Goal: Task Accomplishment & Management: Manage account settings

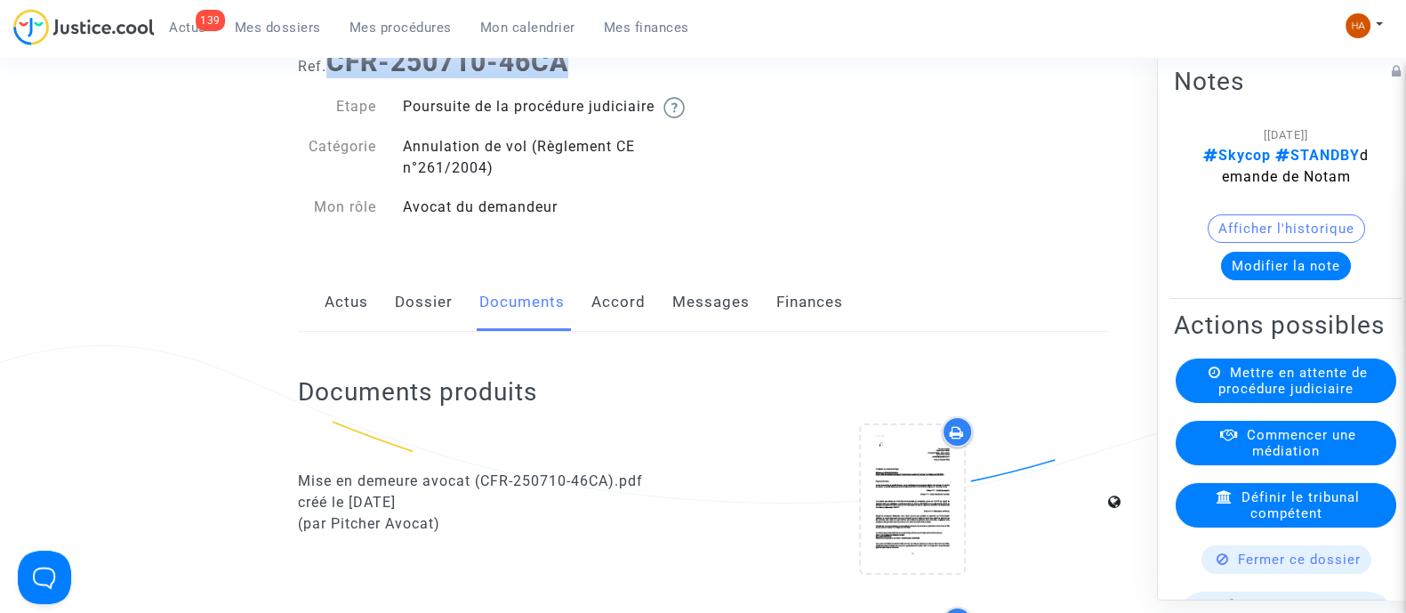
scroll to position [113, 0]
click at [417, 328] on link "Dossier" at bounding box center [424, 301] width 58 height 59
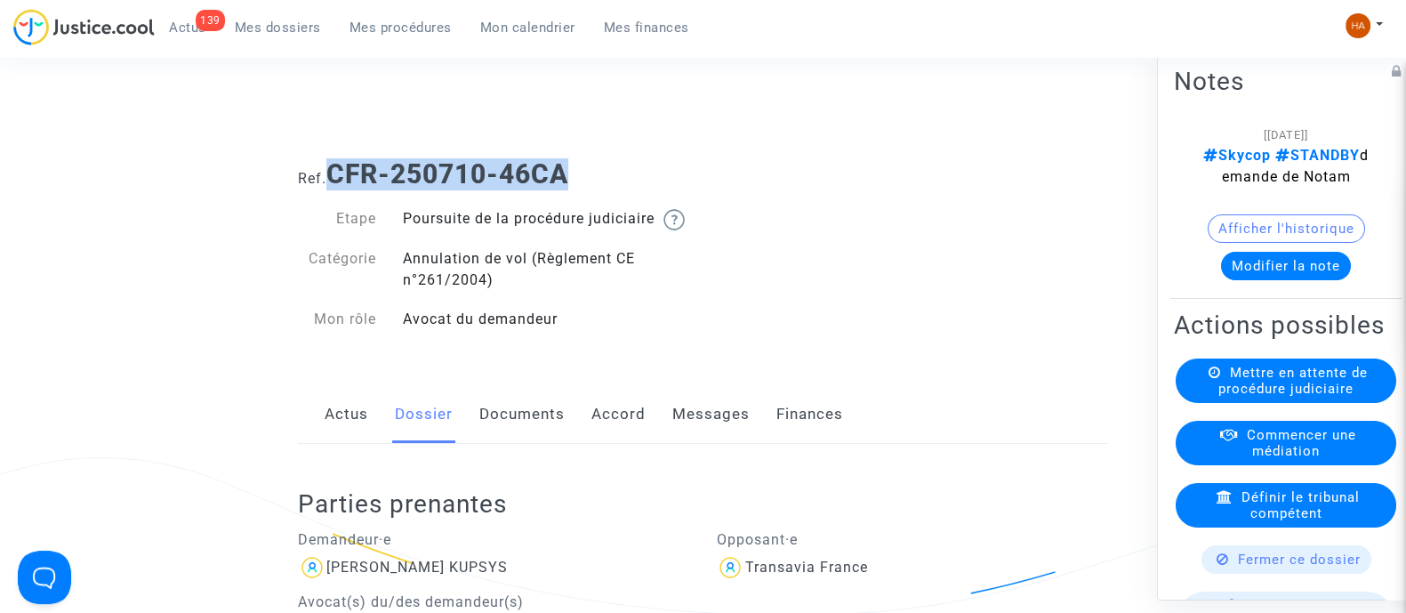
click at [532, 430] on link "Documents" at bounding box center [521, 414] width 85 height 59
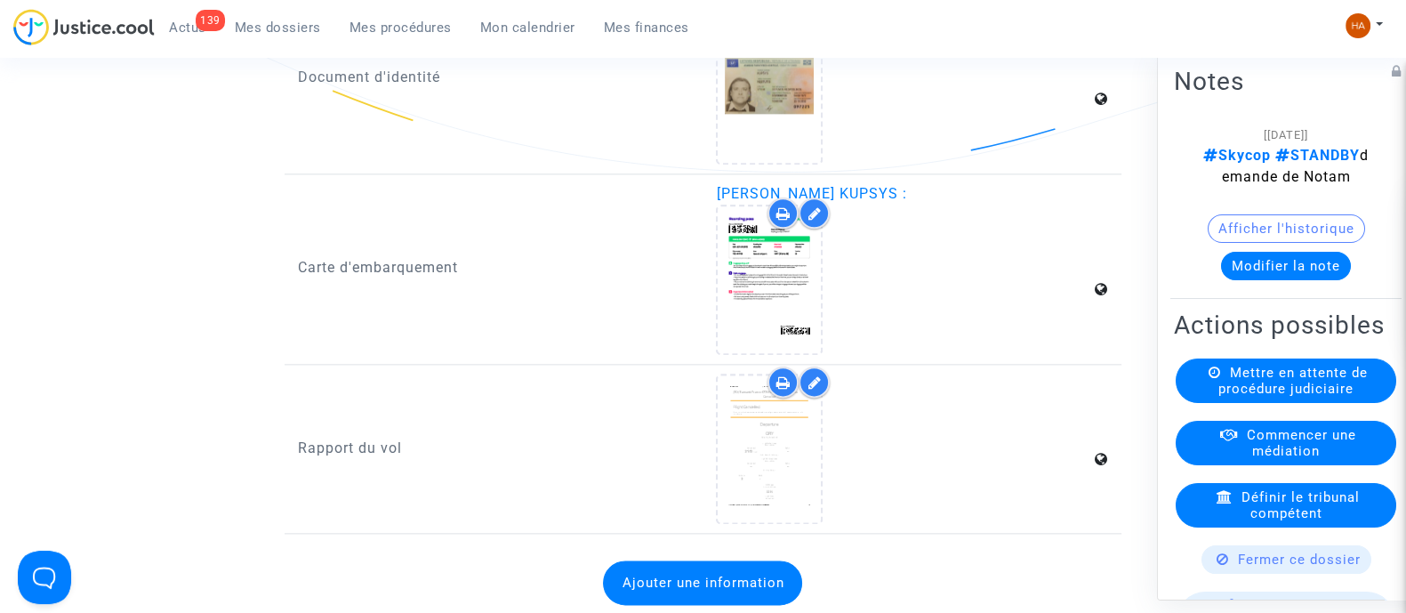
scroll to position [2795, 0]
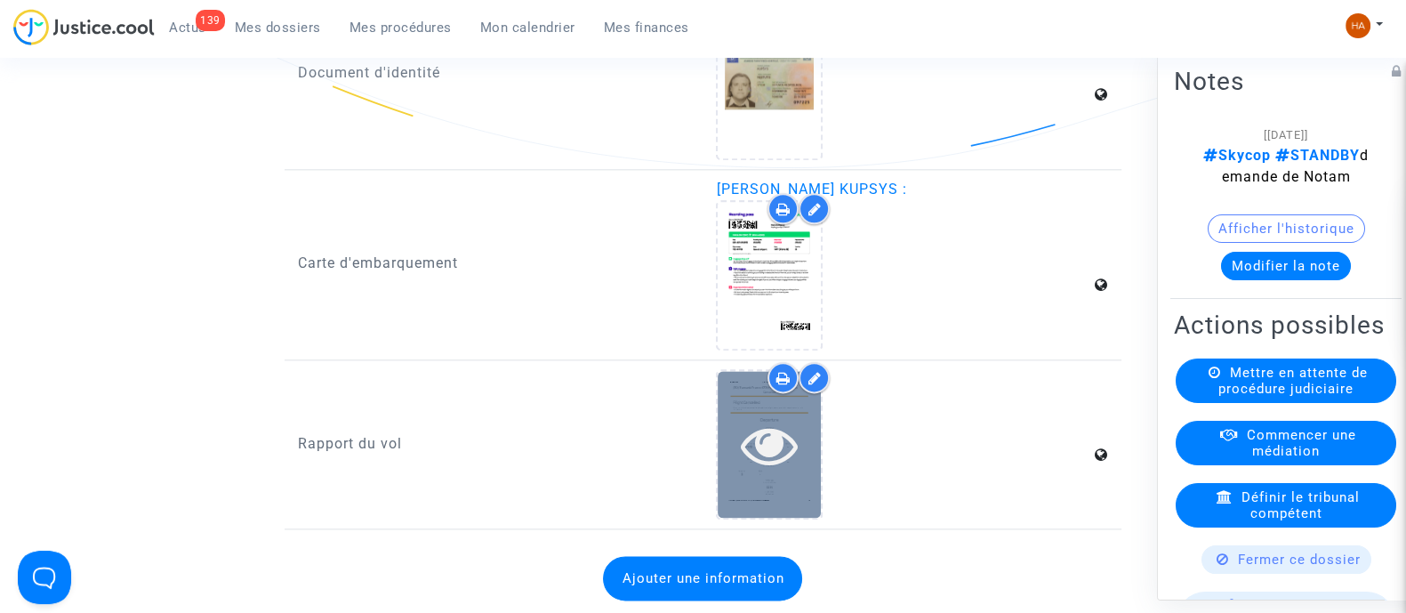
click at [777, 483] on div at bounding box center [769, 444] width 103 height 147
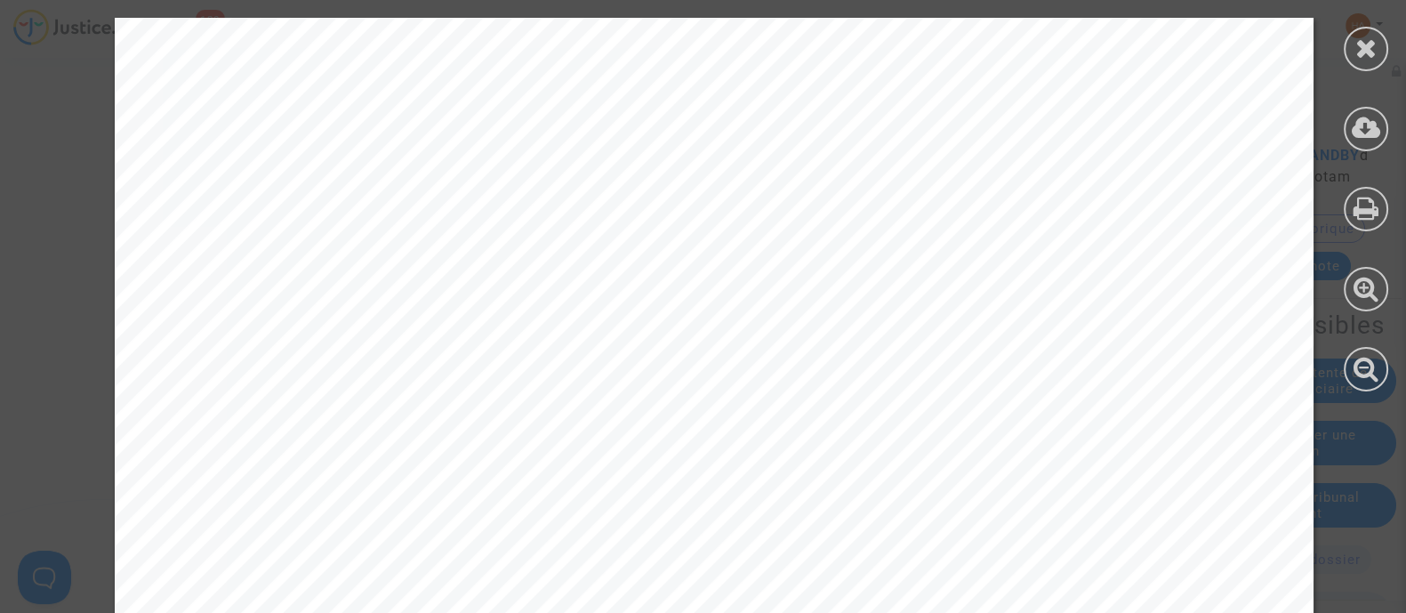
scroll to position [2228, 0]
click at [1364, 51] on icon at bounding box center [1367, 48] width 22 height 27
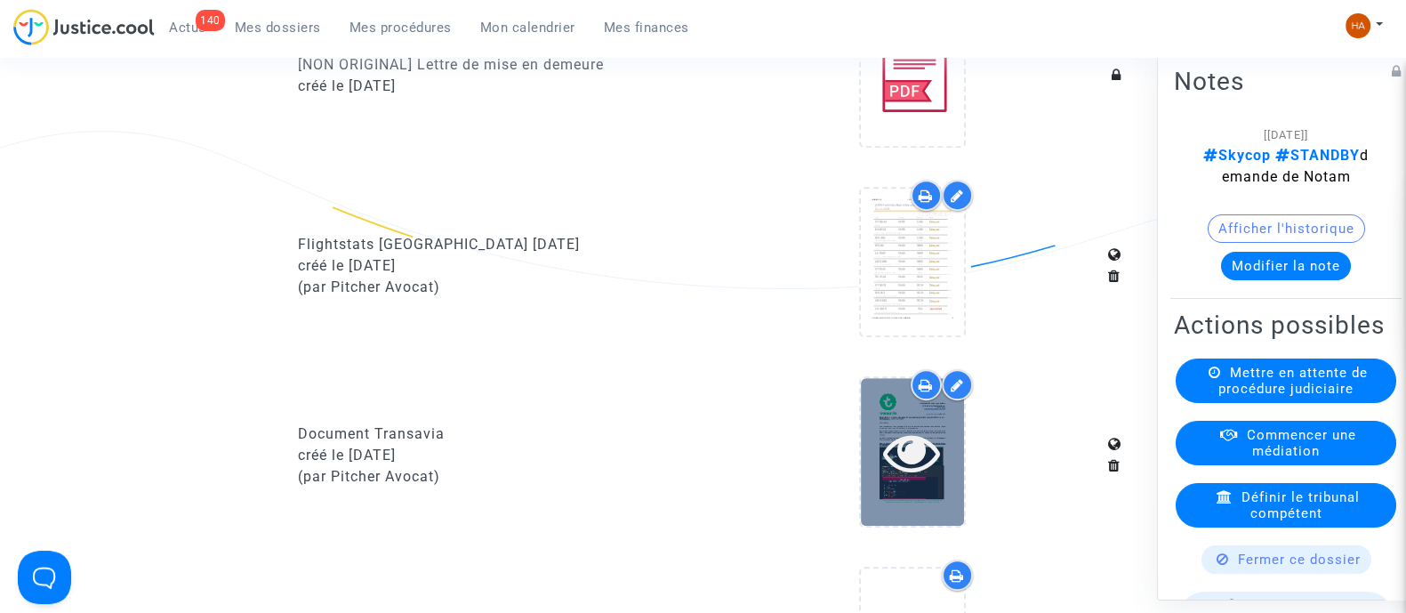
scroll to position [1112, 0]
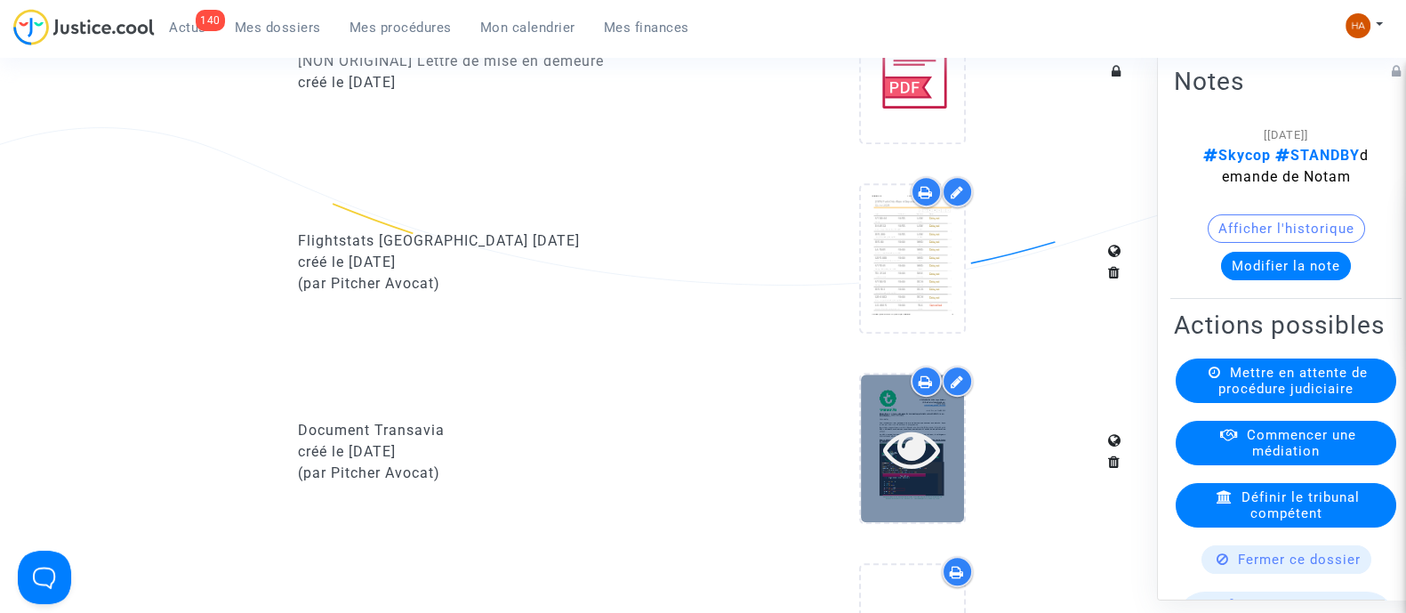
click at [911, 476] on icon at bounding box center [912, 448] width 58 height 57
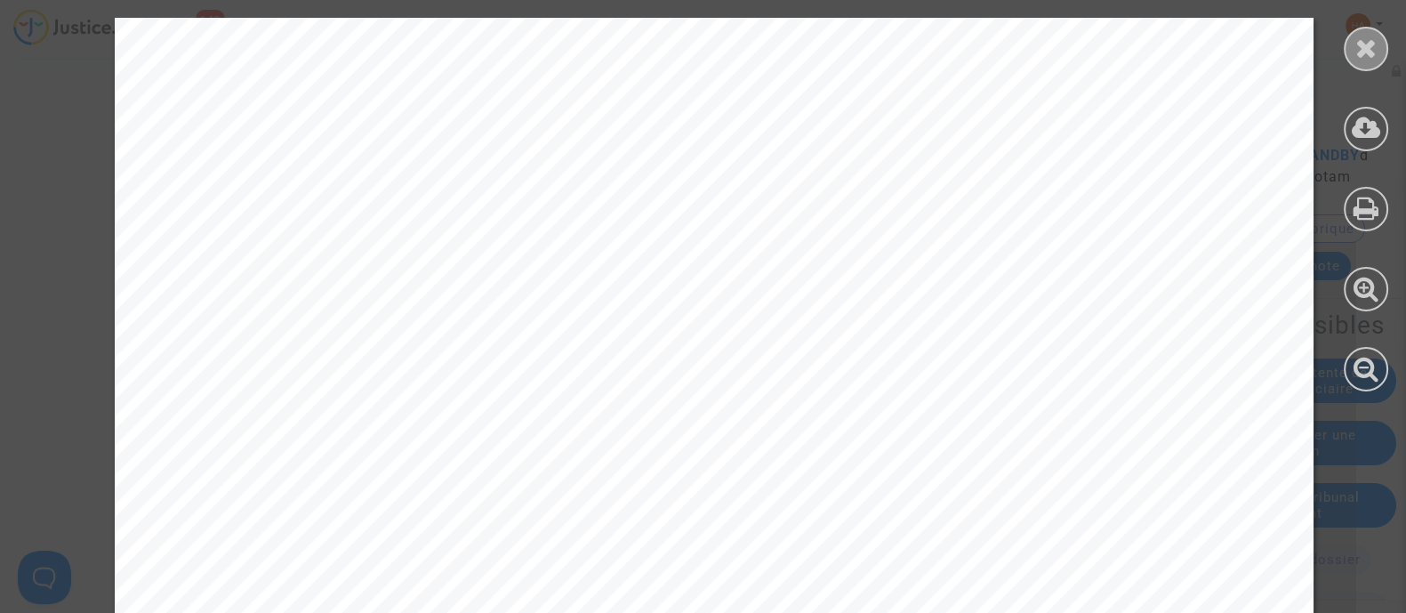
click at [1364, 54] on icon at bounding box center [1367, 48] width 22 height 27
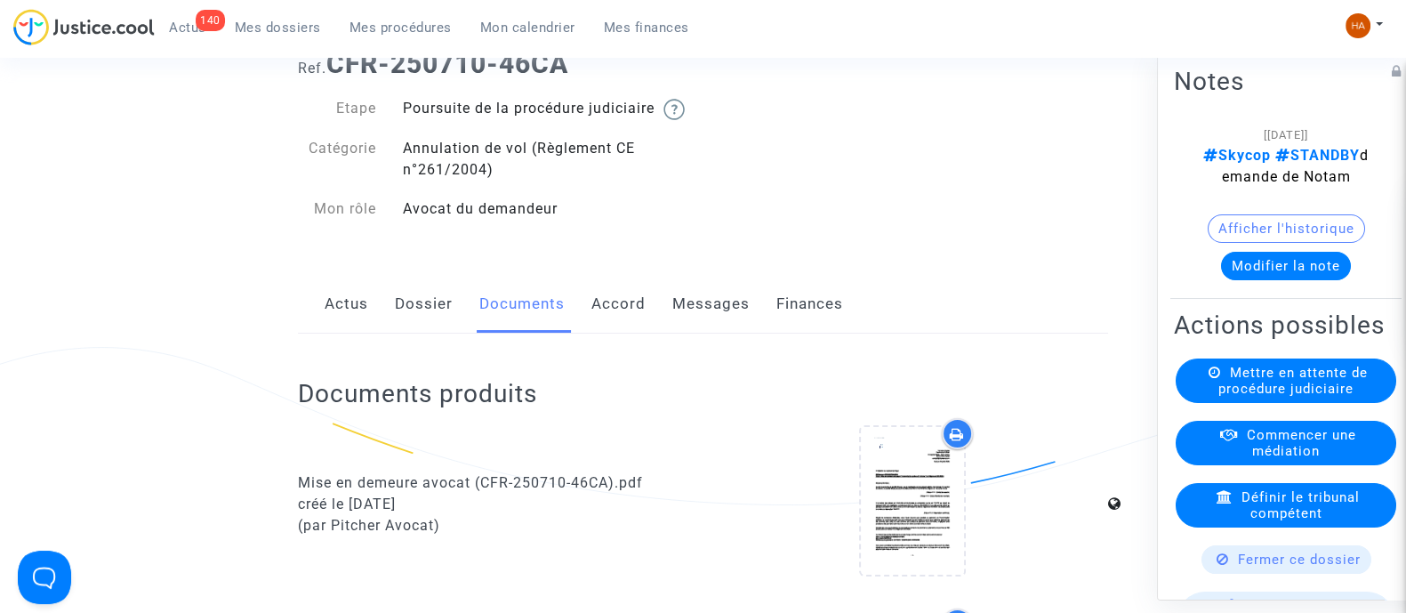
scroll to position [0, 0]
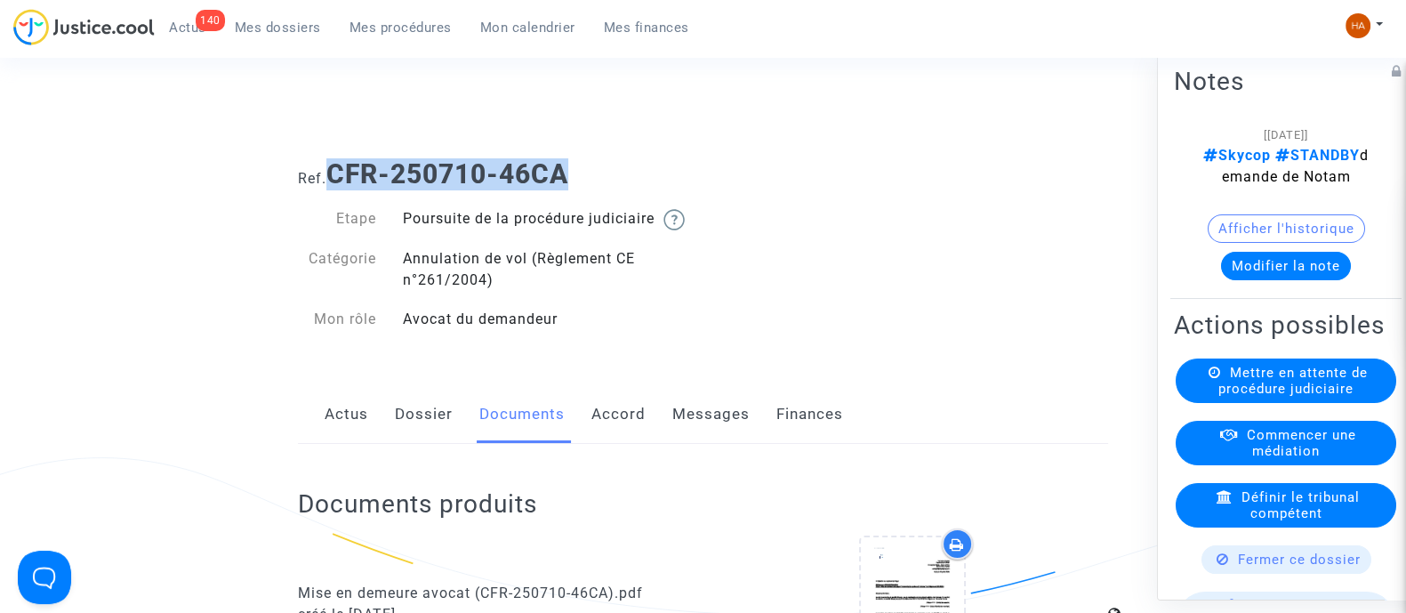
drag, startPoint x: 610, startPoint y: 170, endPoint x: 334, endPoint y: 184, distance: 277.0
click at [334, 184] on h1 "Ref. CFR-250710-46CA" at bounding box center [703, 174] width 810 height 32
copy b "CFR-250710-46CA"
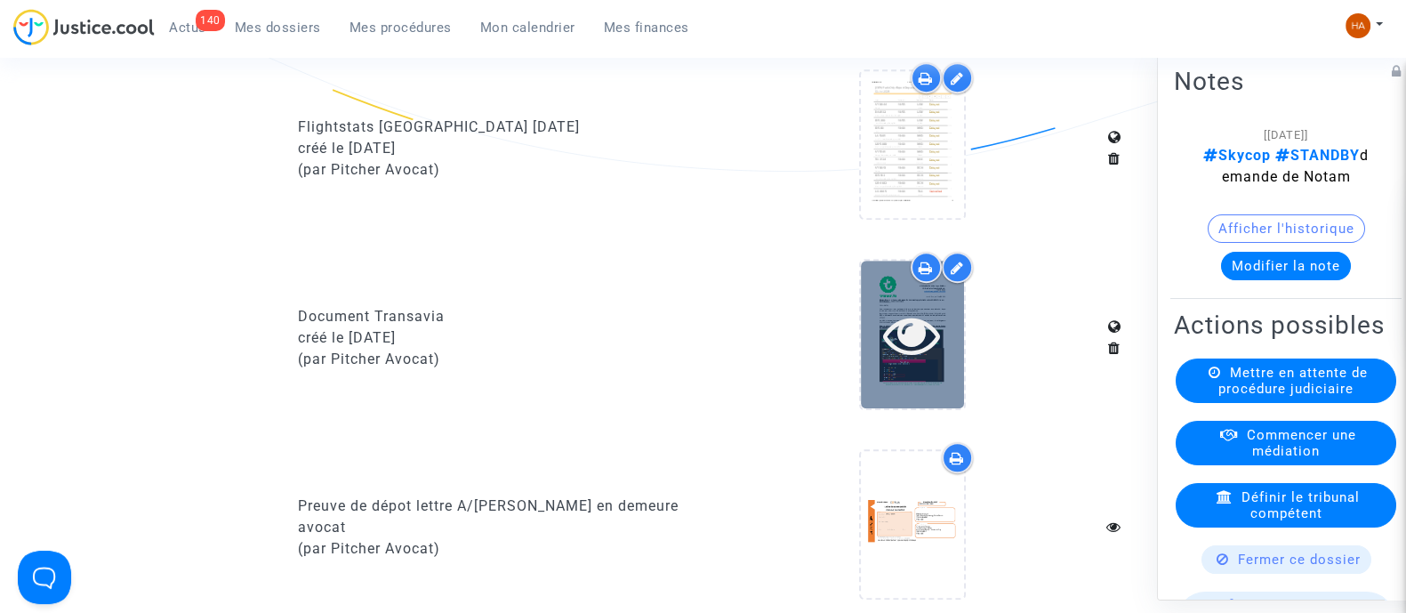
scroll to position [1223, 0]
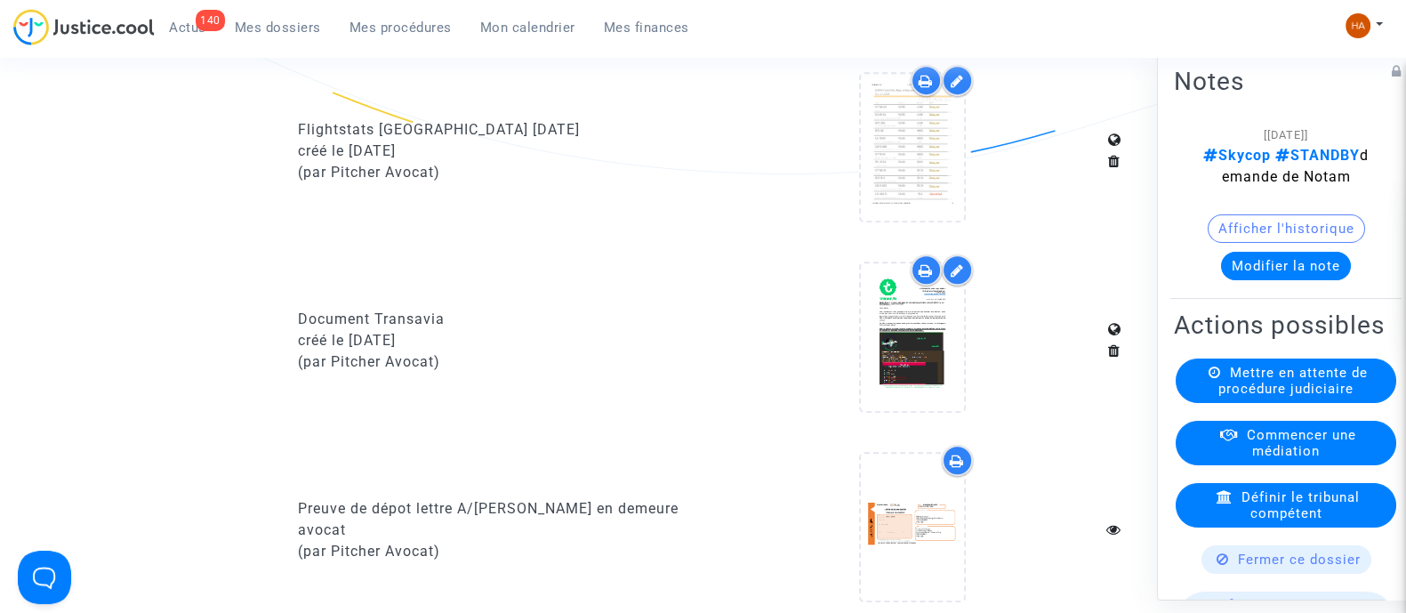
click at [922, 88] on icon at bounding box center [926, 81] width 14 height 14
click at [917, 96] on div at bounding box center [926, 80] width 31 height 31
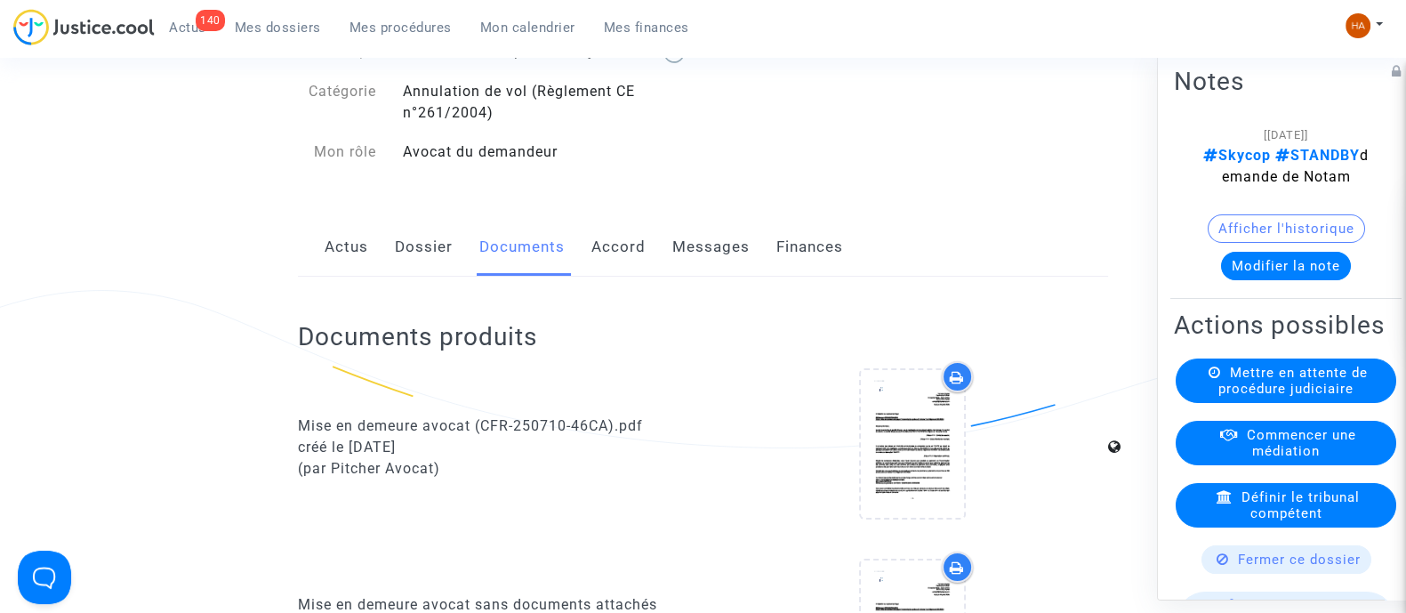
scroll to position [0, 0]
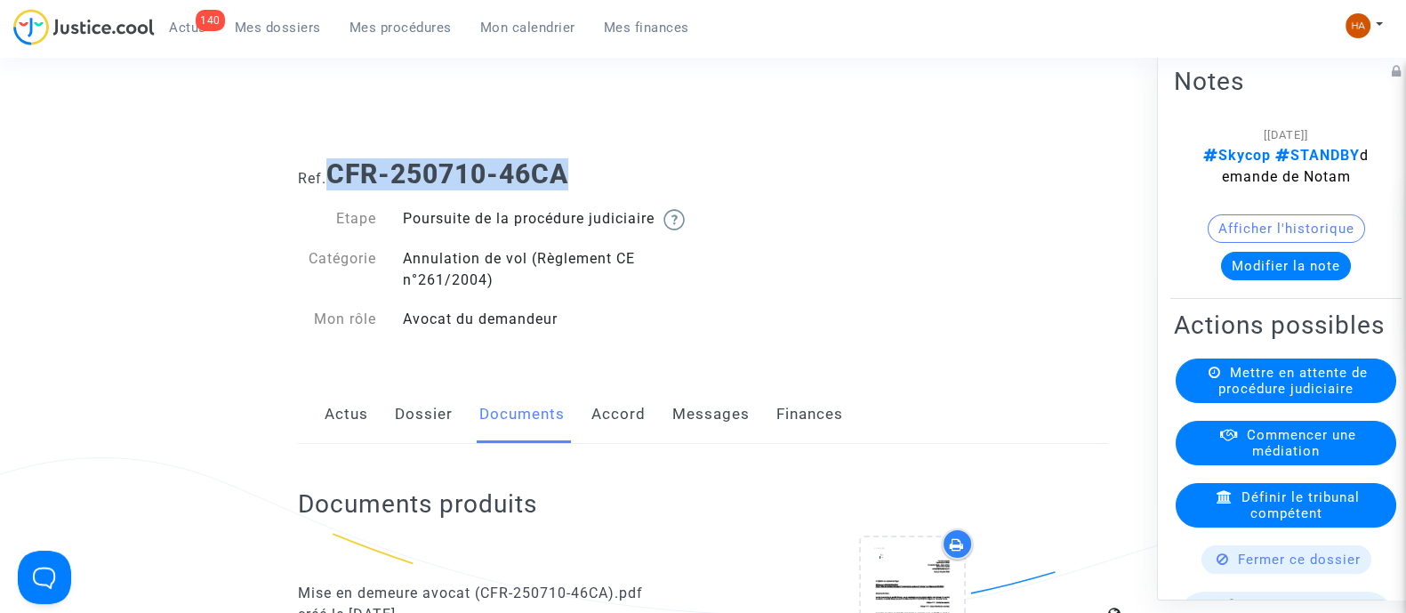
click at [425, 444] on link "Dossier" at bounding box center [424, 414] width 58 height 59
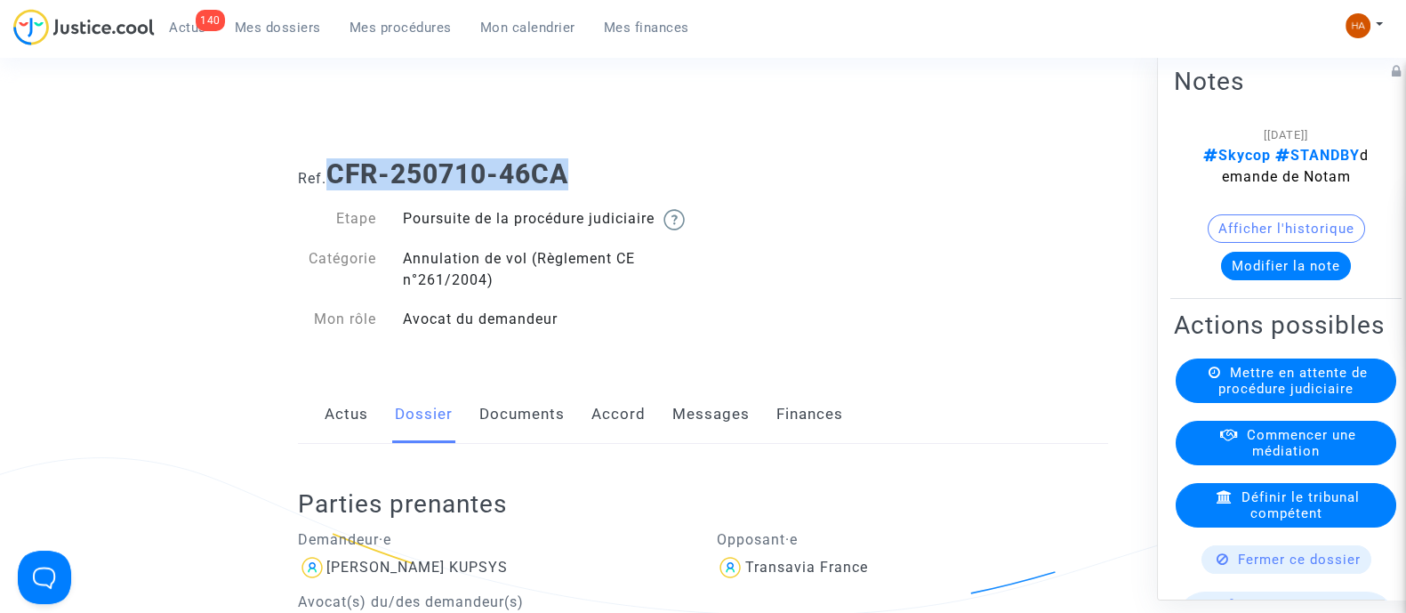
click at [515, 426] on link "Documents" at bounding box center [521, 414] width 85 height 59
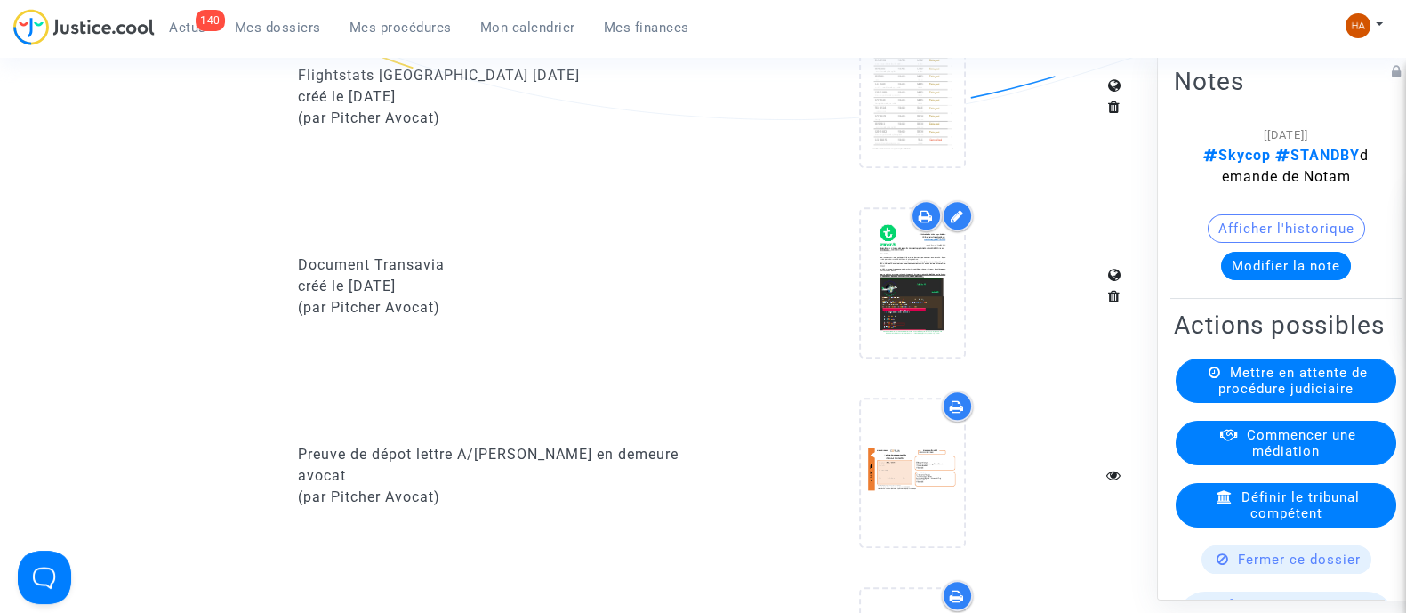
scroll to position [1295, 0]
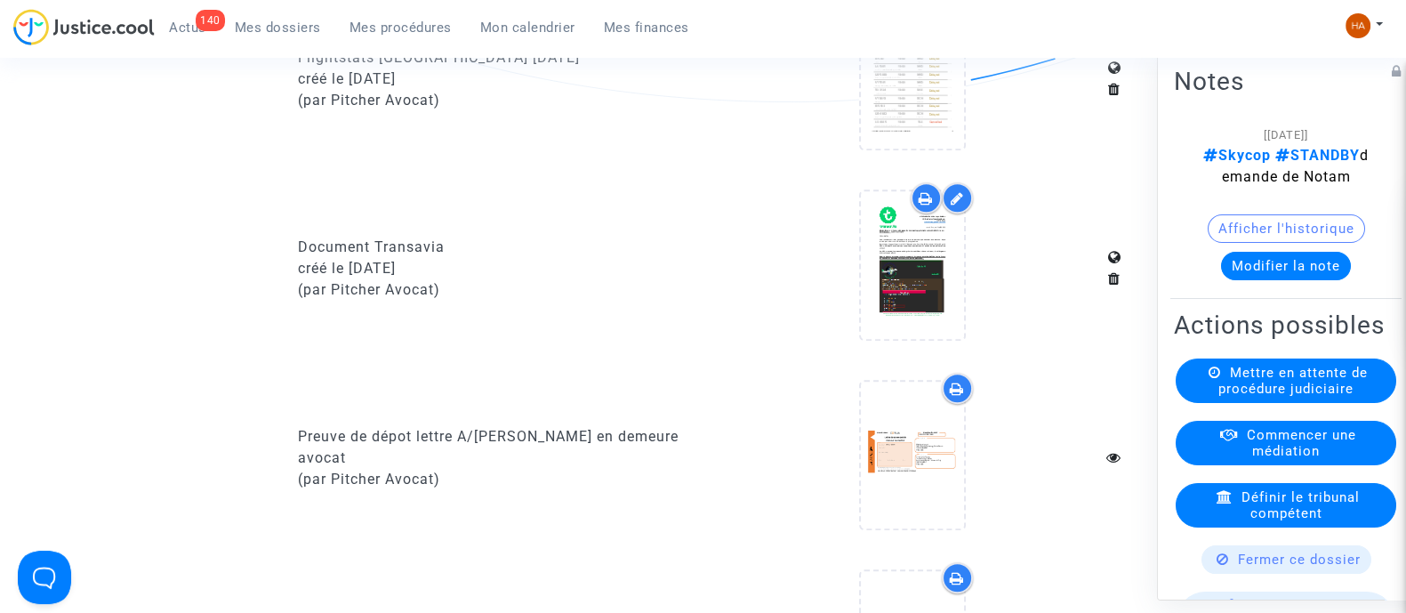
click at [954, 205] on icon at bounding box center [957, 198] width 13 height 14
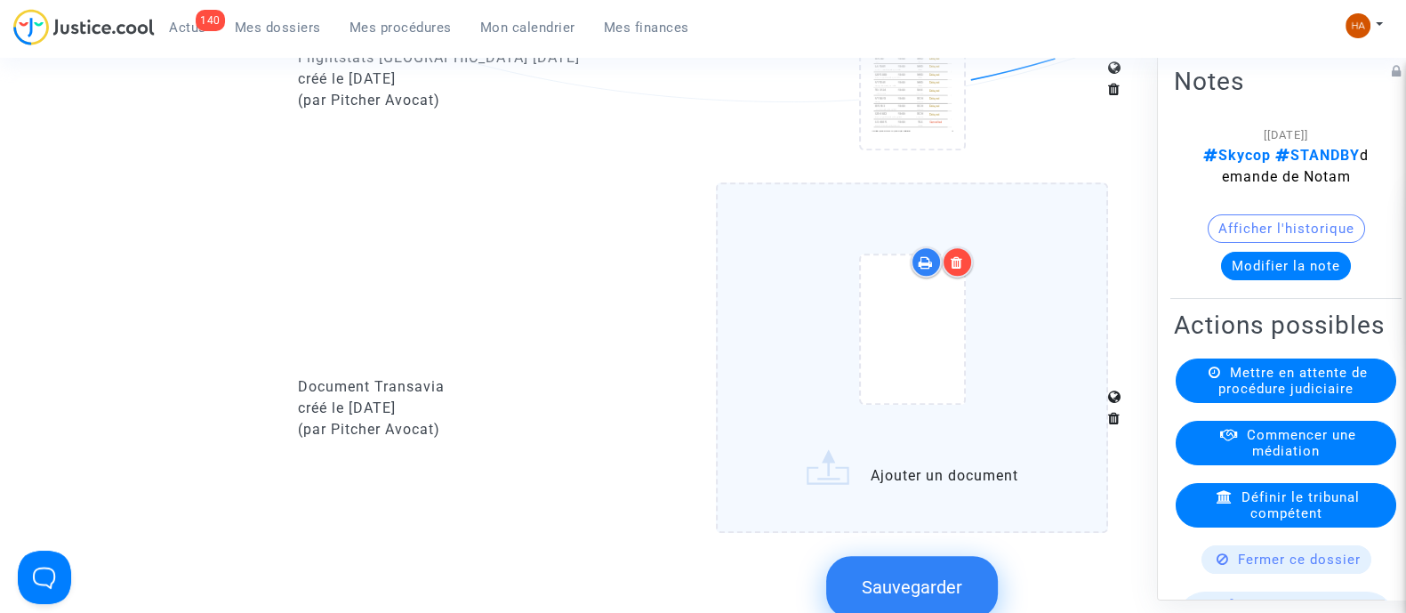
click at [890, 578] on button "Sauvegarder" at bounding box center [912, 587] width 172 height 62
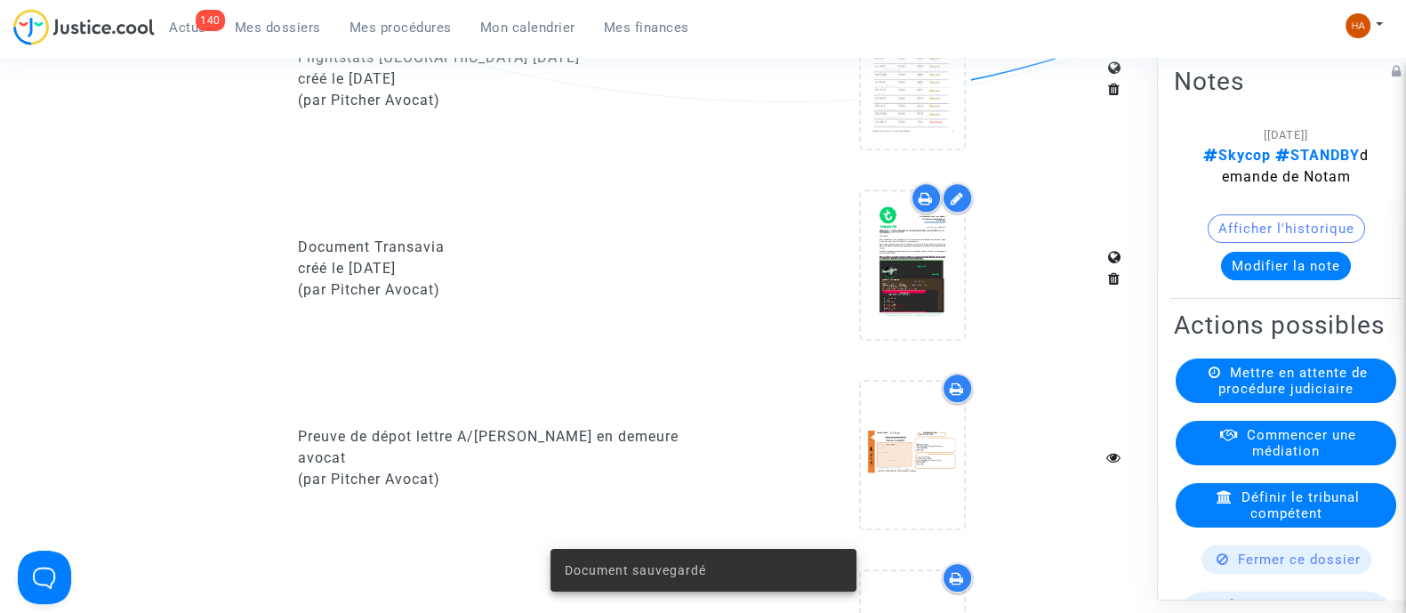
click at [926, 205] on icon at bounding box center [926, 198] width 14 height 14
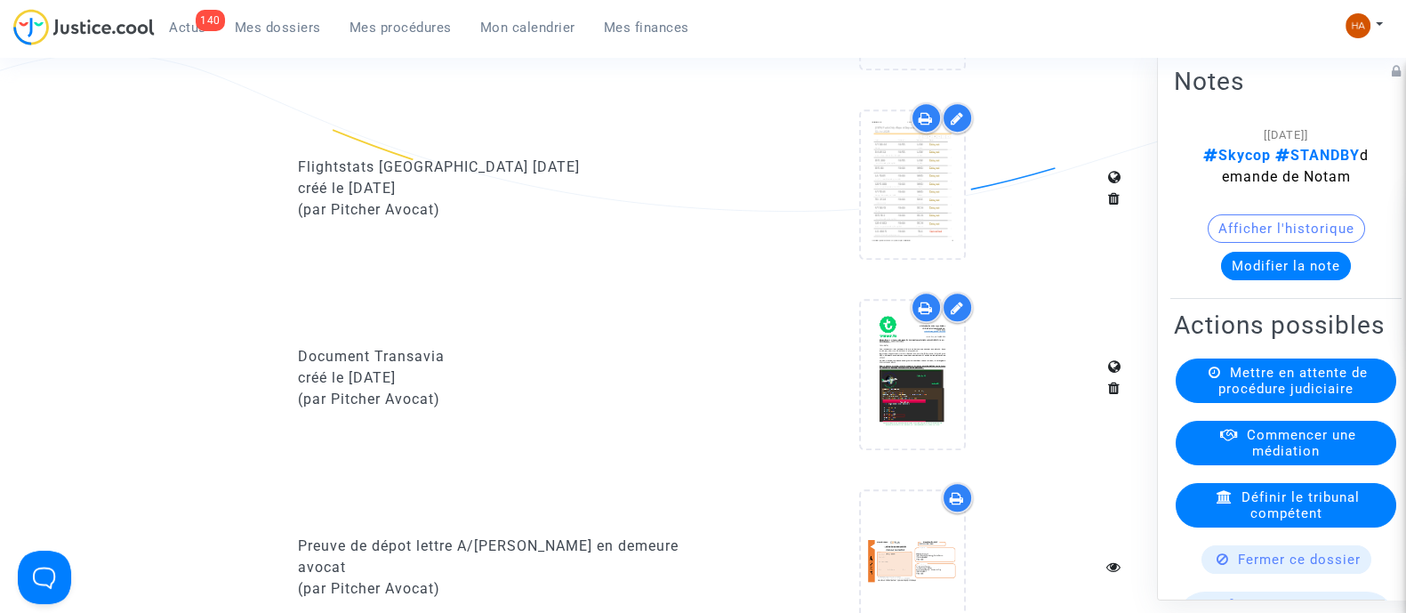
scroll to position [1184, 0]
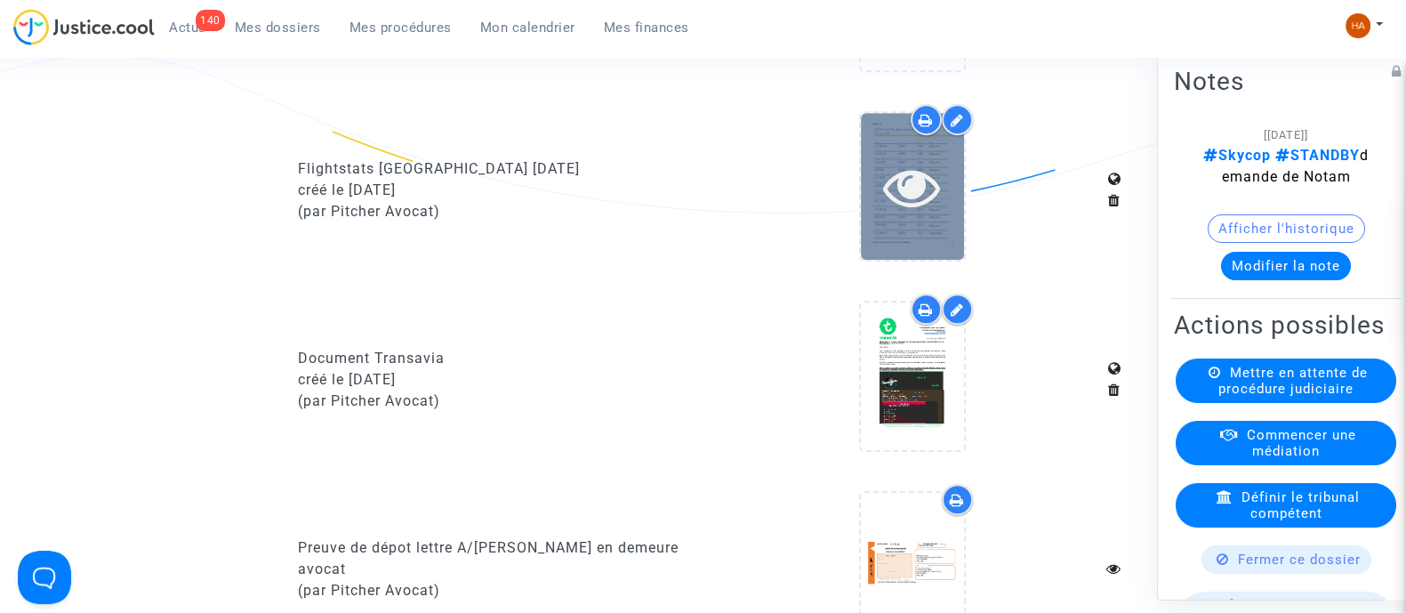
click at [881, 162] on div at bounding box center [912, 186] width 103 height 147
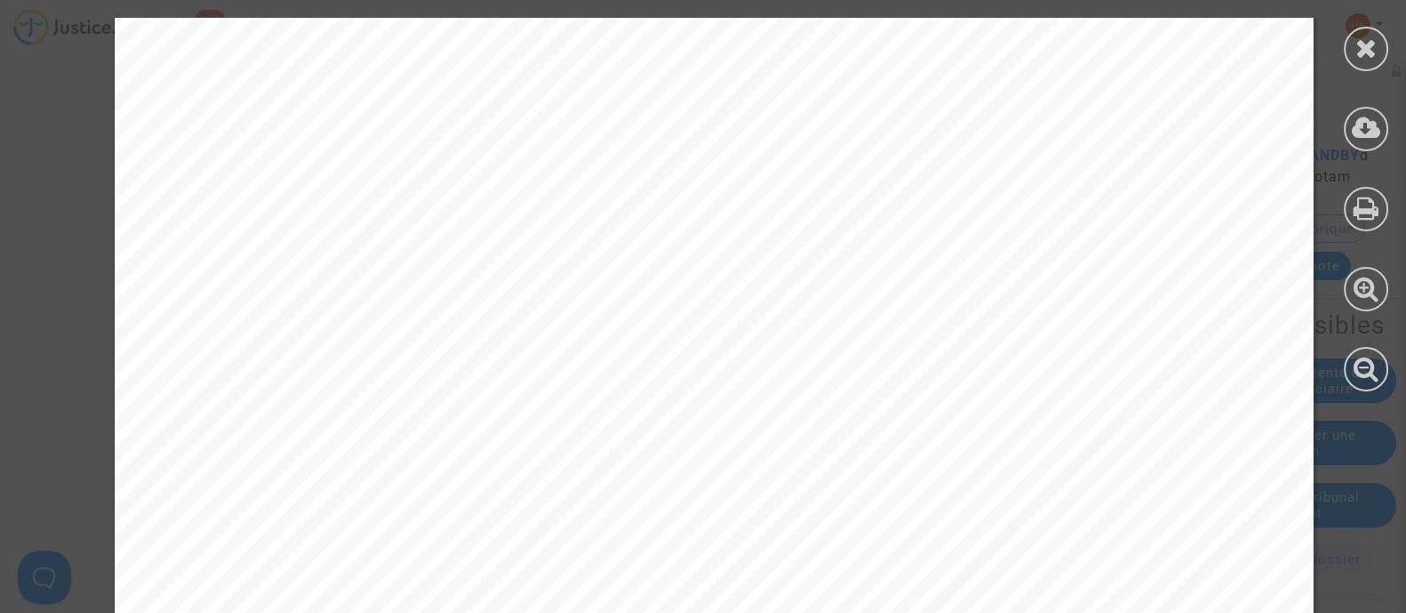
scroll to position [0, 0]
click at [1377, 63] on div at bounding box center [1366, 49] width 44 height 44
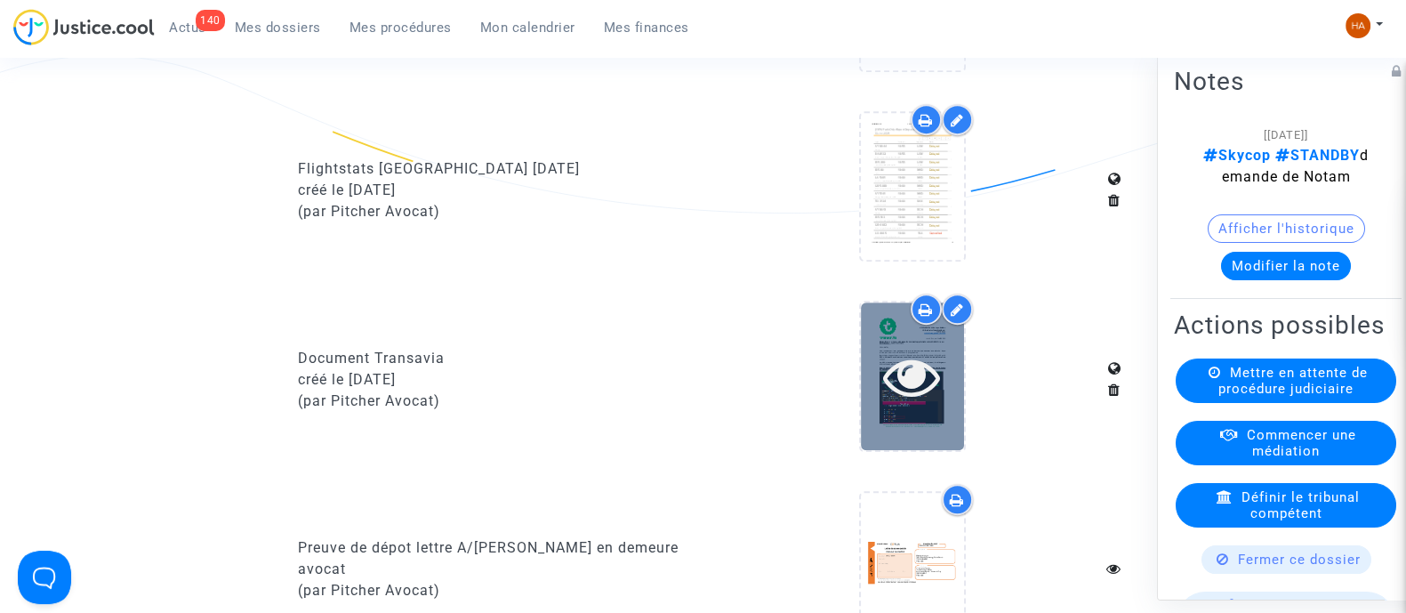
click at [926, 377] on icon at bounding box center [912, 376] width 58 height 57
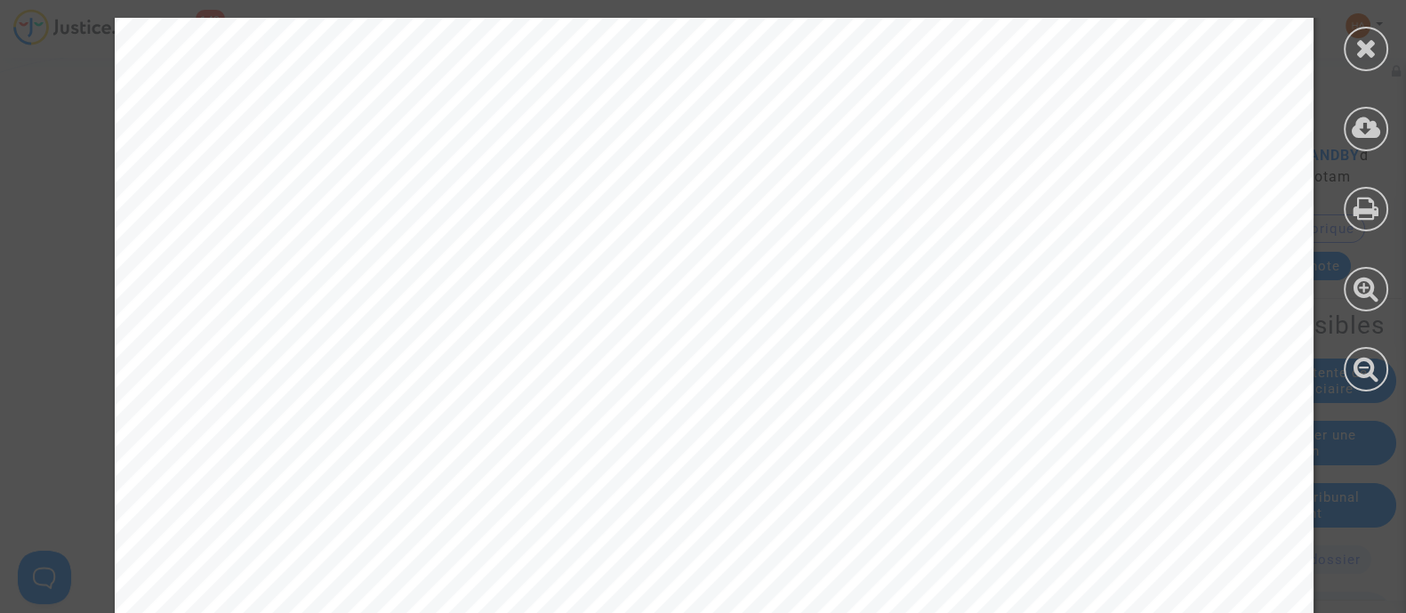
scroll to position [777, 0]
click at [1364, 54] on icon at bounding box center [1367, 48] width 22 height 27
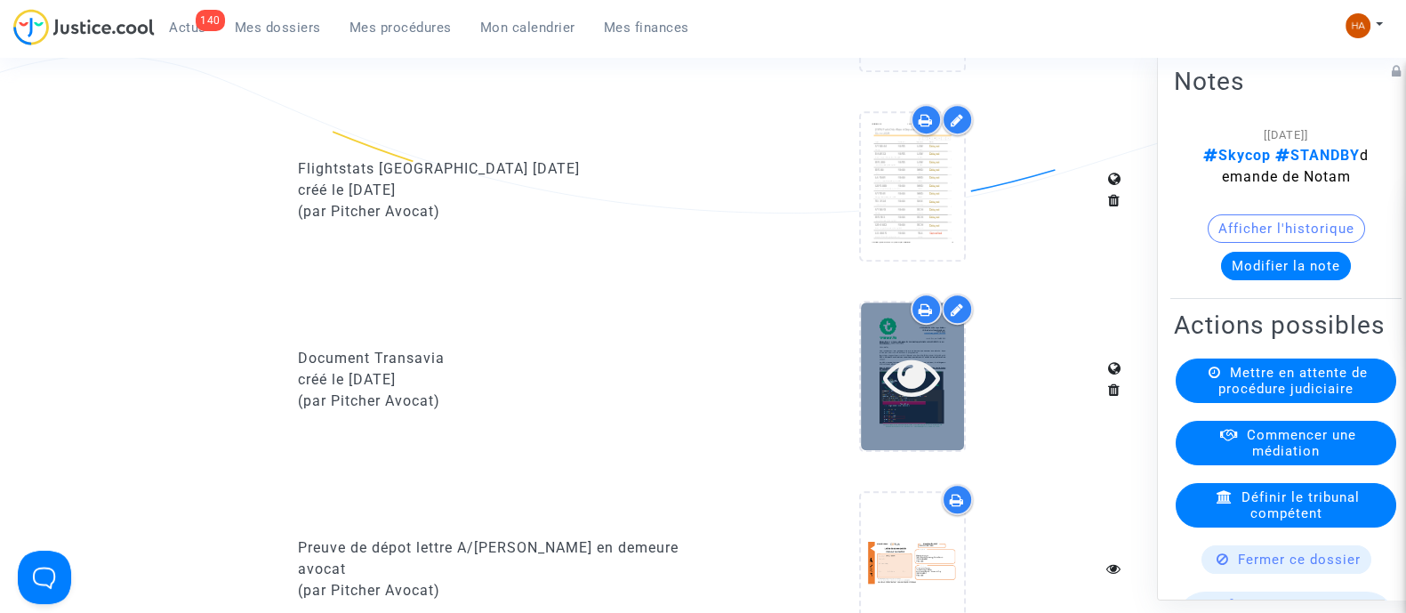
click at [922, 405] on icon at bounding box center [912, 376] width 58 height 57
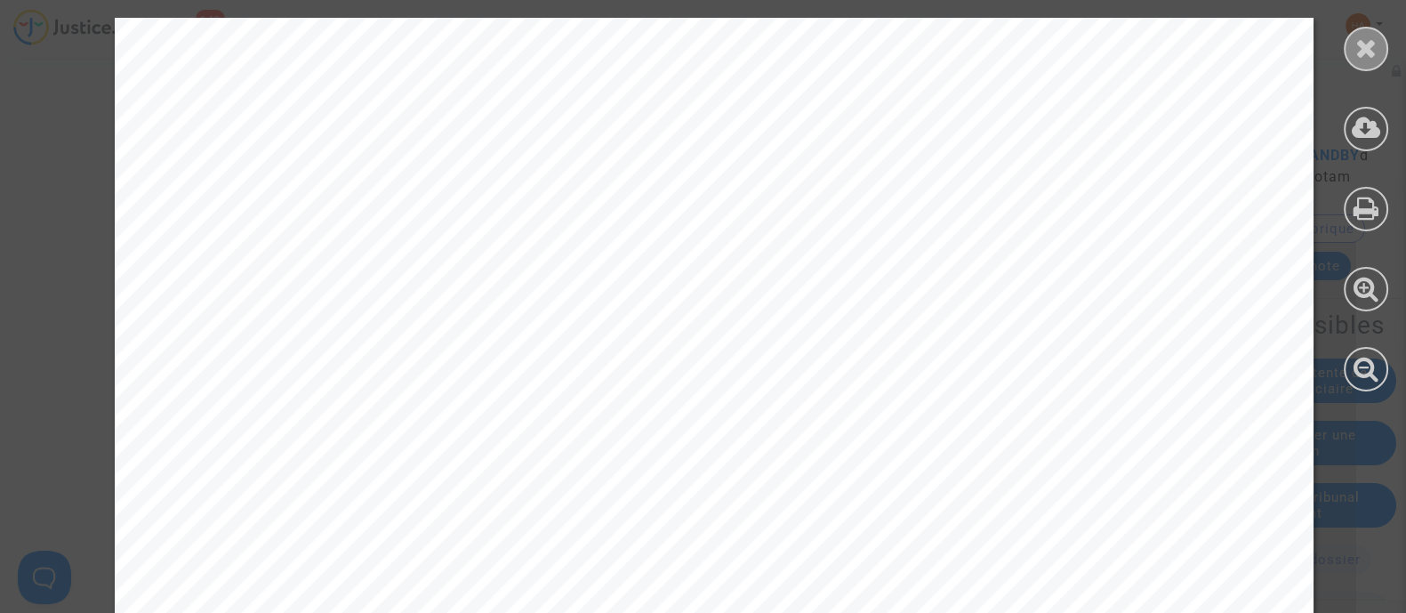
click at [1370, 45] on icon at bounding box center [1367, 48] width 22 height 27
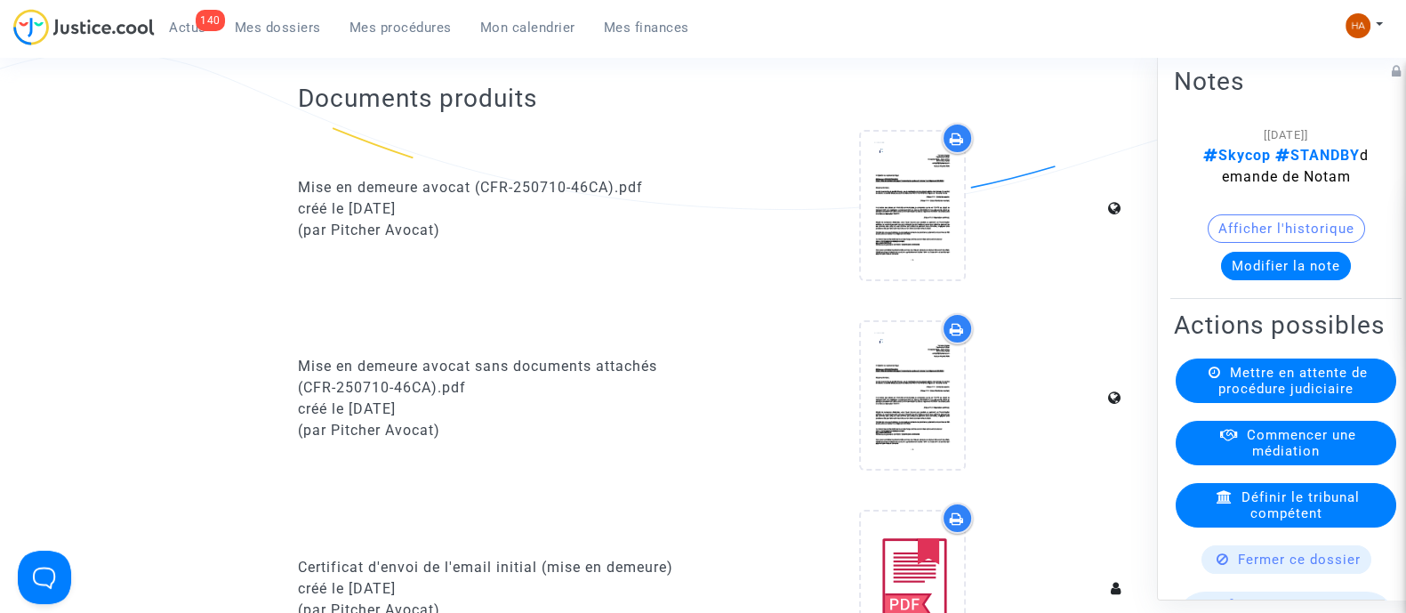
scroll to position [0, 0]
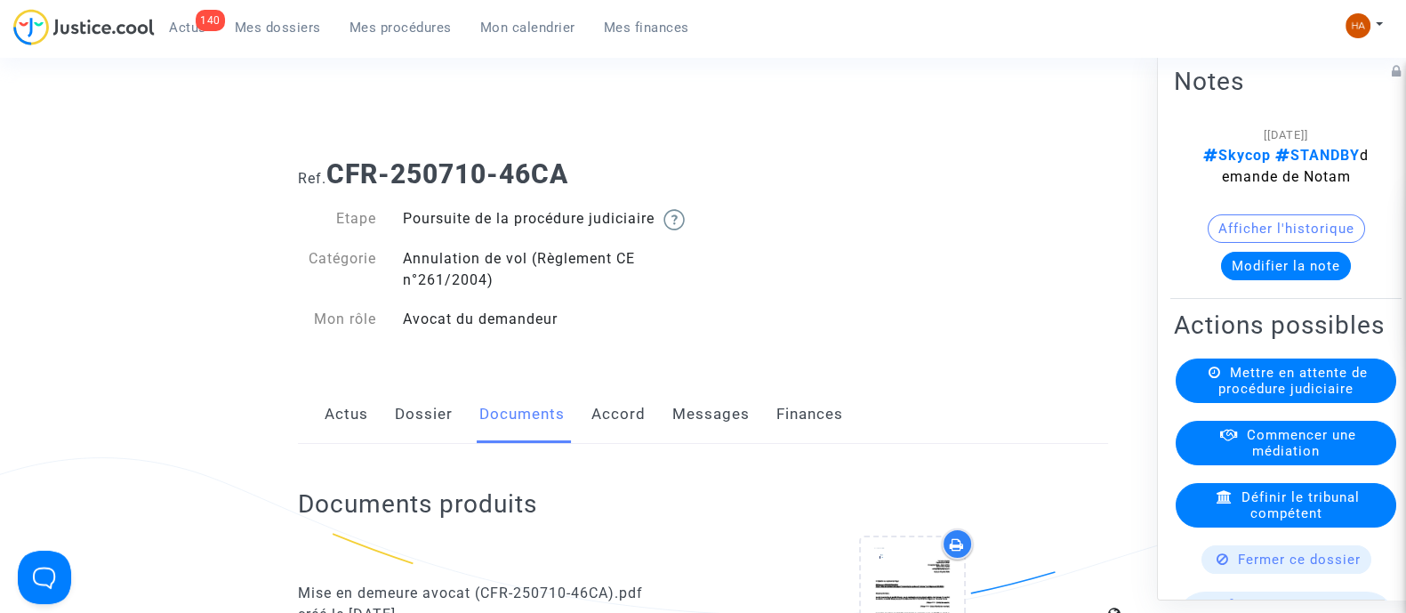
click at [431, 439] on link "Dossier" at bounding box center [424, 414] width 58 height 59
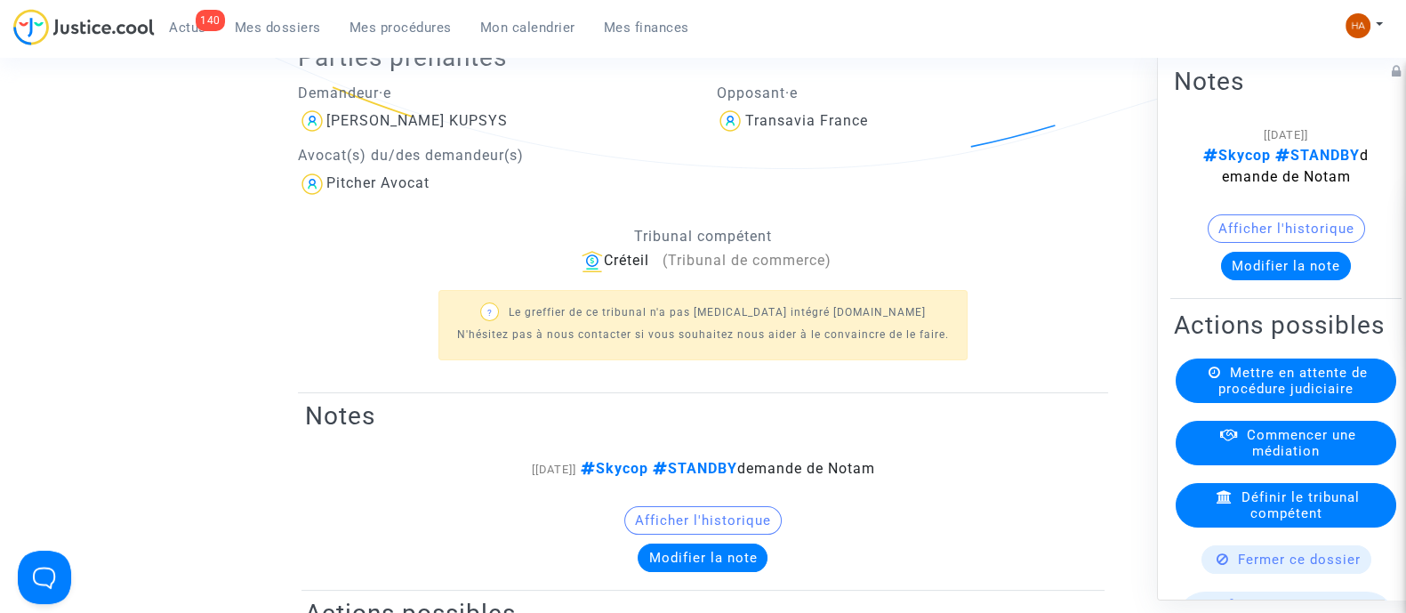
scroll to position [406, 0]
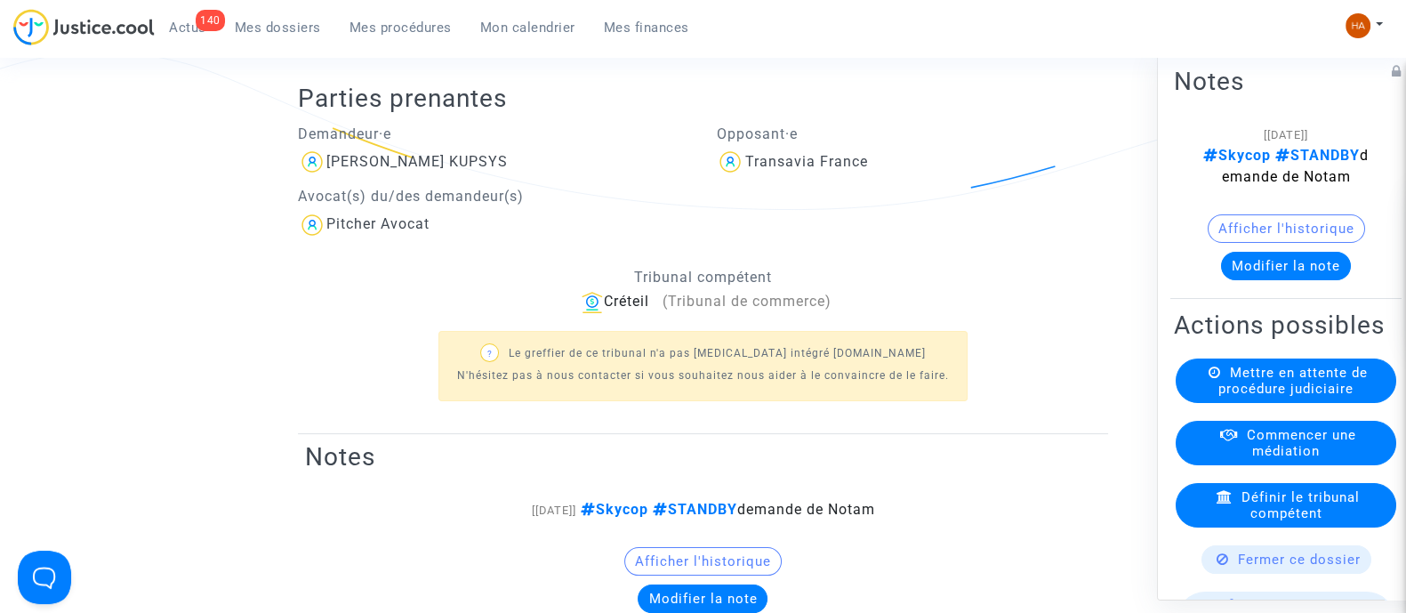
click at [282, 31] on span "Mes dossiers" at bounding box center [278, 28] width 86 height 16
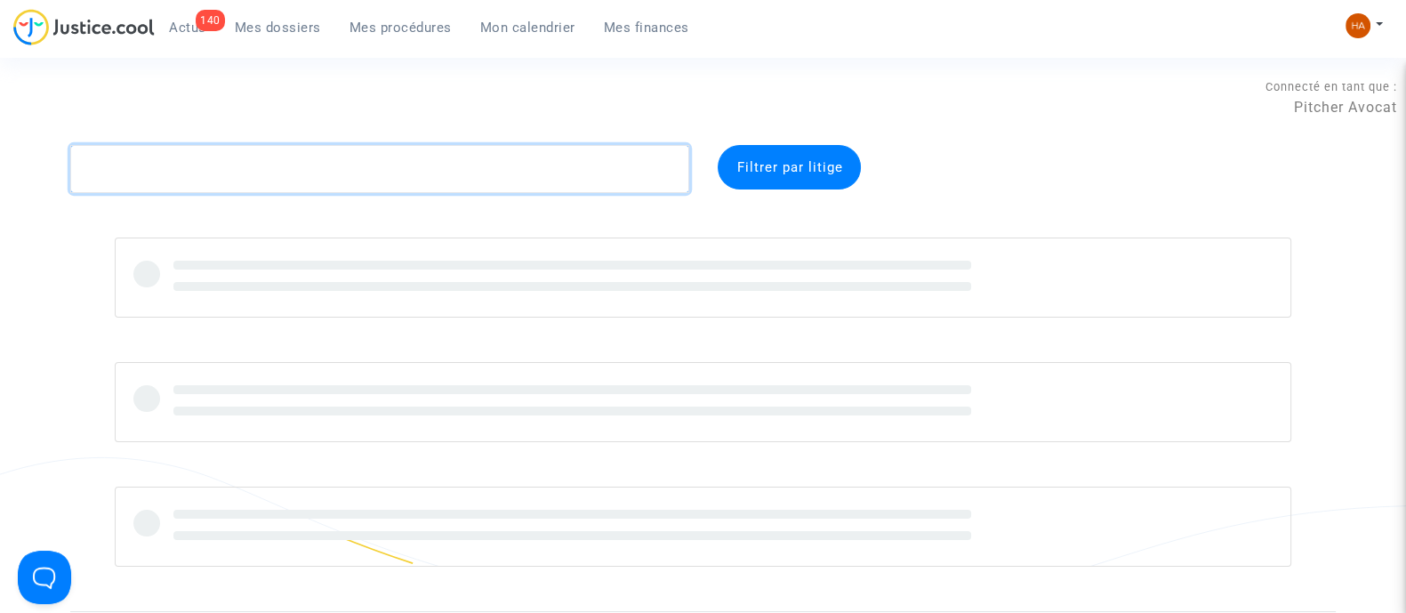
click at [178, 172] on textarea at bounding box center [379, 169] width 619 height 48
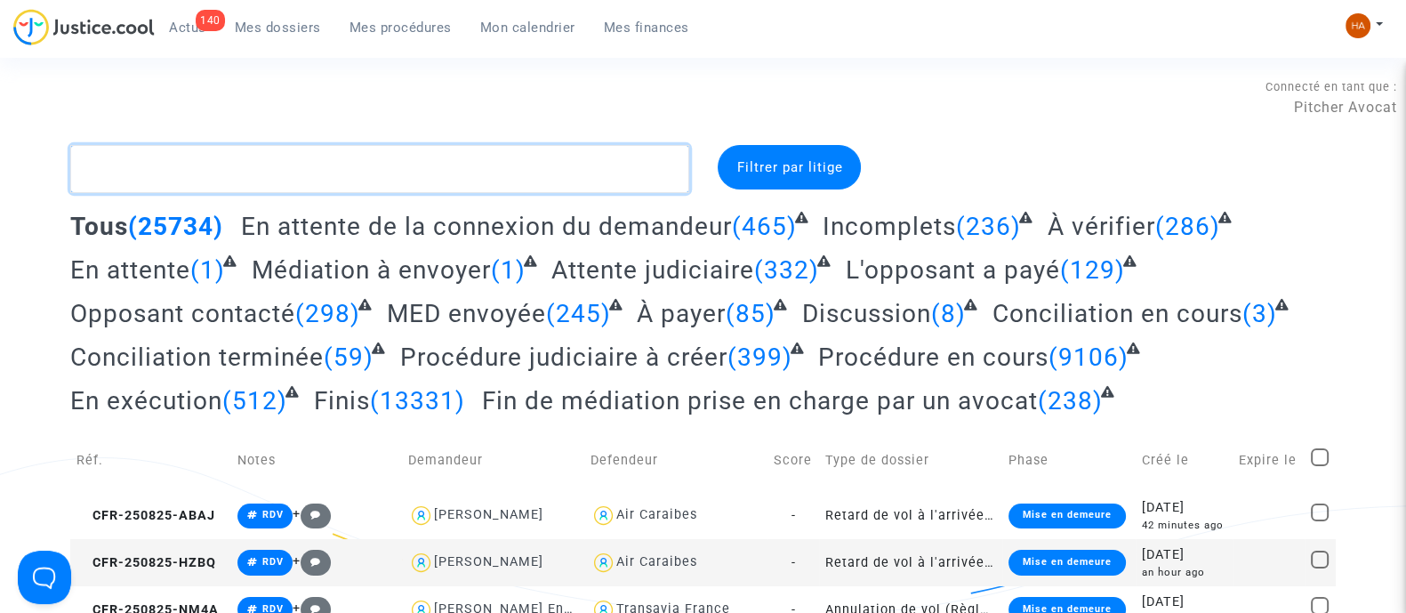
paste textarea "CFR-250721-JGQP"
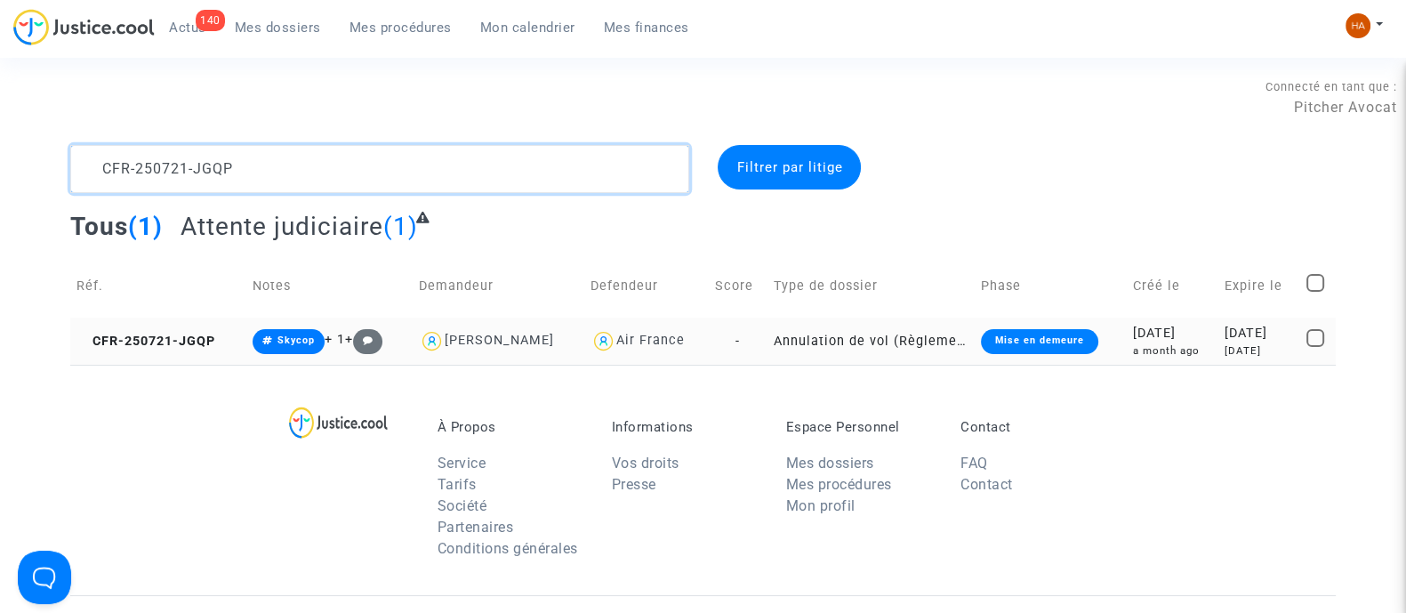
type textarea "CFR-250721-JGQP"
click at [749, 336] on td "-" at bounding box center [738, 341] width 59 height 47
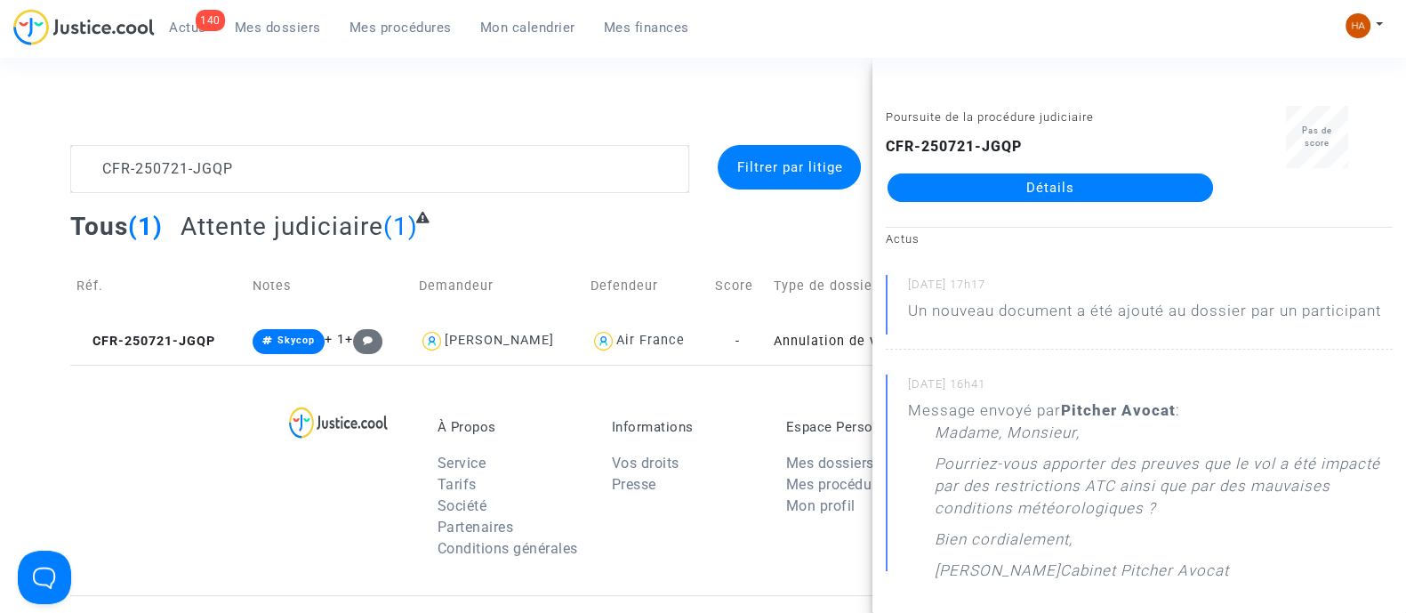
click at [1048, 178] on link "Détails" at bounding box center [1051, 187] width 326 height 28
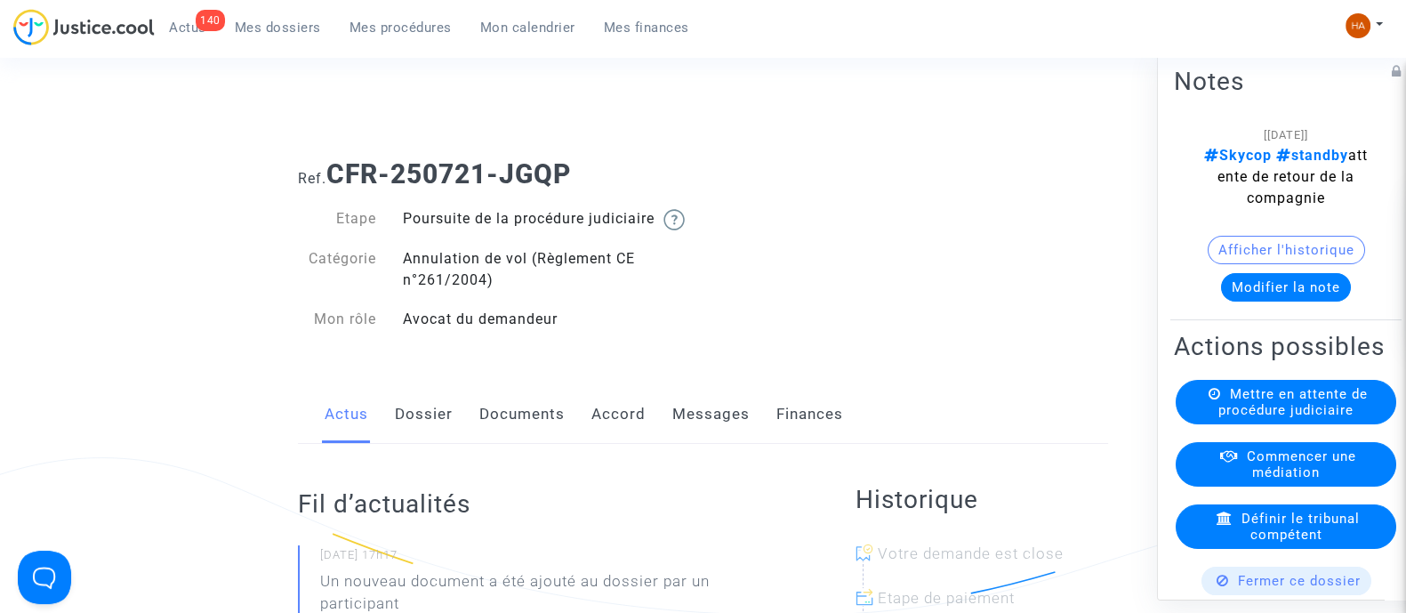
click at [729, 423] on link "Messages" at bounding box center [711, 414] width 77 height 59
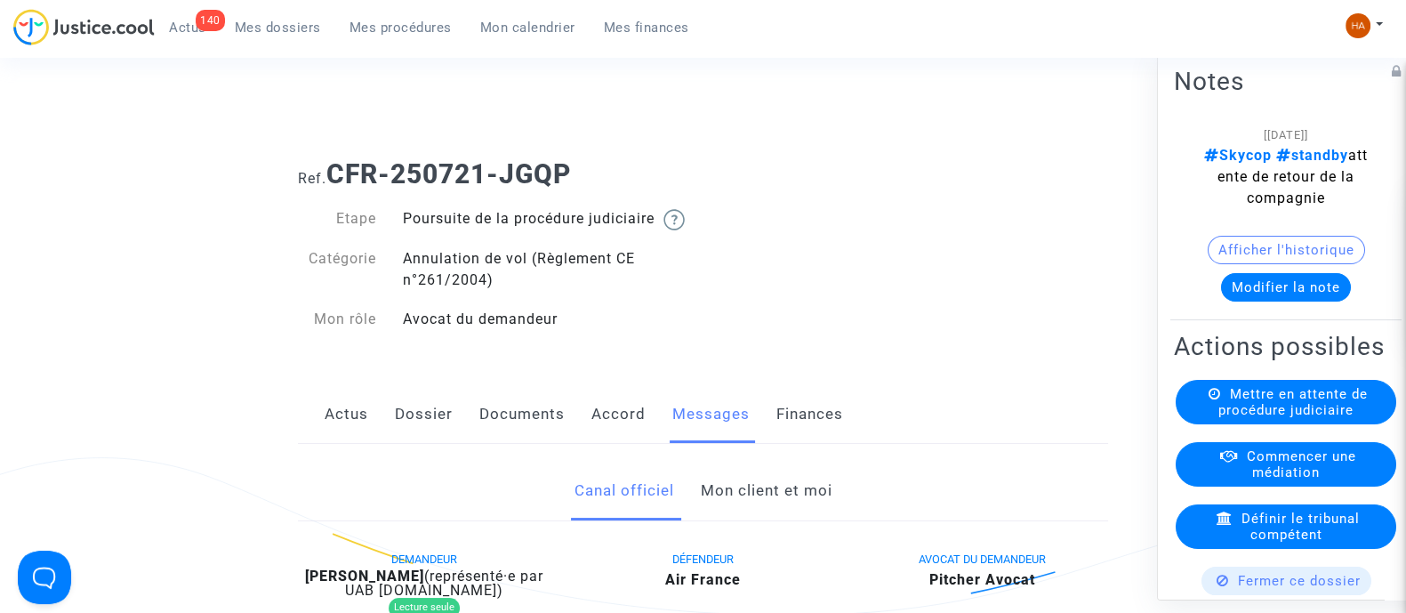
click at [452, 425] on div "Actus Dossier Documents Accord Messages Finances" at bounding box center [703, 415] width 810 height 60
click at [423, 431] on link "Dossier" at bounding box center [424, 414] width 58 height 59
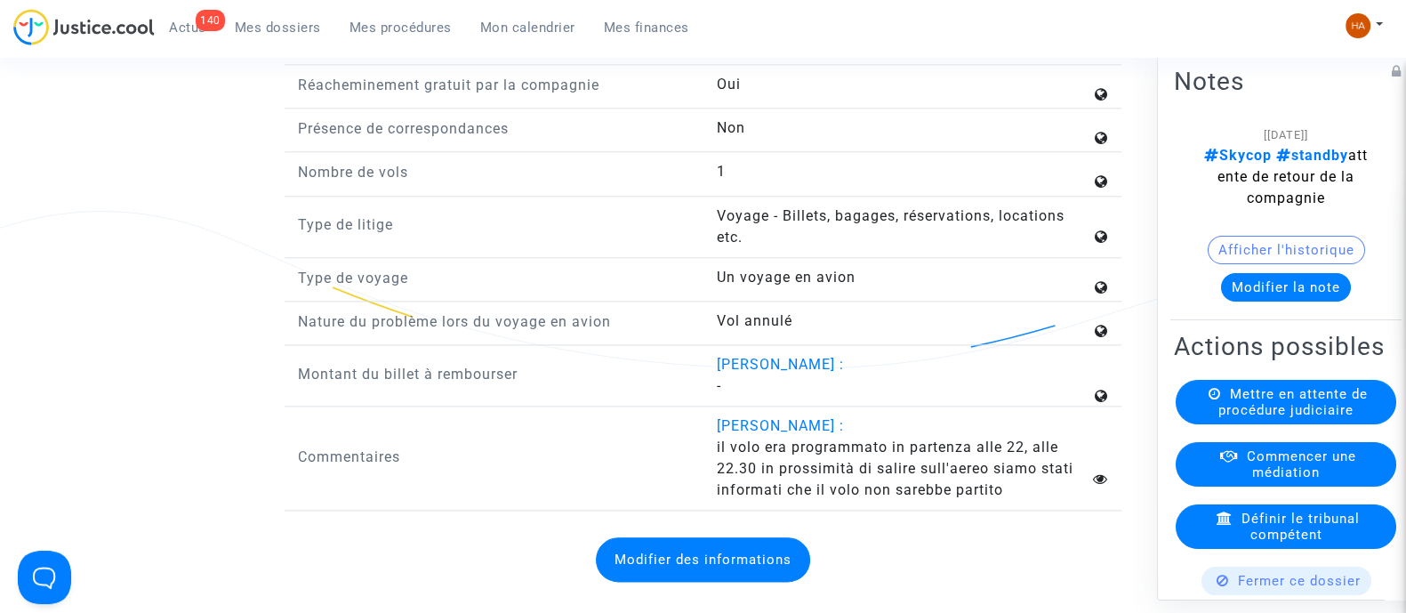
scroll to position [2595, 0]
drag, startPoint x: 717, startPoint y: 472, endPoint x: 1027, endPoint y: 523, distance: 314.6
click at [1027, 500] on answer "il volo era programmato in partenza alle 22, alle 22.30 in prossimità di salire…" at bounding box center [903, 468] width 375 height 64
copy span "il volo era programmato in partenza alle 22, alle 22.30 in prossimità di salire…"
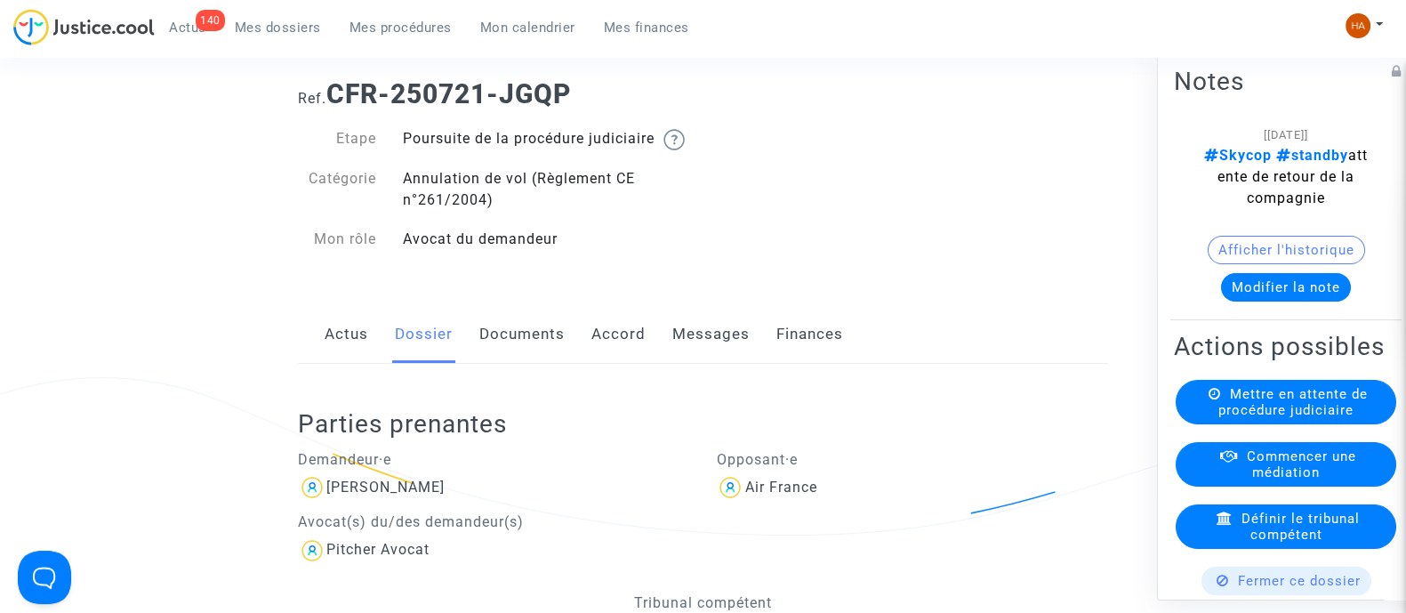
scroll to position [72, 0]
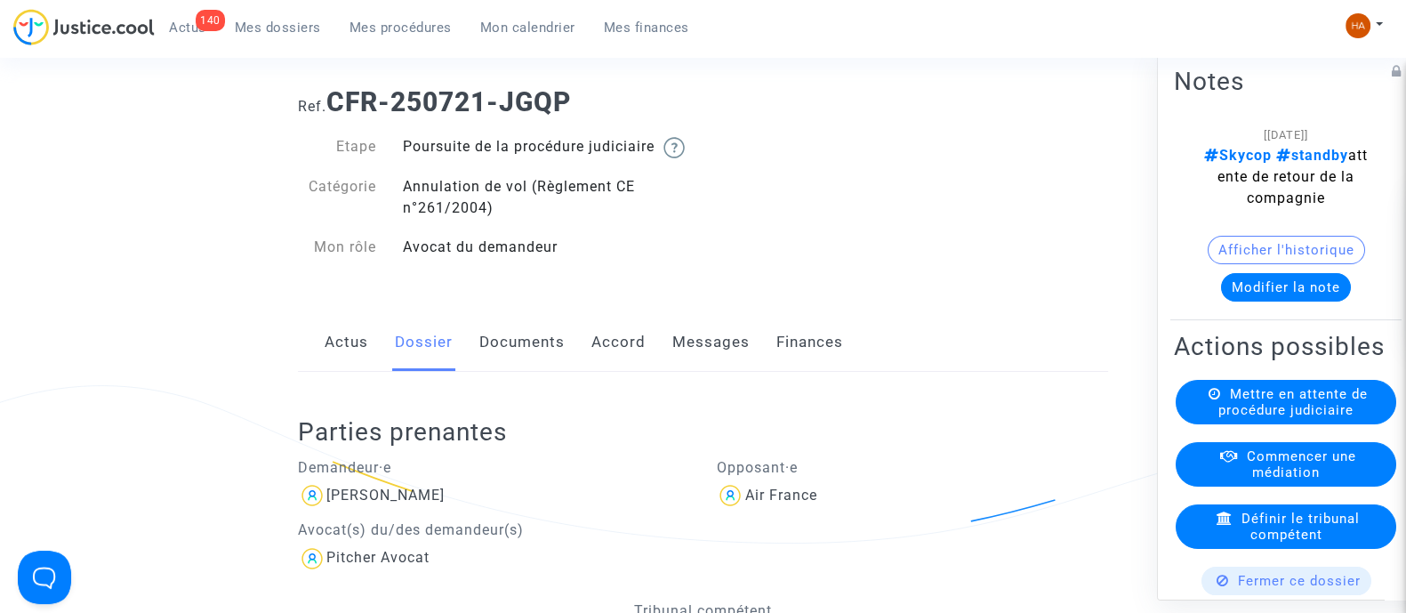
click at [490, 367] on link "Documents" at bounding box center [521, 342] width 85 height 59
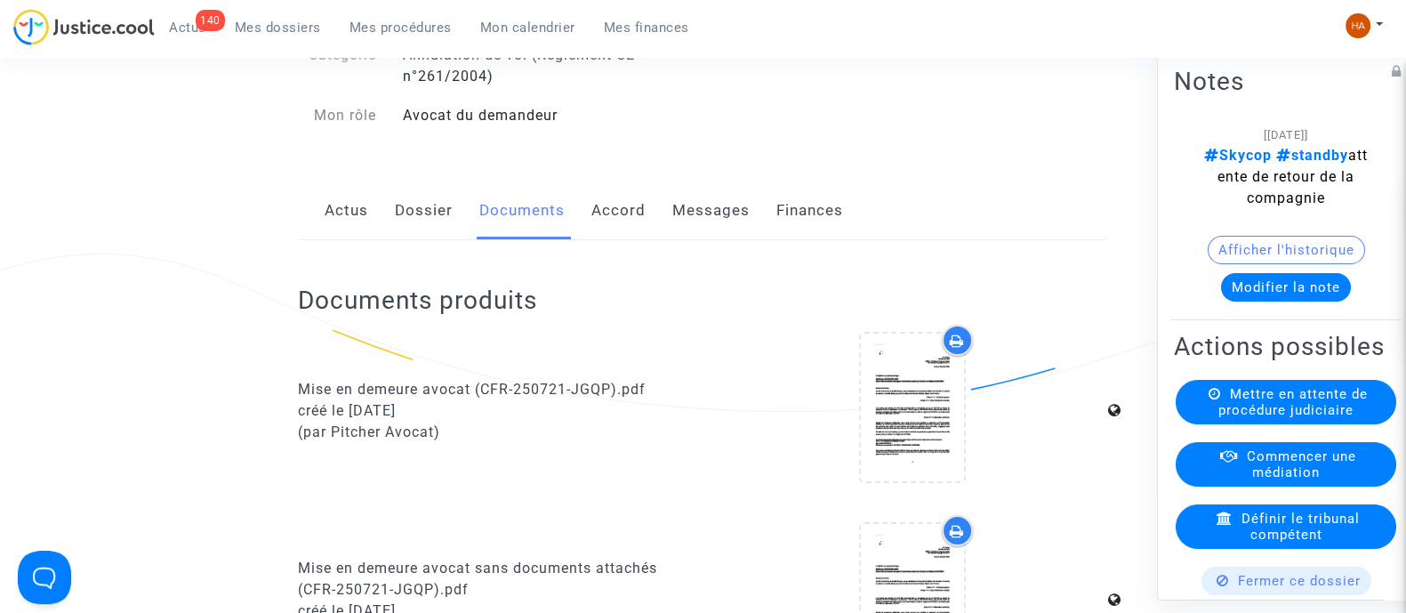
click at [410, 232] on link "Dossier" at bounding box center [424, 210] width 58 height 59
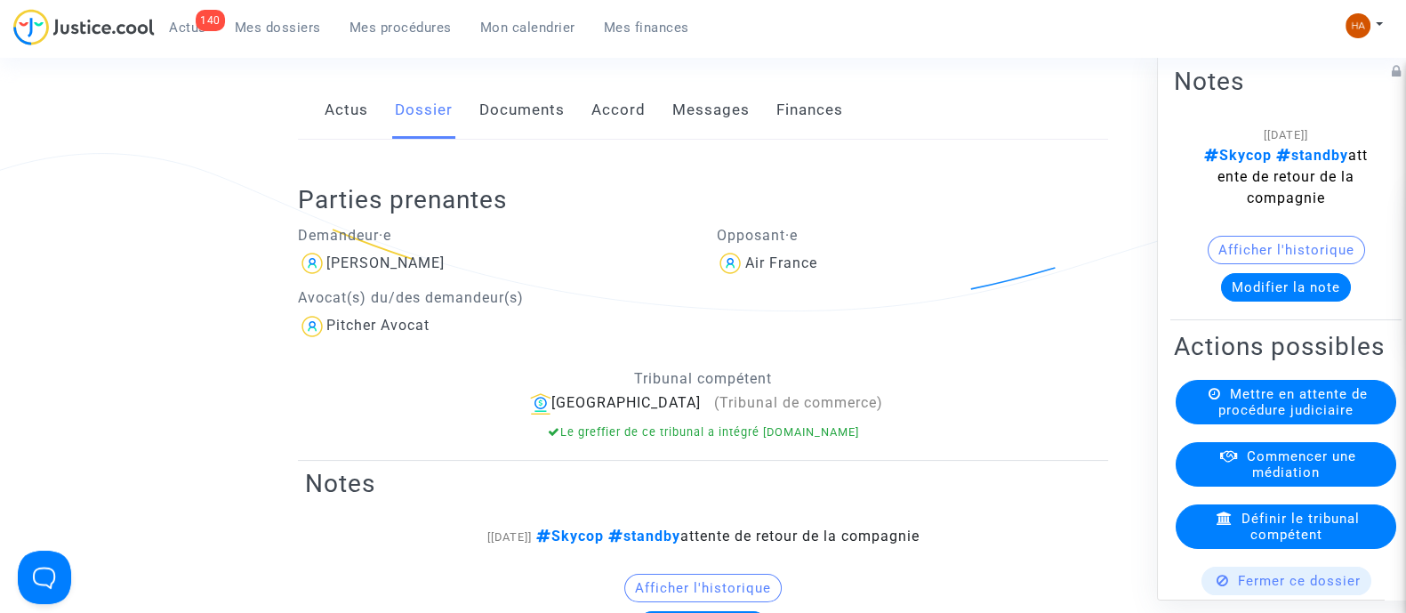
scroll to position [202, 0]
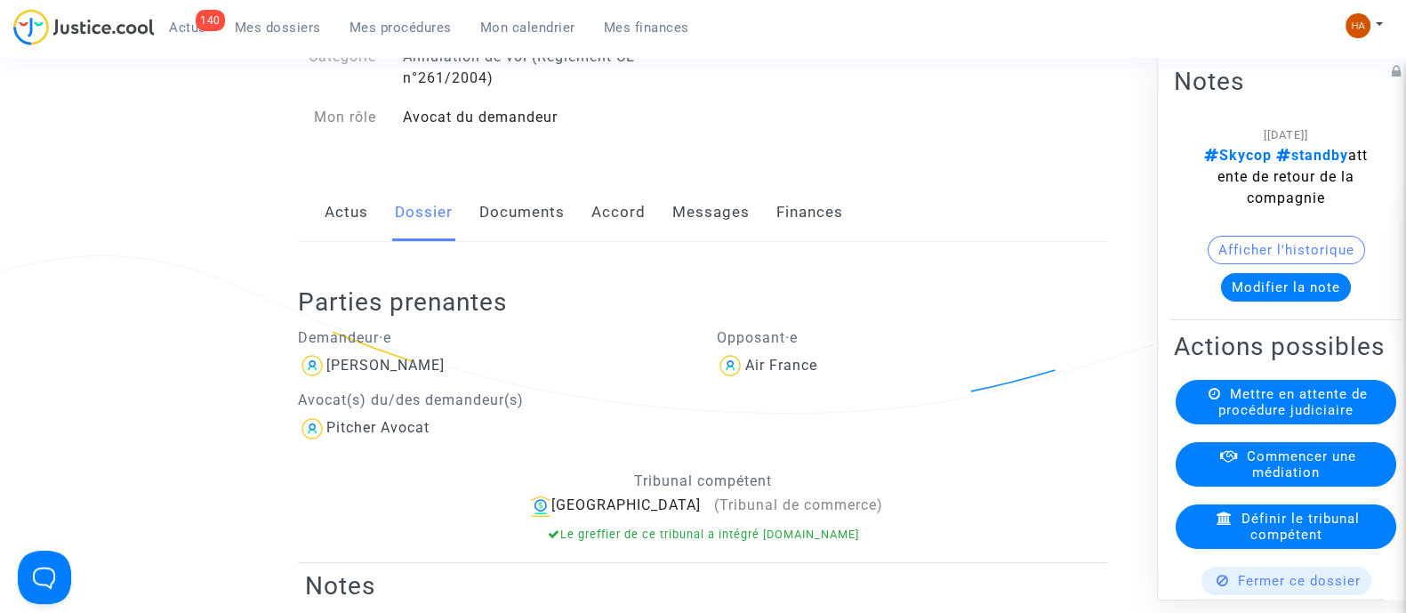
click at [507, 240] on link "Documents" at bounding box center [521, 212] width 85 height 59
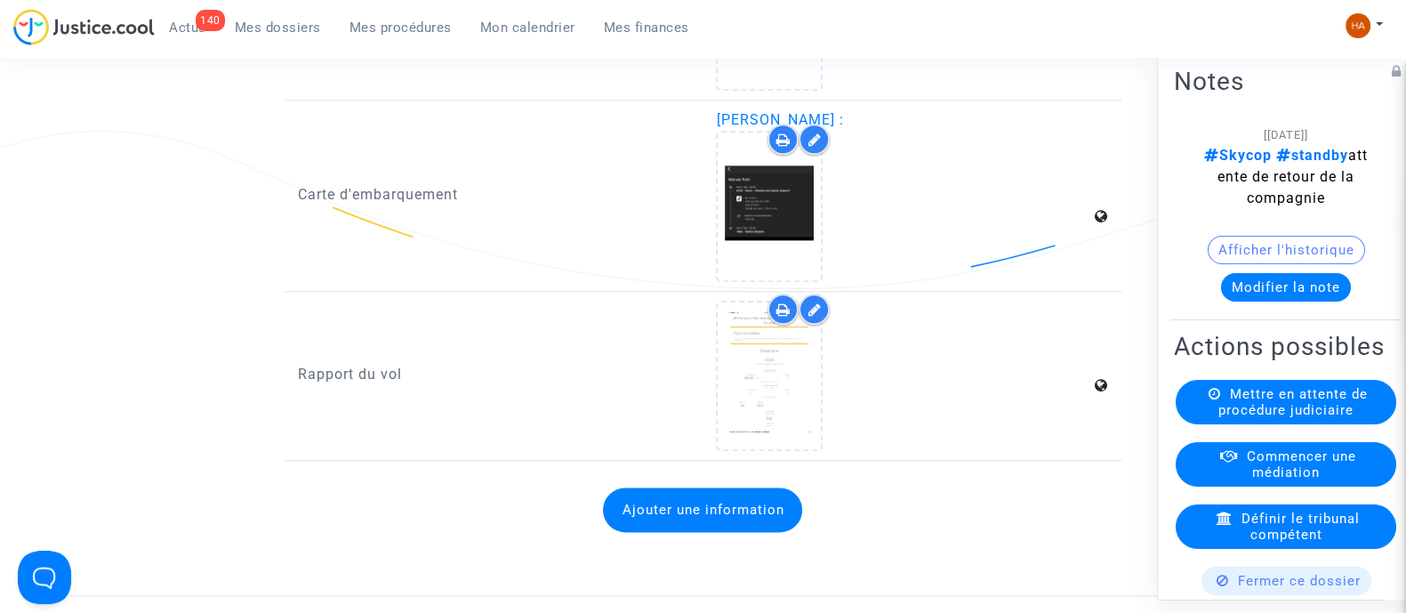
scroll to position [2675, 0]
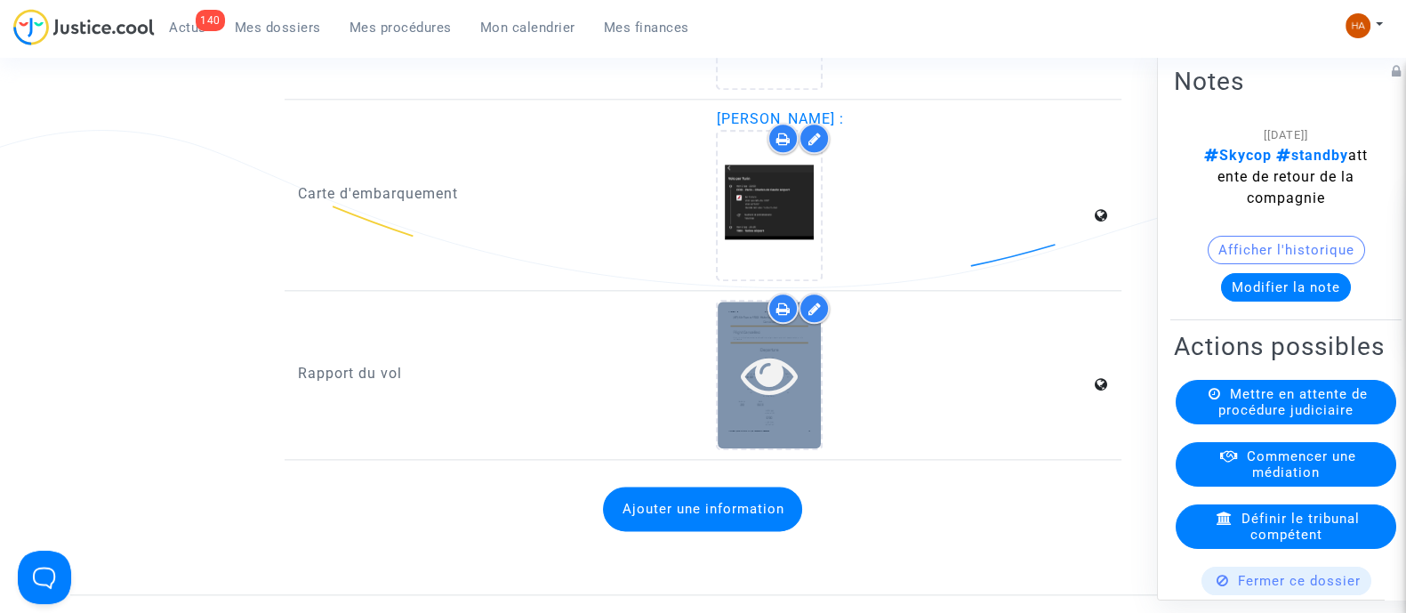
click at [756, 394] on icon at bounding box center [770, 374] width 58 height 57
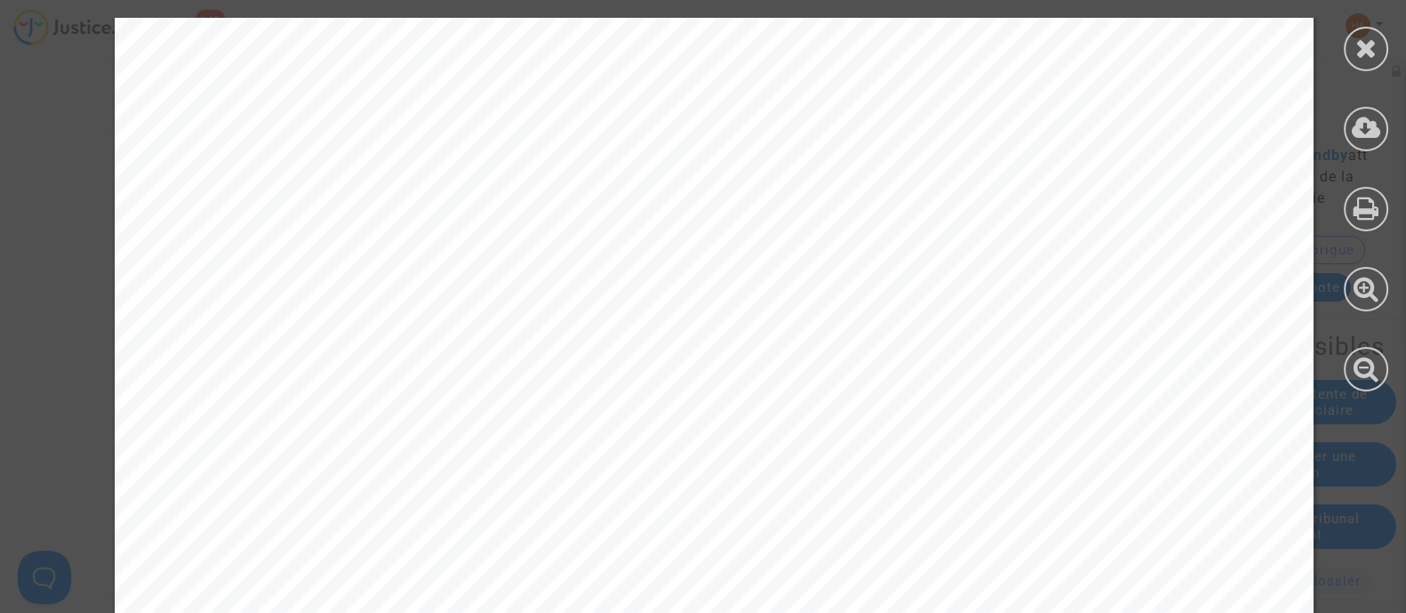
scroll to position [0, 0]
click at [1370, 52] on icon at bounding box center [1367, 48] width 22 height 27
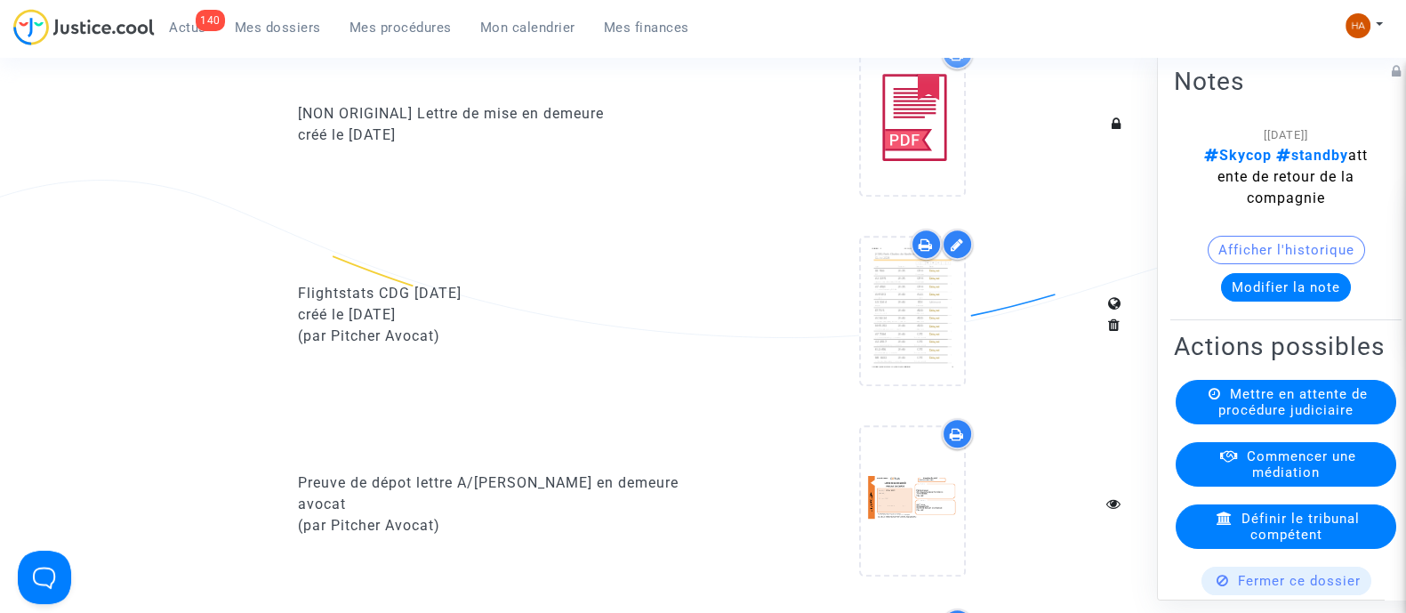
scroll to position [1063, 0]
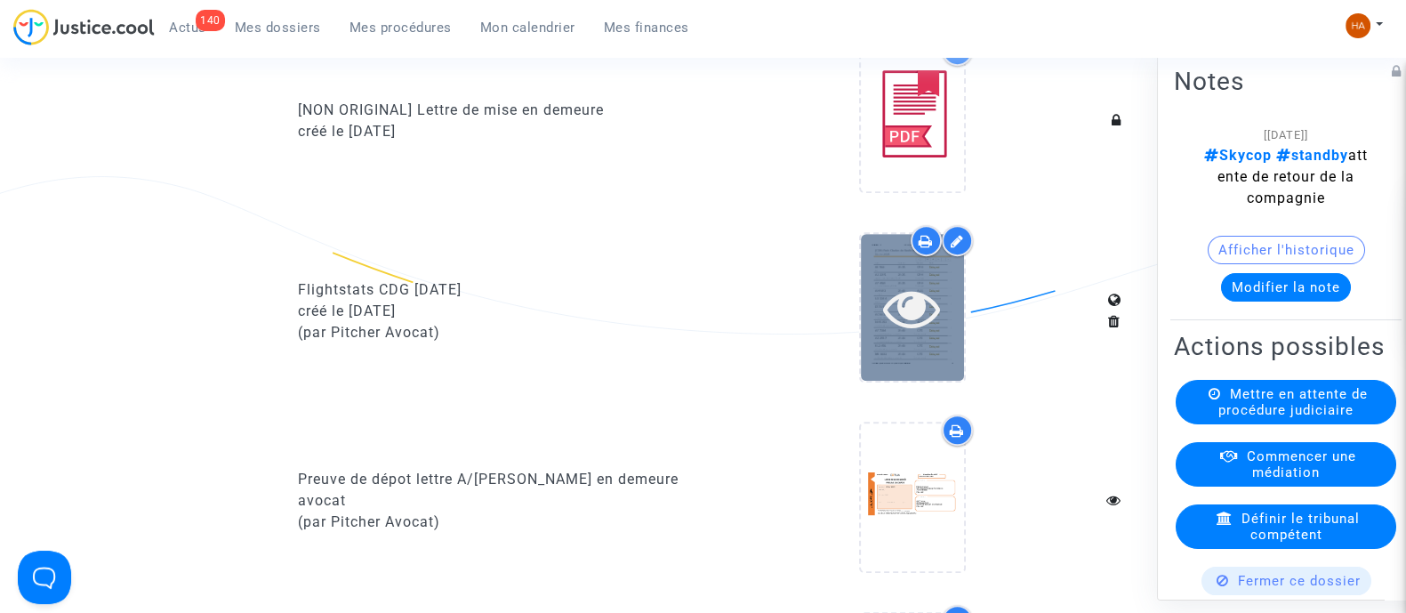
click at [920, 336] on icon at bounding box center [912, 307] width 58 height 57
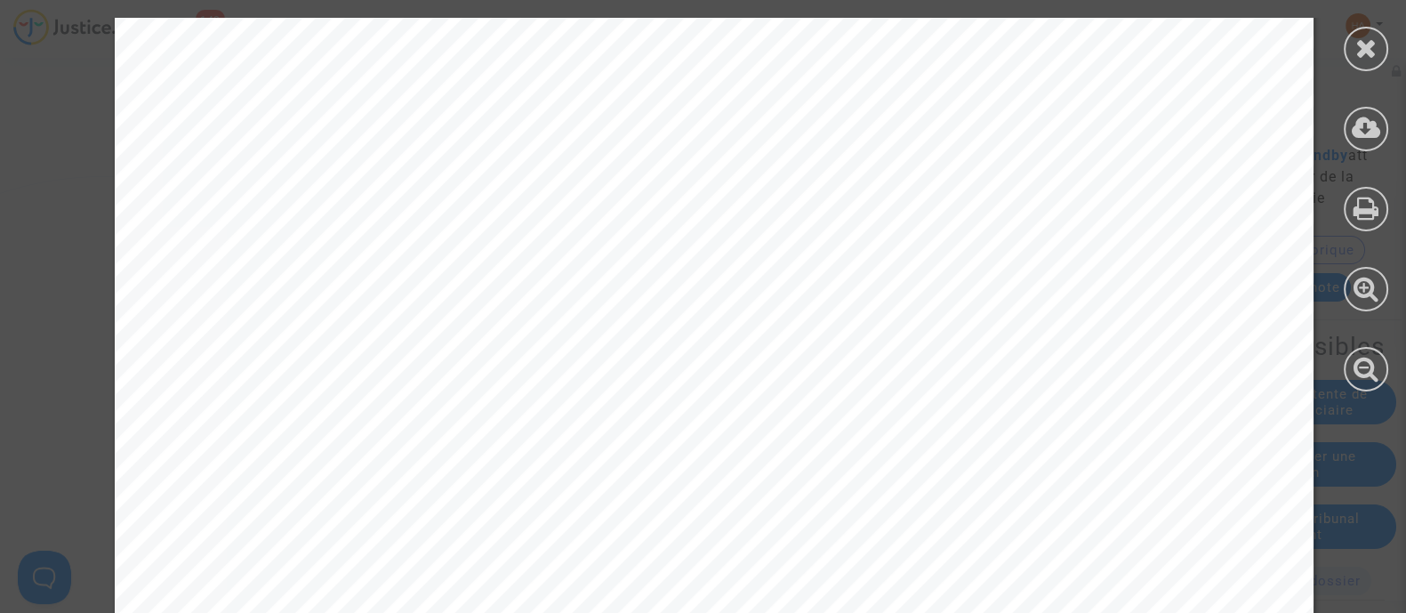
scroll to position [9480, 0]
click at [1359, 55] on icon at bounding box center [1367, 48] width 22 height 27
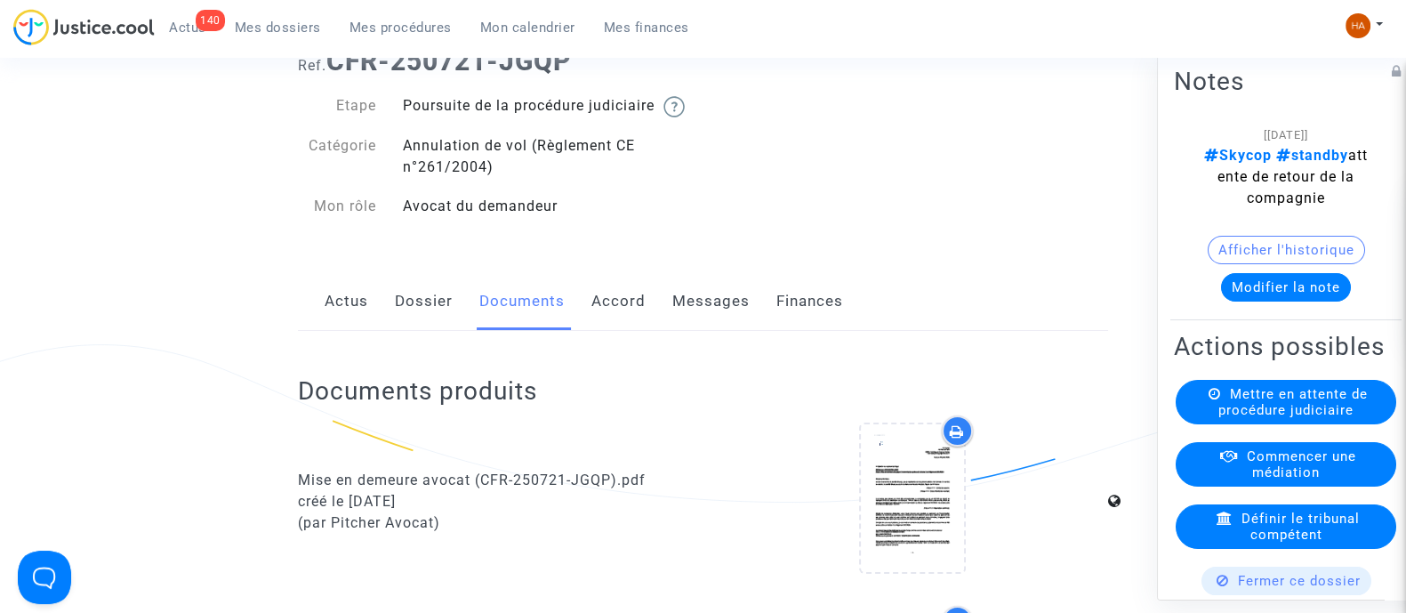
scroll to position [0, 0]
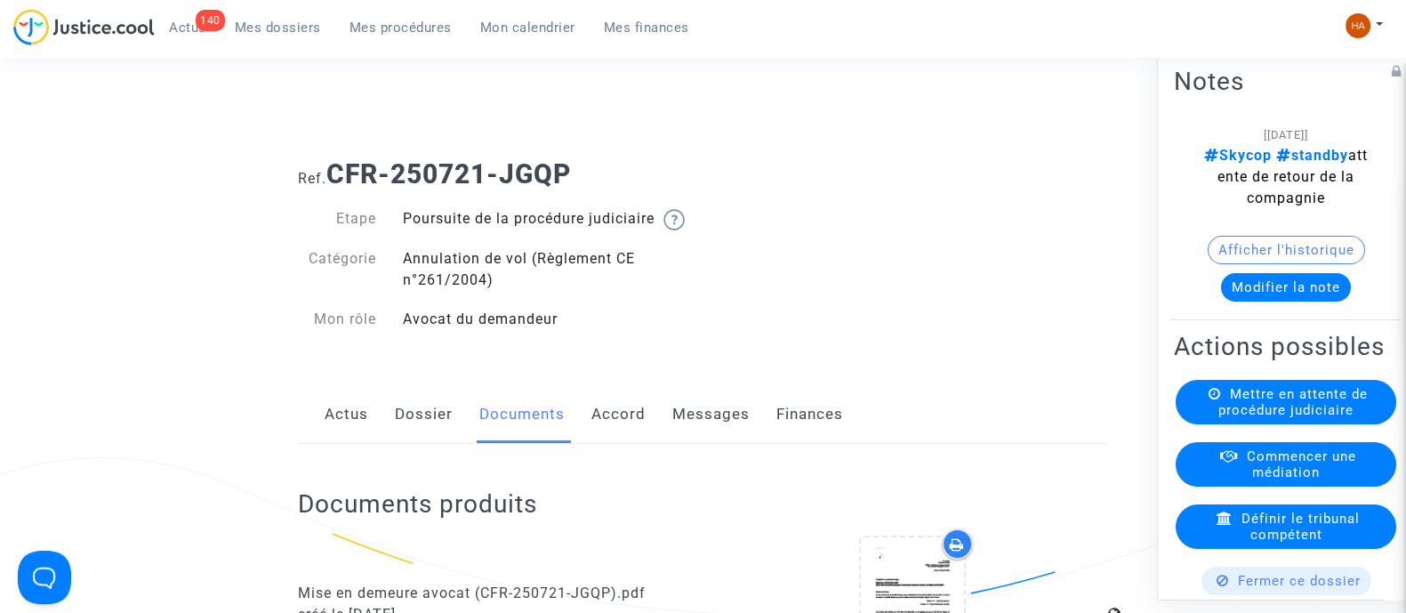
drag, startPoint x: 583, startPoint y: 173, endPoint x: 339, endPoint y: 188, distance: 244.2
click at [339, 188] on h1 "Ref. CFR-250721-JGQP" at bounding box center [703, 174] width 810 height 32
copy b "CFR-250721-JGQP"
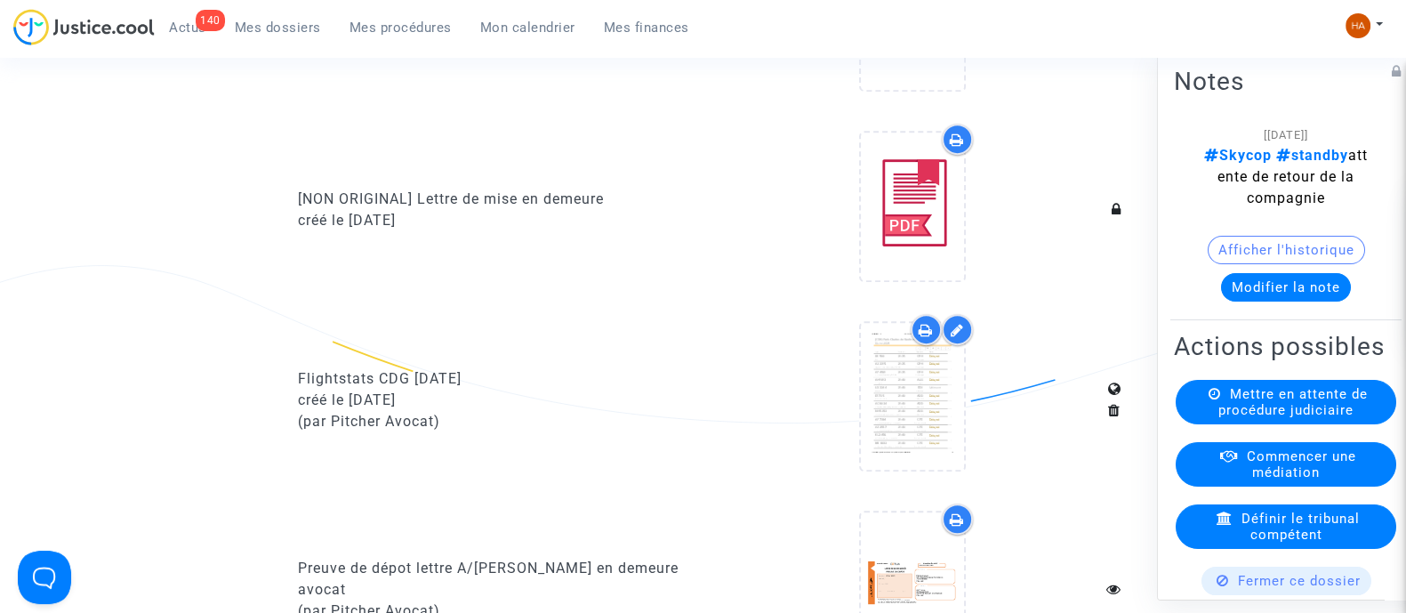
scroll to position [1085, 0]
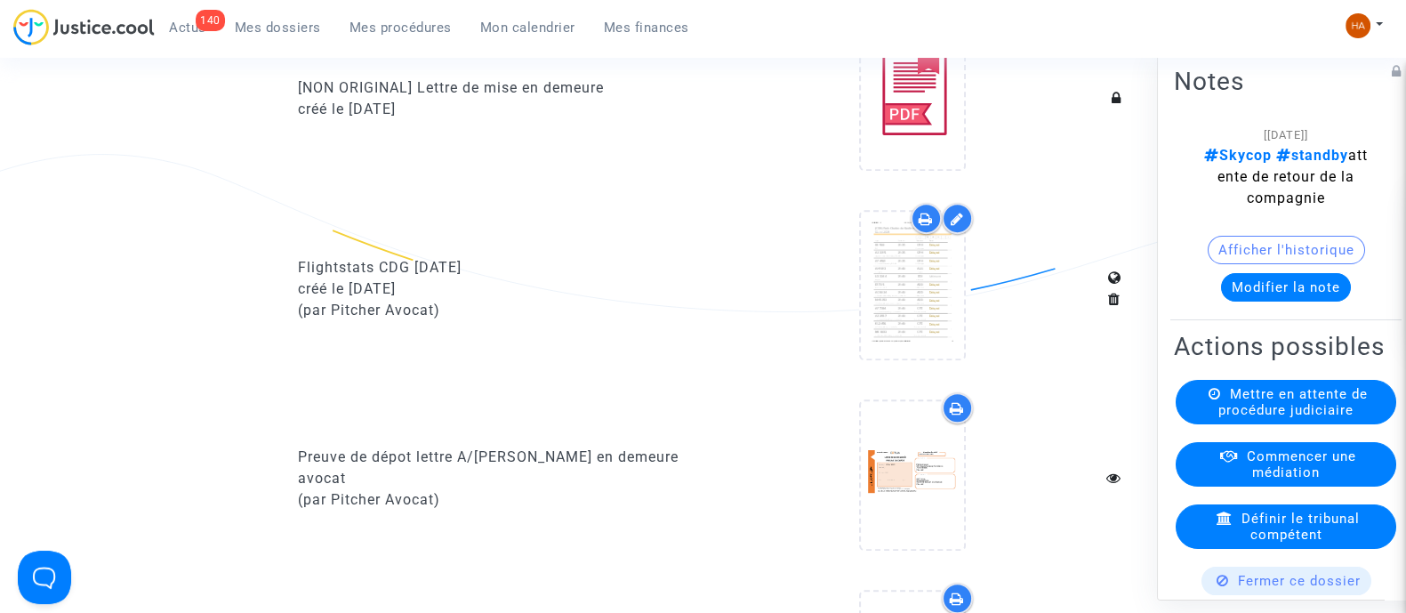
click at [929, 226] on icon at bounding box center [926, 219] width 14 height 14
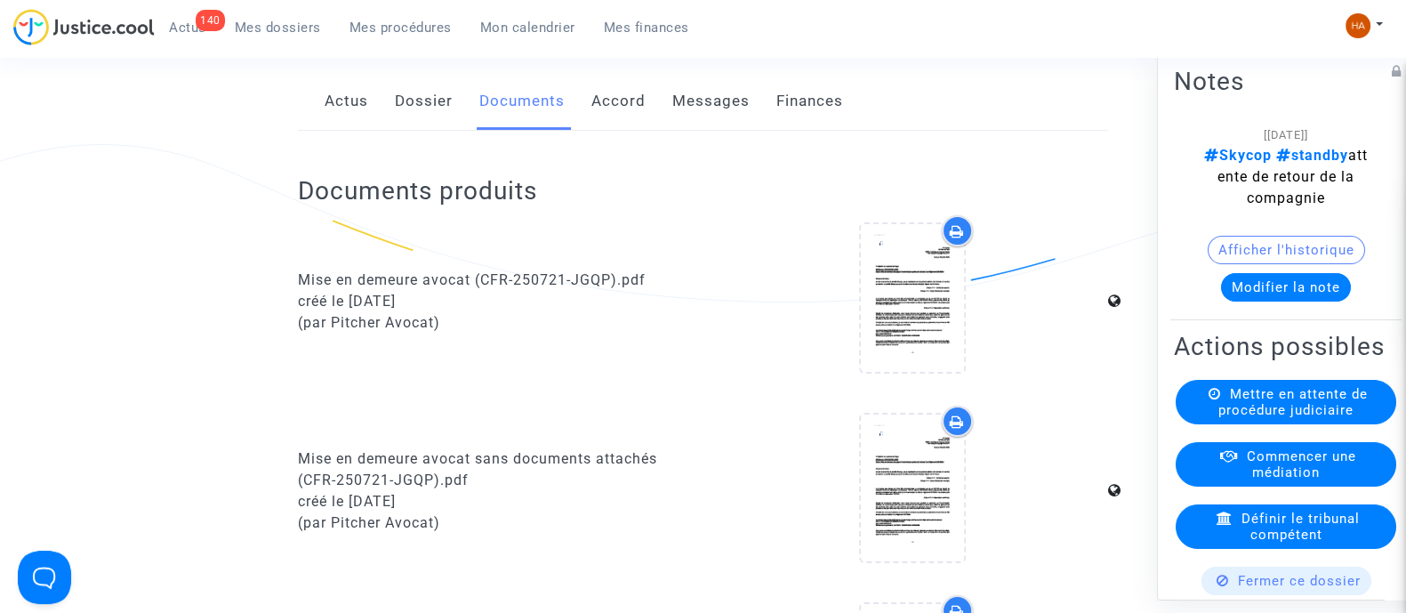
scroll to position [0, 0]
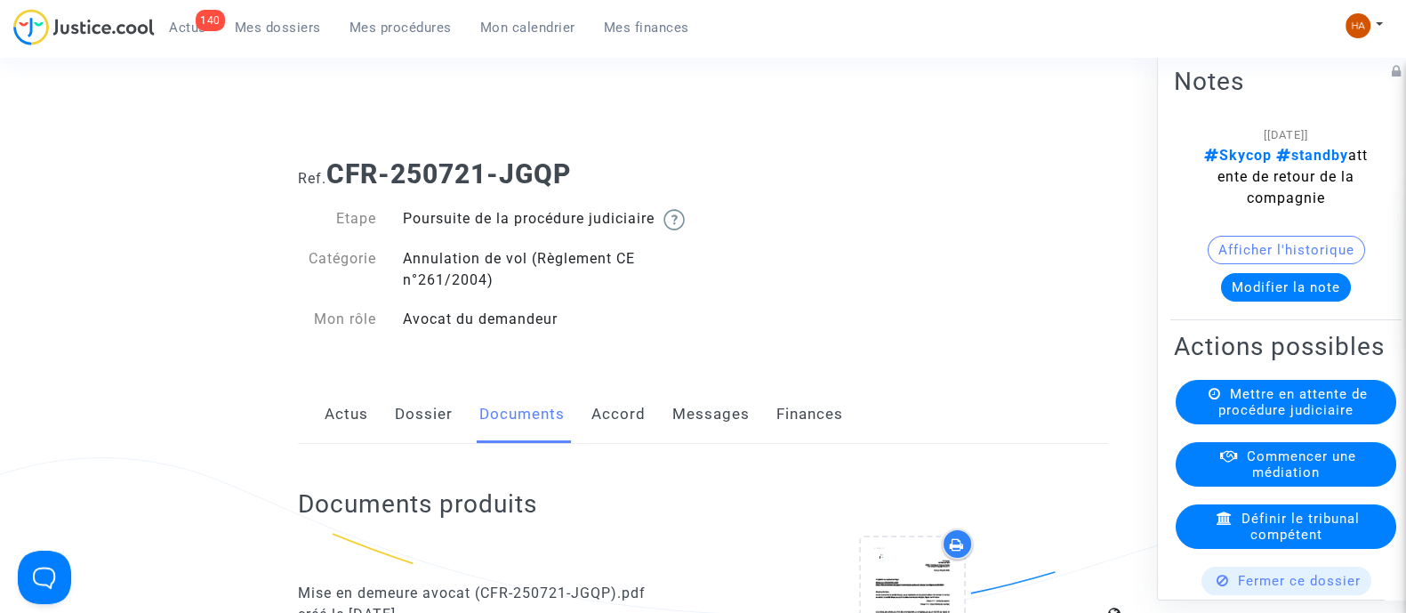
click at [710, 431] on link "Messages" at bounding box center [711, 414] width 77 height 59
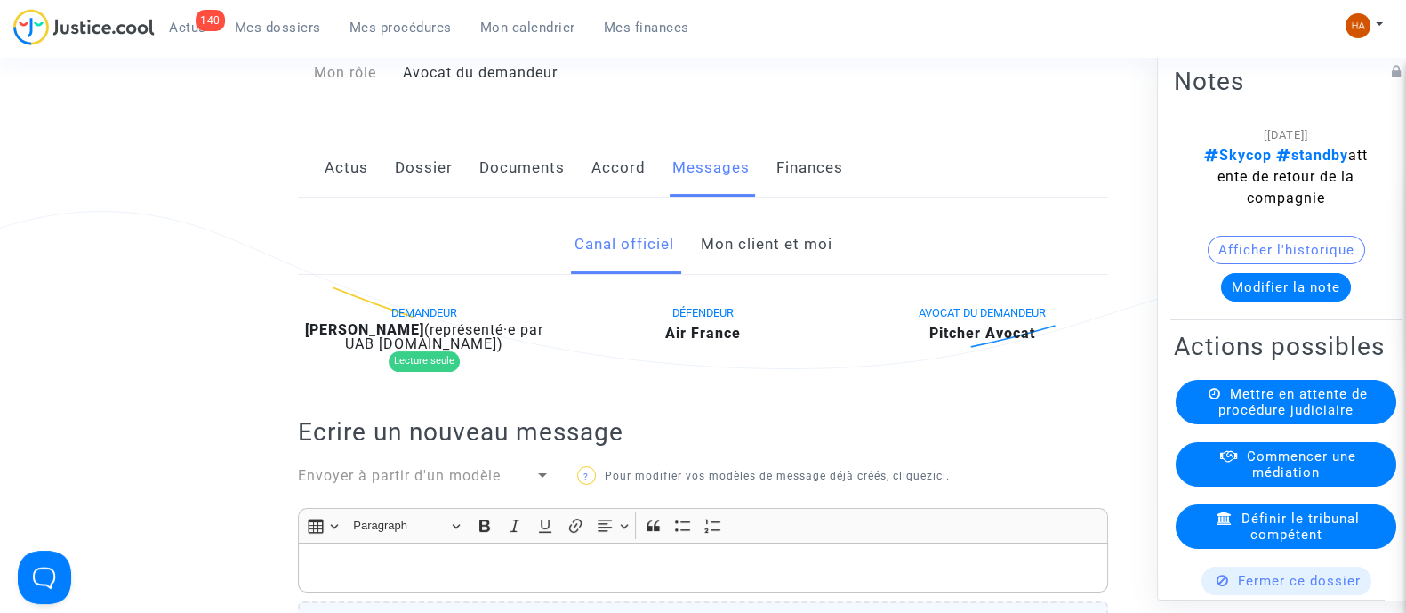
scroll to position [246, 0]
click at [769, 275] on link "Mon client et moi" at bounding box center [766, 245] width 132 height 59
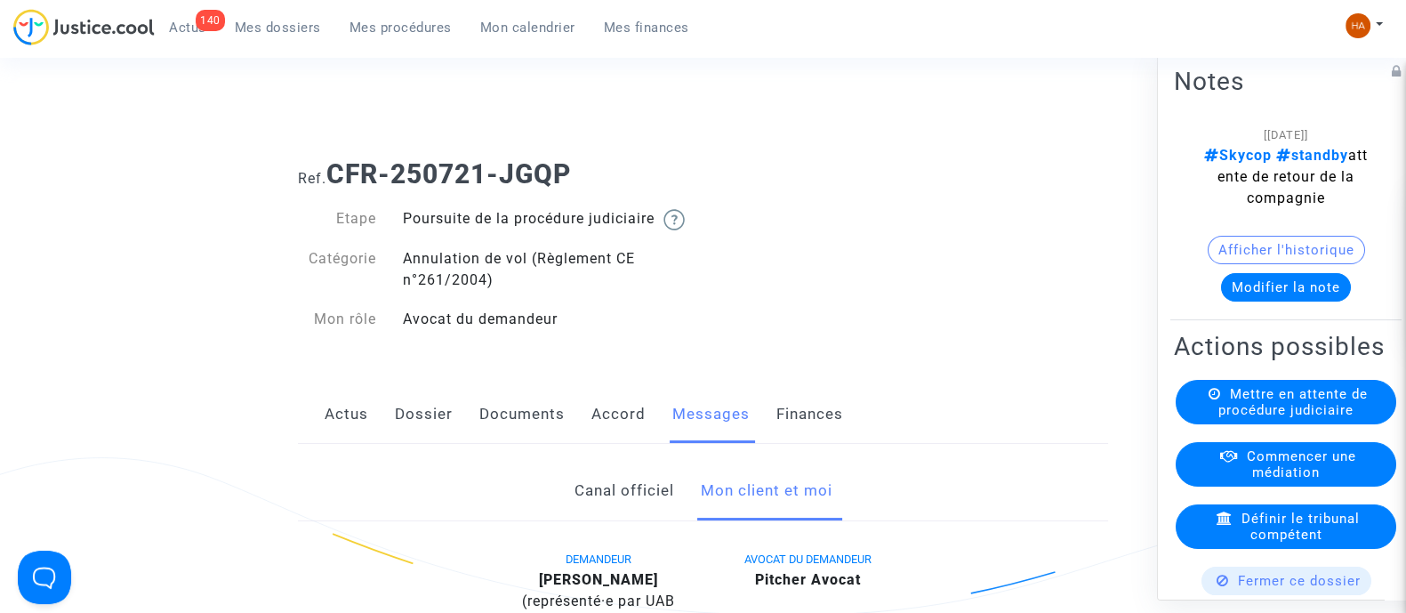
click at [421, 430] on link "Dossier" at bounding box center [424, 414] width 58 height 59
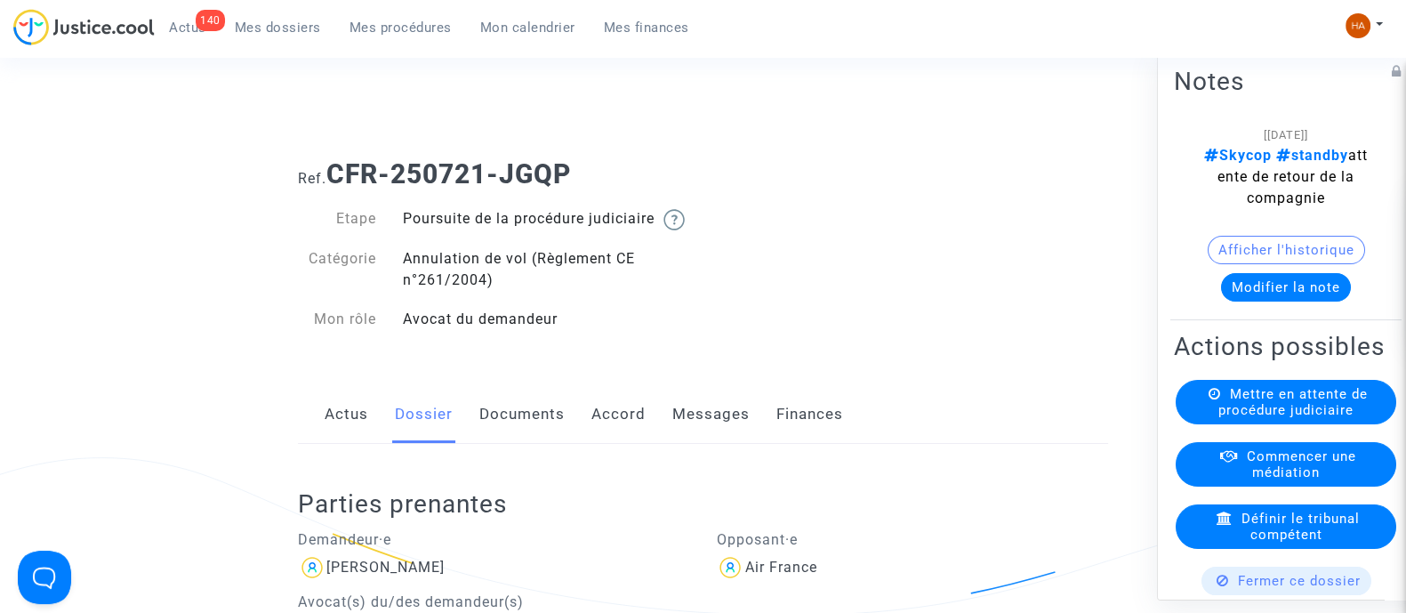
click at [645, 155] on div "Ref. CFR-250721-JGQP" at bounding box center [703, 167] width 837 height 45
drag, startPoint x: 585, startPoint y: 178, endPoint x: 335, endPoint y: 165, distance: 250.3
click at [335, 165] on h1 "Ref. CFR-250721-JGQP" at bounding box center [703, 174] width 810 height 32
copy b "CFR-250721-JGQP"
click at [511, 433] on link "Documents" at bounding box center [521, 414] width 85 height 59
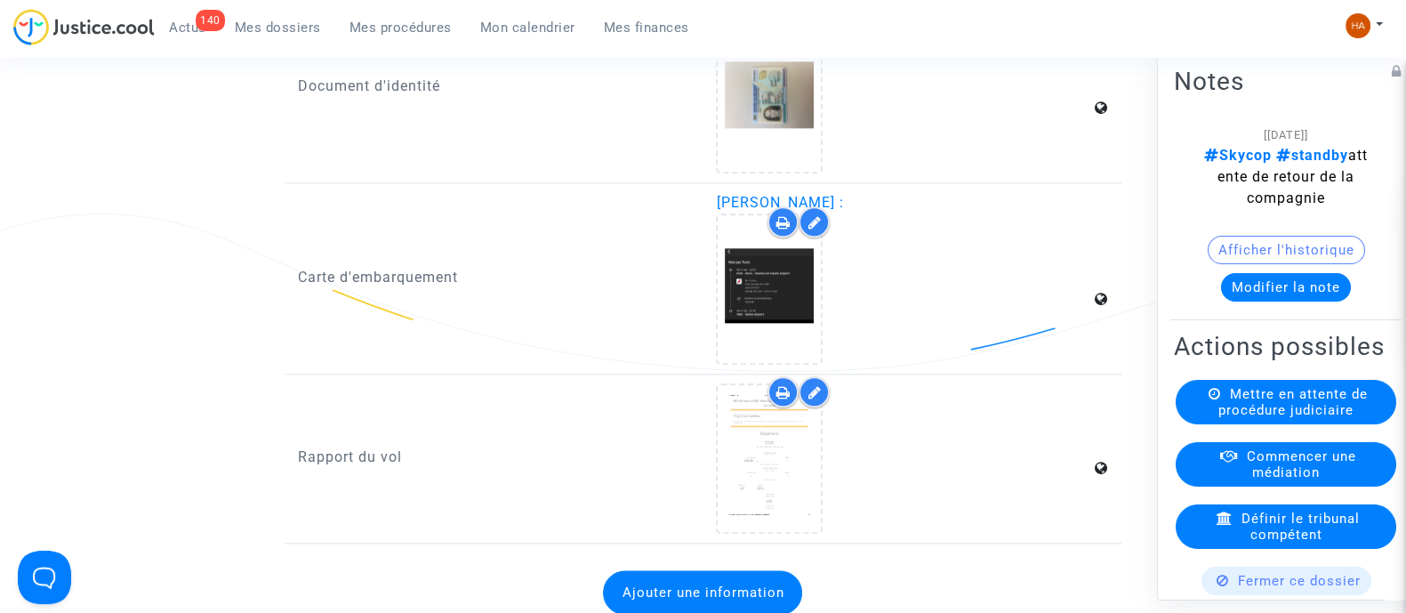
scroll to position [2669, 0]
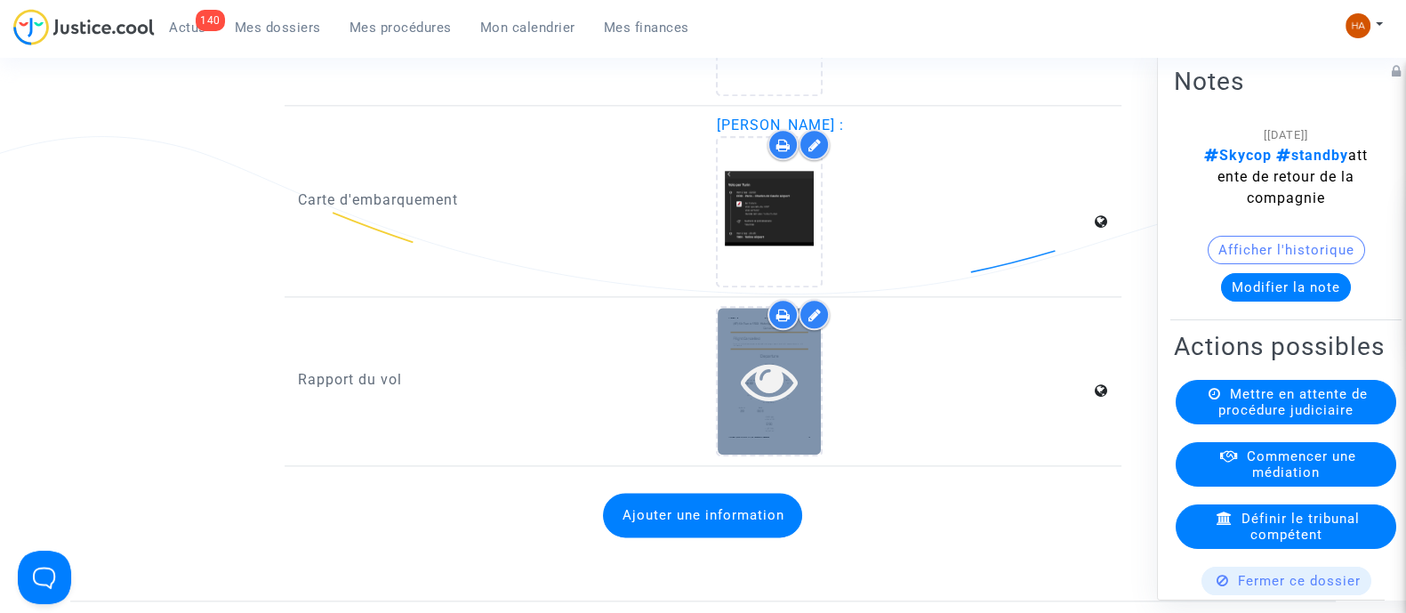
click at [798, 439] on div at bounding box center [769, 381] width 103 height 147
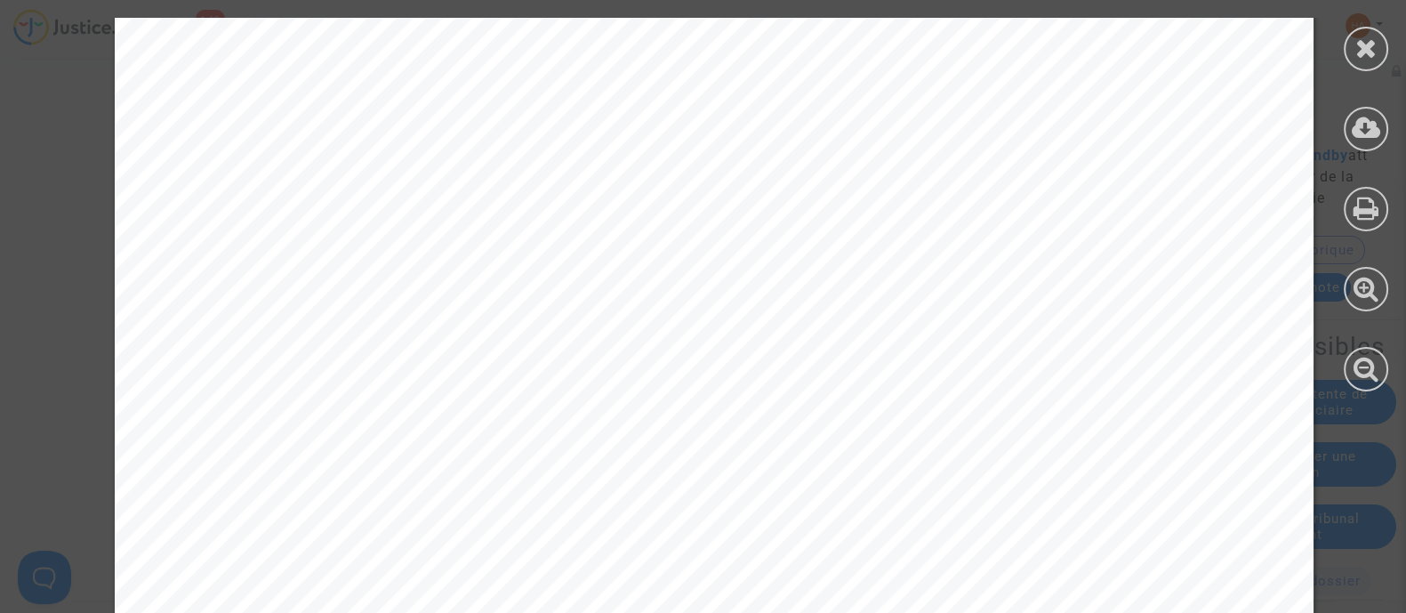
scroll to position [71, 0]
click at [1369, 50] on icon at bounding box center [1367, 48] width 22 height 27
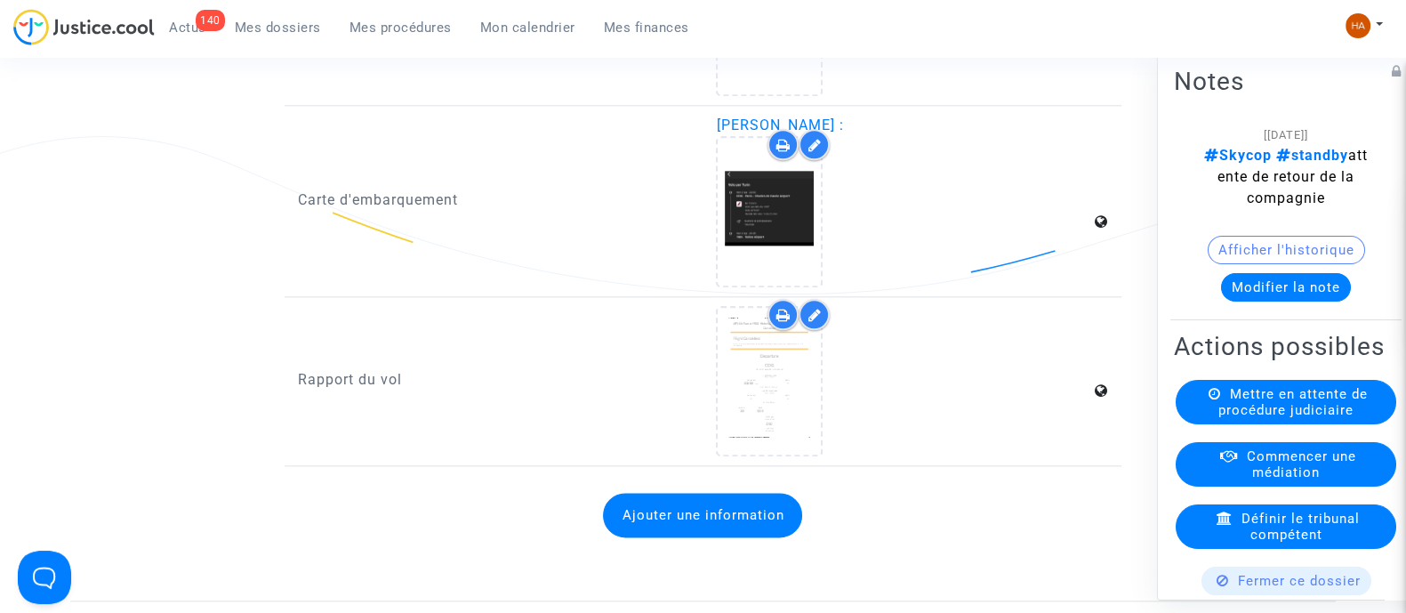
click at [279, 30] on span "Mes dossiers" at bounding box center [278, 28] width 86 height 16
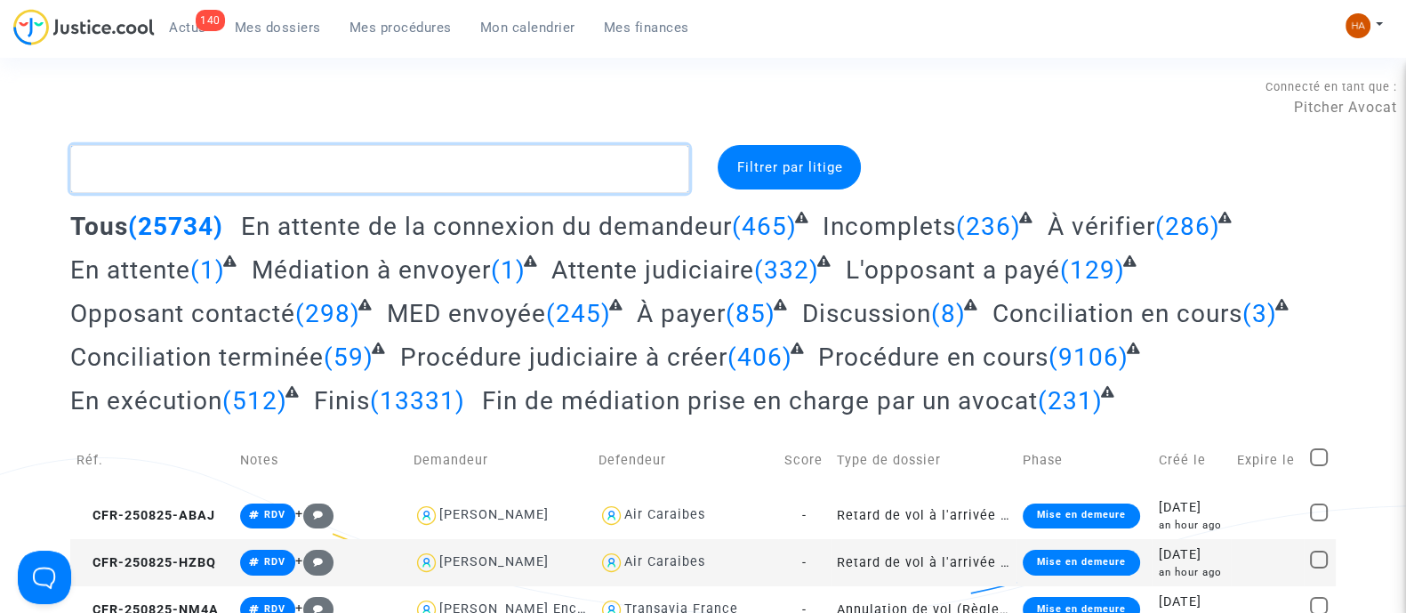
click at [157, 157] on textarea at bounding box center [379, 169] width 619 height 48
paste textarea "CFR-250725-T2HH"
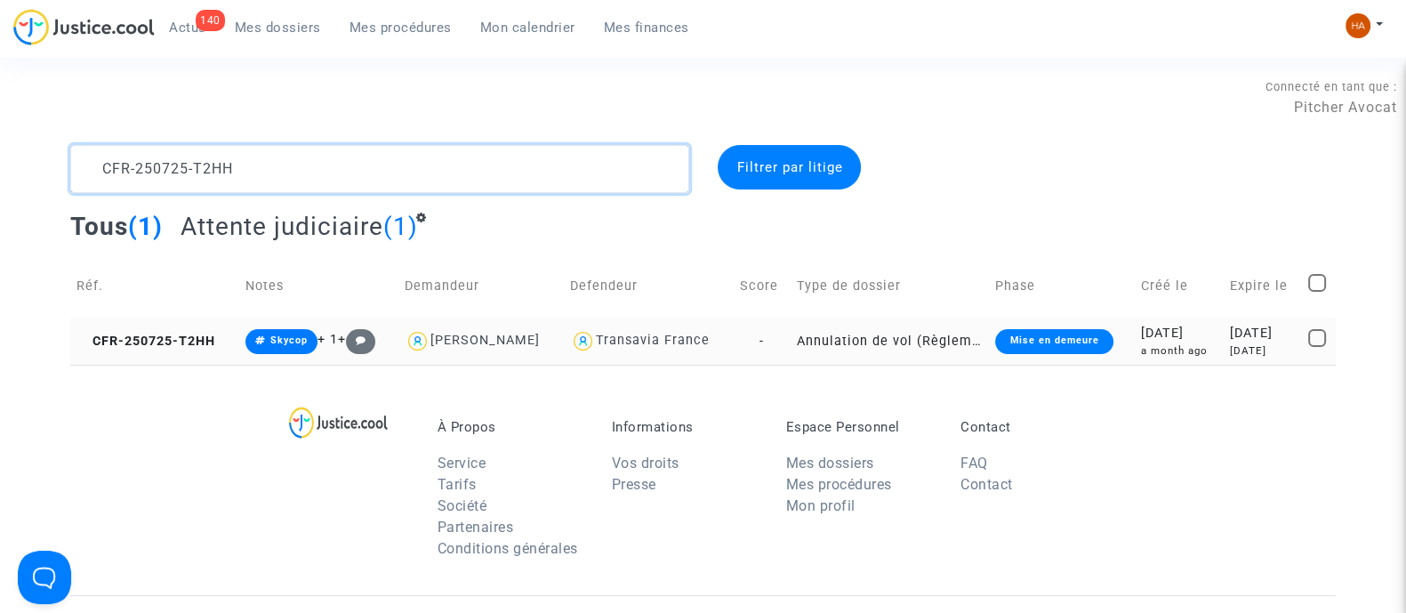
type textarea "CFR-250725-T2HH"
click at [792, 335] on td "Annulation de vol (Règlement CE n°261/2004)" at bounding box center [890, 341] width 199 height 47
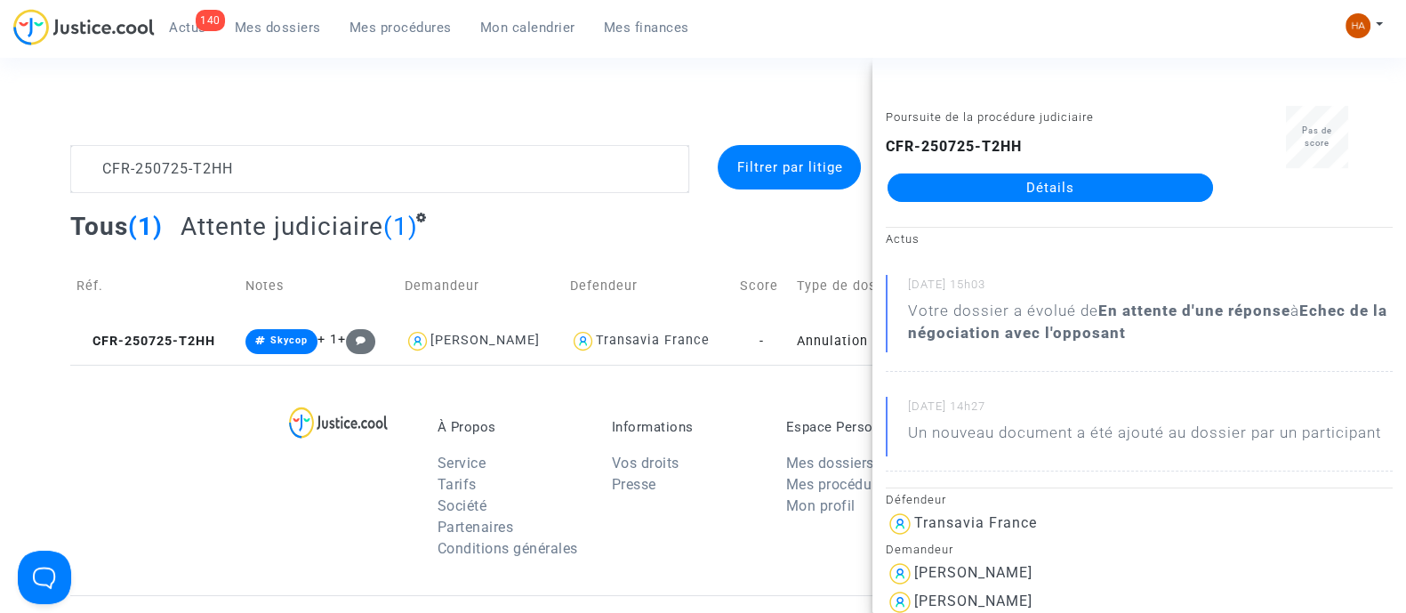
click at [1010, 189] on link "Détails" at bounding box center [1051, 187] width 326 height 28
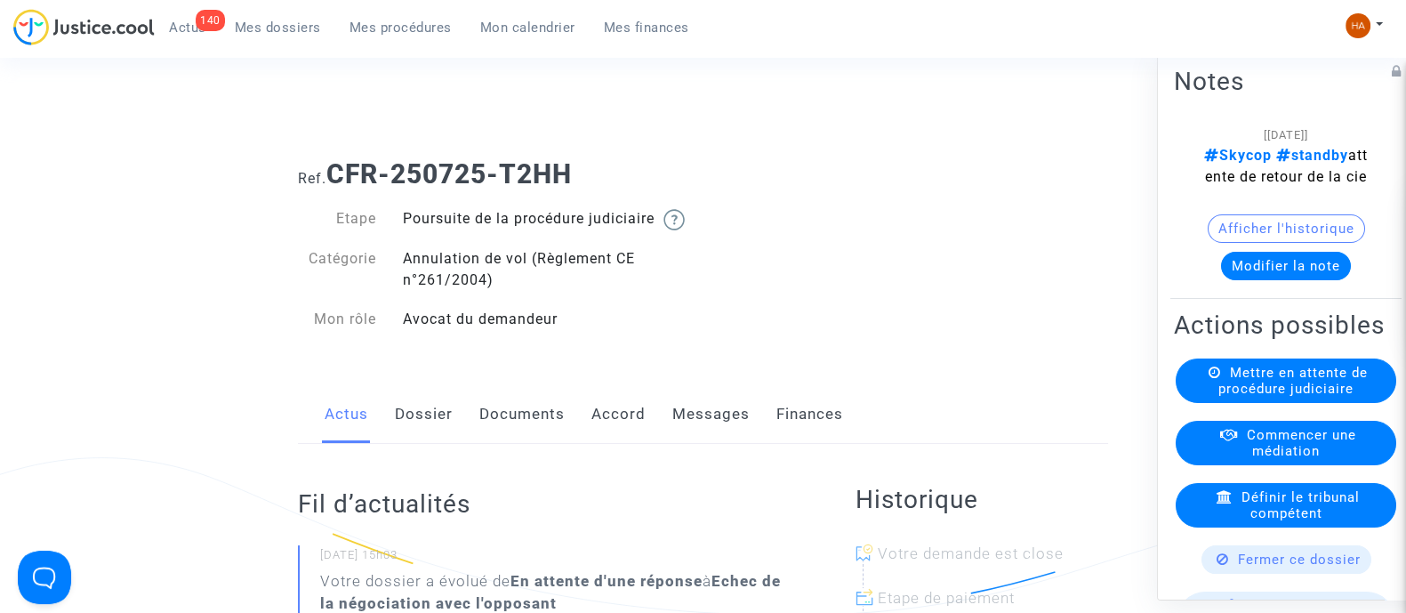
click at [532, 429] on link "Documents" at bounding box center [521, 414] width 85 height 59
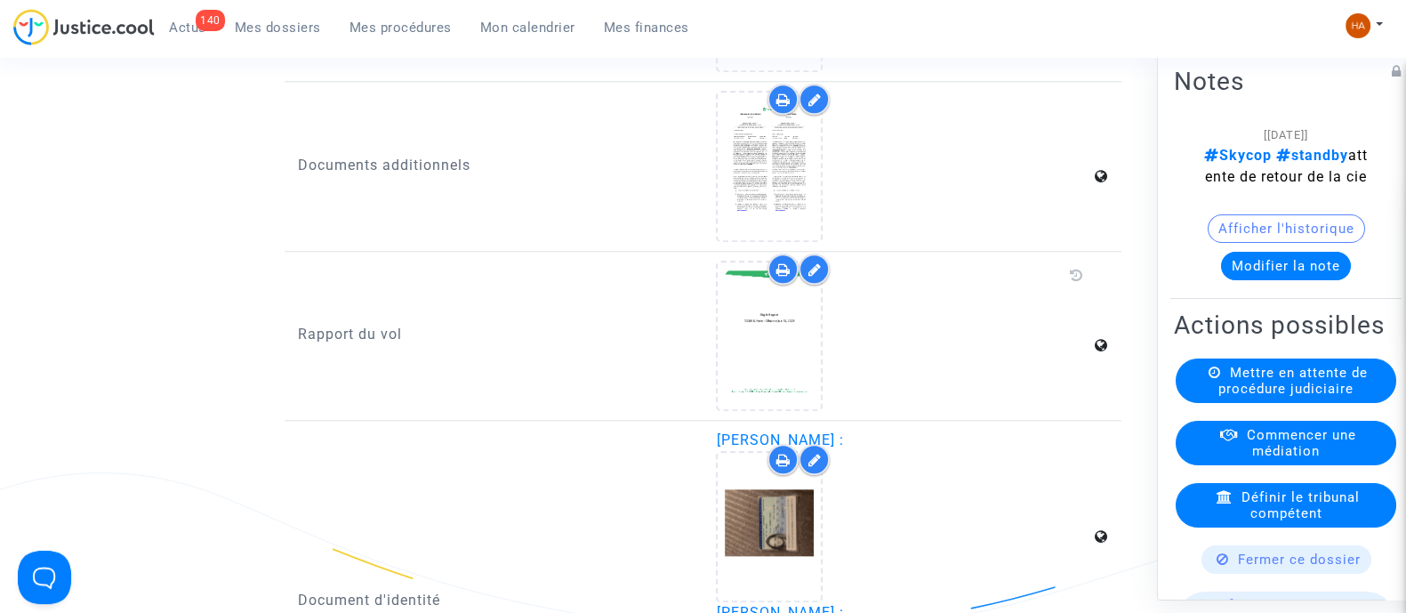
scroll to position [2331, 0]
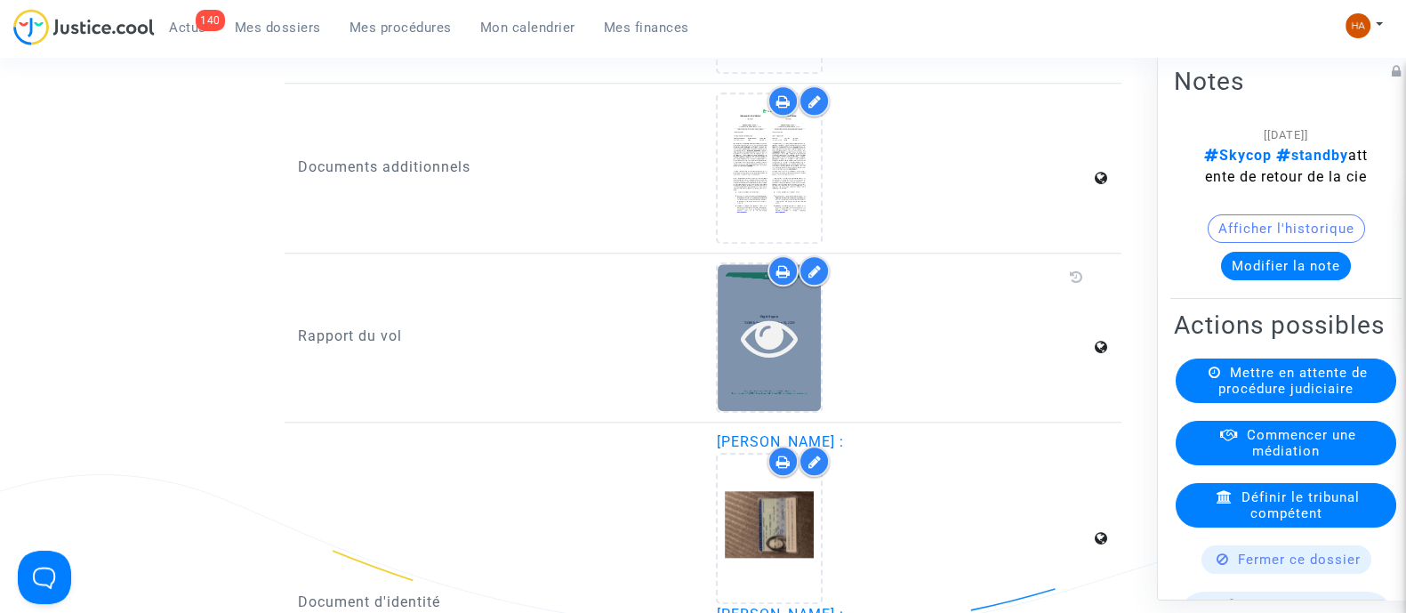
click at [777, 340] on icon at bounding box center [770, 337] width 58 height 57
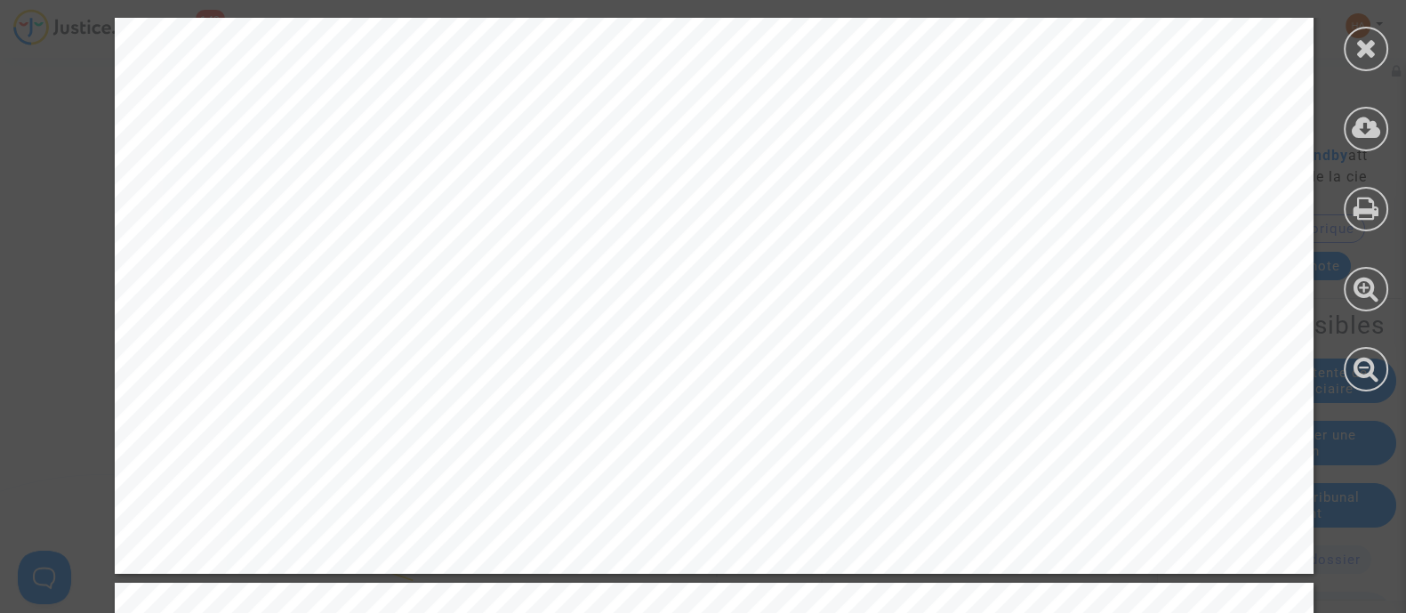
scroll to position [21629, 0]
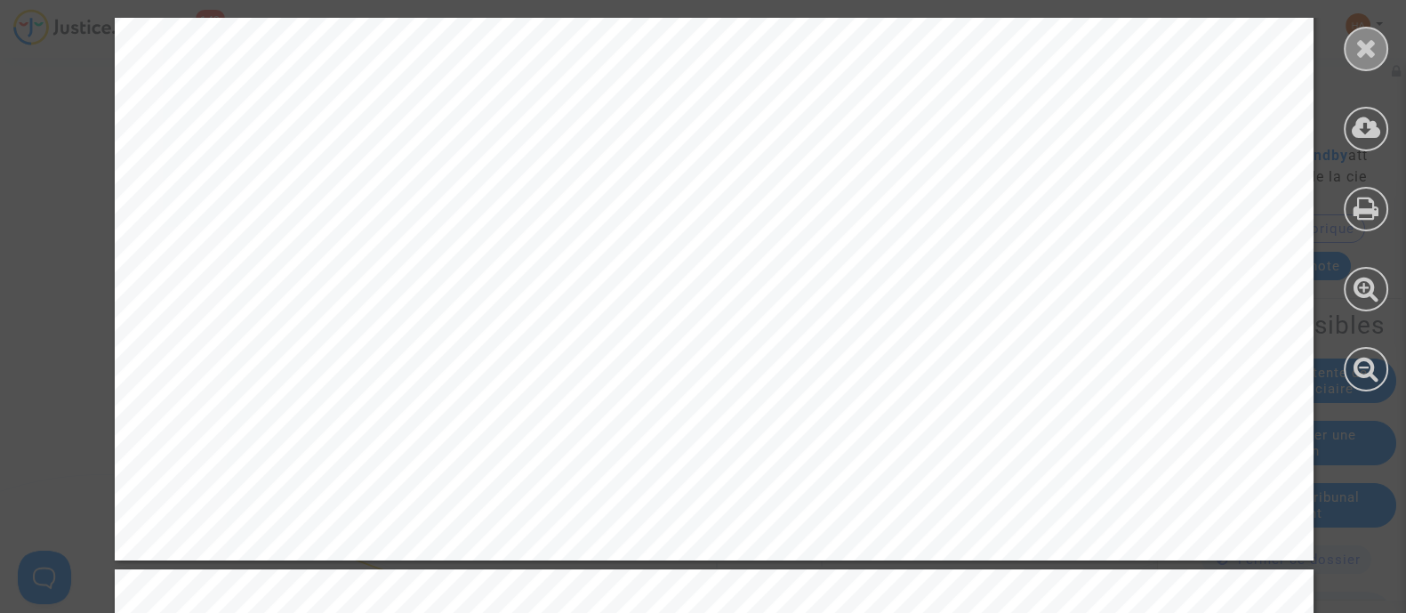
click at [1374, 51] on icon at bounding box center [1367, 48] width 22 height 27
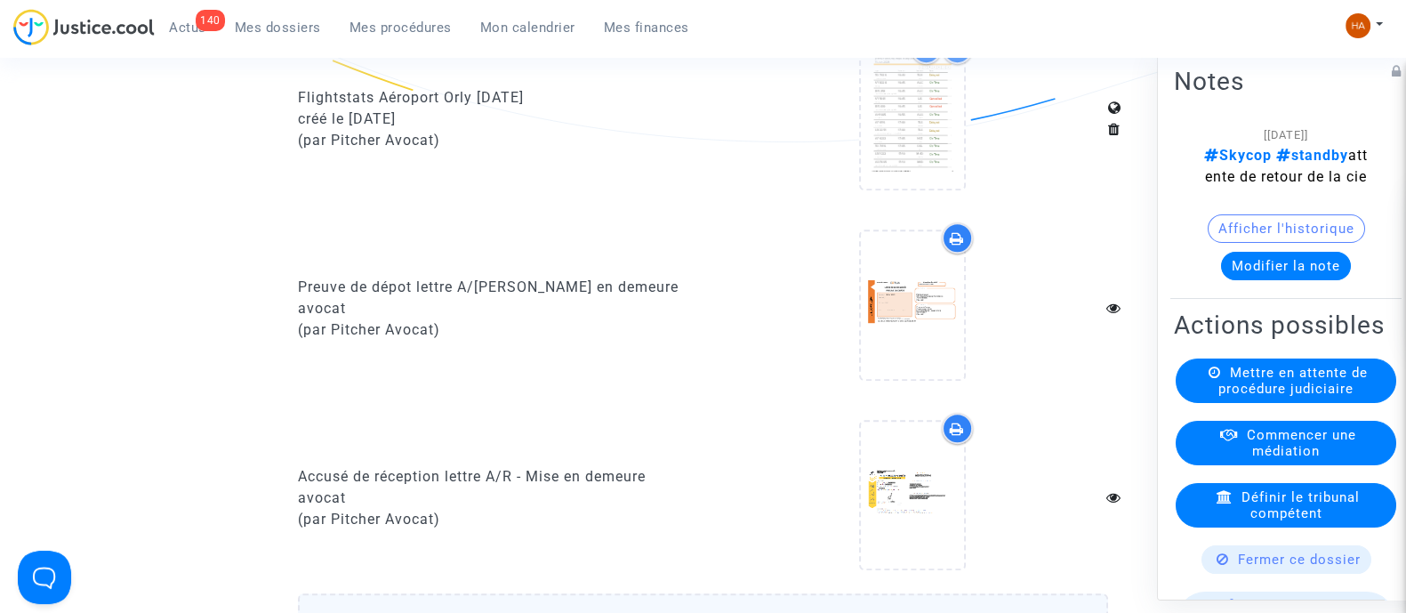
scroll to position [1250, 0]
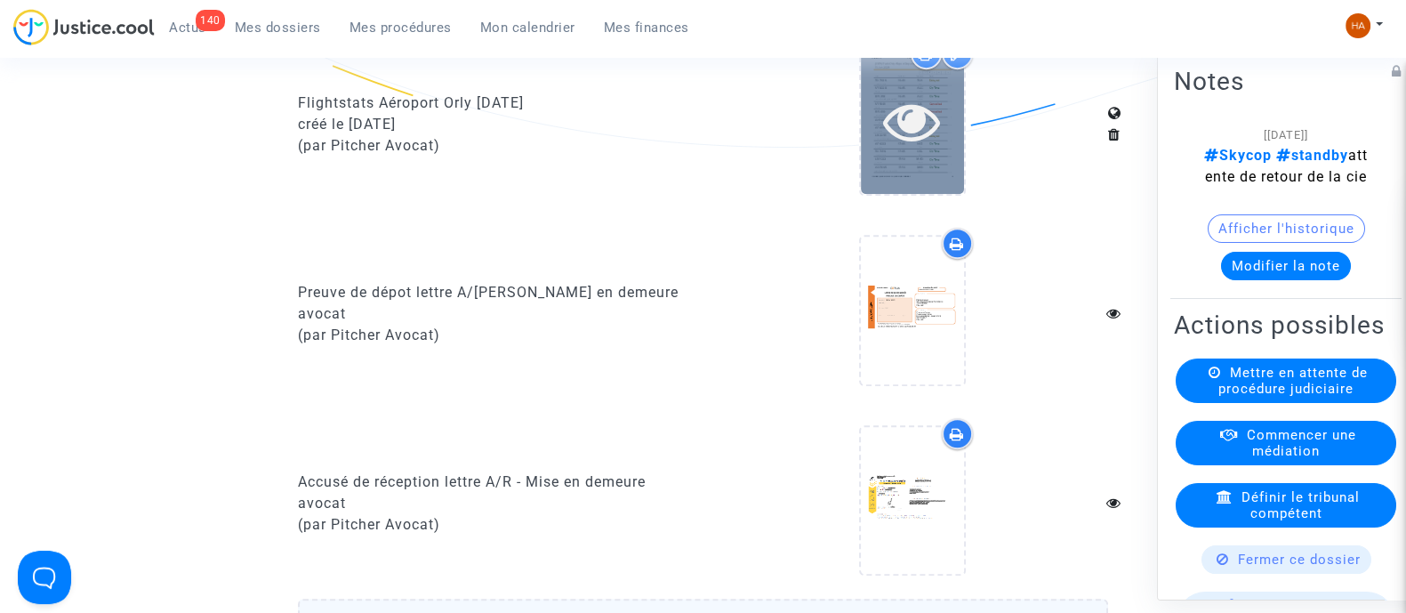
click at [931, 149] on icon at bounding box center [912, 121] width 58 height 57
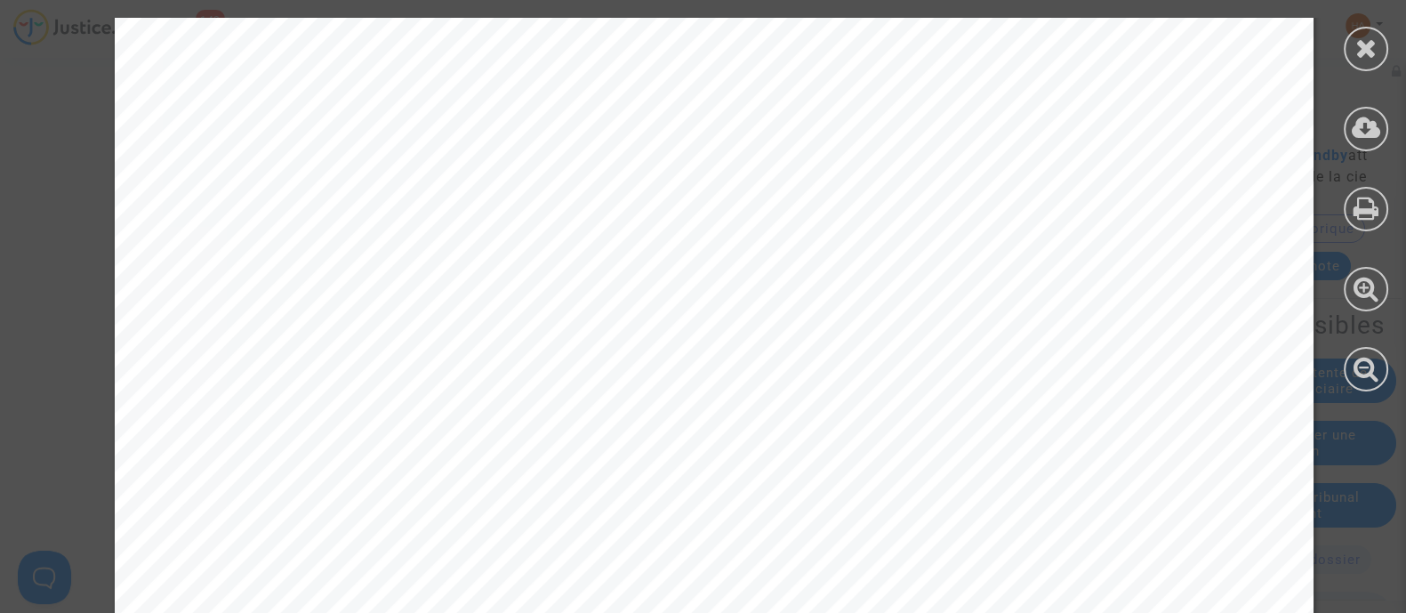
scroll to position [5453, 0]
click at [1349, 52] on div at bounding box center [1366, 49] width 44 height 44
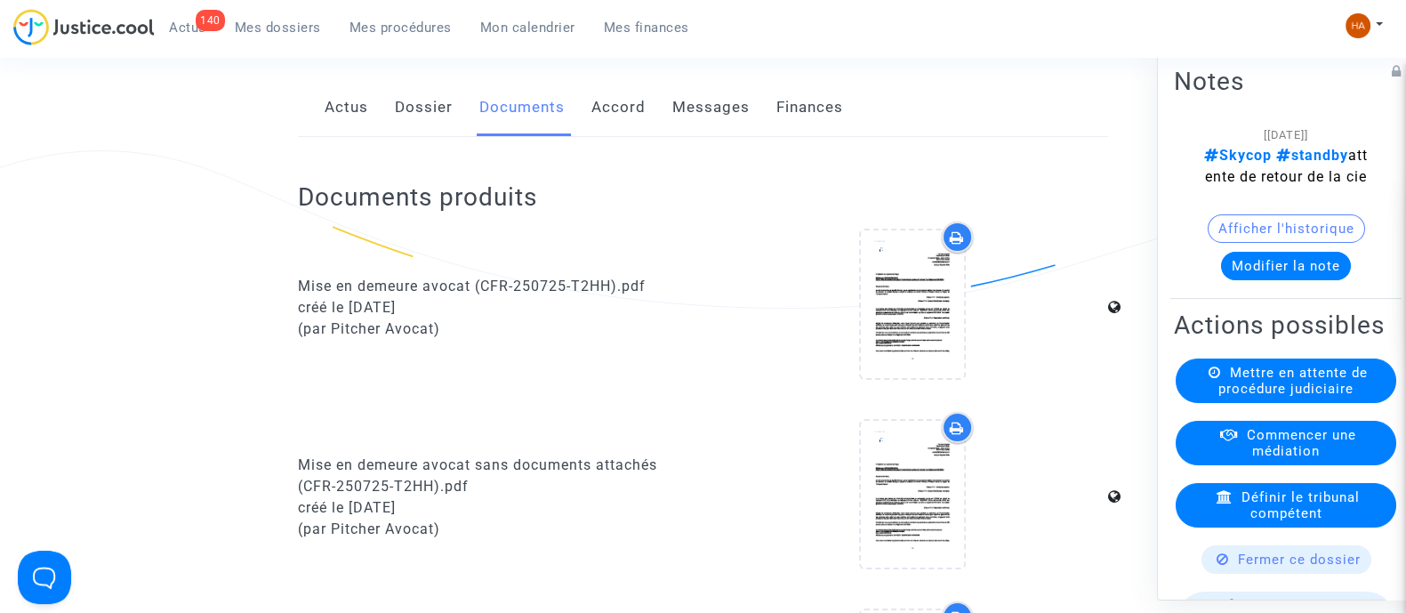
scroll to position [0, 0]
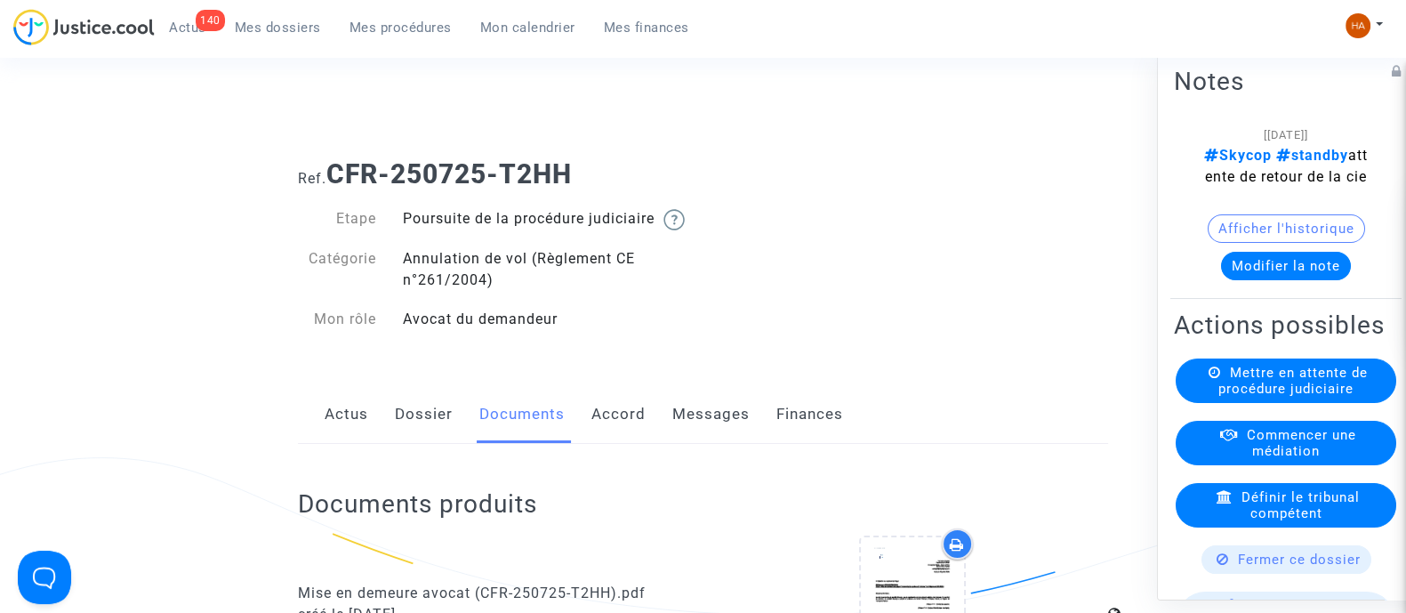
click at [423, 429] on link "Dossier" at bounding box center [424, 414] width 58 height 59
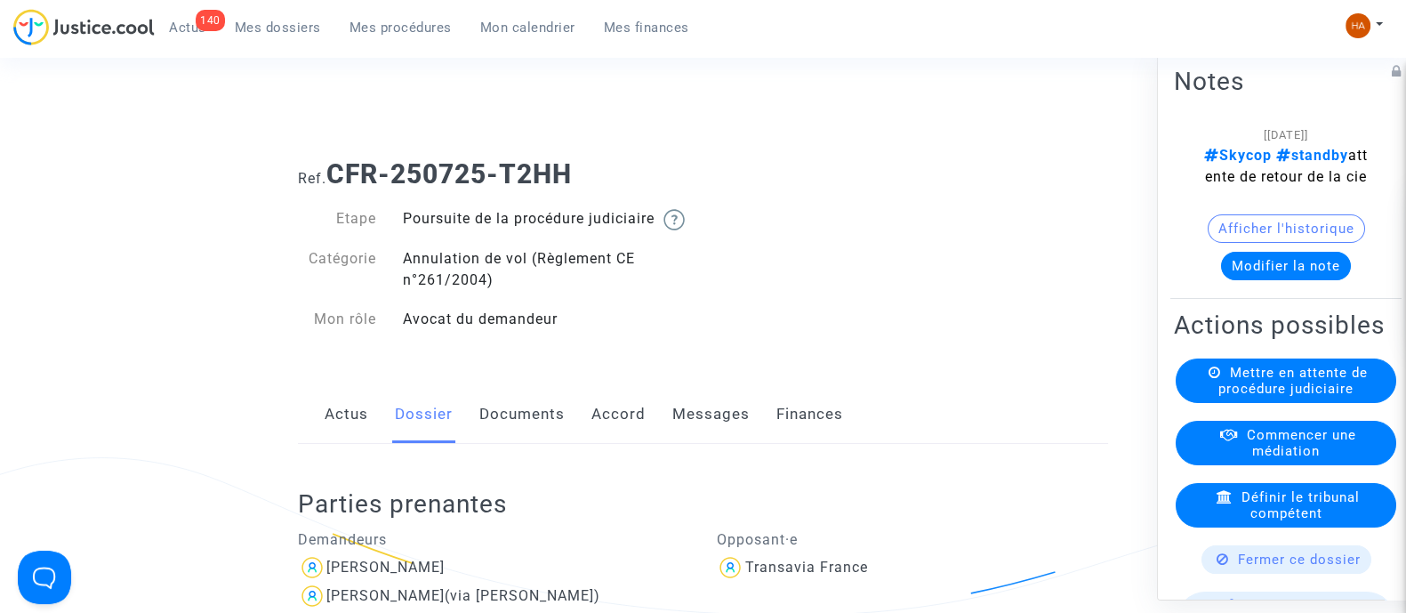
click at [529, 439] on link "Documents" at bounding box center [521, 414] width 85 height 59
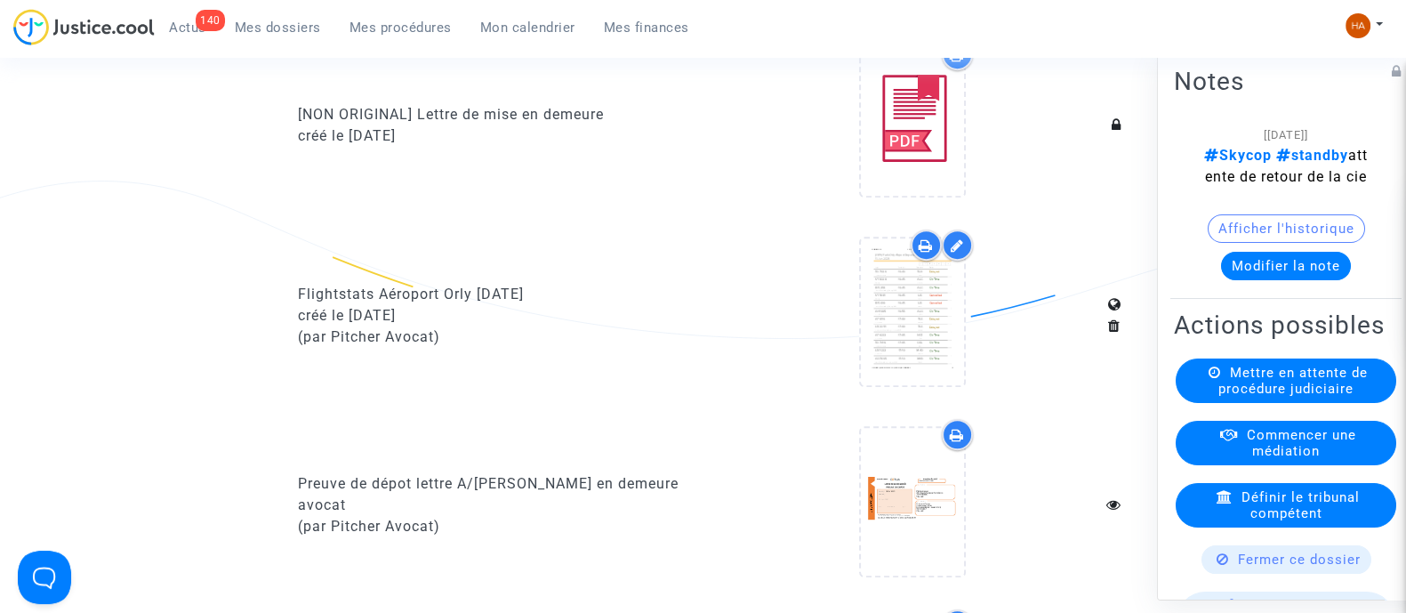
scroll to position [1289, 0]
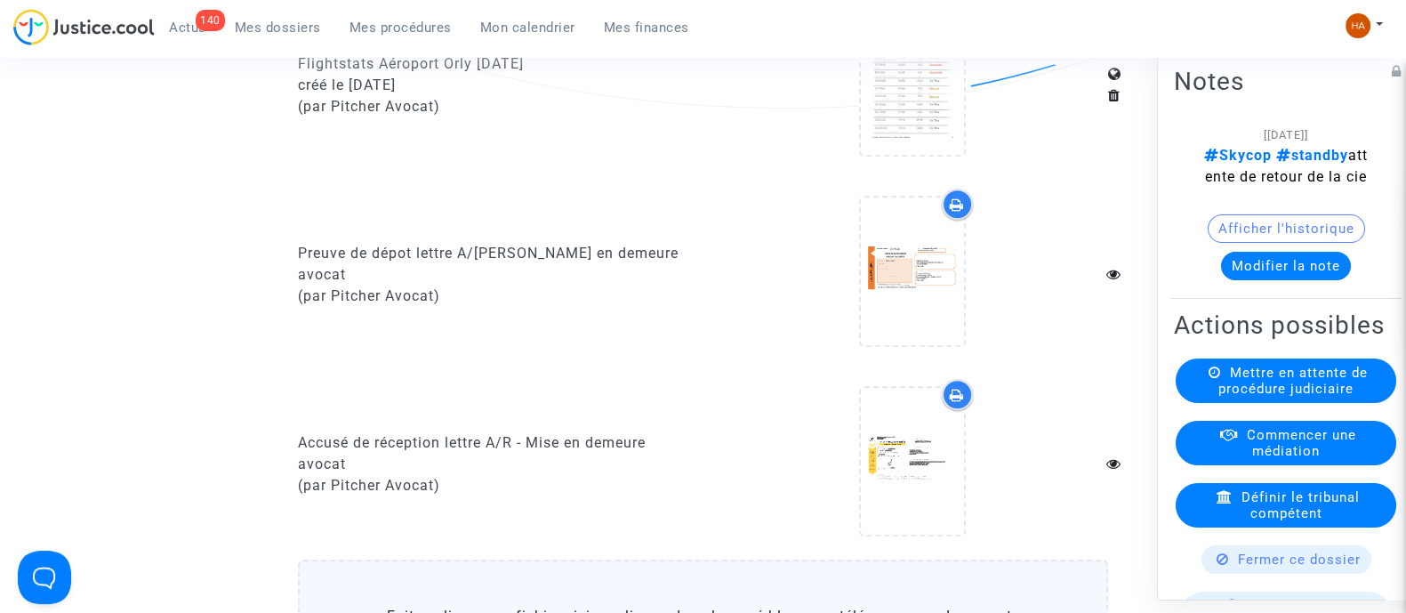
click at [909, 171] on upload-item at bounding box center [912, 85] width 121 height 172
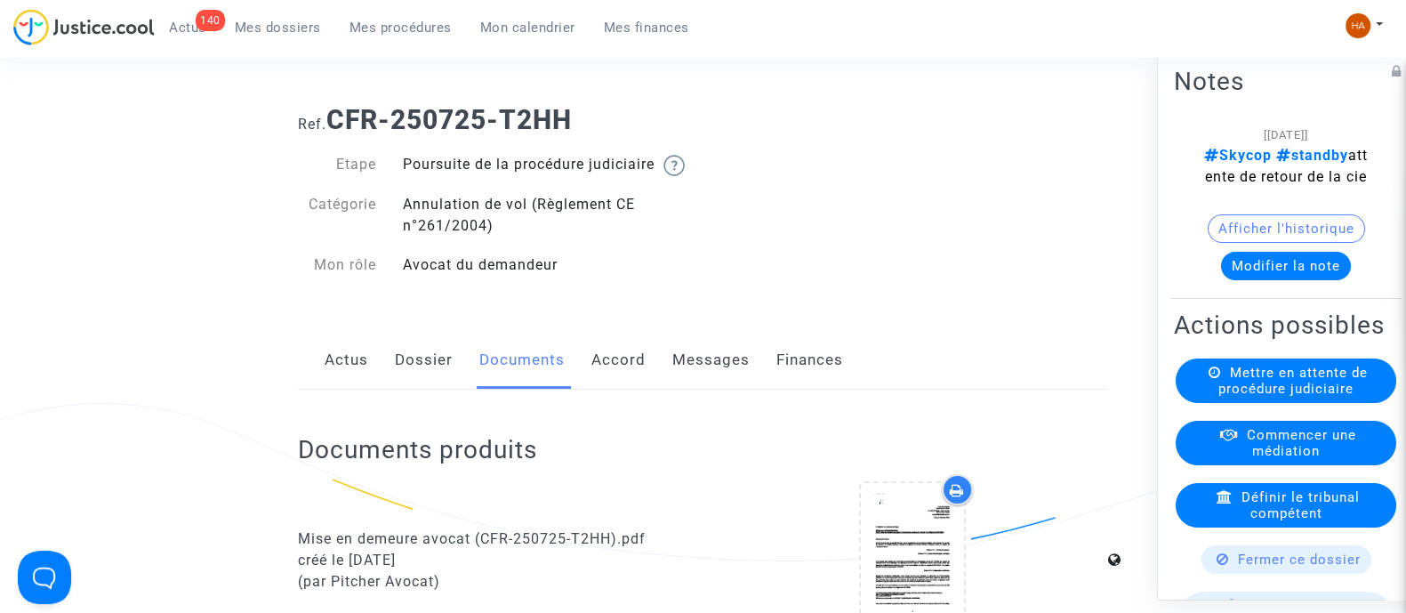
scroll to position [0, 0]
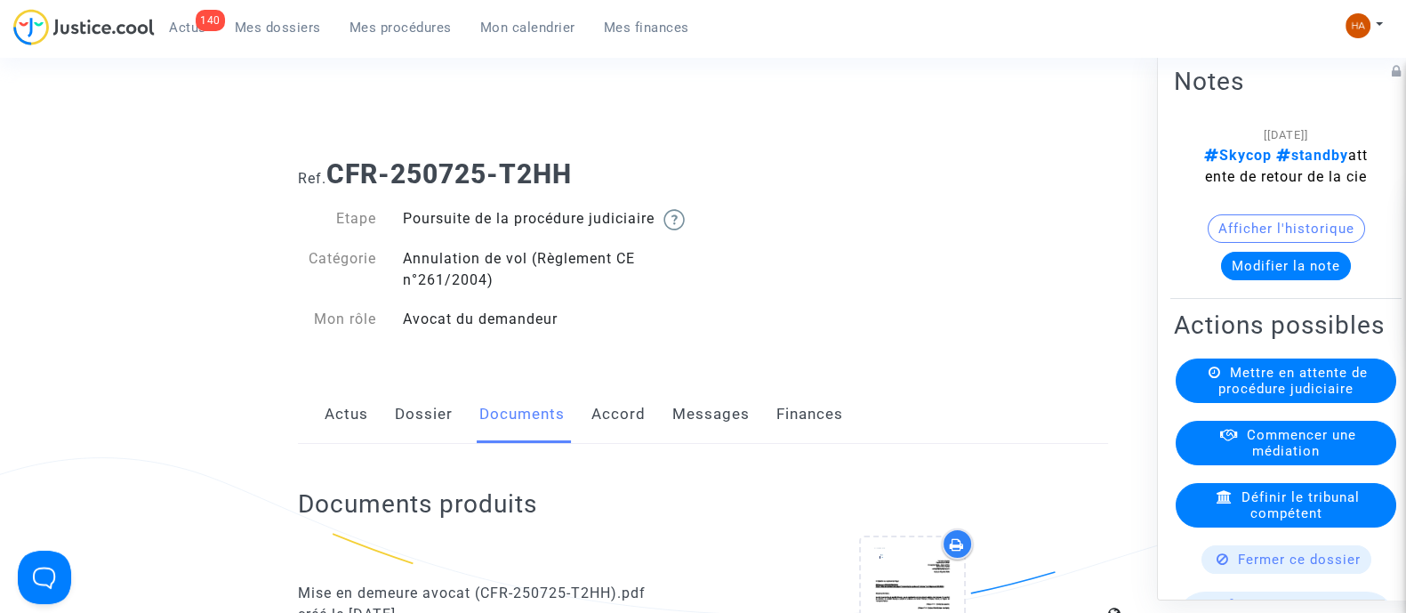
click at [427, 429] on link "Dossier" at bounding box center [424, 414] width 58 height 59
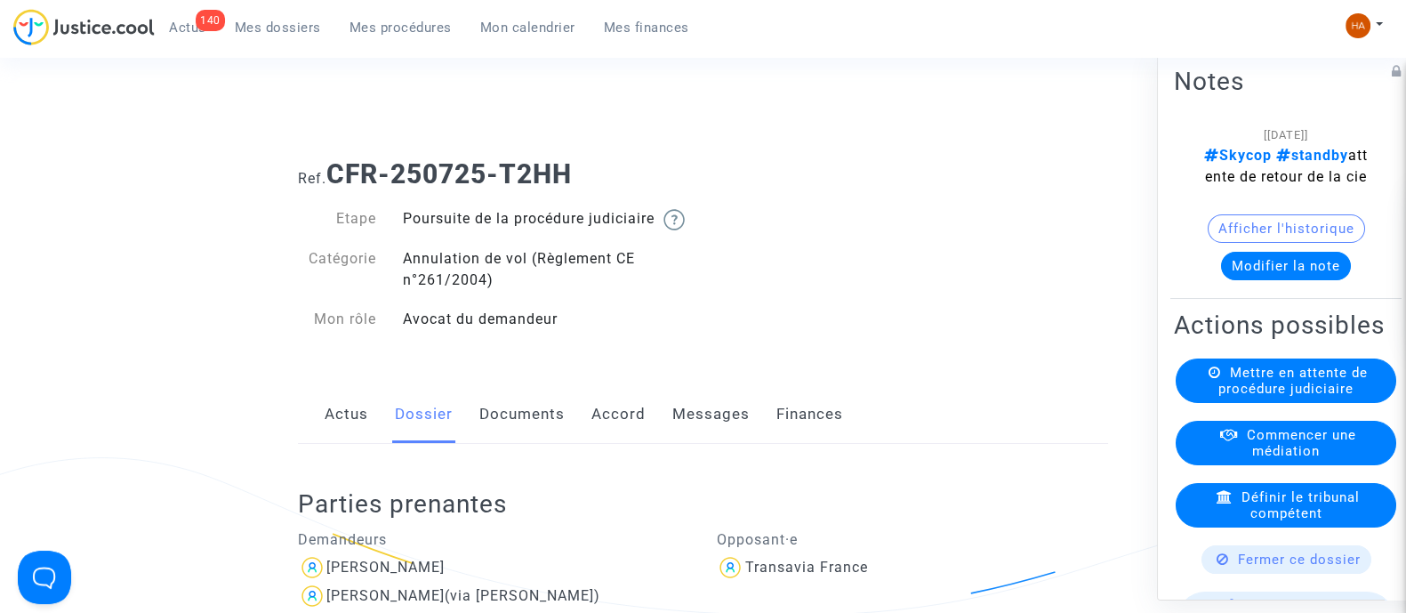
click at [520, 436] on link "Documents" at bounding box center [521, 414] width 85 height 59
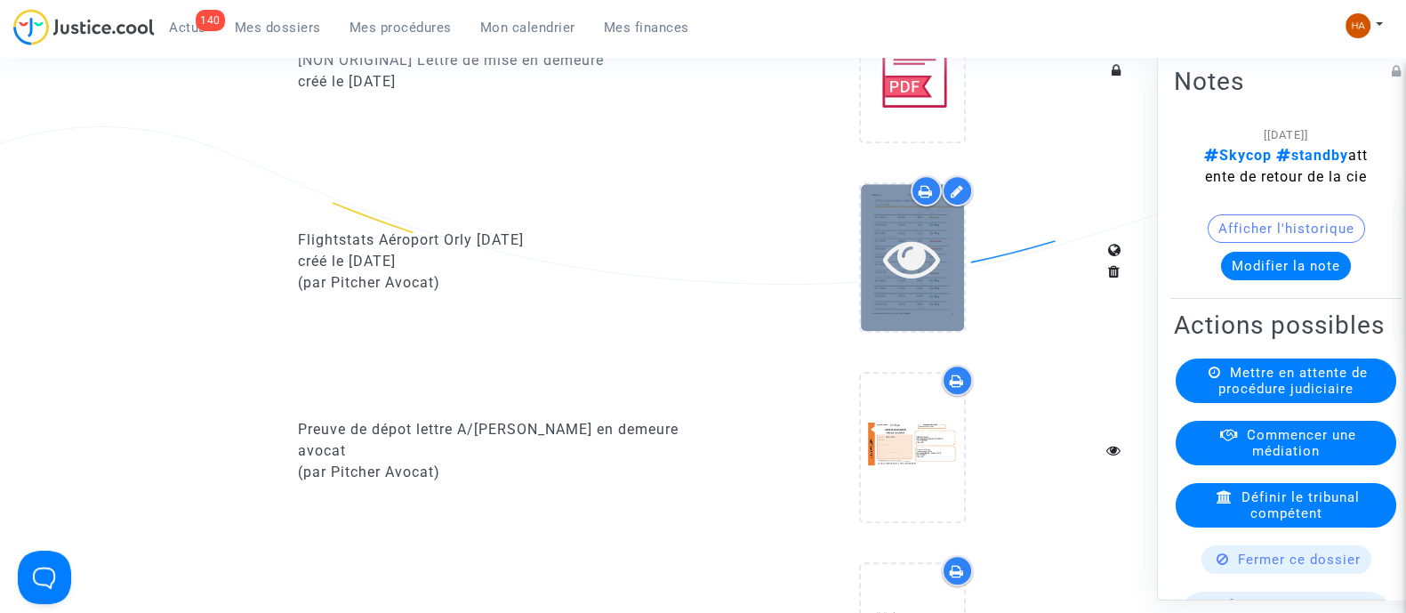
scroll to position [1112, 0]
click at [915, 322] on div at bounding box center [912, 258] width 103 height 147
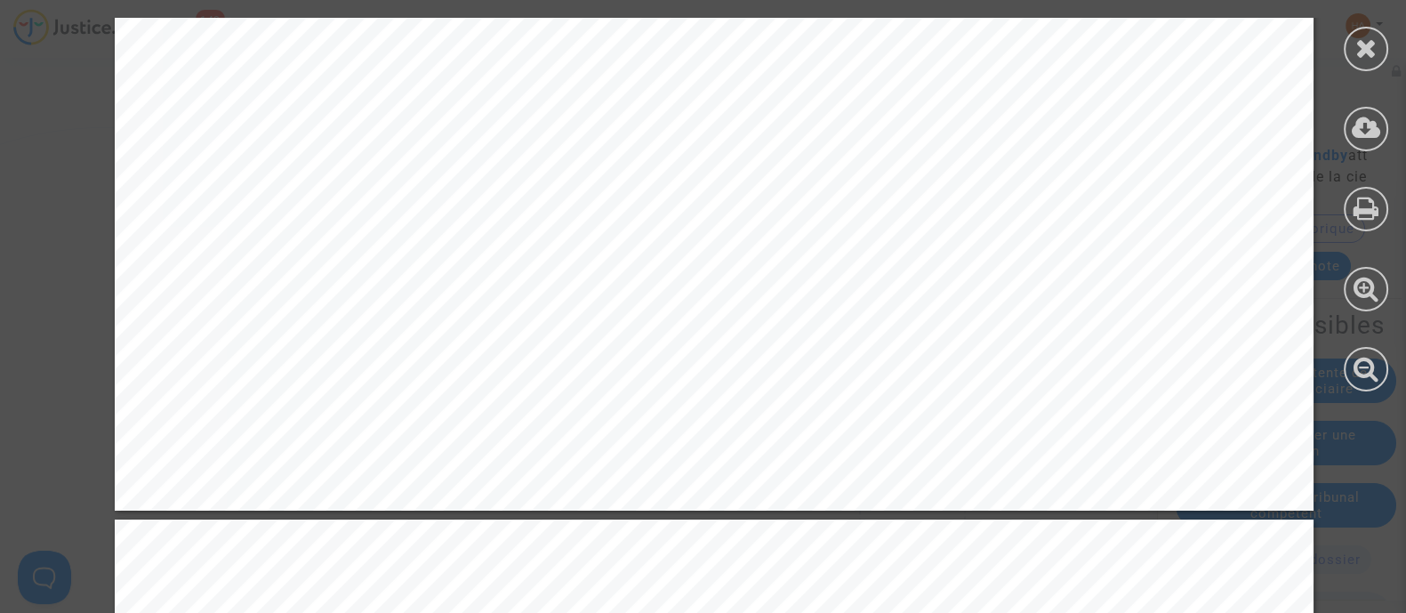
scroll to position [9736, 0]
click at [1362, 53] on icon at bounding box center [1367, 48] width 22 height 27
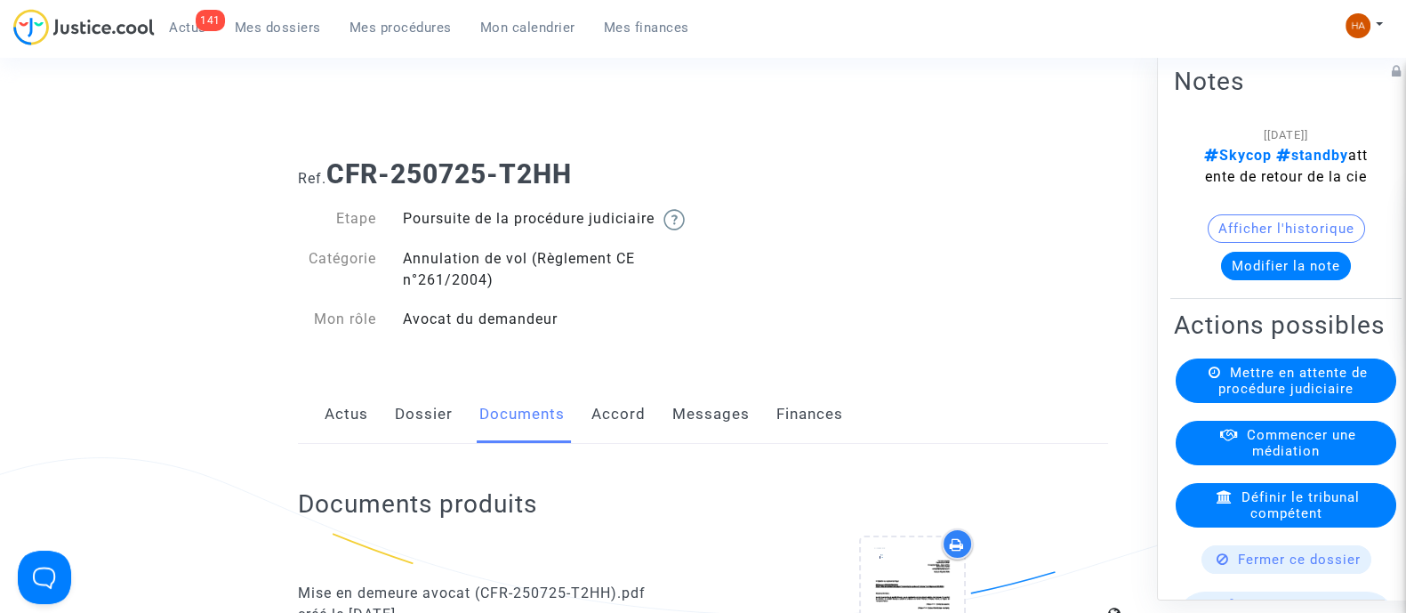
scroll to position [0, 0]
click at [414, 438] on link "Dossier" at bounding box center [424, 414] width 58 height 59
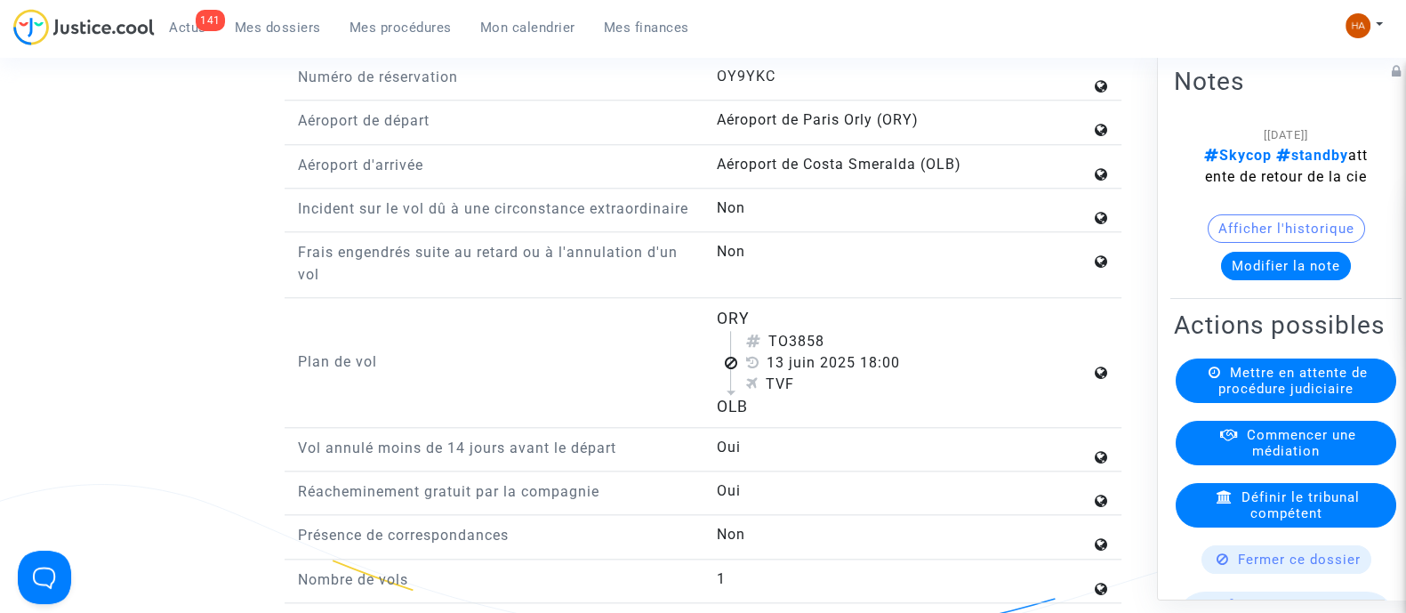
scroll to position [2335, 0]
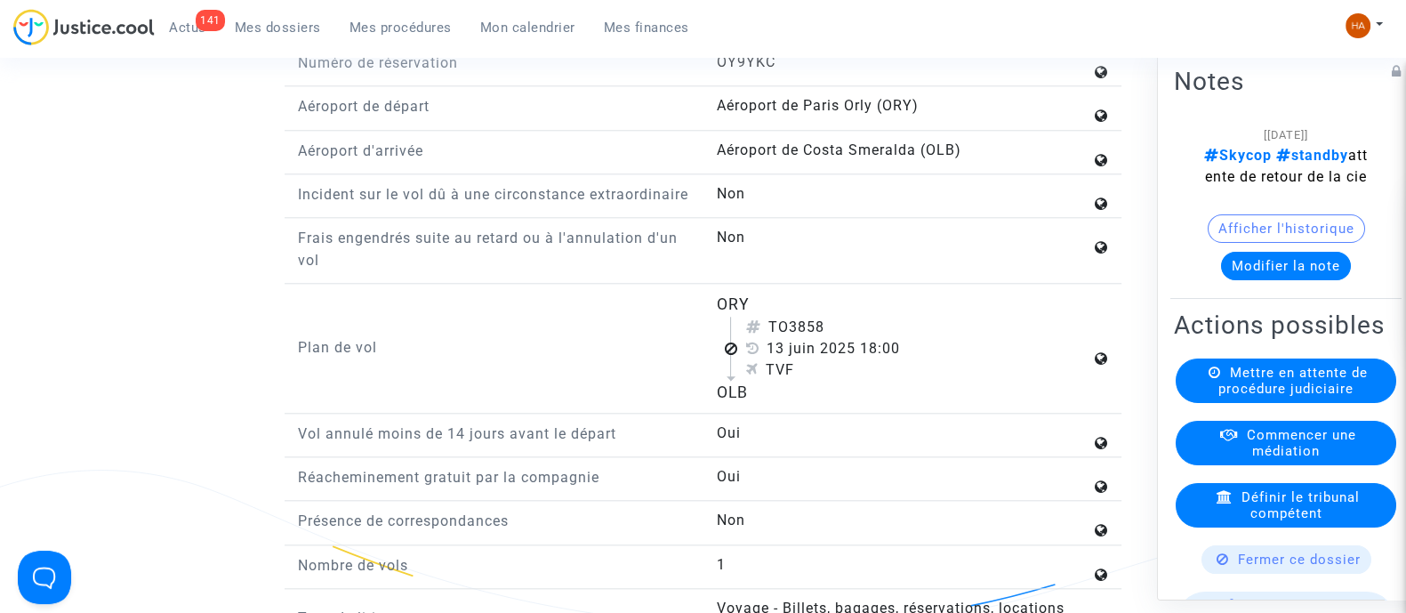
drag, startPoint x: 713, startPoint y: 358, endPoint x: 792, endPoint y: 438, distance: 112.6
click at [792, 414] on div "Plan de vol ORY TO3858 13 juin 2025 18:00 TVF OLB" at bounding box center [703, 353] width 837 height 121
copy div "ORY TO3858 13 juin 2025 18:00 TVF OLB"
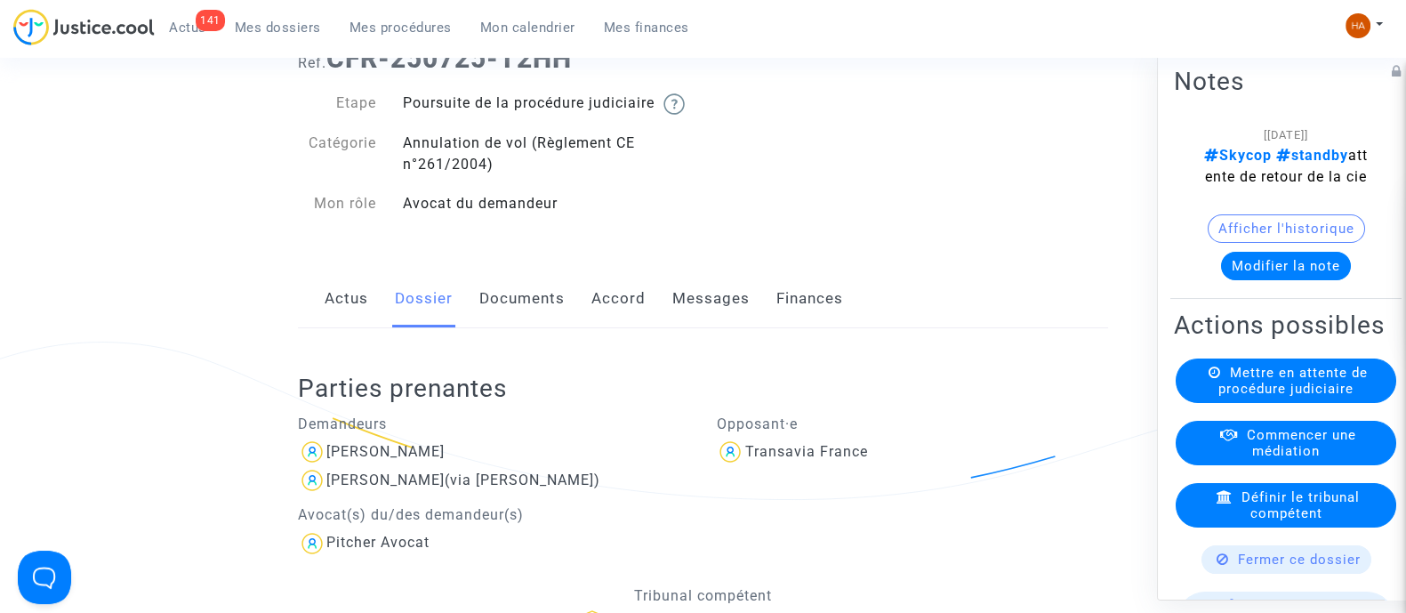
scroll to position [110, 0]
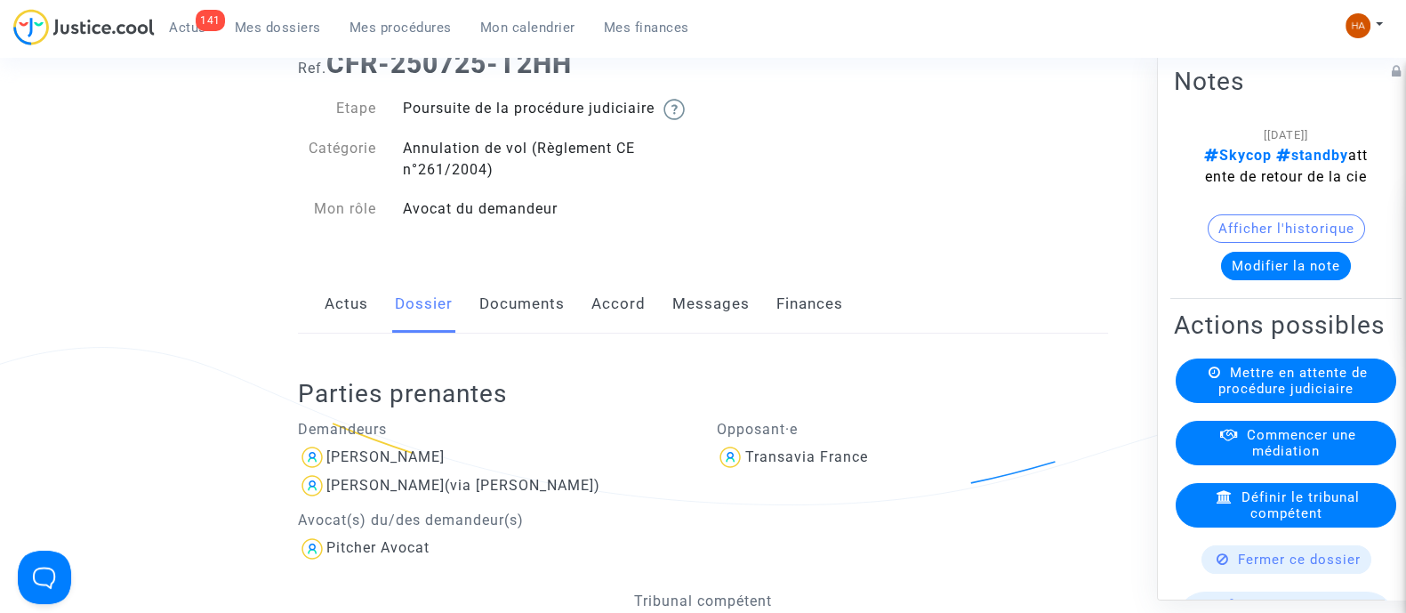
drag, startPoint x: 504, startPoint y: 335, endPoint x: 548, endPoint y: 335, distance: 43.6
click at [504, 334] on link "Documents" at bounding box center [521, 304] width 85 height 59
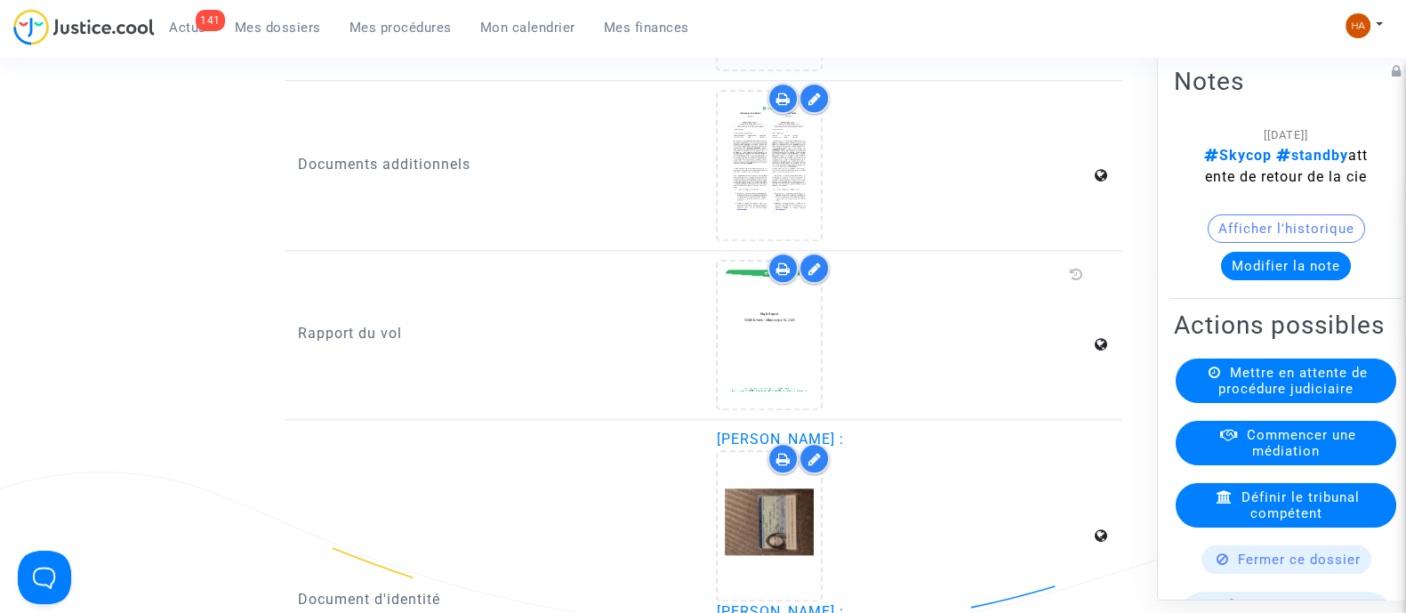
scroll to position [2332, 0]
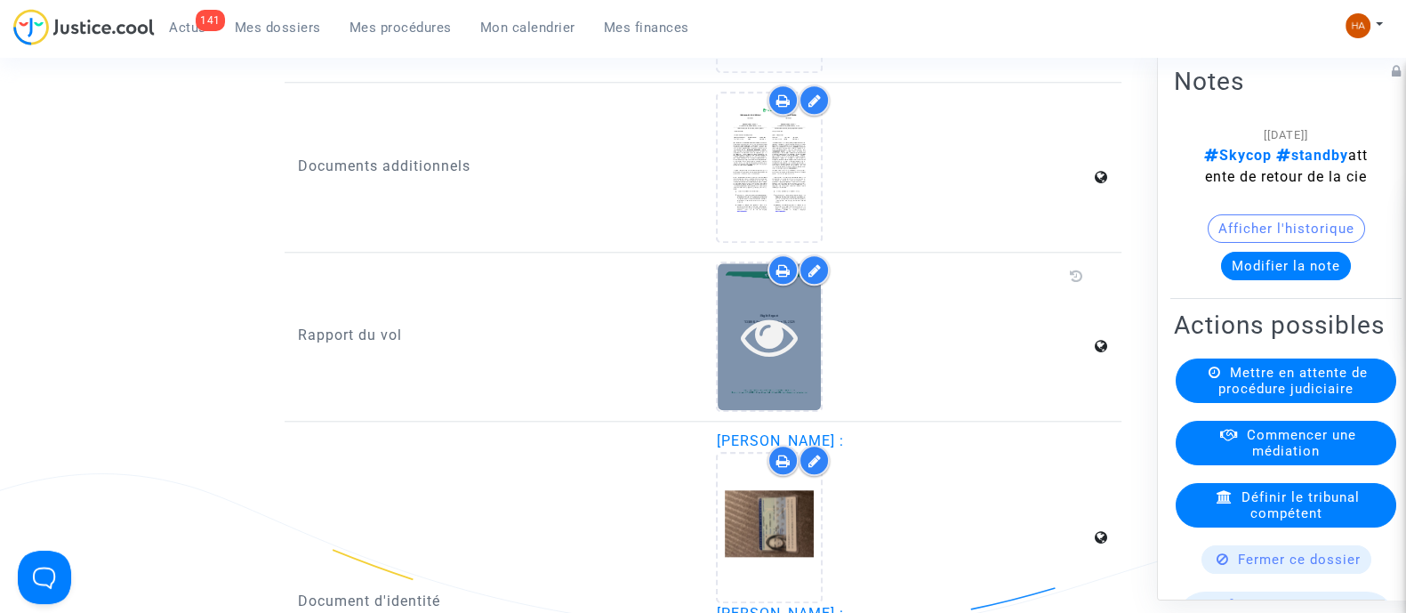
click at [753, 365] on icon at bounding box center [770, 336] width 58 height 57
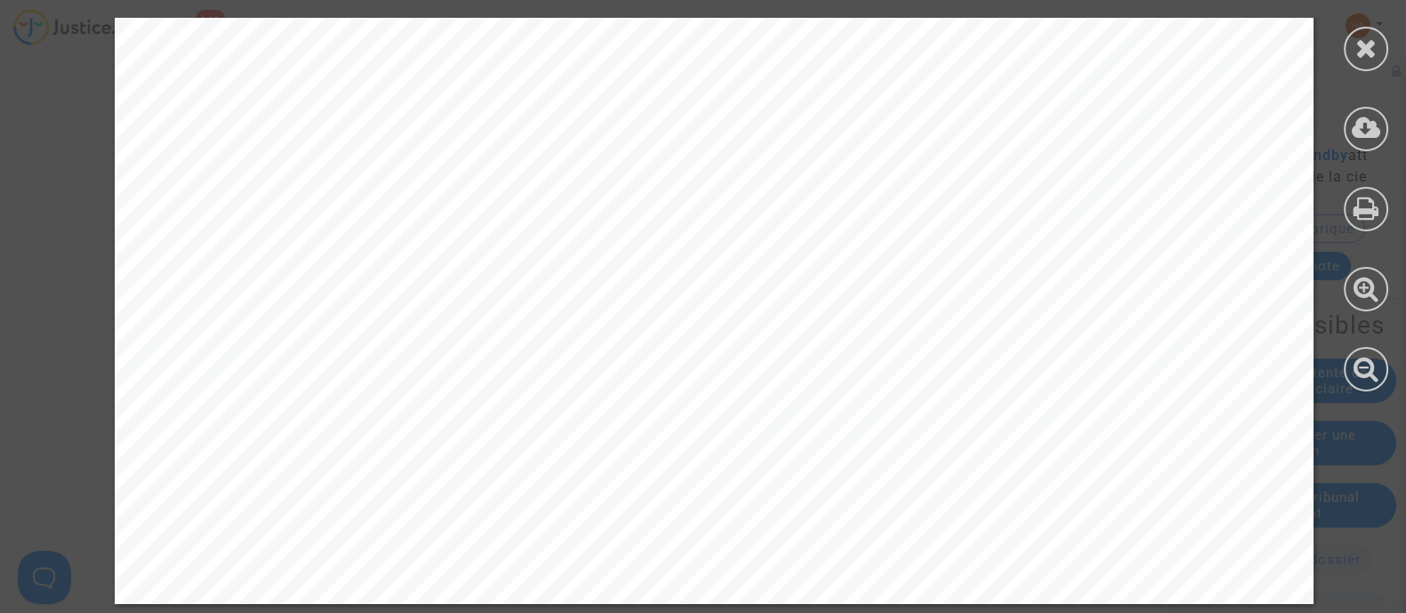
scroll to position [3107, 0]
click at [1370, 51] on icon at bounding box center [1367, 48] width 22 height 27
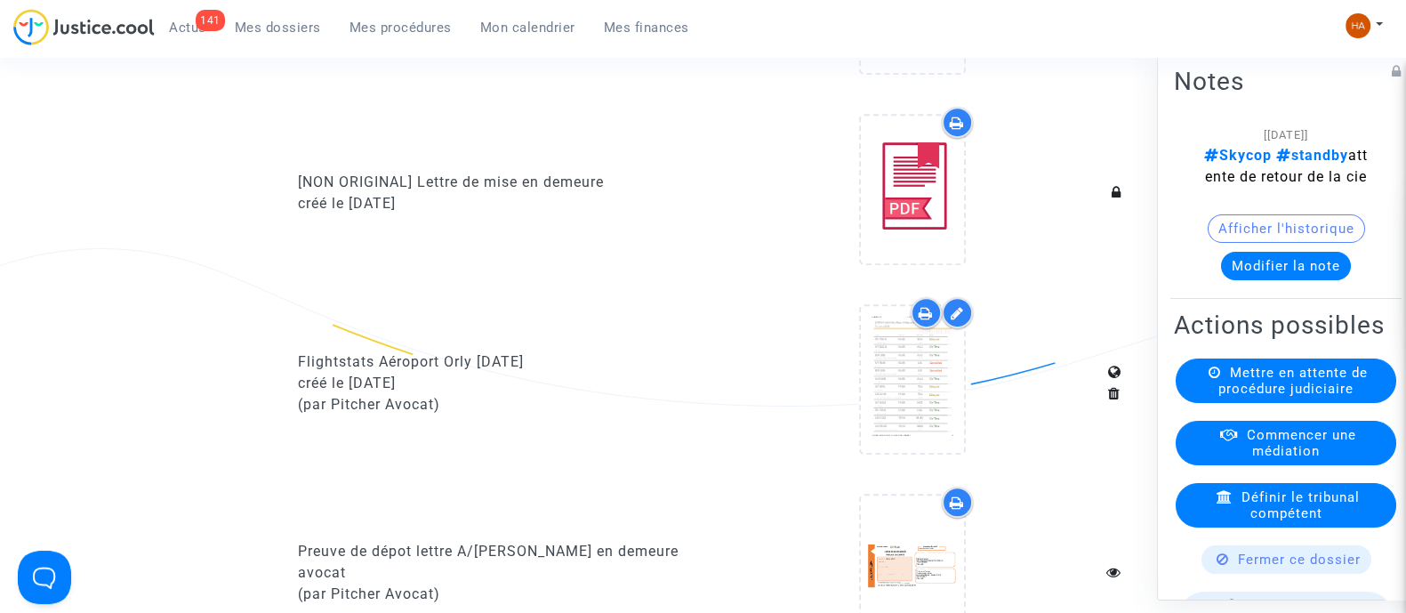
scroll to position [987, 0]
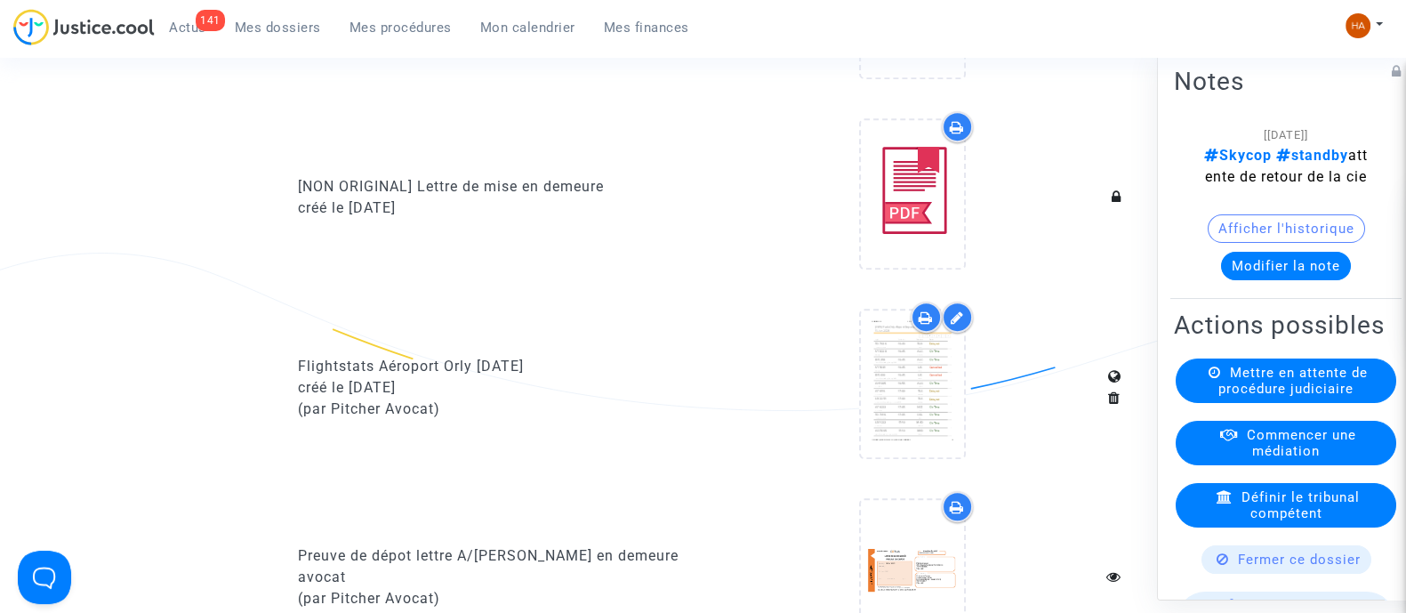
click at [920, 325] on icon at bounding box center [926, 317] width 14 height 14
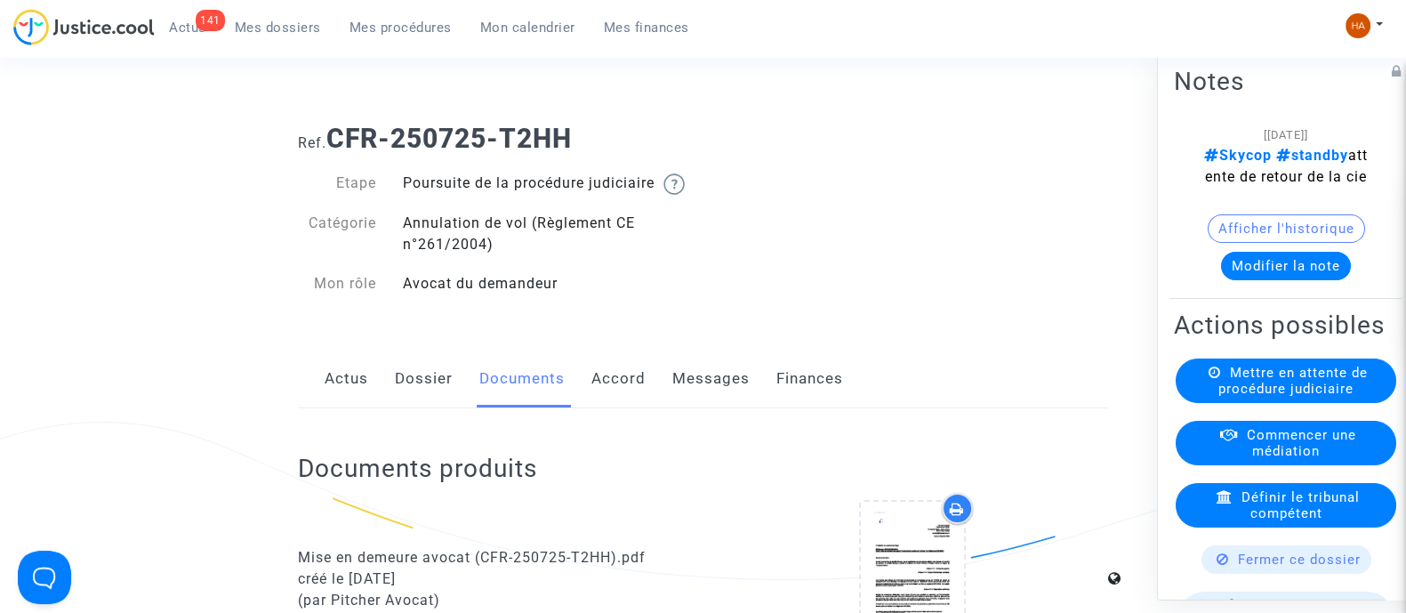
scroll to position [0, 0]
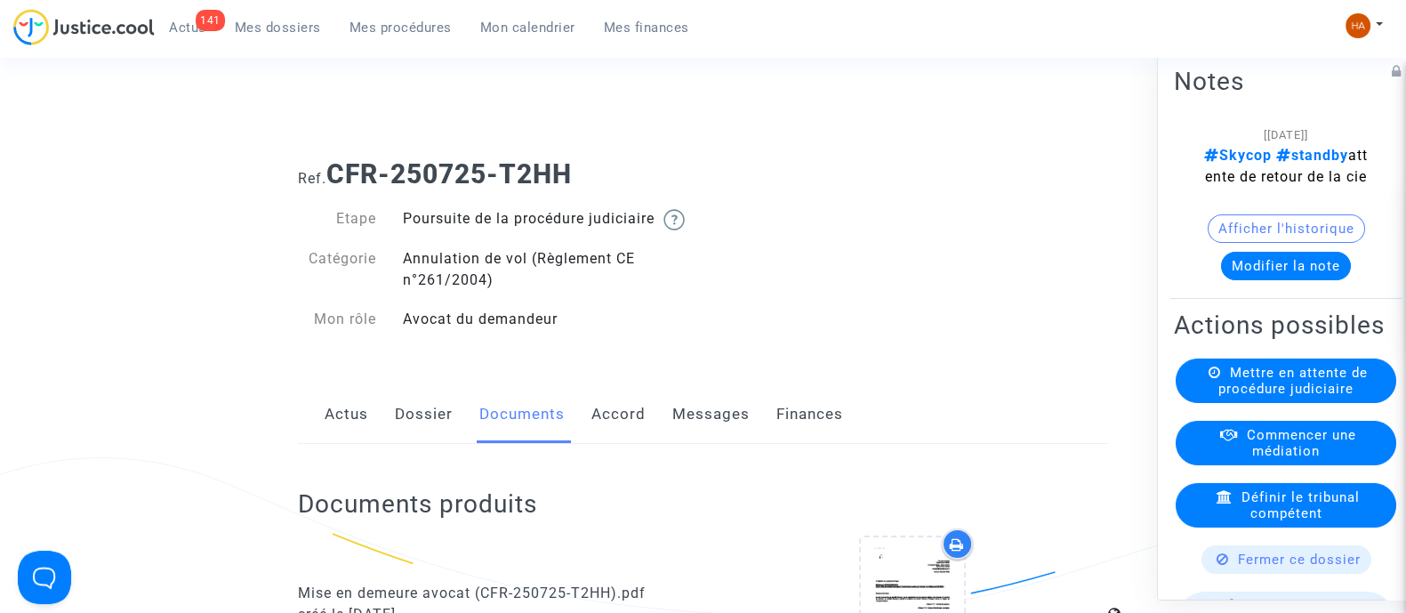
drag, startPoint x: 589, startPoint y: 167, endPoint x: 328, endPoint y: 165, distance: 260.6
click at [328, 165] on h1 "Ref. CFR-250725-T2HH" at bounding box center [703, 174] width 810 height 32
copy h1 "CFR-250725-T2HH"
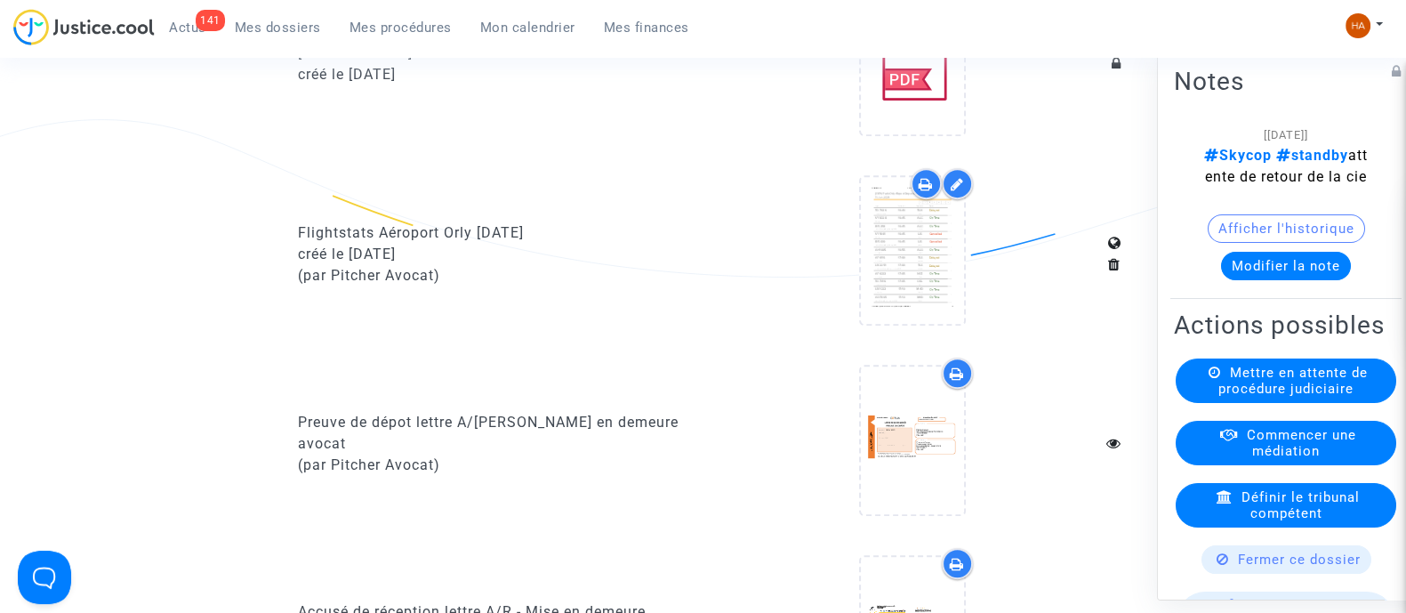
scroll to position [1121, 0]
click at [922, 190] on icon at bounding box center [926, 183] width 14 height 14
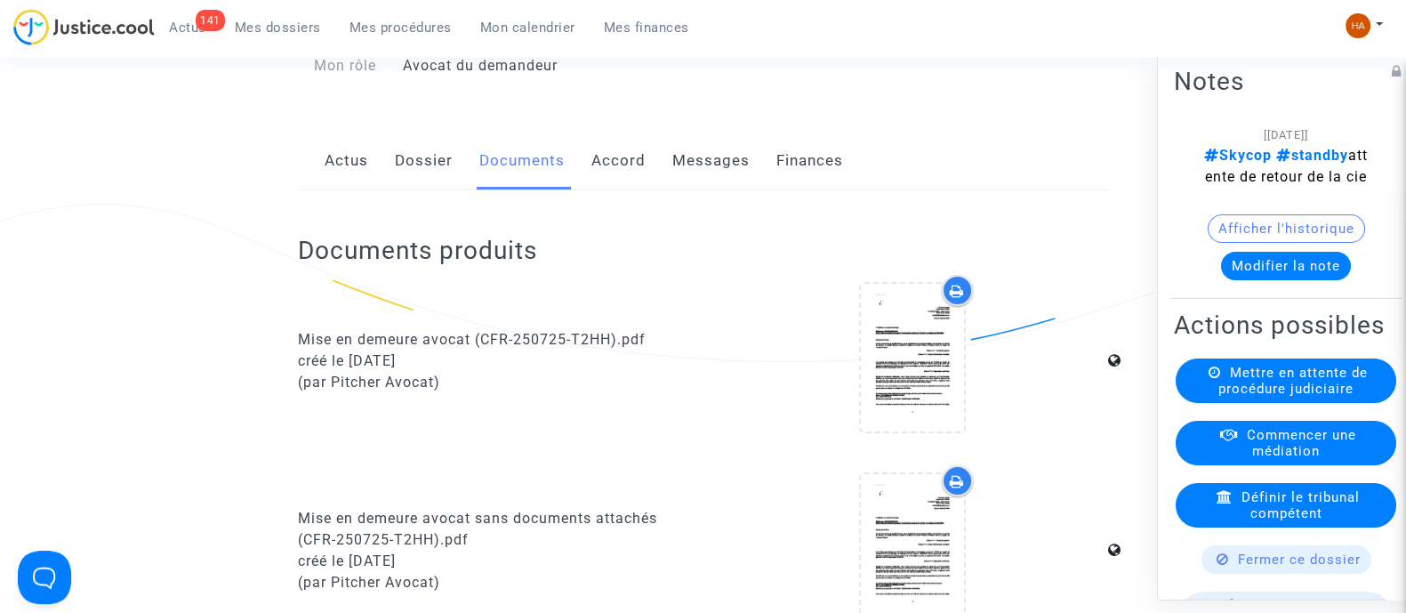
scroll to position [0, 0]
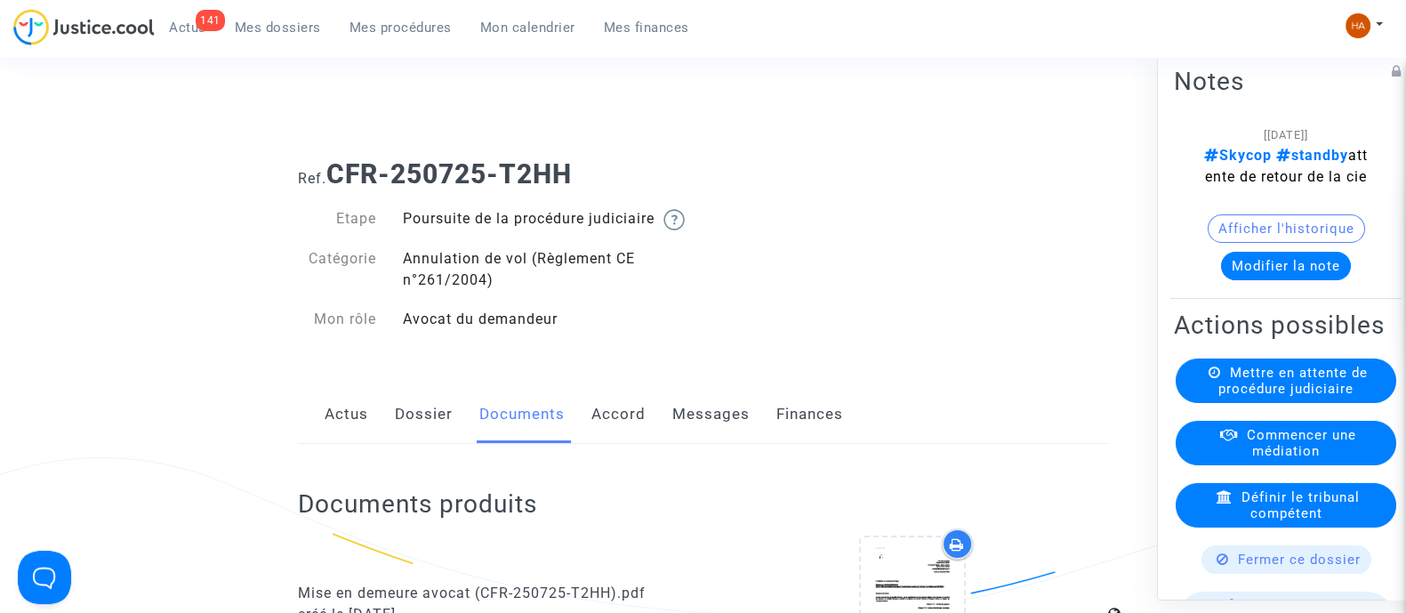
click at [420, 442] on link "Dossier" at bounding box center [424, 414] width 58 height 59
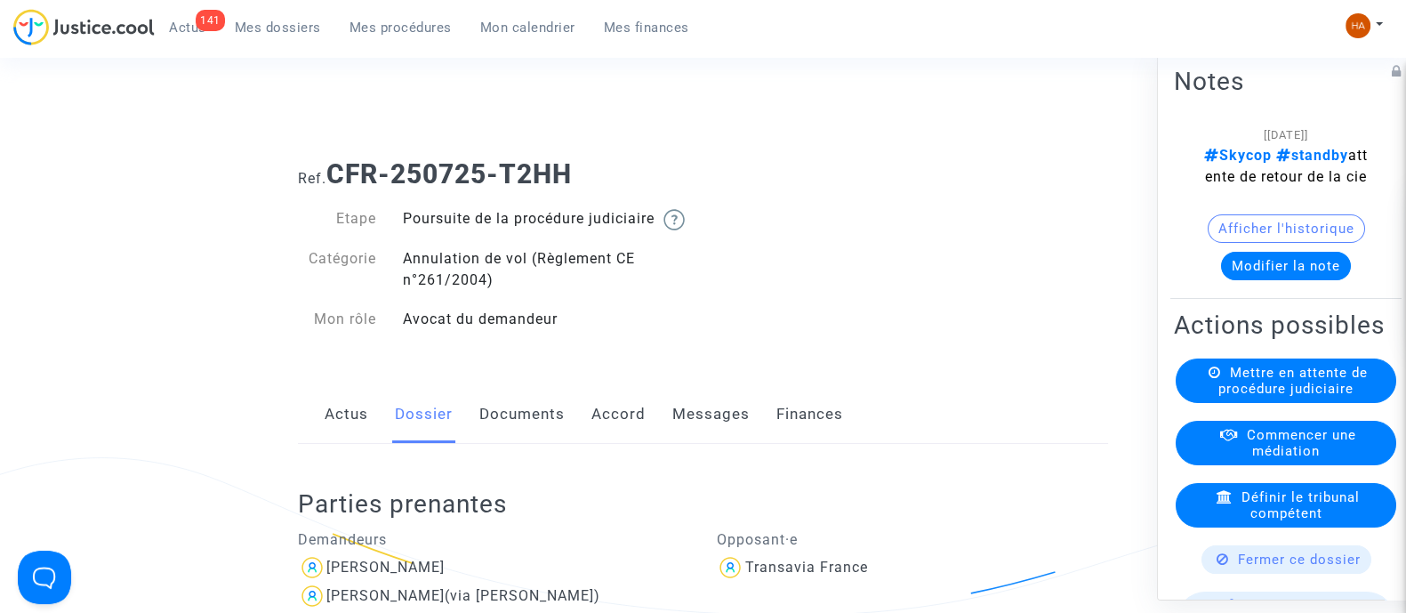
click at [543, 436] on link "Documents" at bounding box center [521, 414] width 85 height 59
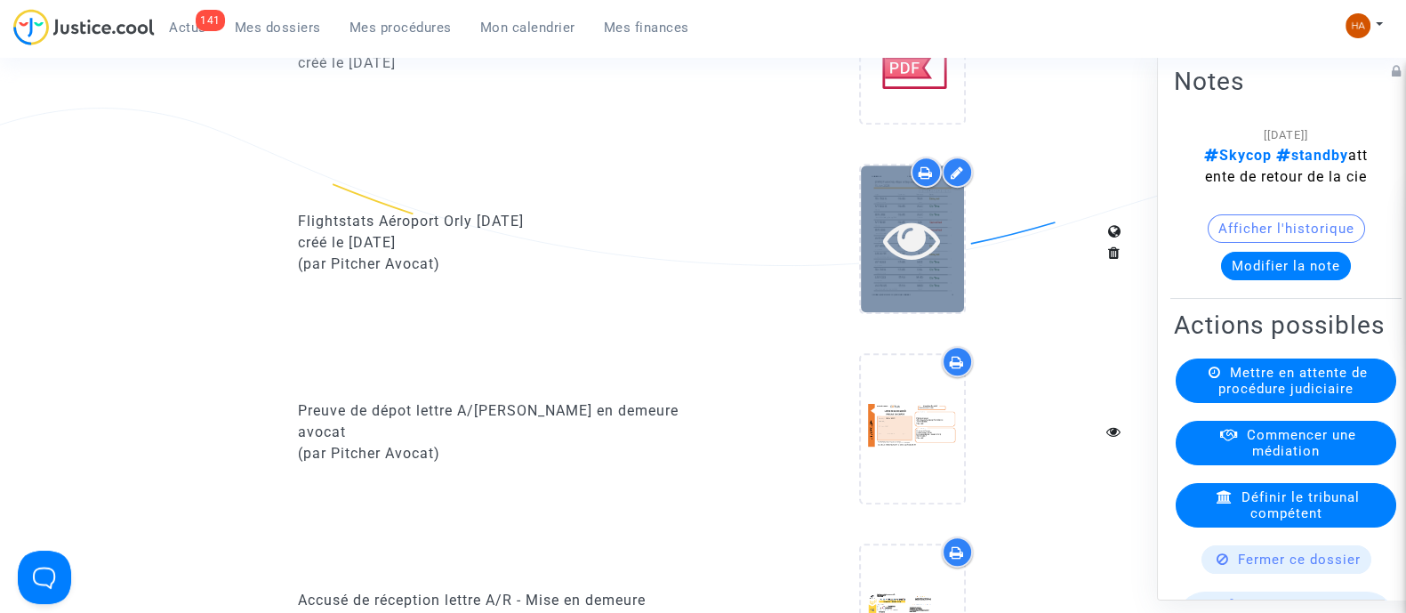
scroll to position [1112, 0]
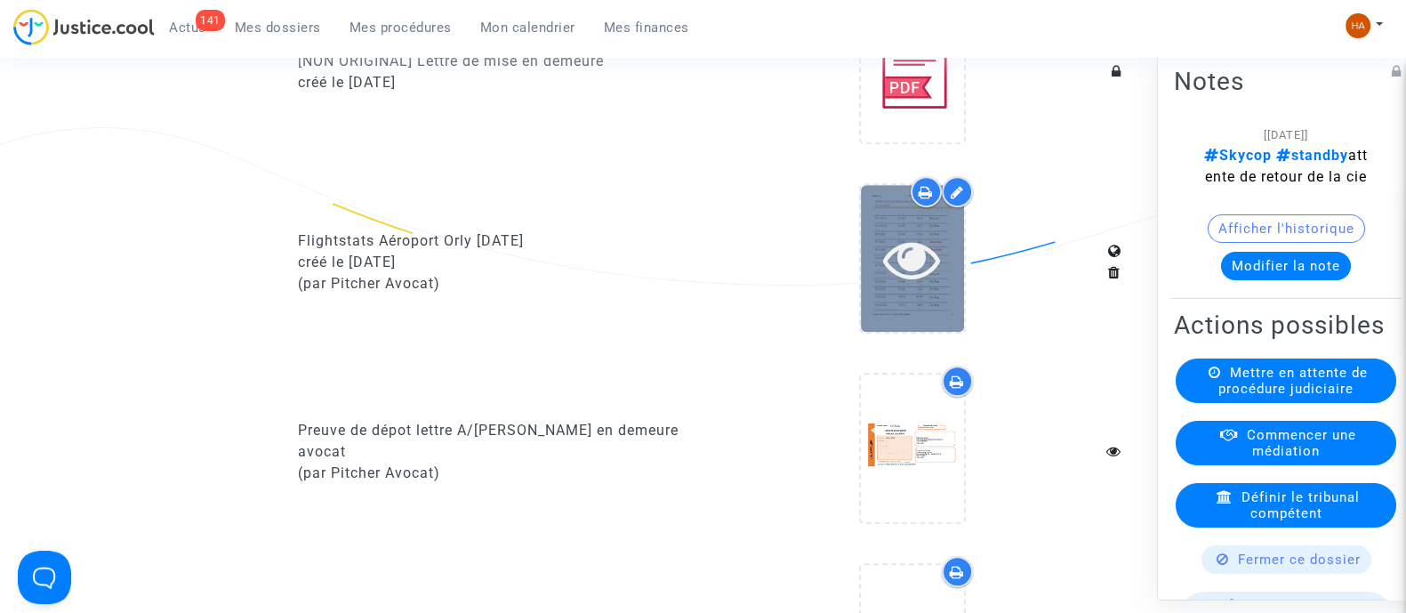
click at [901, 284] on icon at bounding box center [912, 258] width 58 height 57
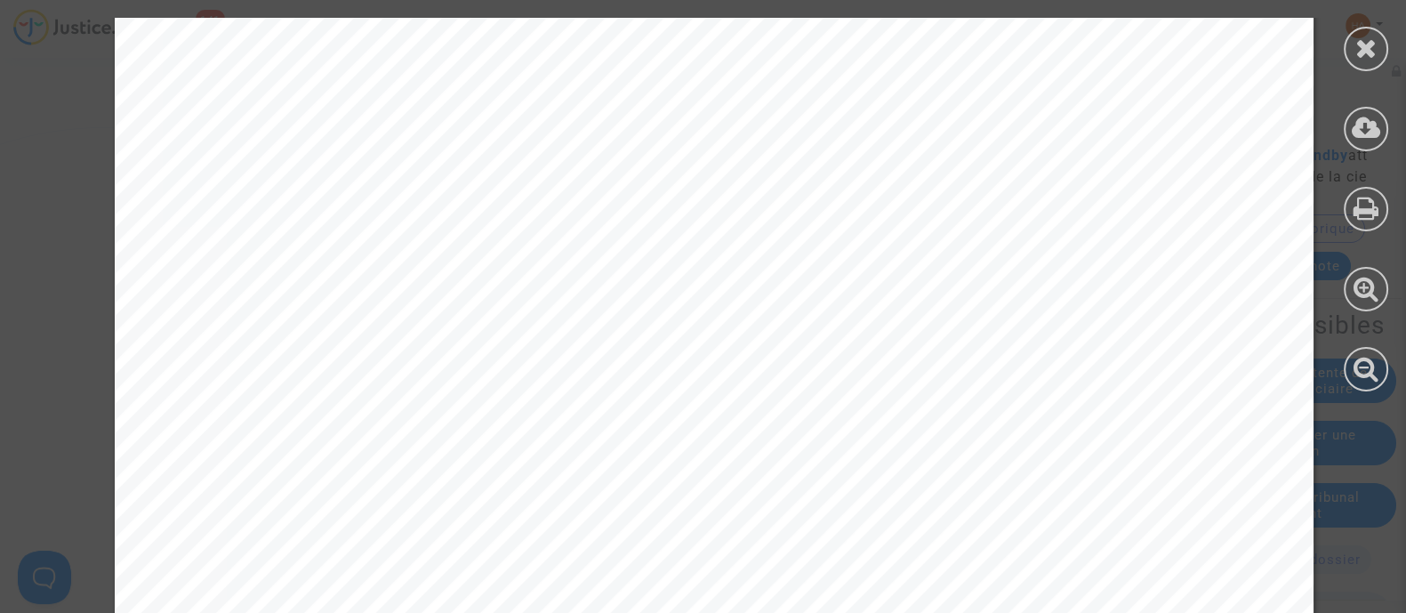
scroll to position [5337, 0]
drag, startPoint x: 1362, startPoint y: 57, endPoint x: 1287, endPoint y: 100, distance: 86.1
click at [1362, 56] on icon at bounding box center [1367, 48] width 22 height 27
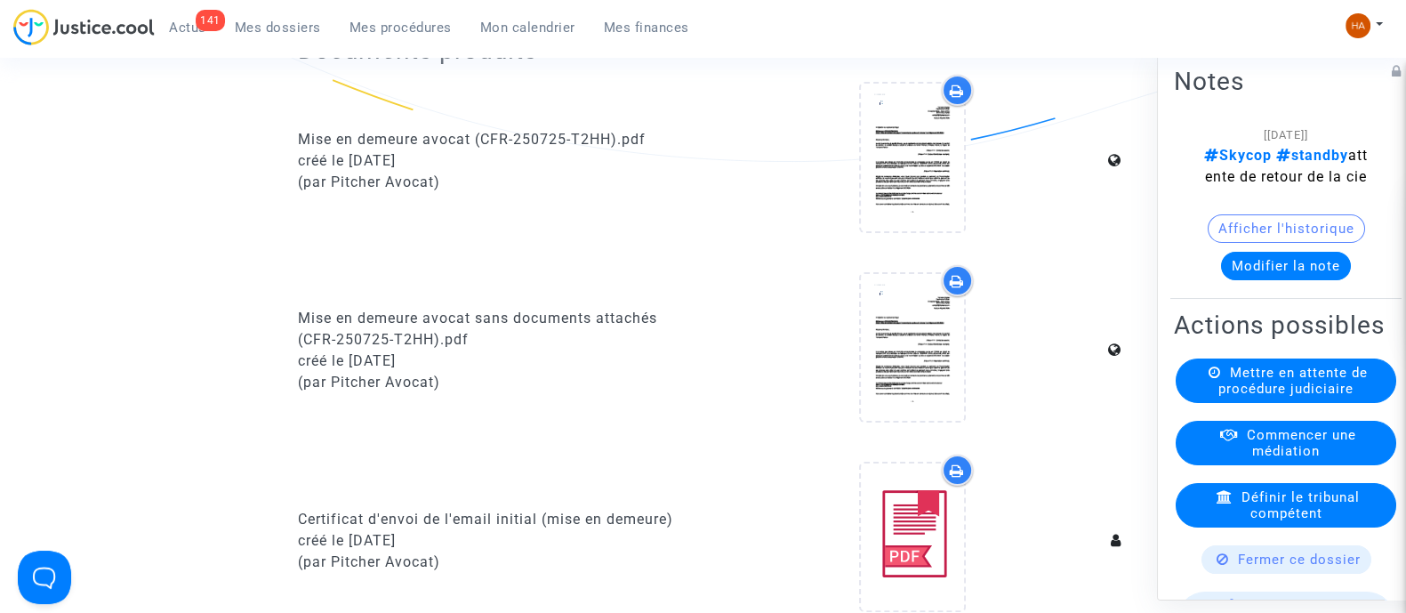
scroll to position [110, 0]
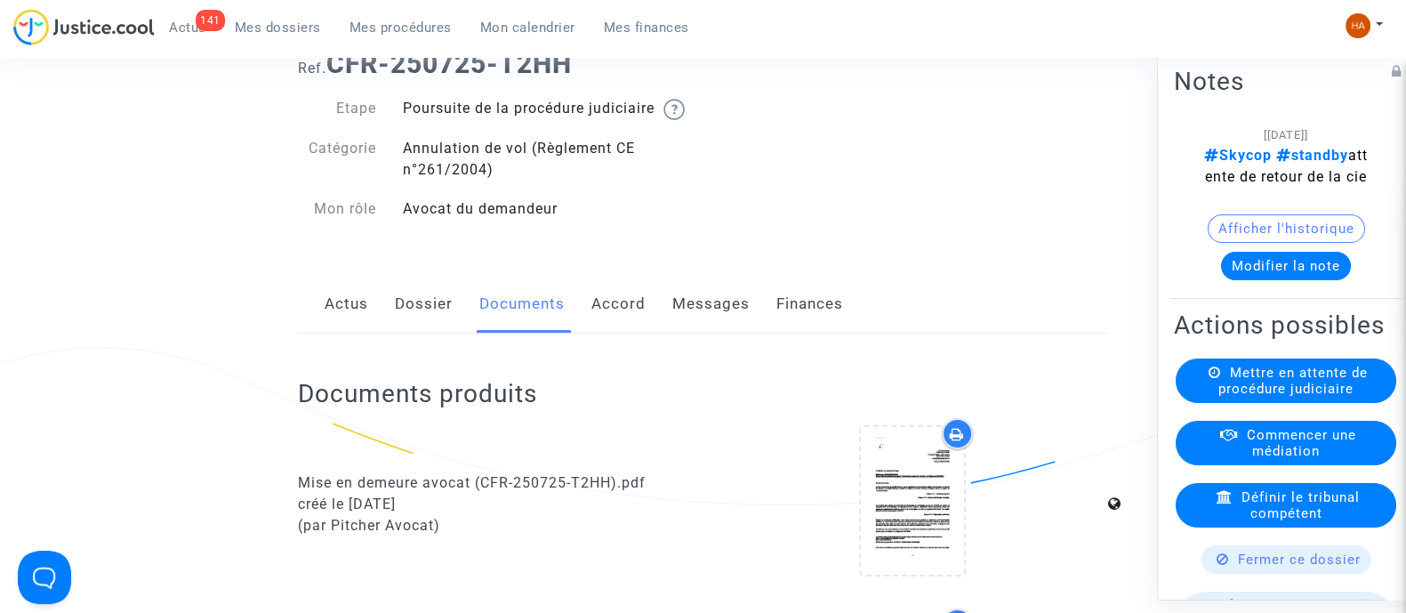
click at [412, 331] on link "Dossier" at bounding box center [424, 304] width 58 height 59
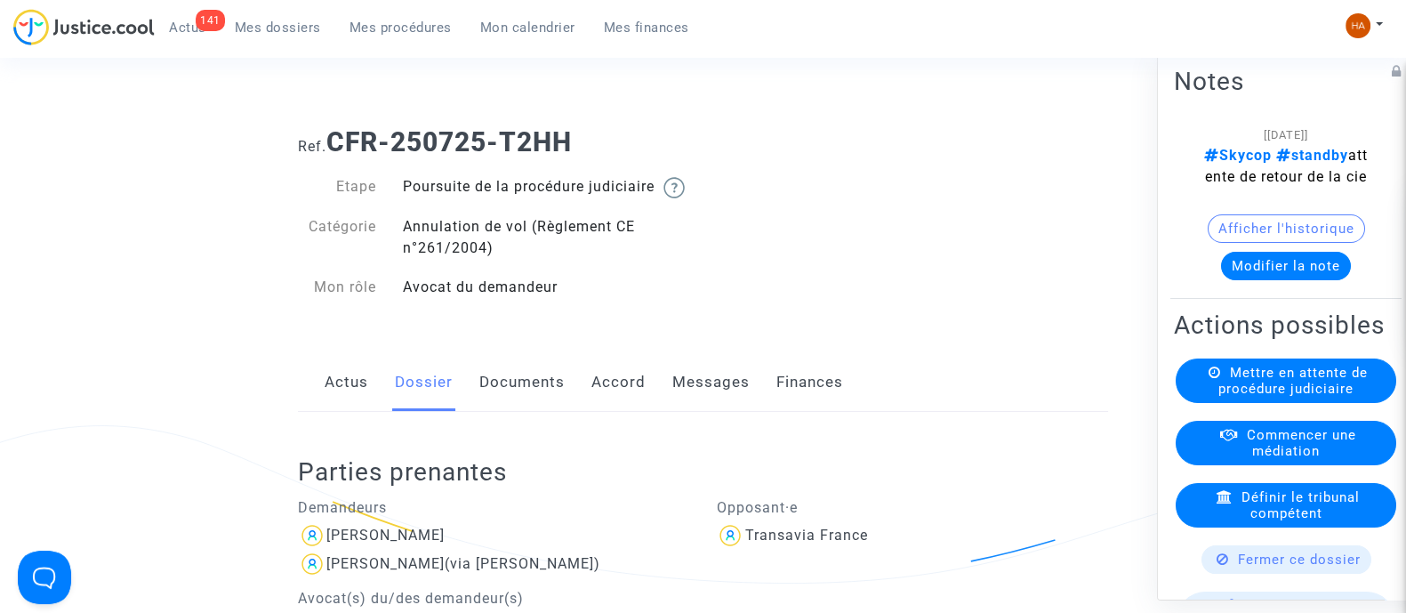
click at [515, 412] on link "Documents" at bounding box center [521, 382] width 85 height 59
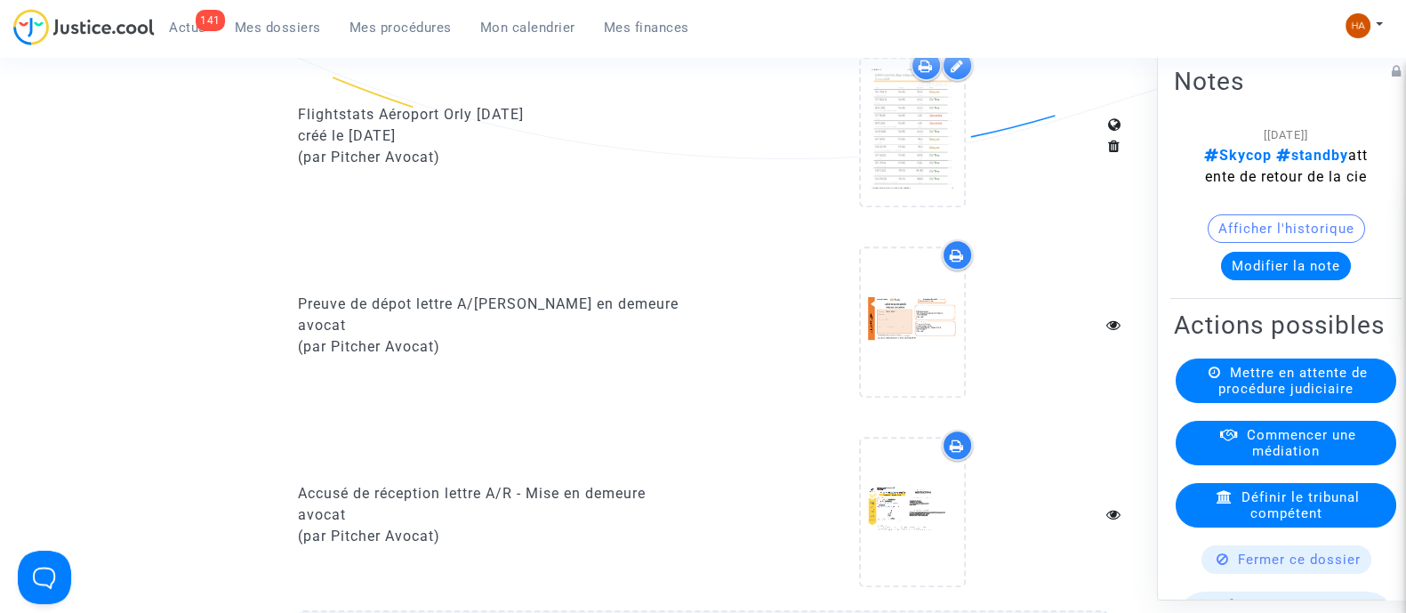
scroll to position [1233, 0]
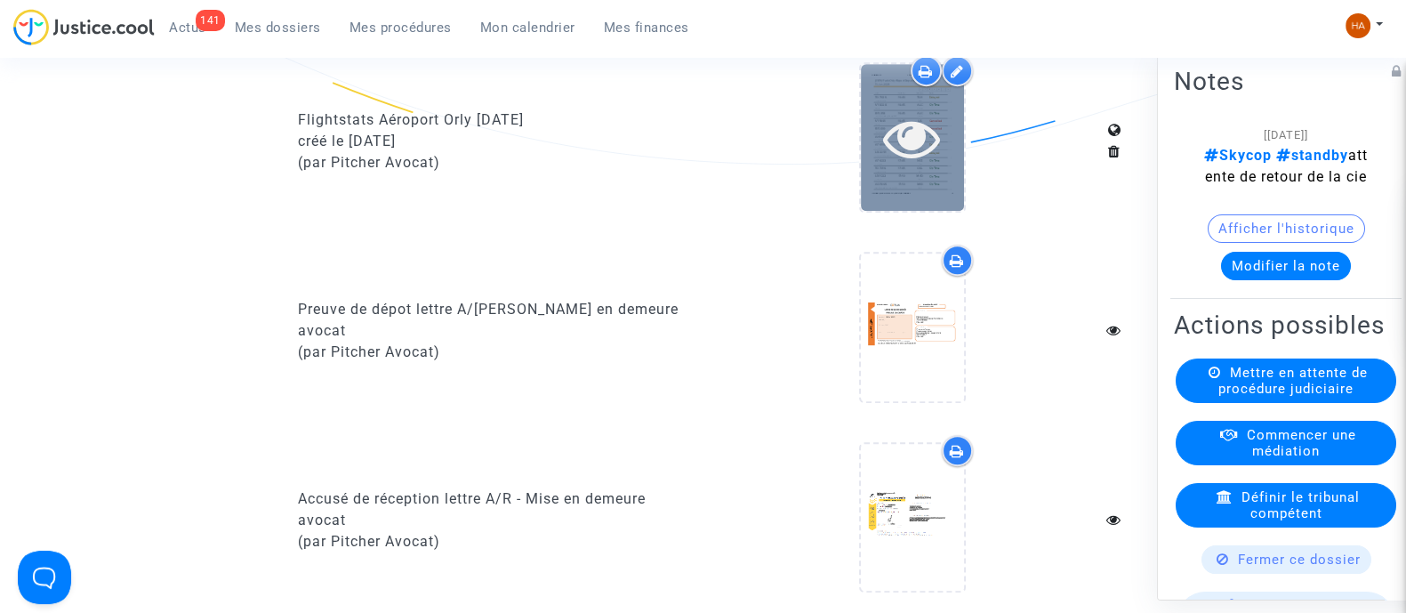
click at [895, 202] on div at bounding box center [912, 137] width 103 height 147
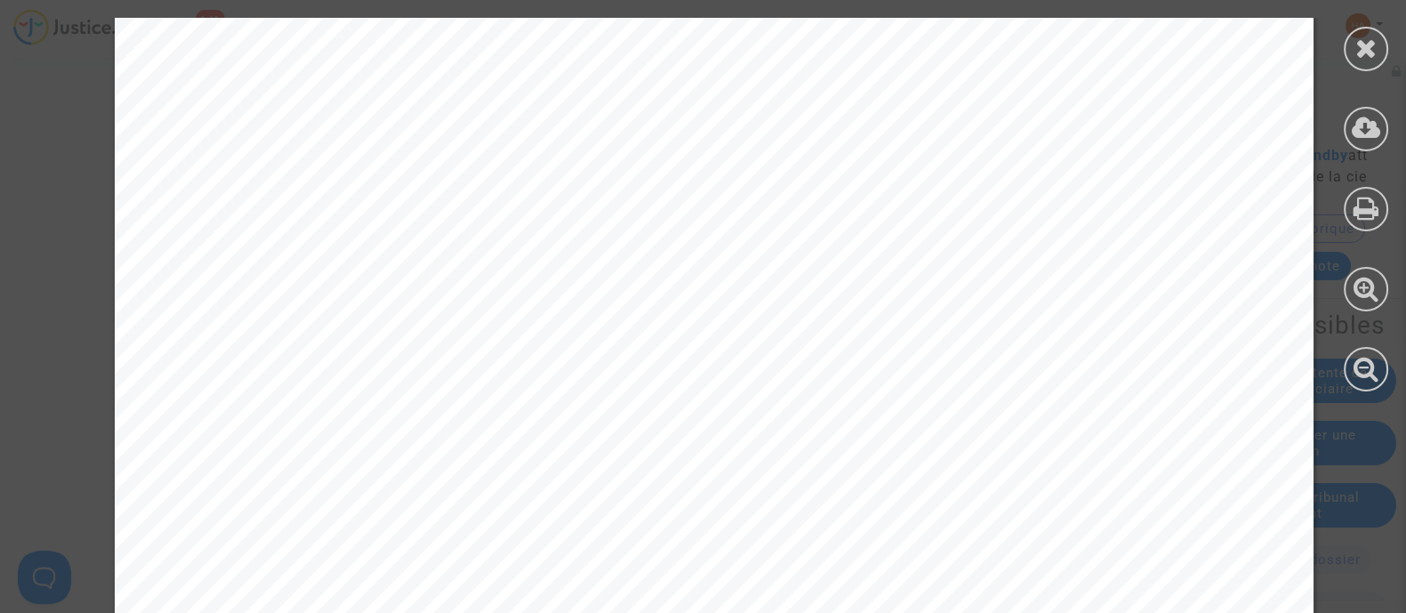
scroll to position [10447, 0]
click at [729, 418] on link at bounding box center [817, 423] width 253 height 21
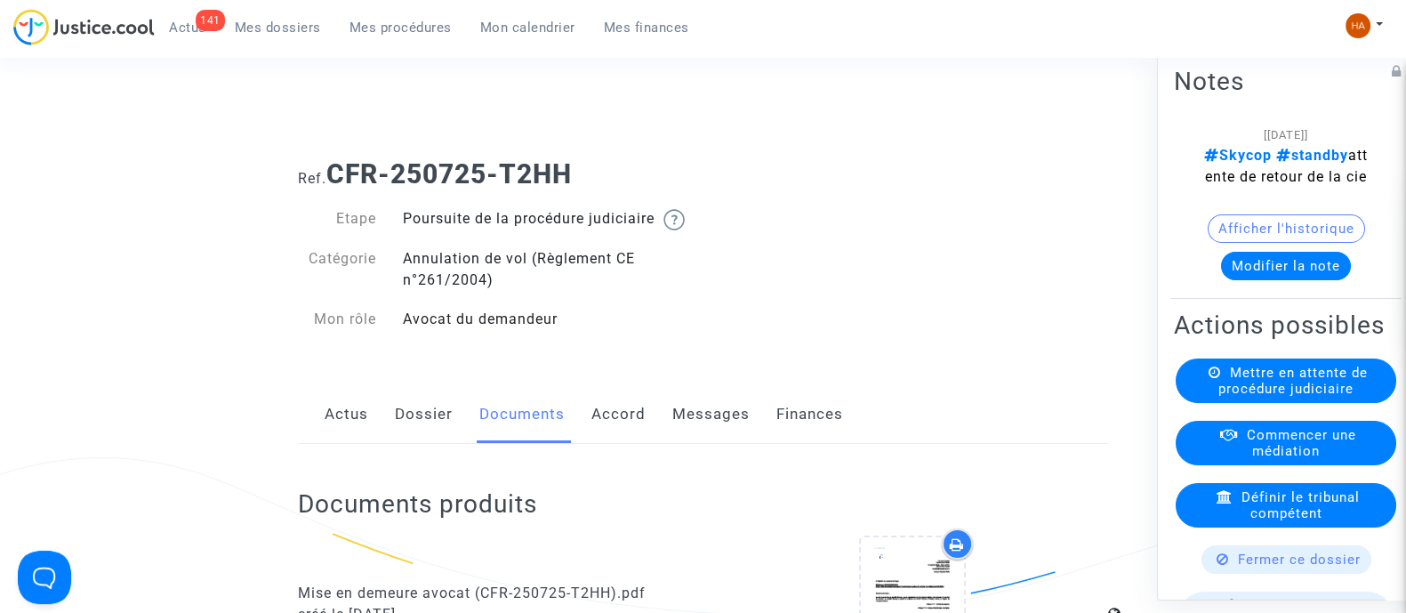
click at [715, 429] on link "Messages" at bounding box center [711, 414] width 77 height 59
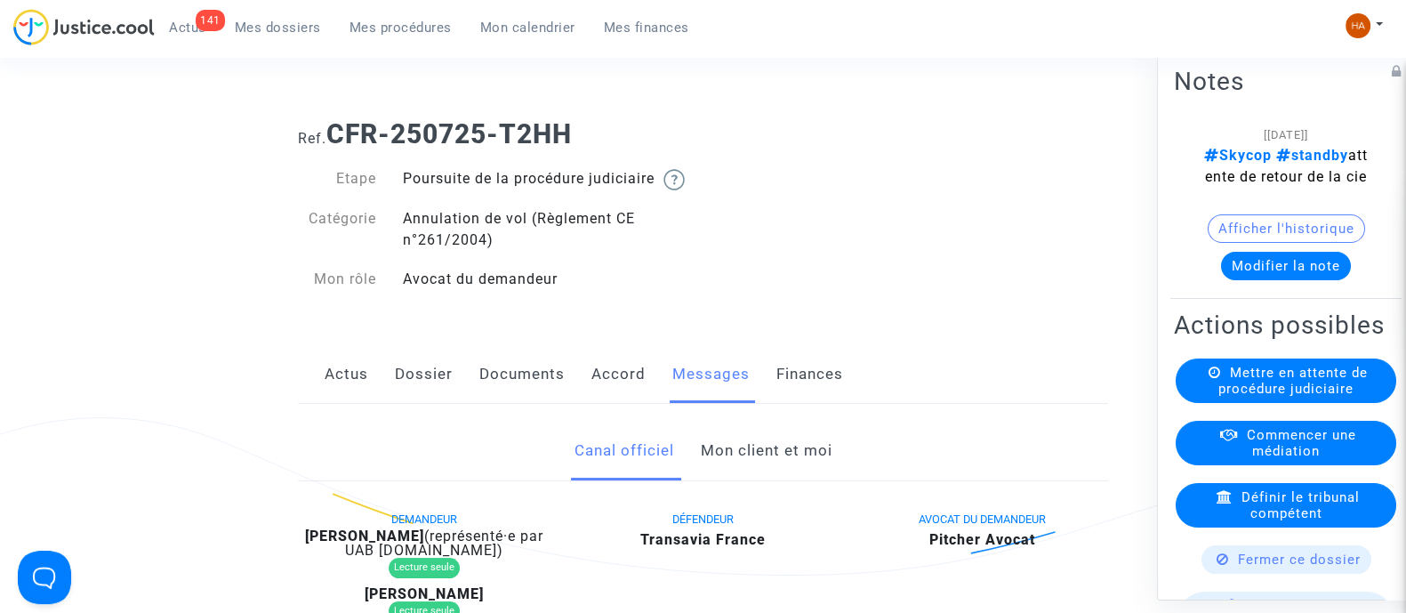
scroll to position [39, 0]
click at [769, 469] on link "Mon client et moi" at bounding box center [766, 452] width 132 height 59
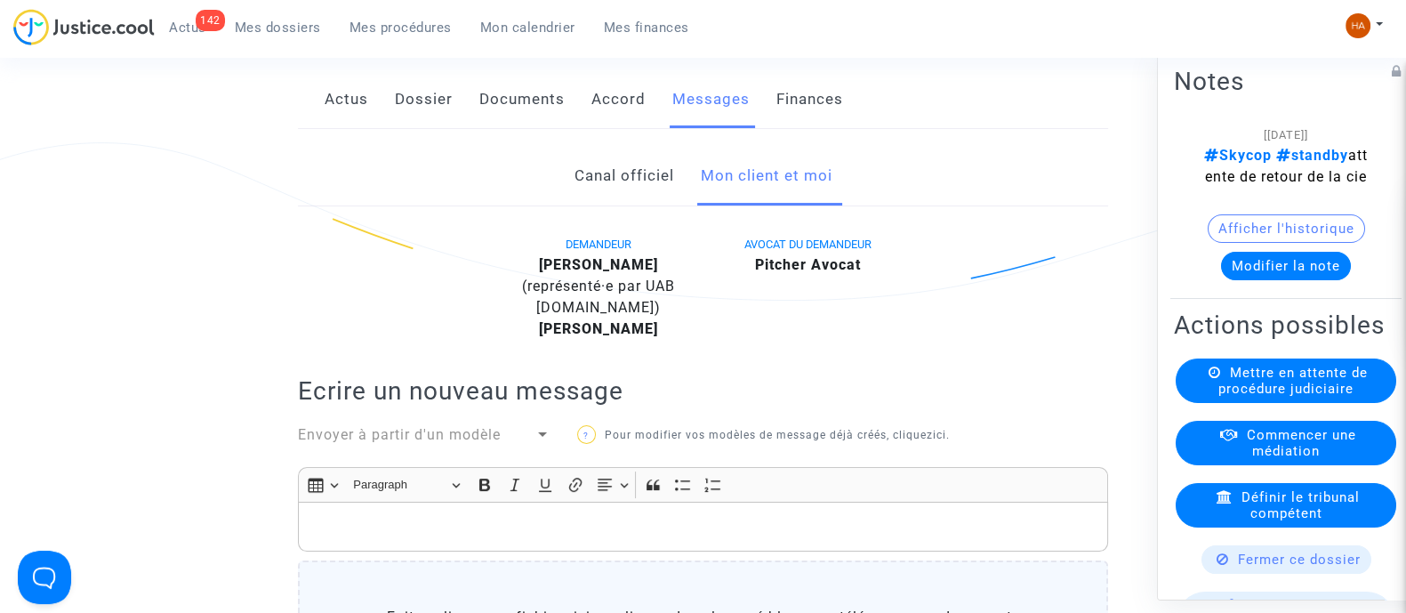
scroll to position [150, 0]
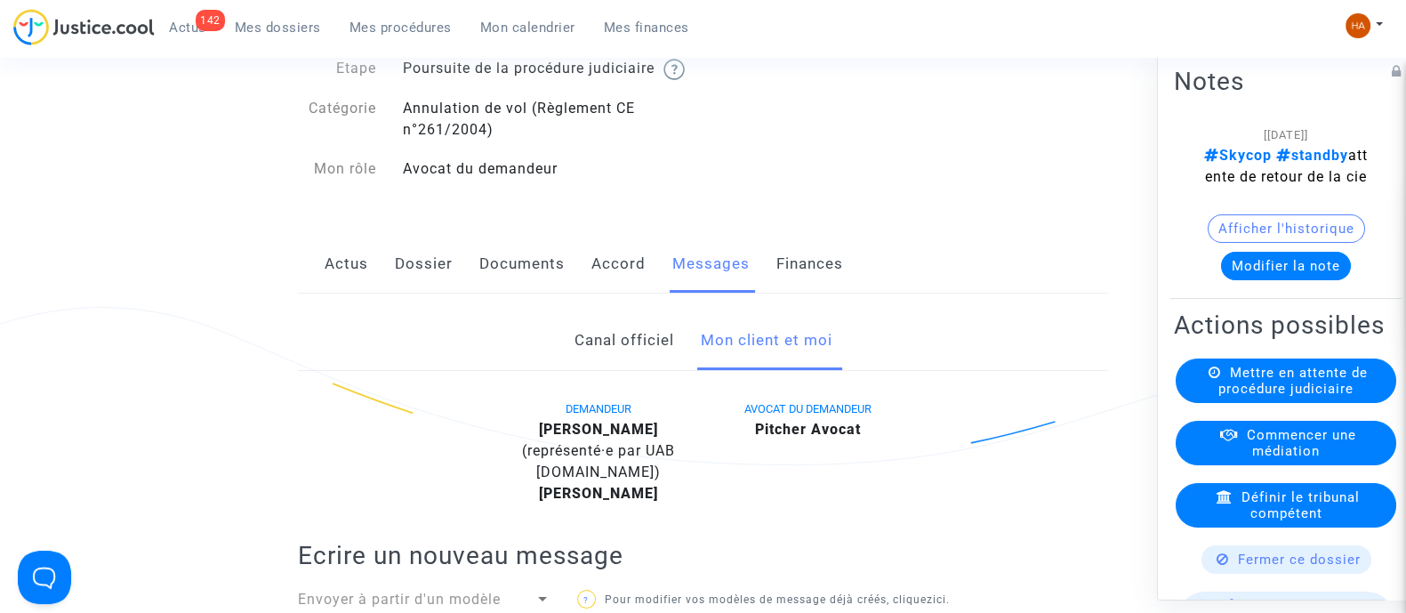
click at [623, 367] on link "Canal officiel" at bounding box center [624, 340] width 100 height 59
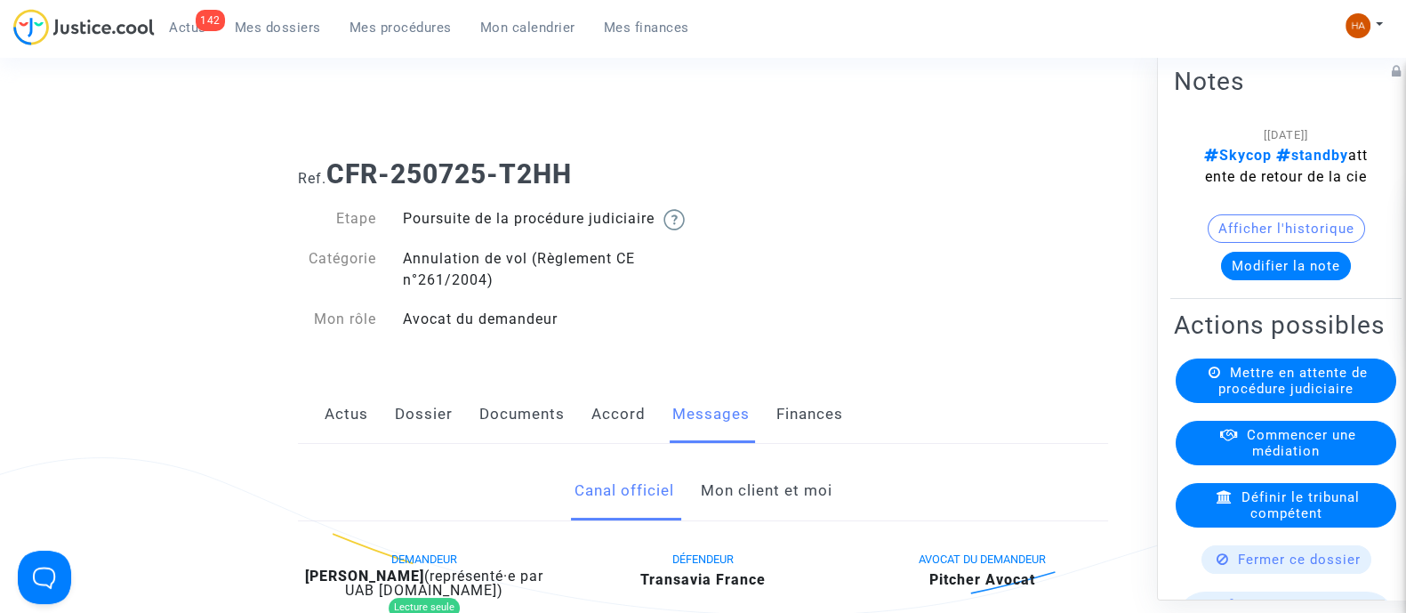
click at [429, 437] on link "Dossier" at bounding box center [424, 414] width 58 height 59
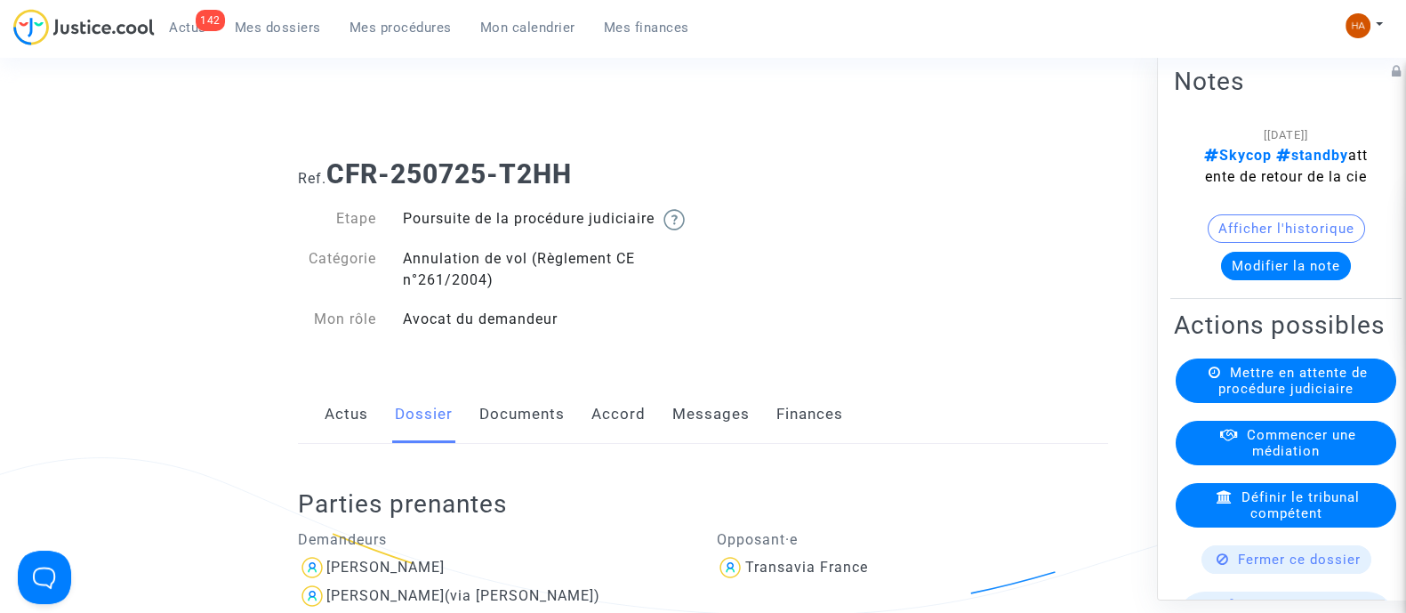
scroll to position [222, 0]
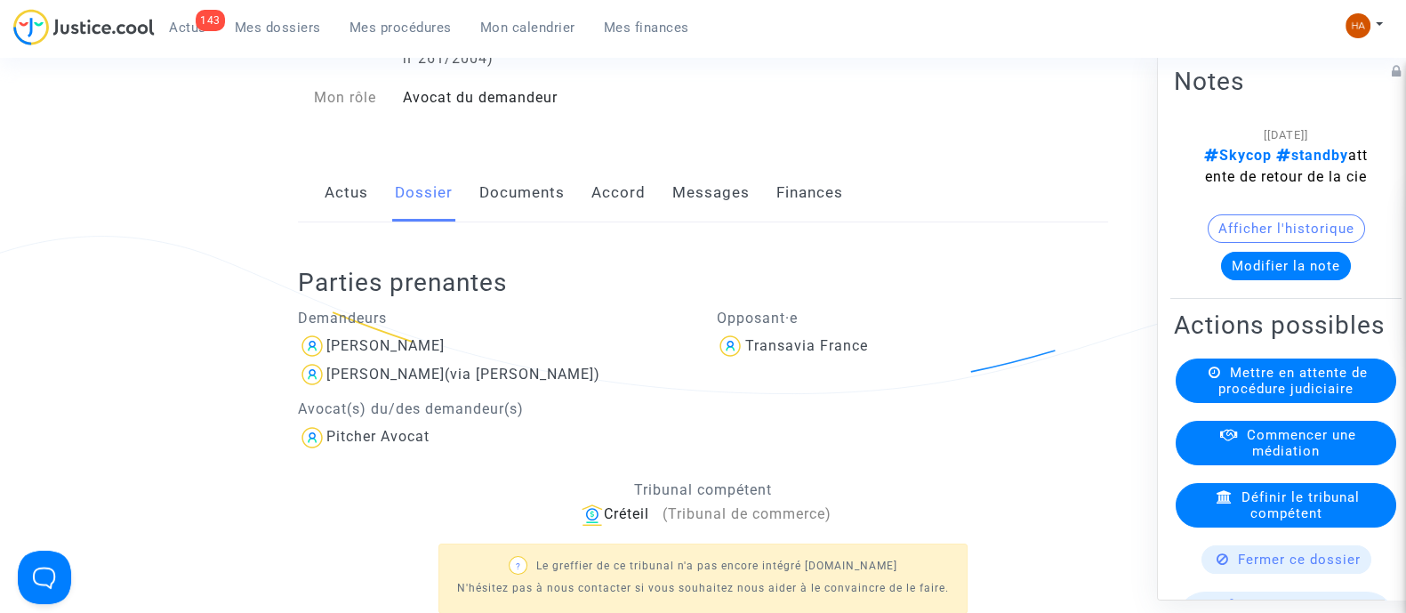
click at [271, 31] on span "Mes dossiers" at bounding box center [278, 28] width 86 height 16
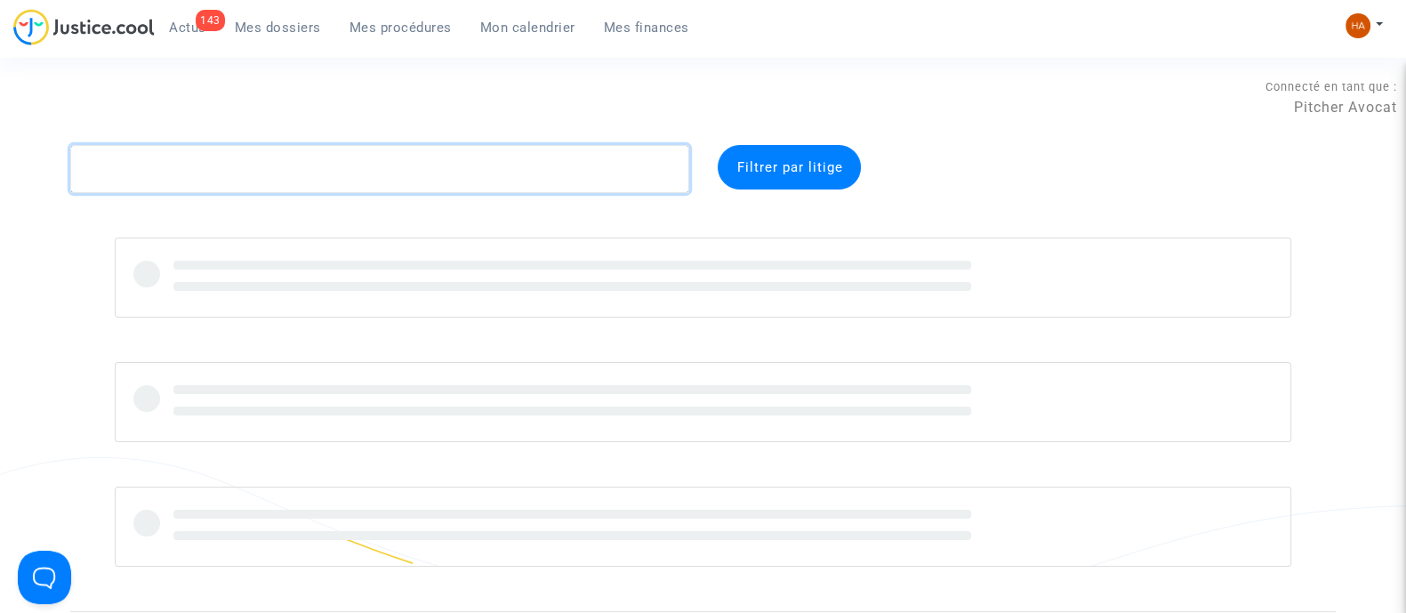
click at [204, 167] on textarea at bounding box center [379, 169] width 619 height 48
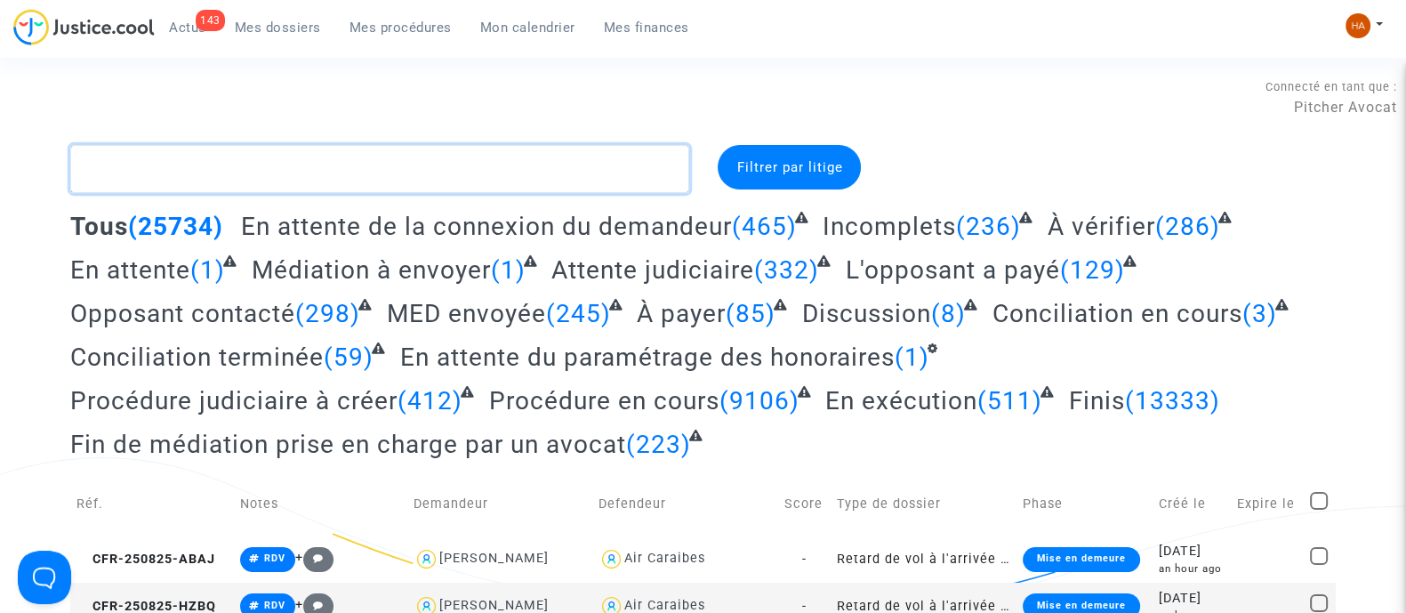
paste textarea "CFR-250725-WG7P"
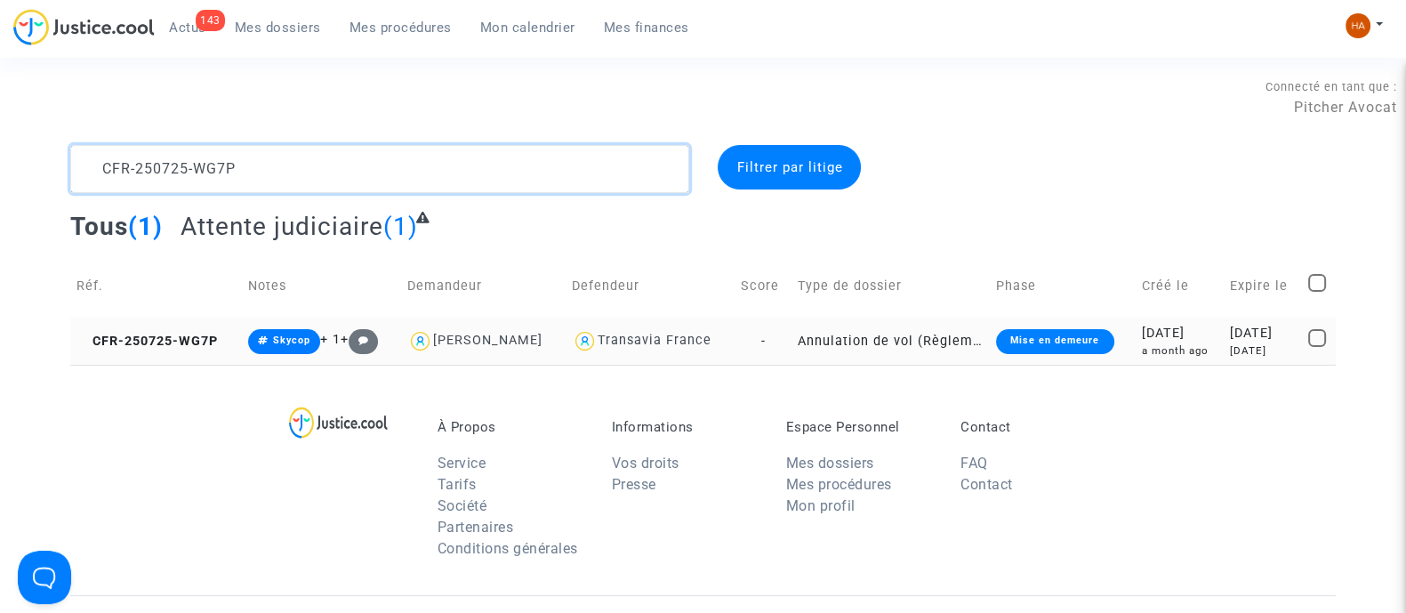
type textarea "CFR-250725-WG7P"
click at [766, 327] on td "-" at bounding box center [763, 341] width 57 height 47
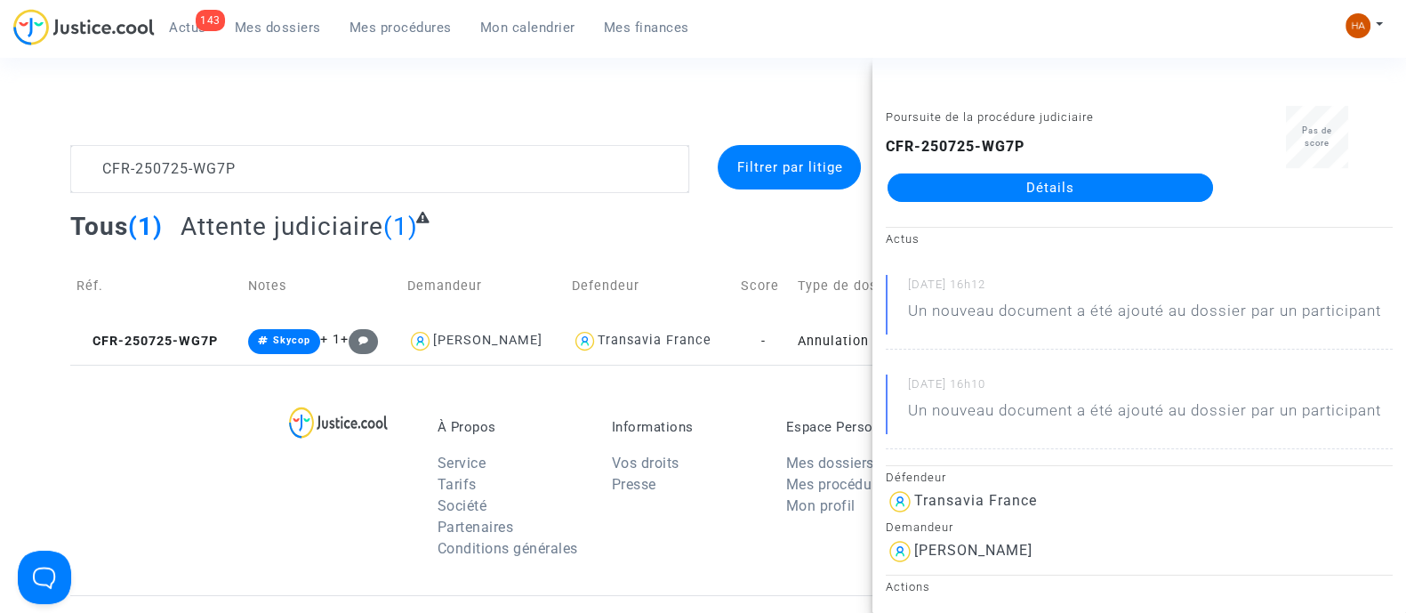
click at [1058, 179] on link "Détails" at bounding box center [1051, 187] width 326 height 28
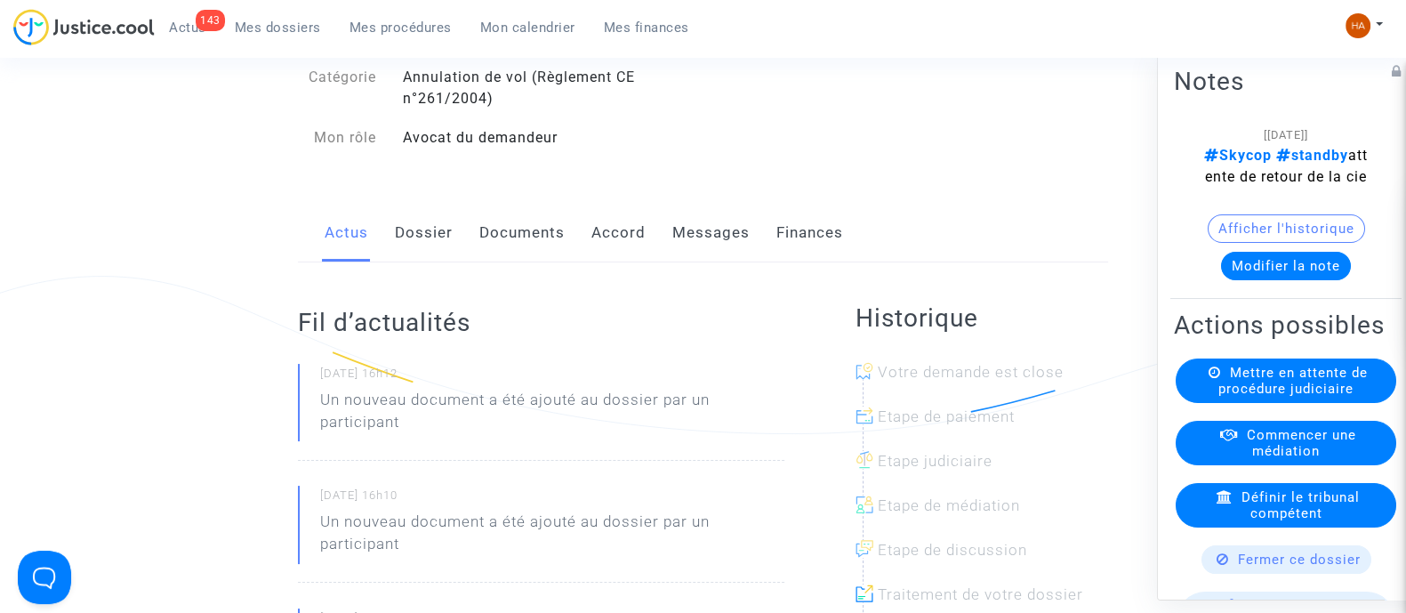
scroll to position [181, 0]
click at [713, 262] on link "Messages" at bounding box center [711, 233] width 77 height 59
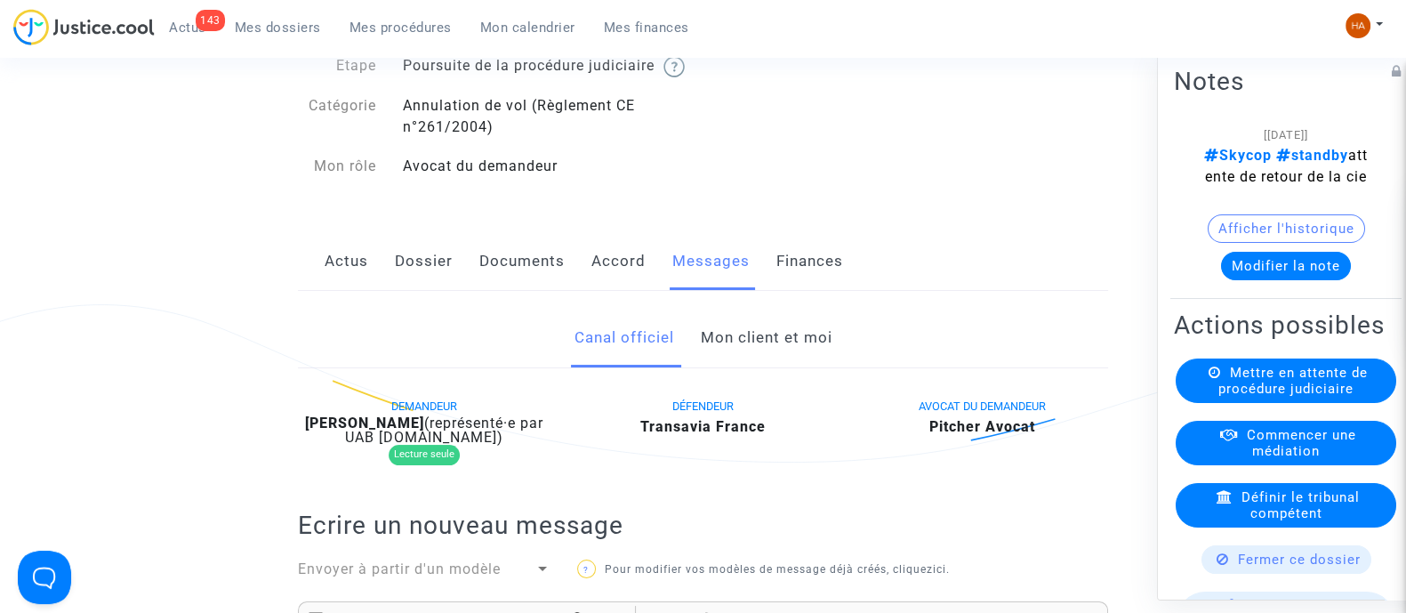
scroll to position [140, 0]
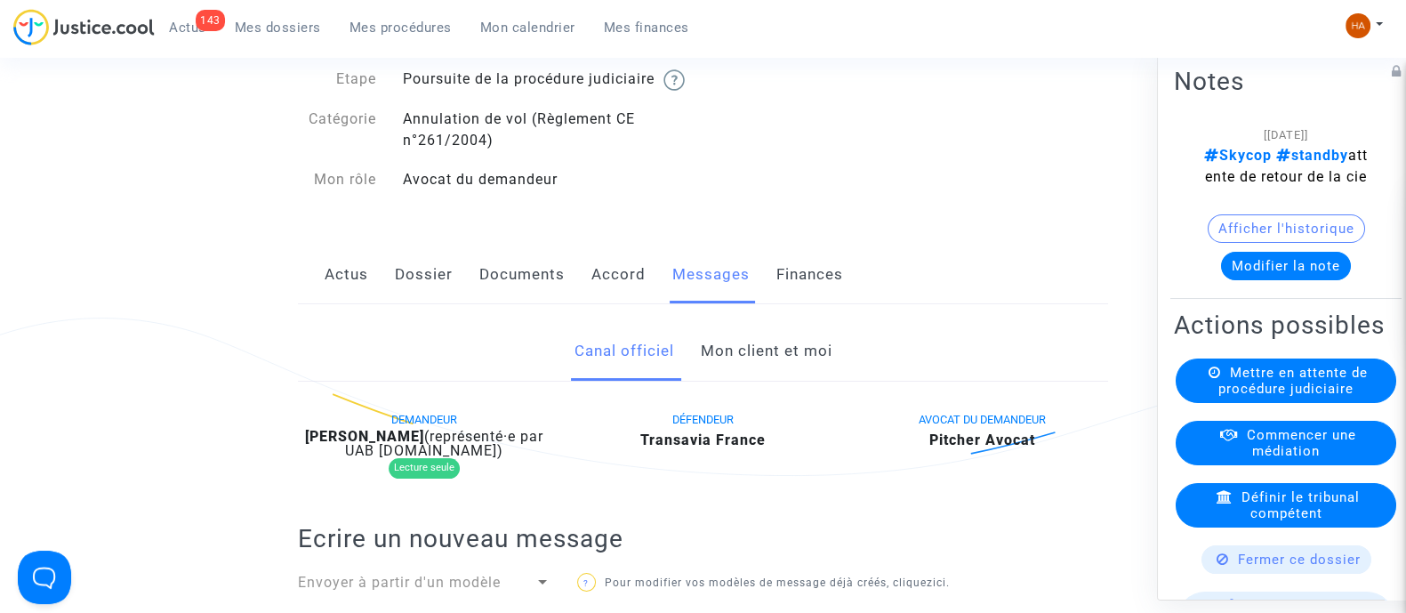
click at [743, 380] on link "Mon client et moi" at bounding box center [766, 351] width 132 height 59
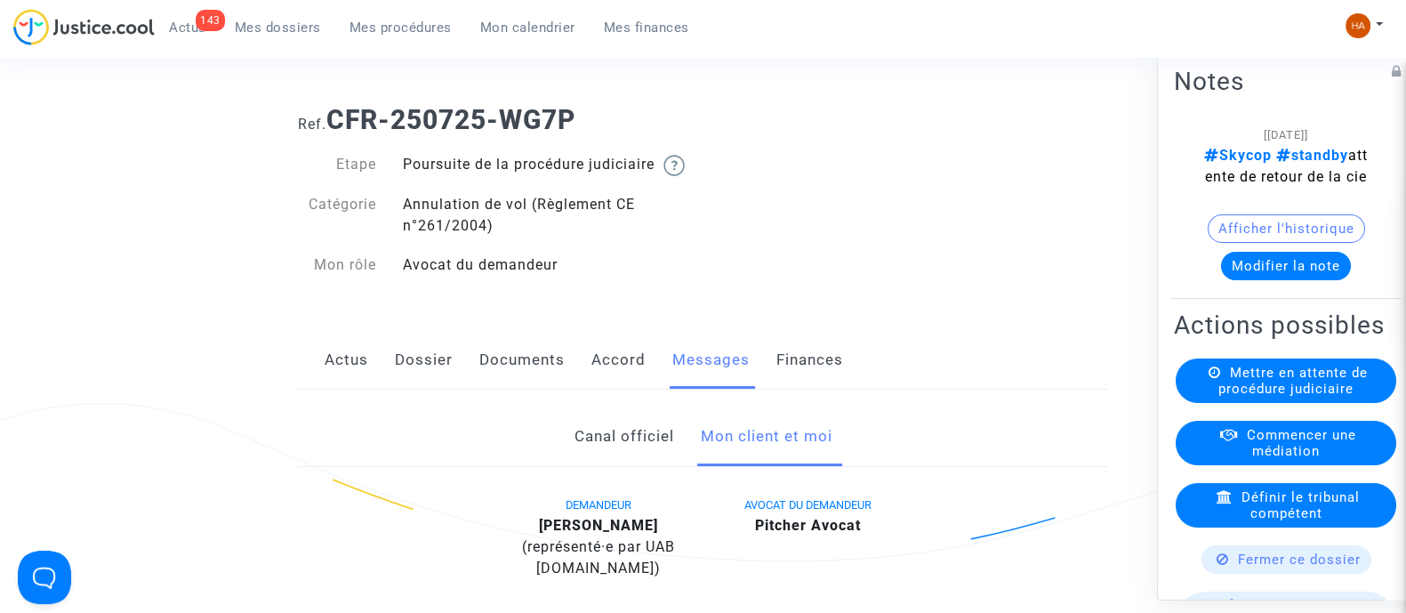
scroll to position [51, 0]
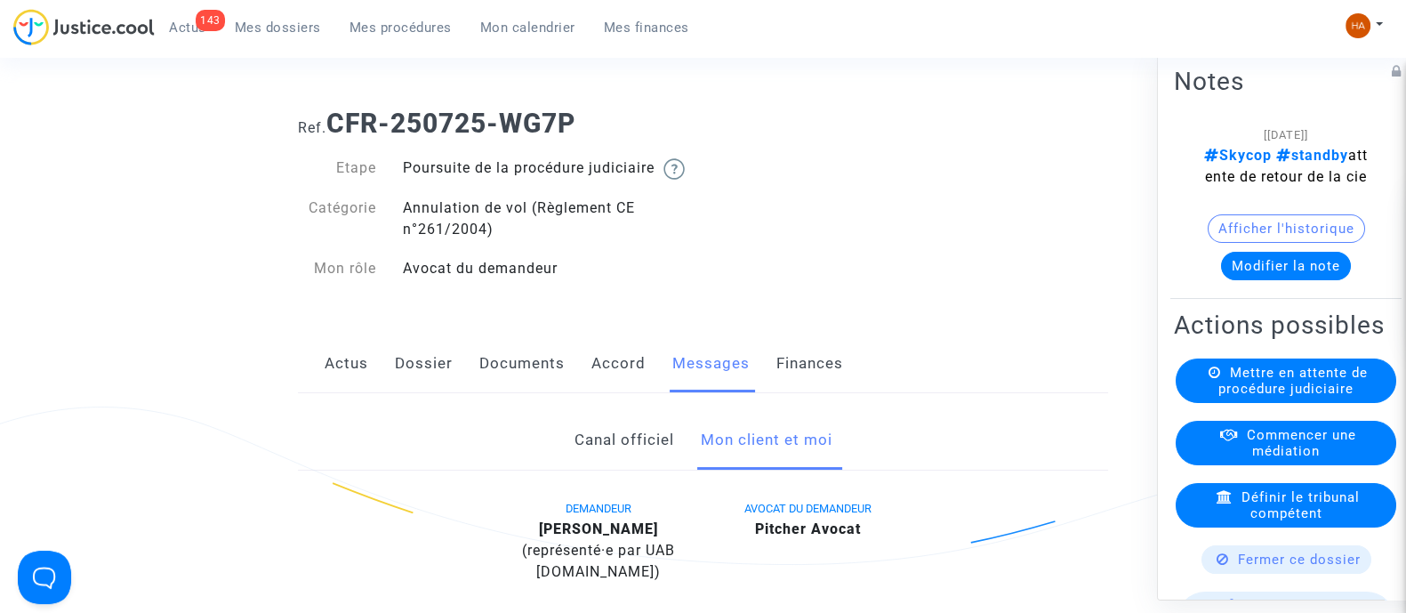
click at [423, 363] on link "Dossier" at bounding box center [424, 363] width 58 height 59
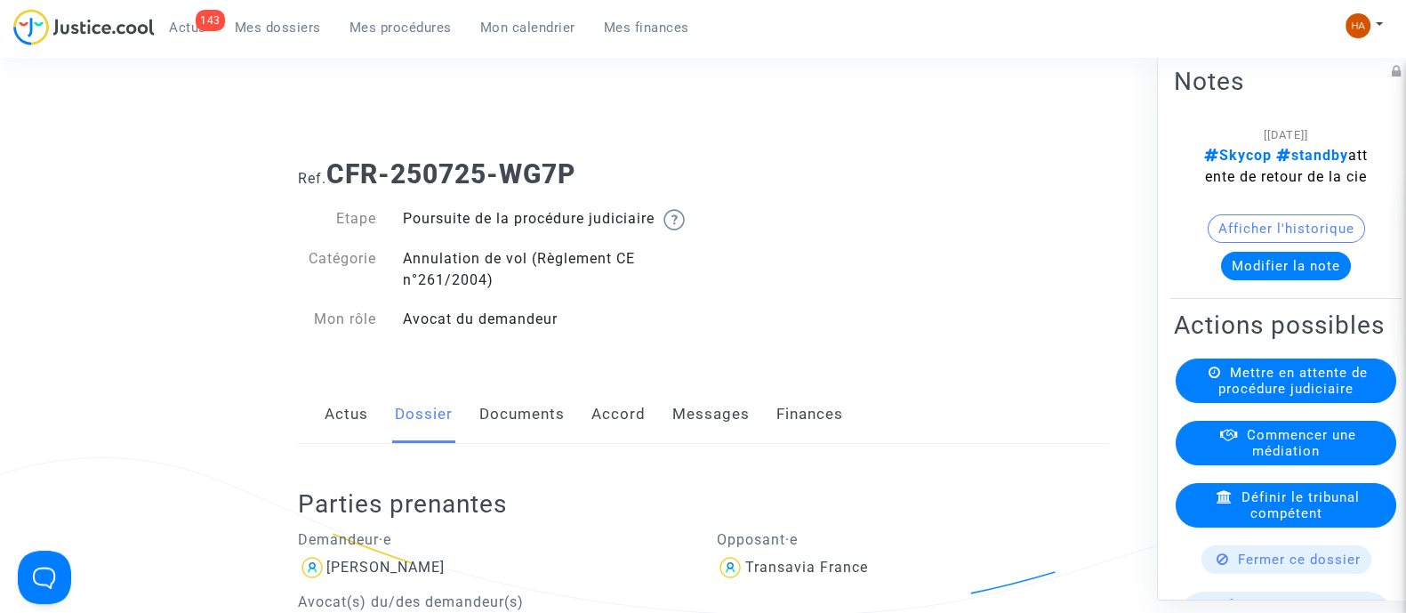
click at [520, 444] on link "Documents" at bounding box center [521, 414] width 85 height 59
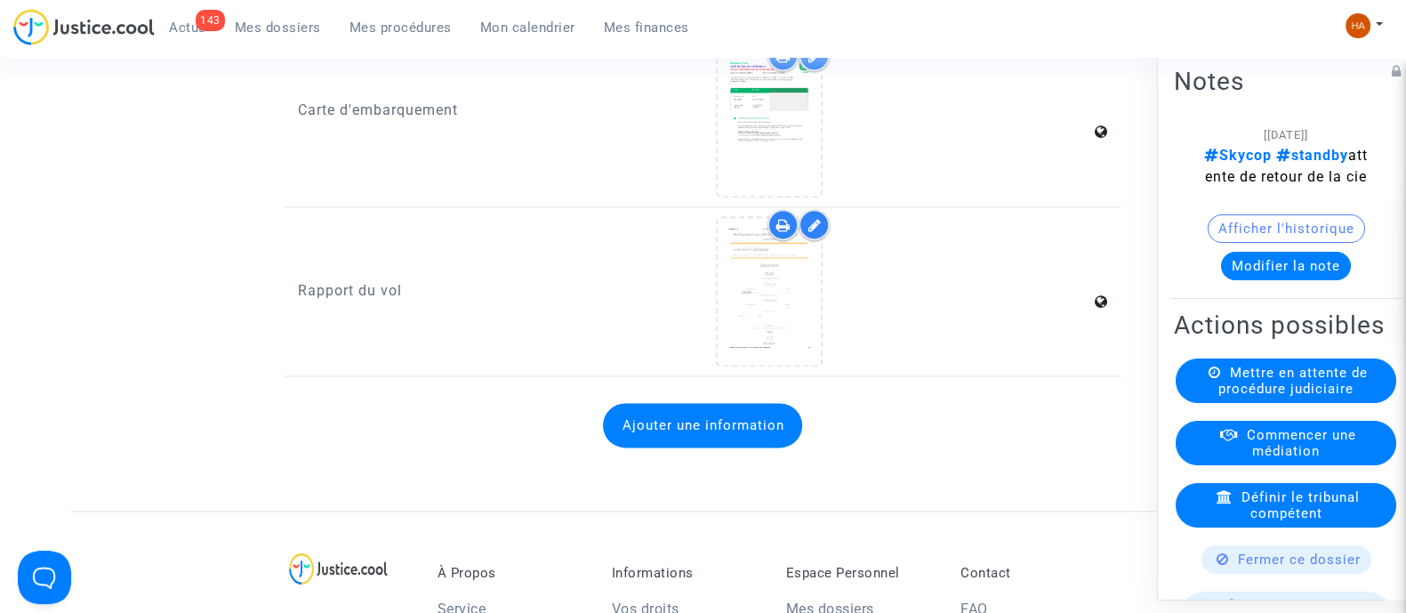
scroll to position [2952, 0]
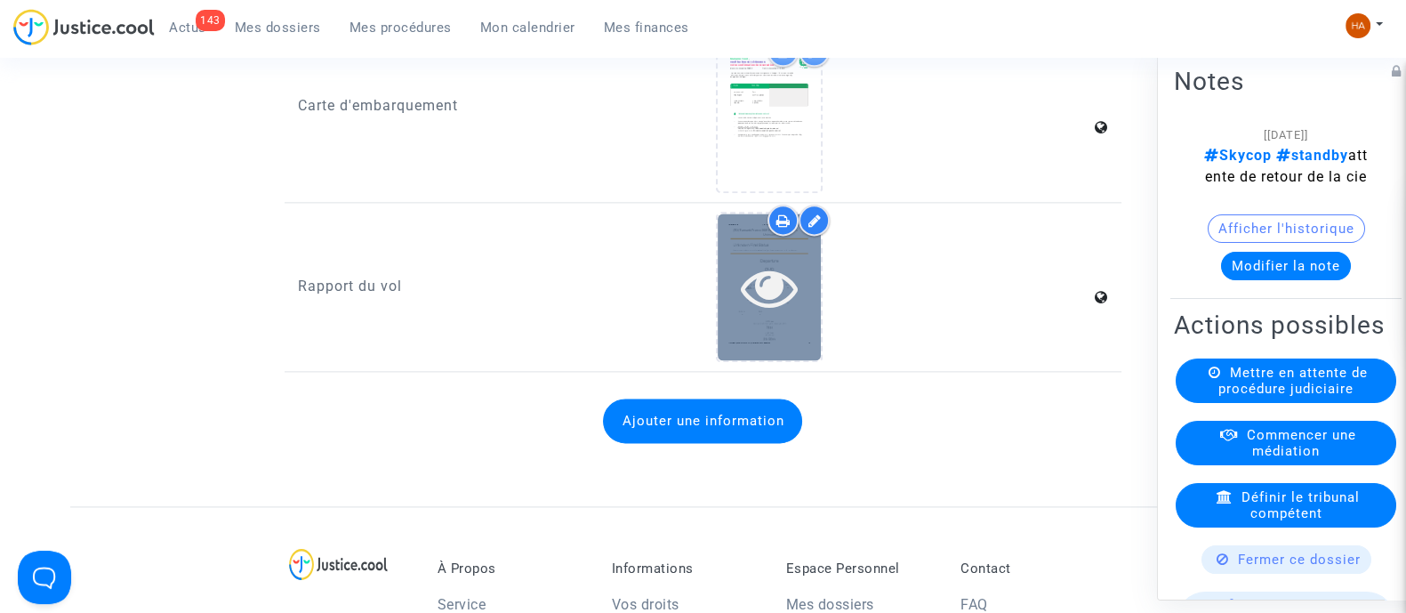
click at [775, 355] on div at bounding box center [769, 286] width 103 height 147
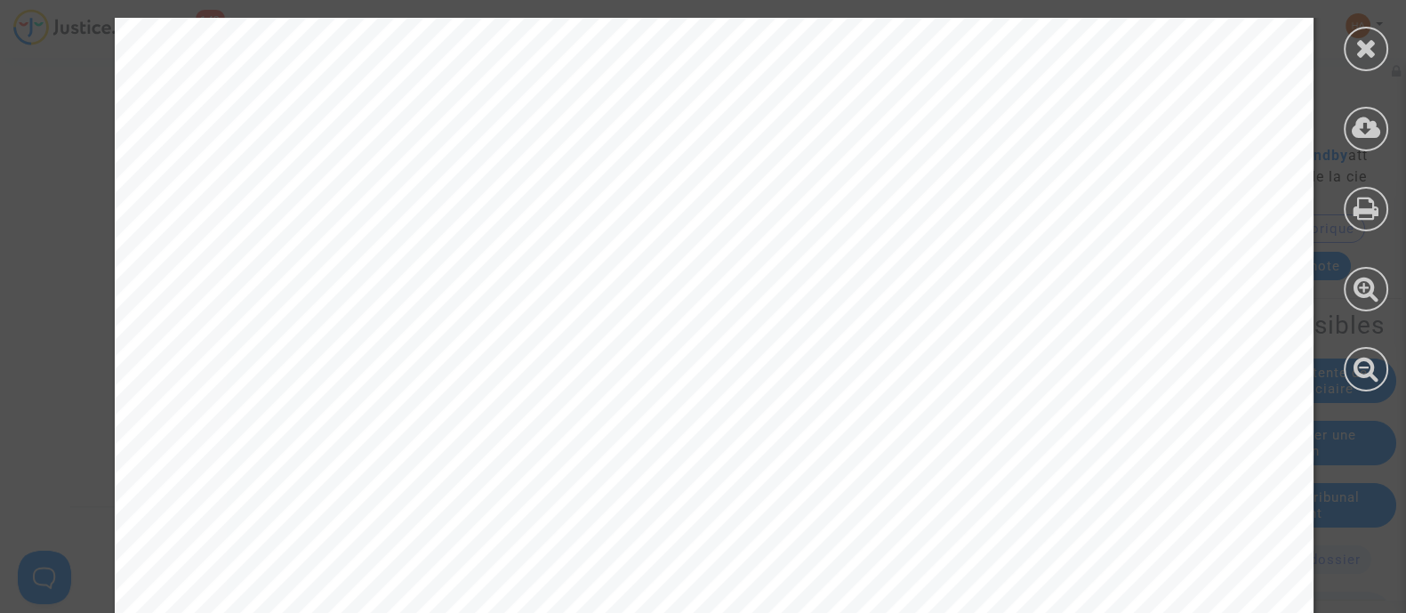
scroll to position [463, 0]
click at [1345, 44] on div at bounding box center [1366, 49] width 44 height 44
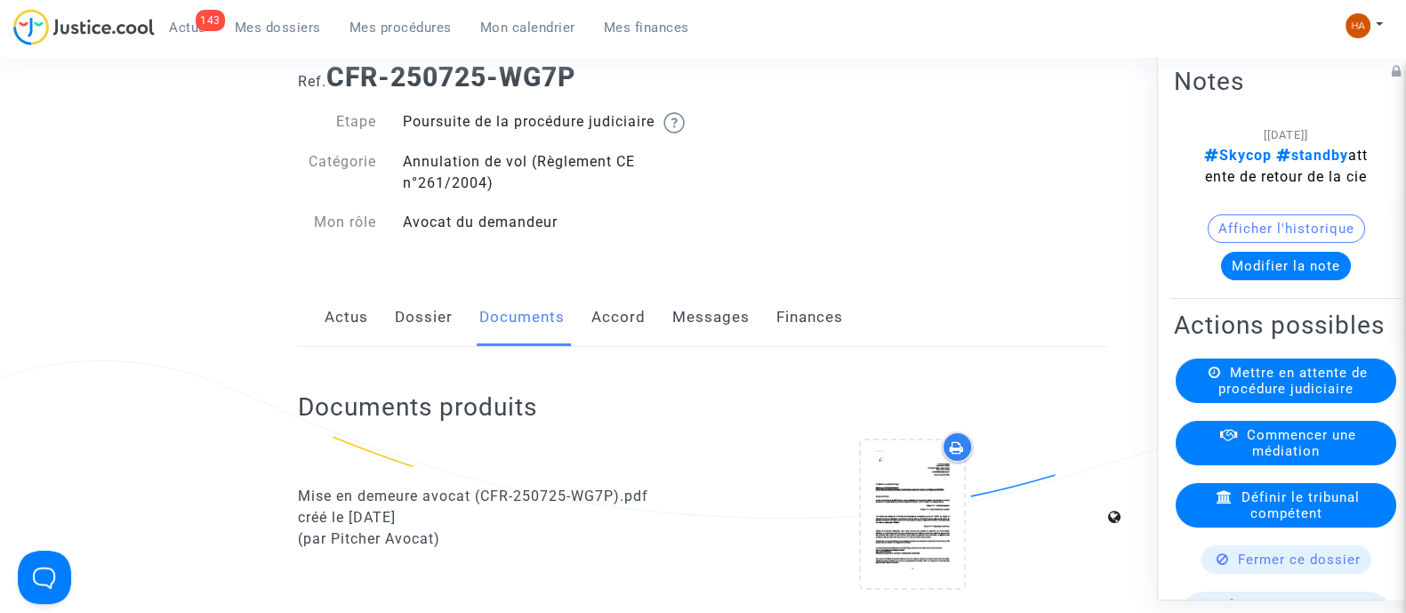
scroll to position [0, 0]
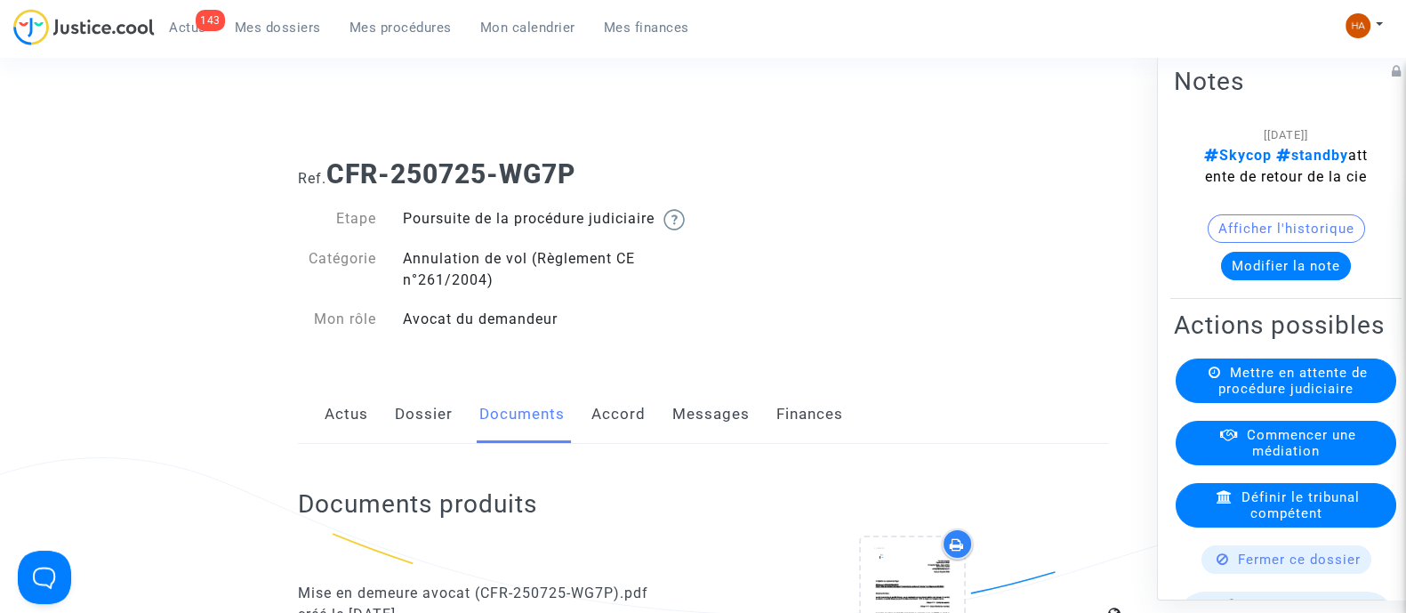
click at [274, 33] on span "Mes dossiers" at bounding box center [278, 28] width 86 height 16
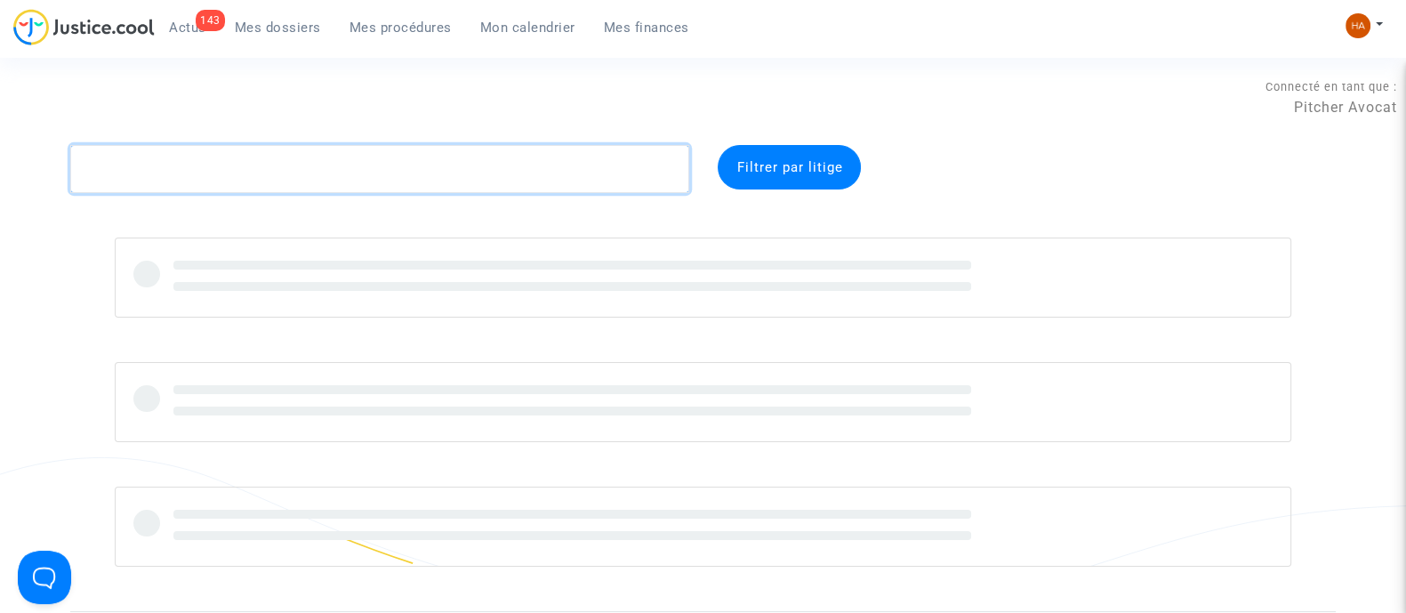
click at [245, 171] on textarea at bounding box center [379, 169] width 619 height 48
paste textarea "CFR-250725-WEW9"
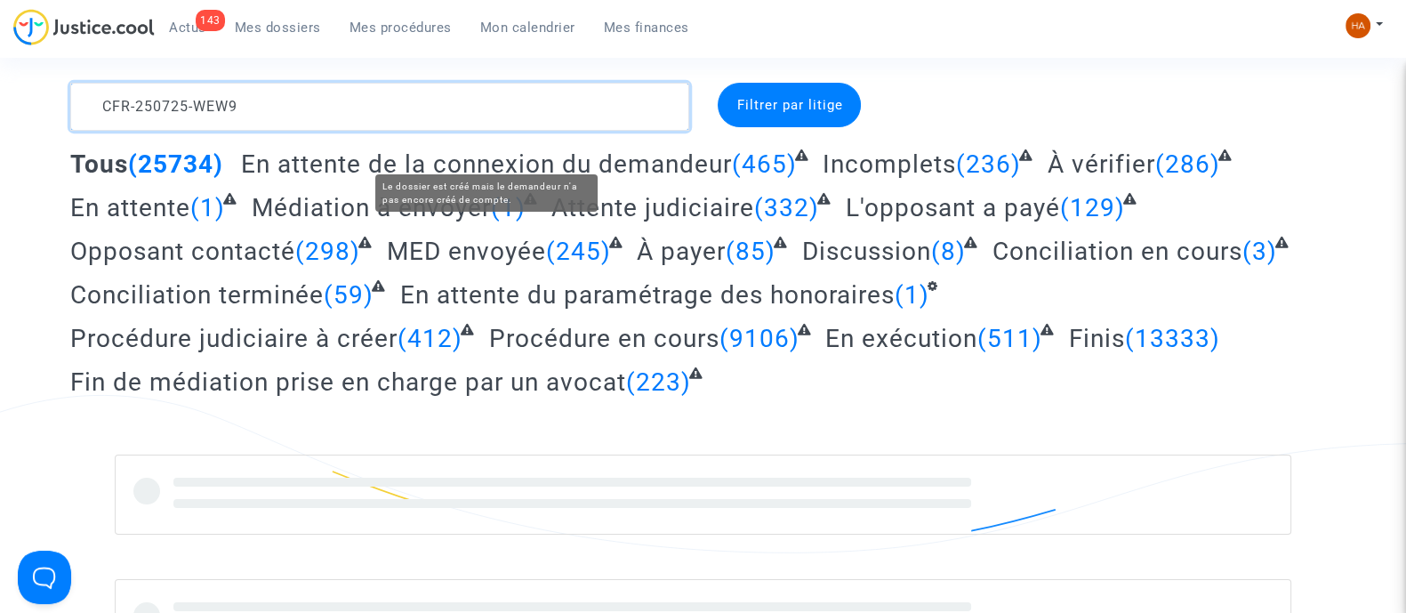
scroll to position [110, 0]
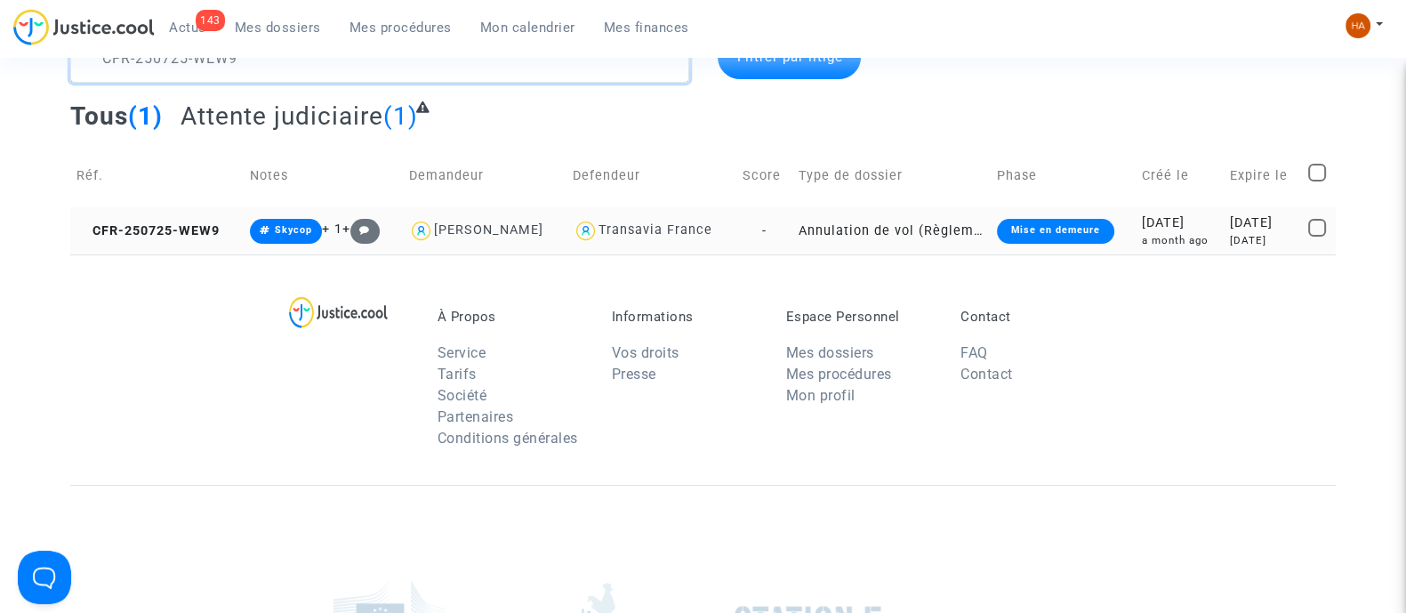
type textarea "CFR-250725-WEW9"
click at [793, 237] on td "Annulation de vol (Règlement CE n°261/2004)" at bounding box center [892, 230] width 198 height 47
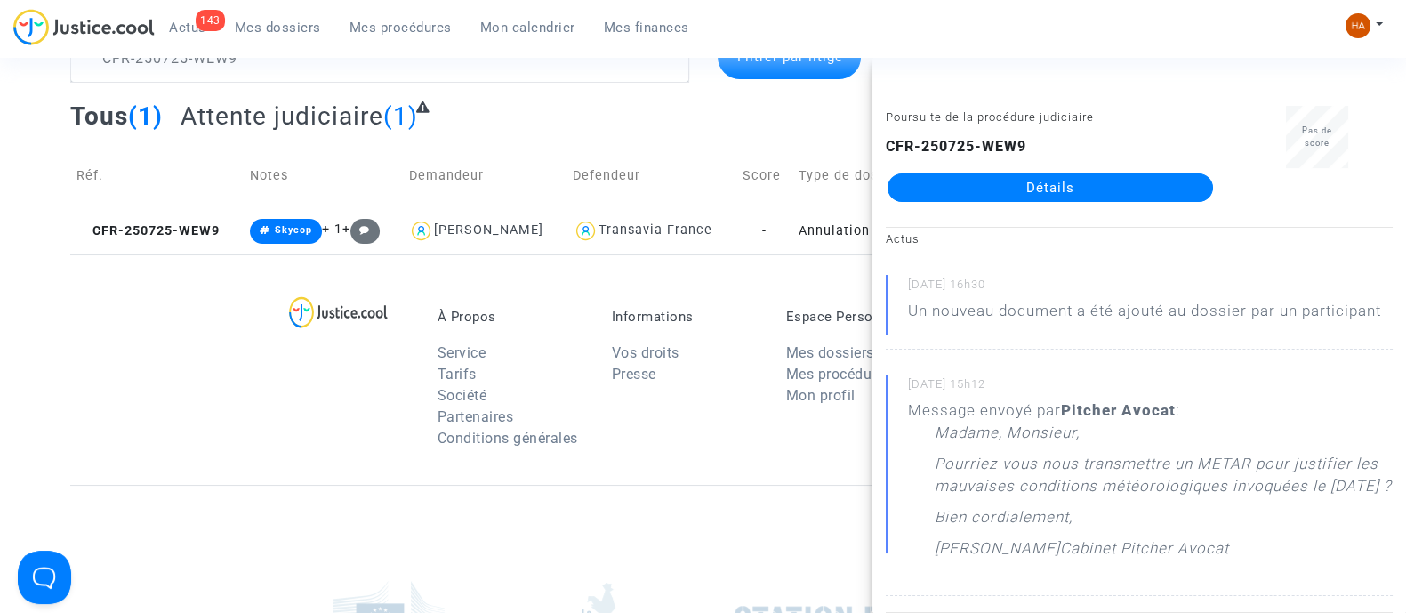
click at [1003, 189] on link "Détails" at bounding box center [1051, 187] width 326 height 28
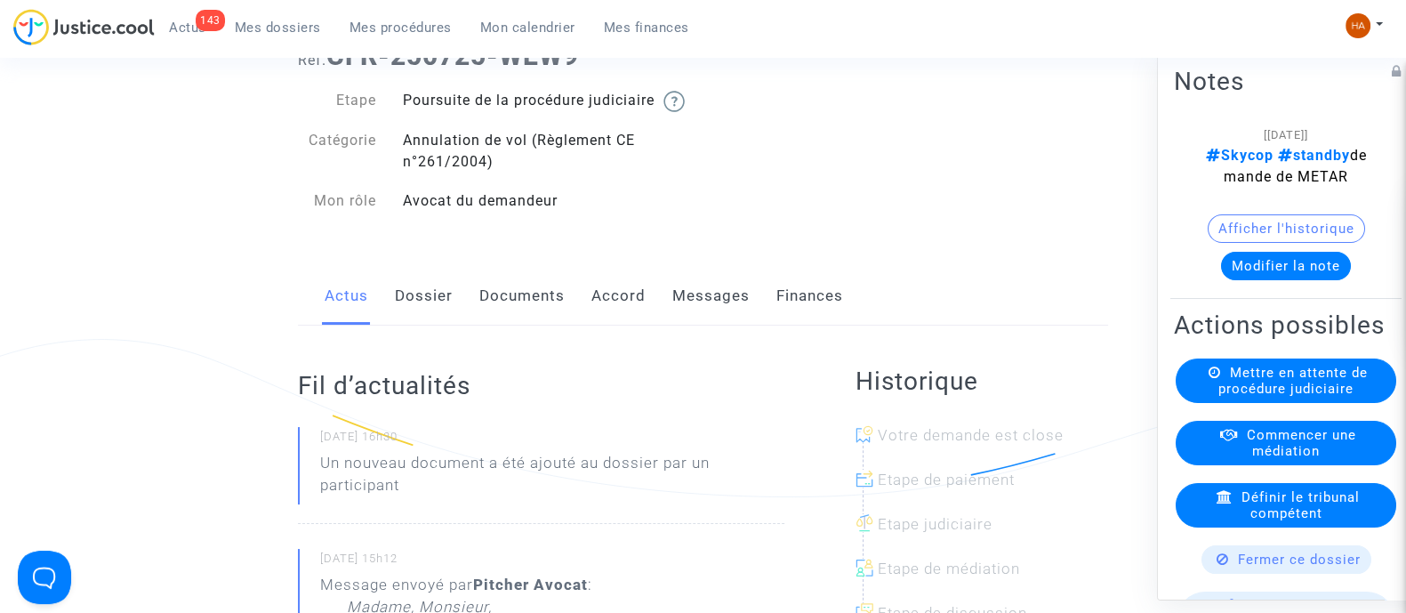
scroll to position [110, 0]
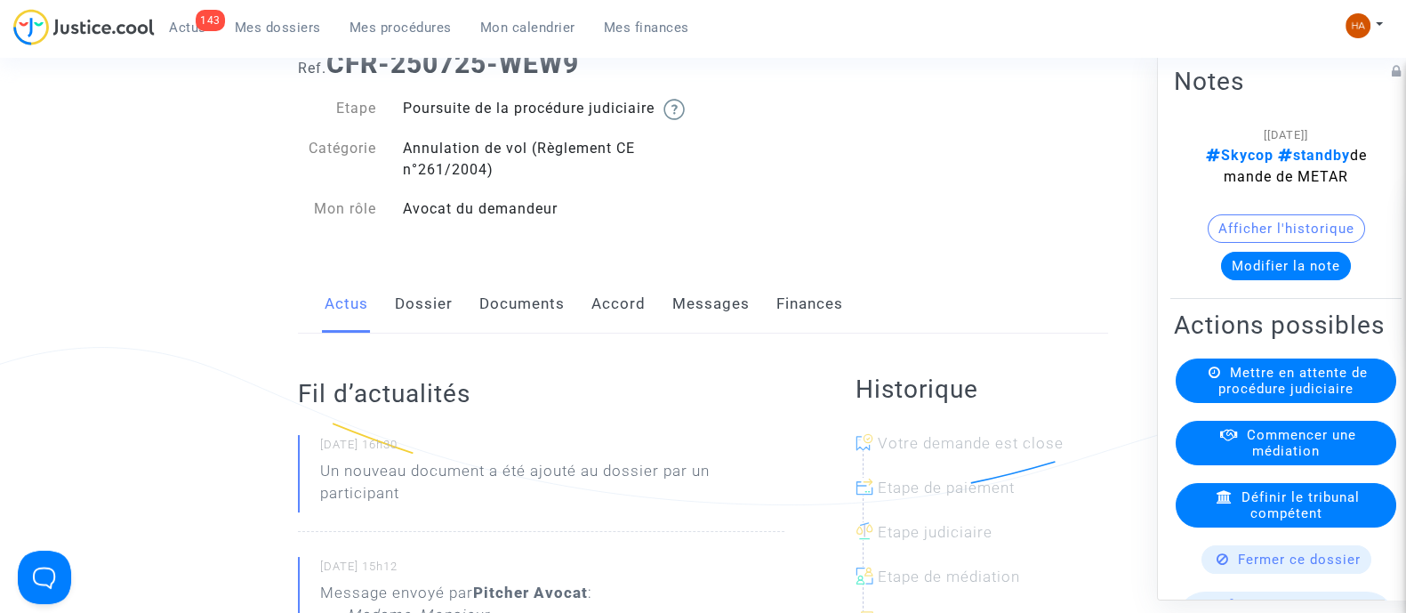
click at [428, 322] on link "Dossier" at bounding box center [424, 304] width 58 height 59
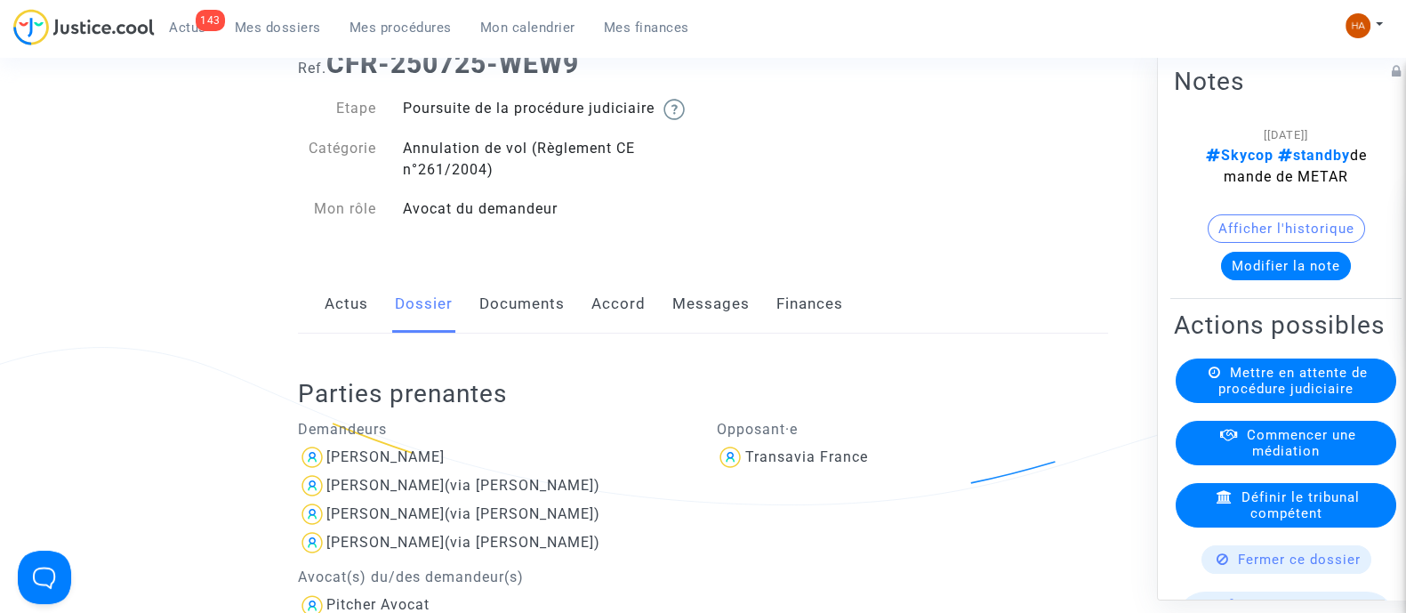
click at [293, 28] on span "Mes dossiers" at bounding box center [278, 28] width 86 height 16
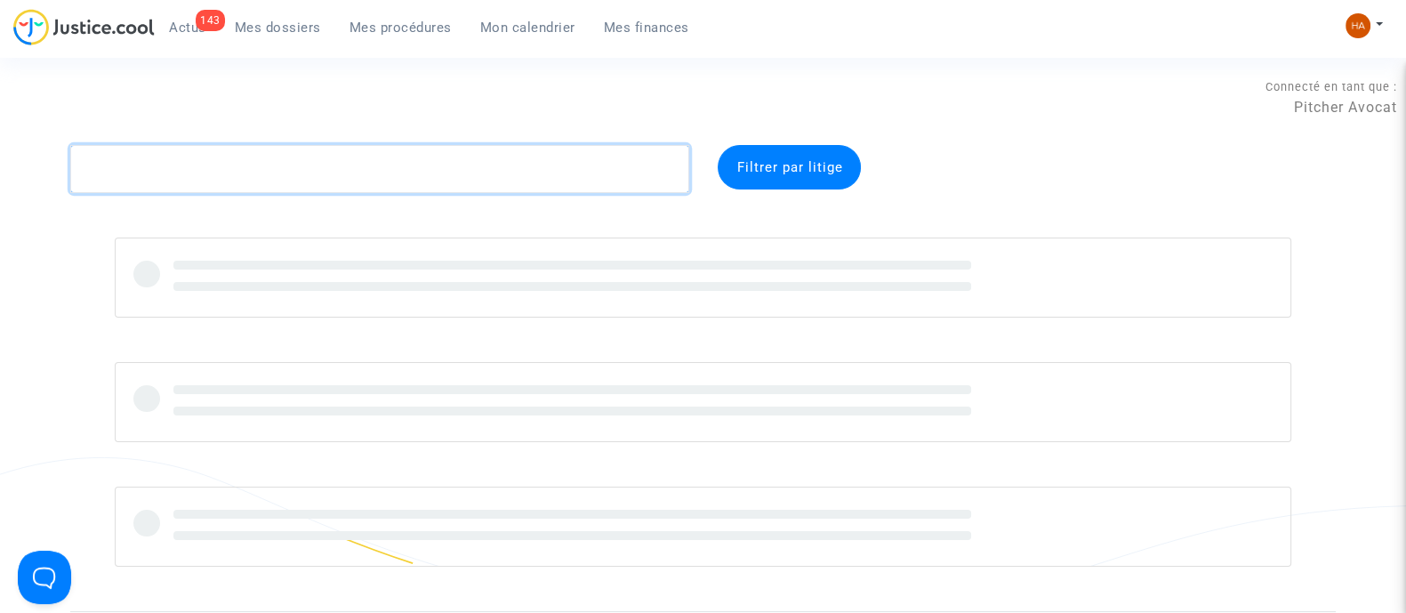
click at [149, 187] on textarea at bounding box center [379, 169] width 619 height 48
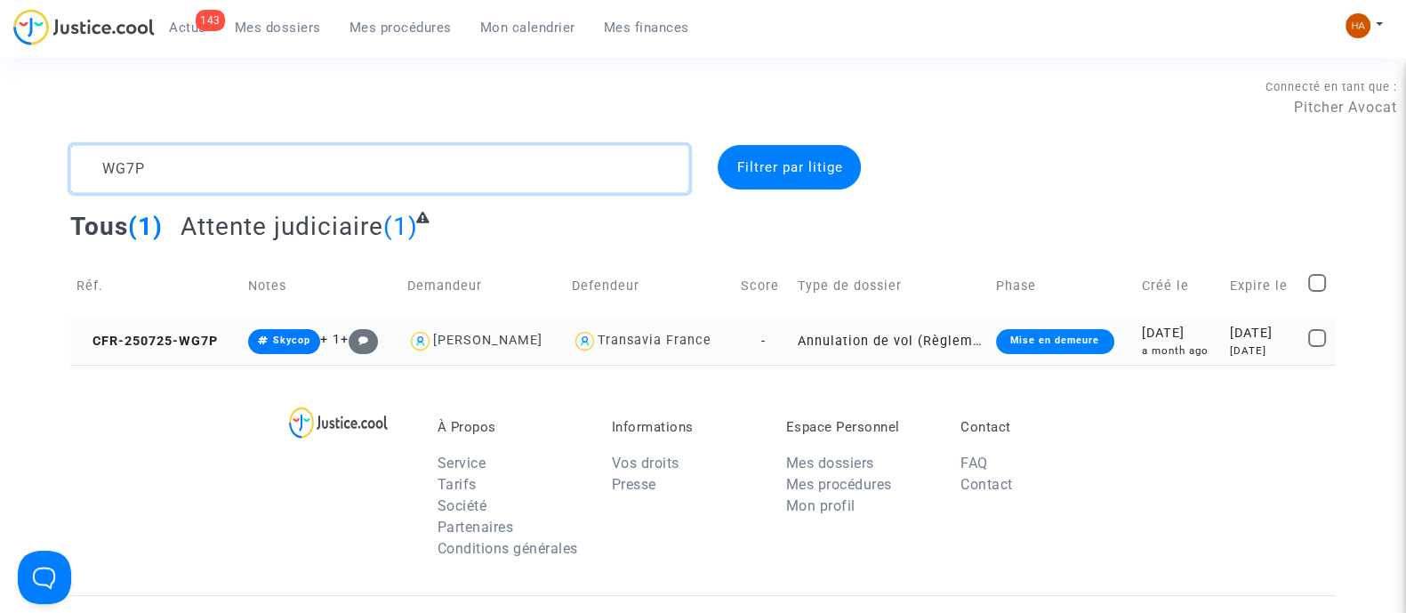
type textarea "WG7P"
click at [792, 335] on td "Annulation de vol (Règlement CE n°261/2004)" at bounding box center [891, 341] width 198 height 47
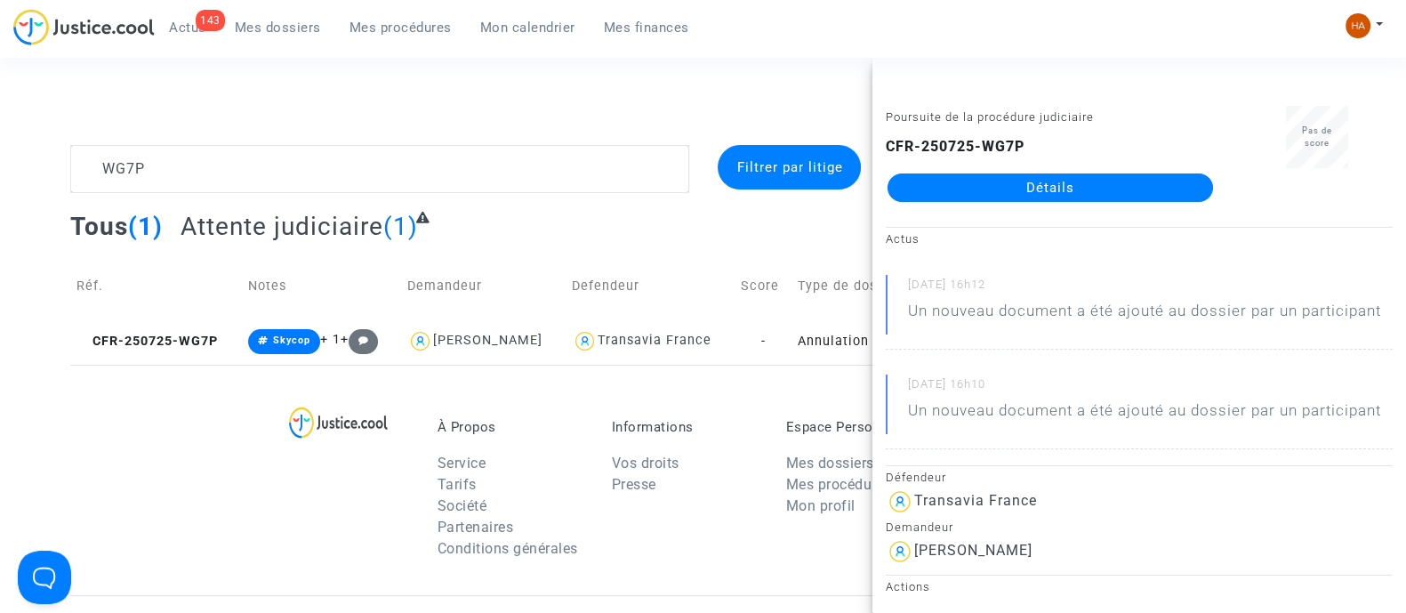
click at [978, 190] on link "Détails" at bounding box center [1051, 187] width 326 height 28
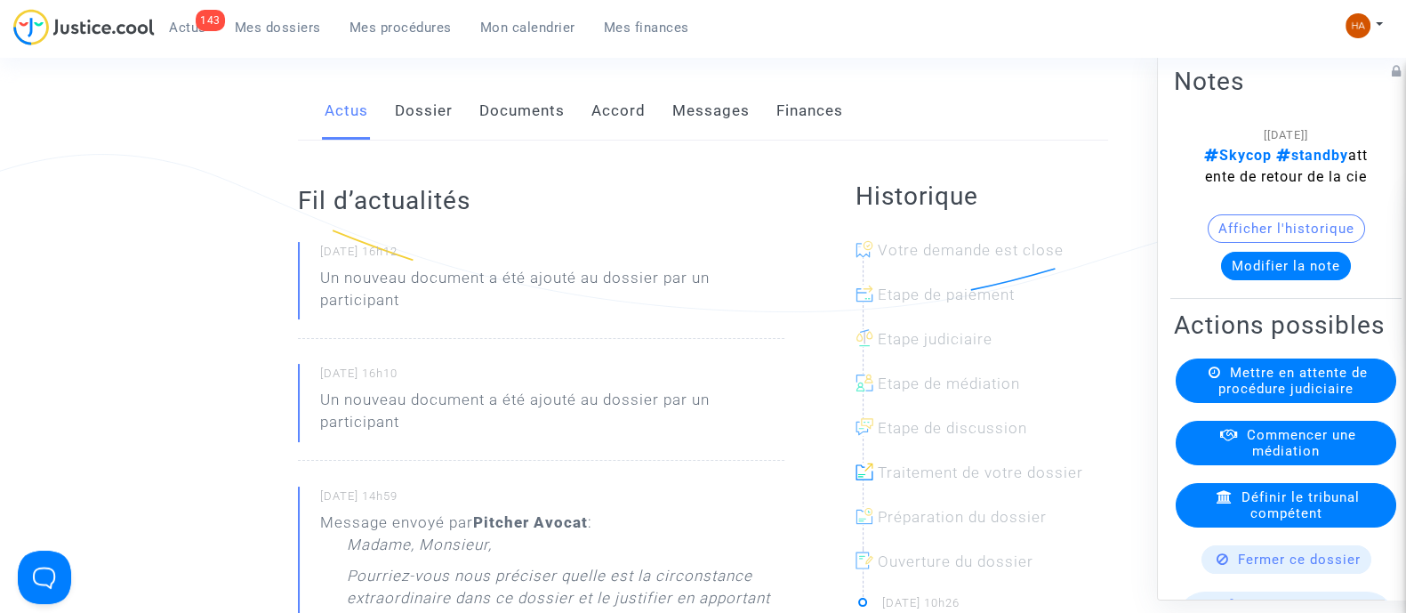
scroll to position [222, 0]
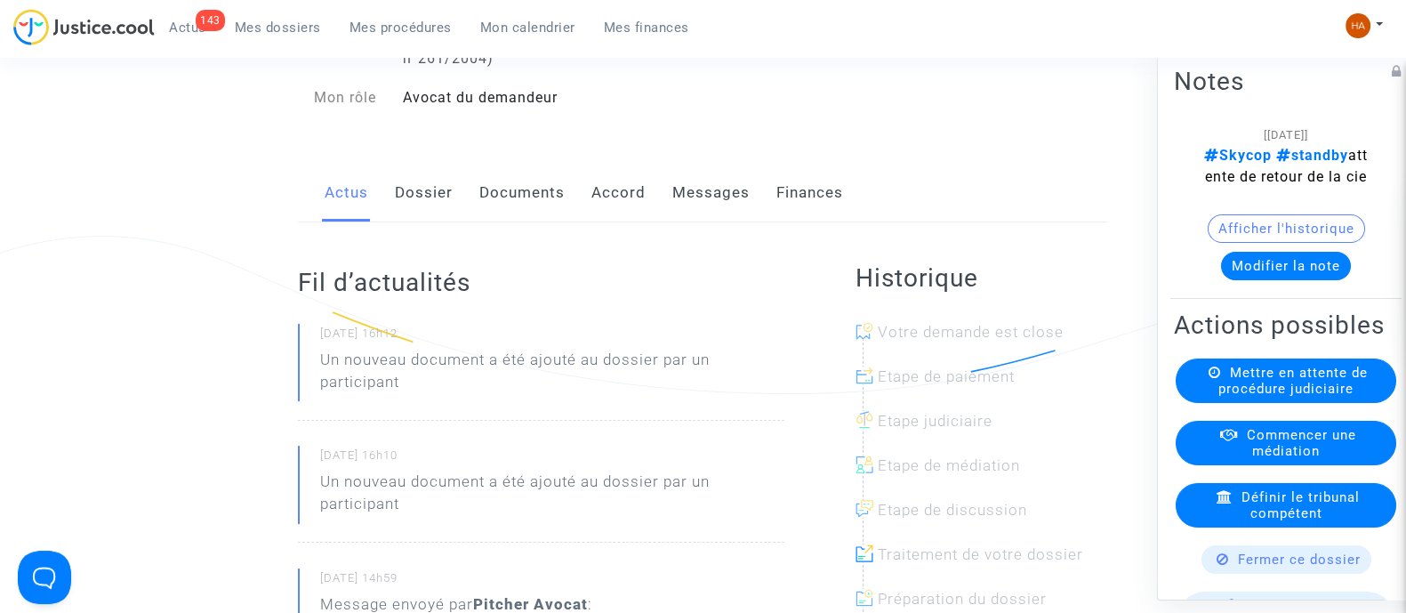
click at [711, 215] on link "Messages" at bounding box center [711, 193] width 77 height 59
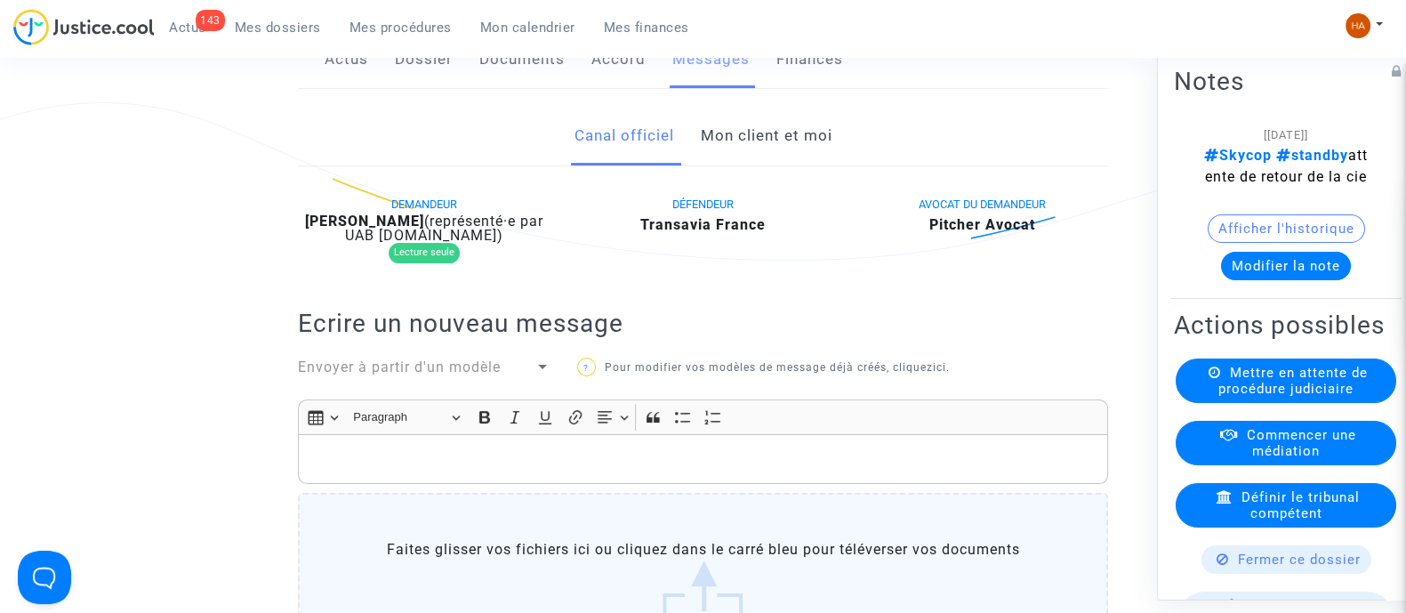
scroll to position [110, 0]
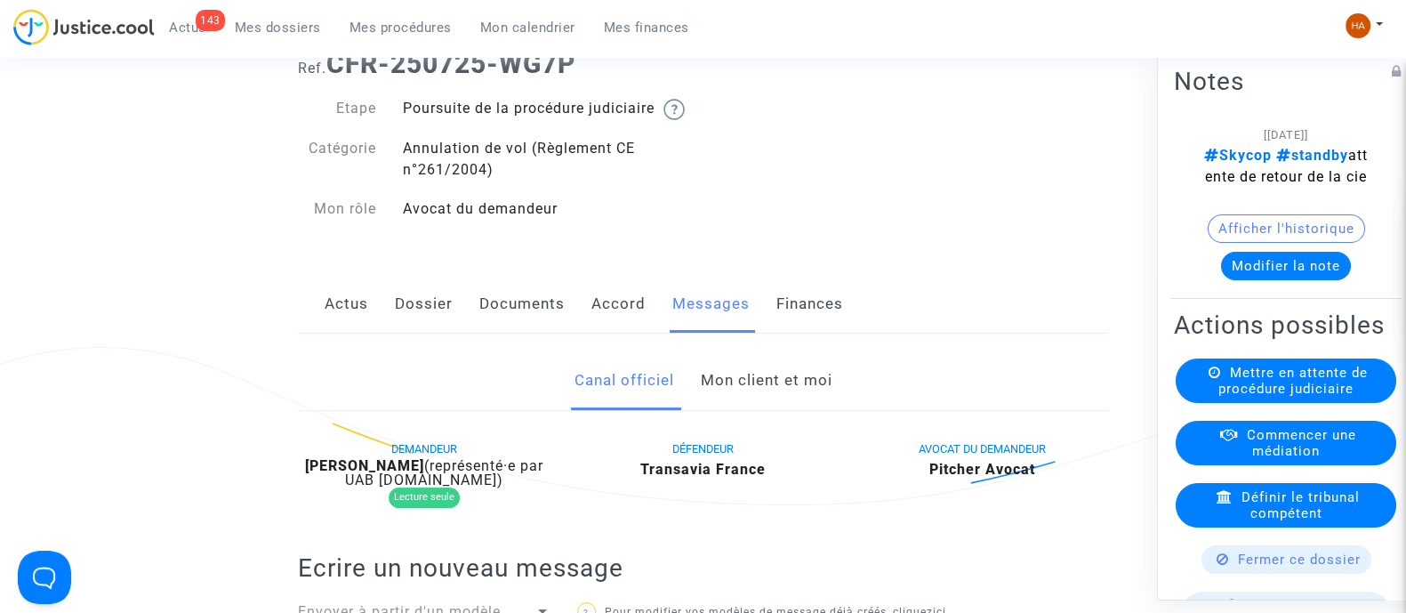
click at [431, 326] on link "Dossier" at bounding box center [424, 304] width 58 height 59
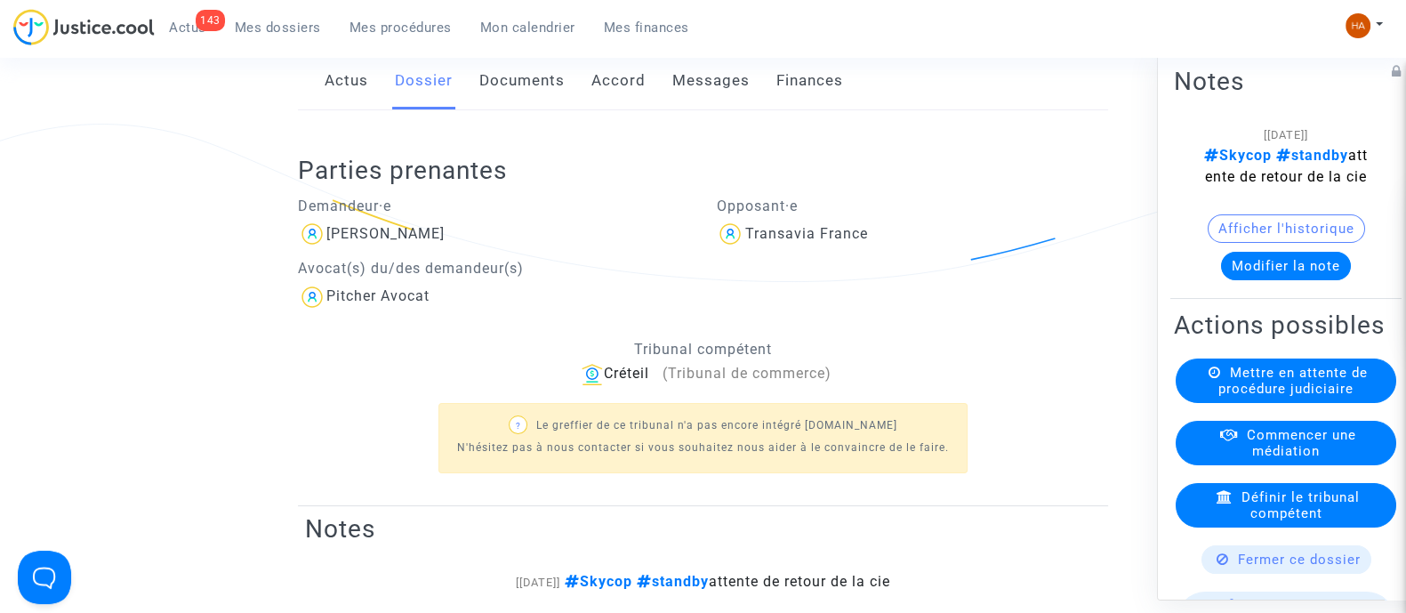
scroll to position [222, 0]
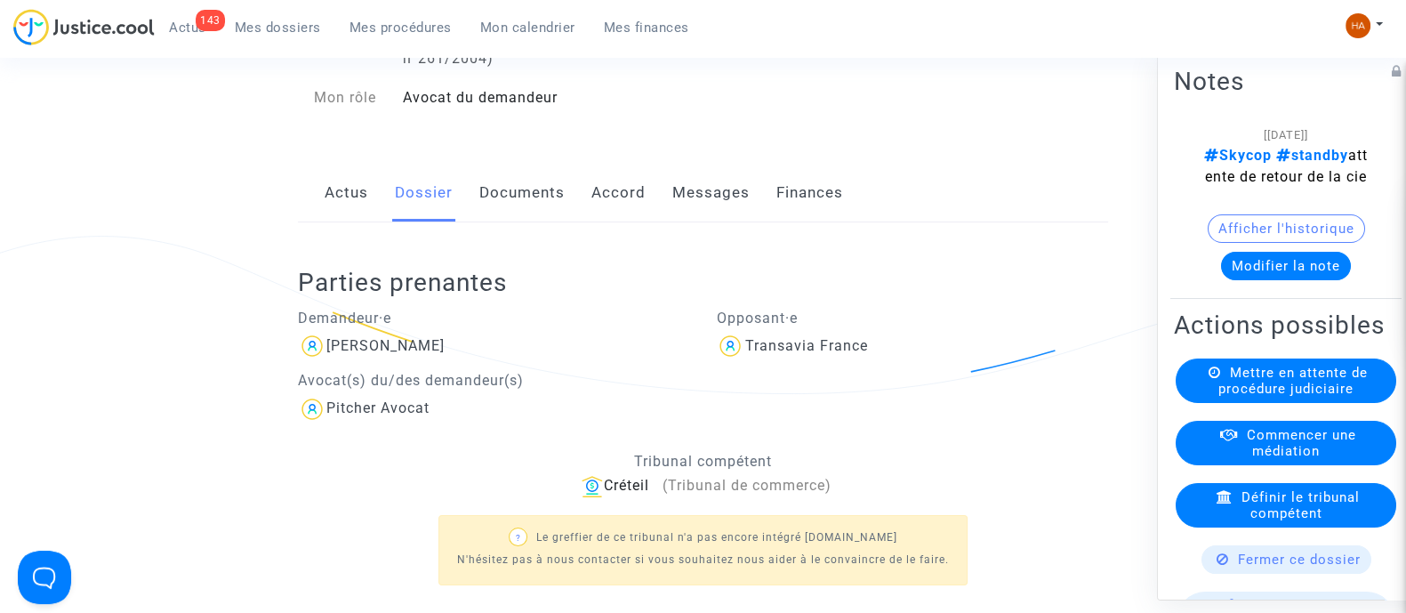
click at [525, 222] on link "Documents" at bounding box center [521, 193] width 85 height 59
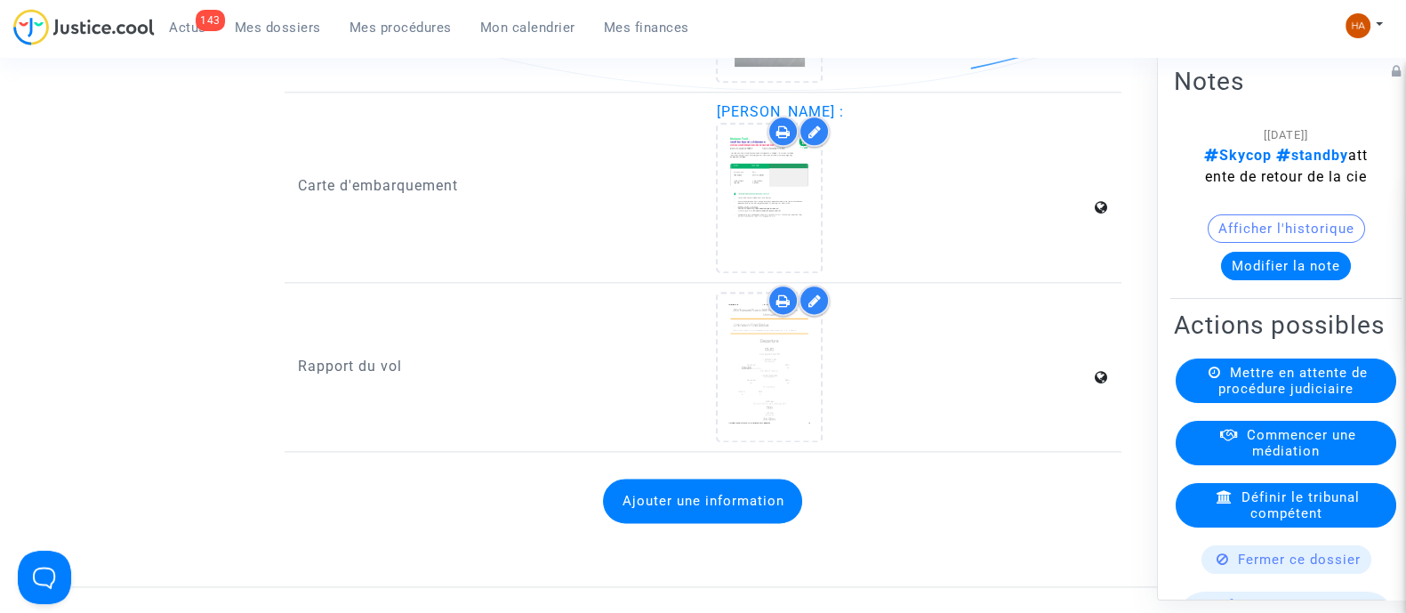
scroll to position [3001, 0]
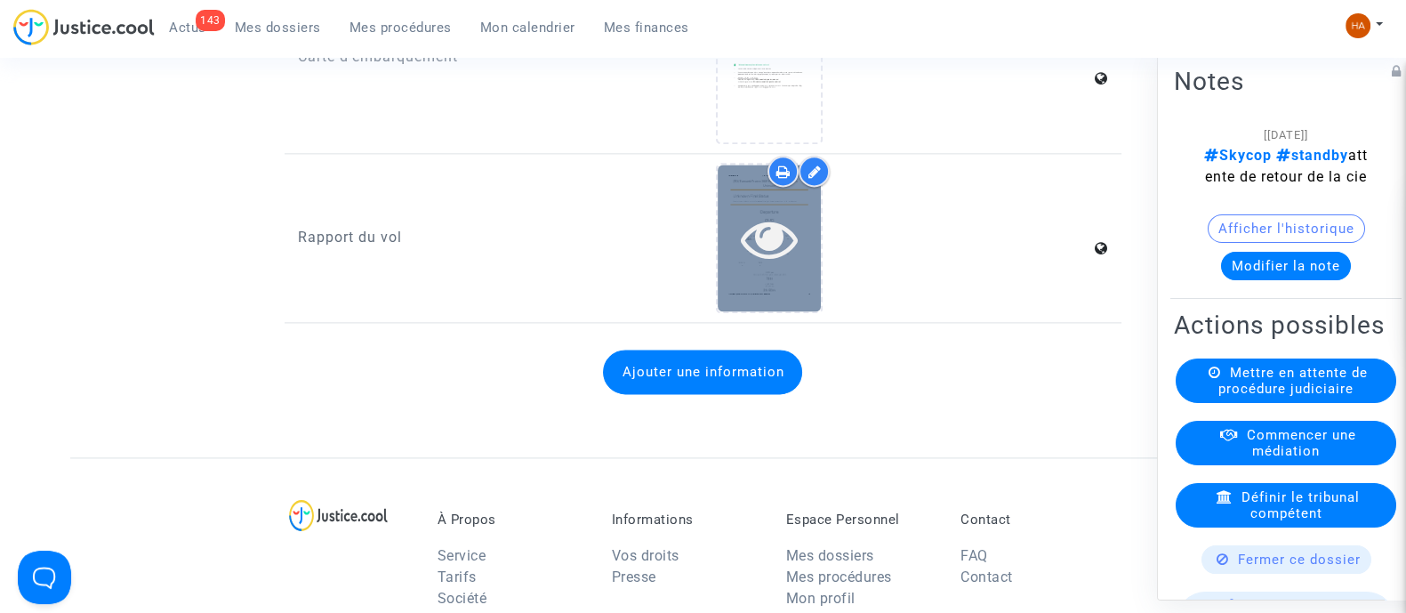
click at [741, 289] on div at bounding box center [769, 238] width 103 height 147
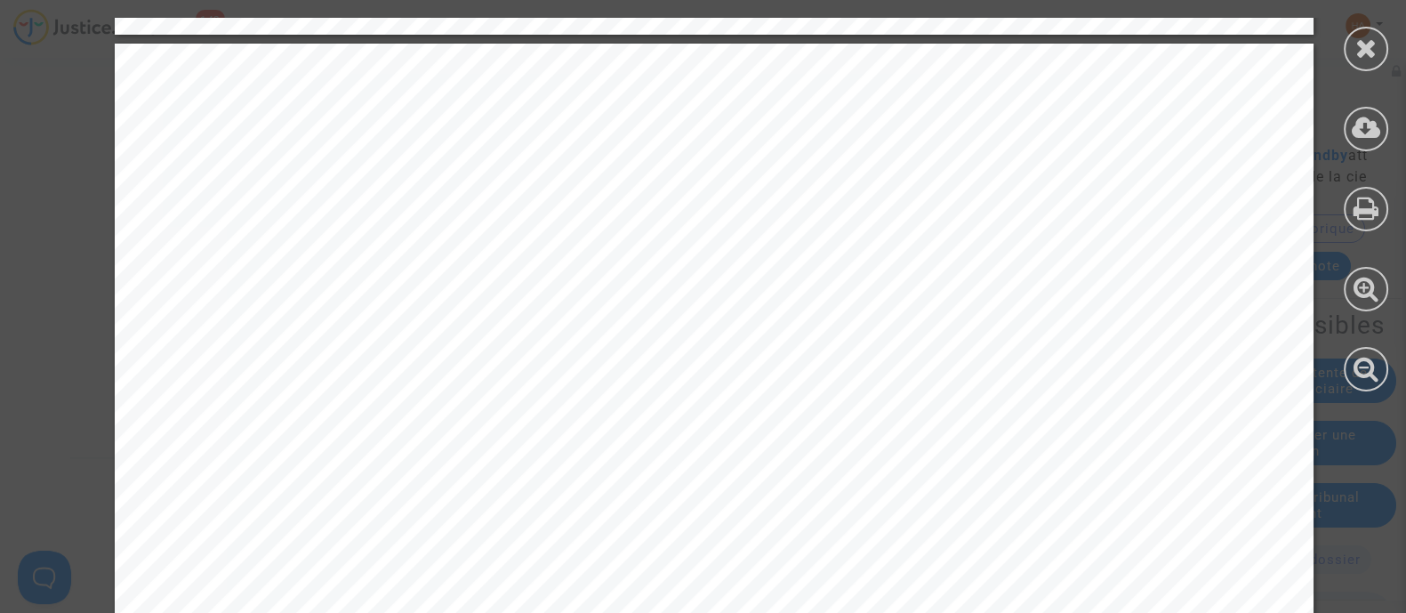
scroll to position [1649, 0]
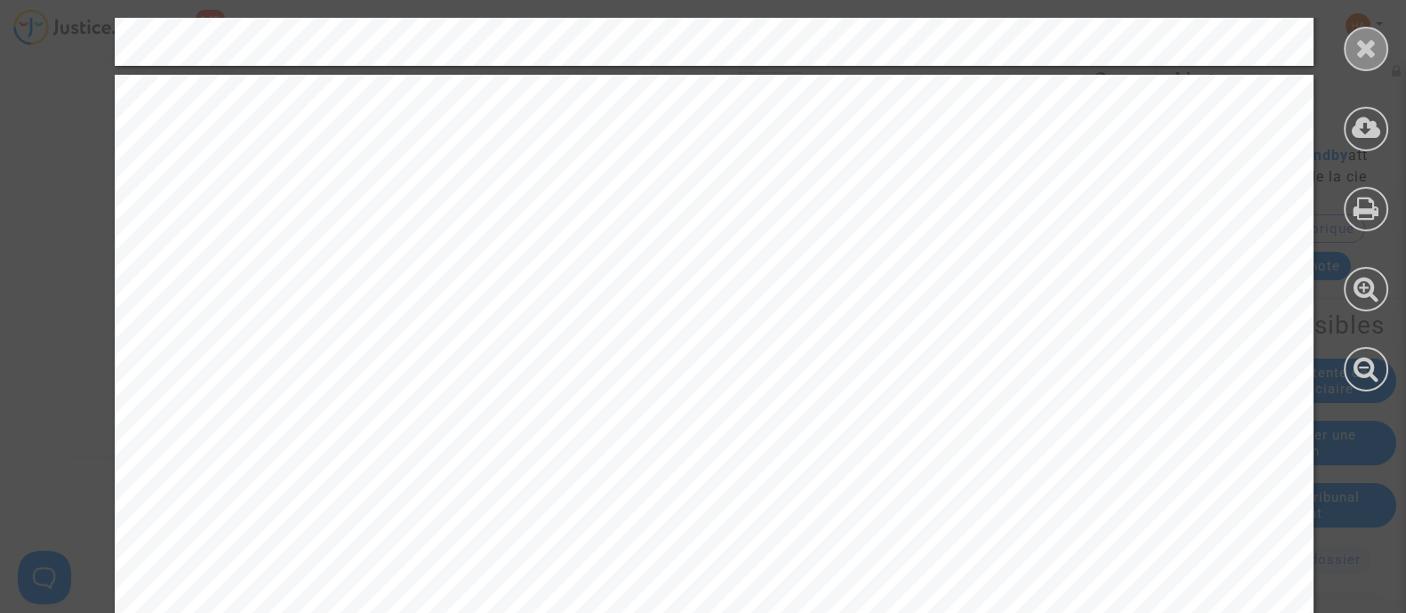
click at [1367, 51] on icon at bounding box center [1367, 48] width 22 height 27
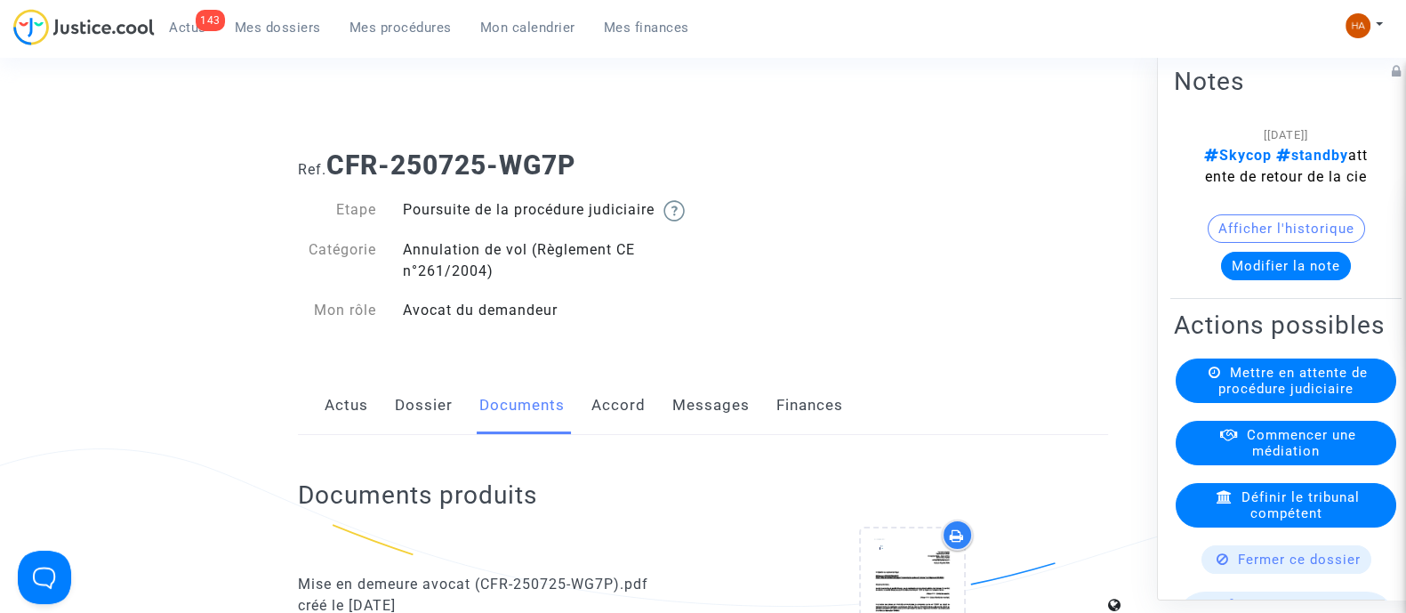
scroll to position [0, 0]
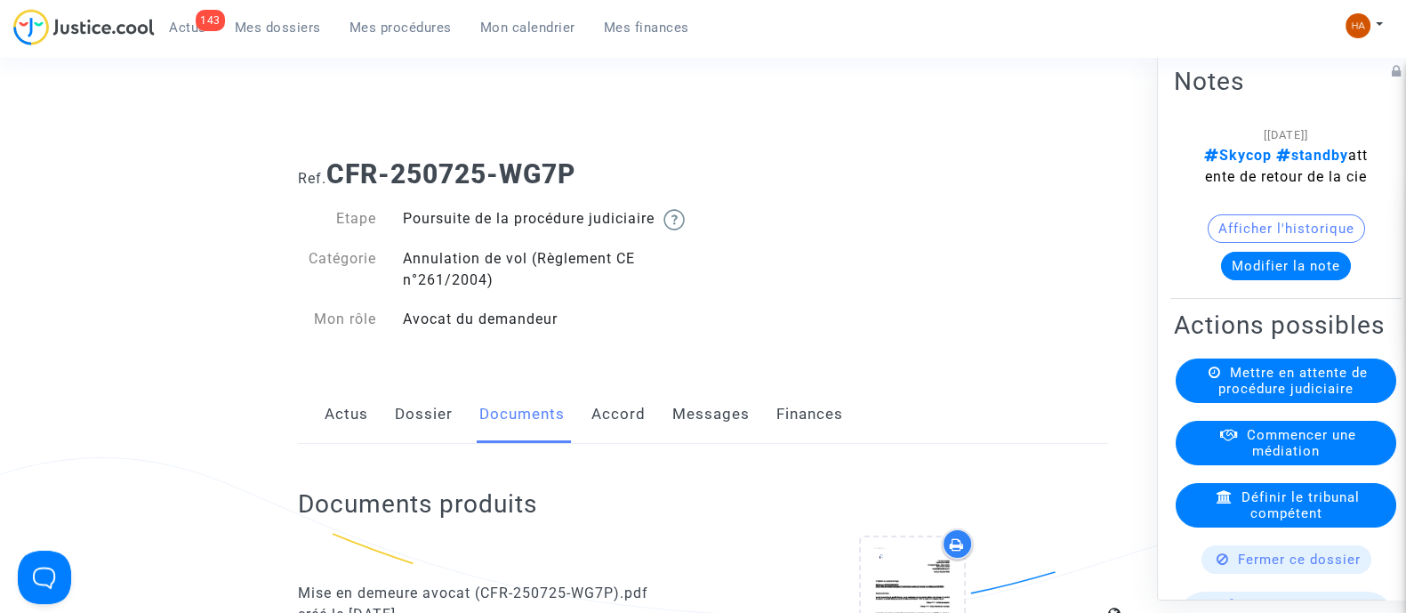
click at [681, 439] on link "Messages" at bounding box center [711, 414] width 77 height 59
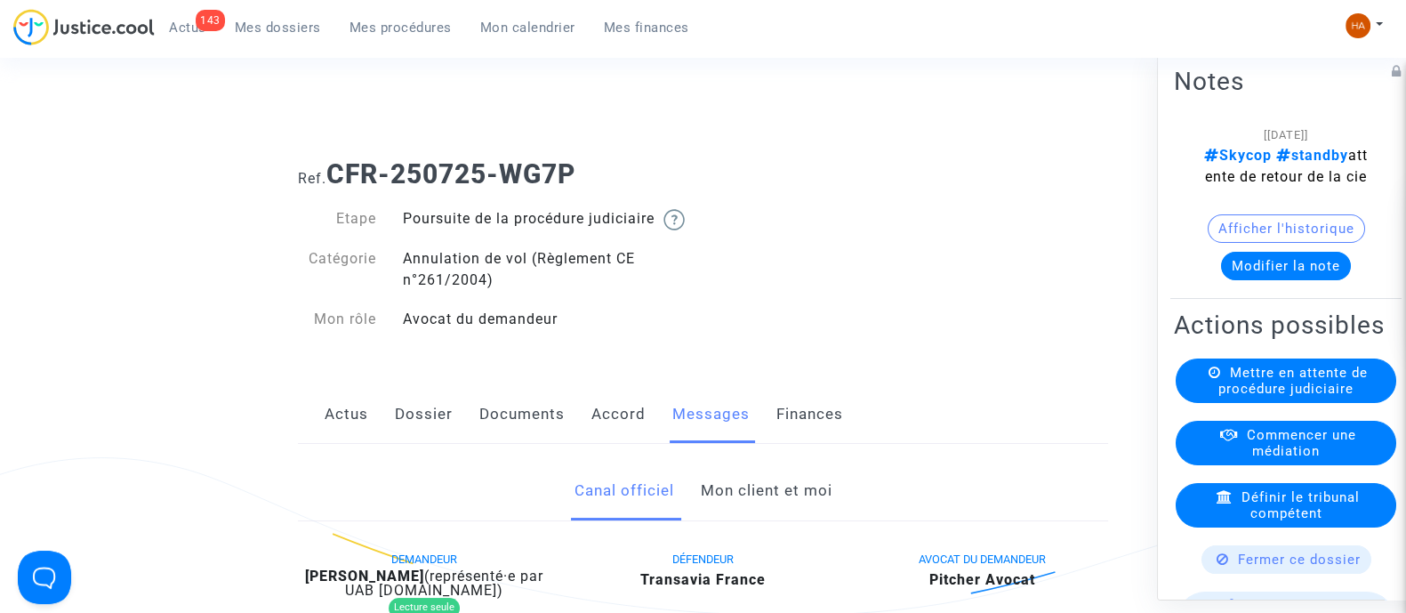
click at [769, 514] on link "Mon client et moi" at bounding box center [766, 491] width 132 height 59
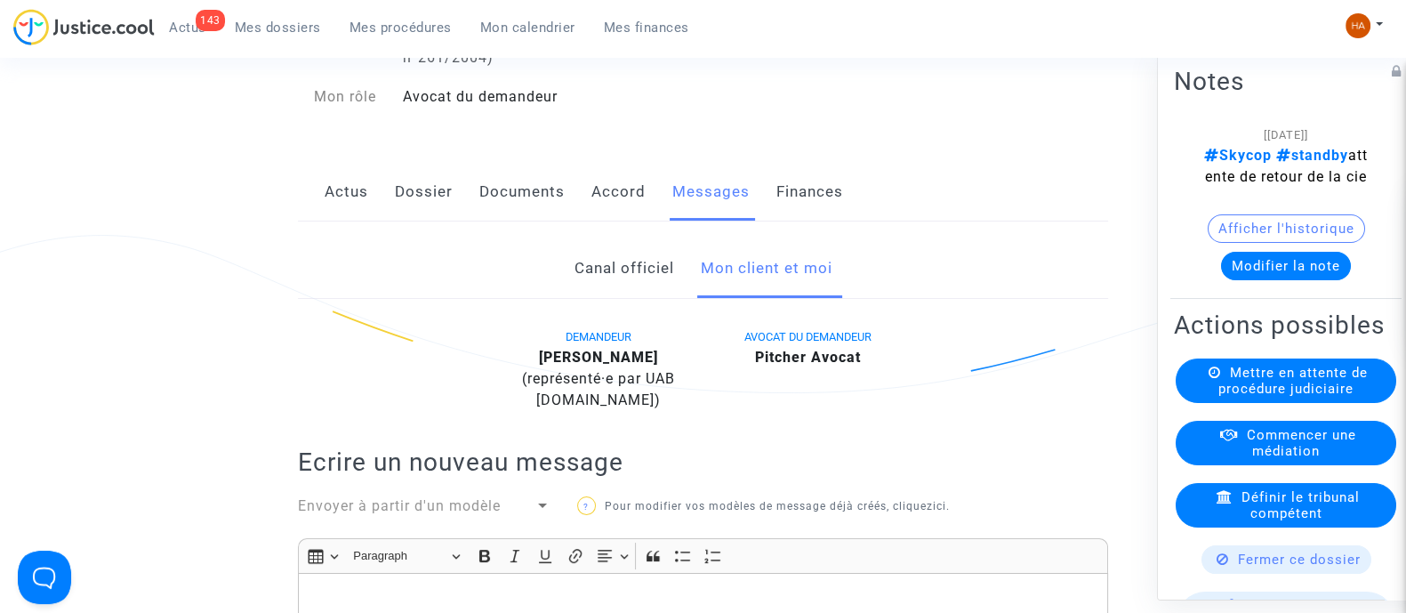
scroll to position [222, 0]
click at [637, 290] on link "Canal officiel" at bounding box center [624, 269] width 100 height 59
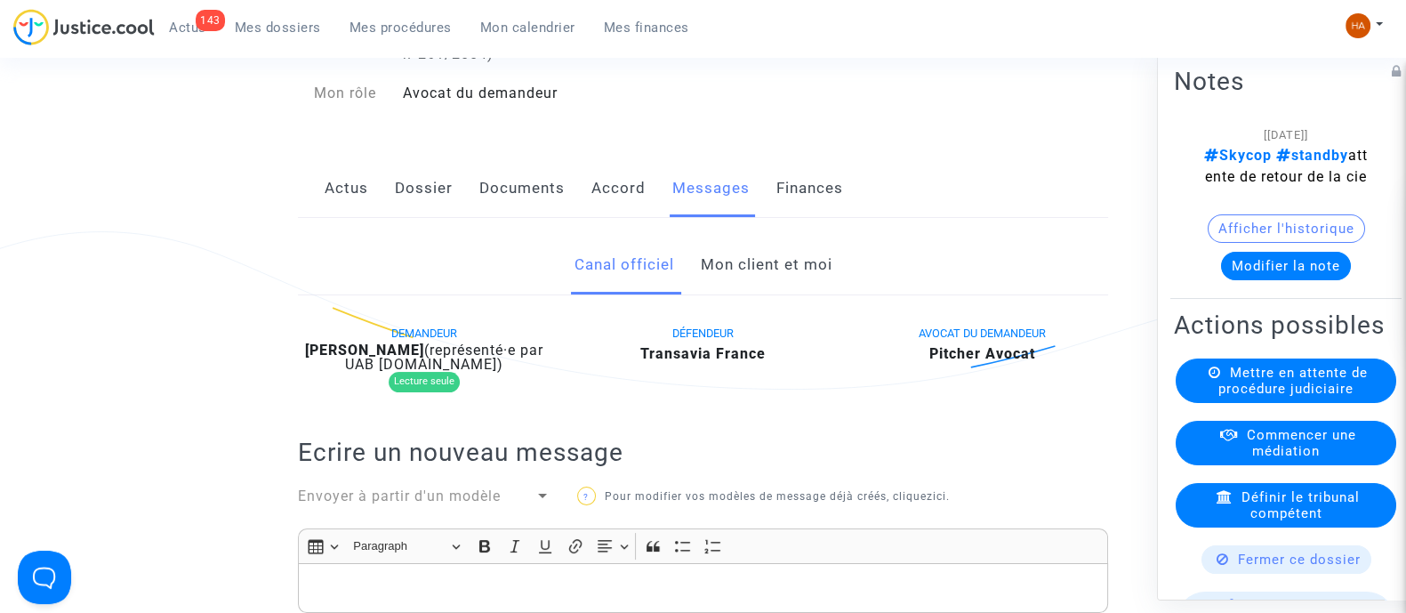
scroll to position [222, 0]
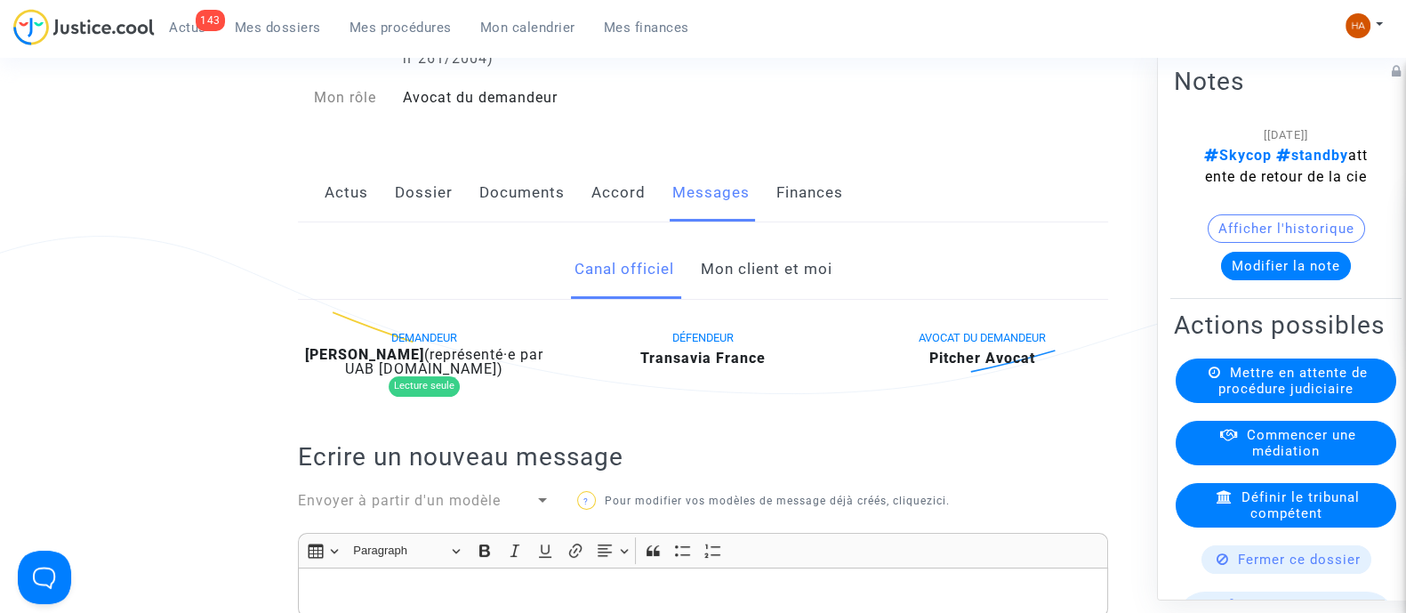
click at [511, 216] on link "Documents" at bounding box center [521, 193] width 85 height 59
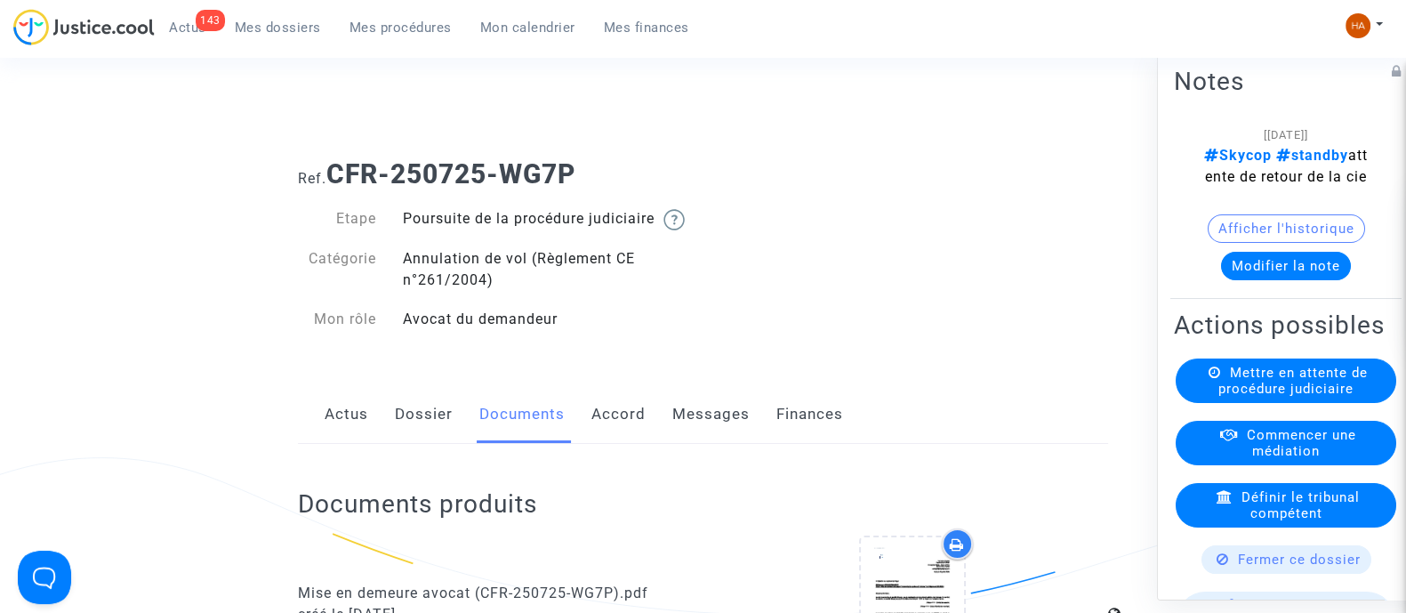
click at [274, 23] on span "Mes dossiers" at bounding box center [278, 28] width 86 height 16
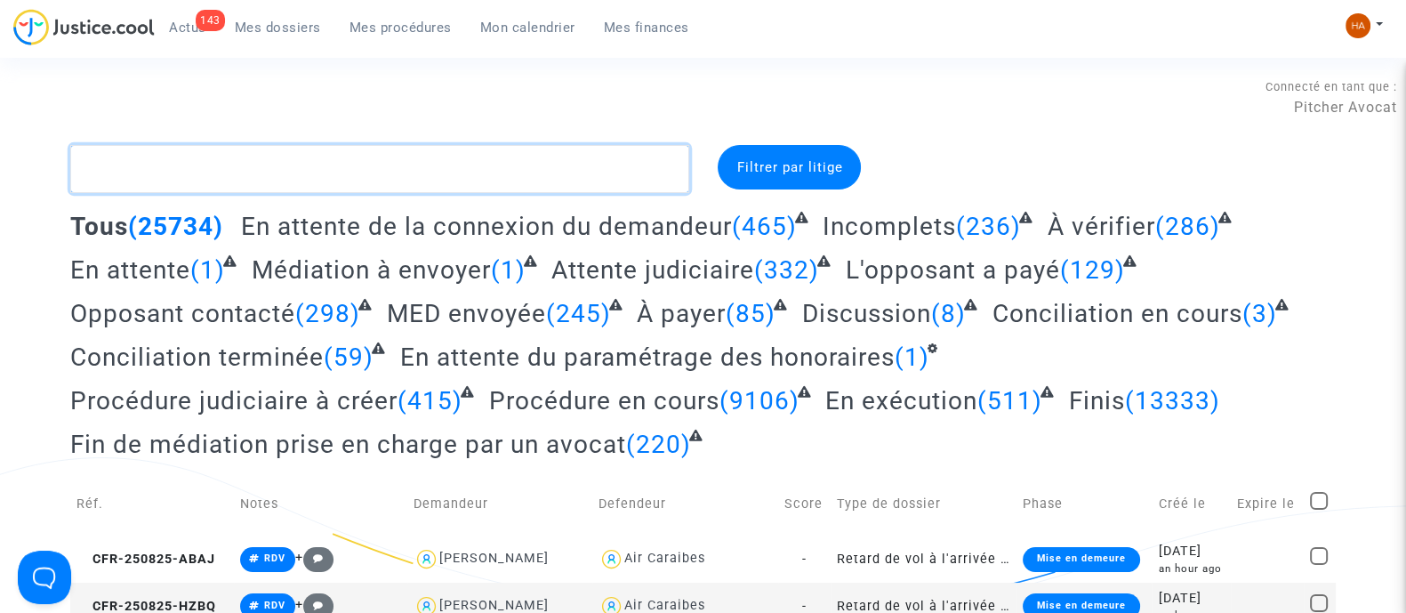
click at [222, 162] on textarea at bounding box center [379, 169] width 619 height 48
paste textarea "CFR-250725-WEW9"
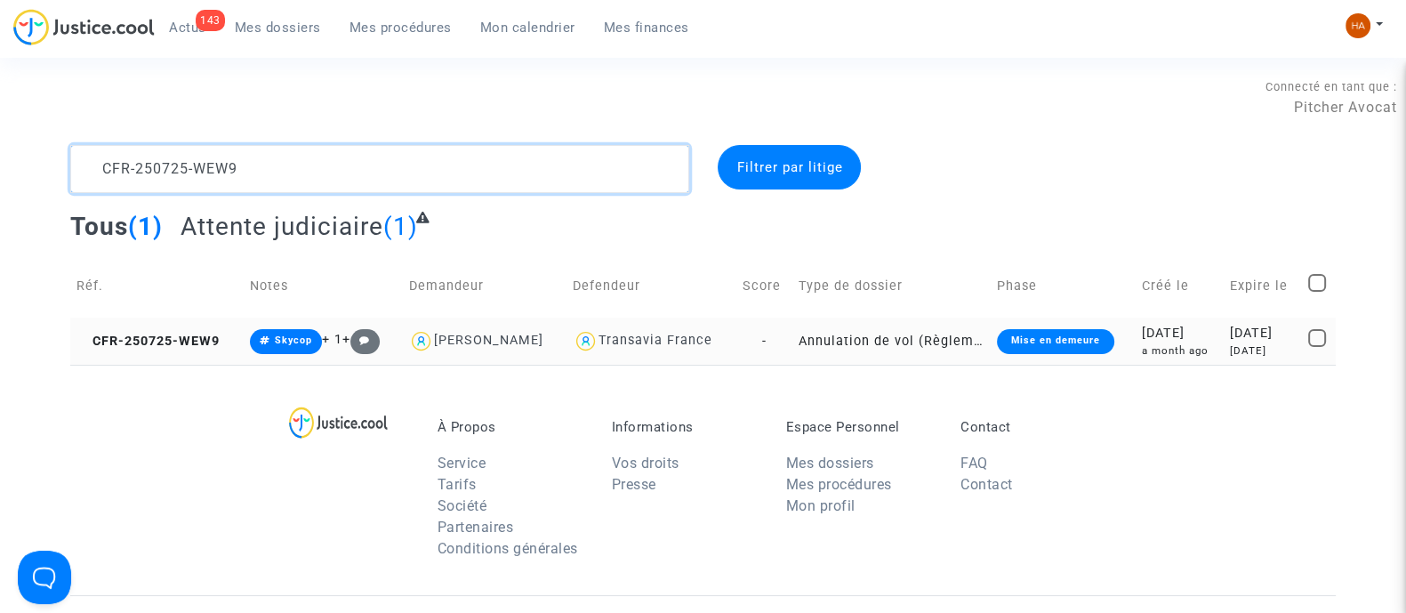
type textarea "CFR-250725-WEW9"
click at [756, 340] on td "-" at bounding box center [764, 341] width 57 height 47
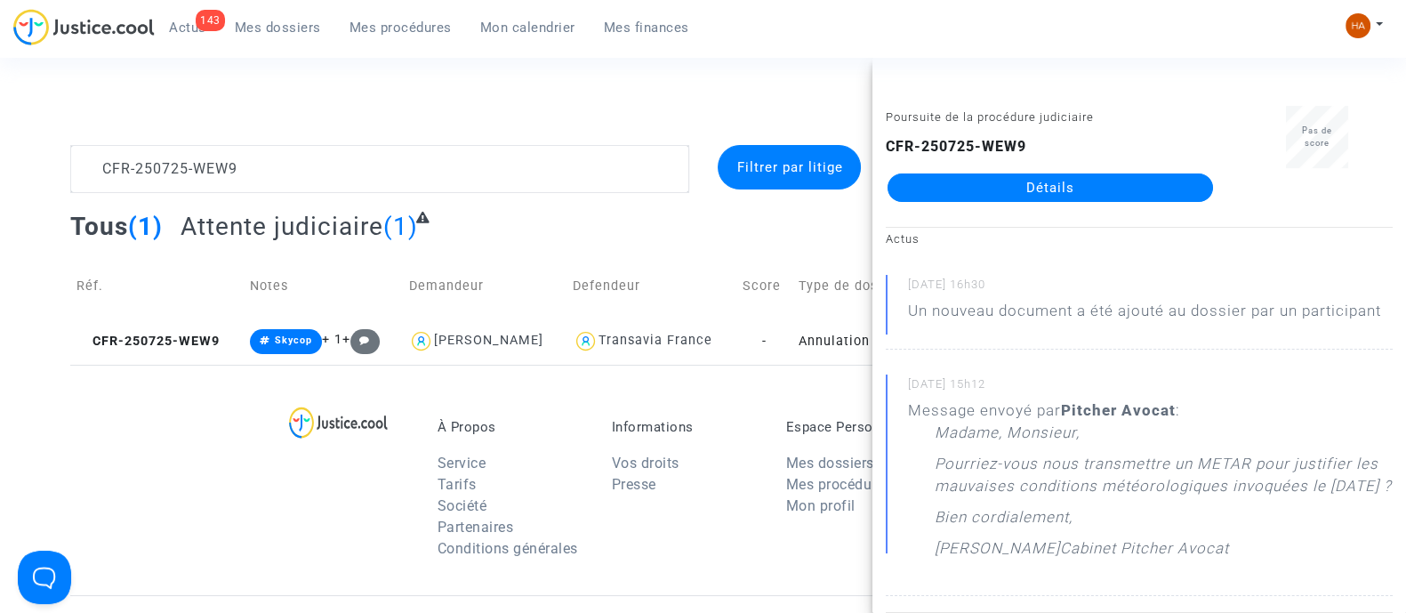
click at [1017, 195] on link "Détails" at bounding box center [1051, 187] width 326 height 28
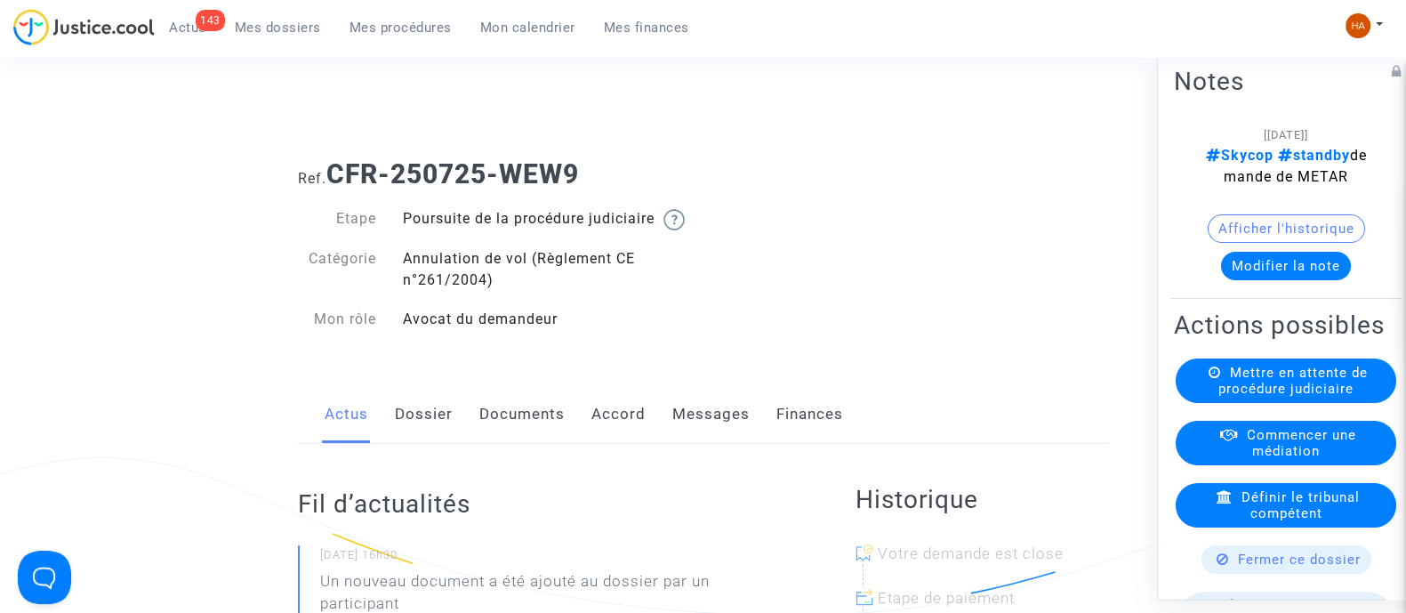
click at [511, 433] on link "Documents" at bounding box center [521, 414] width 85 height 59
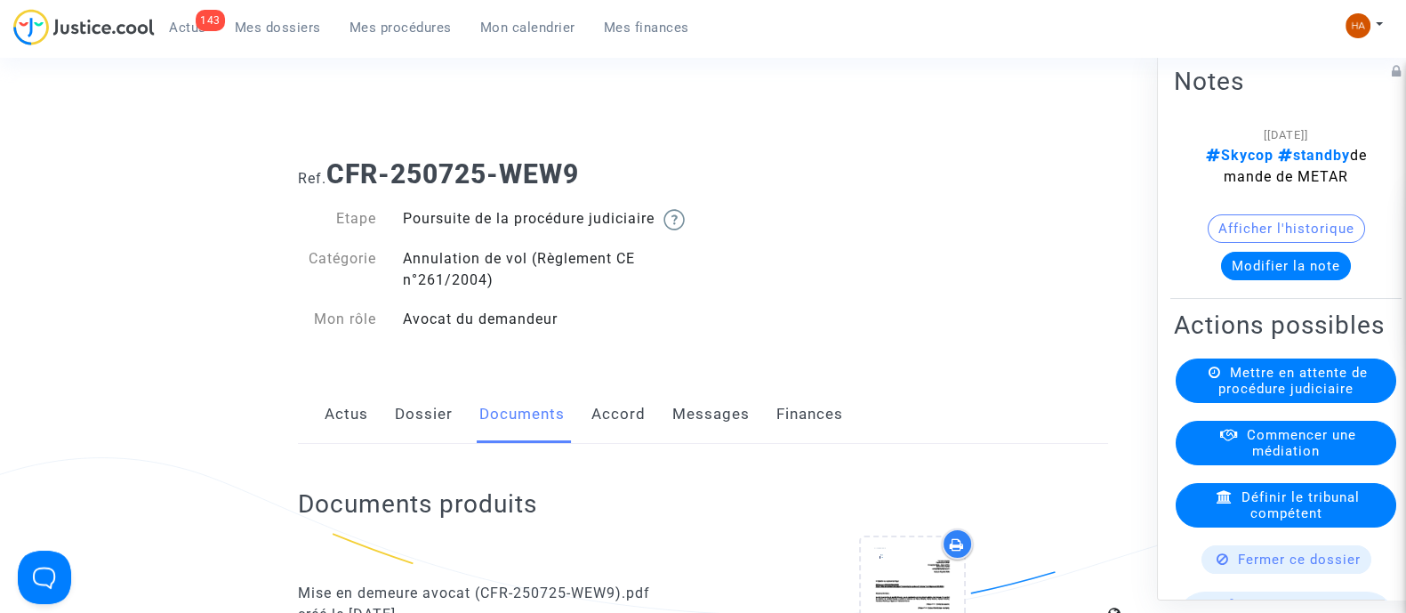
click at [417, 435] on link "Dossier" at bounding box center [424, 414] width 58 height 59
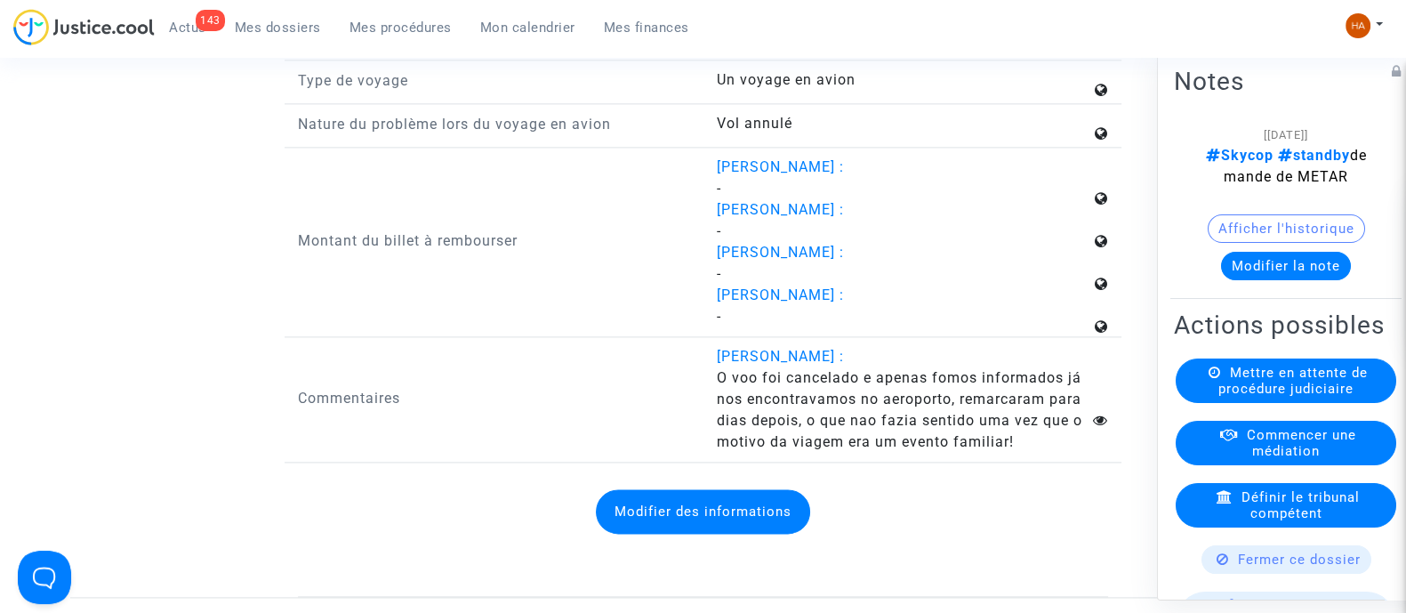
scroll to position [2984, 0]
drag, startPoint x: 703, startPoint y: 404, endPoint x: 1039, endPoint y: 471, distance: 343.0
click at [1039, 451] on div "Francisco Moreira : O voo foi cancelado e apenas fomos informados já nos encont…" at bounding box center [912, 397] width 419 height 107
copy span "O voo foi cancelado e apenas fomos informados já nos encontravamos no aeroporto…"
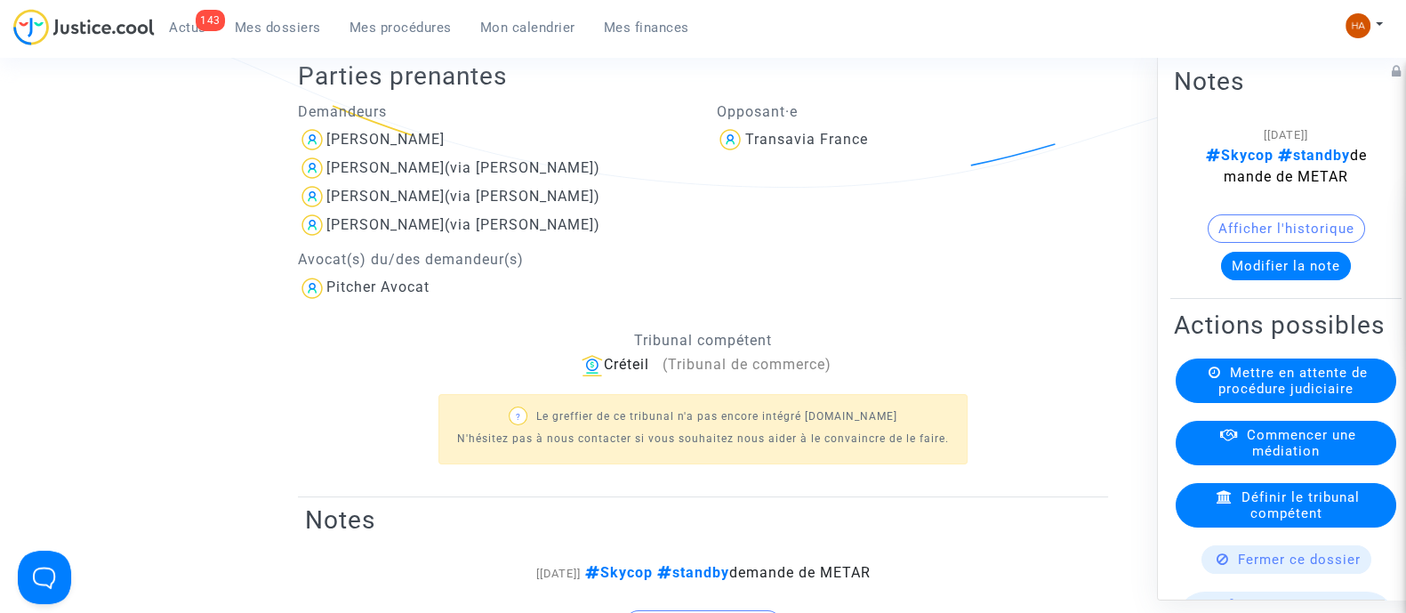
scroll to position [316, 0]
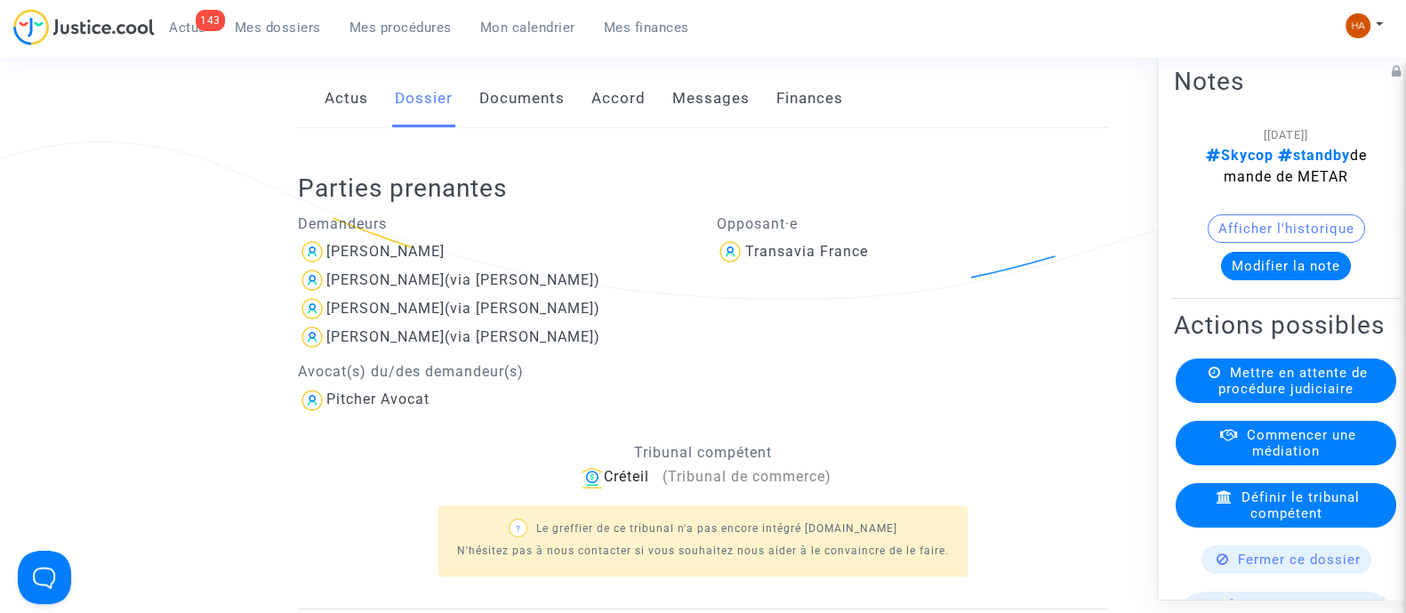
click at [538, 122] on link "Documents" at bounding box center [521, 98] width 85 height 59
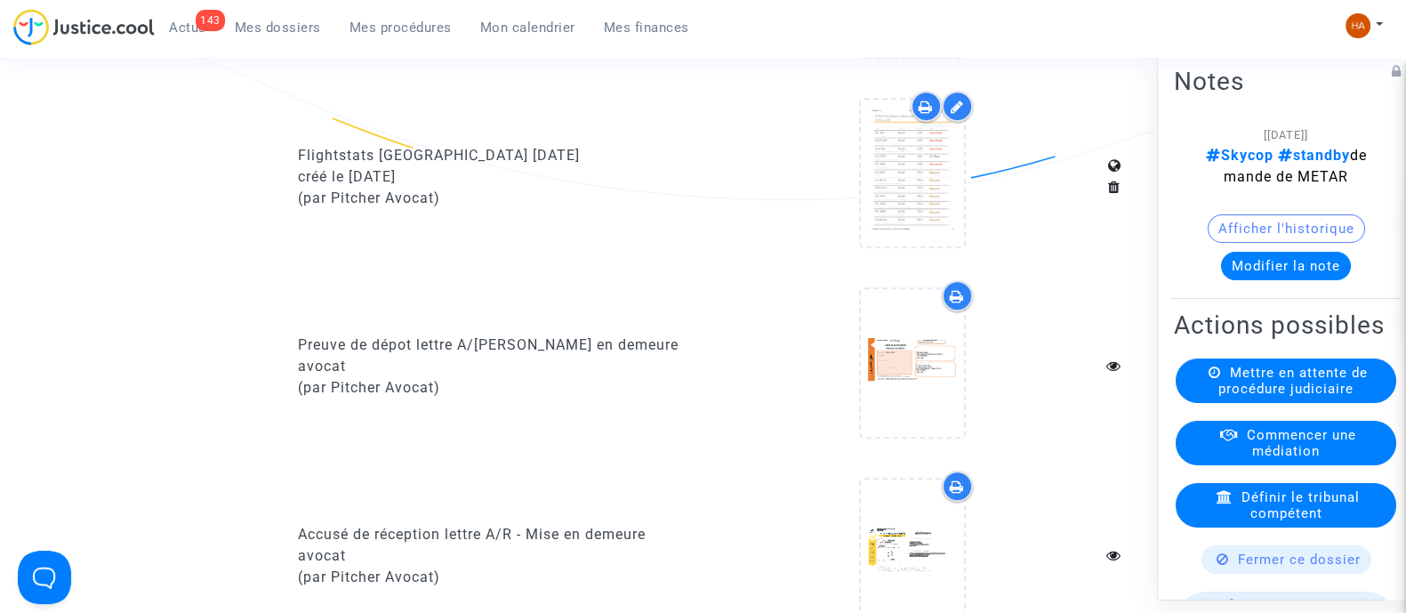
scroll to position [1205, 0]
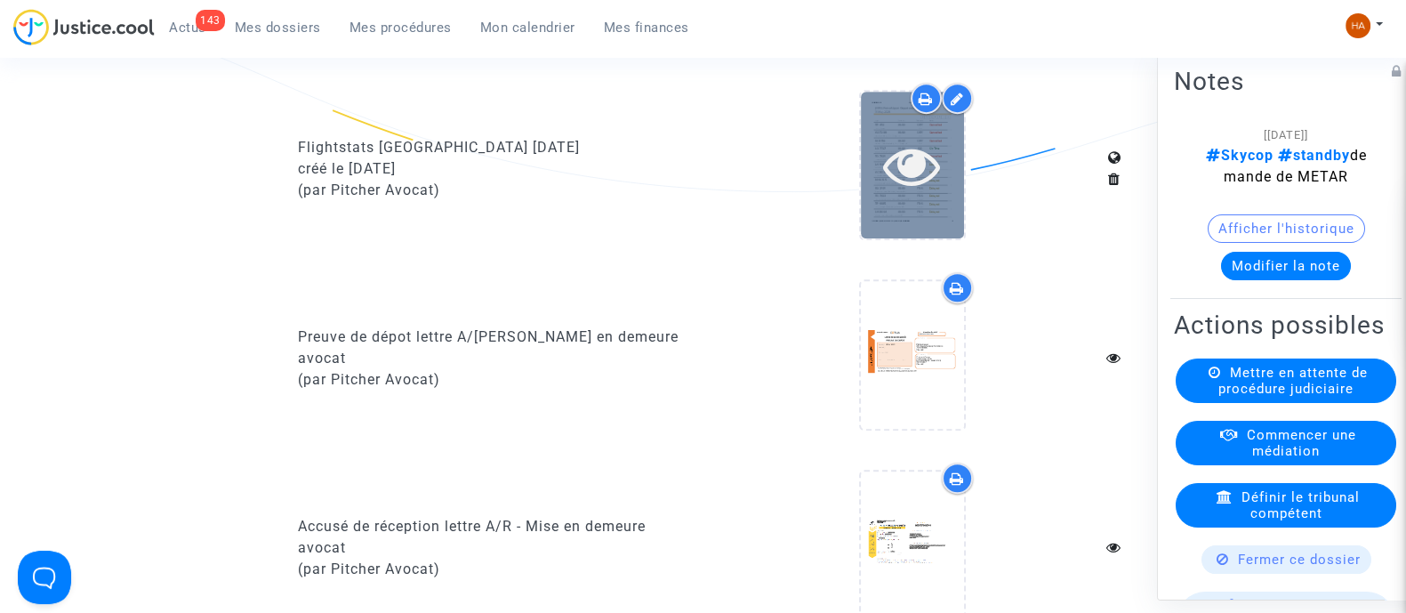
click at [950, 230] on div at bounding box center [912, 165] width 103 height 147
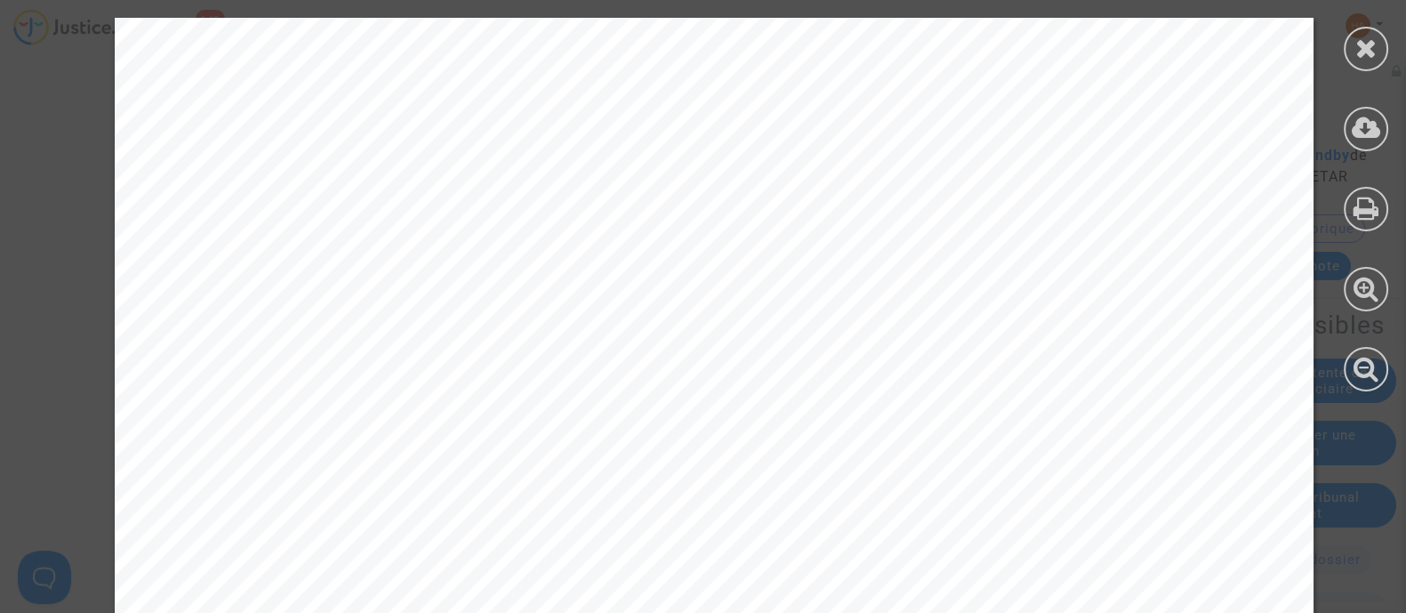
scroll to position [110, 0]
click at [1365, 47] on icon at bounding box center [1367, 48] width 22 height 27
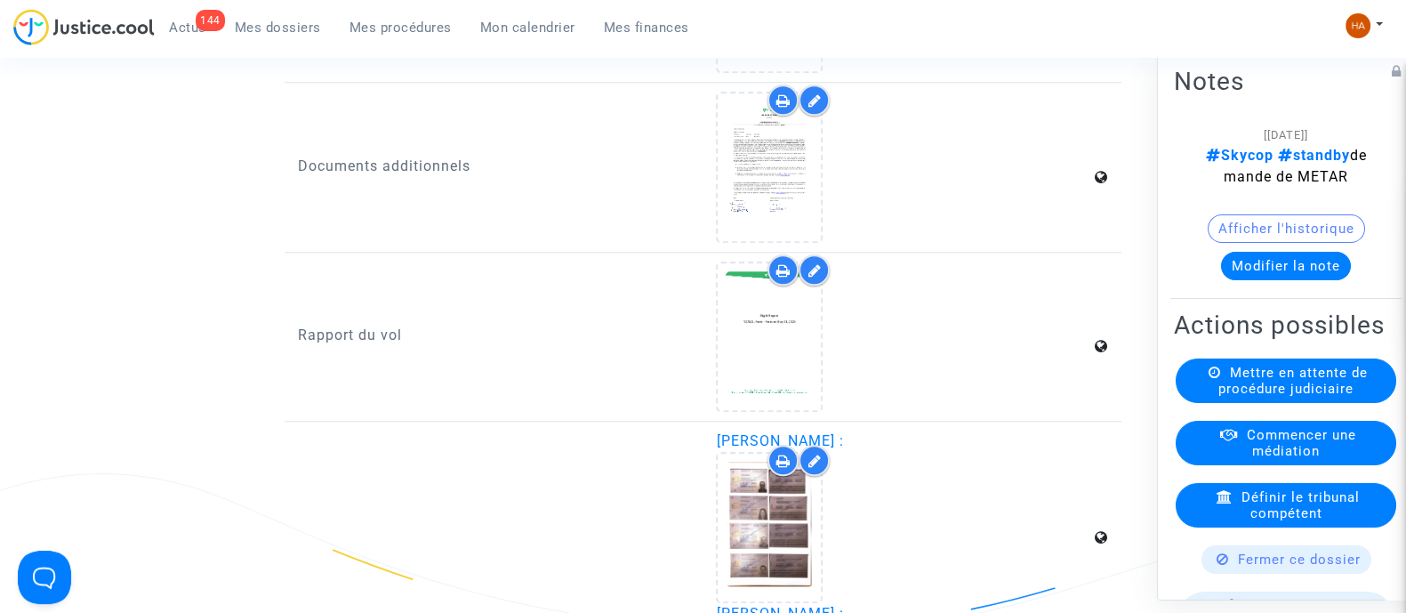
scroll to position [2332, 0]
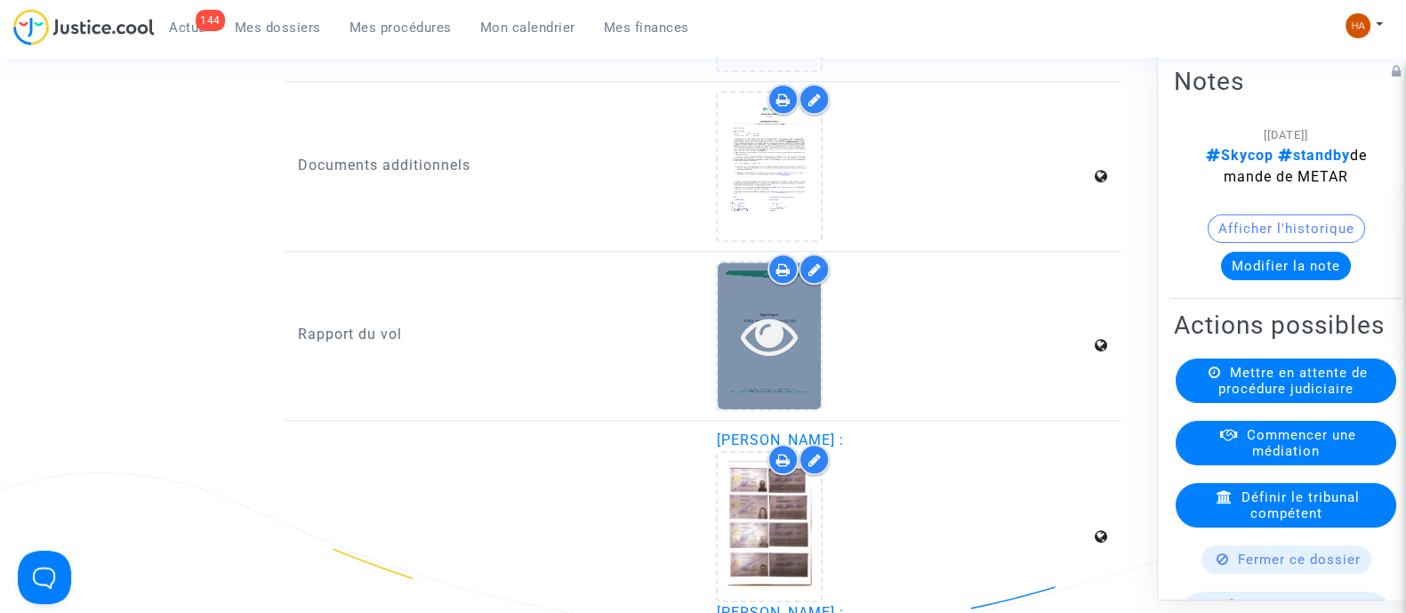
click at [744, 397] on div at bounding box center [769, 335] width 103 height 147
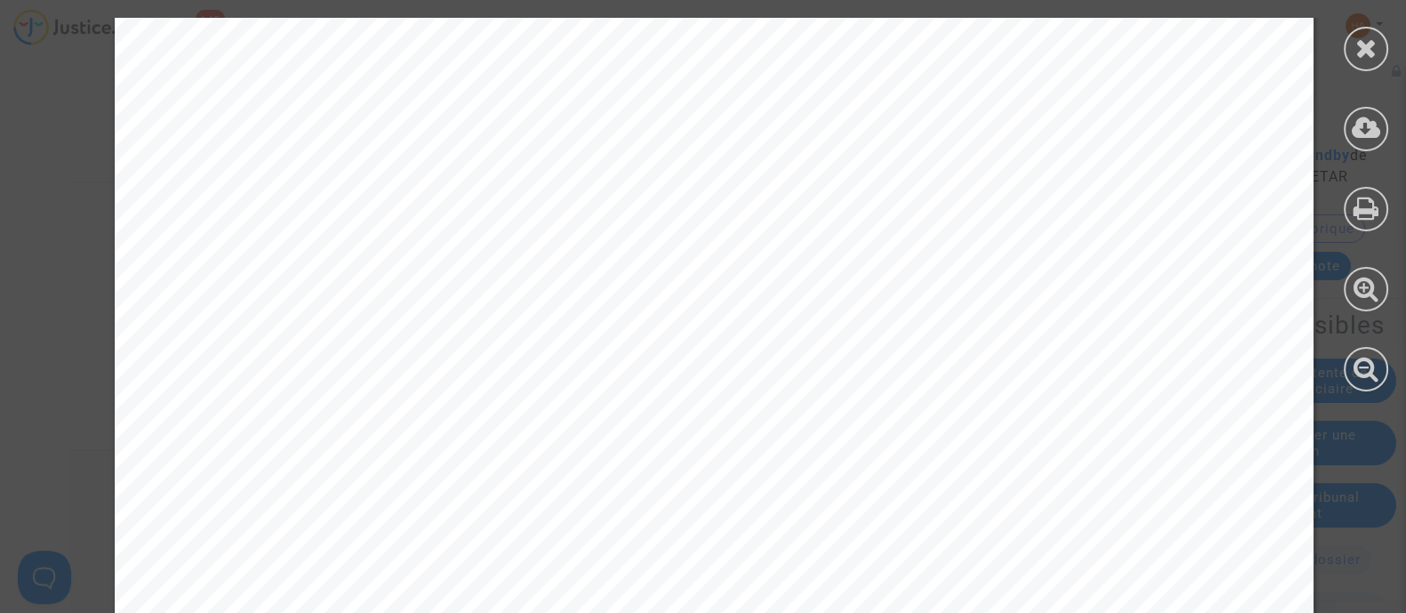
scroll to position [15466, 0]
click at [1361, 50] on icon at bounding box center [1367, 48] width 22 height 27
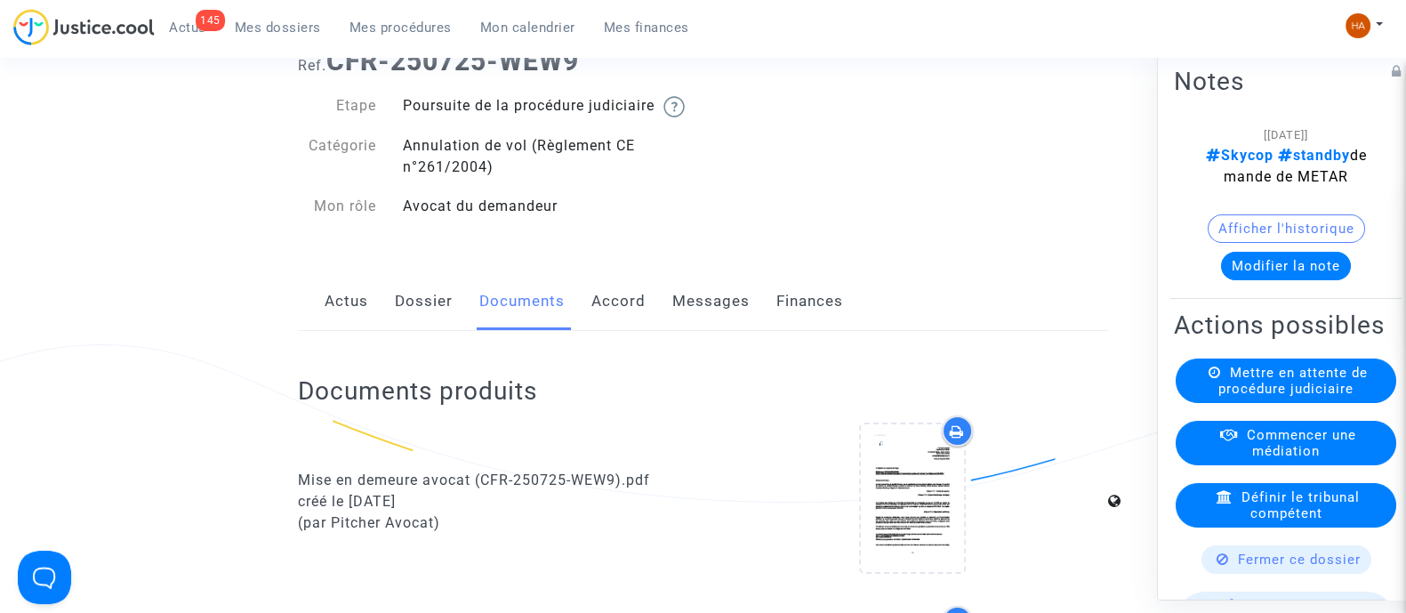
scroll to position [0, 0]
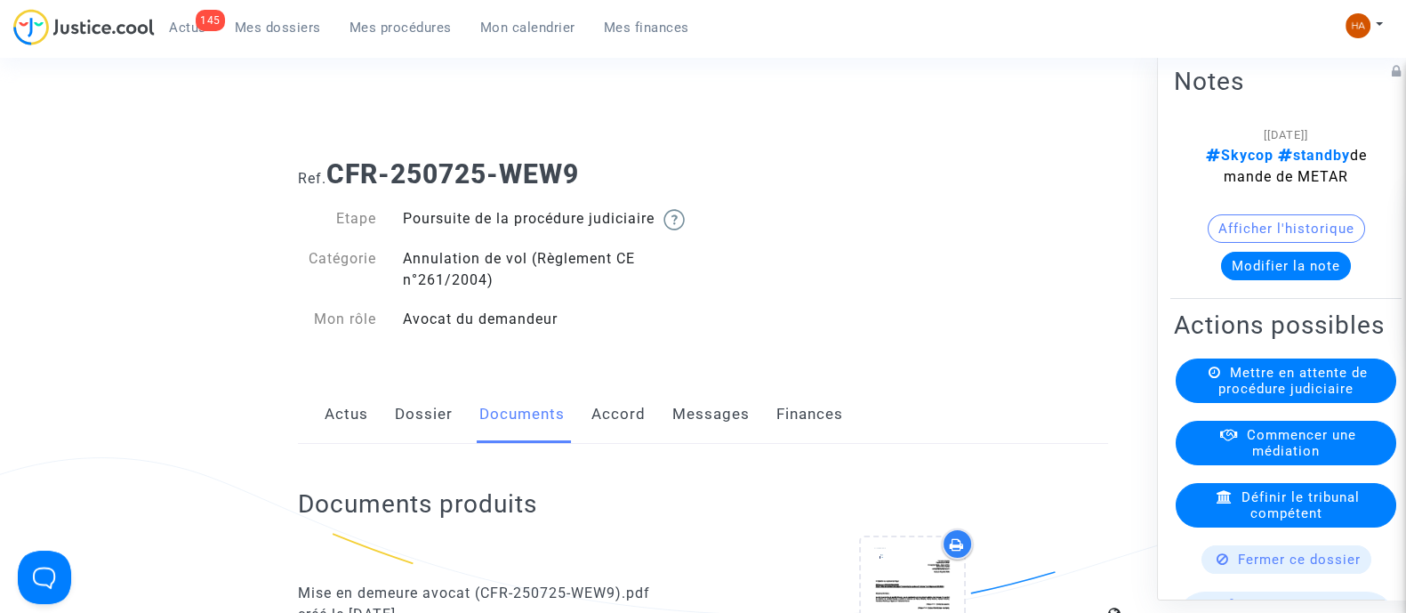
drag, startPoint x: 525, startPoint y: 181, endPoint x: 338, endPoint y: 184, distance: 186.8
click at [338, 184] on h1 "Ref. CFR-250725-WEW9" at bounding box center [703, 174] width 810 height 32
copy b "CFR-250725-WEW9"
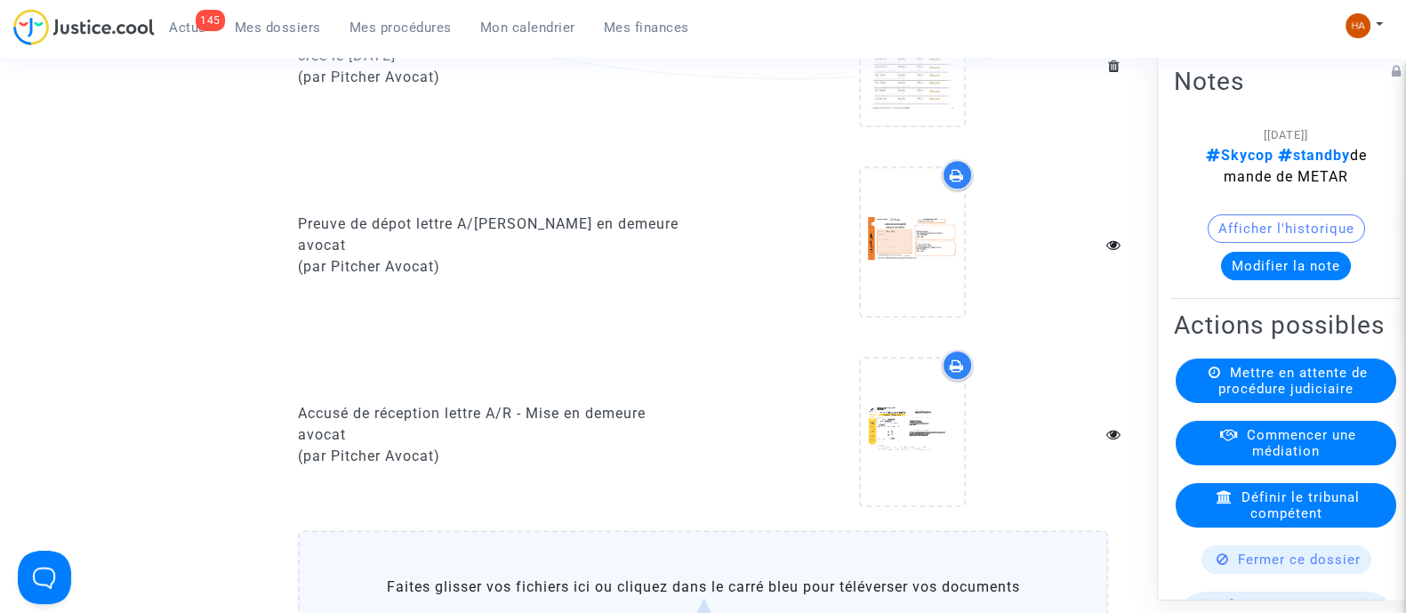
scroll to position [1189, 0]
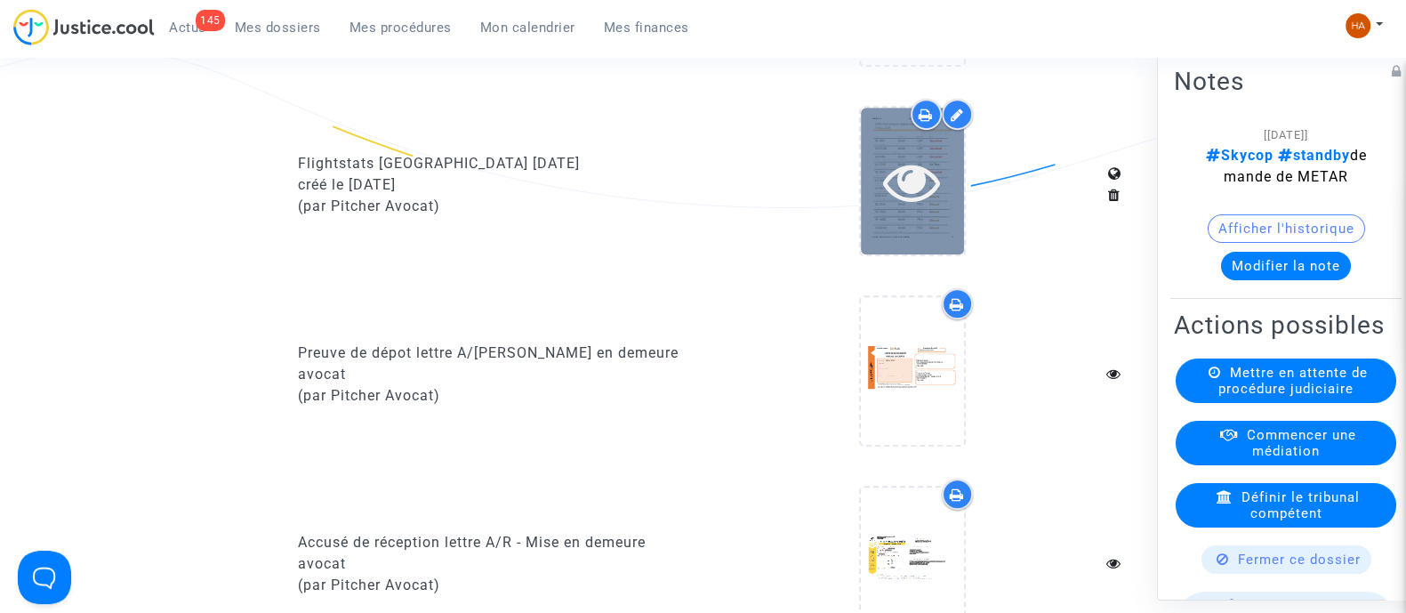
click at [934, 238] on div at bounding box center [912, 181] width 103 height 147
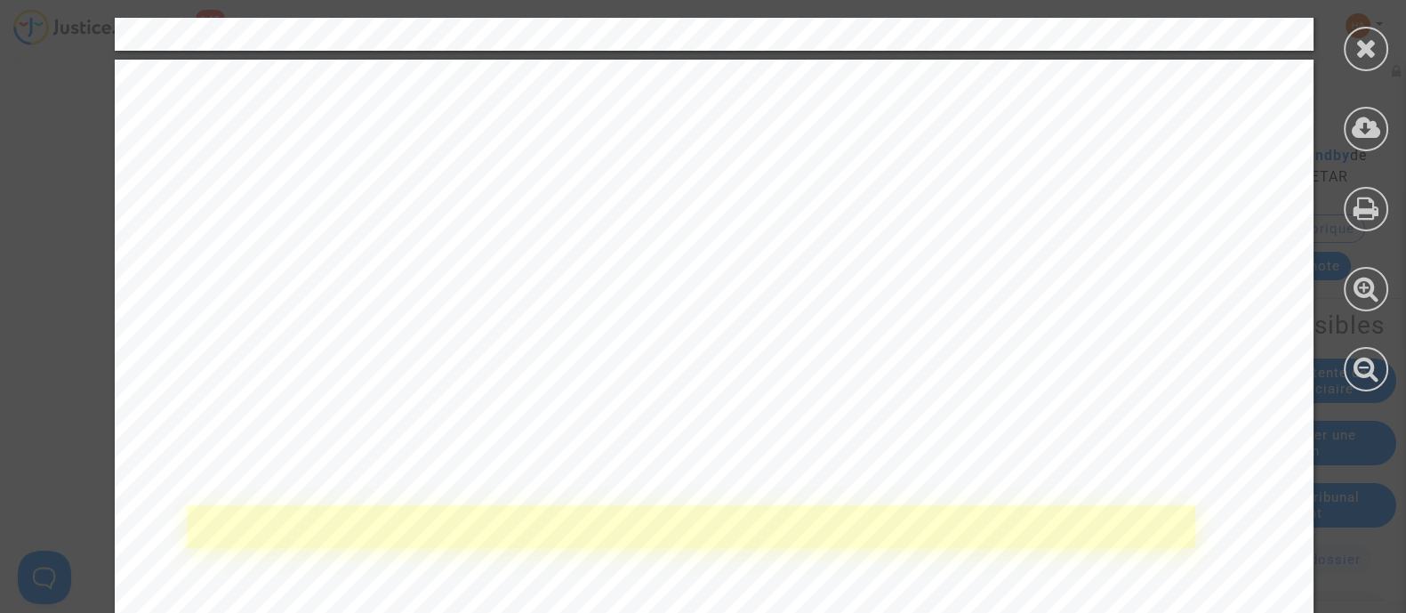
scroll to position [8562, 0]
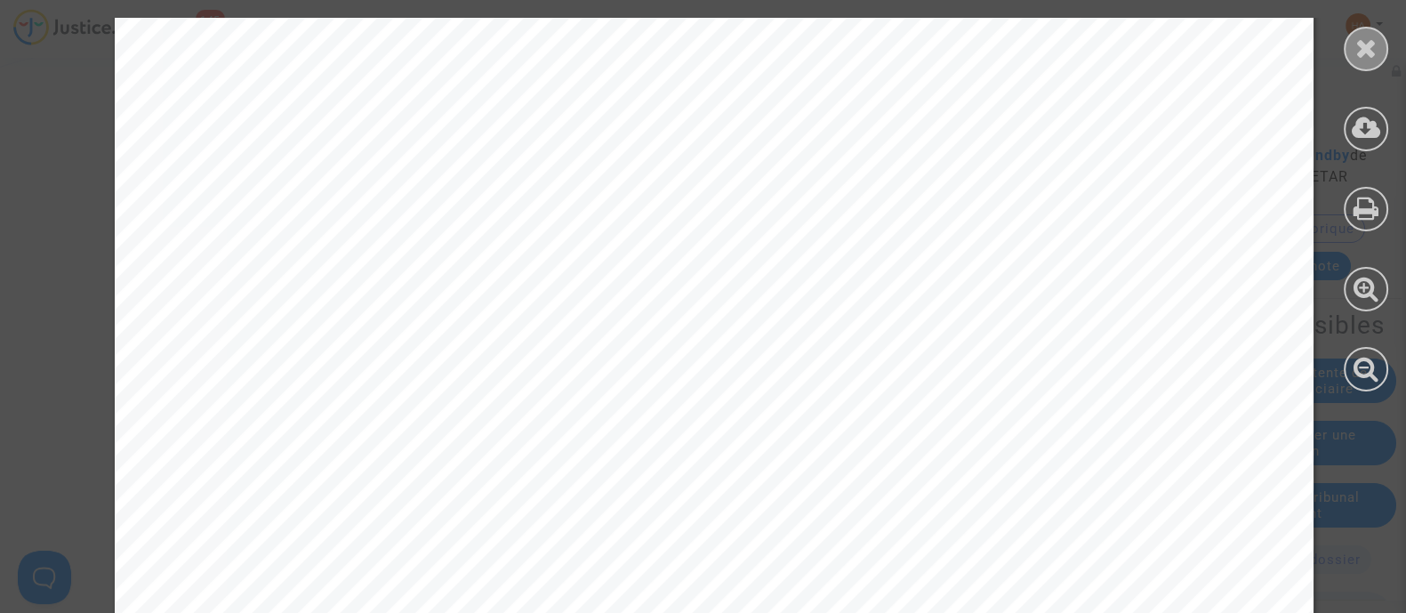
click at [1357, 59] on icon at bounding box center [1367, 48] width 22 height 27
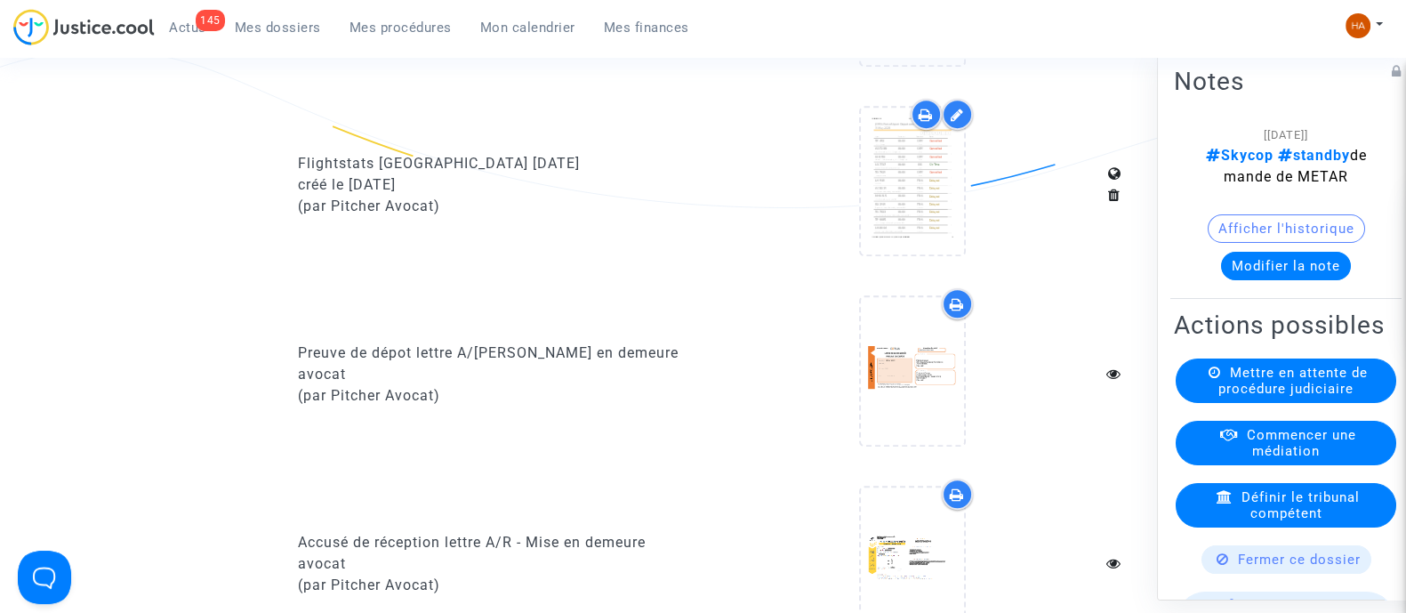
click at [280, 24] on span "Mes dossiers" at bounding box center [278, 28] width 86 height 16
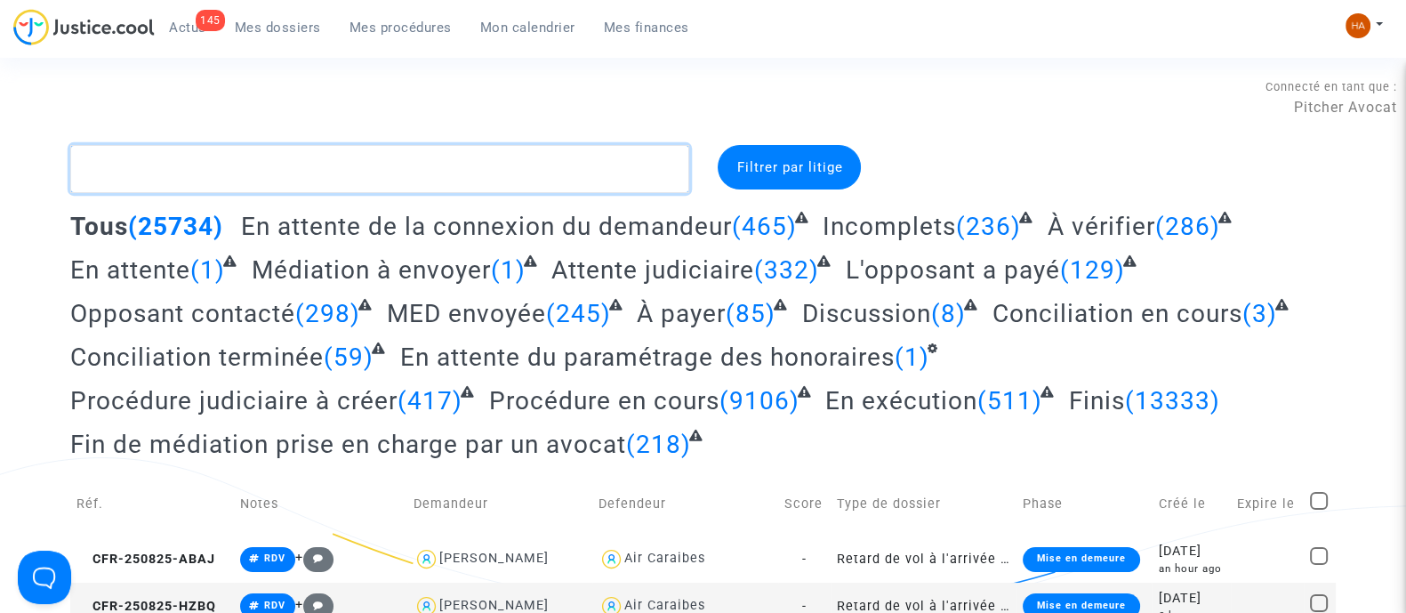
click at [311, 181] on textarea at bounding box center [379, 169] width 619 height 48
paste textarea "CFR-250528-8NF8"
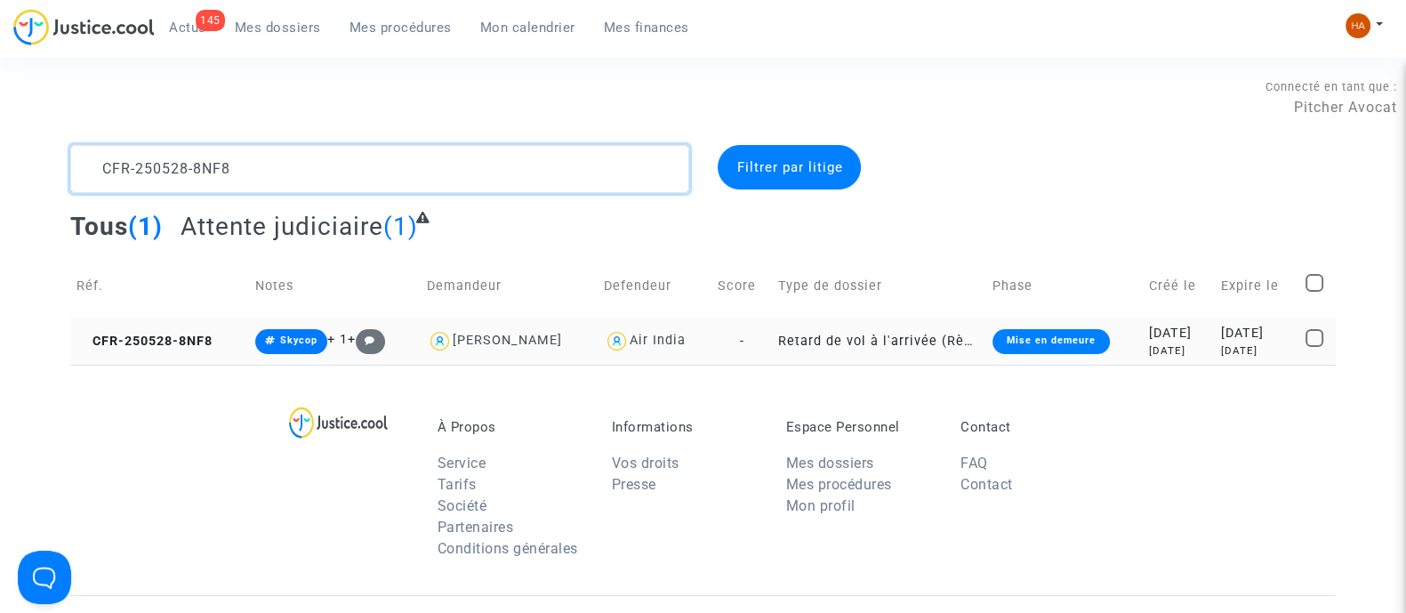
type textarea "CFR-250528-8NF8"
click at [772, 339] on td "Retard de vol à l'arrivée (Règlement CE n°261/2004)" at bounding box center [879, 341] width 214 height 47
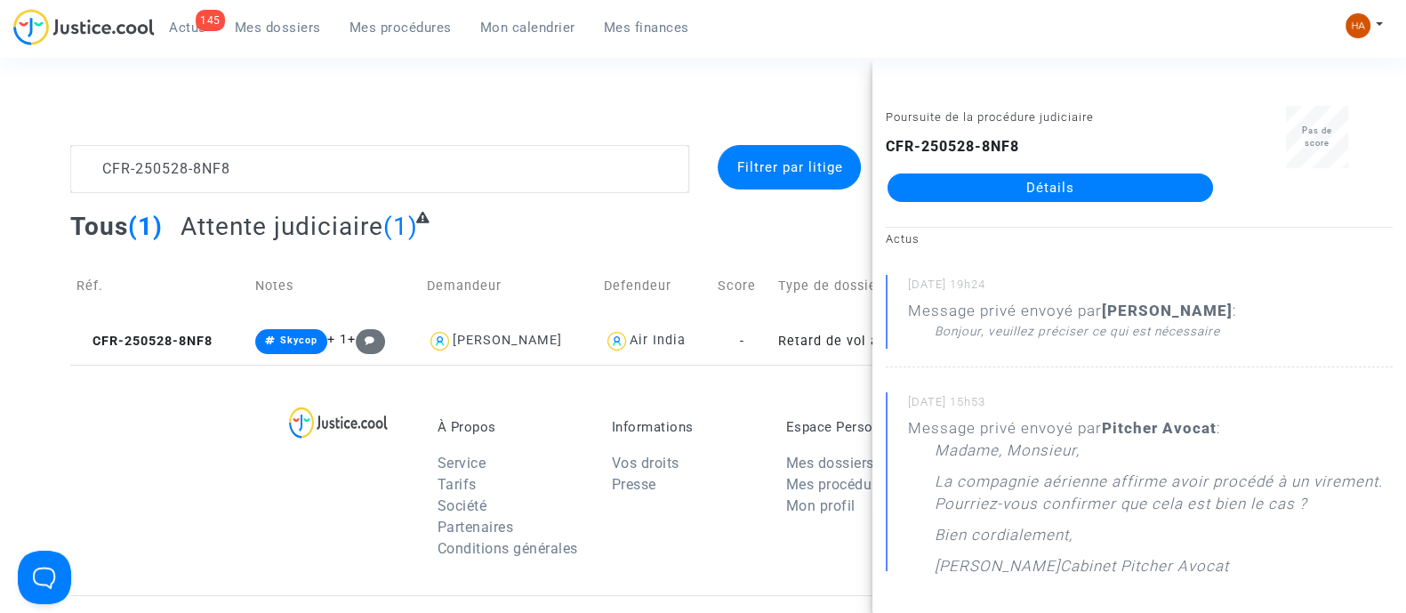
click at [1035, 189] on link "Détails" at bounding box center [1051, 187] width 326 height 28
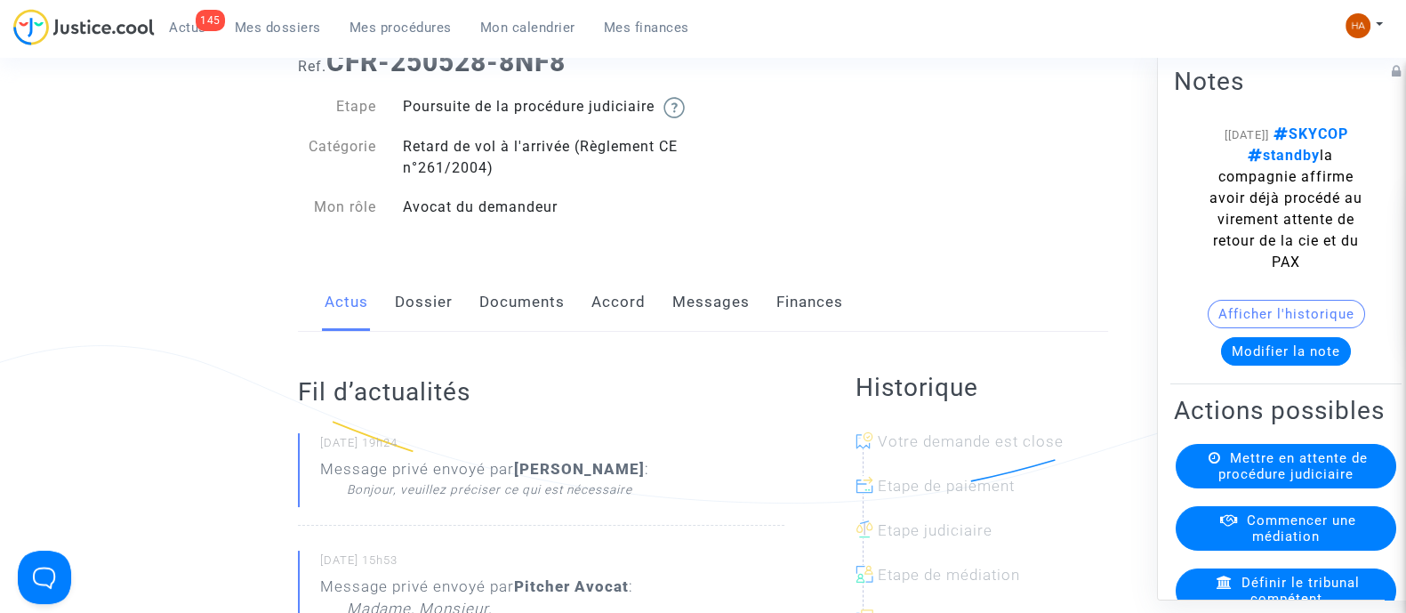
scroll to position [110, 0]
click at [440, 330] on link "Dossier" at bounding box center [424, 304] width 58 height 59
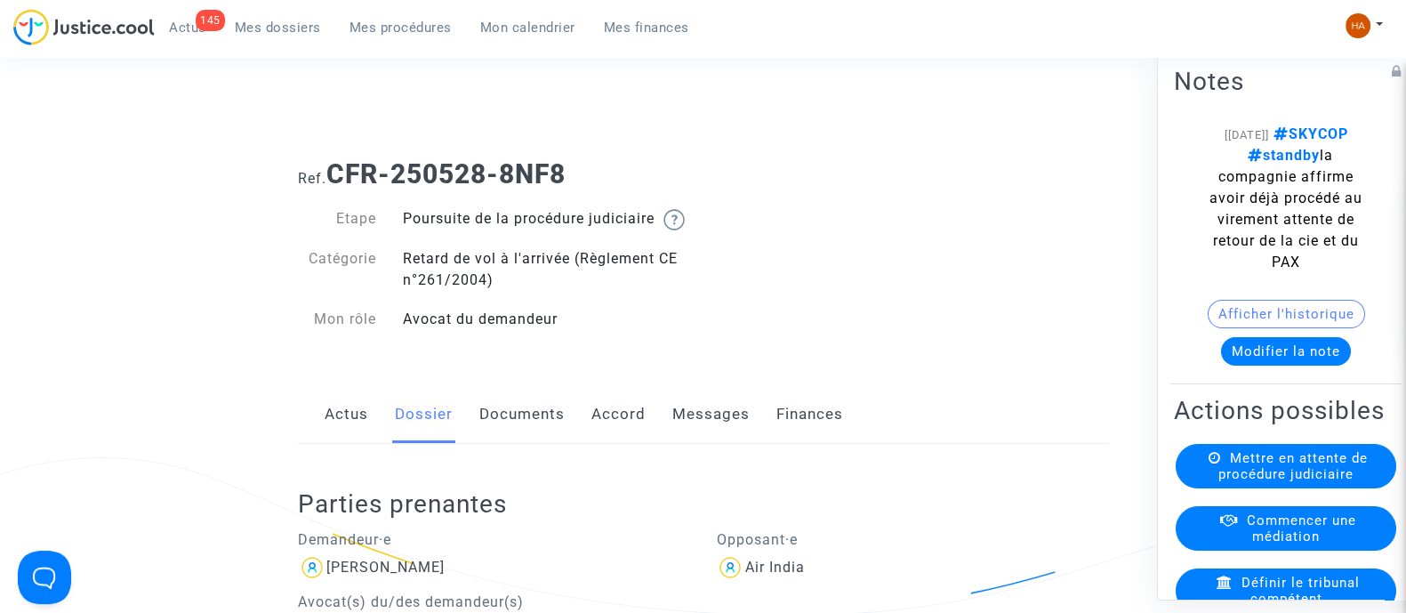
click at [707, 438] on link "Messages" at bounding box center [711, 414] width 77 height 59
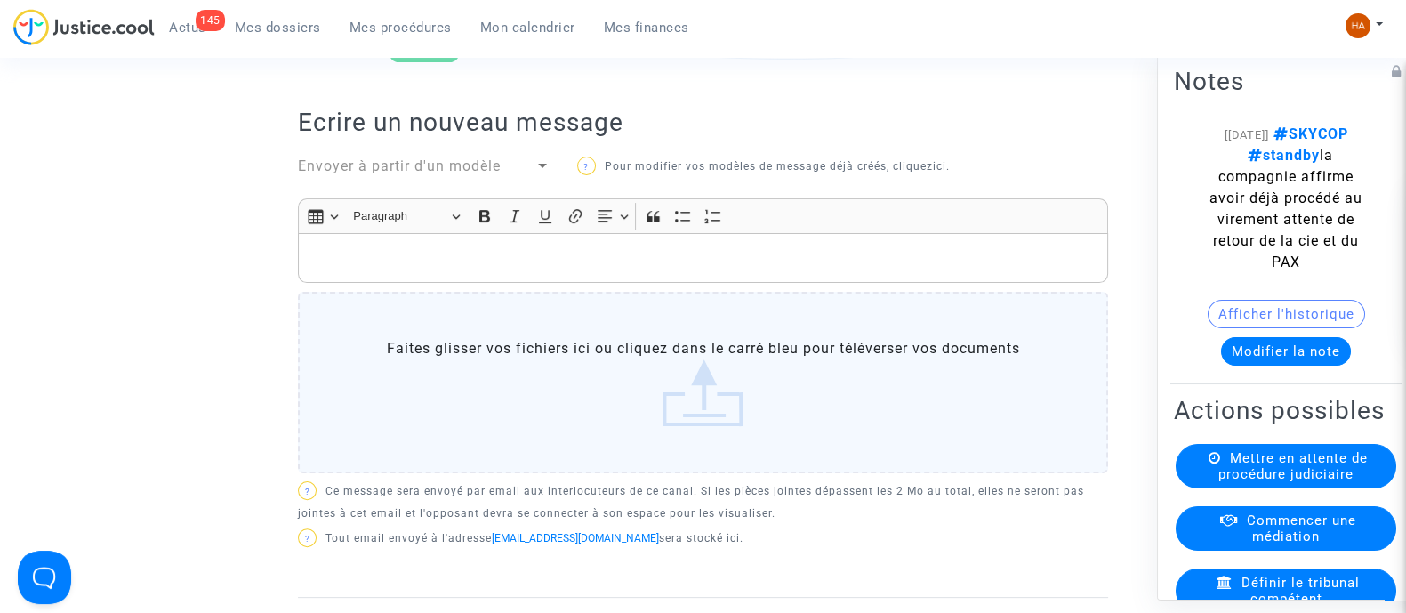
scroll to position [110, 0]
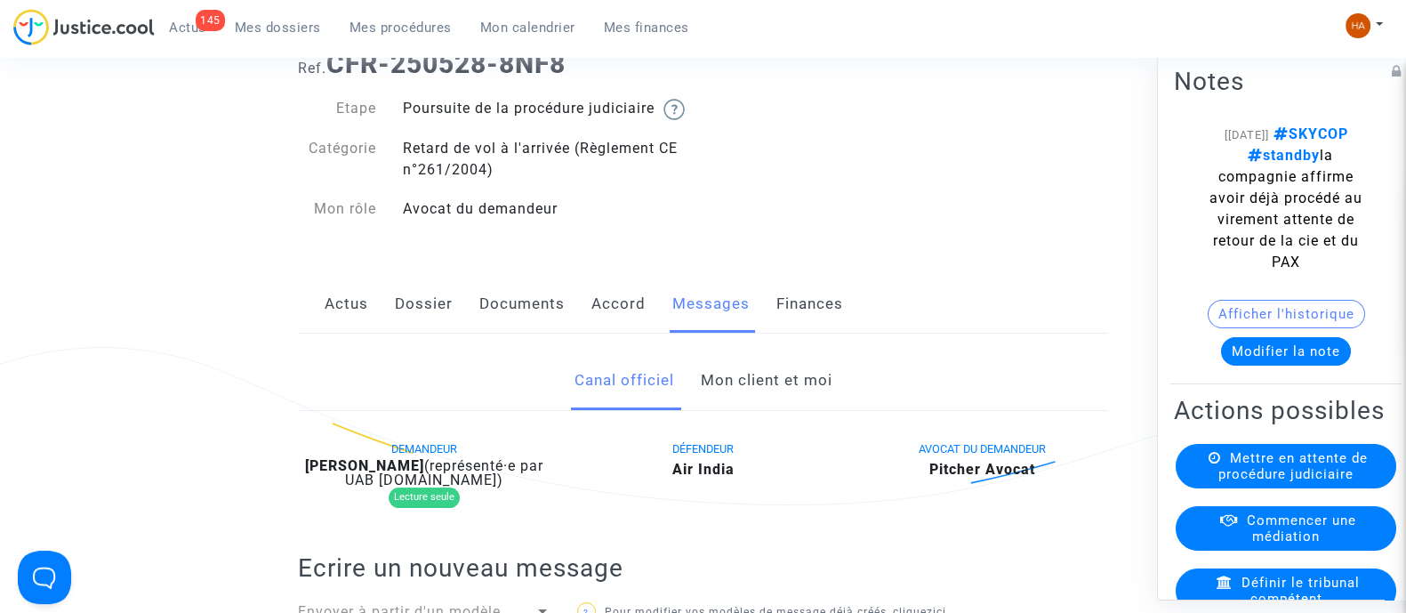
click at [759, 400] on link "Mon client et moi" at bounding box center [766, 380] width 132 height 59
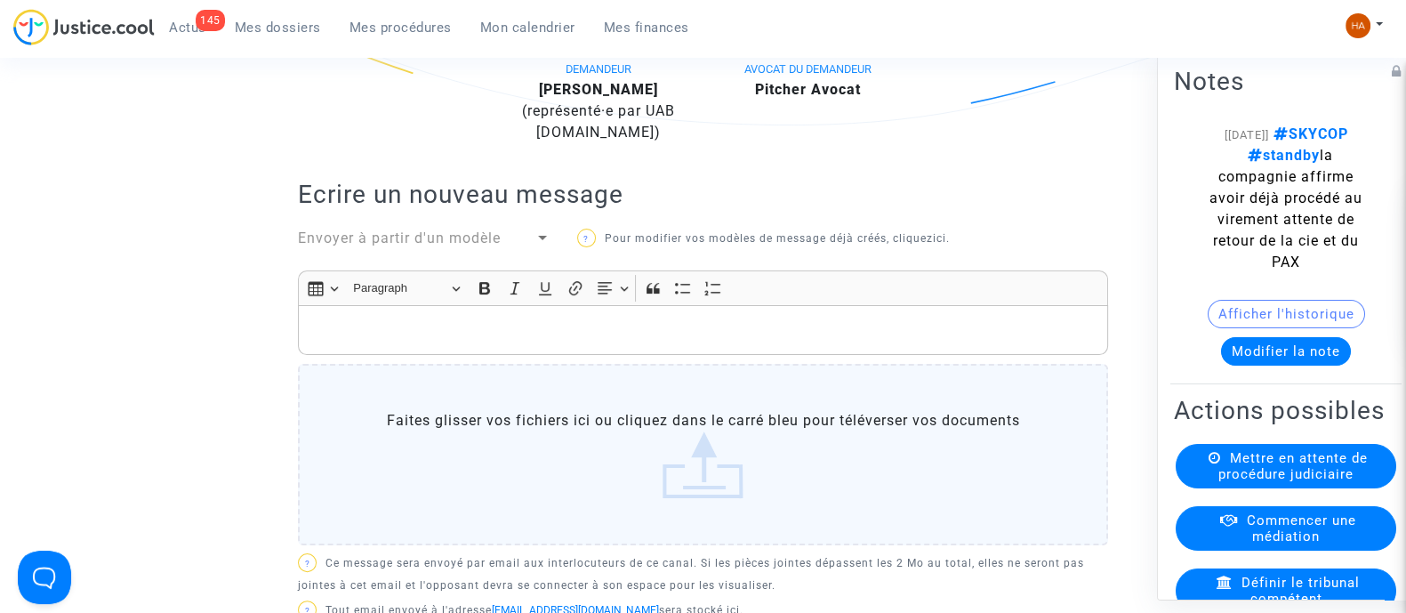
scroll to position [334, 0]
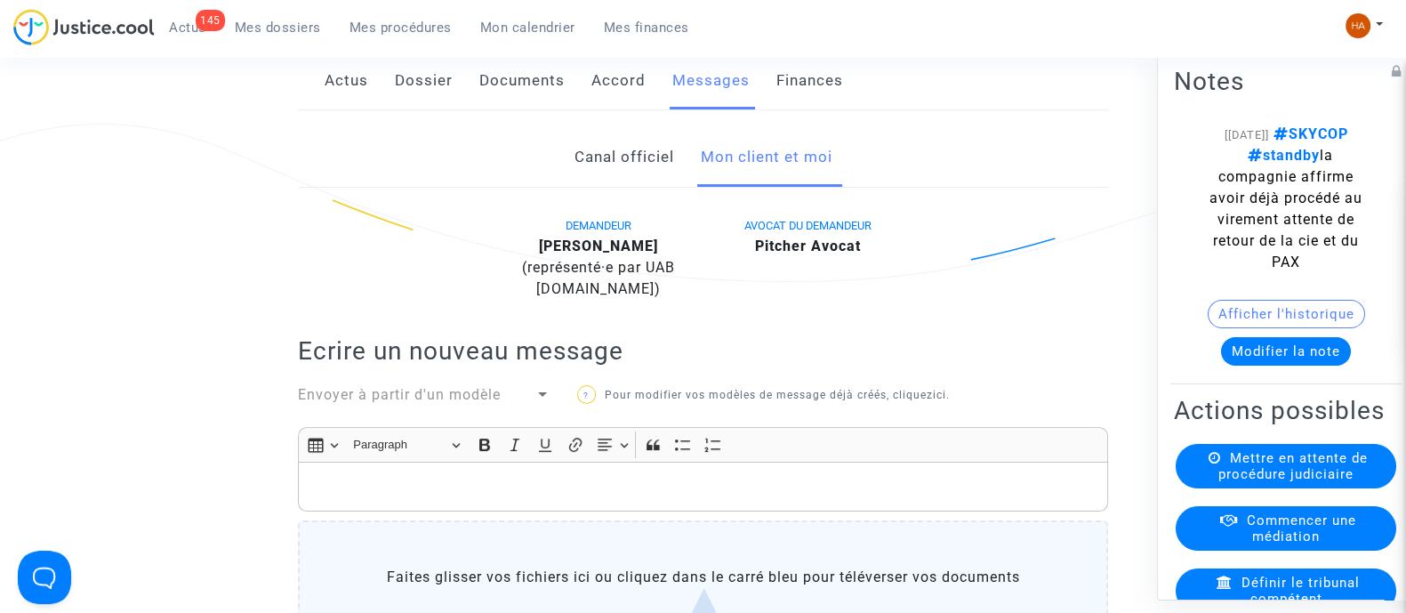
click at [514, 110] on link "Documents" at bounding box center [521, 81] width 85 height 59
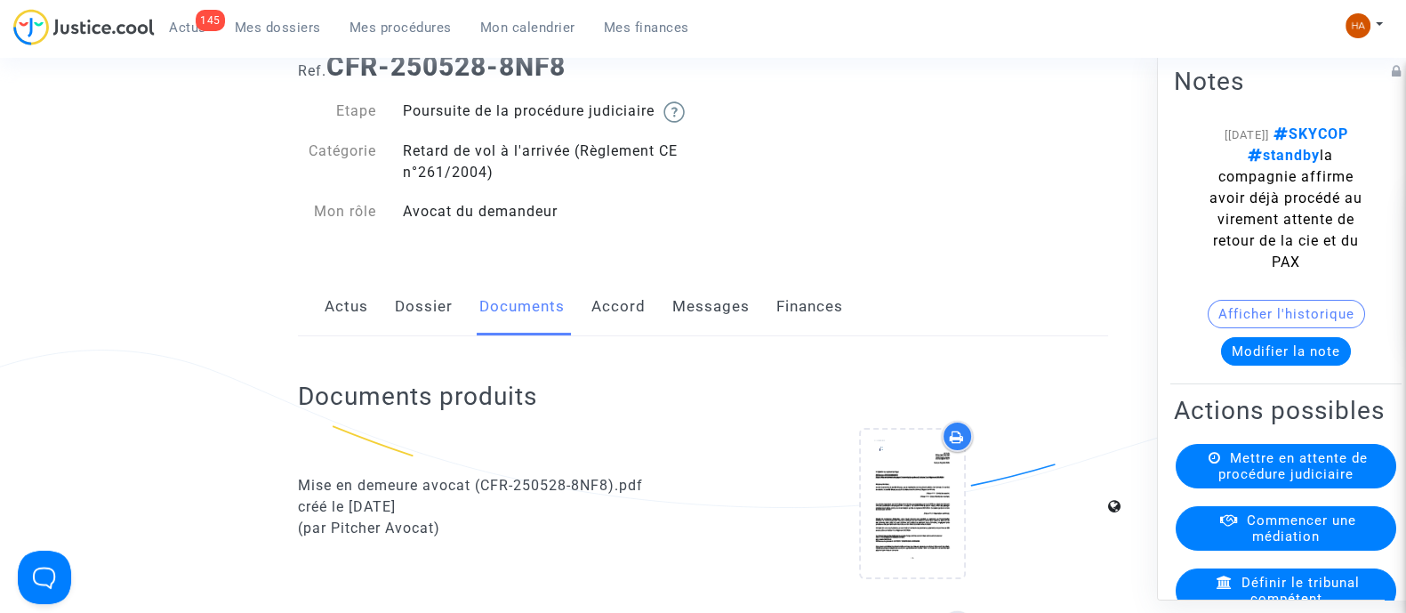
scroll to position [110, 0]
click at [714, 322] on link "Messages" at bounding box center [711, 304] width 77 height 59
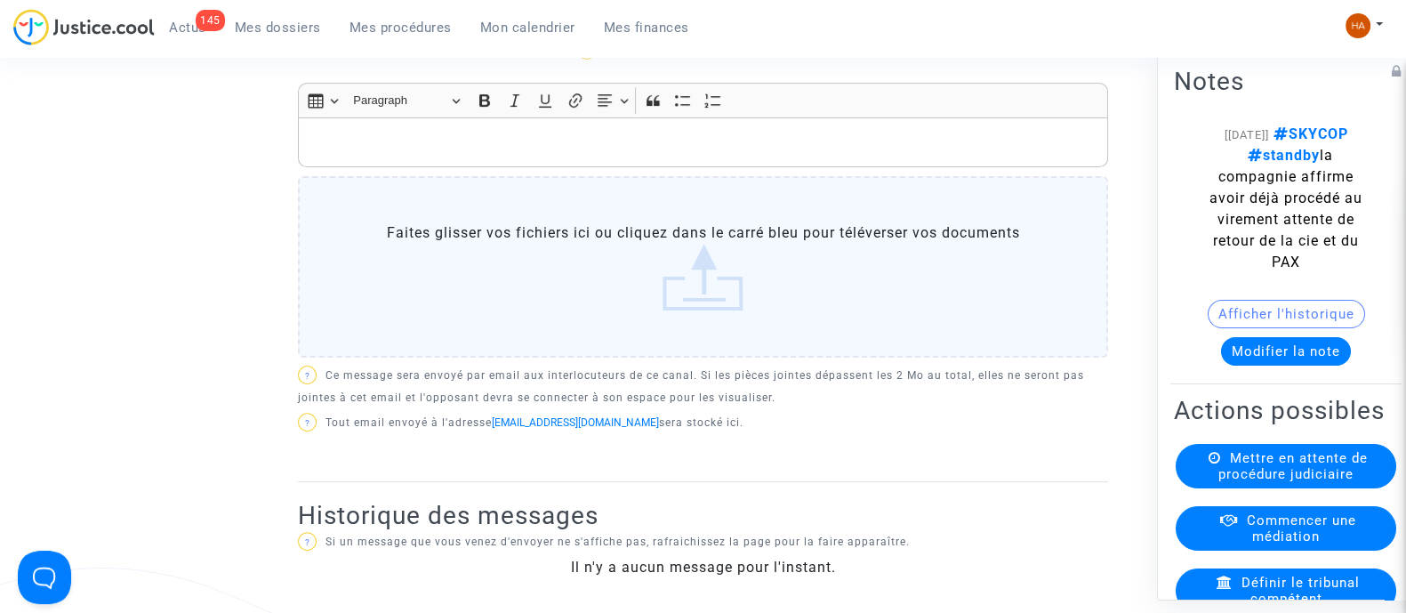
scroll to position [667, 0]
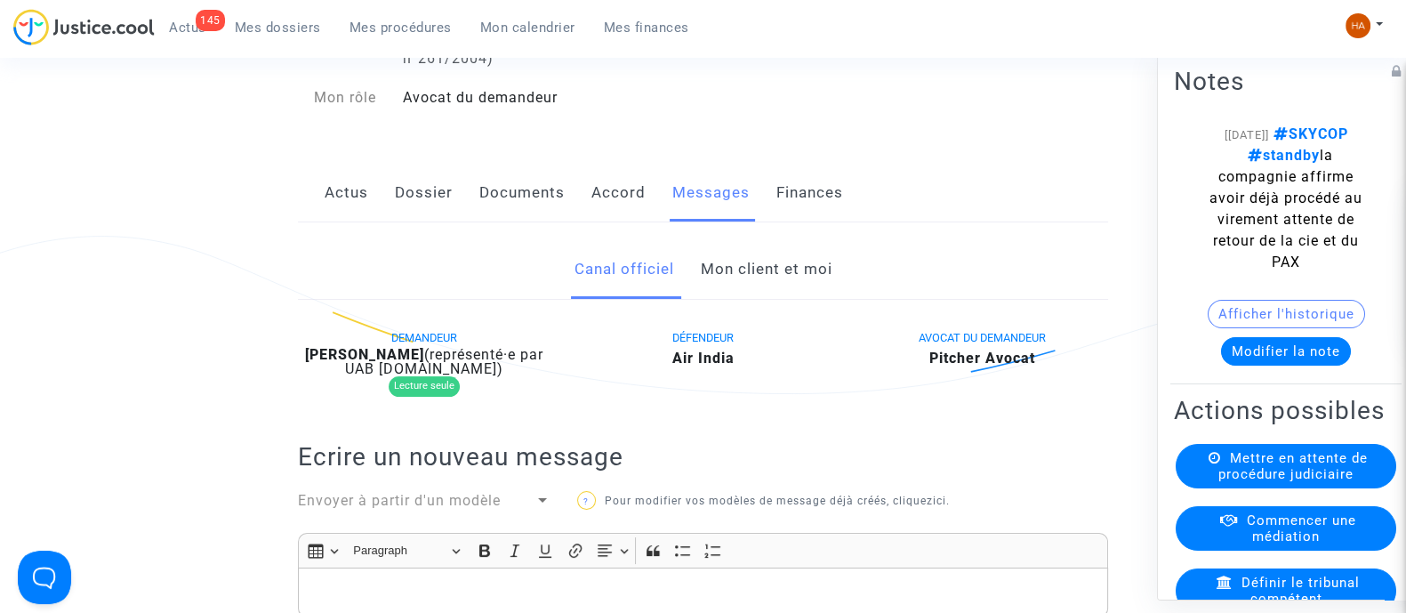
click at [756, 282] on link "Mon client et moi" at bounding box center [766, 269] width 132 height 59
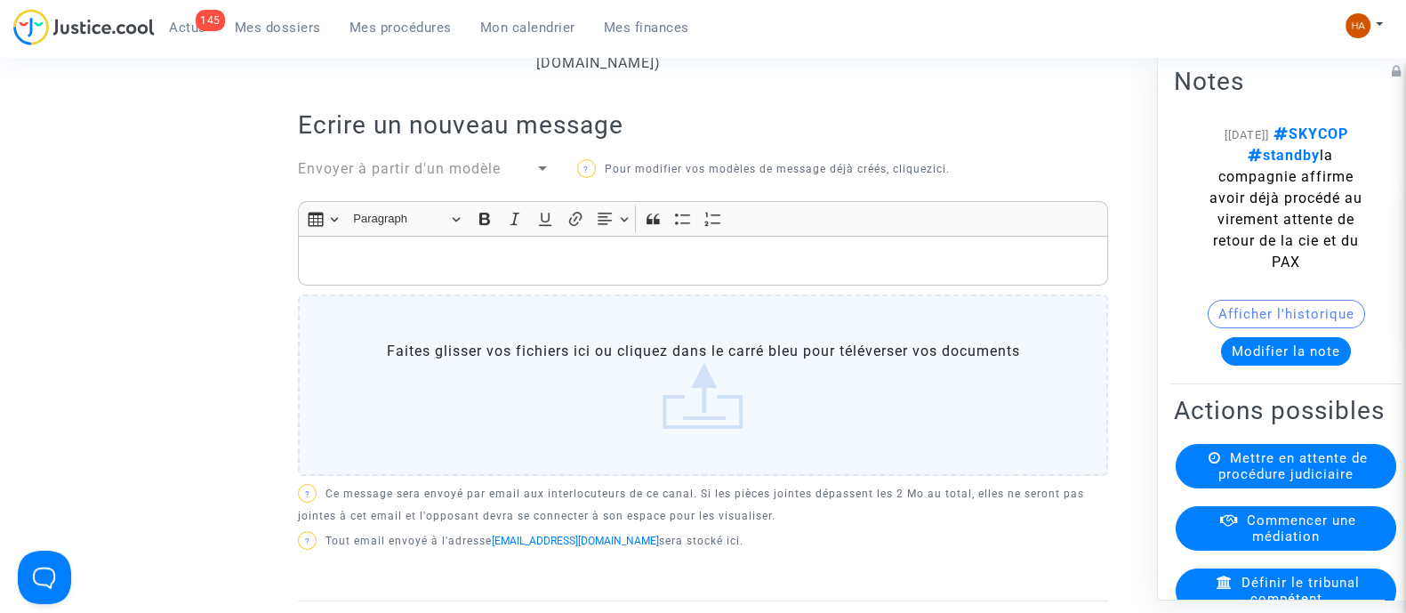
scroll to position [556, 0]
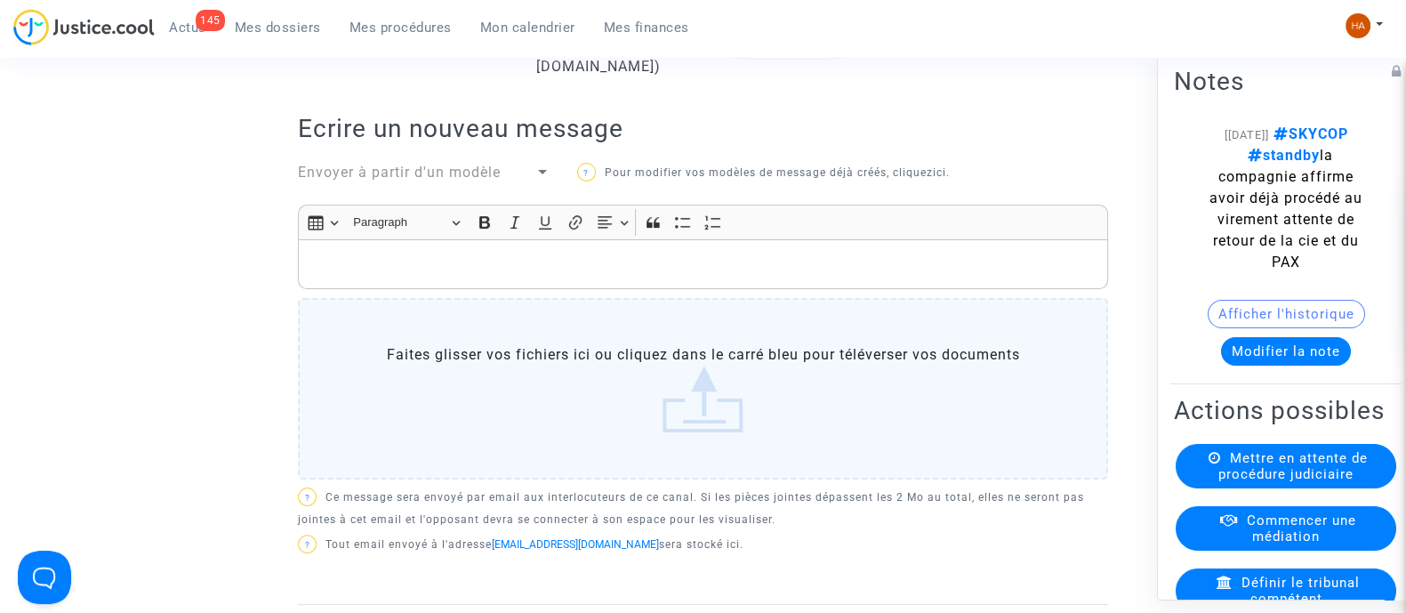
click at [661, 373] on label "Faites glisser vos fichiers ici ou cliquez dans le carré bleu pour téléverser v…" at bounding box center [703, 388] width 810 height 181
click at [0, 0] on input "Faites glisser vos fichiers ici ou cliquez dans le carré bleu pour téléverser v…" at bounding box center [0, 0] width 0 height 0
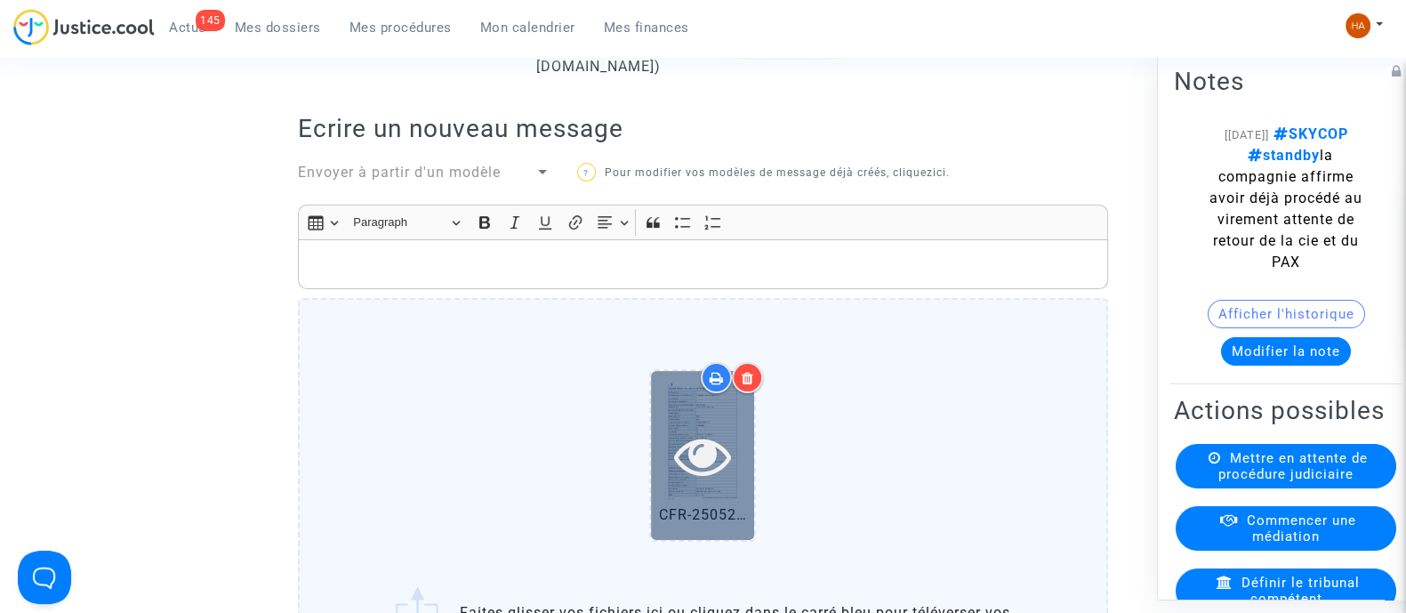
click at [715, 478] on icon at bounding box center [703, 455] width 58 height 57
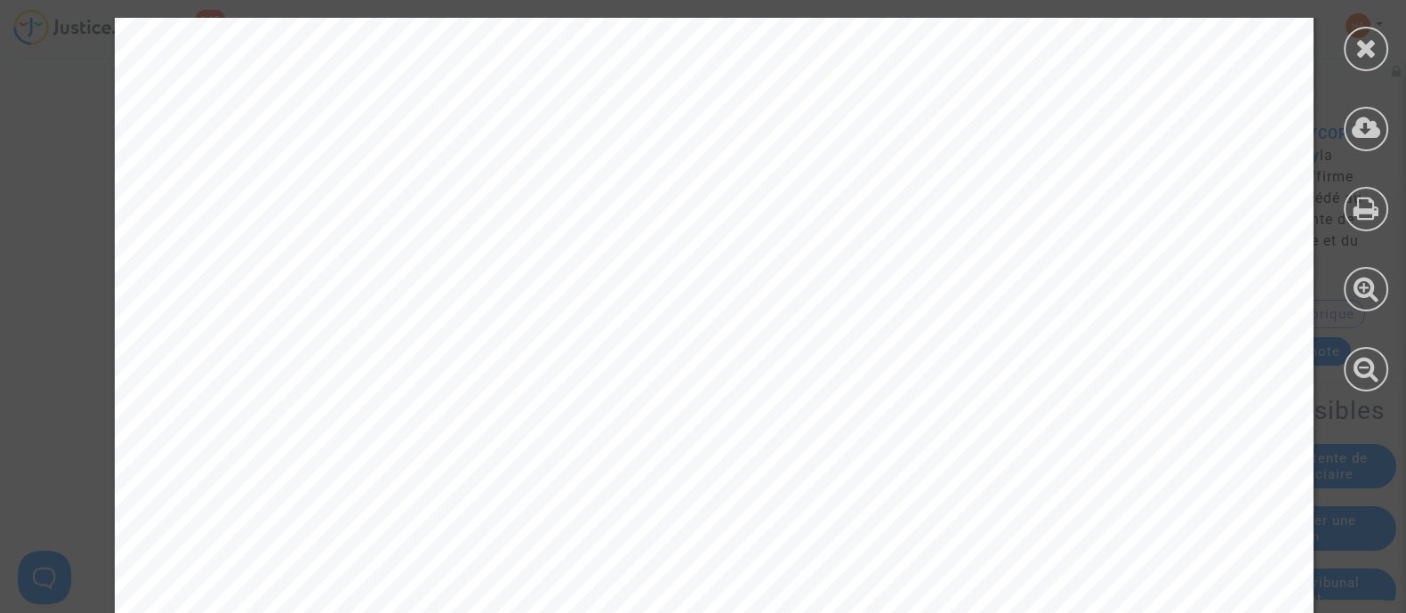
scroll to position [0, 0]
click at [1357, 65] on div at bounding box center [1366, 49] width 44 height 44
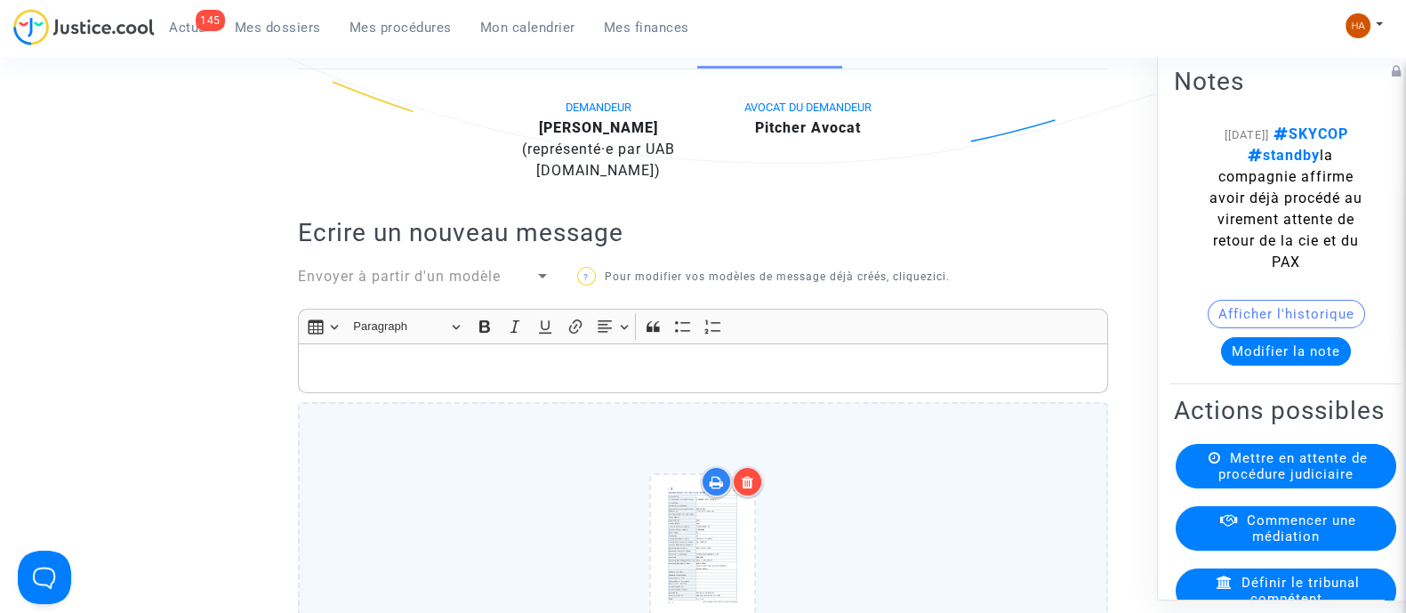
scroll to position [444, 0]
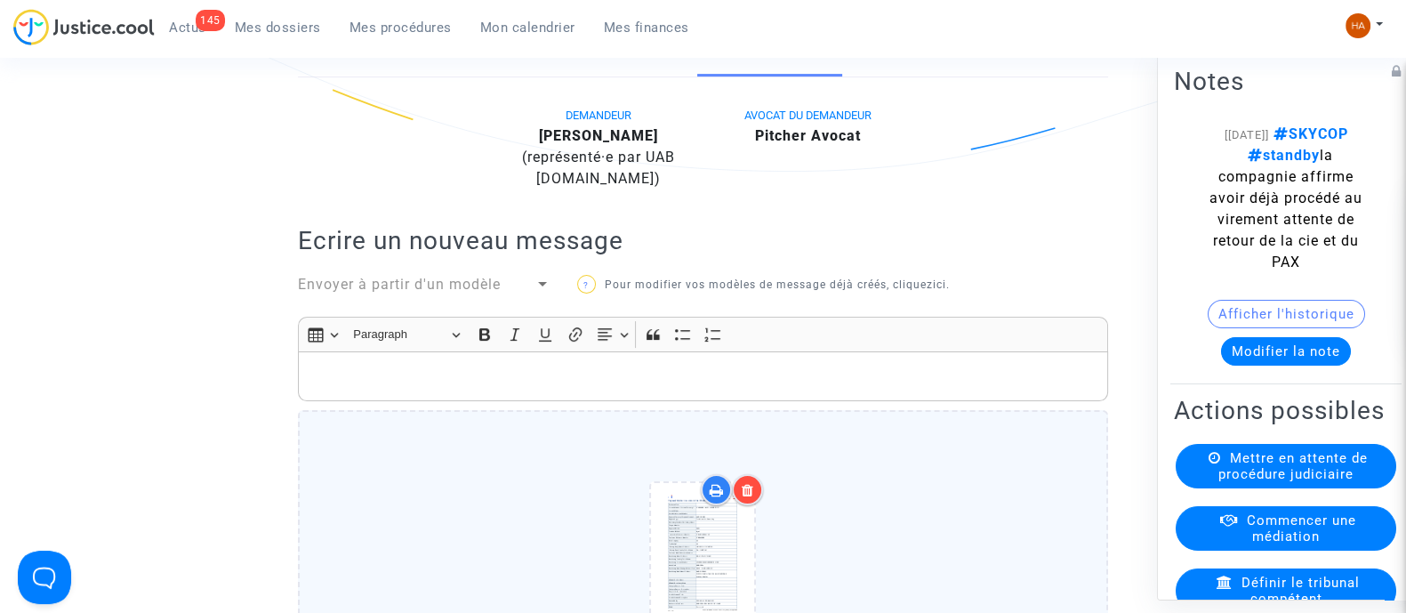
click at [419, 367] on p "Rich Text Editor, main" at bounding box center [704, 377] width 792 height 22
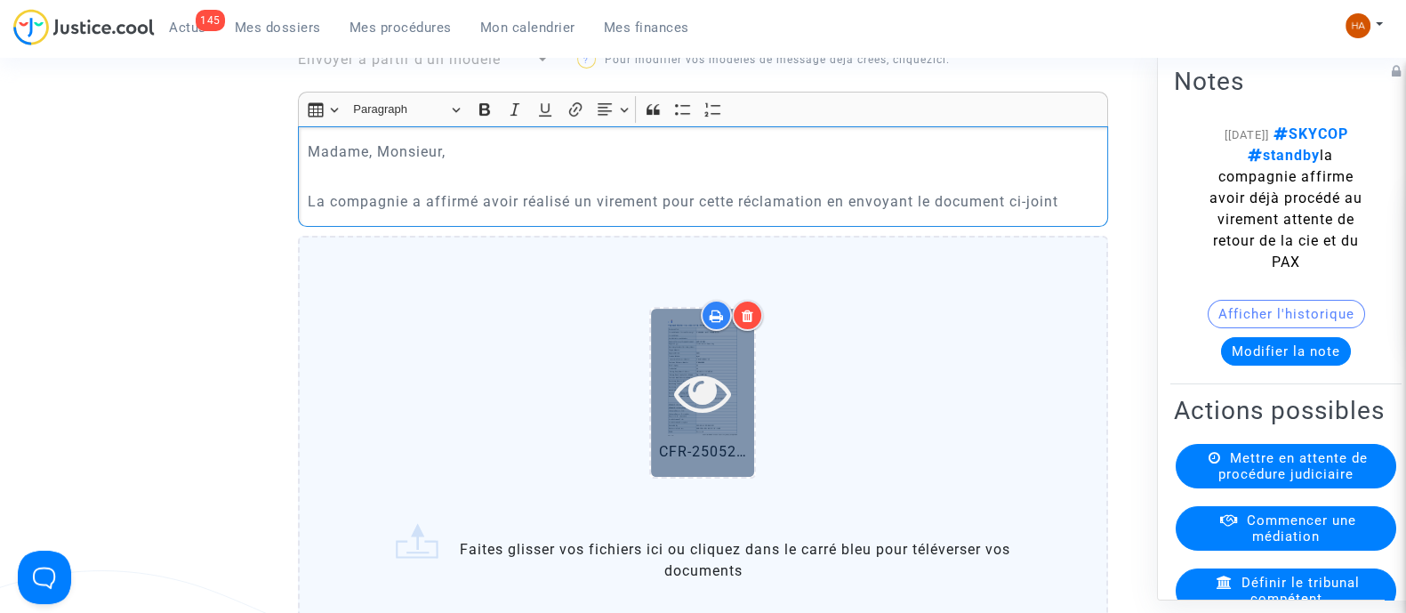
scroll to position [671, 0]
click at [687, 423] on div at bounding box center [702, 391] width 103 height 168
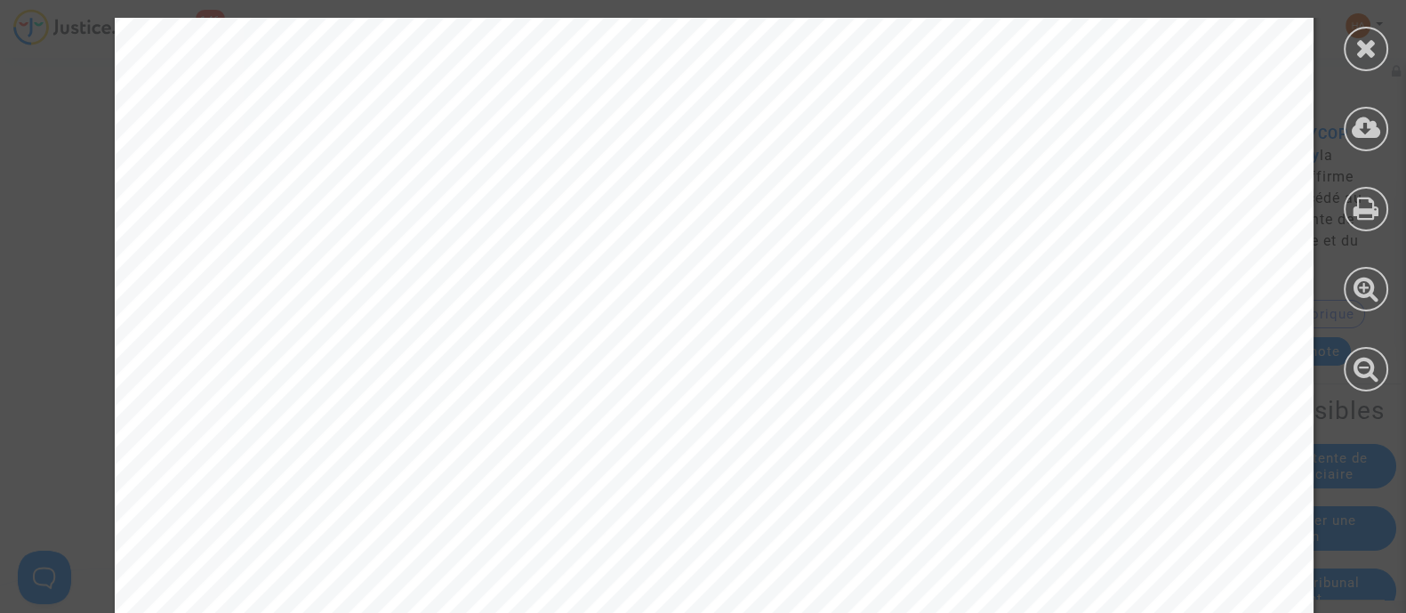
scroll to position [530, 0]
click at [1363, 62] on div at bounding box center [1366, 49] width 44 height 44
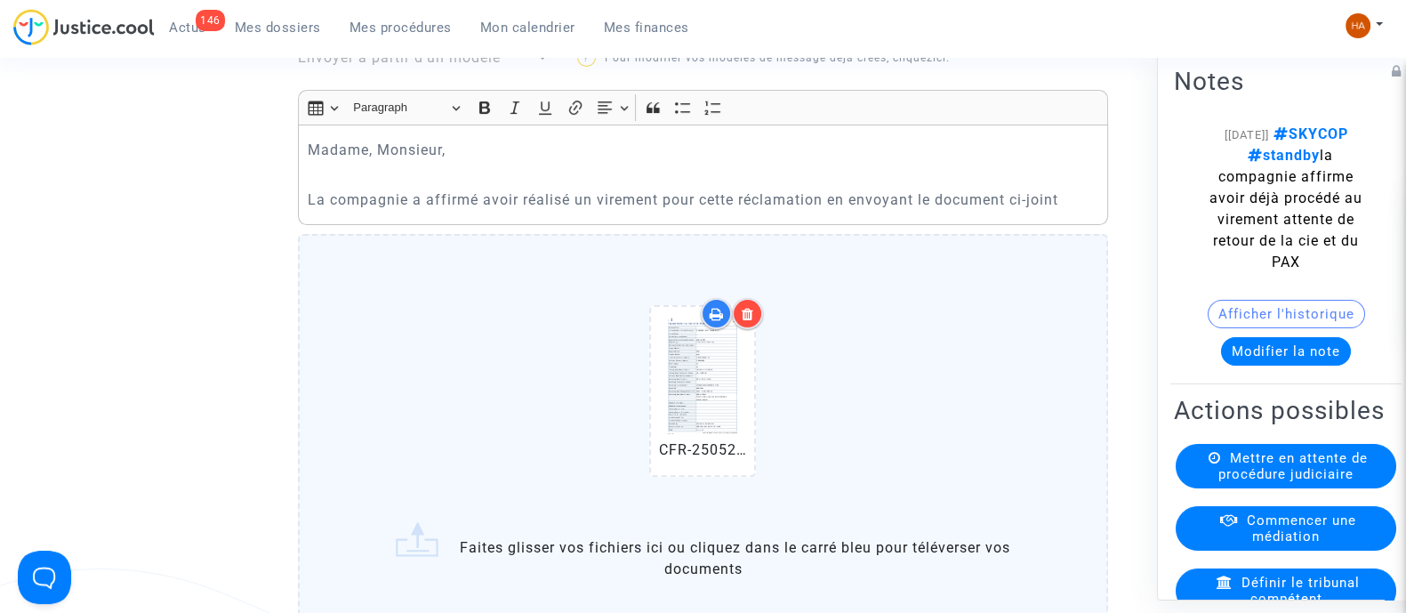
click at [750, 310] on icon at bounding box center [748, 314] width 12 height 14
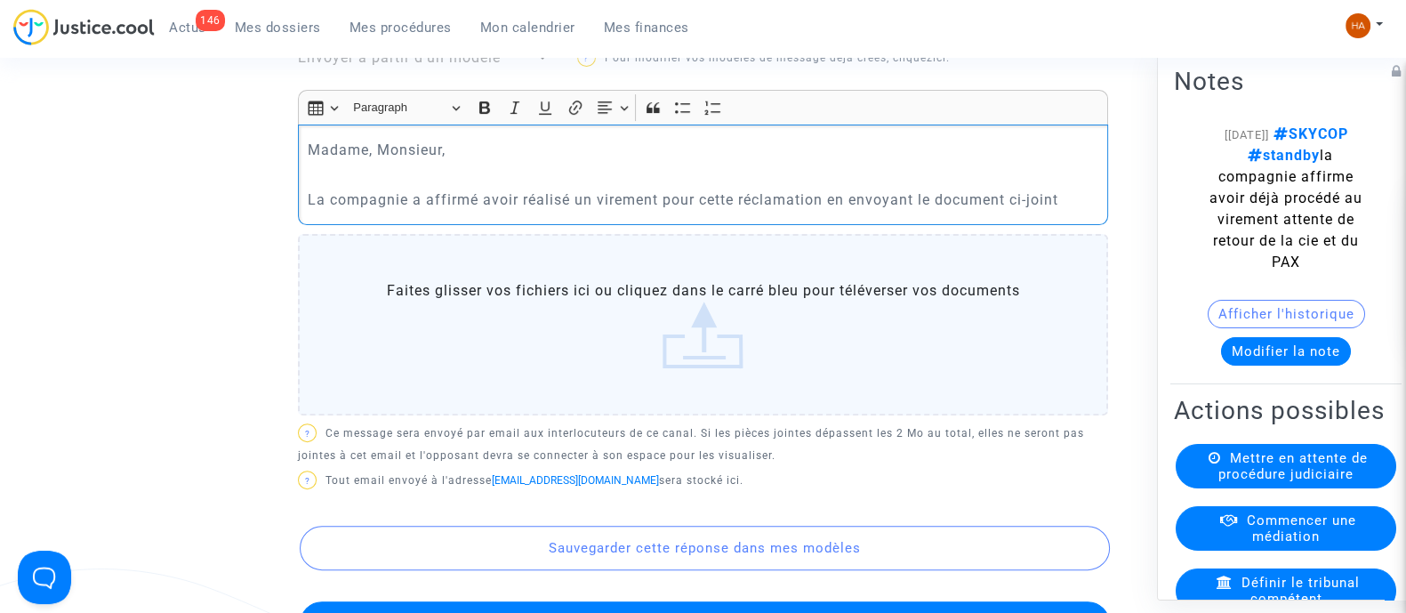
drag, startPoint x: 1070, startPoint y: 199, endPoint x: 311, endPoint y: 136, distance: 761.4
click at [311, 136] on div "Madame, Monsieur, La compagnie a affirmé avoir réalisé un virement pour cette r…" at bounding box center [703, 175] width 810 height 100
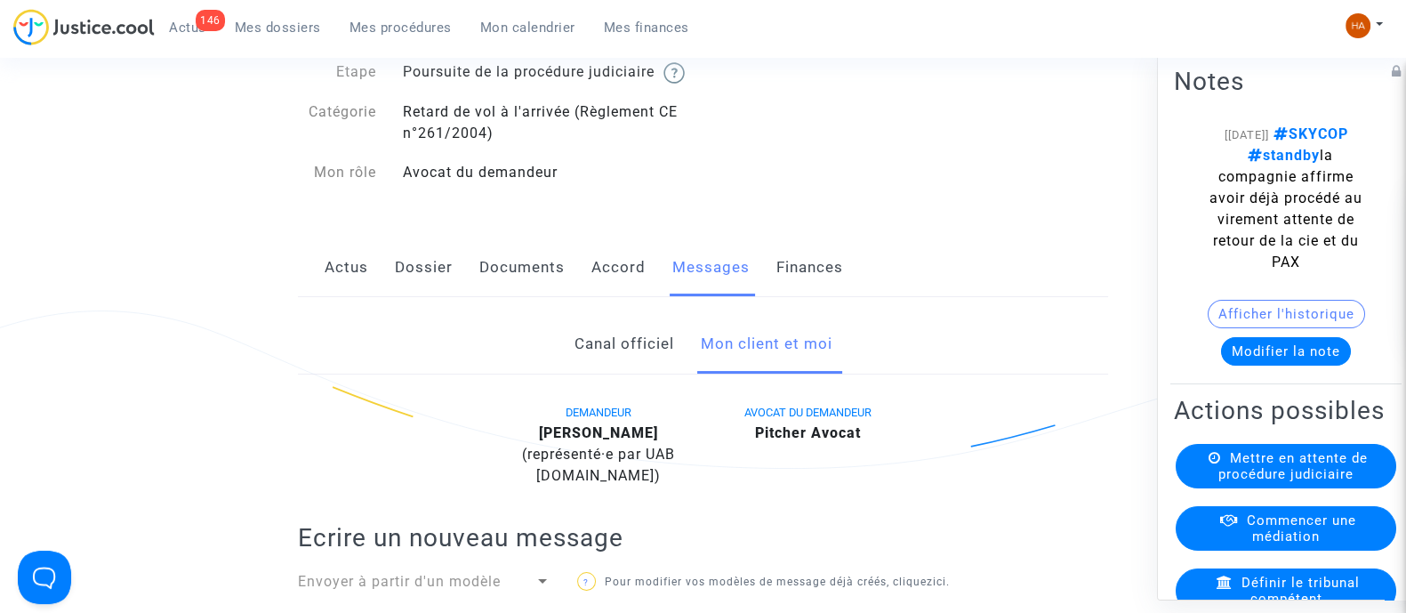
scroll to position [0, 0]
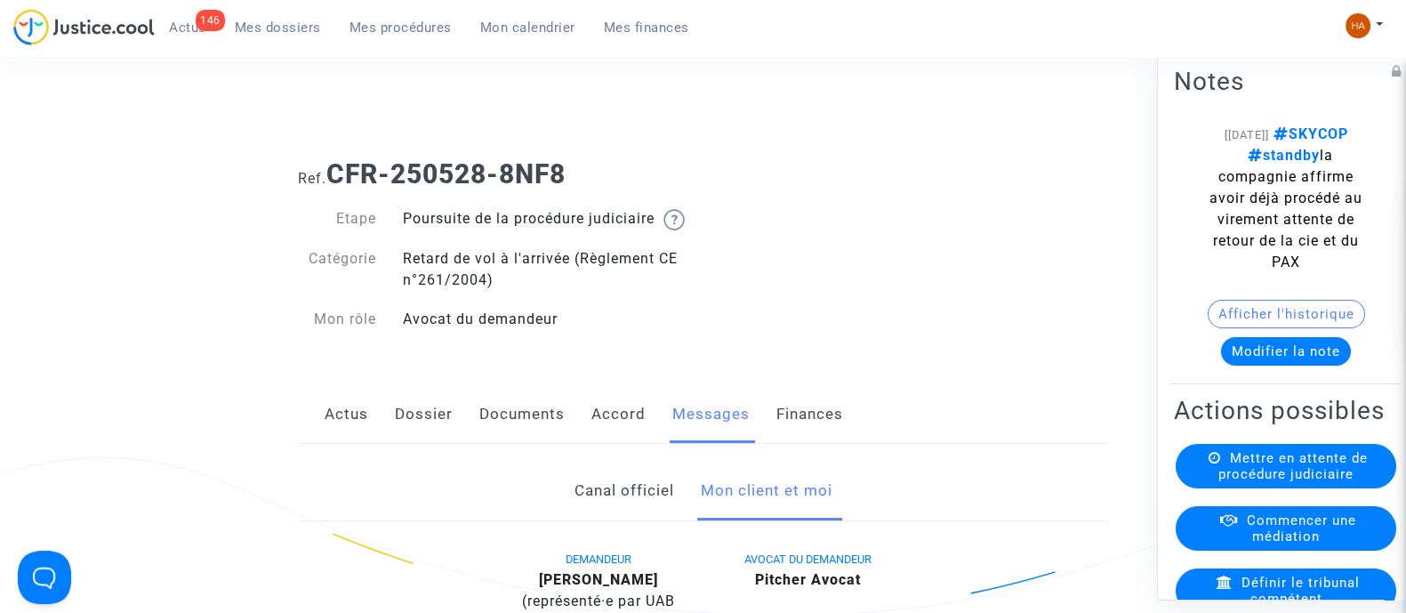
drag, startPoint x: 600, startPoint y: 158, endPoint x: 329, endPoint y: 166, distance: 270.5
click at [329, 166] on h1 "Ref. CFR-250528-8NF8" at bounding box center [703, 174] width 810 height 32
copy b "CFR-250528-8NF8"
click at [425, 436] on link "Dossier" at bounding box center [424, 414] width 58 height 59
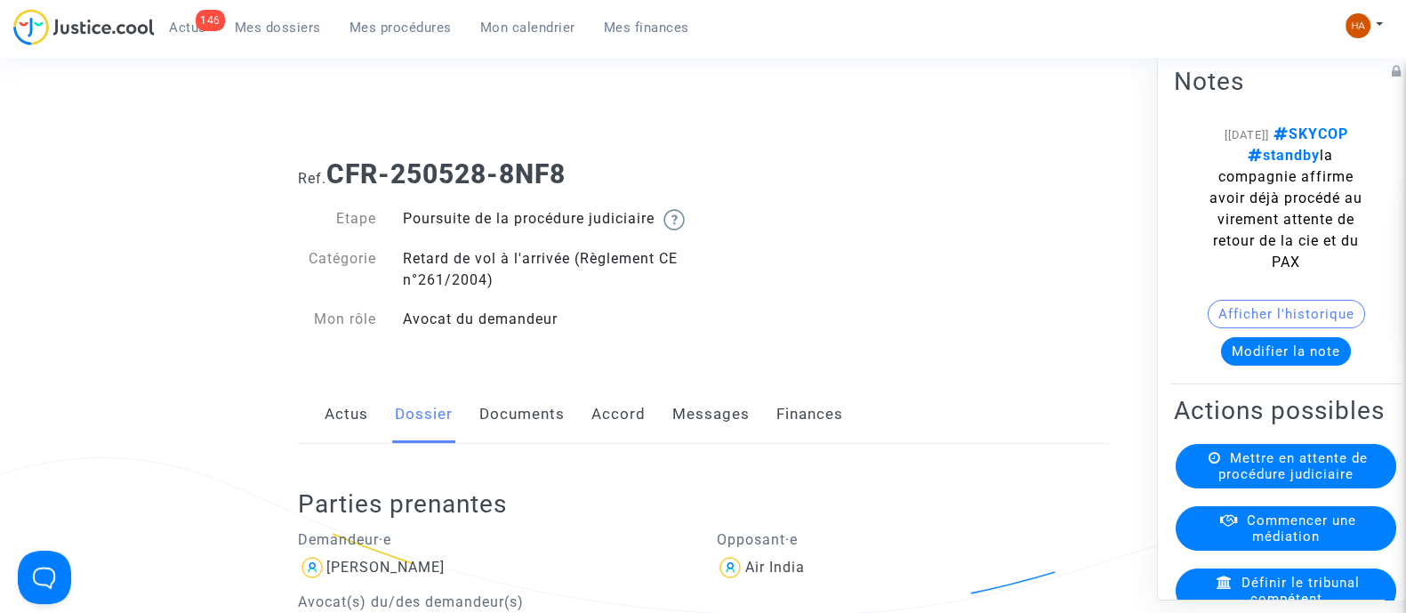
click at [600, 186] on h1 "Ref. CFR-250528-8NF8" at bounding box center [703, 174] width 810 height 32
drag, startPoint x: 576, startPoint y: 161, endPoint x: 334, endPoint y: 179, distance: 243.5
click at [334, 179] on h1 "Ref. CFR-250528-8NF8" at bounding box center [703, 174] width 810 height 32
copy b "CFR-250528-8NF8"
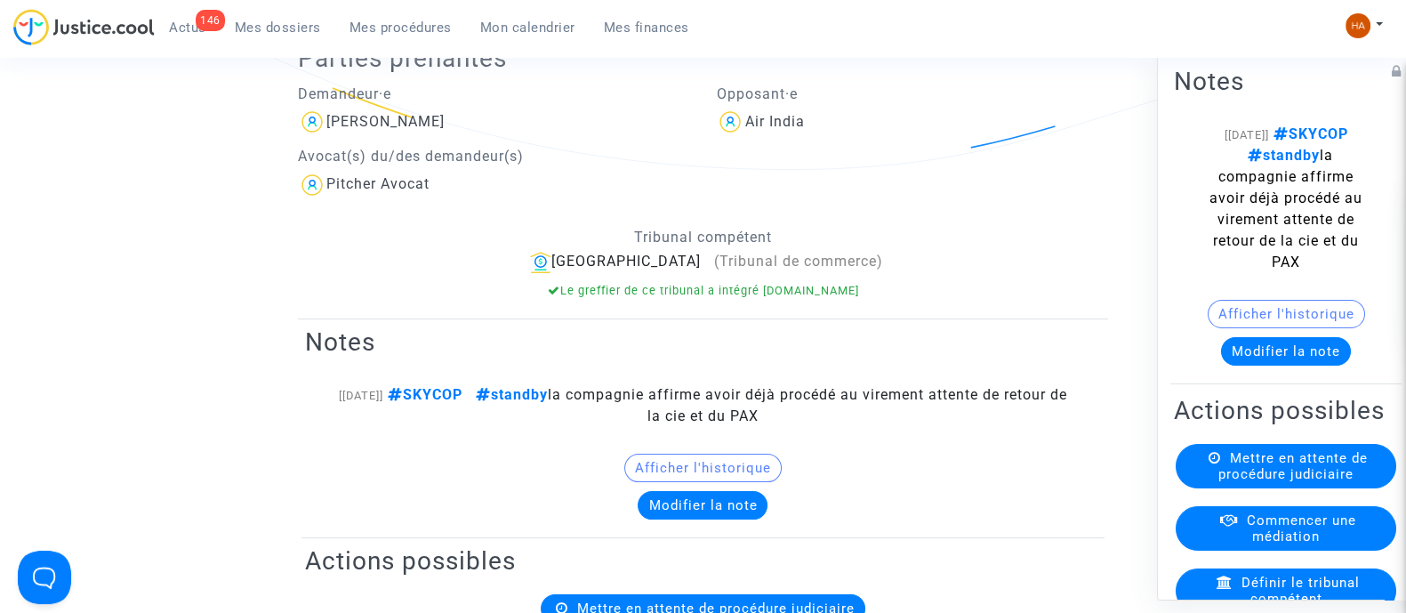
scroll to position [139, 0]
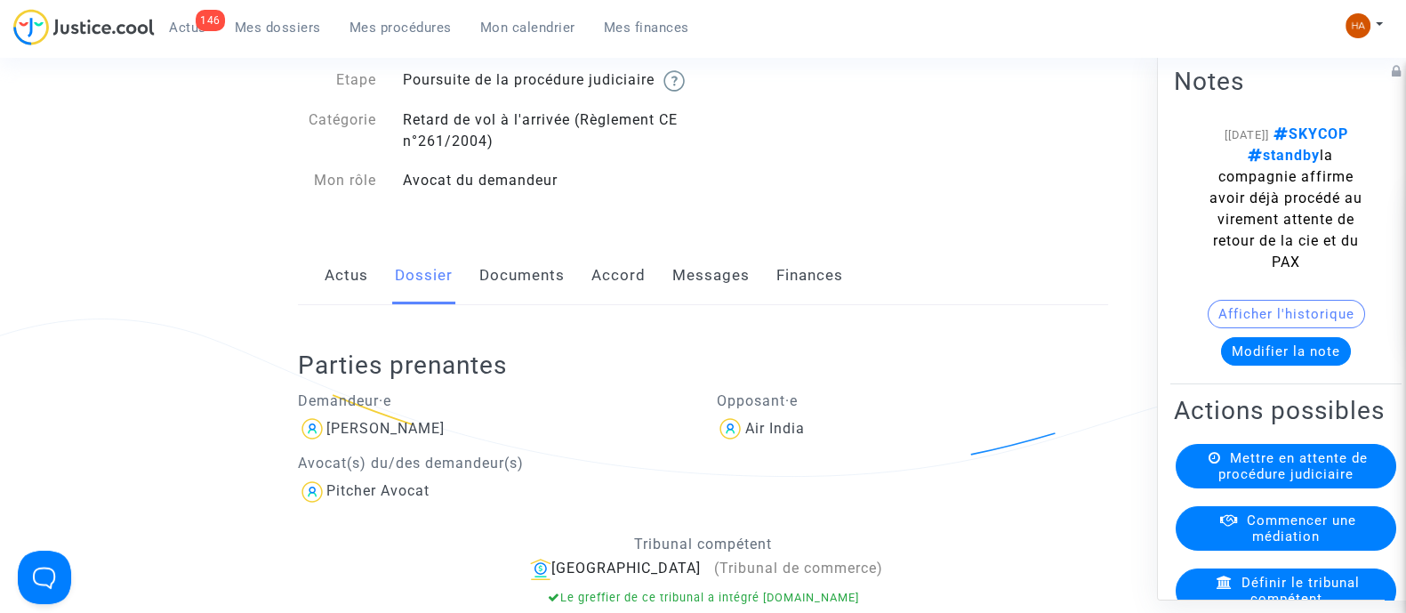
click at [522, 296] on link "Documents" at bounding box center [521, 275] width 85 height 59
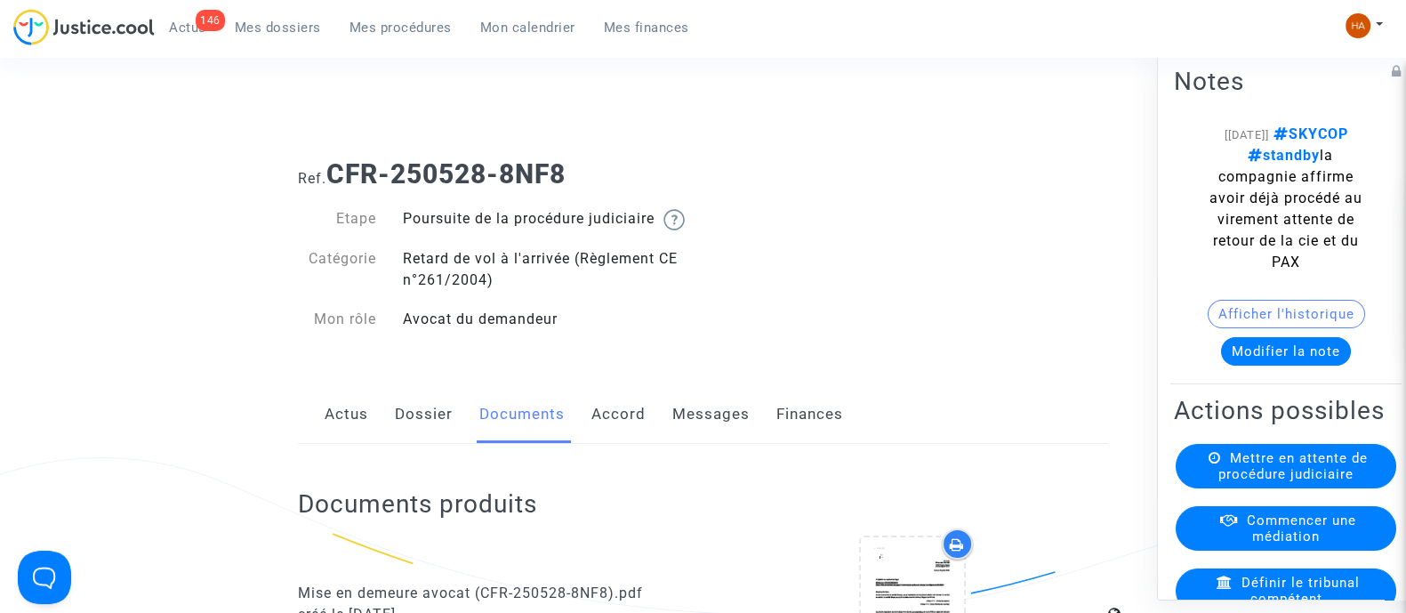
click at [270, 25] on span "Mes dossiers" at bounding box center [278, 28] width 86 height 16
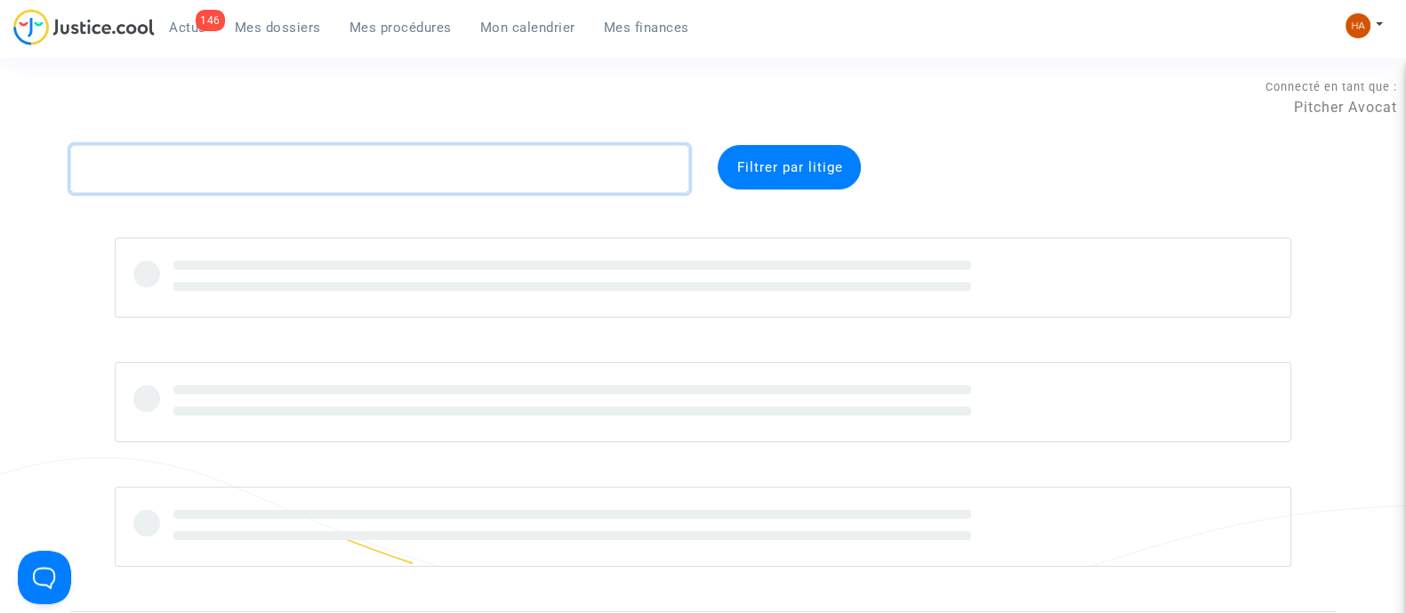
click at [239, 166] on textarea at bounding box center [379, 169] width 619 height 48
paste textarea "CFR-250721-EVBG"
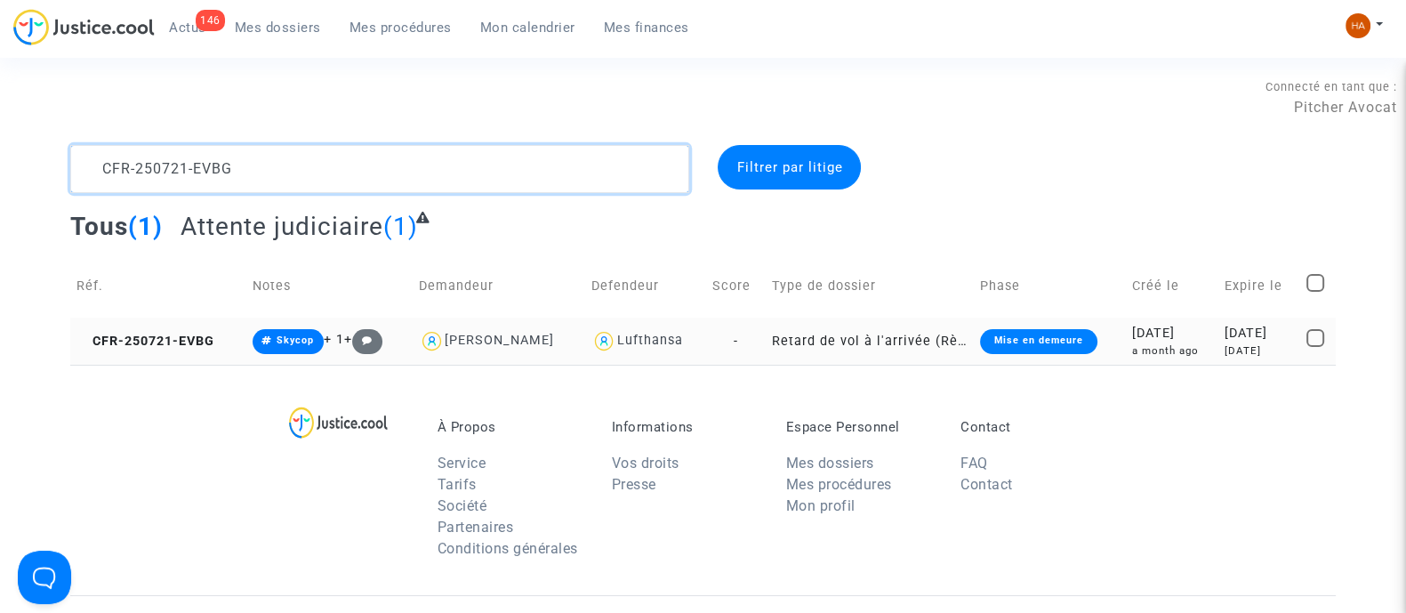
type textarea "CFR-250721-EVBG"
click at [742, 350] on td "-" at bounding box center [736, 341] width 60 height 47
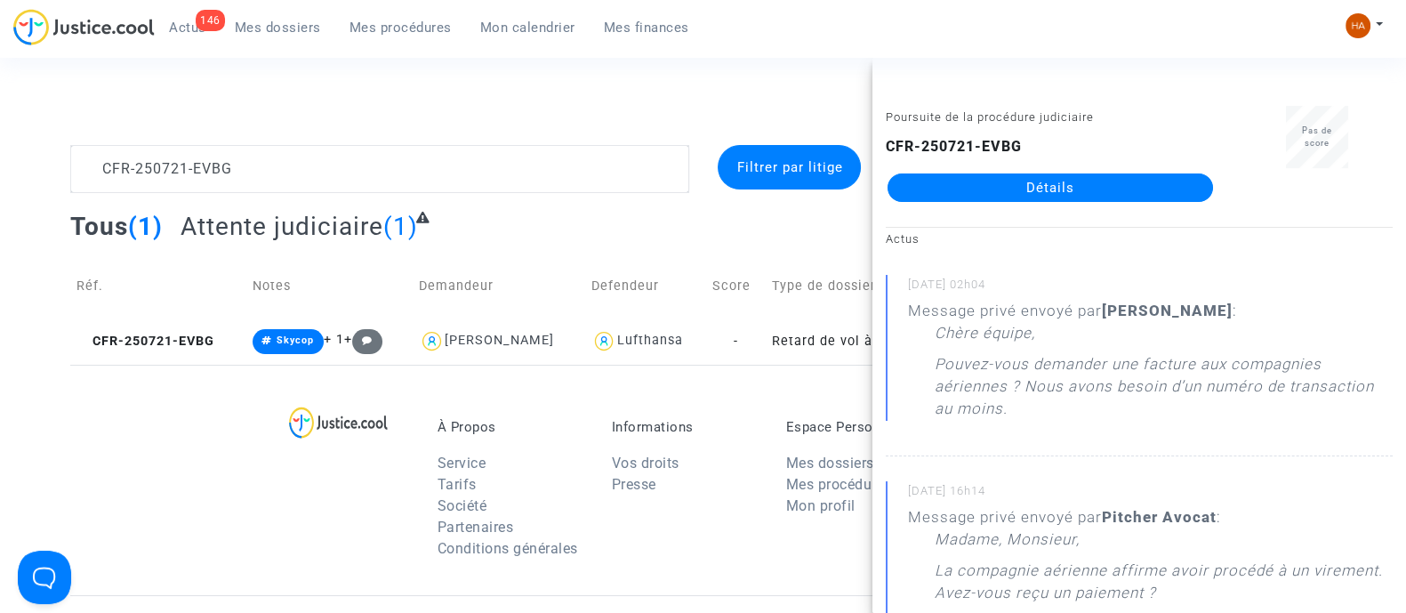
click at [1068, 196] on link "Détails" at bounding box center [1051, 187] width 326 height 28
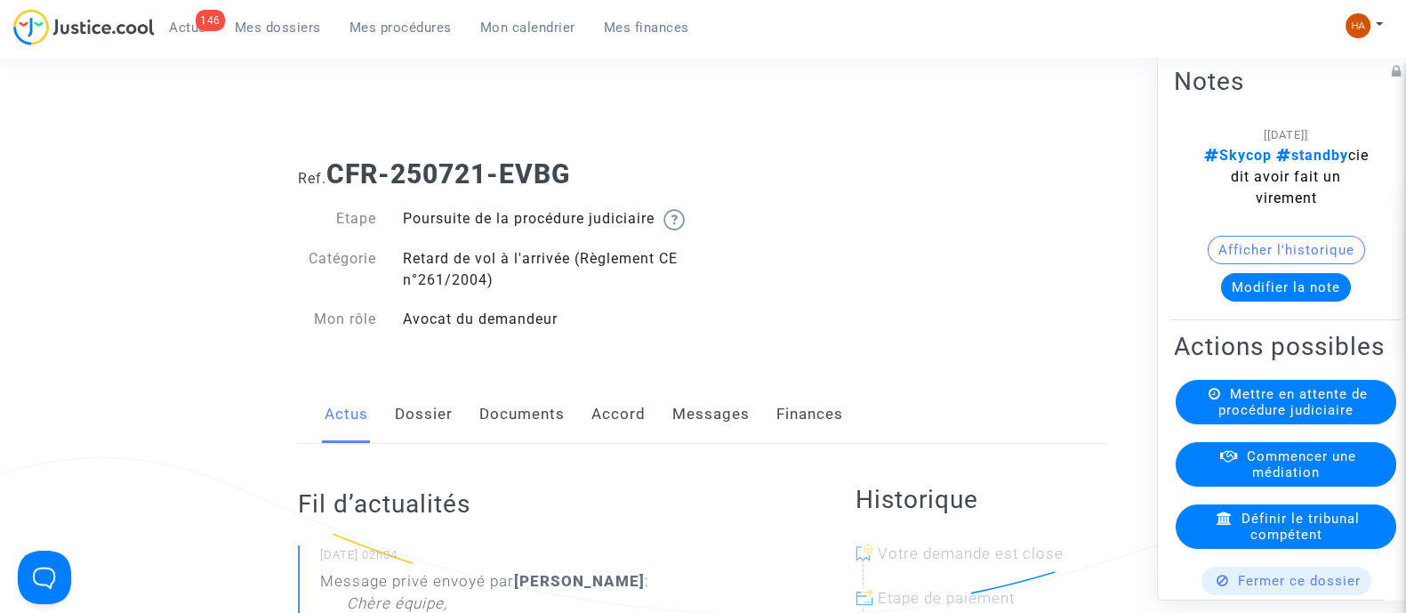
click at [731, 437] on link "Messages" at bounding box center [711, 414] width 77 height 59
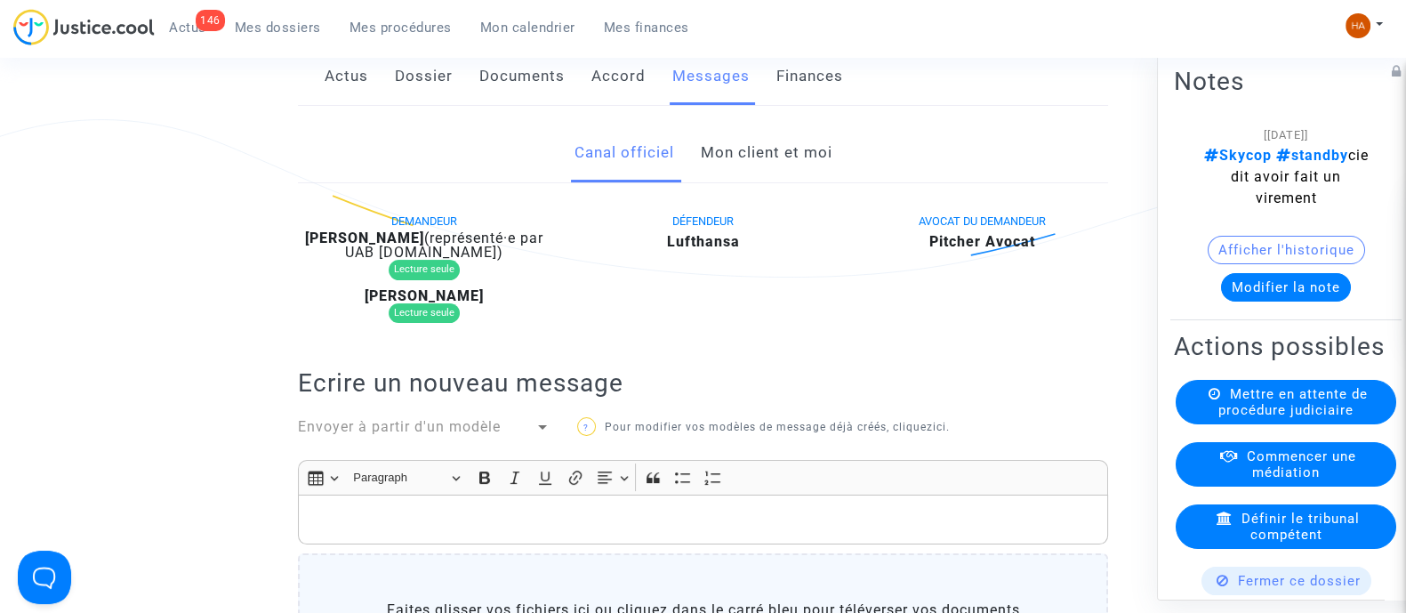
scroll to position [334, 0]
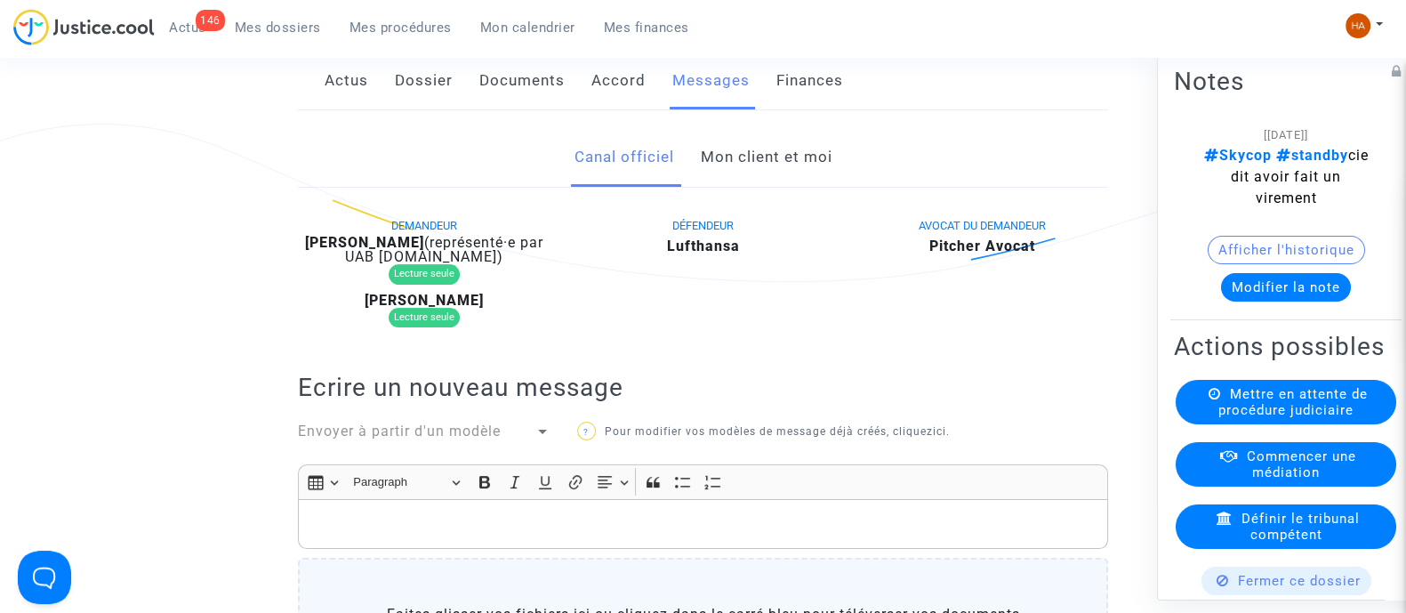
click at [765, 179] on link "Mon client et moi" at bounding box center [766, 157] width 132 height 59
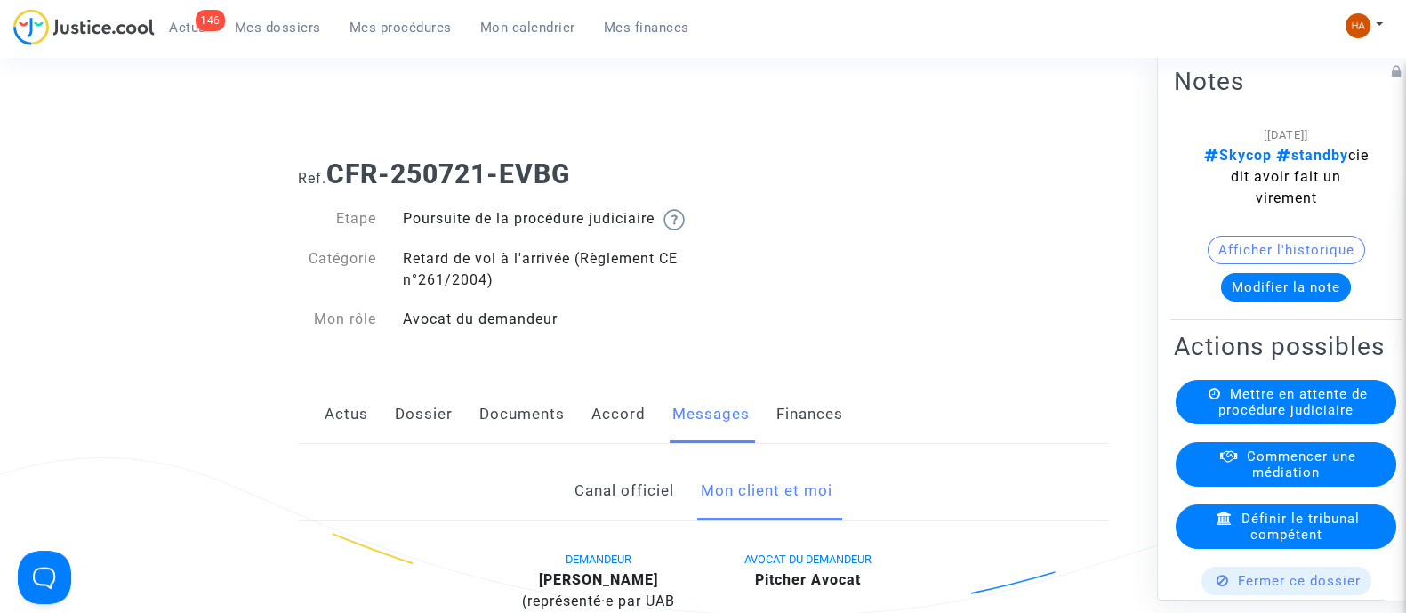
drag, startPoint x: 581, startPoint y: 171, endPoint x: 334, endPoint y: 184, distance: 247.7
click at [334, 184] on h1 "Ref. CFR-250721-EVBG" at bounding box center [703, 174] width 810 height 32
copy b "CFR-250721-EVBG"
click at [608, 509] on link "Canal officiel" at bounding box center [624, 491] width 100 height 59
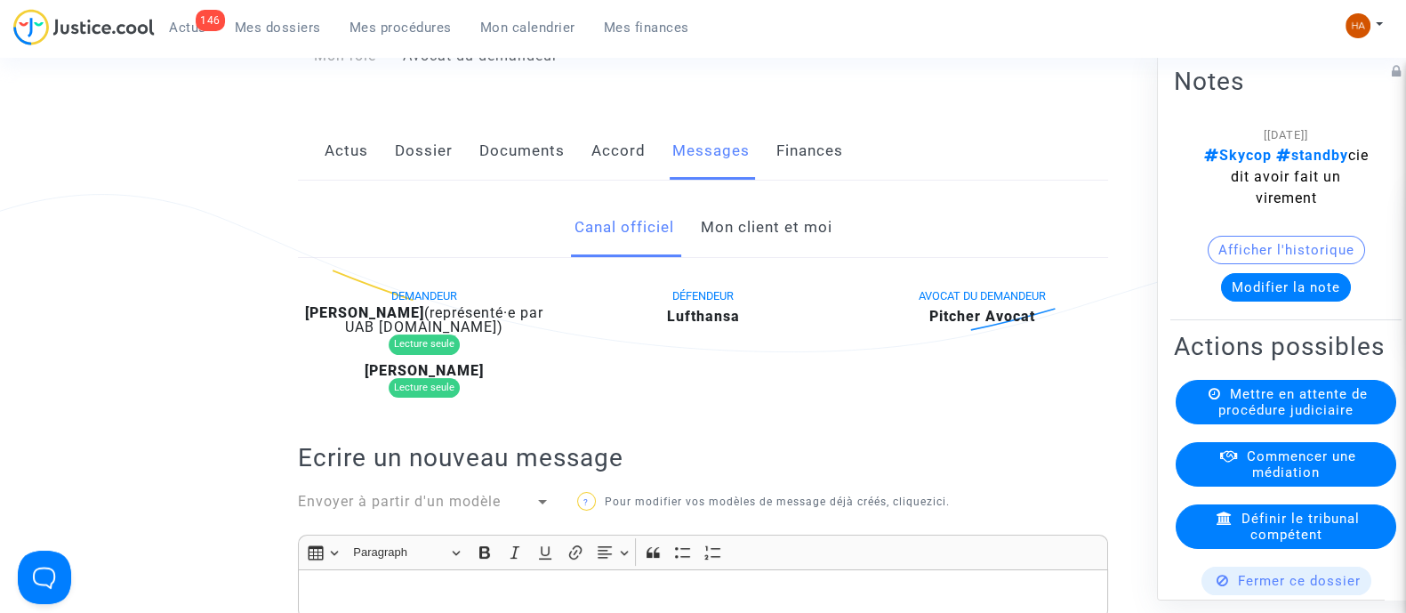
scroll to position [258, 0]
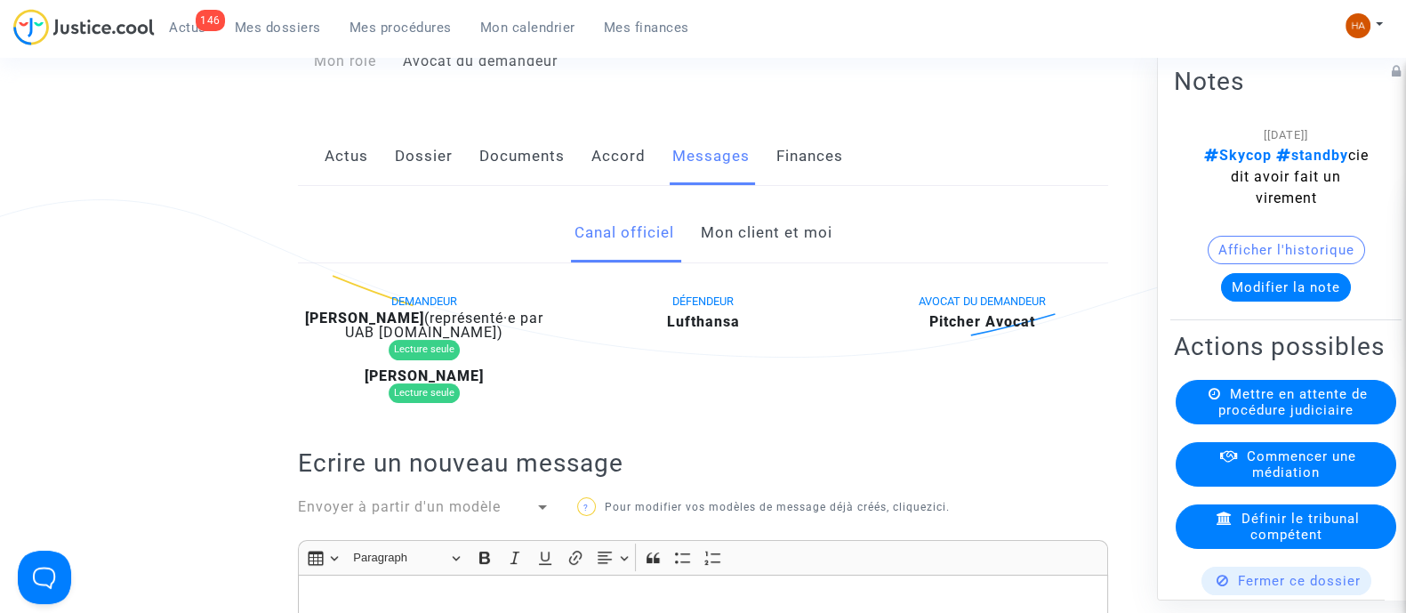
click at [769, 259] on link "Mon client et moi" at bounding box center [766, 233] width 132 height 59
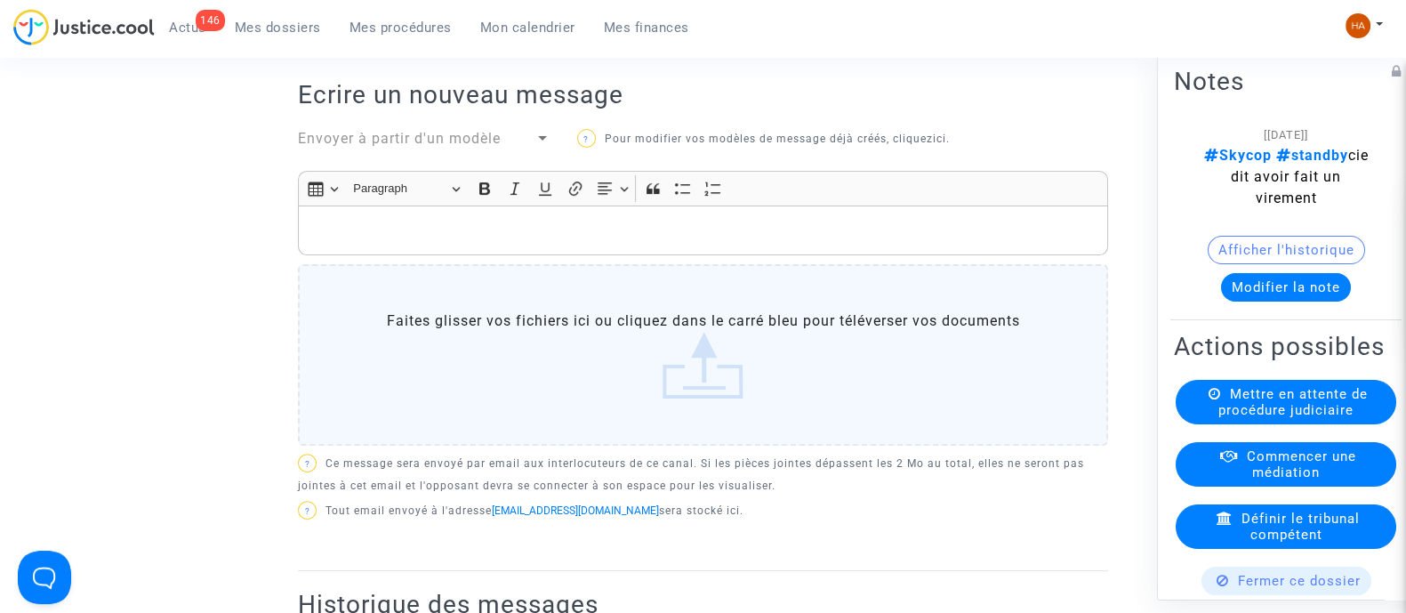
scroll to position [608, 0]
click at [334, 245] on p "Rich Text Editor, main" at bounding box center [704, 233] width 792 height 22
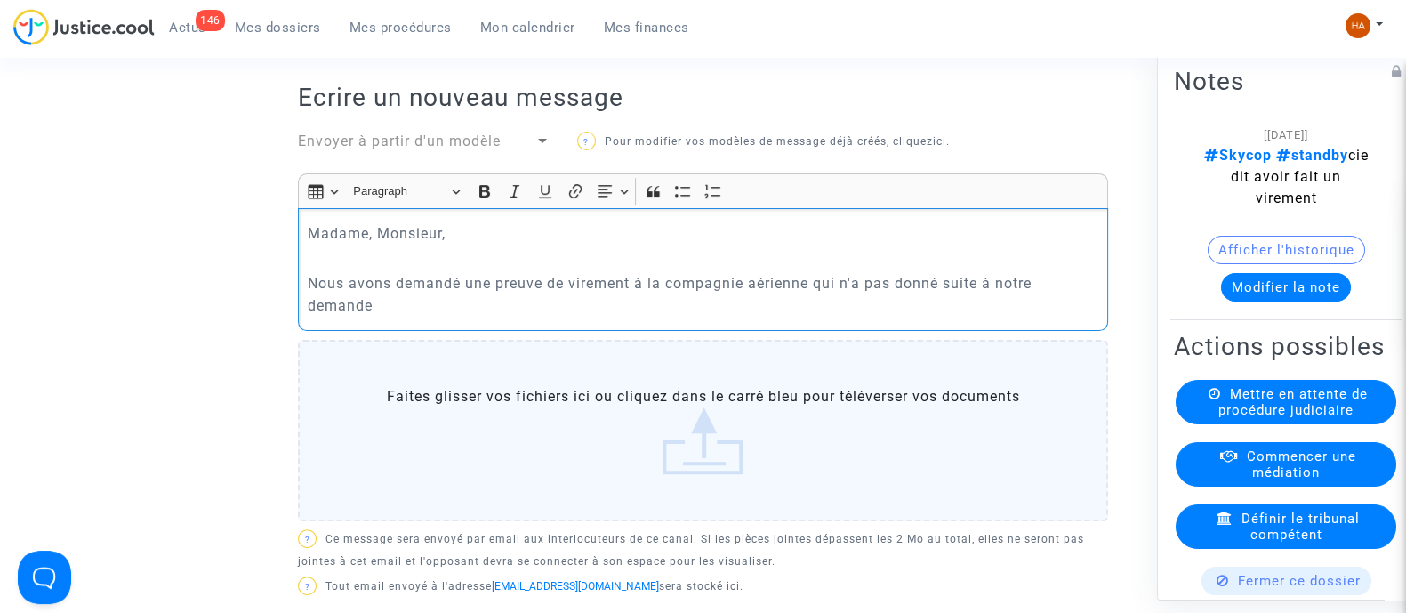
click at [394, 309] on p "Nous avons demandé une preuve de virement à la compagnie aérienne qui n'a pas d…" at bounding box center [704, 294] width 792 height 44
click at [387, 317] on p "Nous avons déjà demandé une preuve de virement à la compagnie aérienne qui n'a …" at bounding box center [704, 294] width 792 height 44
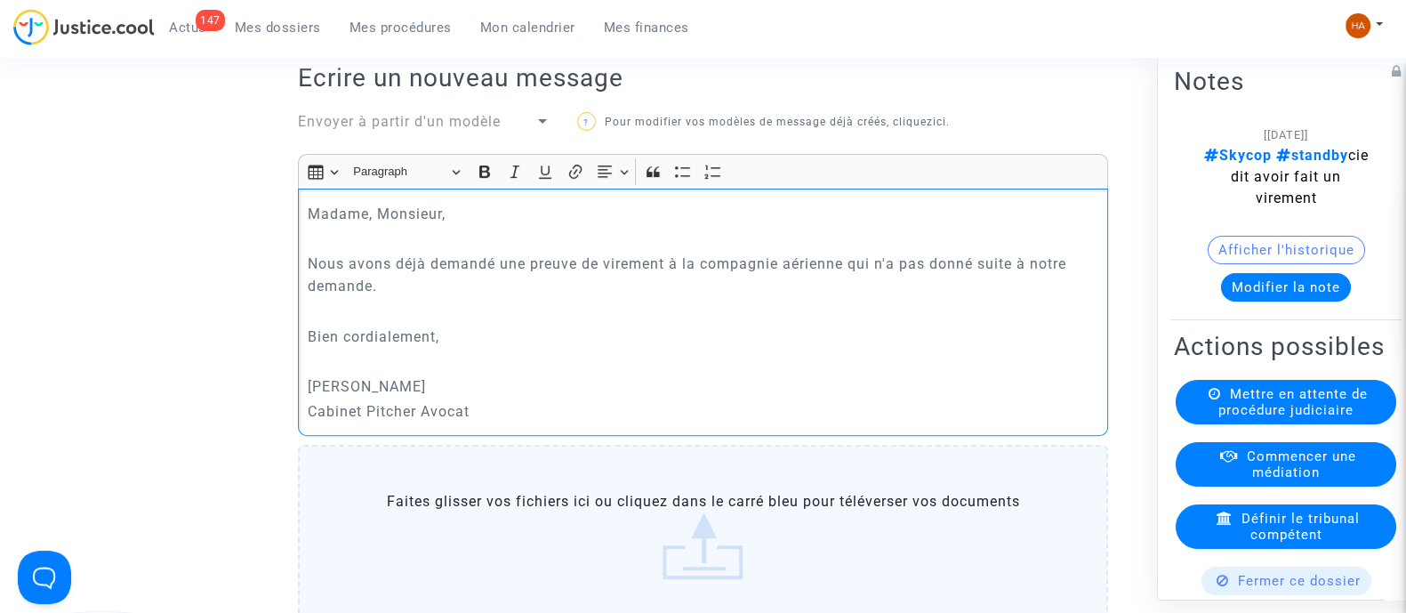
scroll to position [733, 0]
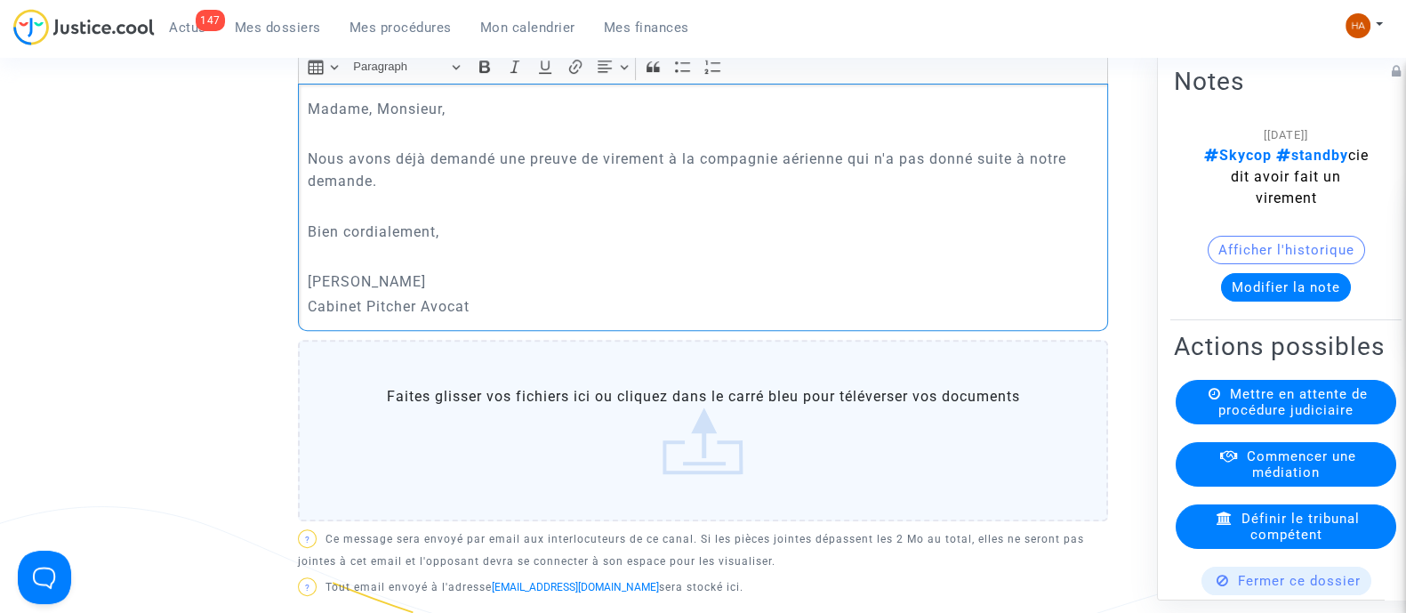
drag, startPoint x: 973, startPoint y: 182, endPoint x: 930, endPoint y: 185, distance: 43.7
click at [930, 185] on p "Nous avons déjà demandé une preuve de virement à la compagnie aérienne qui n'a …" at bounding box center [704, 170] width 792 height 44
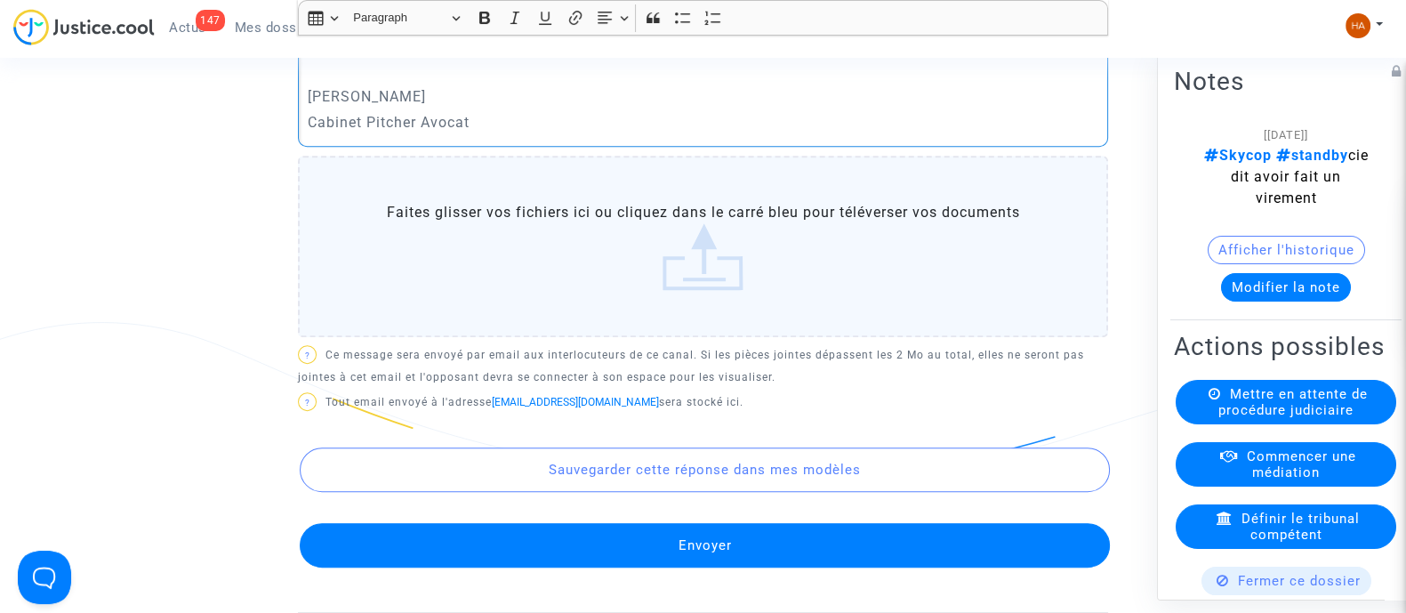
scroll to position [922, 0]
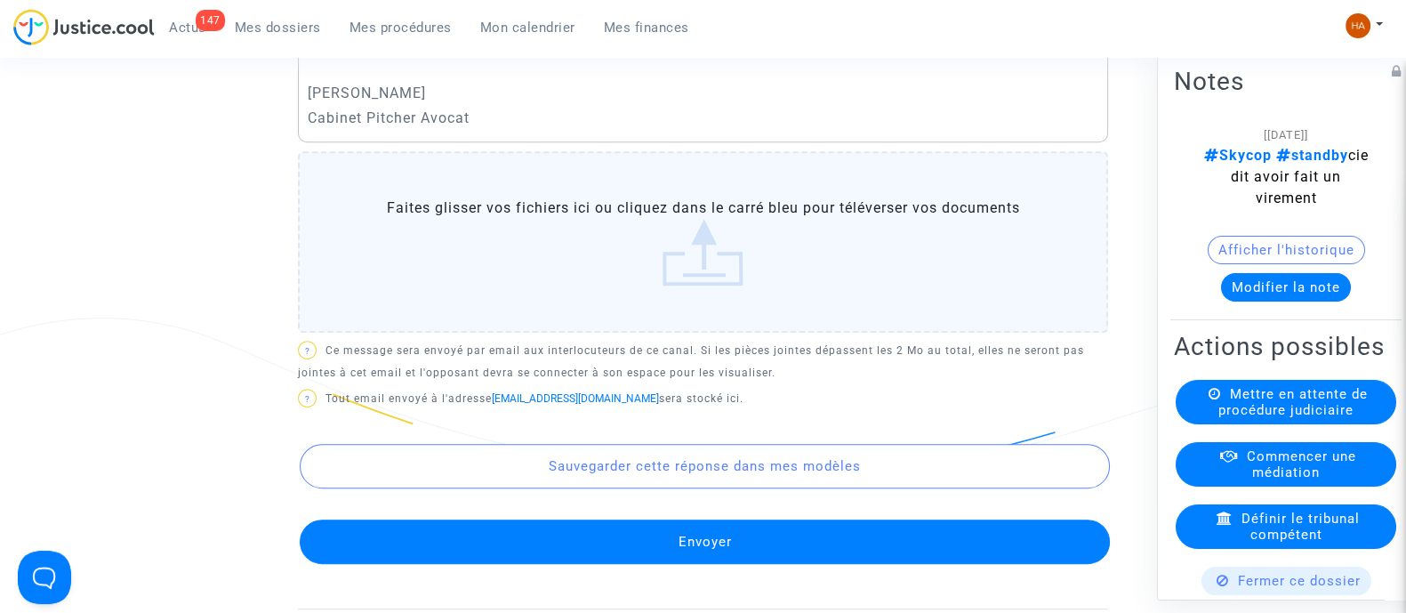
click at [817, 562] on button "Envoyer" at bounding box center [705, 542] width 810 height 44
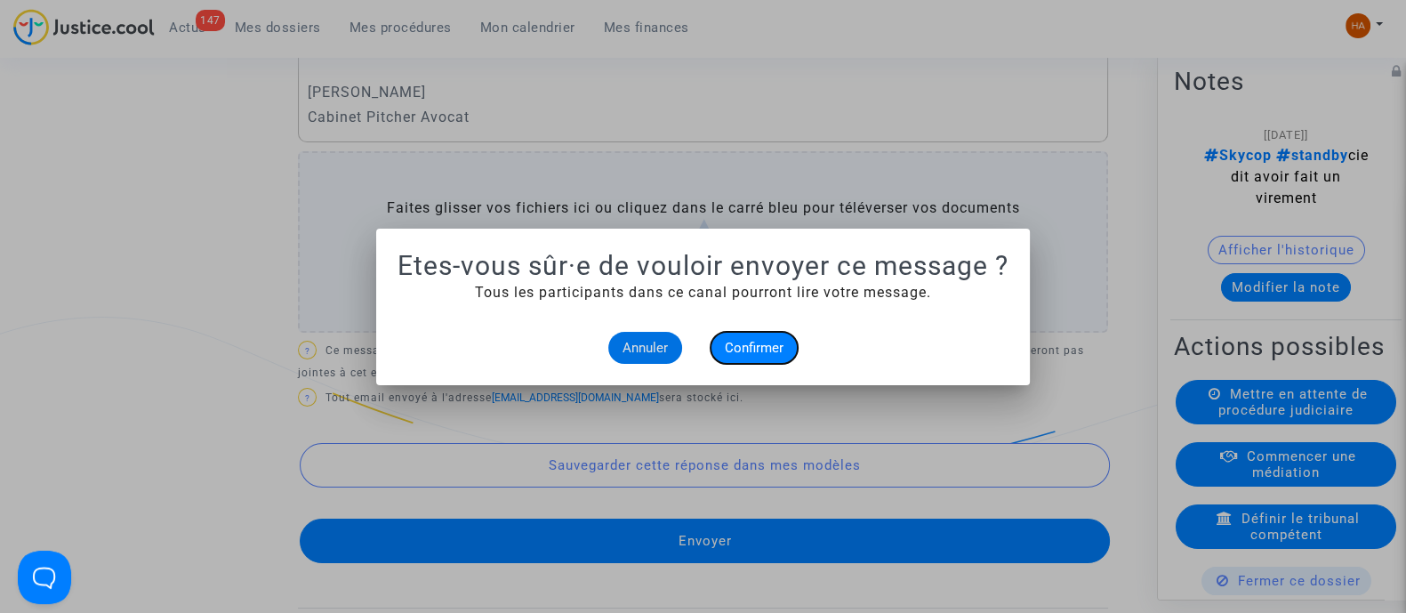
click at [757, 351] on span "Confirmer" at bounding box center [754, 348] width 59 height 16
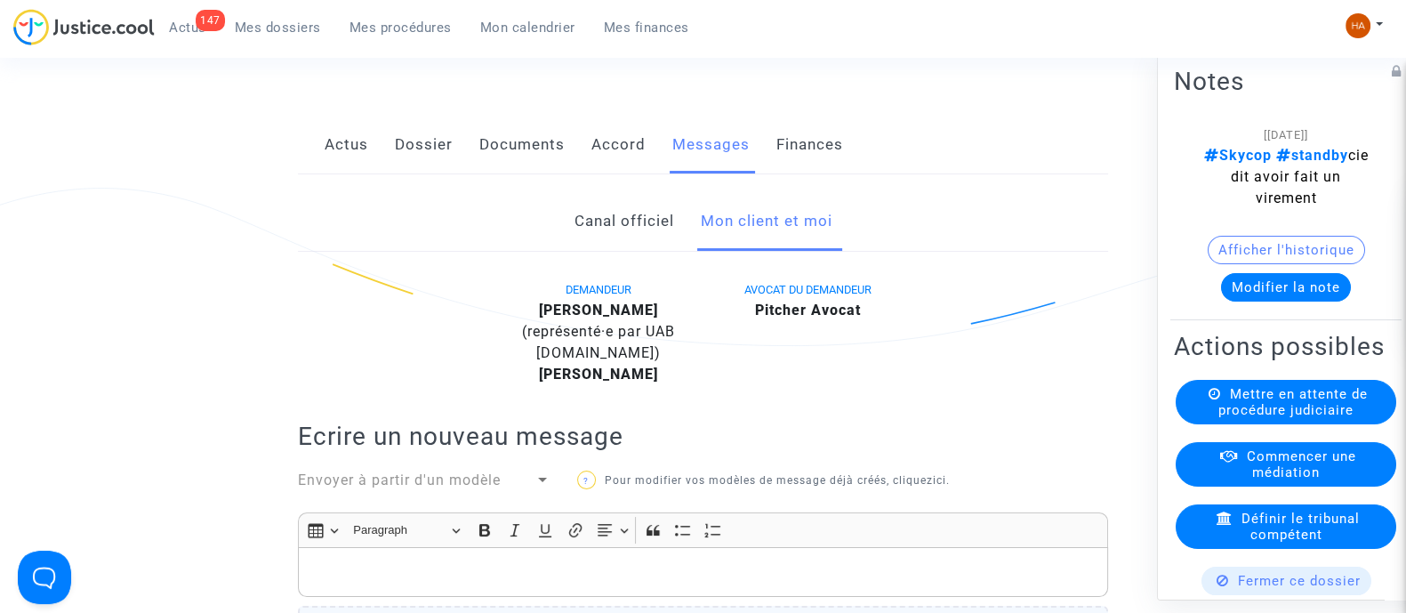
scroll to position [265, 0]
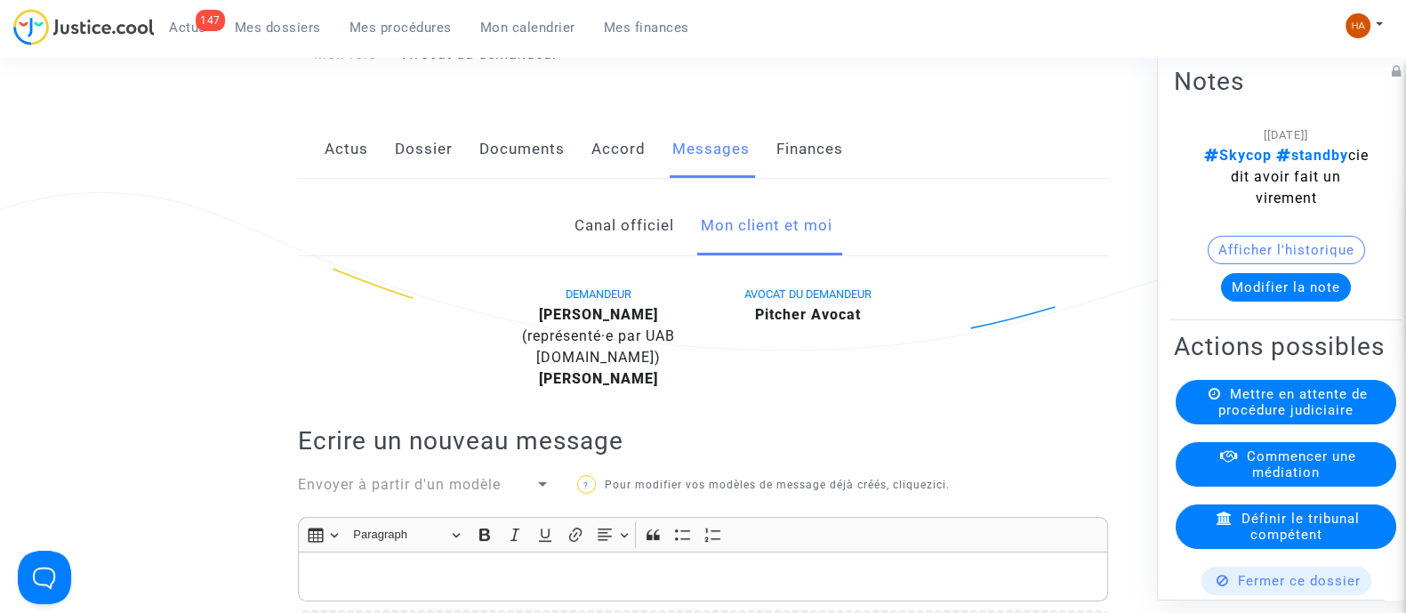
click at [610, 241] on link "Canal officiel" at bounding box center [624, 226] width 100 height 59
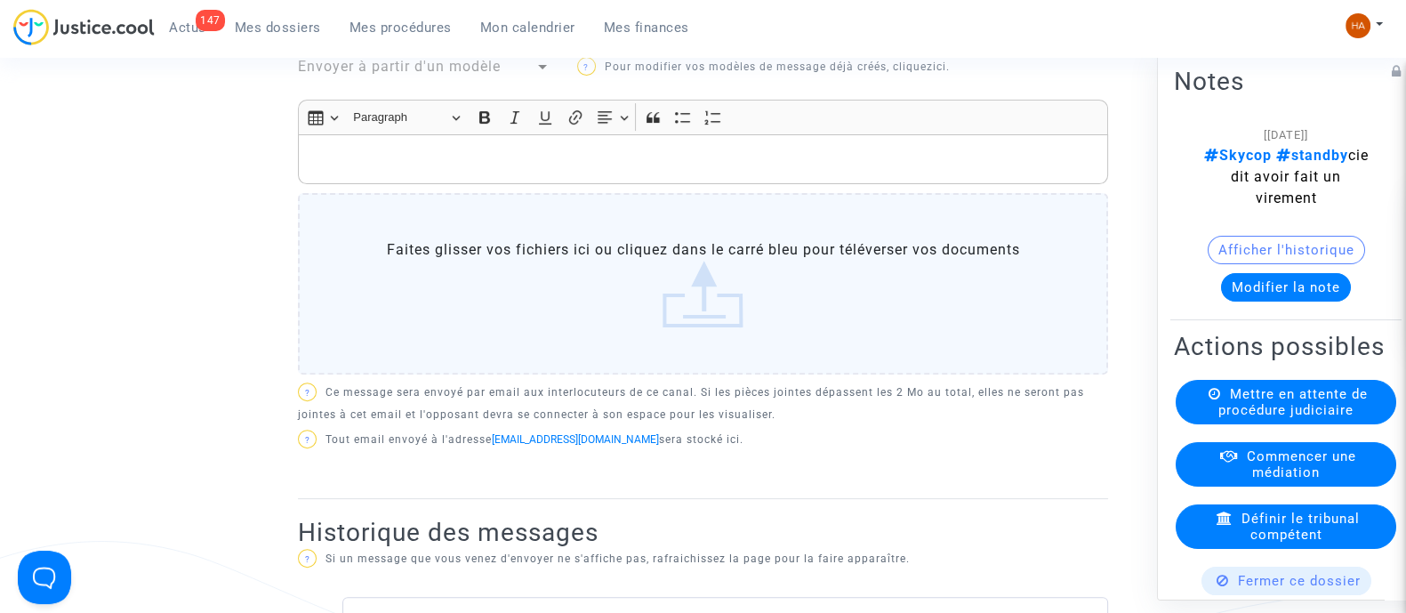
scroll to position [697, 0]
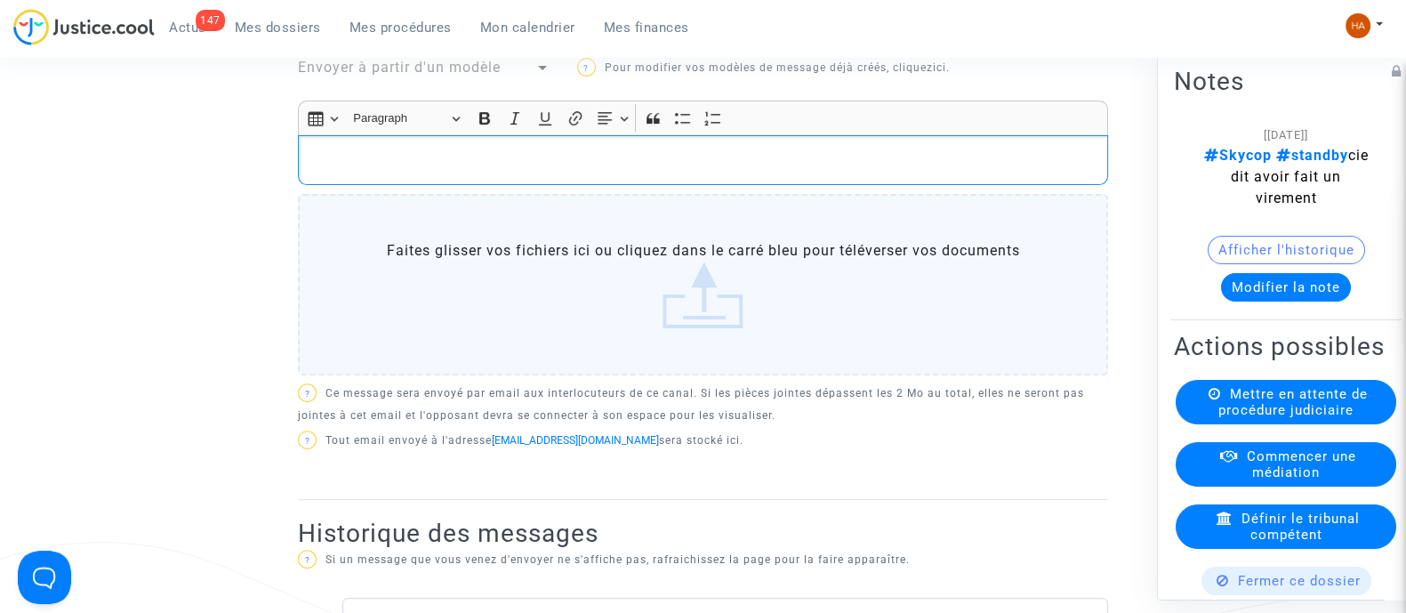
click at [392, 171] on p "Rich Text Editor, main" at bounding box center [704, 160] width 792 height 22
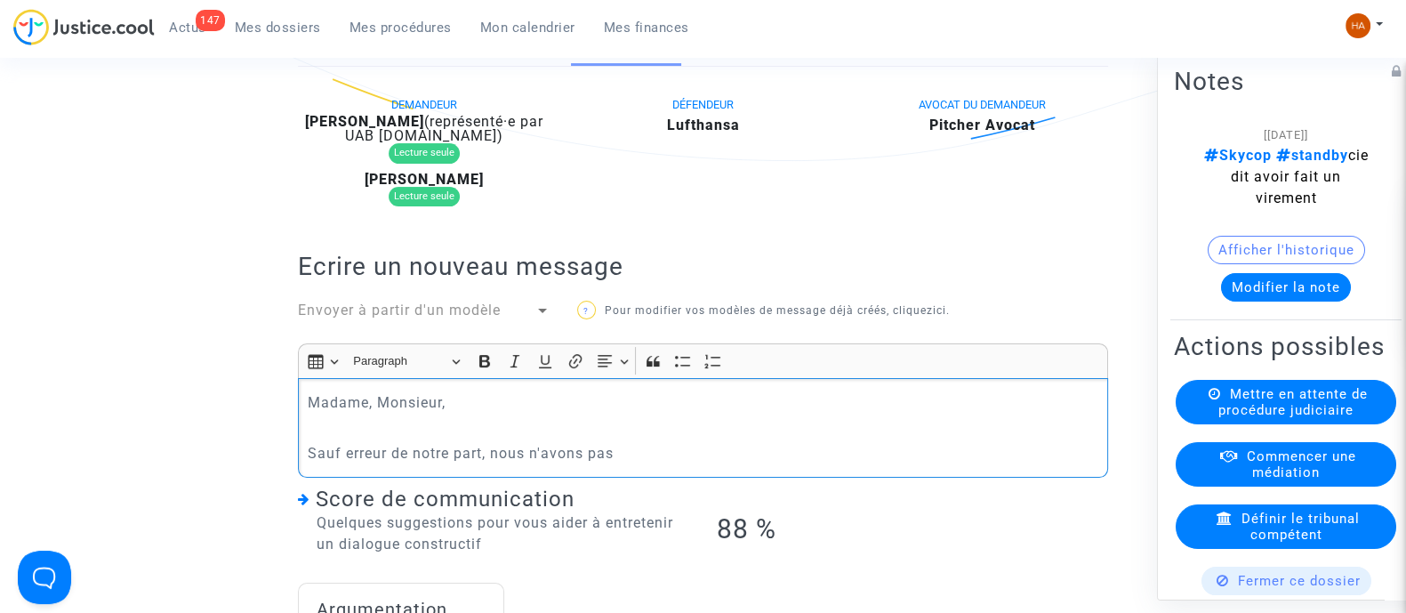
scroll to position [457, 0]
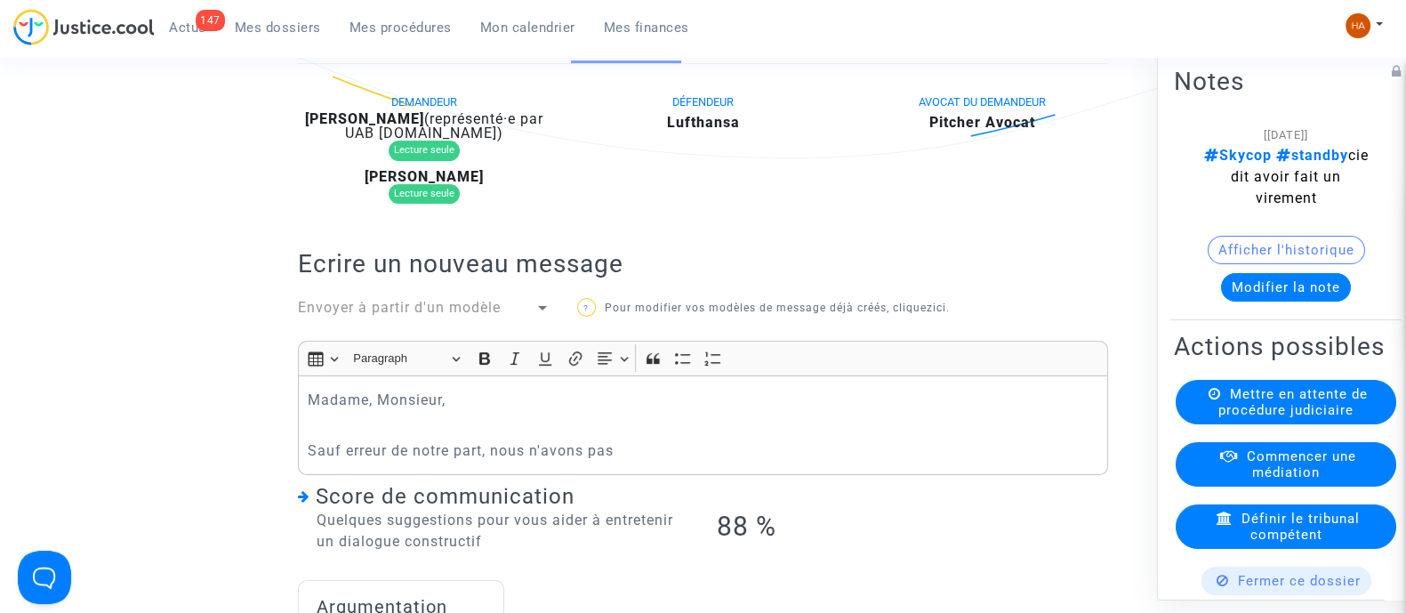
click at [618, 475] on div "Madame, Monsieur, Sauf erreur de notre part, nous n'avons pas" at bounding box center [703, 425] width 810 height 100
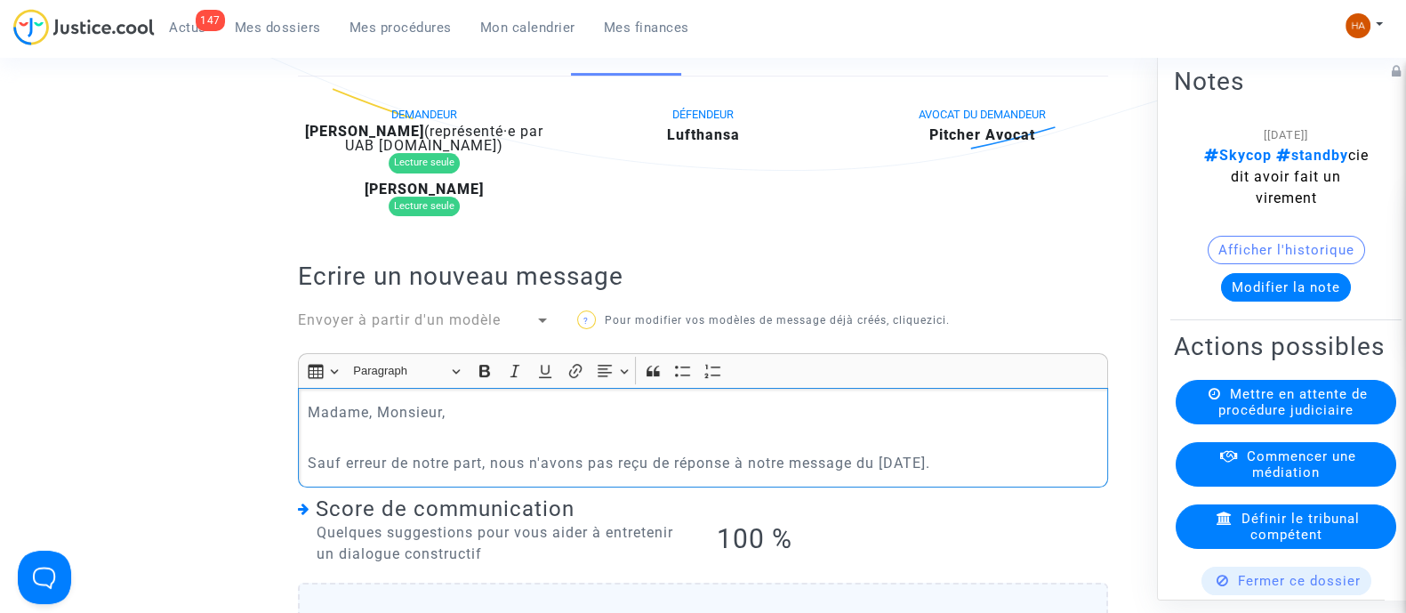
scroll to position [440, 0]
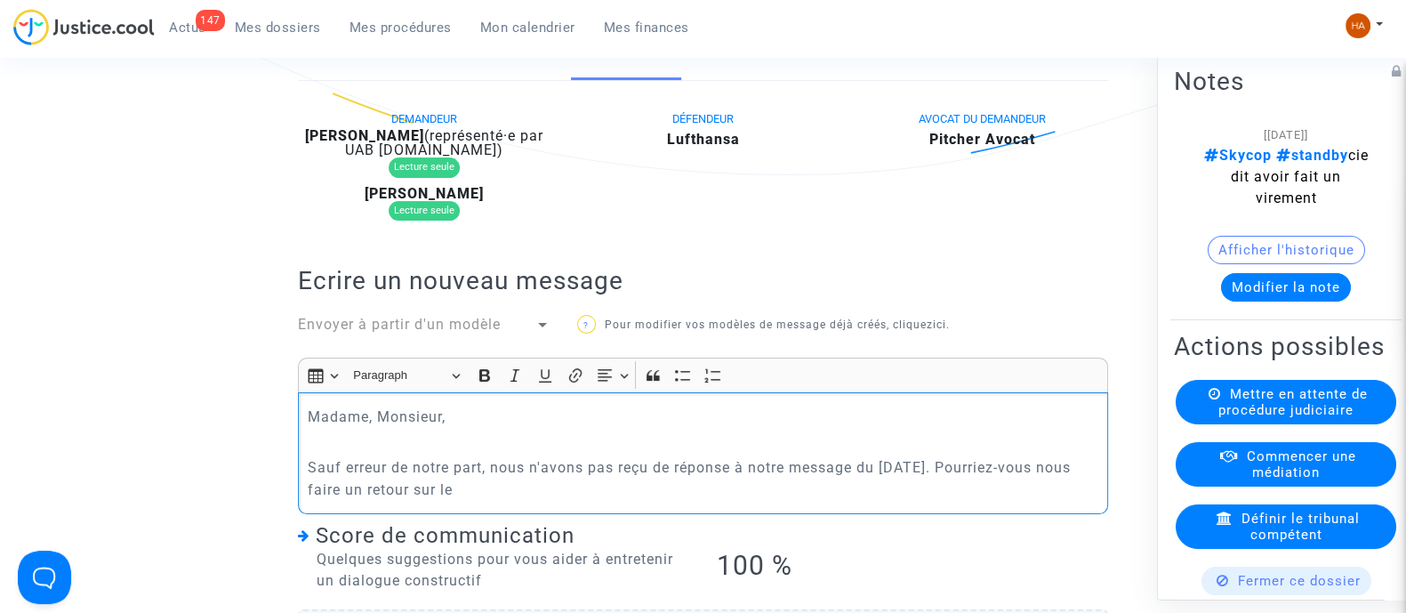
drag, startPoint x: 411, startPoint y: 505, endPoint x: 347, endPoint y: 504, distance: 64.1
click at [347, 501] on p "Sauf erreur de notre part, nous n'avons pas reçu de réponse à notre message du …" at bounding box center [704, 478] width 792 height 44
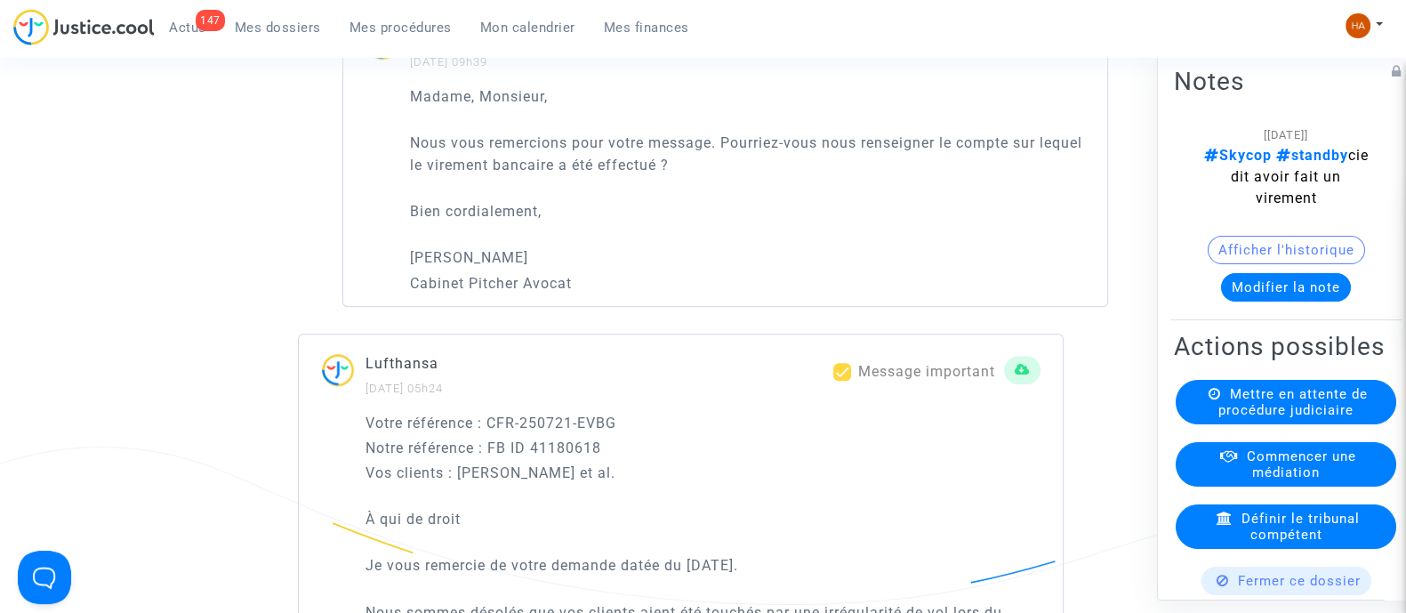
scroll to position [1587, 0]
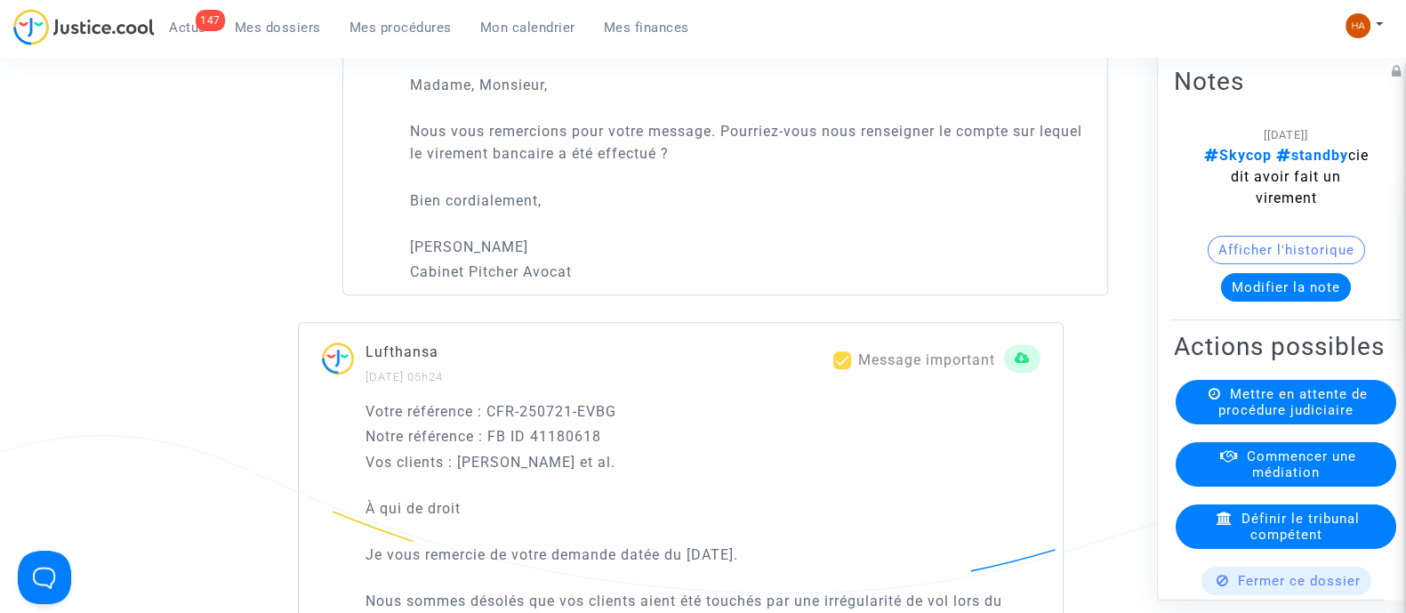
drag, startPoint x: 867, startPoint y: 171, endPoint x: 721, endPoint y: 193, distance: 147.6
click at [721, 165] on p "Nous vous remercions pour votre message. Pourriez-vous nous renseigner le compt…" at bounding box center [747, 142] width 675 height 44
copy p "renseigner le compte sur lequel le virement bancaire a été effectué ?"
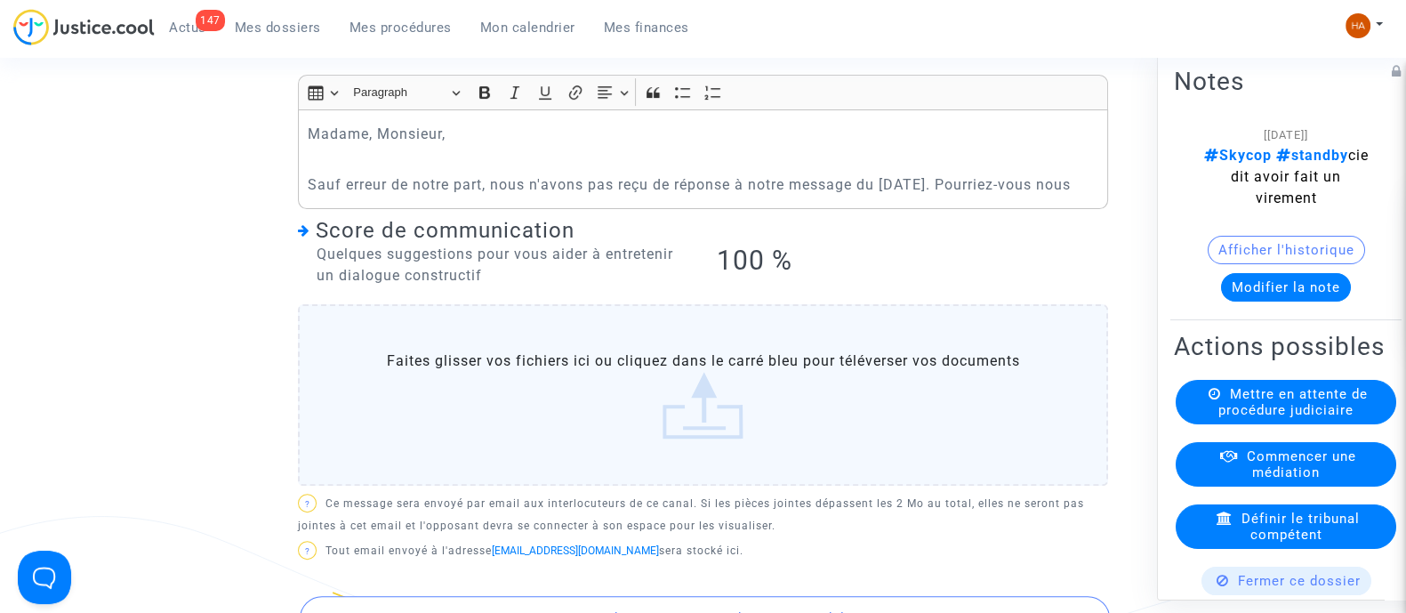
scroll to position [721, 0]
click at [423, 198] on p "Sauf erreur de notre part, nous n'avons pas reçu de réponse à notre message du …" at bounding box center [704, 187] width 792 height 22
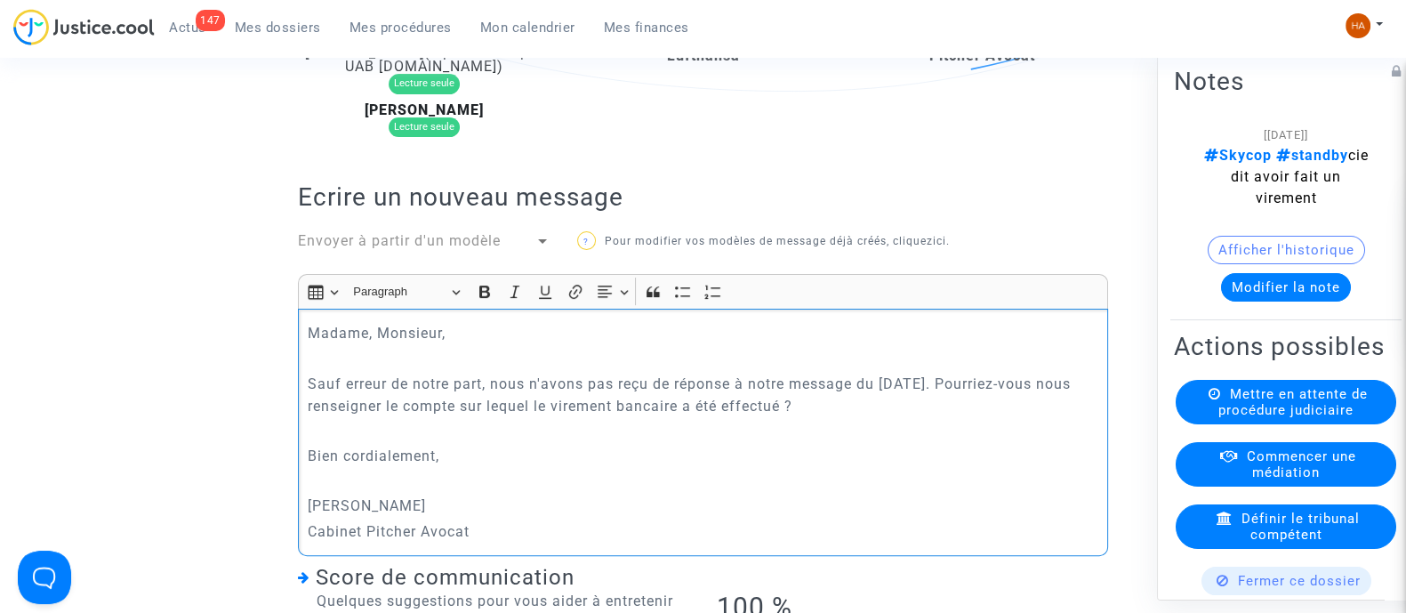
scroll to position [1044, 0]
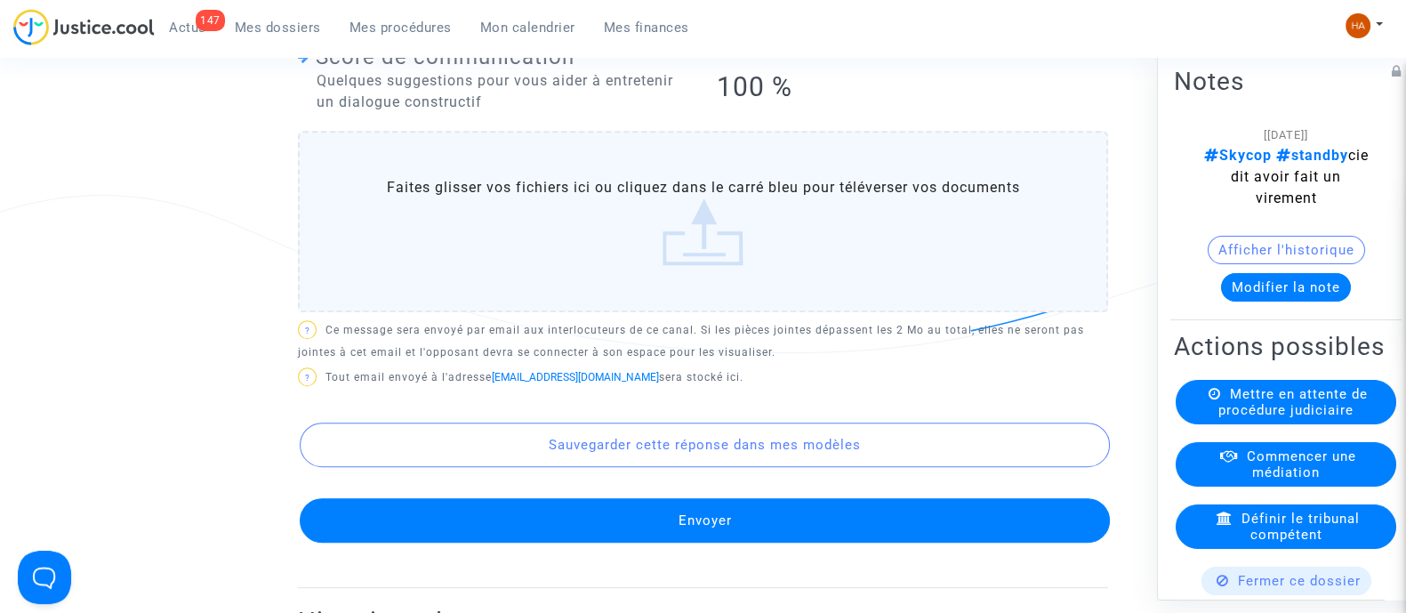
click at [774, 529] on button "Envoyer" at bounding box center [705, 520] width 810 height 44
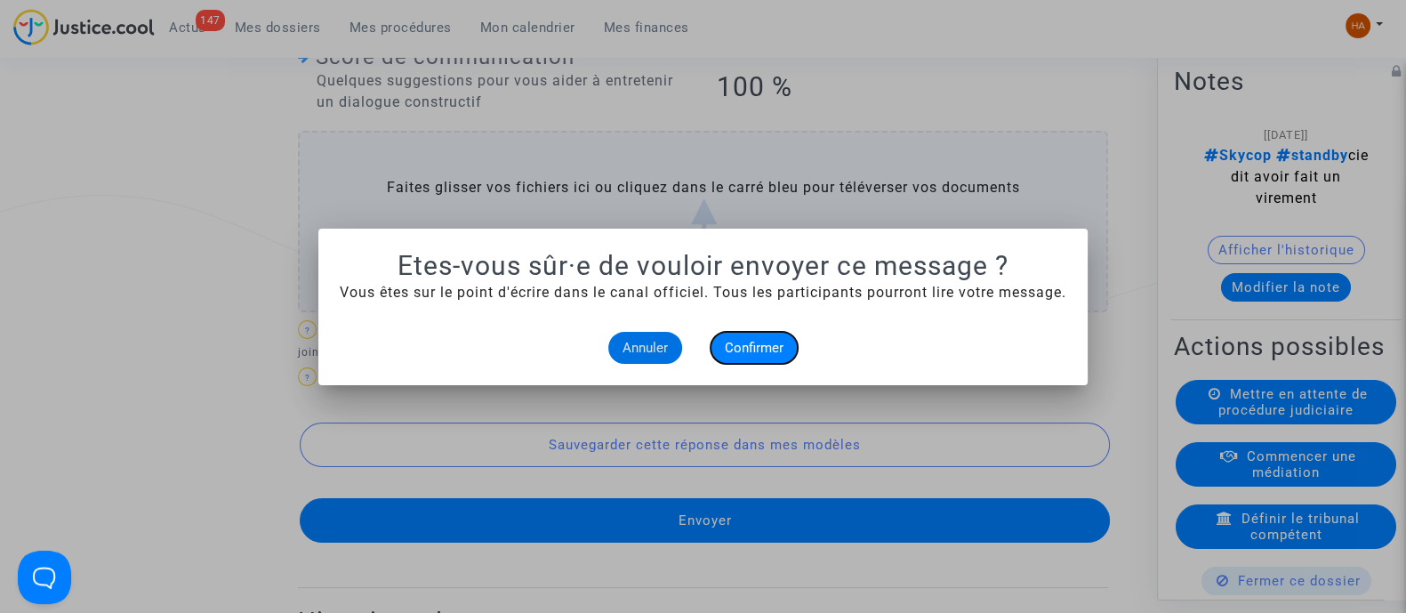
click at [767, 342] on span "Confirmer" at bounding box center [754, 348] width 59 height 16
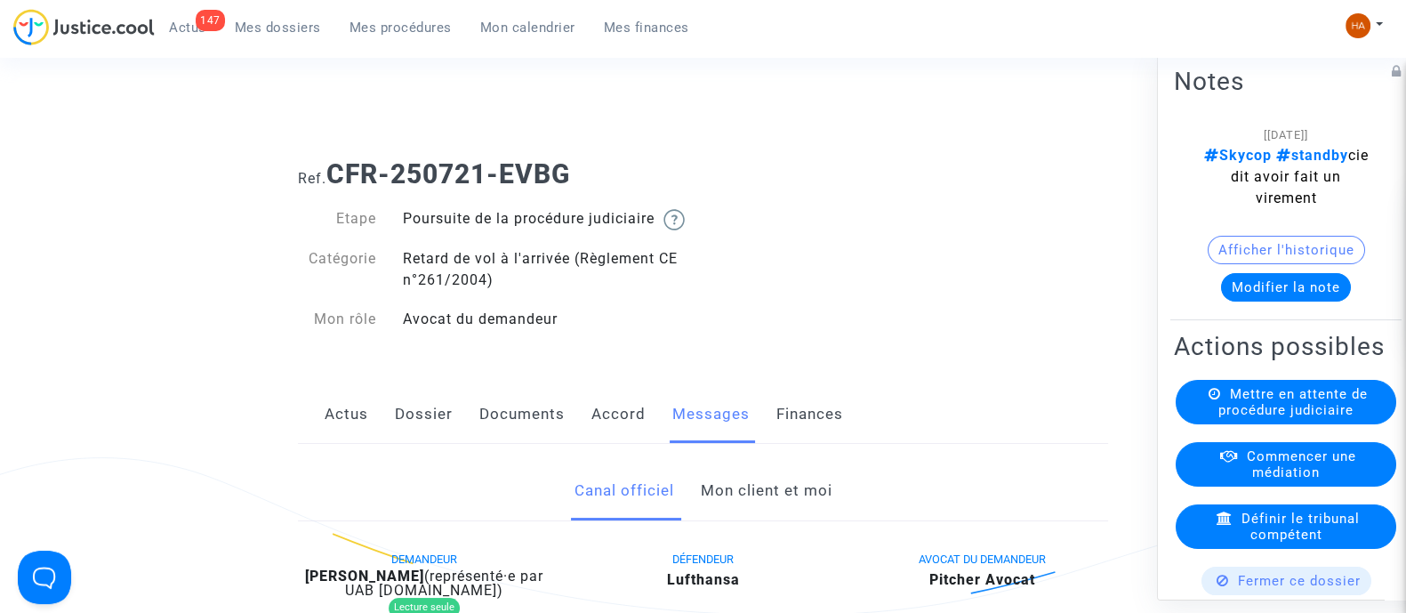
scroll to position [1044, 0]
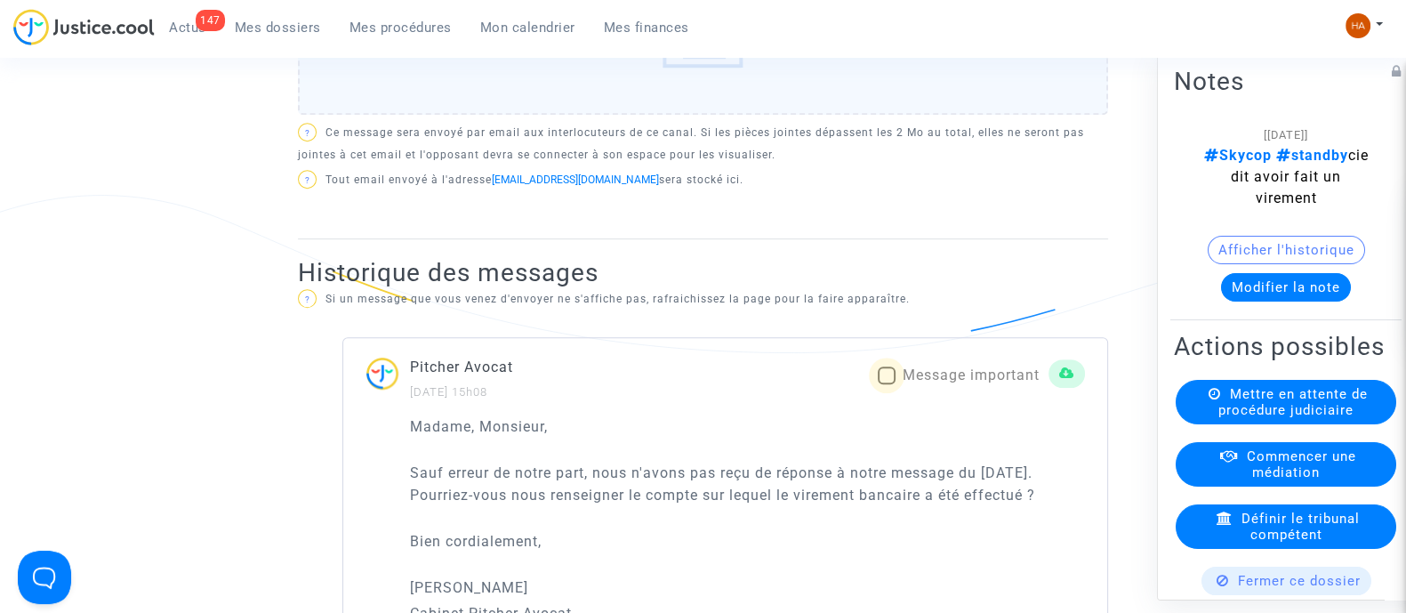
click at [888, 384] on span at bounding box center [887, 376] width 18 height 18
click at [887, 385] on input "Message important" at bounding box center [886, 384] width 1 height 1
checkbox input "true"
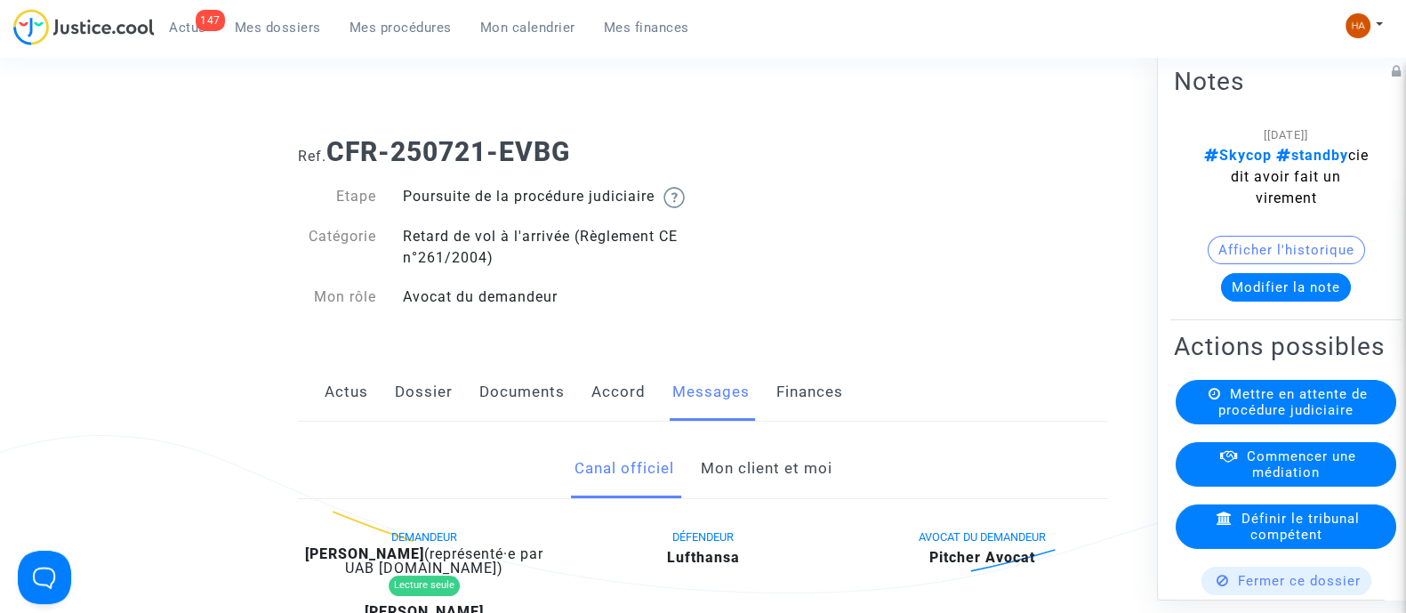
scroll to position [0, 0]
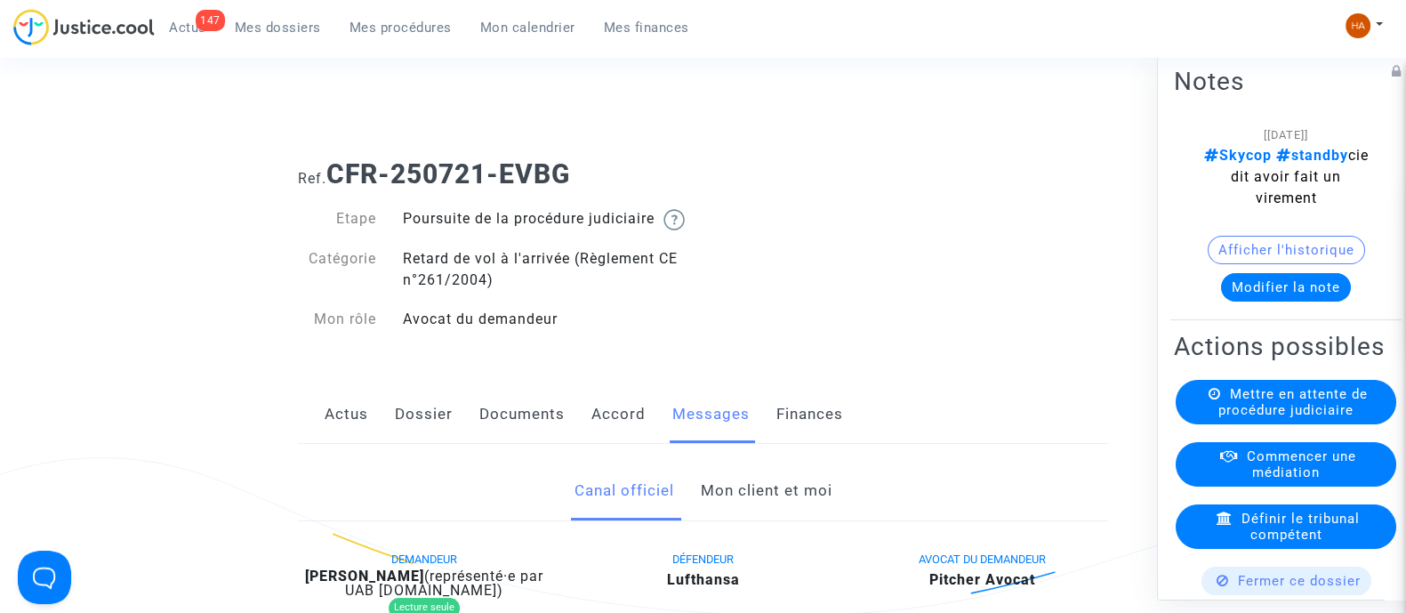
click at [258, 30] on span "Mes dossiers" at bounding box center [278, 28] width 86 height 16
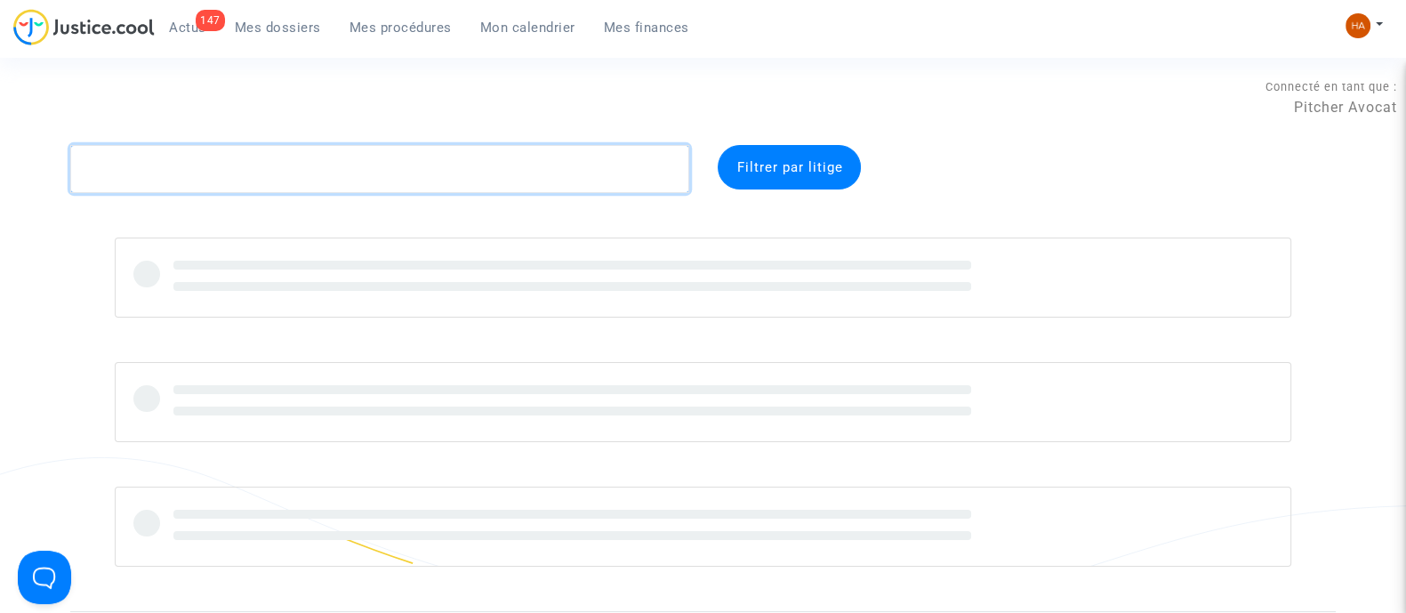
click at [204, 171] on textarea at bounding box center [379, 169] width 619 height 48
paste textarea "CFR-250721-NMAU"
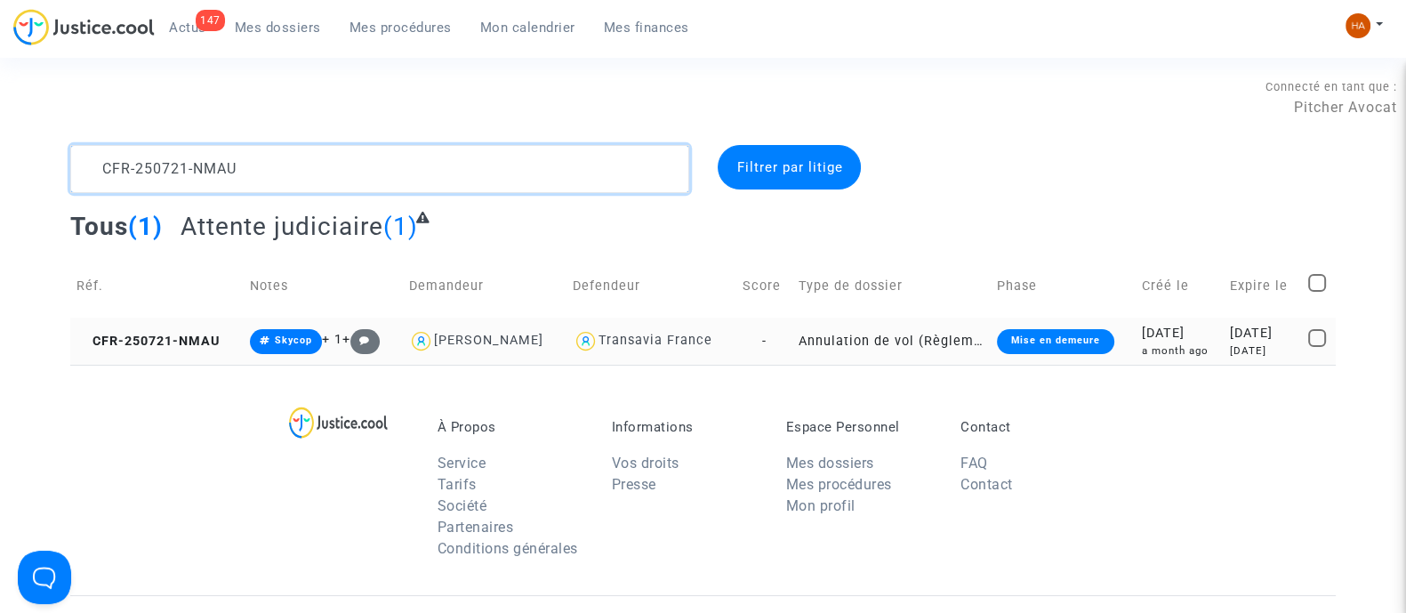
type textarea "CFR-250721-NMAU"
click at [793, 345] on td "Annulation de vol (Règlement CE n°261/2004)" at bounding box center [892, 341] width 198 height 47
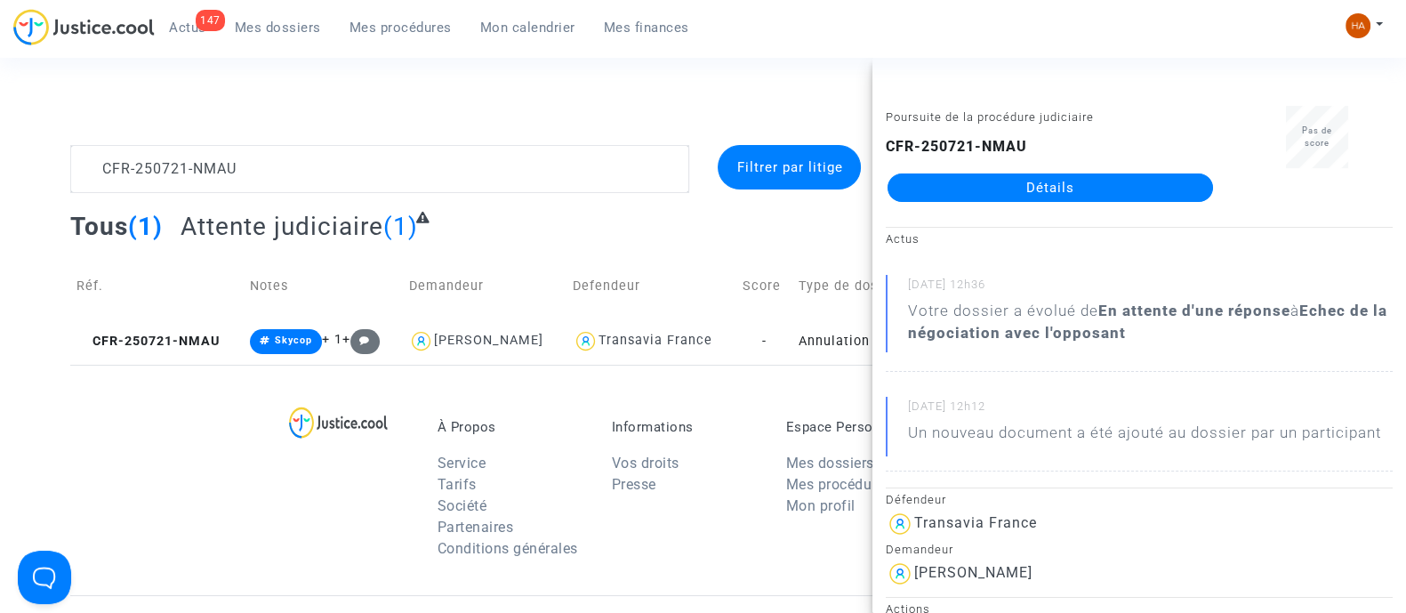
click at [963, 197] on link "Détails" at bounding box center [1051, 187] width 326 height 28
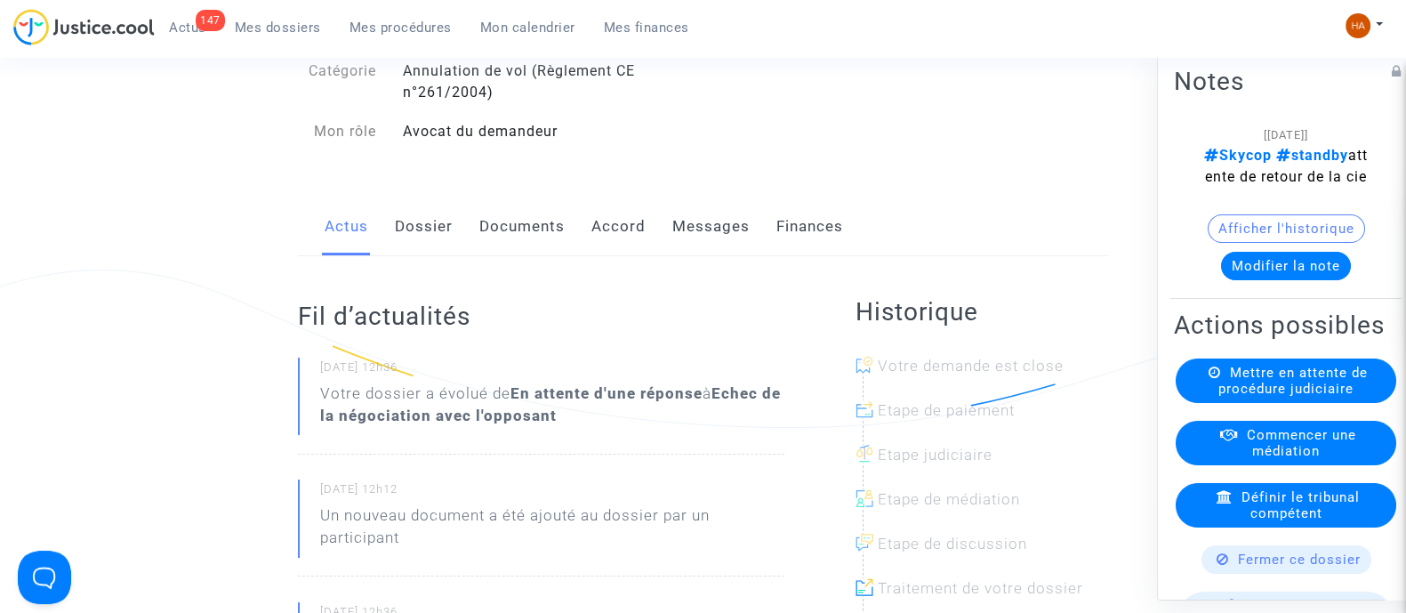
scroll to position [222, 0]
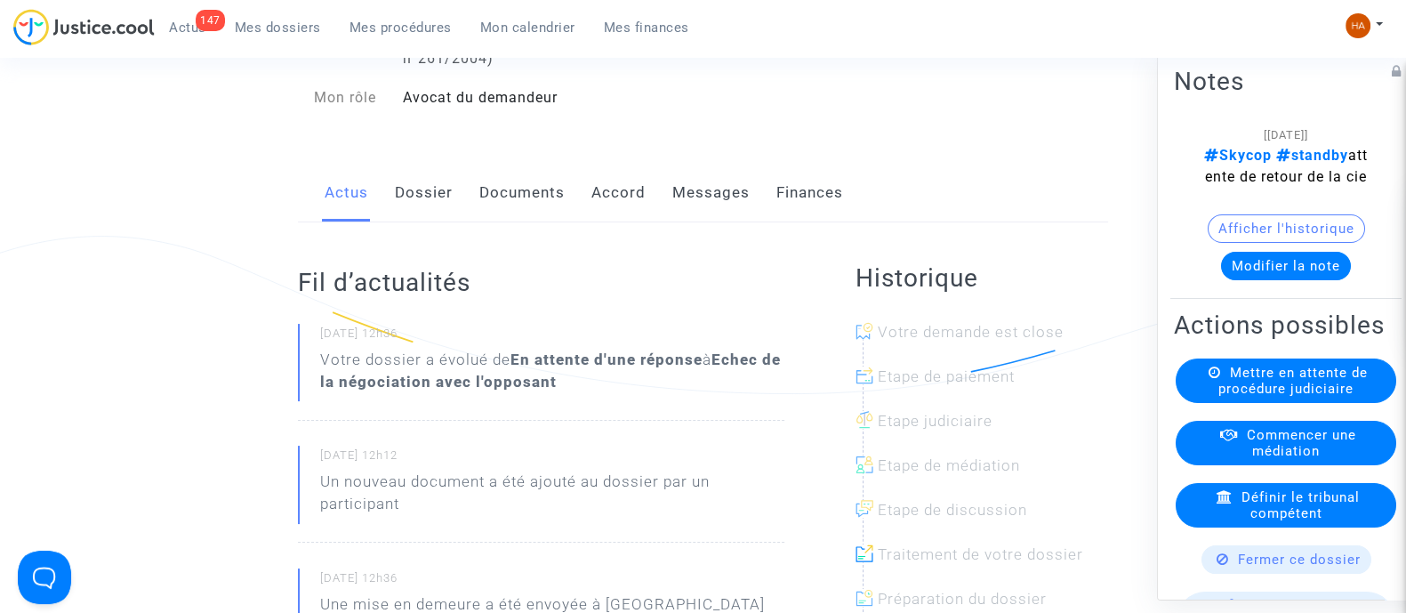
click at [704, 210] on link "Messages" at bounding box center [711, 193] width 77 height 59
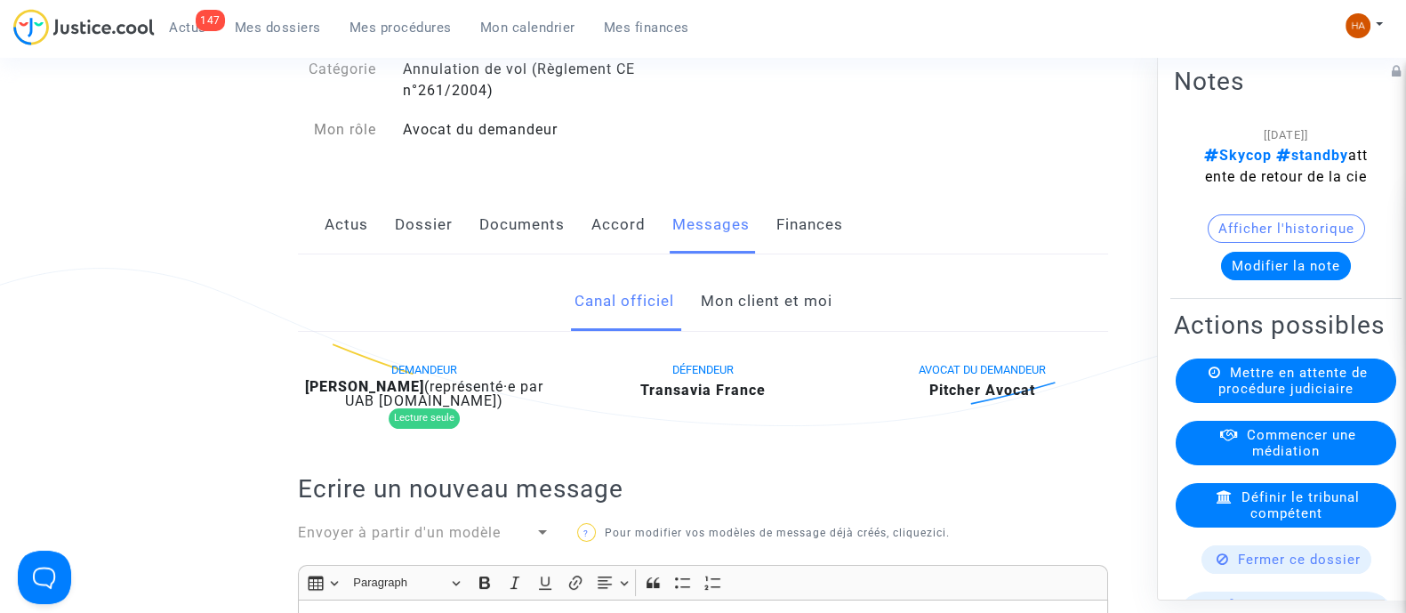
scroll to position [110, 0]
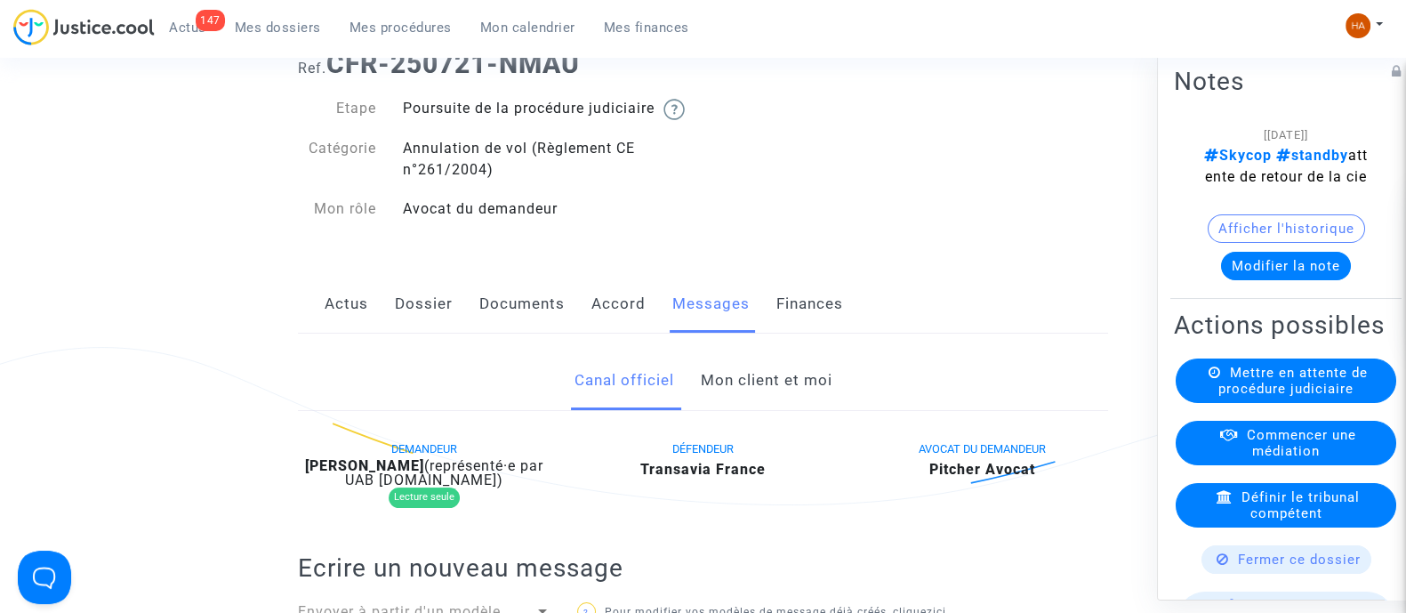
click at [494, 328] on link "Documents" at bounding box center [521, 304] width 85 height 59
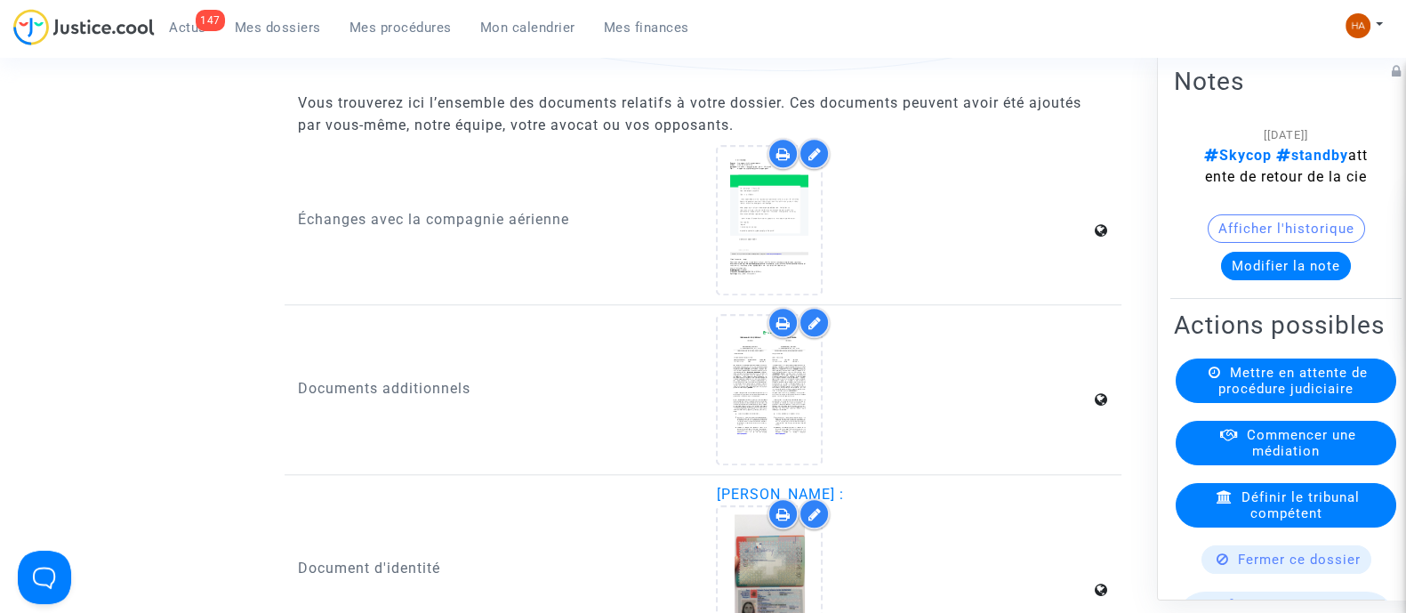
scroll to position [2113, 0]
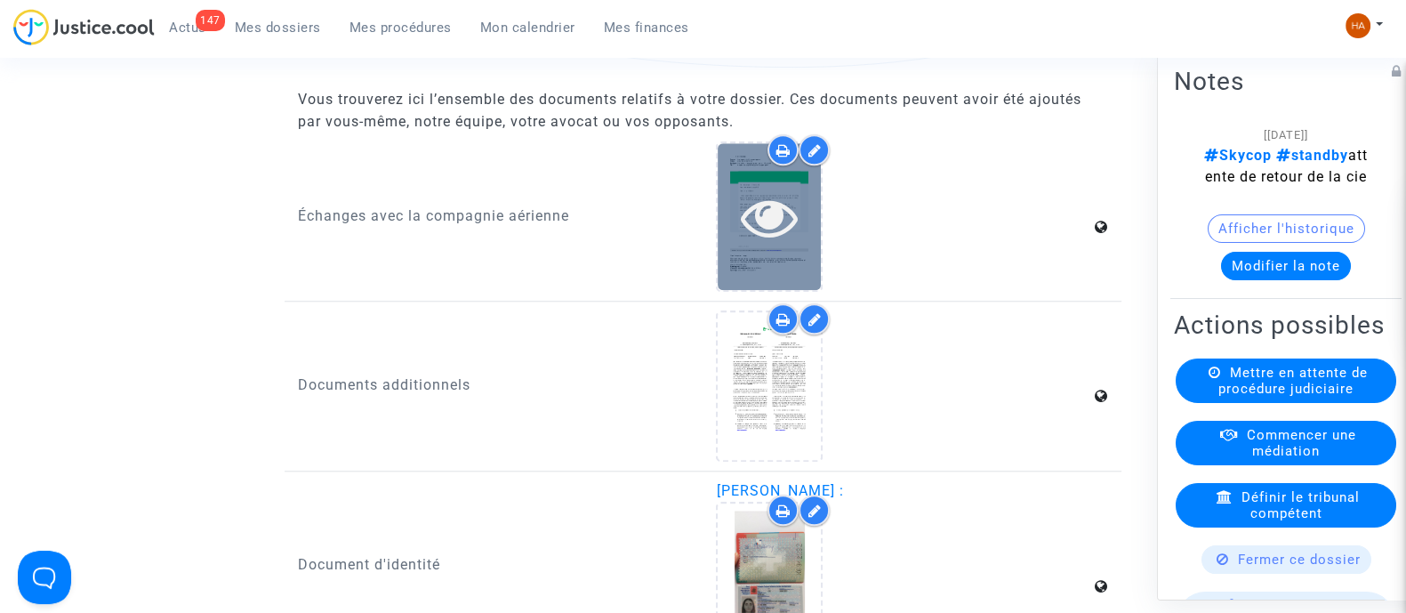
click at [769, 237] on icon at bounding box center [770, 217] width 58 height 57
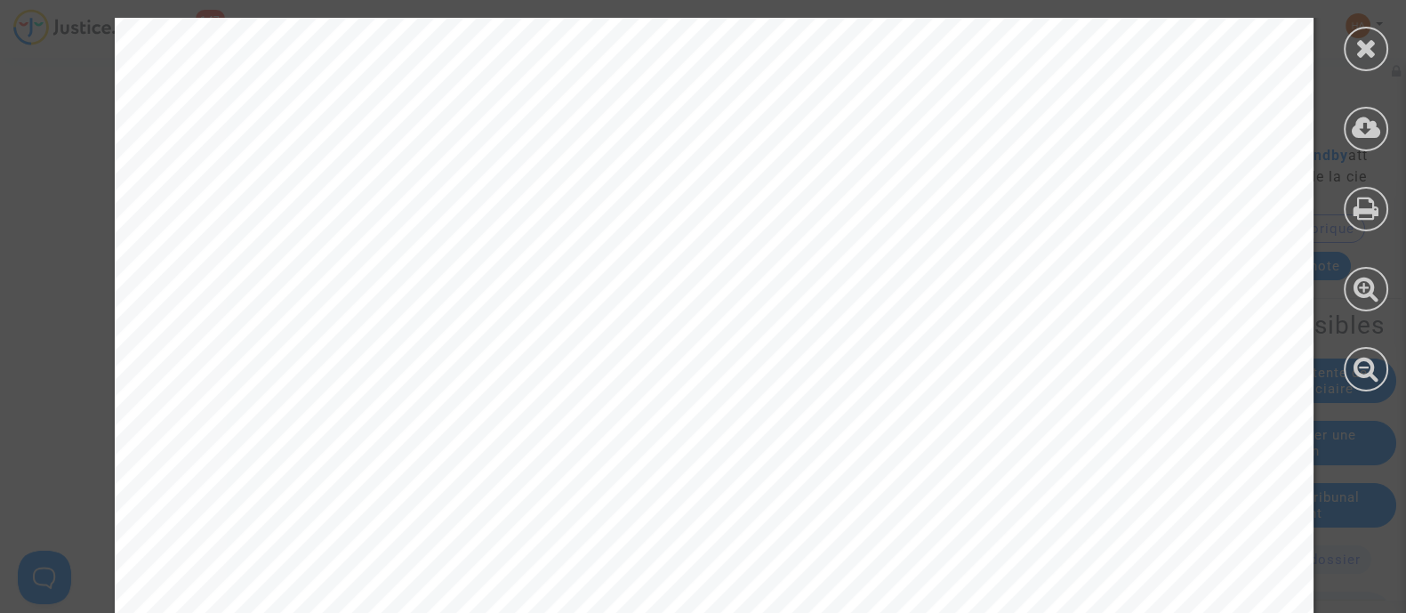
scroll to position [444, 0]
click at [1357, 60] on div at bounding box center [1366, 49] width 44 height 44
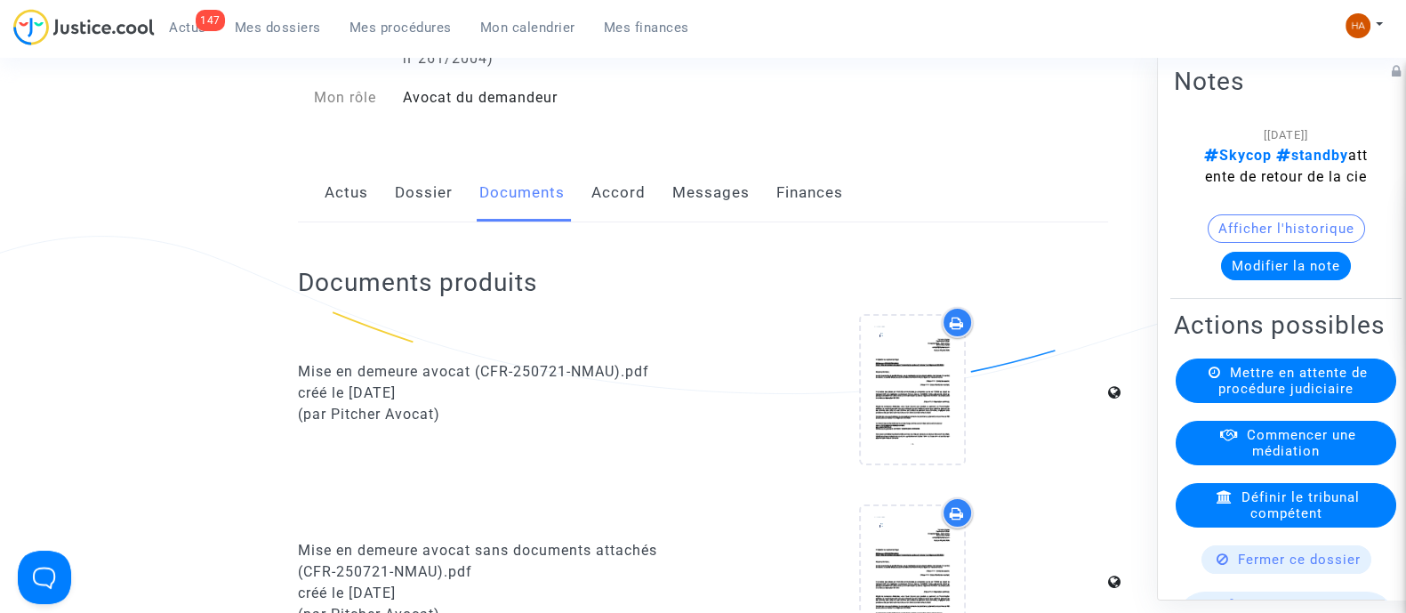
scroll to position [0, 0]
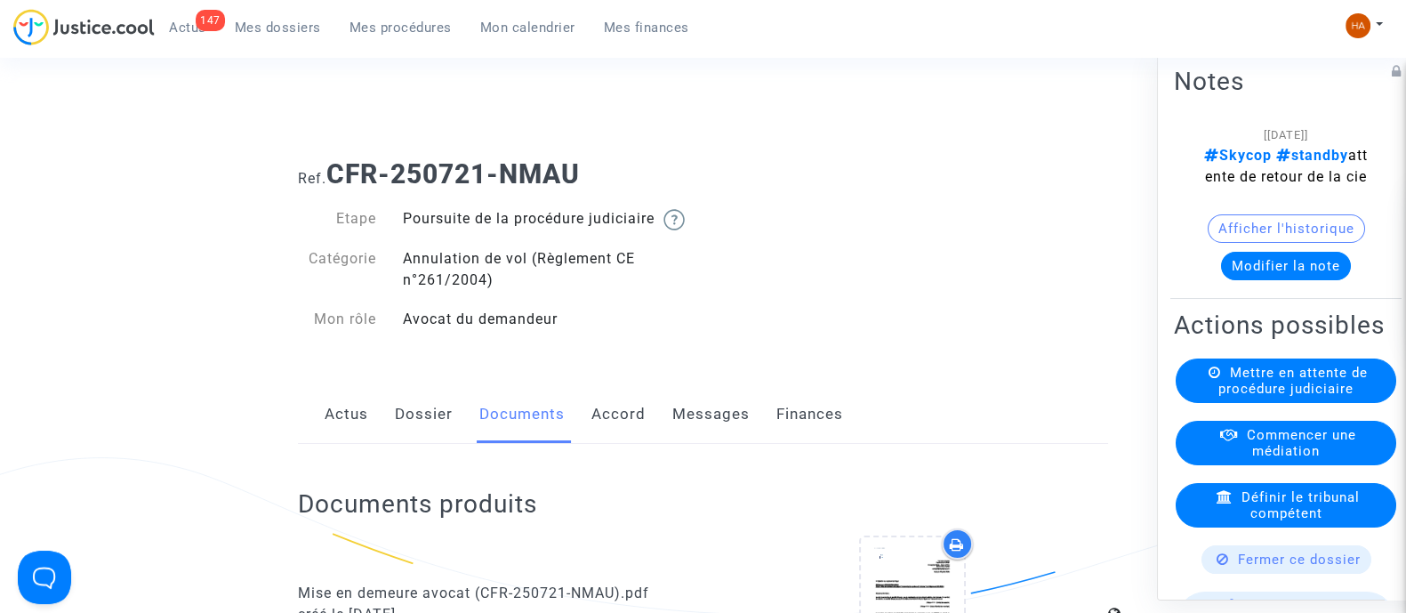
drag, startPoint x: 616, startPoint y: 174, endPoint x: 331, endPoint y: 182, distance: 285.7
click at [331, 182] on h1 "Ref. CFR-250721-NMAU" at bounding box center [703, 174] width 810 height 32
copy b "CFR-250721-NMAU"
click at [261, 28] on span "Mes dossiers" at bounding box center [278, 28] width 86 height 16
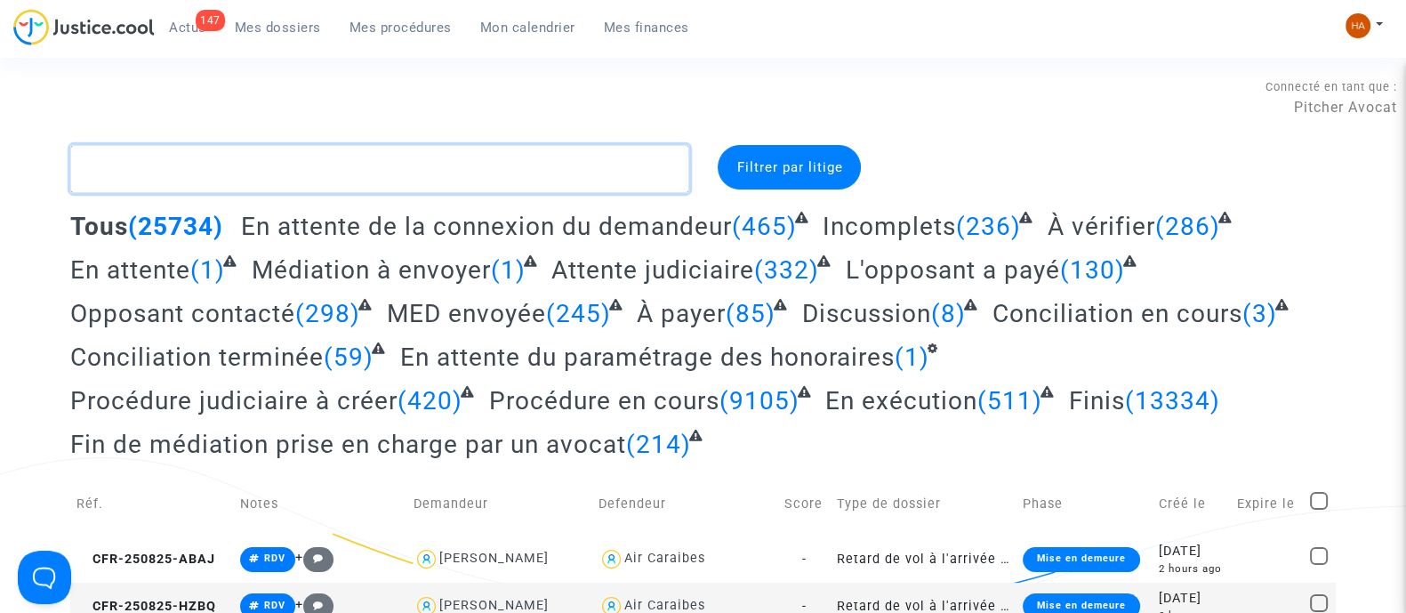
click at [285, 166] on textarea at bounding box center [379, 169] width 619 height 48
paste textarea "CFR-250520-2VEG"
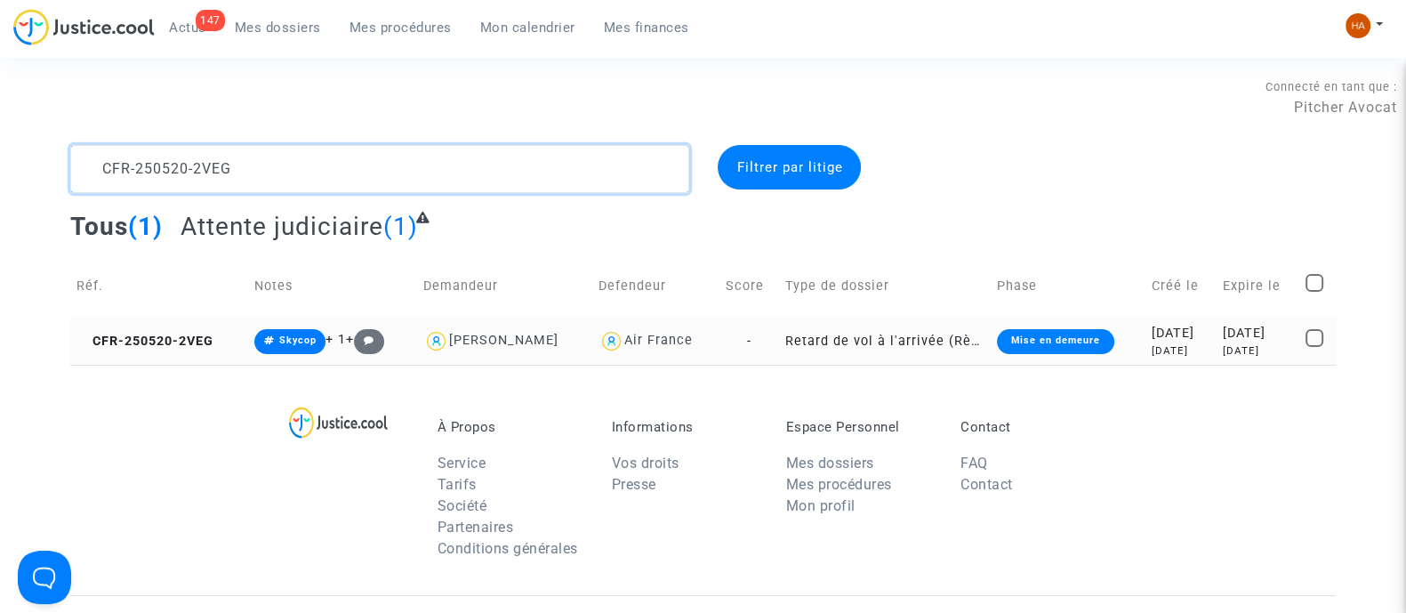
type textarea "CFR-250520-2VEG"
click at [784, 343] on td "Retard de vol à l'arrivée (Règlement CE n°261/2004)" at bounding box center [885, 341] width 212 height 47
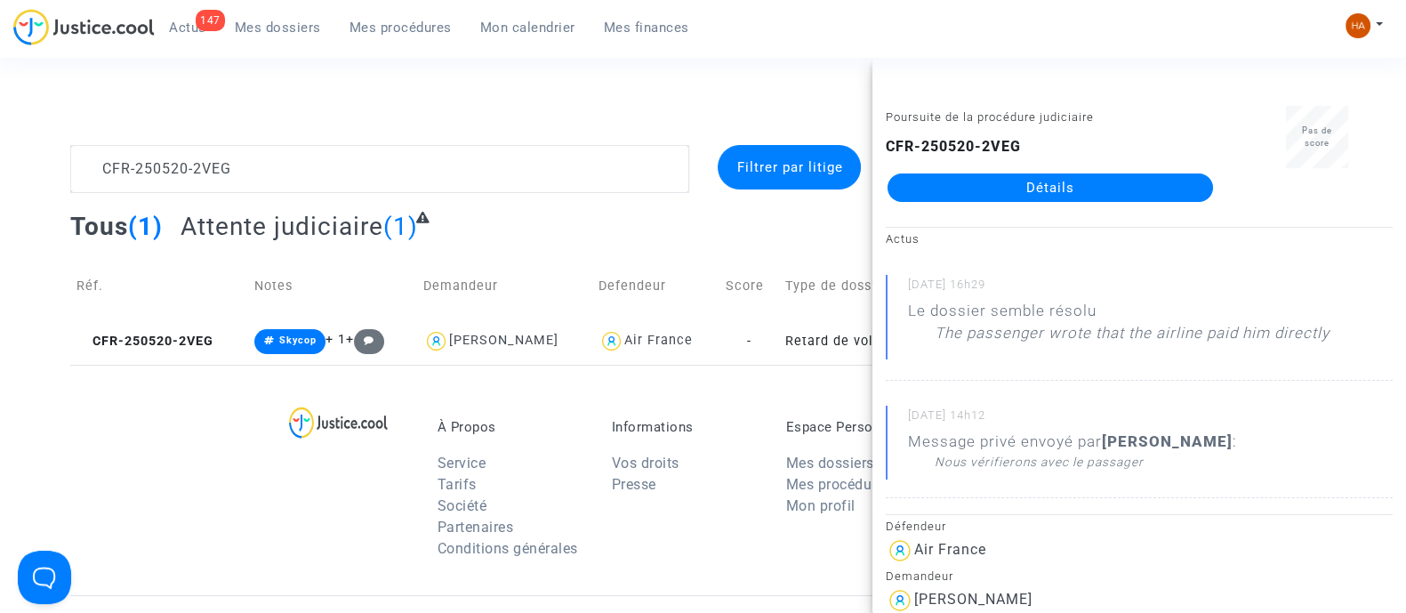
click at [1005, 191] on link "Détails" at bounding box center [1051, 187] width 326 height 28
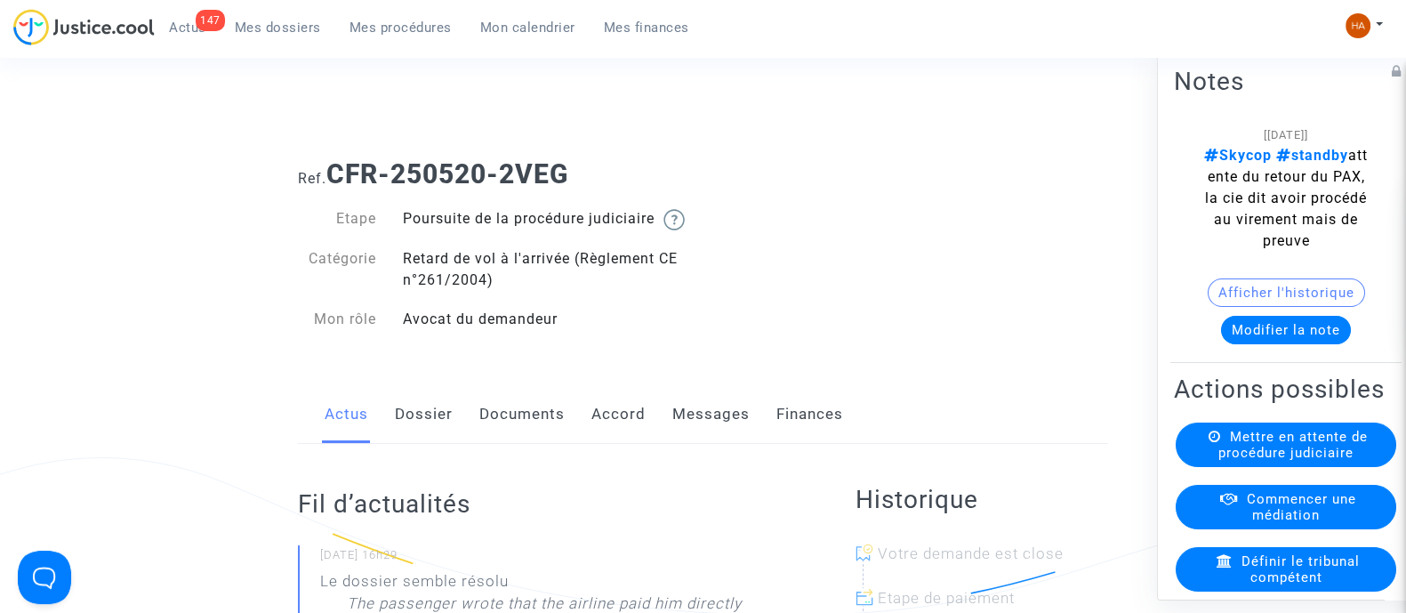
drag, startPoint x: 581, startPoint y: 180, endPoint x: 331, endPoint y: 184, distance: 250.0
click at [331, 184] on h1 "Ref. CFR-250520-2VEG" at bounding box center [703, 174] width 810 height 32
click at [721, 444] on link "Messages" at bounding box center [711, 414] width 77 height 59
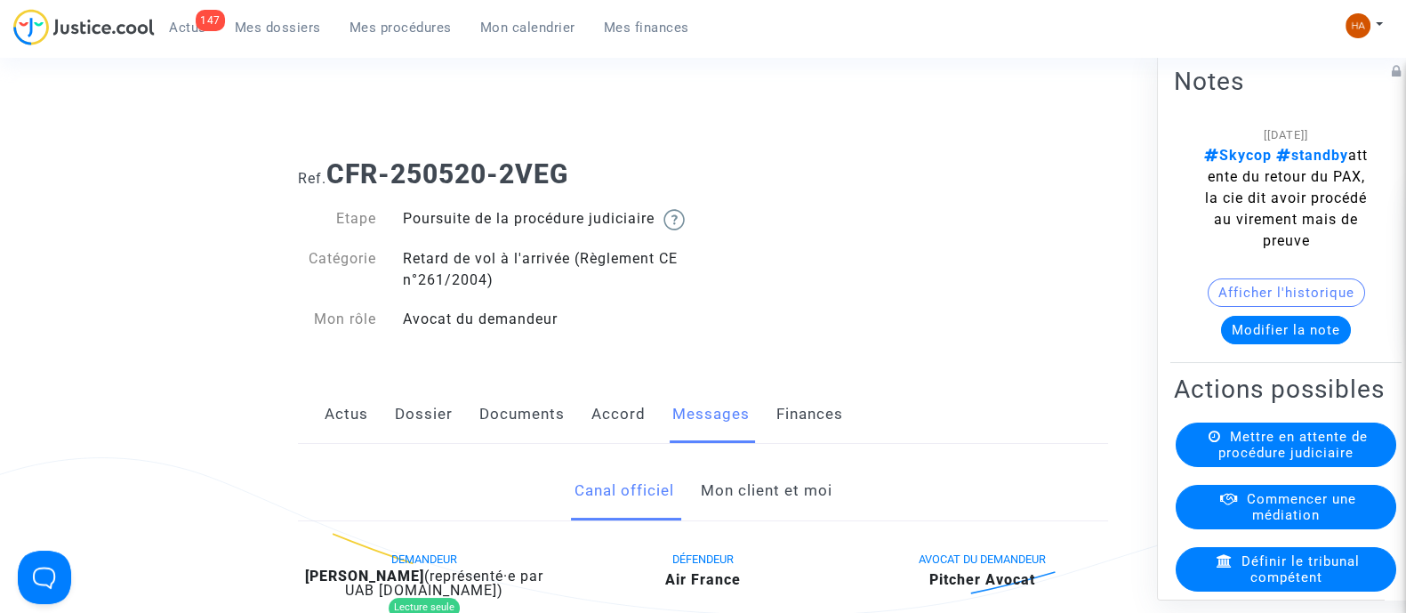
drag, startPoint x: 753, startPoint y: 511, endPoint x: 770, endPoint y: 475, distance: 40.6
click at [753, 512] on link "Mon client et moi" at bounding box center [766, 491] width 132 height 59
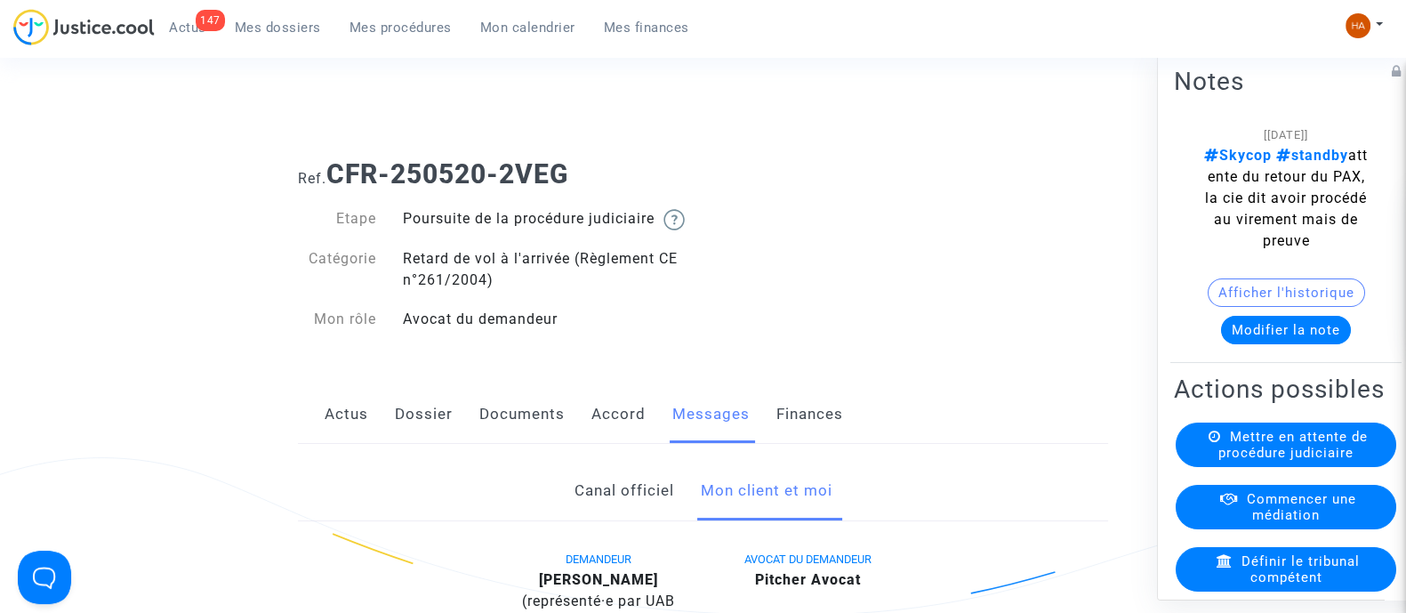
click at [259, 29] on span "Mes dossiers" at bounding box center [278, 28] width 86 height 16
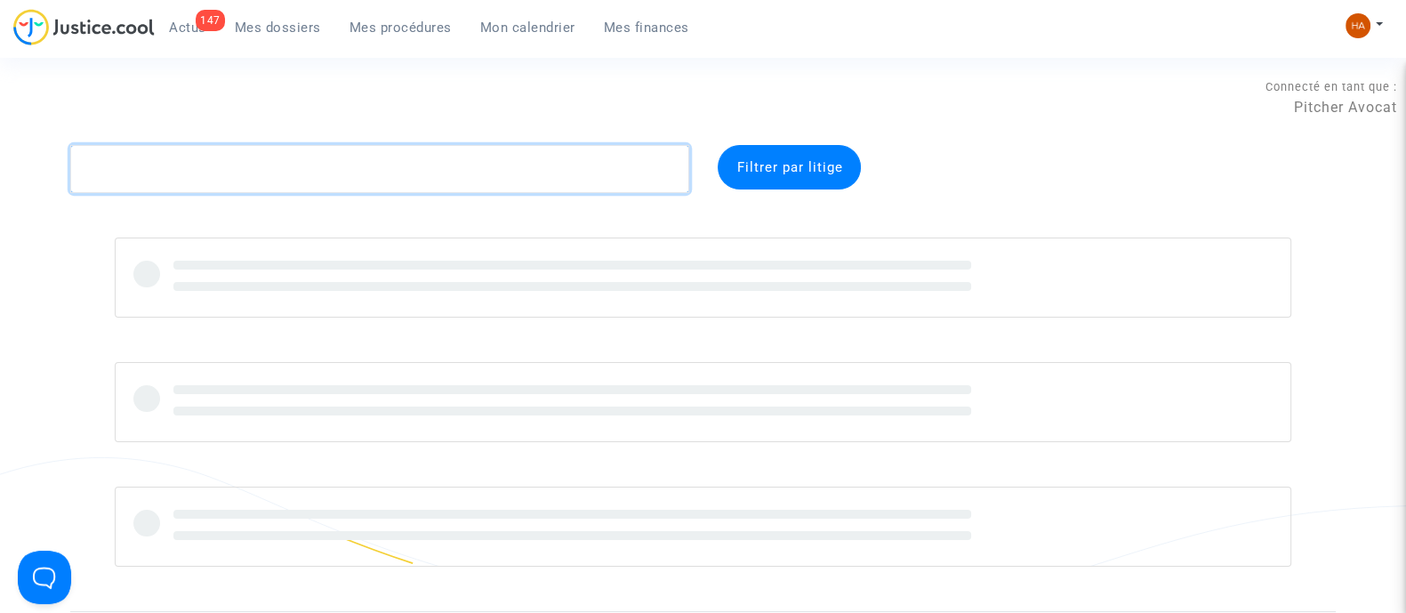
click at [219, 181] on textarea at bounding box center [379, 169] width 619 height 48
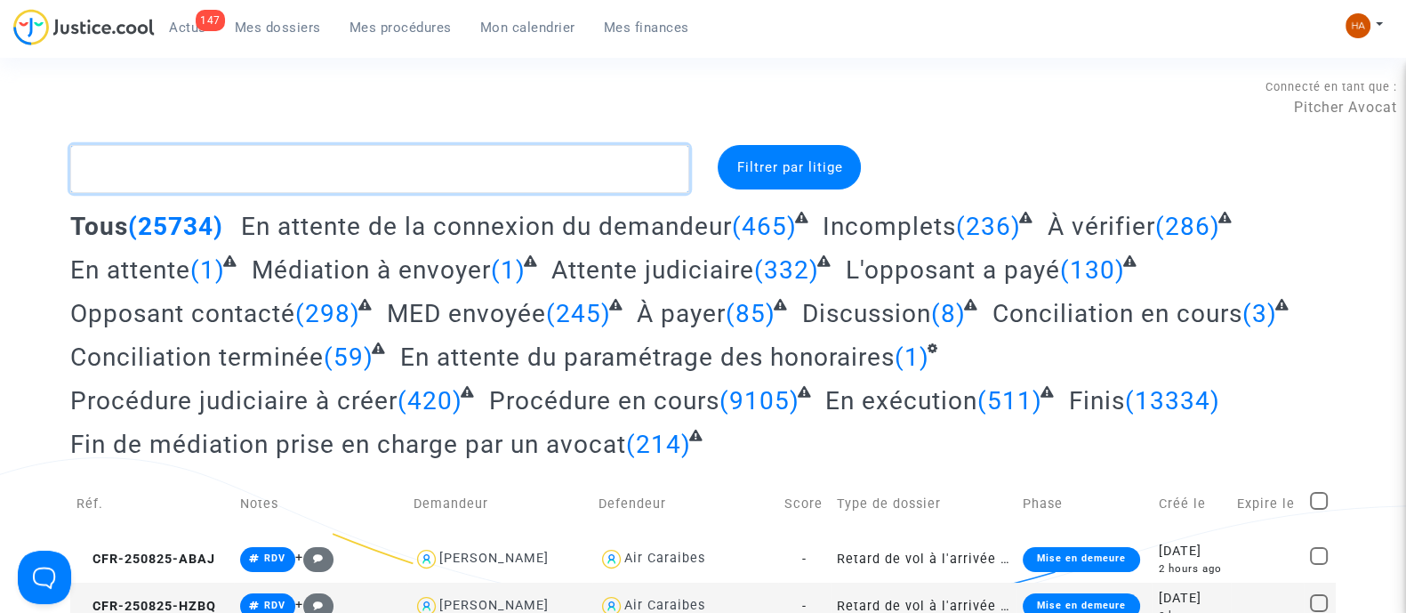
paste textarea "CFR-250602-6WD4"
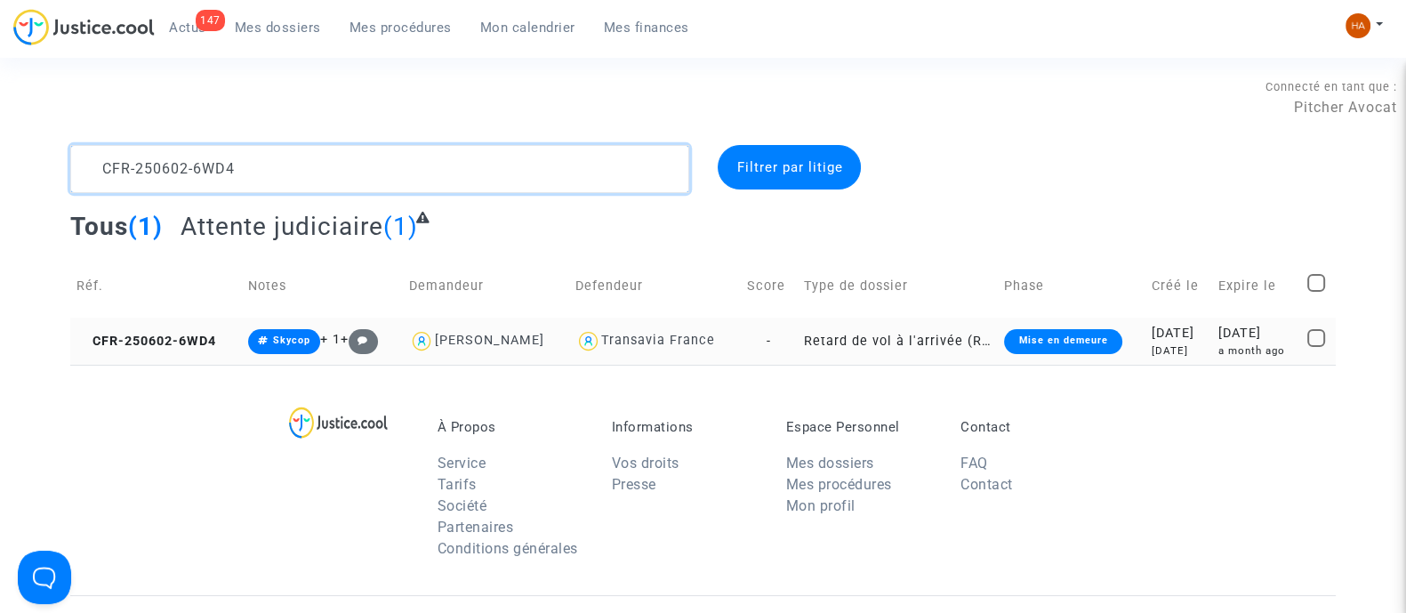
type textarea "CFR-250602-6WD4"
click at [805, 350] on td "Retard de vol à l'arrivée (Règlement CE n°261/2004)" at bounding box center [898, 341] width 201 height 47
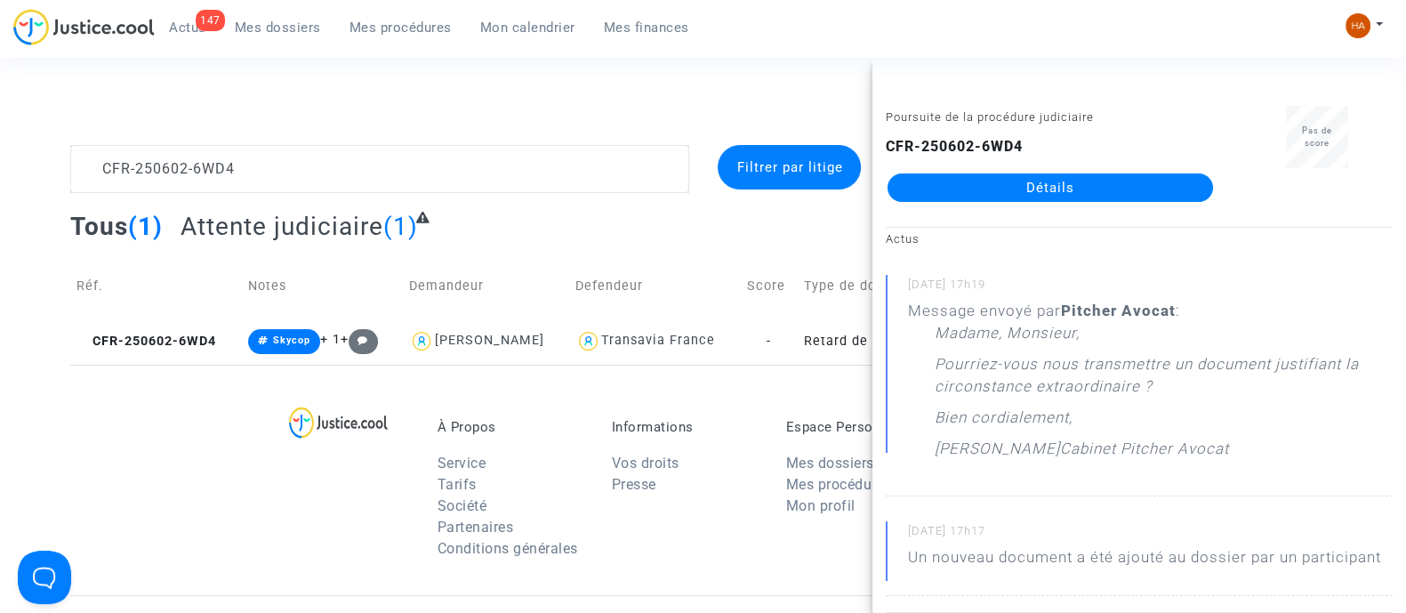
click at [1099, 184] on link "Détails" at bounding box center [1051, 187] width 326 height 28
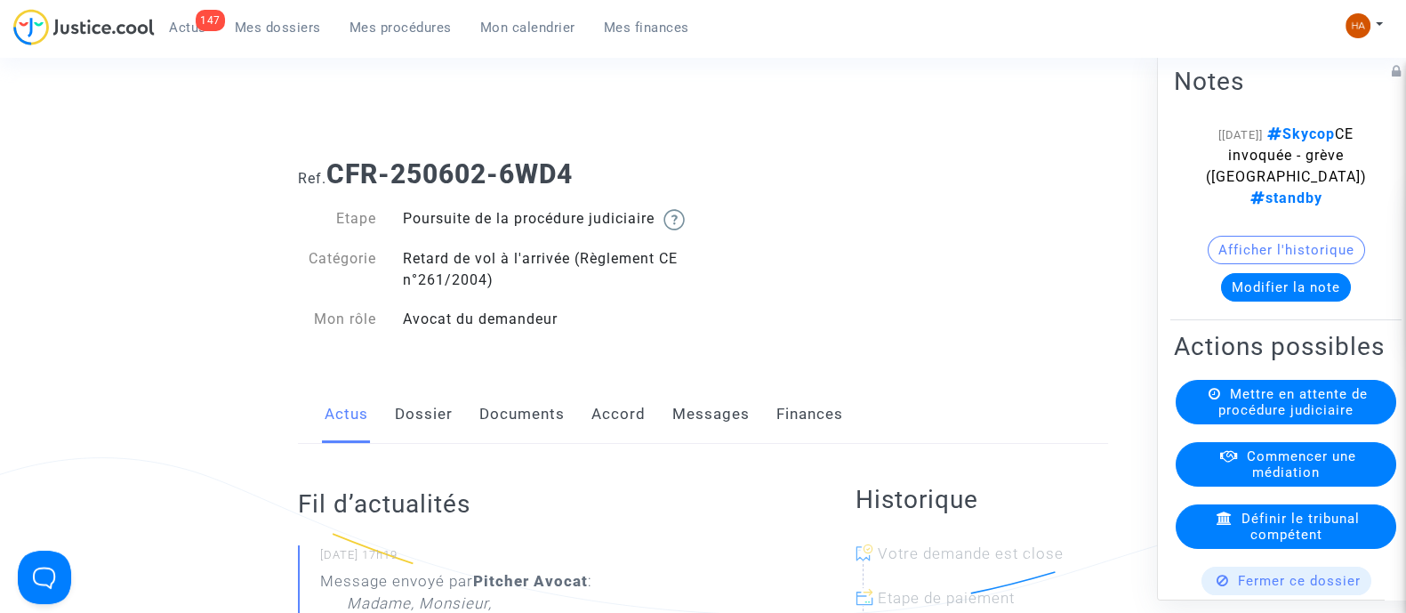
drag, startPoint x: 488, startPoint y: 175, endPoint x: 342, endPoint y: 169, distance: 146.0
click at [342, 169] on h1 "Ref. CFR-250602-6WD4" at bounding box center [703, 174] width 810 height 32
click at [605, 166] on h1 "Ref. CFR-250602-6WD4" at bounding box center [703, 174] width 810 height 32
drag, startPoint x: 603, startPoint y: 169, endPoint x: 334, endPoint y: 173, distance: 269.6
click at [334, 173] on h1 "Ref. CFR-250602-6WD4" at bounding box center [703, 174] width 810 height 32
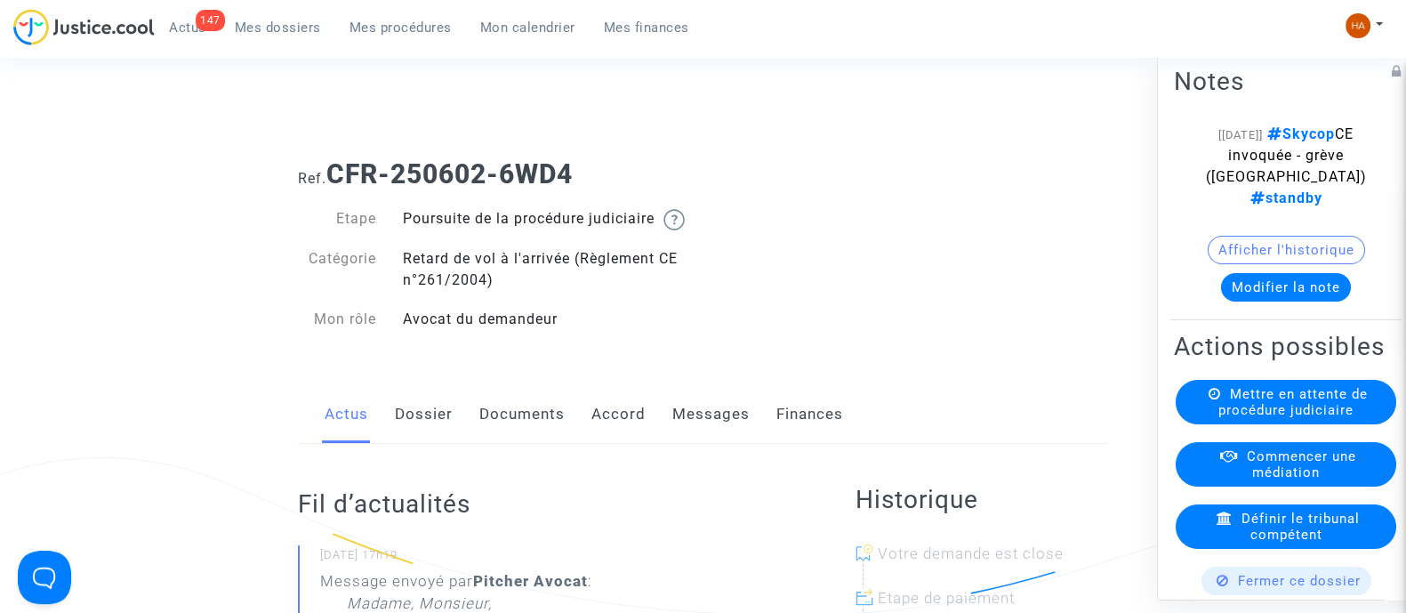
copy b "CFR-250602-6WD4"
click at [709, 436] on link "Messages" at bounding box center [711, 414] width 77 height 59
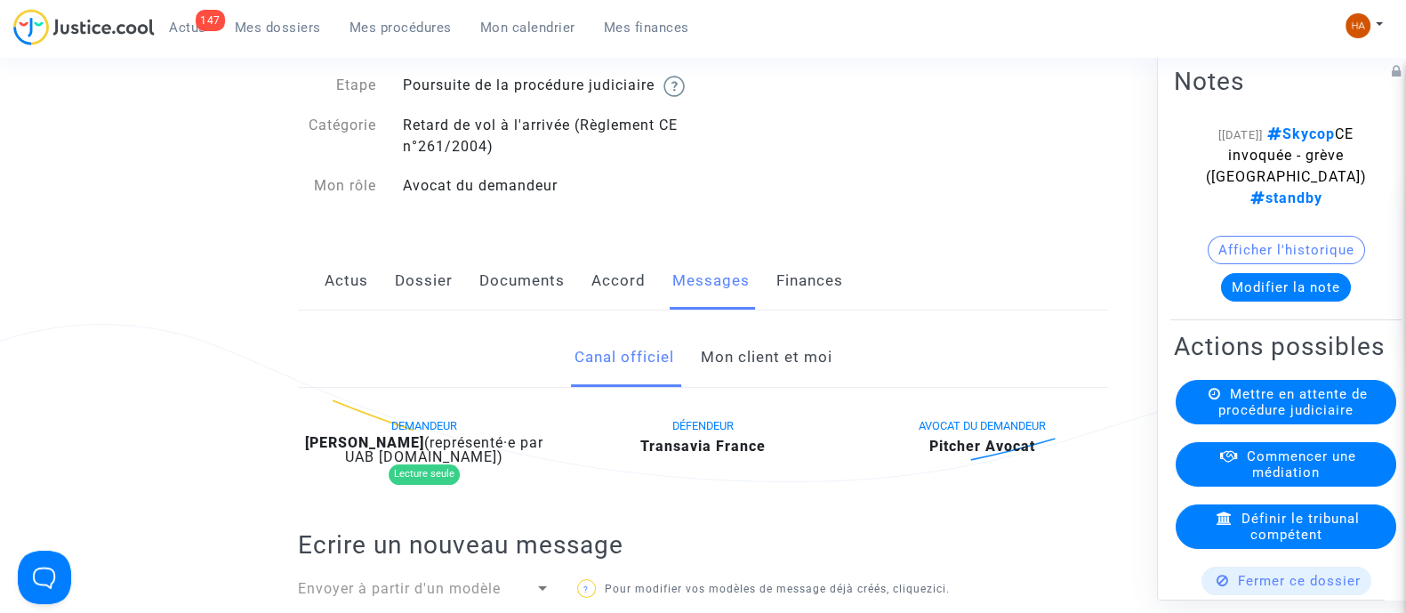
scroll to position [133, 0]
drag, startPoint x: 511, startPoint y: 307, endPoint x: 525, endPoint y: 303, distance: 14.7
click at [511, 307] on link "Documents" at bounding box center [521, 281] width 85 height 59
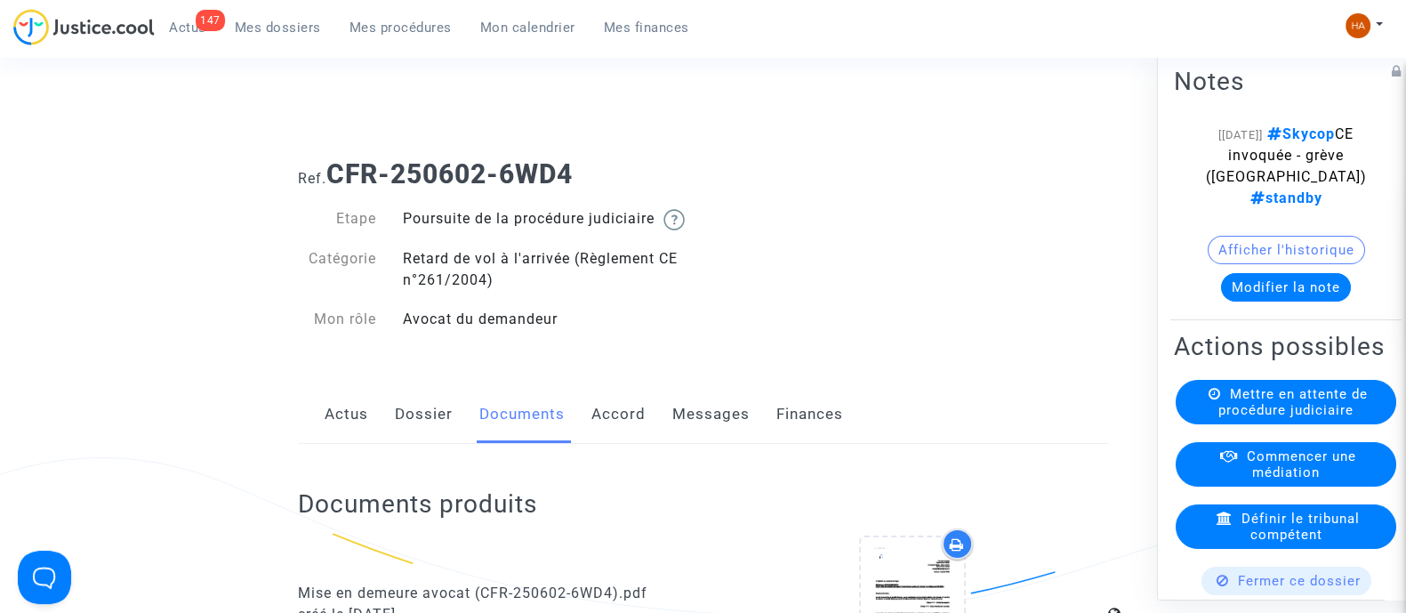
click at [721, 444] on link "Messages" at bounding box center [711, 414] width 77 height 59
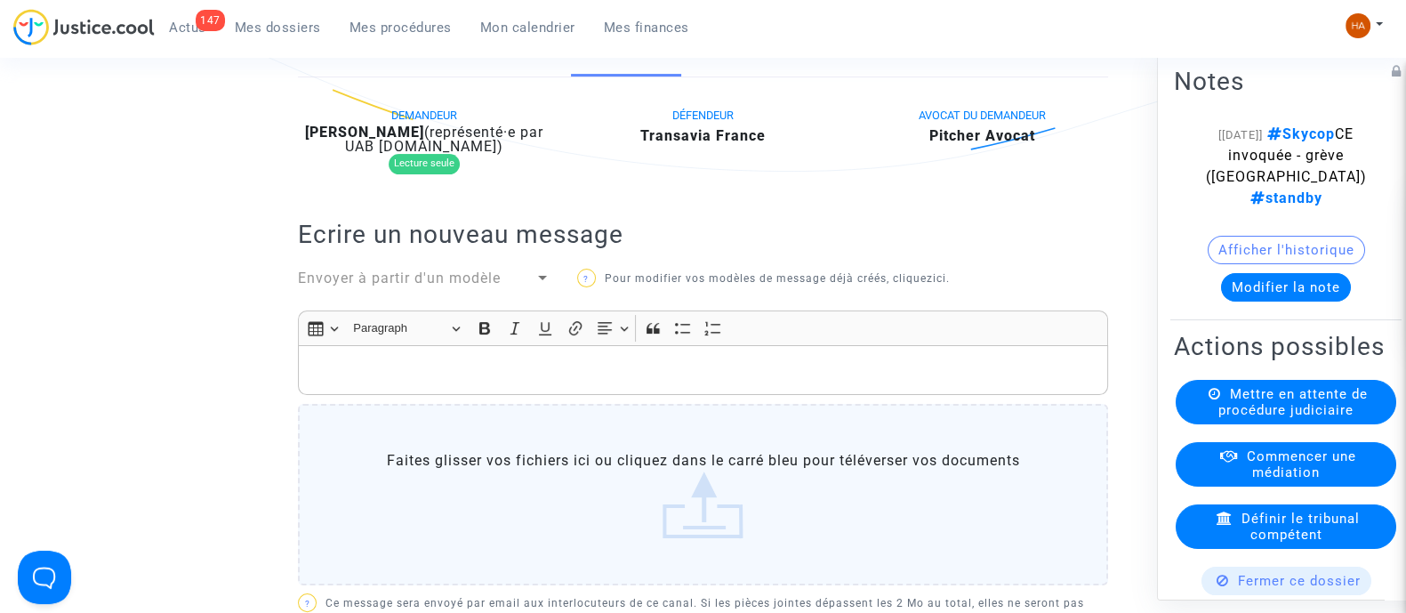
scroll to position [110, 0]
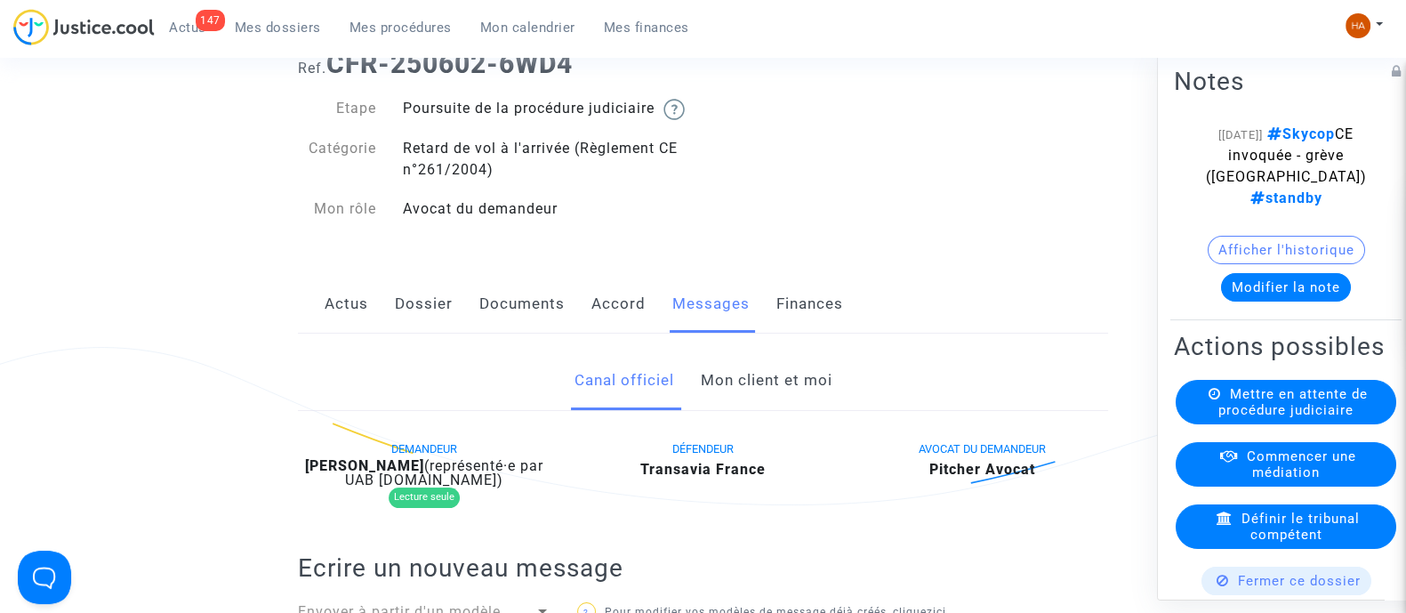
click at [520, 328] on link "Documents" at bounding box center [521, 304] width 85 height 59
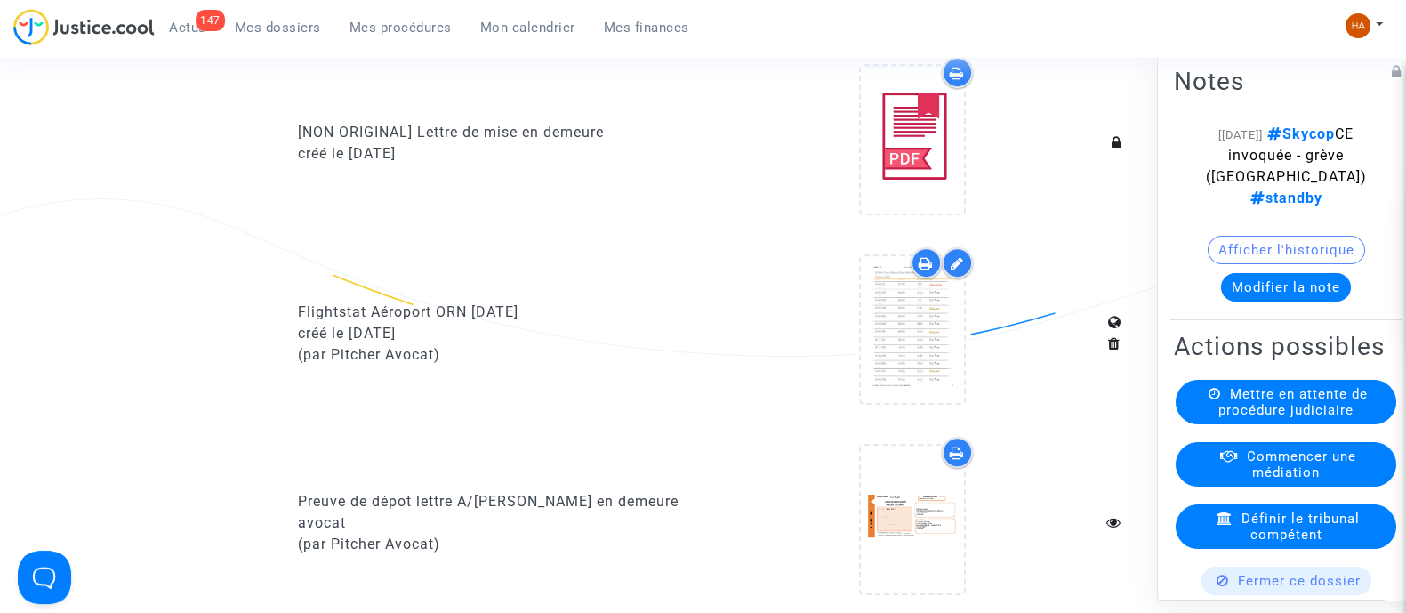
scroll to position [1001, 0]
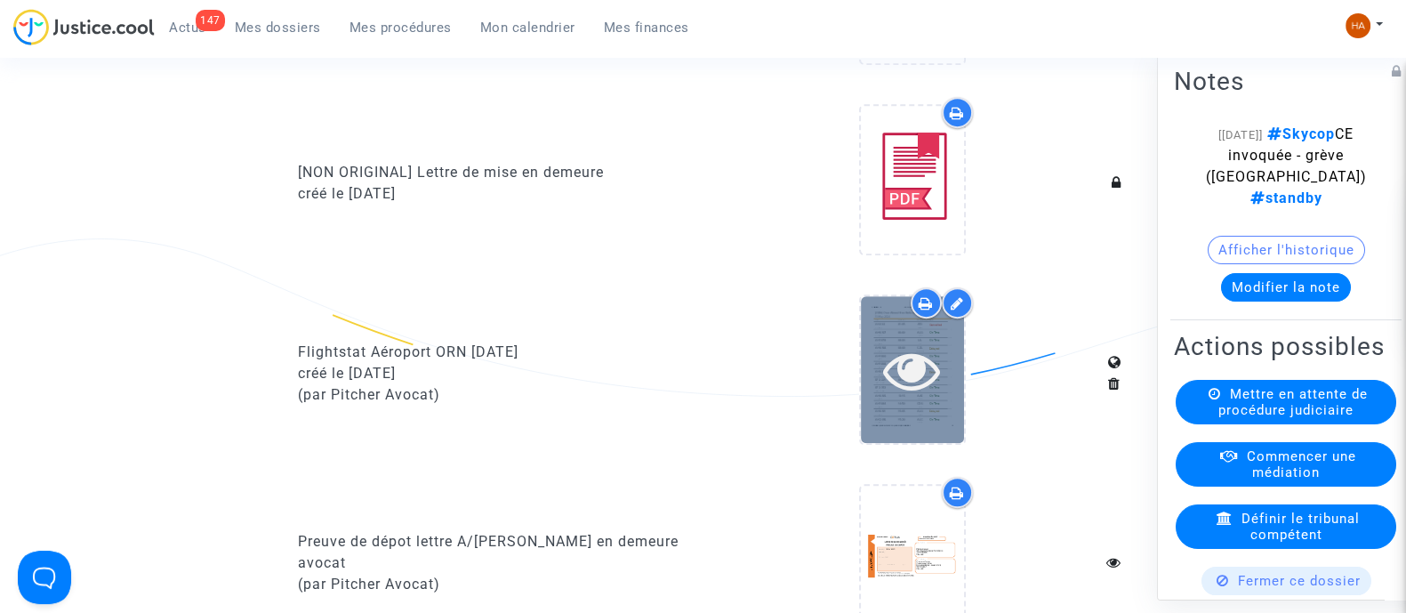
click at [934, 399] on icon at bounding box center [912, 370] width 58 height 57
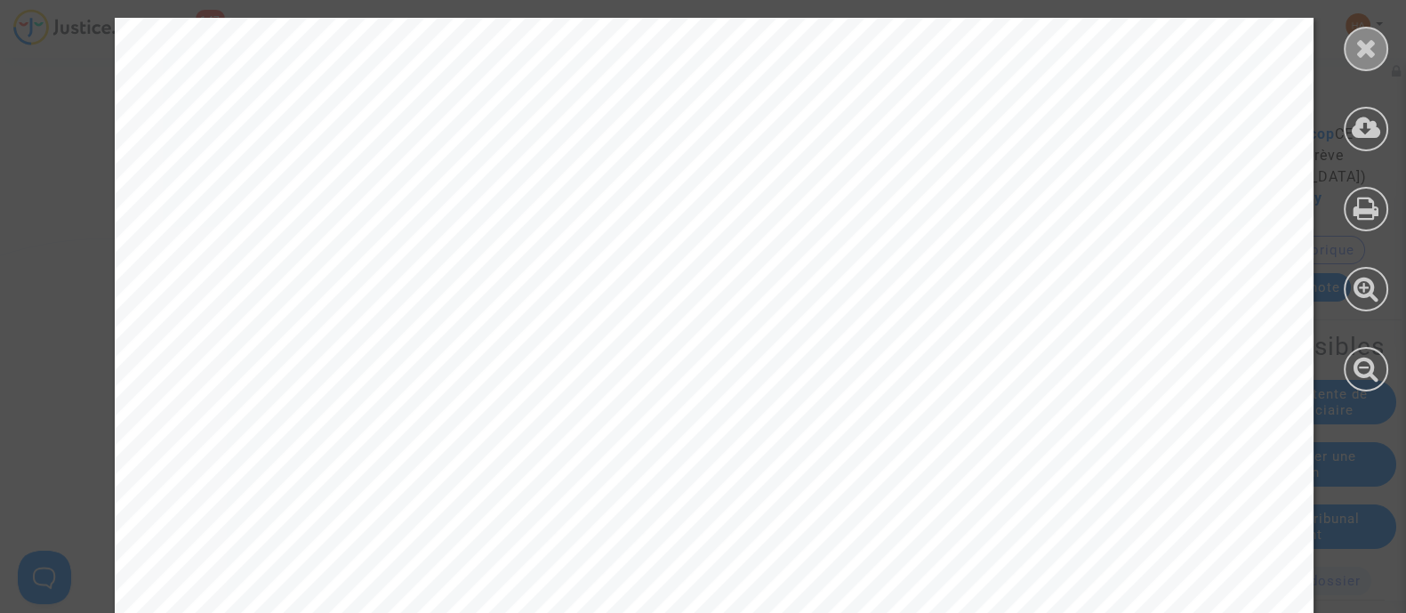
click at [1352, 60] on div at bounding box center [1366, 49] width 44 height 44
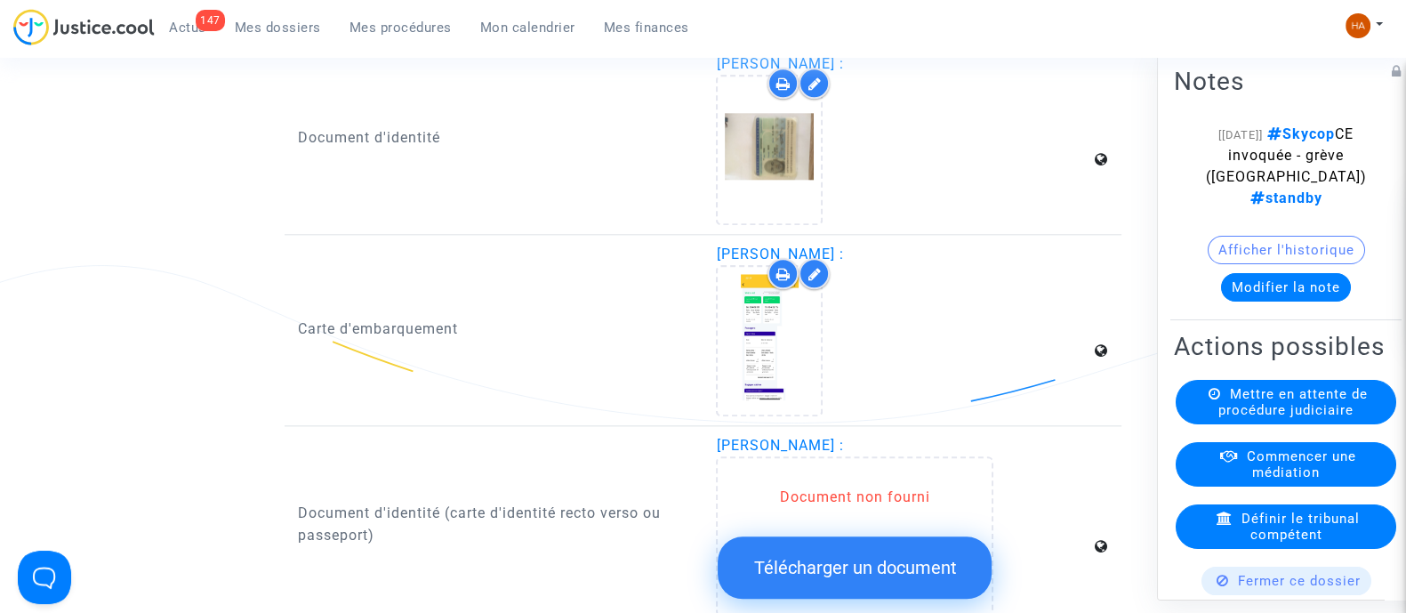
scroll to position [2779, 0]
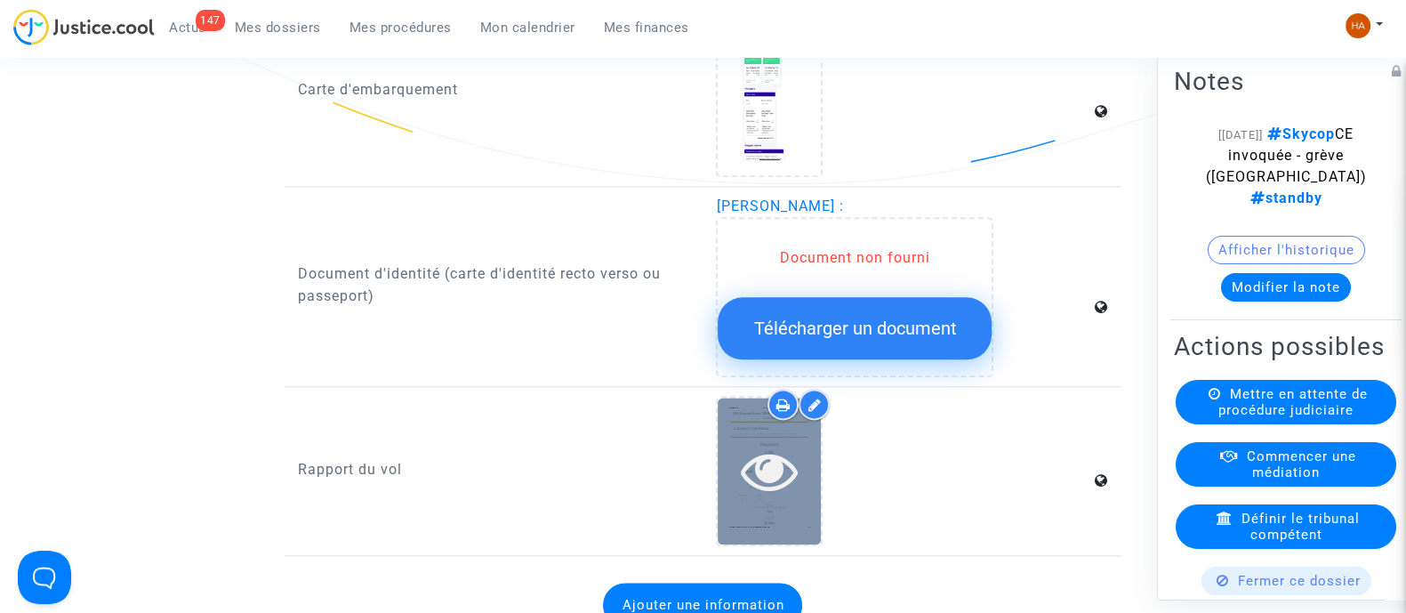
click at [780, 479] on icon at bounding box center [770, 470] width 58 height 57
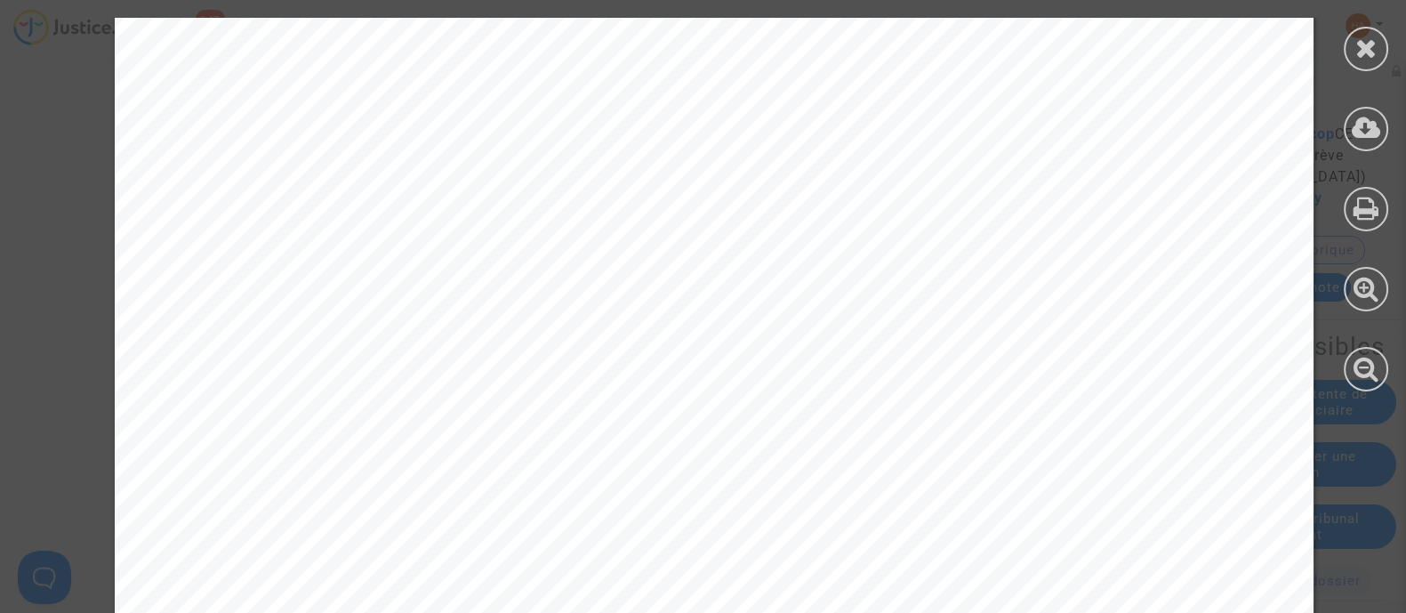
scroll to position [1778, 0]
click at [1361, 60] on icon at bounding box center [1367, 48] width 22 height 27
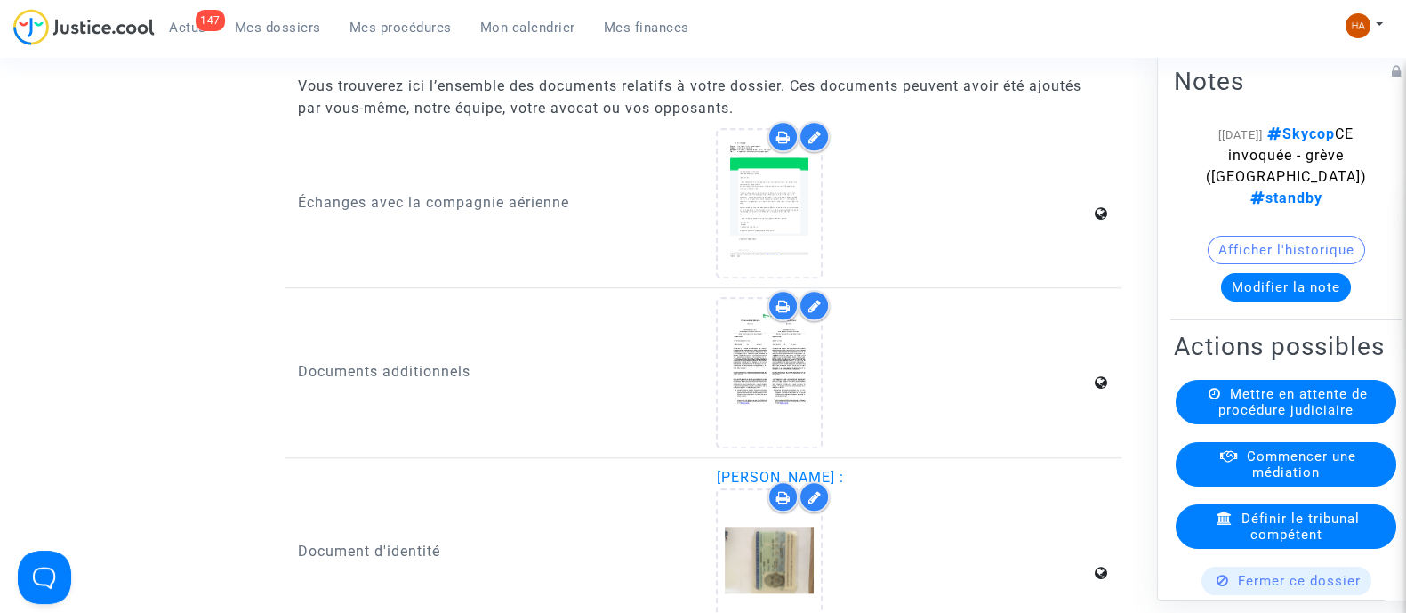
scroll to position [2113, 0]
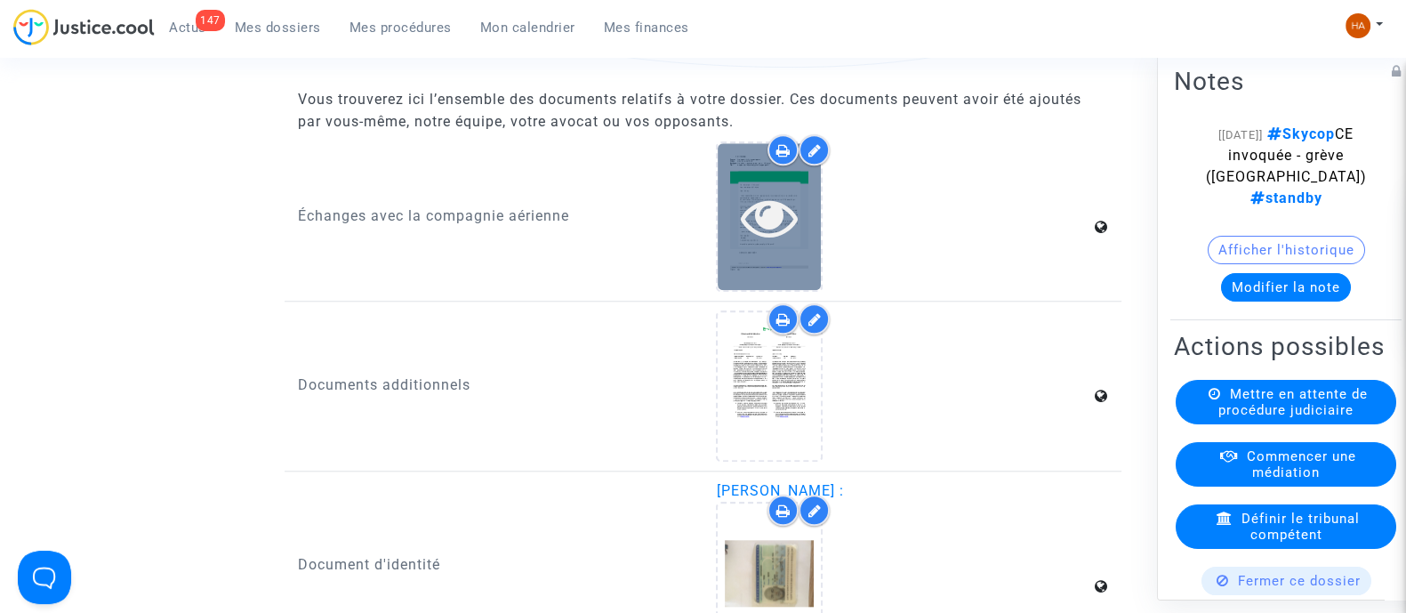
click at [765, 246] on icon at bounding box center [770, 217] width 58 height 57
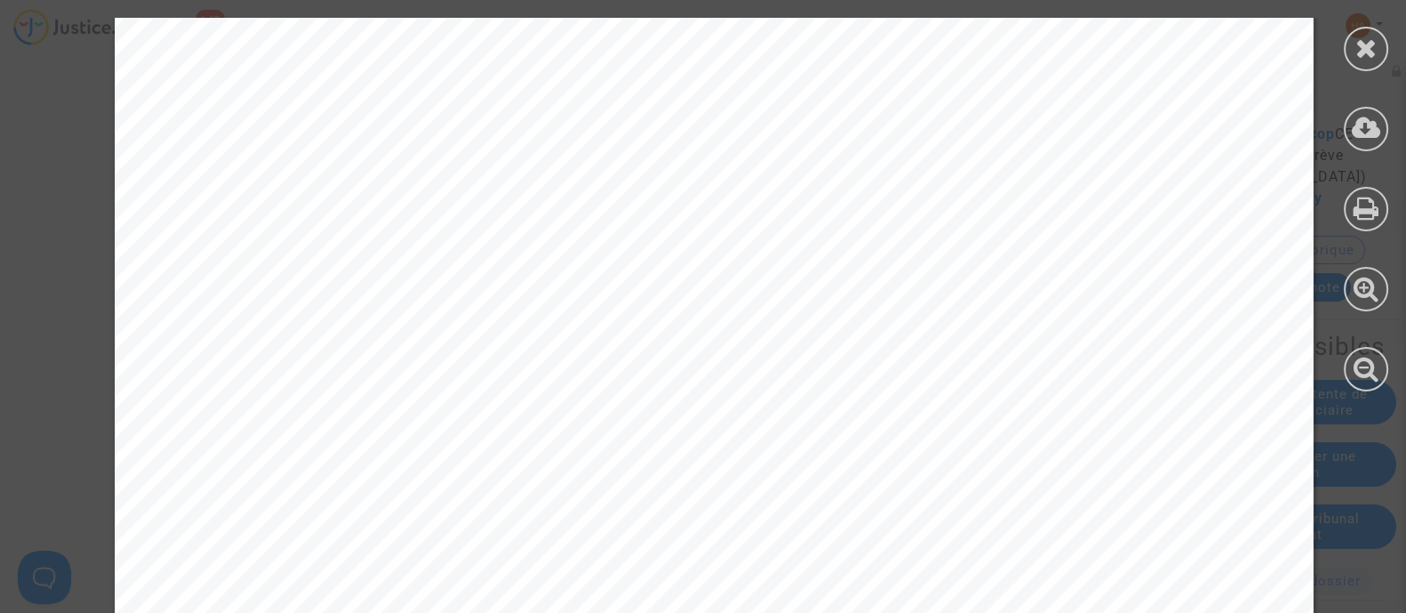
scroll to position [556, 0]
click at [1365, 58] on icon at bounding box center [1367, 48] width 22 height 27
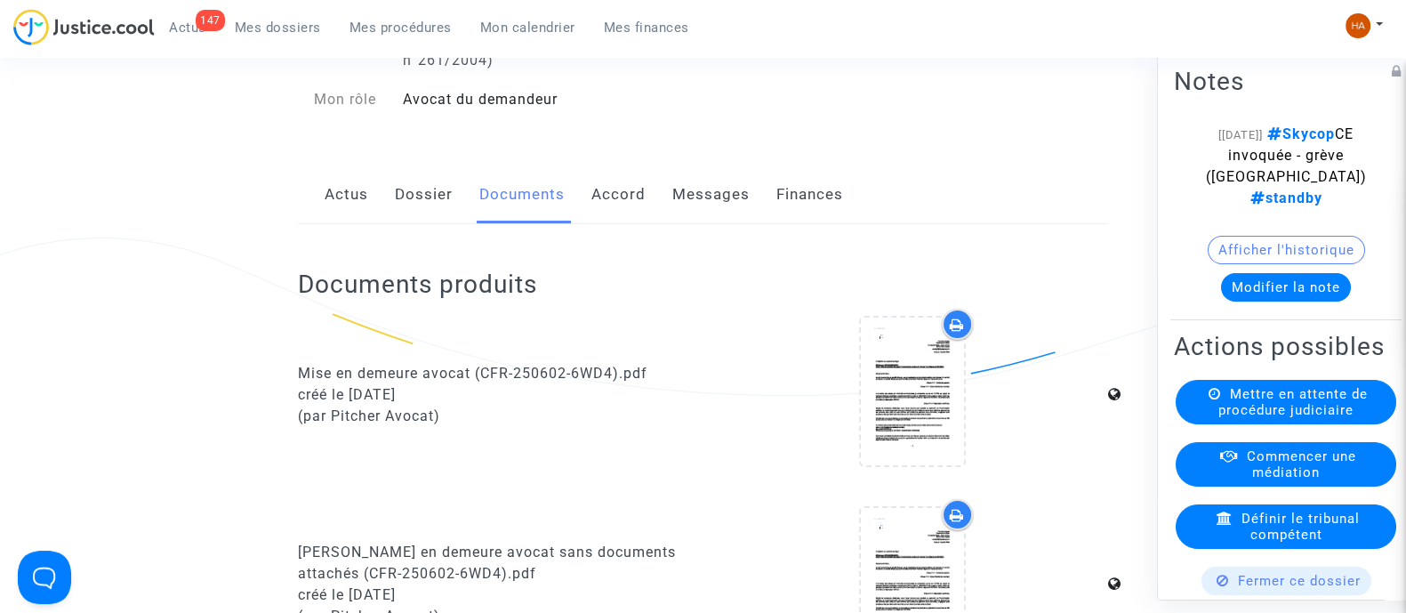
scroll to position [0, 0]
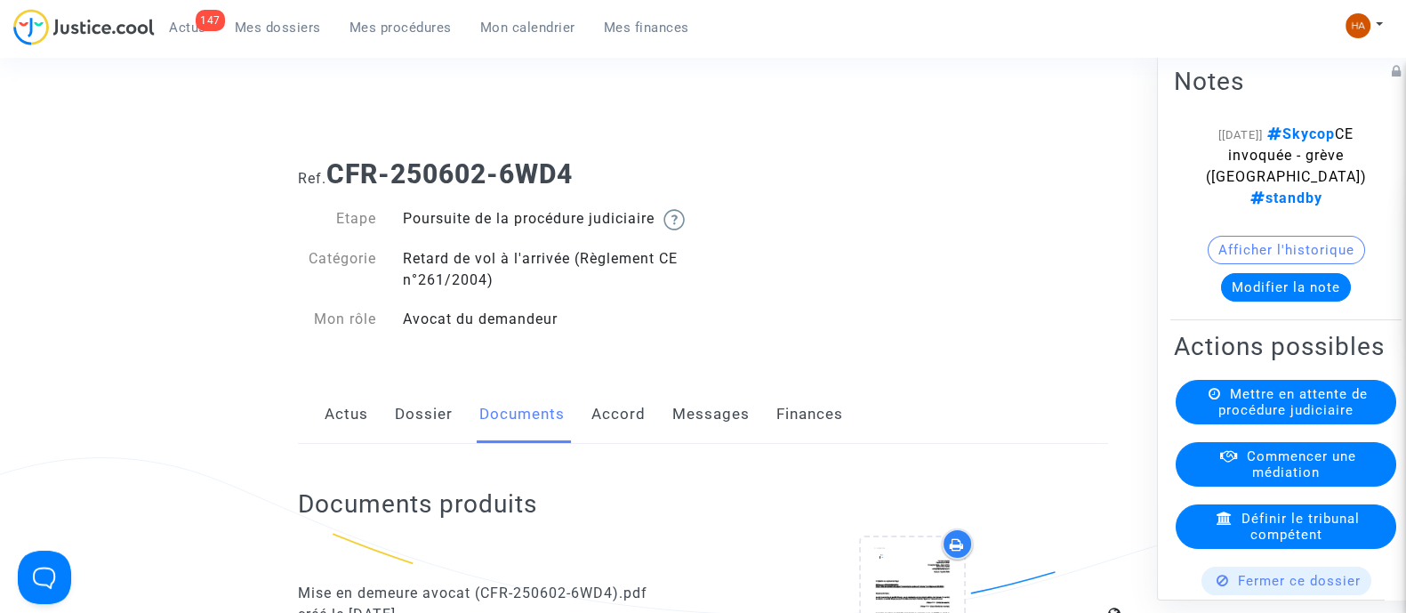
click at [424, 430] on link "Dossier" at bounding box center [424, 414] width 58 height 59
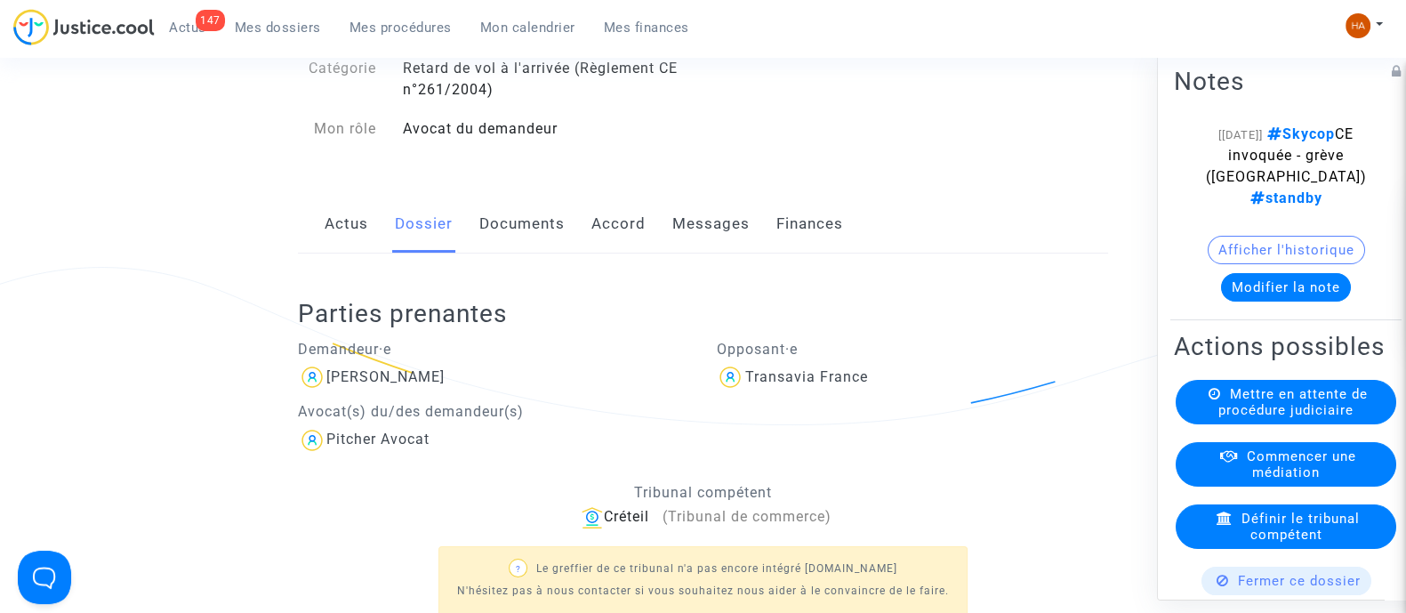
scroll to position [190, 0]
click at [520, 247] on link "Documents" at bounding box center [521, 224] width 85 height 59
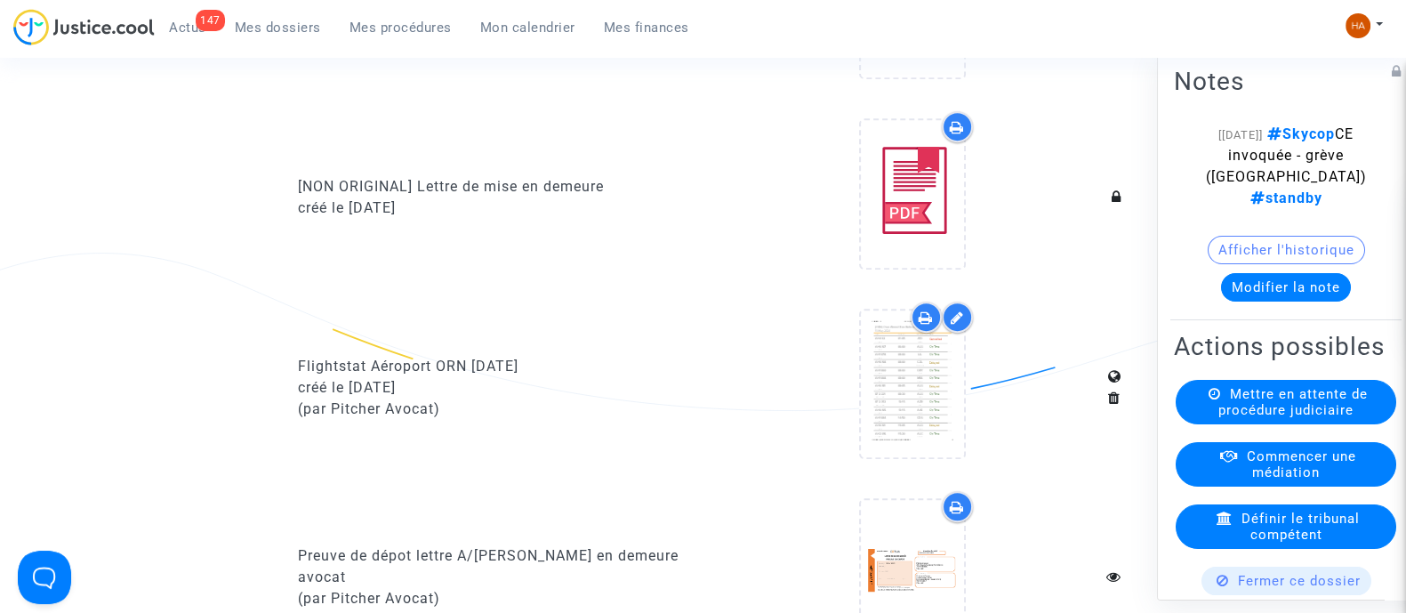
scroll to position [1011, 0]
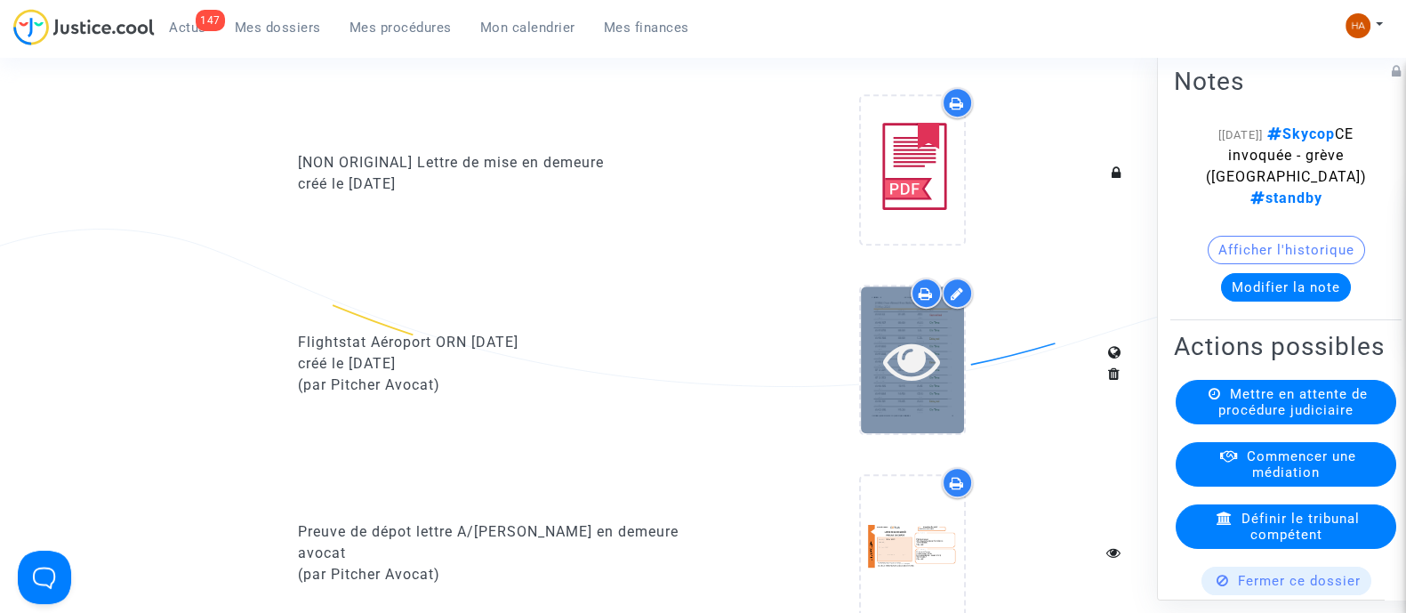
click at [898, 412] on div at bounding box center [912, 359] width 103 height 147
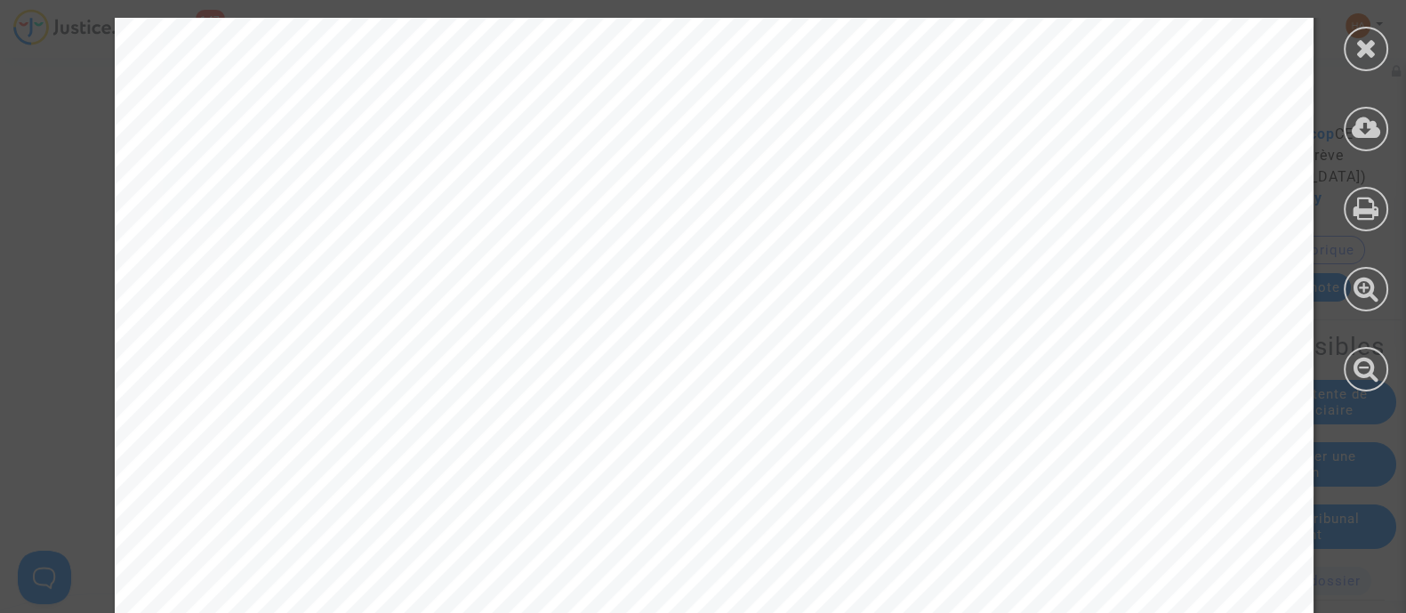
scroll to position [2353, 0]
click at [1366, 44] on icon at bounding box center [1367, 48] width 22 height 27
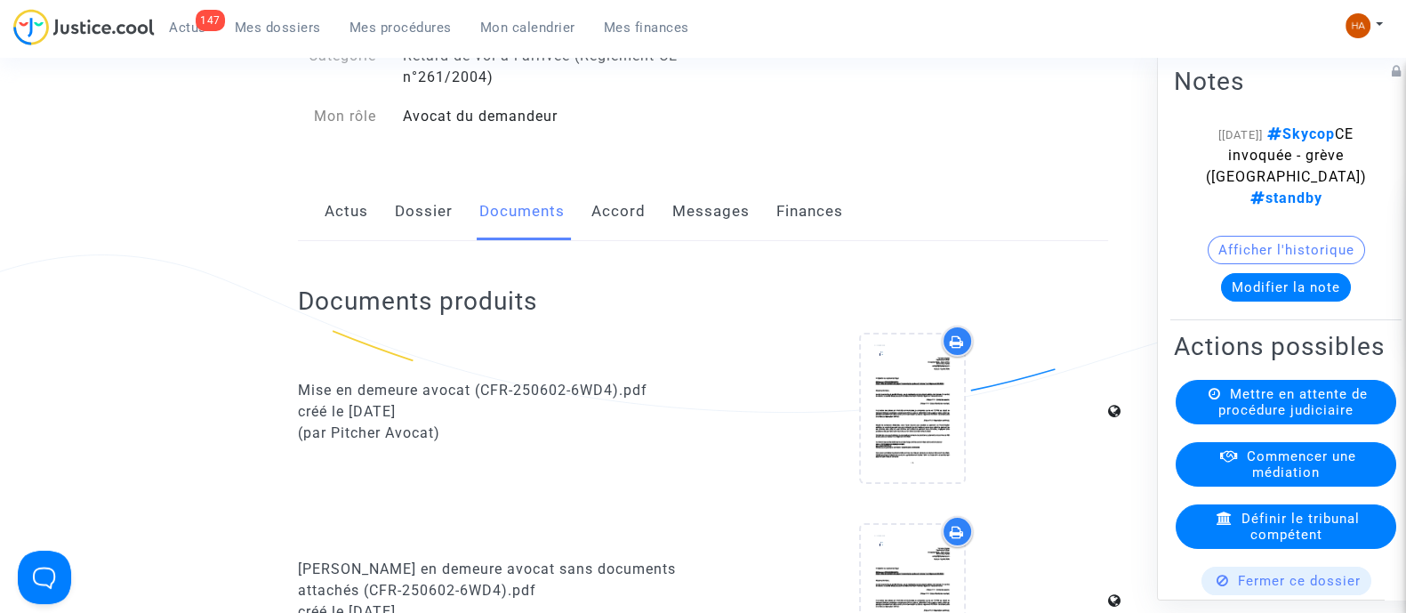
scroll to position [201, 0]
click at [691, 230] on link "Messages" at bounding box center [711, 213] width 77 height 59
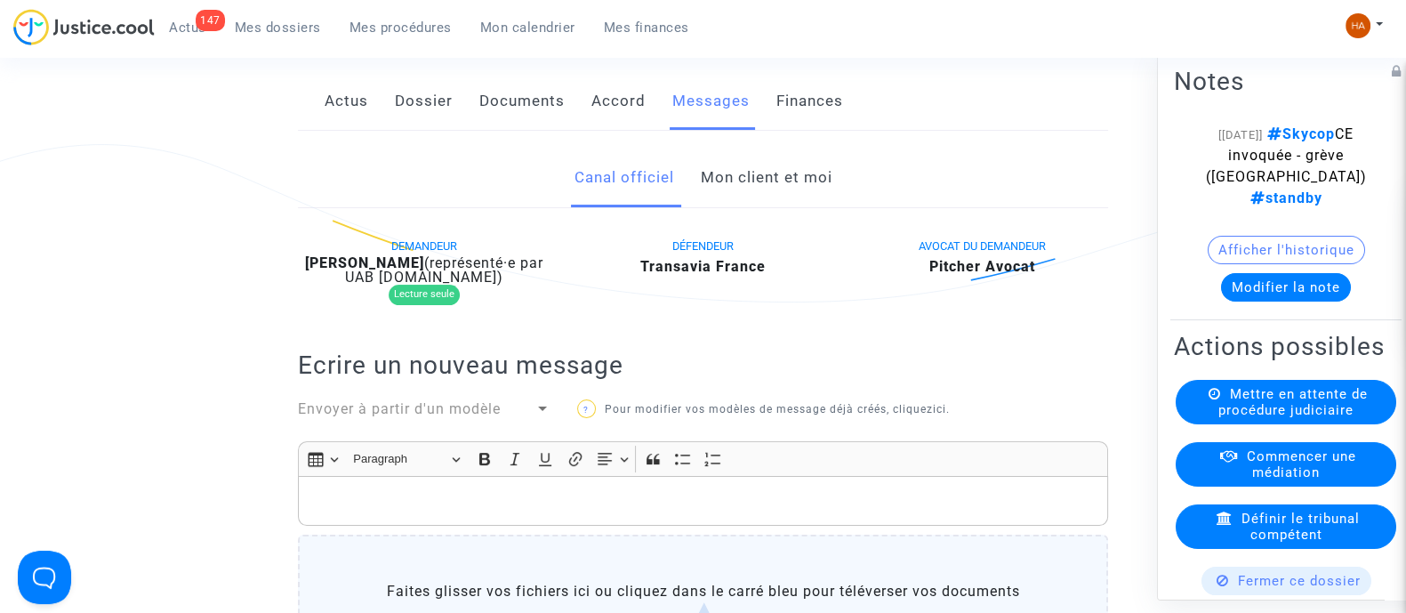
scroll to position [312, 0]
click at [805, 187] on link "Mon client et moi" at bounding box center [766, 178] width 132 height 59
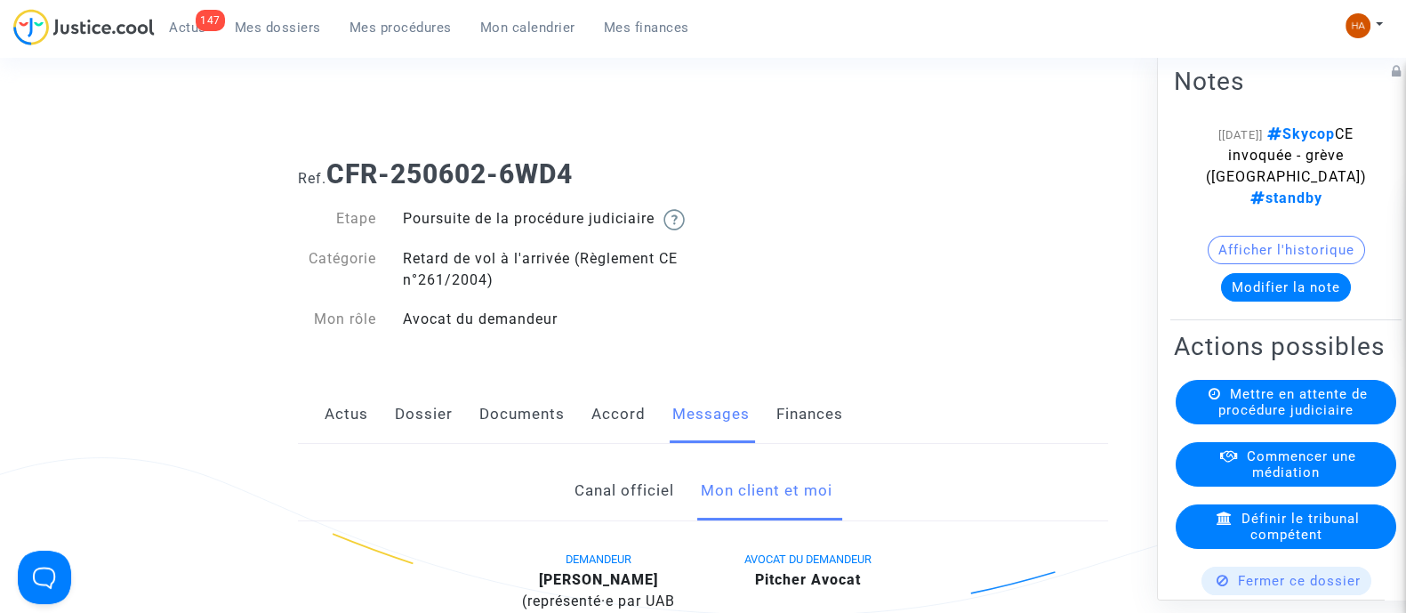
click at [423, 439] on link "Dossier" at bounding box center [424, 414] width 58 height 59
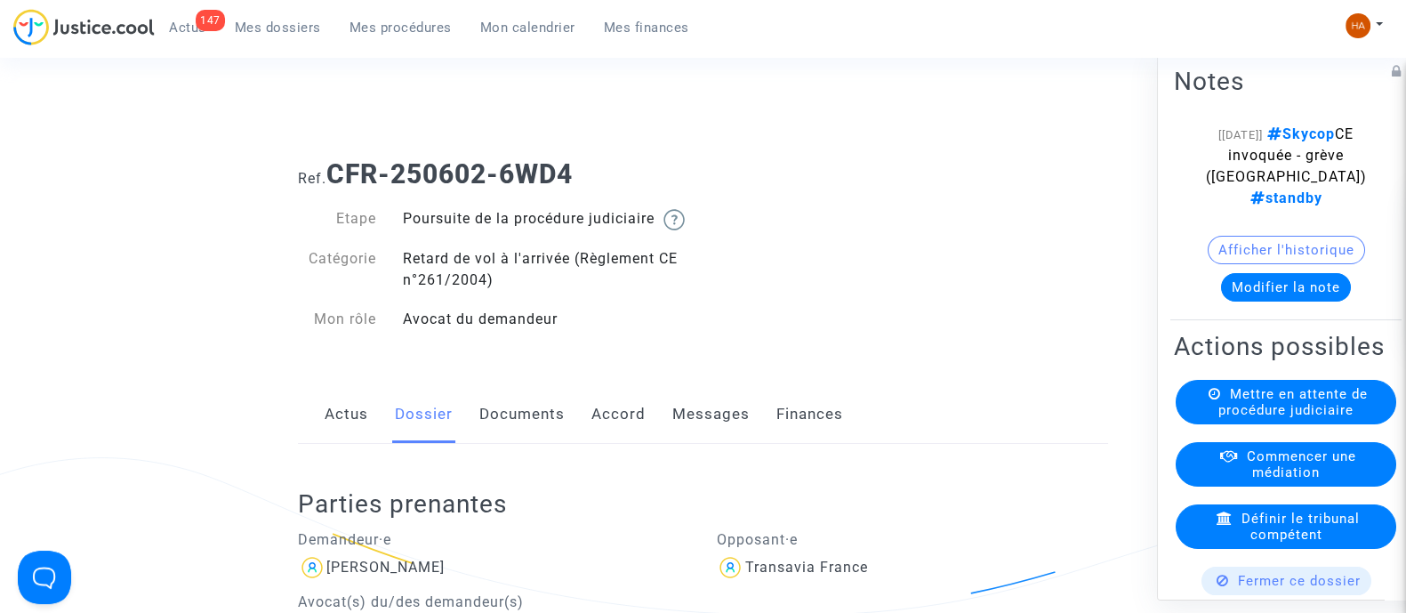
click at [514, 429] on link "Documents" at bounding box center [521, 414] width 85 height 59
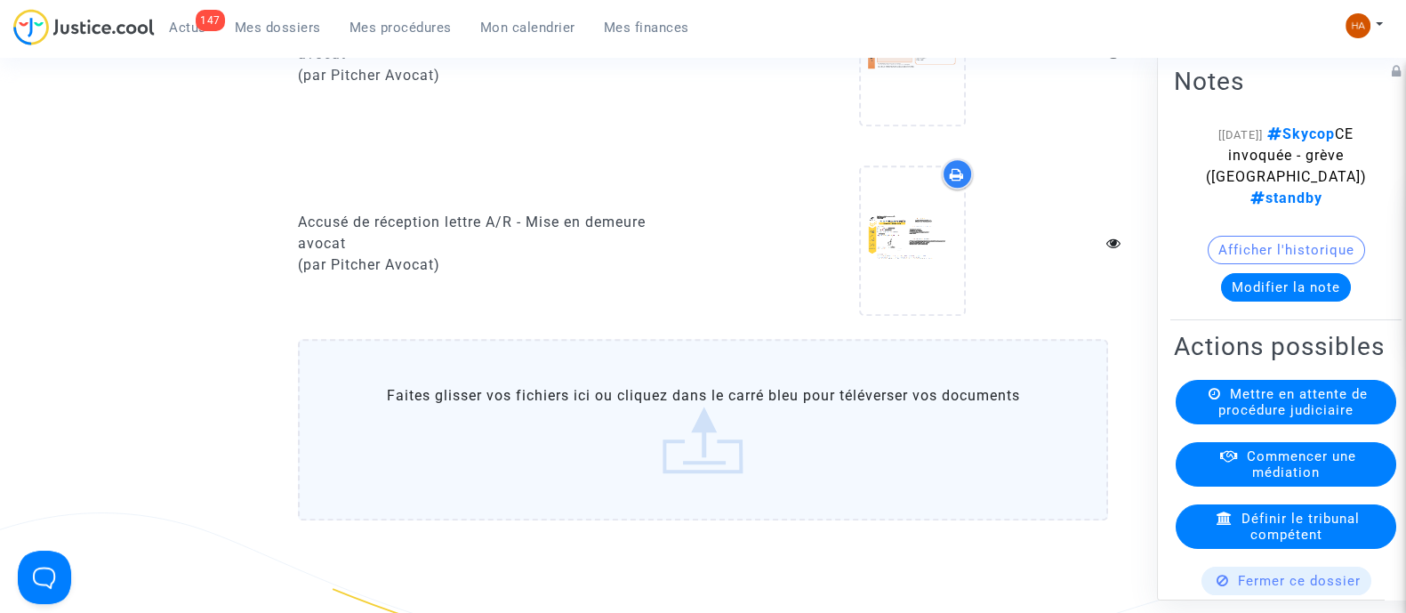
scroll to position [1511, 0]
click at [743, 462] on label "Faites glisser vos fichiers ici ou cliquez dans le carré bleu pour téléverser v…" at bounding box center [703, 427] width 810 height 181
click at [0, 0] on input "Faites glisser vos fichiers ici ou cliquez dans le carré bleu pour téléverser v…" at bounding box center [0, 0] width 0 height 0
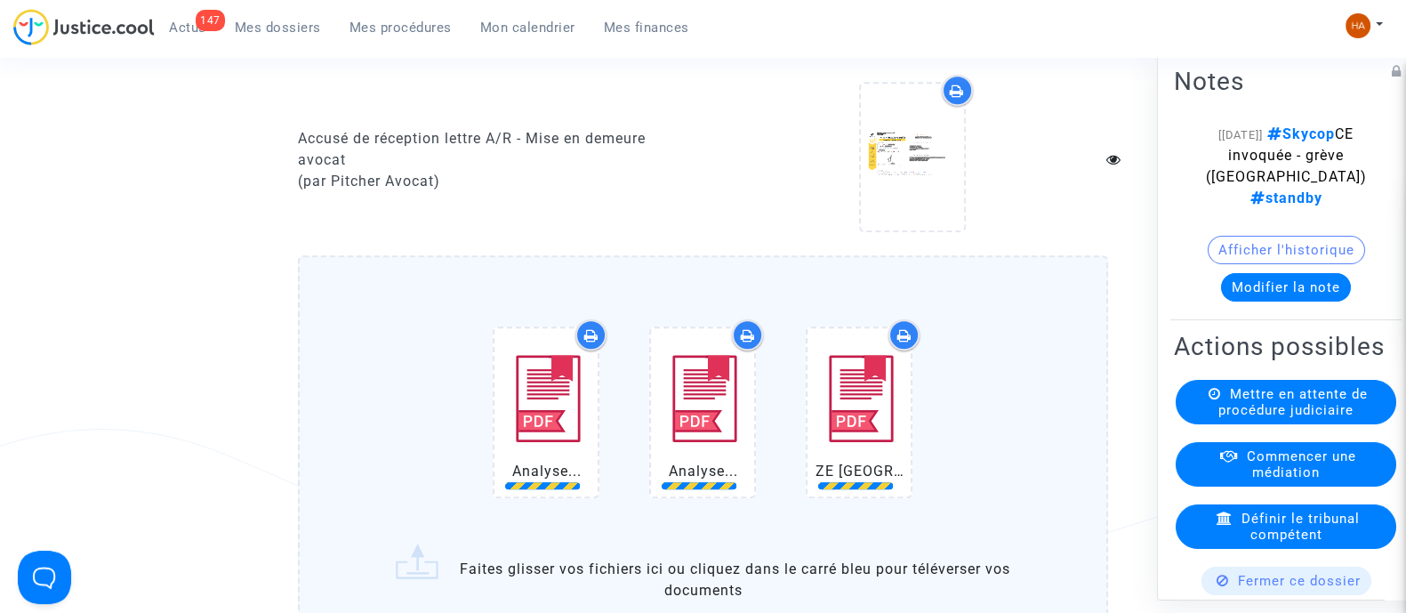
scroll to position [1734, 0]
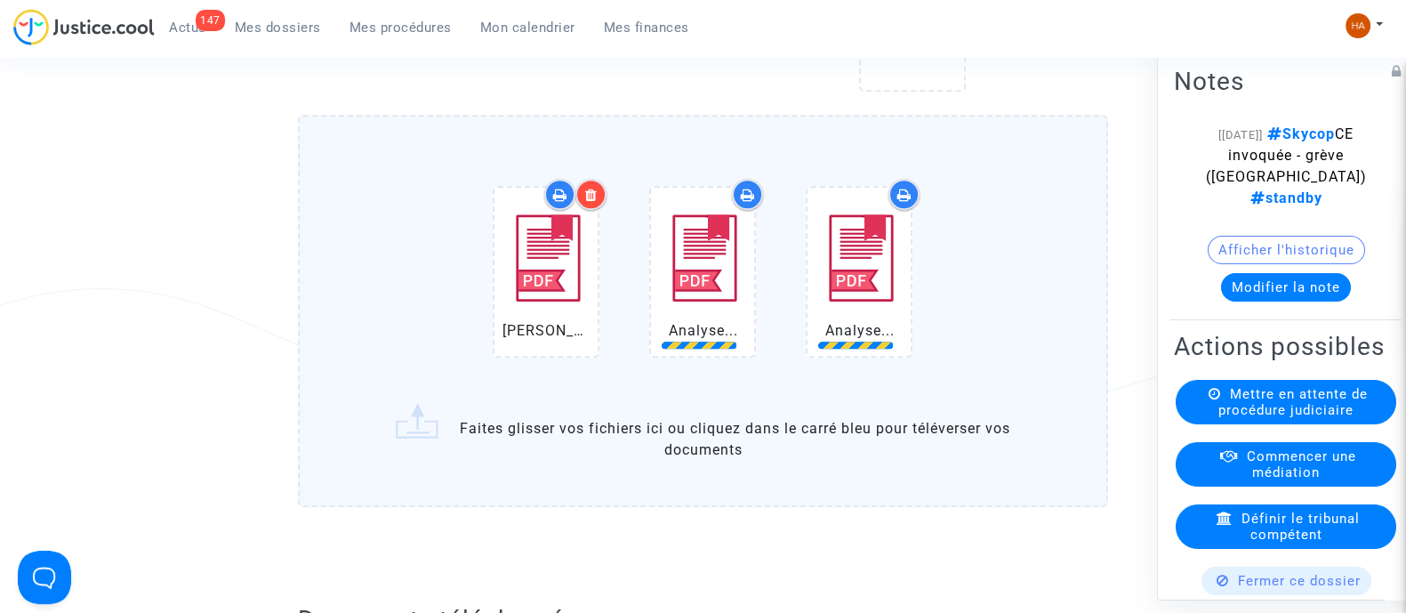
click at [553, 260] on icon at bounding box center [547, 272] width 58 height 57
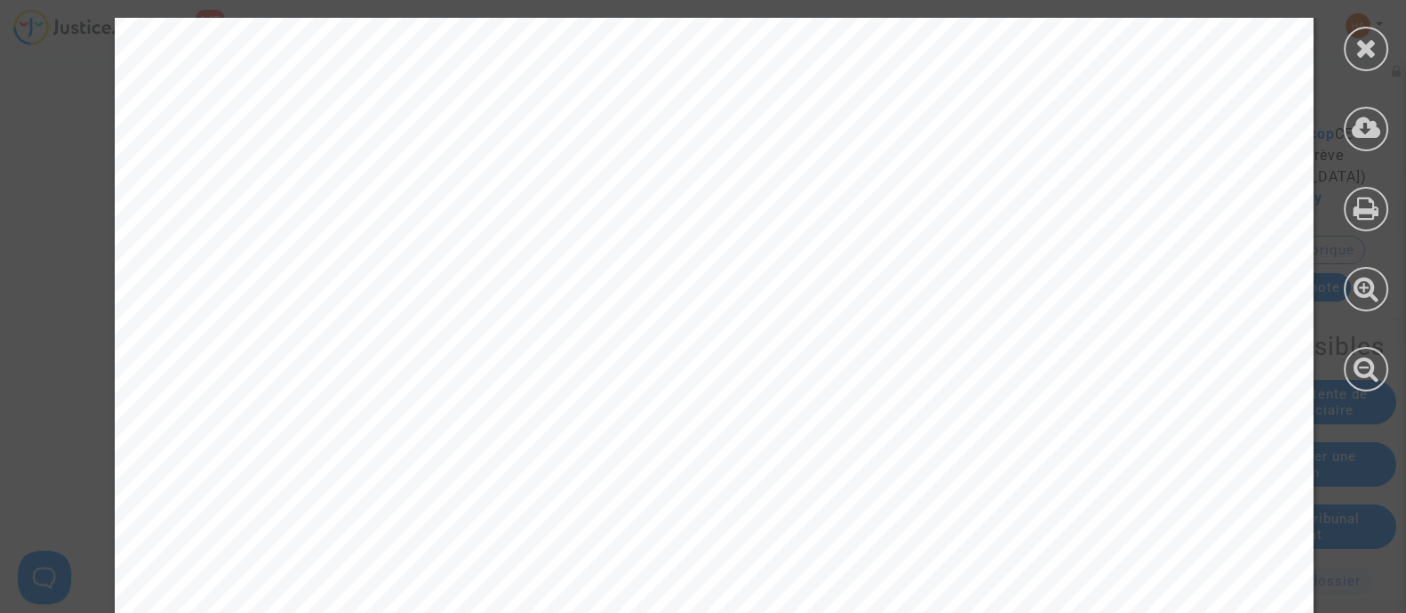
scroll to position [2833, 0]
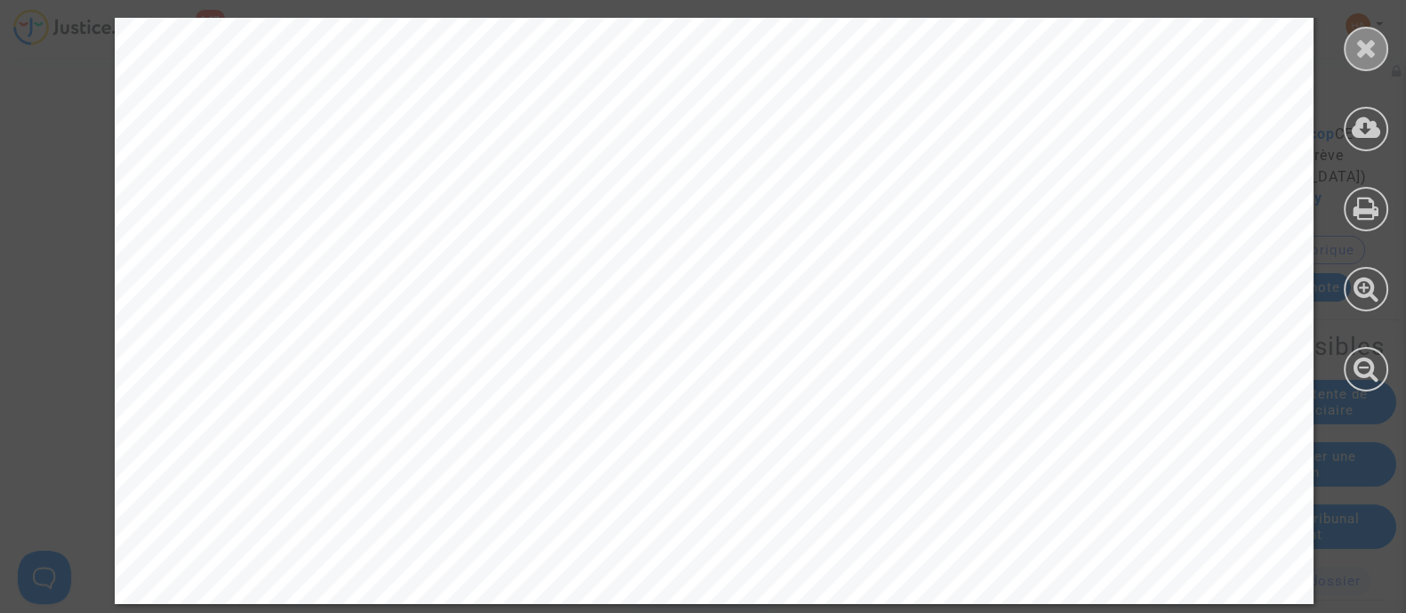
click at [1365, 56] on icon at bounding box center [1367, 48] width 22 height 27
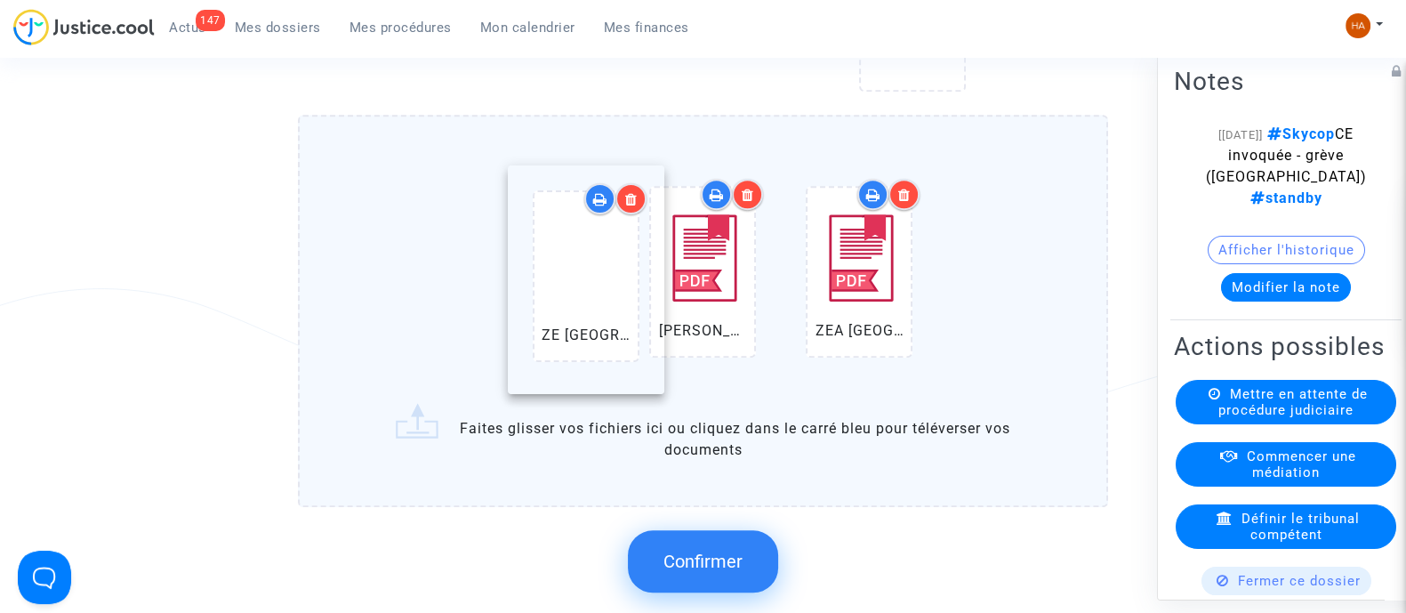
drag, startPoint x: 858, startPoint y: 305, endPoint x: 570, endPoint y: 282, distance: 289.1
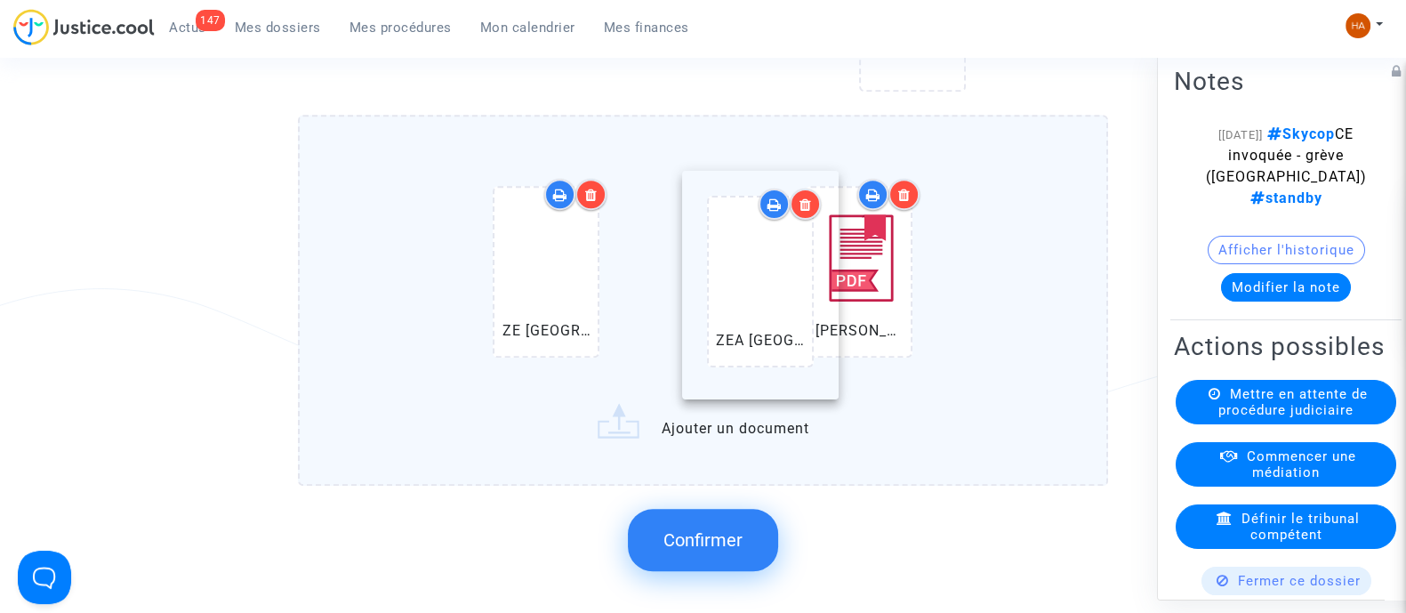
drag, startPoint x: 841, startPoint y: 336, endPoint x: 699, endPoint y: 326, distance: 141.8
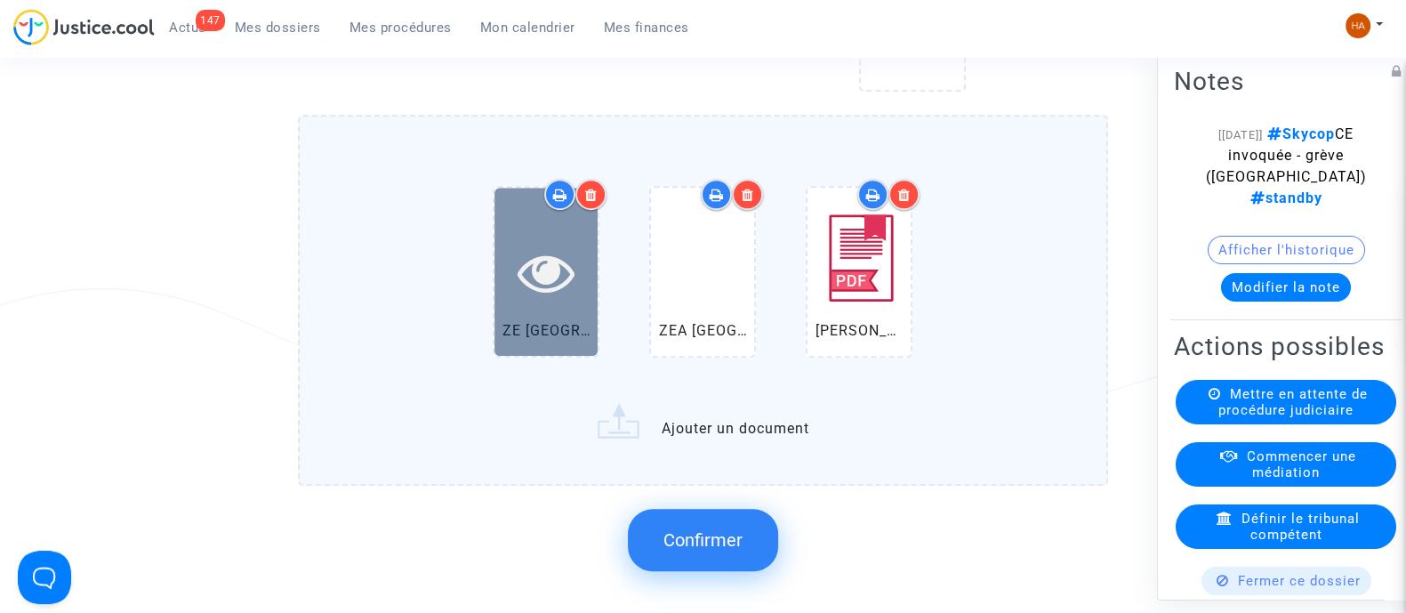
click at [538, 331] on div at bounding box center [546, 272] width 103 height 168
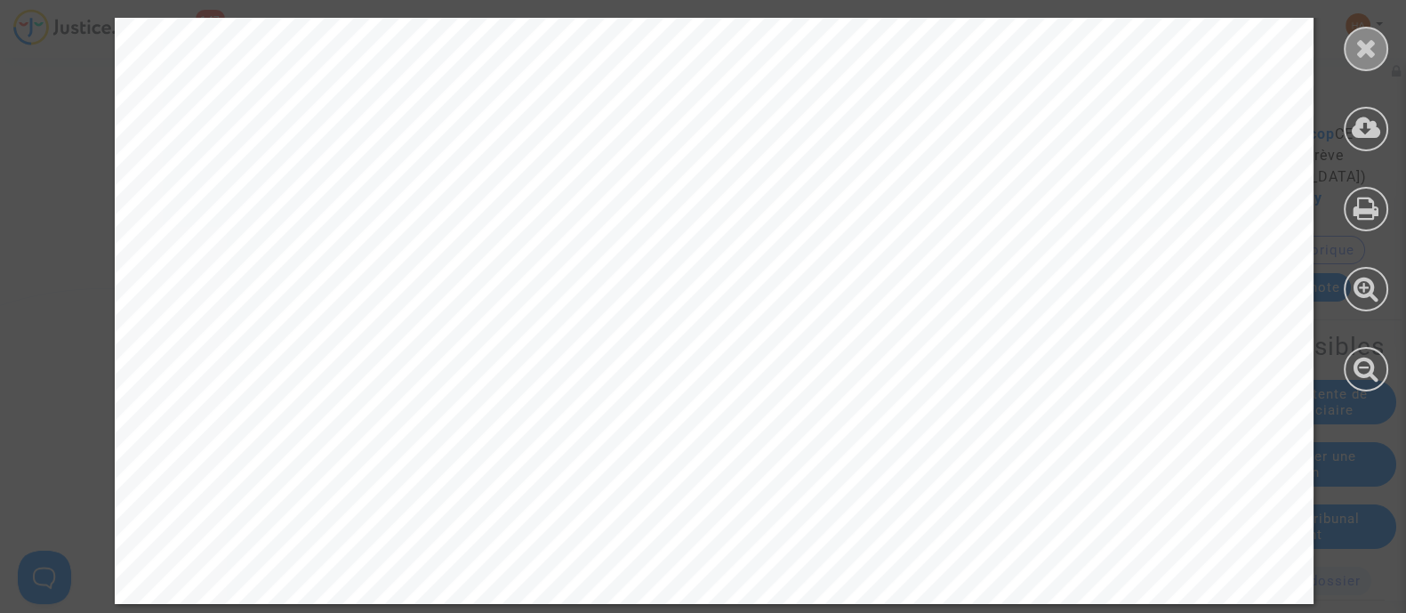
click at [1362, 48] on icon at bounding box center [1367, 48] width 22 height 27
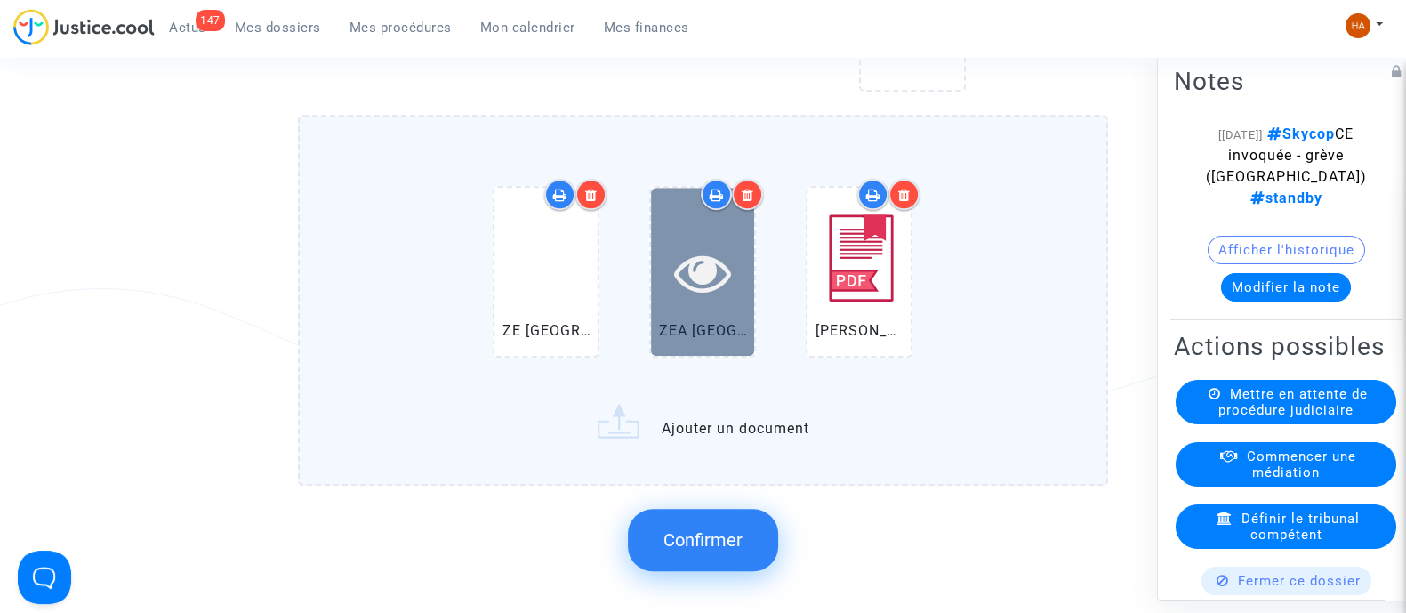
click at [716, 286] on icon at bounding box center [703, 272] width 58 height 57
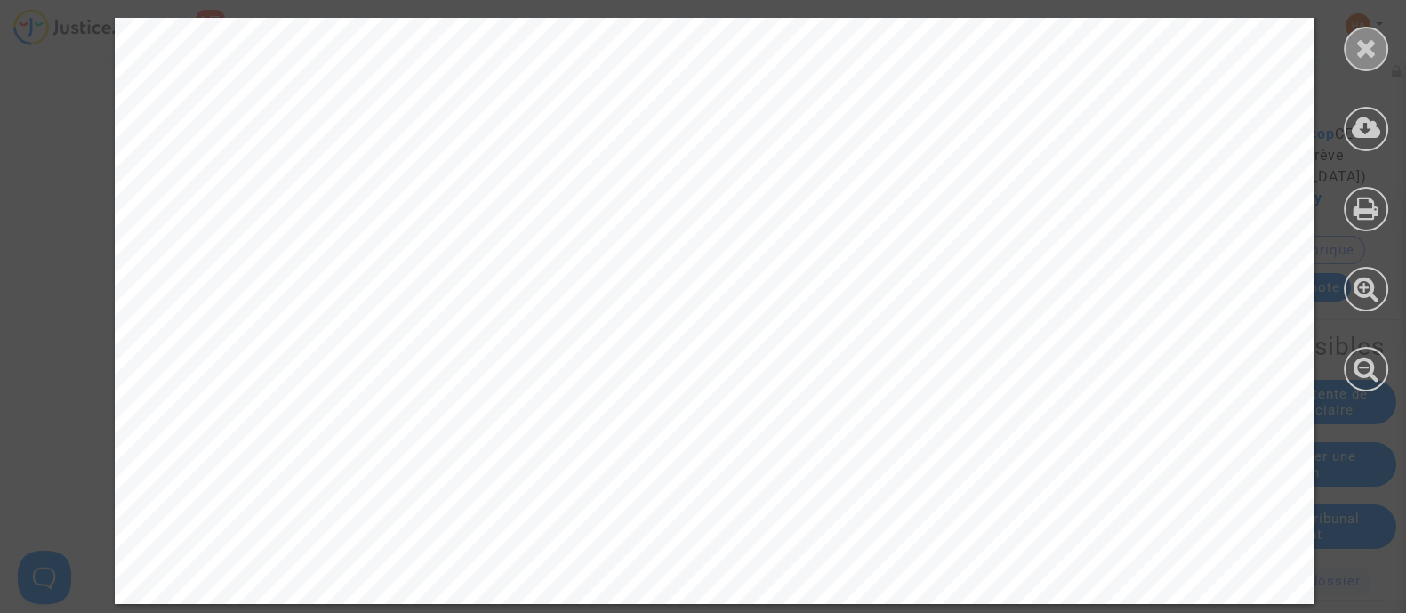
click at [1380, 54] on div at bounding box center [1366, 49] width 44 height 44
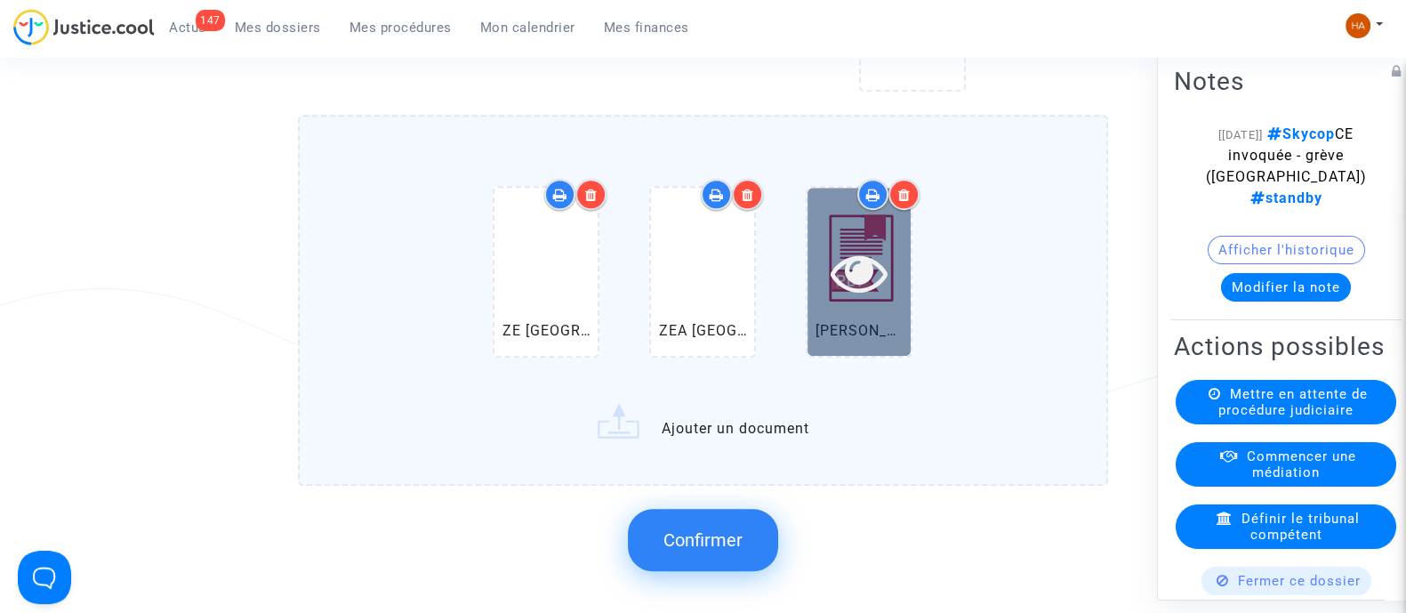
click at [862, 301] on icon at bounding box center [860, 272] width 58 height 57
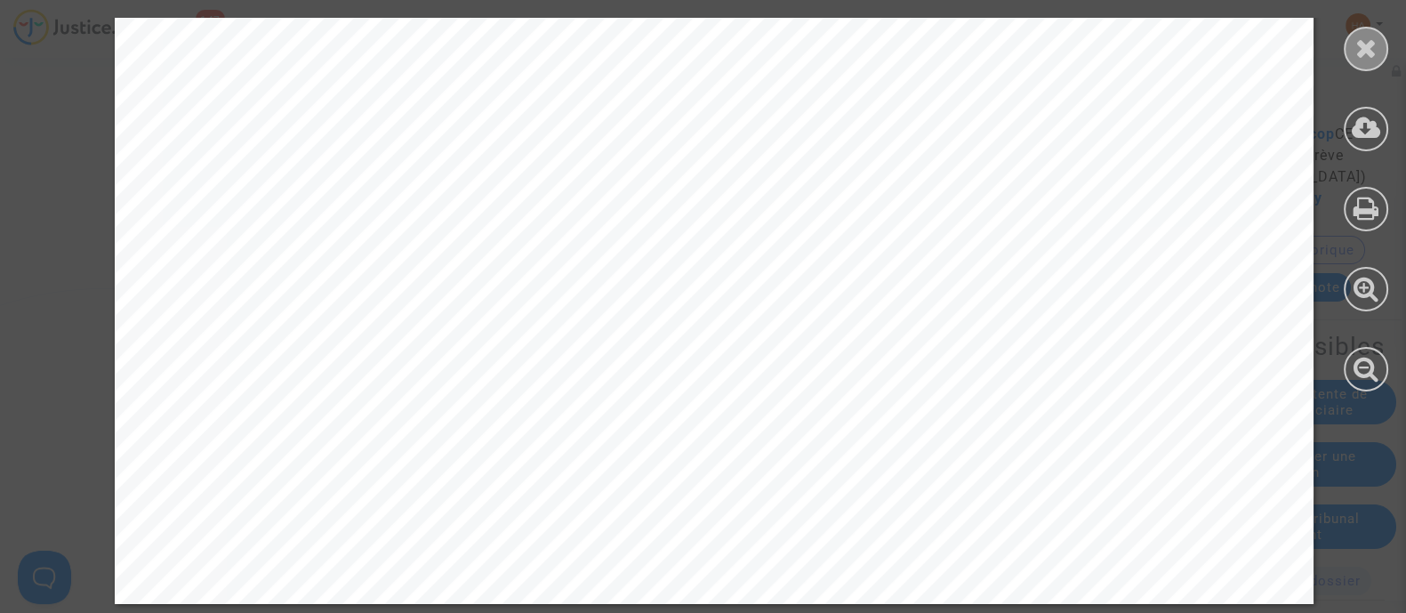
click at [1373, 55] on icon at bounding box center [1367, 48] width 22 height 27
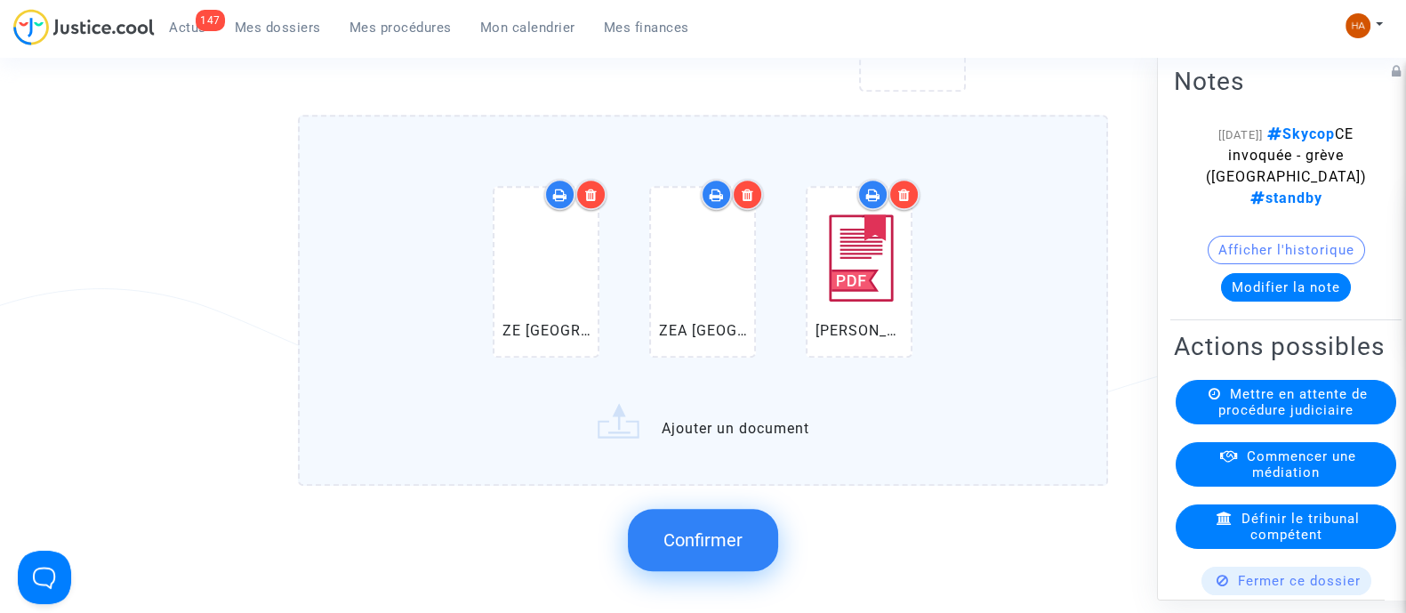
click at [740, 551] on span "Confirmer" at bounding box center [703, 539] width 79 height 21
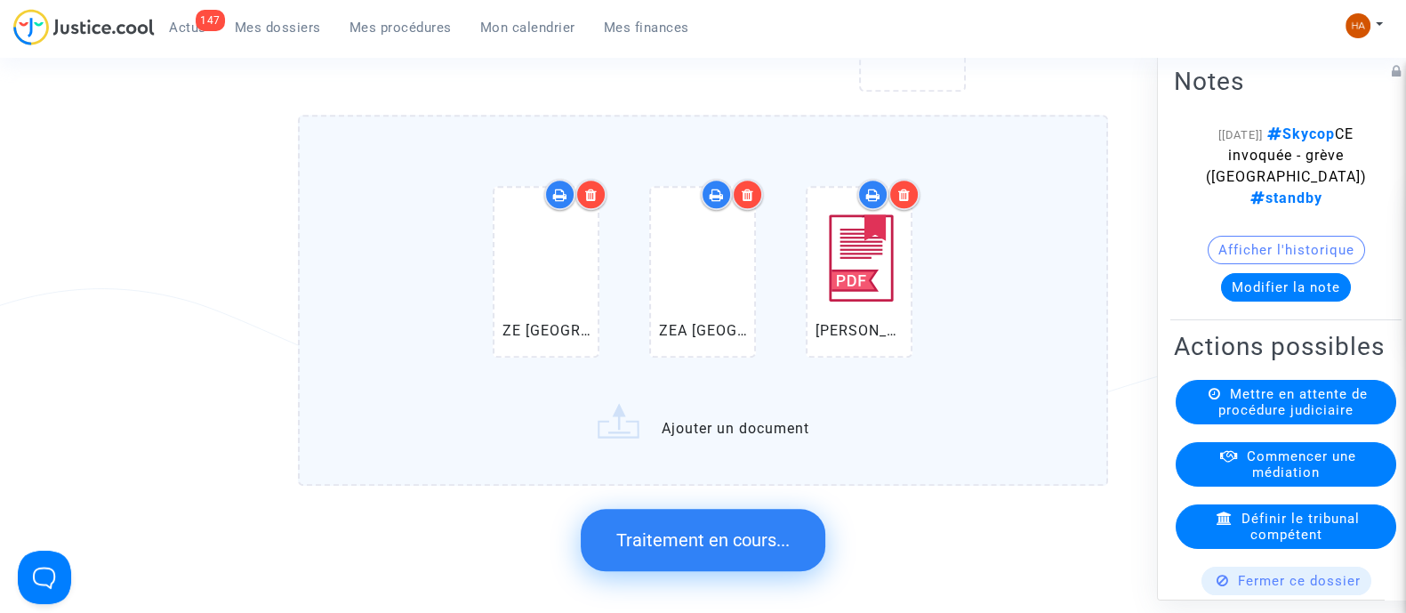
scroll to position [0, 0]
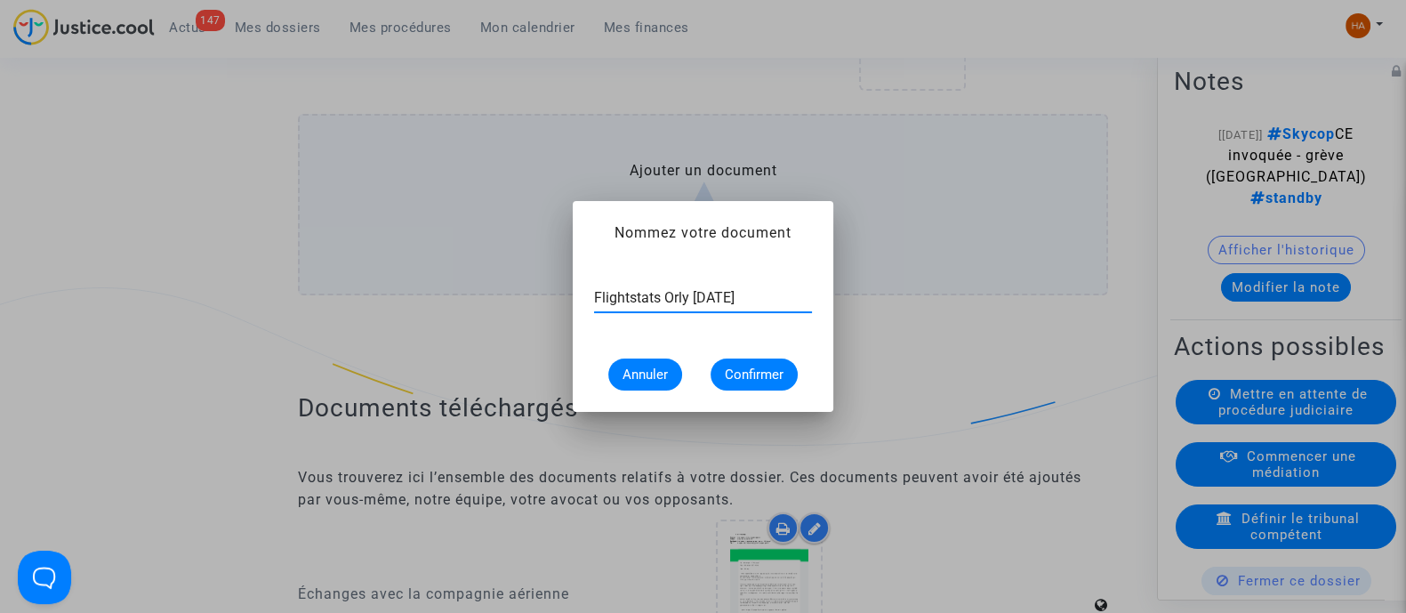
type input "Flightstats Orly 18 mai 2024"
click at [752, 372] on span "Confirmer" at bounding box center [754, 375] width 59 height 16
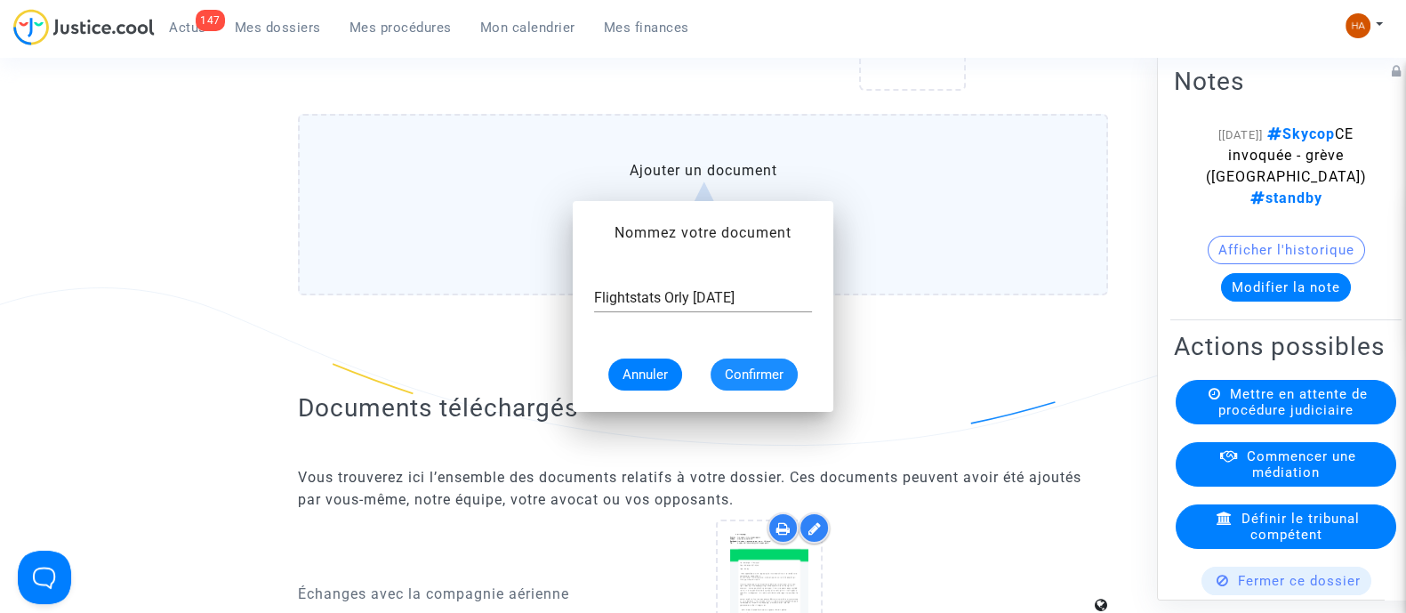
scroll to position [1734, 0]
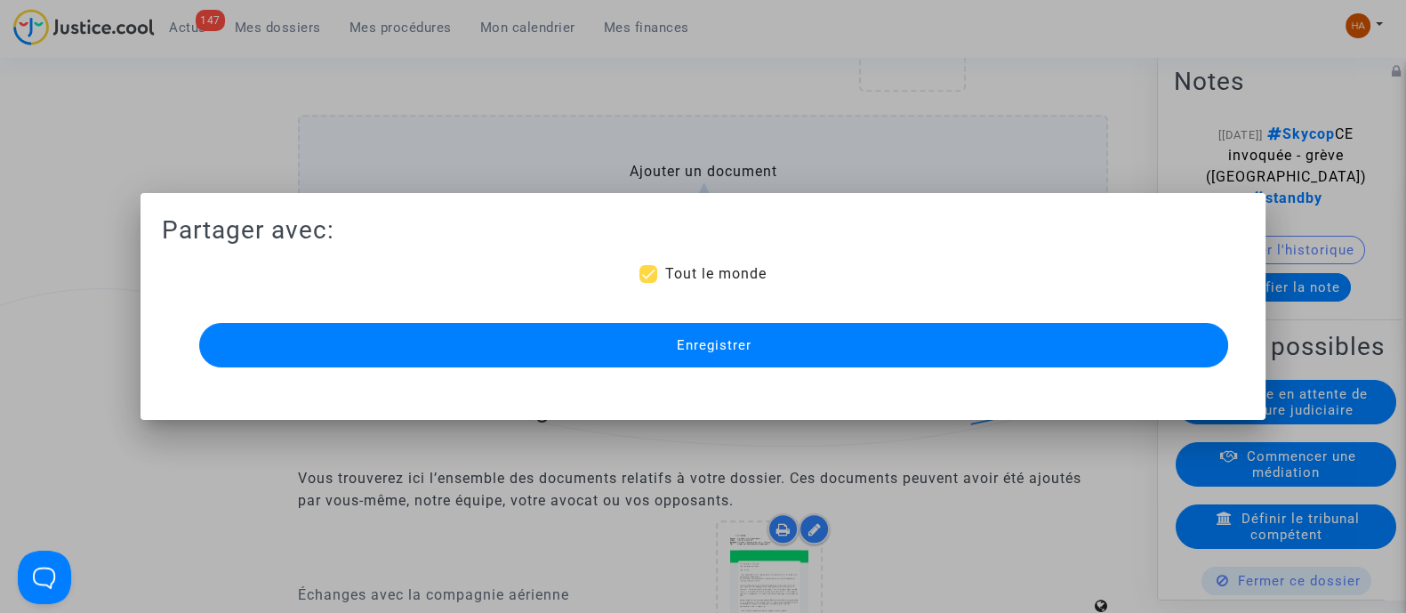
click at [809, 350] on button "Enregistrer" at bounding box center [713, 345] width 1029 height 44
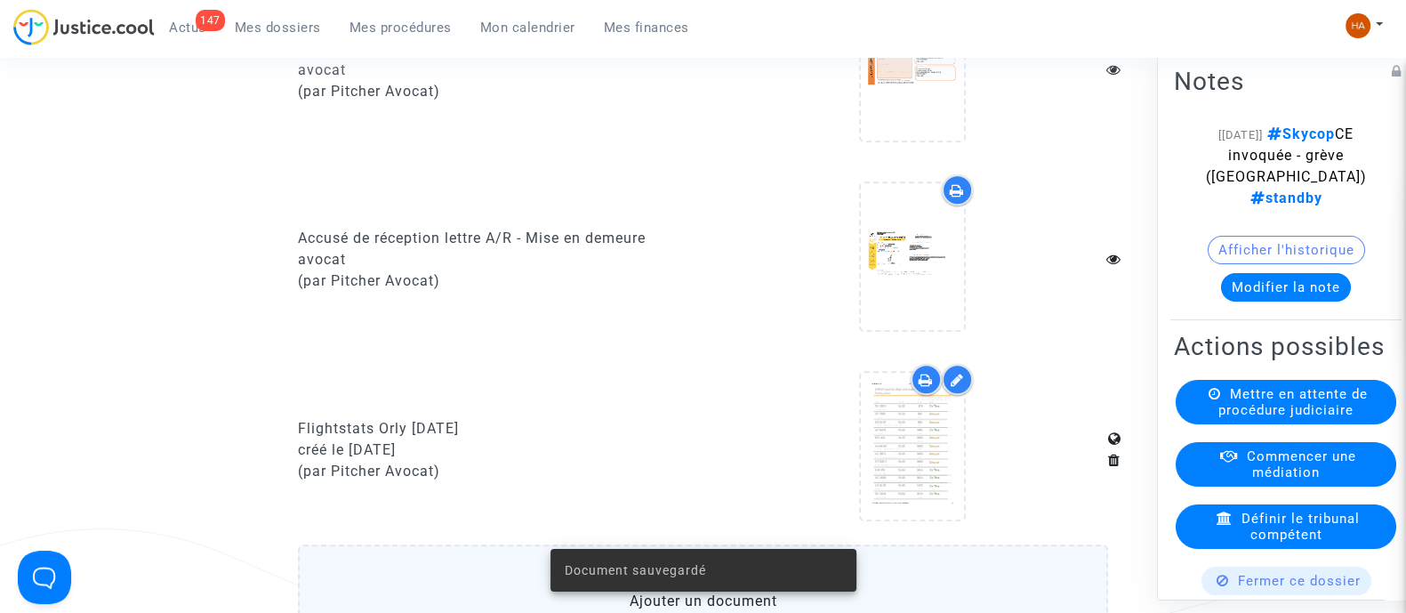
scroll to position [1492, 0]
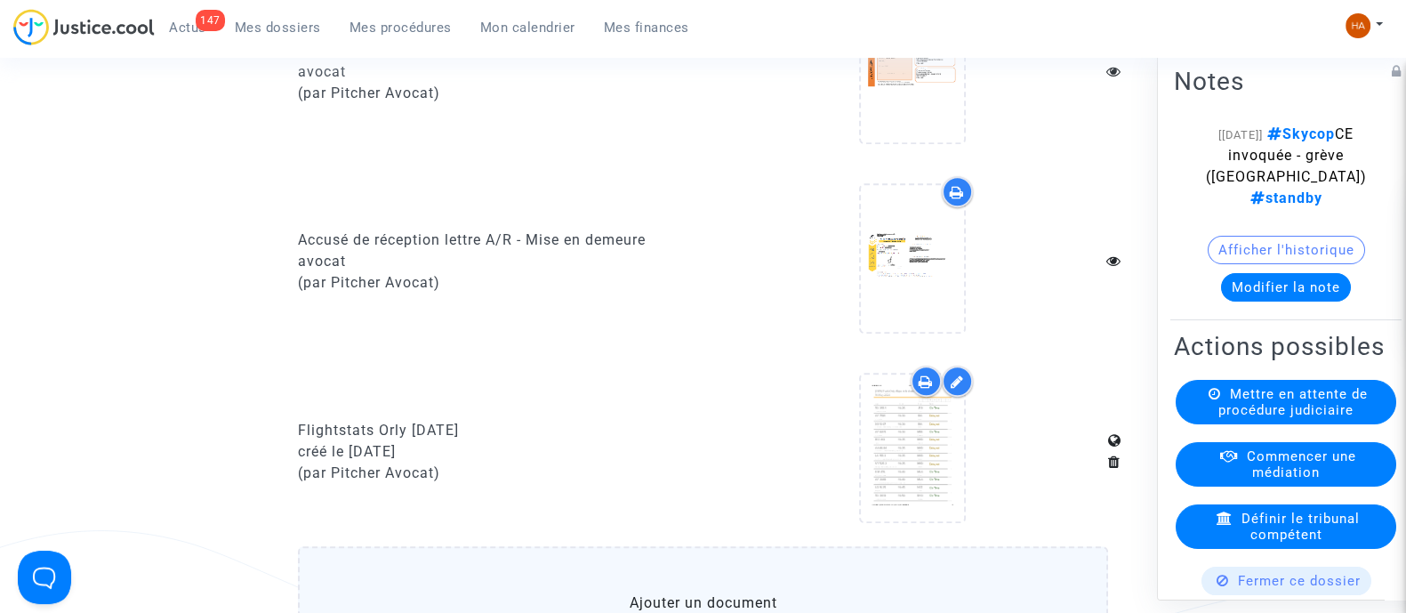
click at [956, 389] on icon at bounding box center [957, 382] width 13 height 14
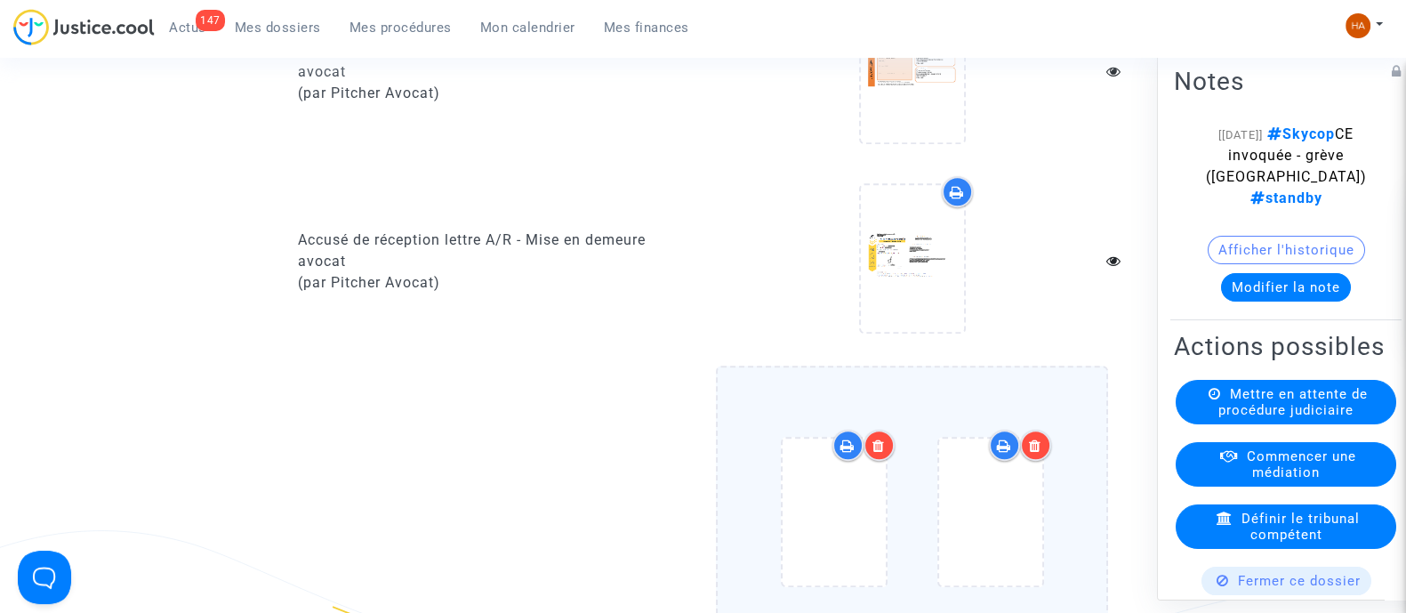
click at [890, 461] on div at bounding box center [879, 445] width 31 height 31
click at [1043, 456] on div at bounding box center [1035, 445] width 31 height 31
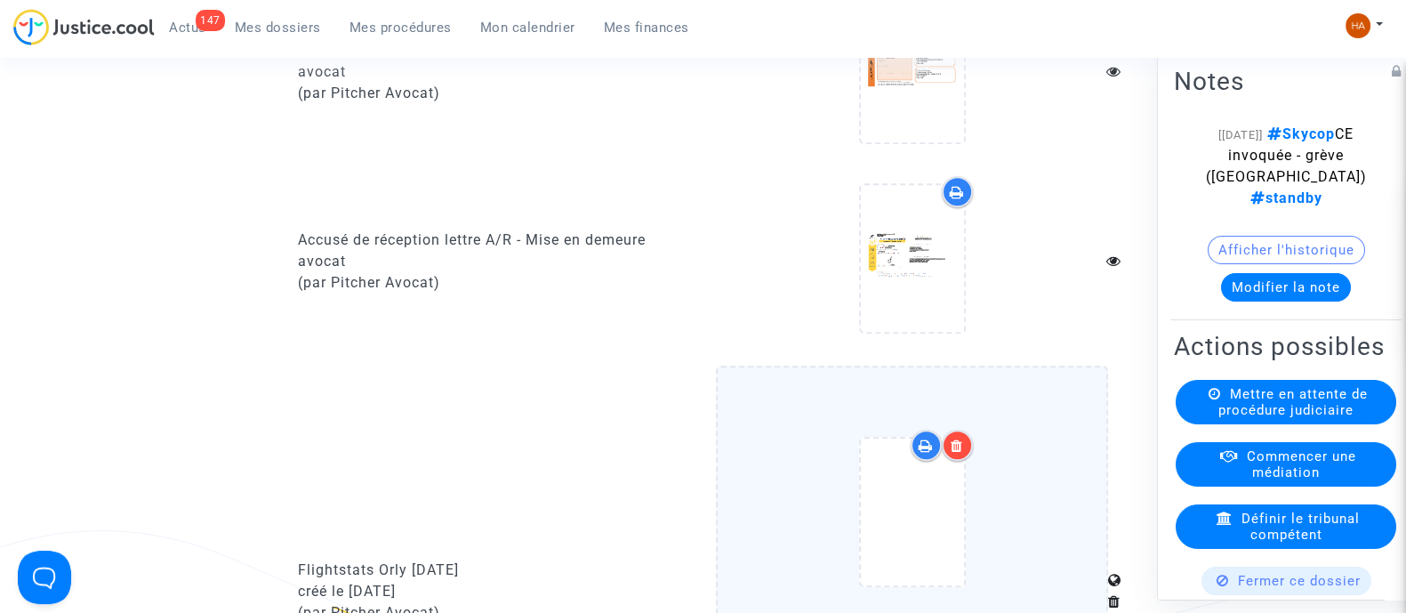
click at [957, 453] on icon at bounding box center [957, 446] width 12 height 14
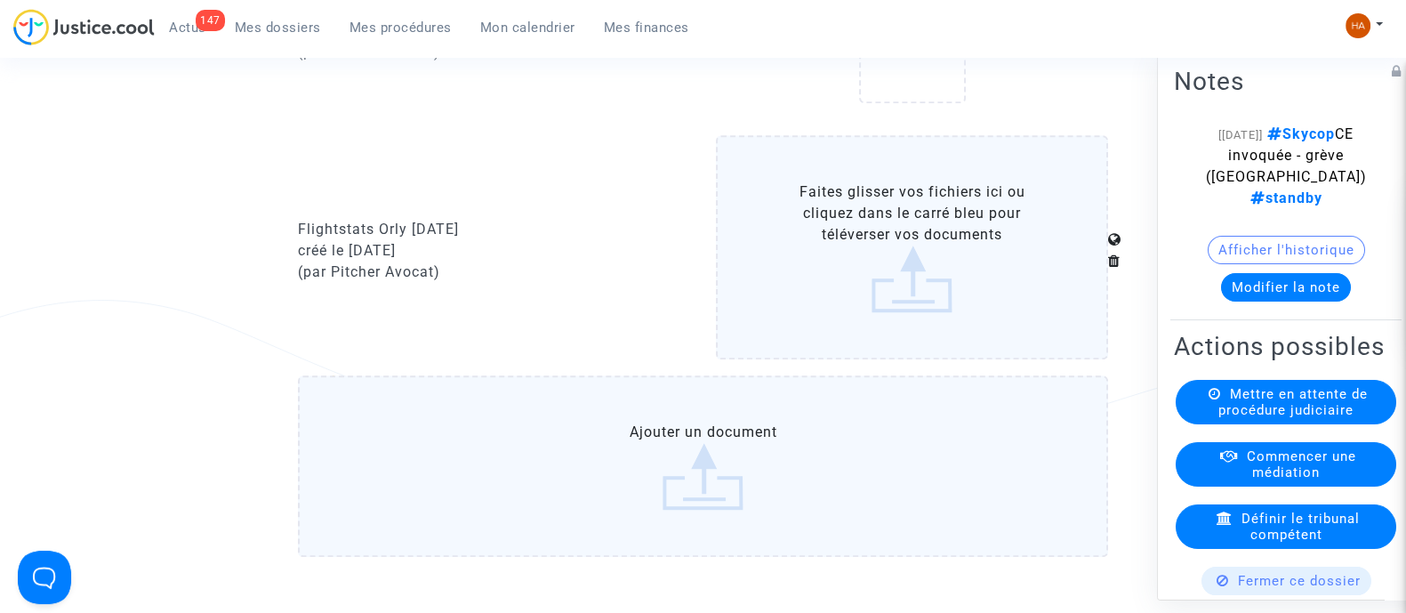
scroll to position [1723, 0]
click at [945, 260] on label "Faites glisser vos fichiers ici ou cliquez dans le carré bleu pour téléverser v…" at bounding box center [912, 246] width 392 height 224
click at [0, 0] on input "Faites glisser vos fichiers ici ou cliquez dans le carré bleu pour téléverser v…" at bounding box center [0, 0] width 0 height 0
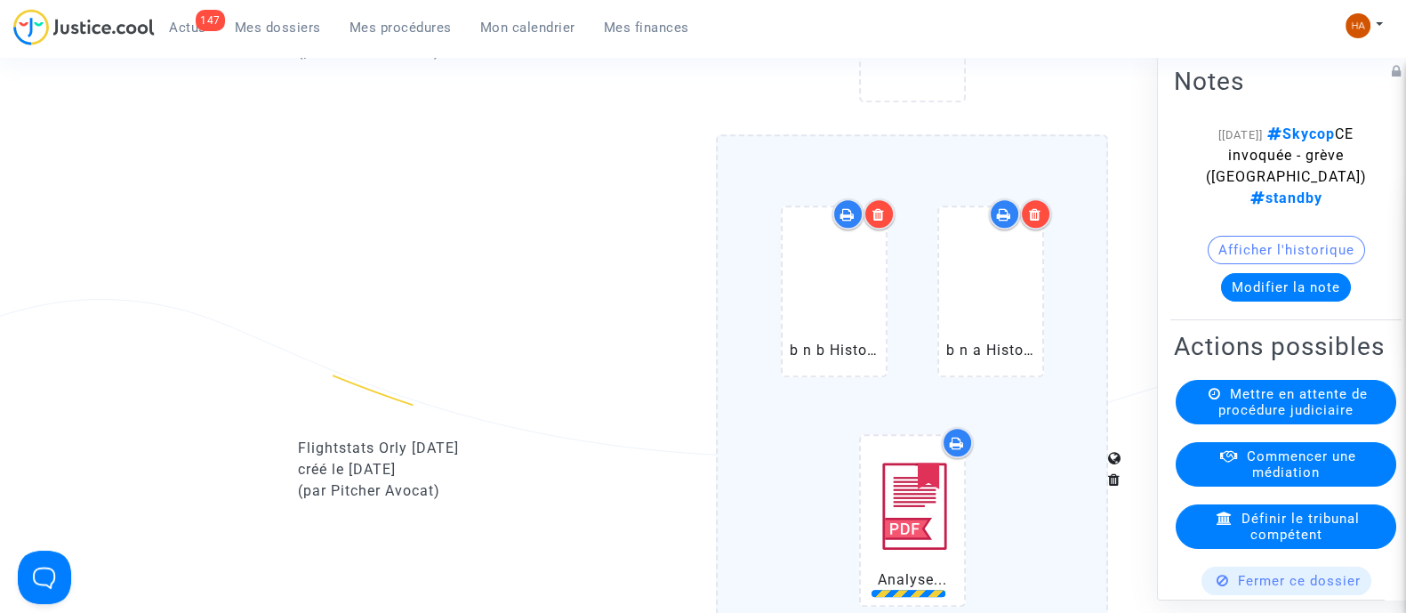
scroll to position [1834, 0]
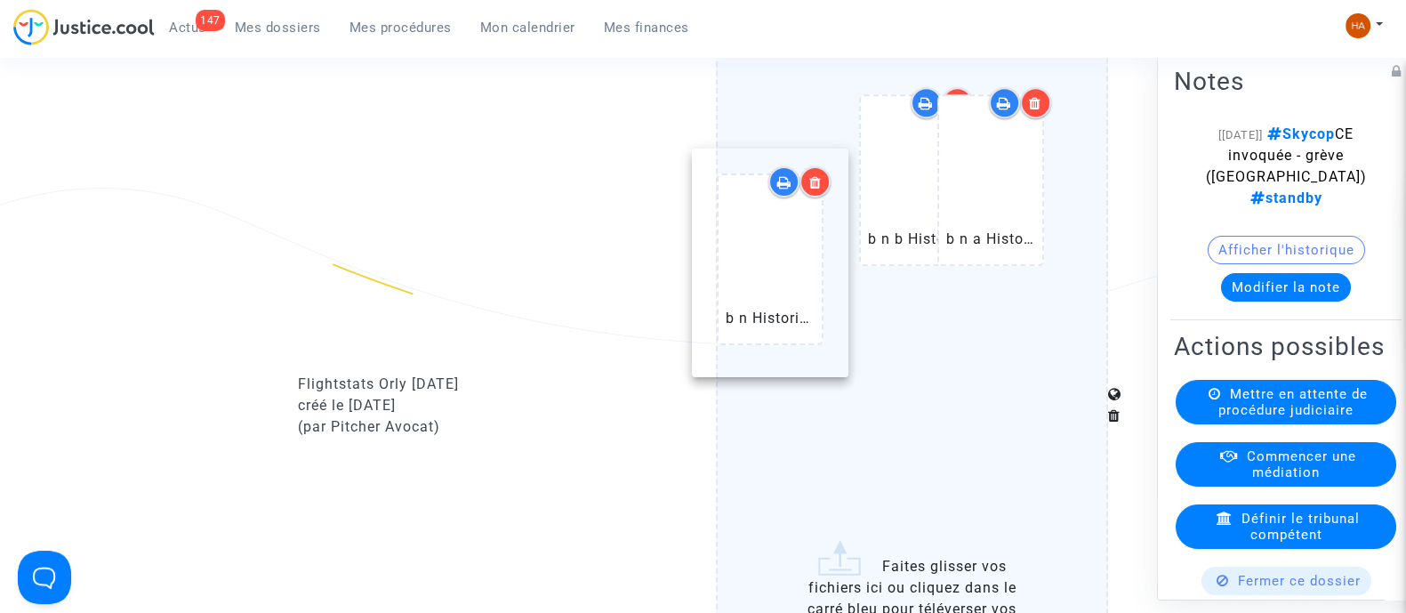
drag, startPoint x: 918, startPoint y: 443, endPoint x: 776, endPoint y: 278, distance: 217.6
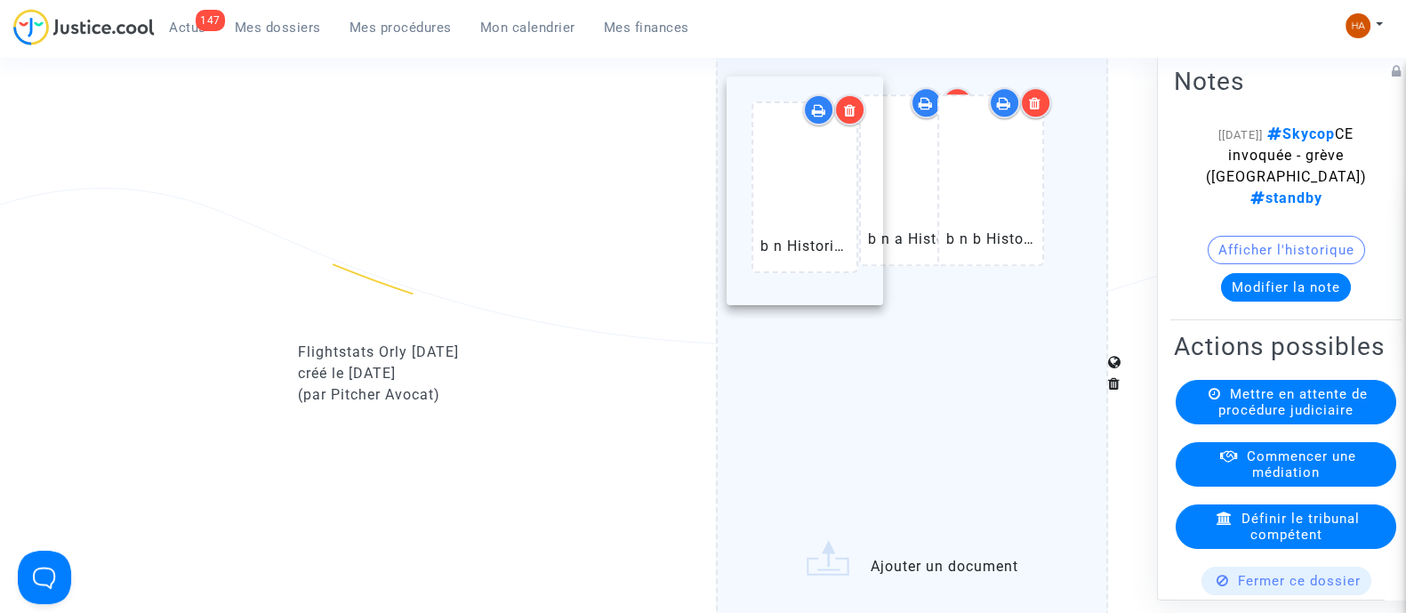
drag, startPoint x: 926, startPoint y: 431, endPoint x: 820, endPoint y: 201, distance: 253.6
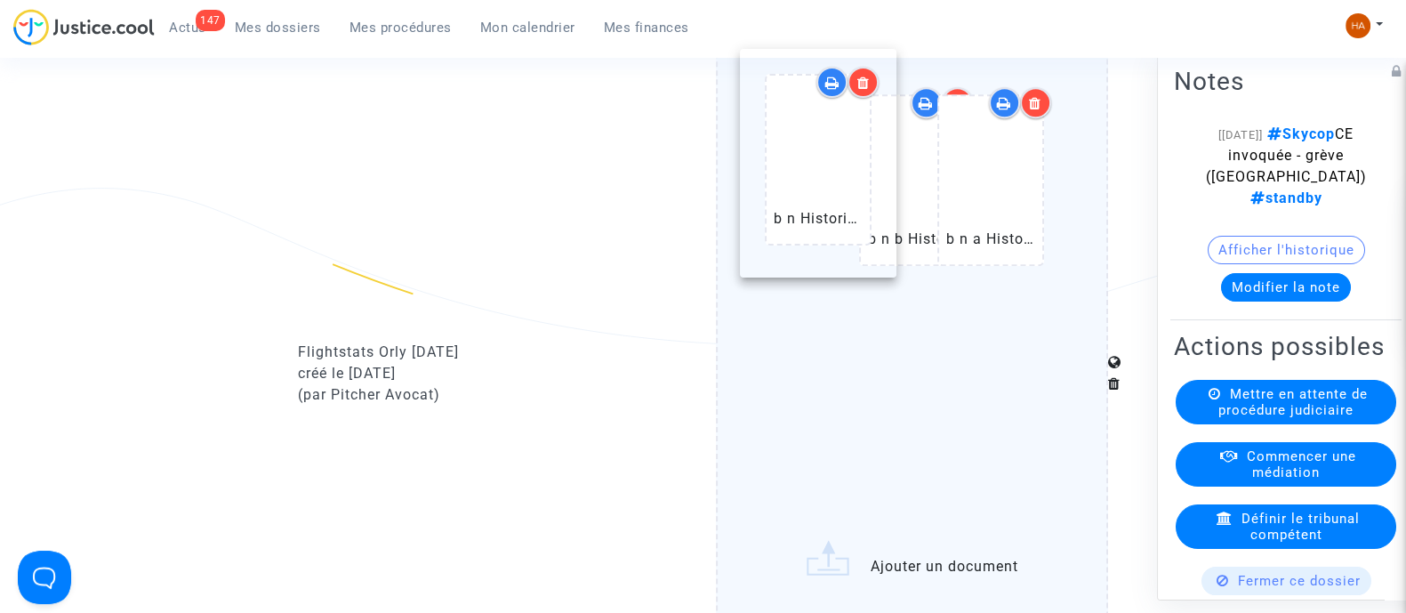
drag, startPoint x: 930, startPoint y: 410, endPoint x: 836, endPoint y: 145, distance: 281.4
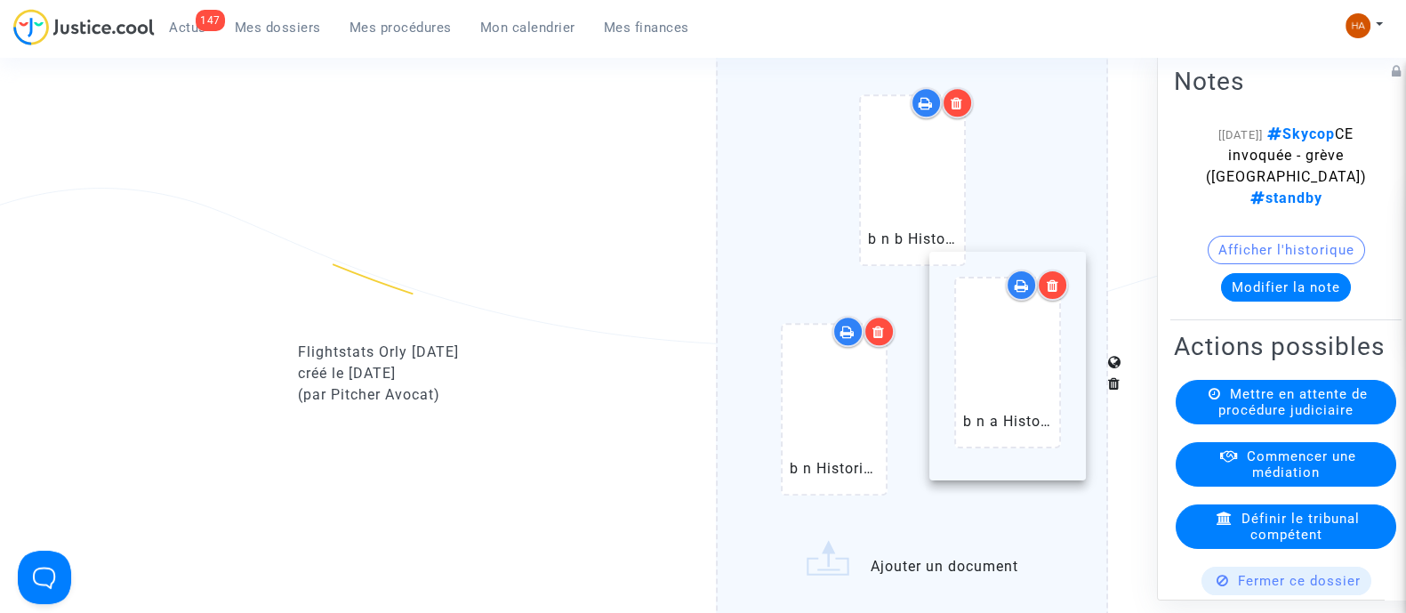
drag, startPoint x: 841, startPoint y: 233, endPoint x: 1010, endPoint y: 406, distance: 241.6
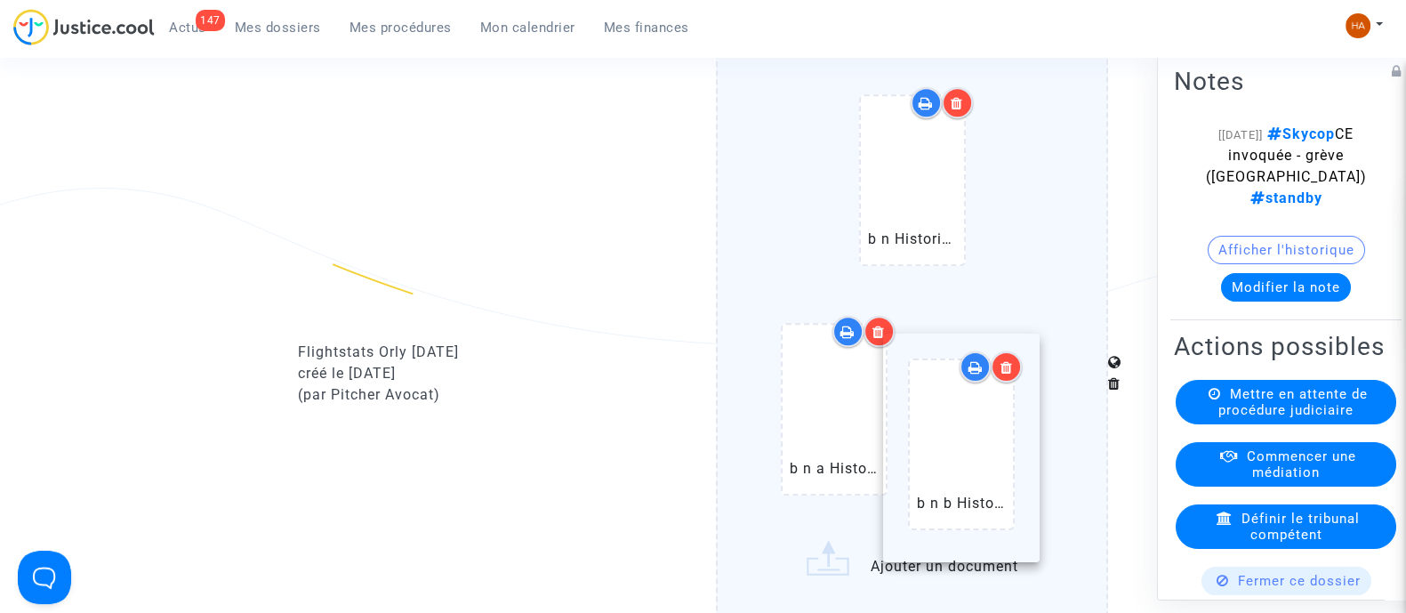
drag, startPoint x: 852, startPoint y: 262, endPoint x: 979, endPoint y: 509, distance: 277.7
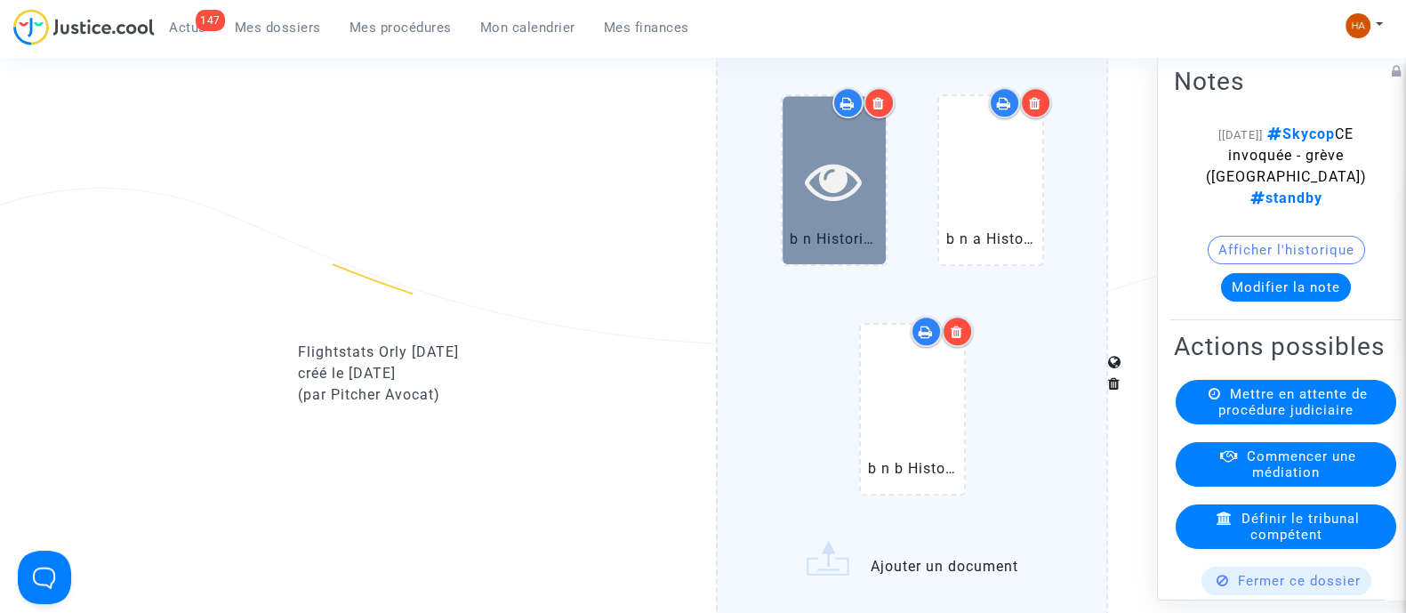
click at [836, 231] on div at bounding box center [834, 180] width 103 height 168
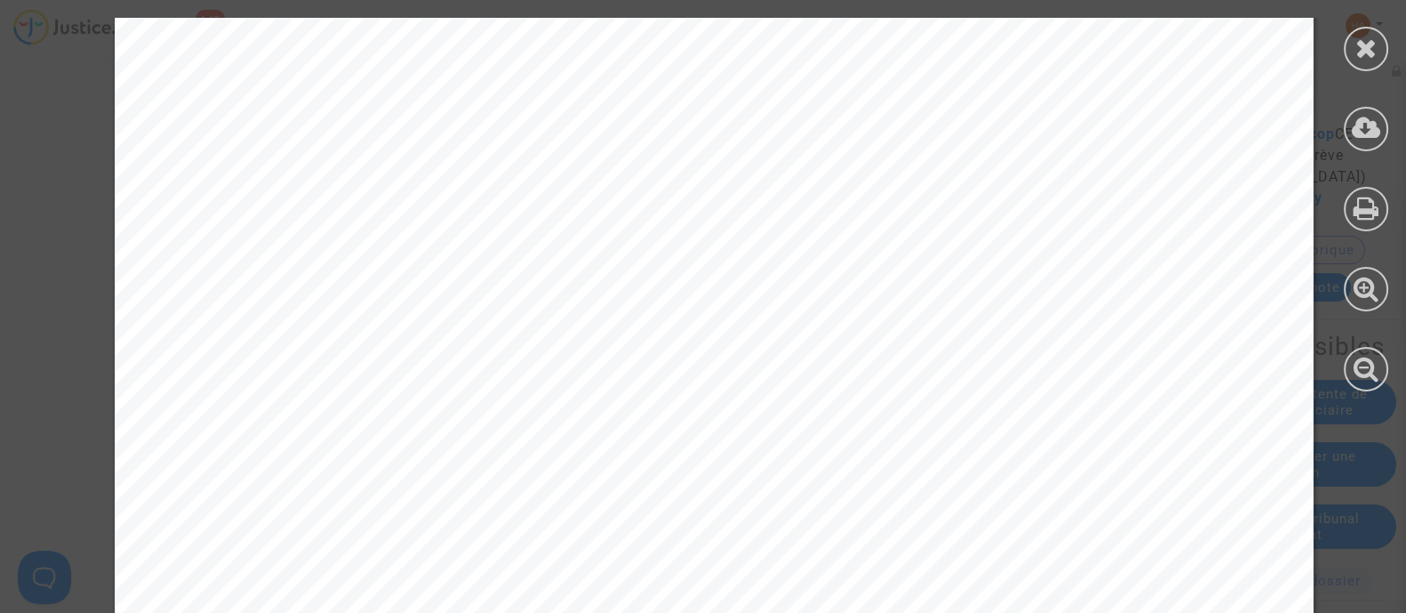
scroll to position [2833, 0]
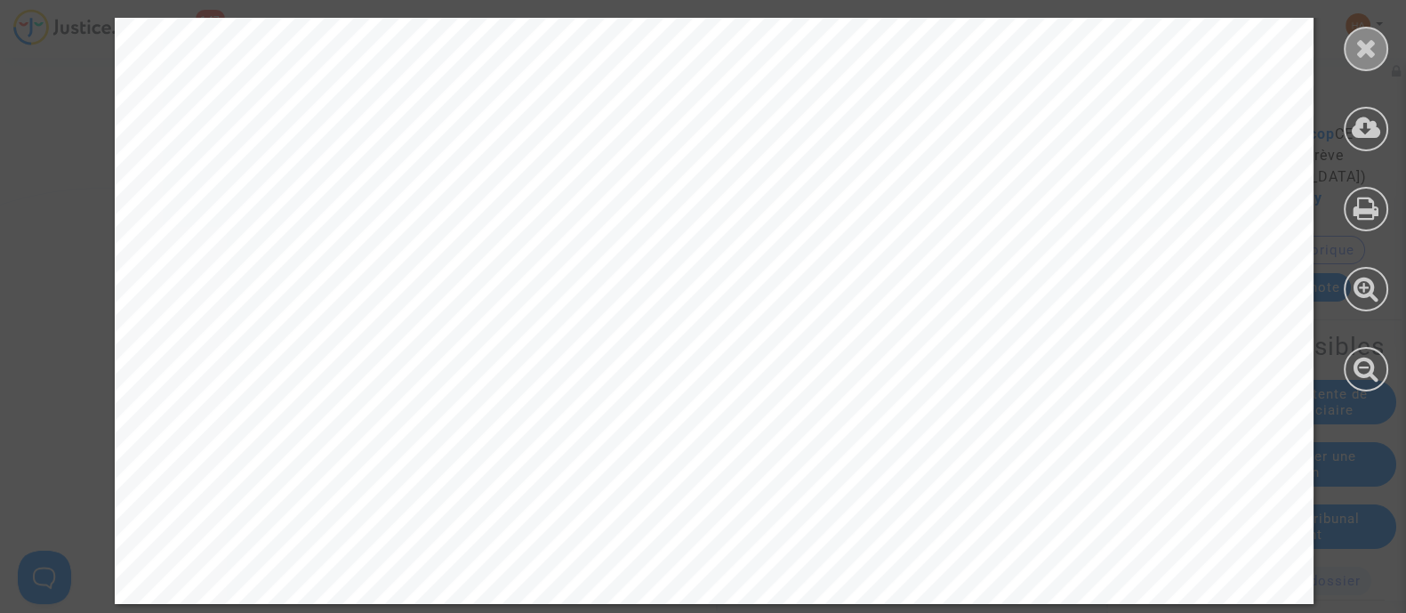
click at [1356, 55] on icon at bounding box center [1367, 48] width 22 height 27
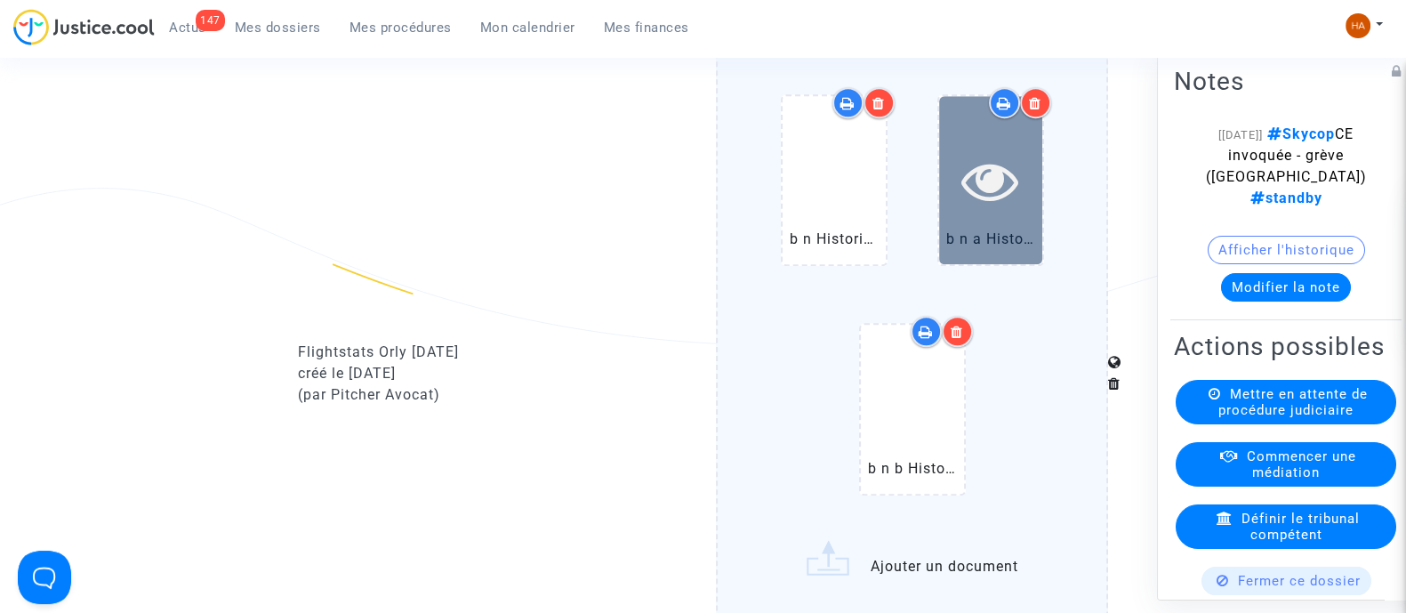
click at [971, 246] on div at bounding box center [990, 180] width 103 height 168
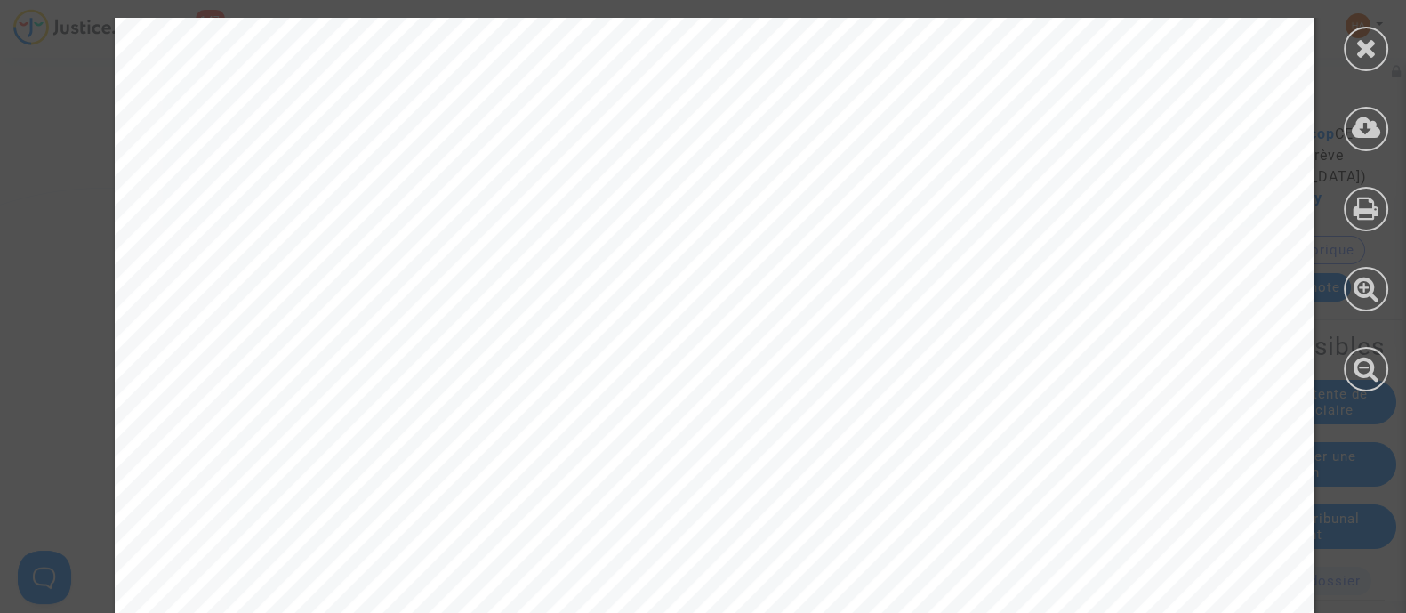
scroll to position [0, 0]
drag, startPoint x: 1377, startPoint y: 53, endPoint x: 1357, endPoint y: 70, distance: 25.9
click at [1377, 54] on div at bounding box center [1366, 49] width 44 height 44
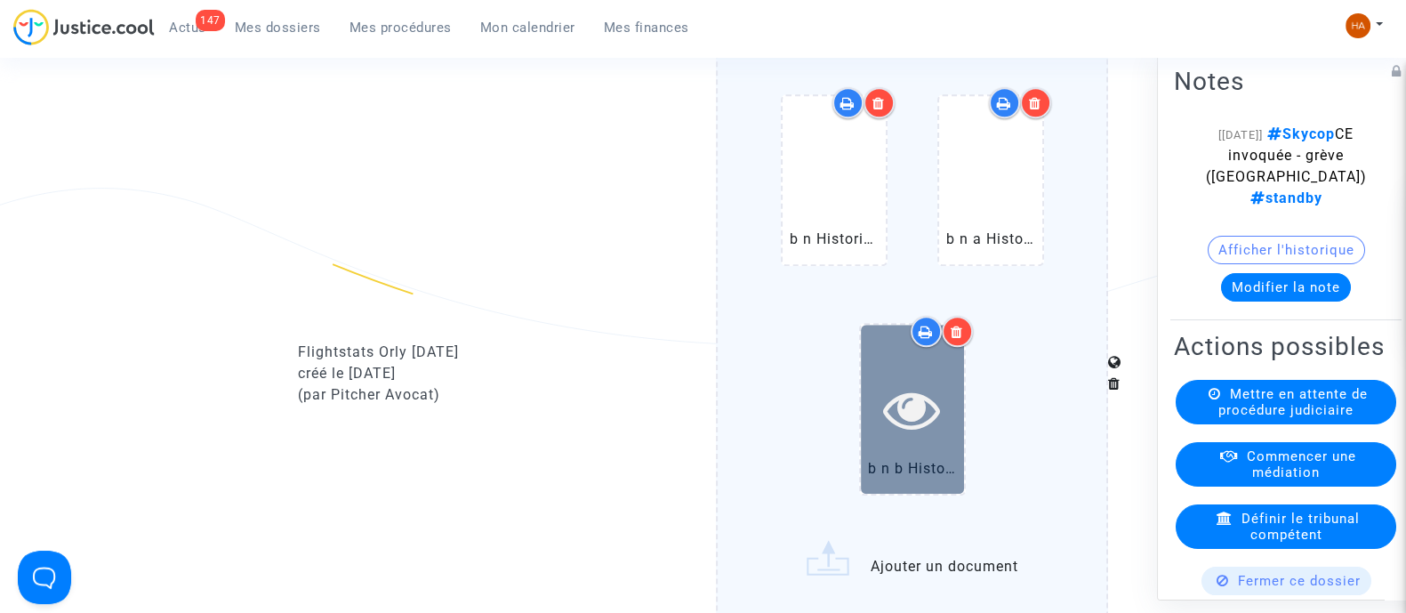
click at [906, 424] on icon at bounding box center [912, 409] width 58 height 57
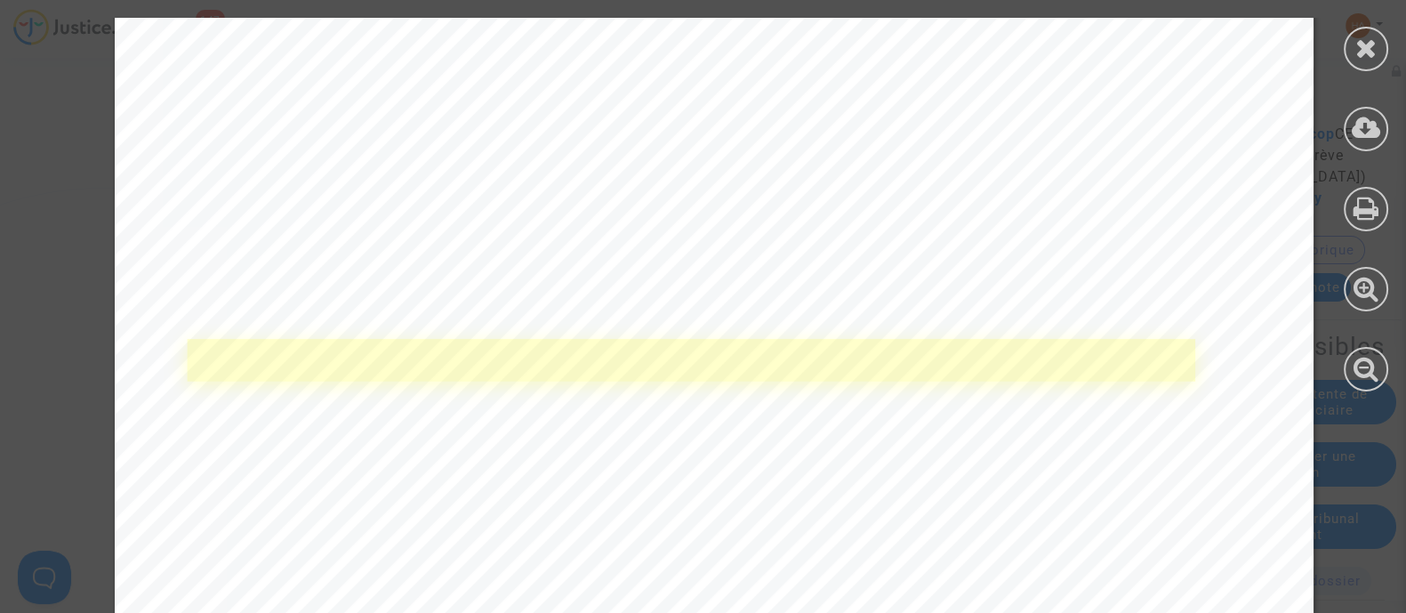
scroll to position [2833, 0]
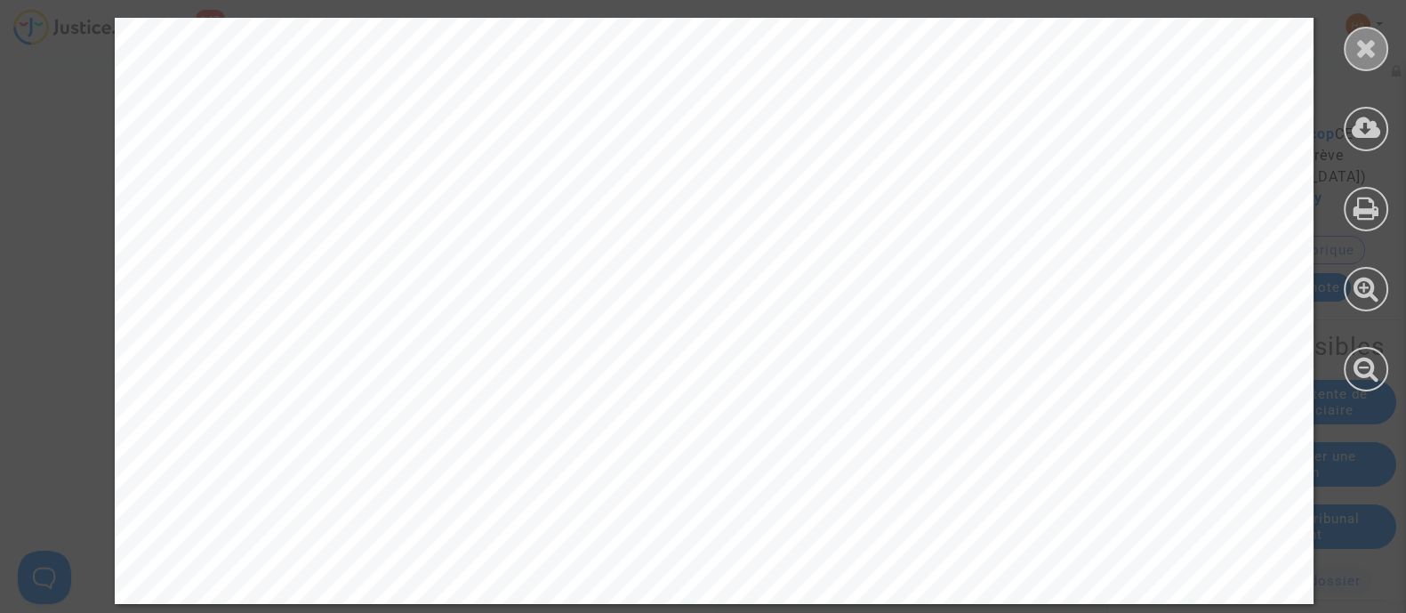
click at [1363, 43] on icon at bounding box center [1367, 48] width 22 height 27
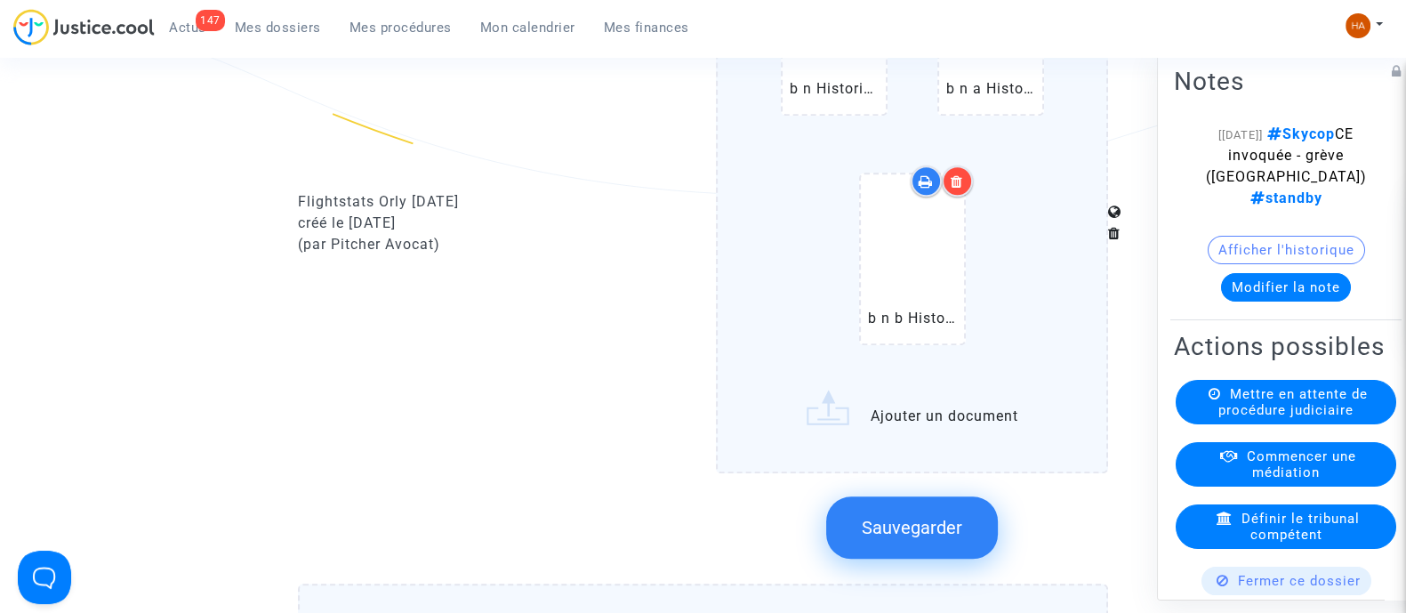
scroll to position [1986, 0]
click at [898, 537] on span "Sauvegarder" at bounding box center [912, 526] width 101 height 21
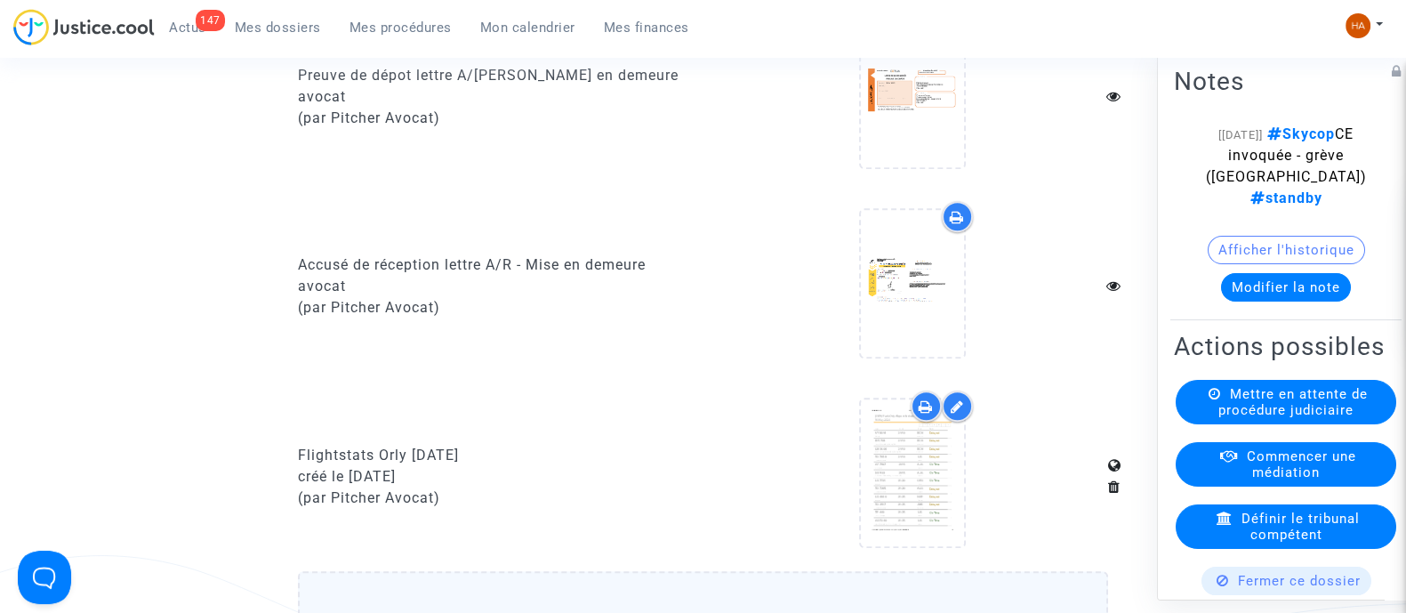
scroll to position [1434, 0]
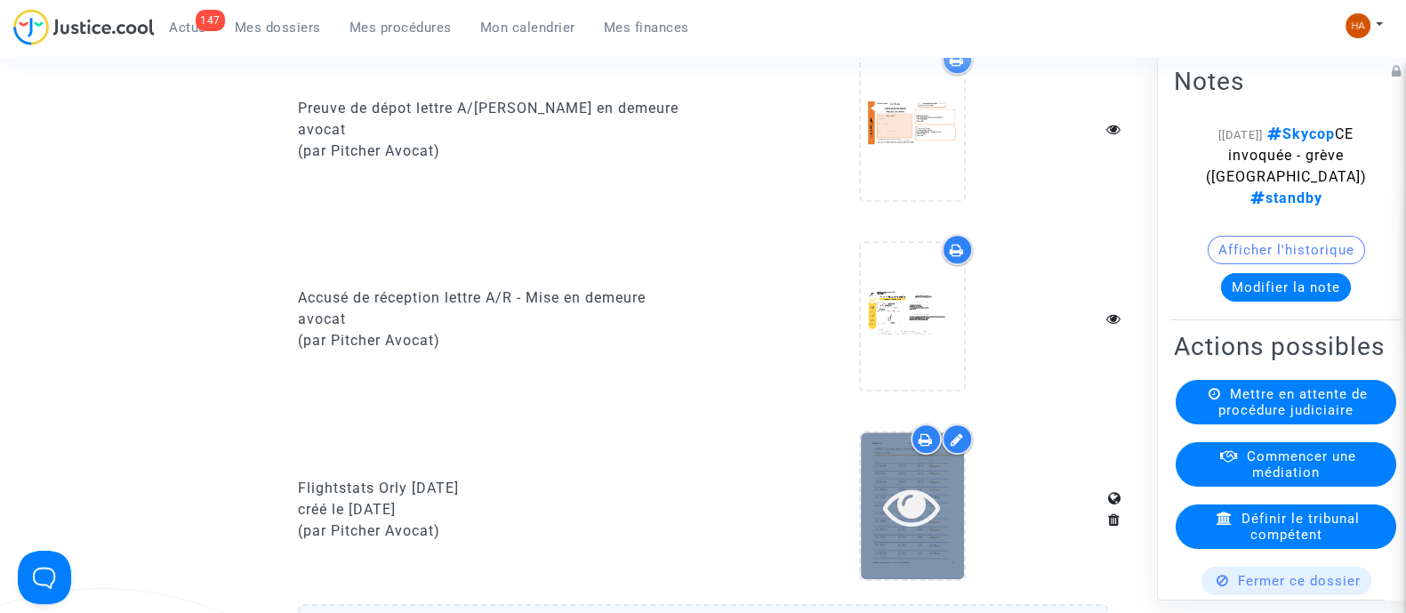
click at [927, 527] on icon at bounding box center [912, 506] width 58 height 57
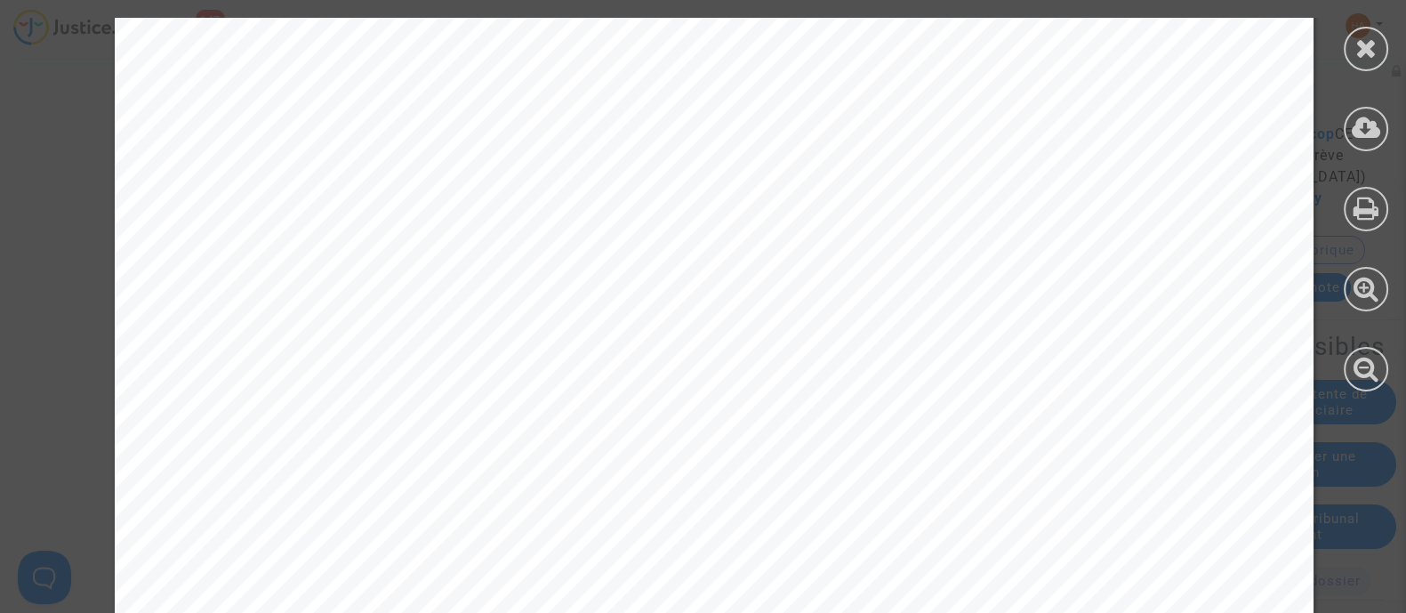
scroll to position [9659, 0]
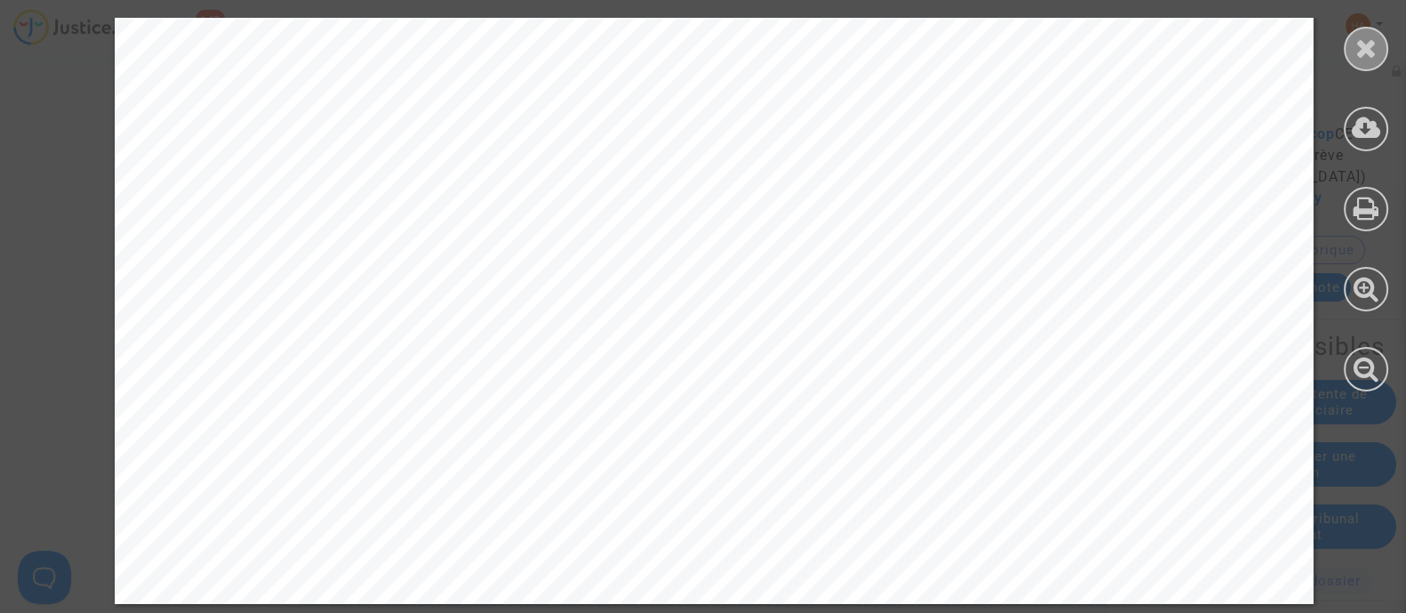
click at [1376, 44] on icon at bounding box center [1367, 48] width 22 height 27
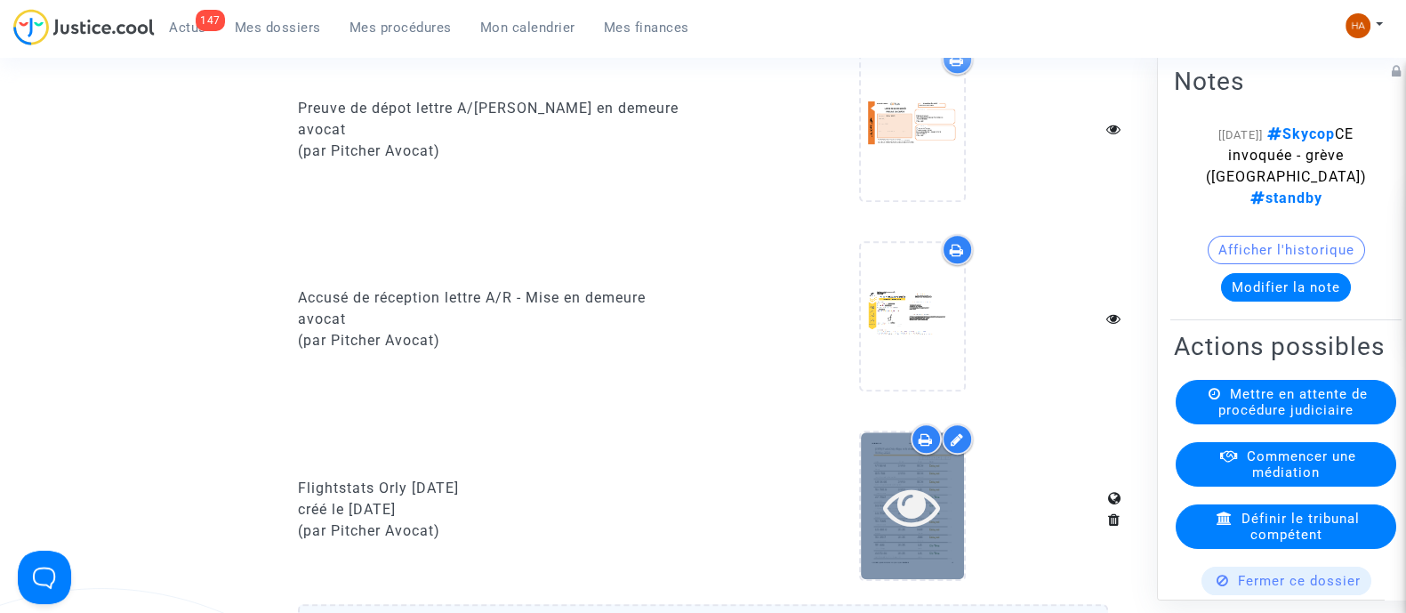
click at [933, 526] on icon at bounding box center [912, 506] width 58 height 57
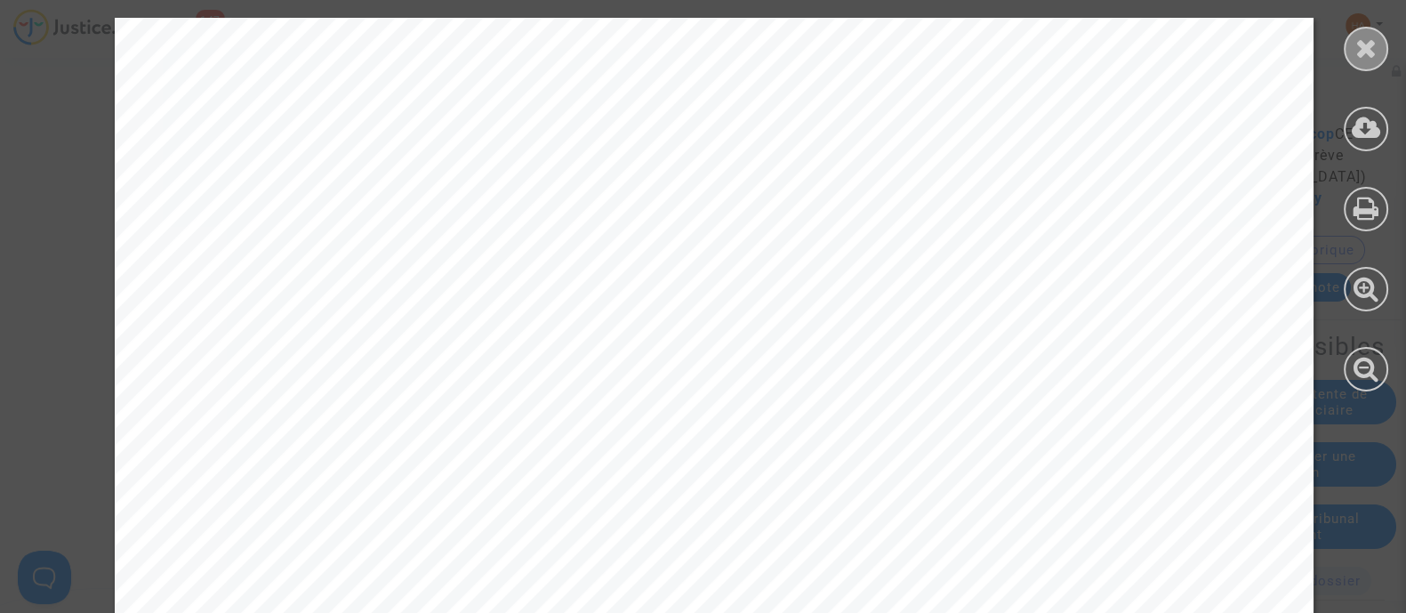
click at [1365, 53] on icon at bounding box center [1367, 48] width 22 height 27
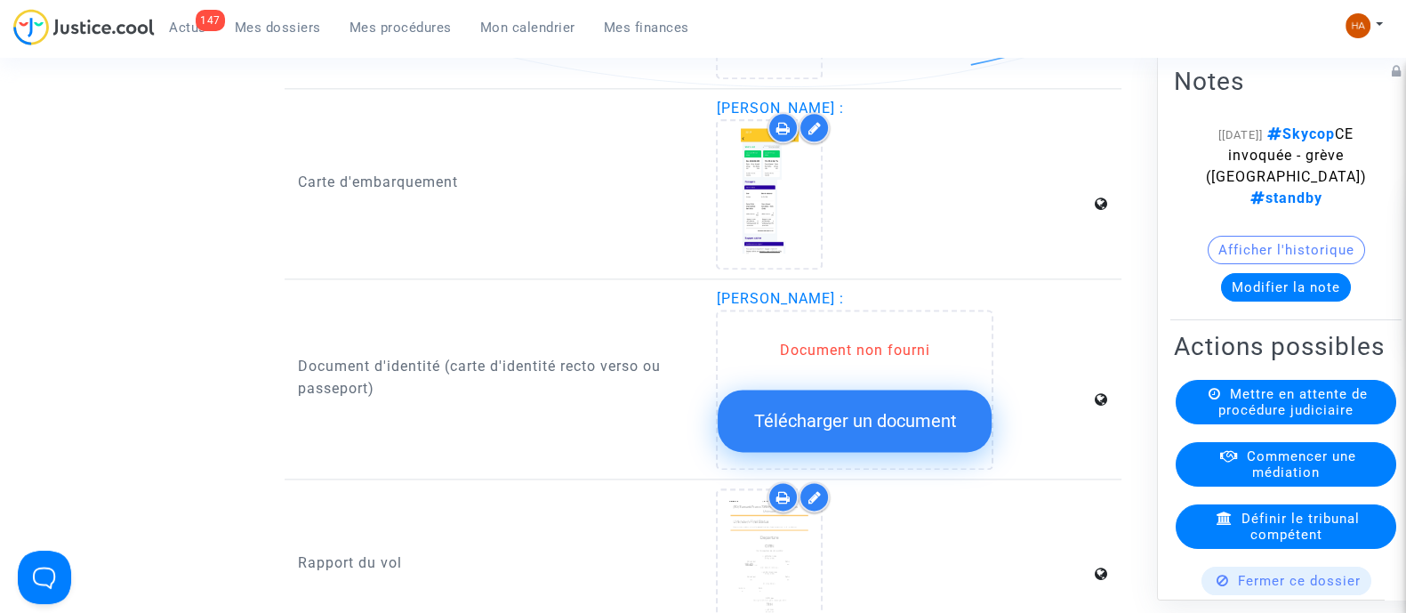
scroll to position [2880, 0]
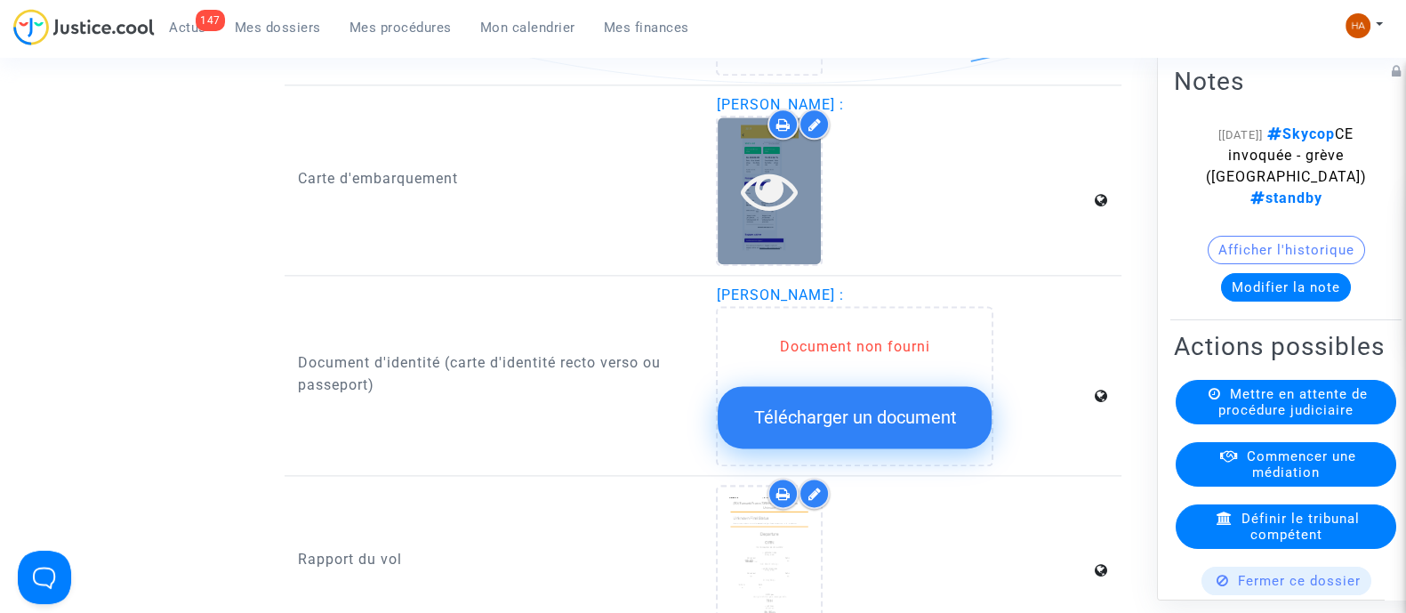
click at [795, 219] on icon at bounding box center [770, 190] width 58 height 57
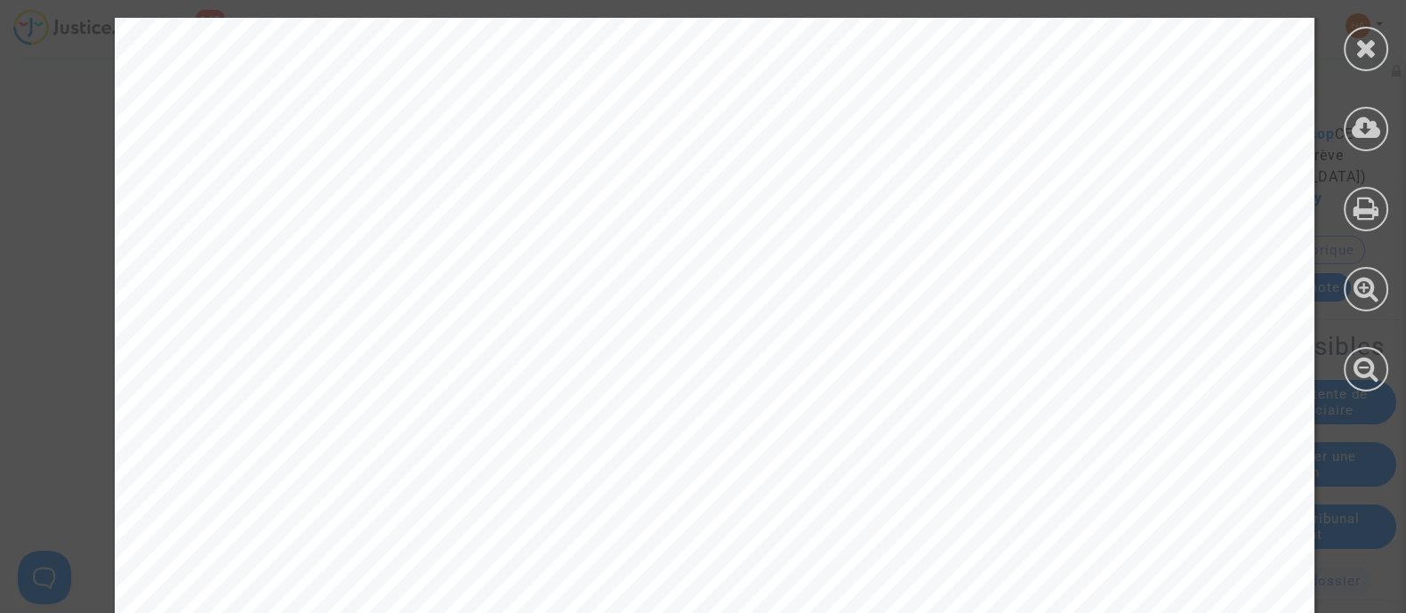
scroll to position [0, 0]
click at [1364, 49] on icon at bounding box center [1367, 48] width 22 height 27
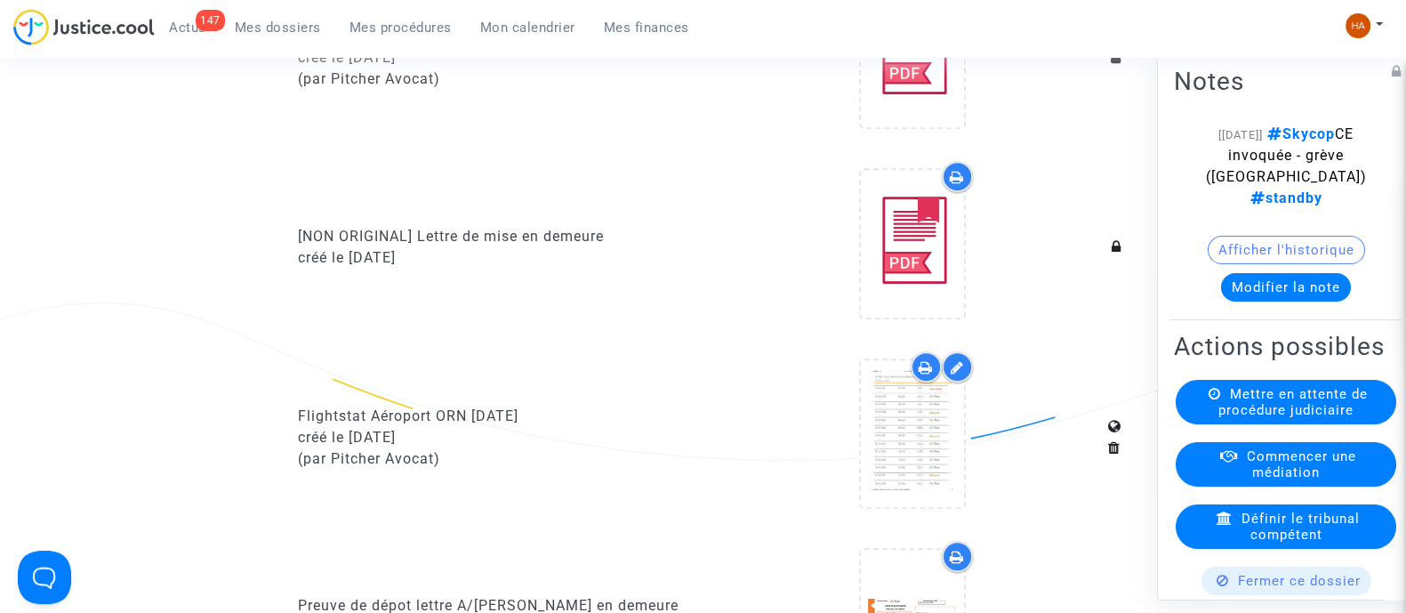
scroll to position [989, 0]
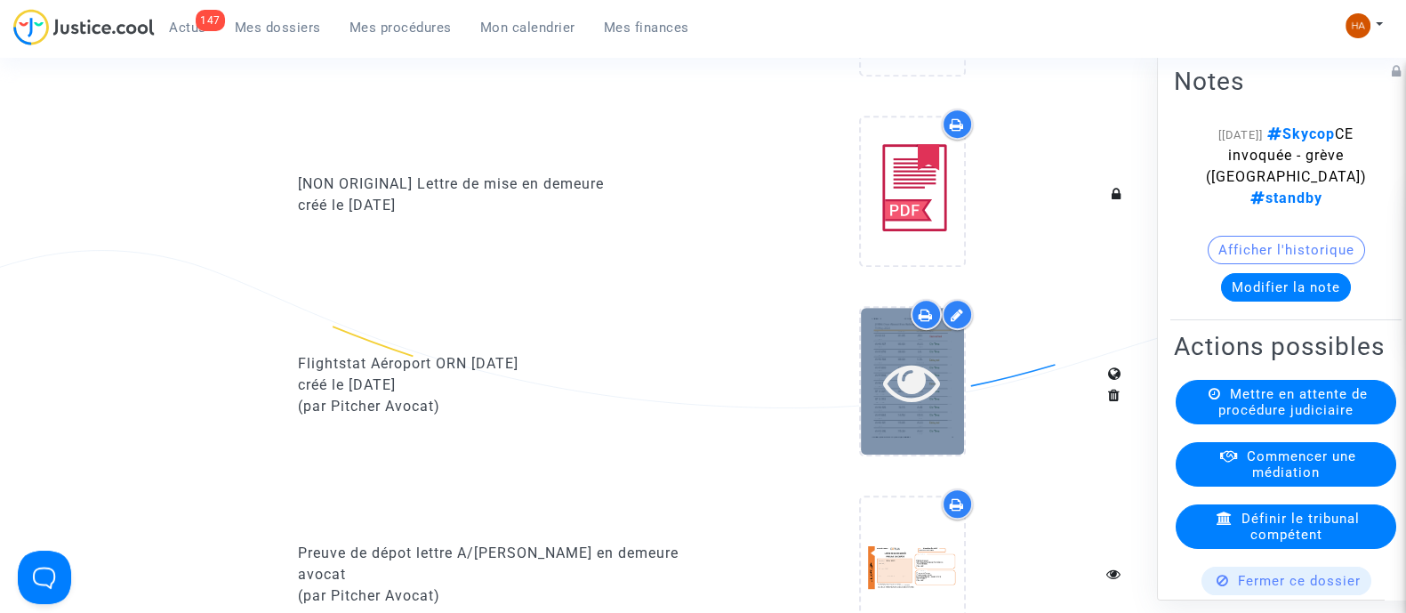
click at [919, 429] on div at bounding box center [912, 381] width 103 height 147
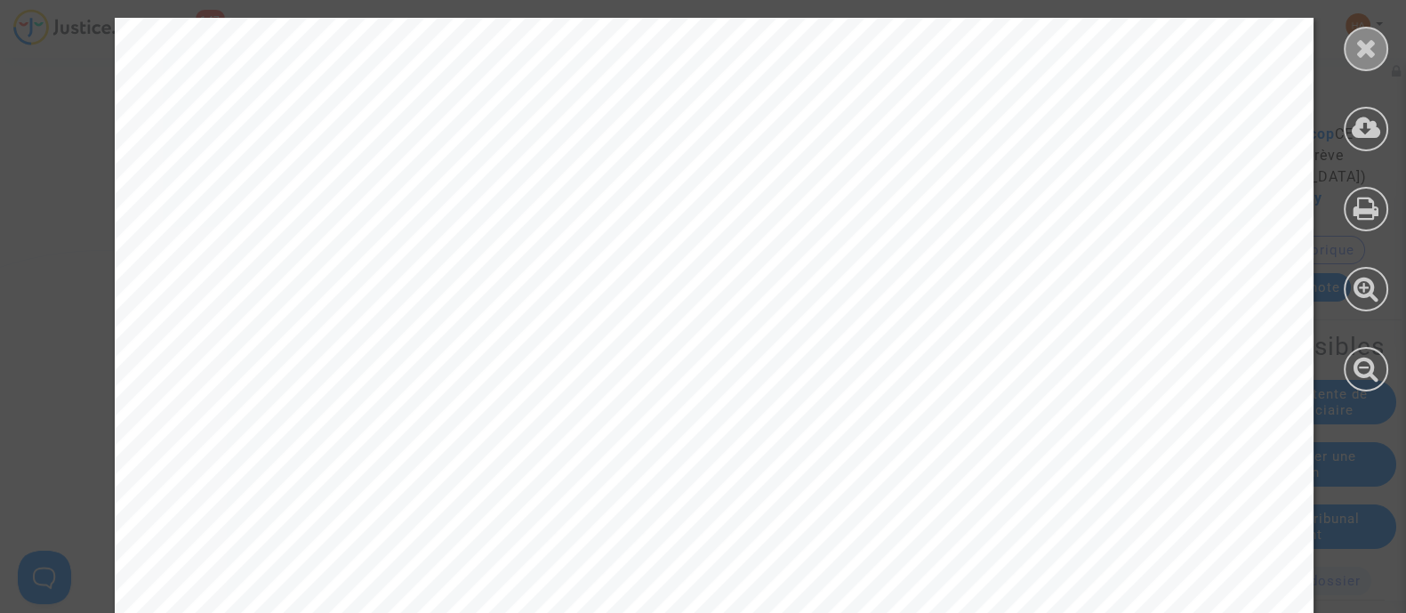
click at [1365, 35] on icon at bounding box center [1367, 48] width 22 height 27
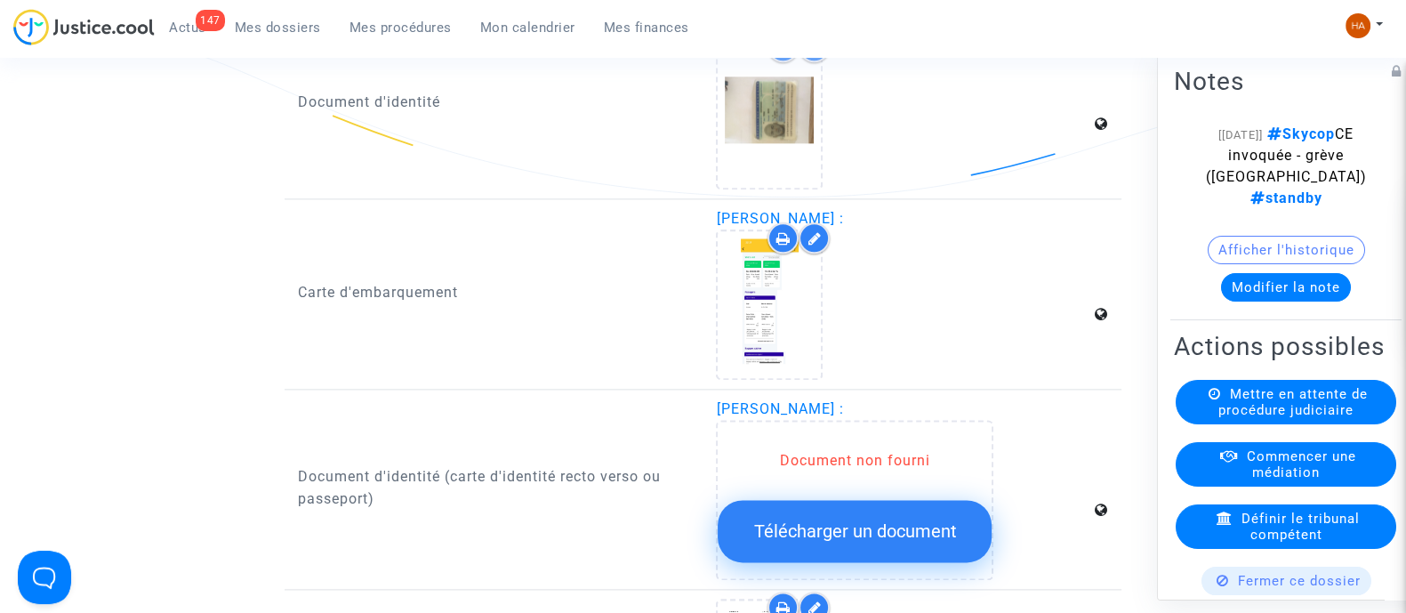
scroll to position [2768, 0]
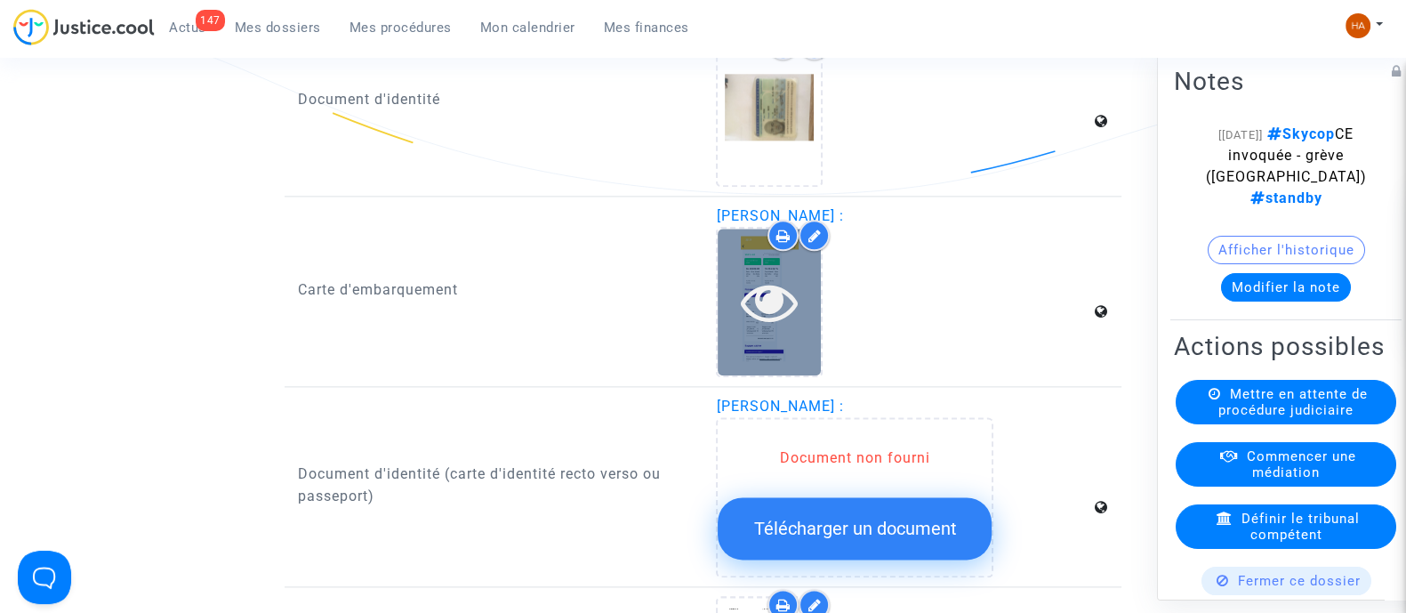
click at [758, 375] on div at bounding box center [769, 302] width 103 height 147
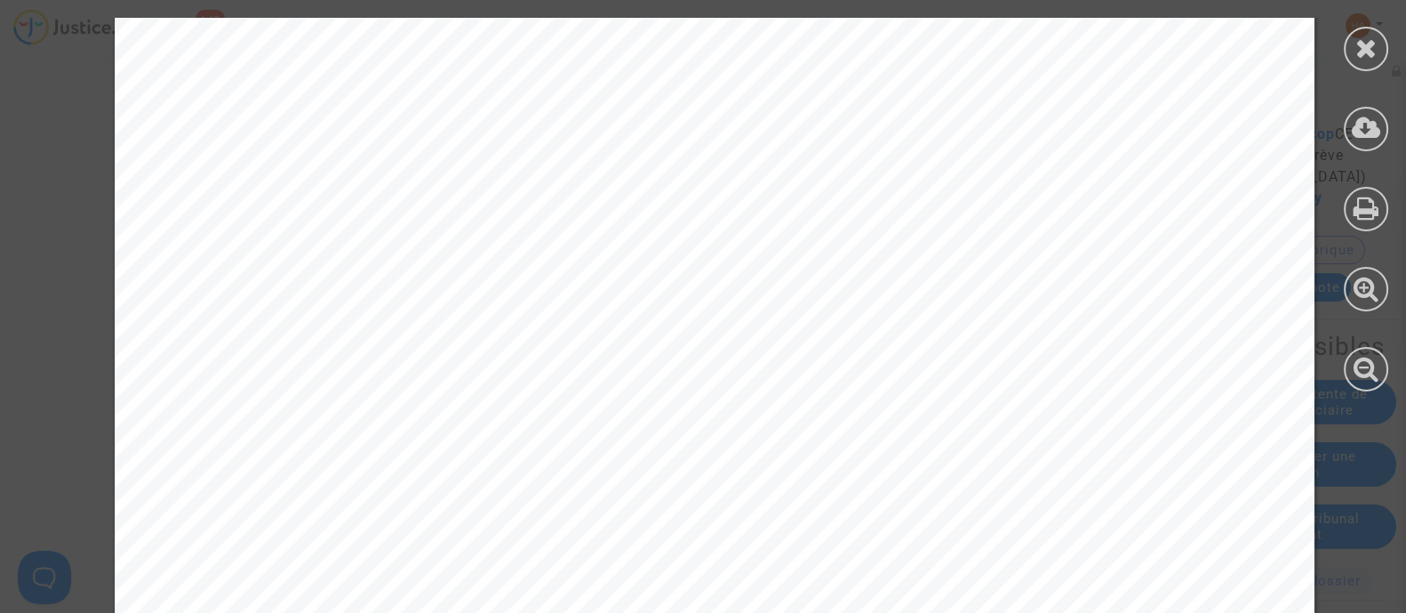
scroll to position [238, 0]
click at [1376, 32] on div at bounding box center [1366, 49] width 44 height 44
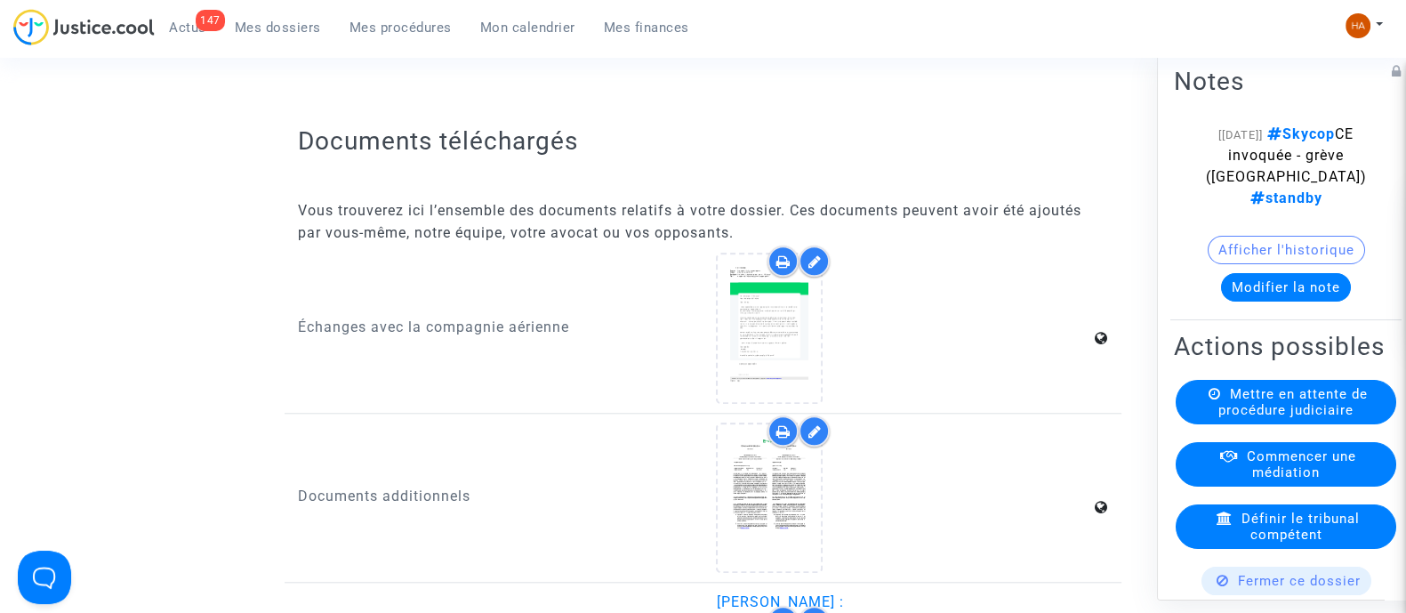
scroll to position [2224, 0]
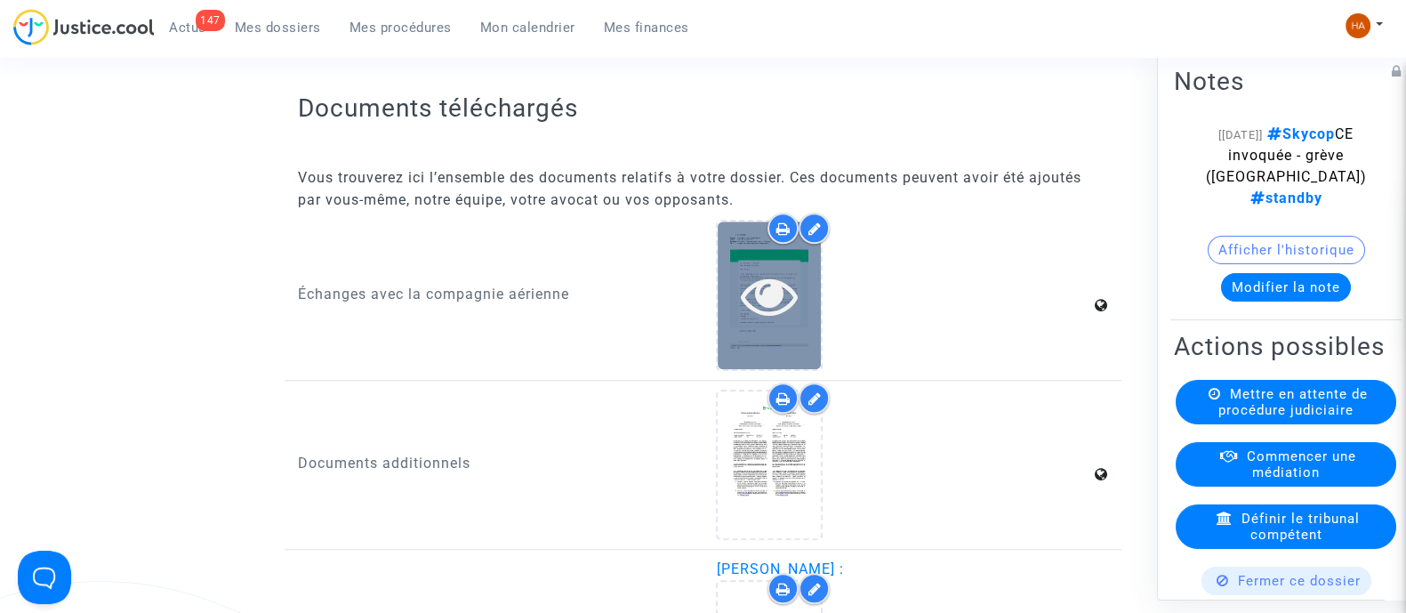
click at [779, 324] on icon at bounding box center [770, 295] width 58 height 57
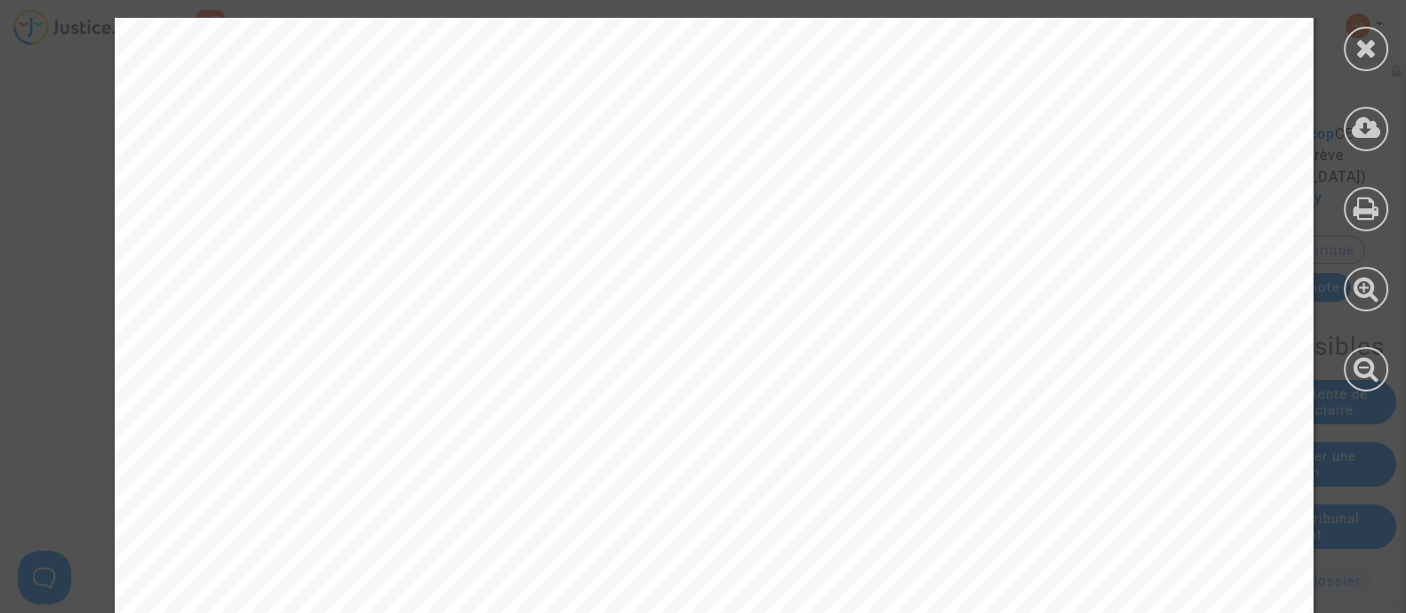
scroll to position [334, 0]
click at [1349, 54] on div at bounding box center [1366, 49] width 44 height 44
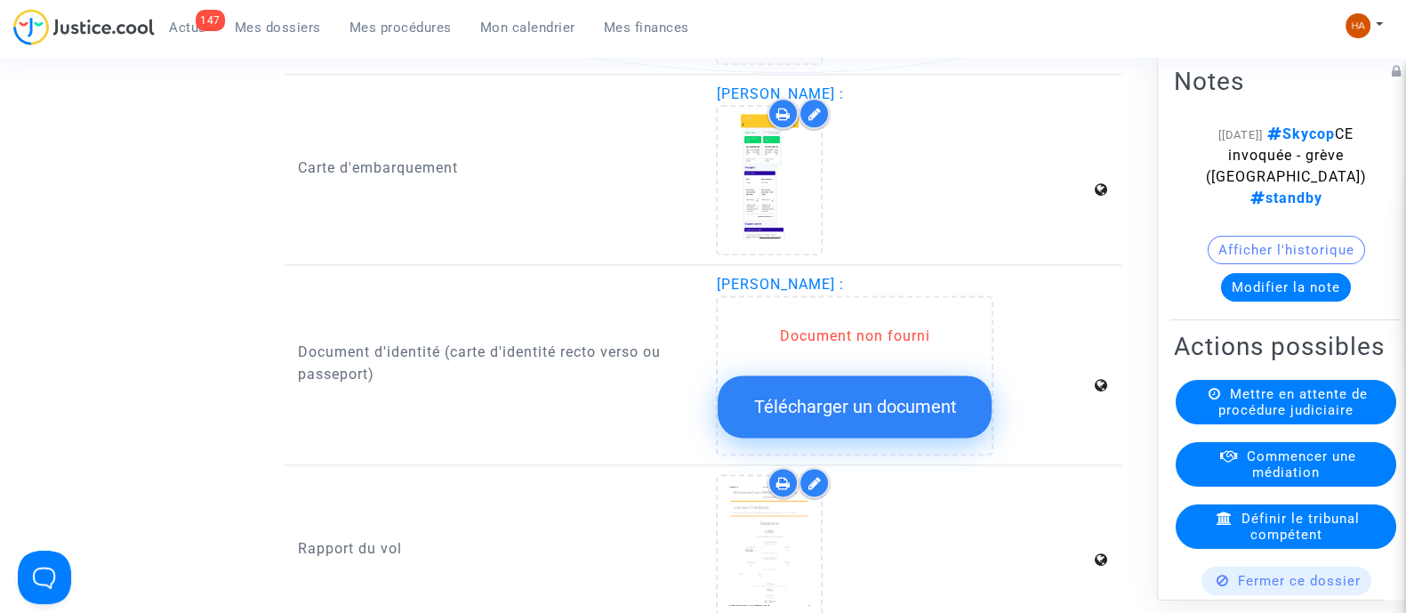
scroll to position [2799, 0]
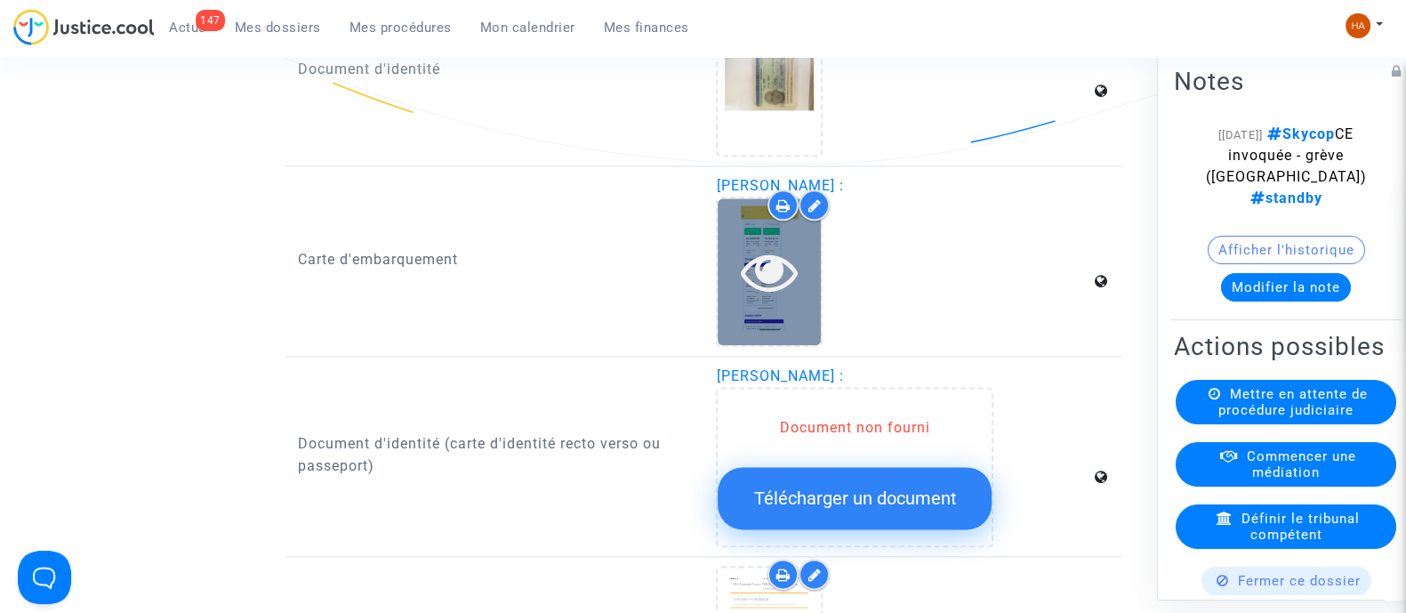
click at [752, 287] on icon at bounding box center [770, 271] width 58 height 57
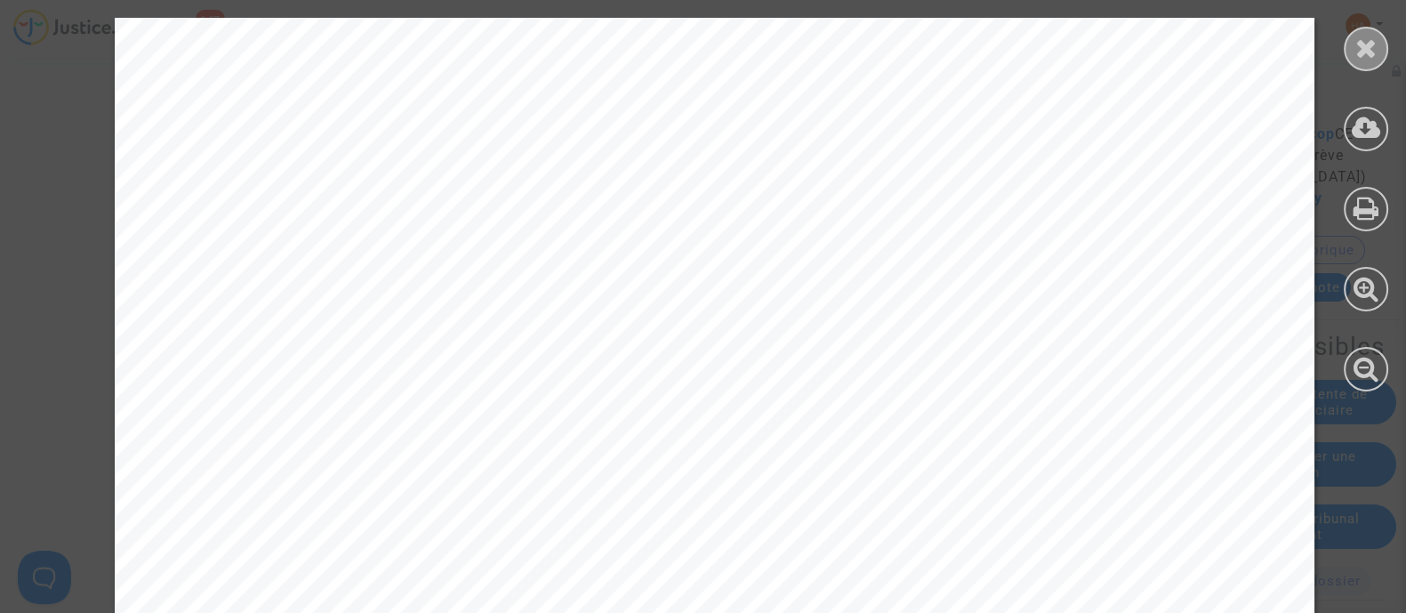
click at [1372, 53] on icon at bounding box center [1367, 48] width 22 height 27
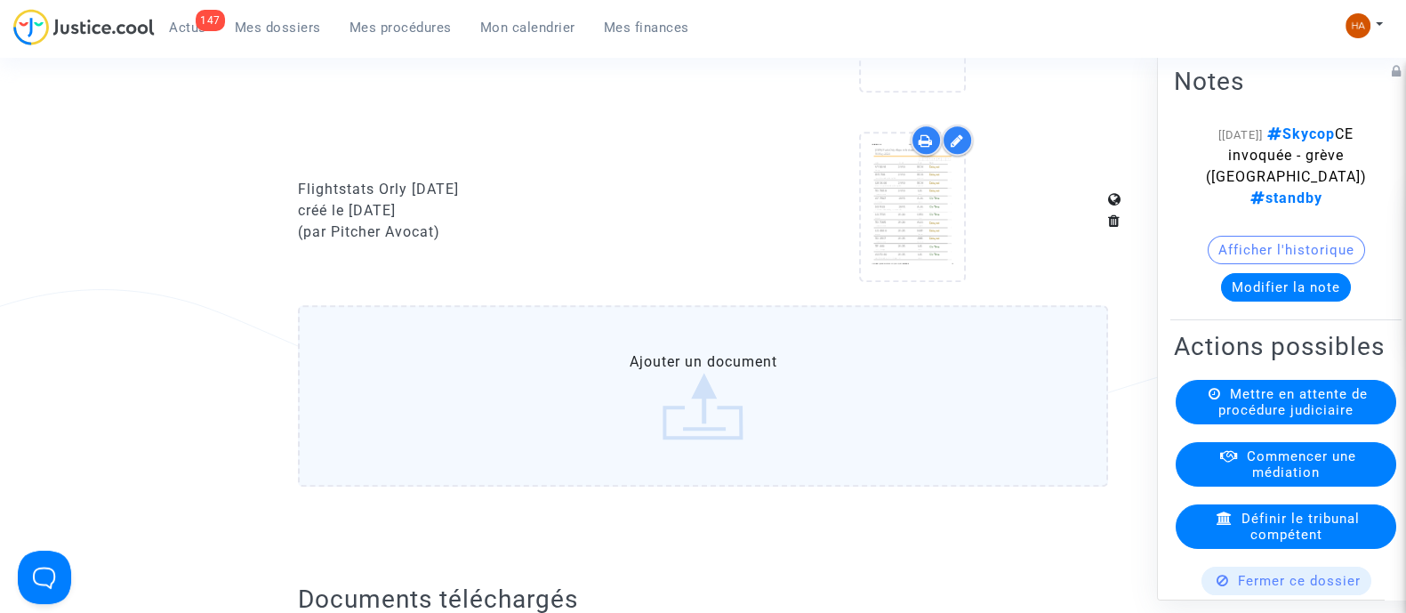
scroll to position [1867, 0]
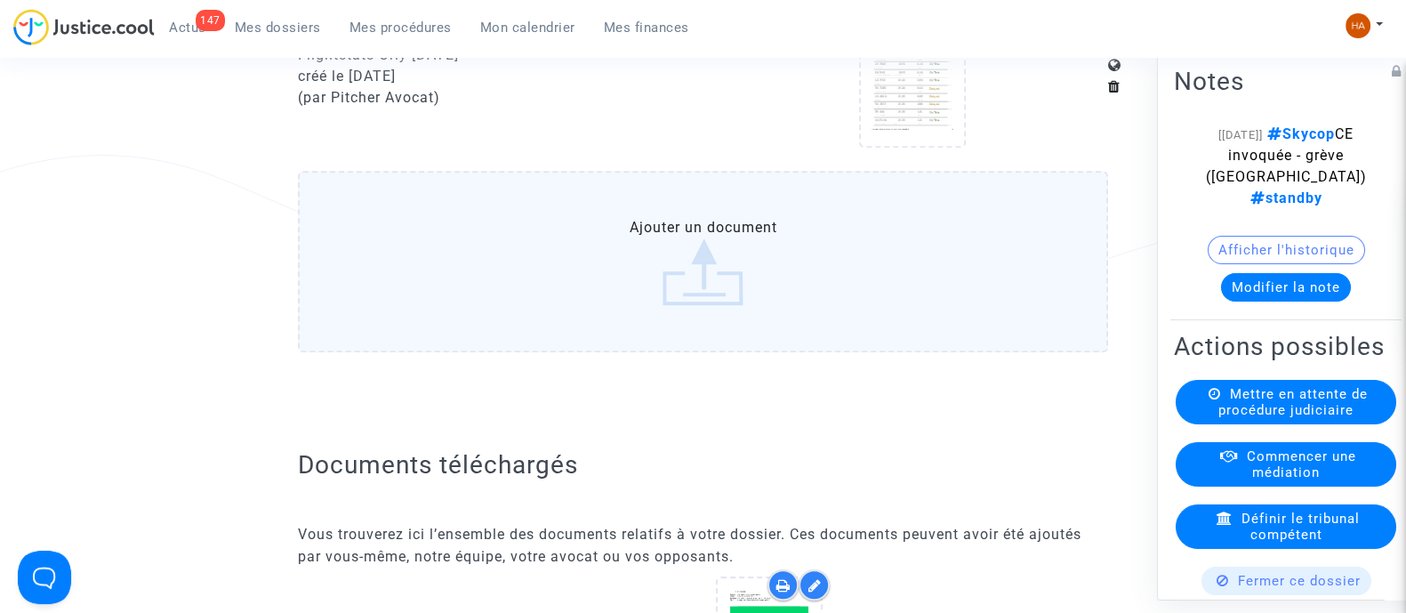
click at [605, 300] on label "Ajouter un document" at bounding box center [703, 261] width 810 height 181
click at [0, 0] on input "Ajouter un document" at bounding box center [0, 0] width 0 height 0
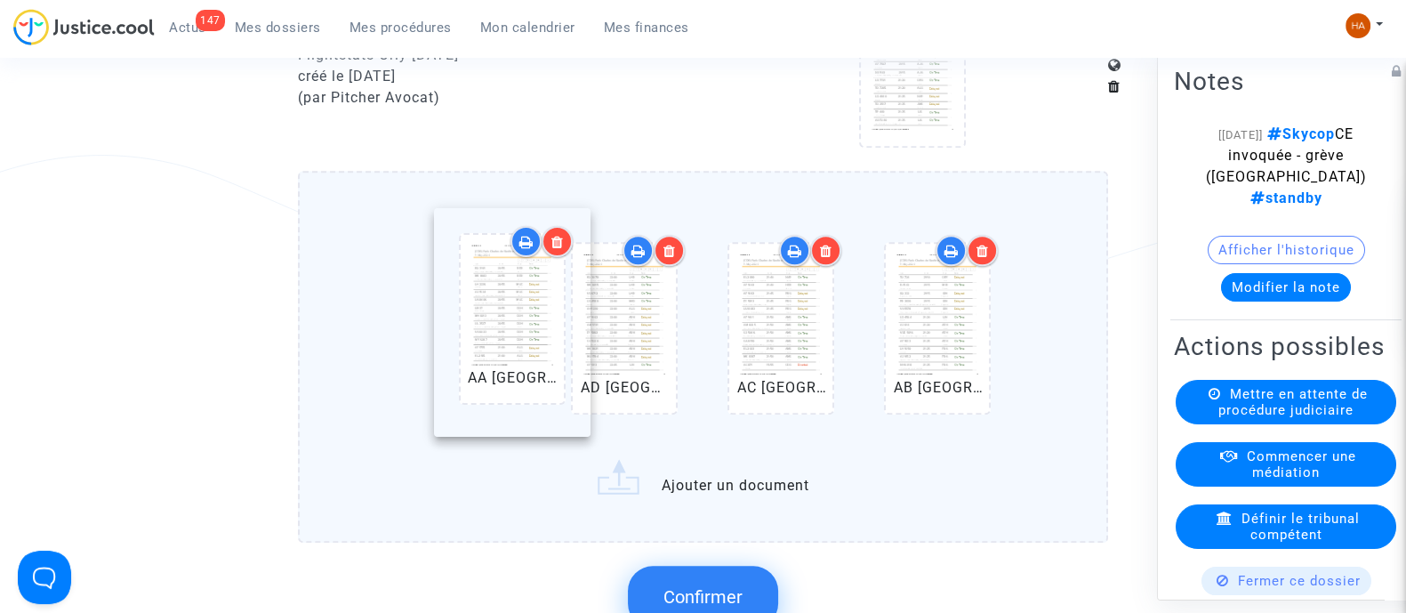
drag, startPoint x: 943, startPoint y: 389, endPoint x: 487, endPoint y: 367, distance: 456.9
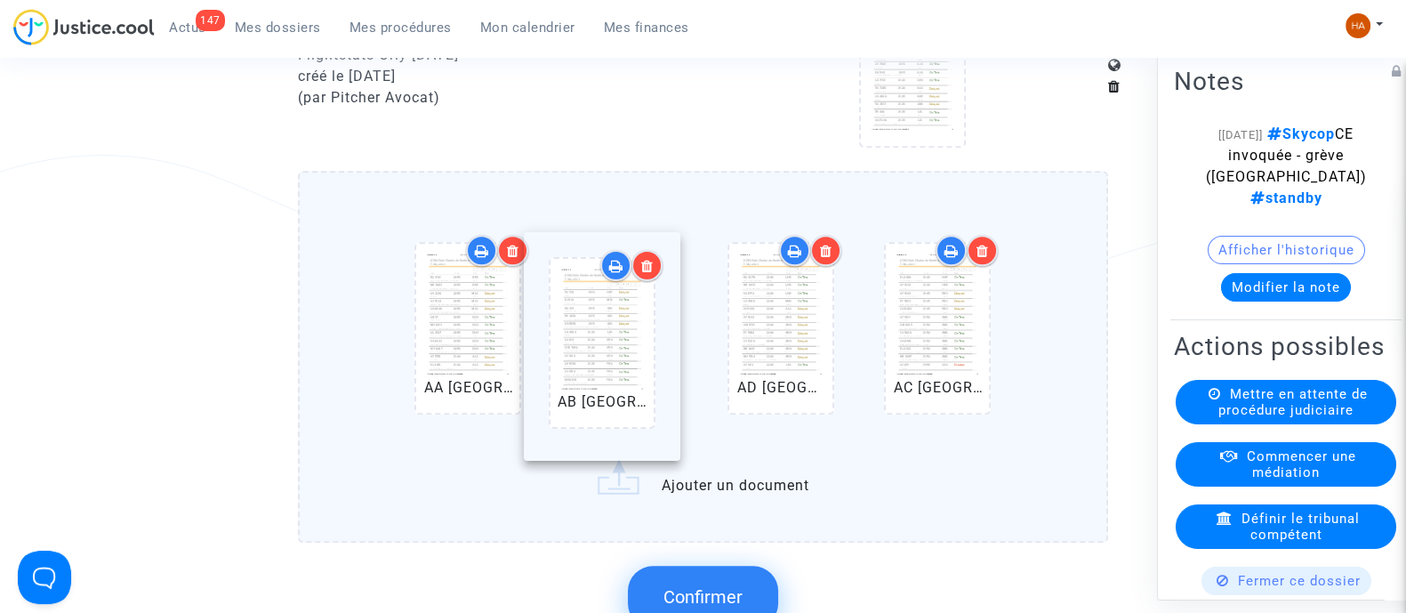
drag, startPoint x: 964, startPoint y: 394, endPoint x: 634, endPoint y: 392, distance: 330.0
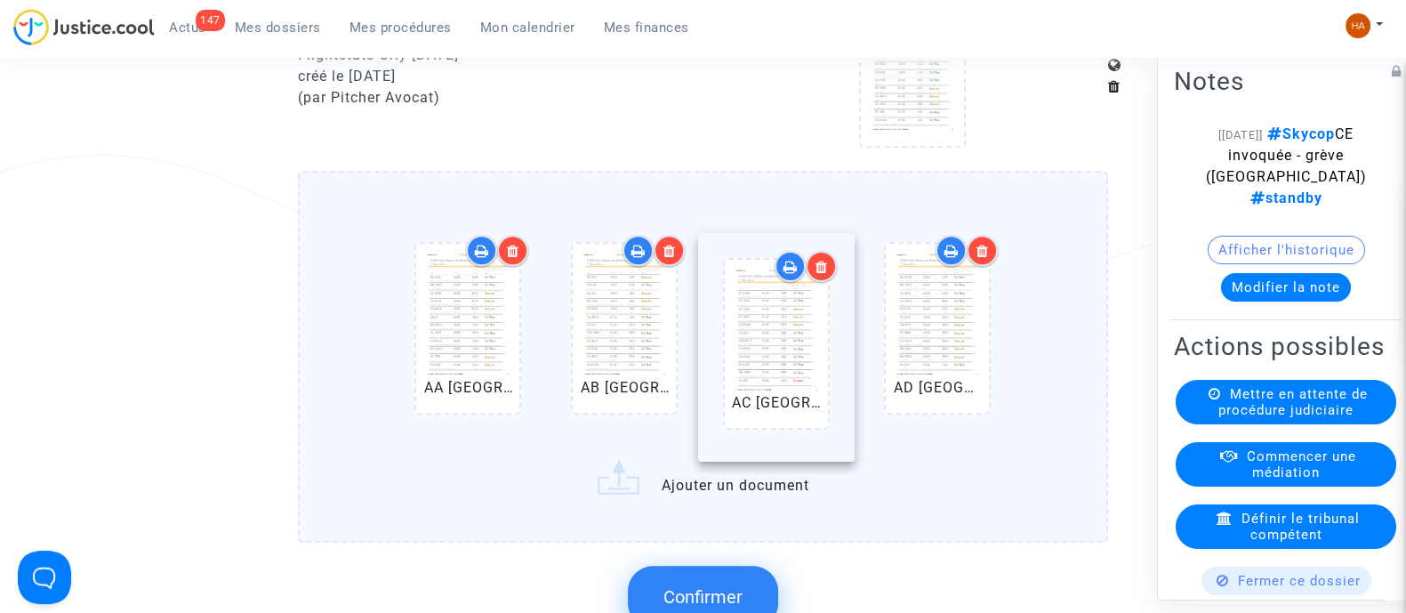
drag, startPoint x: 913, startPoint y: 383, endPoint x: 677, endPoint y: 377, distance: 235.8
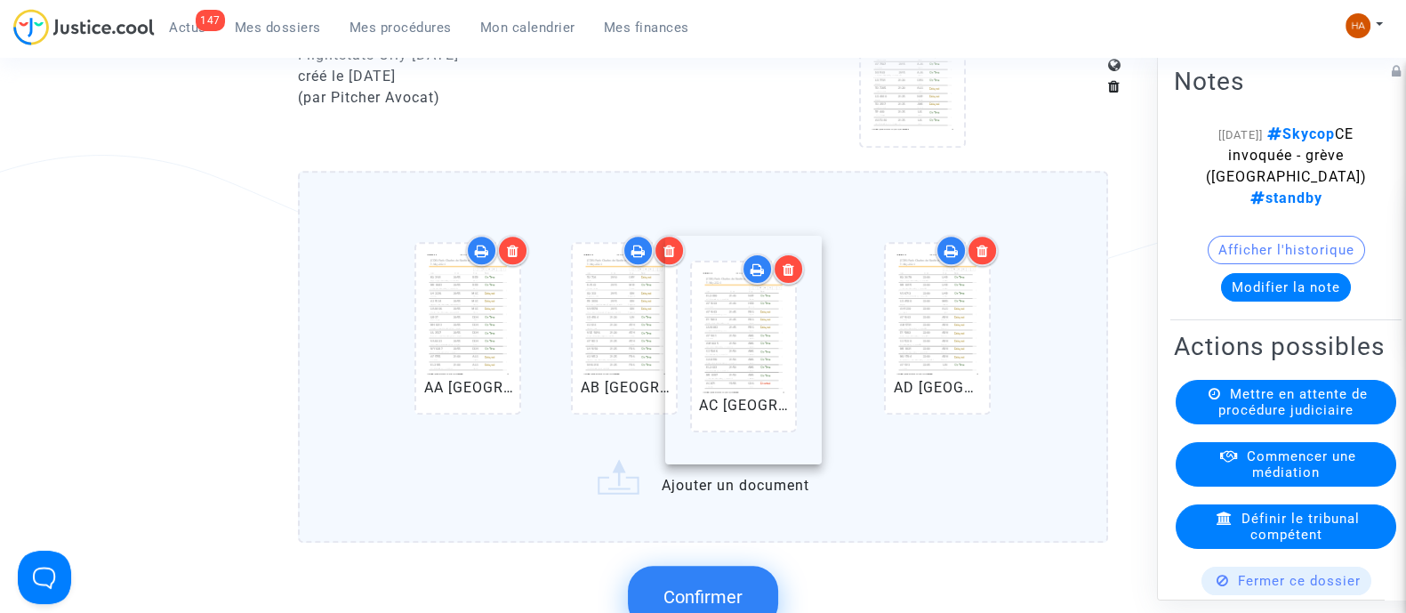
drag, startPoint x: 633, startPoint y: 400, endPoint x: 804, endPoint y: 400, distance: 170.8
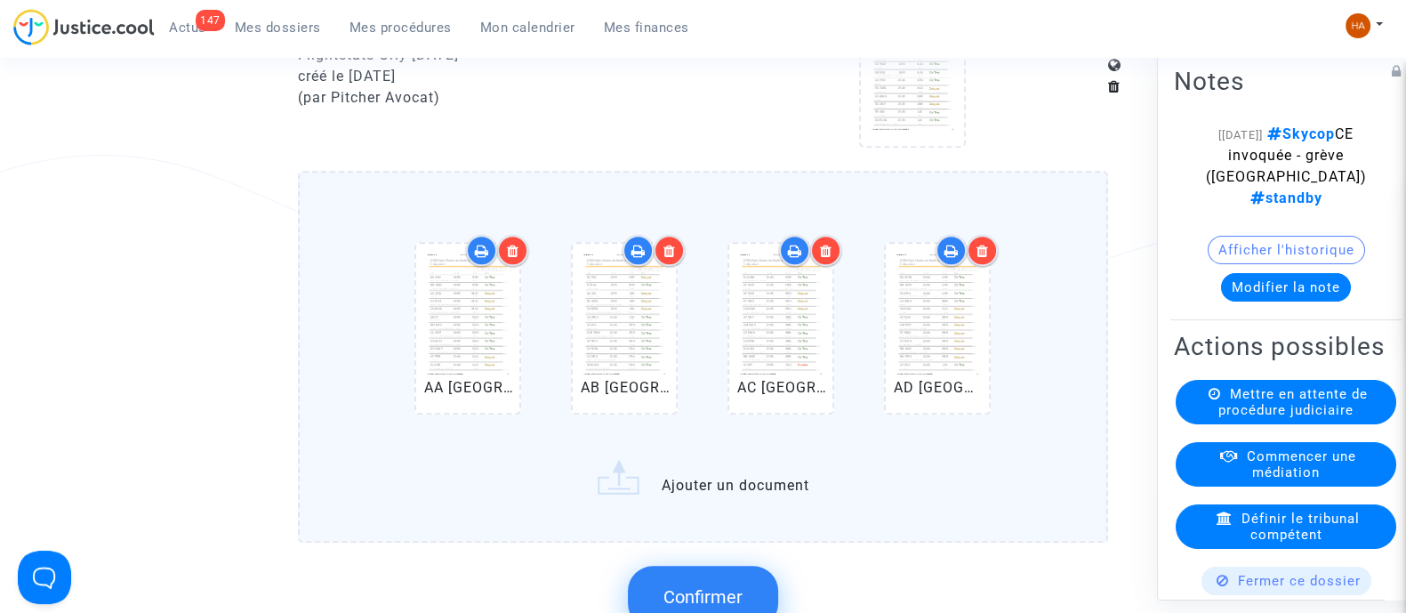
click at [743, 493] on label "AA Paris Charles de Gaulle Airport Arrivals.pdf AB Paris Charles de Gaulle Airp…" at bounding box center [703, 356] width 810 height 371
click at [0, 0] on input "AA Paris Charles de Gaulle Airport Arrivals.pdf AB Paris Charles de Gaulle Airp…" at bounding box center [0, 0] width 0 height 0
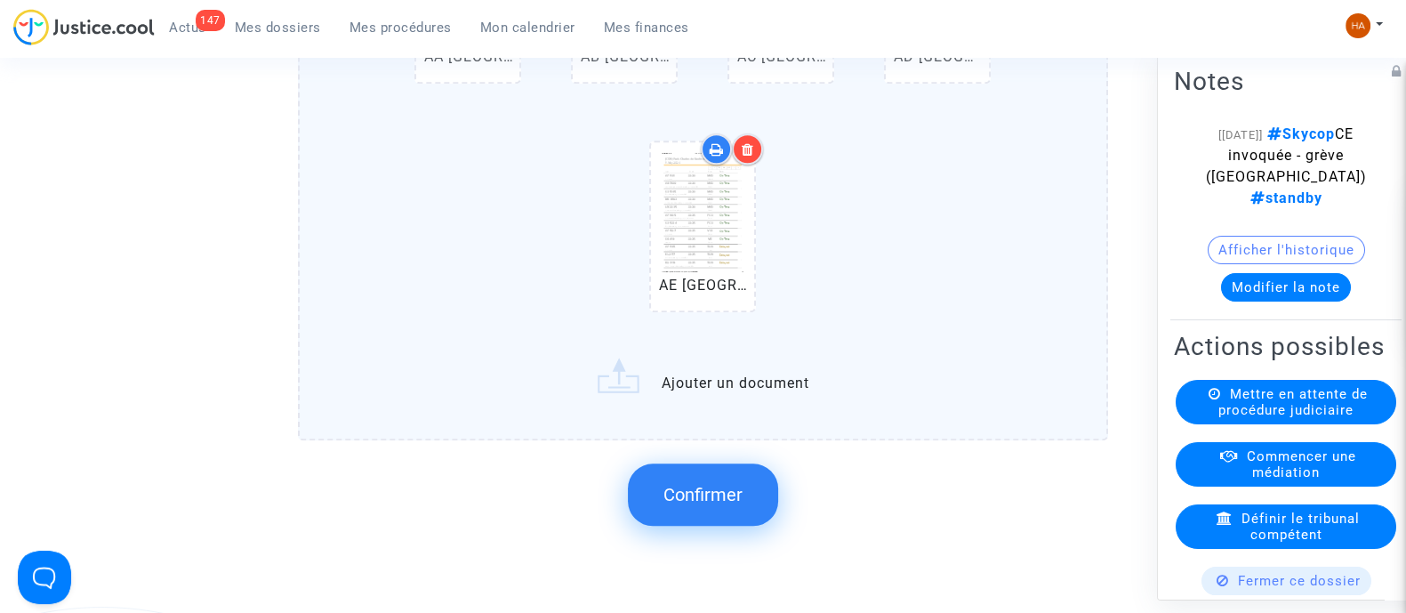
scroll to position [2201, 0]
click at [701, 393] on label "AA Paris Charles de Gaulle Airport Arrivals.pdf AB Paris Charles de Gaulle Airp…" at bounding box center [703, 137] width 810 height 600
click at [0, 0] on input "AA Paris Charles de Gaulle Airport Arrivals.pdf AB Paris Charles de Gaulle Airp…" at bounding box center [0, 0] width 0 height 0
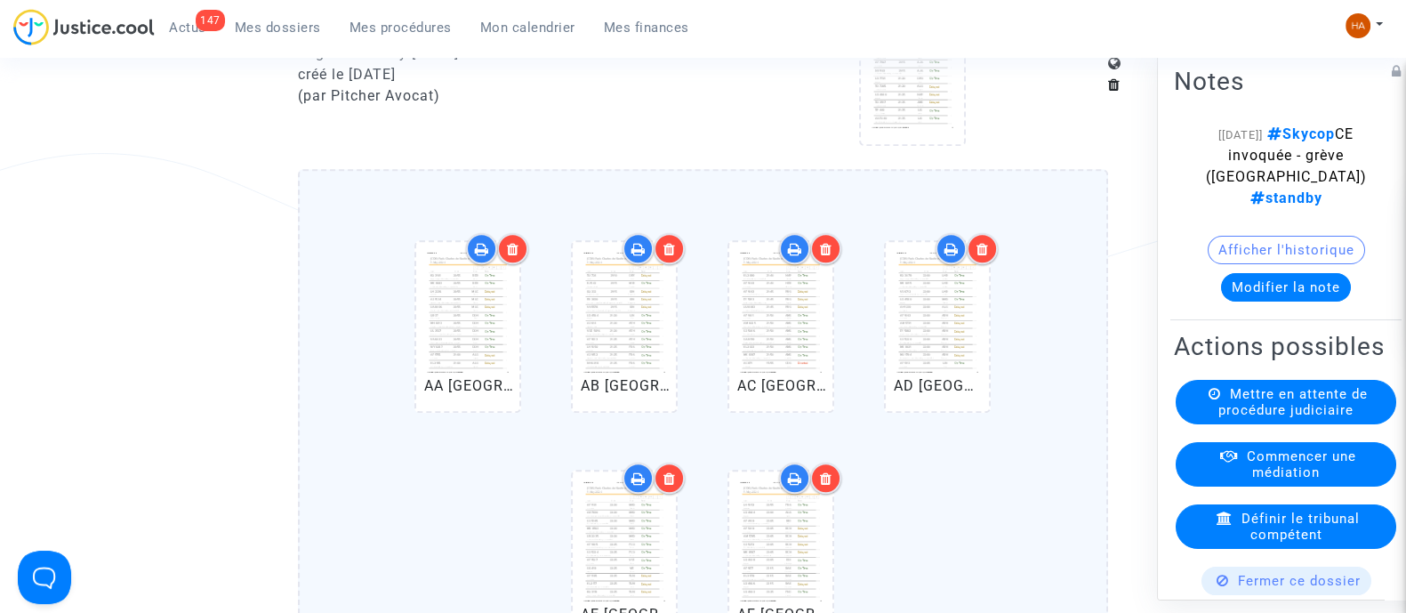
scroll to position [1867, 0]
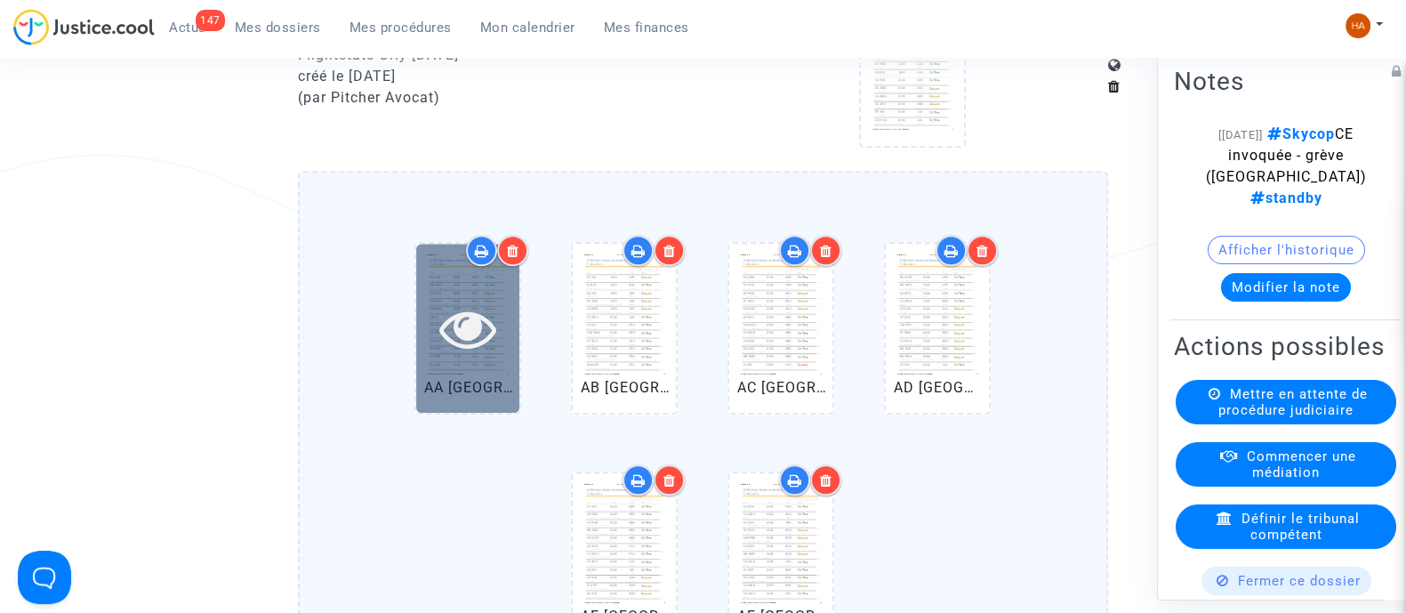
click at [449, 411] on div at bounding box center [467, 328] width 103 height 168
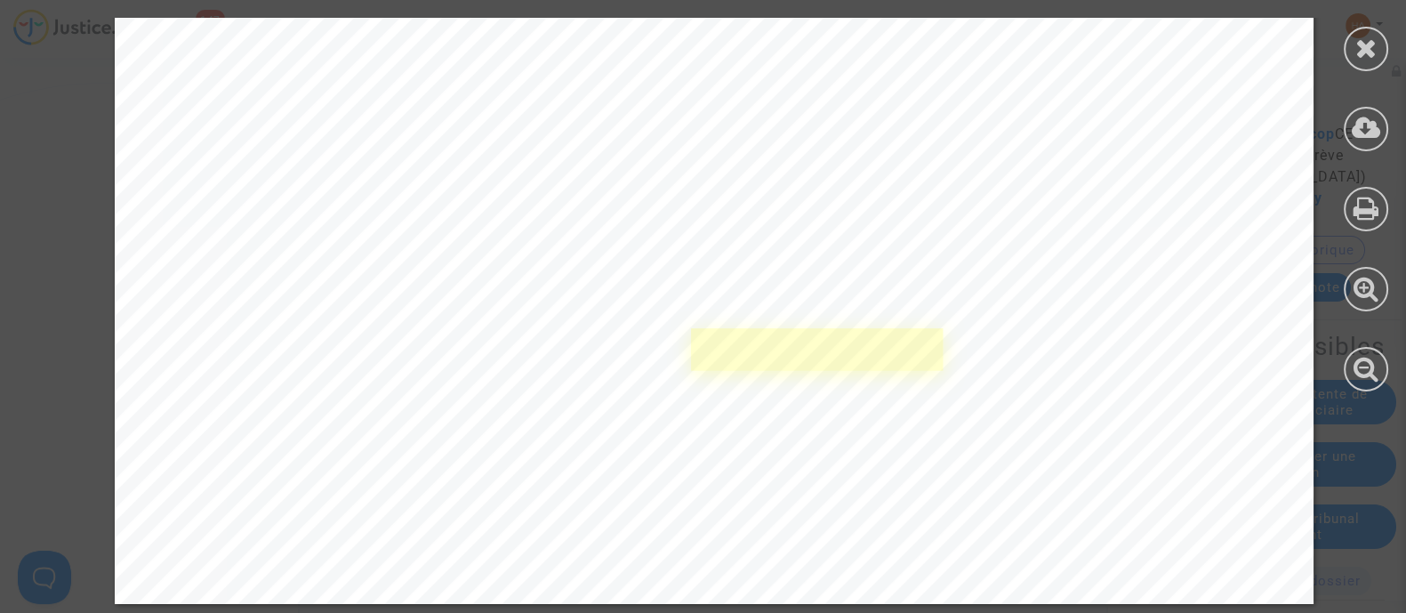
scroll to position [2201, 0]
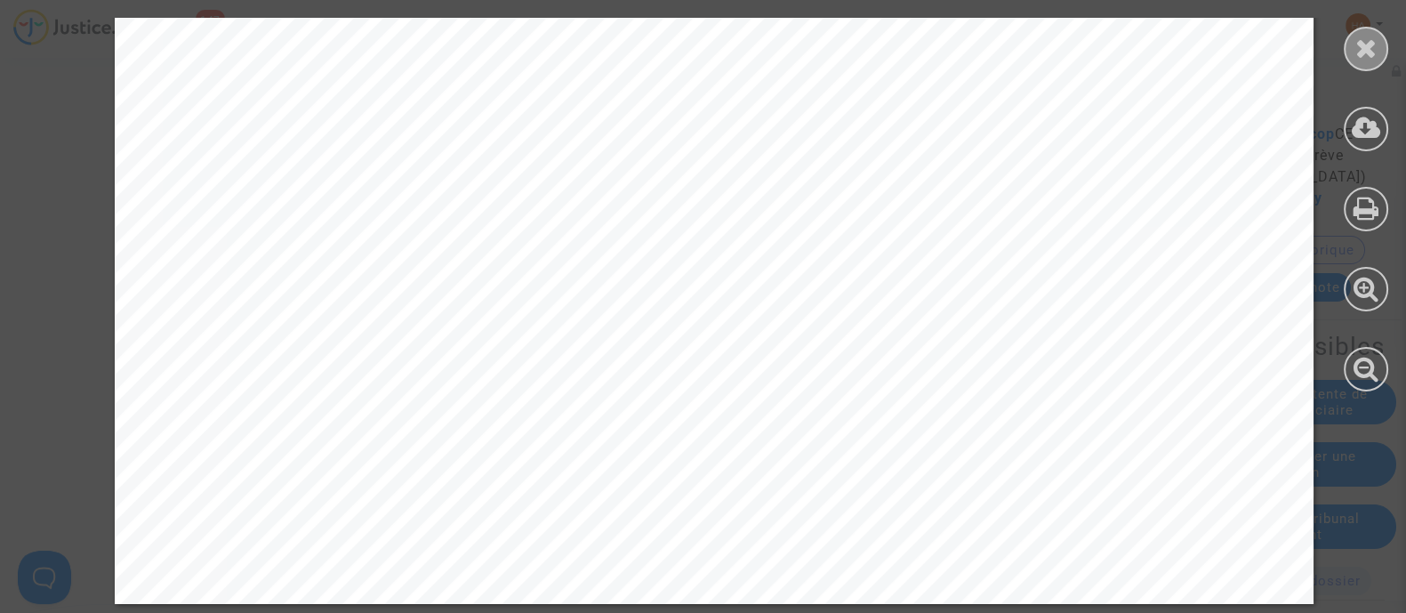
click at [1347, 55] on div at bounding box center [1366, 49] width 44 height 44
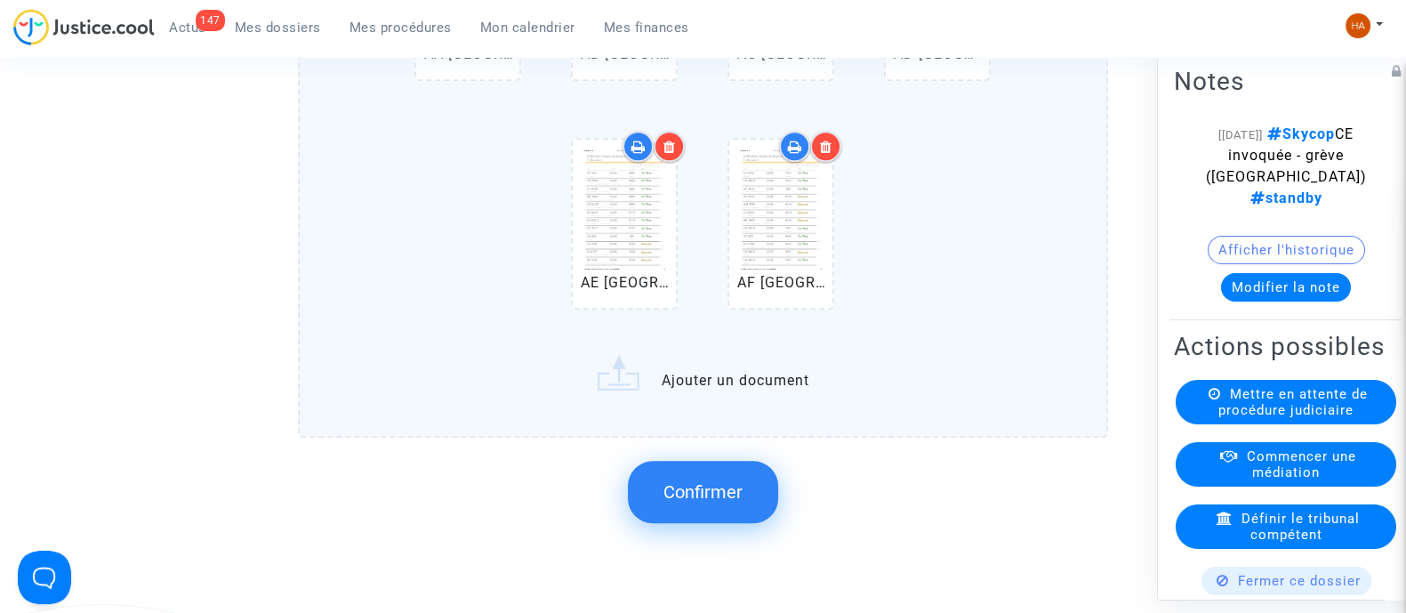
click at [701, 523] on button "Confirmer" at bounding box center [703, 492] width 150 height 62
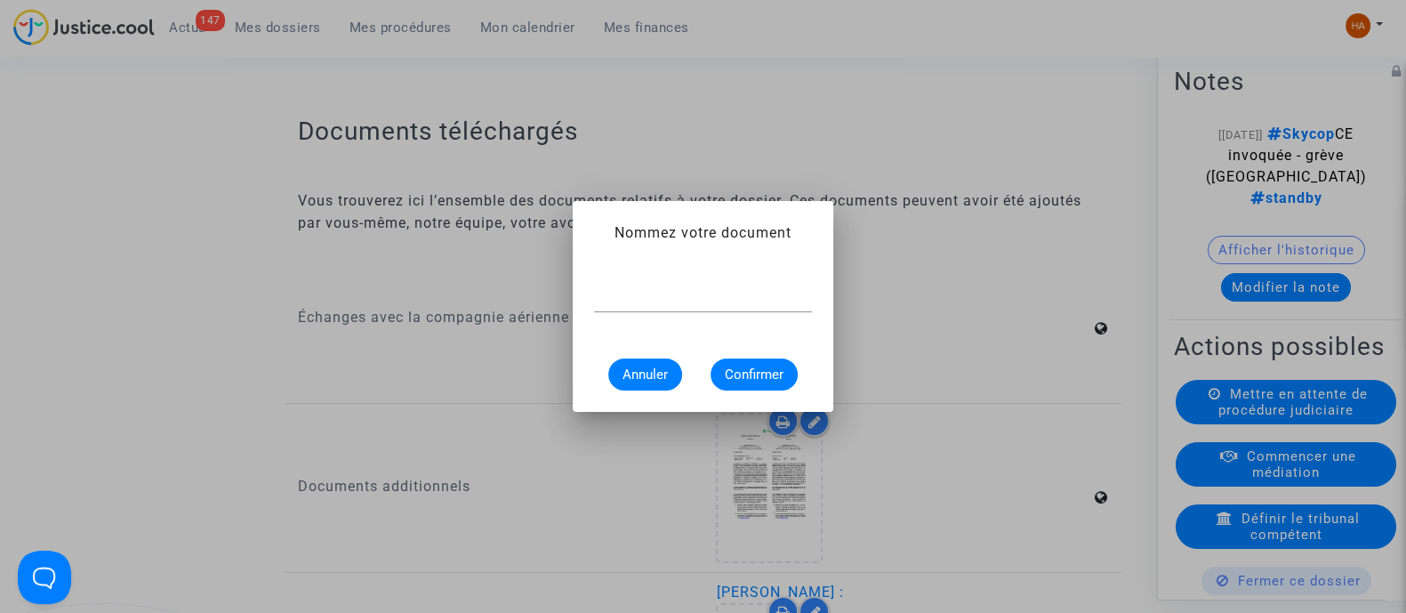
scroll to position [0, 0]
type input "Flightstats CDG 11 mai 2024"
click at [766, 371] on span "Confirmer" at bounding box center [754, 375] width 59 height 16
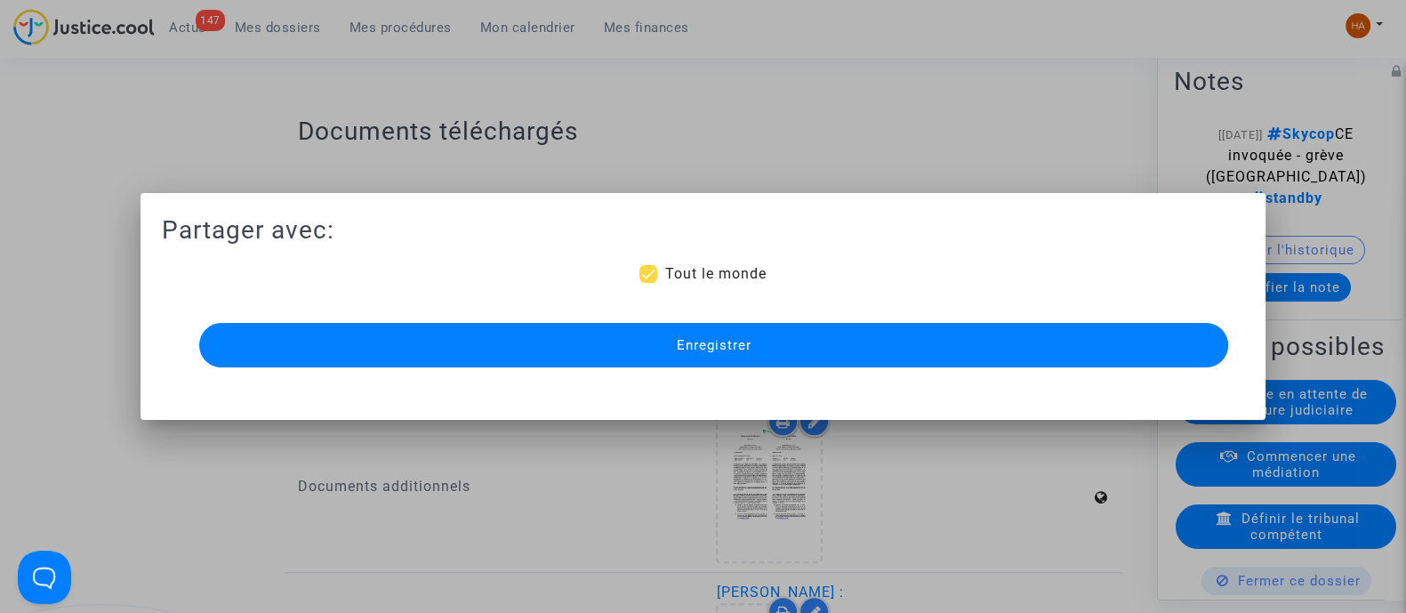
click at [649, 349] on button "Enregistrer" at bounding box center [713, 345] width 1029 height 44
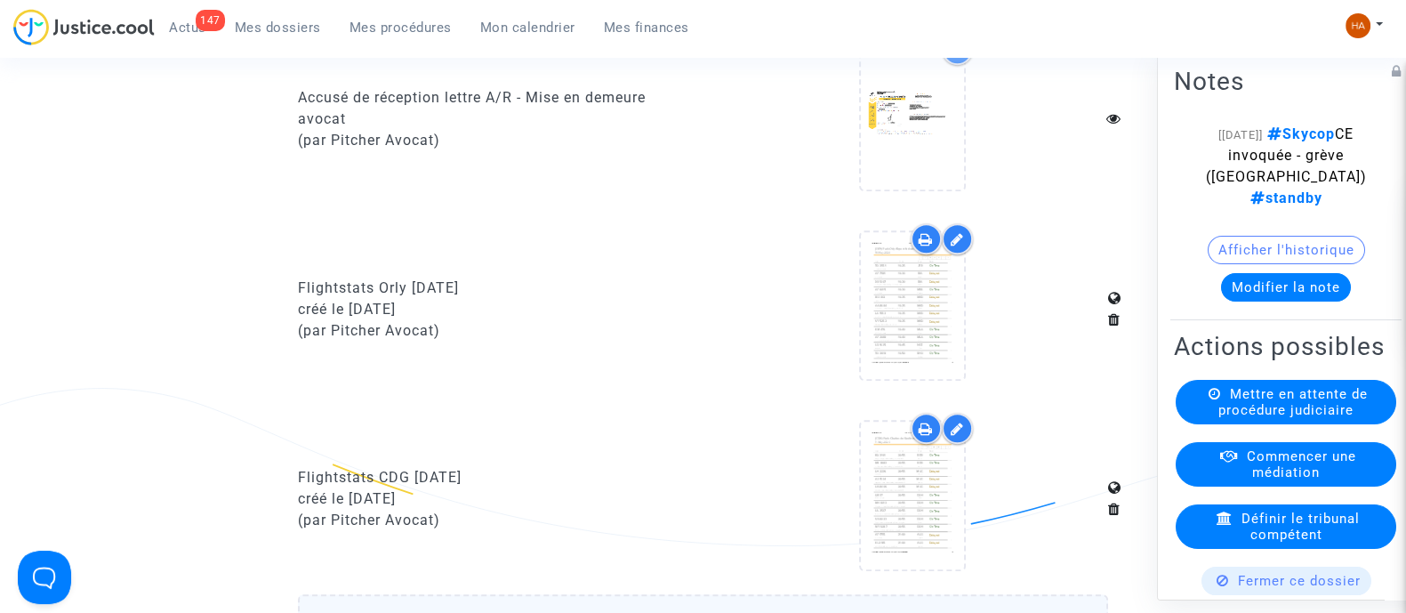
scroll to position [1647, 0]
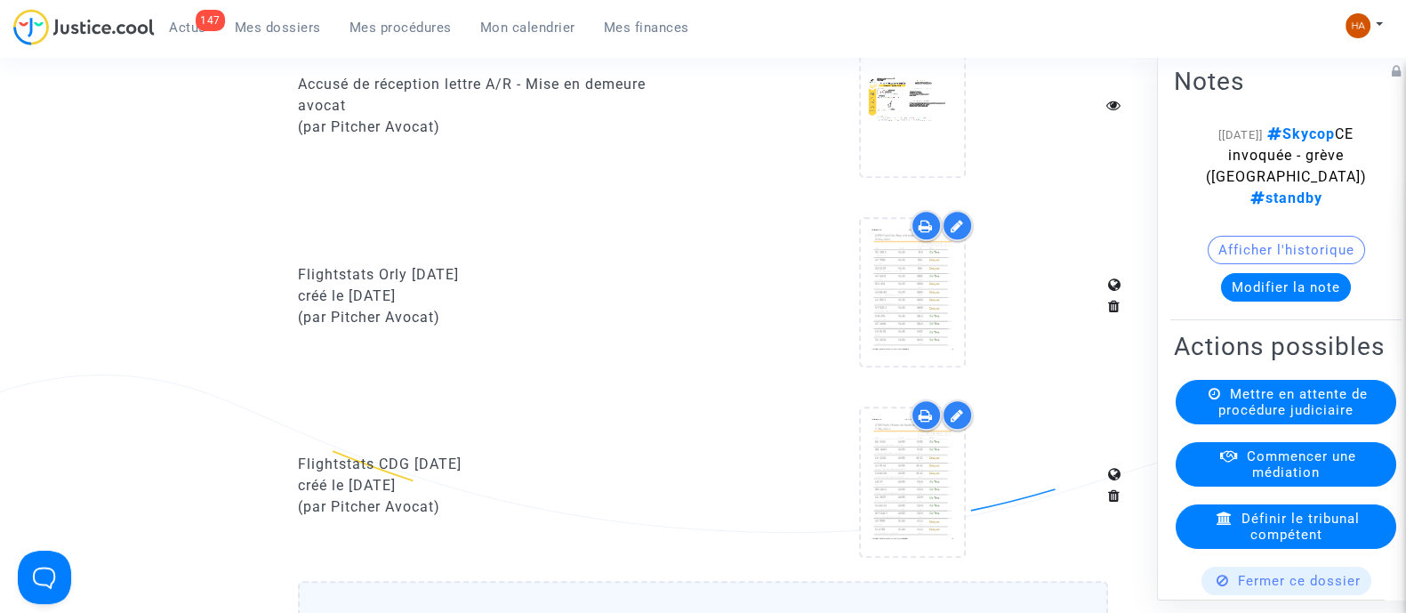
click at [951, 233] on icon at bounding box center [957, 226] width 13 height 14
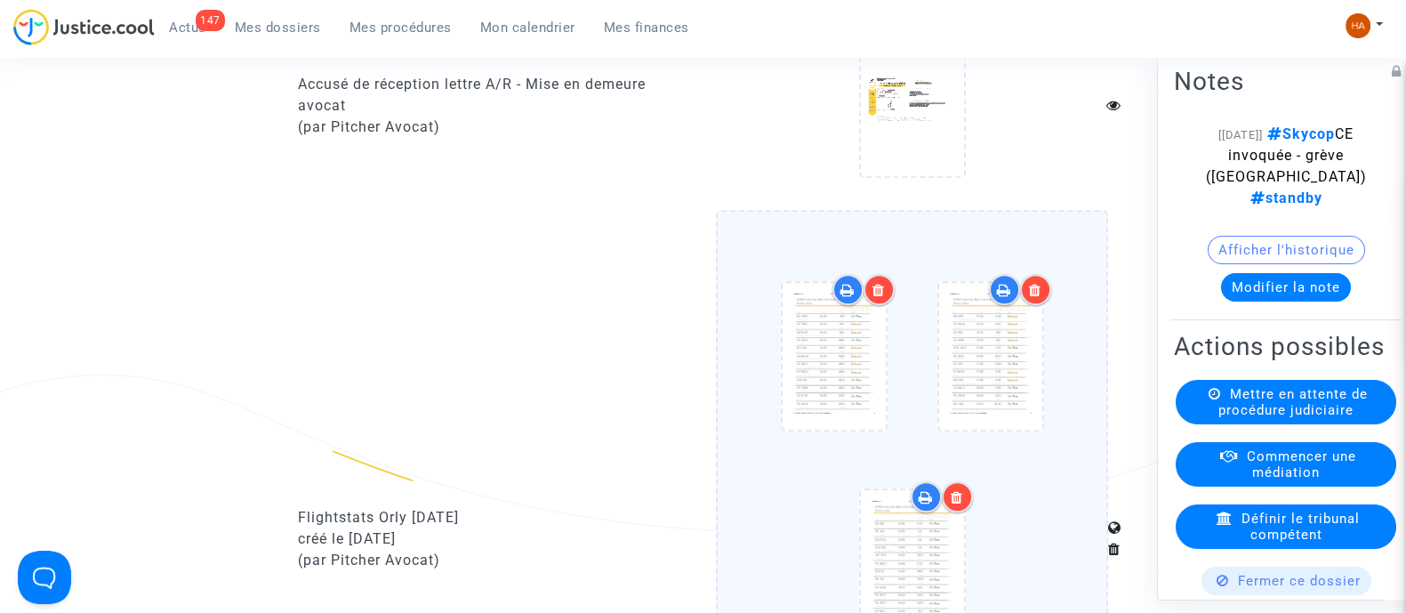
click at [1111, 322] on div "Ajouter un document Sauvegarder" at bounding box center [912, 539] width 419 height 659
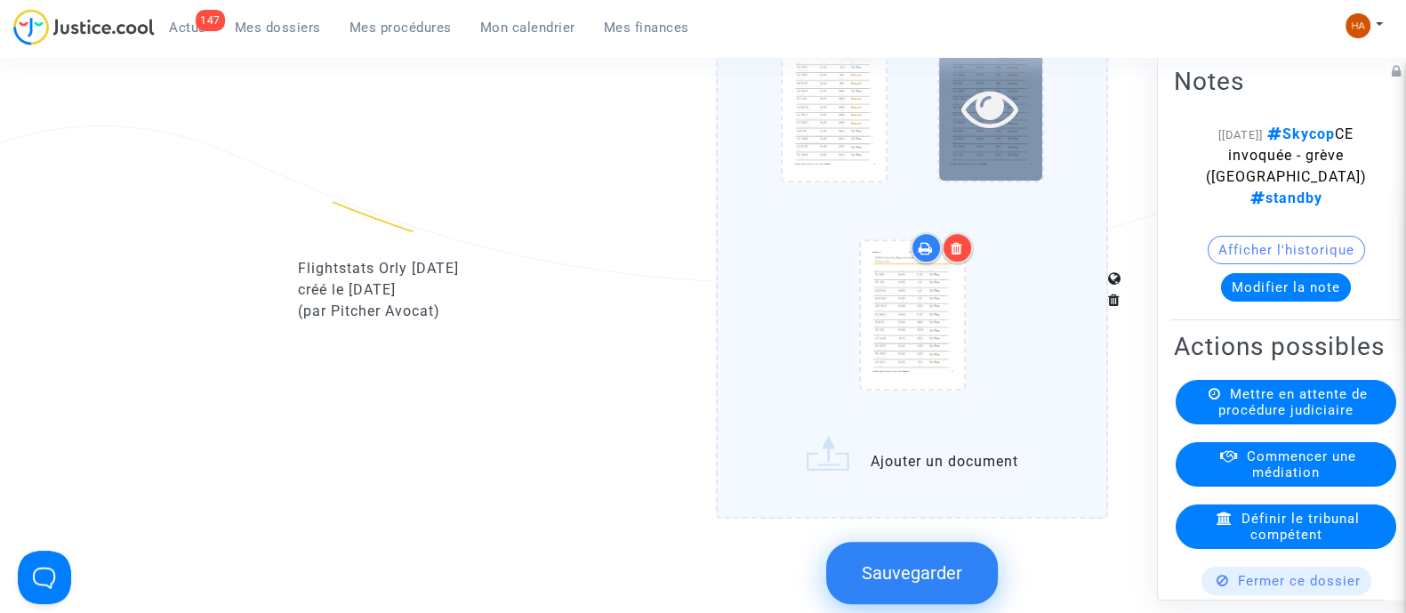
scroll to position [1945, 0]
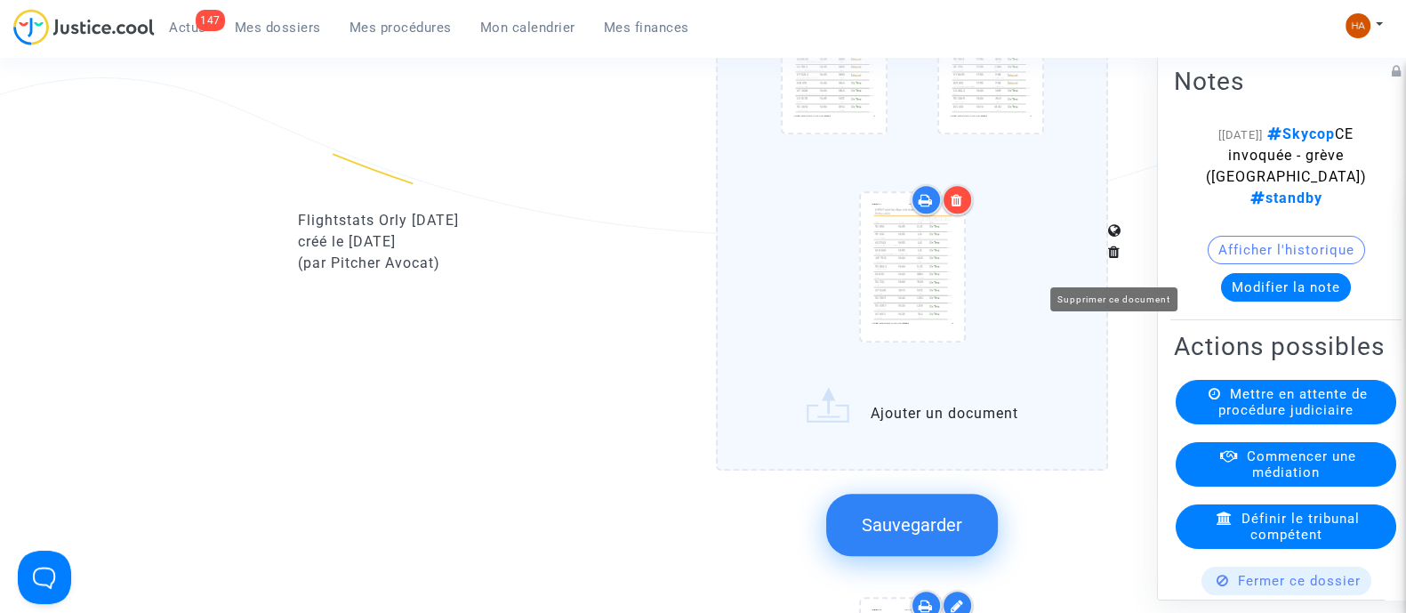
click at [1116, 259] on icon at bounding box center [1114, 252] width 12 height 14
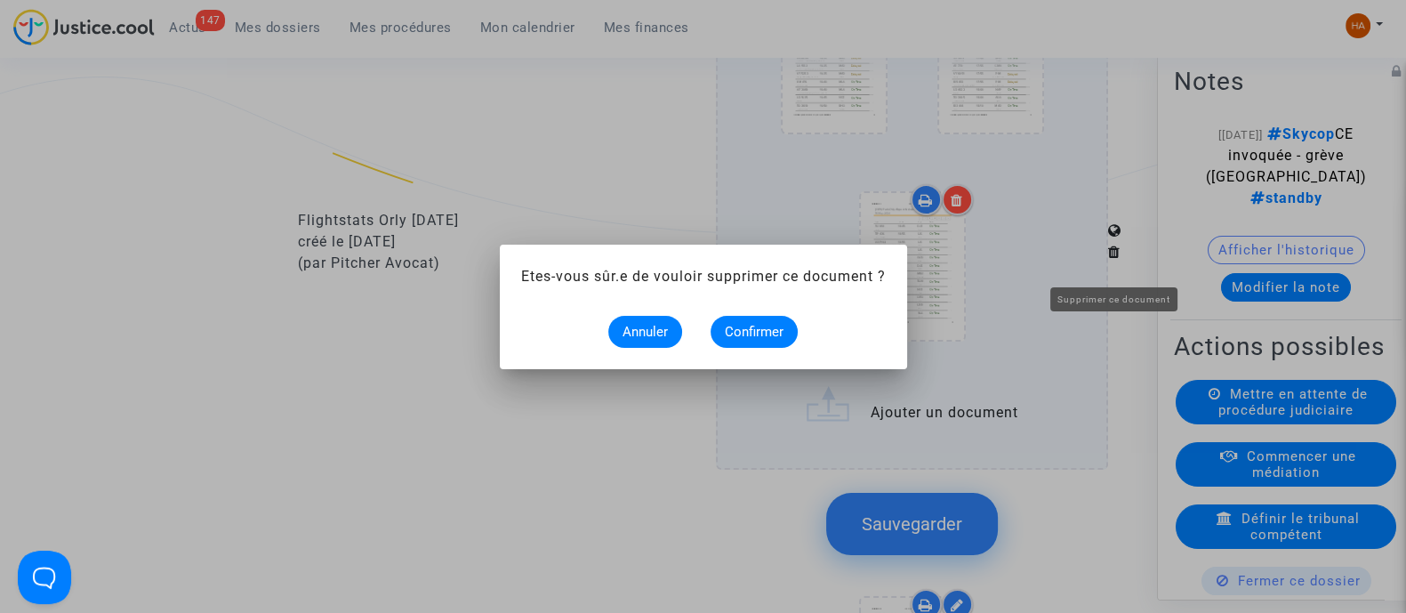
scroll to position [0, 0]
click at [787, 324] on button "Confirmer" at bounding box center [754, 332] width 87 height 32
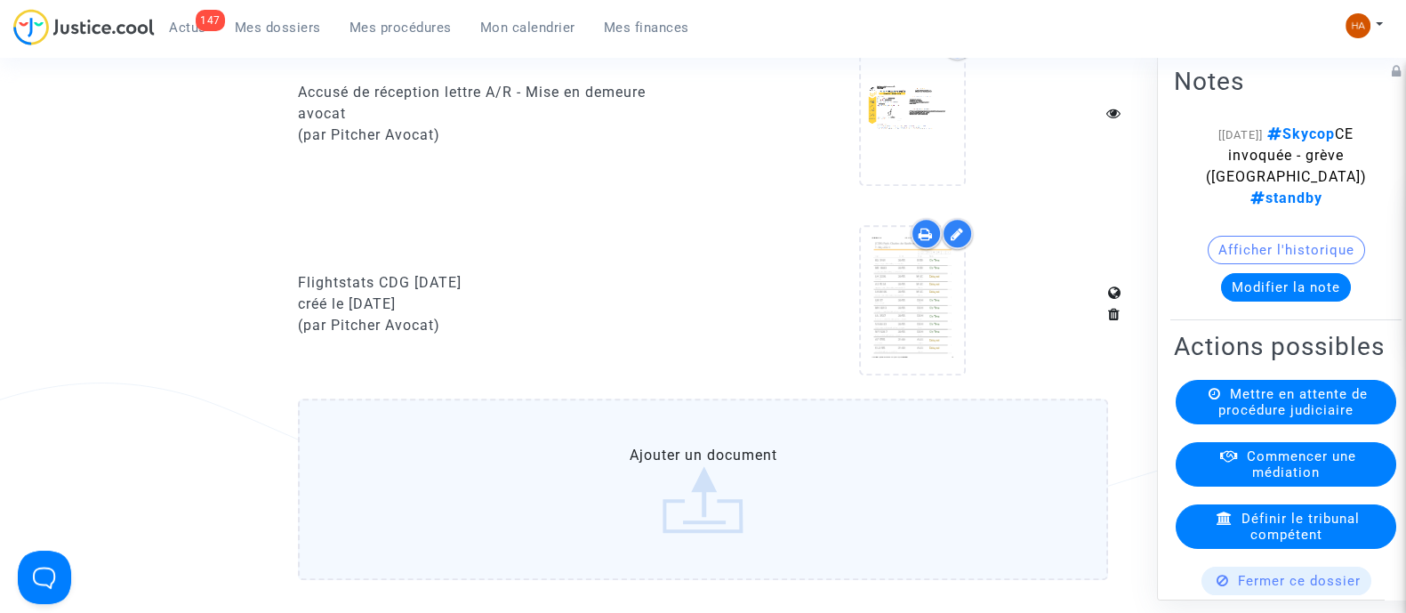
scroll to position [1828, 0]
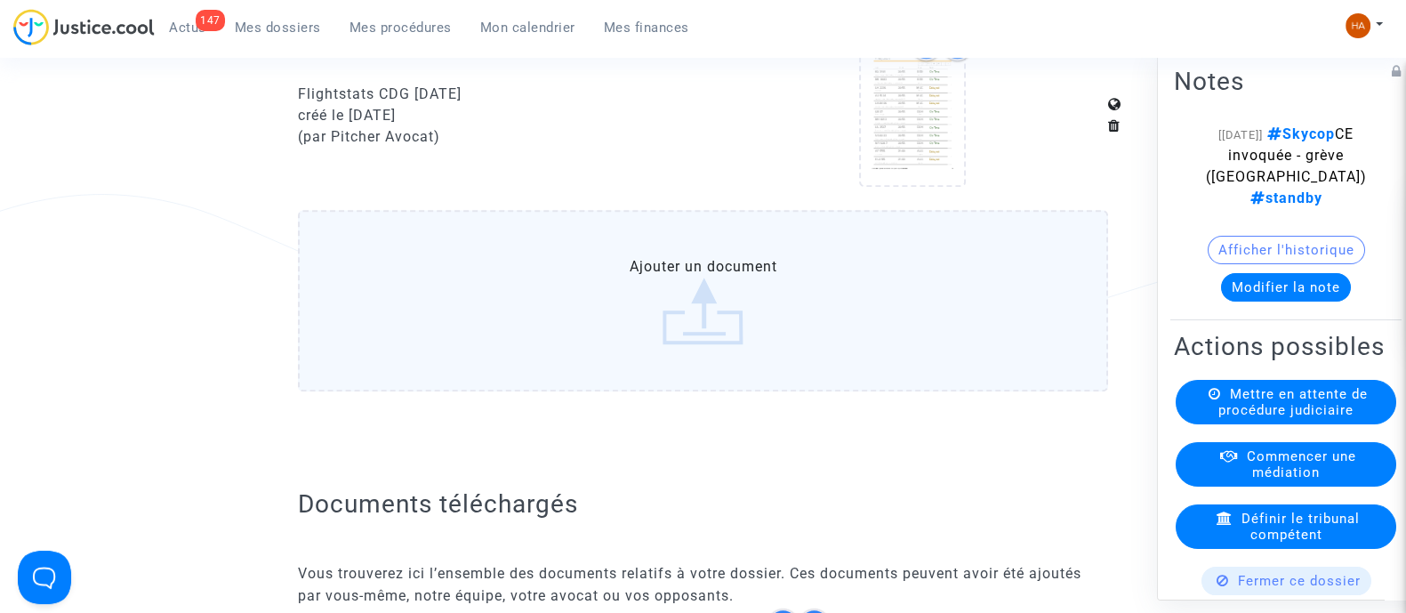
click at [621, 311] on label "Ajouter un document" at bounding box center [703, 300] width 810 height 181
click at [0, 0] on input "Ajouter un document" at bounding box center [0, 0] width 0 height 0
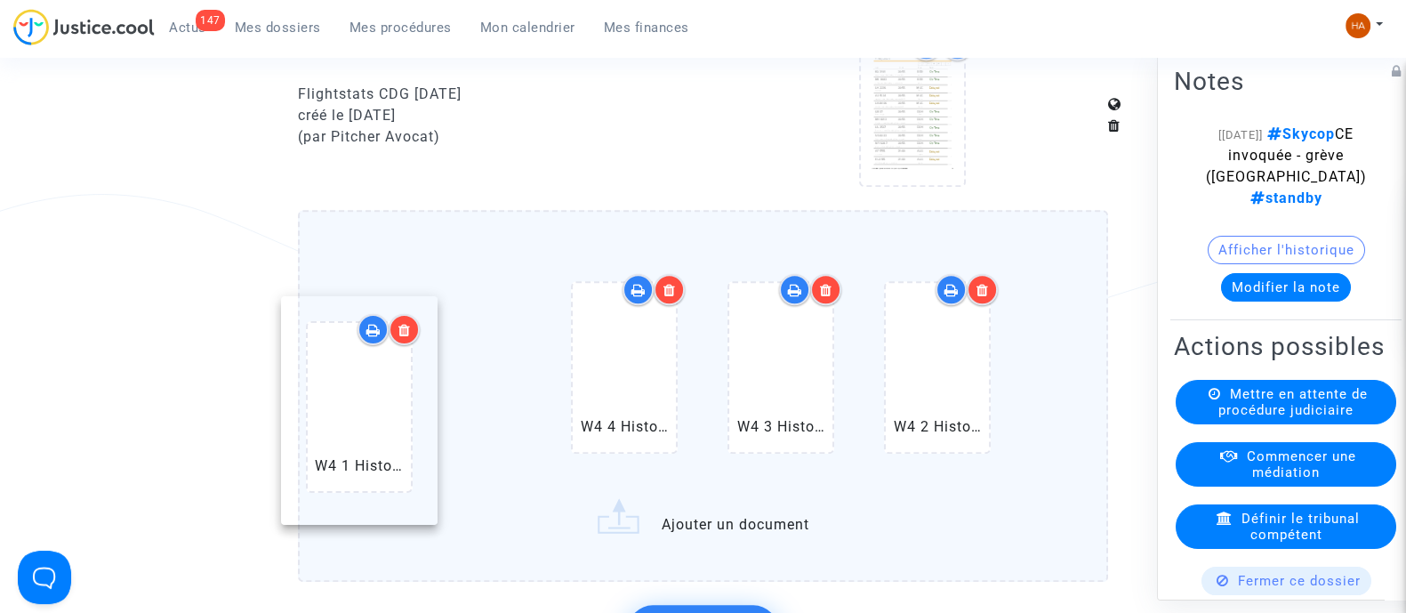
drag, startPoint x: 955, startPoint y: 452, endPoint x: 376, endPoint y: 474, distance: 579.5
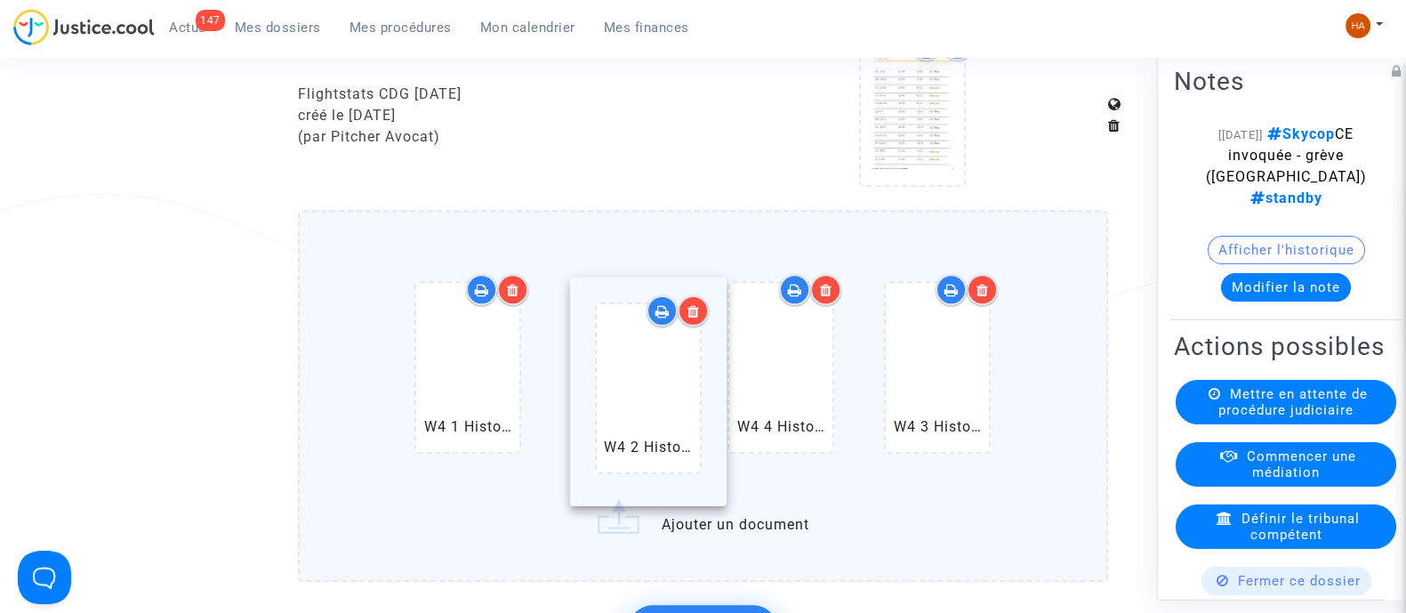
drag, startPoint x: 938, startPoint y: 431, endPoint x: 646, endPoint y: 438, distance: 292.7
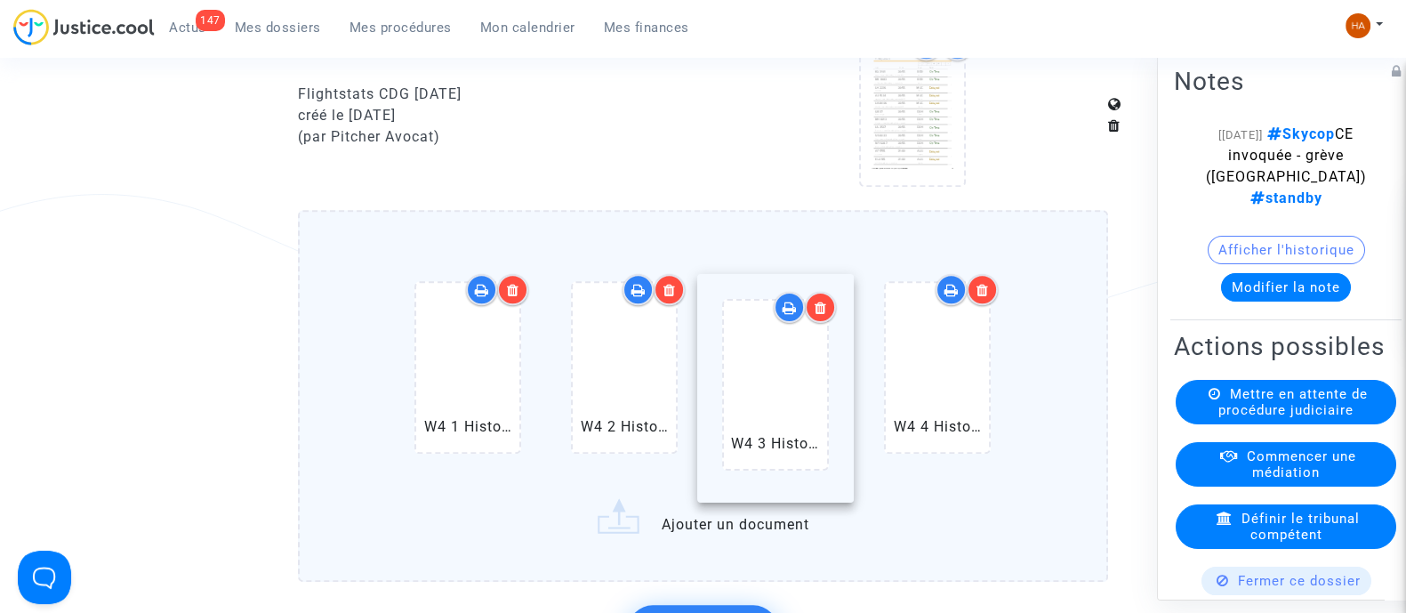
drag, startPoint x: 970, startPoint y: 421, endPoint x: 801, endPoint y: 417, distance: 169.1
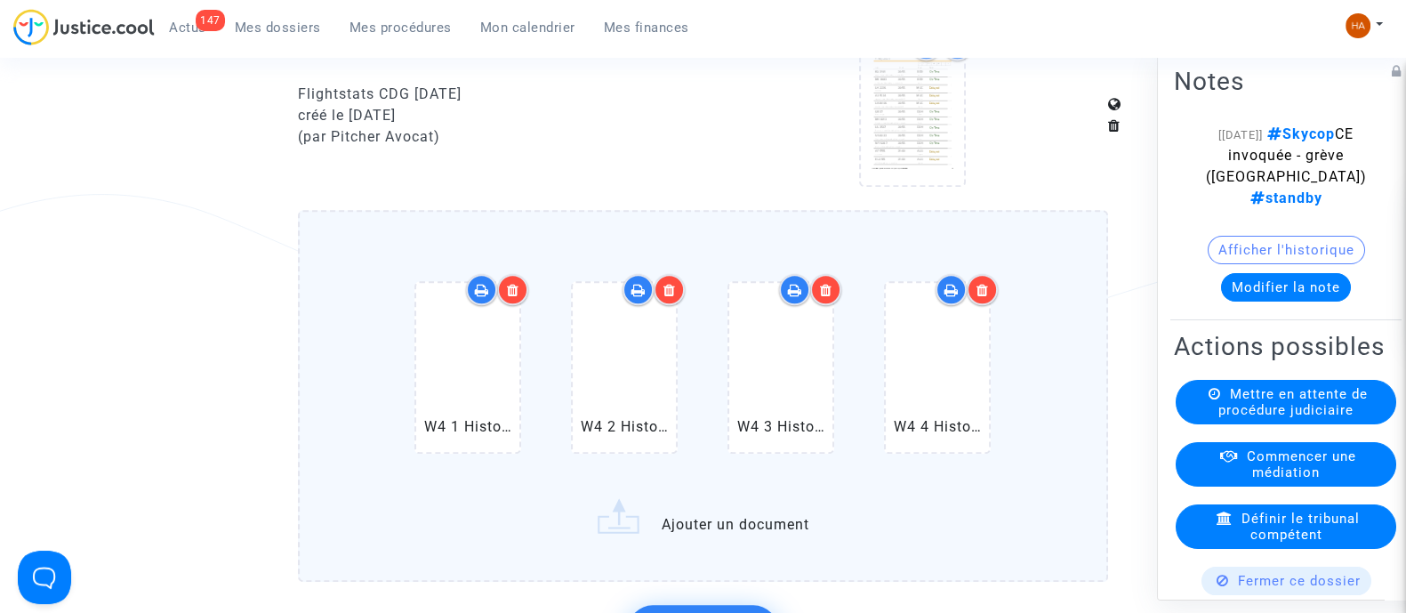
click at [752, 535] on label "W4 1 Historical (ORY) Paris Orly Airport Arrivals.pdf W4 2 Historical (ORY) Par…" at bounding box center [703, 395] width 810 height 371
click at [0, 0] on input "W4 1 Historical (ORY) Paris Orly Airport Arrivals.pdf W4 2 Historical (ORY) Par…" at bounding box center [0, 0] width 0 height 0
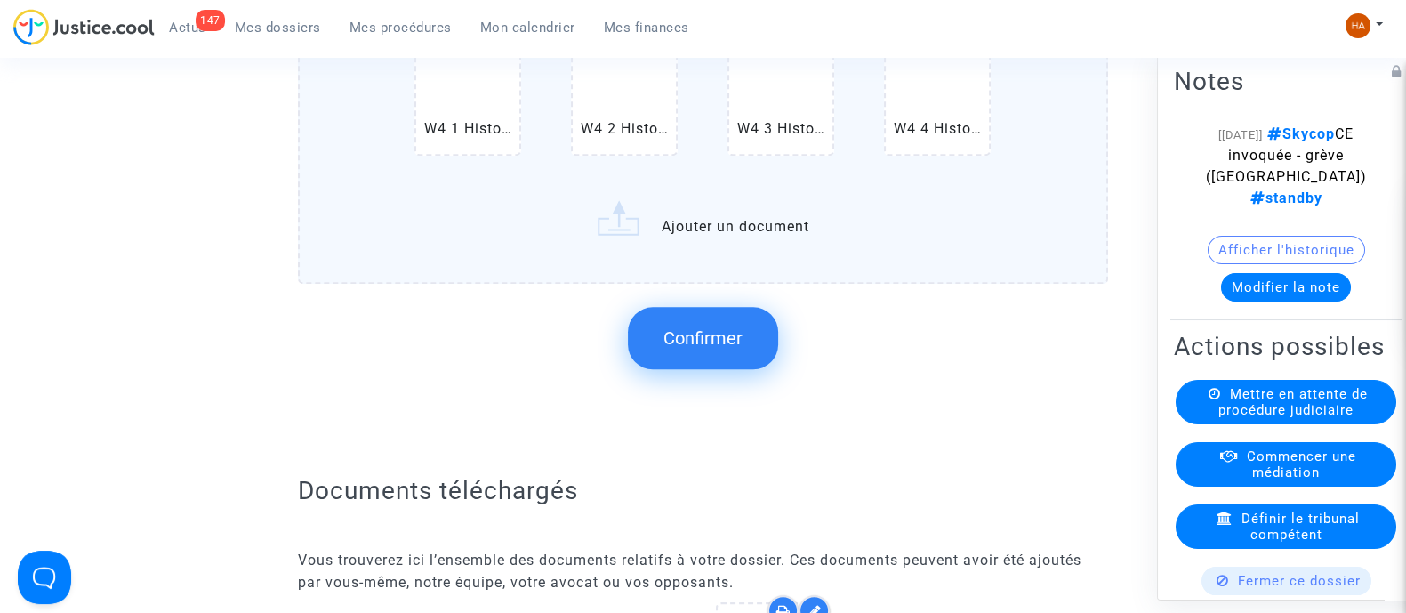
scroll to position [2133, 0]
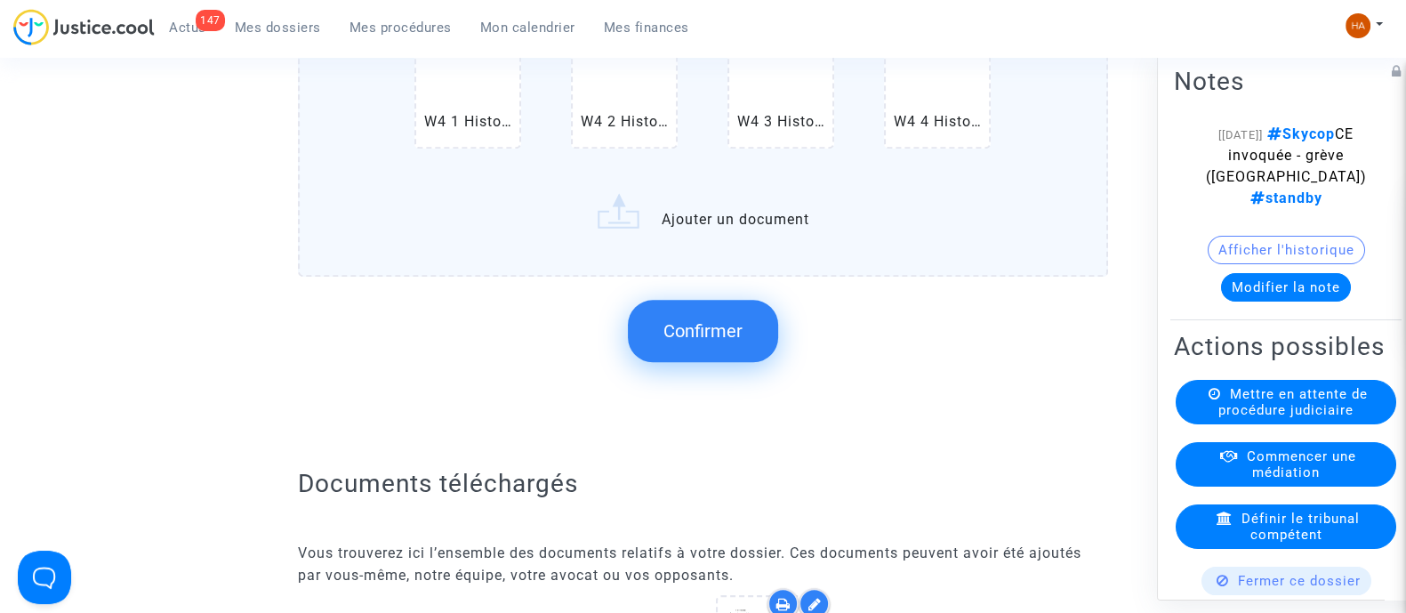
click at [707, 338] on span "Confirmer" at bounding box center [703, 330] width 79 height 21
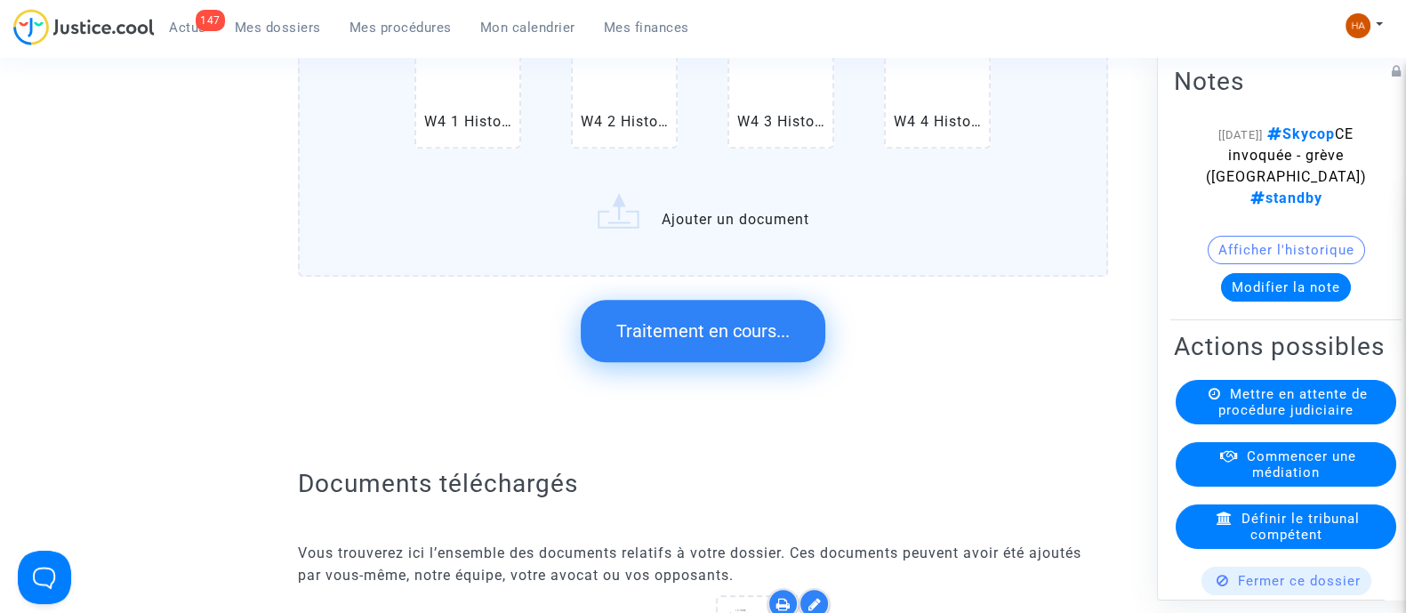
scroll to position [0, 0]
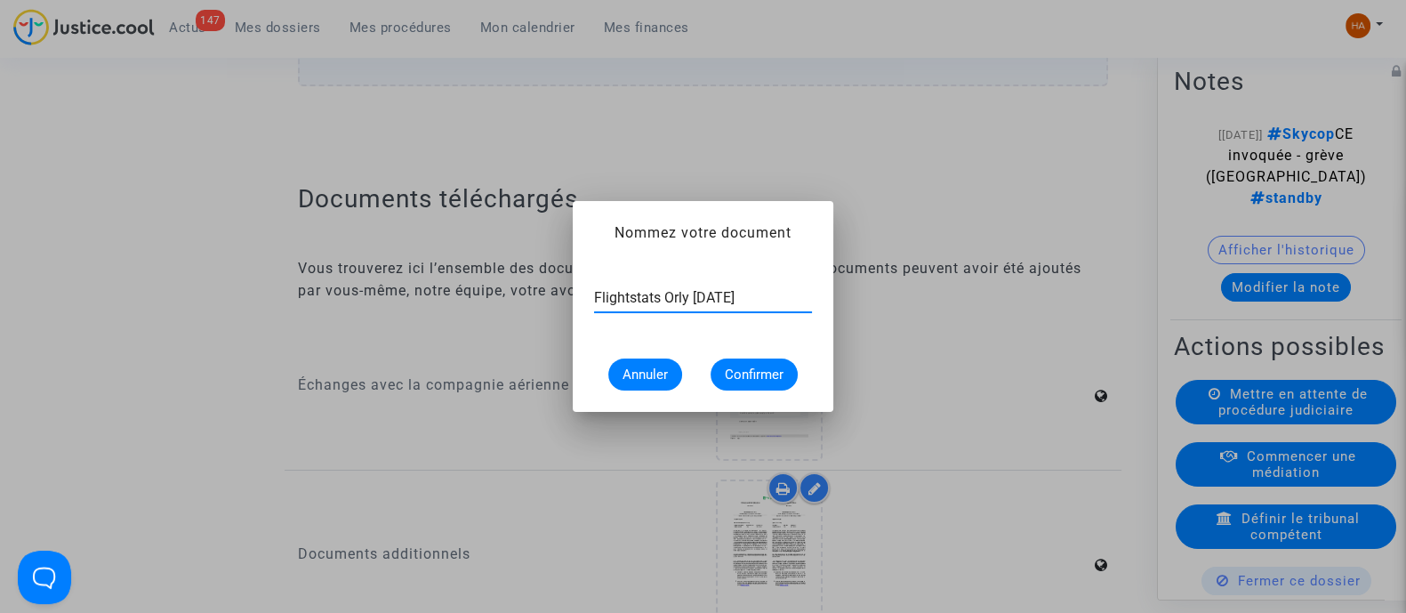
type input "Flightstats Orly 11 mai 2024"
click at [762, 370] on span "Confirmer" at bounding box center [754, 375] width 59 height 16
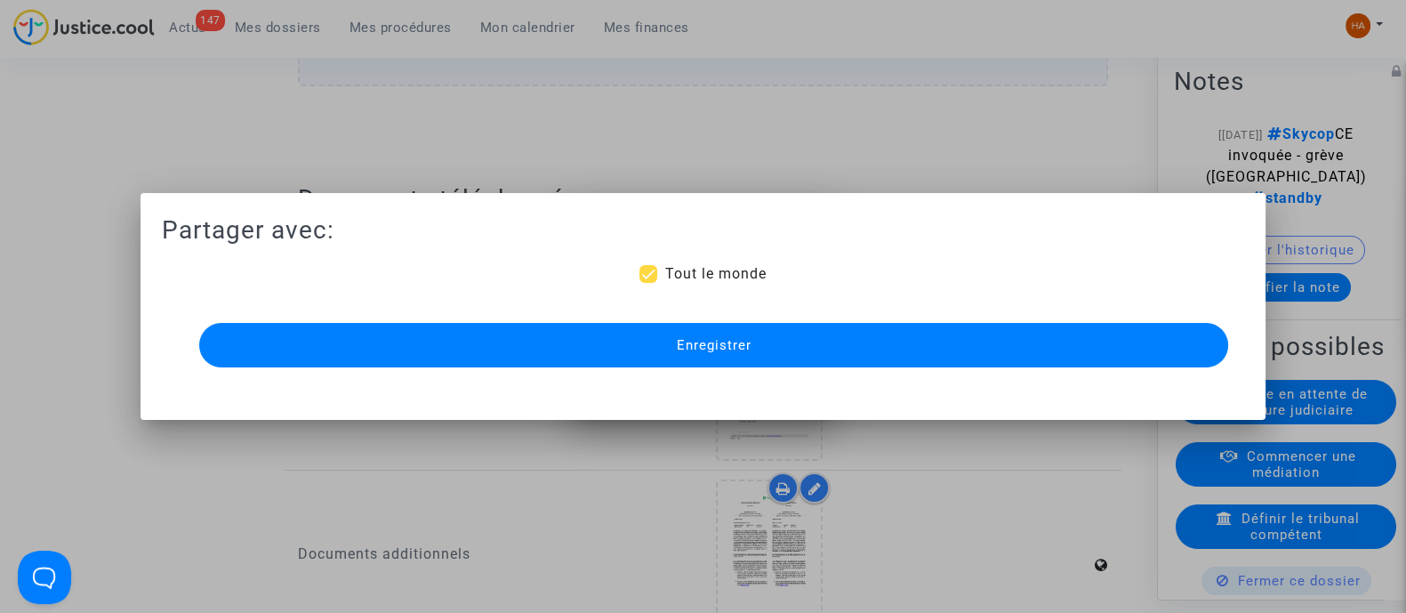
scroll to position [2133, 0]
click at [750, 340] on span "Enregistrer" at bounding box center [713, 345] width 75 height 16
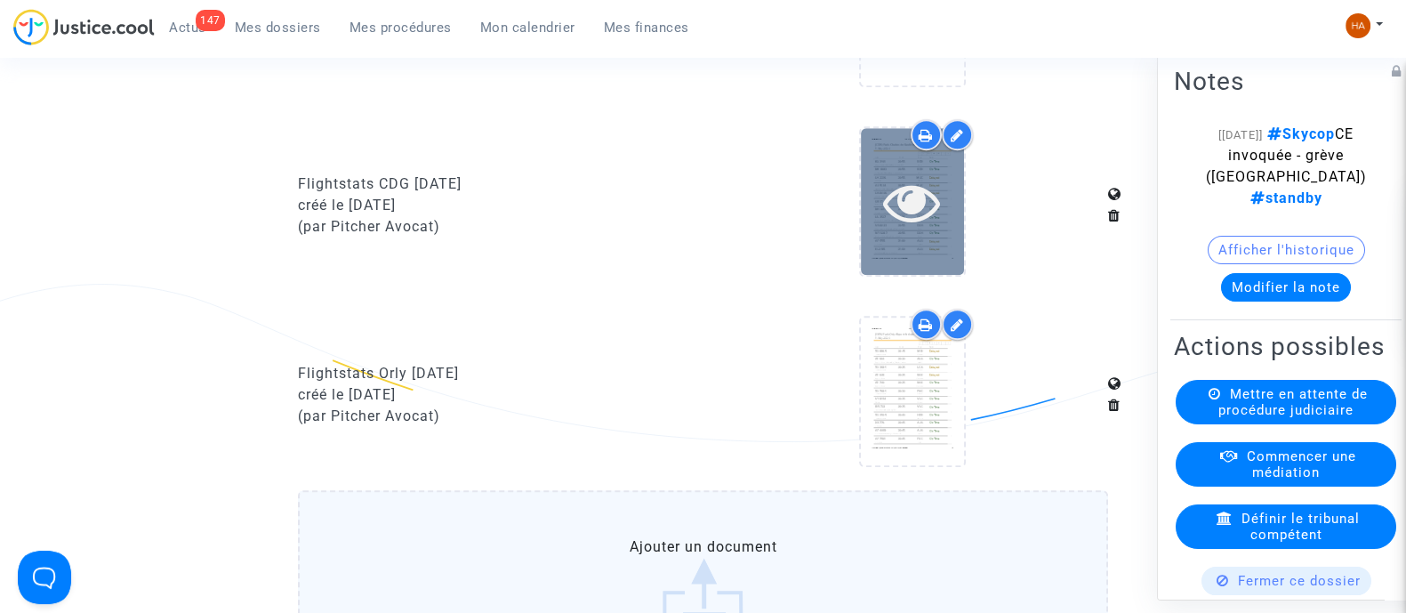
scroll to position [1800, 0]
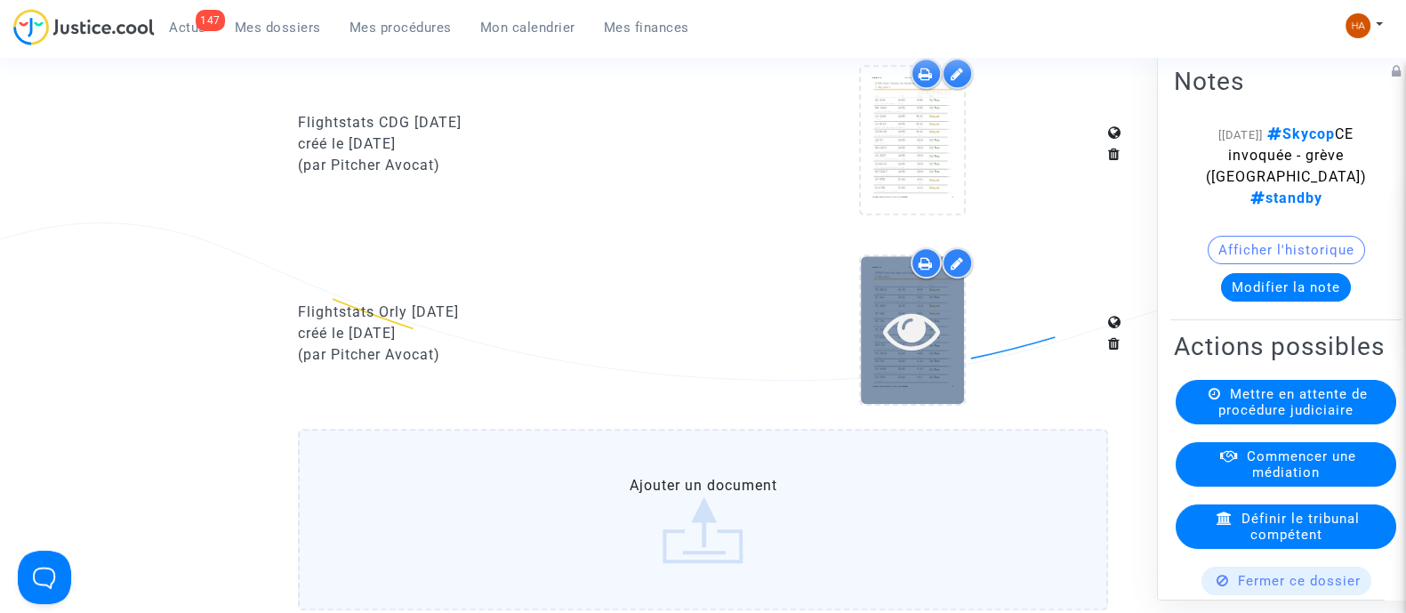
click at [927, 331] on icon at bounding box center [912, 330] width 58 height 57
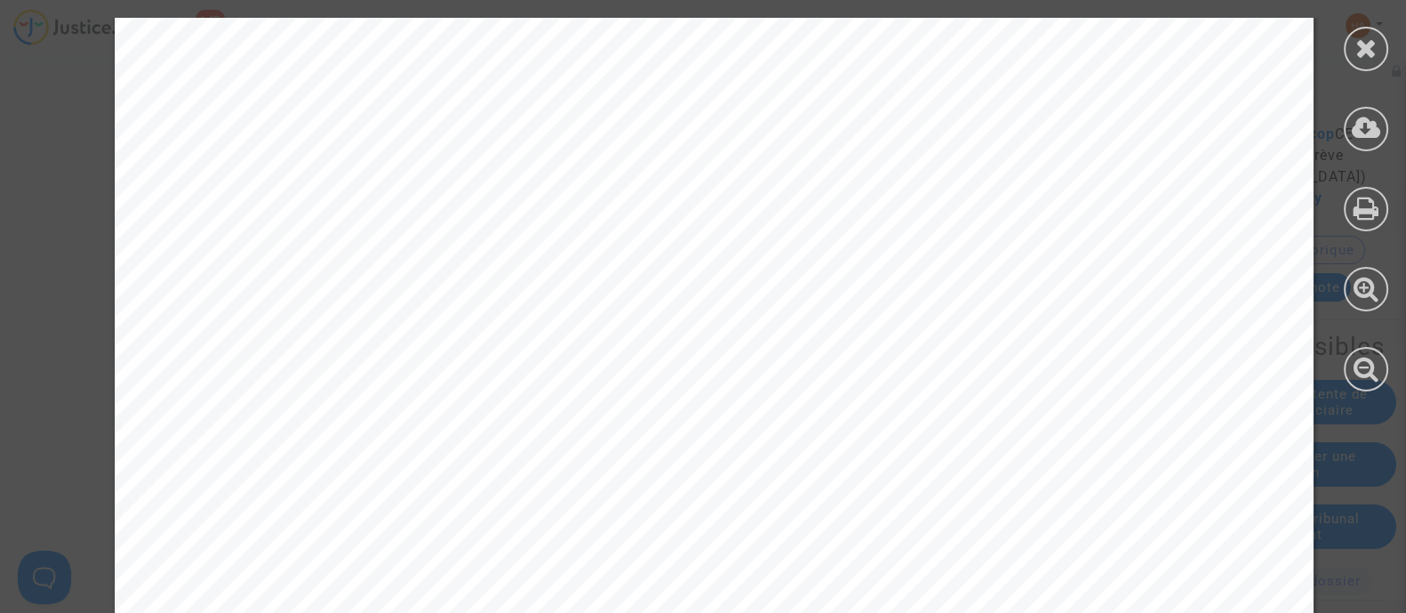
scroll to position [13071, 0]
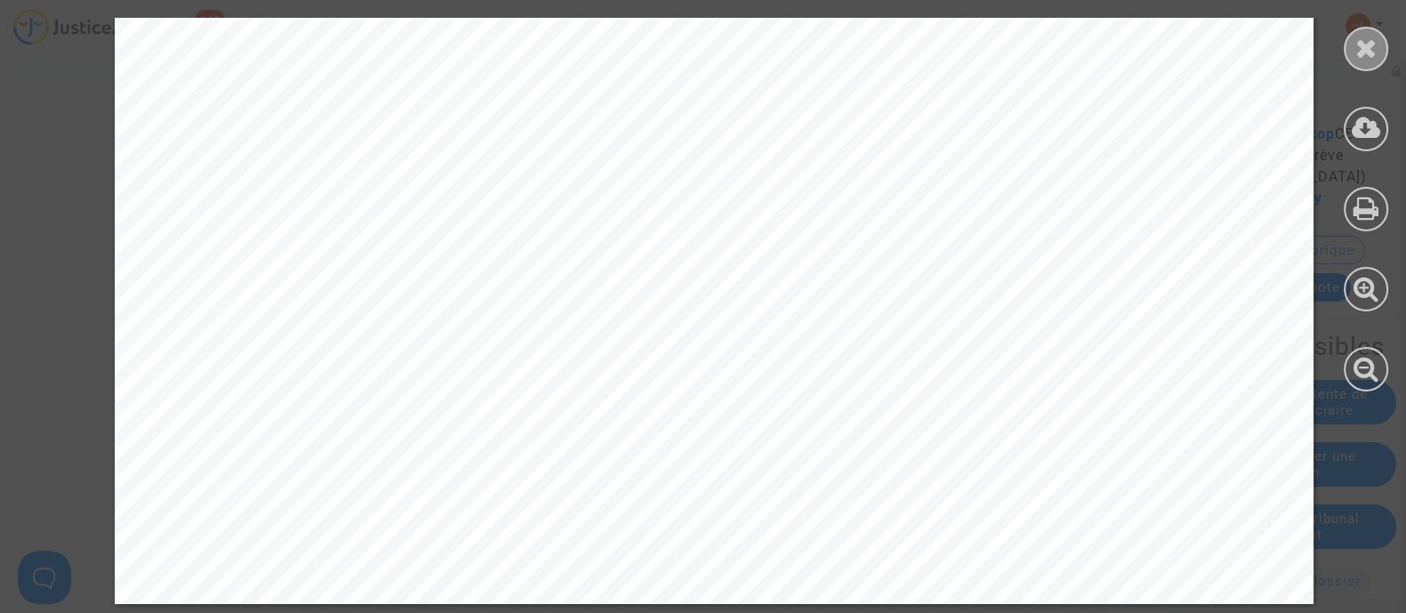
click at [1356, 52] on icon at bounding box center [1367, 48] width 22 height 27
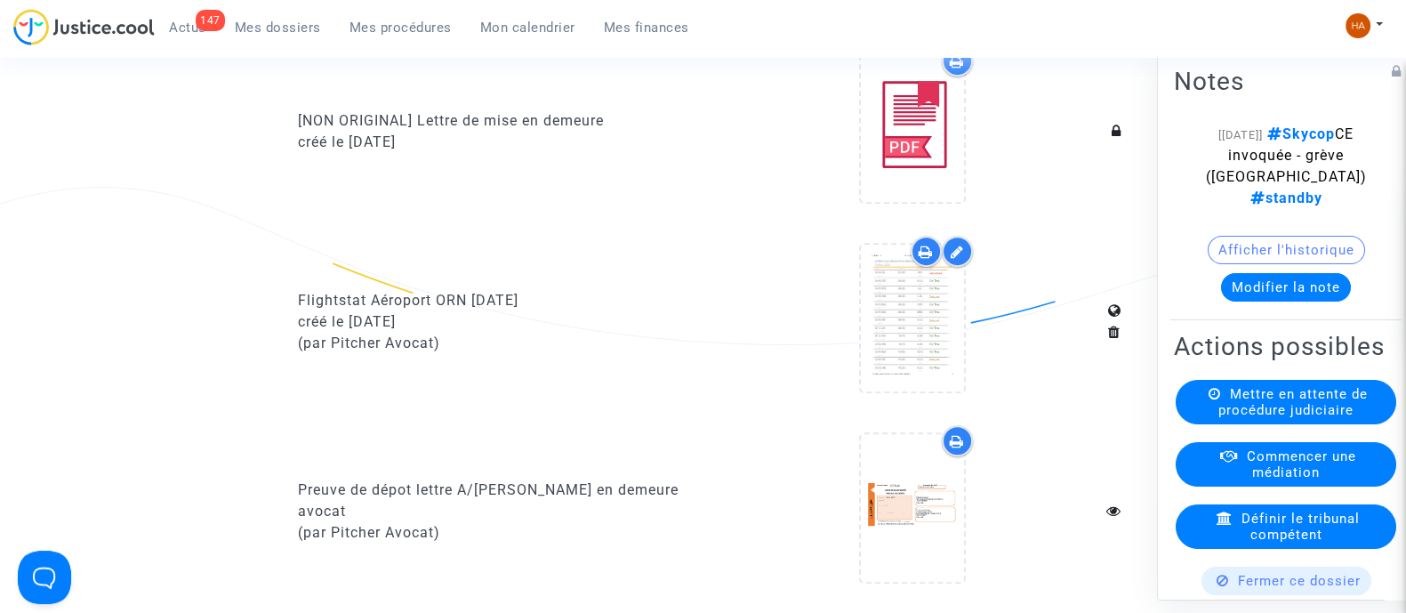
scroll to position [1054, 0]
click at [962, 257] on icon at bounding box center [957, 250] width 13 height 14
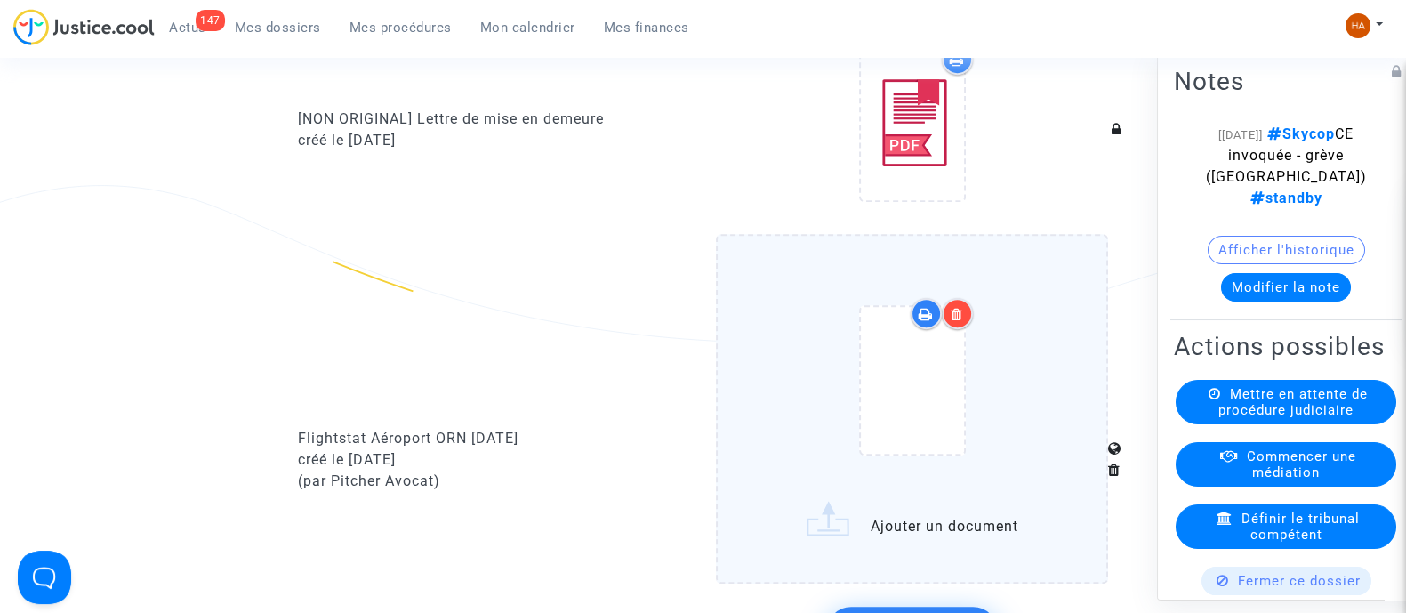
click at [961, 321] on div at bounding box center [957, 313] width 31 height 31
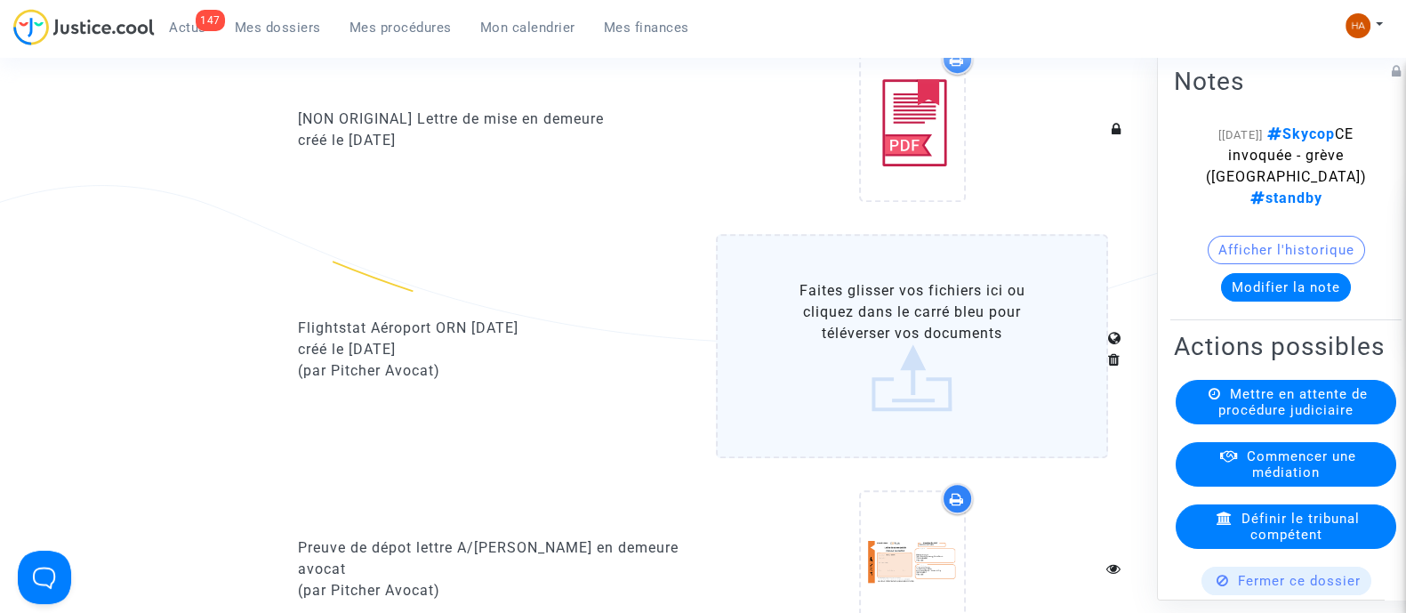
click at [543, 335] on div "Flightstat Aéroport ORN 13 Mai 2024" at bounding box center [494, 328] width 392 height 21
click at [547, 339] on div "Flightstat Aéroport ORN 13 Mai 2024" at bounding box center [494, 328] width 392 height 21
click at [1111, 367] on icon at bounding box center [1114, 359] width 12 height 14
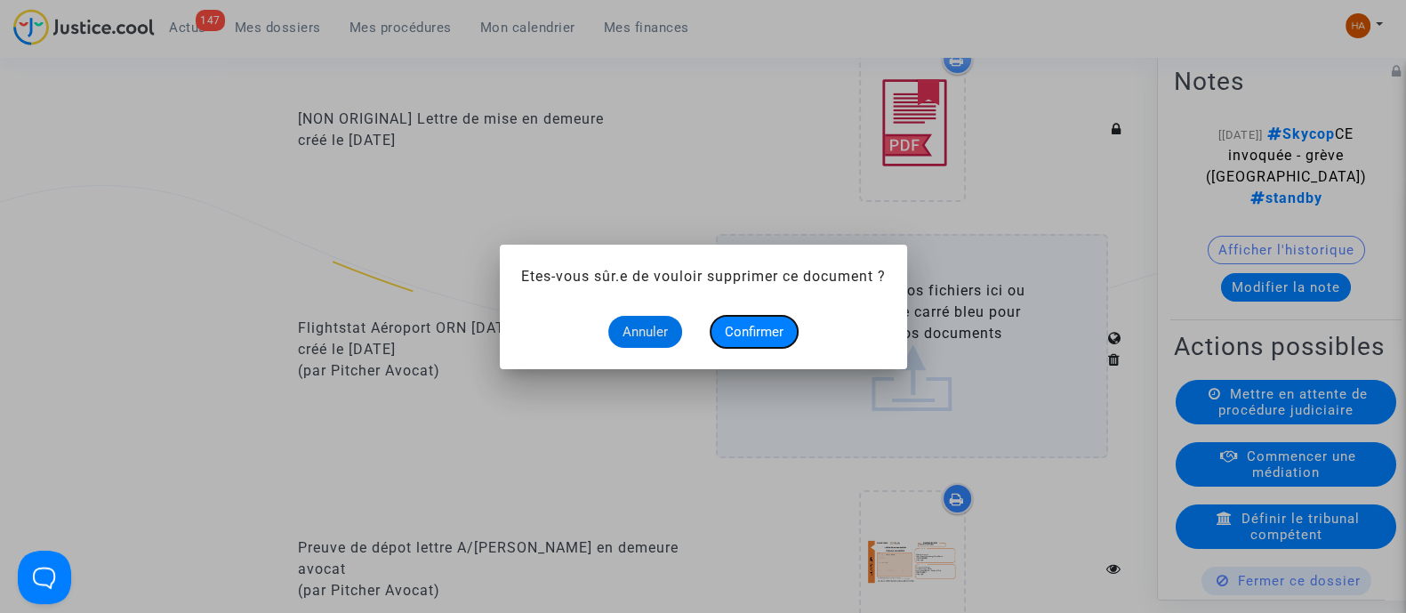
click at [752, 329] on span "Confirmer" at bounding box center [754, 332] width 59 height 16
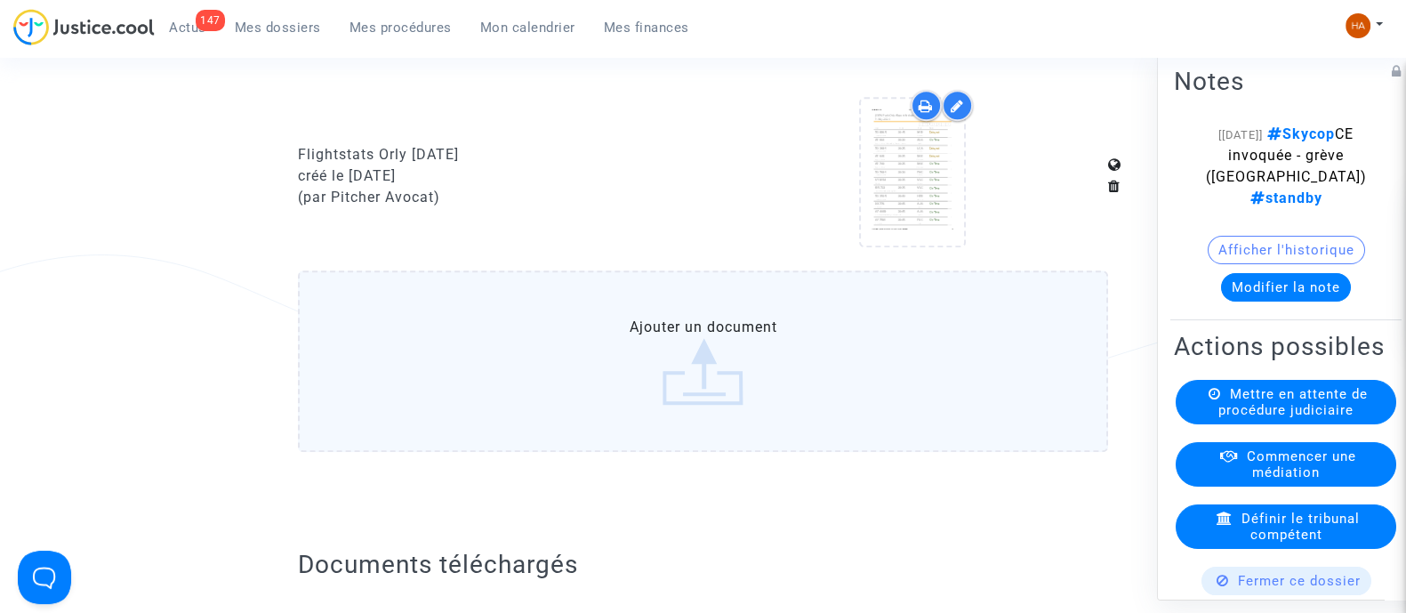
scroll to position [1769, 0]
click at [832, 363] on label "Ajouter un document" at bounding box center [703, 359] width 810 height 181
click at [0, 0] on input "Ajouter un document" at bounding box center [0, 0] width 0 height 0
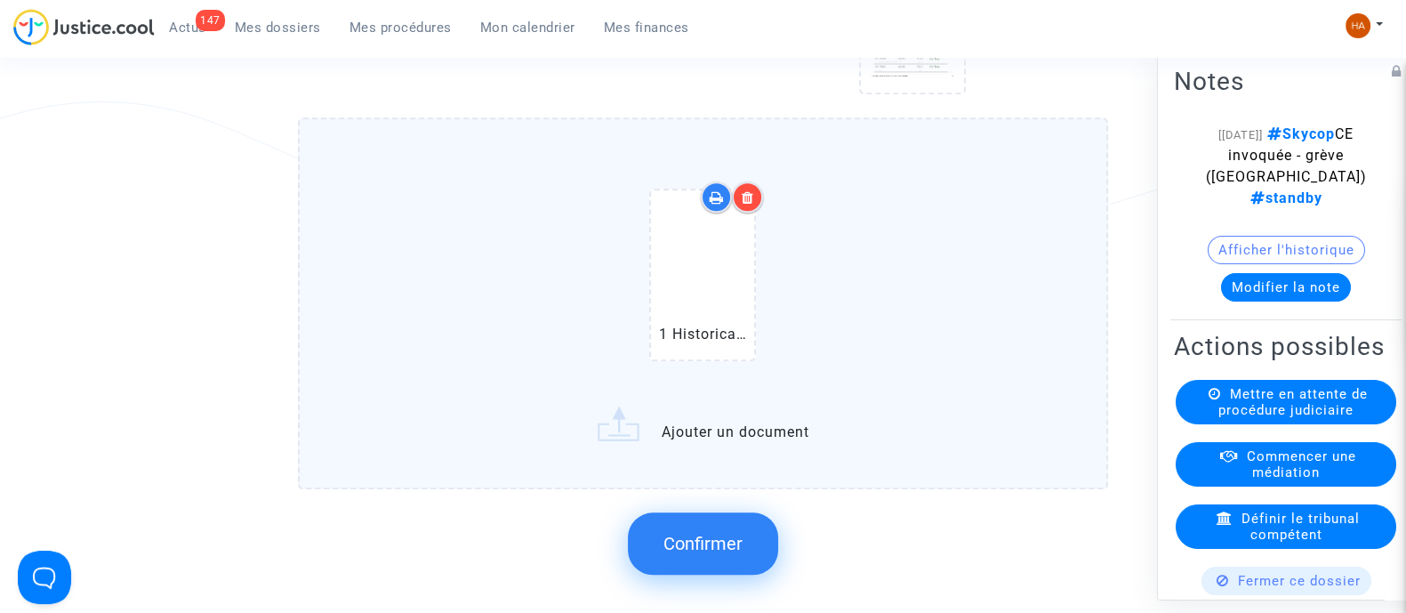
scroll to position [2090, 0]
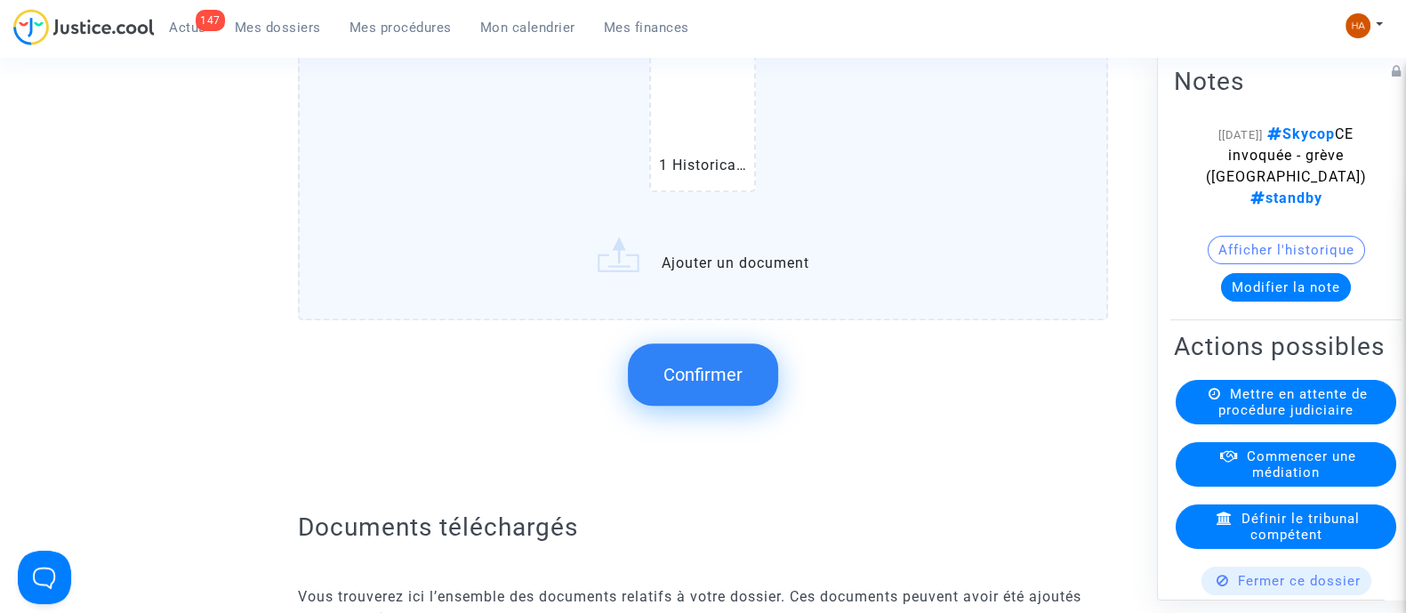
click at [709, 385] on span "Confirmer" at bounding box center [703, 374] width 79 height 21
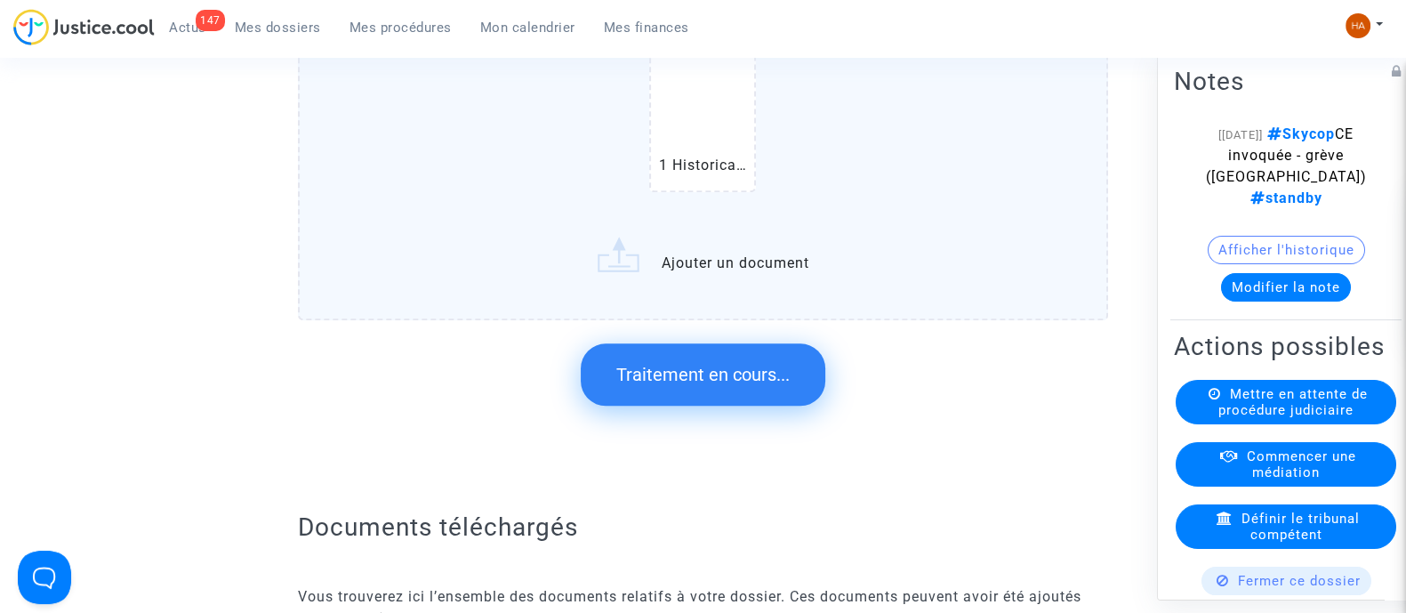
scroll to position [0, 0]
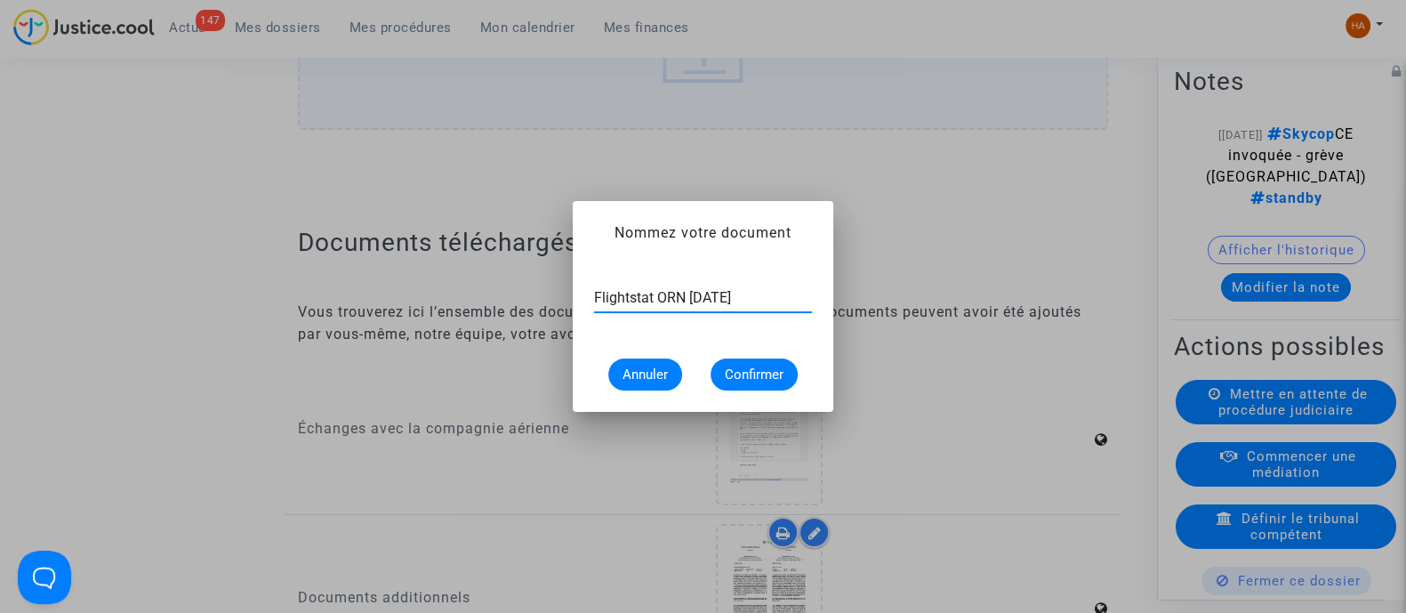
type input "Flightstat ORN 11 mai 2024"
click at [757, 377] on span "Confirmer" at bounding box center [754, 375] width 59 height 16
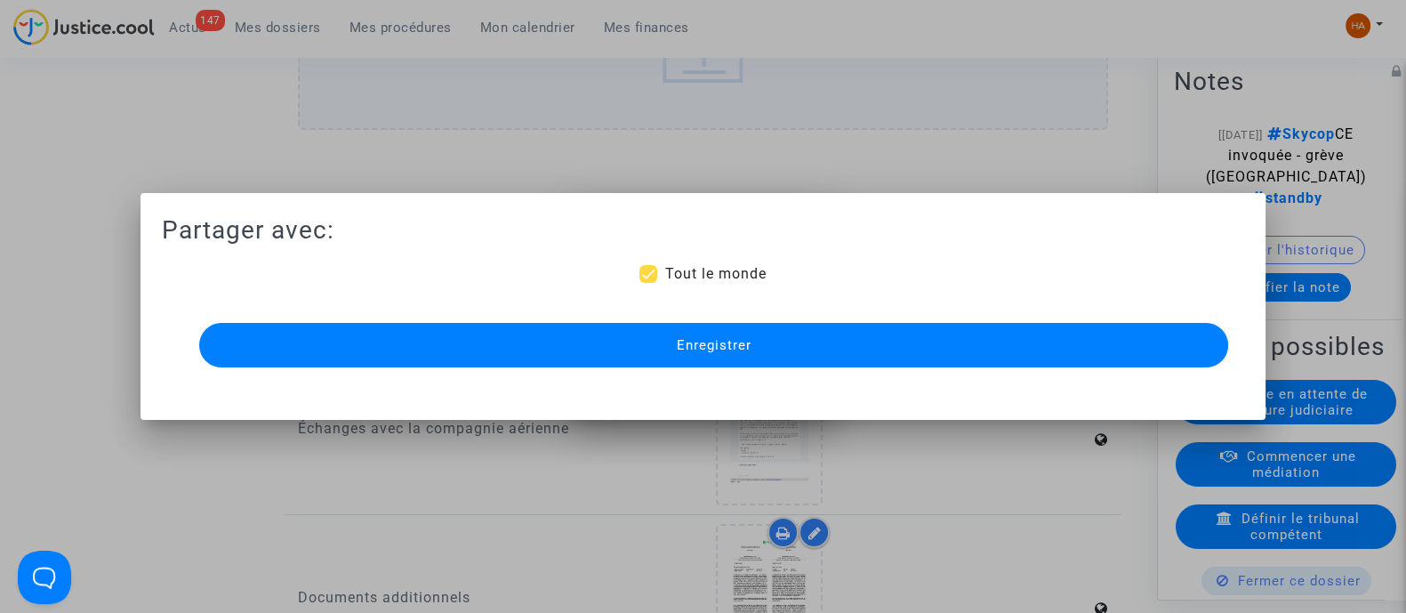
scroll to position [2090, 0]
click at [752, 345] on button "Enregistrer" at bounding box center [713, 345] width 1029 height 44
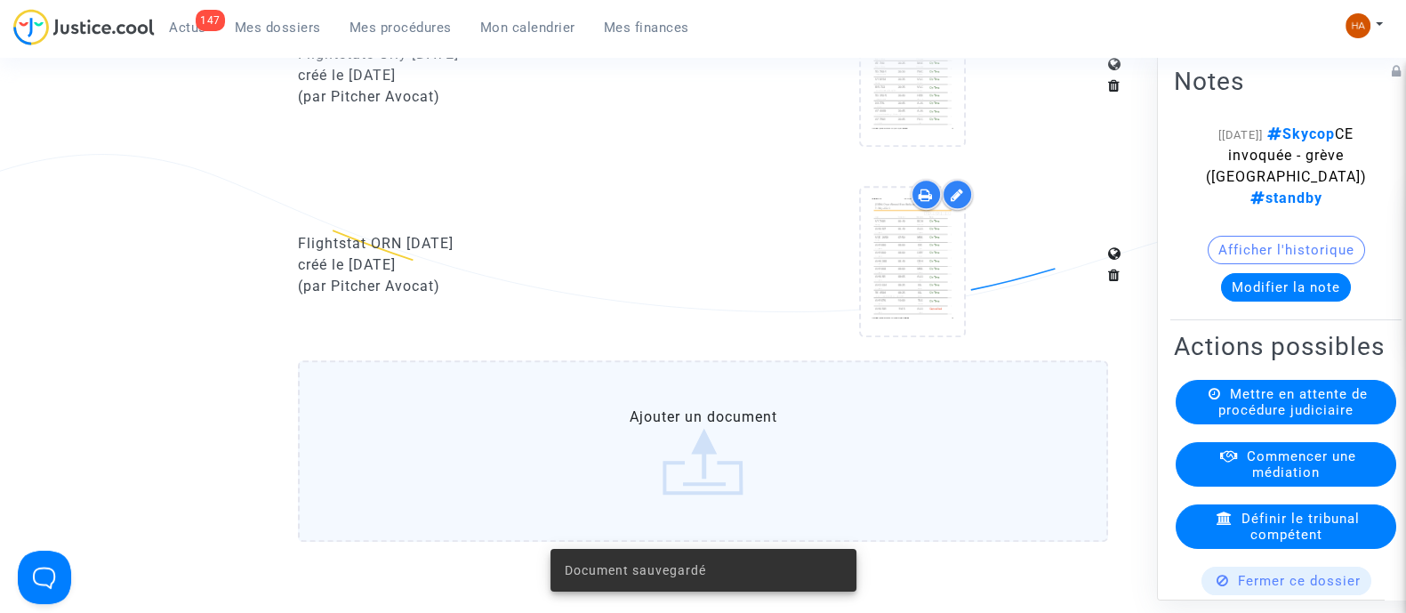
scroll to position [1867, 0]
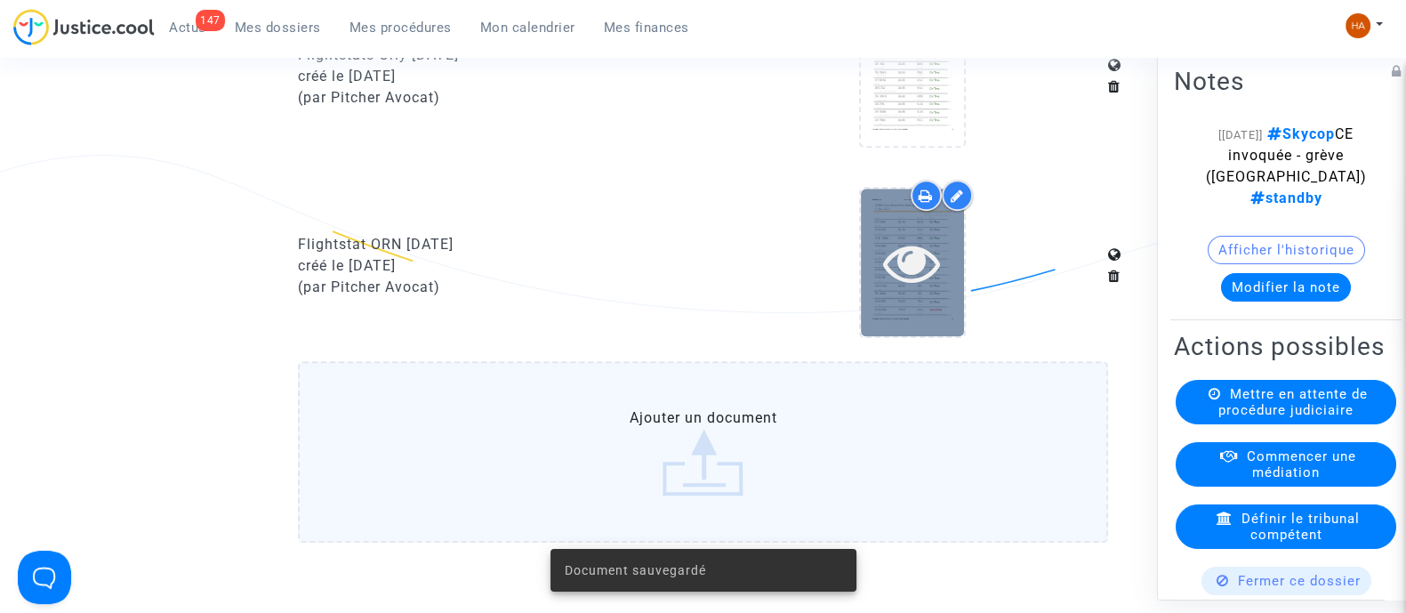
click at [918, 291] on icon at bounding box center [912, 262] width 58 height 57
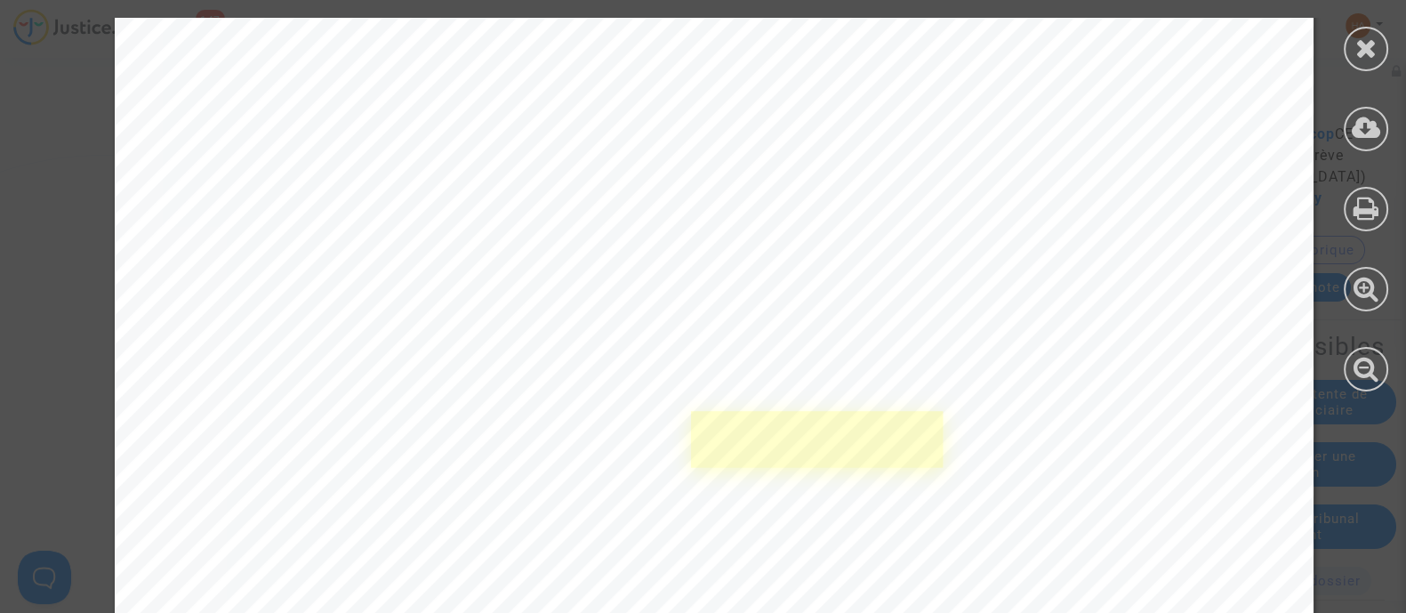
scroll to position [2669, 0]
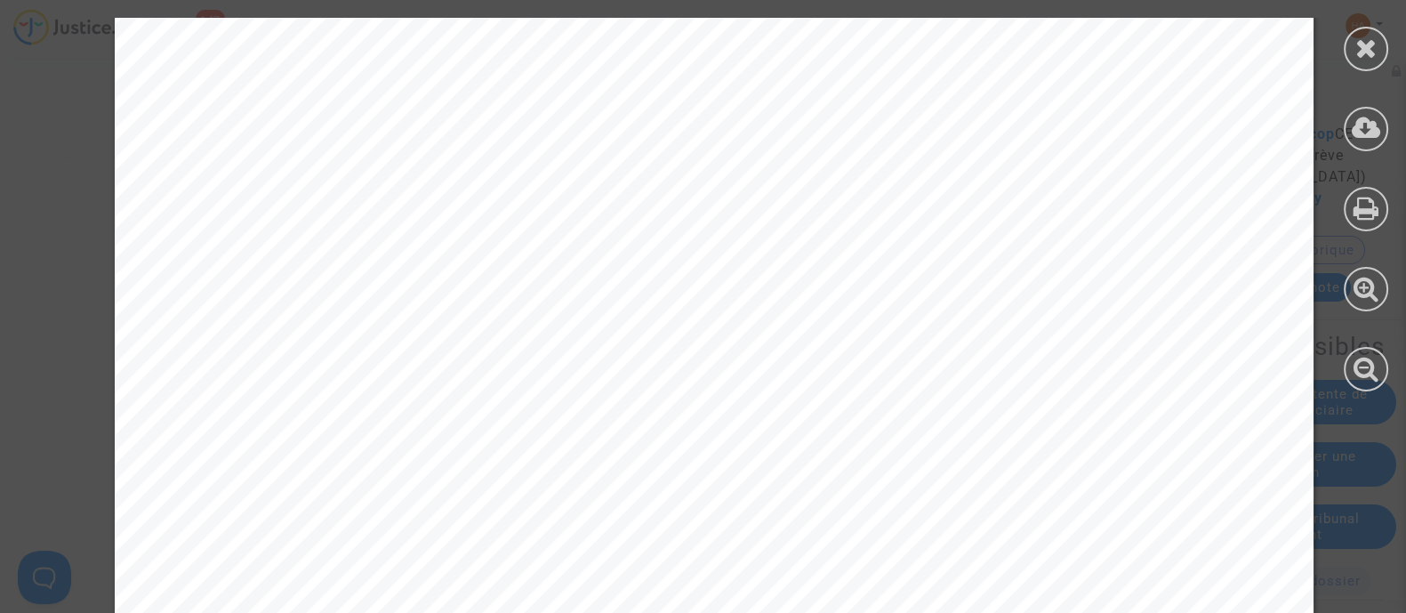
click at [1357, 63] on div at bounding box center [1366, 49] width 44 height 44
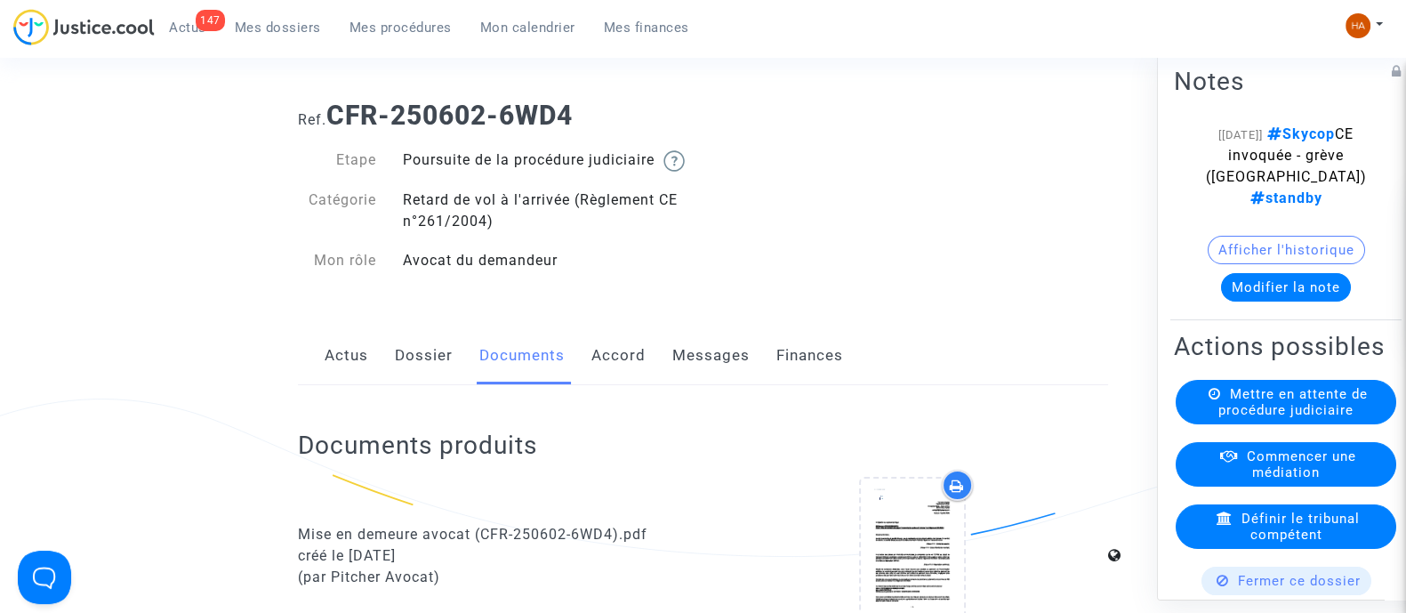
scroll to position [56, 0]
click at [441, 369] on link "Dossier" at bounding box center [424, 358] width 58 height 59
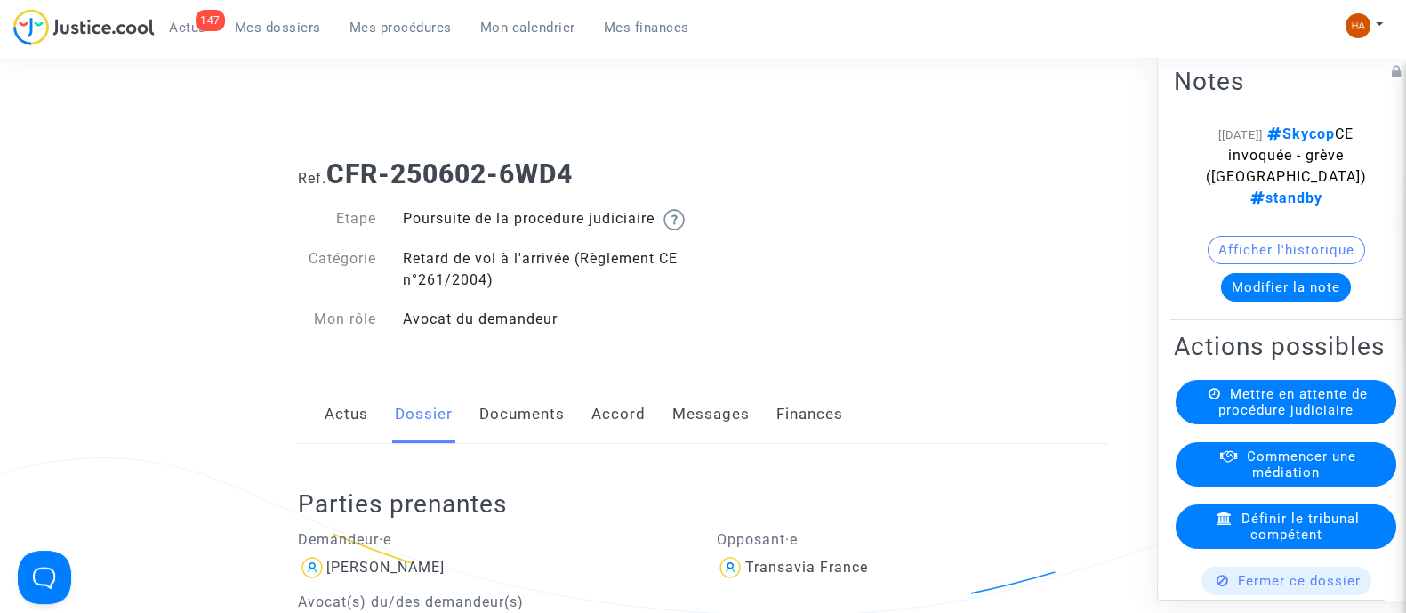
click at [491, 435] on link "Documents" at bounding box center [521, 414] width 85 height 59
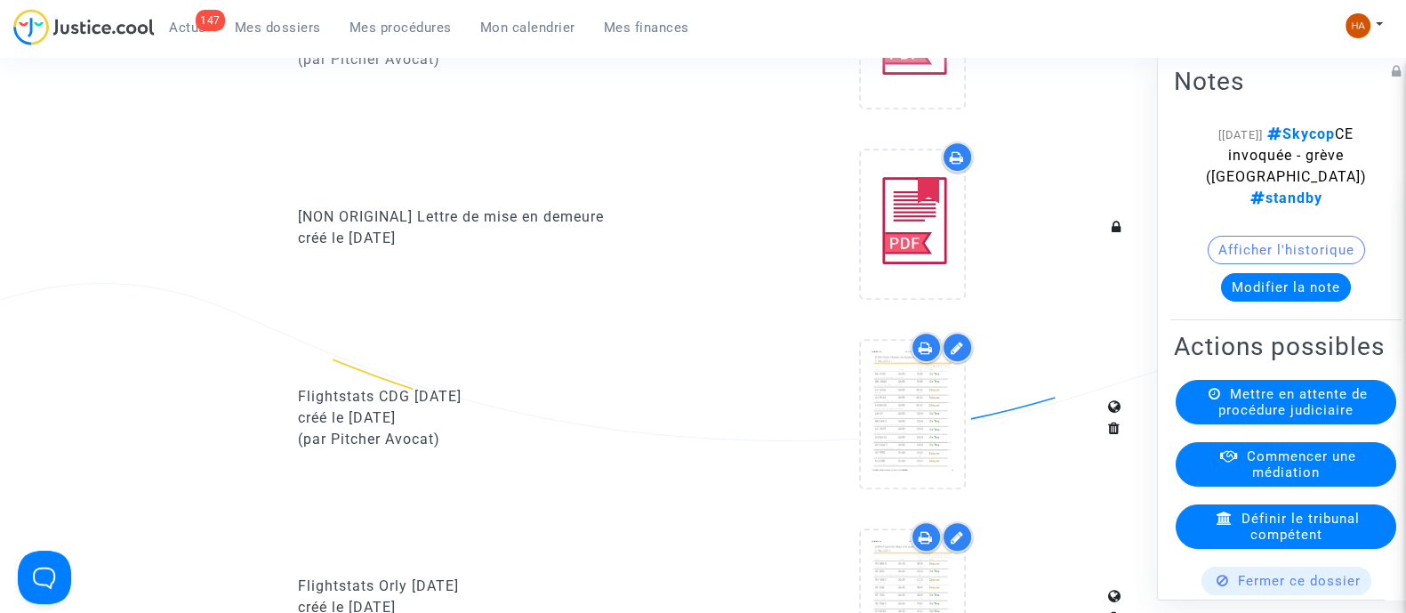
scroll to position [1001, 0]
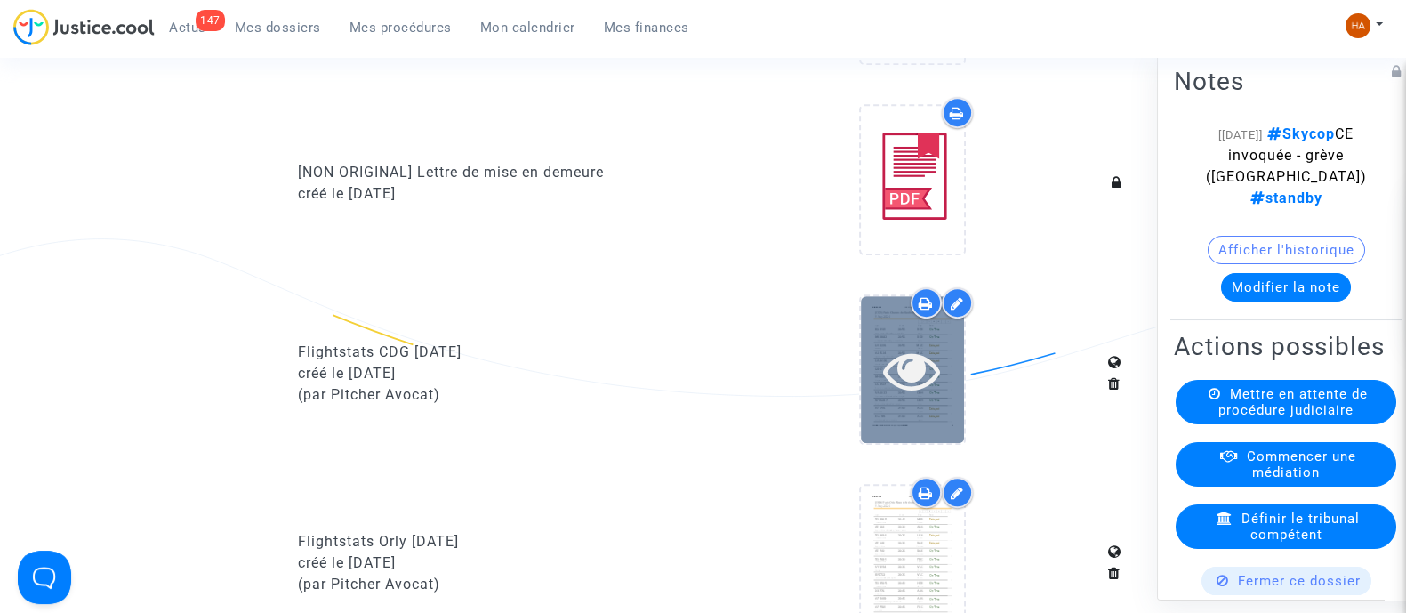
click at [895, 399] on icon at bounding box center [912, 370] width 58 height 57
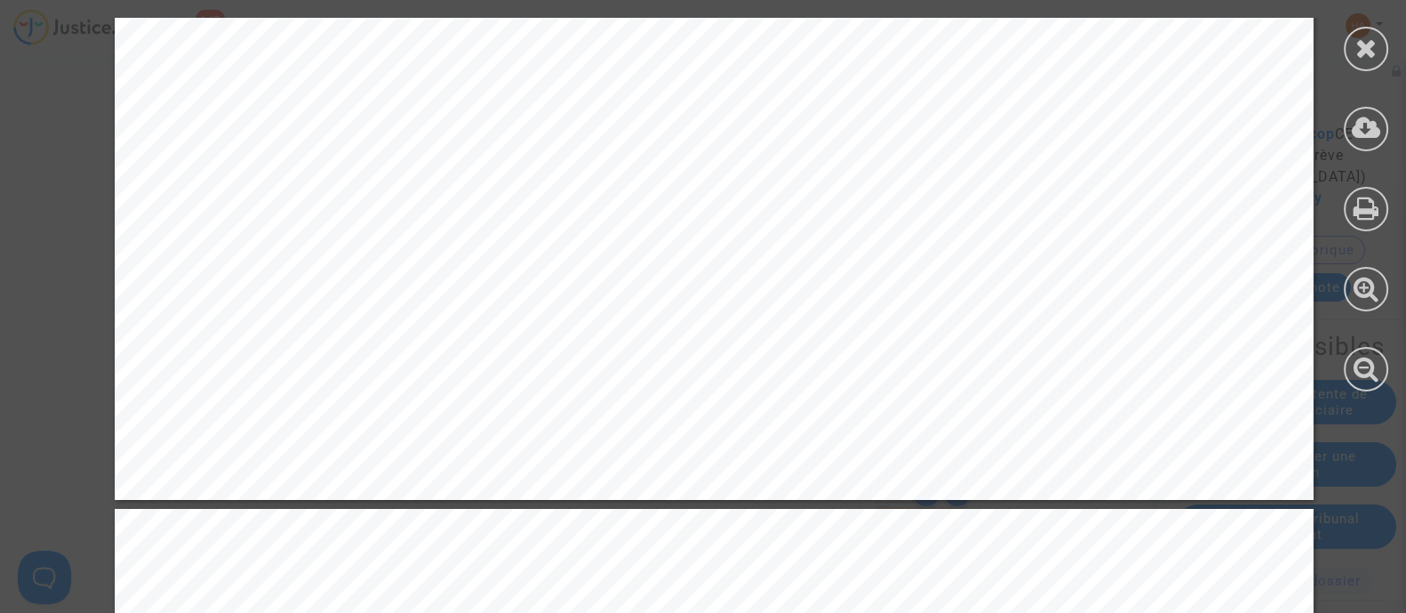
scroll to position [11966, 0]
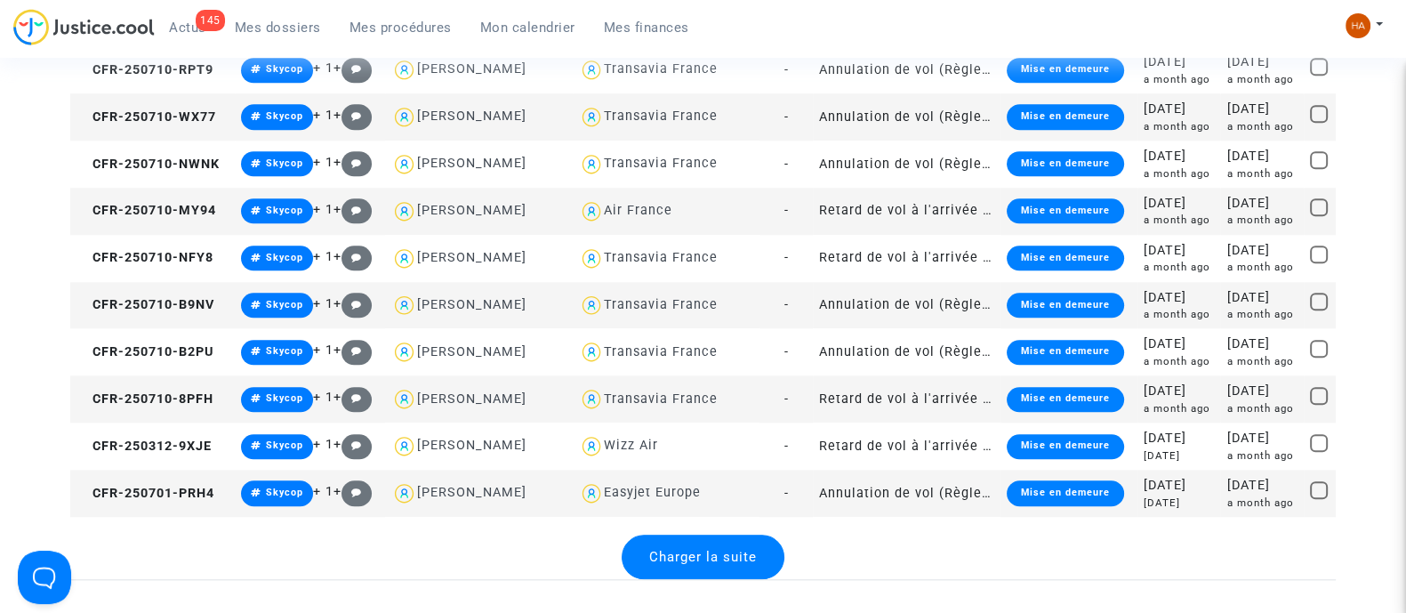
scroll to position [2154, 0]
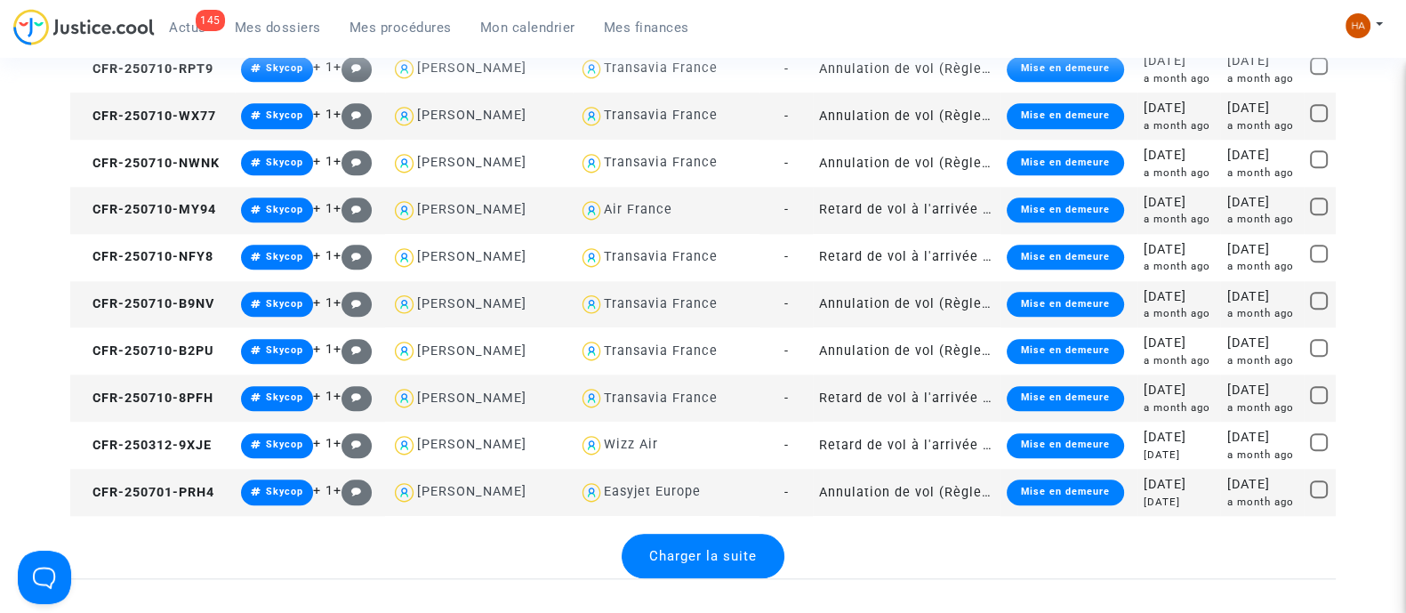
click at [743, 557] on span "Charger la suite" at bounding box center [703, 556] width 108 height 16
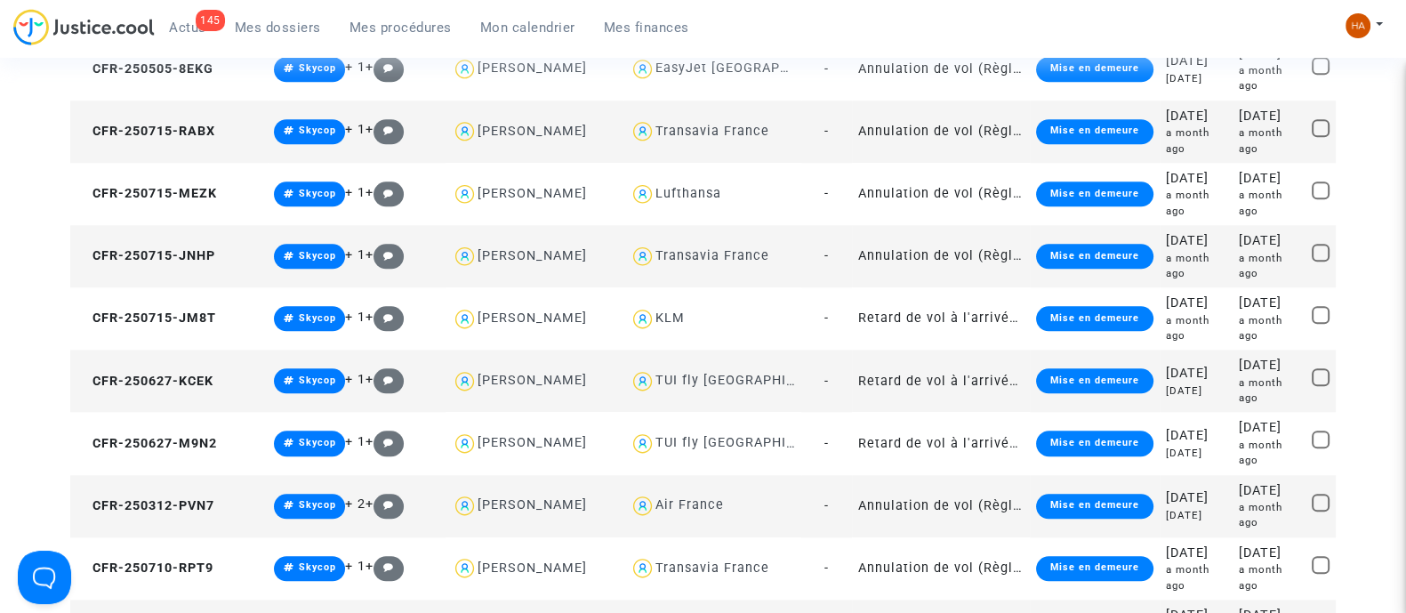
scroll to position [2469, 0]
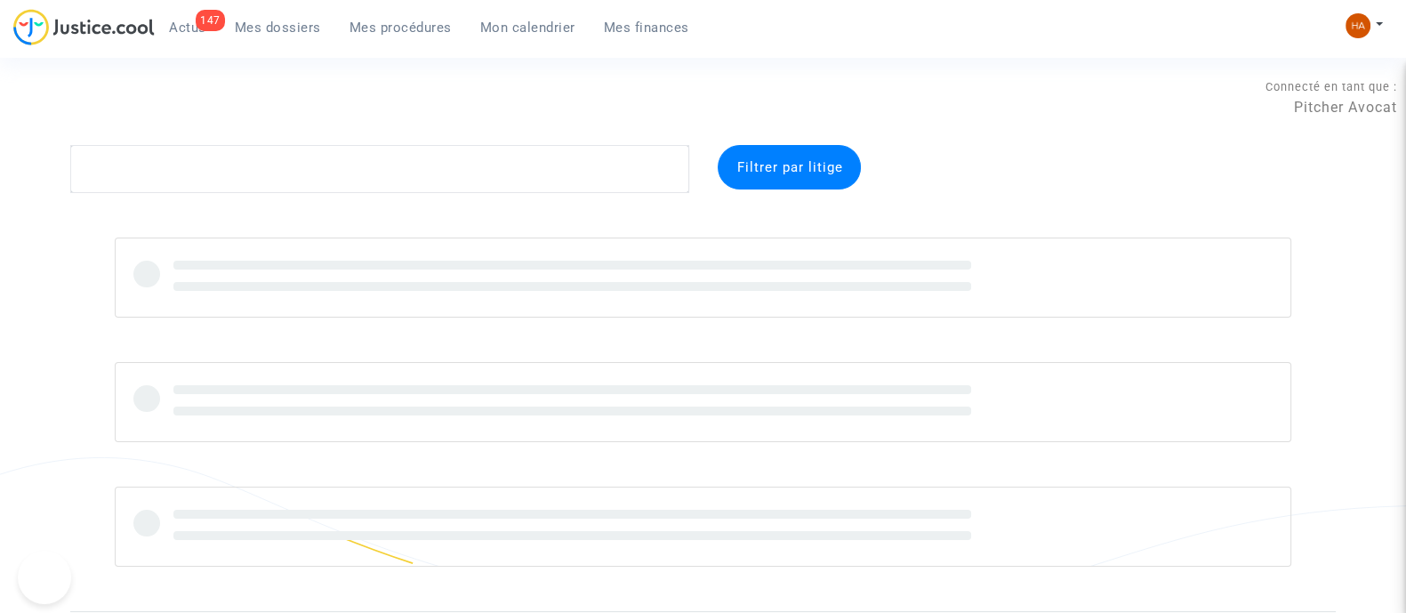
type textarea "P"
drag, startPoint x: 127, startPoint y: 168, endPoint x: 77, endPoint y: 172, distance: 50.8
click at [77, 172] on textarea at bounding box center [379, 169] width 619 height 48
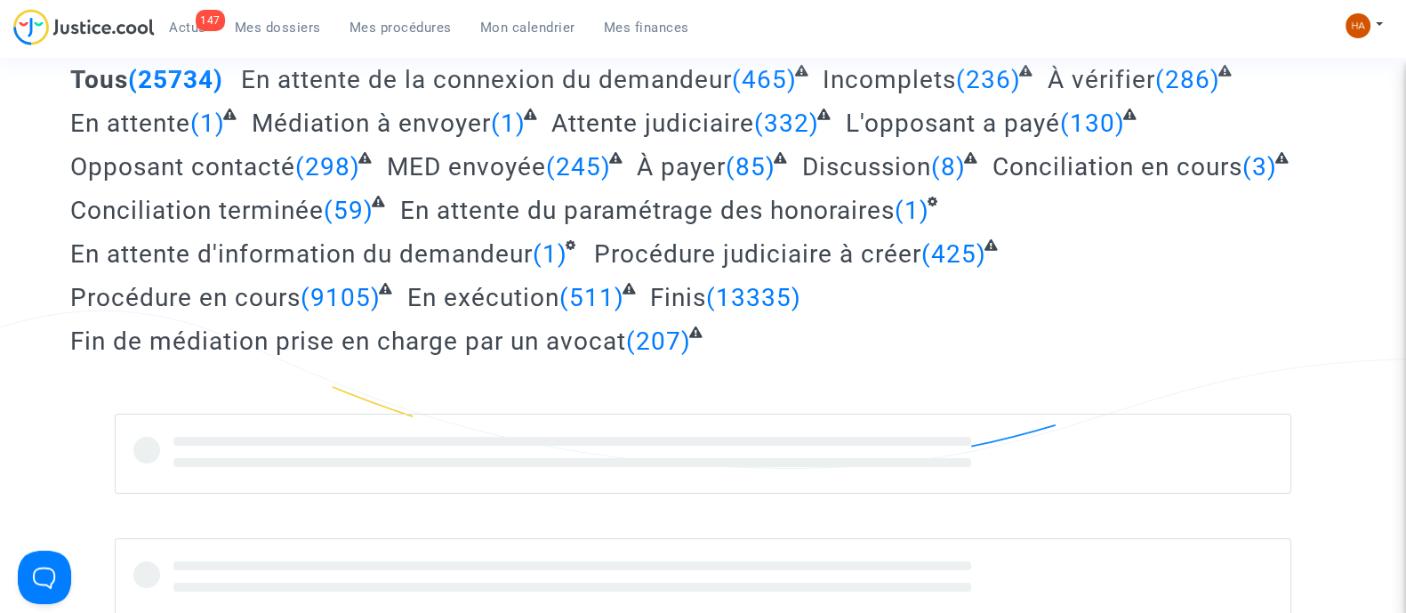
scroll to position [97, 0]
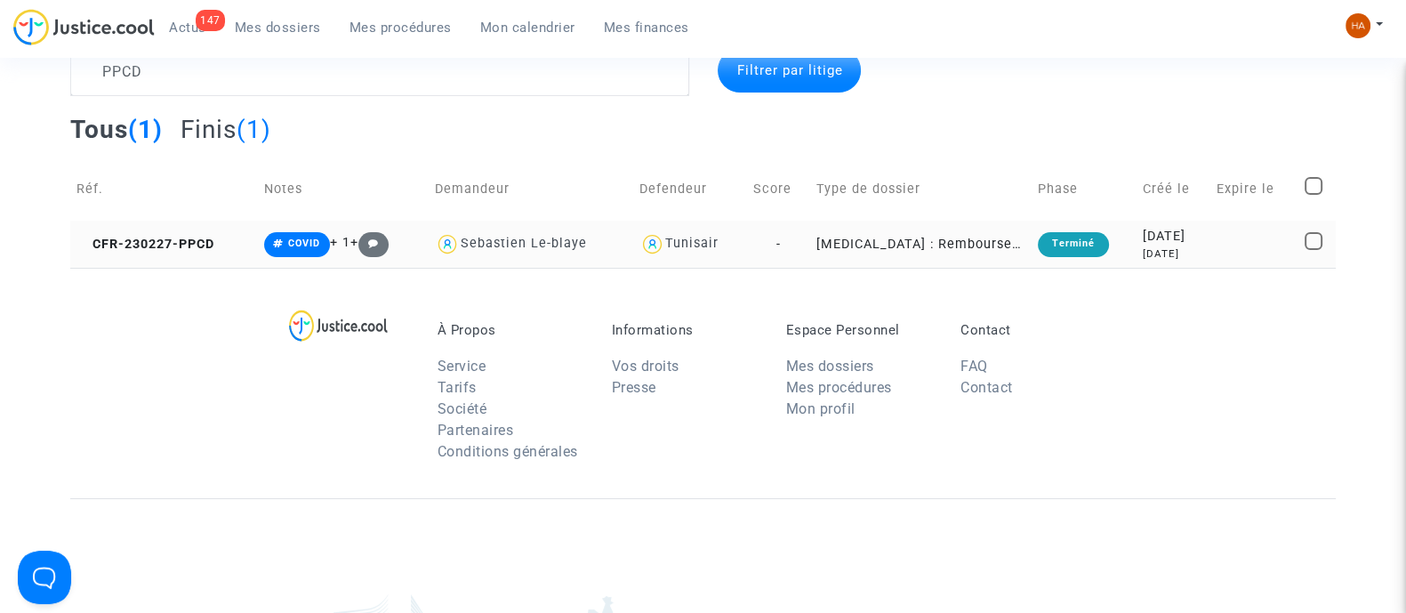
type textarea "PPCD"
click at [755, 242] on td "-" at bounding box center [778, 244] width 63 height 47
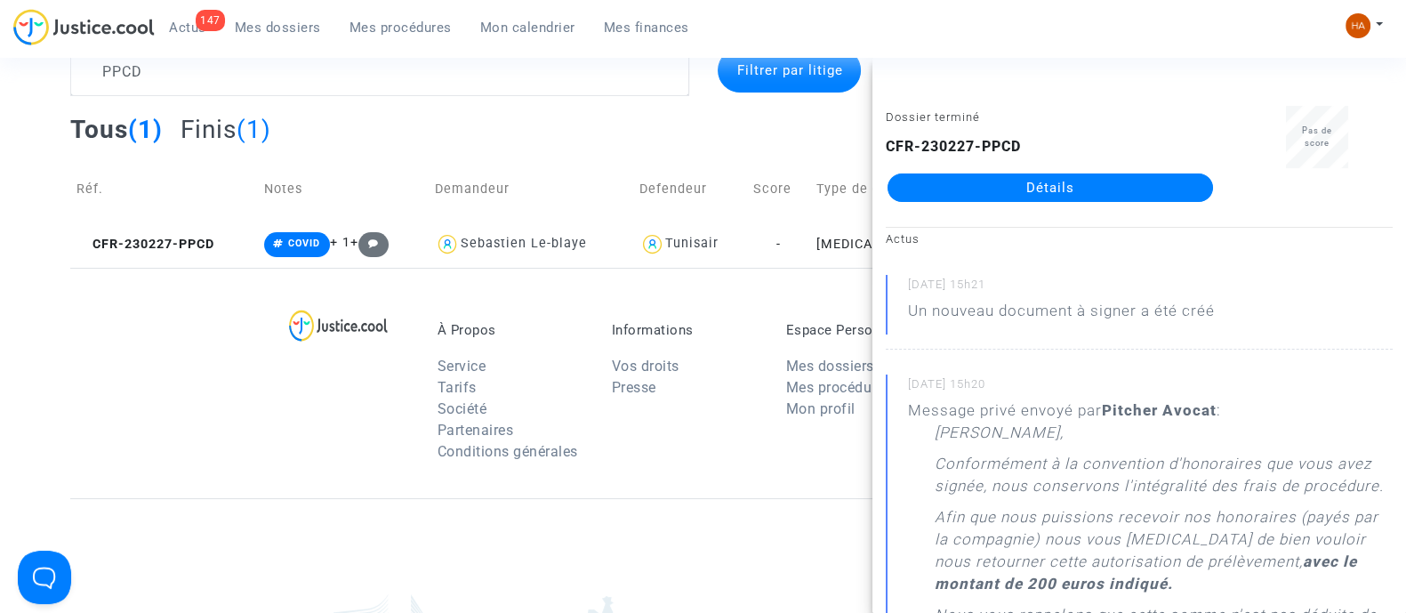
click at [956, 191] on link "Détails" at bounding box center [1051, 187] width 326 height 28
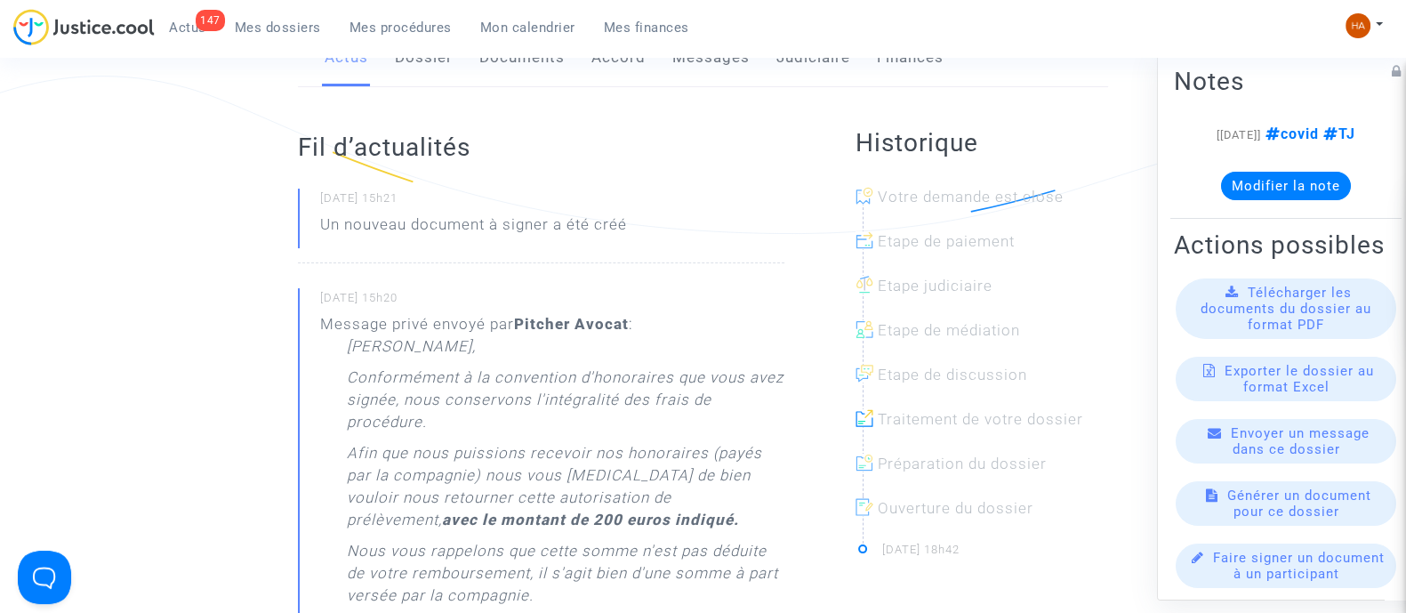
scroll to position [208, 0]
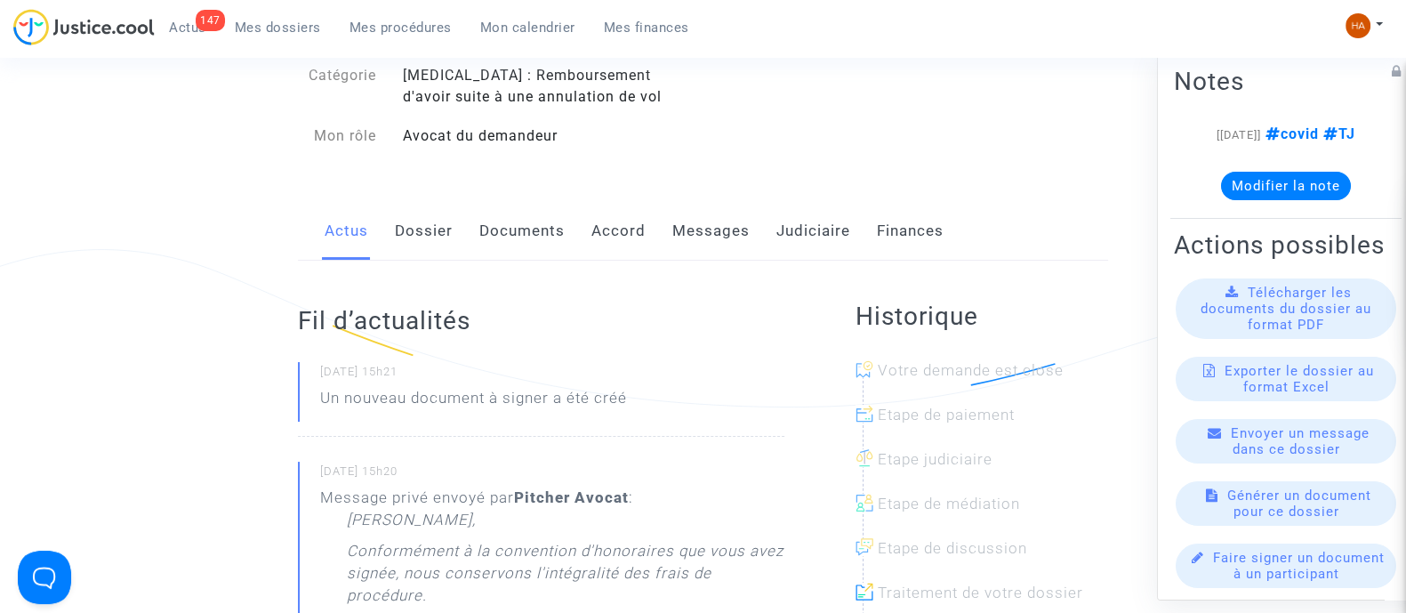
click at [717, 224] on link "Messages" at bounding box center [711, 231] width 77 height 59
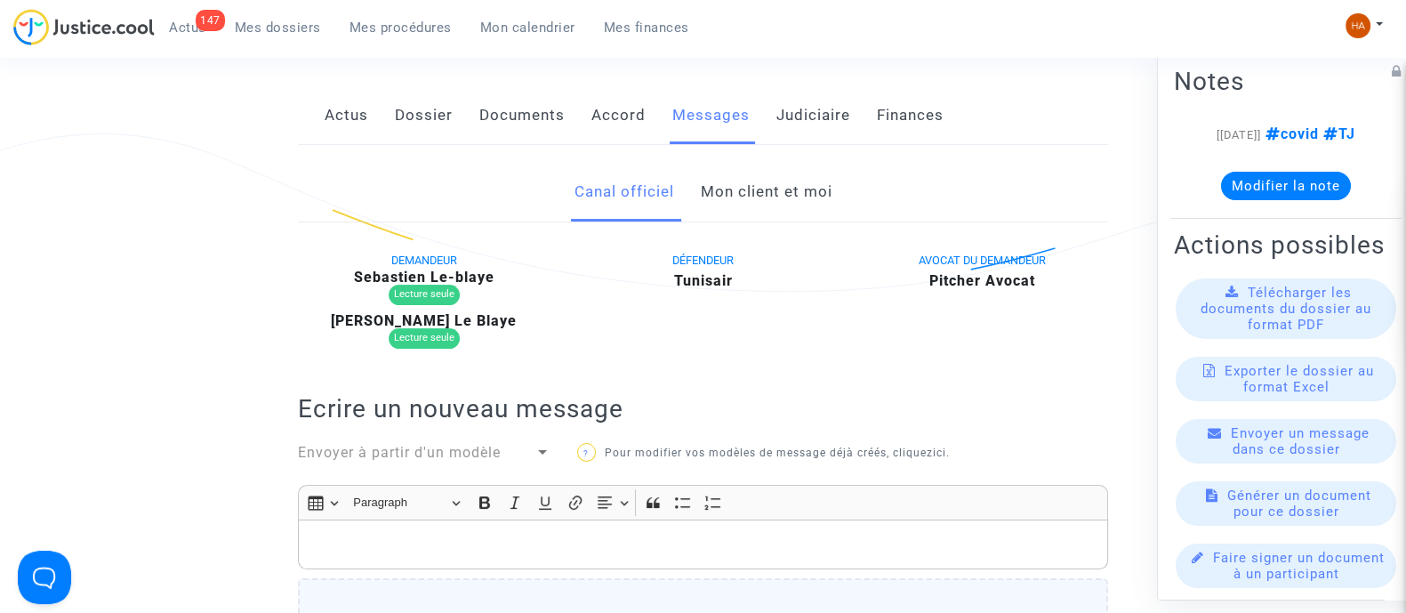
scroll to position [320, 0]
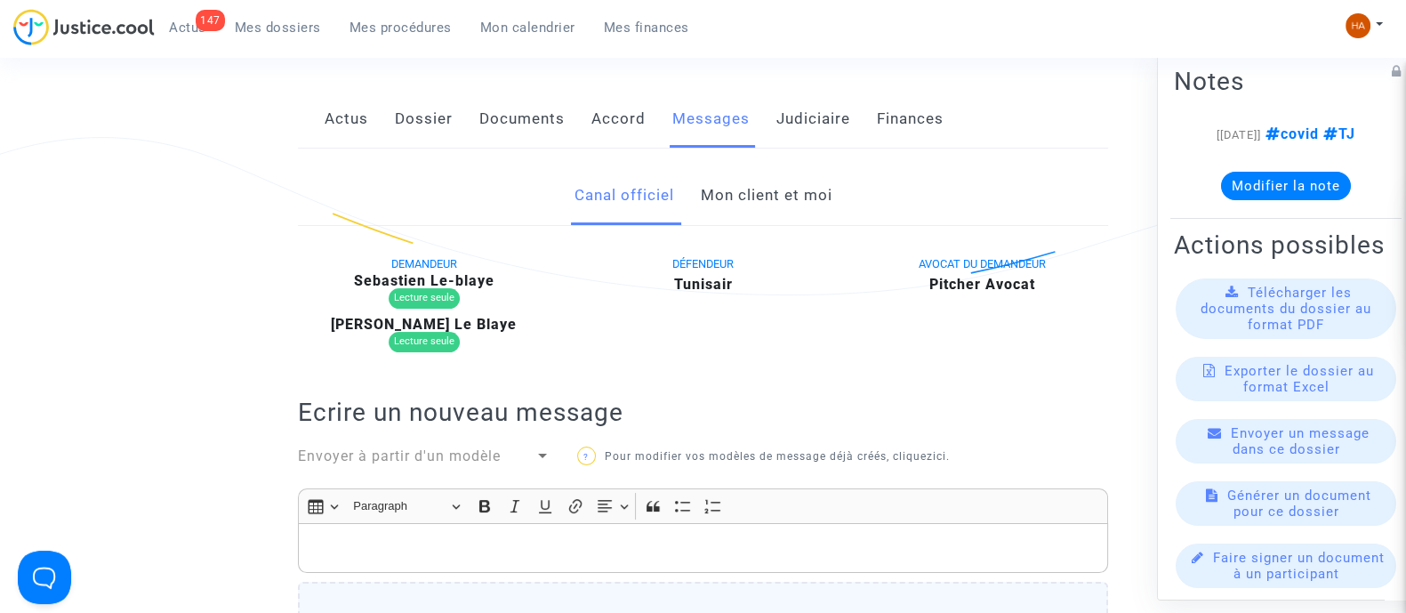
click at [775, 207] on link "Mon client et moi" at bounding box center [766, 195] width 132 height 59
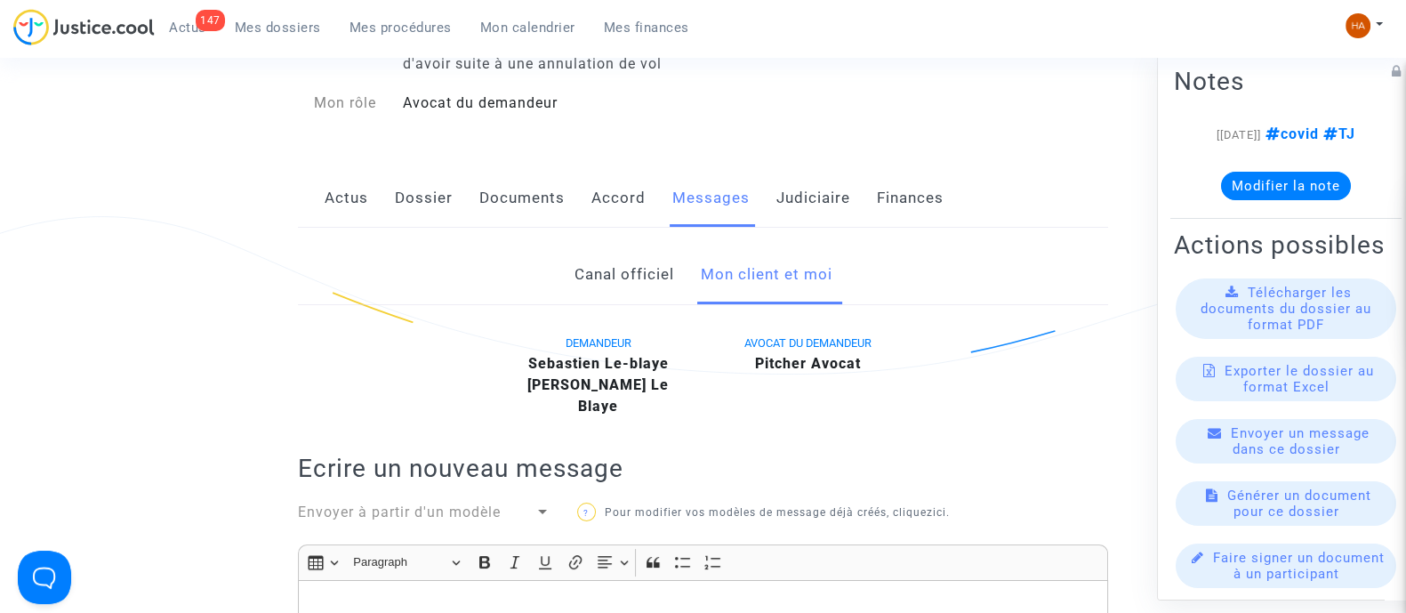
scroll to position [240, 0]
click at [800, 202] on link "Judiciaire" at bounding box center [814, 199] width 74 height 59
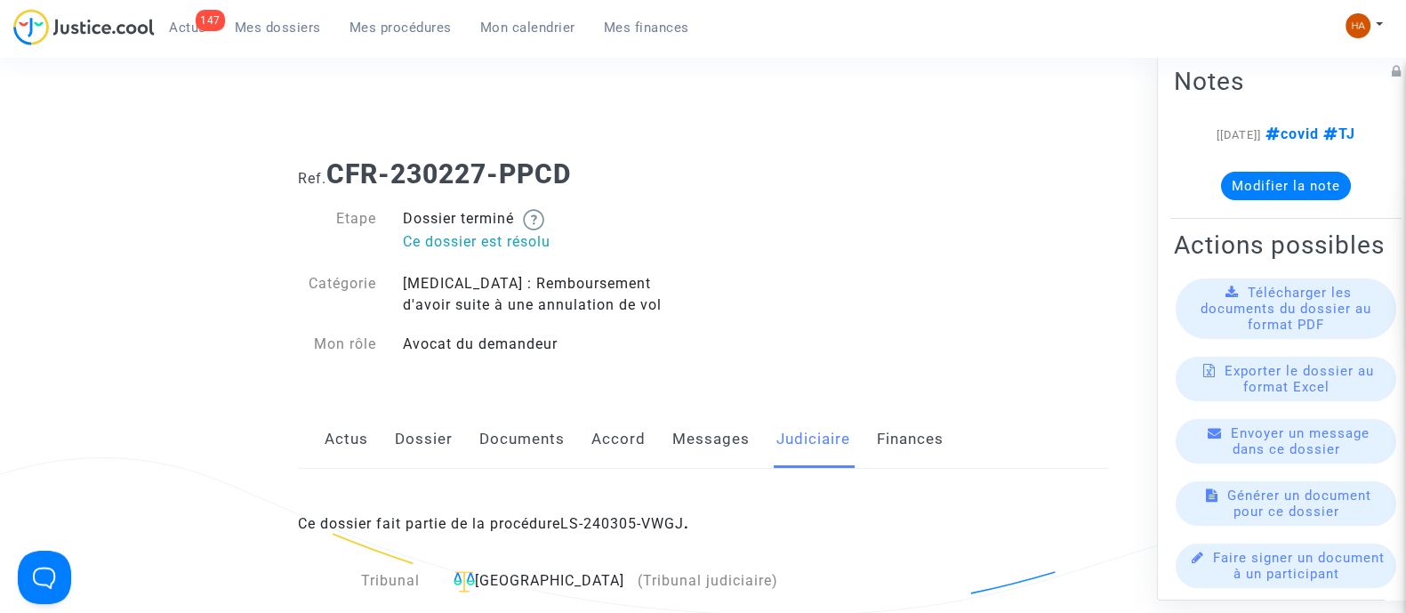
click at [431, 442] on link "Dossier" at bounding box center [424, 439] width 58 height 59
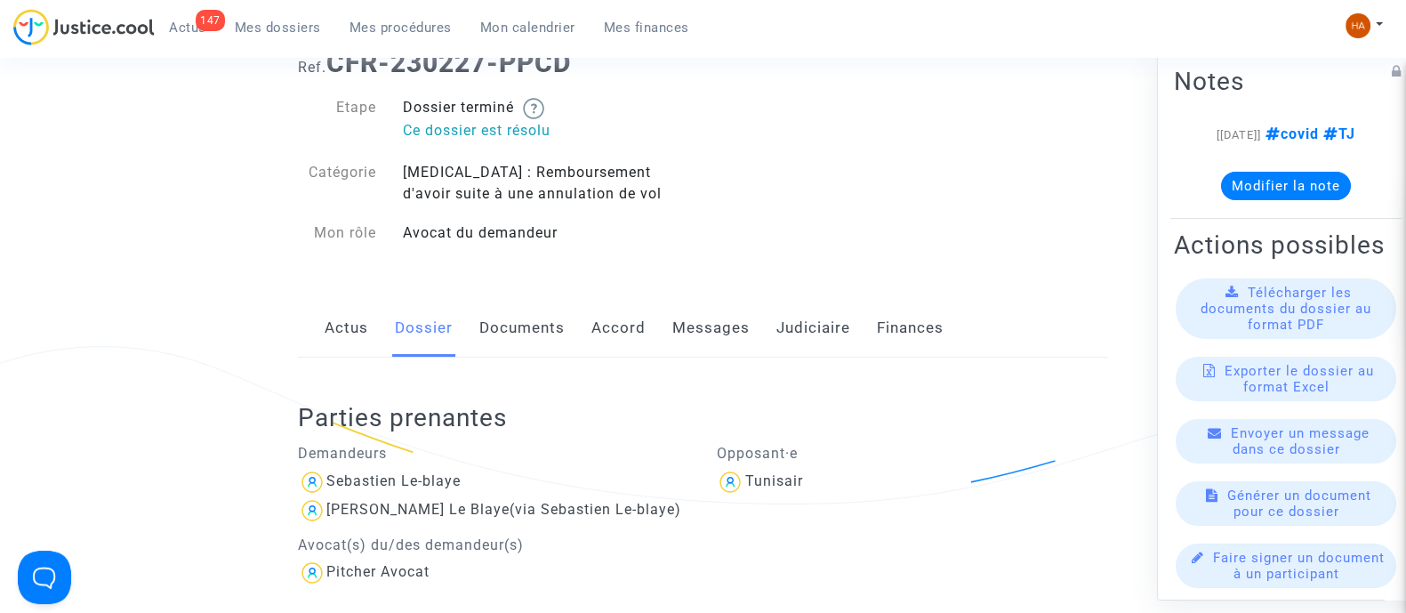
scroll to position [110, 0]
click at [694, 334] on link "Messages" at bounding box center [711, 329] width 77 height 59
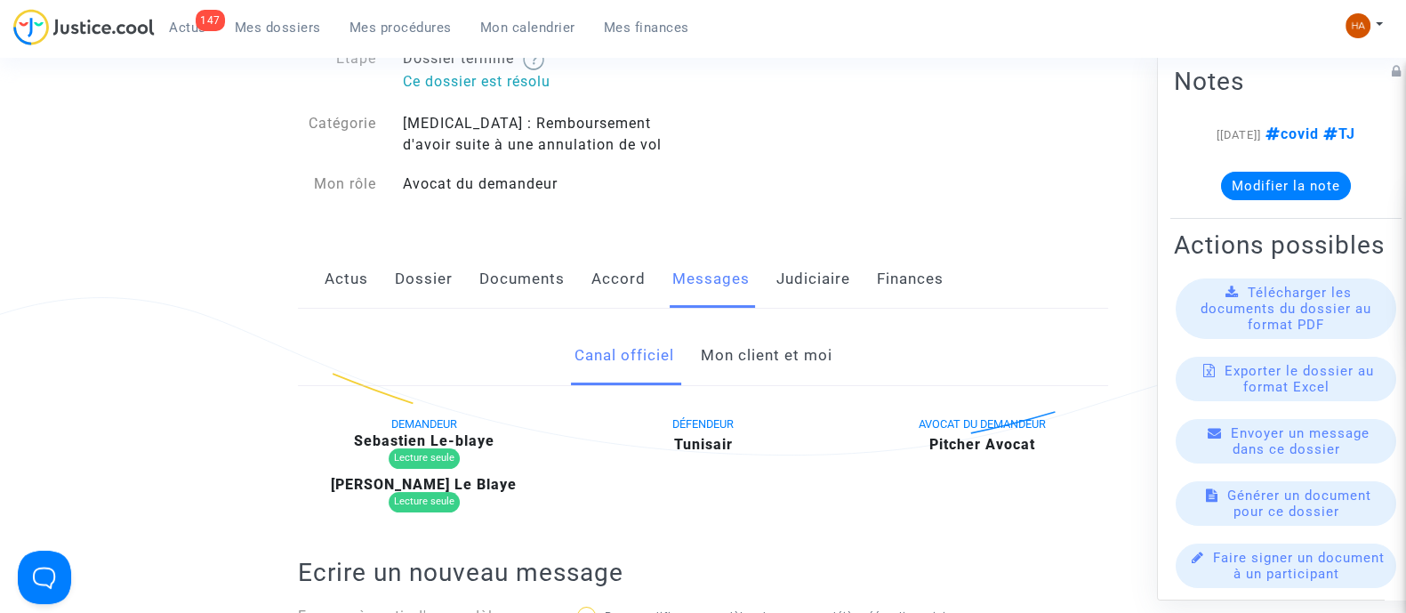
scroll to position [162, 0]
click at [799, 353] on link "Mon client et moi" at bounding box center [766, 354] width 132 height 59
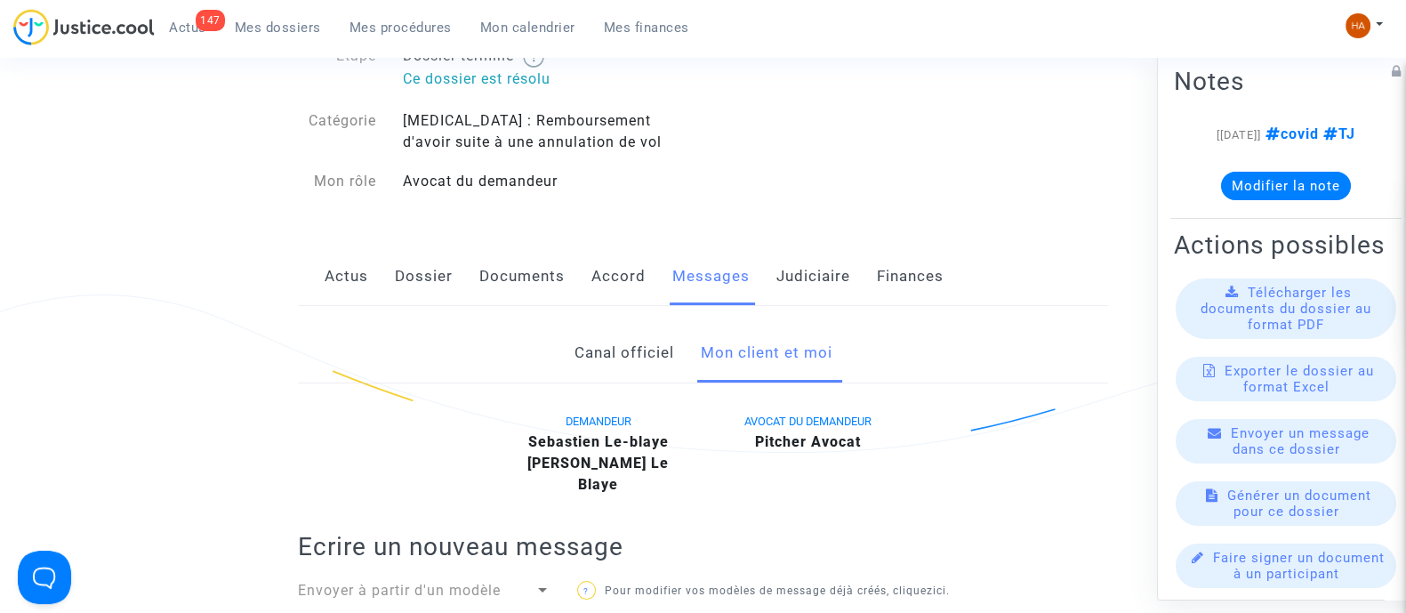
scroll to position [162, 0]
click at [636, 347] on link "Canal officiel" at bounding box center [624, 354] width 100 height 59
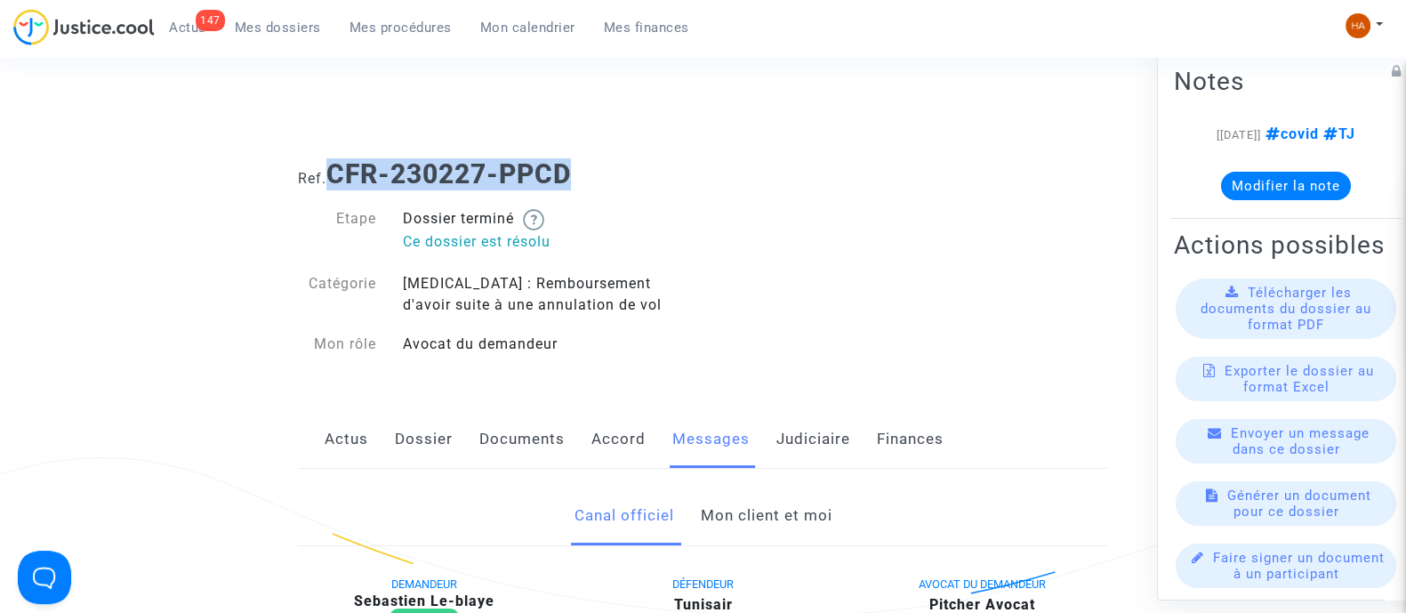
drag, startPoint x: 529, startPoint y: 181, endPoint x: 332, endPoint y: 182, distance: 197.5
click at [332, 182] on h1 "Ref. CFR-230227-PPCD" at bounding box center [703, 174] width 810 height 32
click at [799, 437] on link "Judiciaire" at bounding box center [814, 439] width 74 height 59
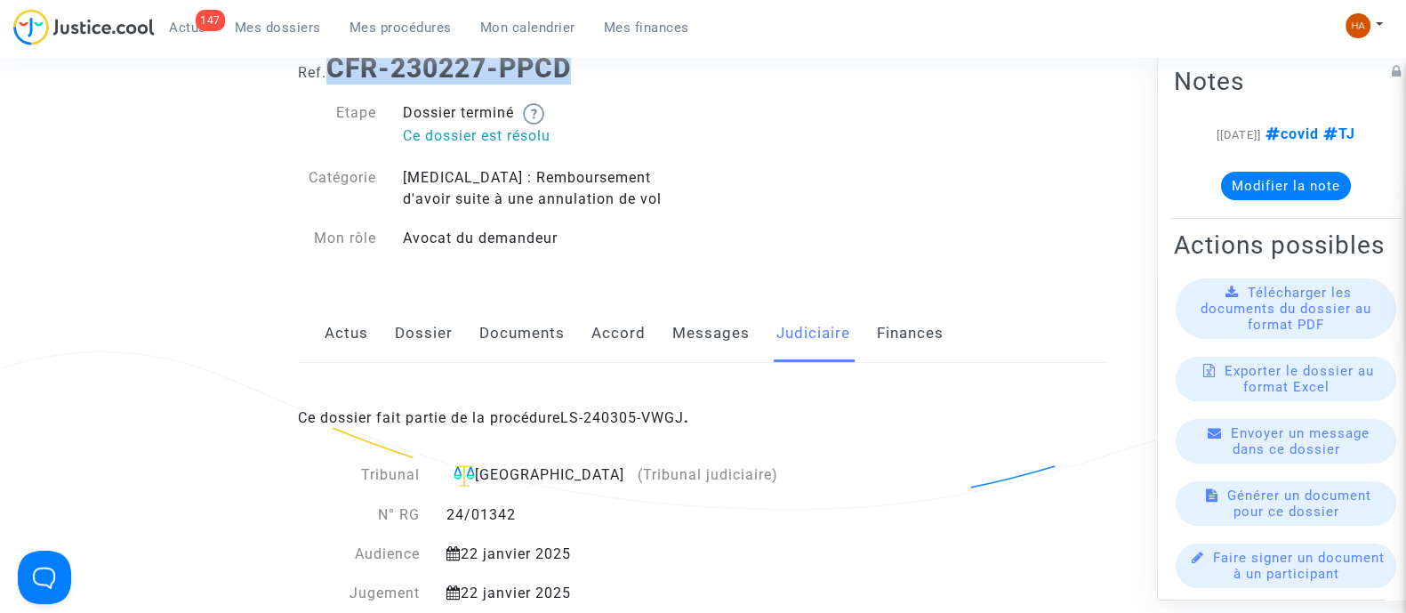
scroll to position [106, 0]
click at [645, 411] on link "LS-240305-VWGJ" at bounding box center [622, 417] width 124 height 17
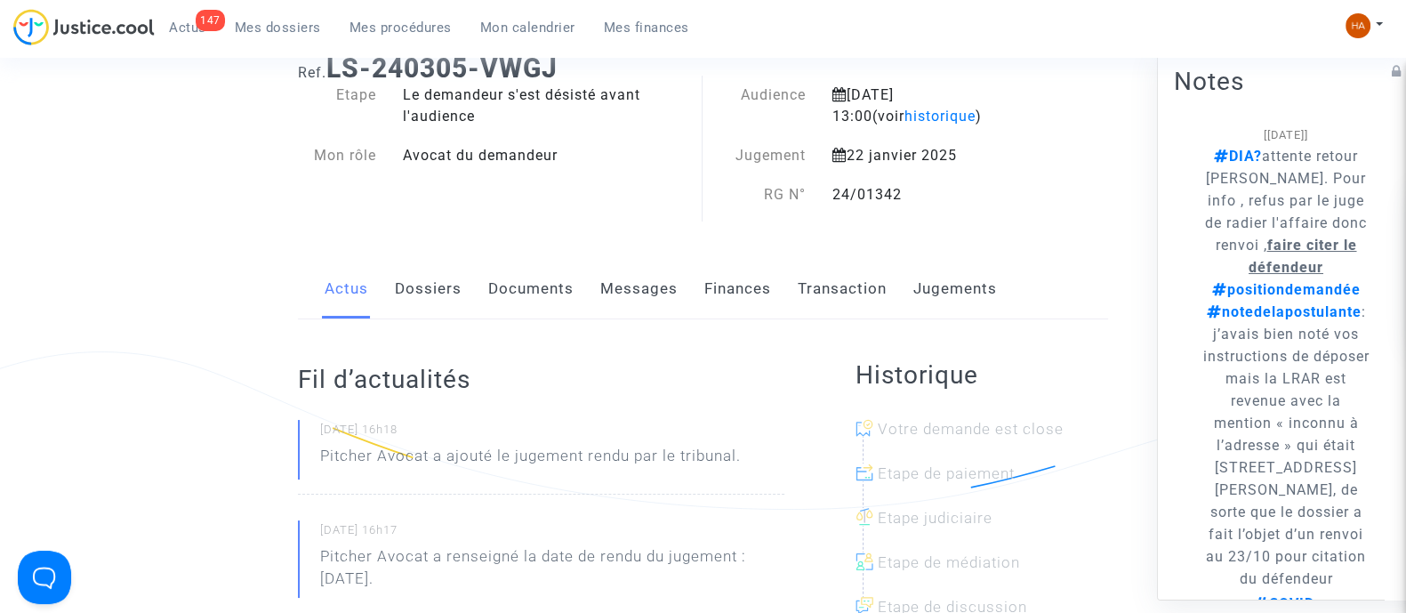
click at [623, 291] on link "Messages" at bounding box center [638, 289] width 77 height 59
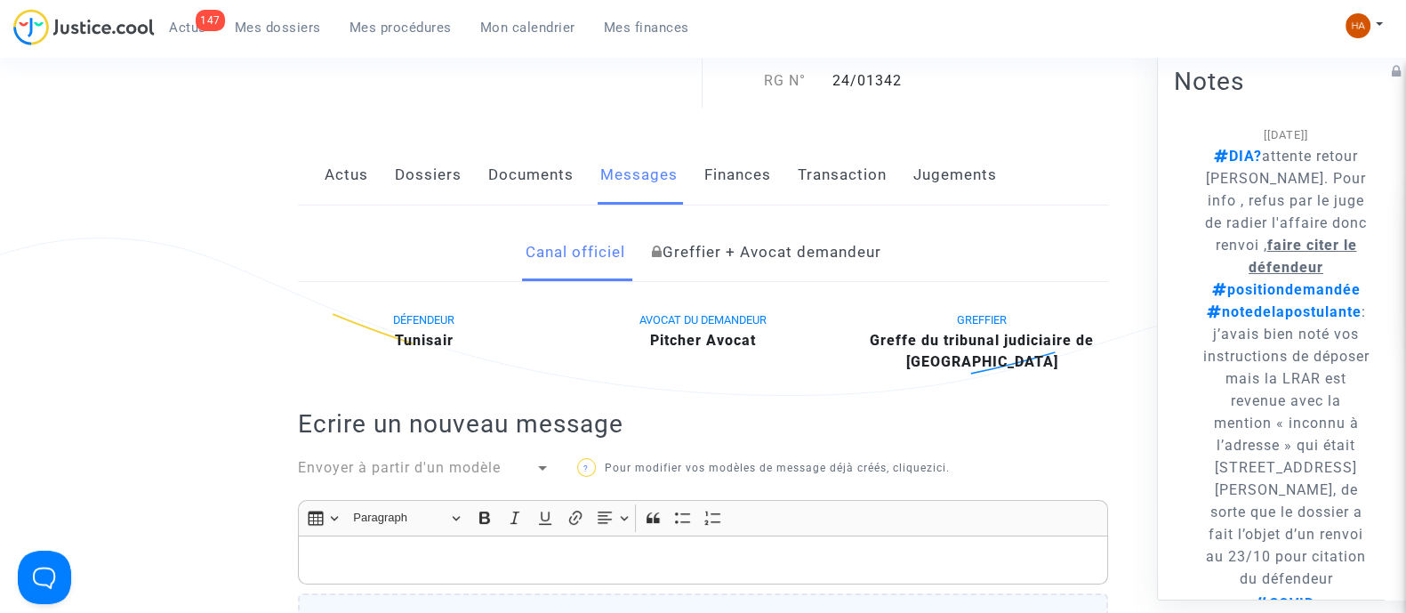
scroll to position [219, 0]
click at [765, 252] on link "Greffier + Avocat demandeur" at bounding box center [766, 253] width 230 height 59
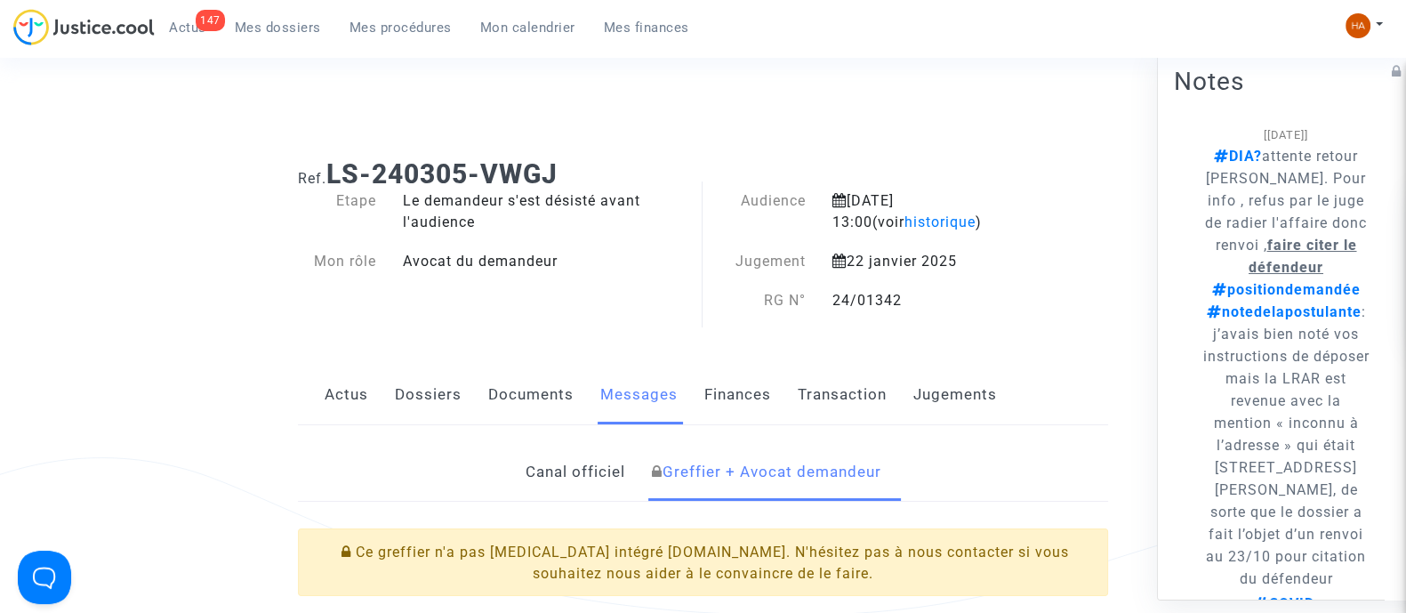
click at [359, 396] on link "Actus" at bounding box center [347, 395] width 44 height 59
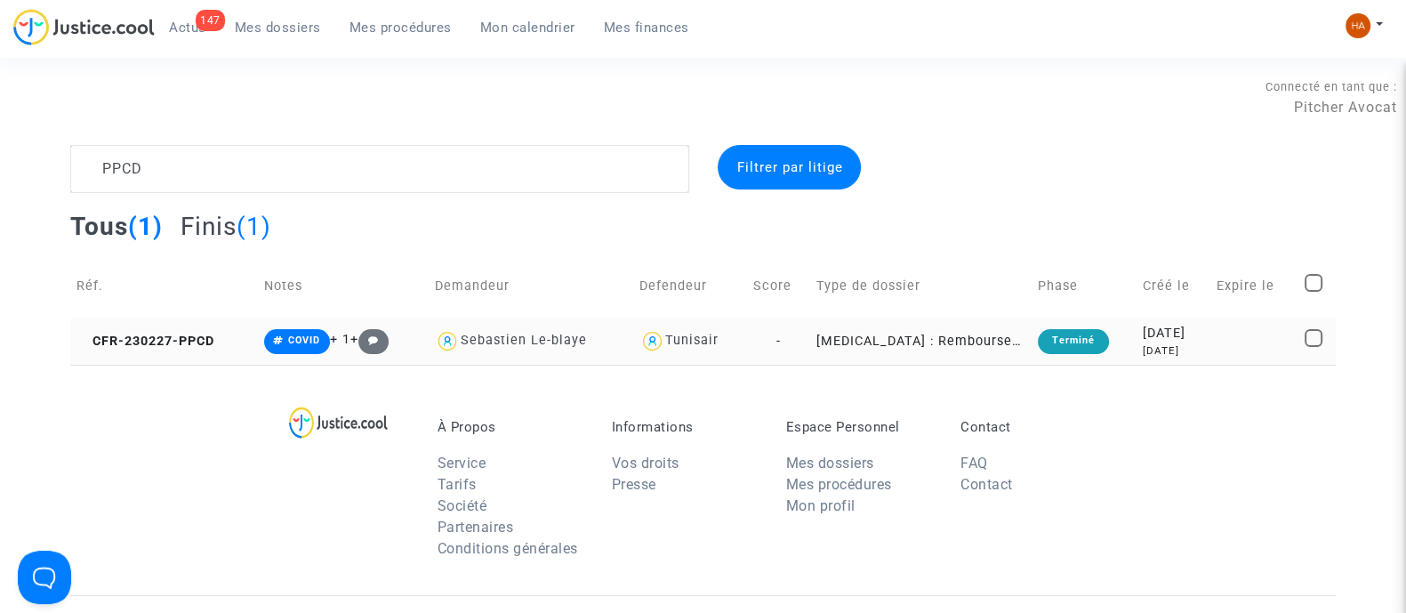
type textarea "PPCD"
click at [779, 339] on td "-" at bounding box center [778, 341] width 63 height 47
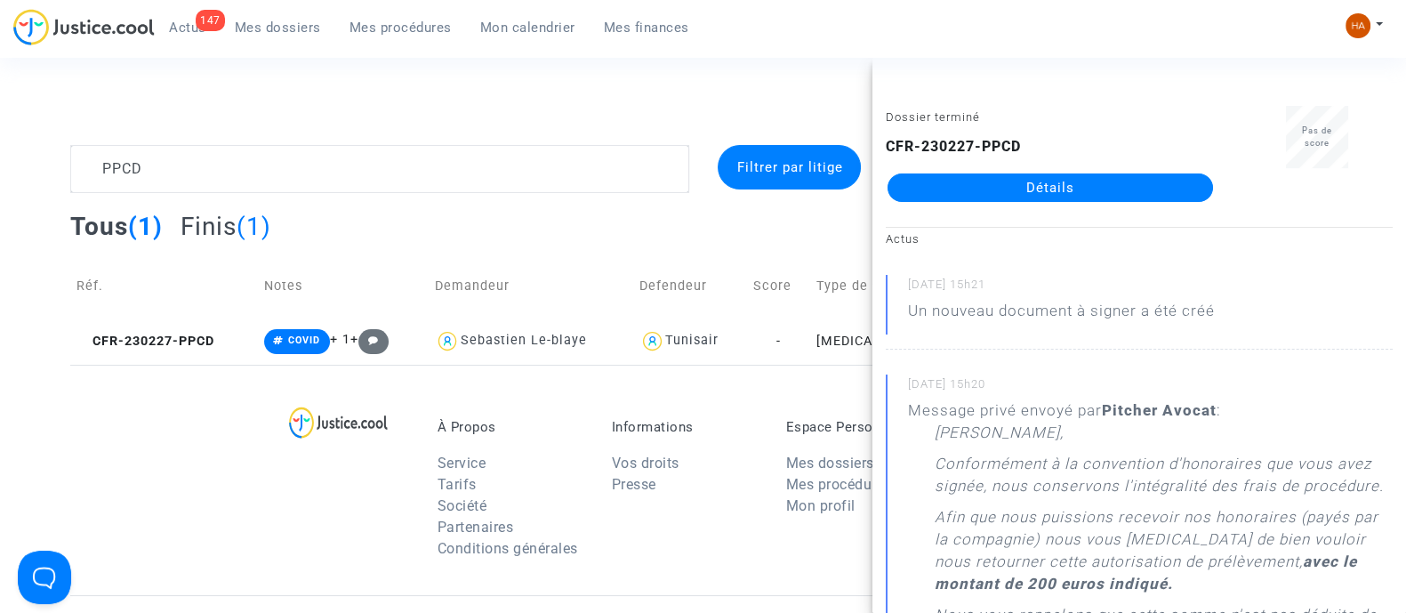
click at [1067, 181] on link "Détails" at bounding box center [1051, 187] width 326 height 28
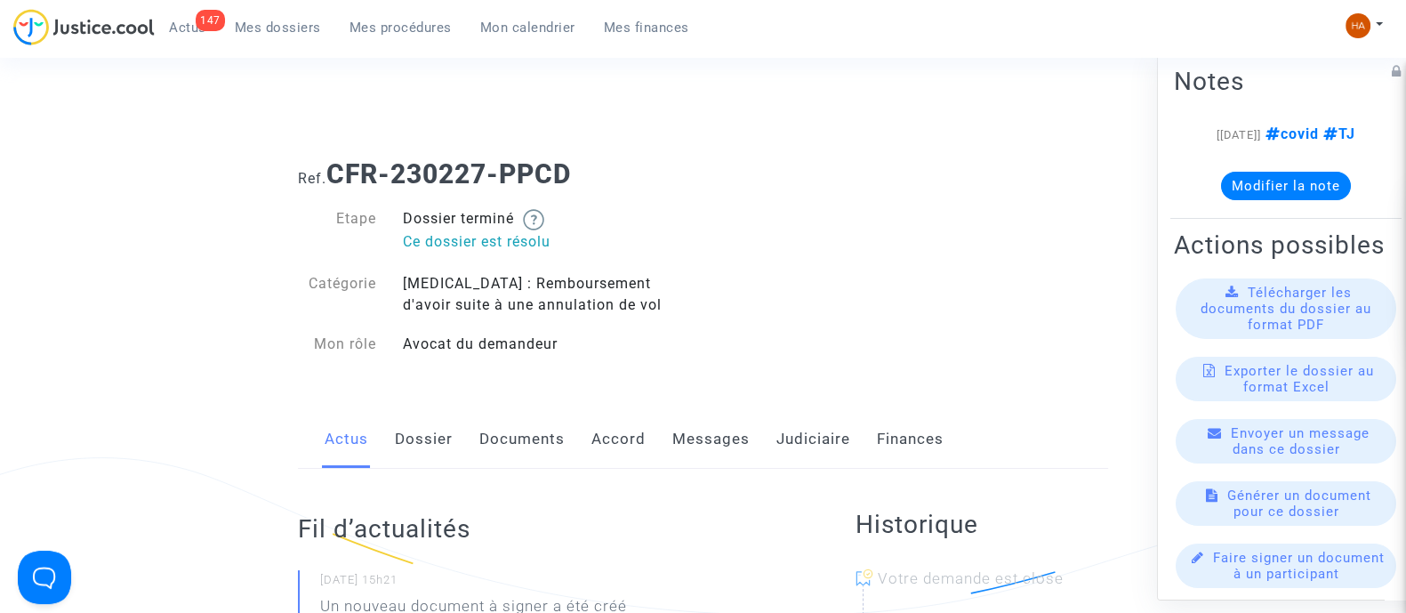
click at [682, 441] on link "Messages" at bounding box center [711, 439] width 77 height 59
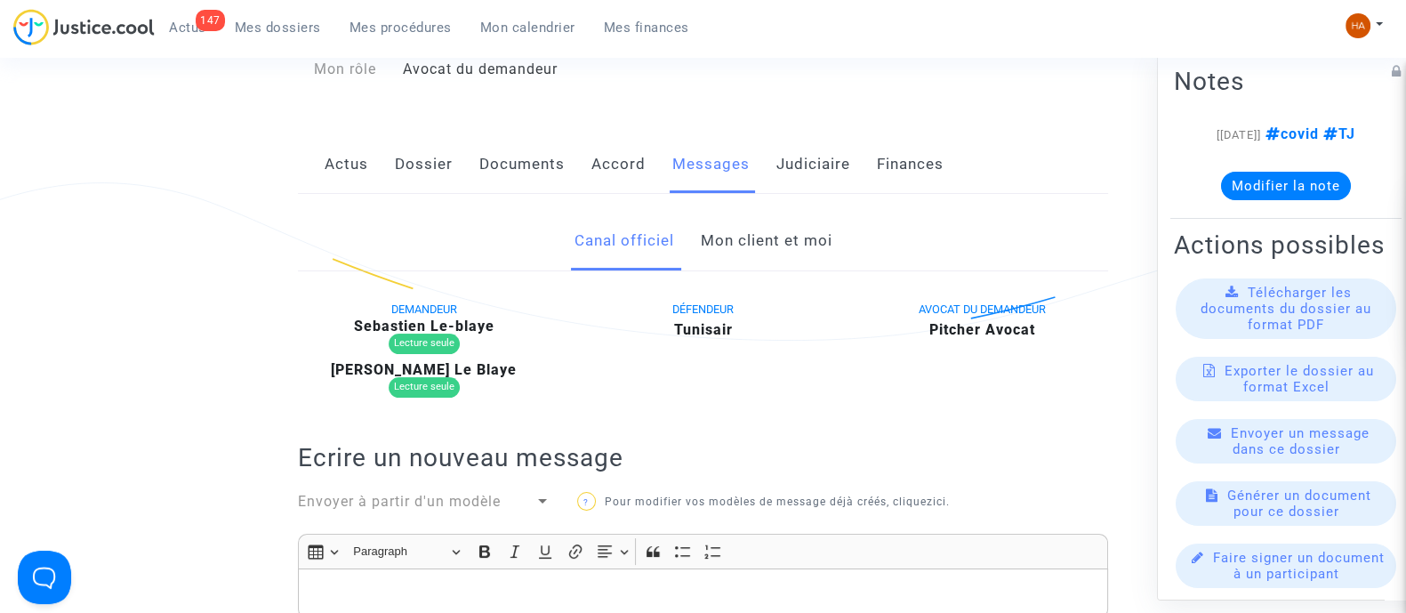
scroll to position [273, 0]
click at [772, 251] on link "Mon client et moi" at bounding box center [766, 242] width 132 height 59
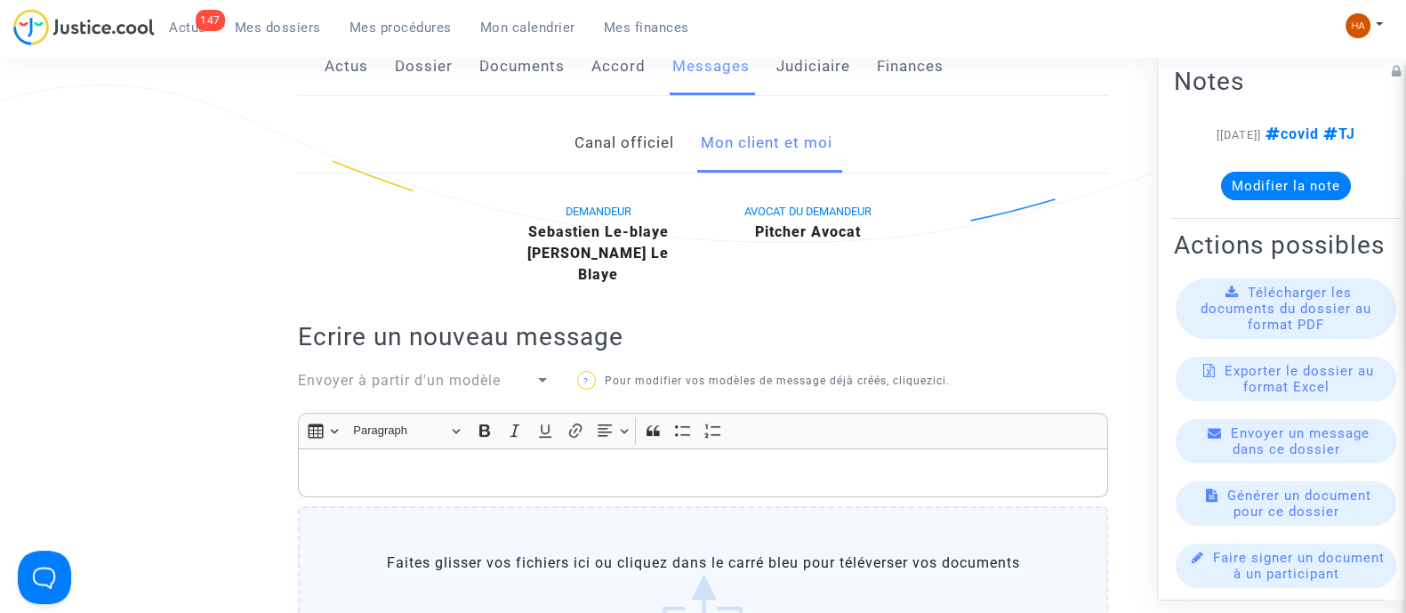
scroll to position [375, 0]
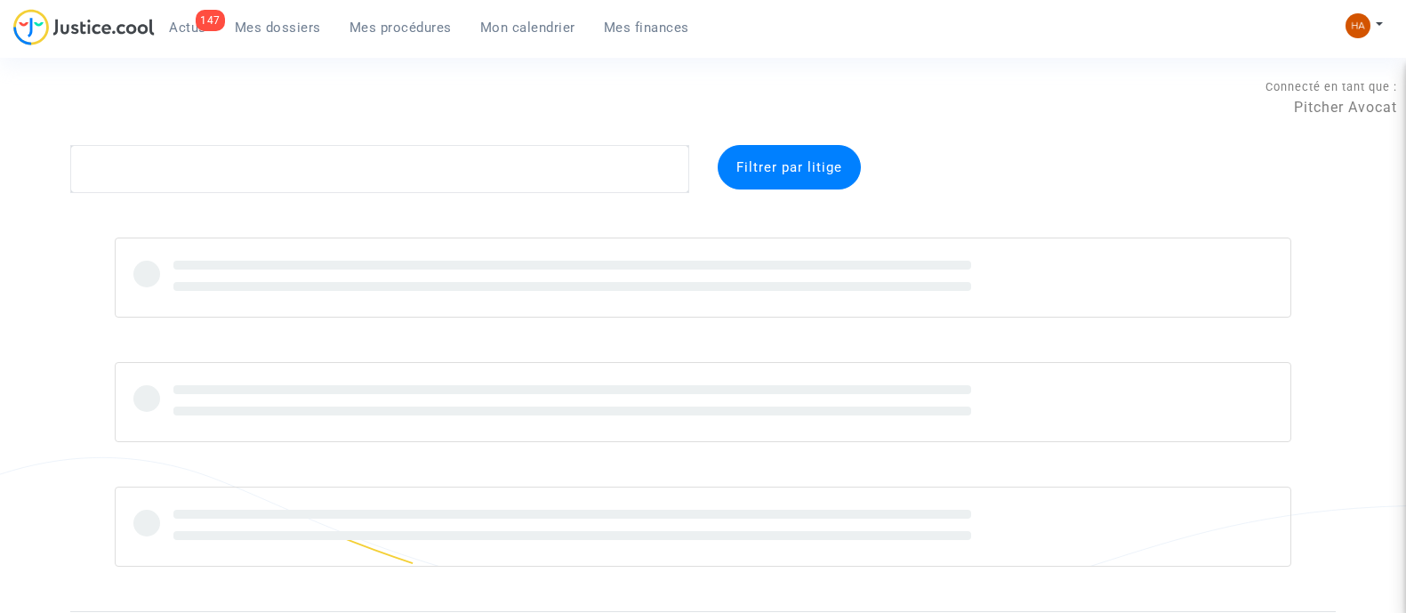
click at [242, 168] on textarea at bounding box center [379, 169] width 619 height 48
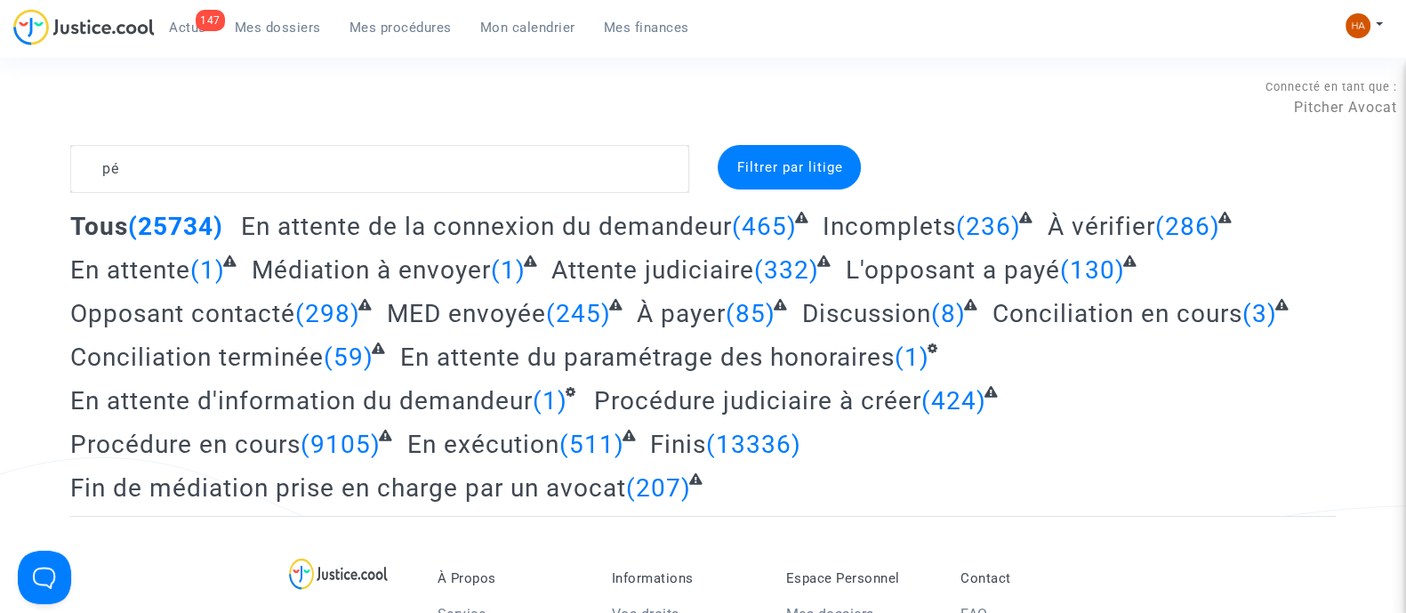
type textarea "p"
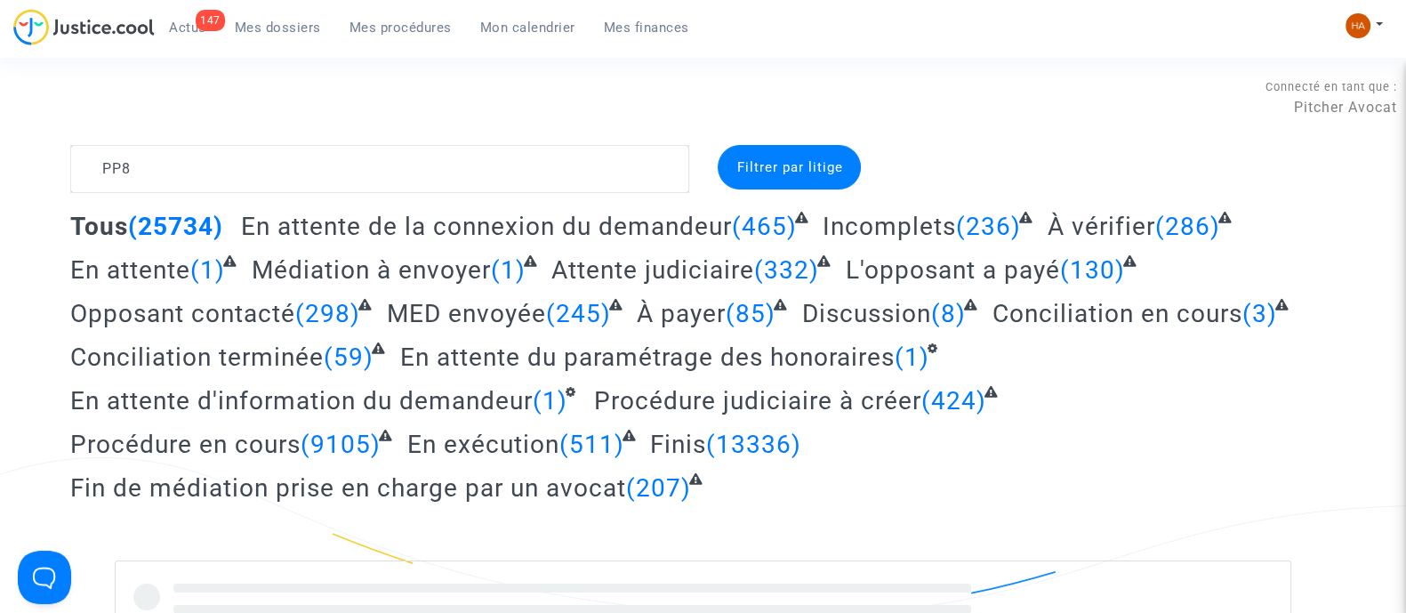
click at [113, 173] on textarea at bounding box center [379, 169] width 619 height 48
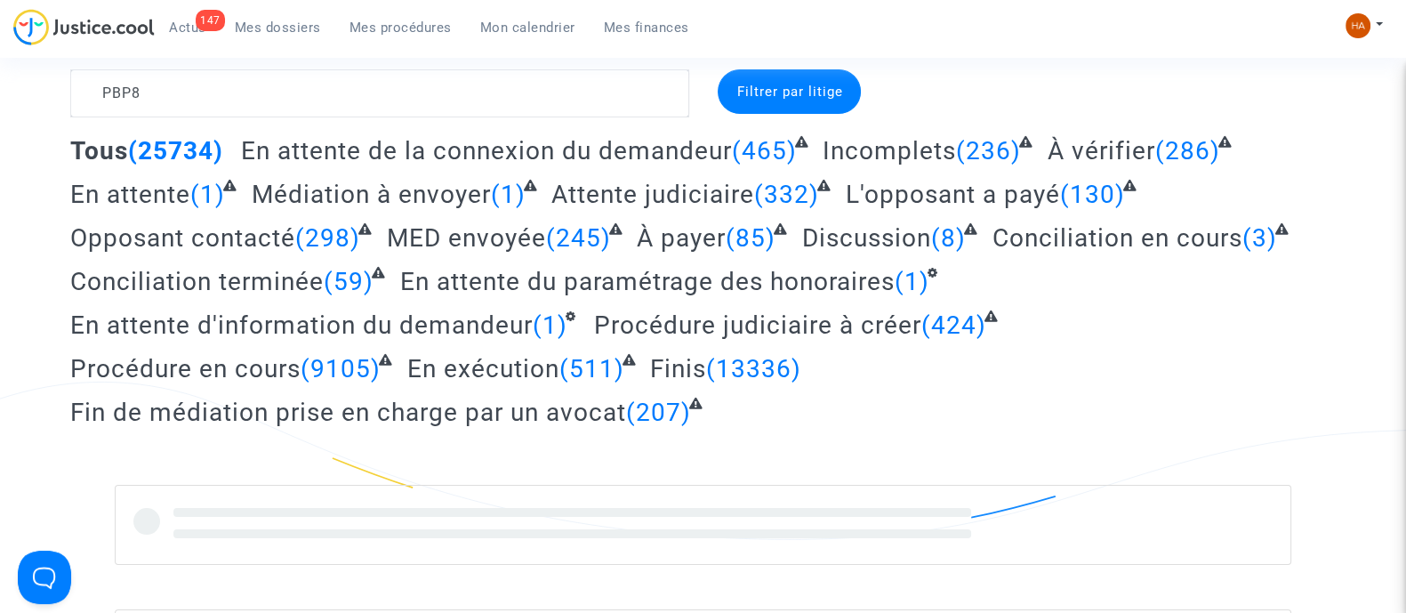
scroll to position [55, 0]
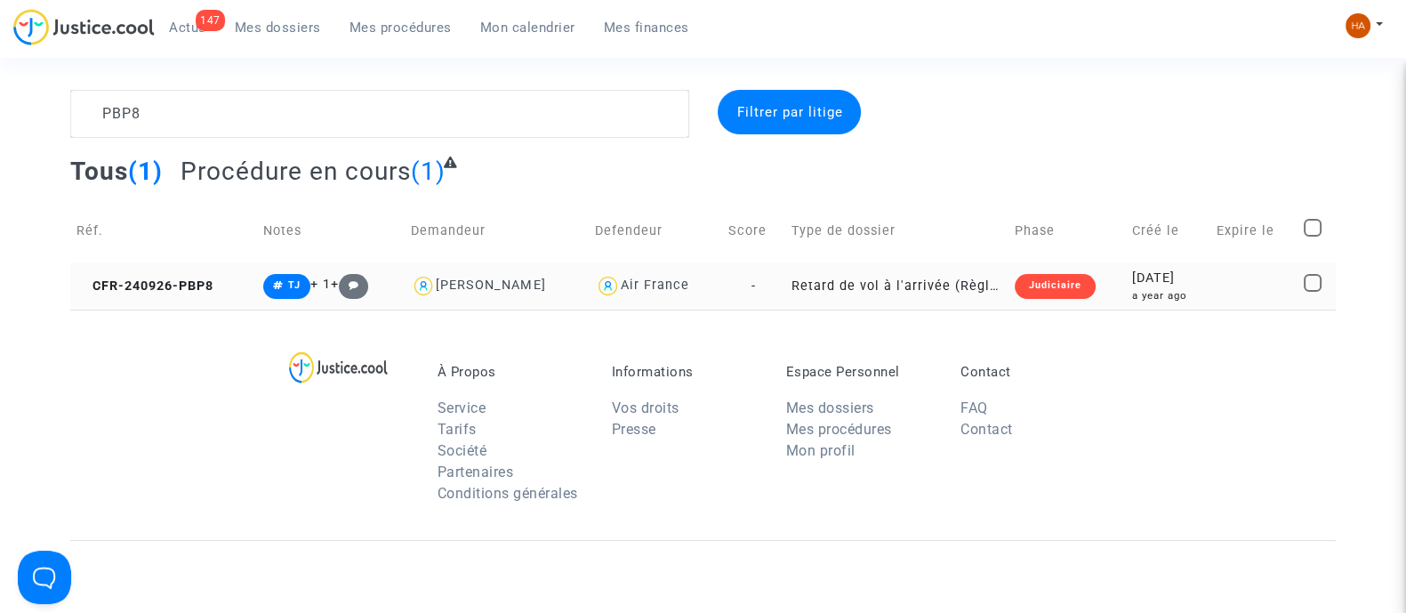
type textarea "PBP8"
click at [741, 286] on td "-" at bounding box center [753, 285] width 63 height 47
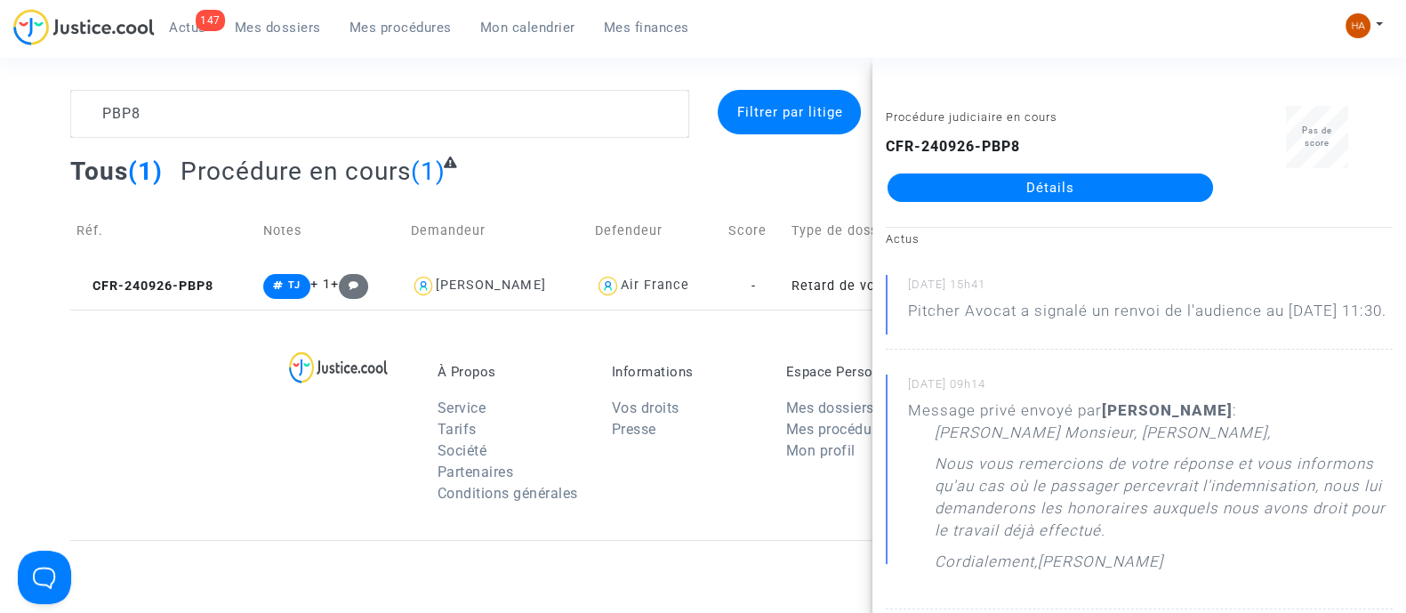
click at [1005, 184] on link "Détails" at bounding box center [1051, 187] width 326 height 28
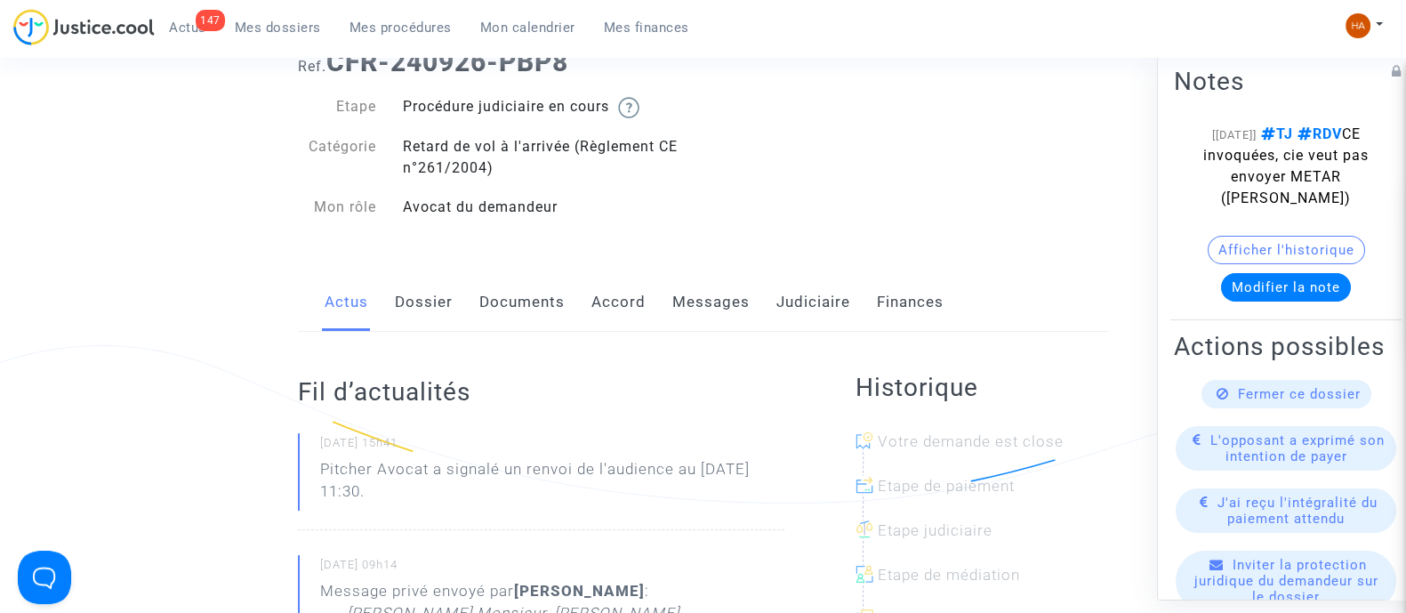
scroll to position [110, 0]
click at [824, 309] on link "Judiciaire" at bounding box center [814, 304] width 74 height 59
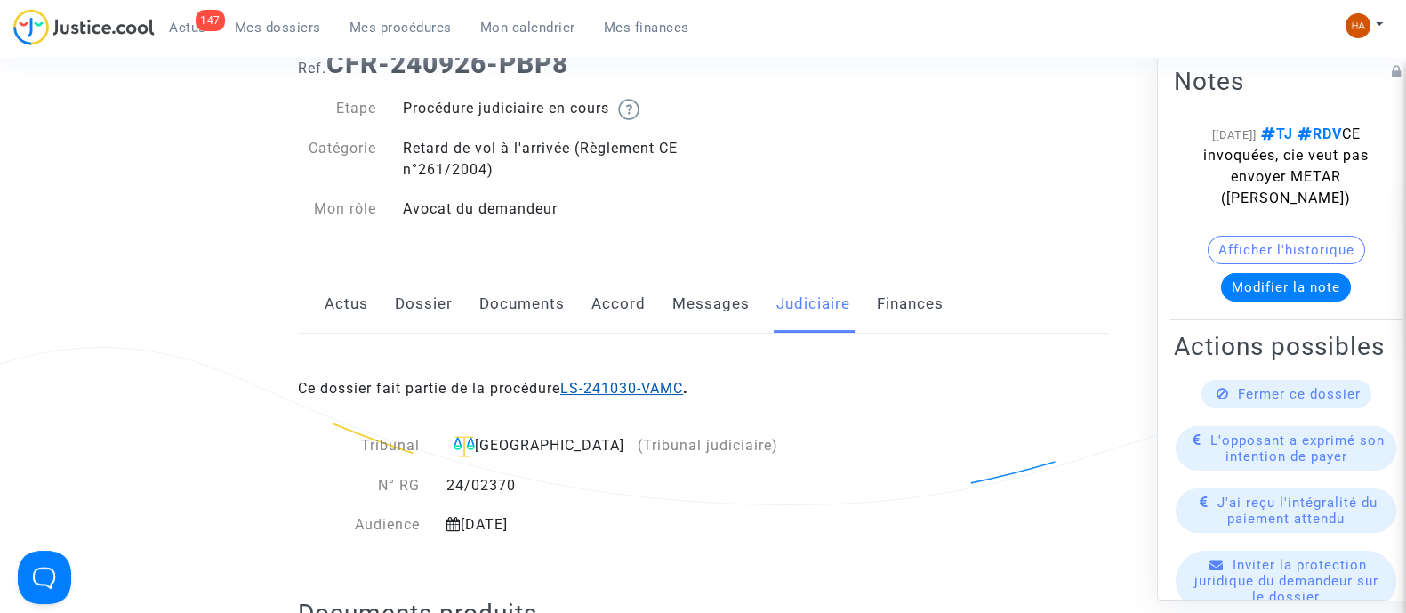
click at [640, 384] on link "LS-241030-VAMC" at bounding box center [621, 388] width 123 height 17
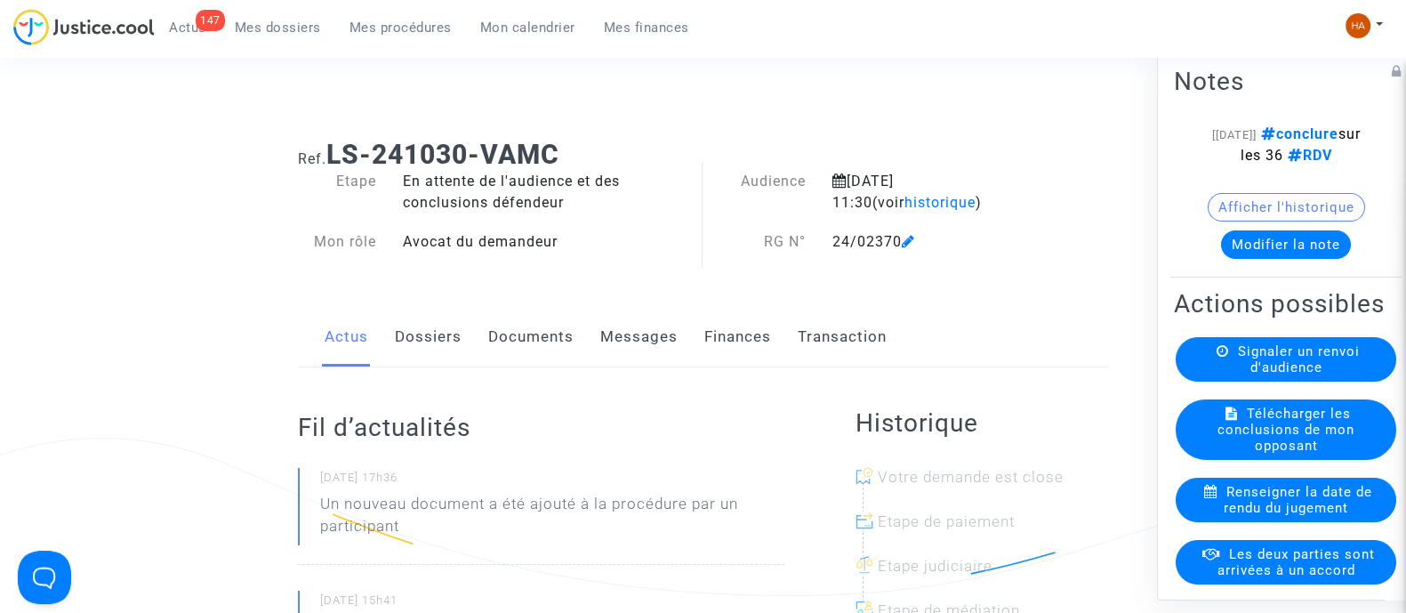
scroll to position [19, 0]
click at [433, 338] on link "Dossiers" at bounding box center [428, 338] width 67 height 59
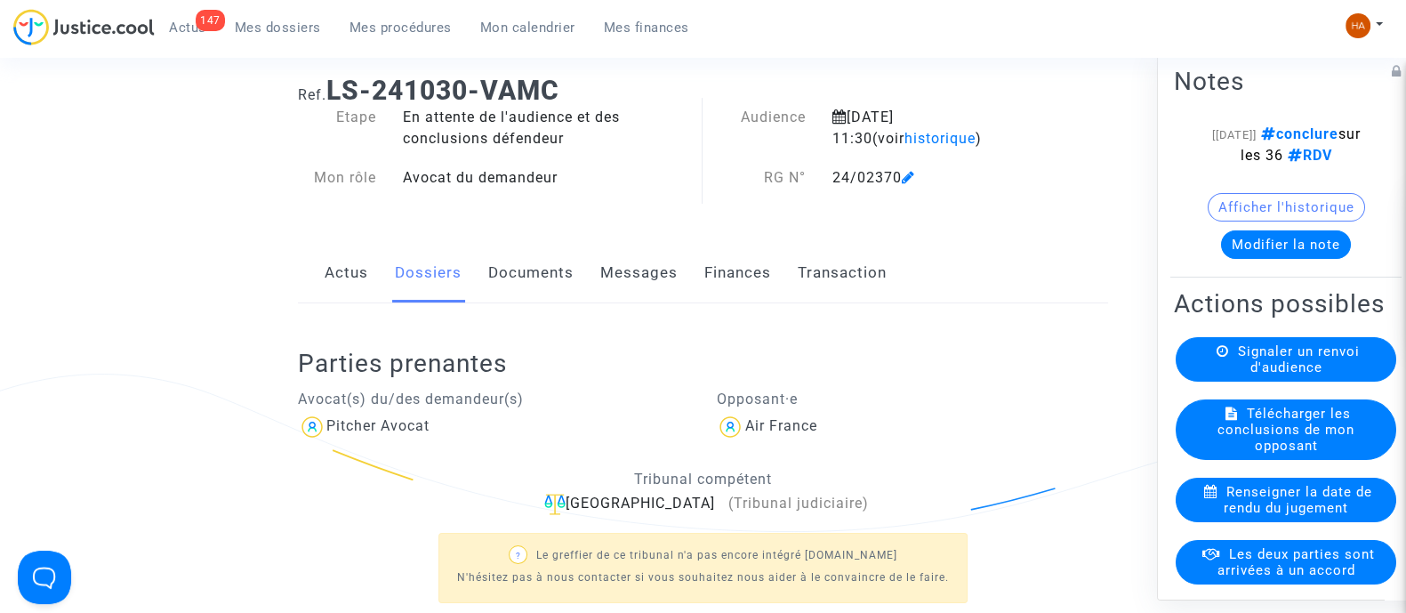
scroll to position [77, 0]
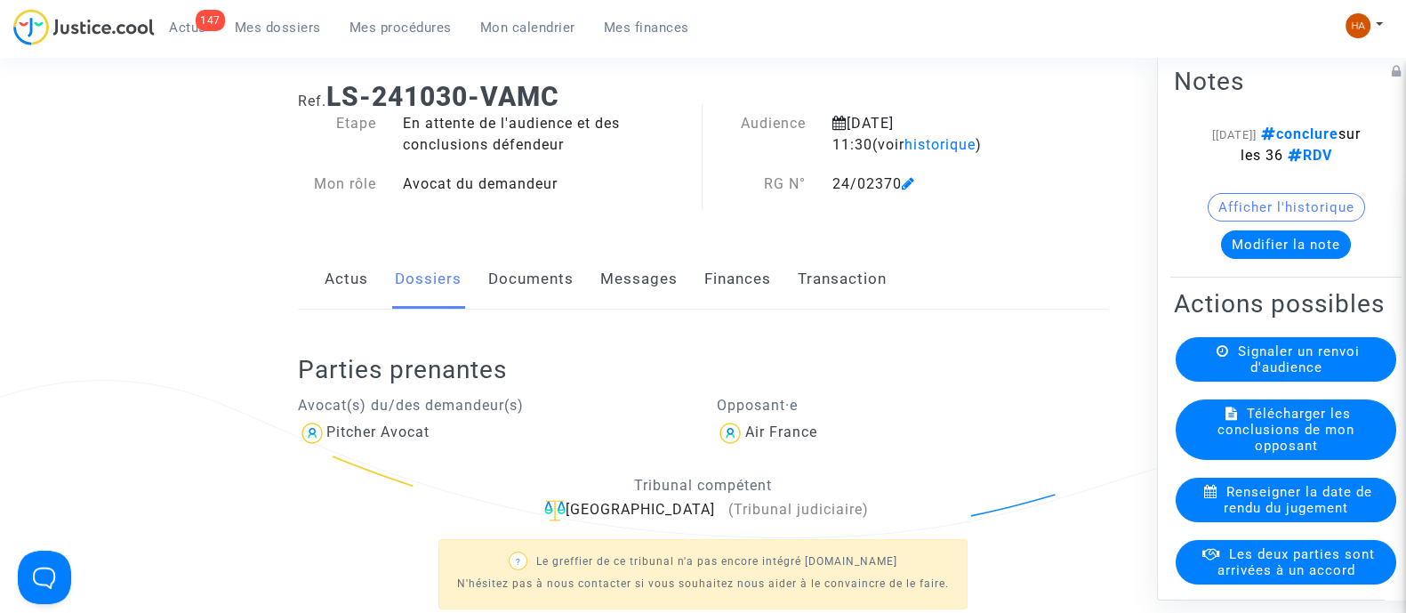
click at [623, 274] on link "Messages" at bounding box center [638, 279] width 77 height 59
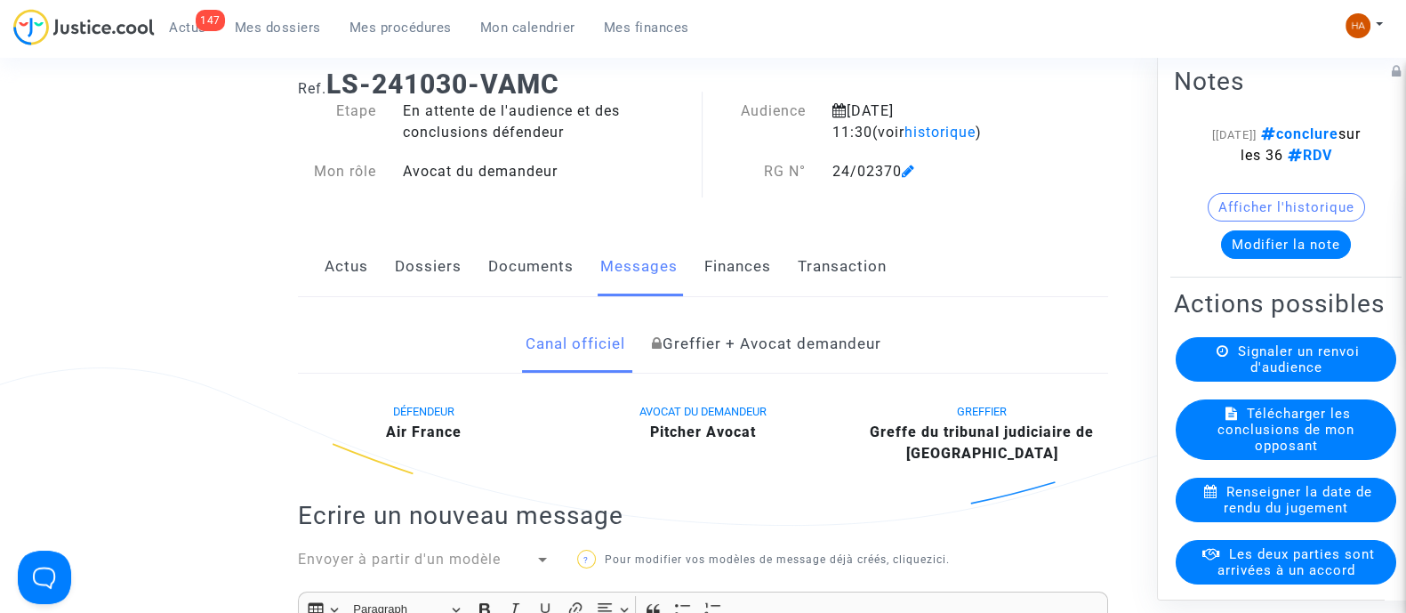
scroll to position [88, 0]
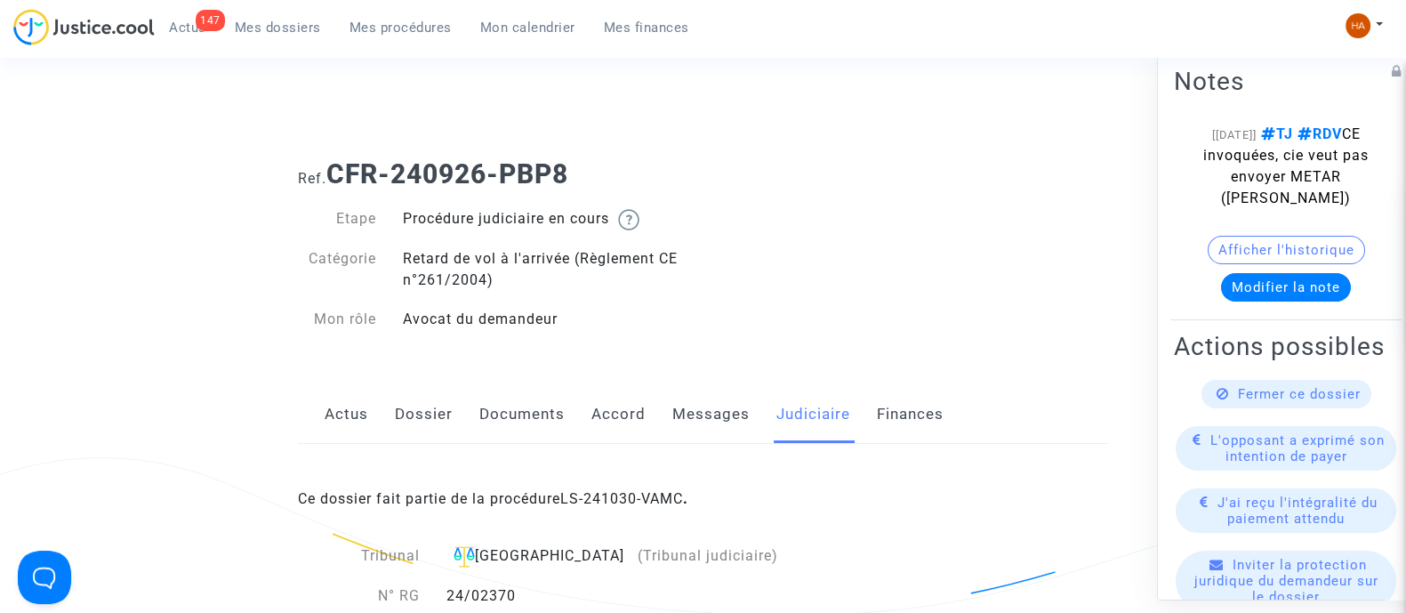
drag, startPoint x: 519, startPoint y: 171, endPoint x: 325, endPoint y: 175, distance: 194.0
click at [325, 175] on h1 "Ref. CFR-240926-PBP8" at bounding box center [703, 174] width 810 height 32
copy h1 "CFR-240926-PBP8"
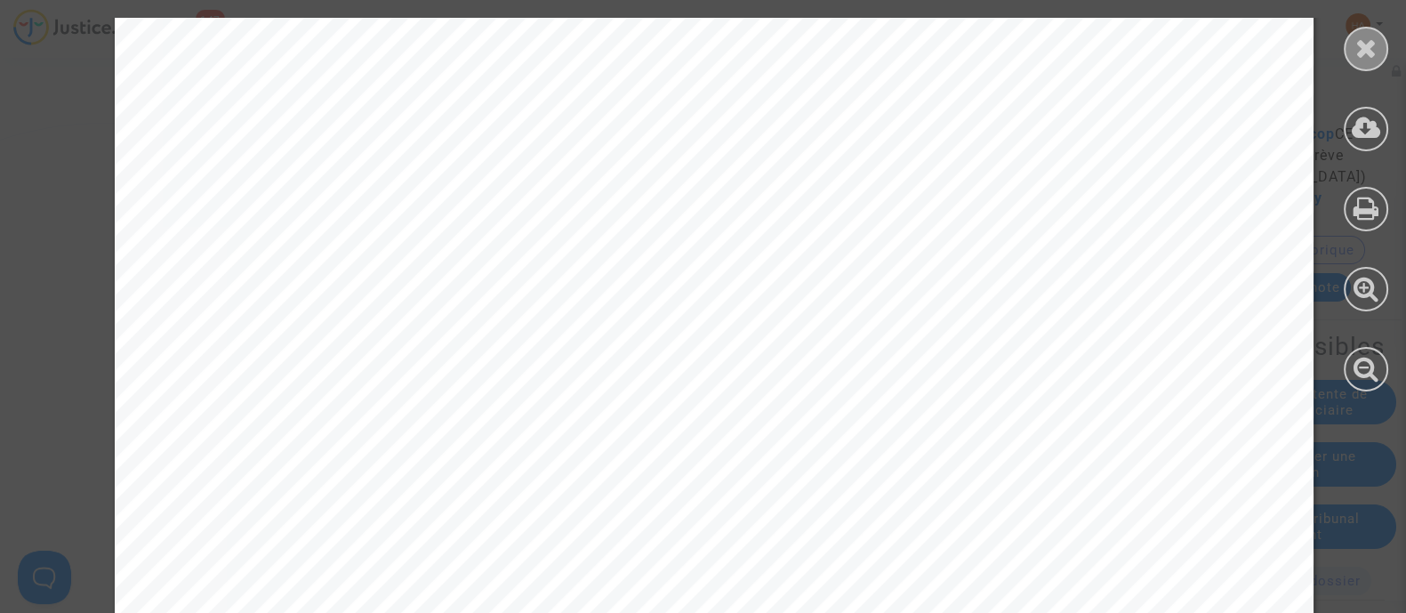
scroll to position [1112, 0]
click at [1362, 36] on icon at bounding box center [1367, 48] width 22 height 27
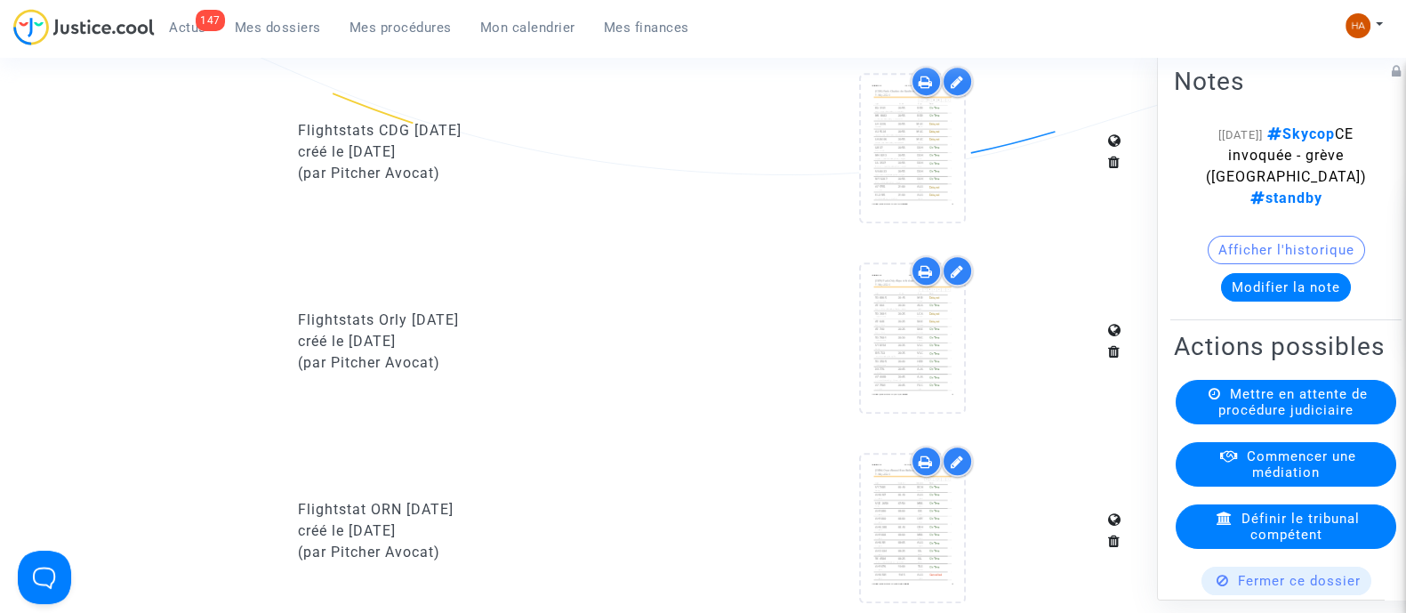
scroll to position [1223, 0]
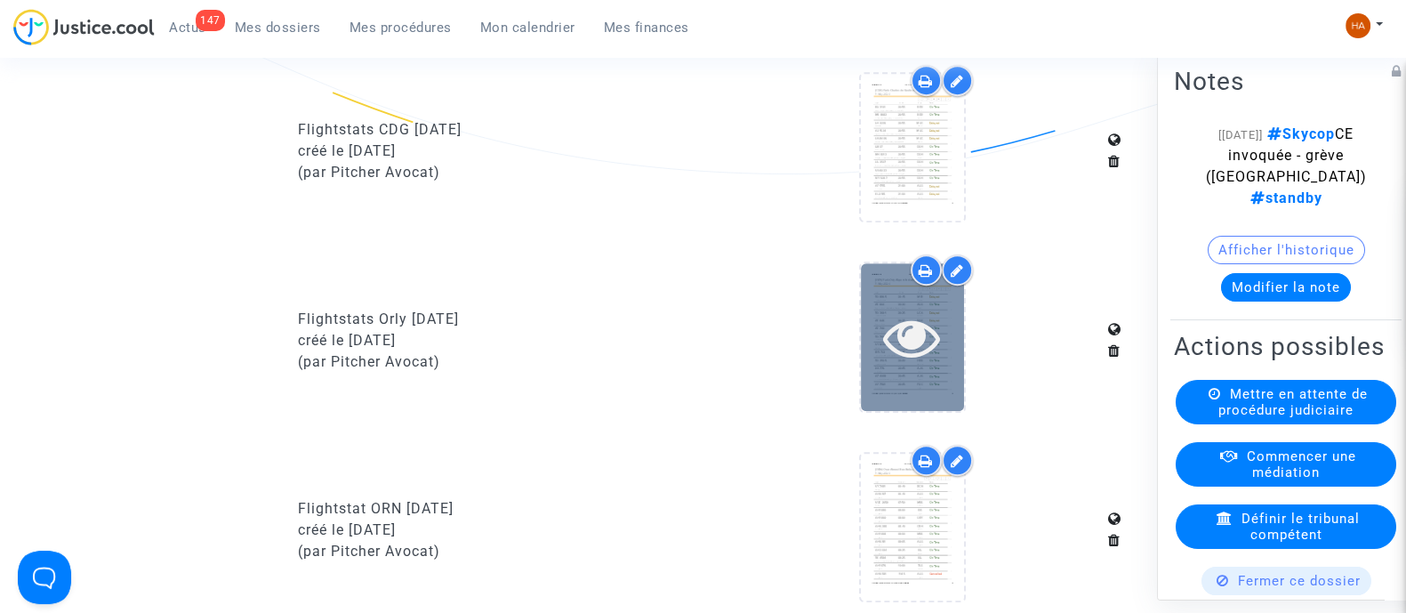
click at [934, 366] on icon at bounding box center [912, 337] width 58 height 57
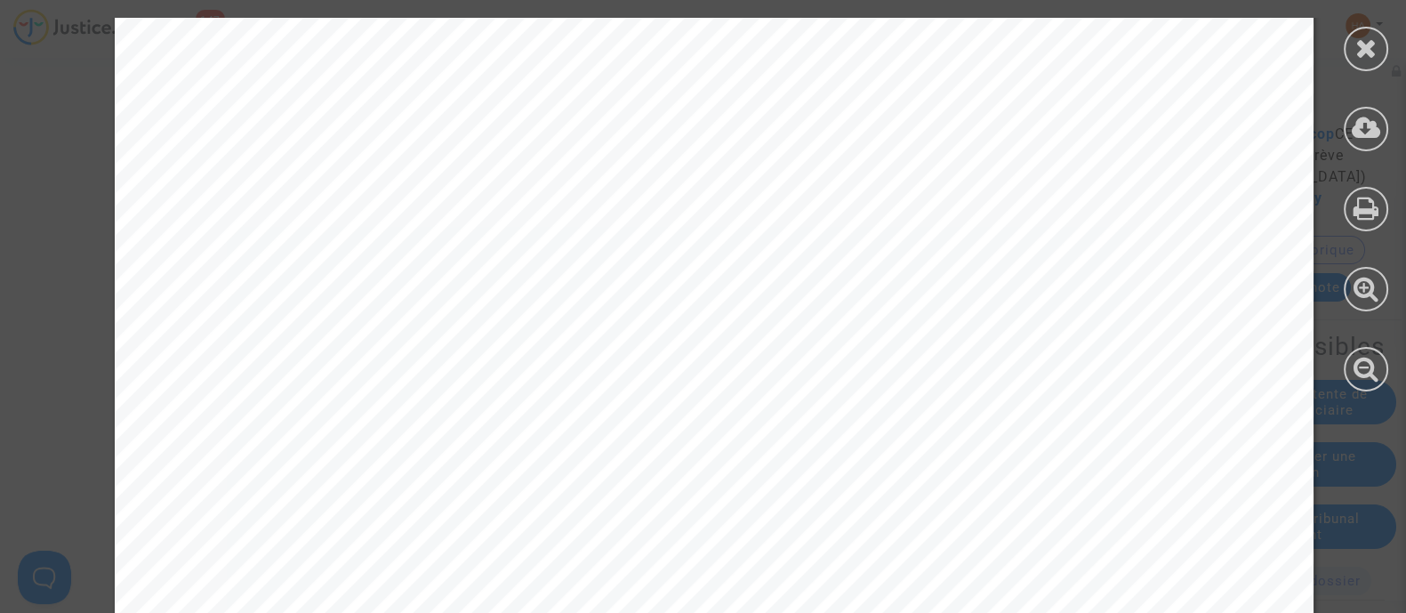
scroll to position [13071, 0]
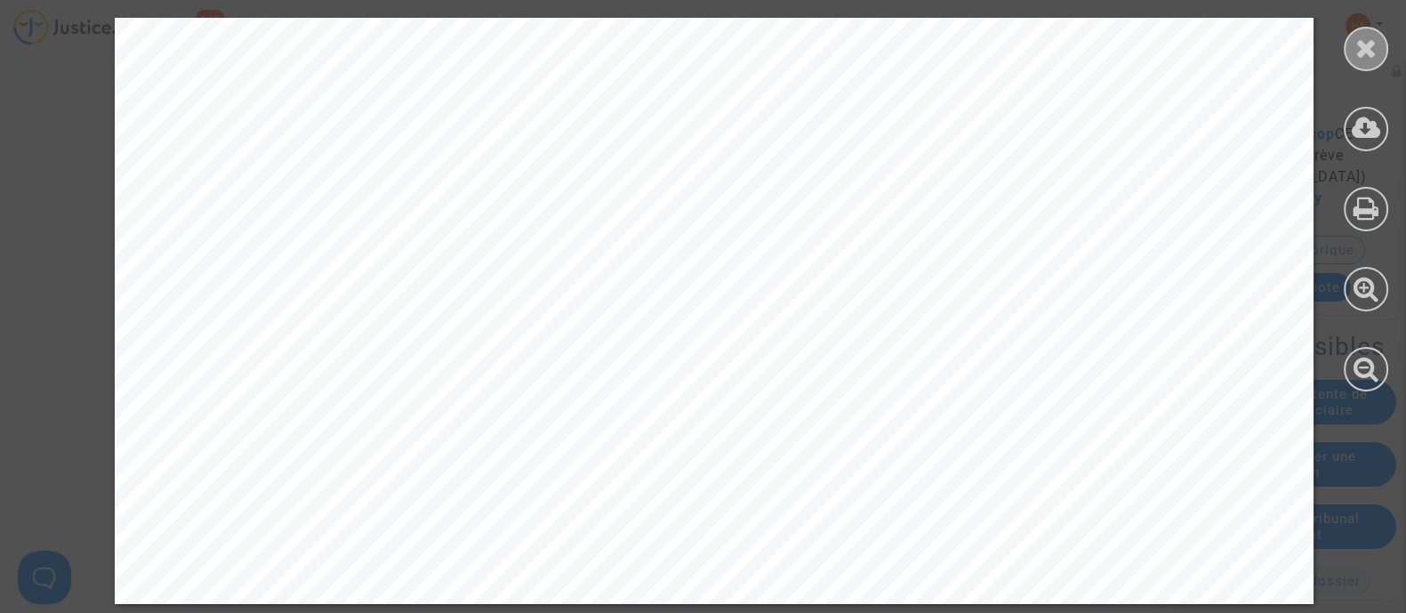
click at [1359, 56] on icon at bounding box center [1367, 48] width 22 height 27
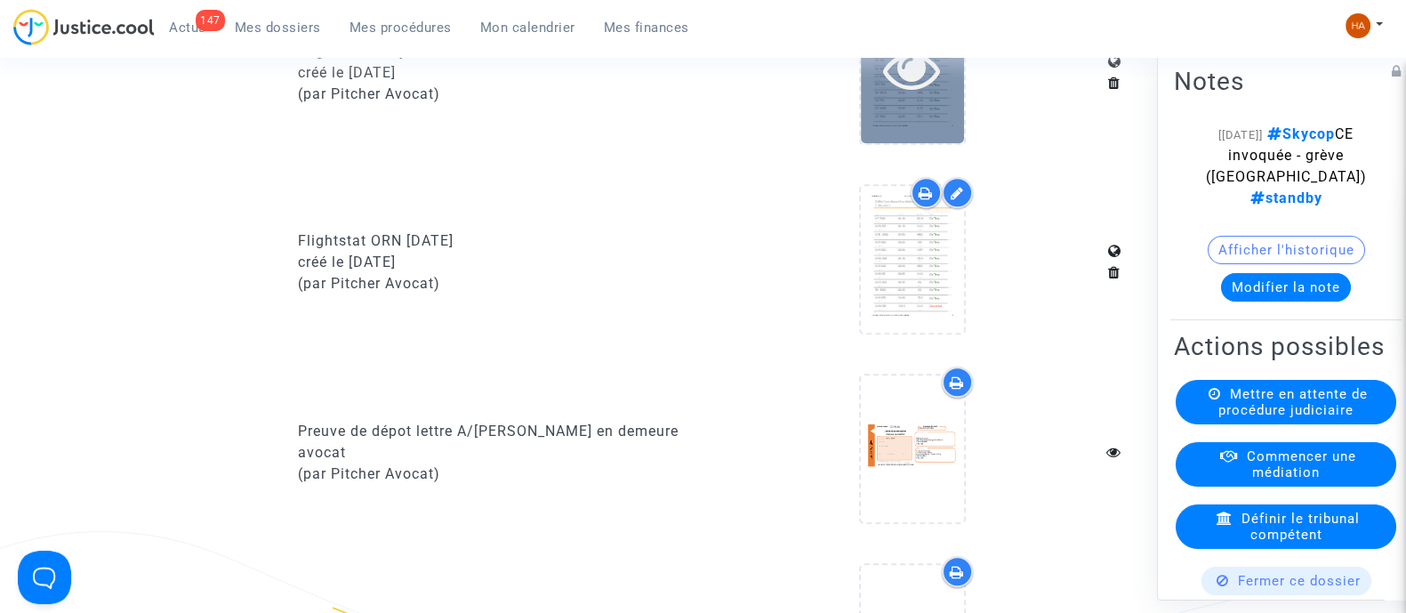
scroll to position [1504, 0]
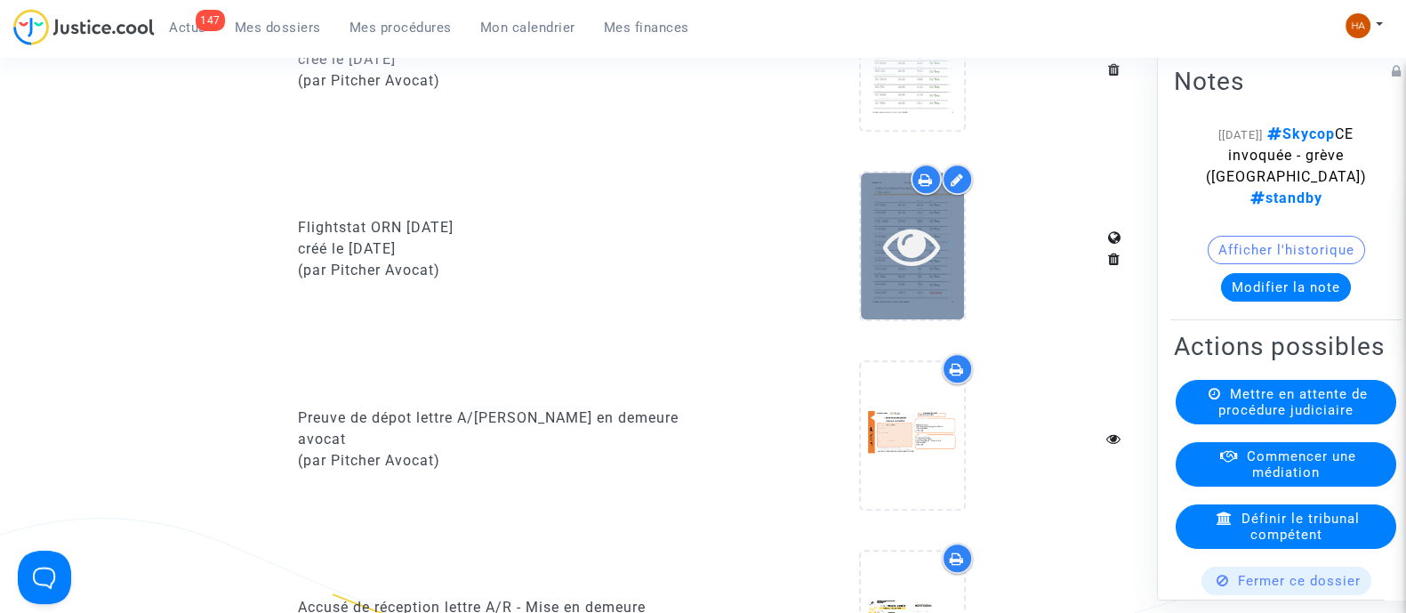
click at [906, 274] on icon at bounding box center [912, 245] width 58 height 57
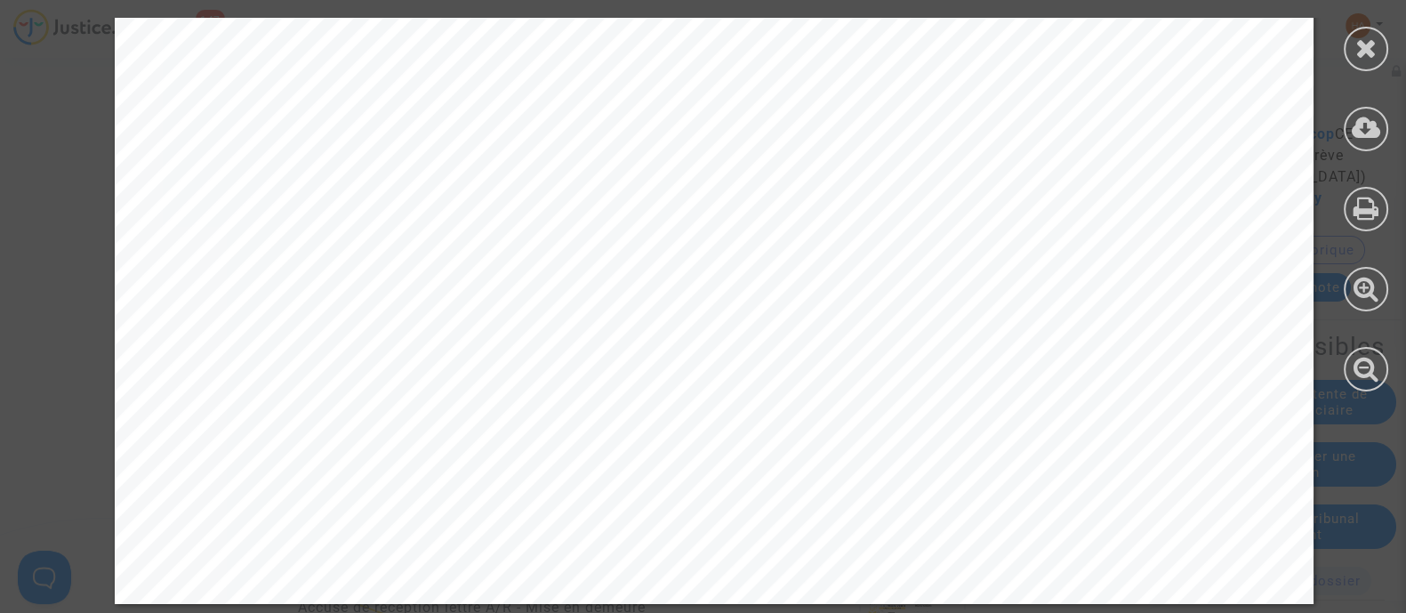
scroll to position [2833, 0]
click at [1378, 44] on div at bounding box center [1366, 49] width 44 height 44
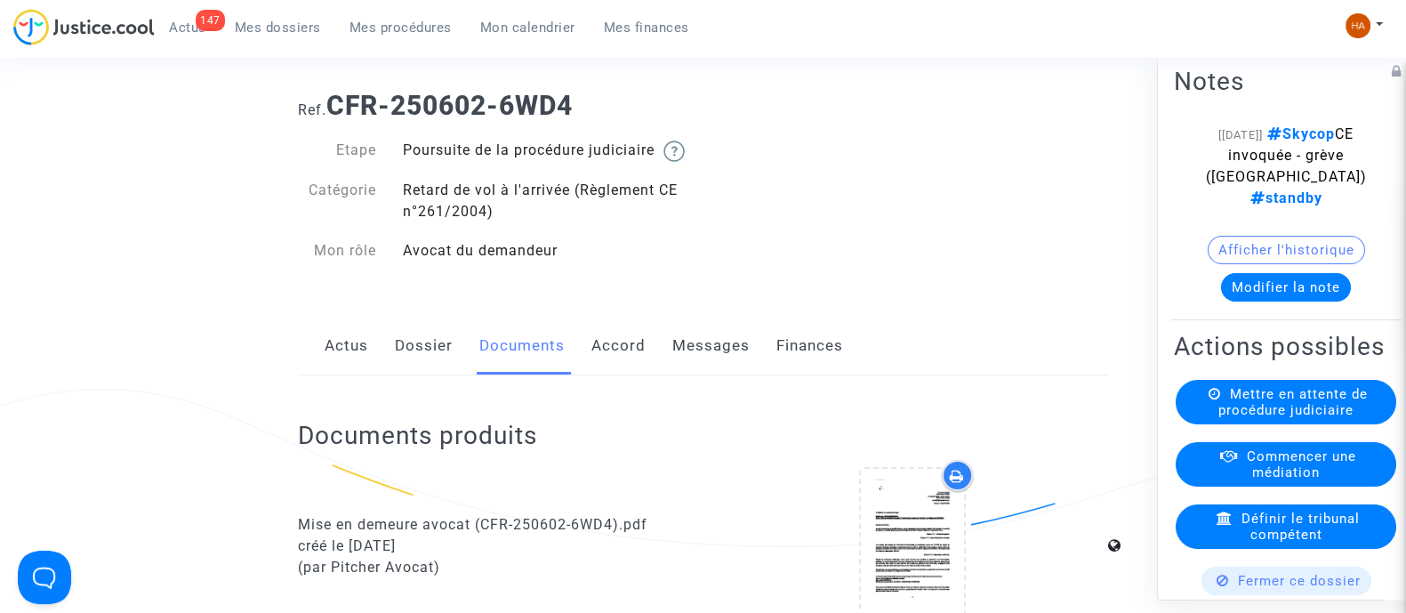
scroll to position [0, 0]
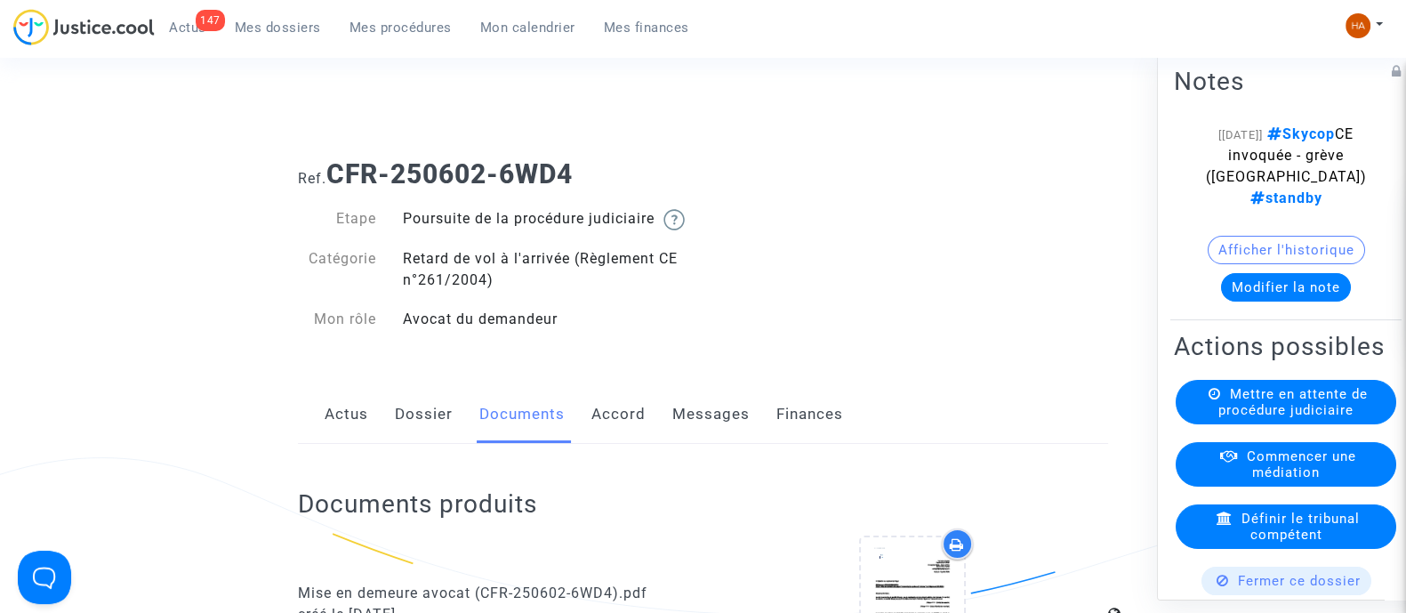
click at [246, 24] on span "Mes dossiers" at bounding box center [278, 28] width 86 height 16
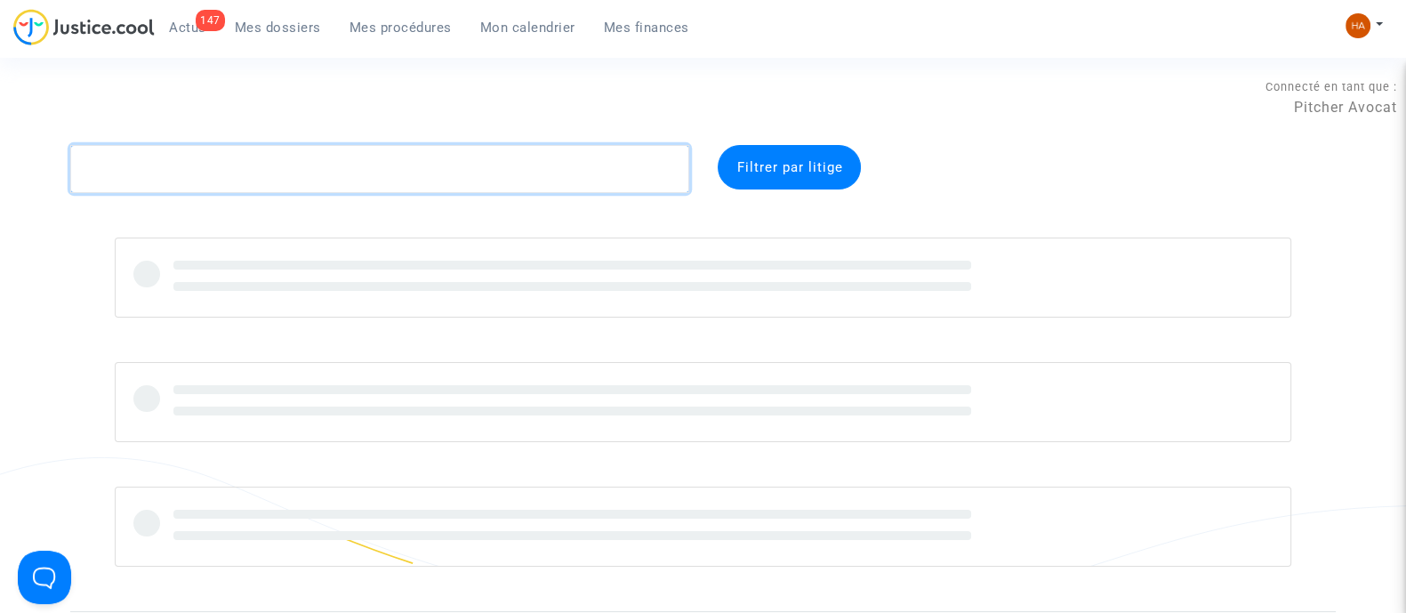
click at [238, 161] on textarea at bounding box center [379, 169] width 619 height 48
paste textarea "CFR-250529-FP3V"
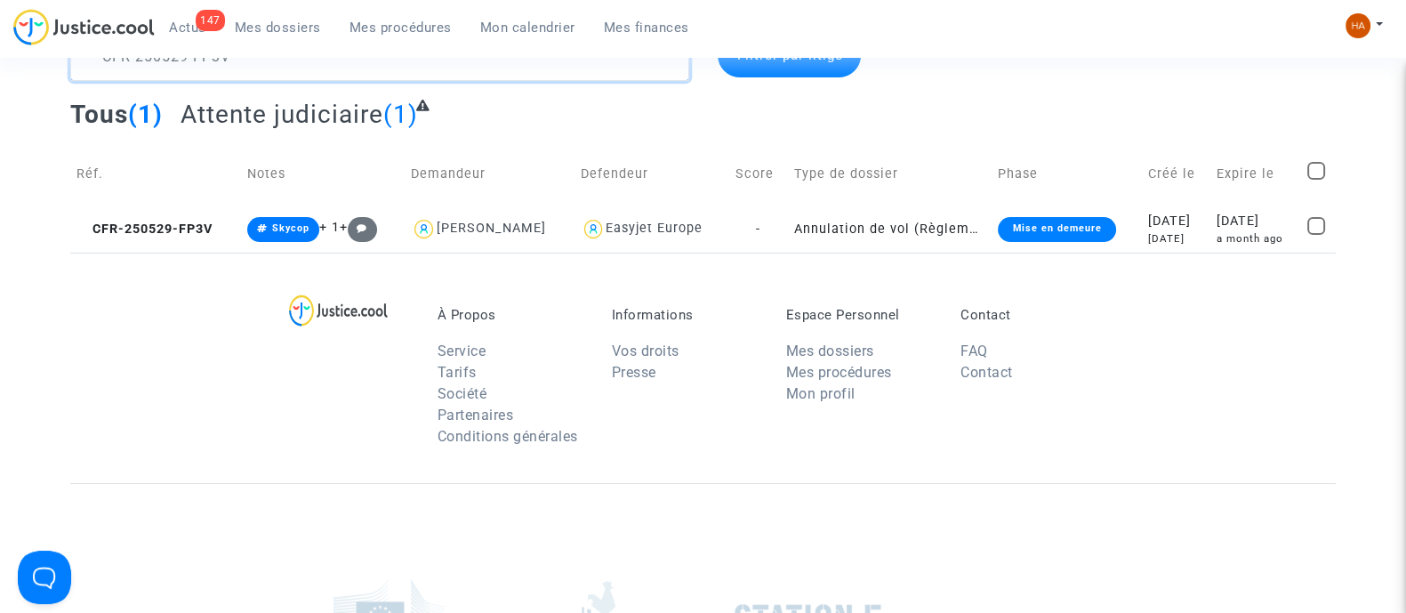
scroll to position [110, 0]
type textarea "CFR-250529-FP3V"
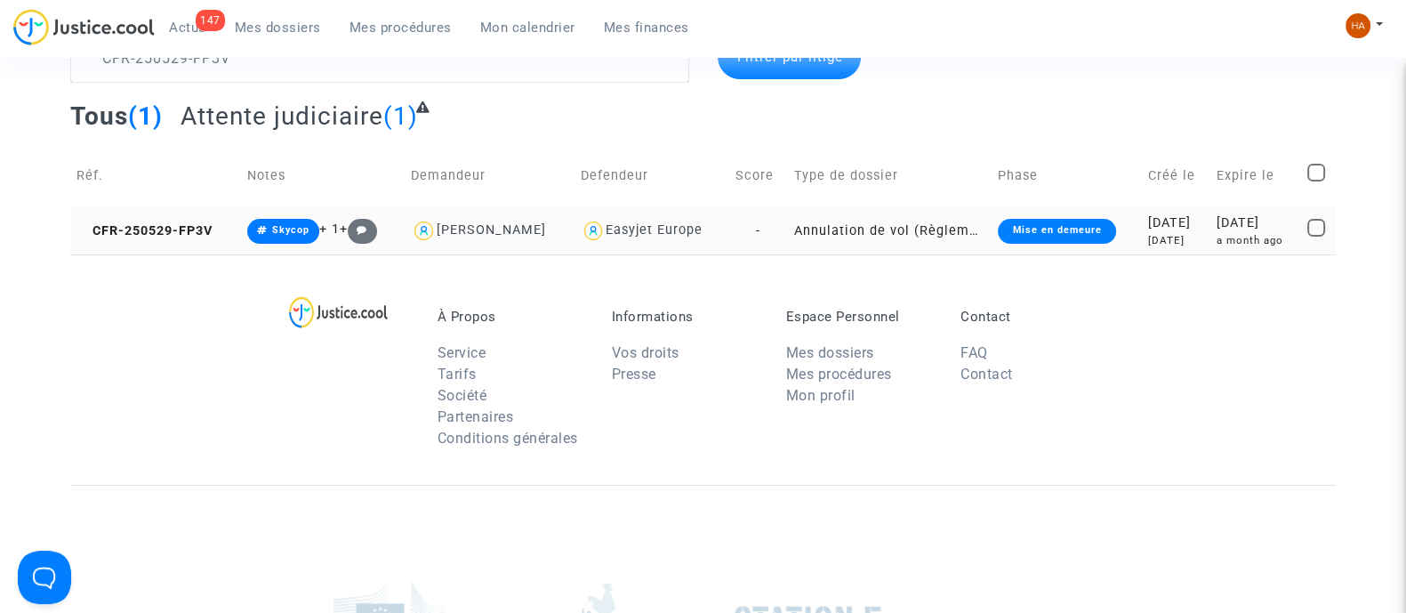
click at [788, 223] on td "Annulation de vol (Règlement CE n°261/2004)" at bounding box center [890, 230] width 205 height 47
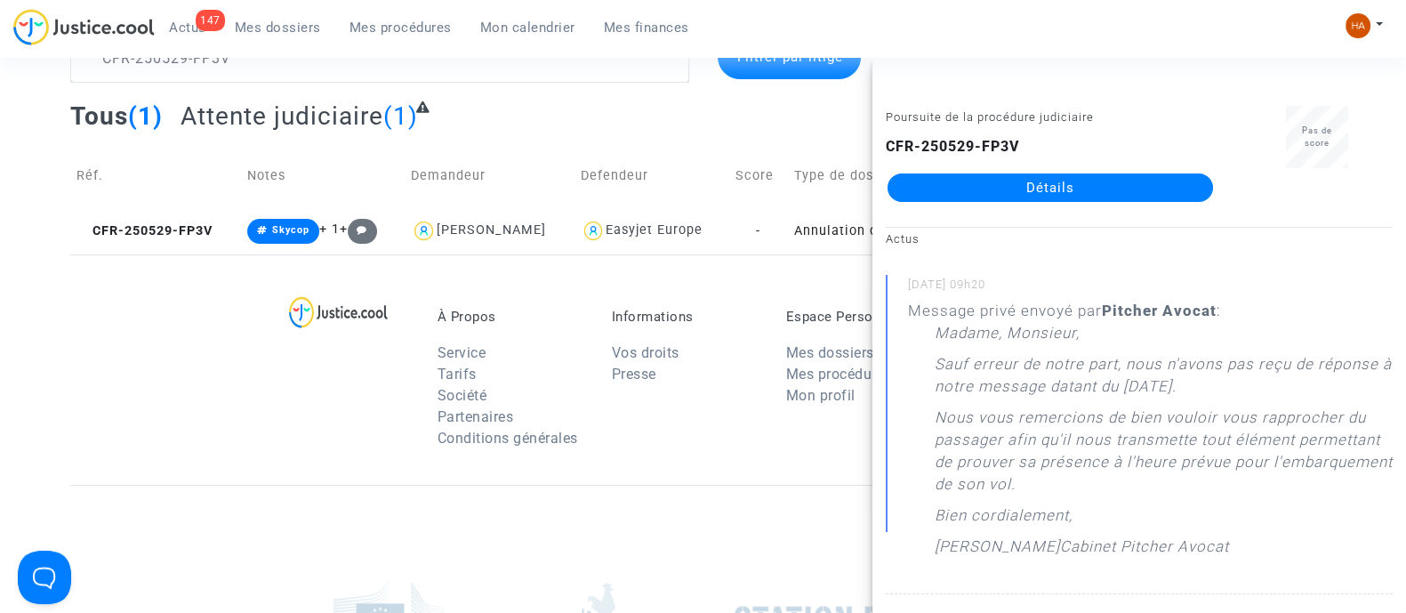
click at [965, 192] on link "Détails" at bounding box center [1051, 187] width 326 height 28
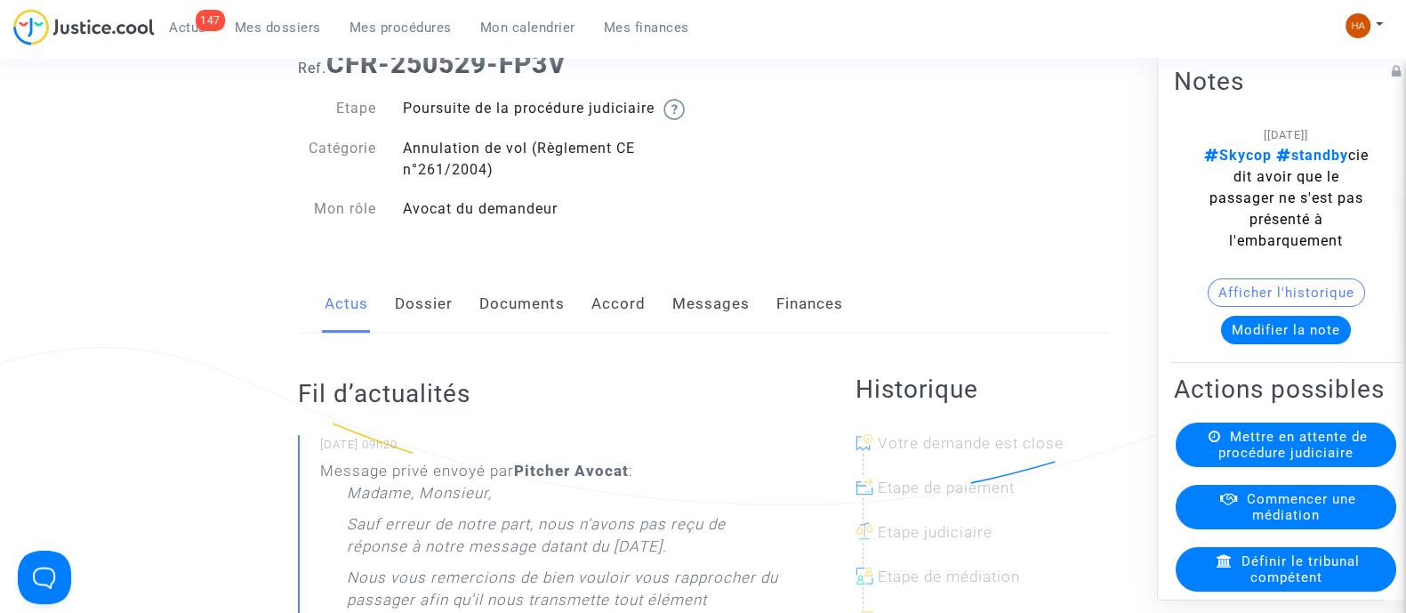
click at [700, 313] on link "Messages" at bounding box center [711, 304] width 77 height 59
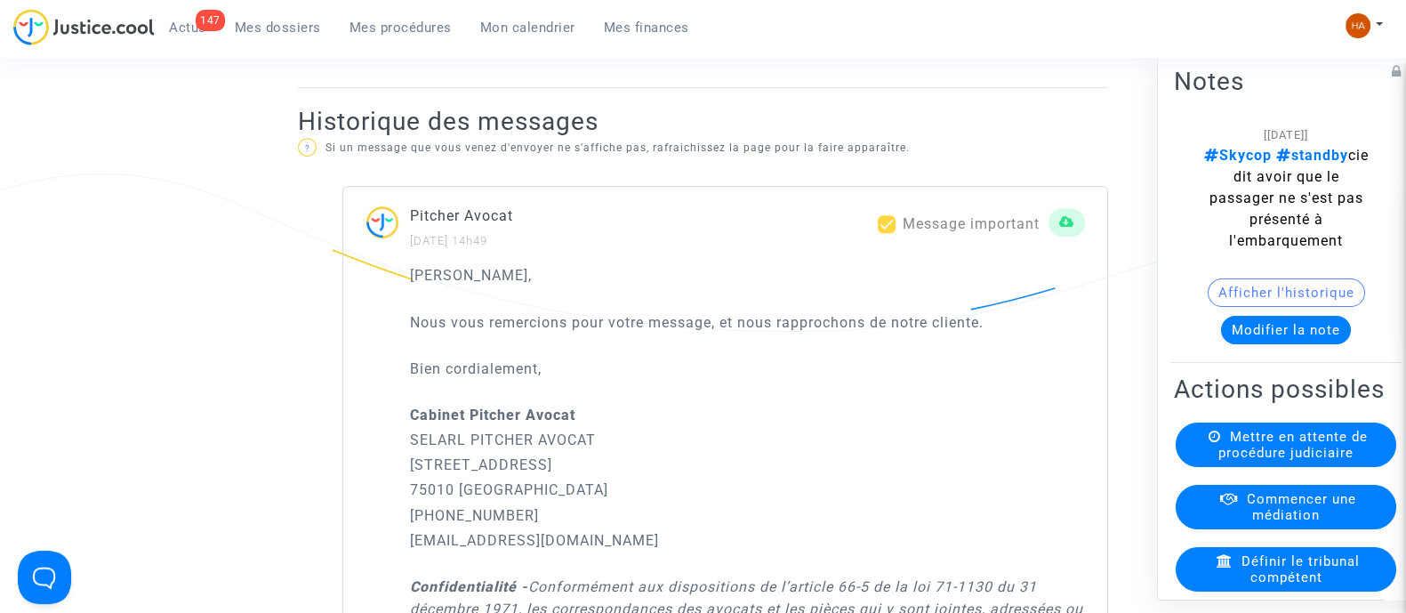
scroll to position [1112, 0]
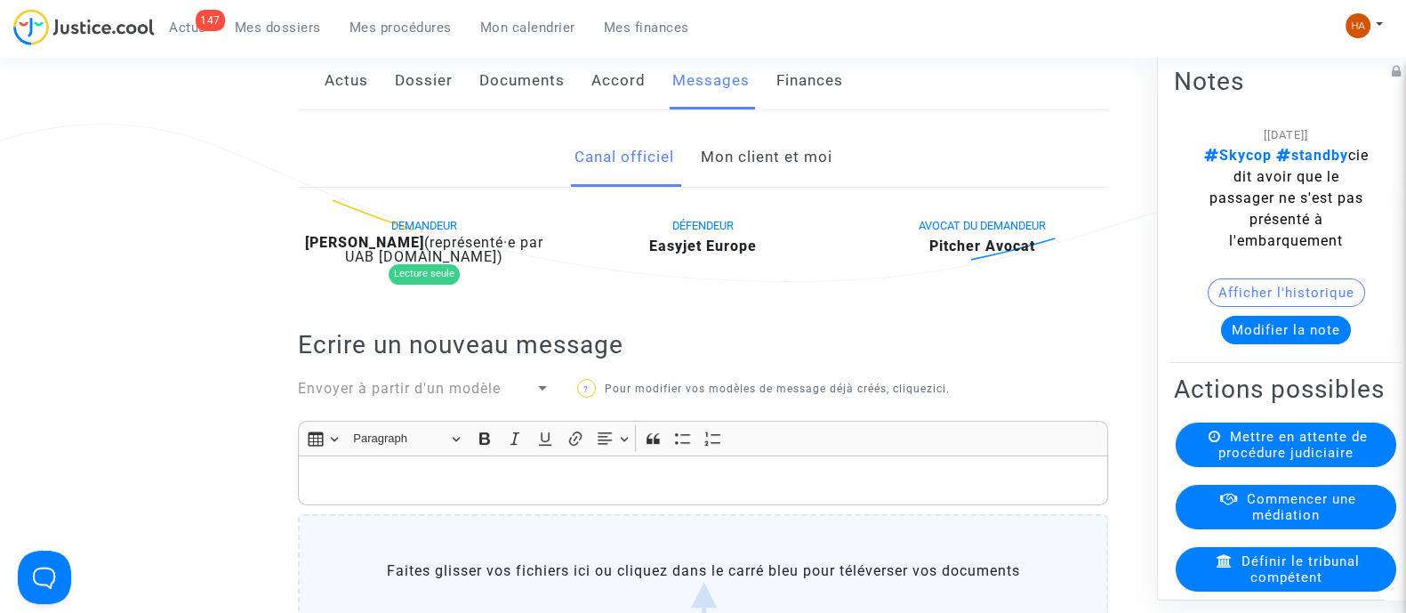
click at [749, 172] on link "Mon client et moi" at bounding box center [766, 157] width 132 height 59
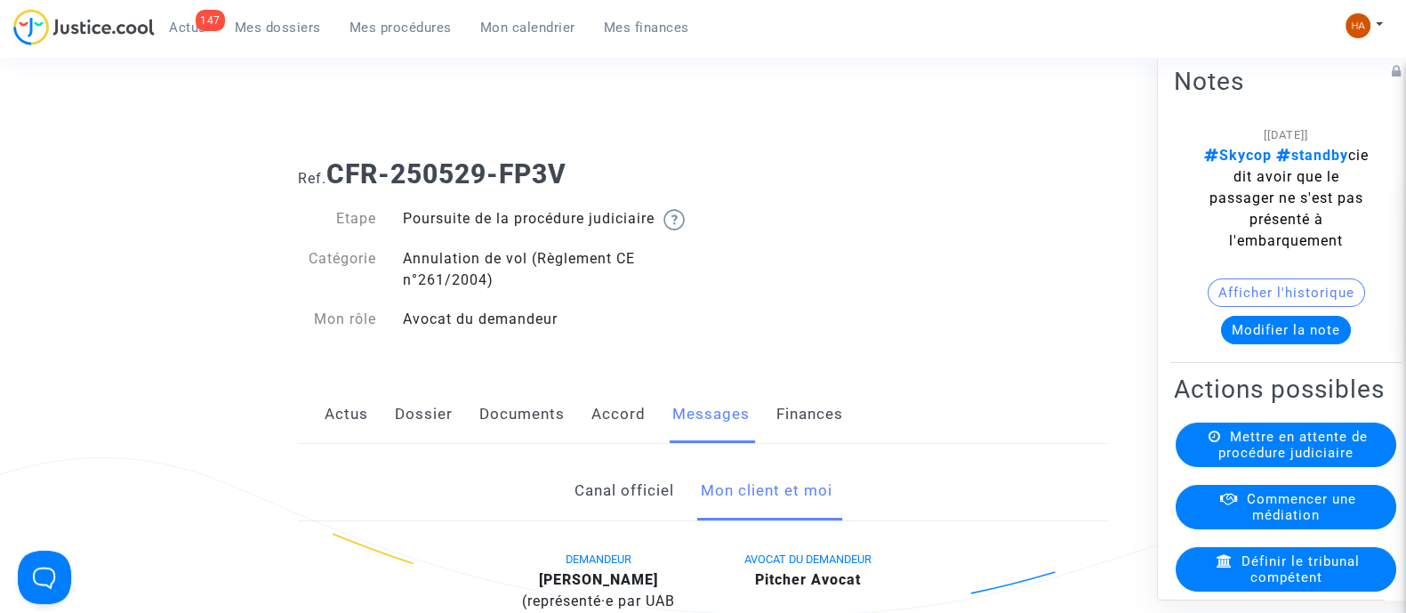
drag, startPoint x: 583, startPoint y: 180, endPoint x: 335, endPoint y: 179, distance: 247.3
click at [335, 179] on h1 "Ref. CFR-250529-FP3V" at bounding box center [703, 174] width 810 height 32
copy b "CFR-250529-FP3V"
click at [592, 508] on link "Canal officiel" at bounding box center [624, 491] width 100 height 59
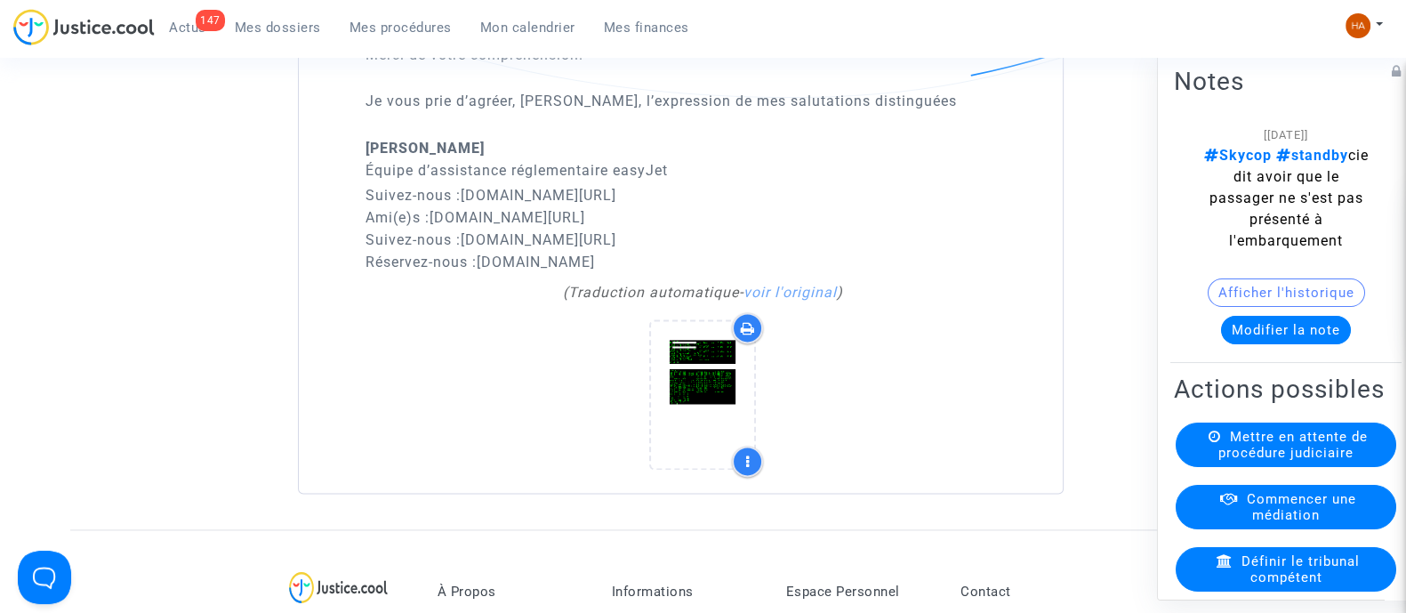
scroll to position [2868, 0]
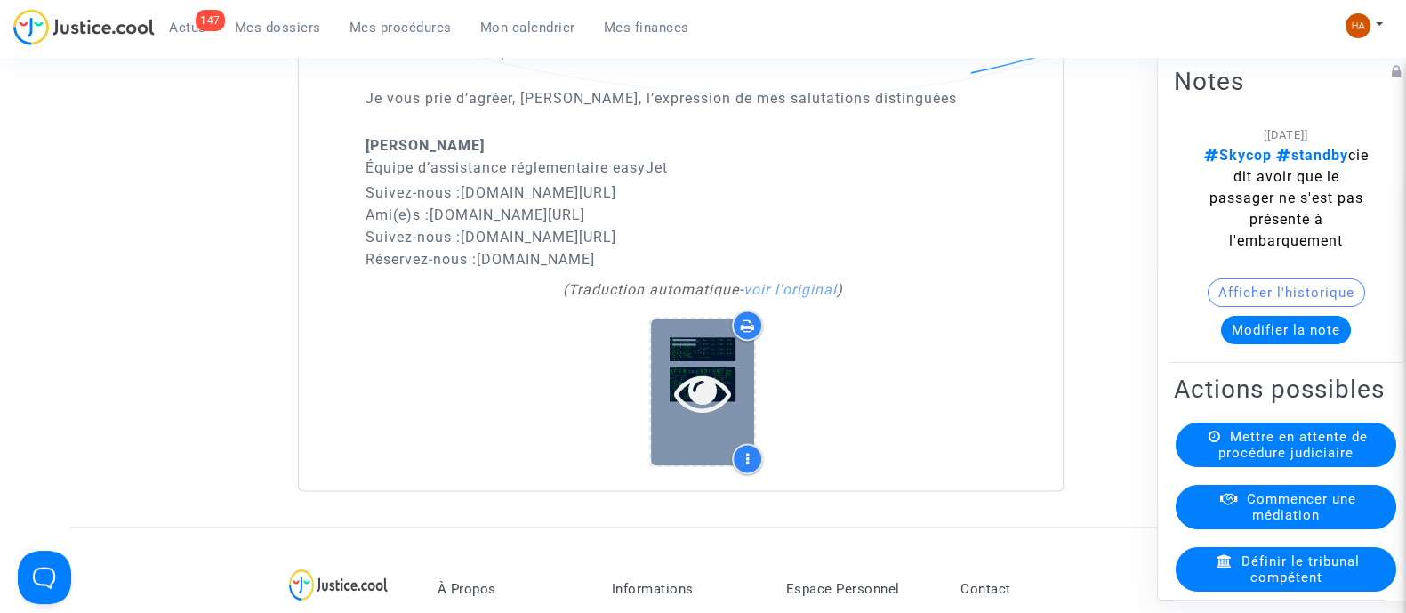
click at [715, 421] on icon at bounding box center [703, 392] width 58 height 57
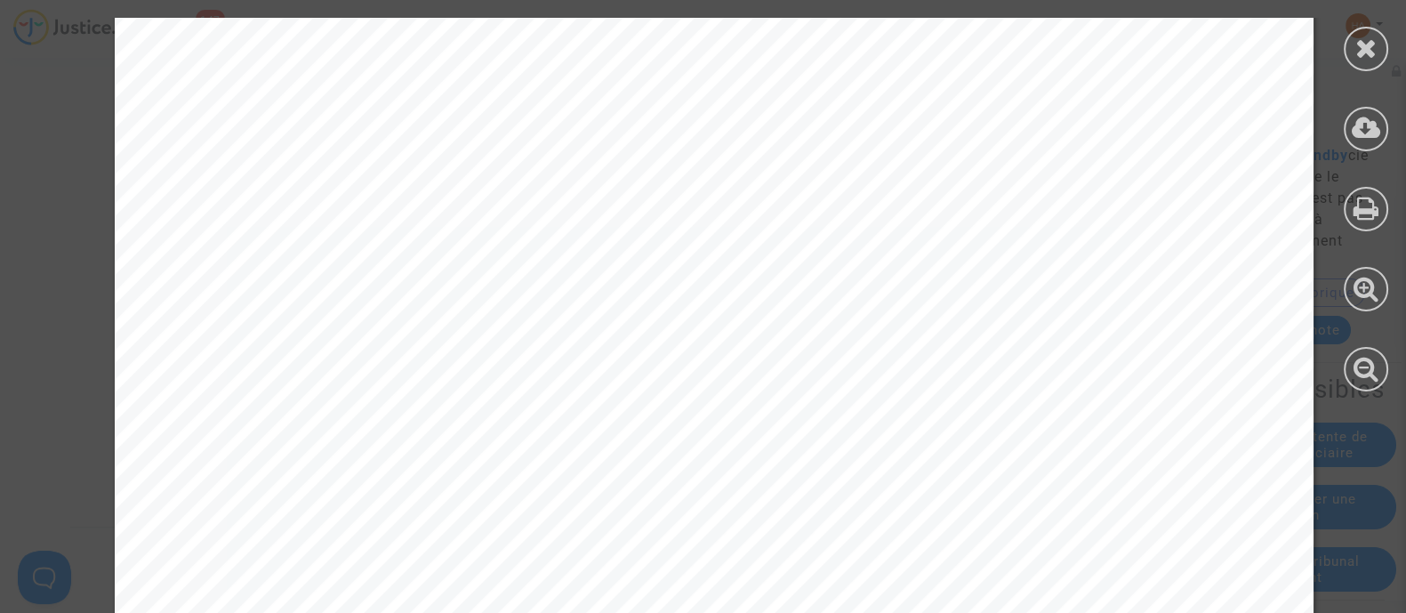
scroll to position [507, 0]
click at [1358, 52] on icon at bounding box center [1367, 48] width 22 height 27
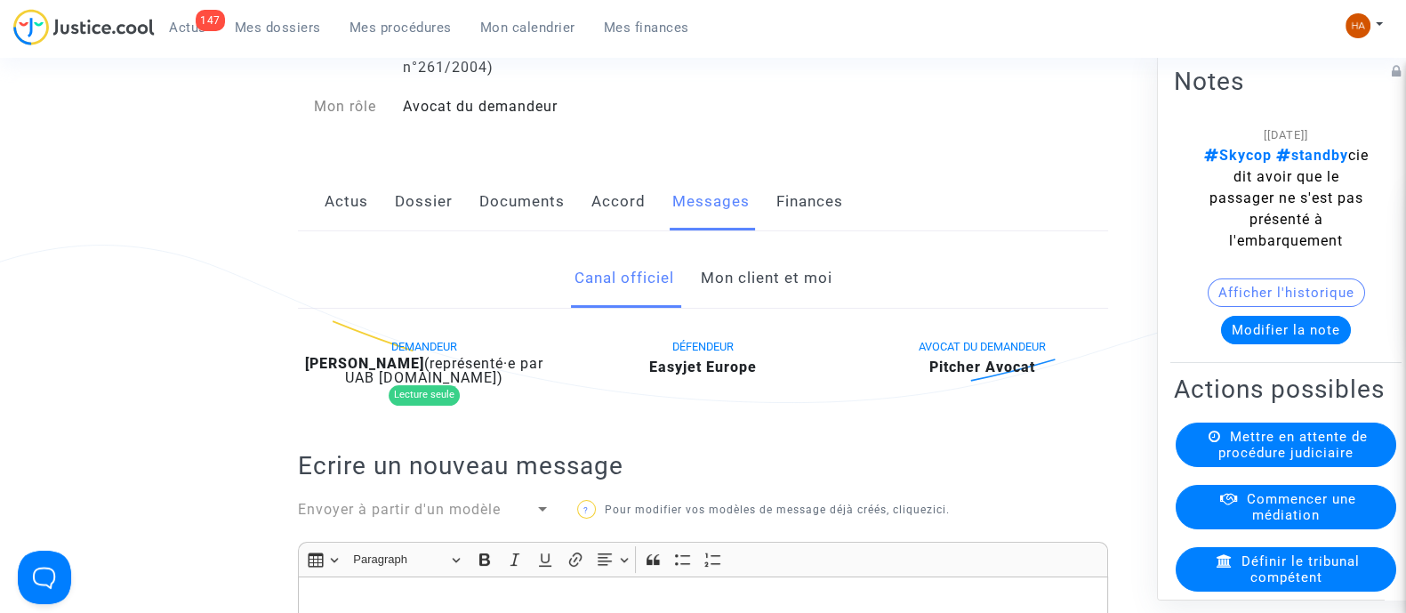
scroll to position [0, 0]
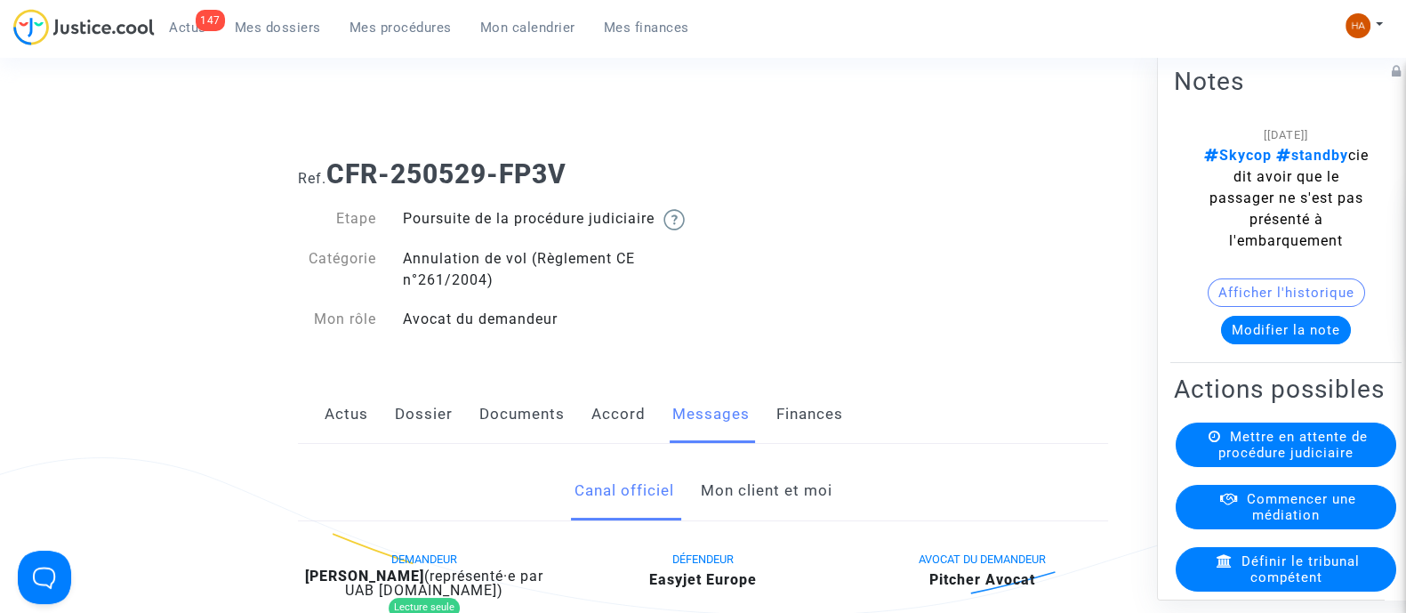
click at [289, 28] on span "Mes dossiers" at bounding box center [278, 28] width 86 height 16
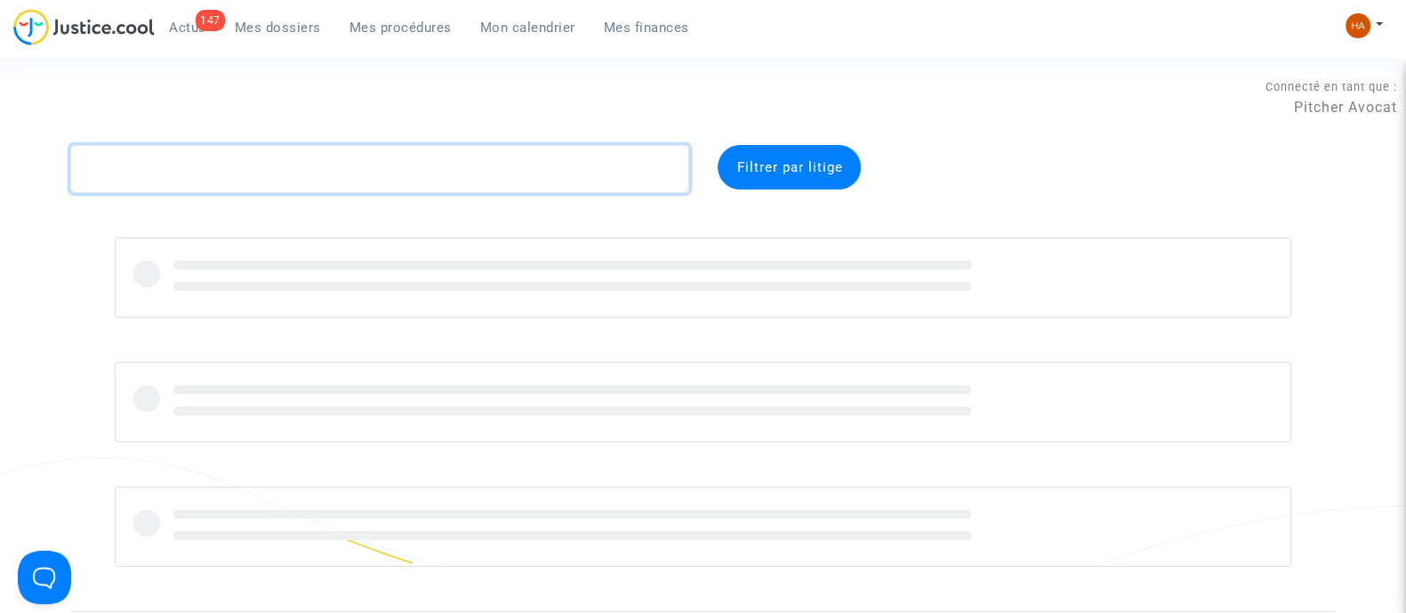
click at [212, 174] on textarea at bounding box center [379, 169] width 619 height 48
paste textarea "CFR-250505-8EKG"
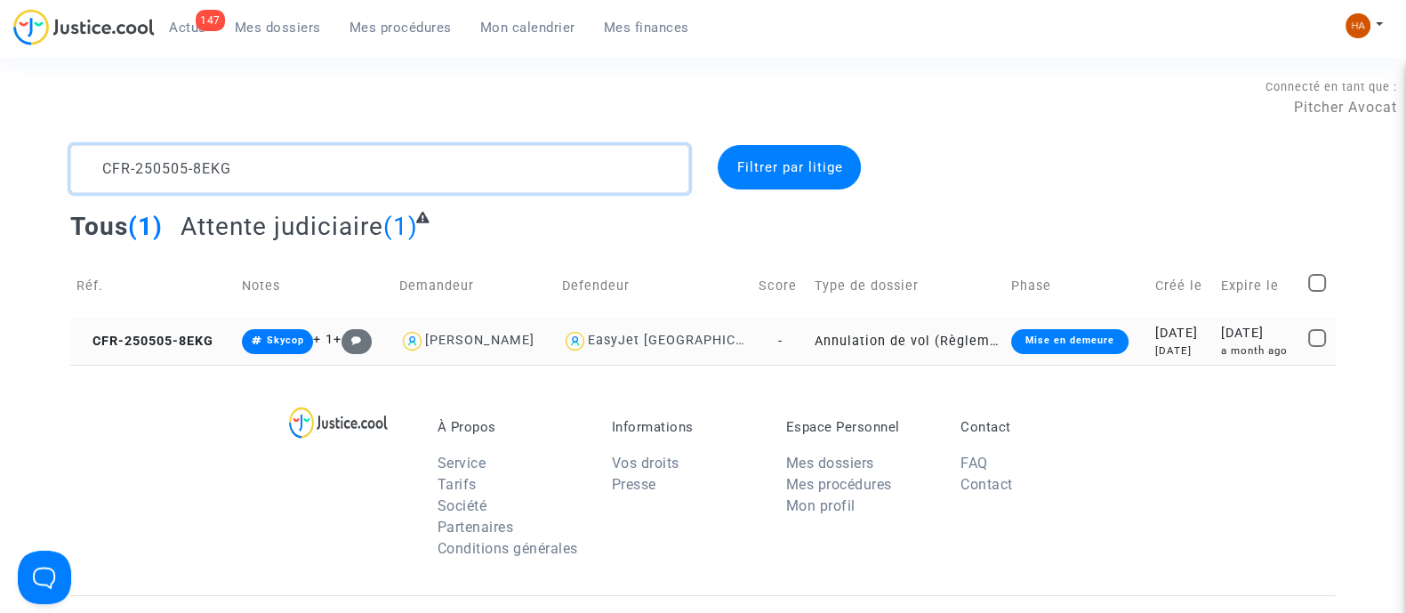
type textarea "CFR-250505-8EKG"
click at [809, 340] on td "Annulation de vol (Règlement CE n°261/2004)" at bounding box center [907, 341] width 197 height 47
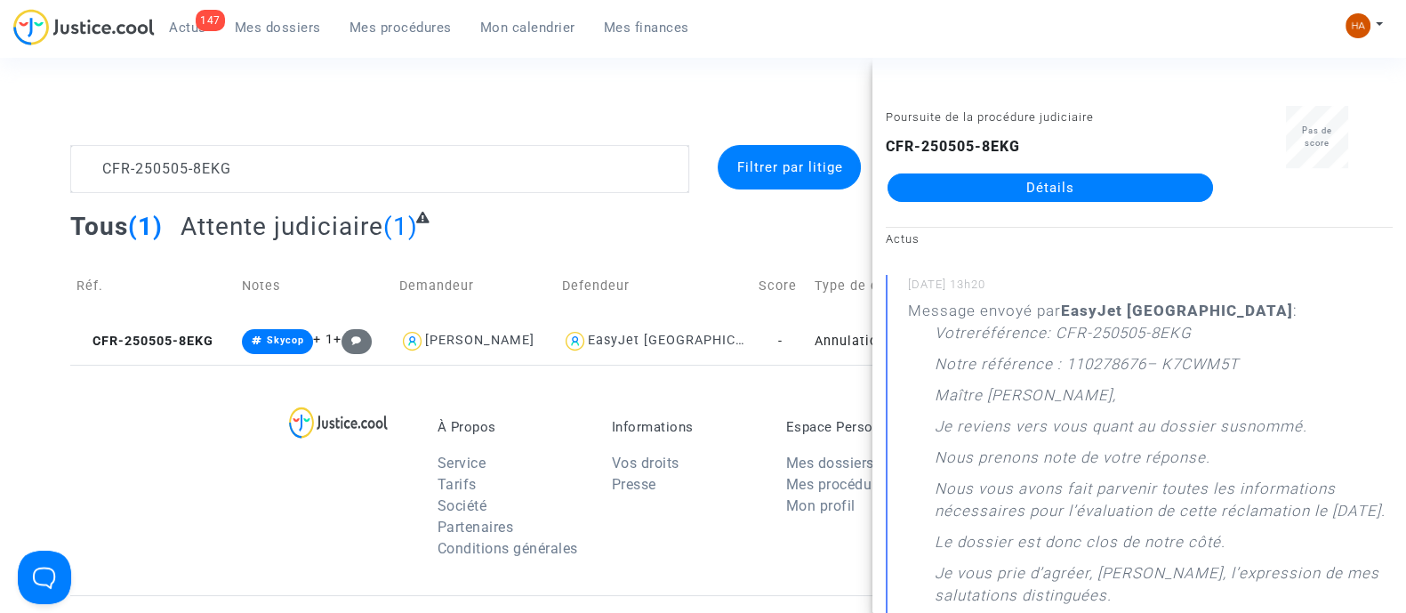
click at [1004, 181] on link "Détails" at bounding box center [1051, 187] width 326 height 28
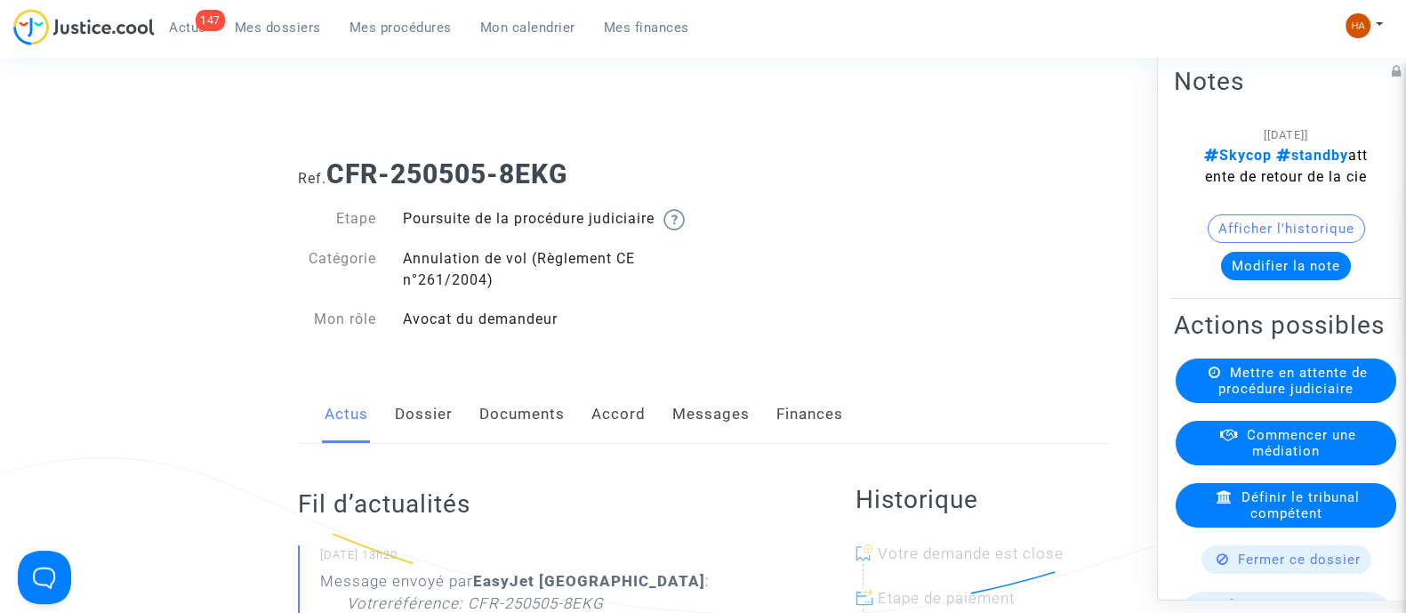
click at [665, 433] on div "Actus Dossier Documents Accord Messages Finances" at bounding box center [703, 415] width 810 height 60
click at [688, 431] on link "Messages" at bounding box center [711, 414] width 77 height 59
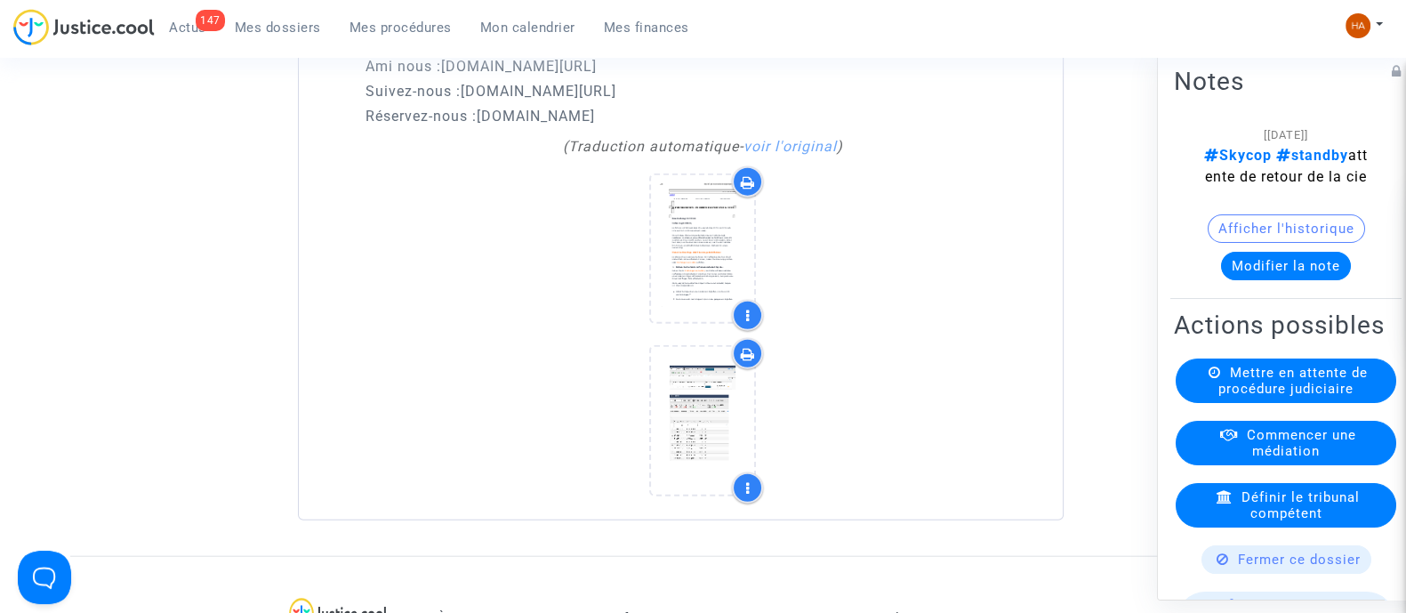
scroll to position [5337, 0]
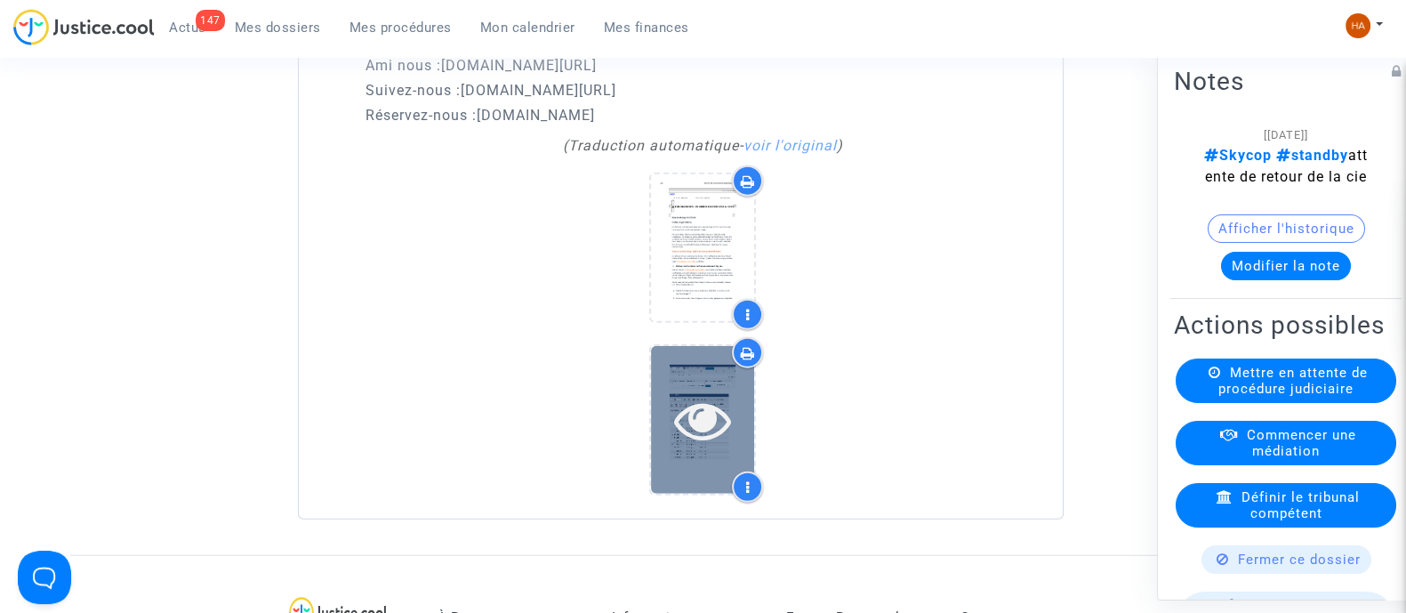
click at [683, 423] on div at bounding box center [702, 419] width 103 height 147
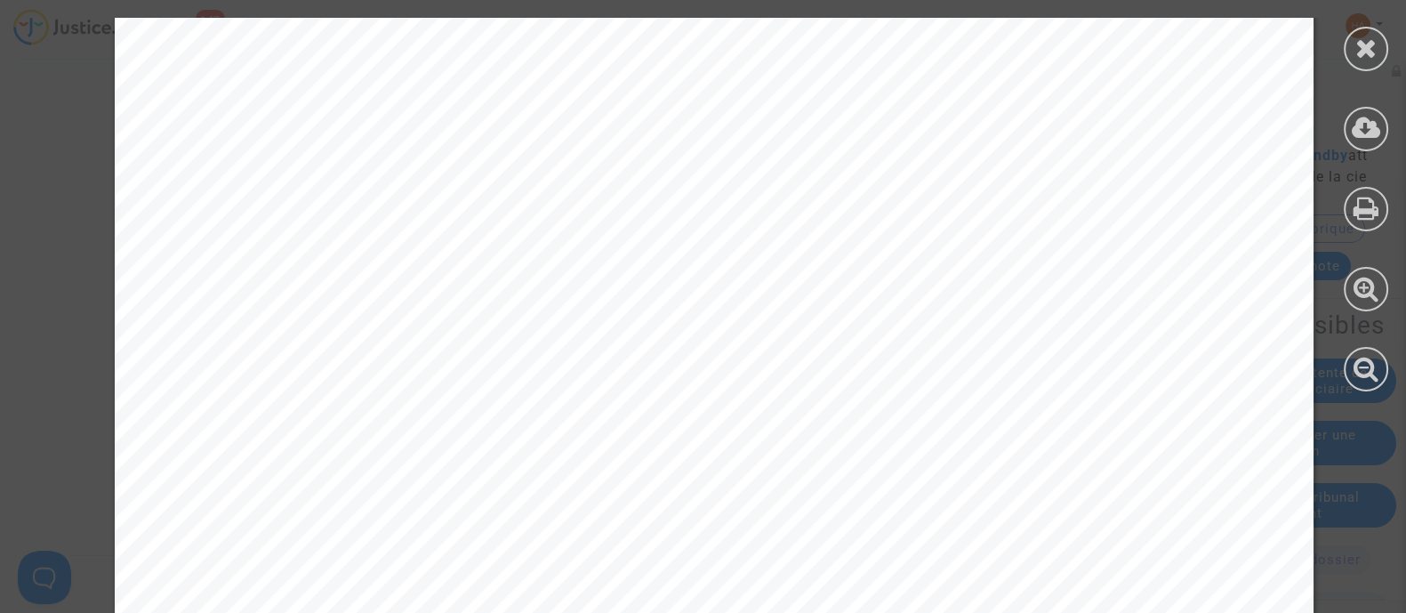
scroll to position [9007, 0]
click at [1364, 61] on div at bounding box center [1366, 49] width 44 height 44
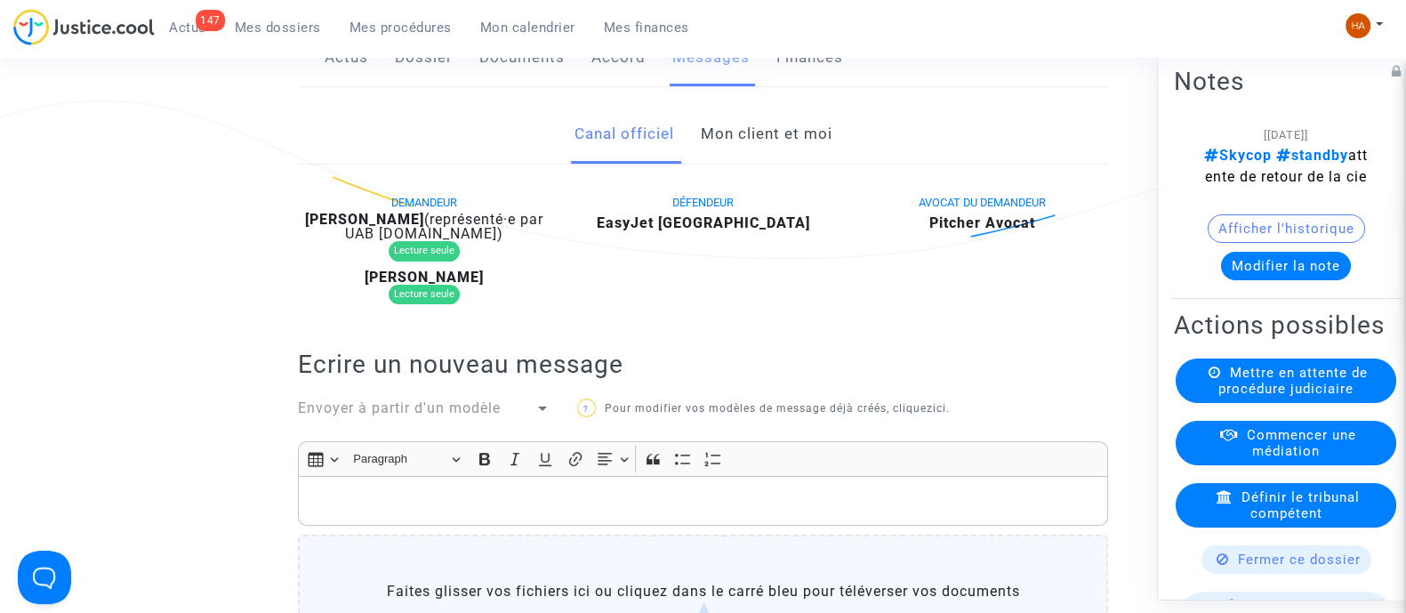
scroll to position [0, 0]
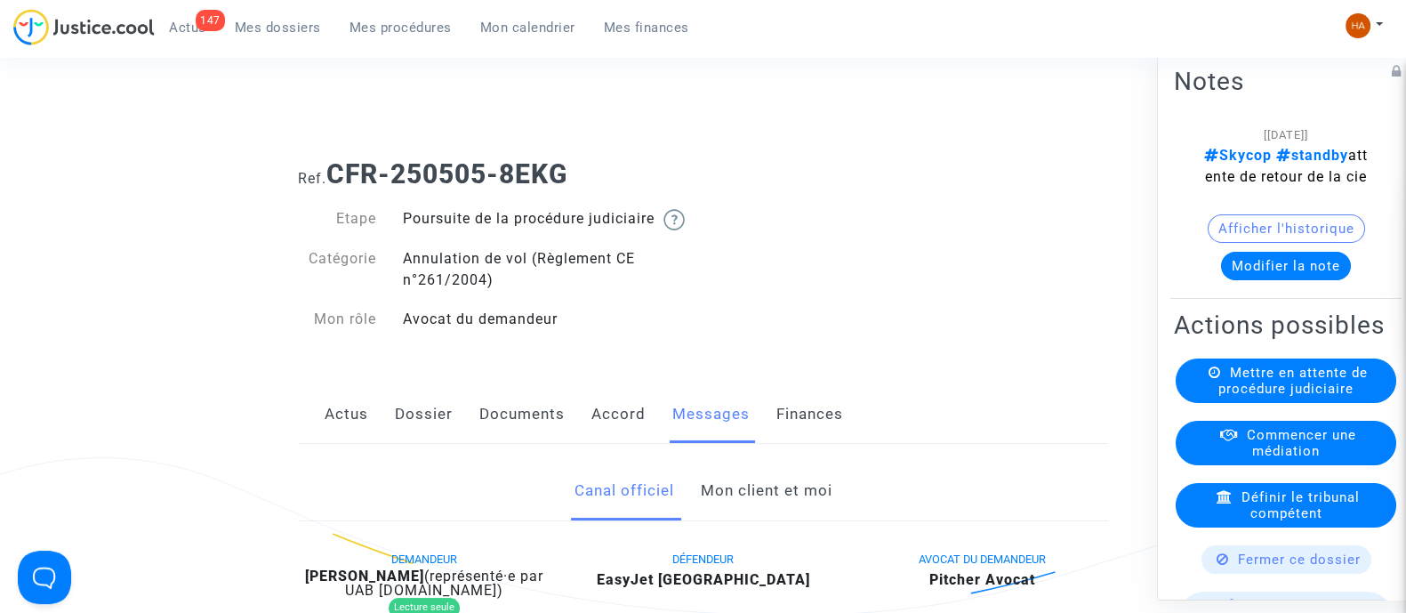
click at [434, 435] on link "Dossier" at bounding box center [424, 414] width 58 height 59
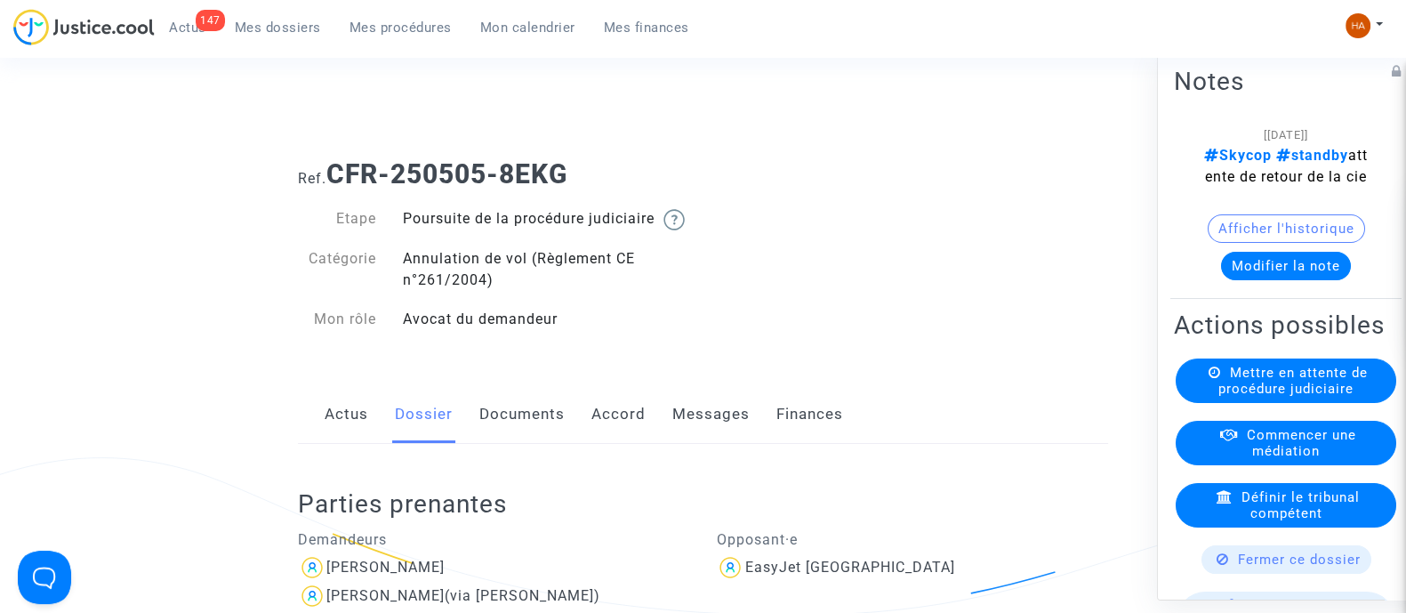
click at [531, 431] on link "Documents" at bounding box center [521, 414] width 85 height 59
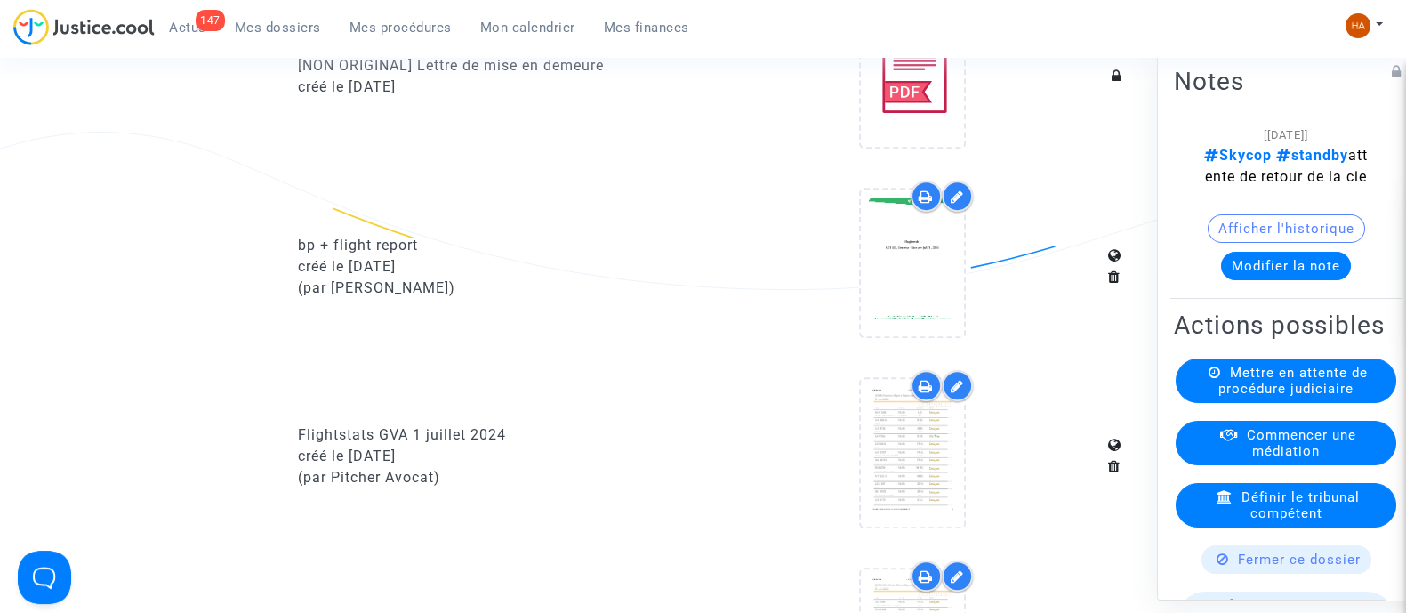
scroll to position [1333, 0]
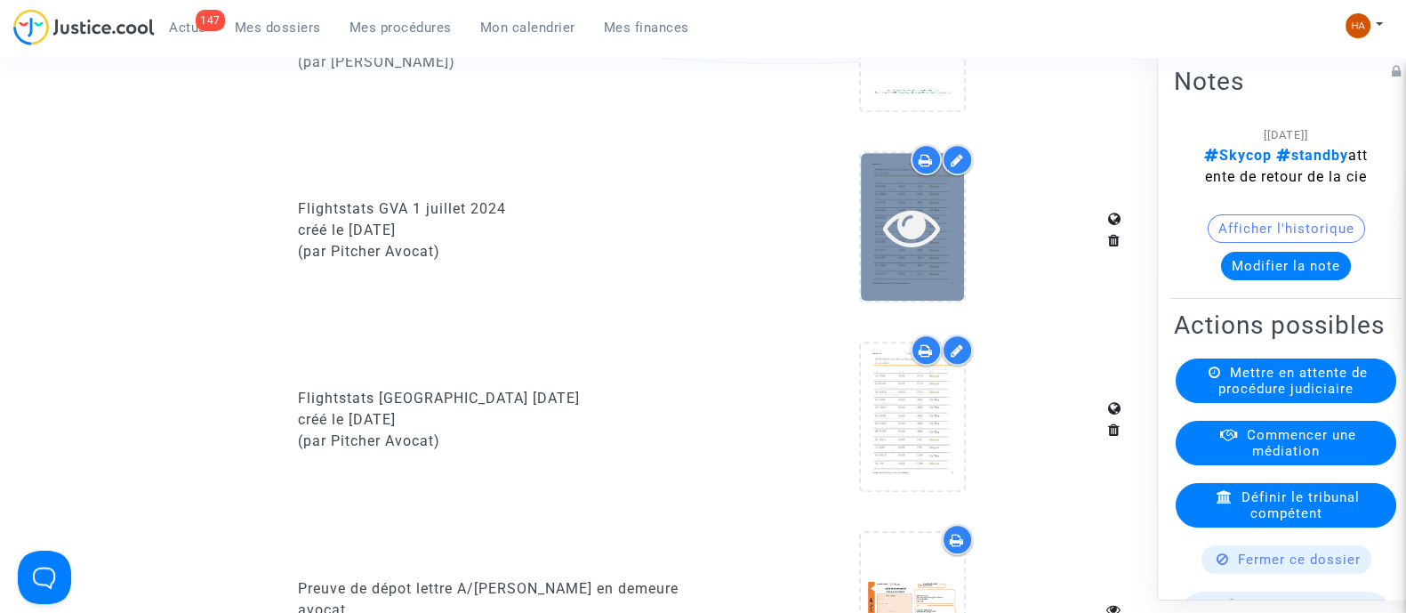
click at [909, 279] on div at bounding box center [912, 226] width 103 height 147
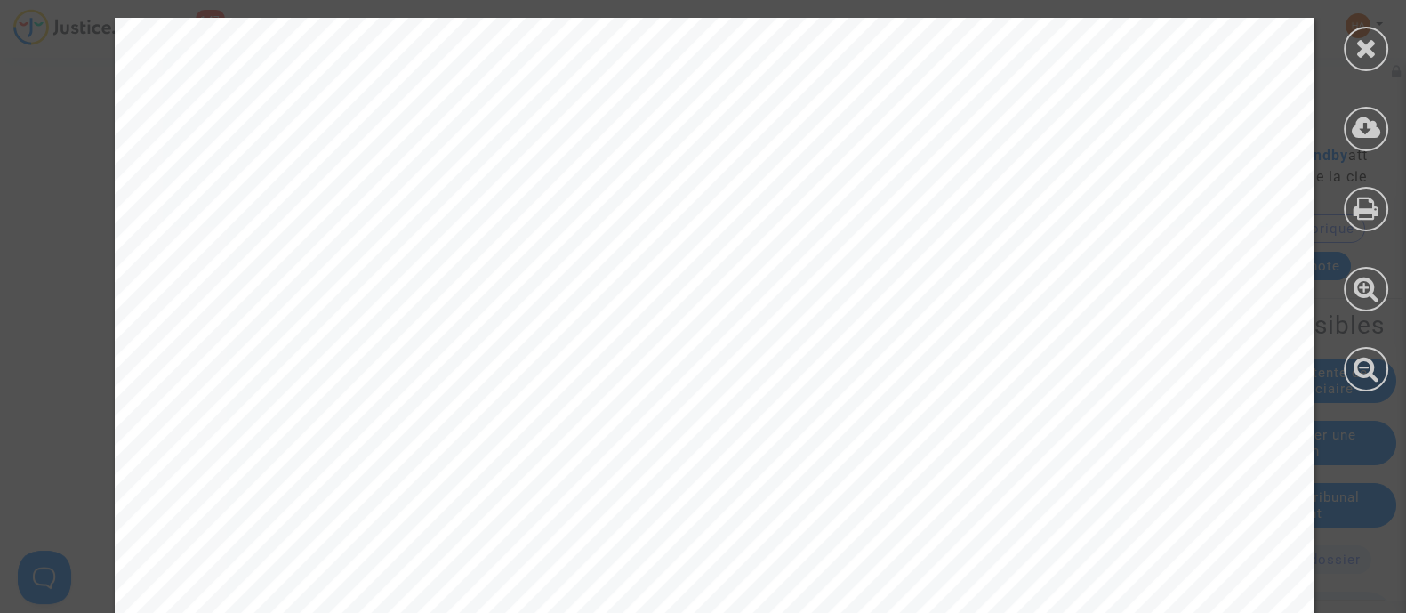
click at [1344, 56] on div at bounding box center [1366, 49] width 44 height 44
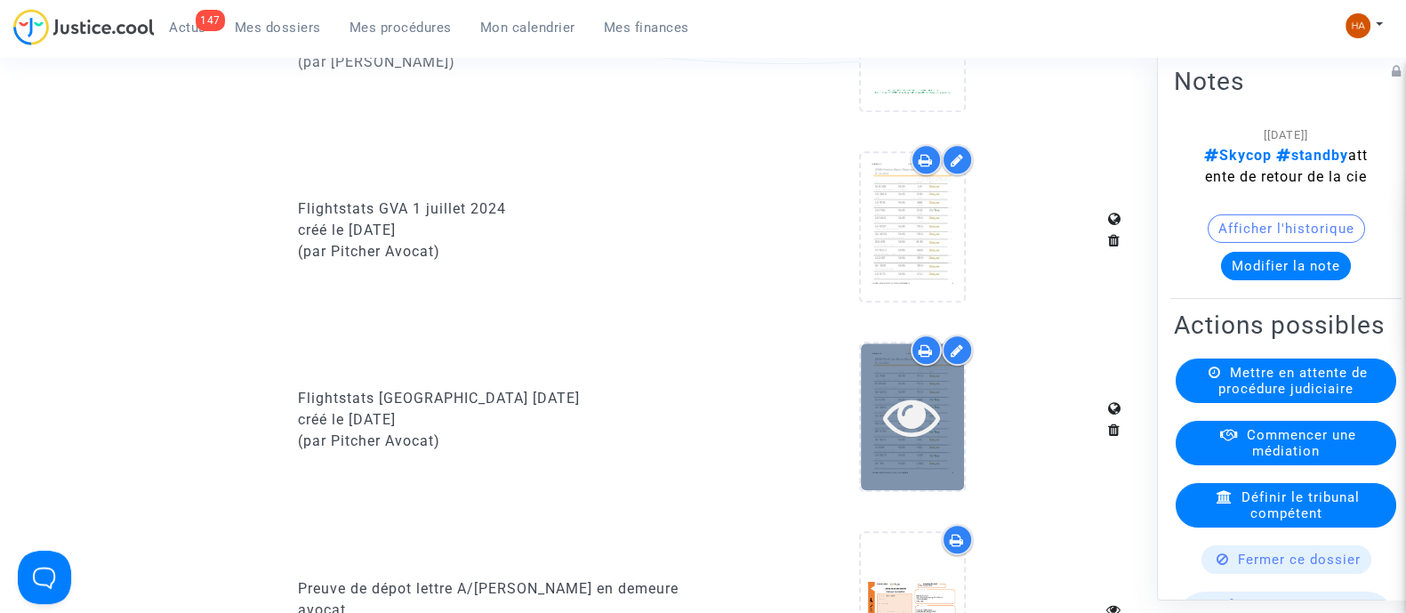
click at [918, 475] on div at bounding box center [912, 416] width 103 height 147
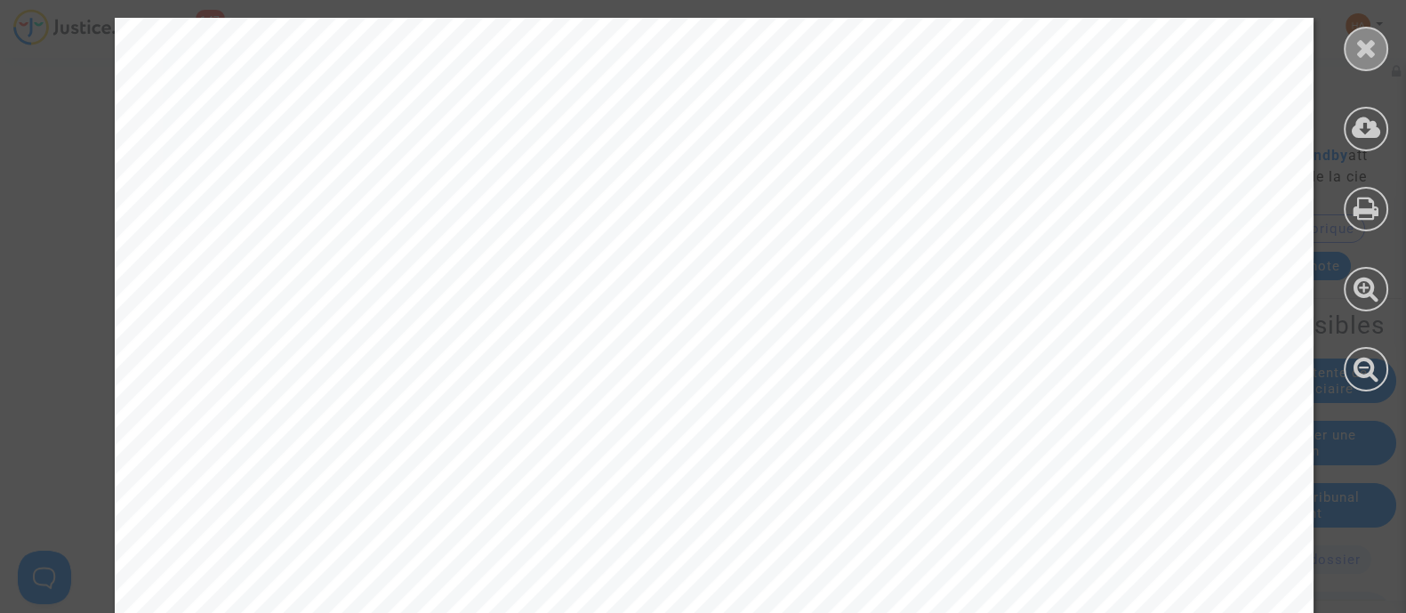
click at [1360, 60] on div at bounding box center [1366, 49] width 44 height 44
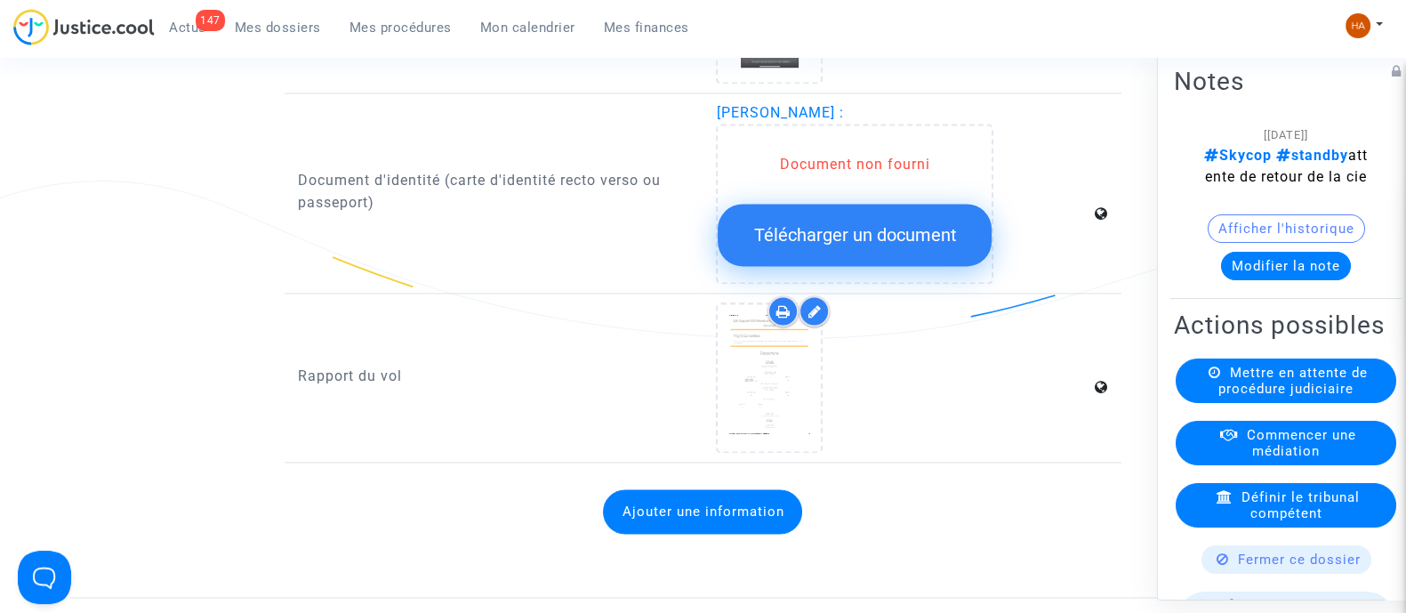
scroll to position [3408, 0]
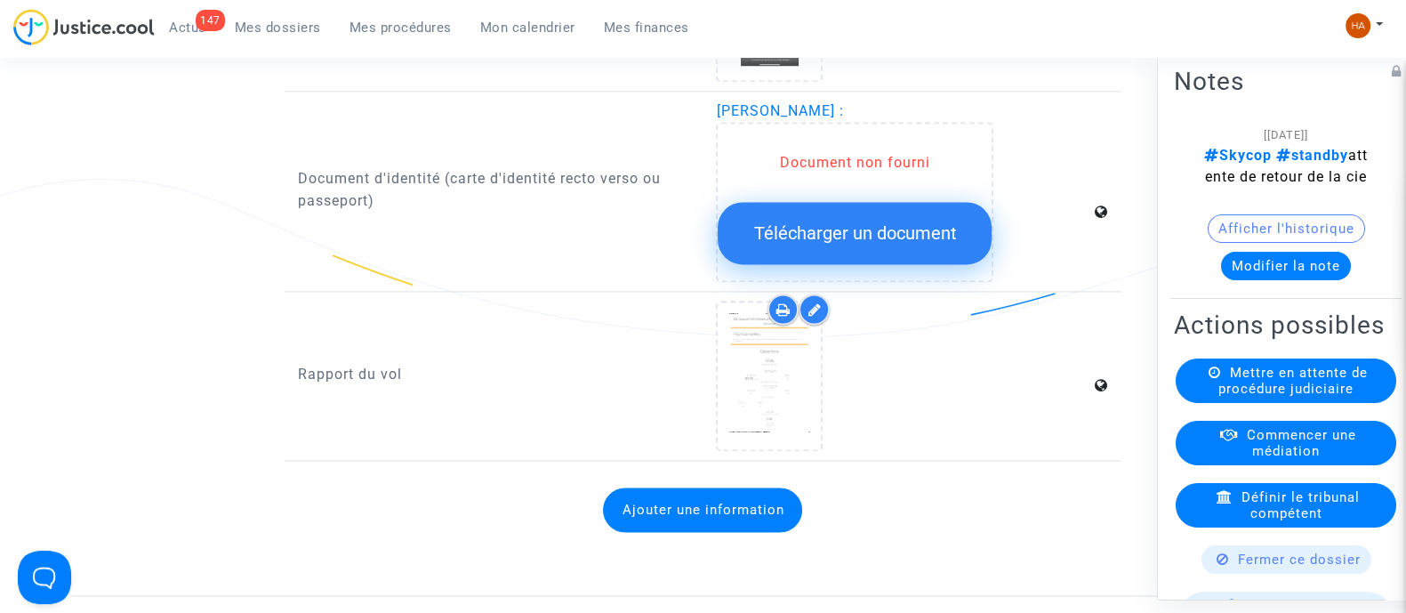
click at [798, 431] on div at bounding box center [769, 375] width 103 height 147
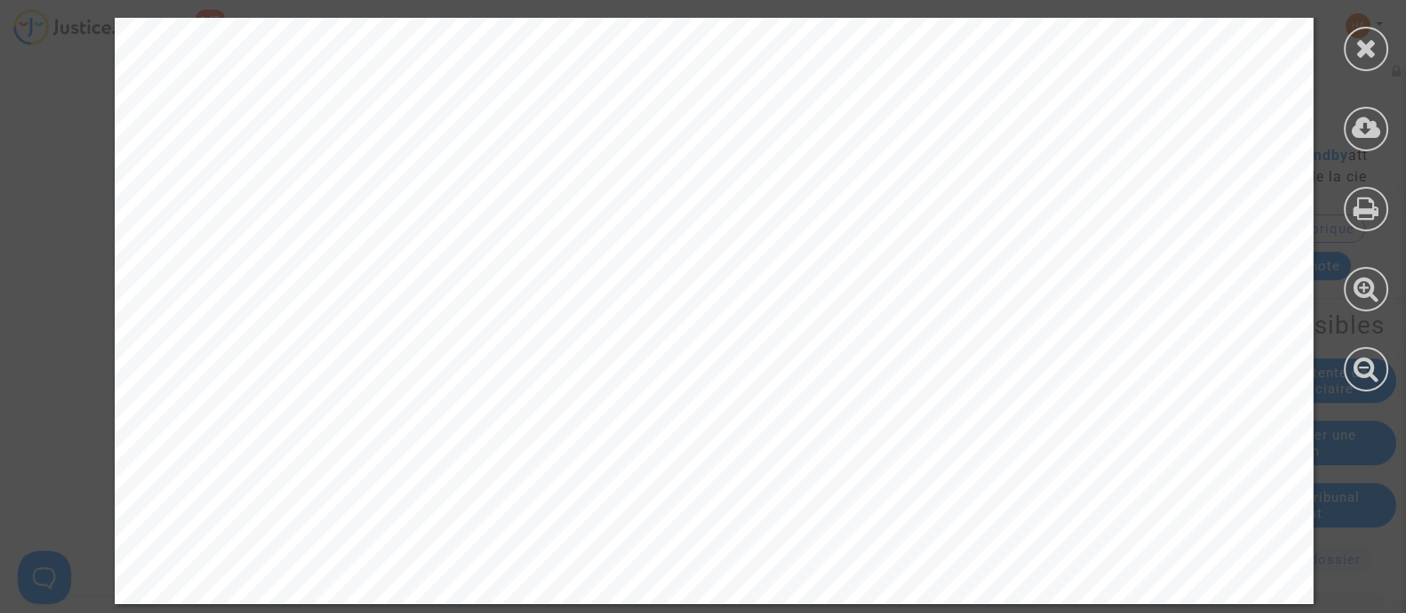
scroll to position [6246, 0]
click at [1376, 46] on icon at bounding box center [1367, 48] width 22 height 27
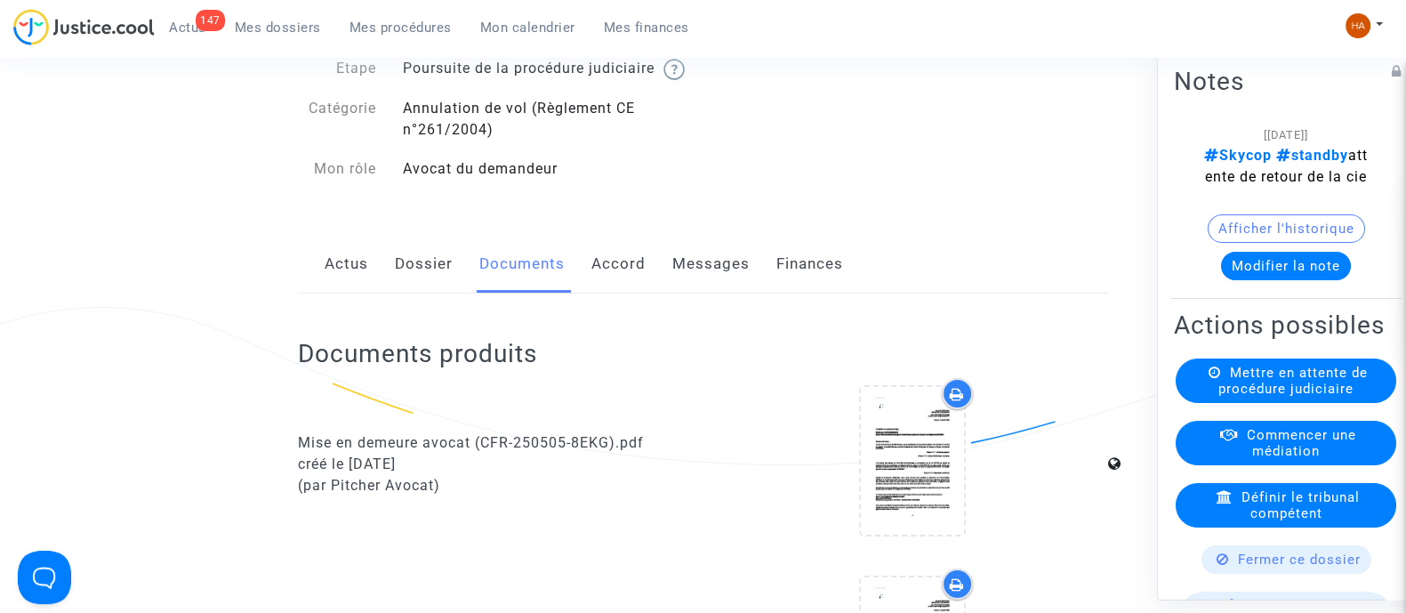
scroll to position [149, 0]
click at [713, 287] on link "Messages" at bounding box center [711, 266] width 77 height 59
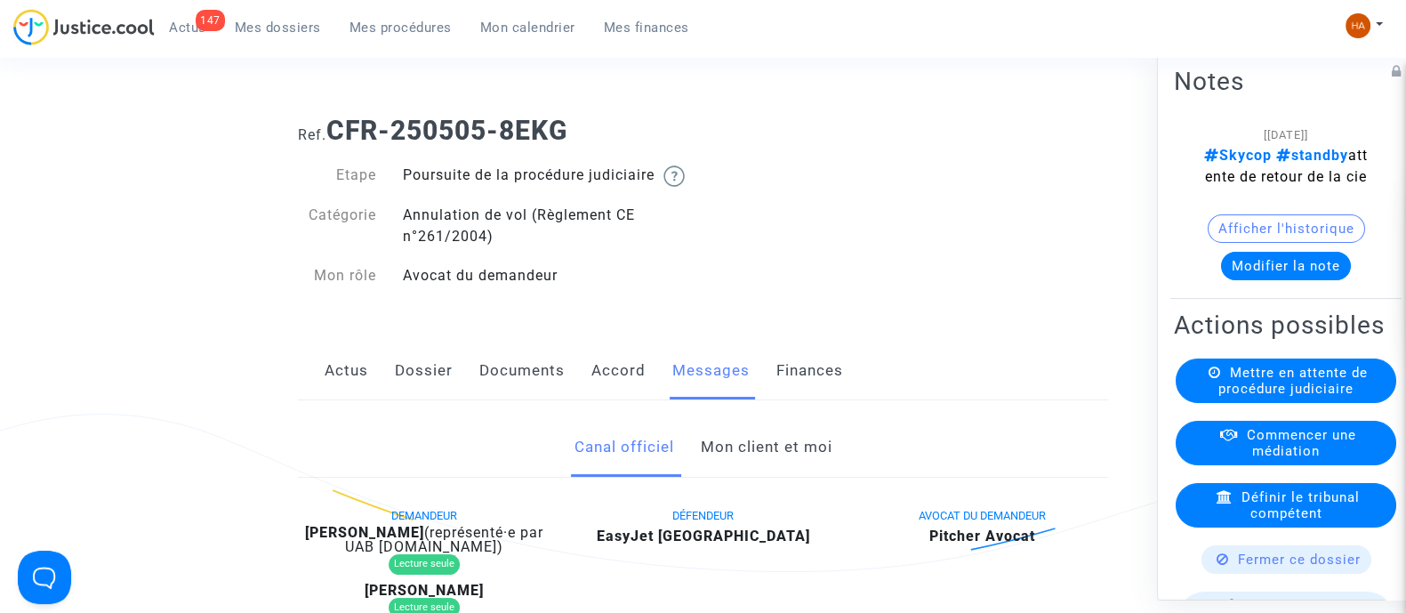
scroll to position [45, 0]
drag, startPoint x: 436, startPoint y: 549, endPoint x: 305, endPoint y: 548, distance: 130.8
click at [305, 548] on div "Florent Rodrigues (représenté·e par UAB Skycop.com)" at bounding box center [424, 538] width 253 height 28
copy b "Florent Rodrigues"
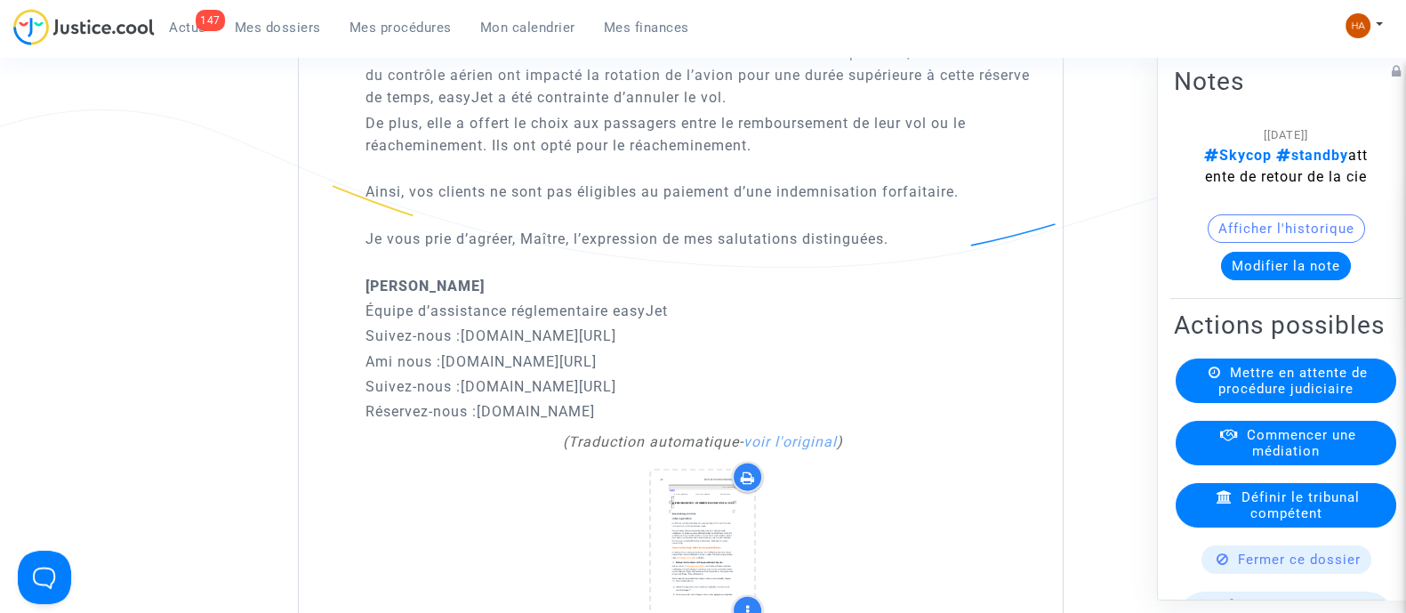
scroll to position [5172, 0]
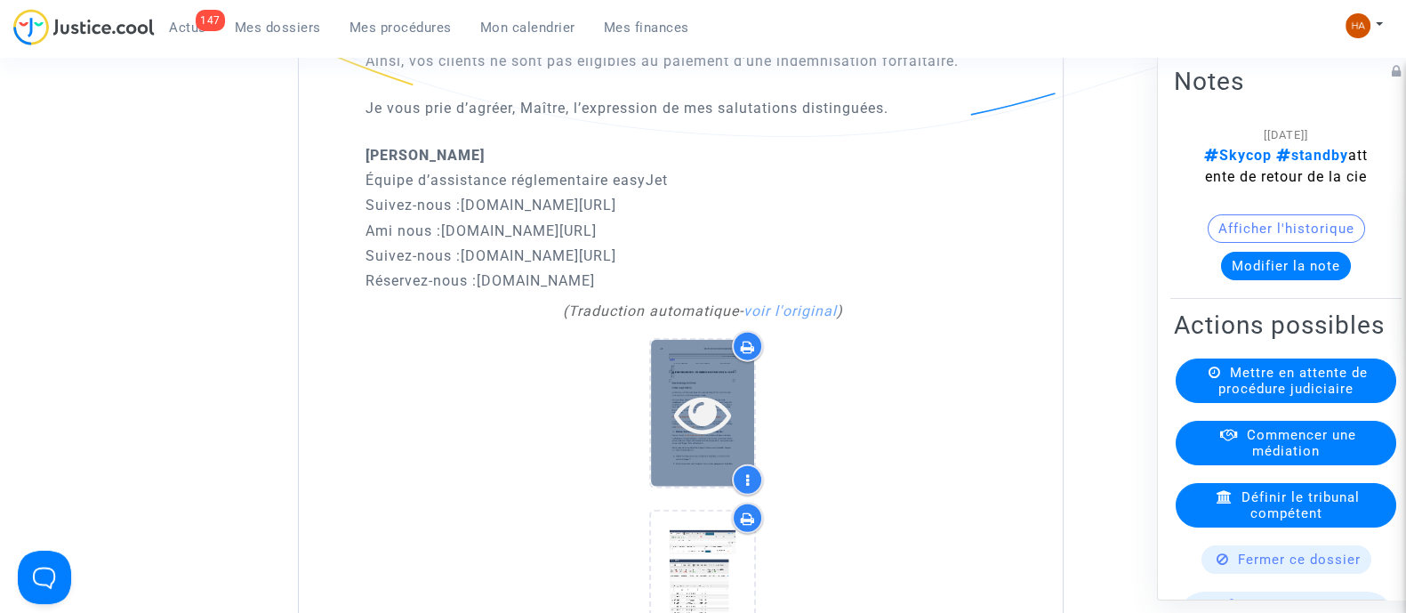
click at [733, 393] on div at bounding box center [702, 413] width 103 height 57
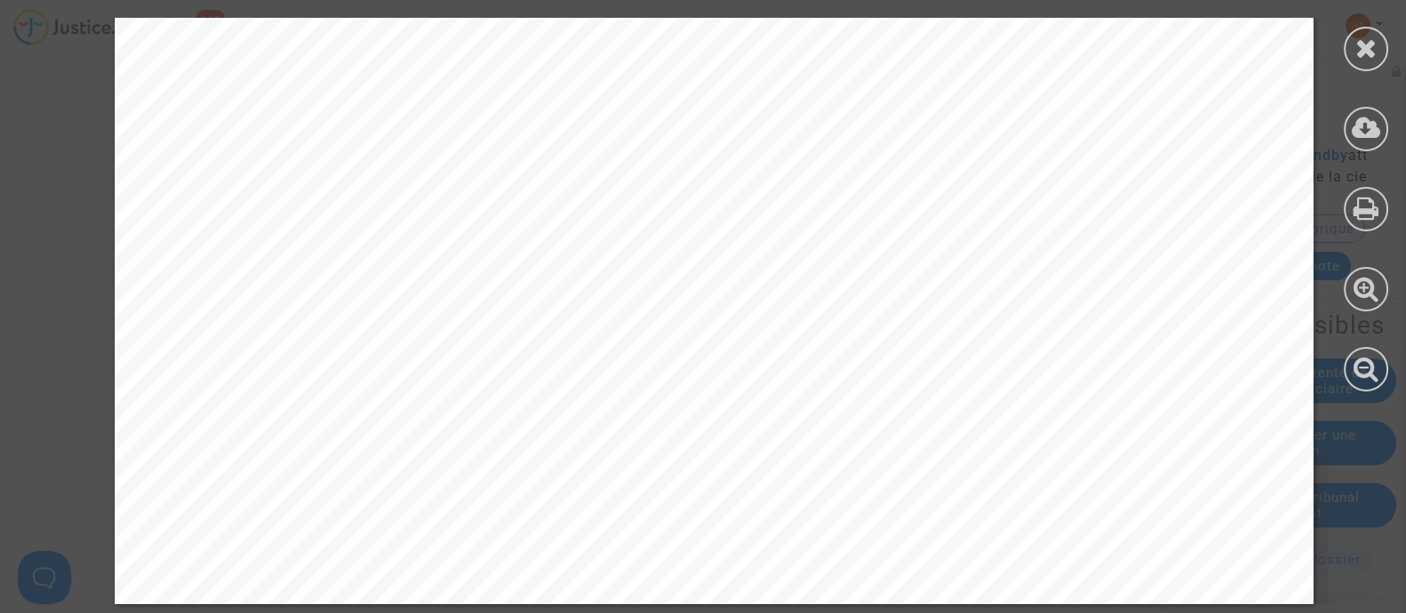
scroll to position [5790, 0]
click at [1361, 40] on icon at bounding box center [1367, 48] width 22 height 27
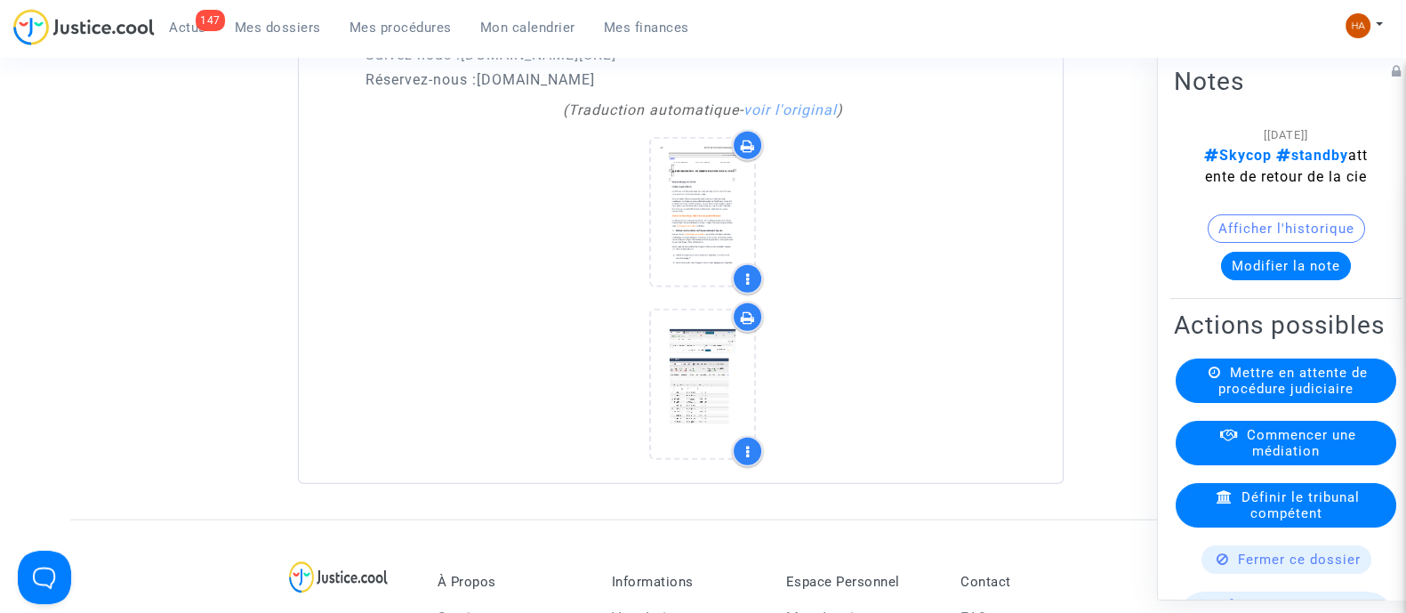
scroll to position [5372, 0]
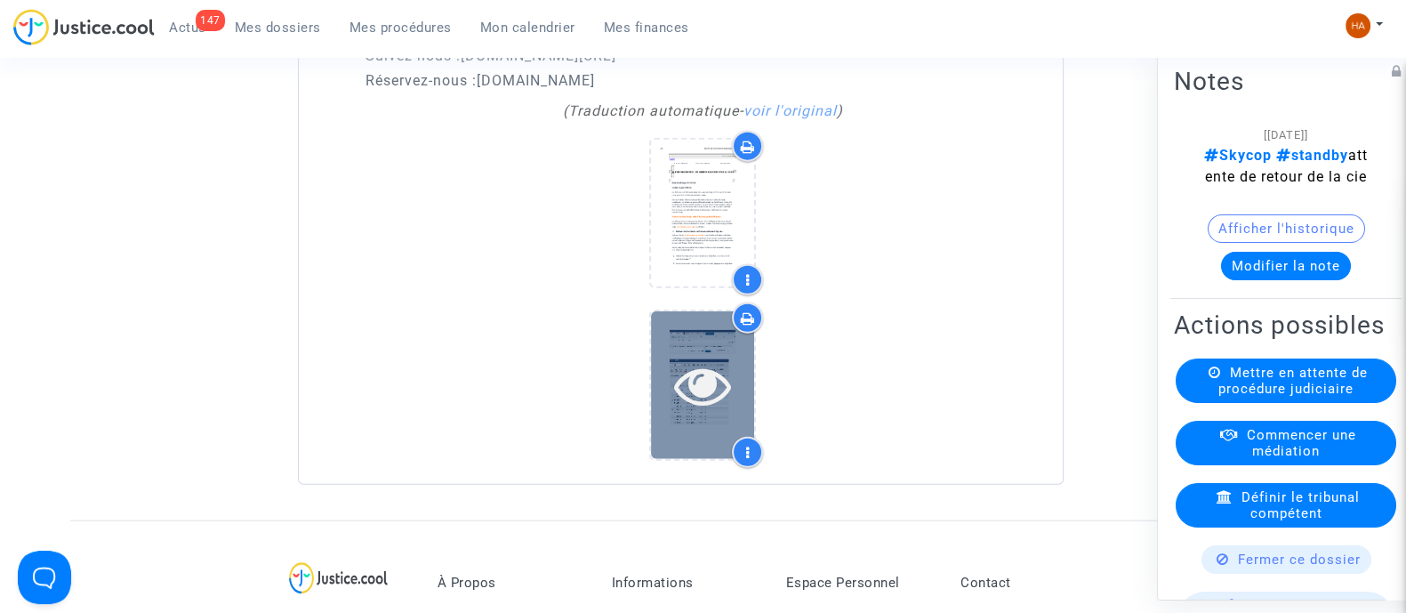
click at [699, 367] on icon at bounding box center [703, 385] width 58 height 57
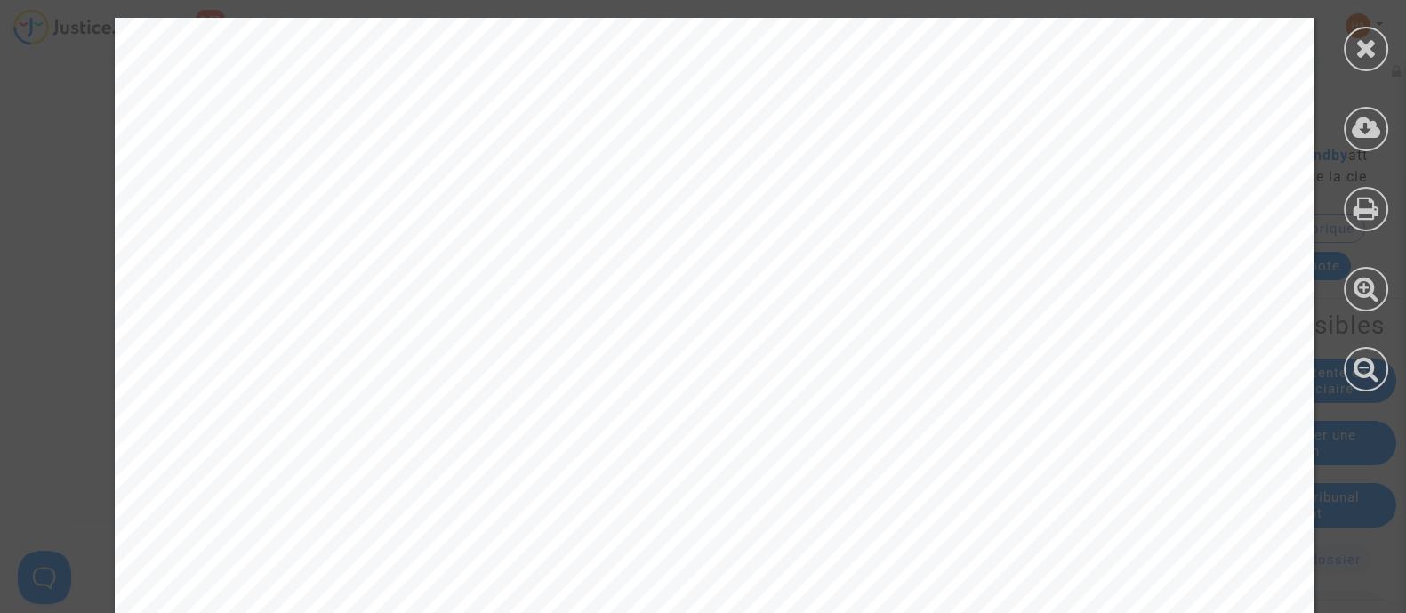
scroll to position [144, 0]
click at [1361, 60] on div at bounding box center [1366, 49] width 44 height 44
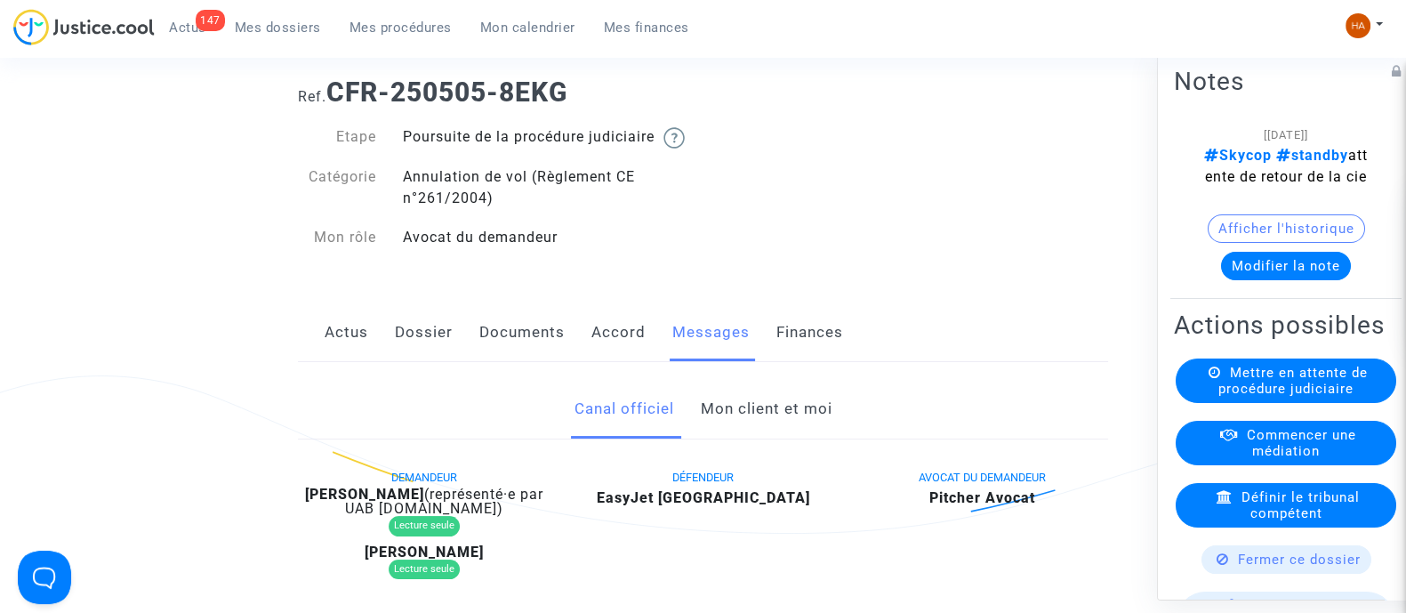
scroll to position [0, 0]
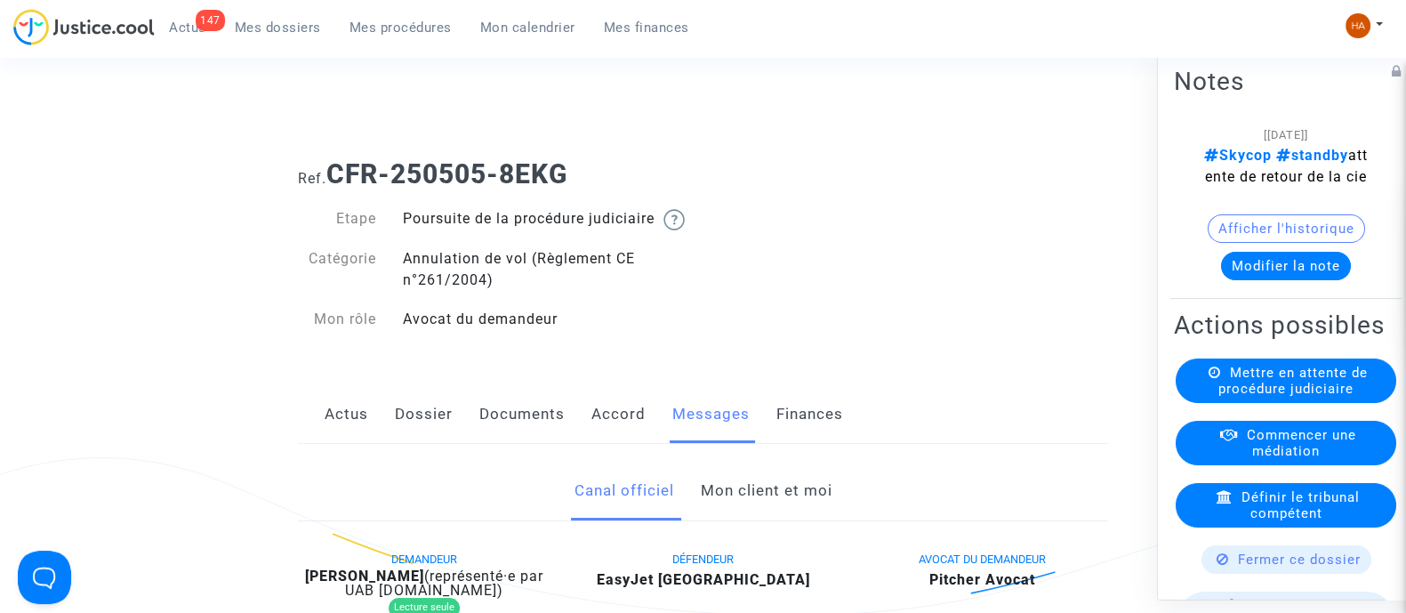
click at [494, 438] on link "Documents" at bounding box center [521, 414] width 85 height 59
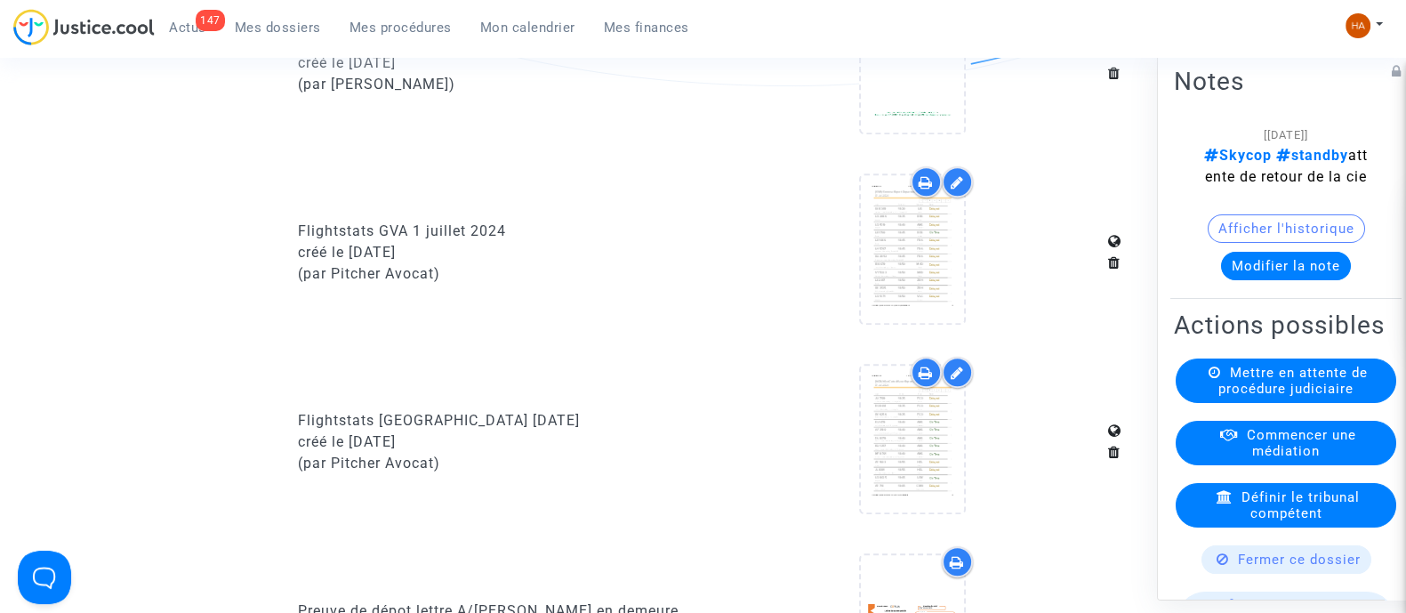
scroll to position [1316, 0]
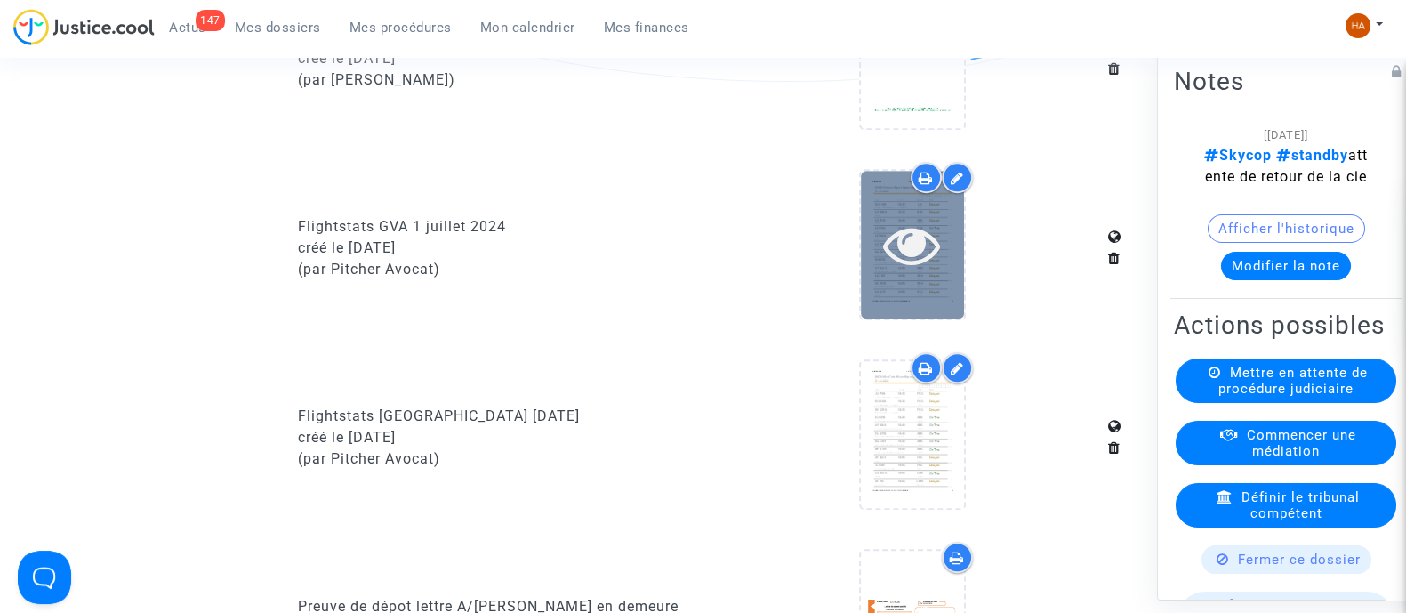
click at [872, 236] on div at bounding box center [912, 244] width 103 height 57
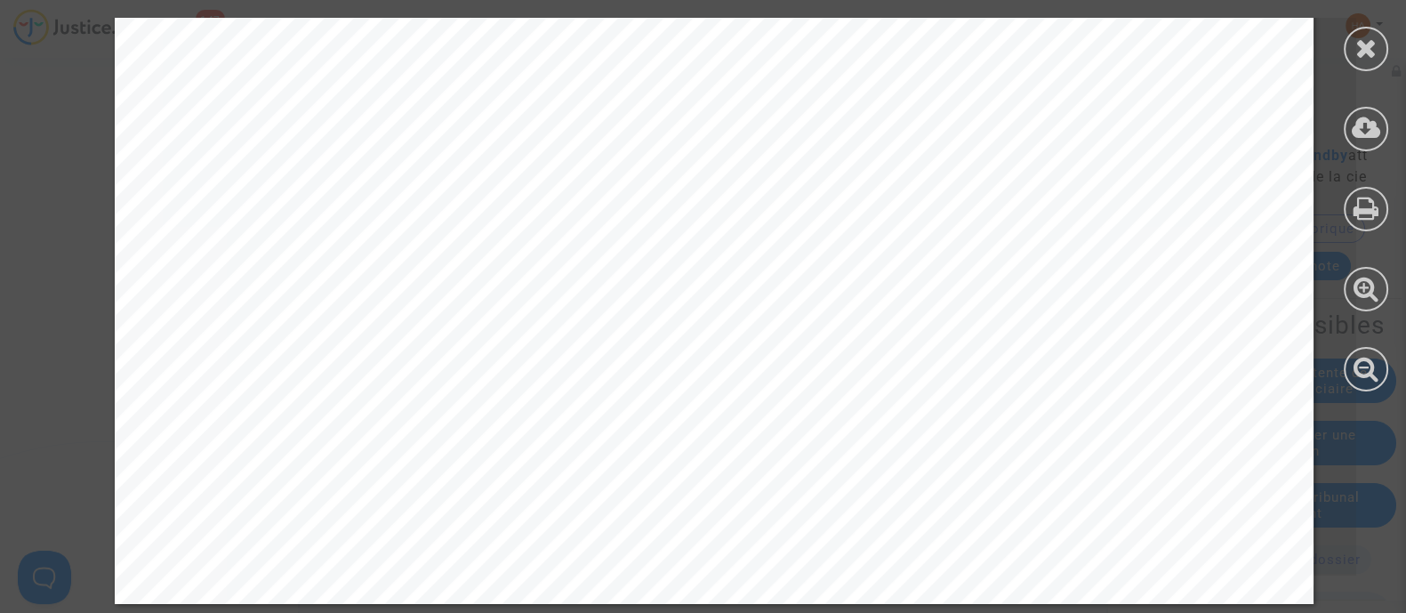
scroll to position [1580, 0]
click at [1349, 53] on div at bounding box center [1366, 49] width 44 height 44
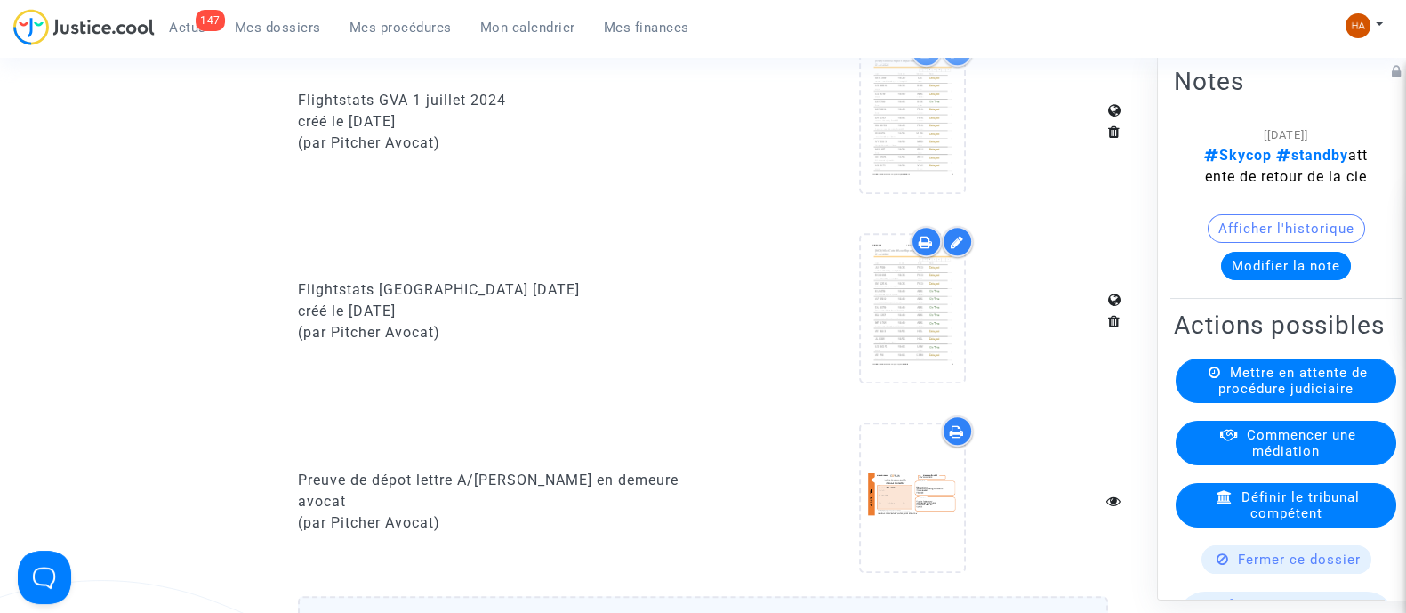
scroll to position [1246, 0]
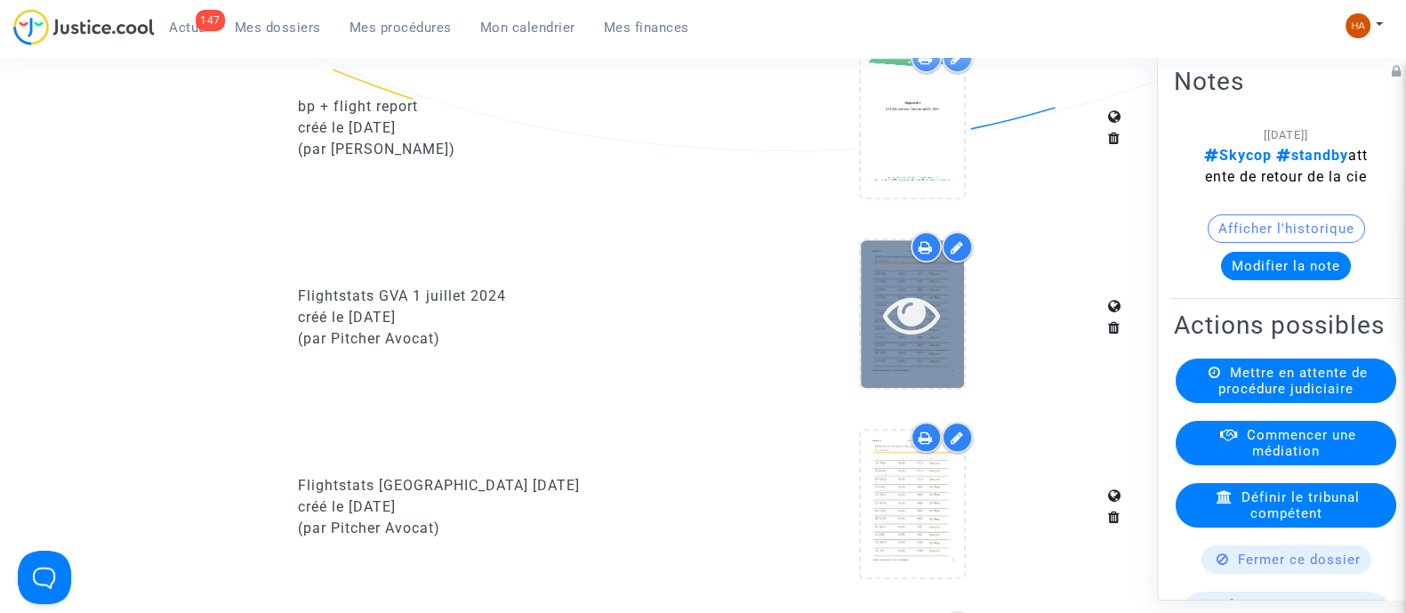
click at [908, 334] on icon at bounding box center [912, 314] width 58 height 57
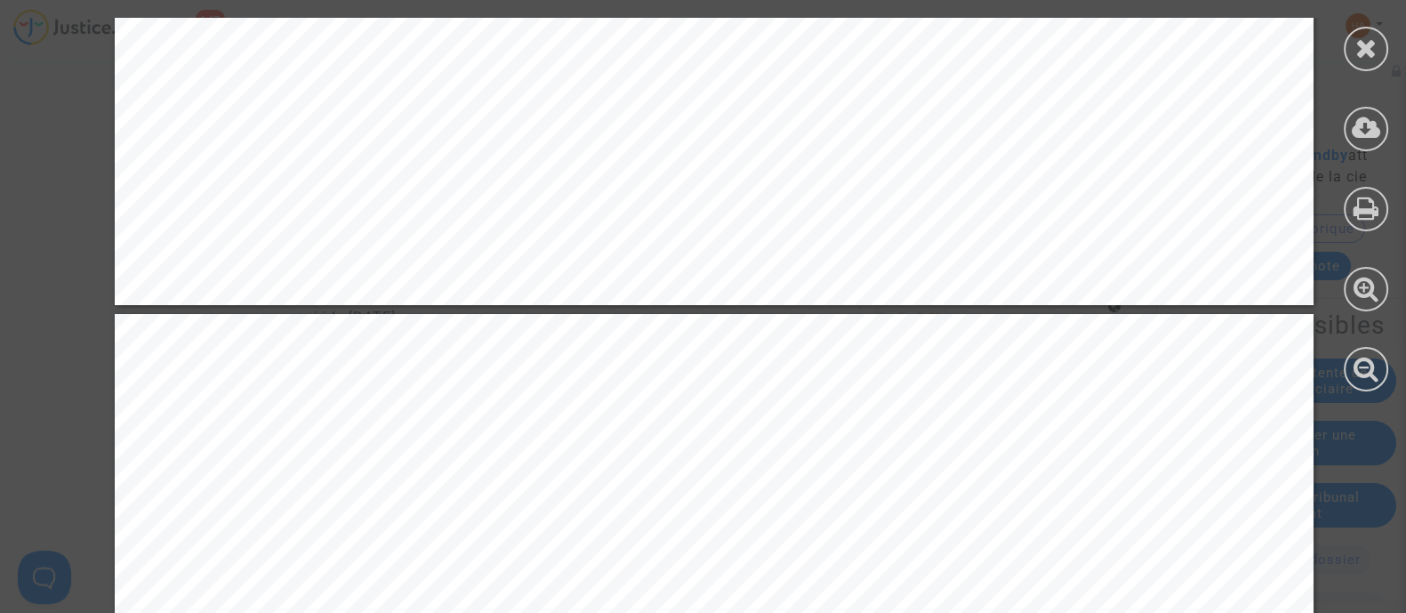
scroll to position [3224, 0]
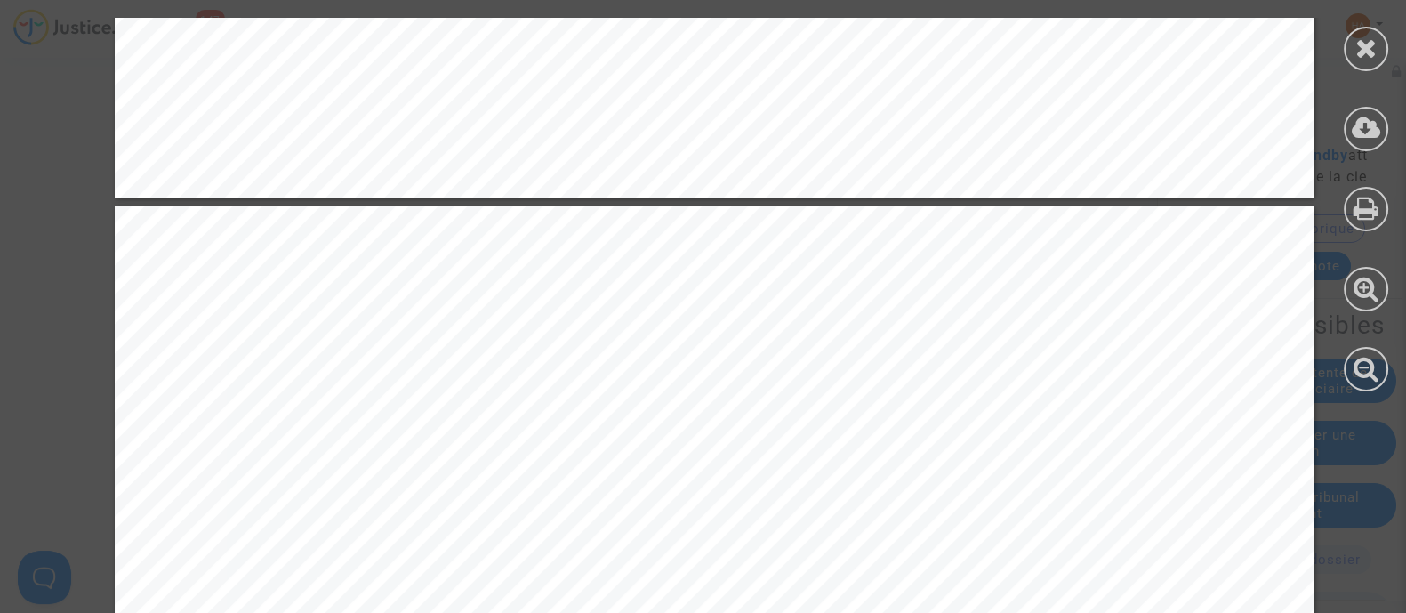
drag, startPoint x: 1351, startPoint y: 55, endPoint x: 1339, endPoint y: 46, distance: 15.3
click at [1352, 55] on div at bounding box center [1366, 49] width 44 height 44
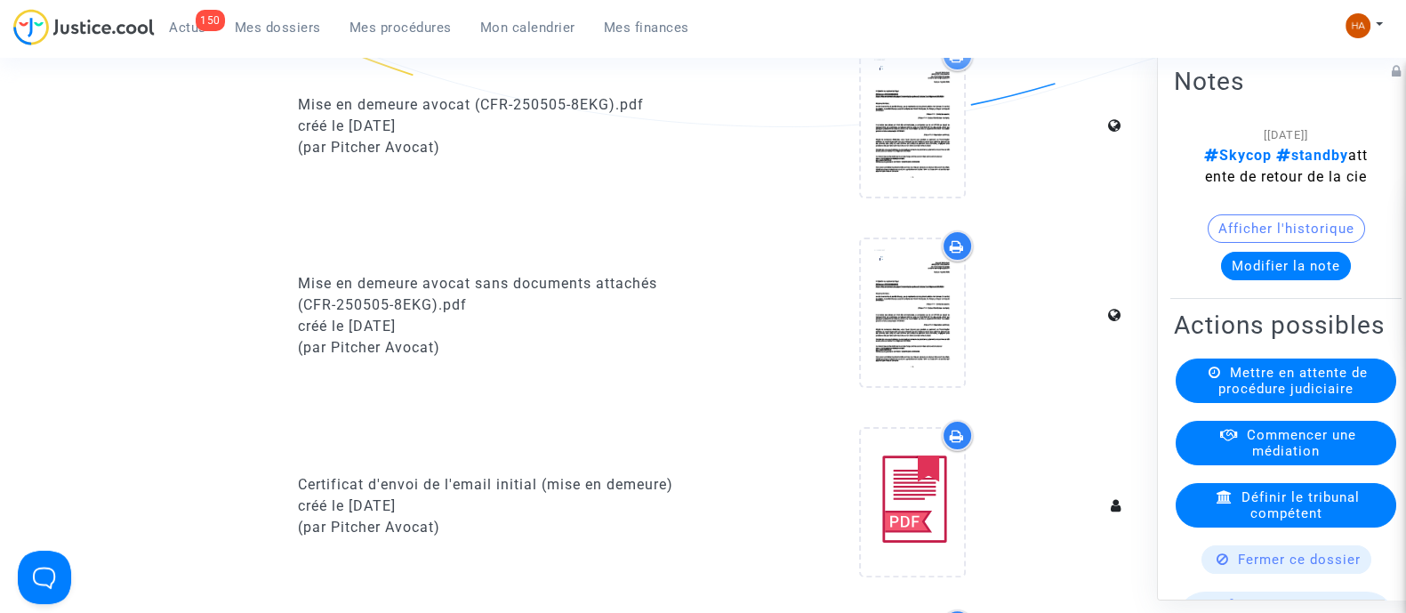
scroll to position [0, 0]
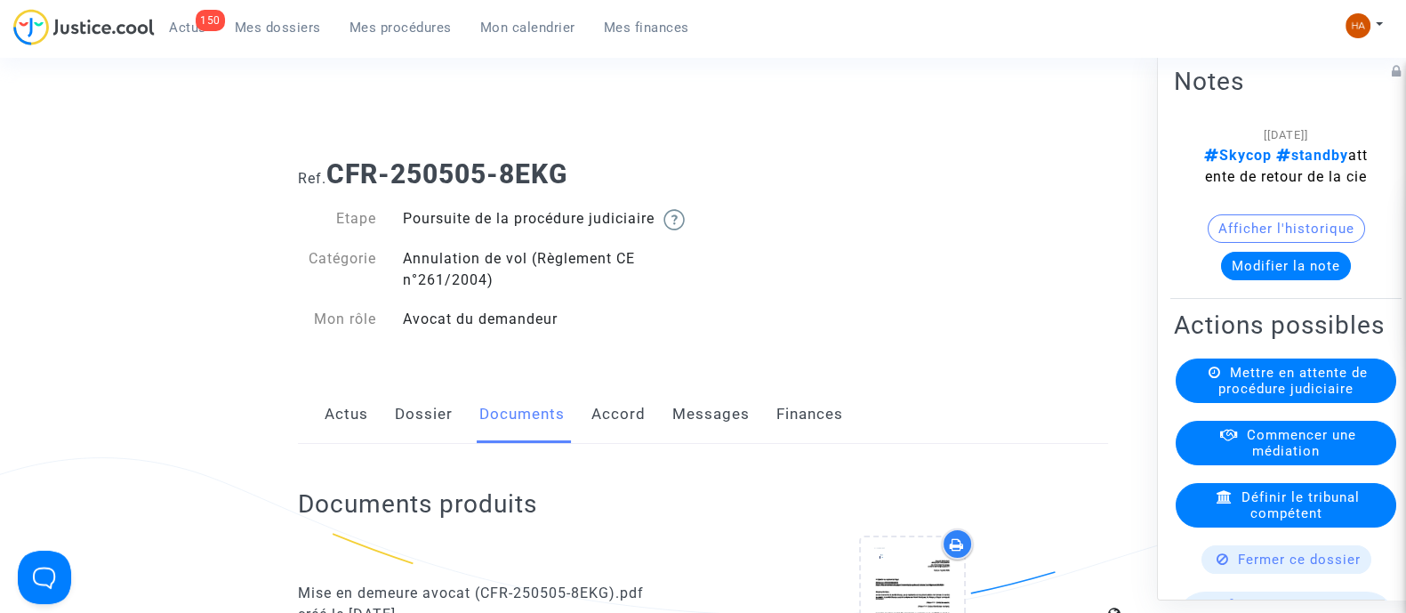
click at [399, 434] on link "Dossier" at bounding box center [424, 414] width 58 height 59
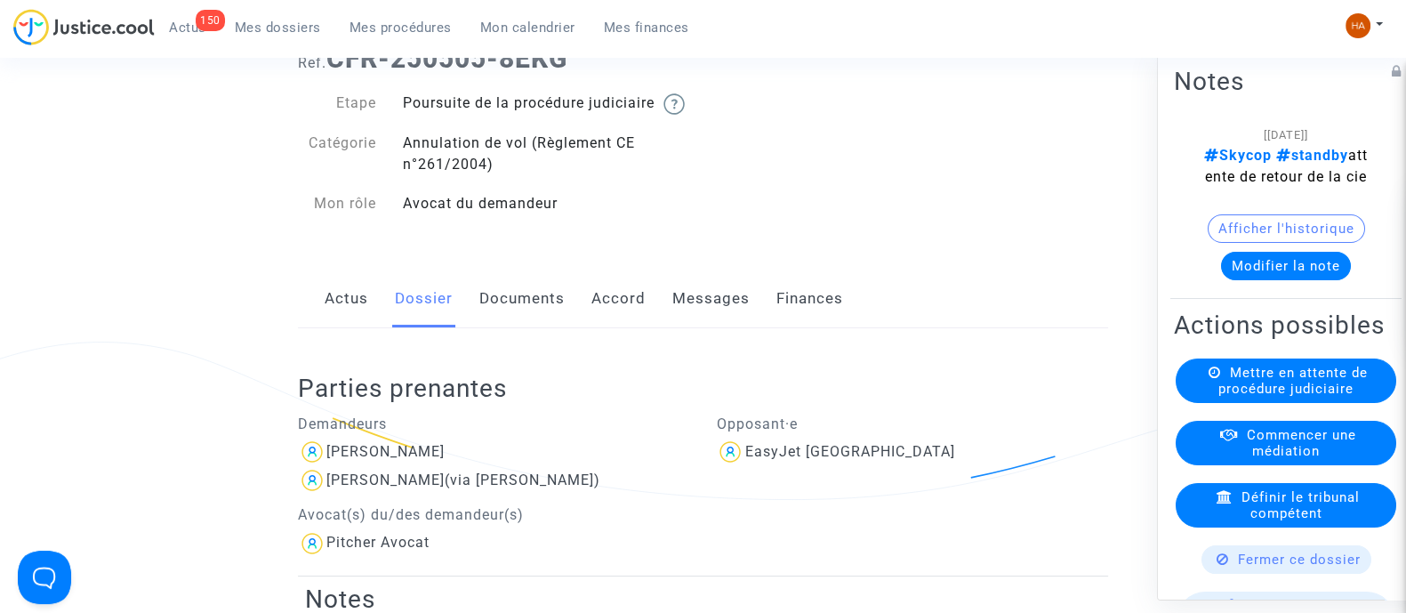
scroll to position [117, 0]
click at [709, 309] on link "Messages" at bounding box center [711, 297] width 77 height 59
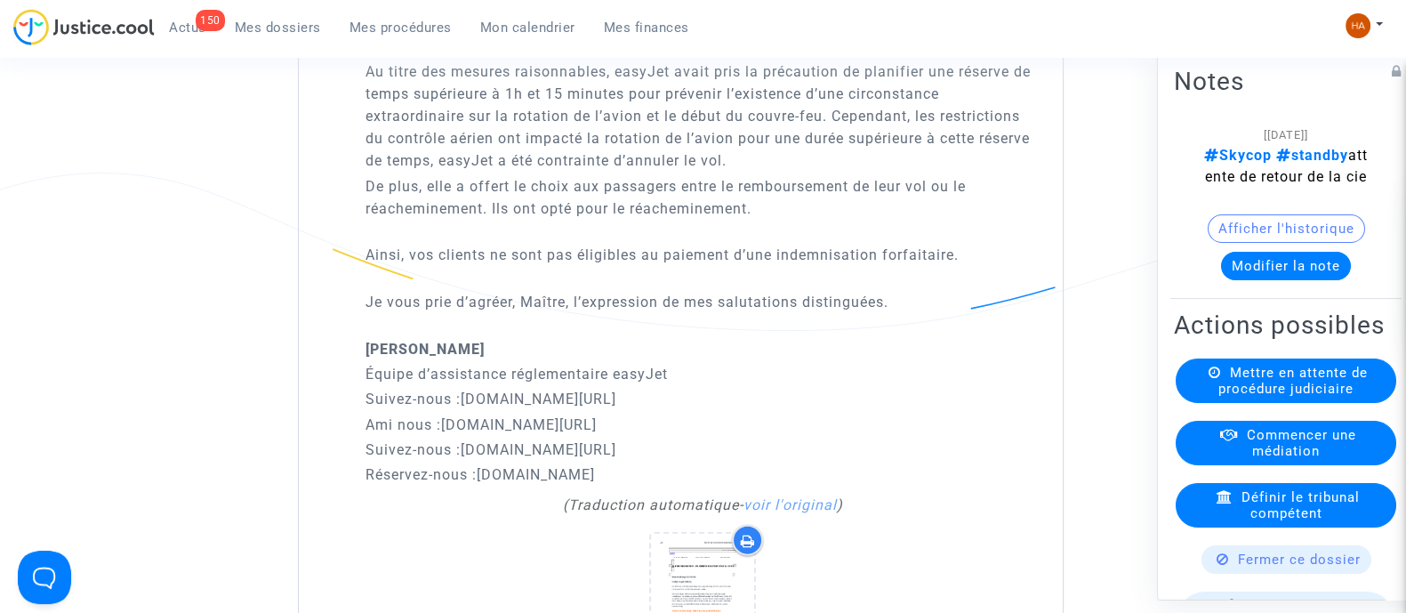
scroll to position [4611, 0]
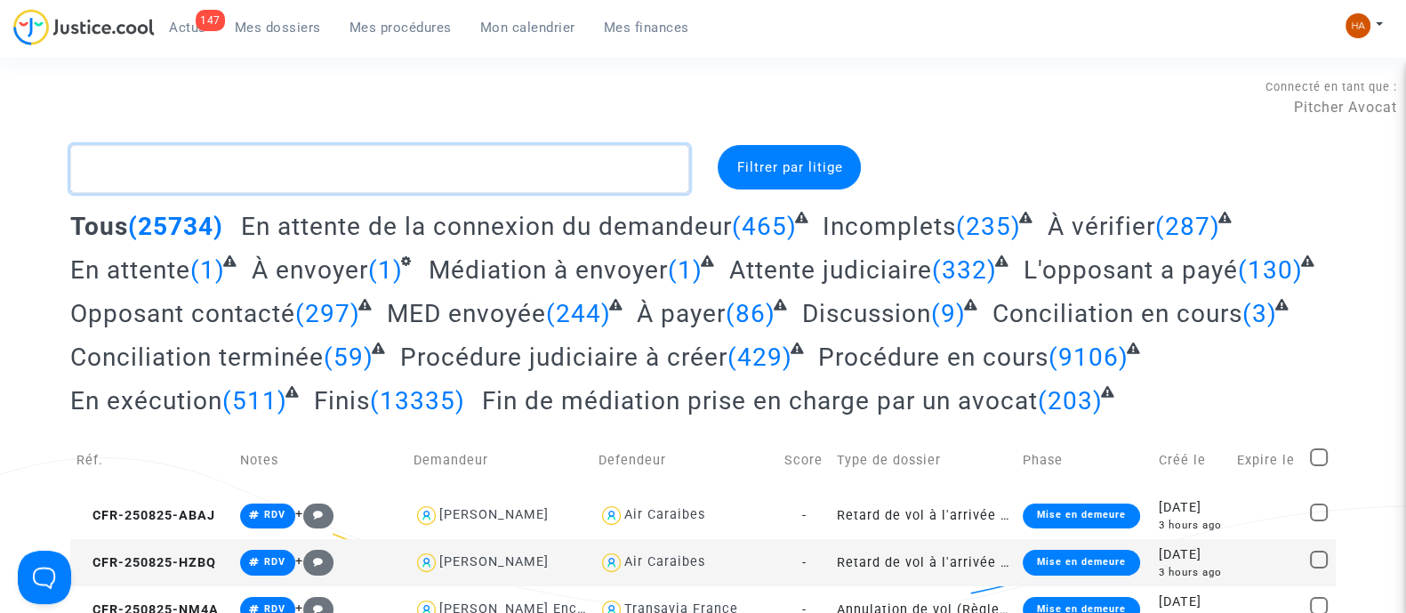
click at [146, 163] on textarea at bounding box center [379, 169] width 619 height 48
paste textarea "[URL][DOMAIN_NAME][DATE]"
drag, startPoint x: 652, startPoint y: 166, endPoint x: 0, endPoint y: 156, distance: 652.1
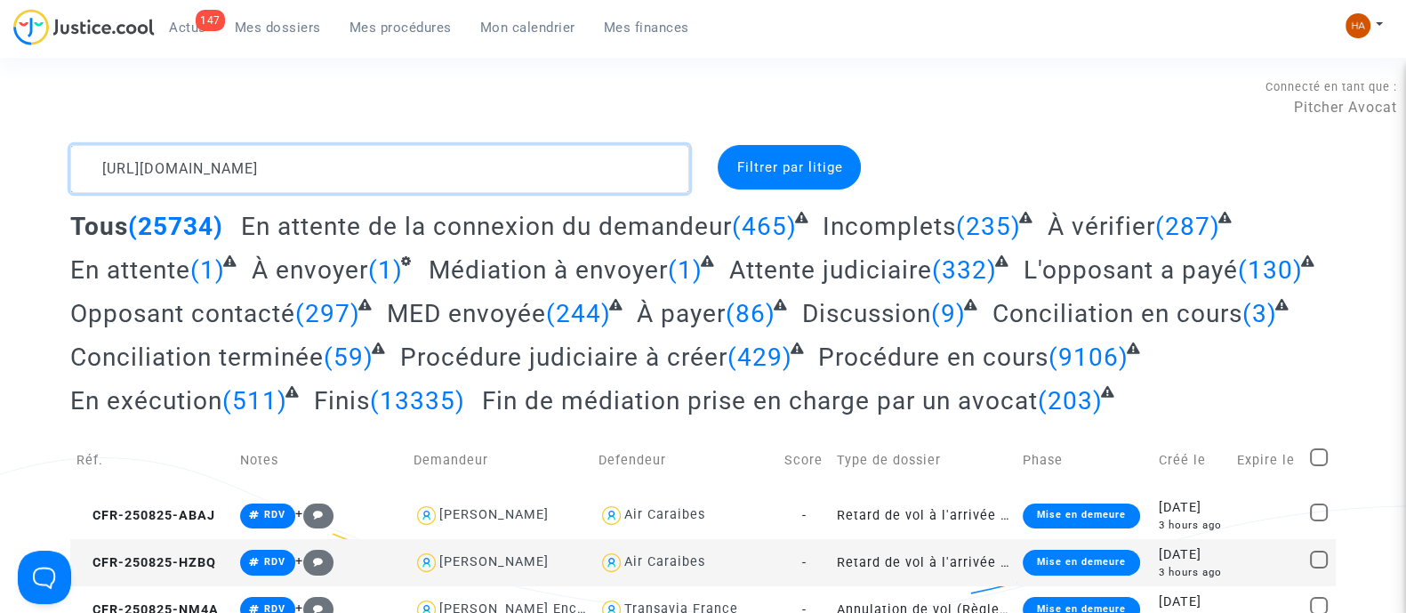
scroll to position [0, 1]
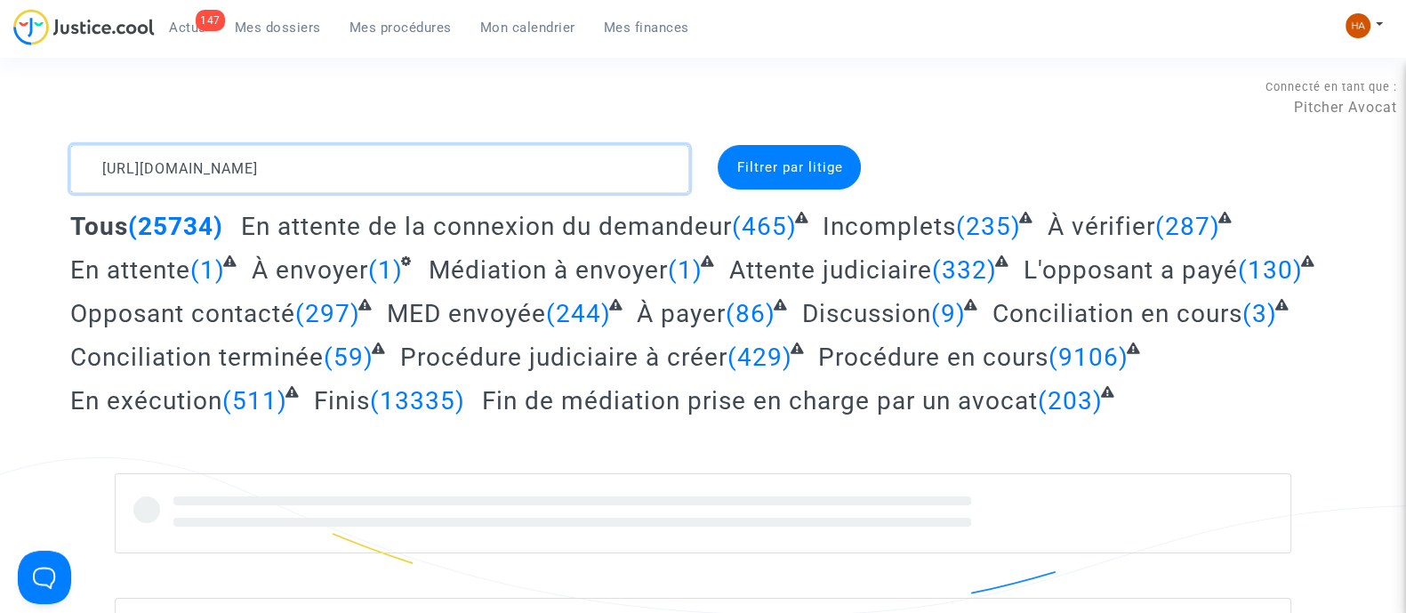
drag, startPoint x: 665, startPoint y: 163, endPoint x: 73, endPoint y: 167, distance: 592.5
click at [77, 167] on textarea at bounding box center [379, 169] width 619 height 48
type textarea "tml"
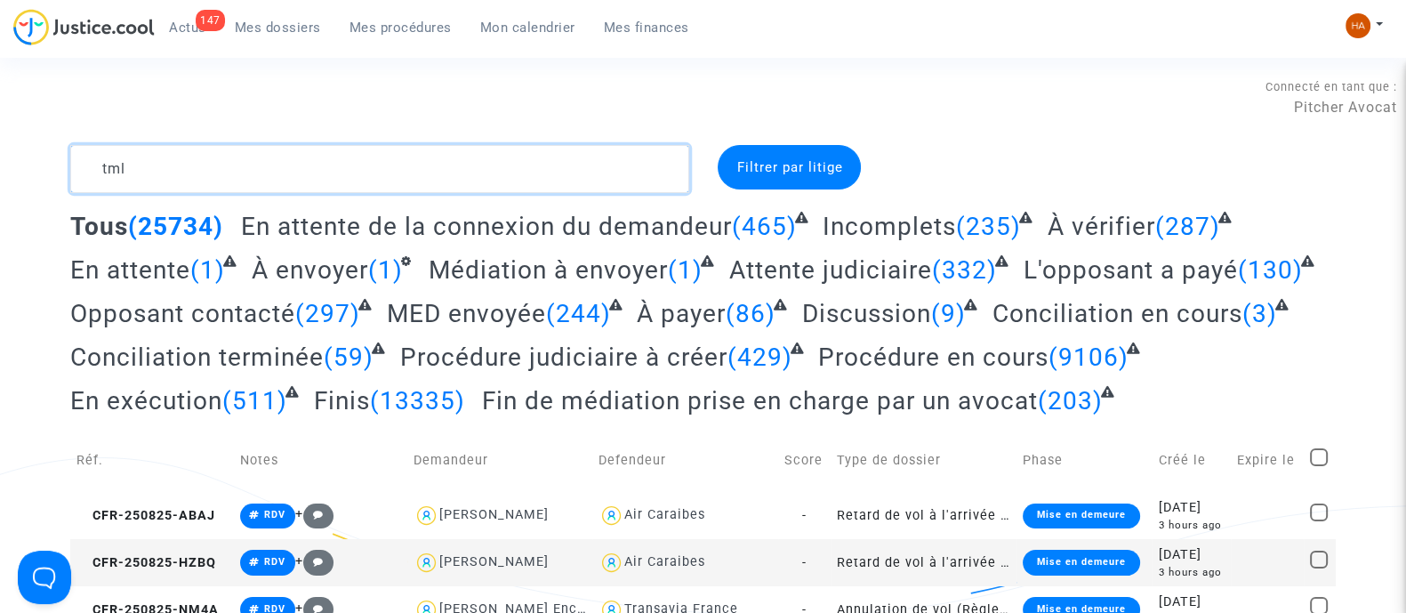
drag, startPoint x: 329, startPoint y: 175, endPoint x: 0, endPoint y: 160, distance: 329.5
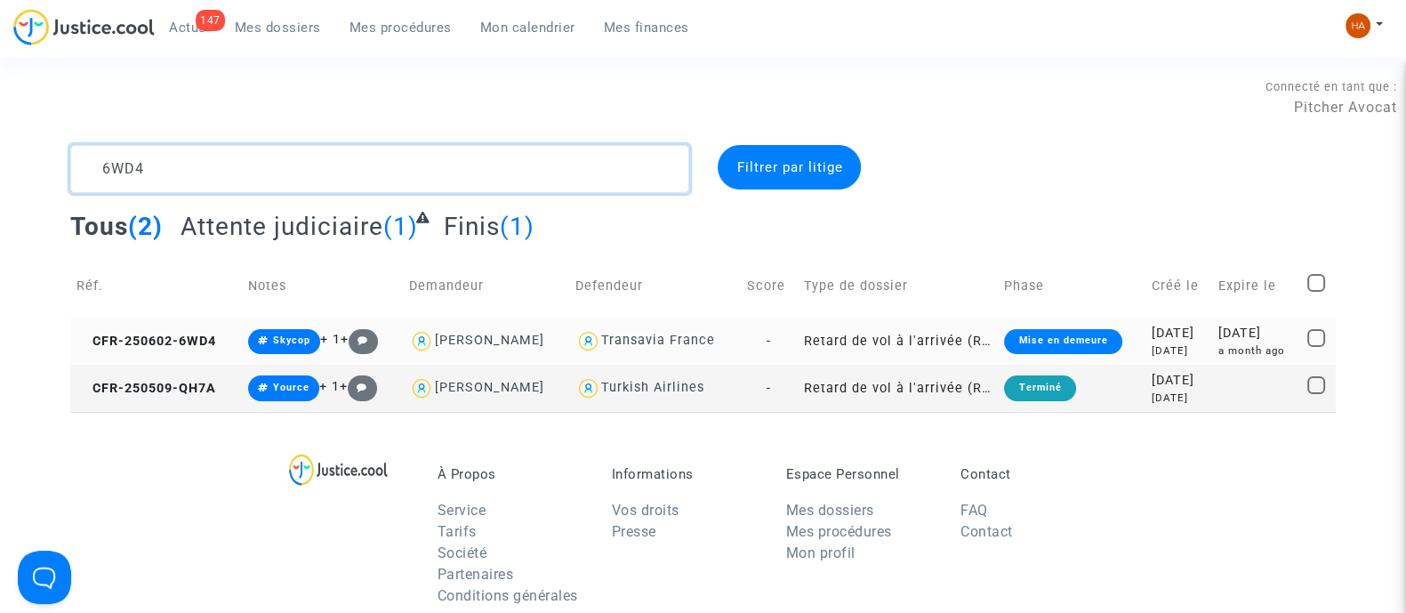
type textarea "6WD4"
click at [784, 334] on td "-" at bounding box center [768, 341] width 57 height 47
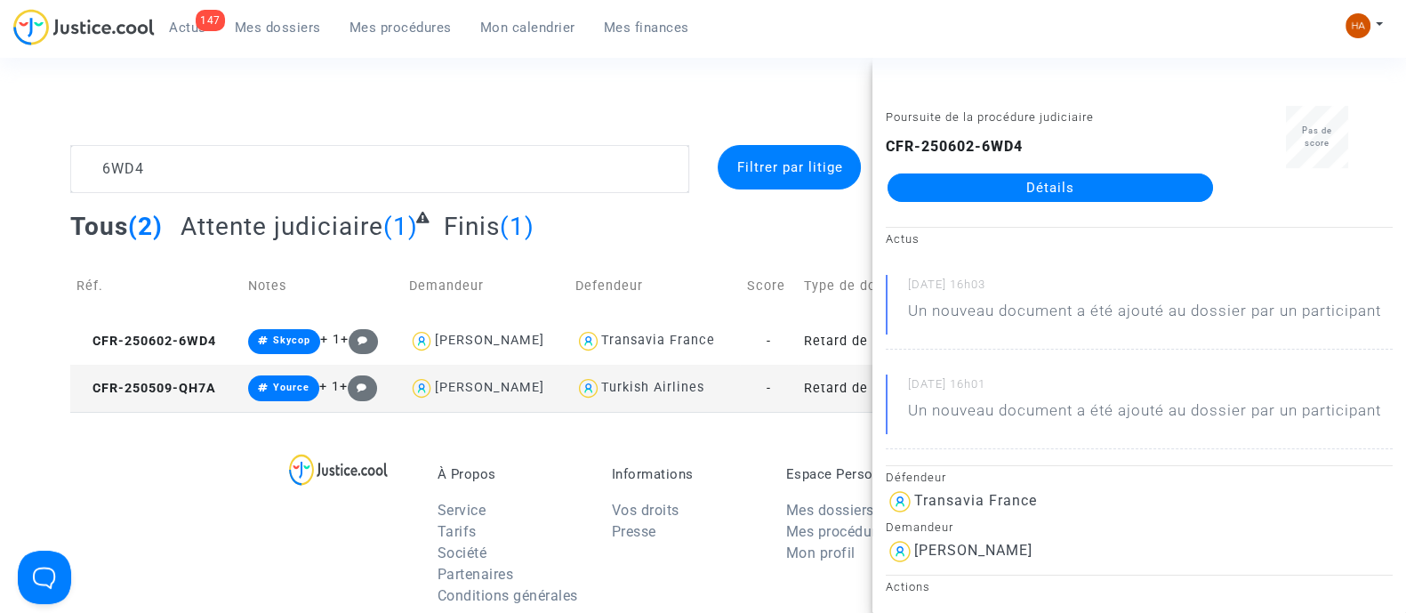
click at [949, 192] on link "Détails" at bounding box center [1051, 187] width 326 height 28
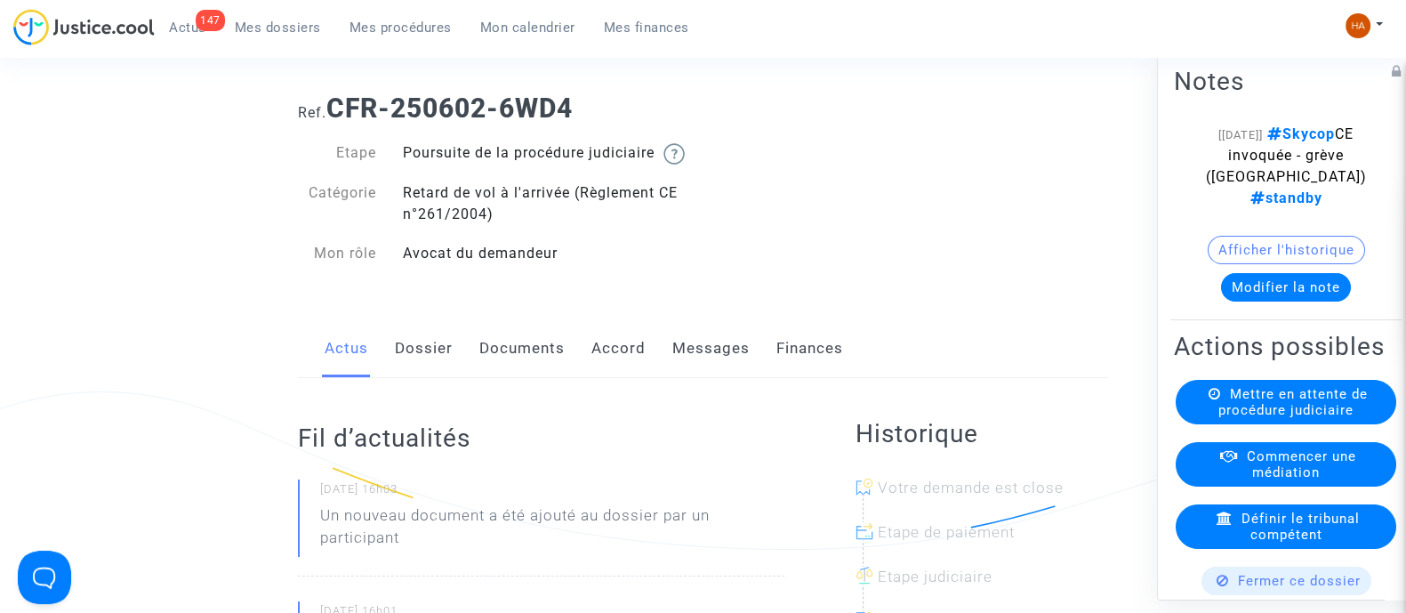
scroll to position [61, 0]
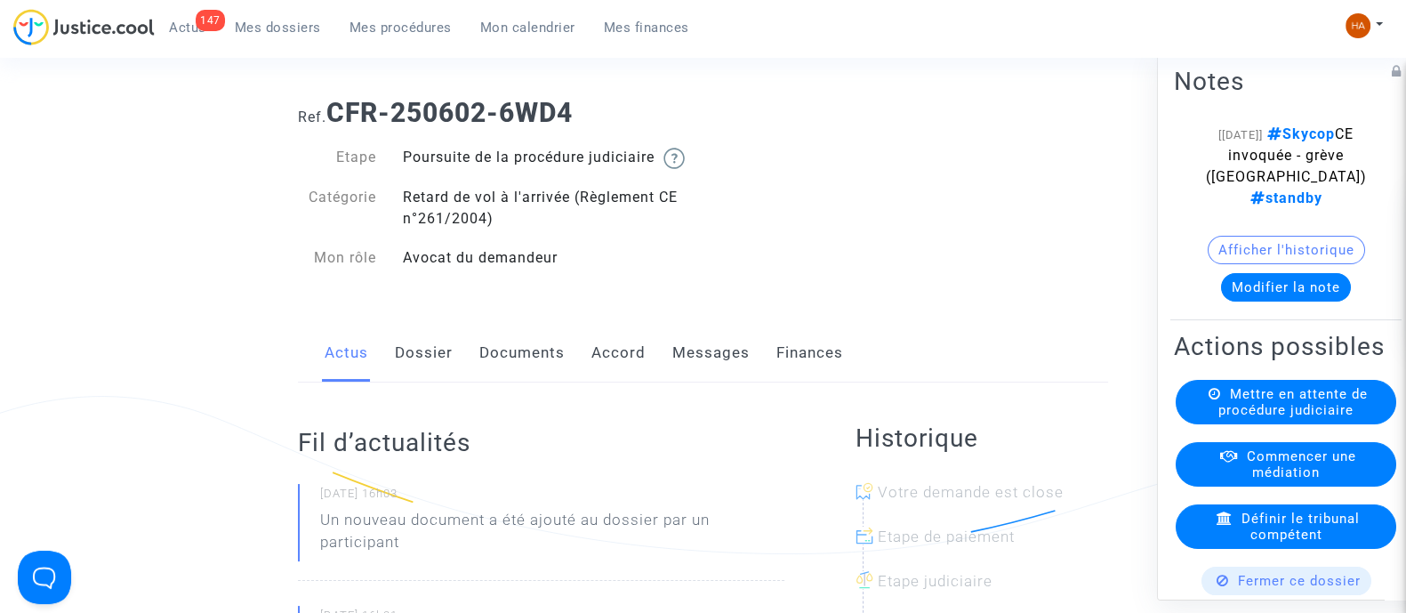
click at [537, 369] on link "Documents" at bounding box center [521, 353] width 85 height 59
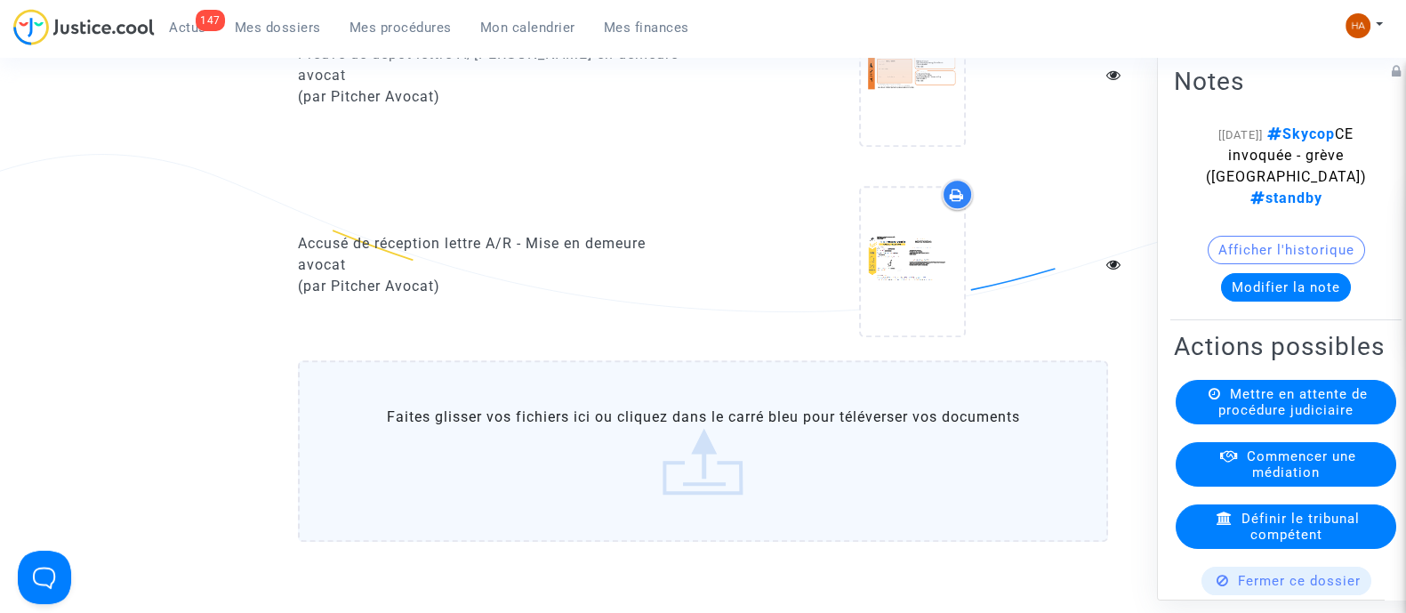
scroll to position [1909, 0]
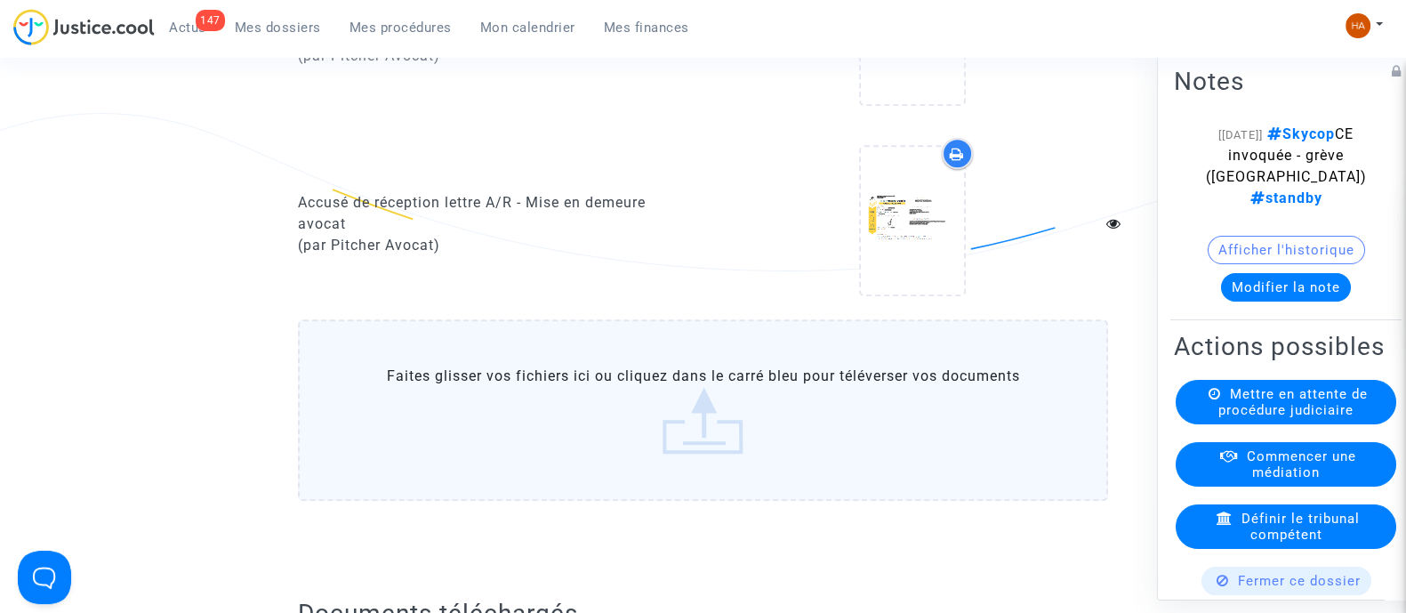
click at [864, 438] on label "Faites glisser vos fichiers ici ou cliquez dans le carré bleu pour téléverser v…" at bounding box center [703, 409] width 810 height 181
click at [0, 0] on input "Faites glisser vos fichiers ici ou cliquez dans le carré bleu pour téléverser v…" at bounding box center [0, 0] width 0 height 0
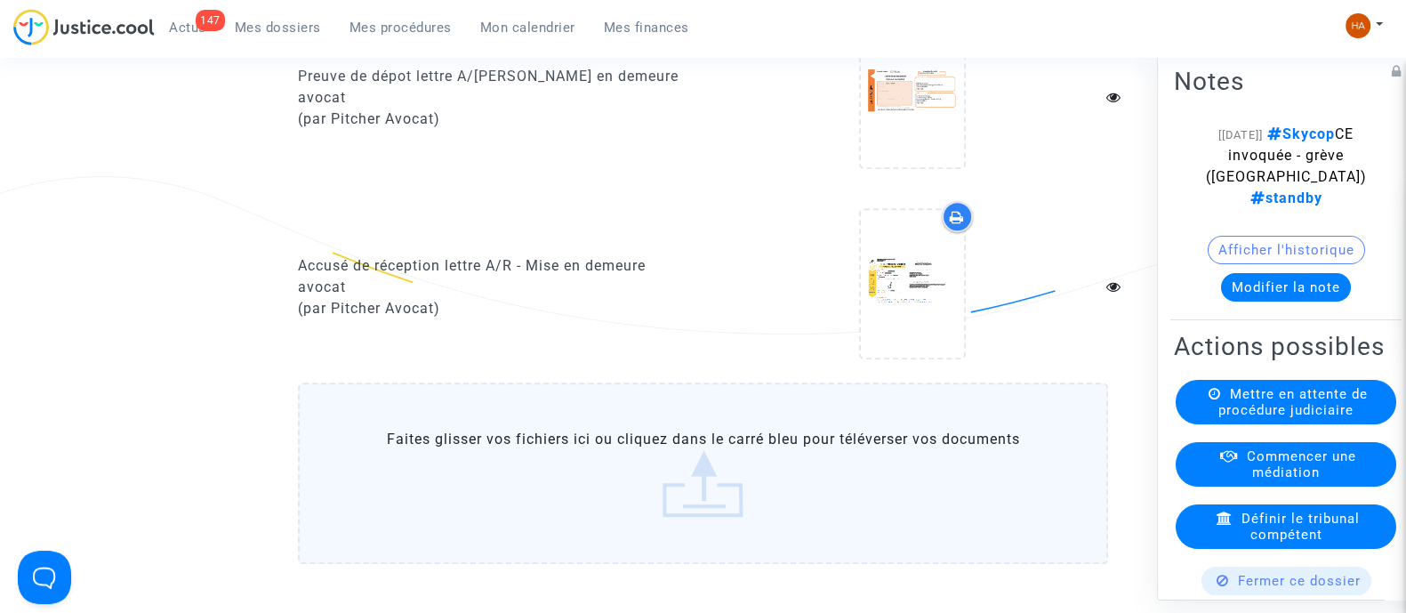
scroll to position [1856, 0]
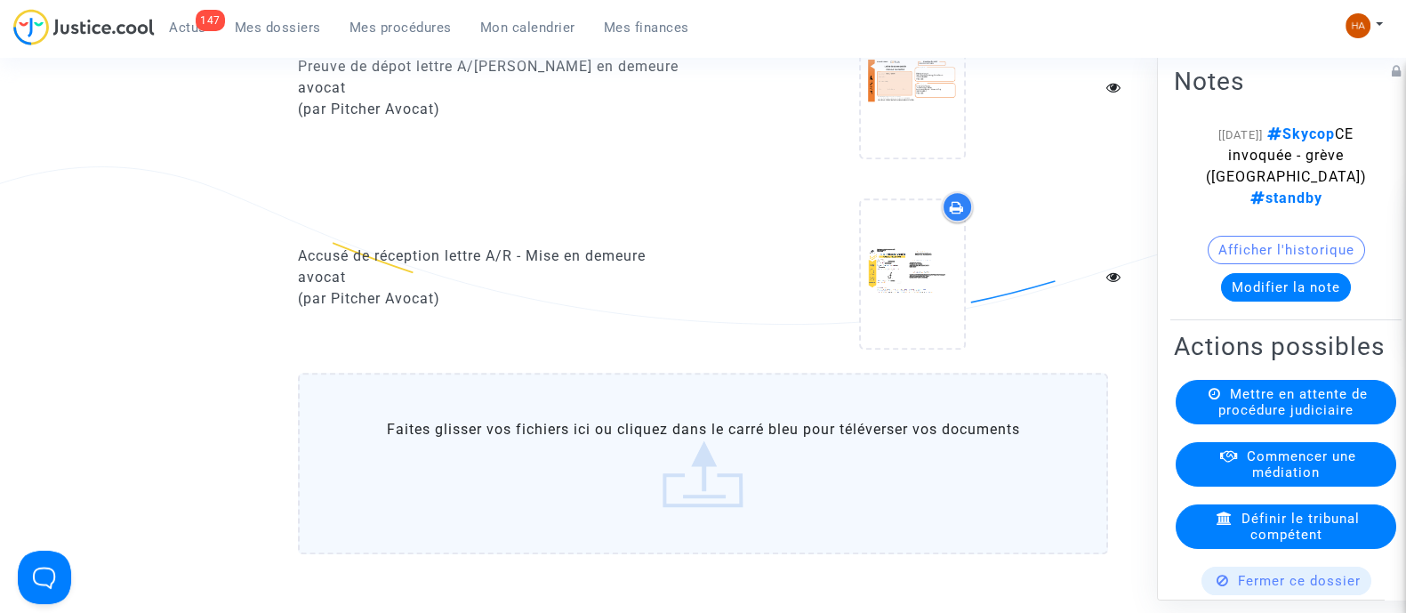
click at [715, 520] on label "Faites glisser vos fichiers ici ou cliquez dans le carré bleu pour téléverser v…" at bounding box center [703, 463] width 810 height 181
click at [0, 0] on input "Faites glisser vos fichiers ici ou cliquez dans le carré bleu pour téléverser v…" at bounding box center [0, 0] width 0 height 0
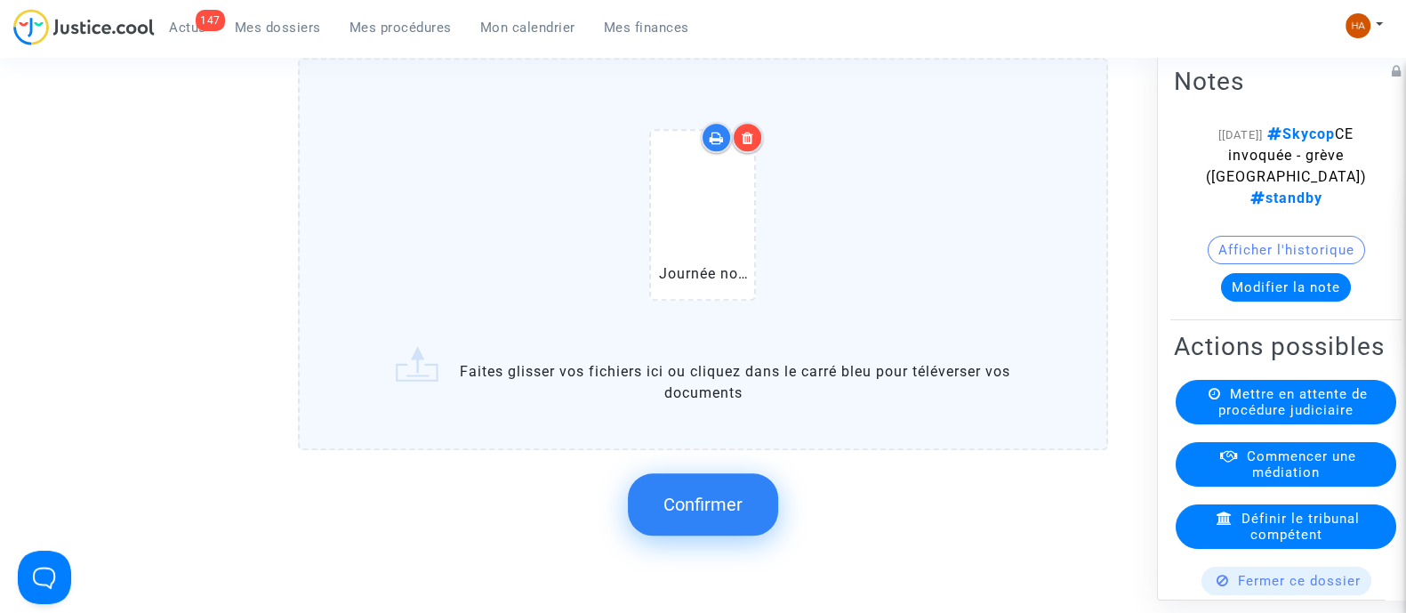
scroll to position [2220, 0]
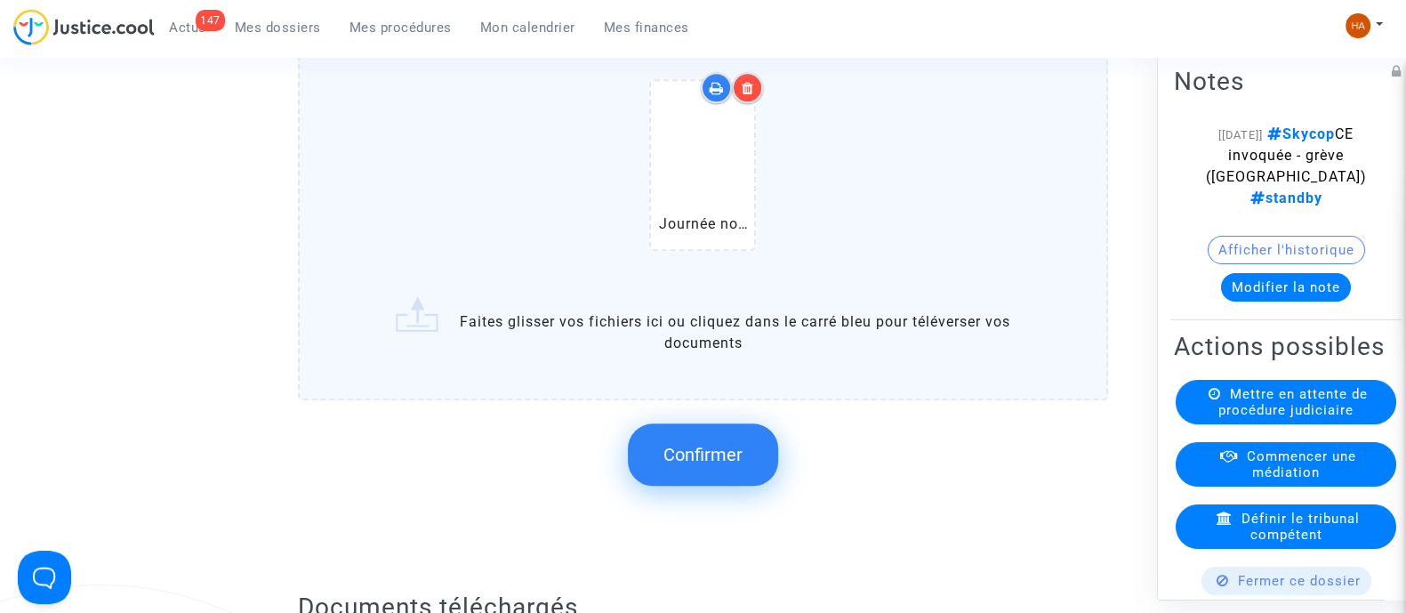
click at [718, 465] on span "Confirmer" at bounding box center [703, 454] width 79 height 21
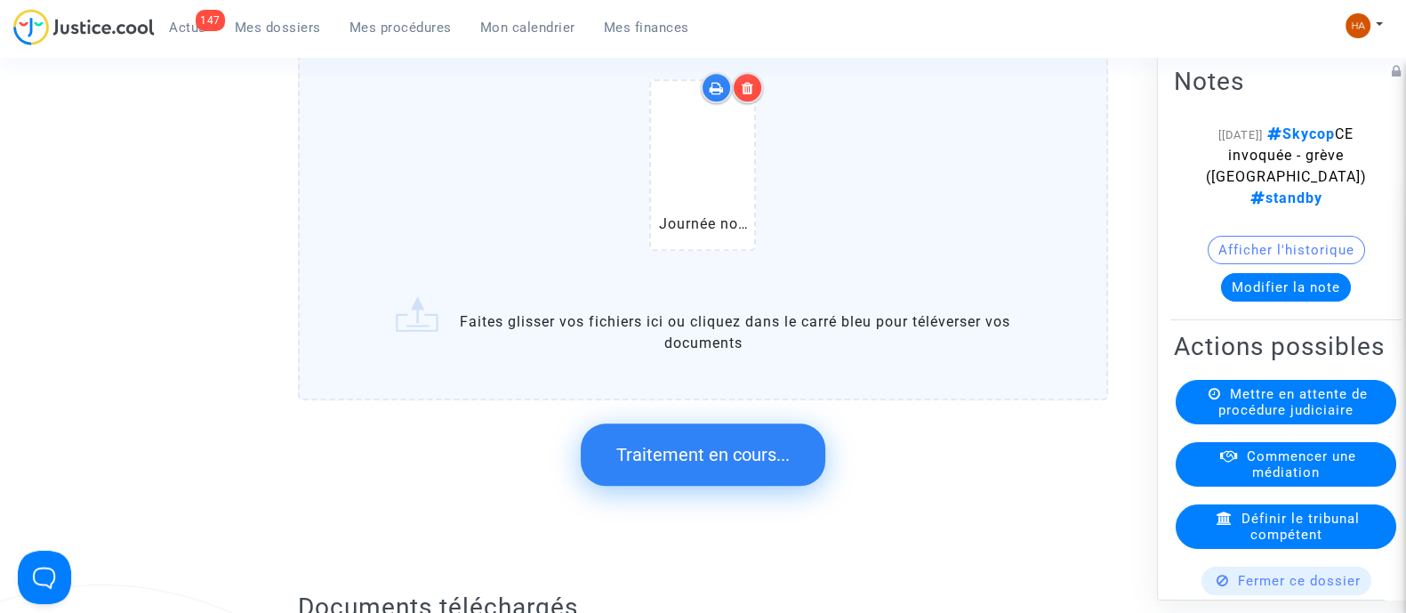
scroll to position [0, 0]
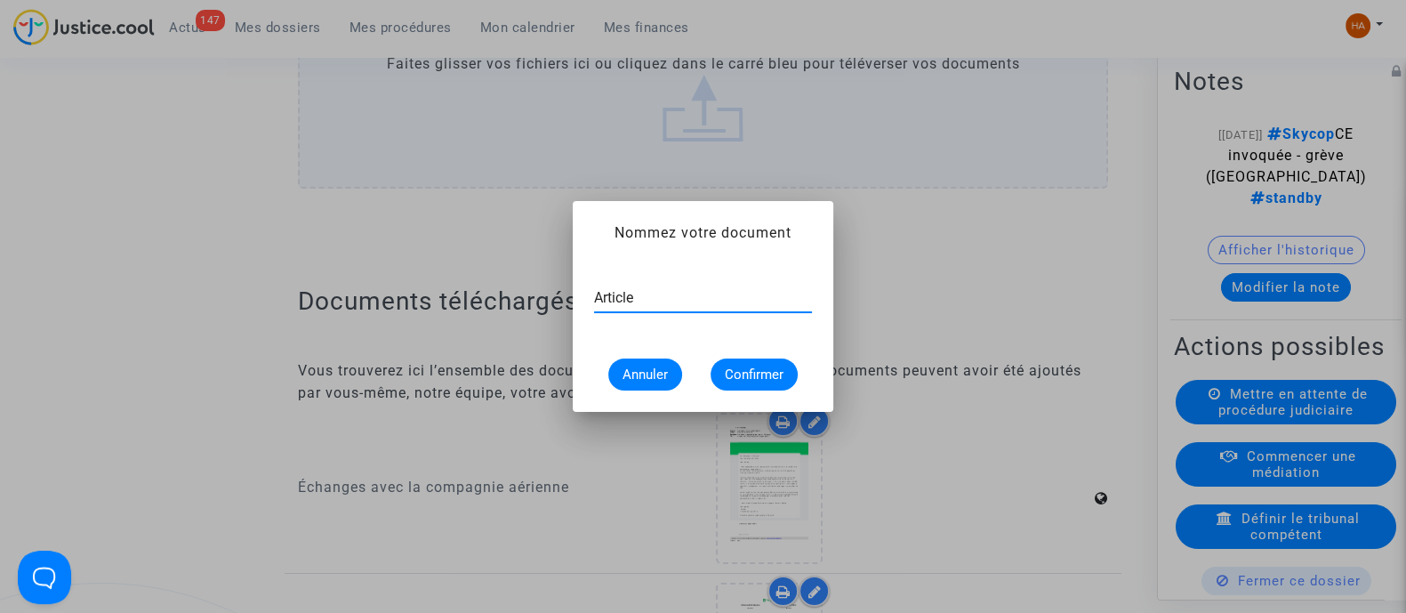
type input "Article"
click at [767, 369] on span "Confirmer" at bounding box center [754, 375] width 59 height 16
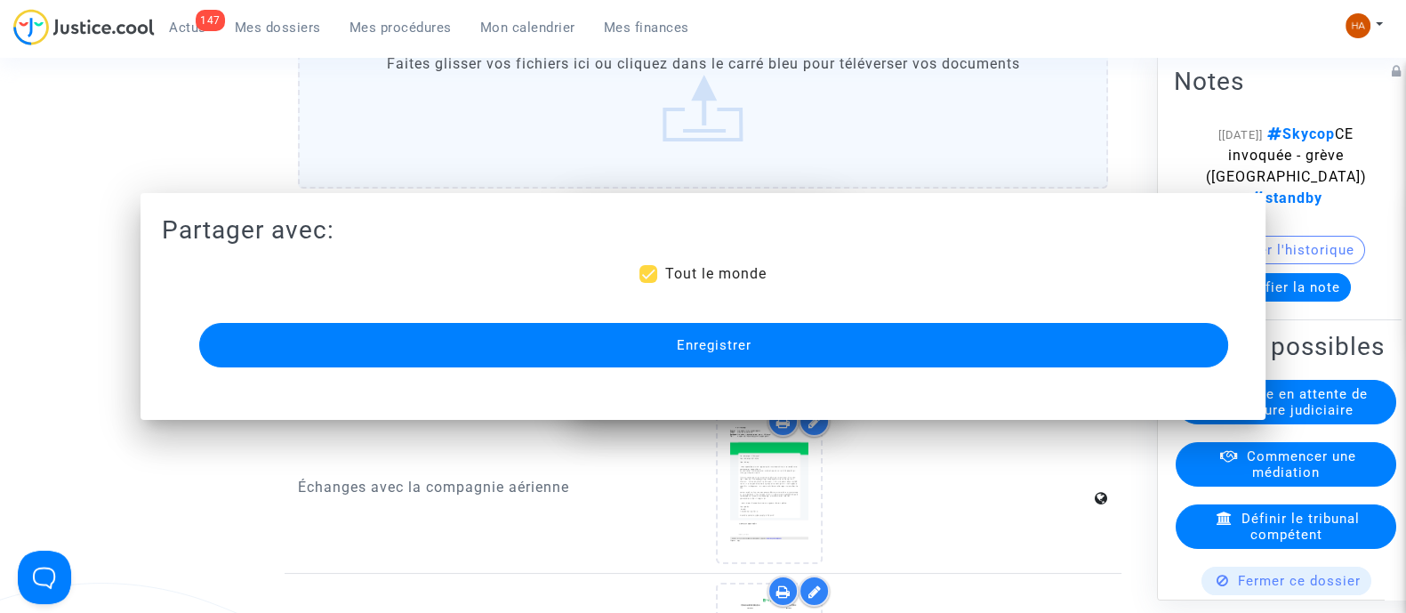
scroll to position [2220, 0]
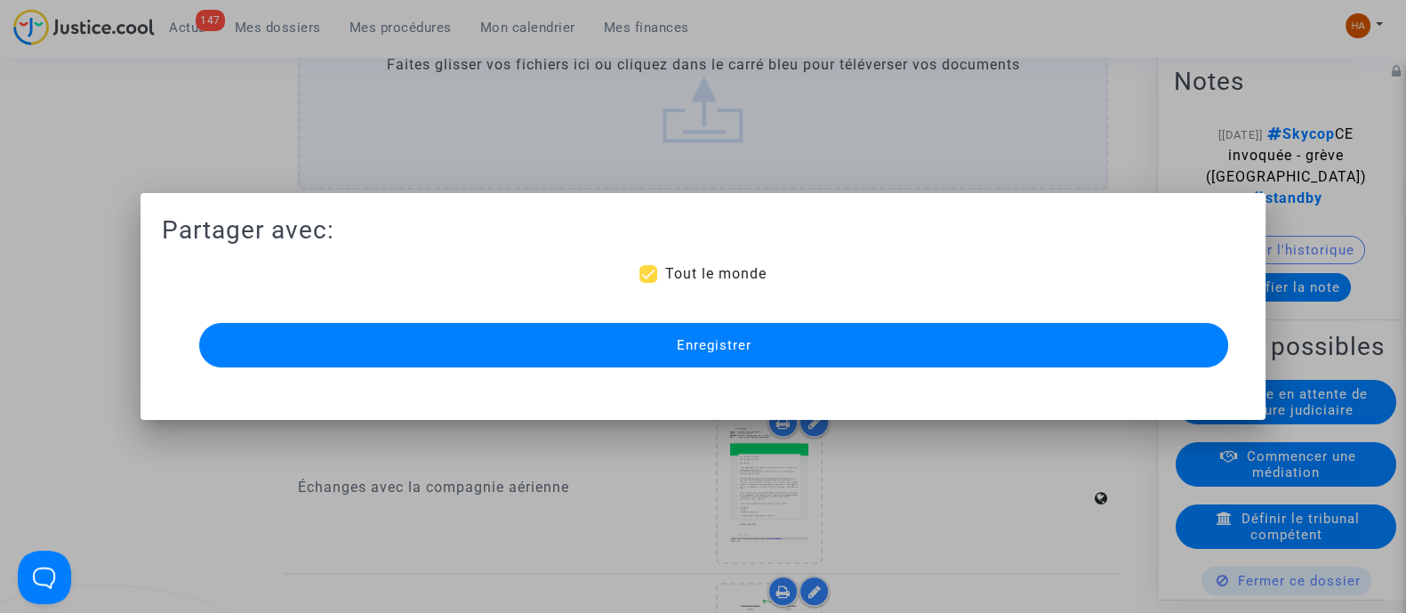
click at [928, 344] on button "Enregistrer" at bounding box center [713, 345] width 1029 height 44
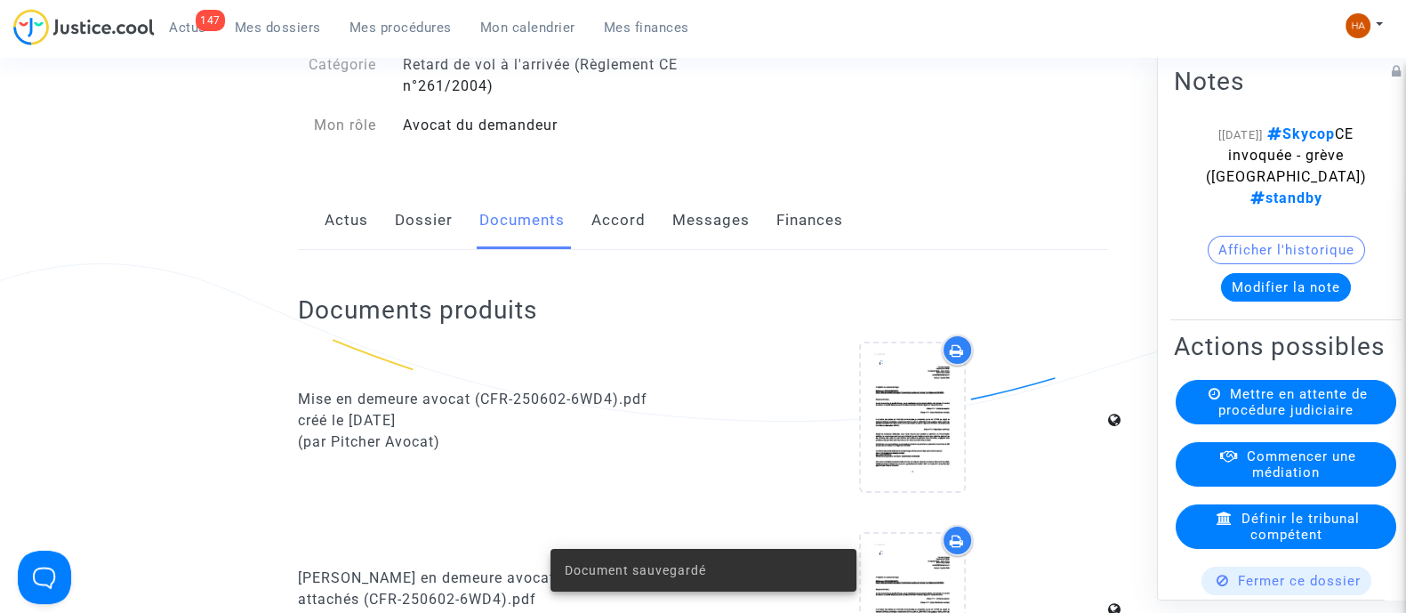
scroll to position [0, 0]
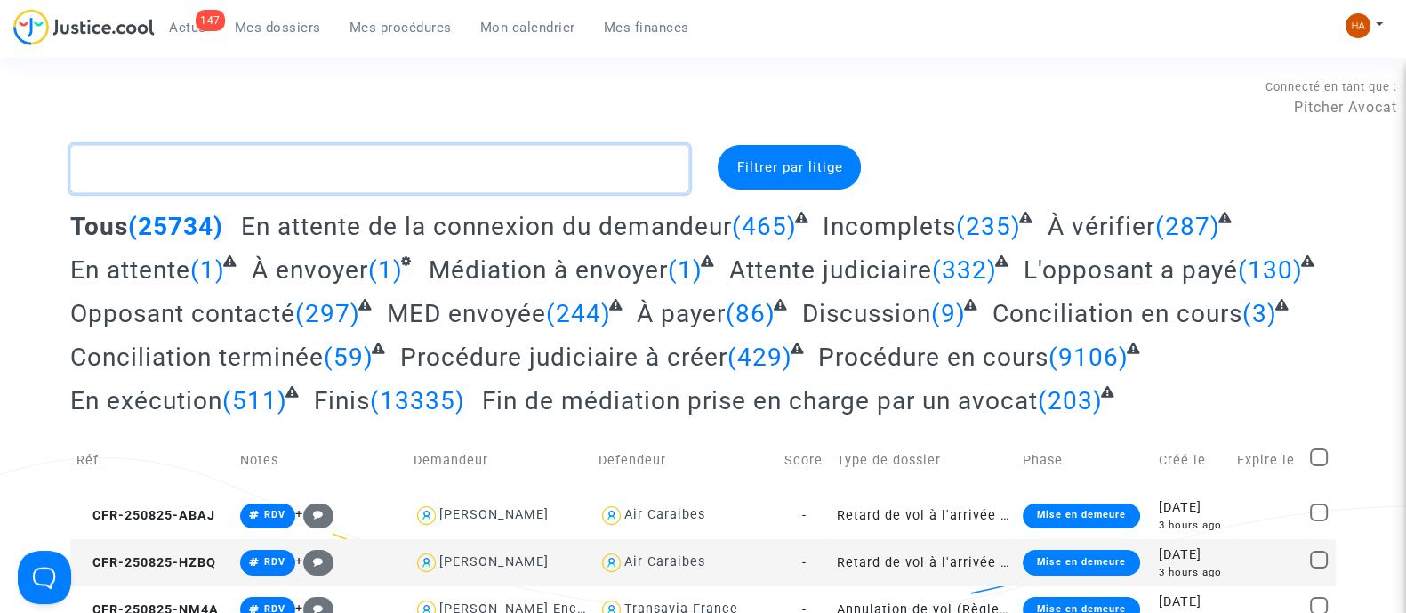
click at [190, 171] on textarea at bounding box center [379, 169] width 619 height 48
paste textarea "CFR-250725-VH7A"
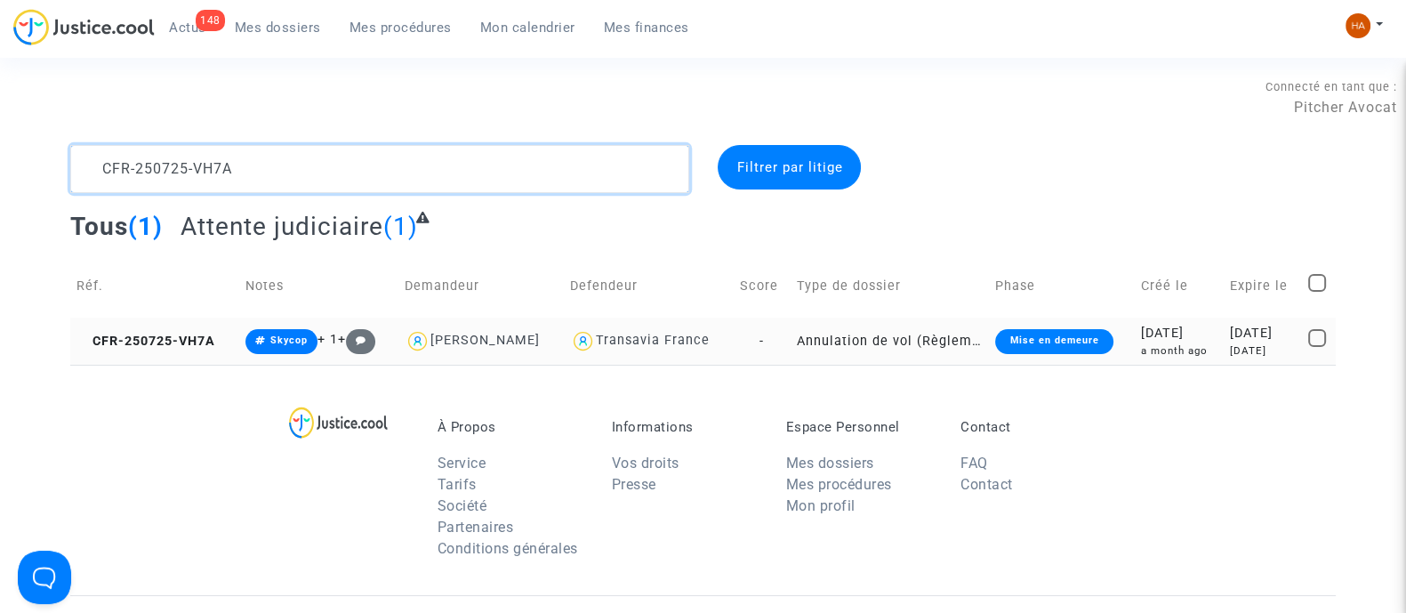
type textarea "CFR-250725-VH7A"
click at [791, 336] on td "Annulation de vol (Règlement CE n°261/2004)" at bounding box center [890, 341] width 199 height 47
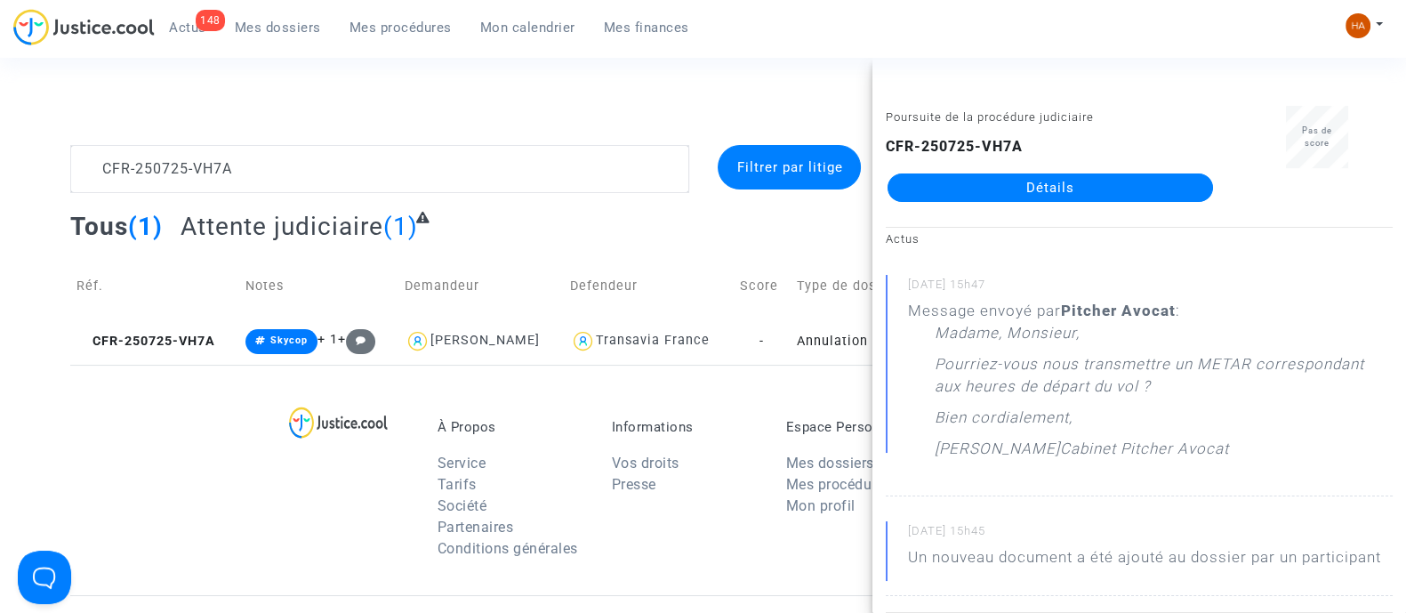
click at [1030, 189] on link "Détails" at bounding box center [1051, 187] width 326 height 28
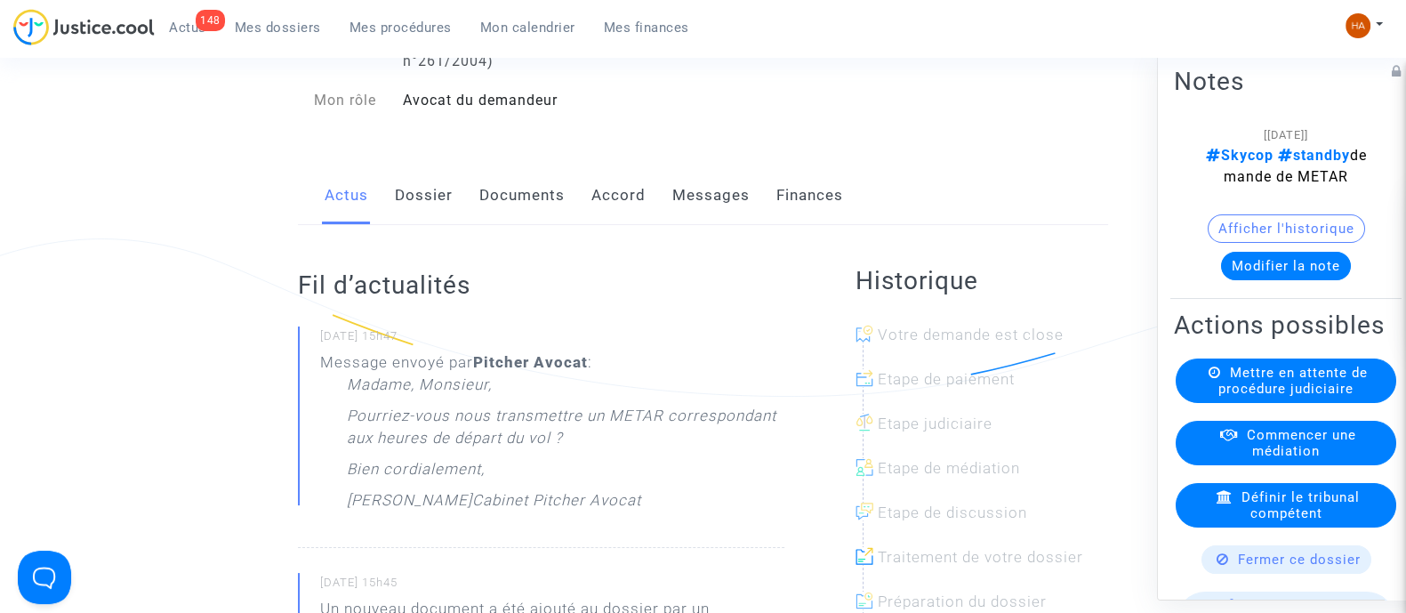
scroll to position [217, 0]
click at [726, 215] on link "Messages" at bounding box center [711, 197] width 77 height 59
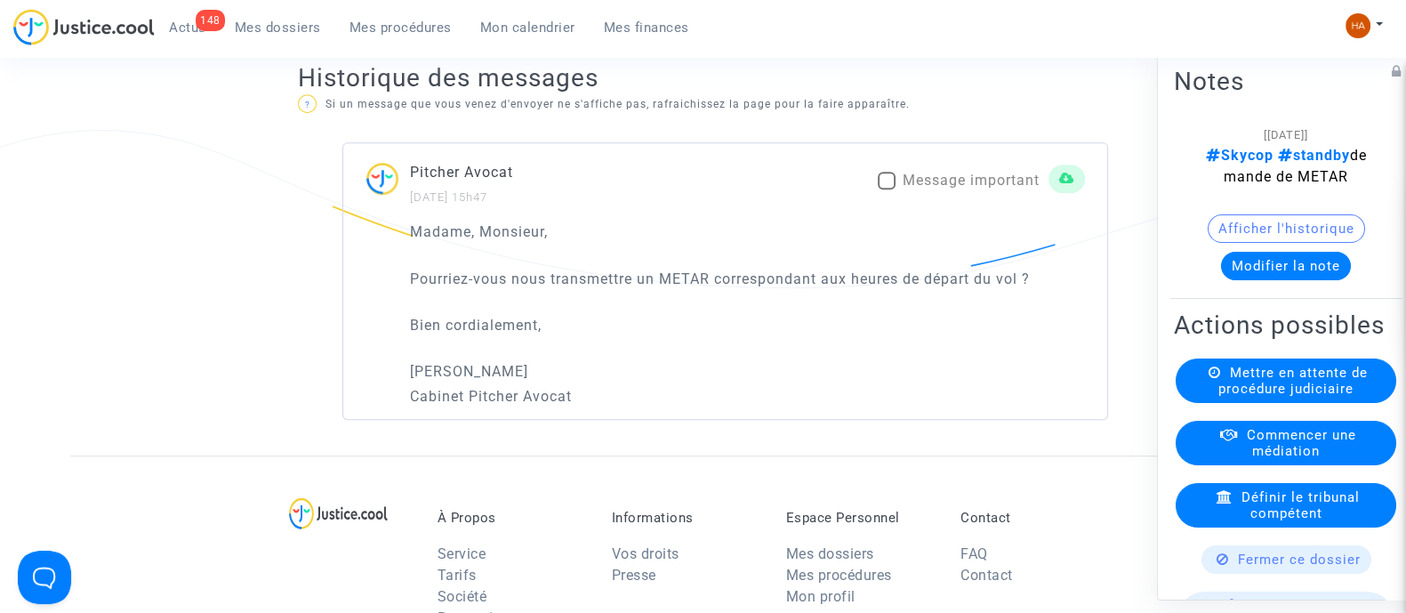
scroll to position [1111, 0]
click at [878, 188] on span at bounding box center [887, 179] width 18 height 18
click at [886, 189] on input "Message important" at bounding box center [886, 188] width 1 height 1
checkbox input "true"
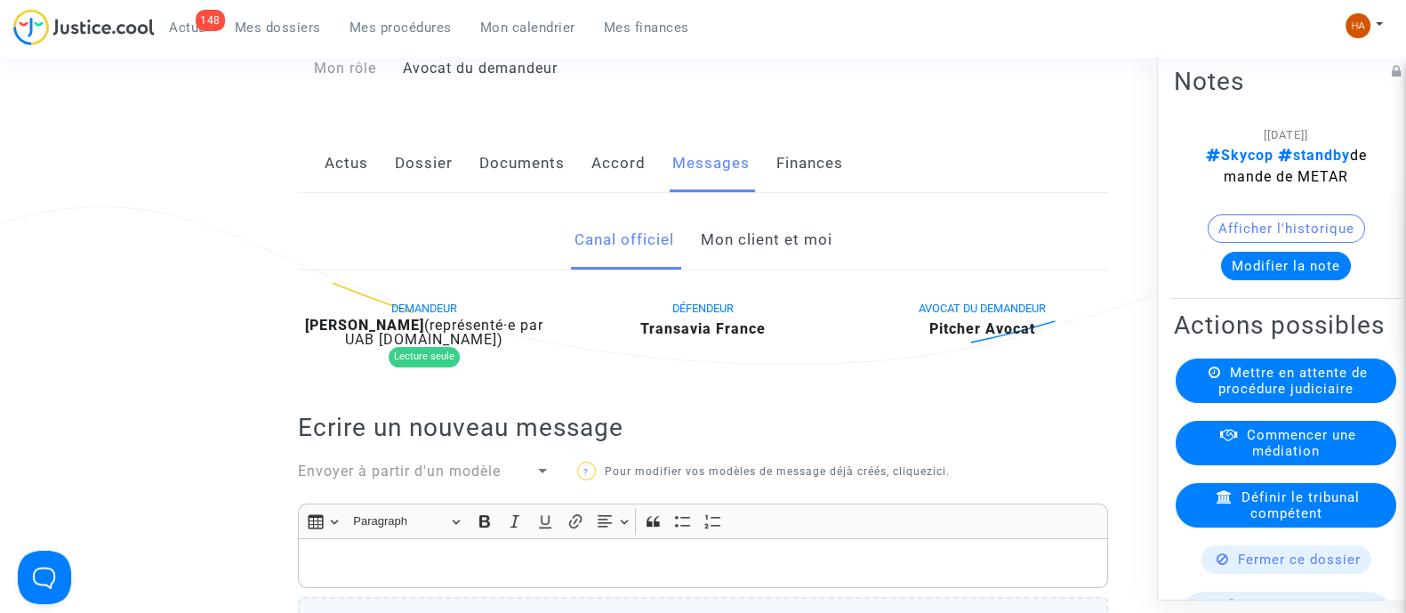
scroll to position [0, 0]
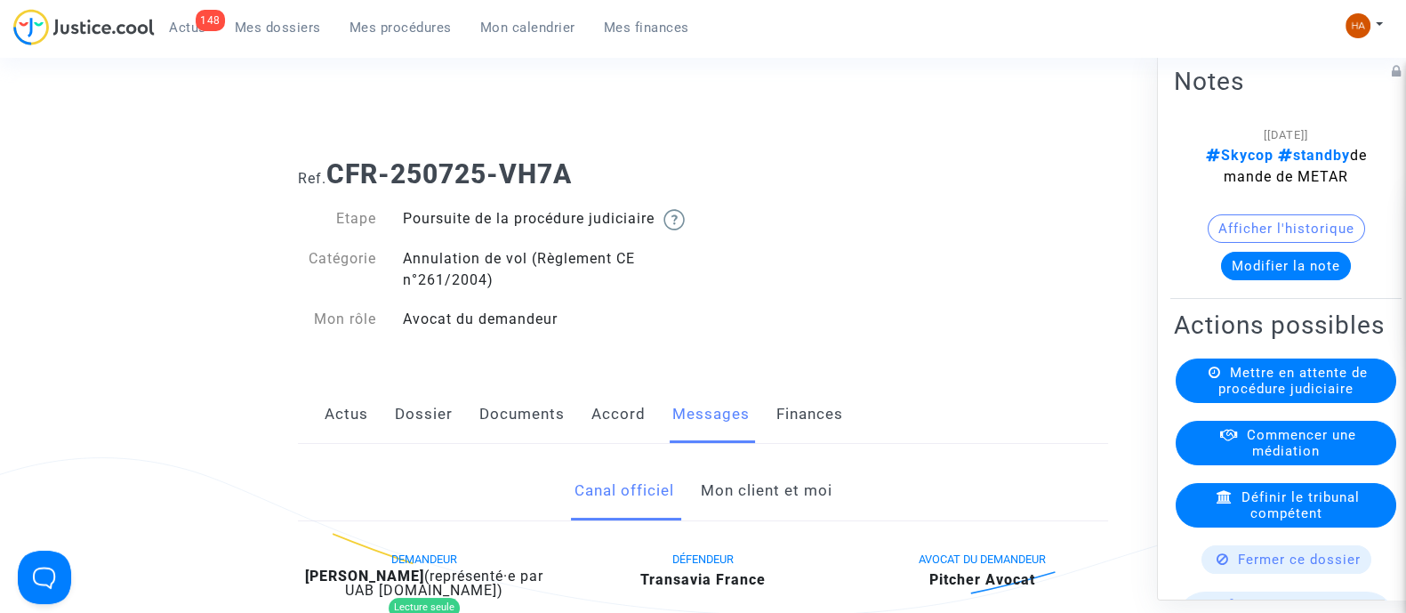
click at [769, 519] on link "Mon client et moi" at bounding box center [766, 491] width 132 height 59
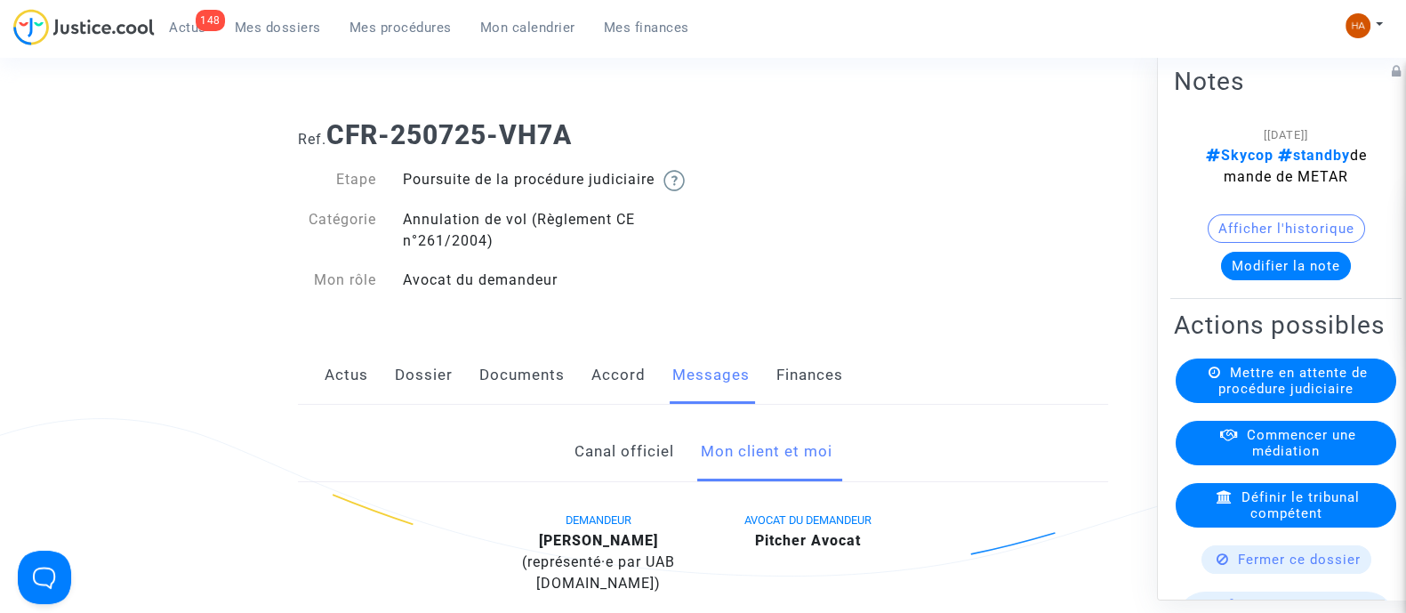
scroll to position [37, 0]
click at [495, 405] on link "Documents" at bounding box center [521, 377] width 85 height 59
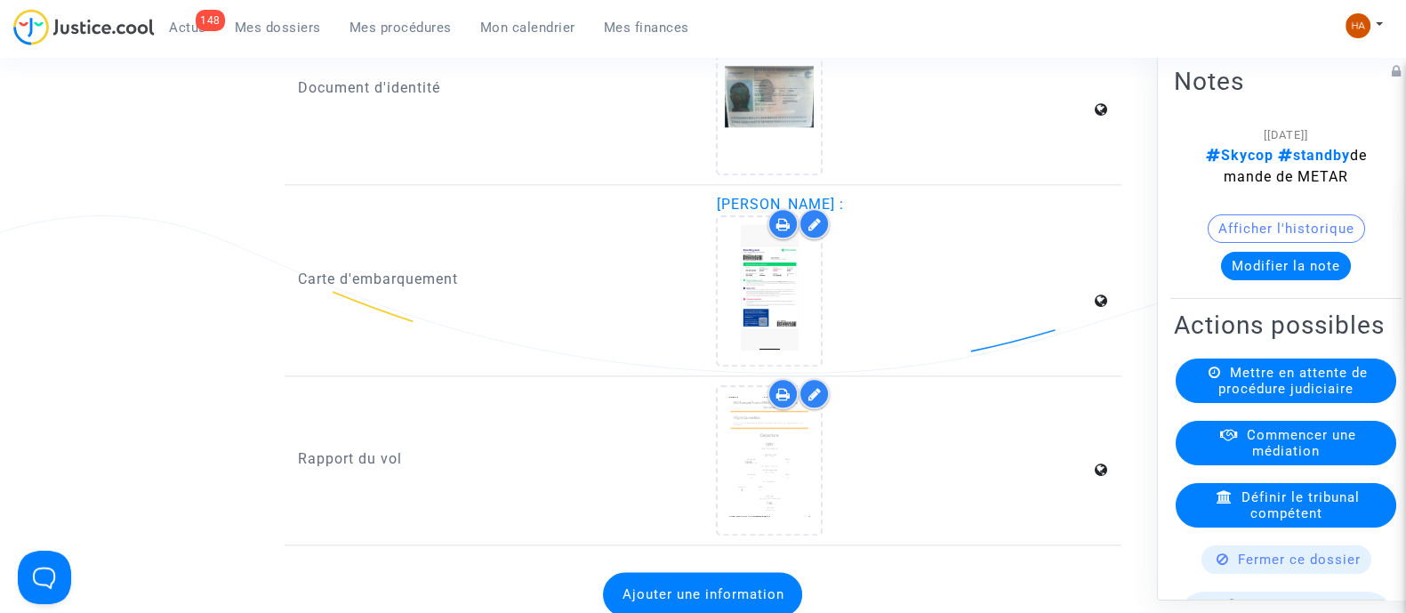
scroll to position [2785, 0]
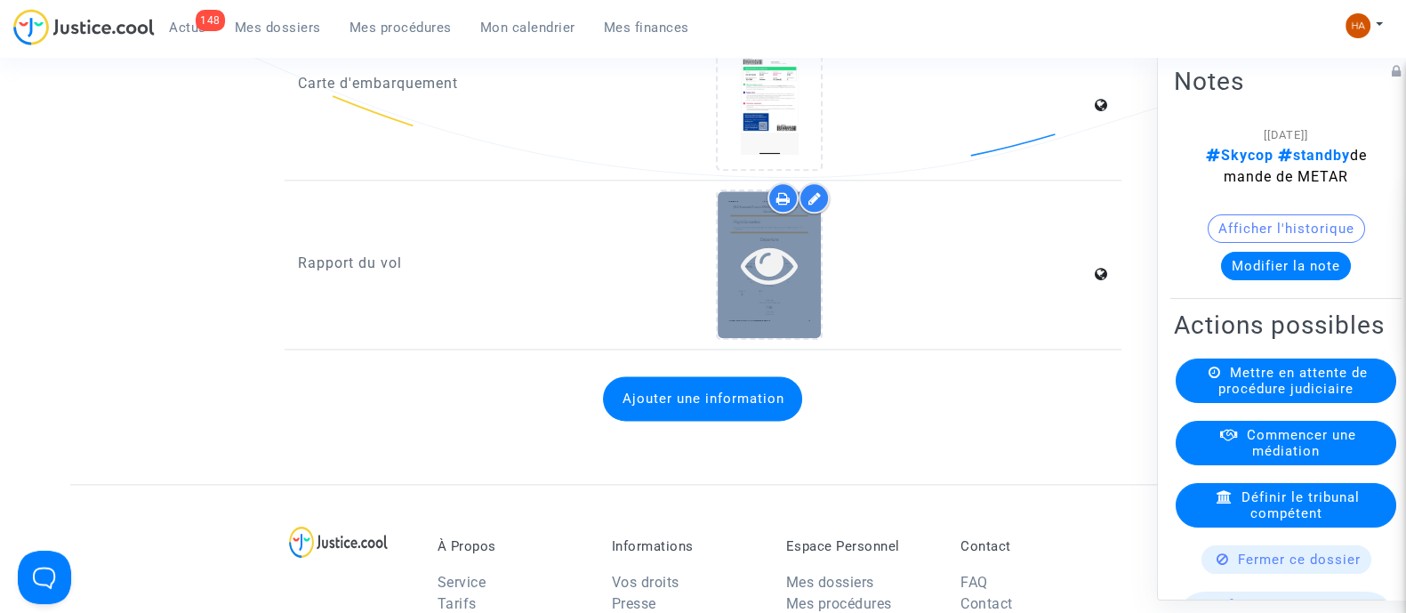
click at [780, 320] on div at bounding box center [769, 264] width 103 height 147
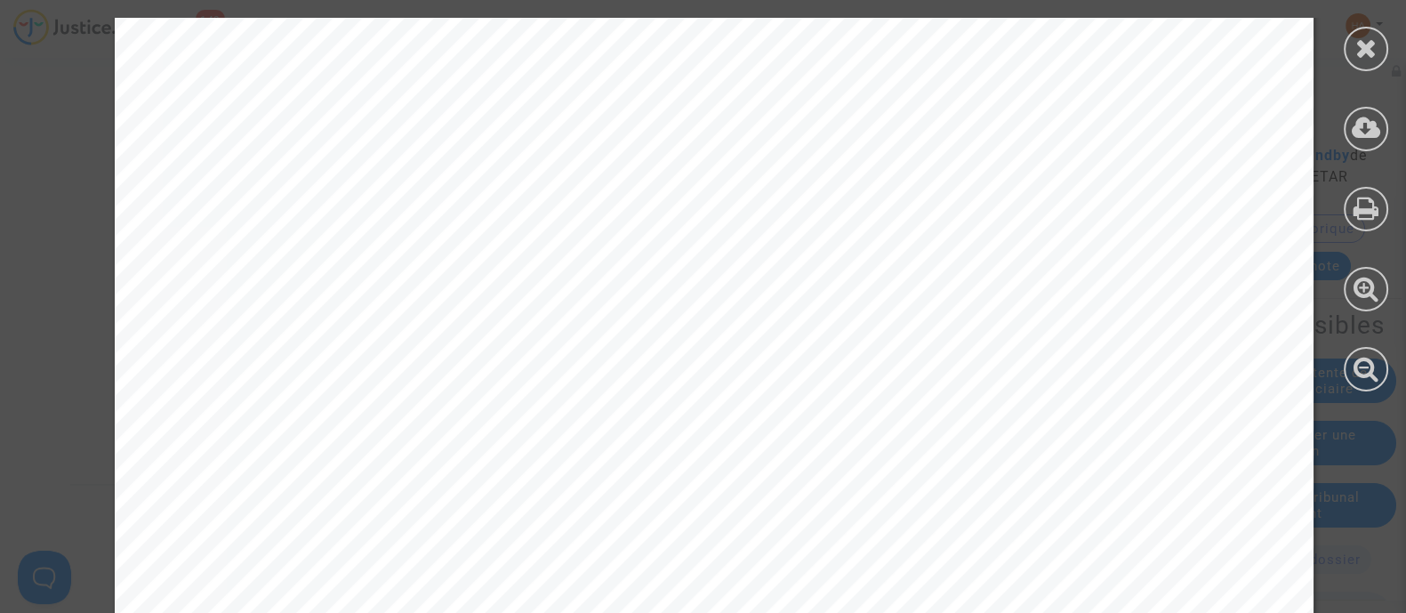
scroll to position [0, 0]
click at [1365, 46] on icon at bounding box center [1367, 48] width 22 height 27
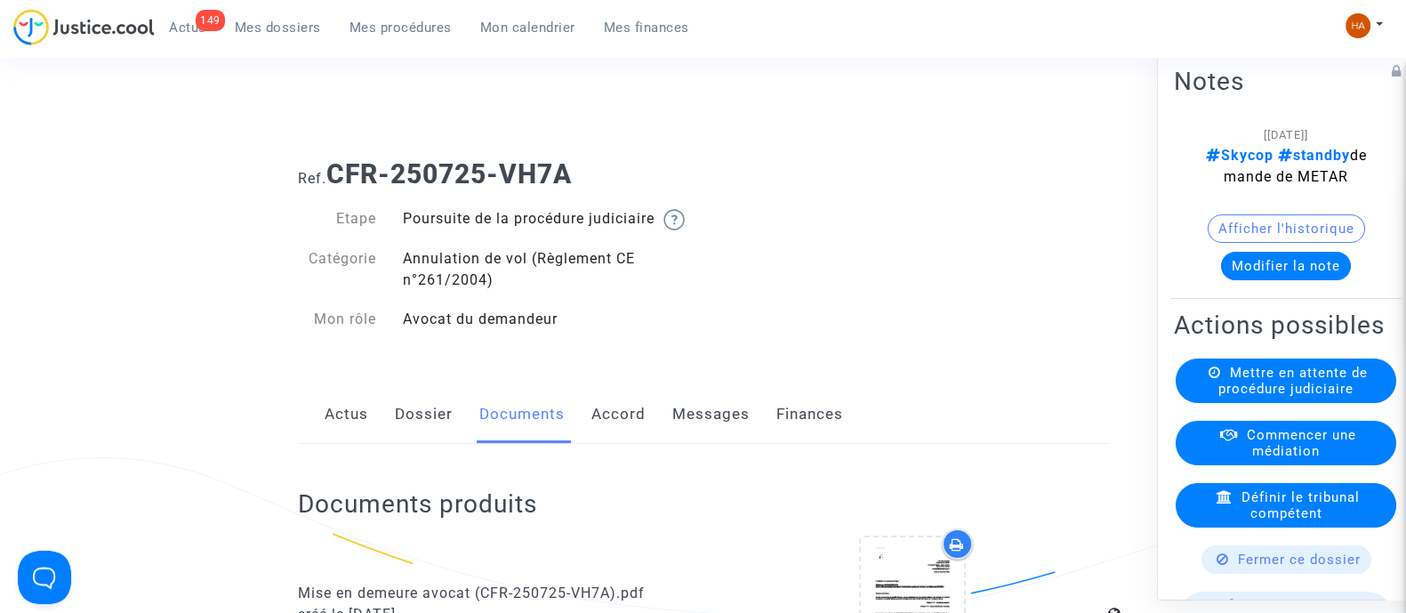
click at [423, 441] on link "Dossier" at bounding box center [424, 414] width 58 height 59
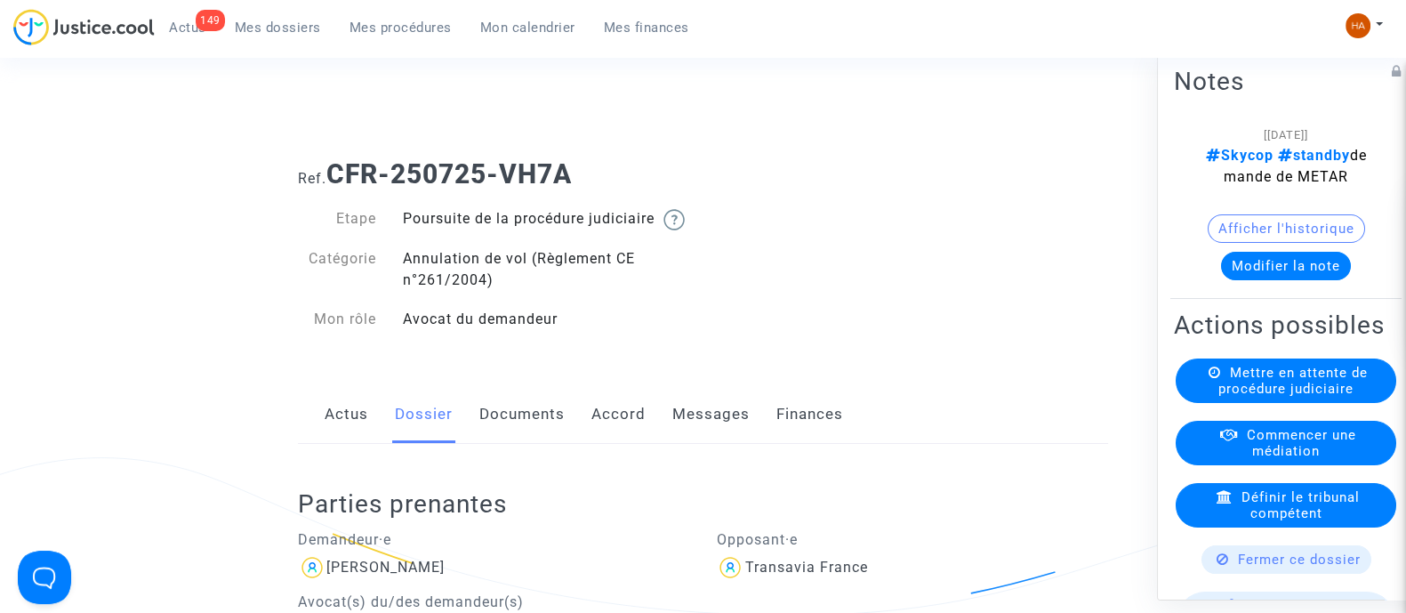
click at [283, 29] on span "Mes dossiers" at bounding box center [278, 28] width 86 height 16
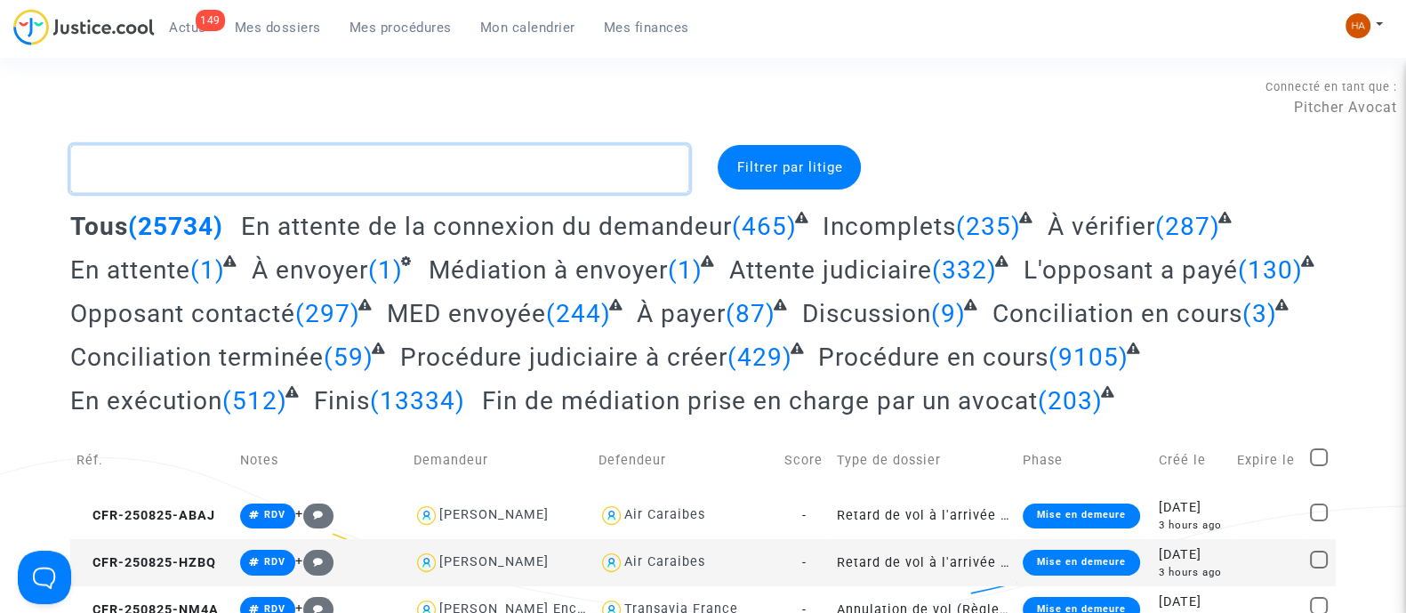
click at [253, 166] on textarea at bounding box center [379, 169] width 619 height 48
paste textarea "CFR-250725-ZE9F"
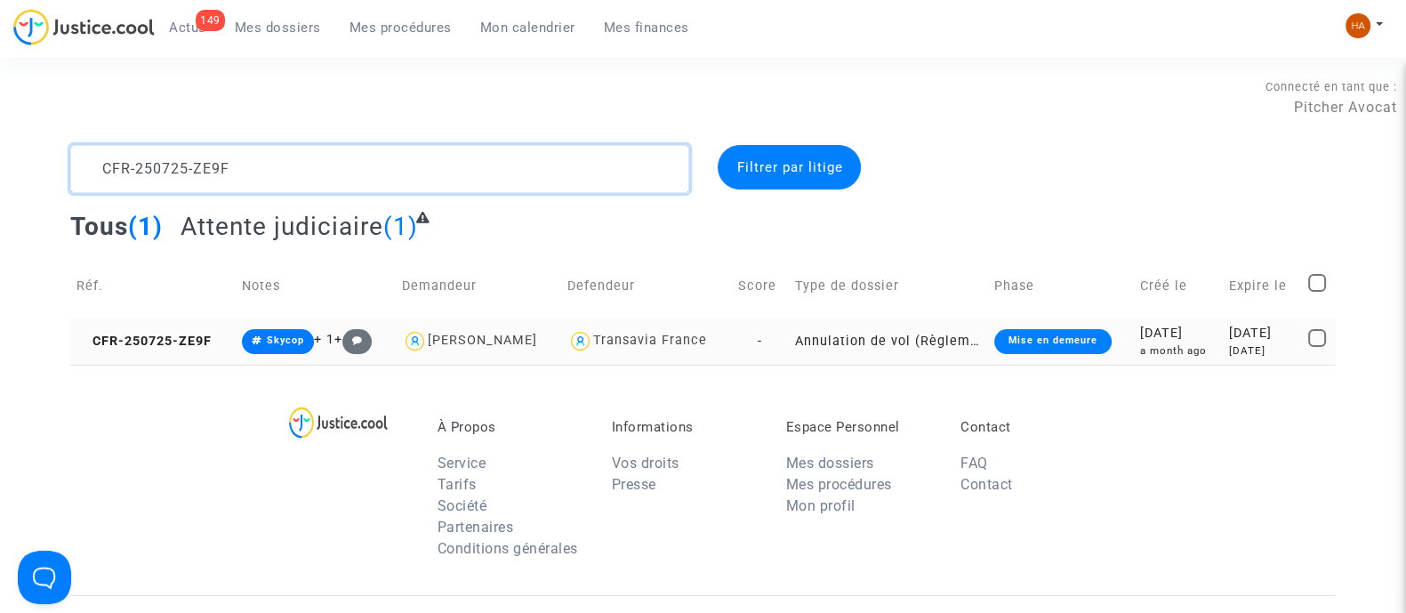
type textarea "CFR-250725-ZE9F"
click at [774, 353] on td "-" at bounding box center [760, 341] width 57 height 47
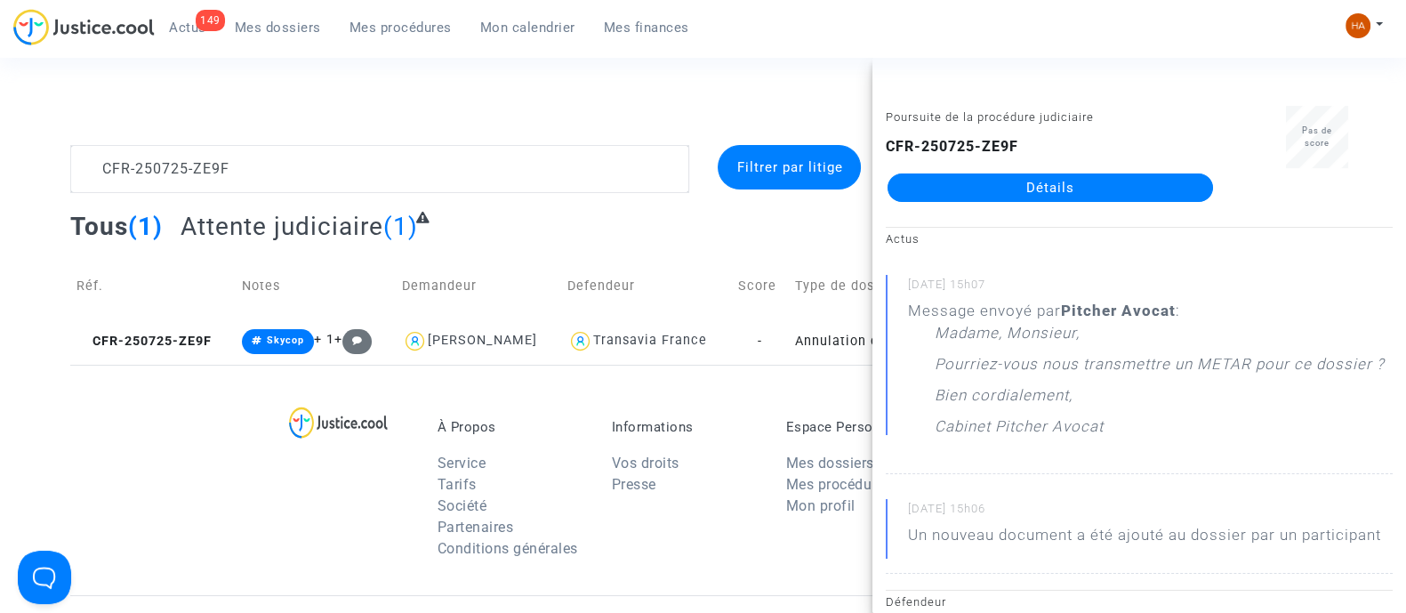
click at [1009, 184] on link "Détails" at bounding box center [1051, 187] width 326 height 28
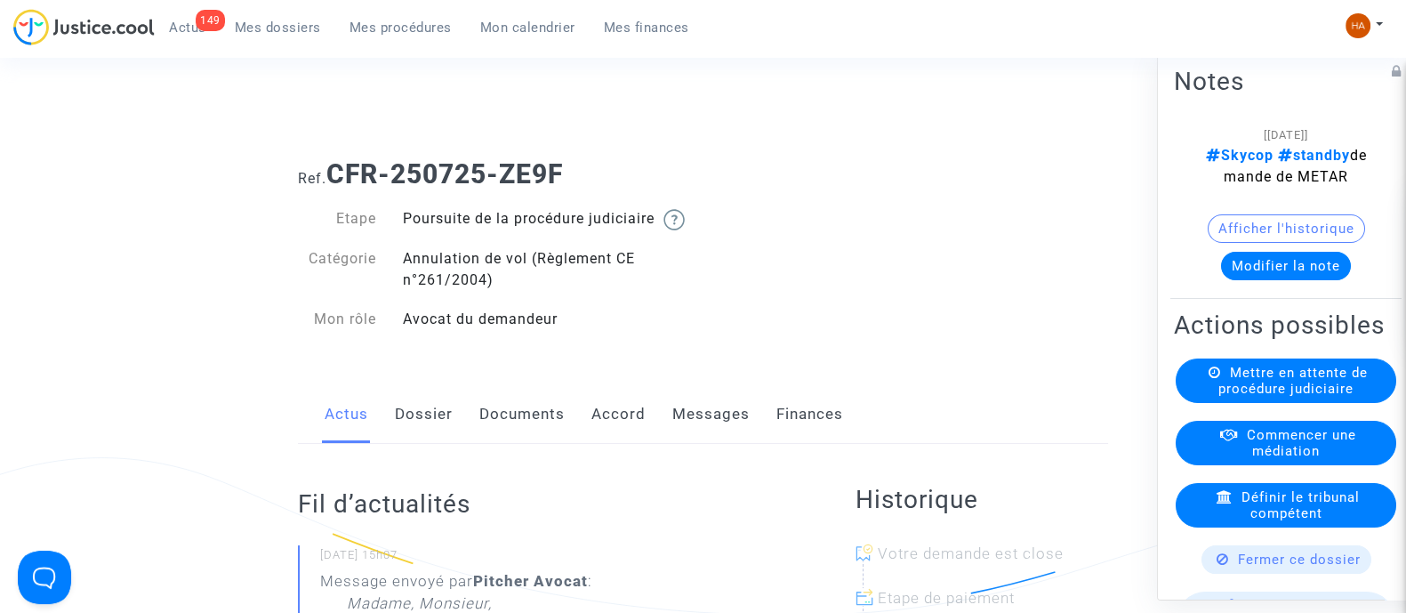
click at [689, 444] on link "Messages" at bounding box center [711, 414] width 77 height 59
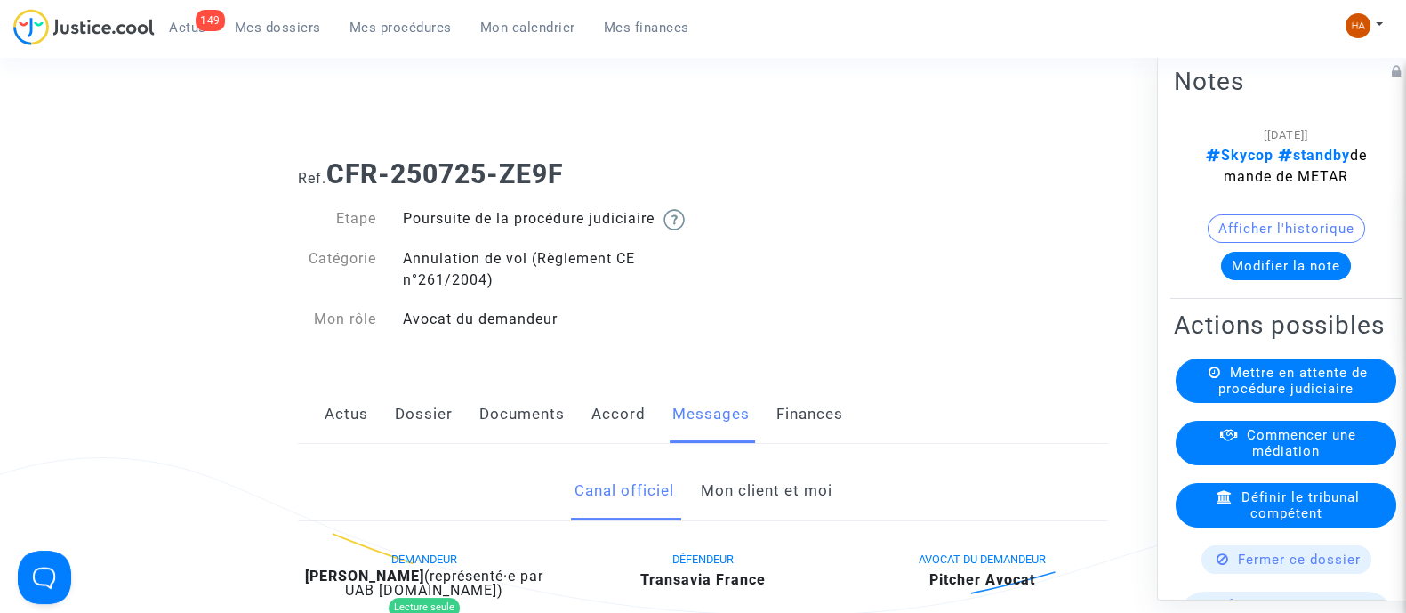
drag, startPoint x: 407, startPoint y: 429, endPoint x: 417, endPoint y: 428, distance: 9.8
click at [407, 428] on link "Dossier" at bounding box center [424, 414] width 58 height 59
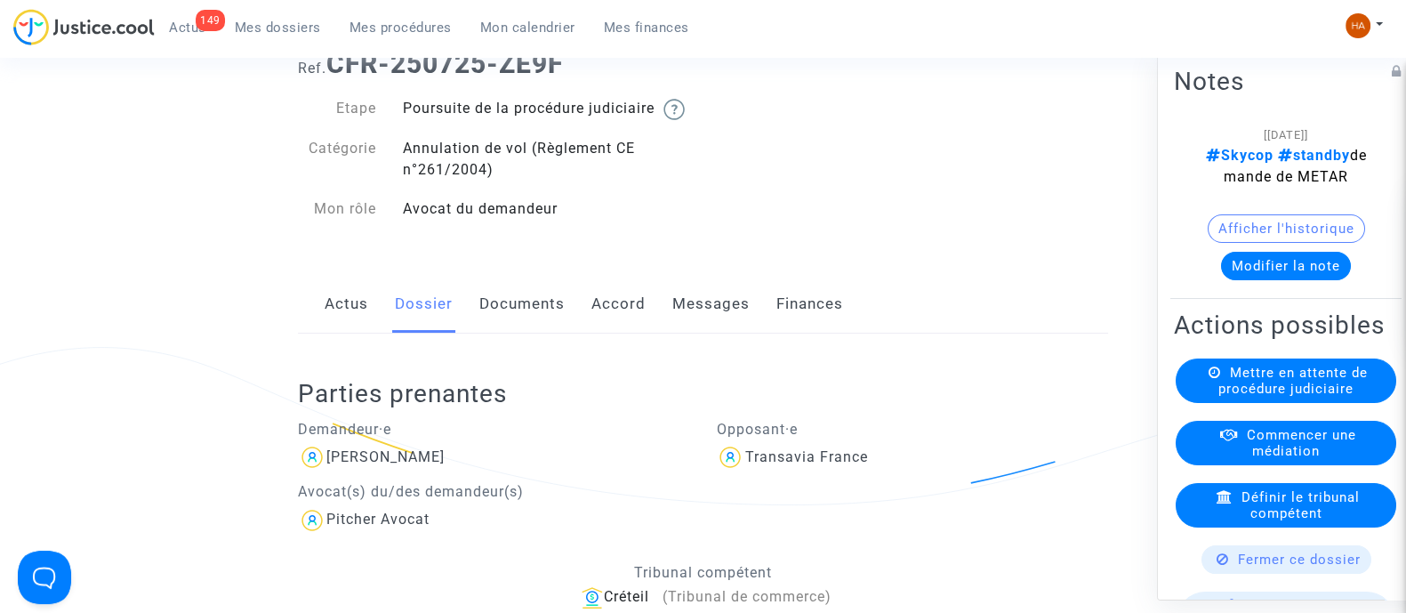
click at [511, 334] on link "Documents" at bounding box center [521, 304] width 85 height 59
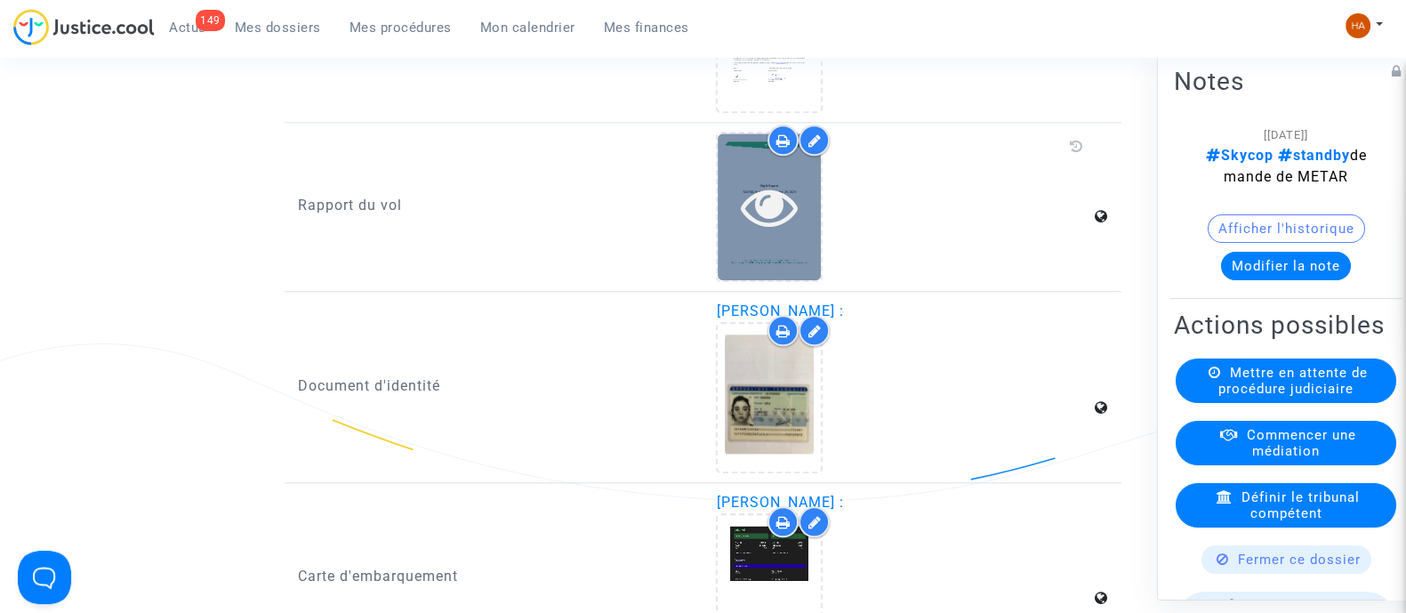
scroll to position [2113, 0]
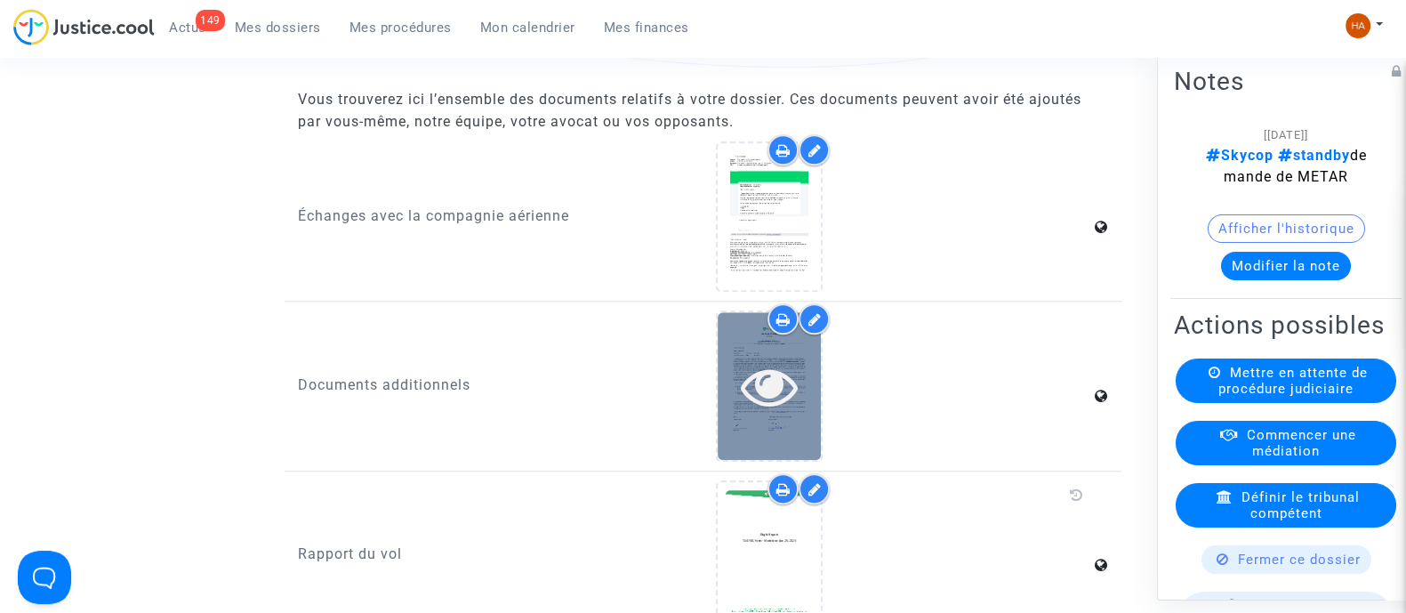
click at [761, 381] on icon at bounding box center [770, 386] width 58 height 57
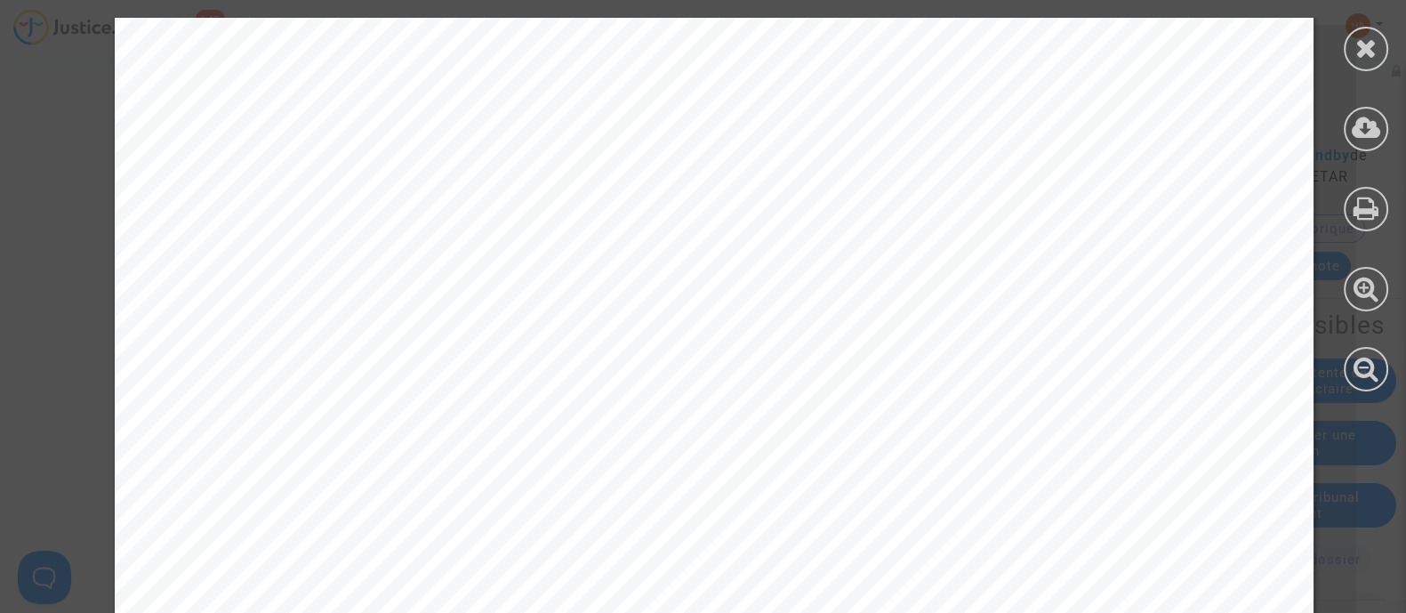
scroll to position [1128, 0]
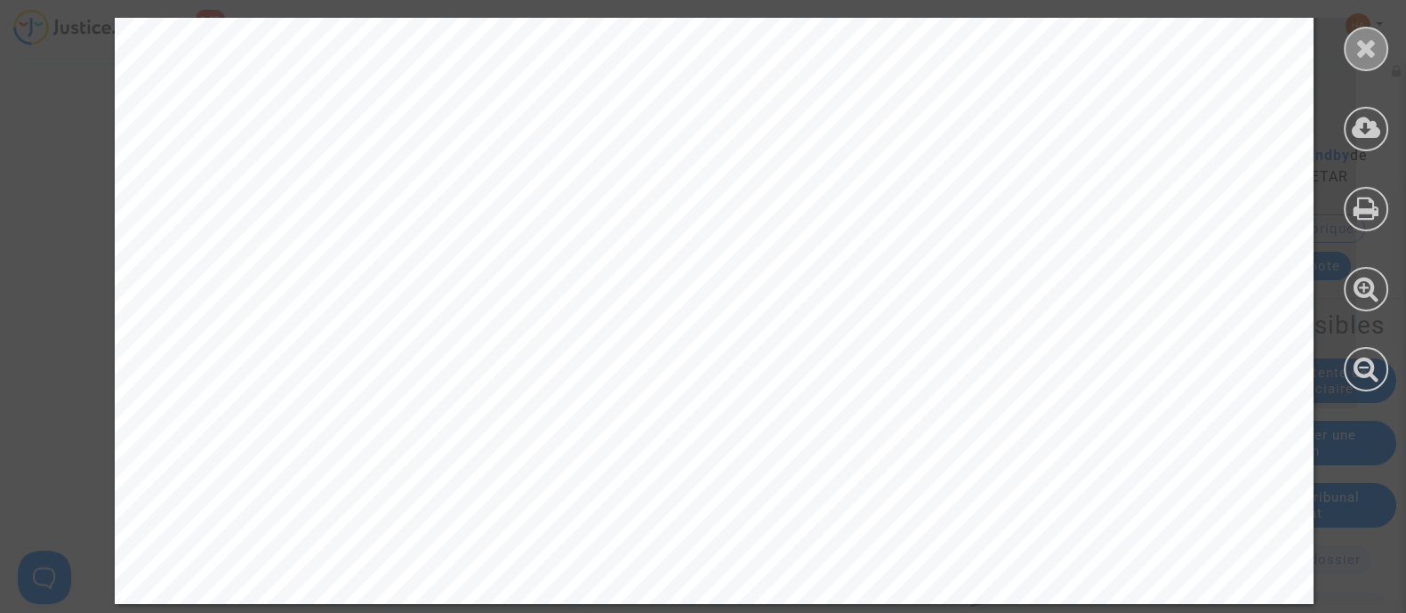
click at [1370, 55] on icon at bounding box center [1367, 48] width 22 height 27
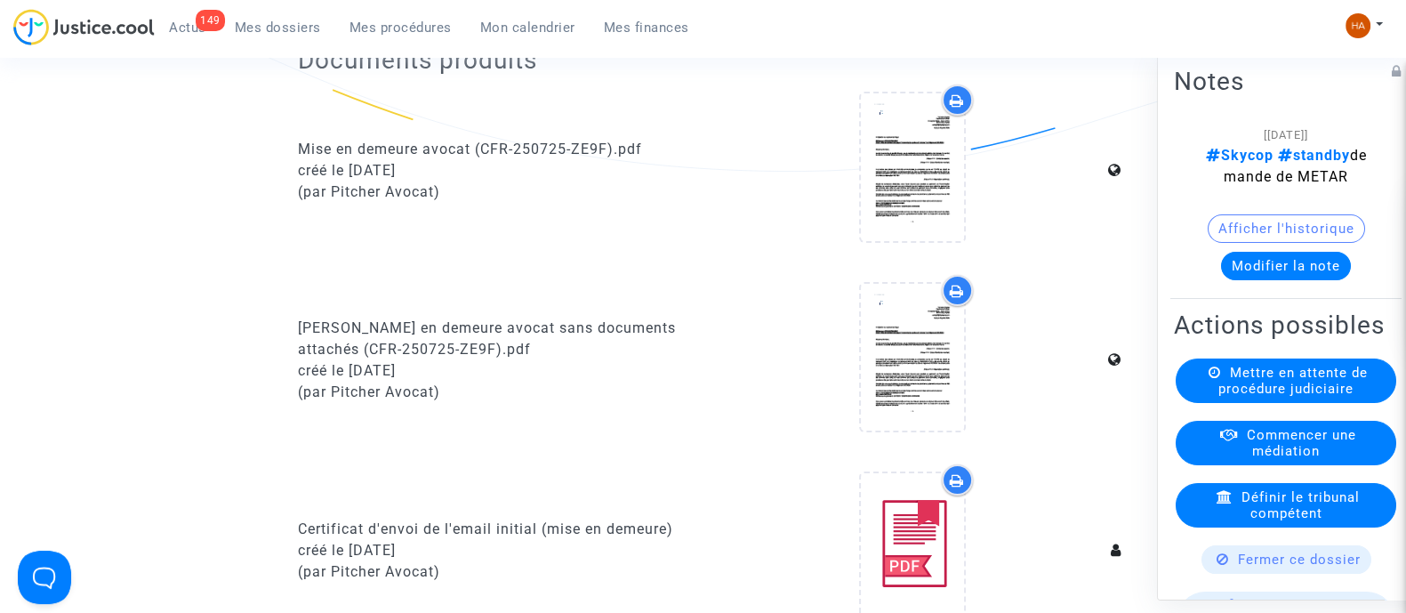
scroll to position [0, 0]
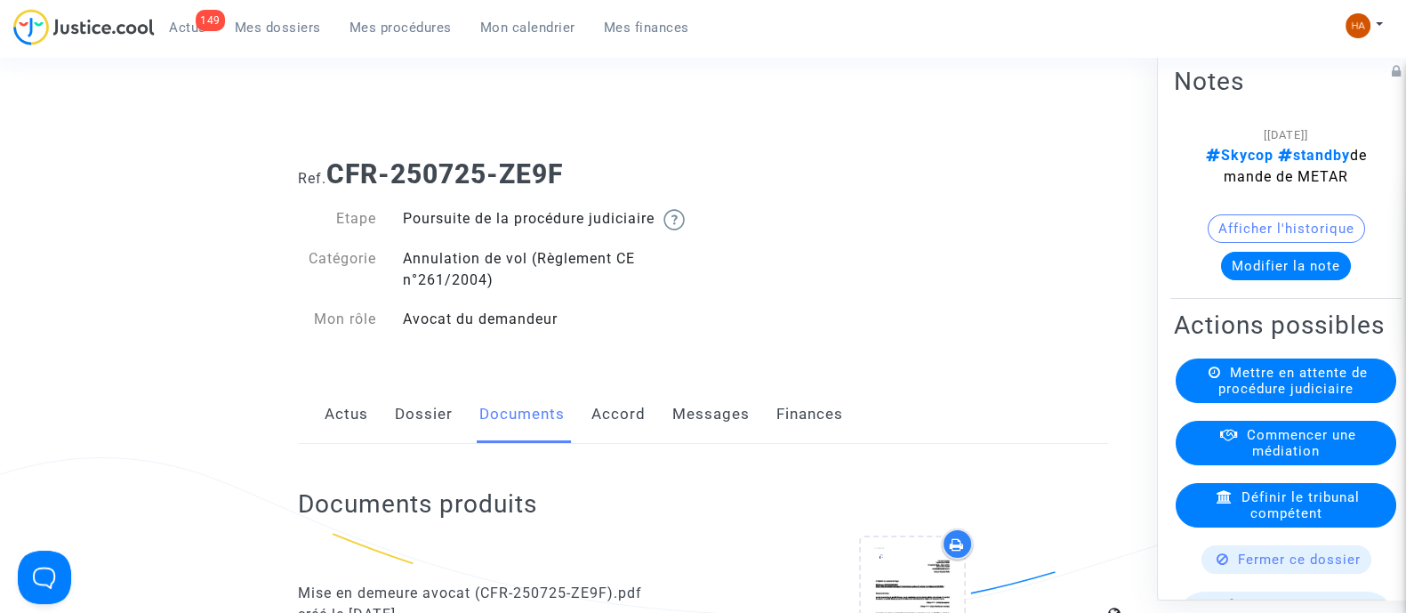
click at [259, 28] on span "Mes dossiers" at bounding box center [278, 28] width 86 height 16
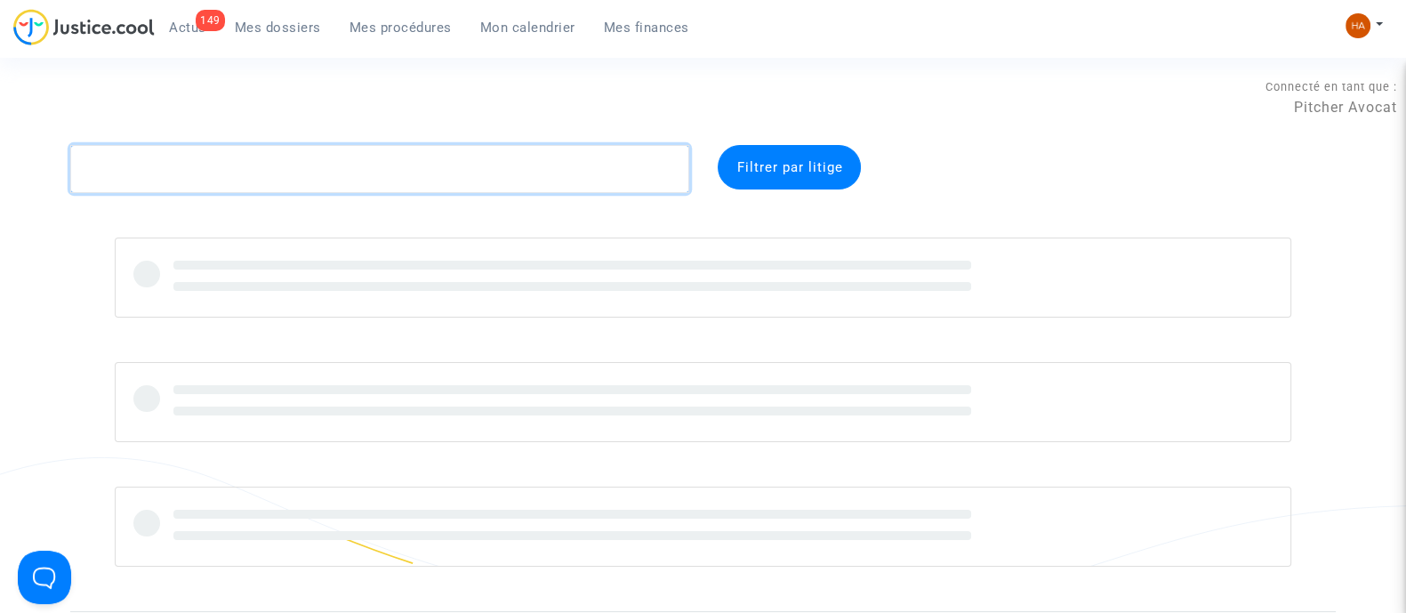
click at [311, 170] on textarea at bounding box center [379, 169] width 619 height 48
paste textarea "CFR-250725-HAMA"
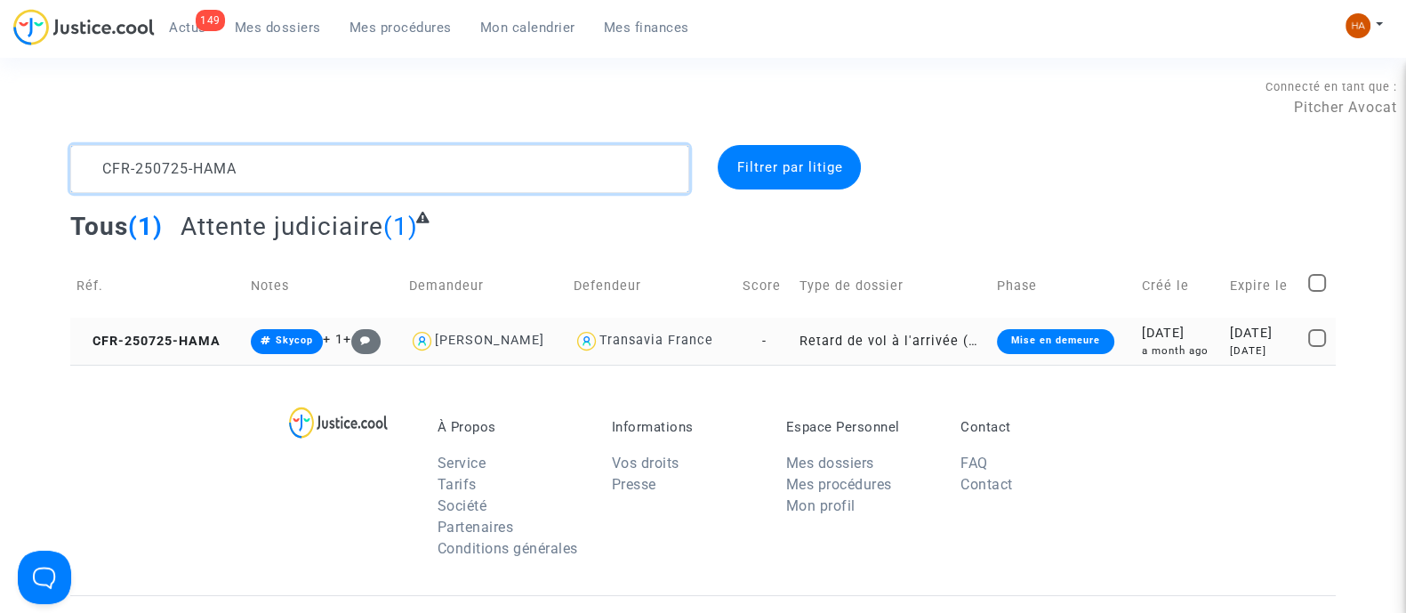
type textarea "CFR-250725-HAMA"
click at [788, 337] on td "-" at bounding box center [765, 341] width 56 height 47
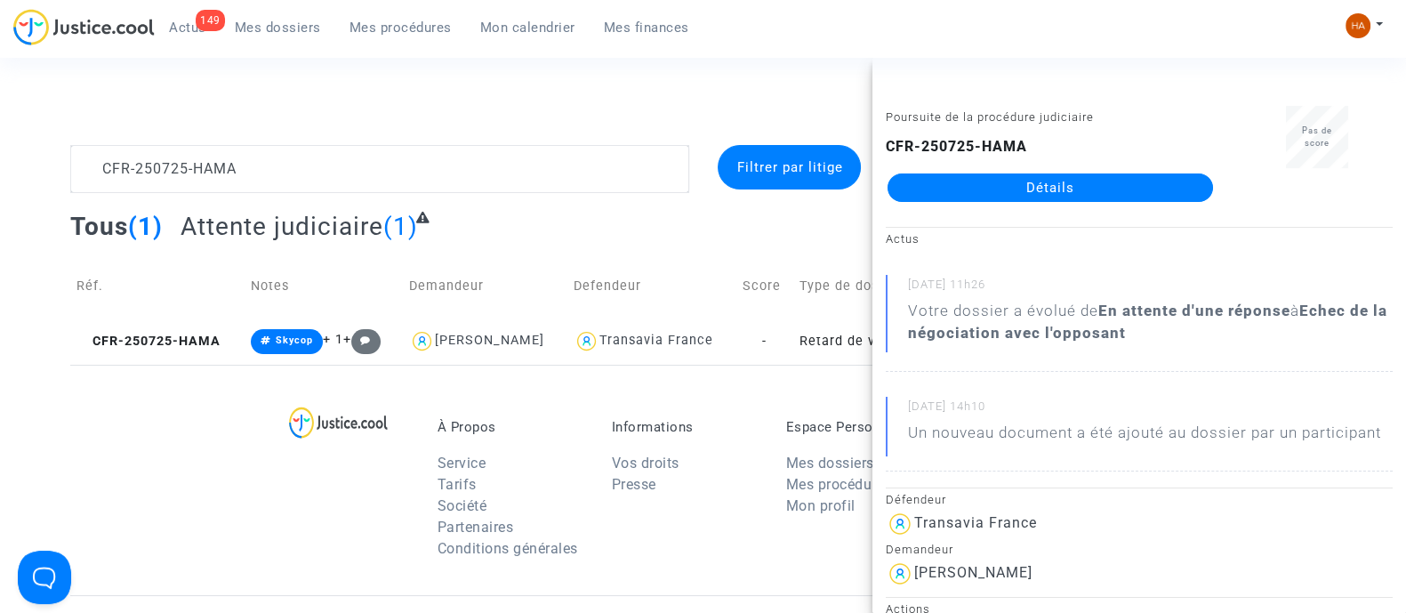
click at [1014, 189] on link "Détails" at bounding box center [1051, 187] width 326 height 28
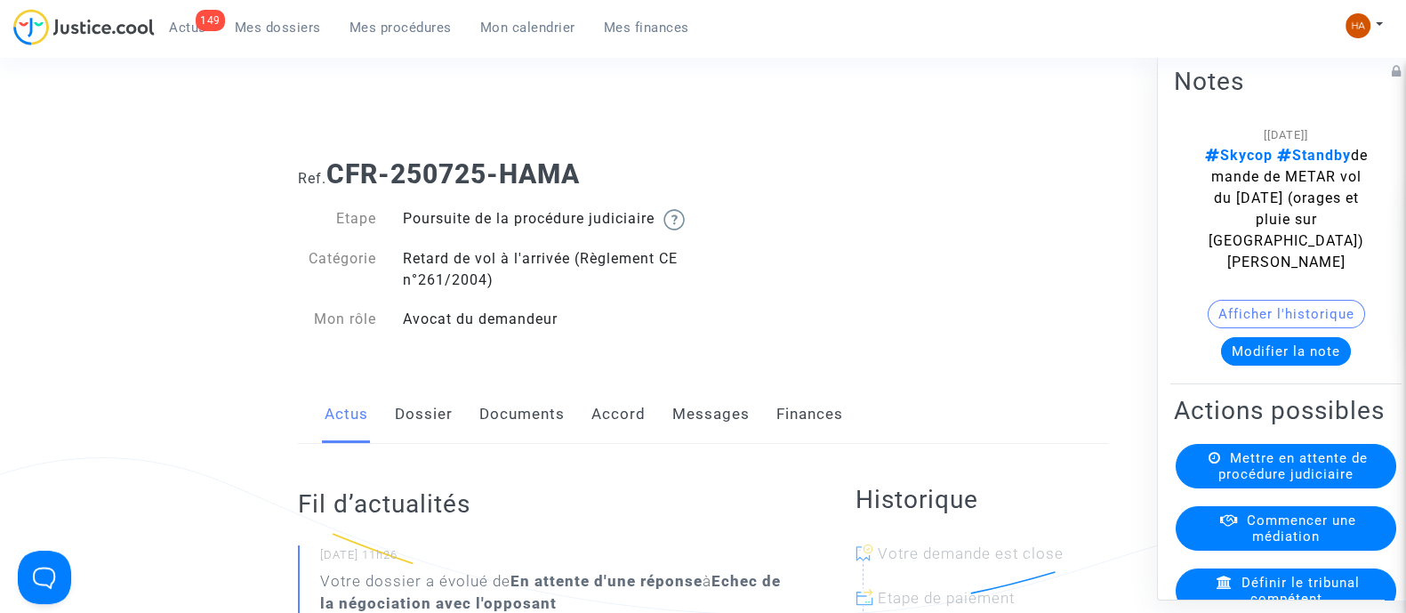
click at [423, 435] on link "Dossier" at bounding box center [424, 414] width 58 height 59
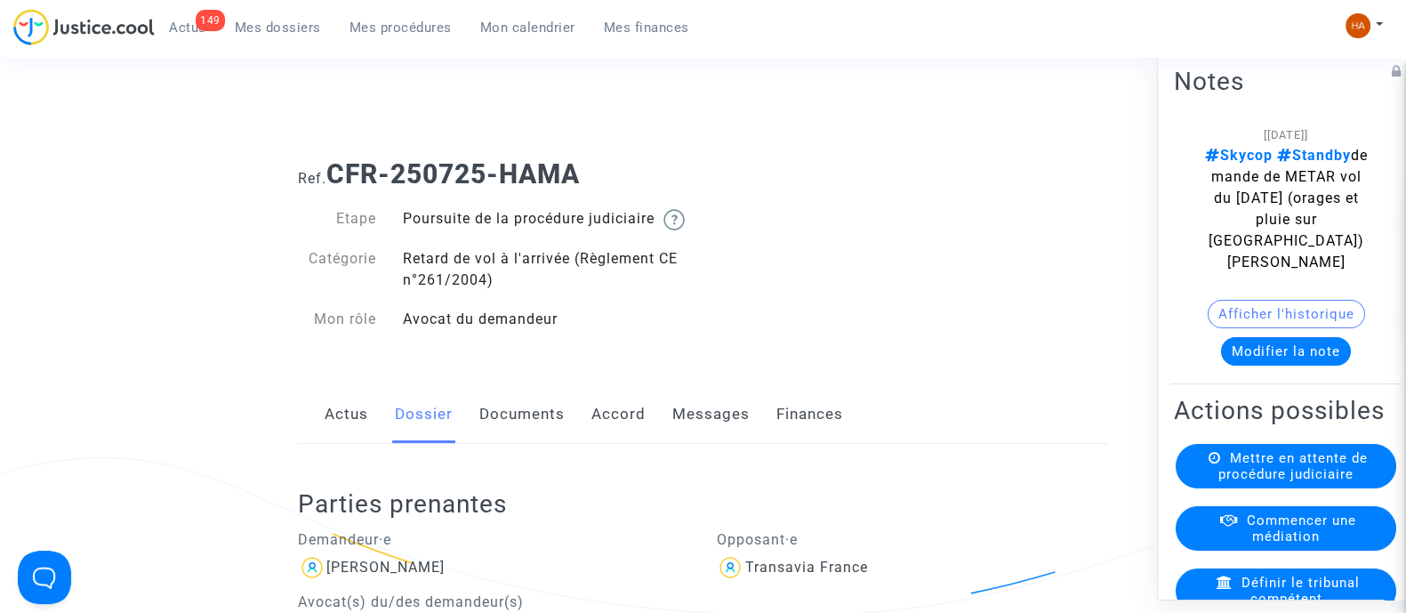
click at [523, 438] on link "Documents" at bounding box center [521, 414] width 85 height 59
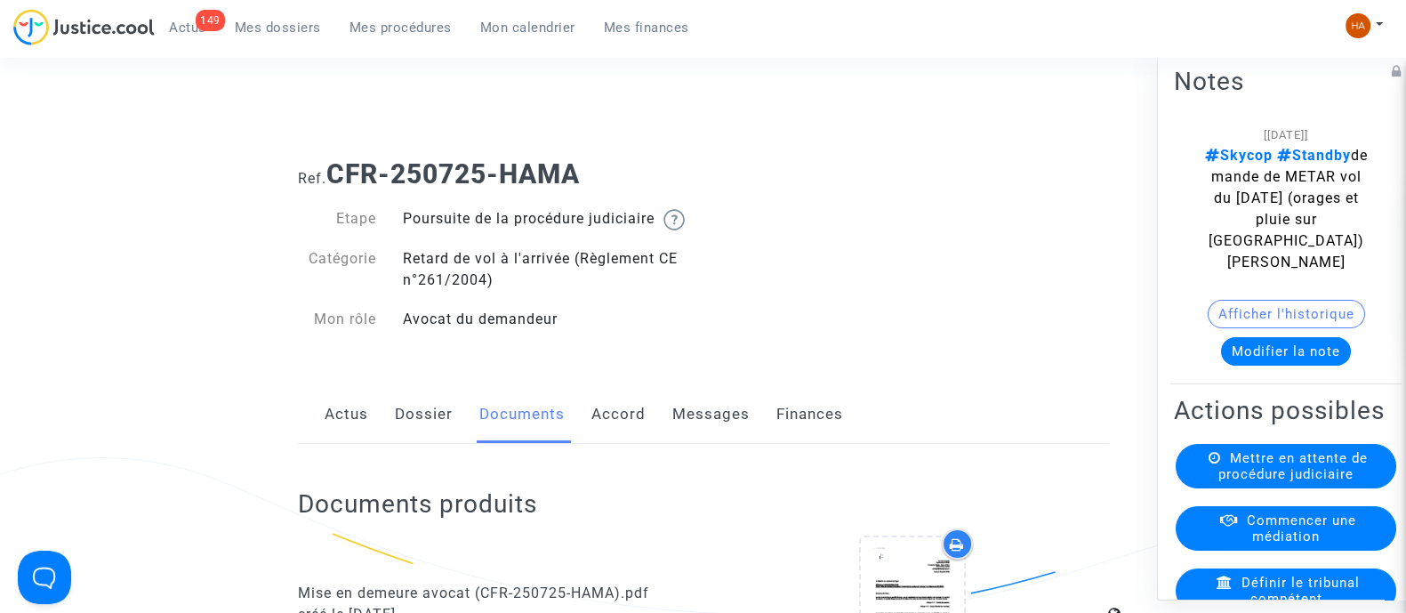
click at [280, 32] on span "Mes dossiers" at bounding box center [278, 28] width 86 height 16
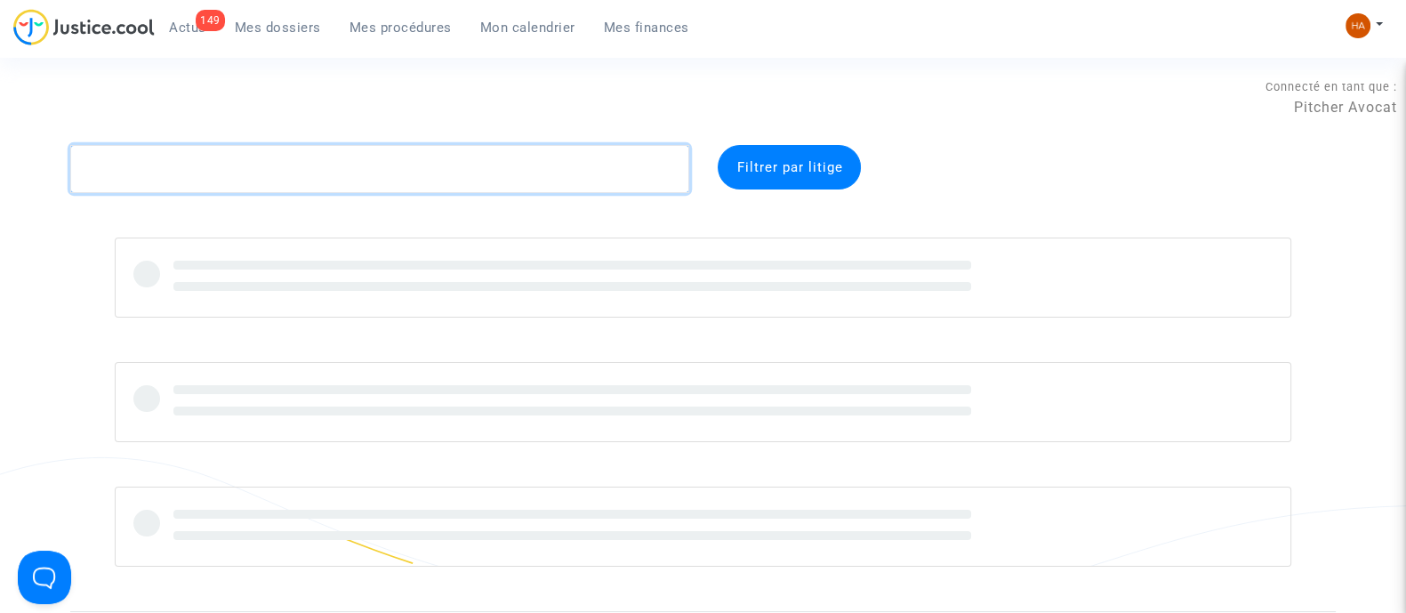
click at [189, 190] on textarea at bounding box center [379, 169] width 619 height 48
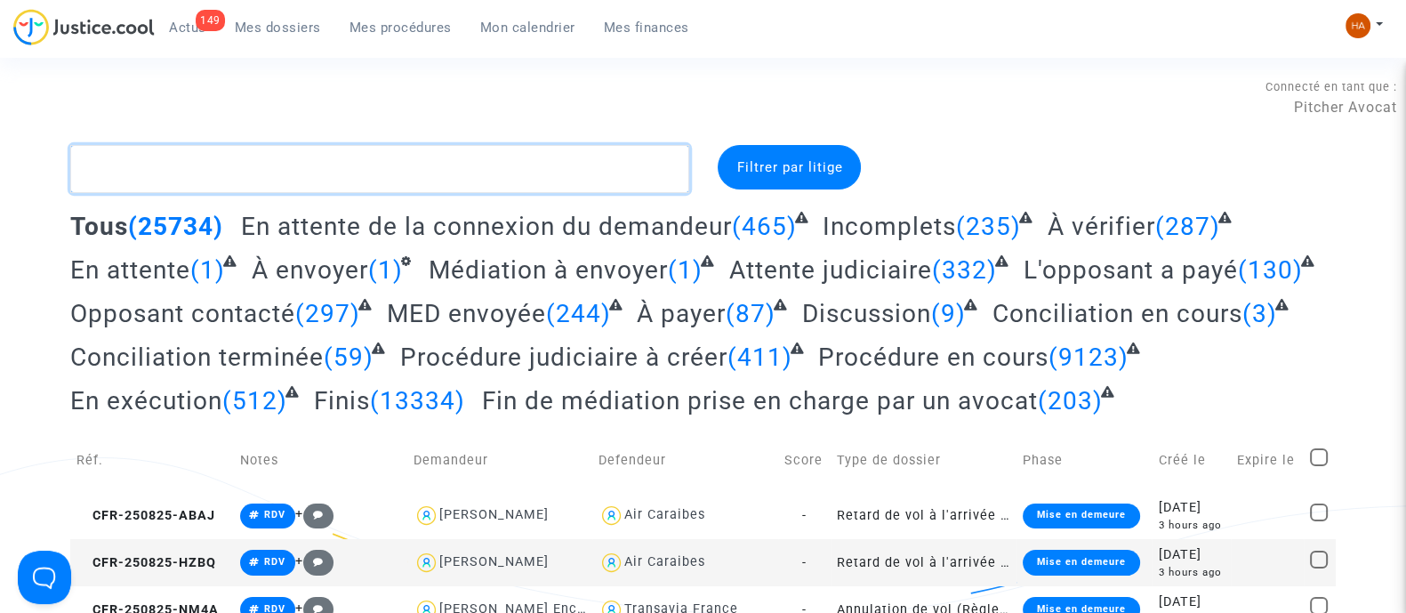
paste textarea "CFR-250725-PDPQ"
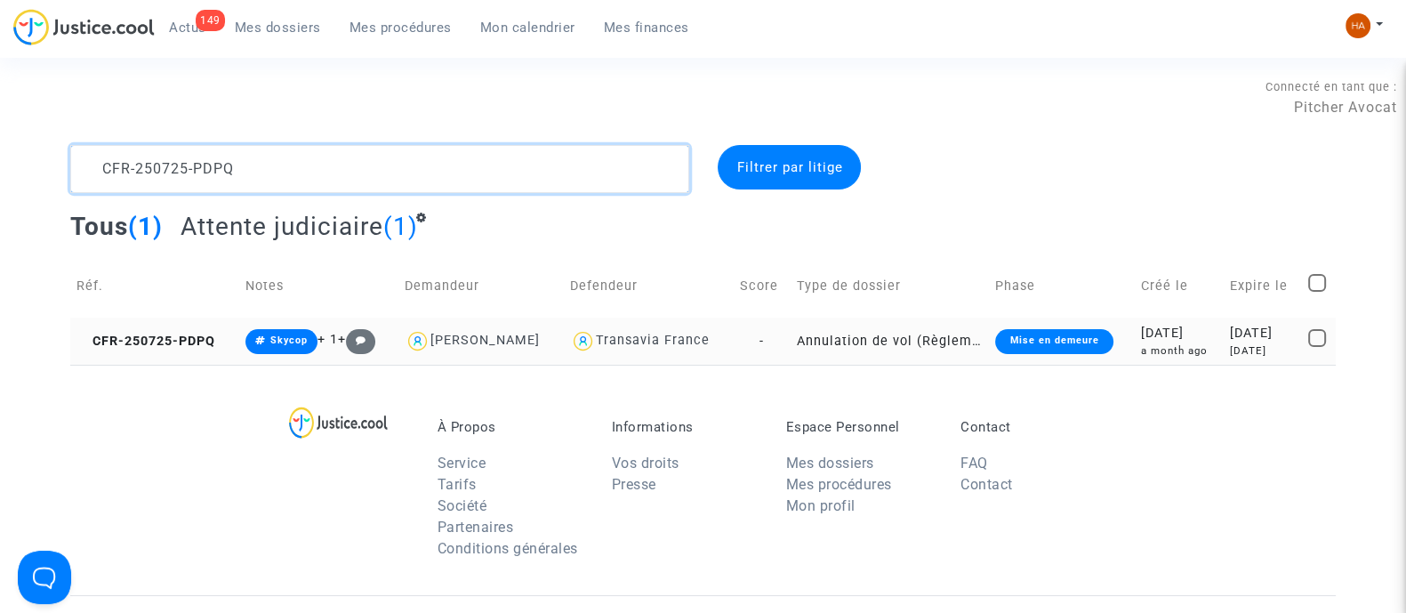
type textarea "CFR-250725-PDPQ"
click at [770, 345] on td "-" at bounding box center [762, 341] width 57 height 47
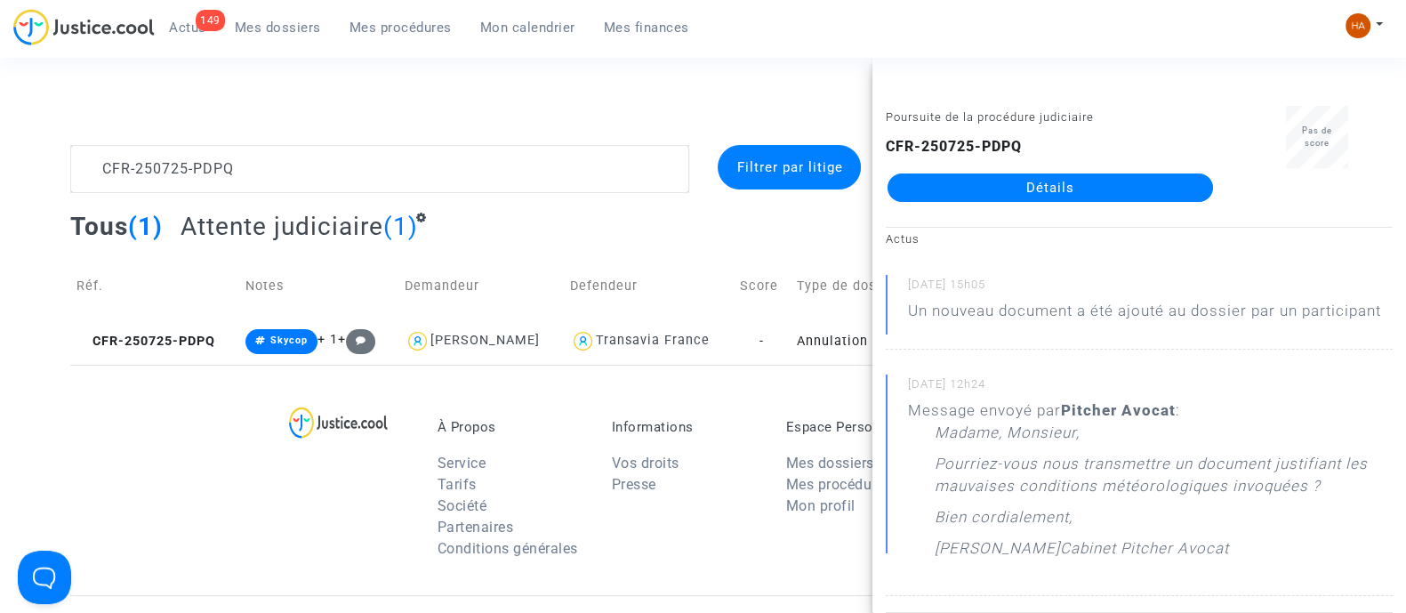
click at [1015, 193] on link "Détails" at bounding box center [1051, 187] width 326 height 28
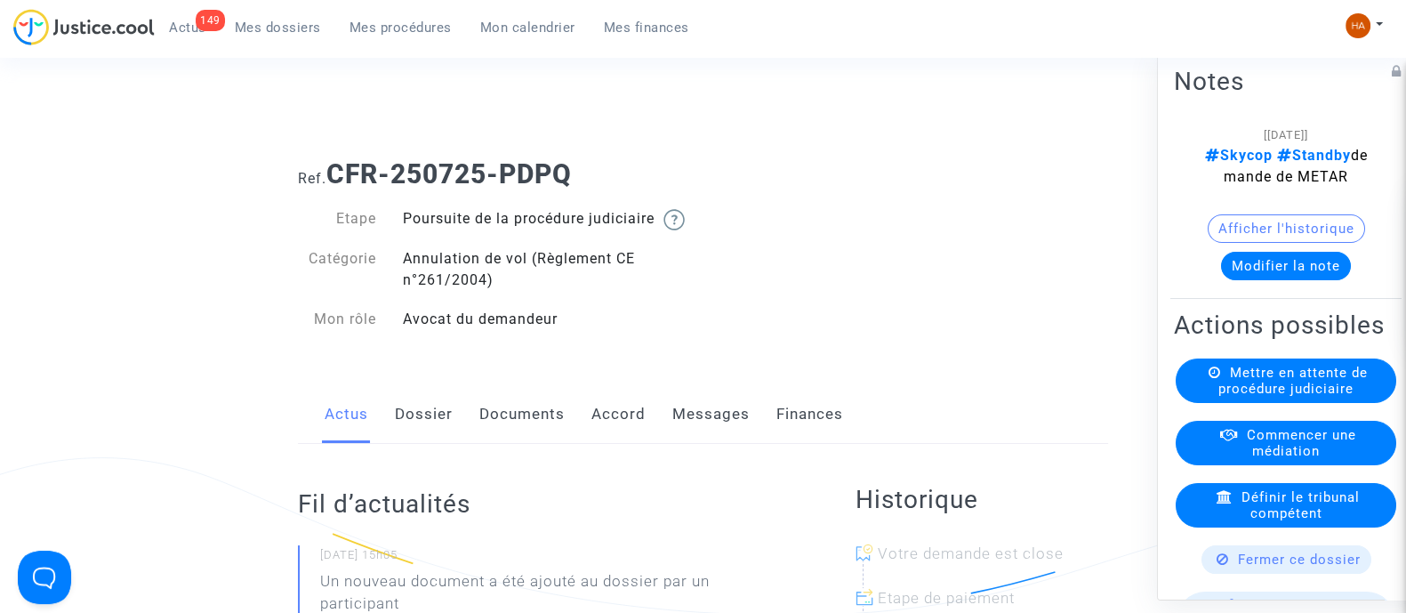
click at [706, 437] on link "Messages" at bounding box center [711, 414] width 77 height 59
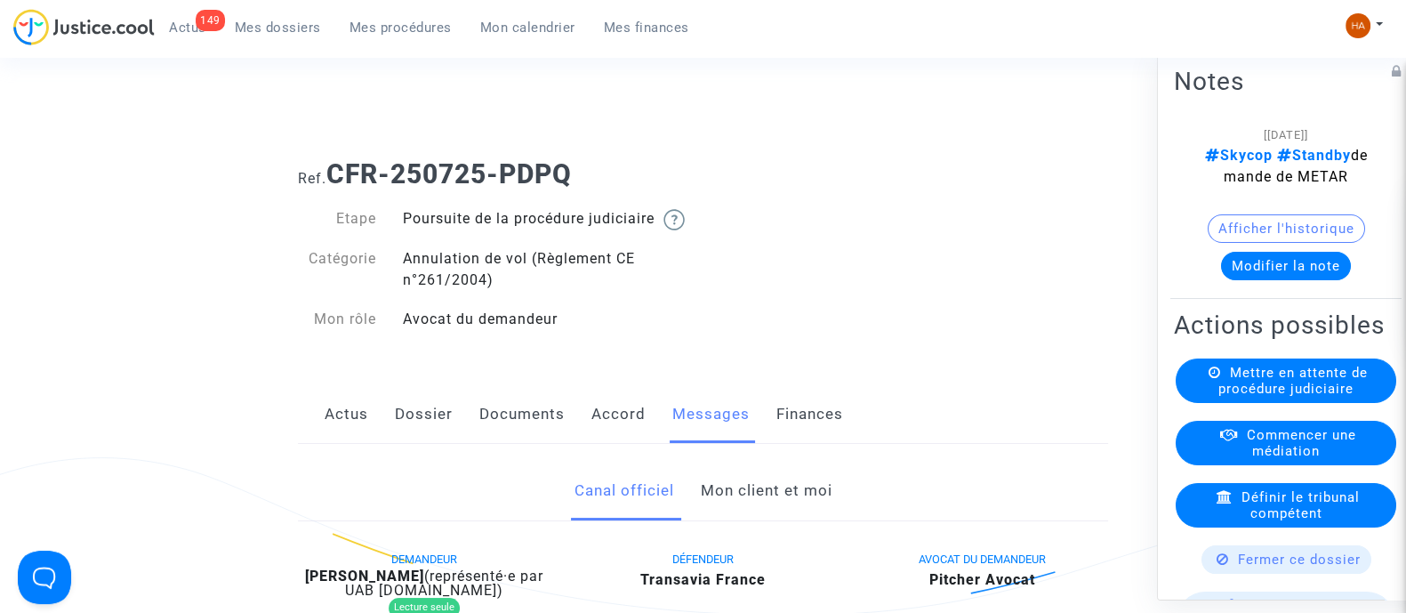
click at [399, 438] on link "Dossier" at bounding box center [424, 414] width 58 height 59
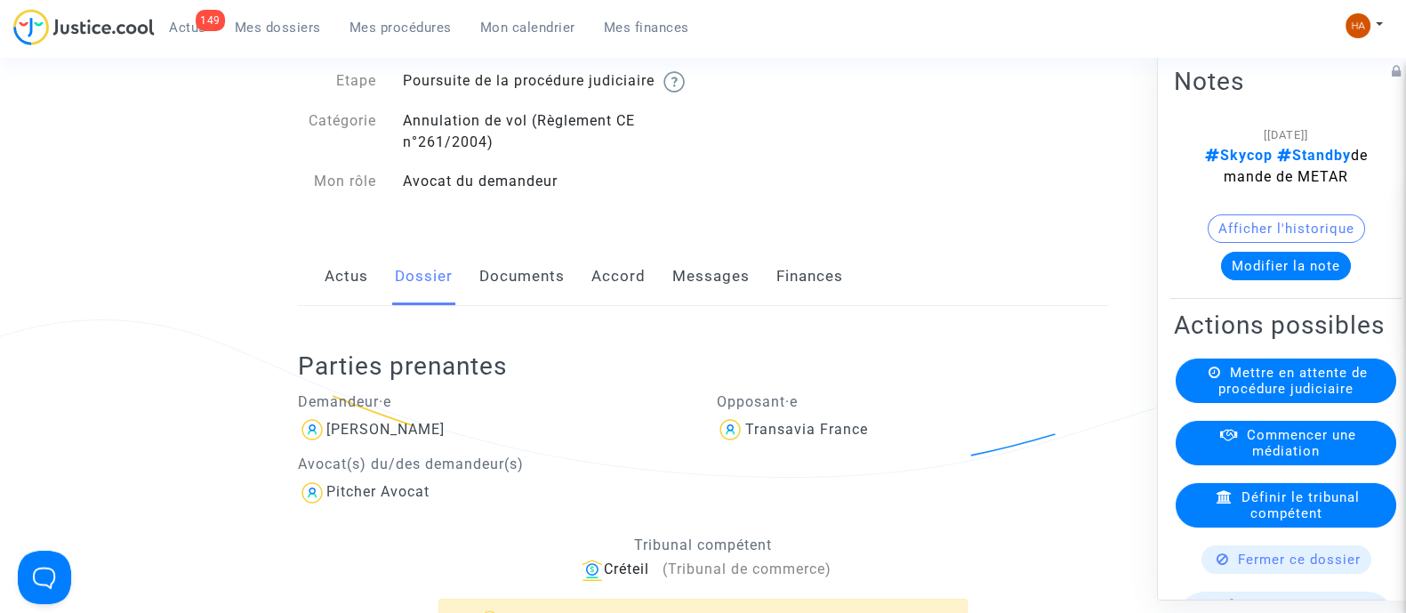
scroll to position [131, 0]
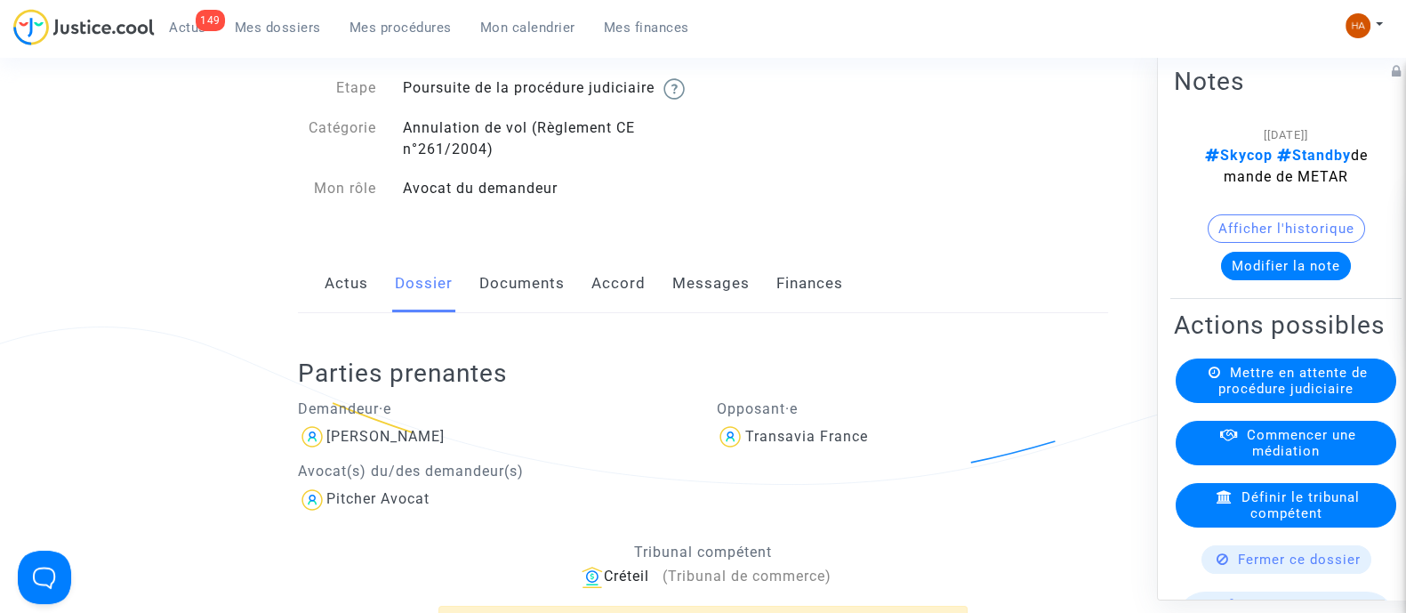
click at [495, 313] on link "Documents" at bounding box center [521, 283] width 85 height 59
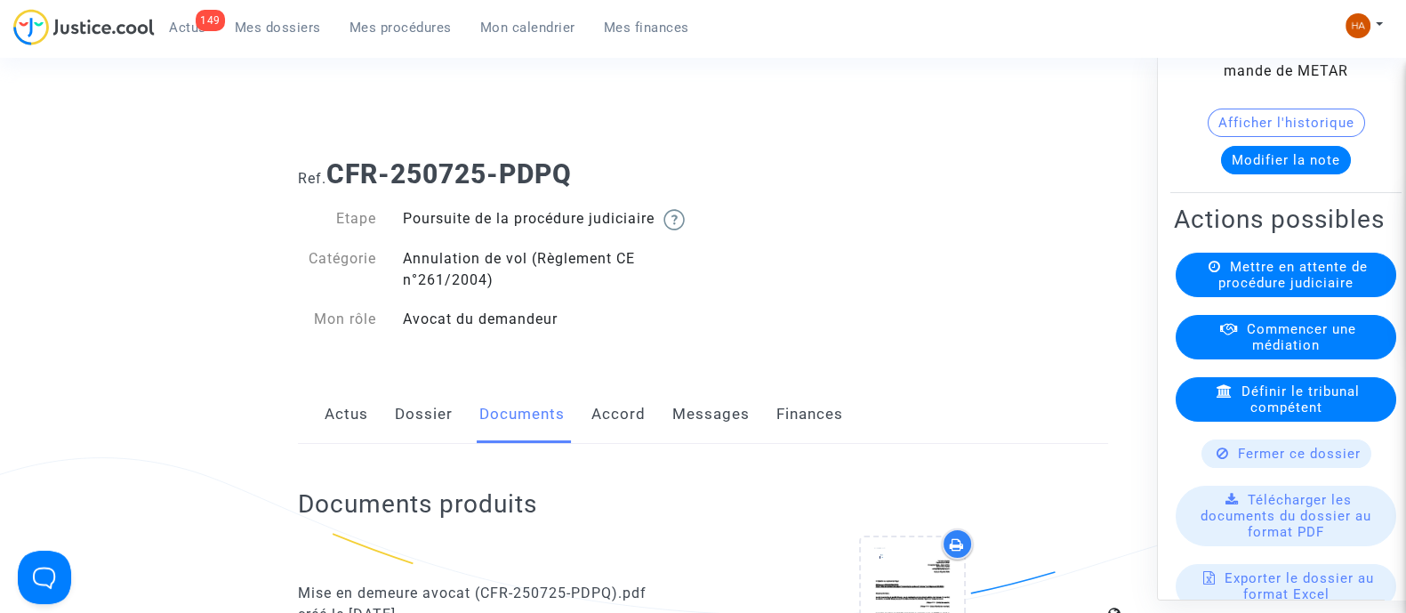
scroll to position [110, 0]
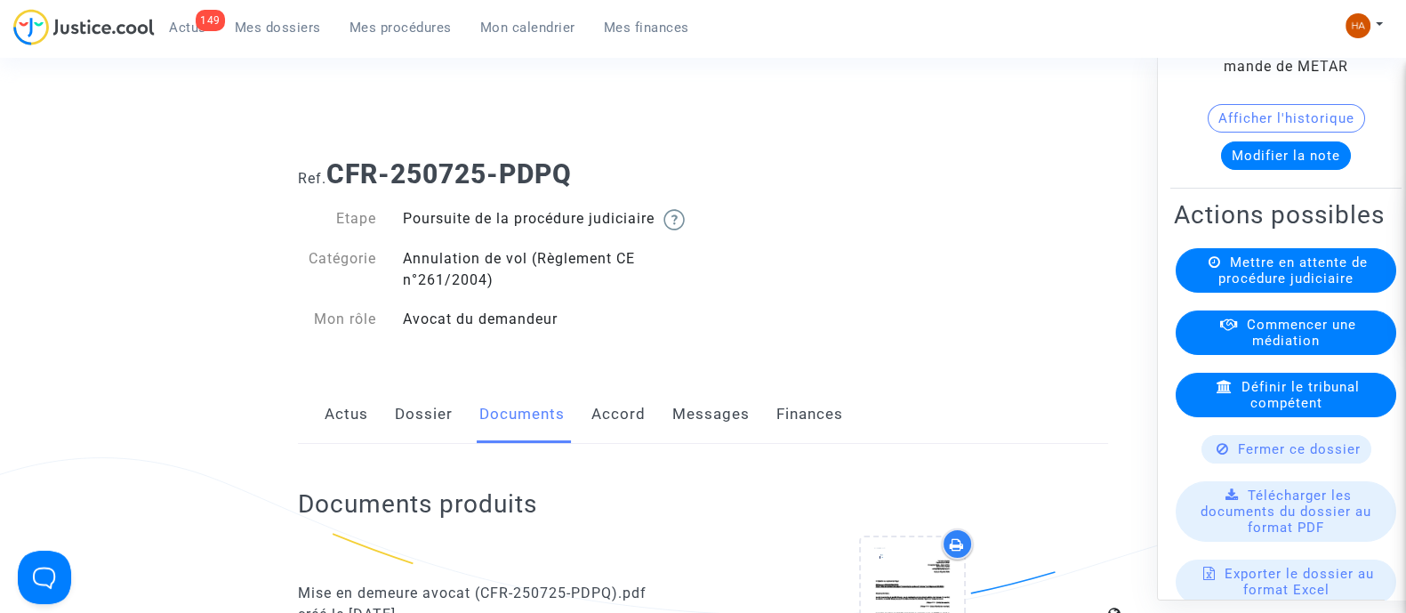
click at [1299, 456] on span "Fermer ce dossier" at bounding box center [1299, 448] width 123 height 16
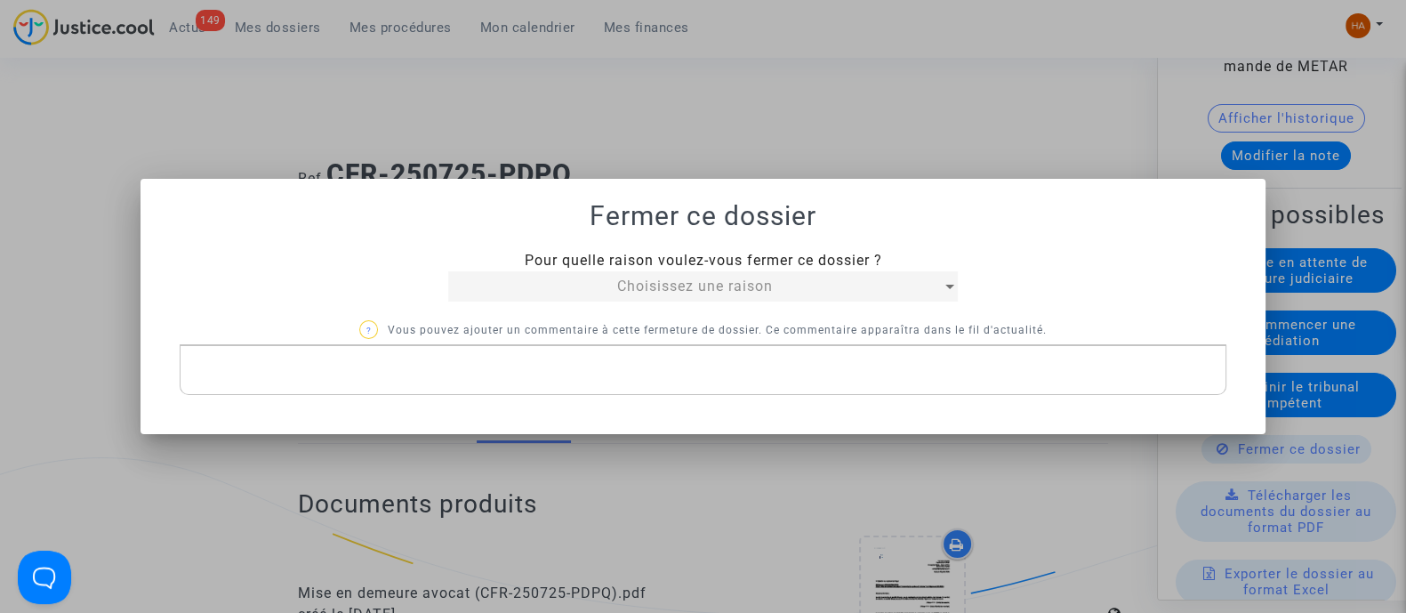
click at [750, 295] on div "Choisissez une raison" at bounding box center [695, 286] width 494 height 21
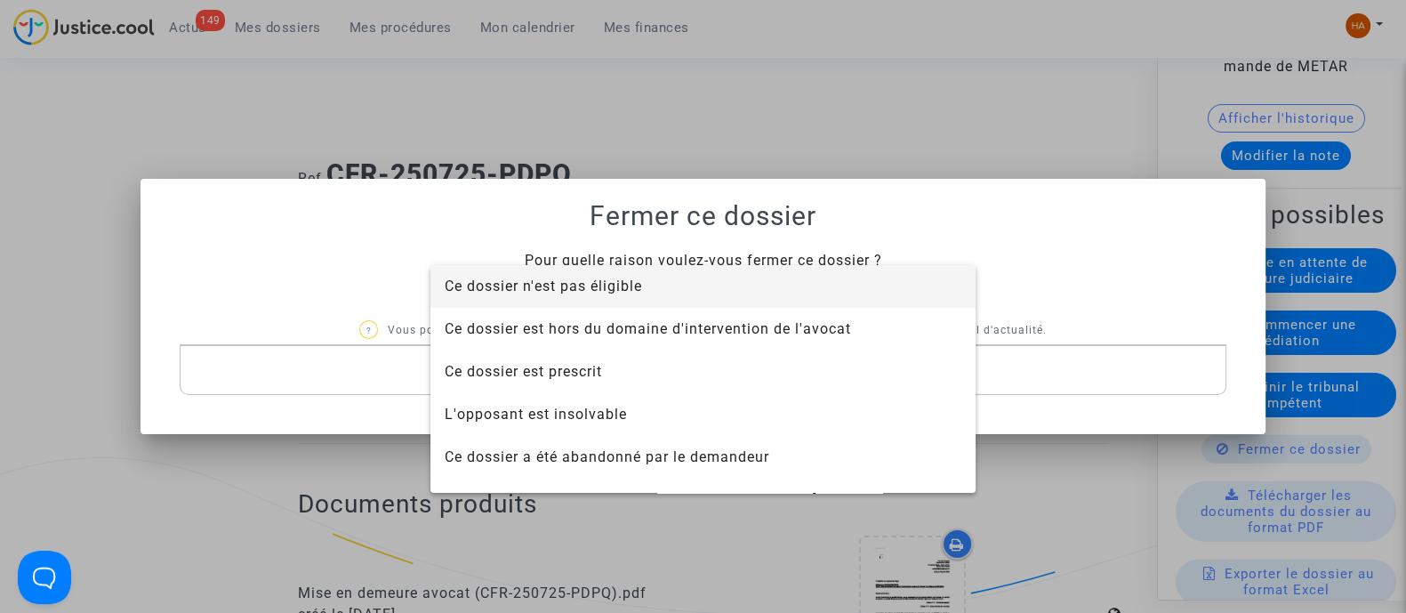
click at [785, 303] on span "Ce dossier n'est pas éligible" at bounding box center [703, 286] width 517 height 43
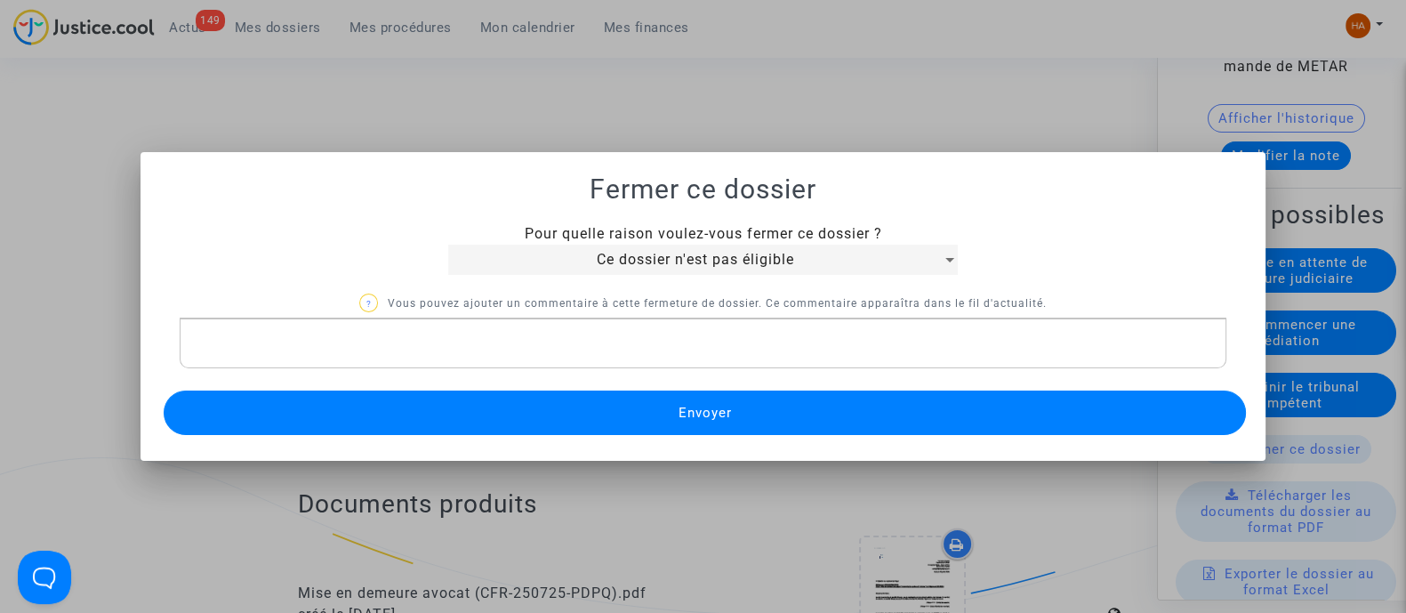
click at [374, 349] on p "Rich Text Editor, main" at bounding box center [703, 344] width 1028 height 22
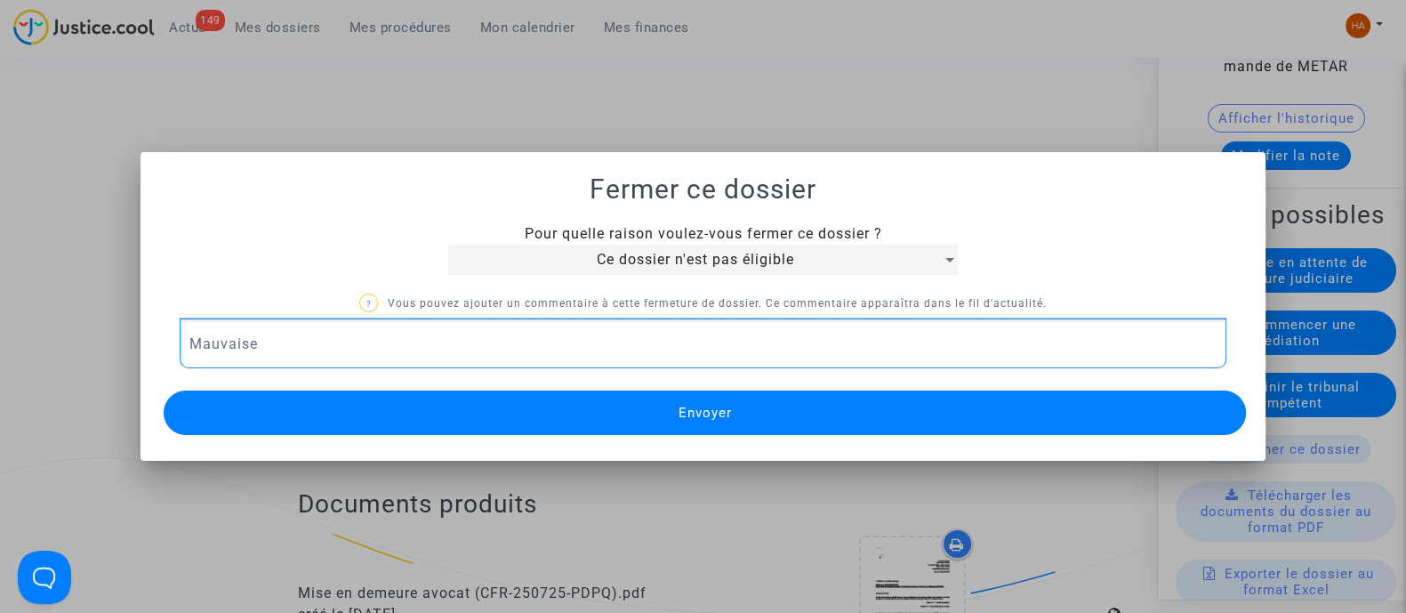
click at [100, 195] on div at bounding box center [703, 306] width 1406 height 613
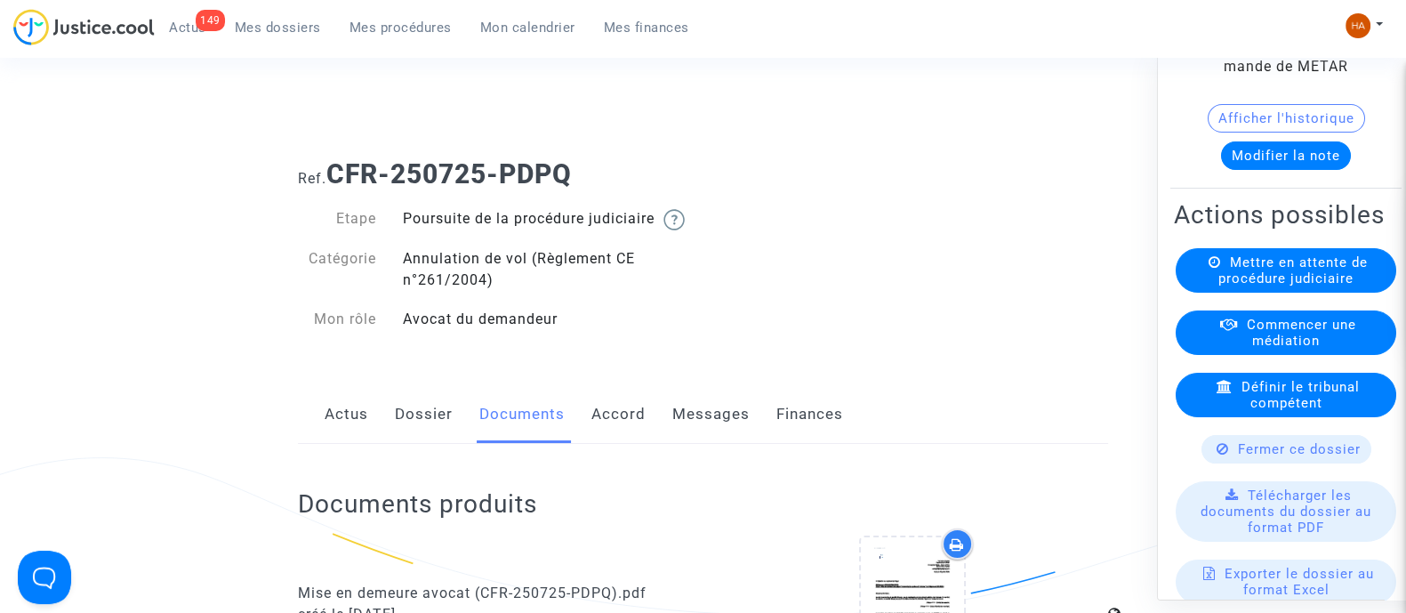
click at [706, 424] on link "Messages" at bounding box center [711, 414] width 77 height 59
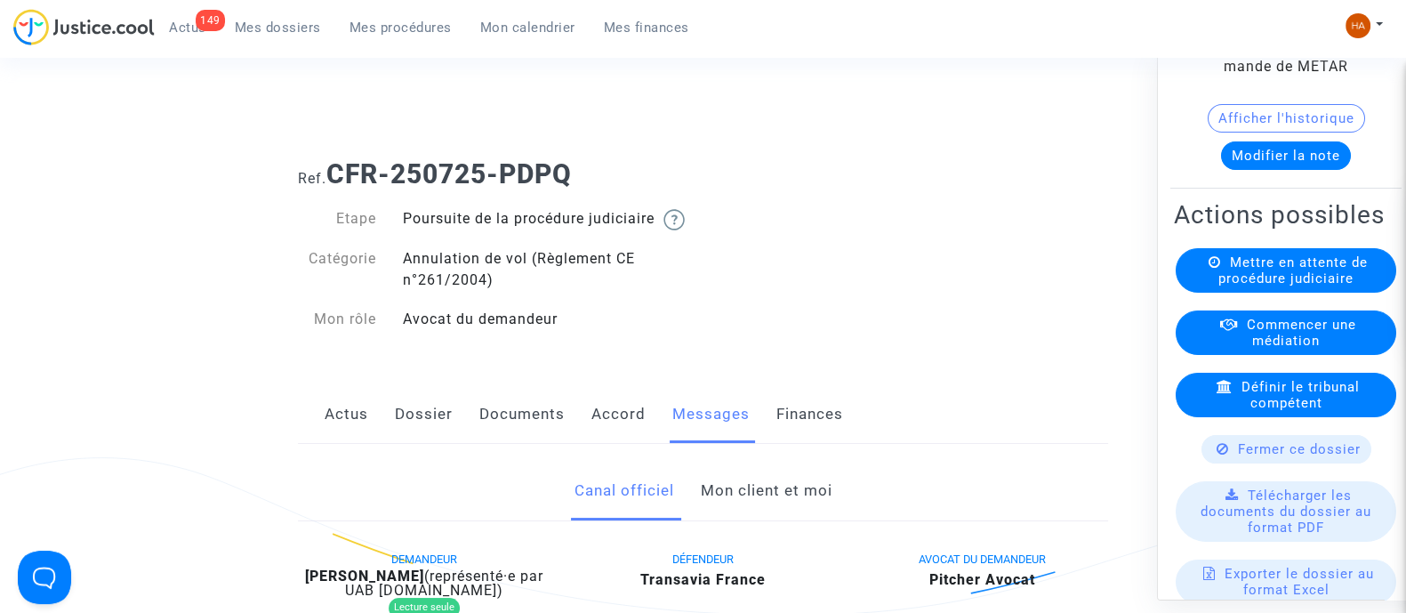
click at [757, 505] on link "Mon client et moi" at bounding box center [766, 491] width 132 height 59
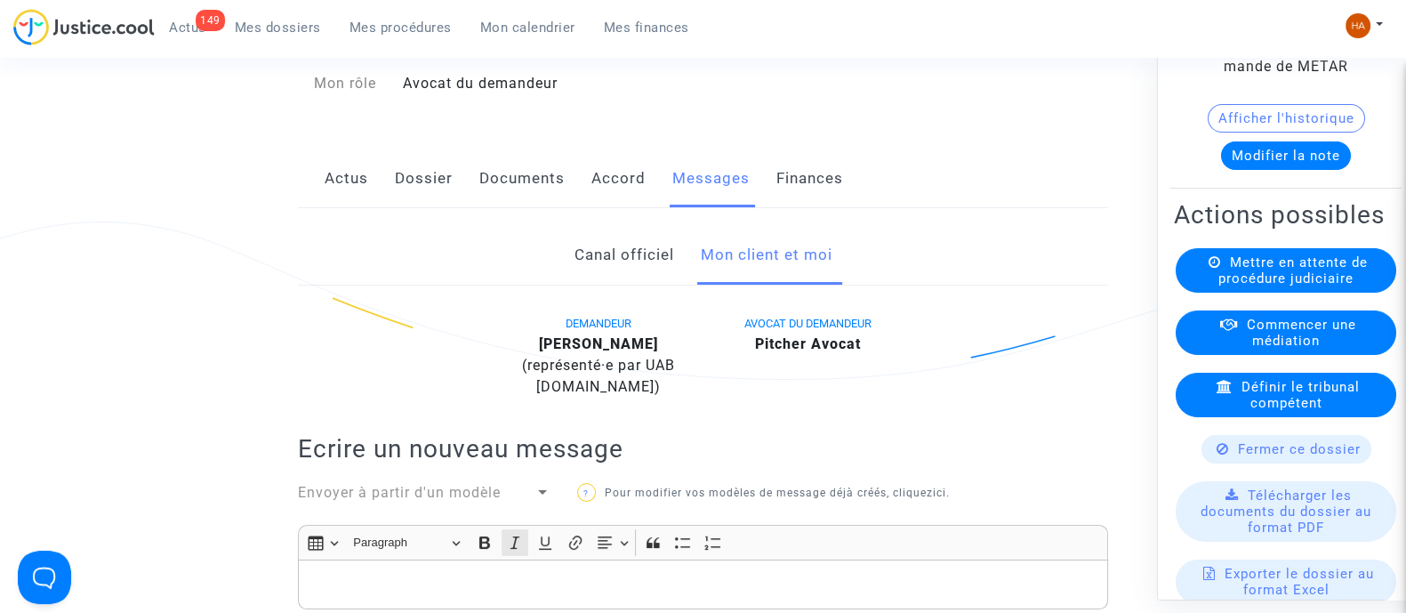
scroll to position [229, 0]
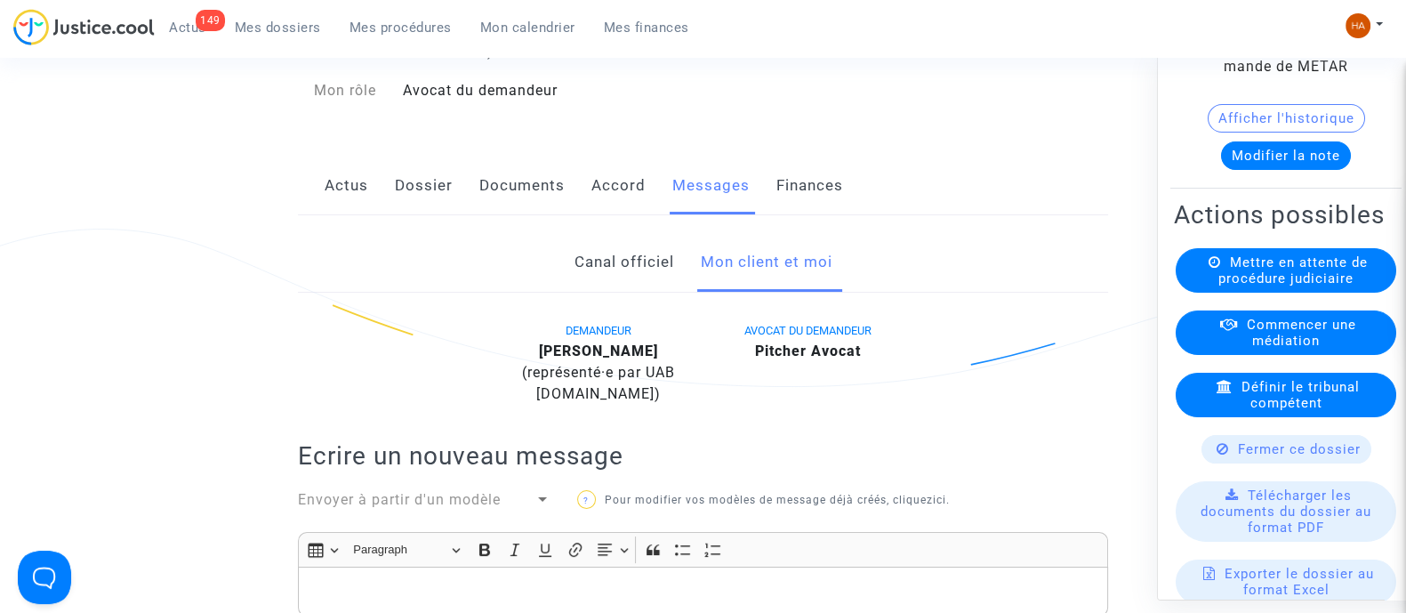
click at [427, 215] on link "Dossier" at bounding box center [424, 186] width 58 height 59
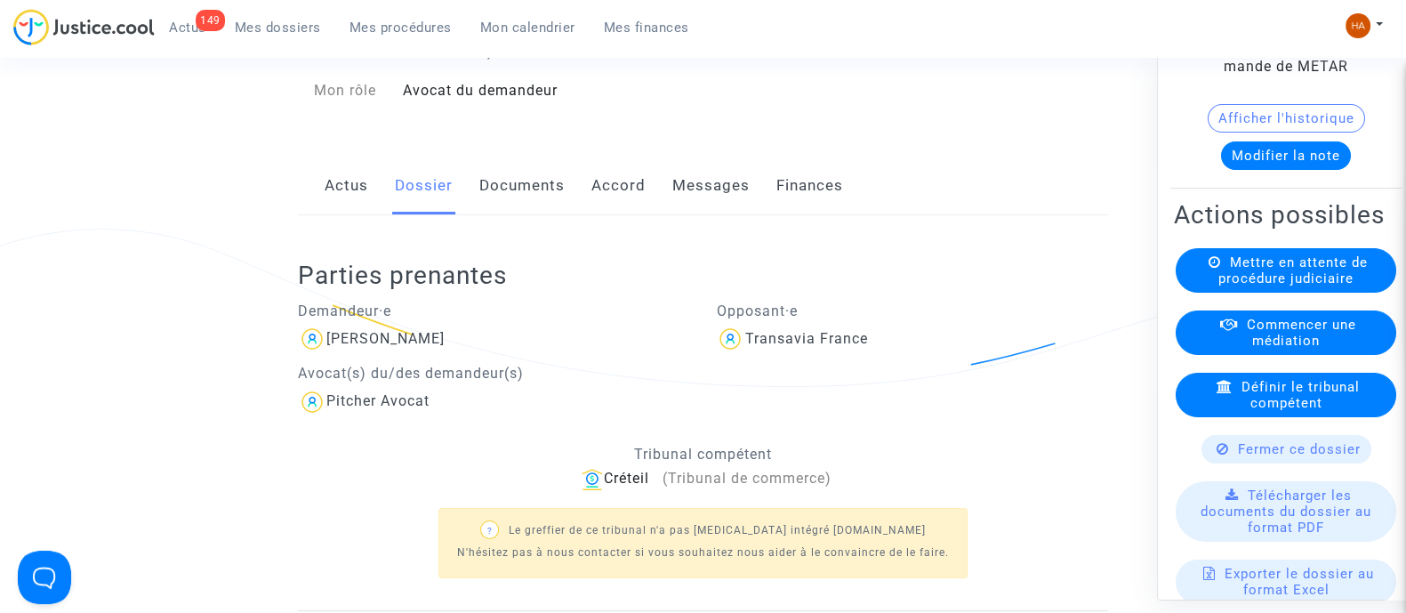
click at [520, 207] on link "Documents" at bounding box center [521, 186] width 85 height 59
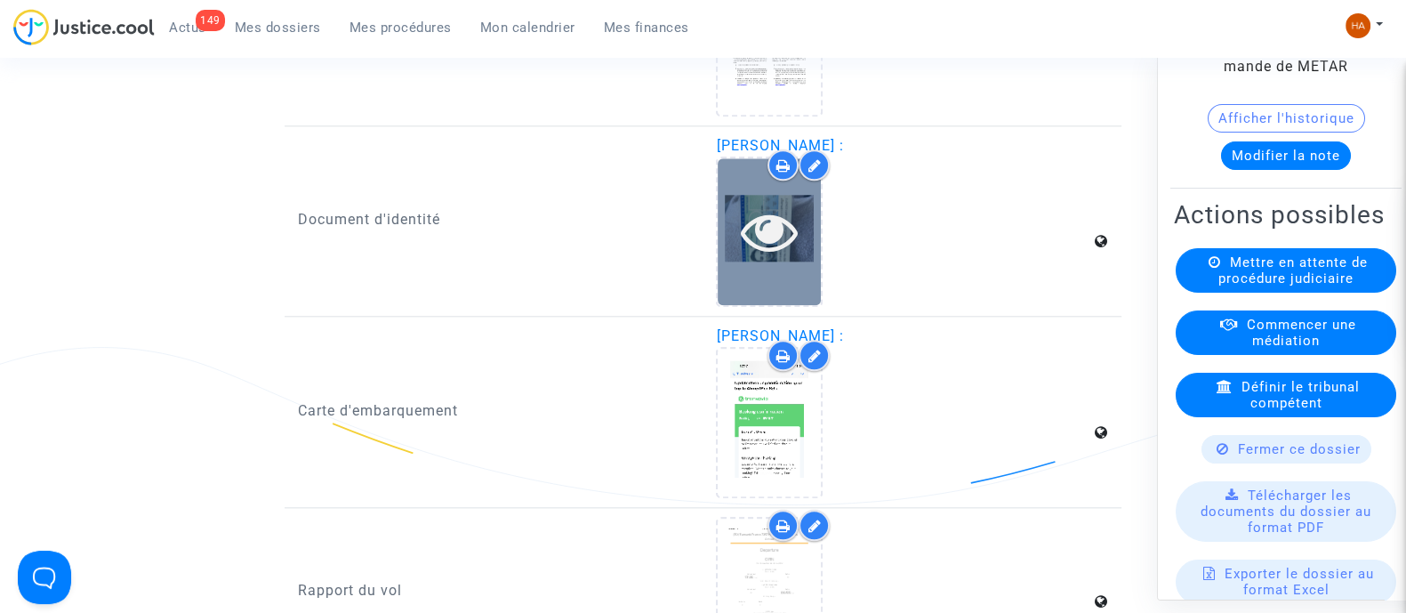
scroll to position [2453, 0]
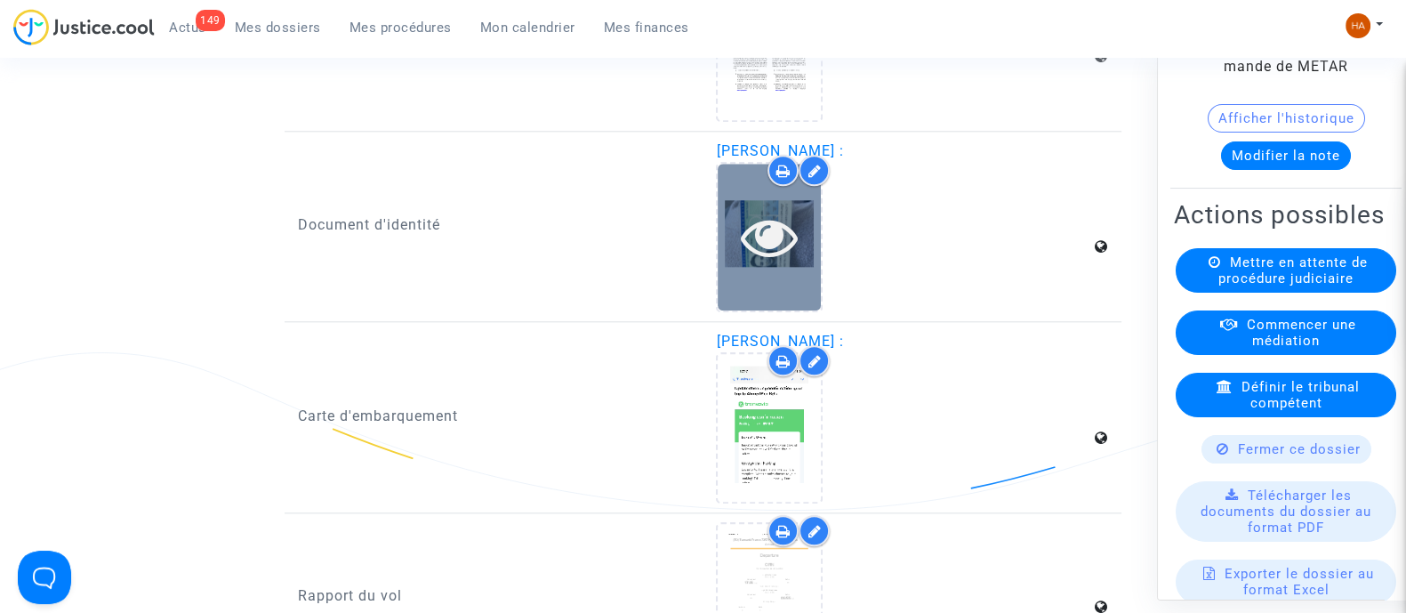
click at [778, 257] on icon at bounding box center [770, 236] width 58 height 57
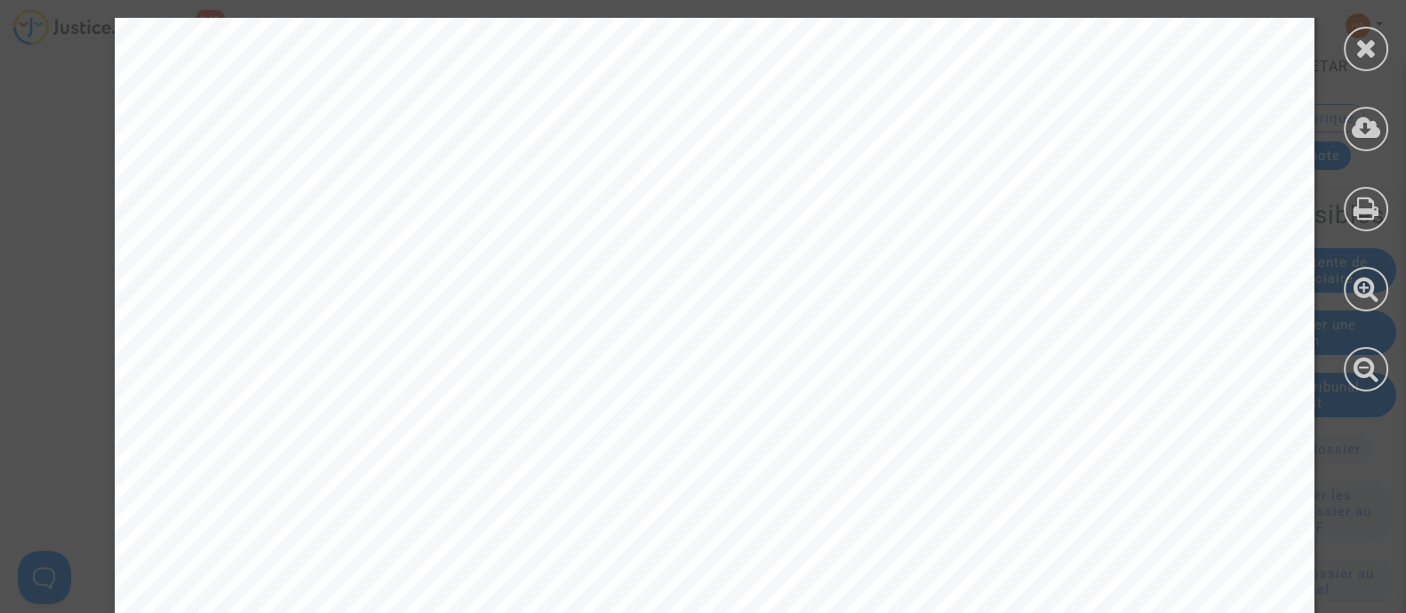
scroll to position [556, 0]
click at [1354, 41] on div at bounding box center [1366, 49] width 44 height 44
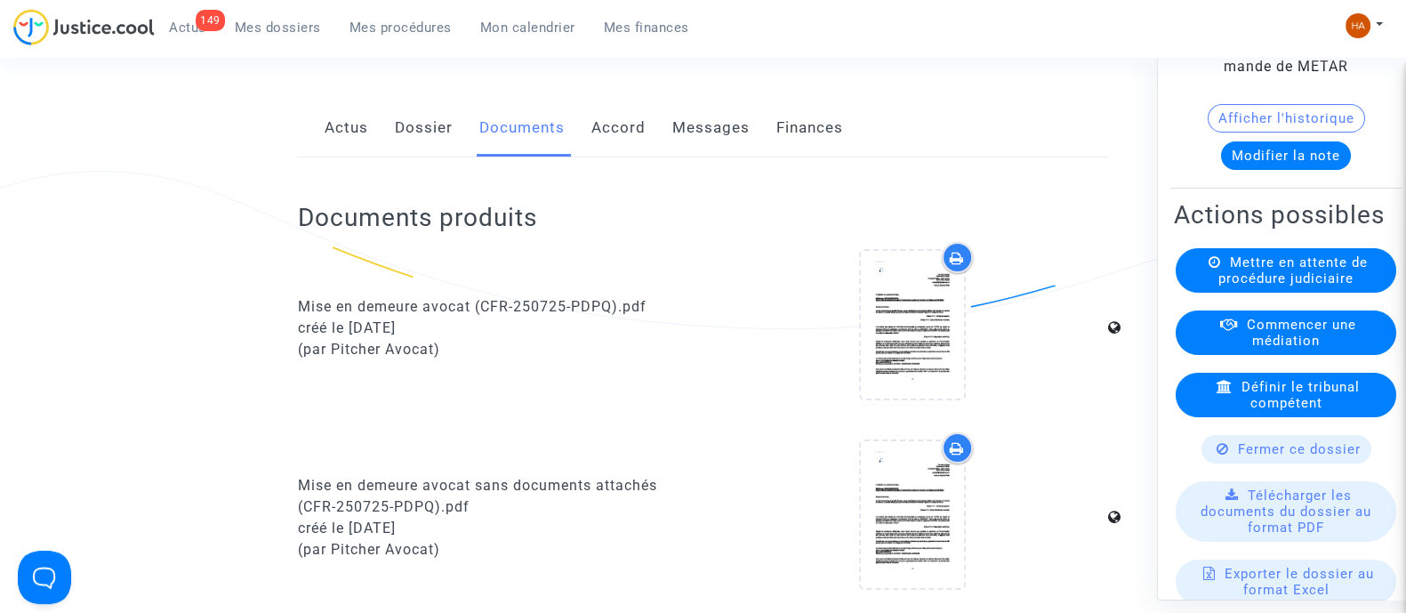
scroll to position [6, 0]
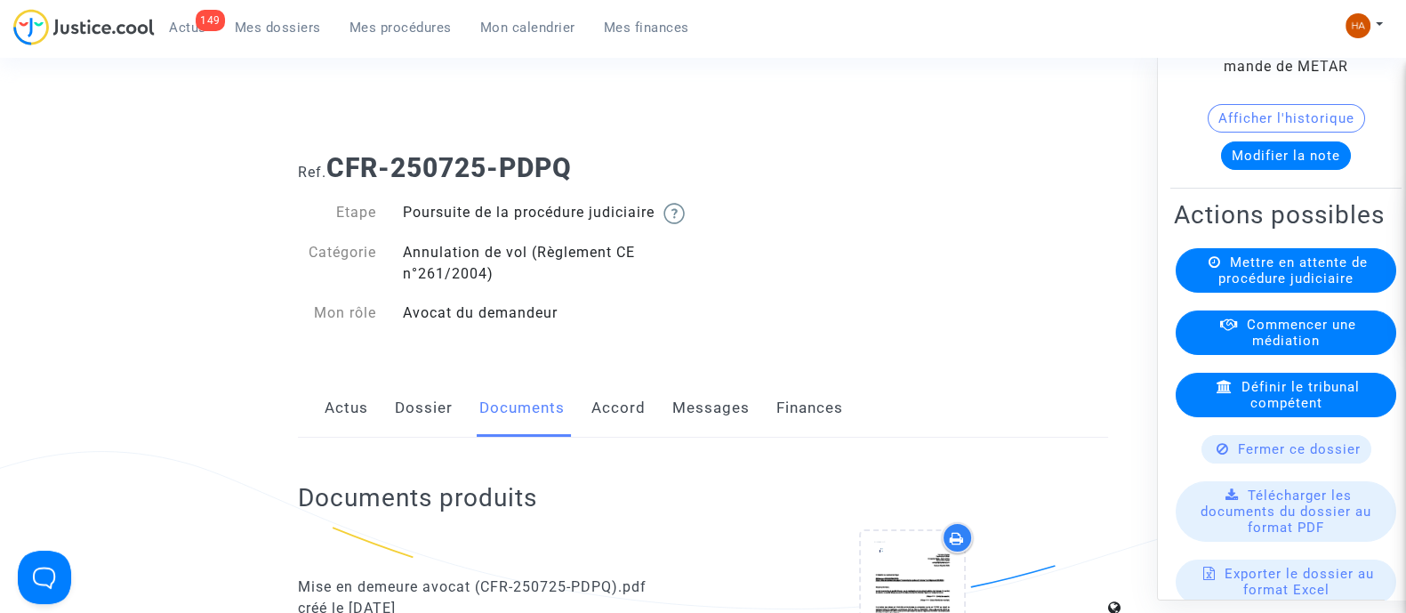
click at [656, 411] on div "Actus Dossier Documents Accord Messages Finances" at bounding box center [703, 409] width 810 height 60
click at [686, 420] on link "Messages" at bounding box center [711, 408] width 77 height 59
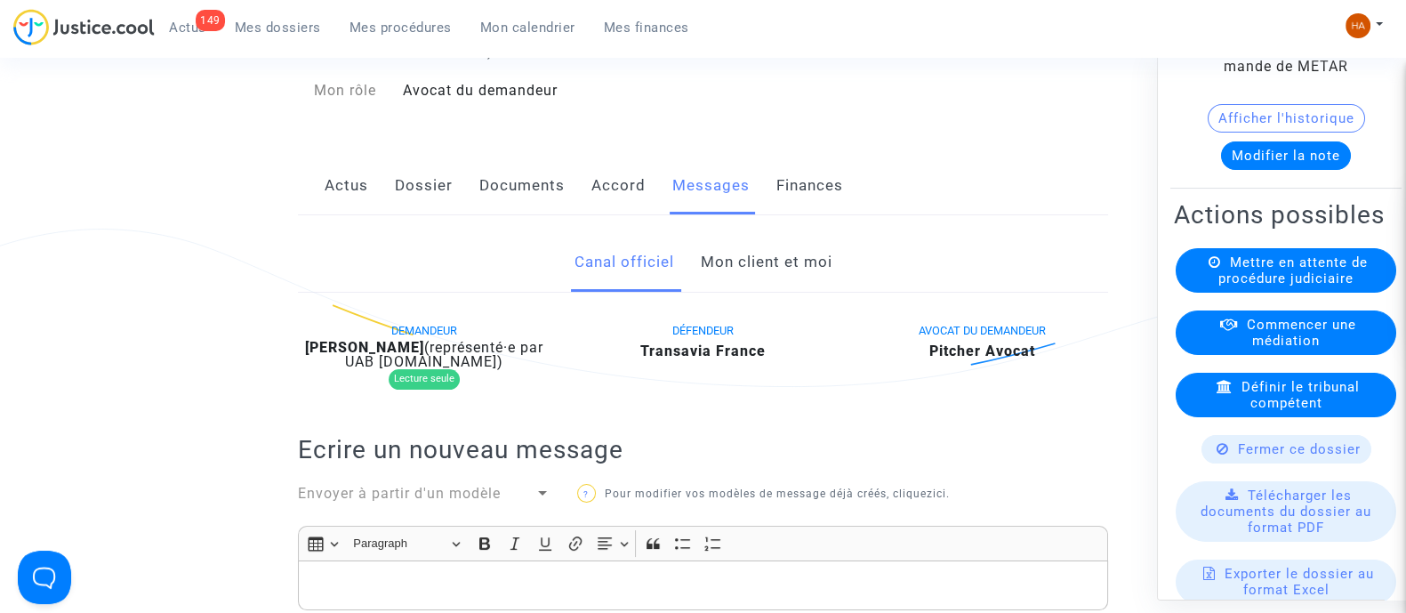
click at [739, 291] on link "Mon client et moi" at bounding box center [766, 262] width 132 height 59
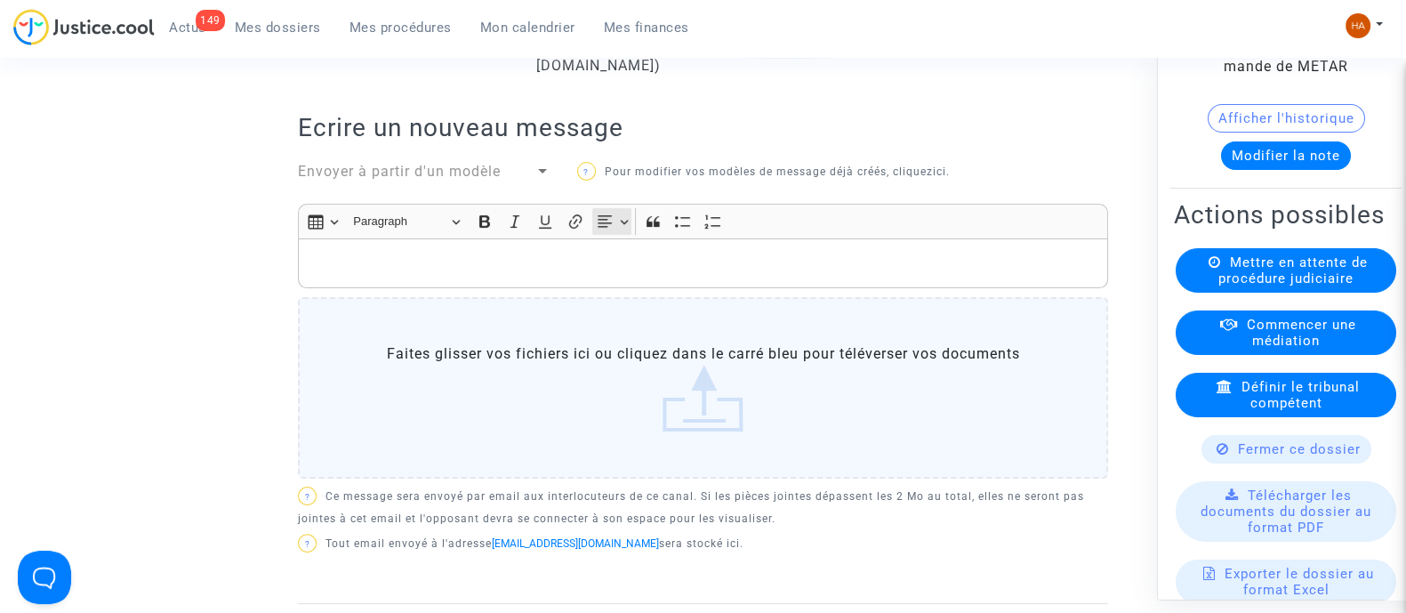
scroll to position [562, 0]
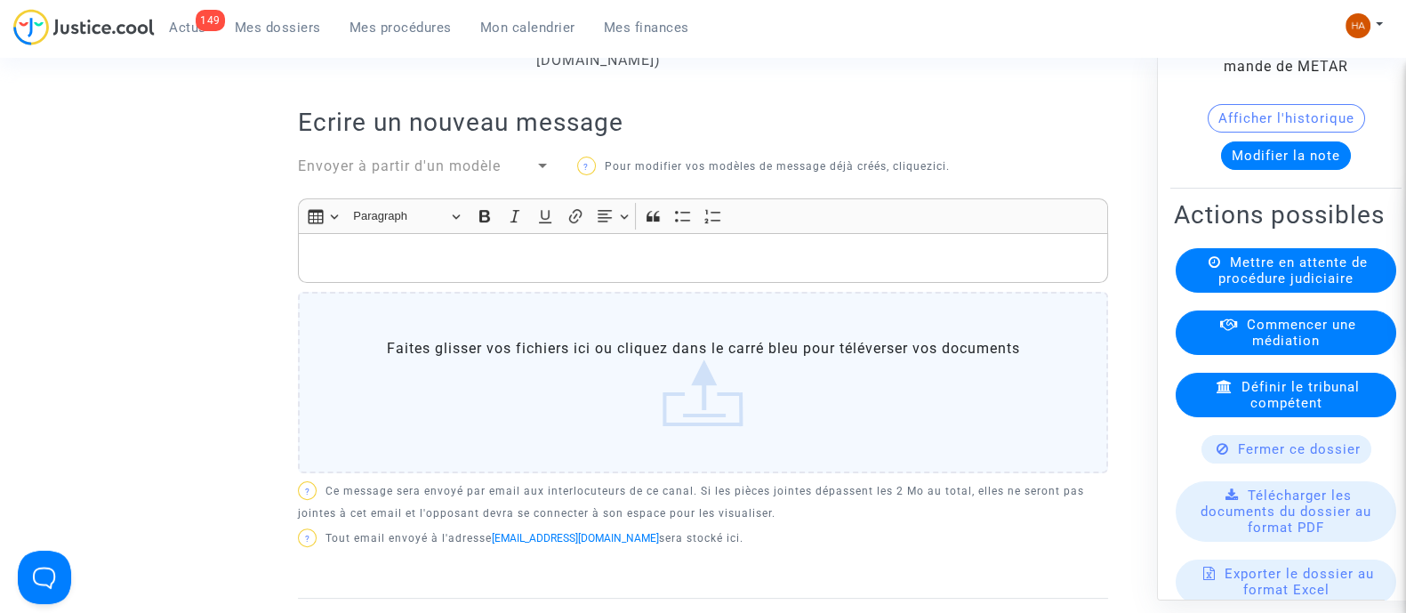
click at [534, 270] on p "Rich Text Editor, main" at bounding box center [704, 258] width 792 height 22
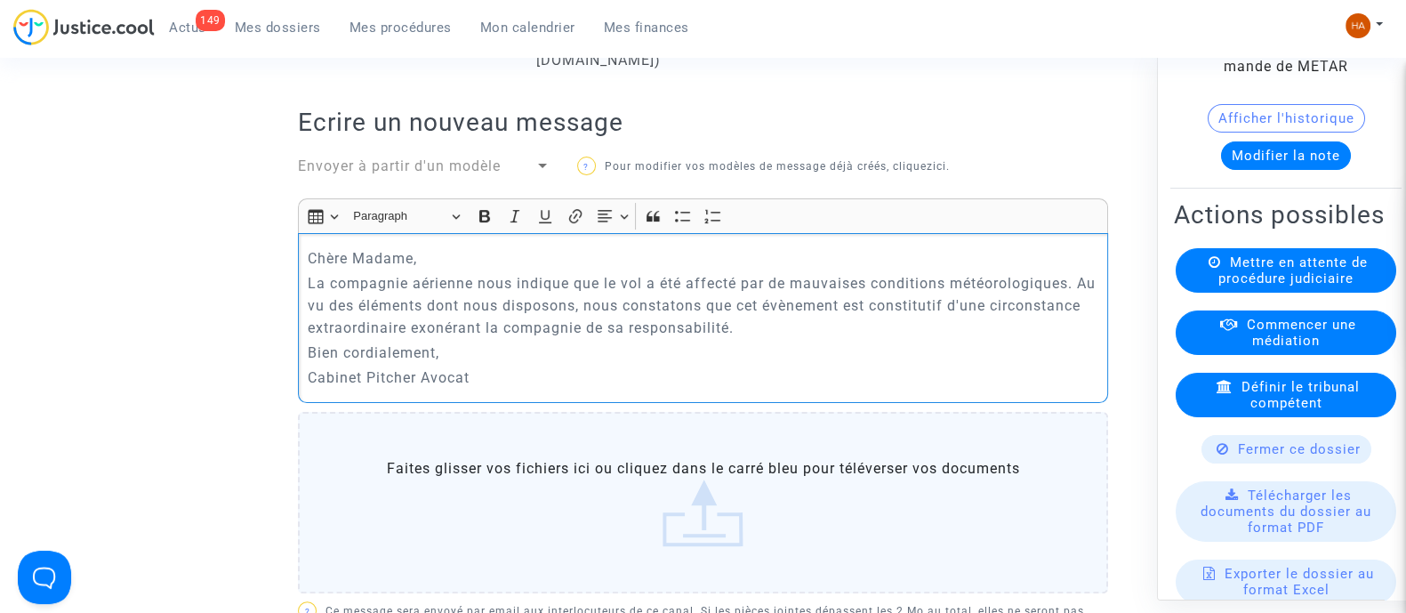
click at [533, 269] on p "Chère Madame," at bounding box center [704, 258] width 792 height 22
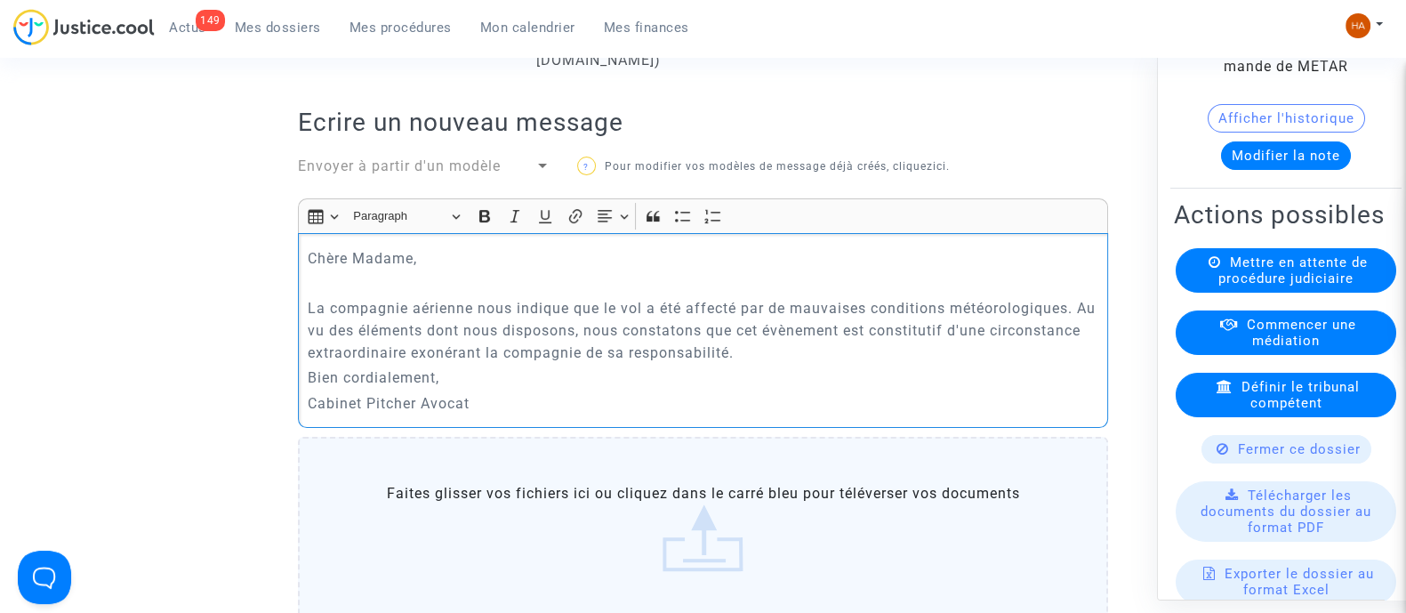
click at [925, 389] on p "Bien cordialement," at bounding box center [704, 378] width 792 height 22
click at [866, 364] on p "La compagnie aérienne nous indique que le vol a été affecté par de mauvaises co…" at bounding box center [704, 330] width 792 height 67
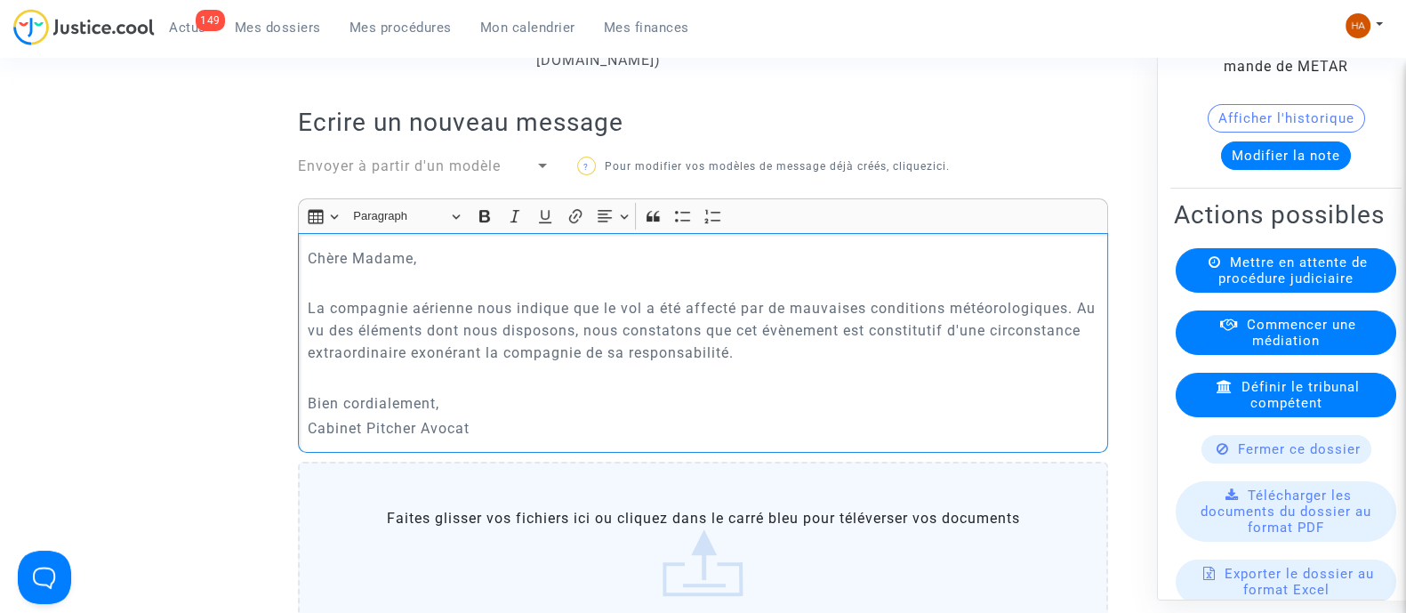
click at [614, 415] on p "Bien cordialement," at bounding box center [704, 403] width 792 height 22
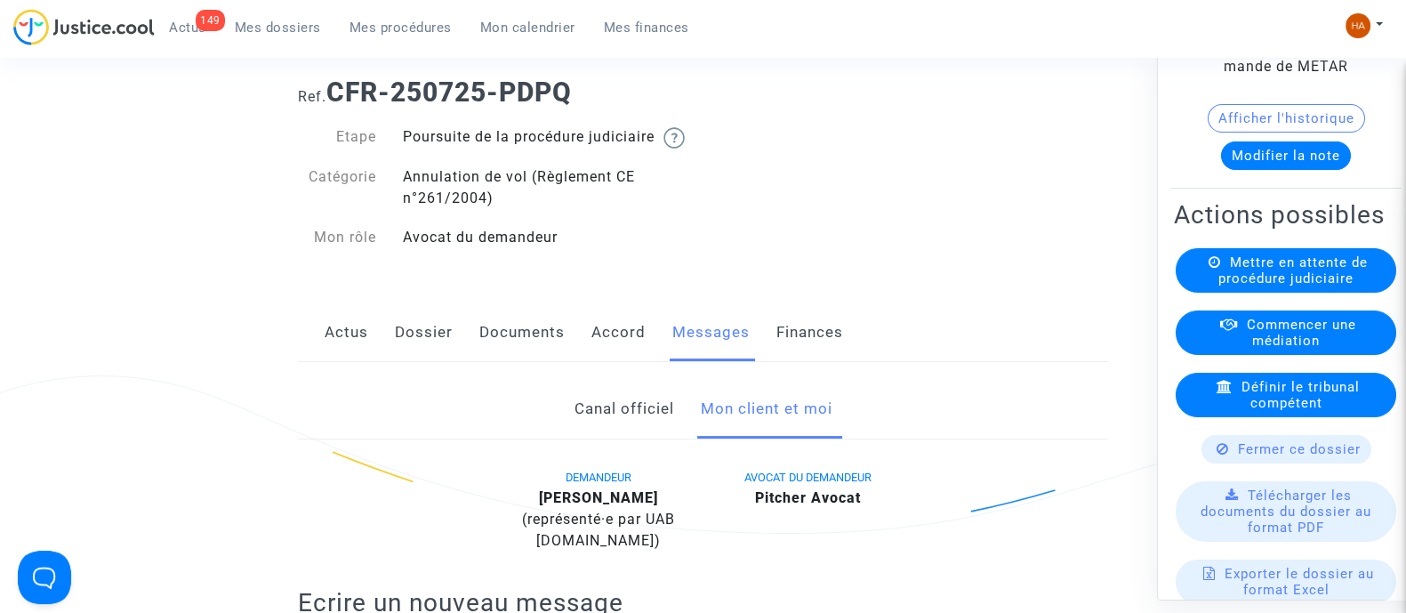
scroll to position [338, 0]
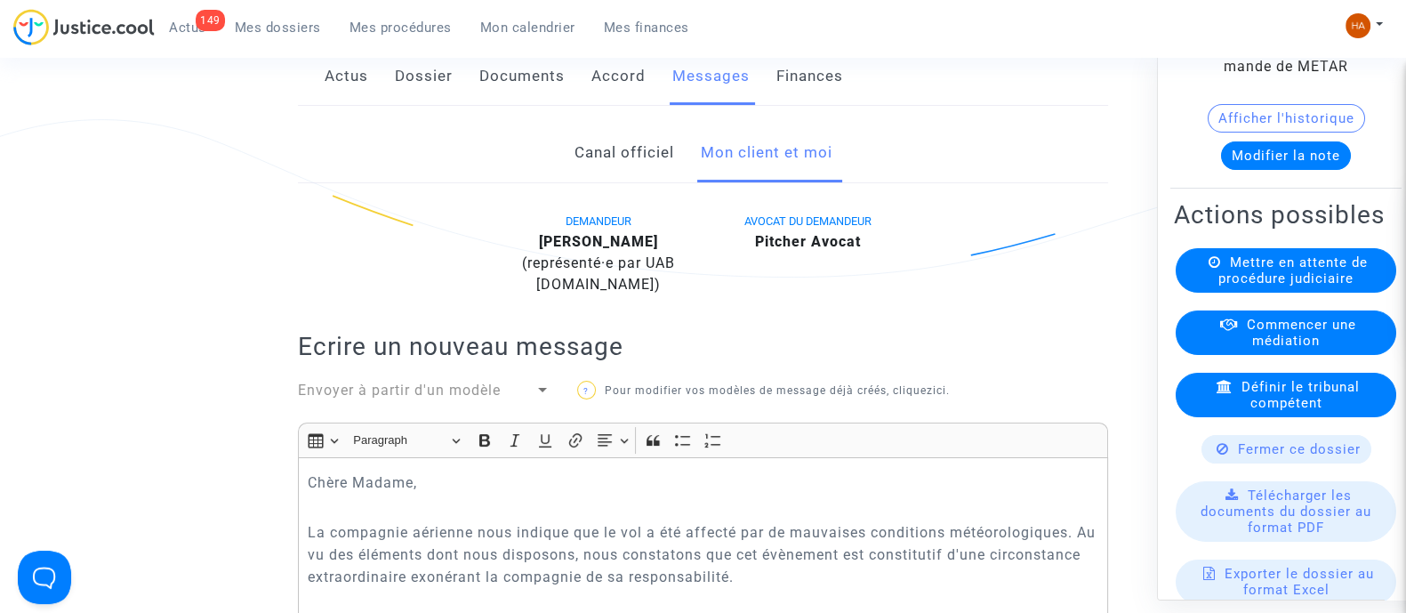
drag, startPoint x: 802, startPoint y: 210, endPoint x: 271, endPoint y: 287, distance: 536.7
click at [271, 287] on ng-component "Ref. CFR-250725-PDPQ Etape Poursuite de la procédure judiciaire Catégorie Annul…" at bounding box center [703, 566] width 1266 height 1518
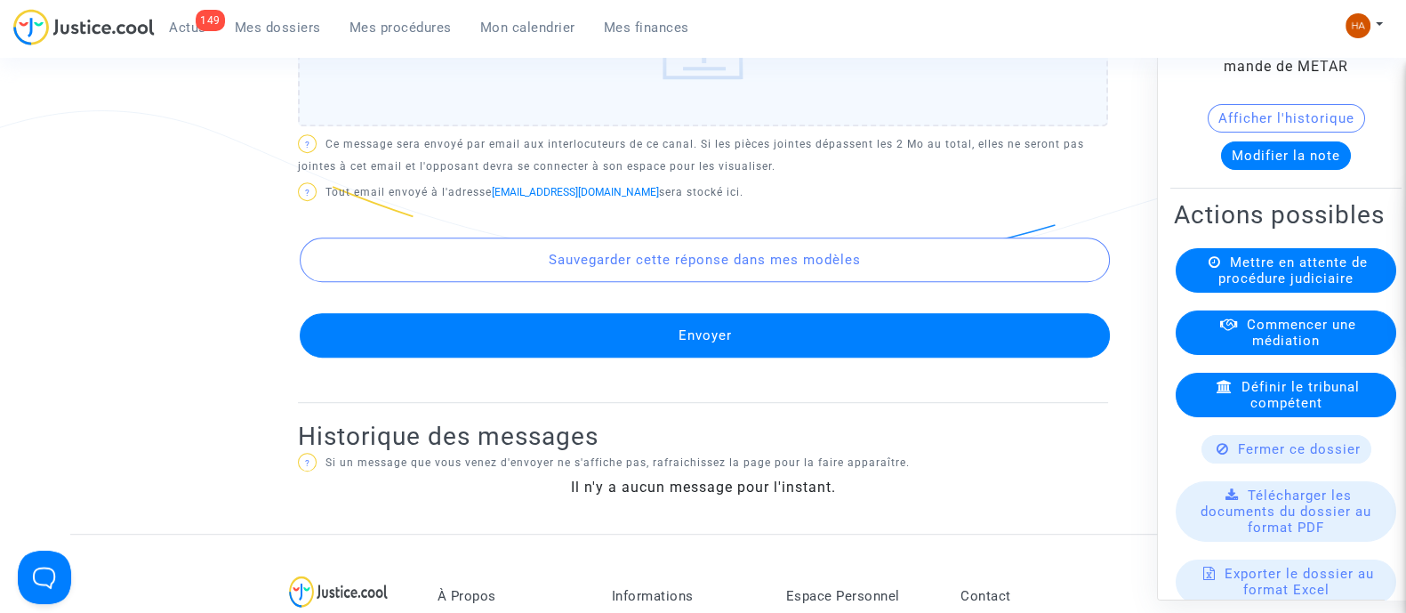
scroll to position [1134, 0]
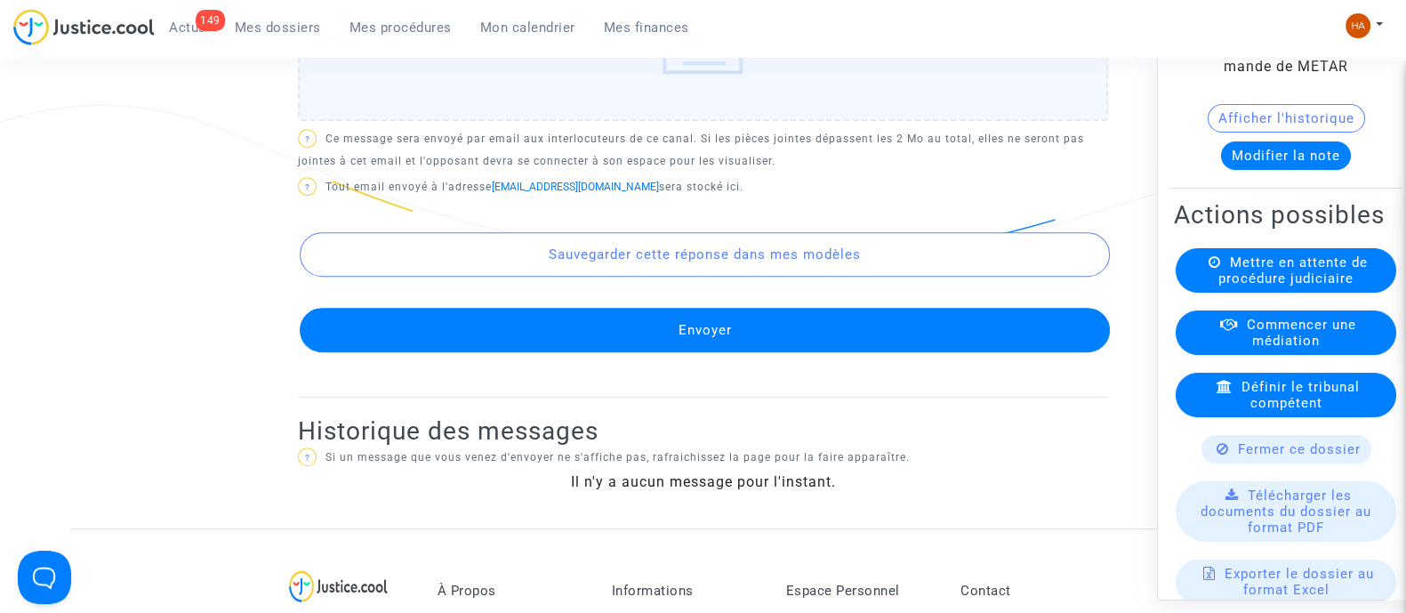
click at [769, 346] on button "Envoyer" at bounding box center [705, 330] width 810 height 44
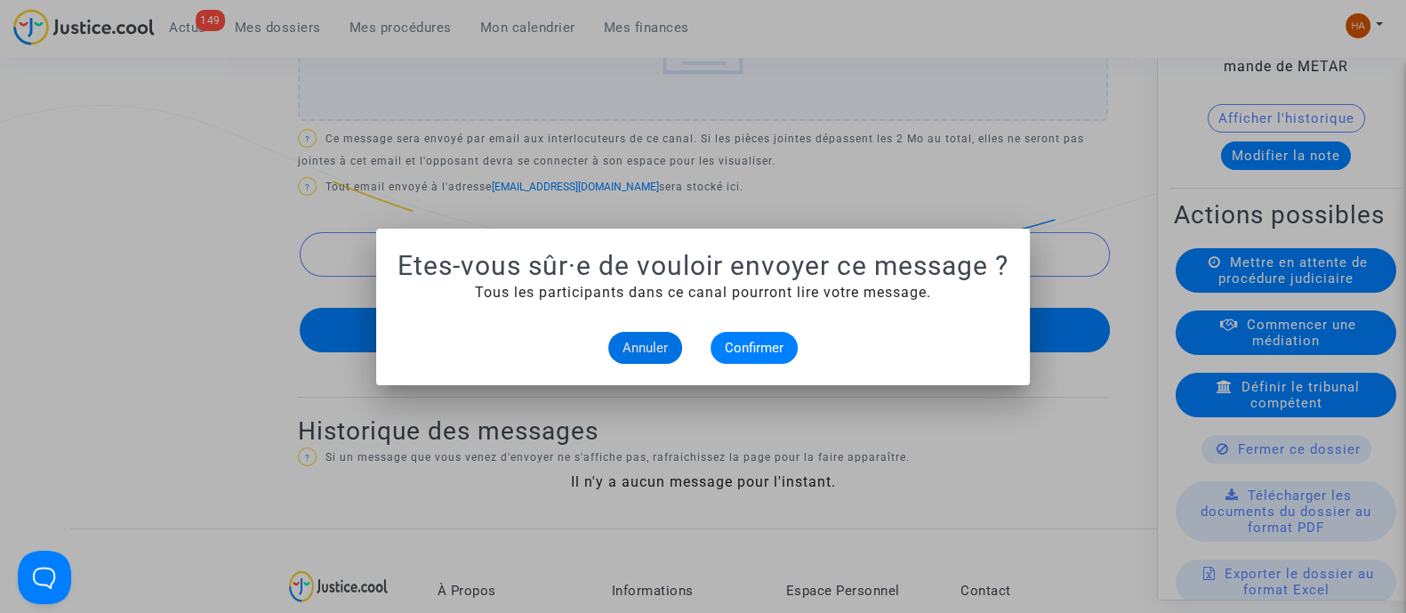
click at [640, 359] on button "Annuler" at bounding box center [645, 348] width 74 height 32
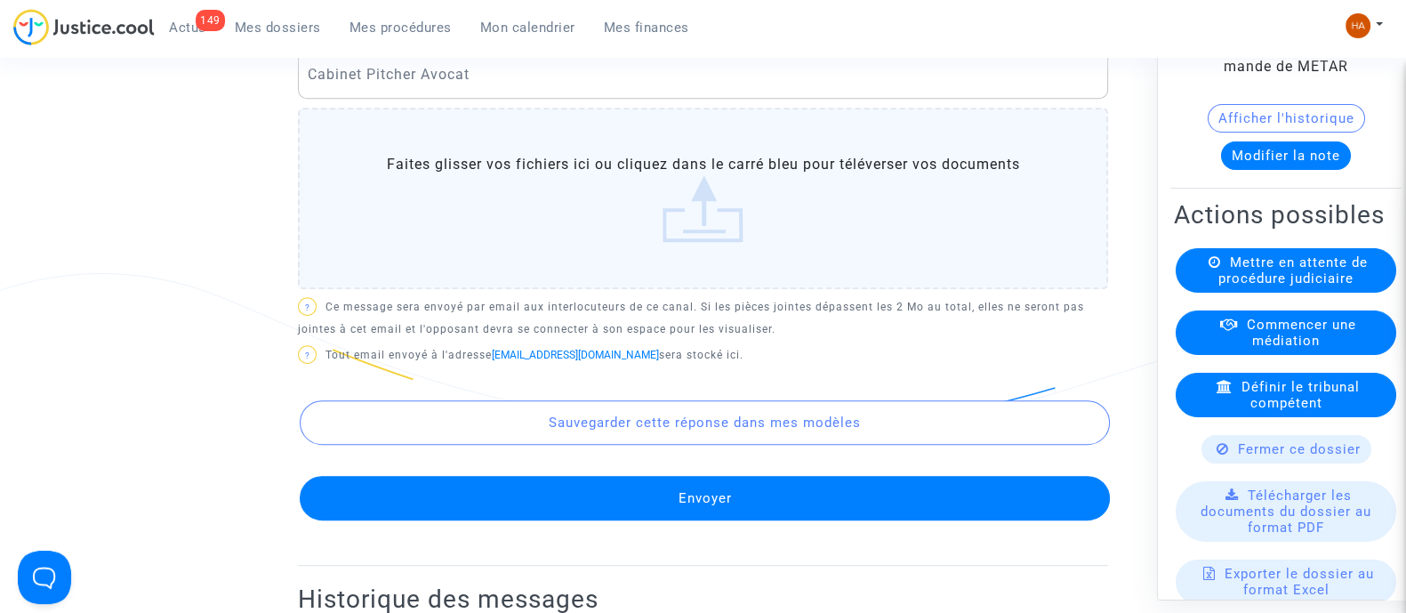
scroll to position [967, 0]
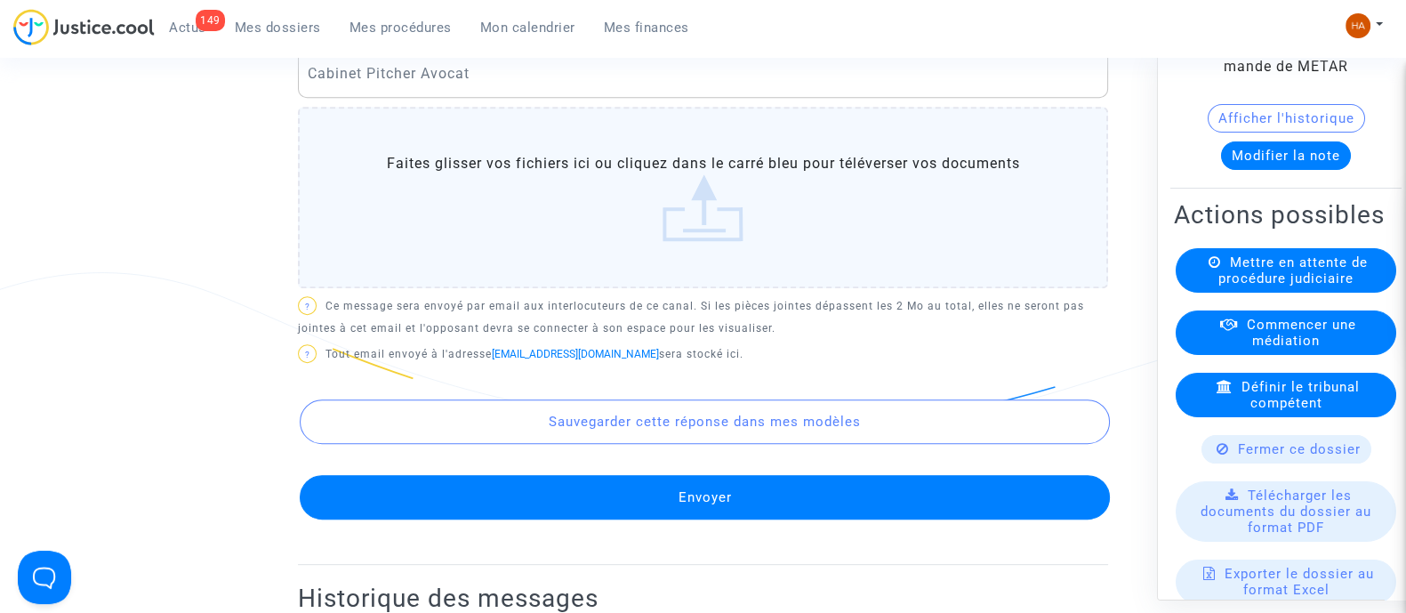
click at [745, 517] on button "Envoyer" at bounding box center [705, 497] width 810 height 44
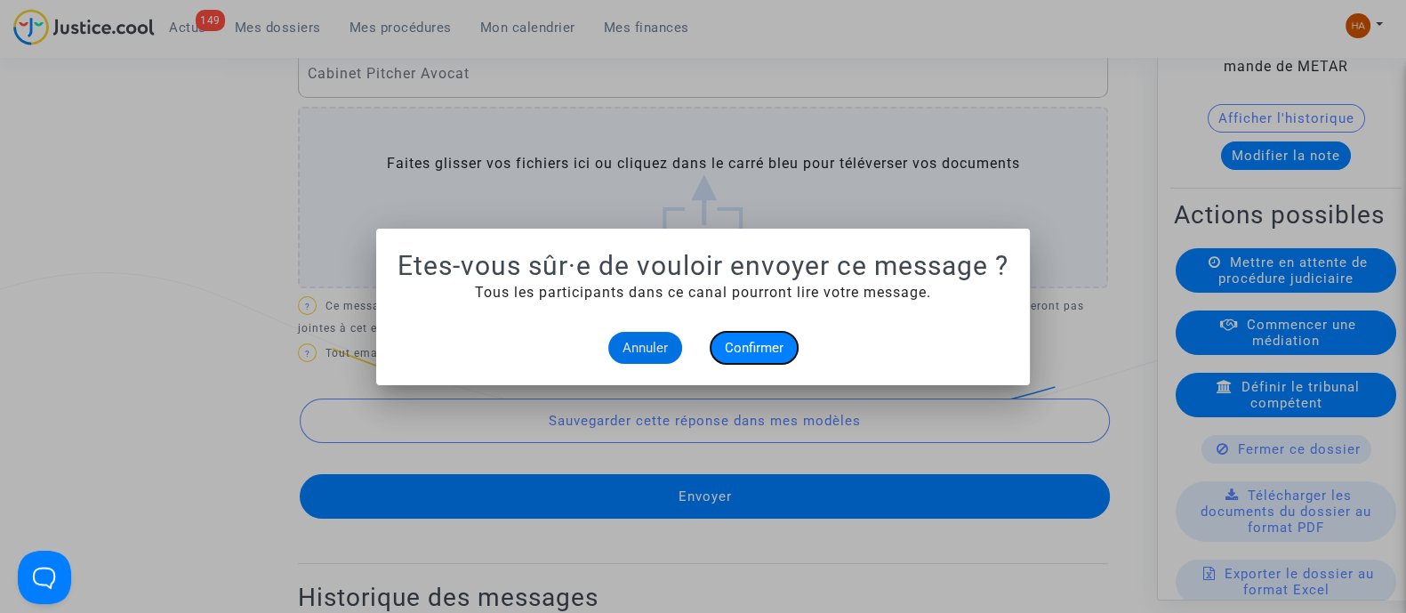
click at [762, 340] on span "Confirmer" at bounding box center [754, 348] width 59 height 16
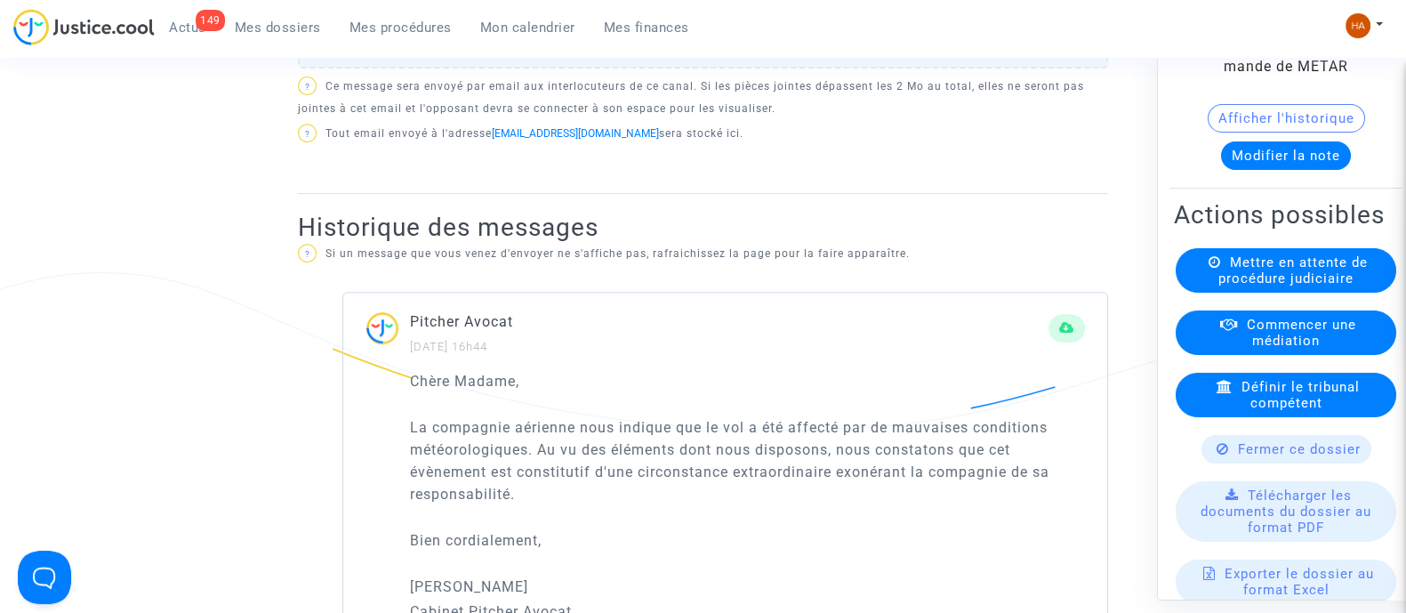
scroll to position [1184, 0]
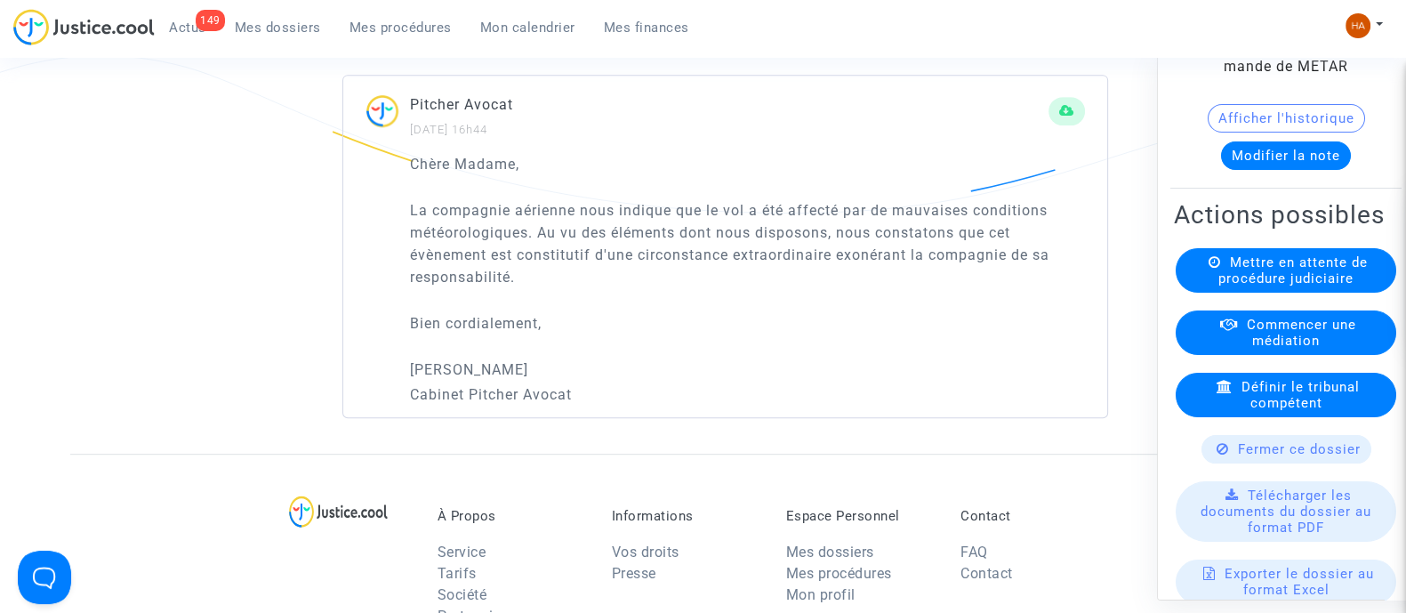
click at [1217, 455] on icon at bounding box center [1223, 447] width 12 height 13
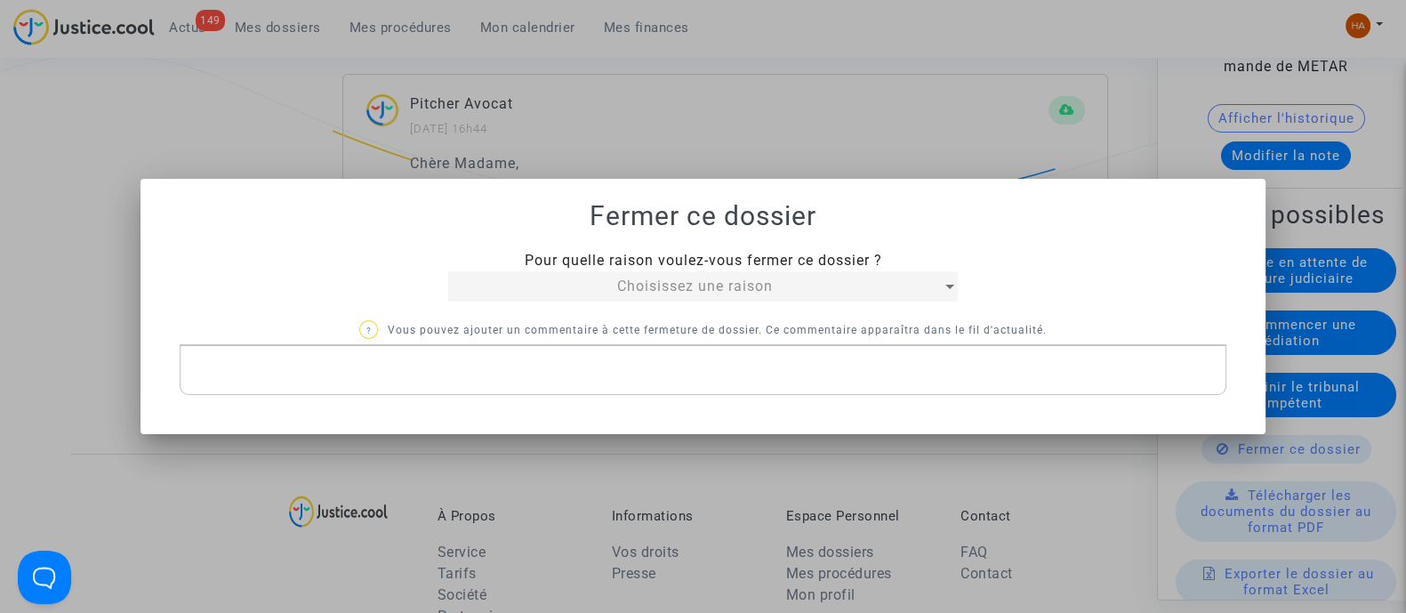
click at [745, 295] on div "Choisissez une raison" at bounding box center [695, 286] width 494 height 21
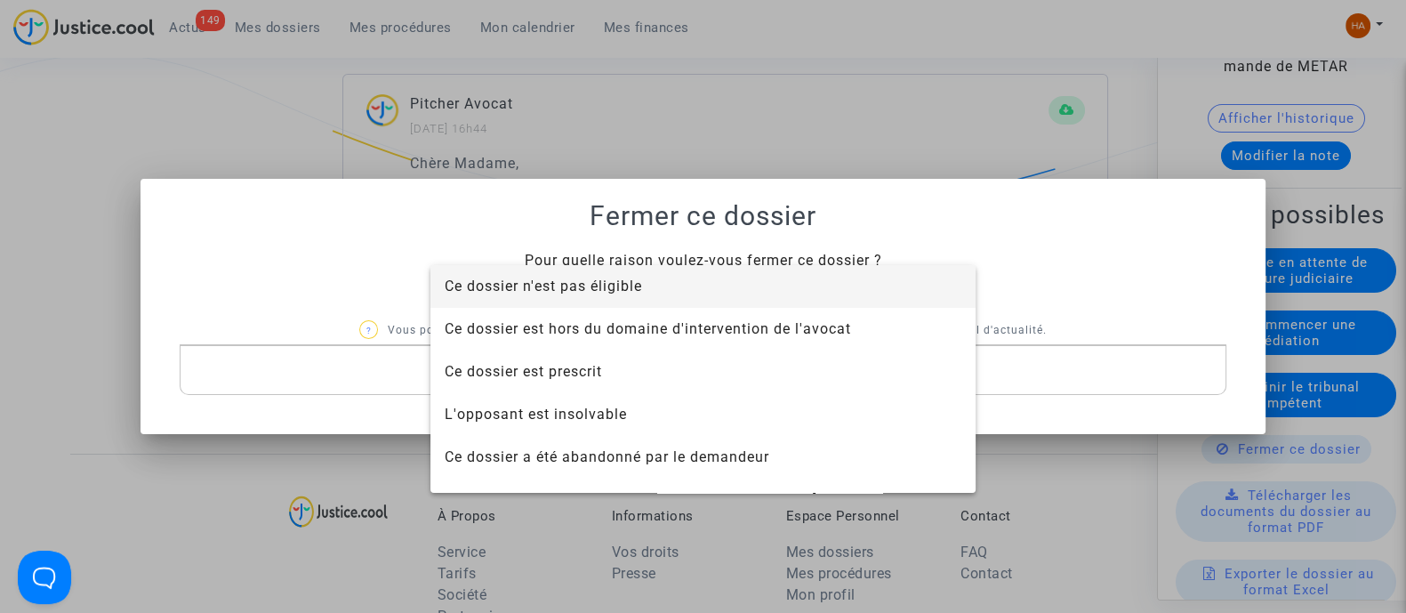
click at [641, 293] on span "Ce dossier n'est pas éligible" at bounding box center [543, 286] width 197 height 17
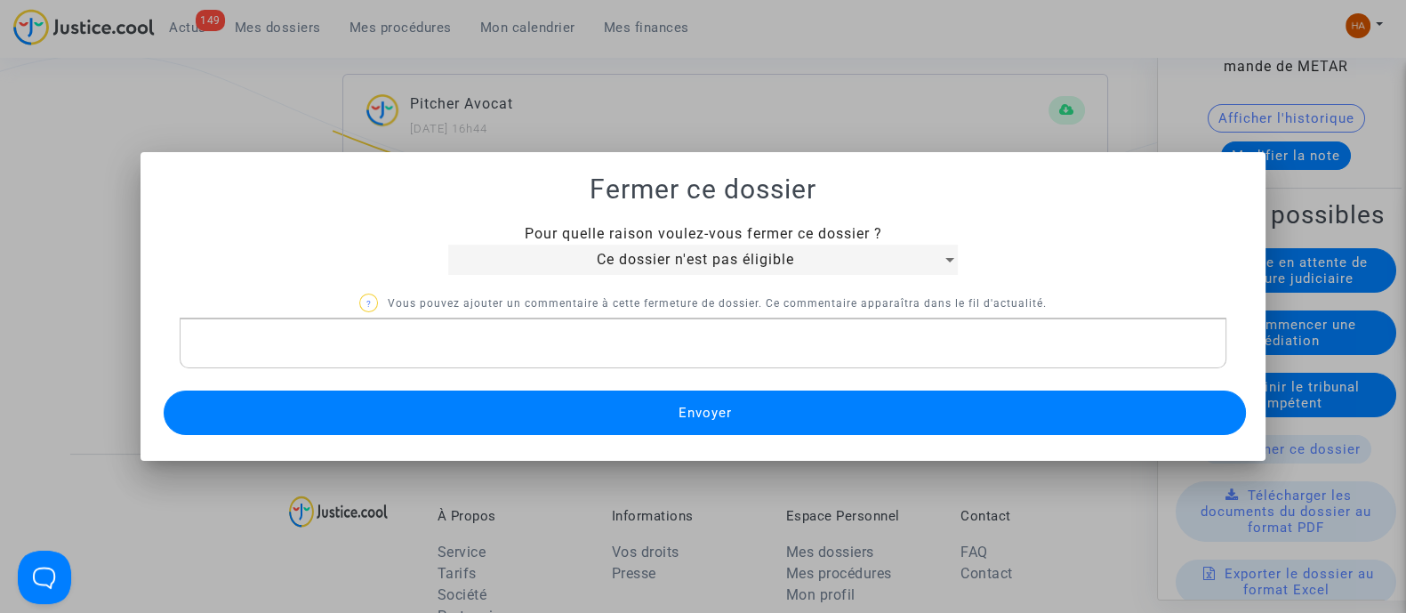
click at [375, 313] on p "? Vous pouvez ajouter un commentaire à cette fermeture de dossier. Ce commentai…" at bounding box center [703, 304] width 1047 height 22
click at [245, 343] on p "Rich Text Editor, main" at bounding box center [703, 344] width 1028 height 22
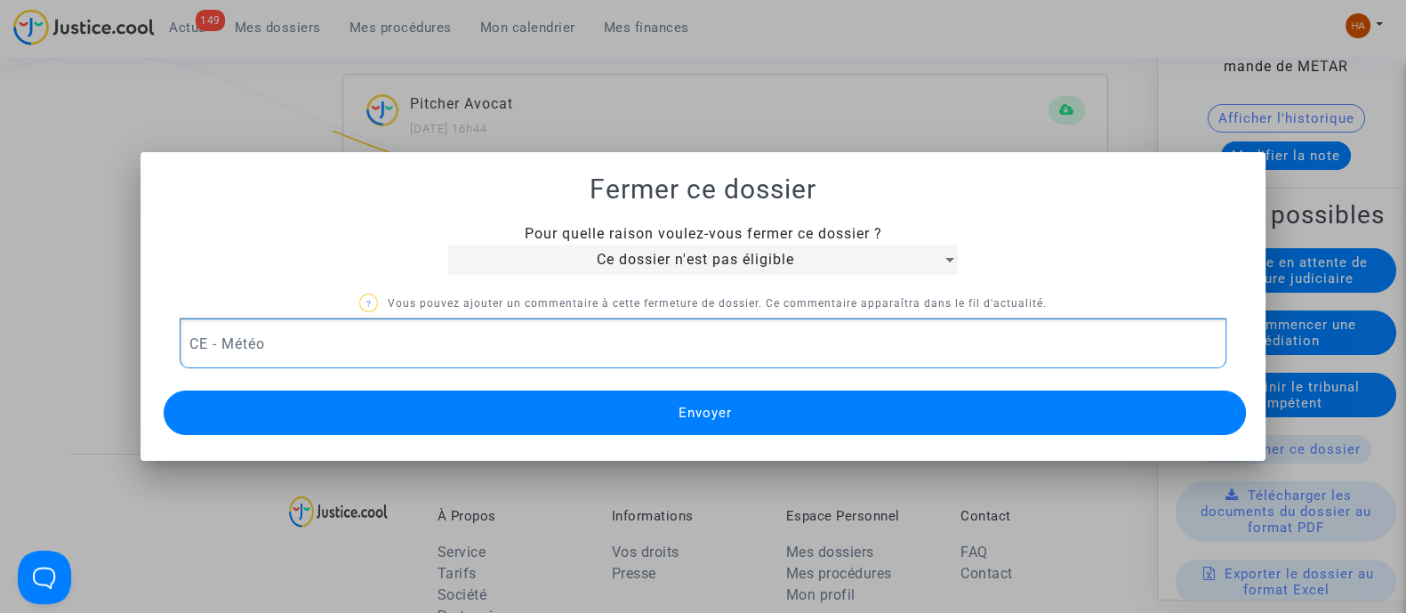
click at [434, 407] on button "Envoyer" at bounding box center [705, 413] width 1083 height 44
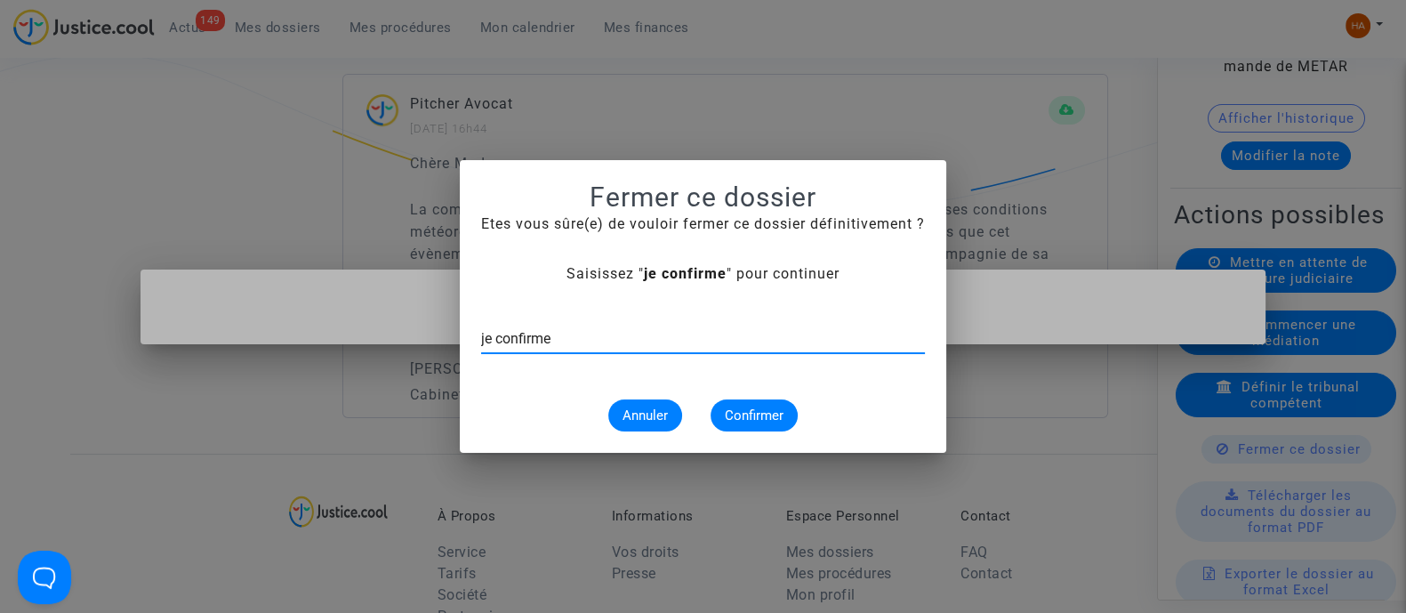
type input "je confirme"
click at [753, 421] on span "Confirmer" at bounding box center [754, 415] width 59 height 16
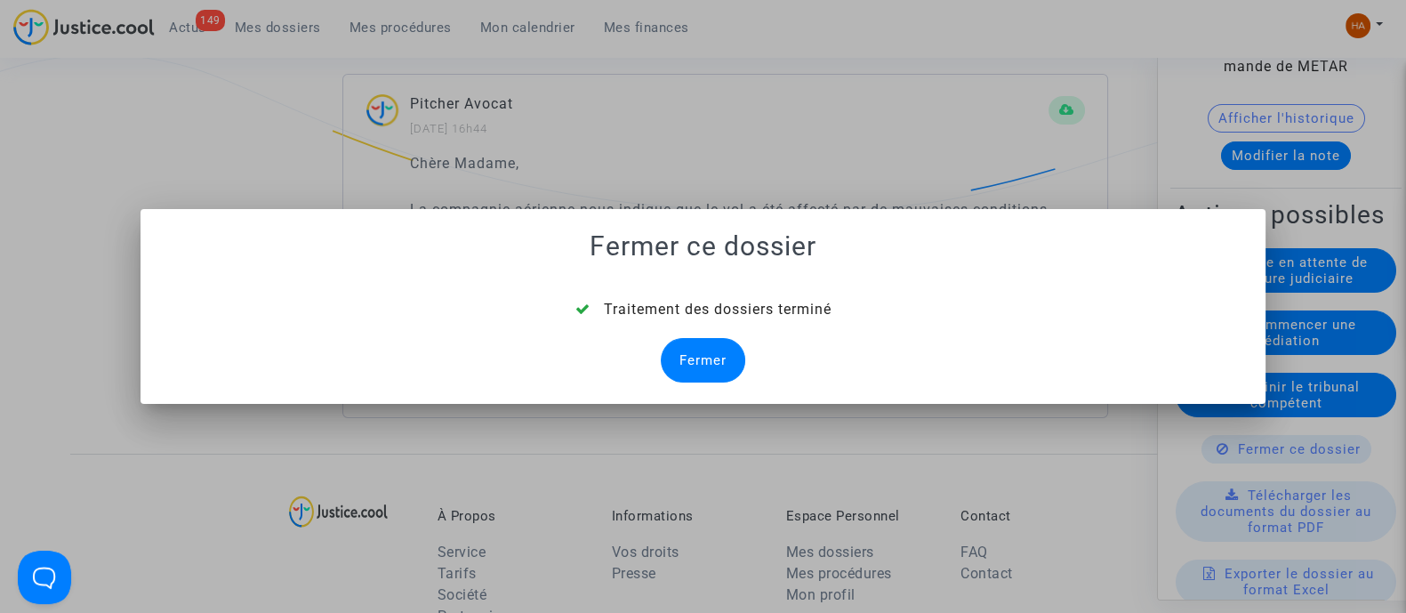
click at [714, 362] on div "Fermer" at bounding box center [703, 360] width 85 height 44
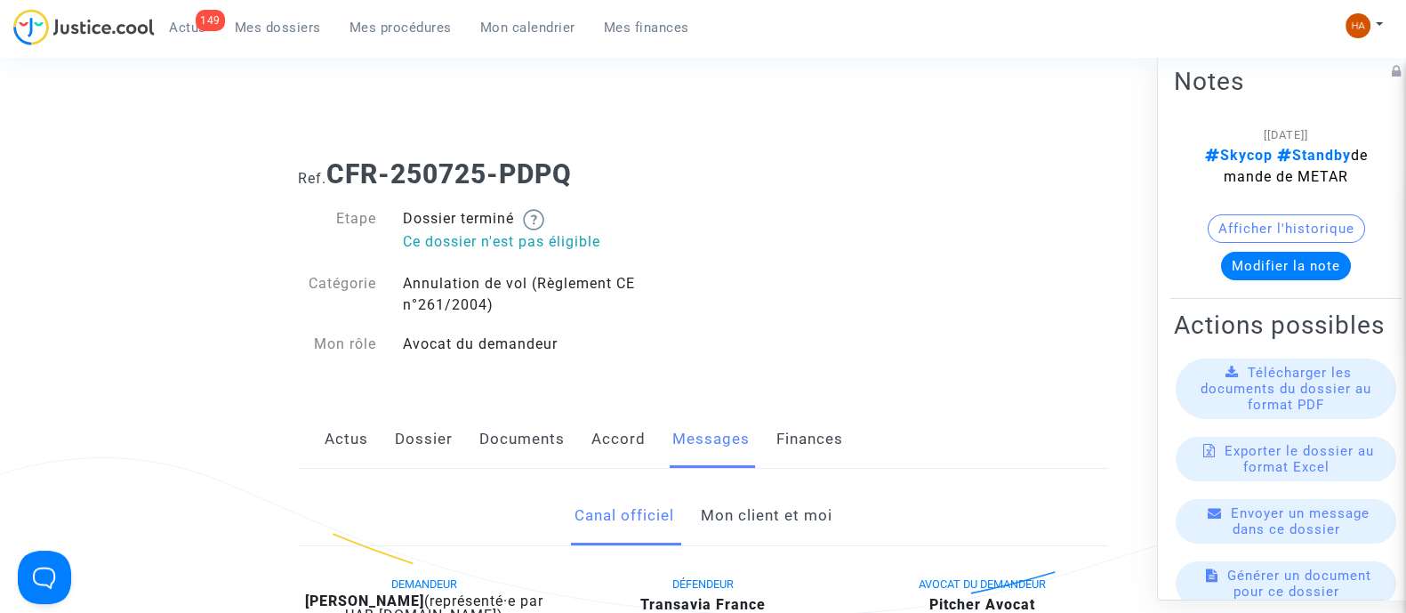
click at [282, 31] on span "Mes dossiers" at bounding box center [278, 28] width 86 height 16
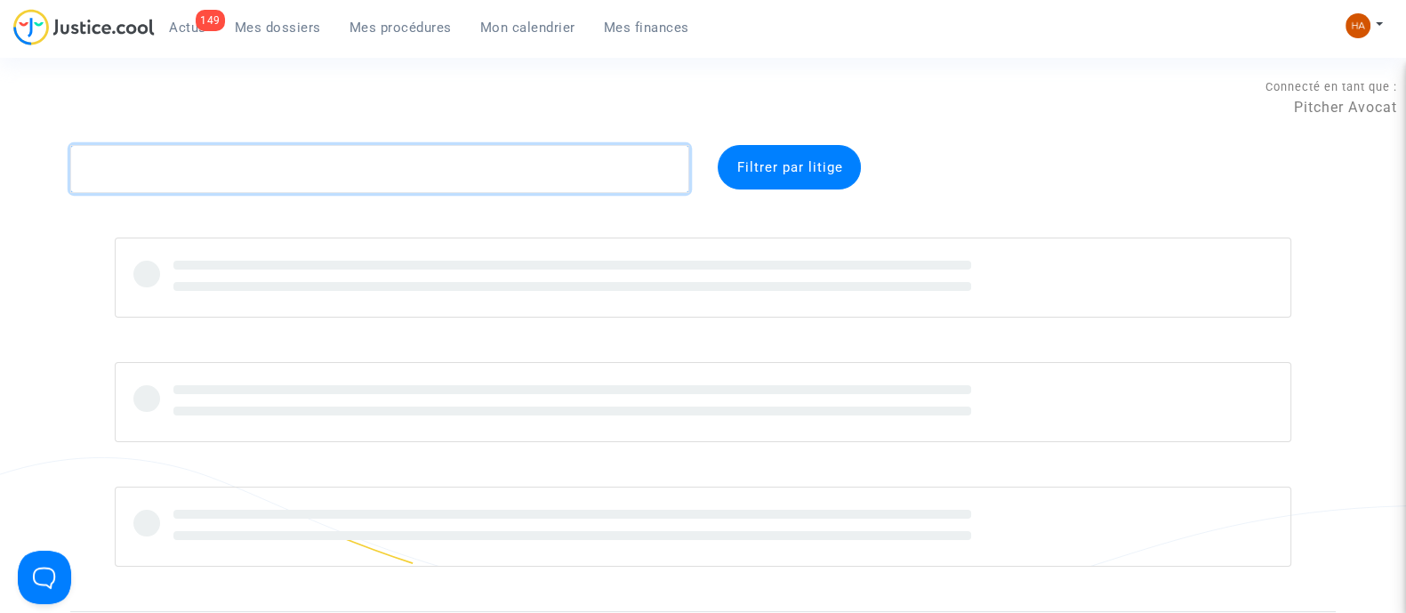
click at [155, 188] on textarea at bounding box center [379, 169] width 619 height 48
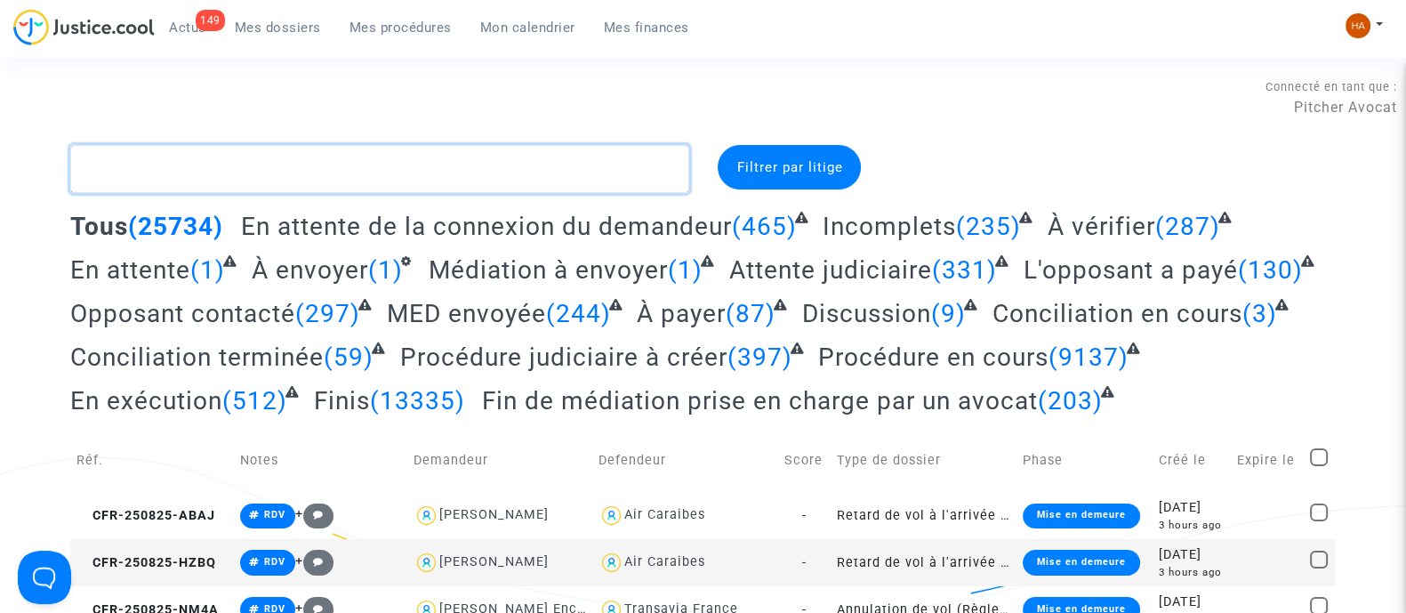
paste textarea "CFR-250725-HAMA"
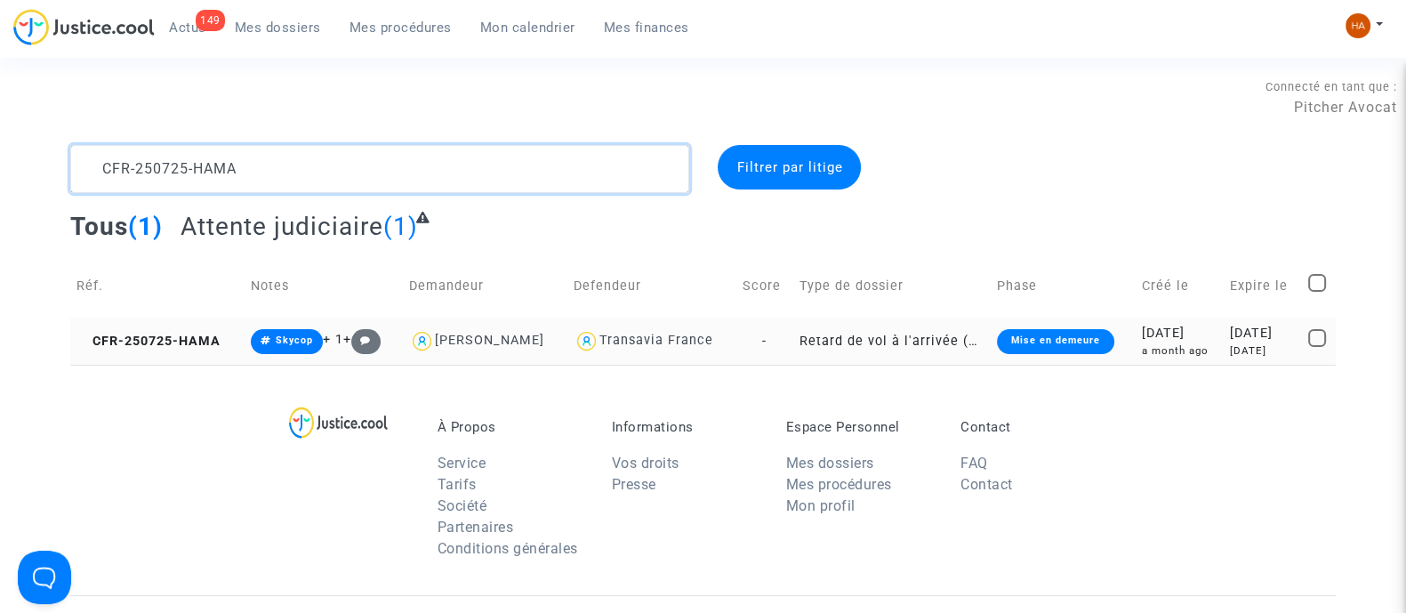
type textarea "CFR-250725-HAMA"
click at [776, 343] on td "-" at bounding box center [765, 341] width 56 height 47
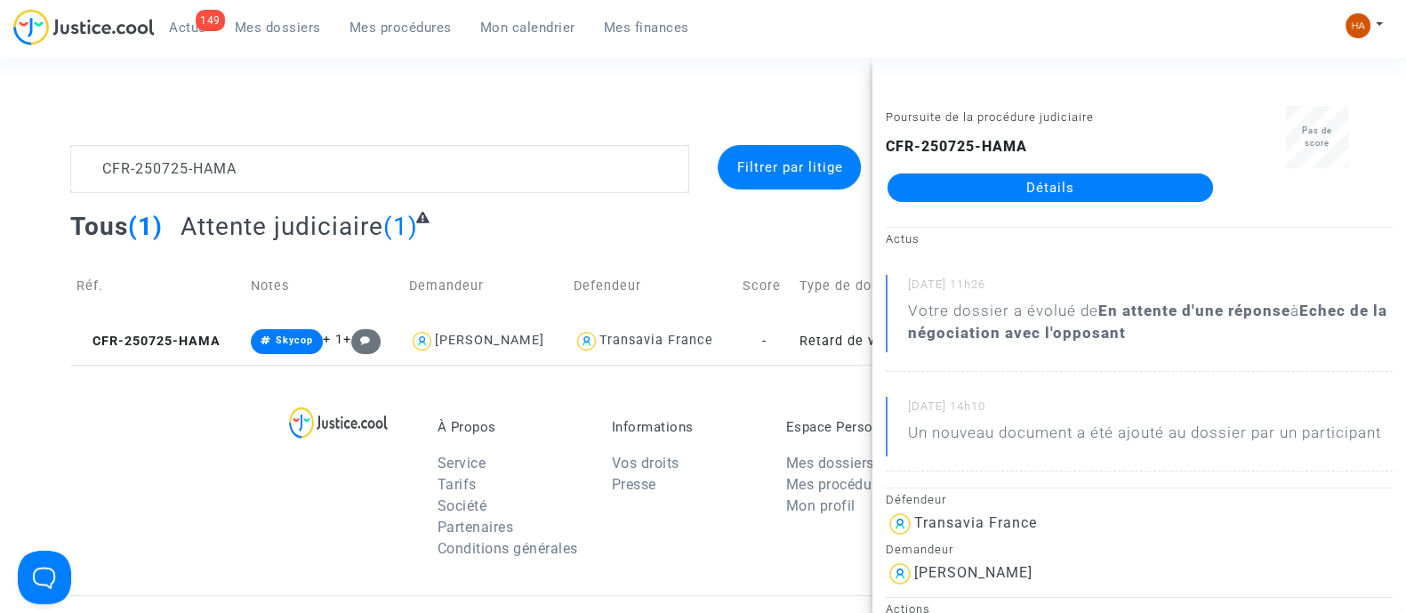
click at [1034, 189] on link "Détails" at bounding box center [1051, 187] width 326 height 28
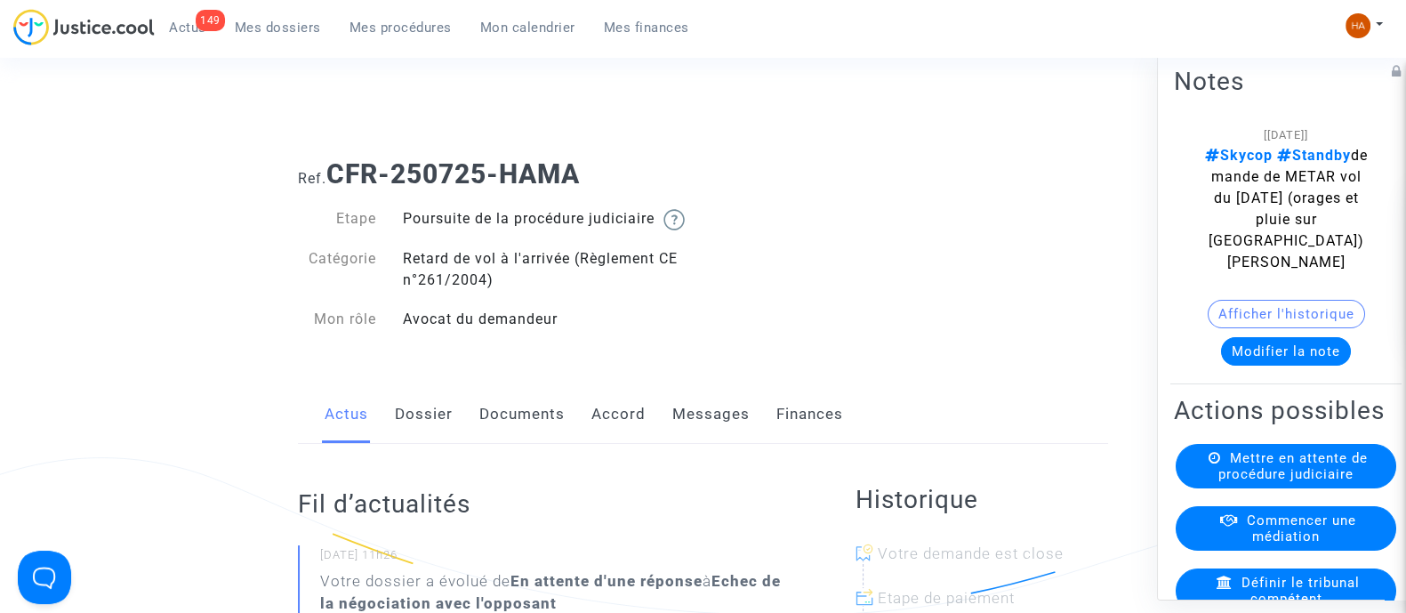
click at [438, 433] on link "Dossier" at bounding box center [424, 414] width 58 height 59
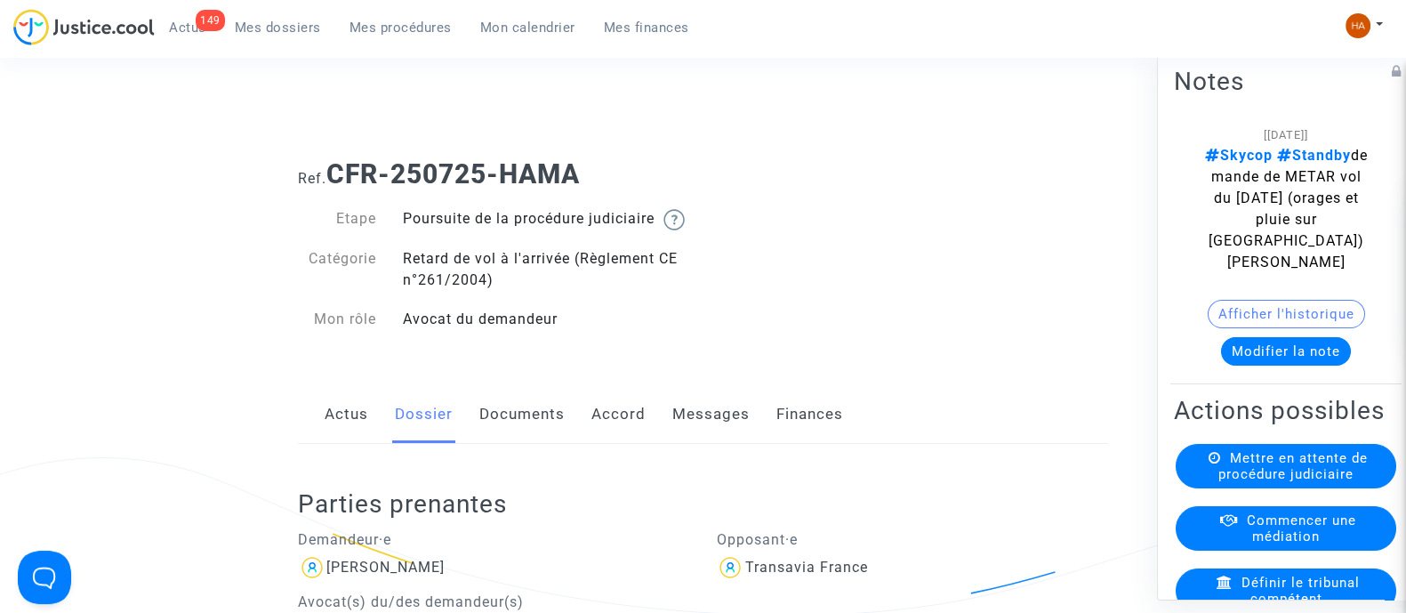
click at [524, 433] on link "Documents" at bounding box center [521, 414] width 85 height 59
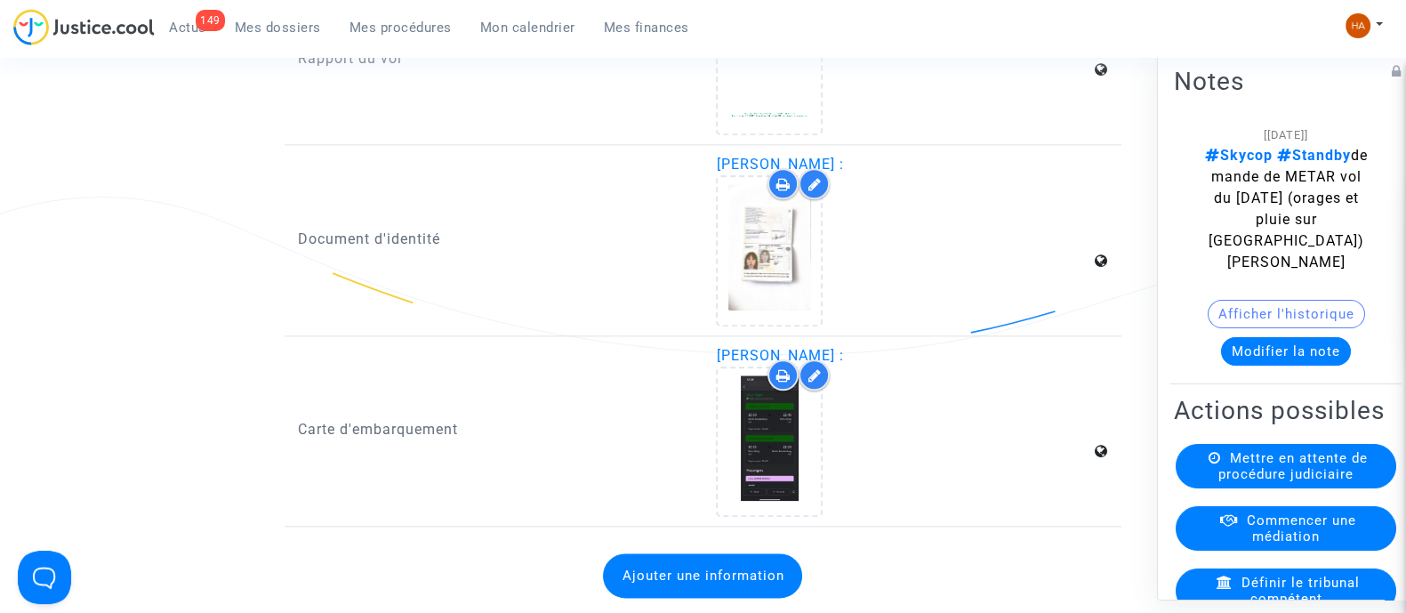
scroll to position [2669, 0]
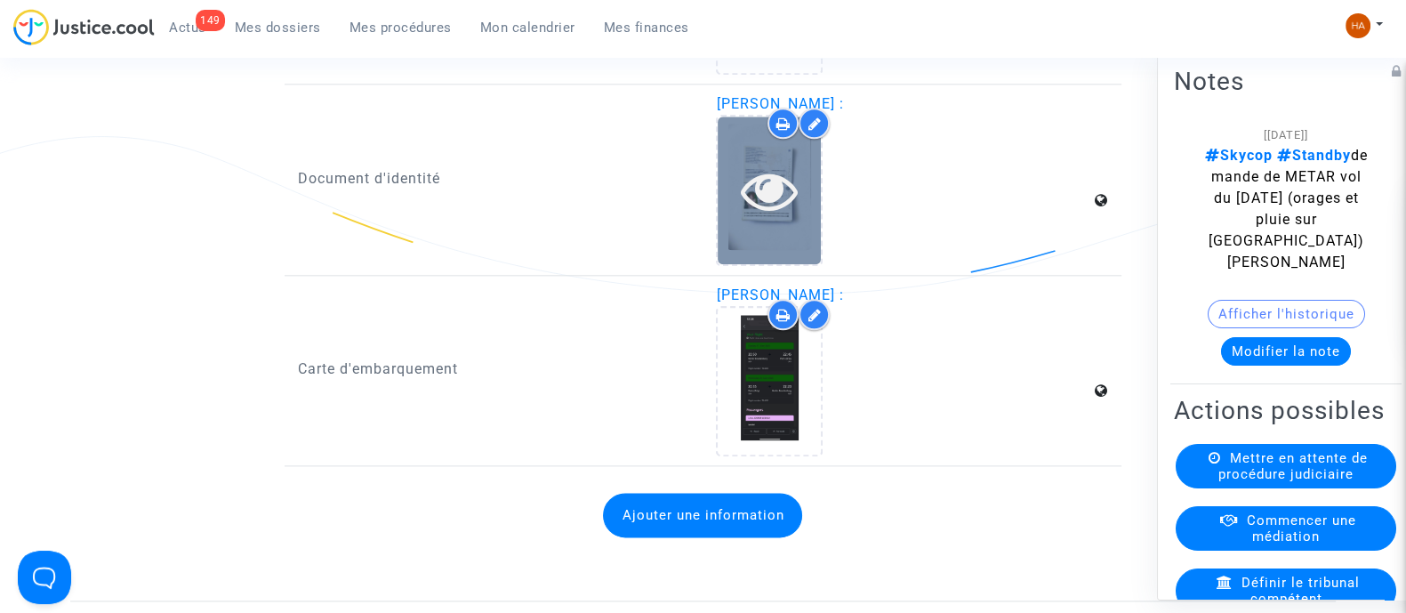
click at [782, 235] on div at bounding box center [769, 190] width 103 height 147
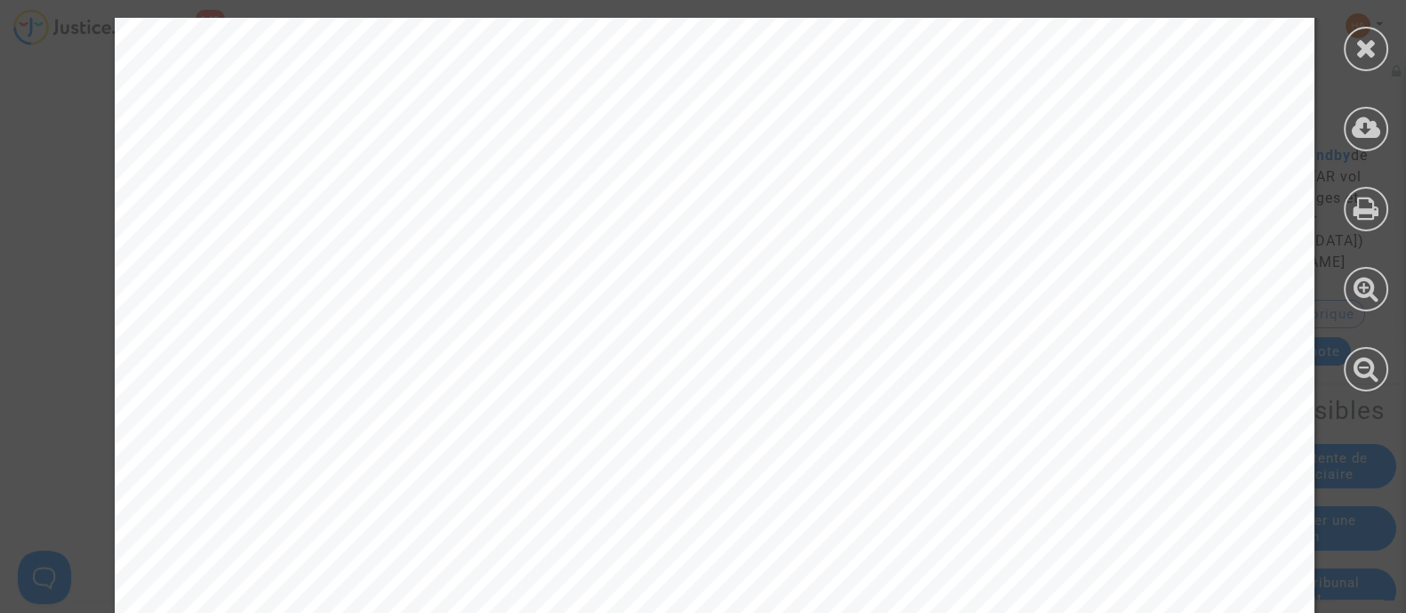
scroll to position [667, 0]
click at [1373, 45] on icon at bounding box center [1367, 48] width 22 height 27
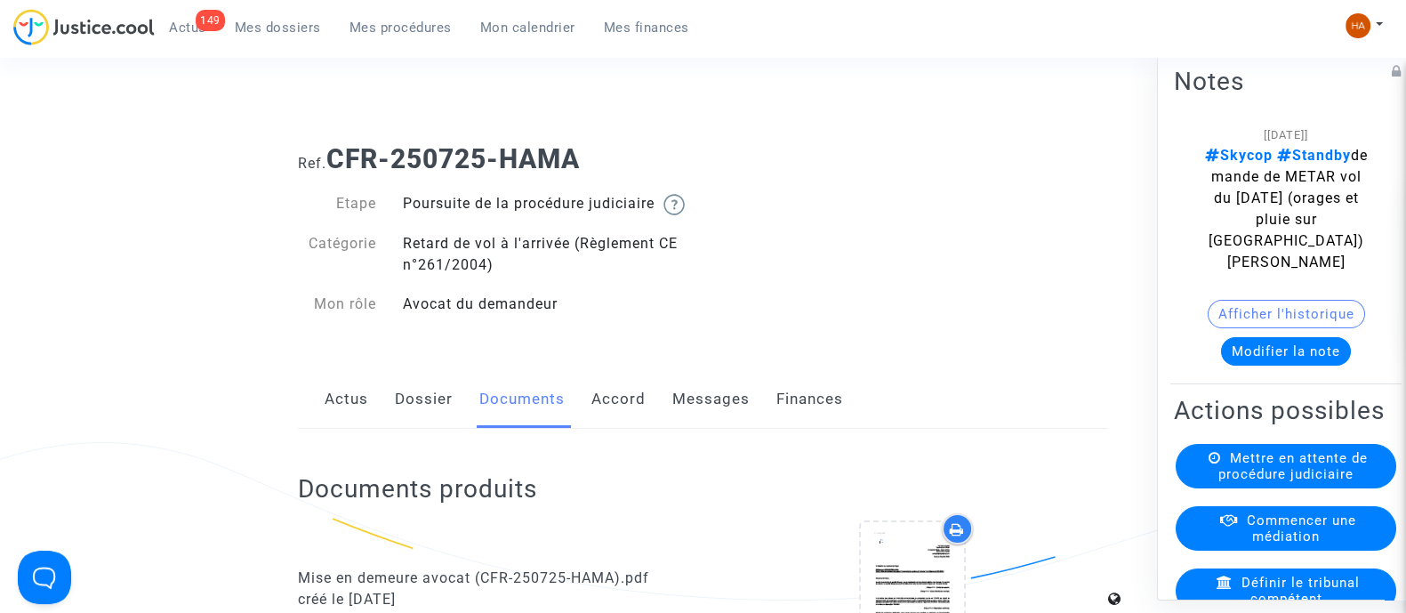
scroll to position [0, 0]
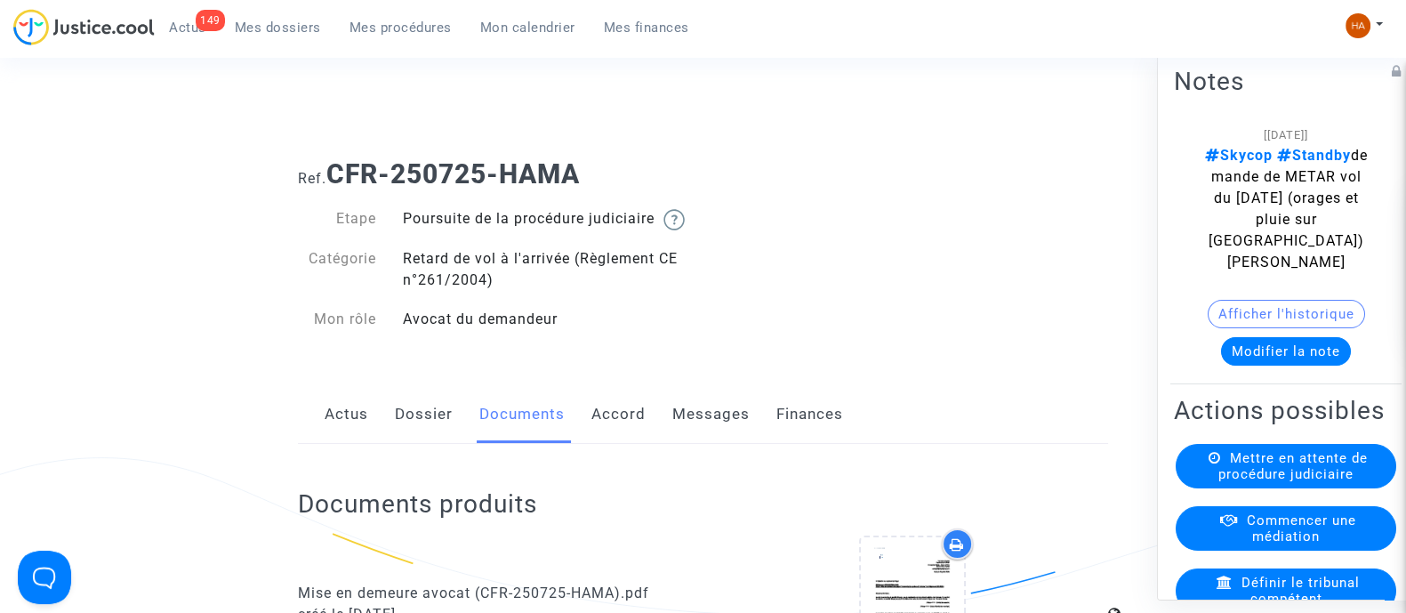
click at [724, 440] on link "Messages" at bounding box center [711, 414] width 77 height 59
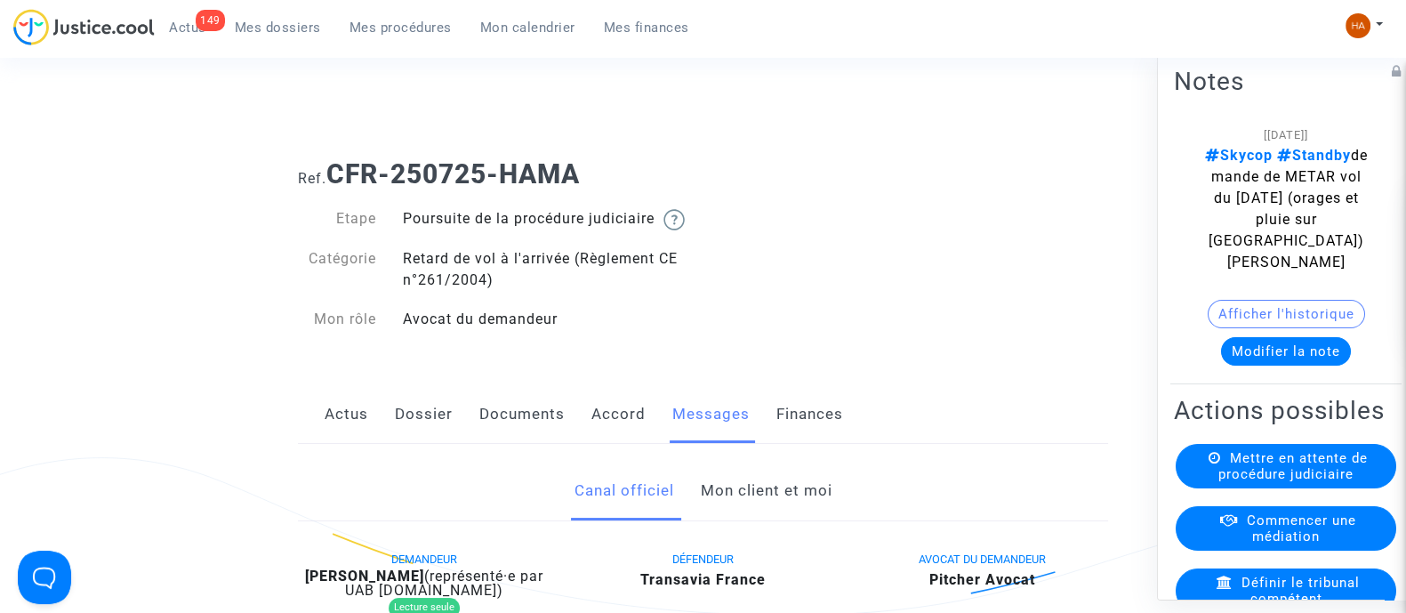
drag, startPoint x: 796, startPoint y: 511, endPoint x: 801, endPoint y: 503, distance: 9.2
click at [796, 511] on link "Mon client et moi" at bounding box center [766, 491] width 132 height 59
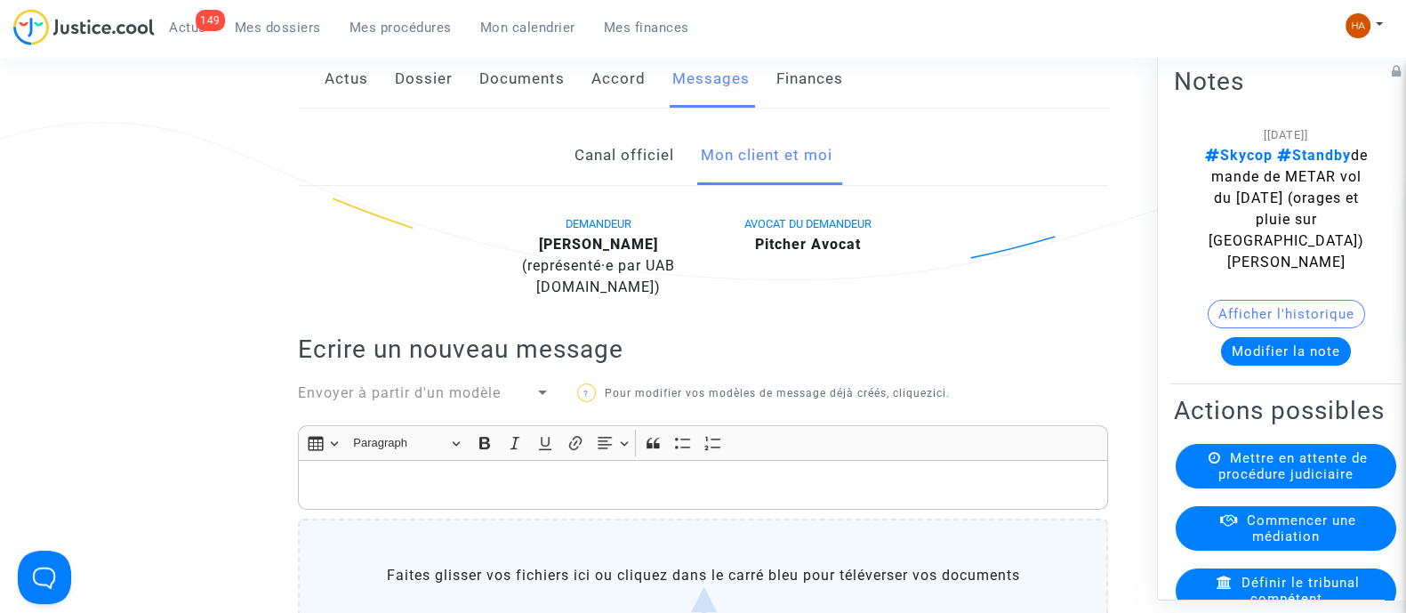
scroll to position [334, 0]
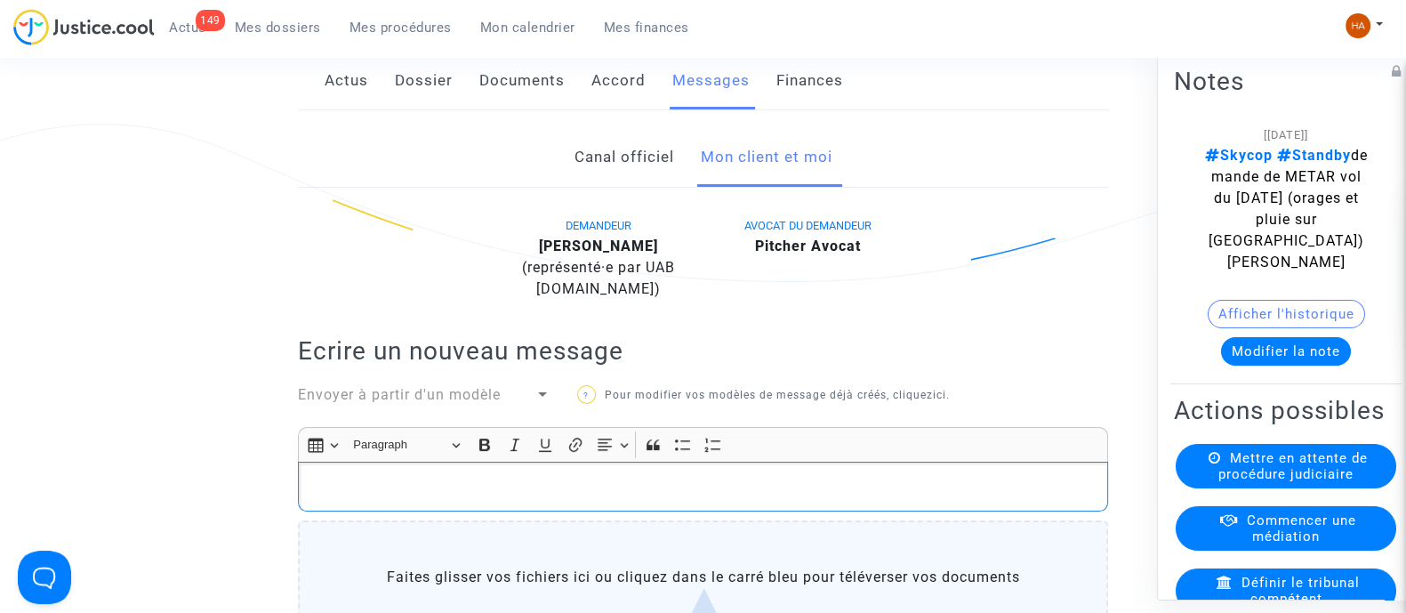
click at [903, 498] on p "Rich Text Editor, main" at bounding box center [704, 487] width 792 height 22
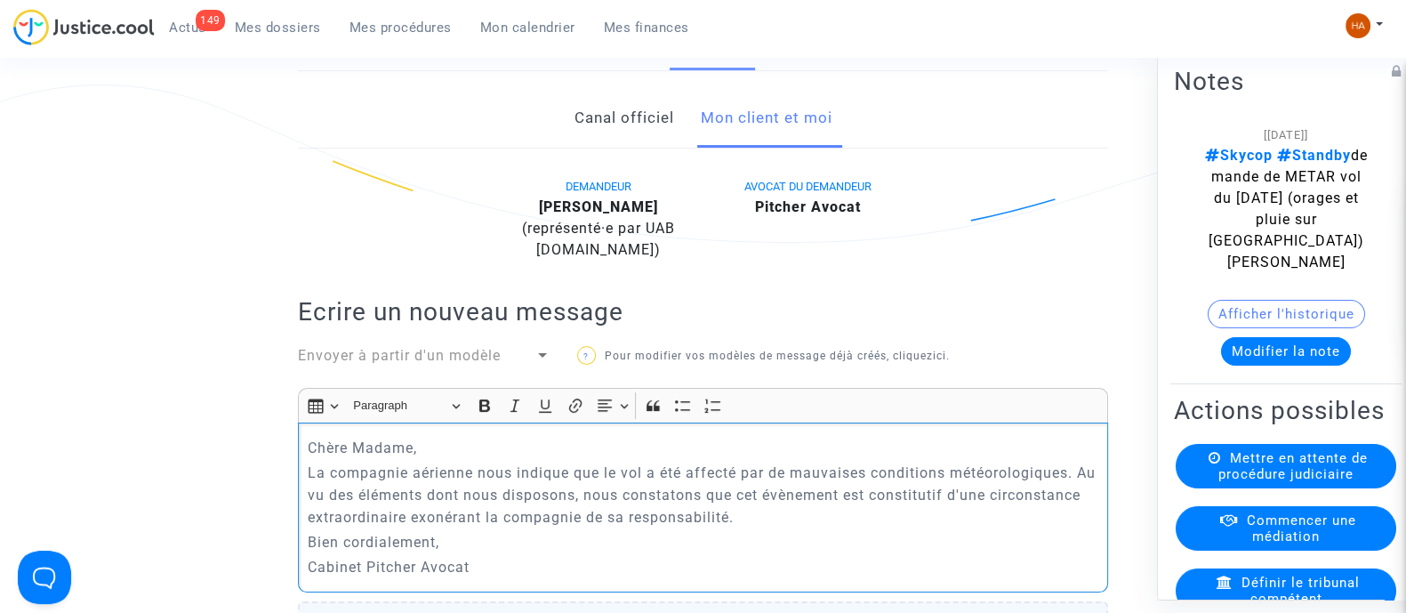
click at [541, 459] on p "Chère Madame," at bounding box center [704, 448] width 792 height 22
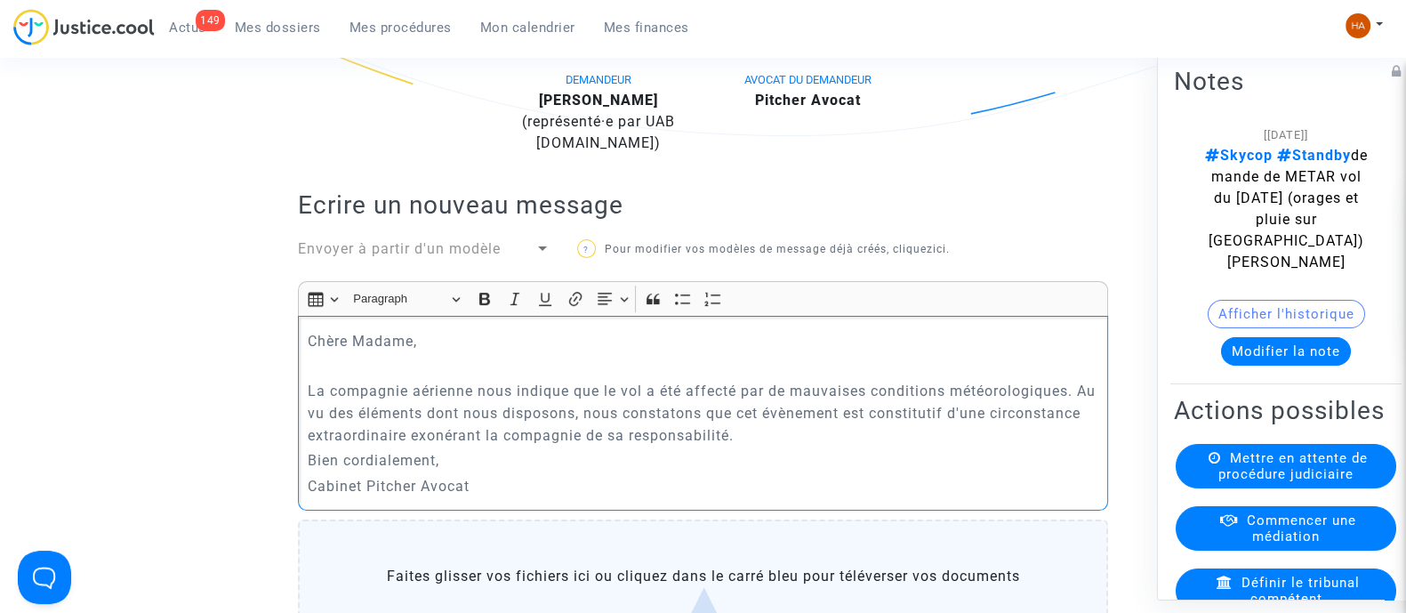
scroll to position [485, 0]
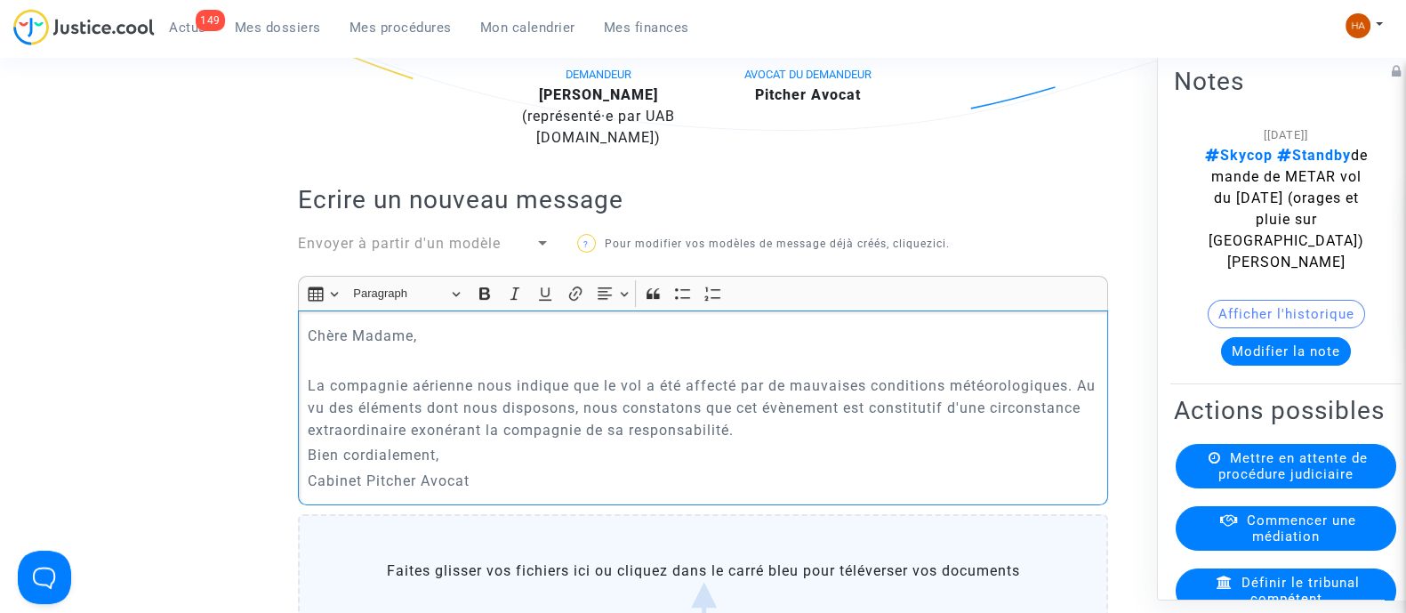
click at [880, 441] on p "La compagnie aérienne nous indique que le vol a été affecté par de mauvaises co…" at bounding box center [704, 408] width 792 height 67
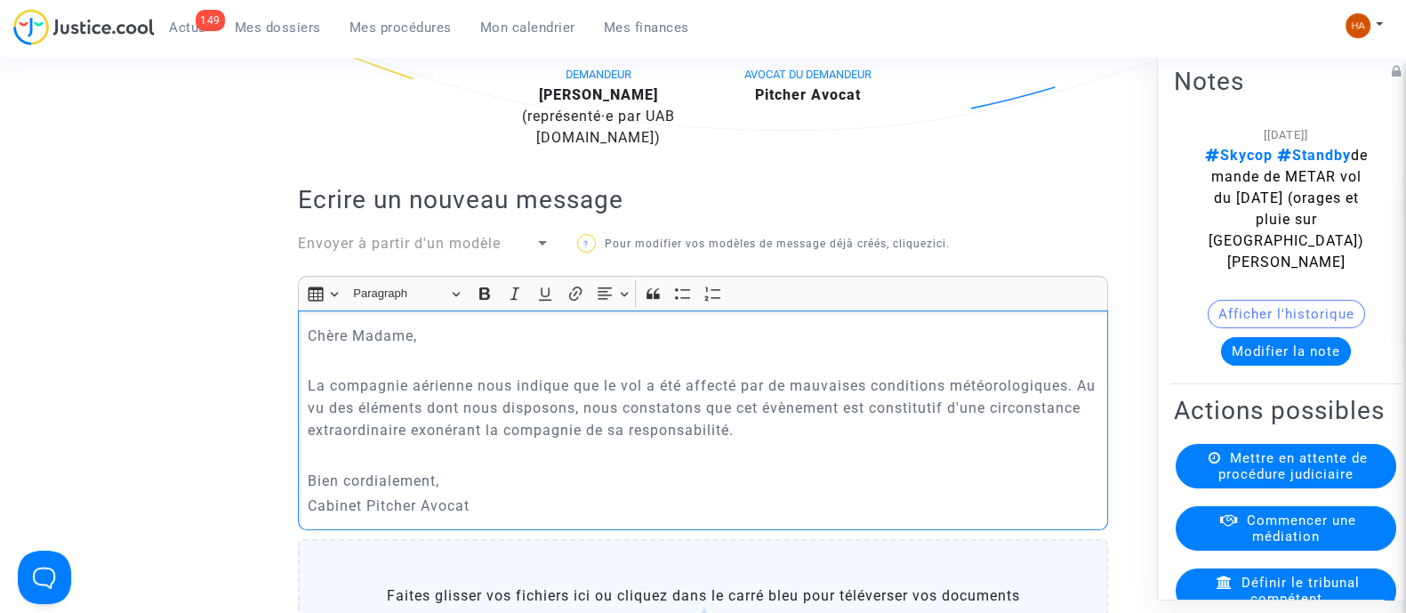
click at [567, 492] on p "Bien cordialement," at bounding box center [704, 481] width 792 height 22
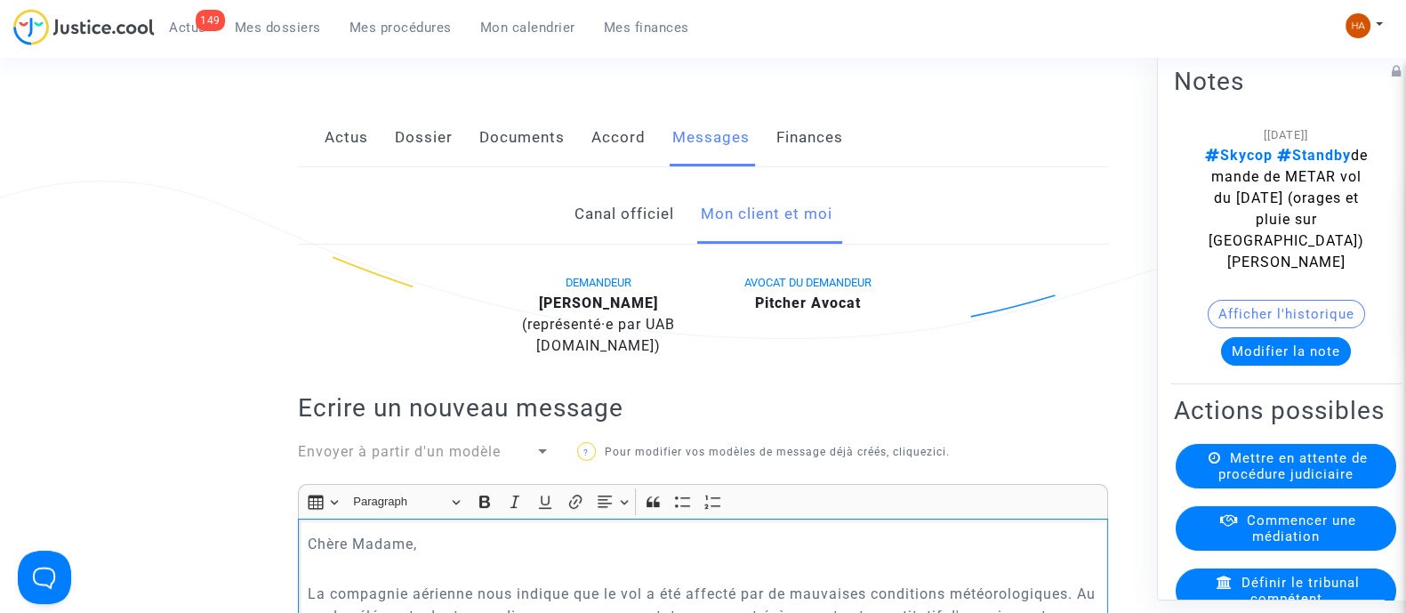
scroll to position [596, 0]
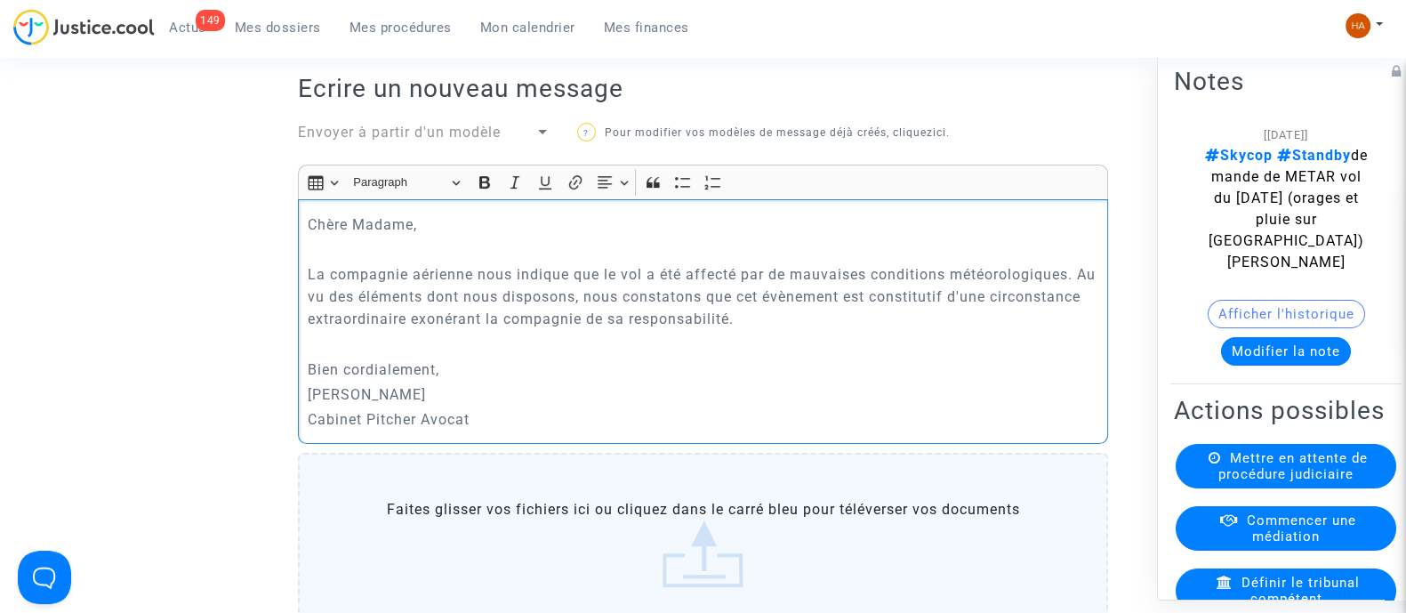
click at [459, 381] on p "Bien cordialement," at bounding box center [704, 369] width 792 height 22
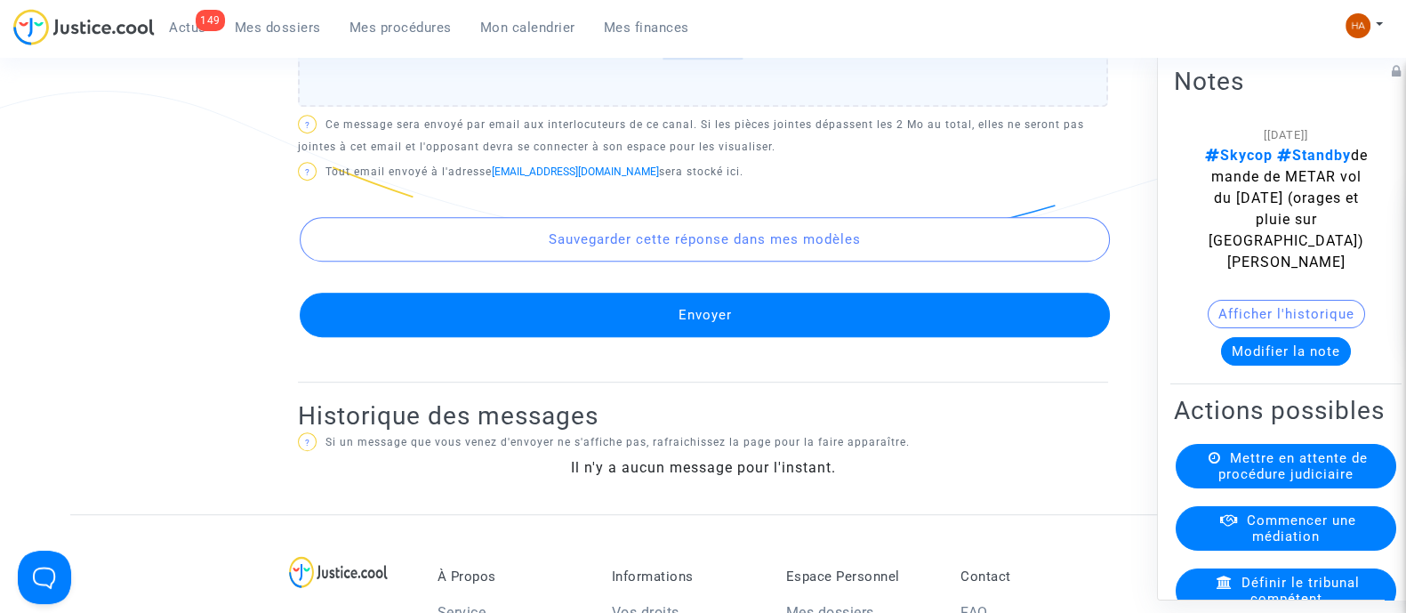
scroll to position [1152, 0]
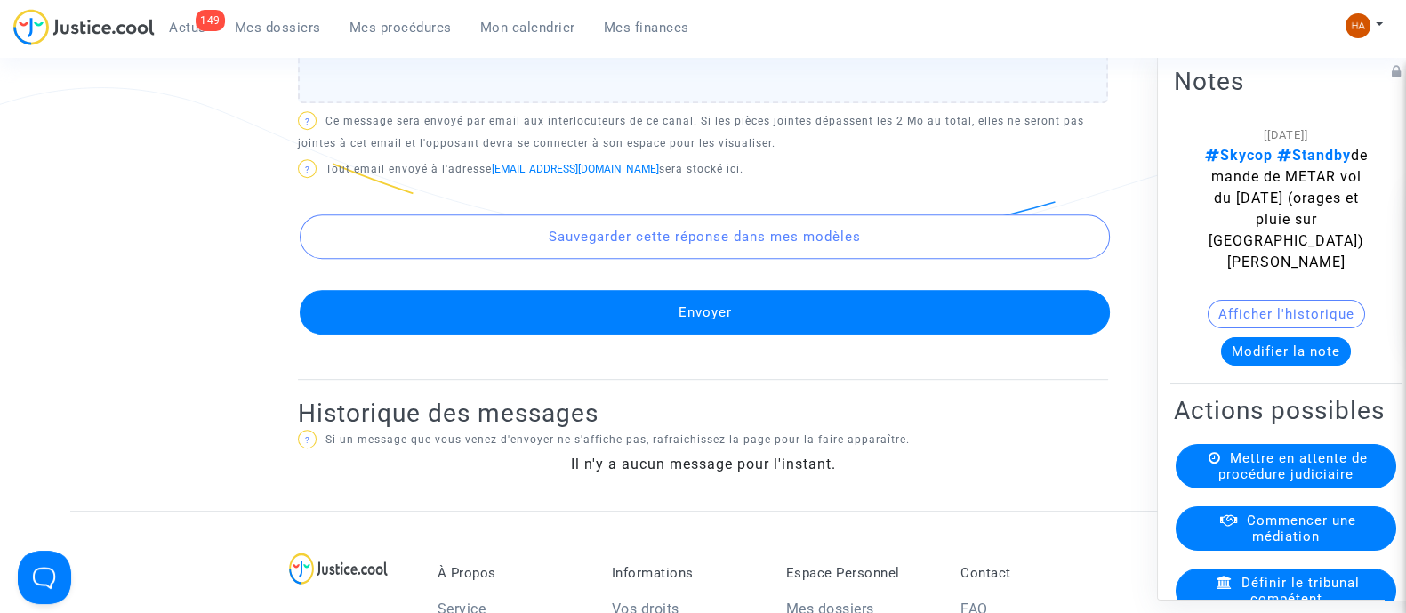
click at [778, 313] on button "Envoyer" at bounding box center [705, 312] width 810 height 44
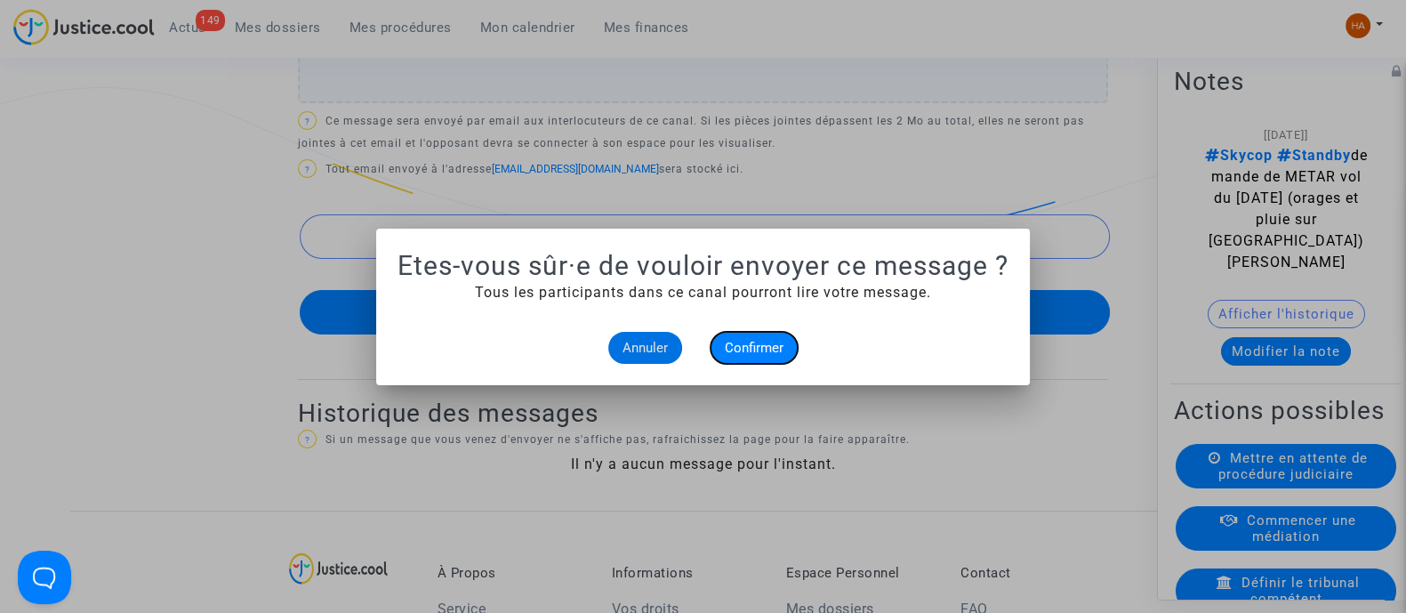
click at [789, 345] on button "Confirmer" at bounding box center [754, 348] width 87 height 32
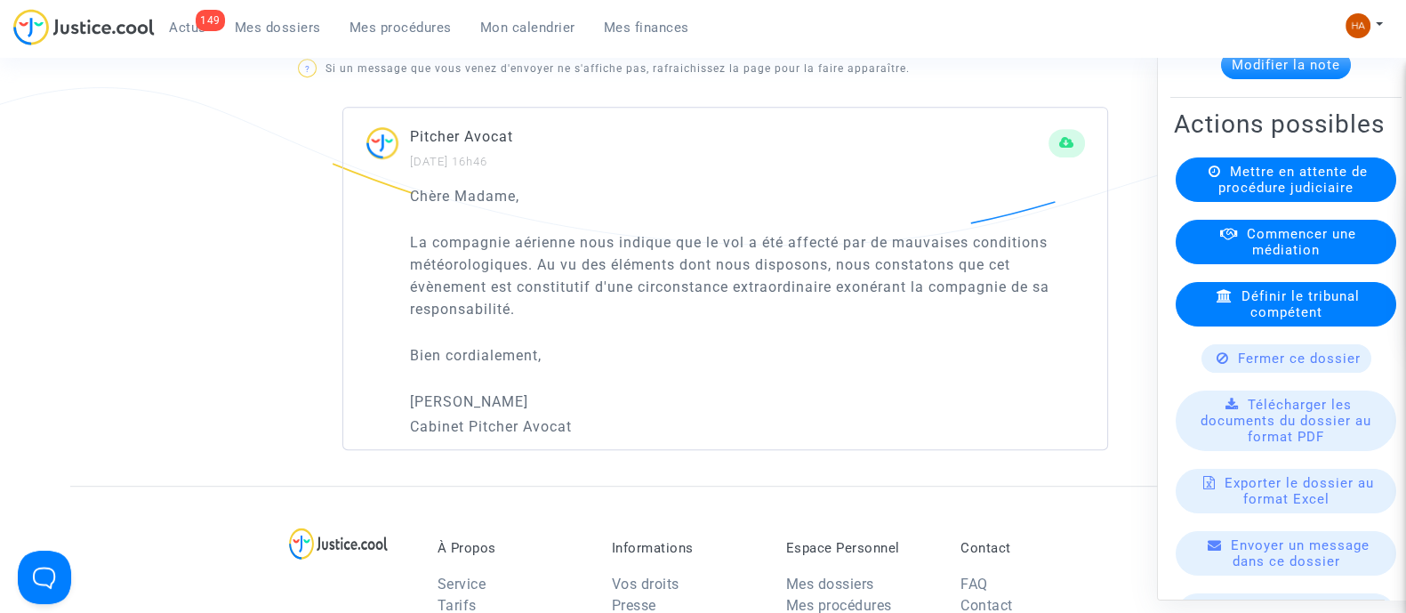
scroll to position [334, 0]
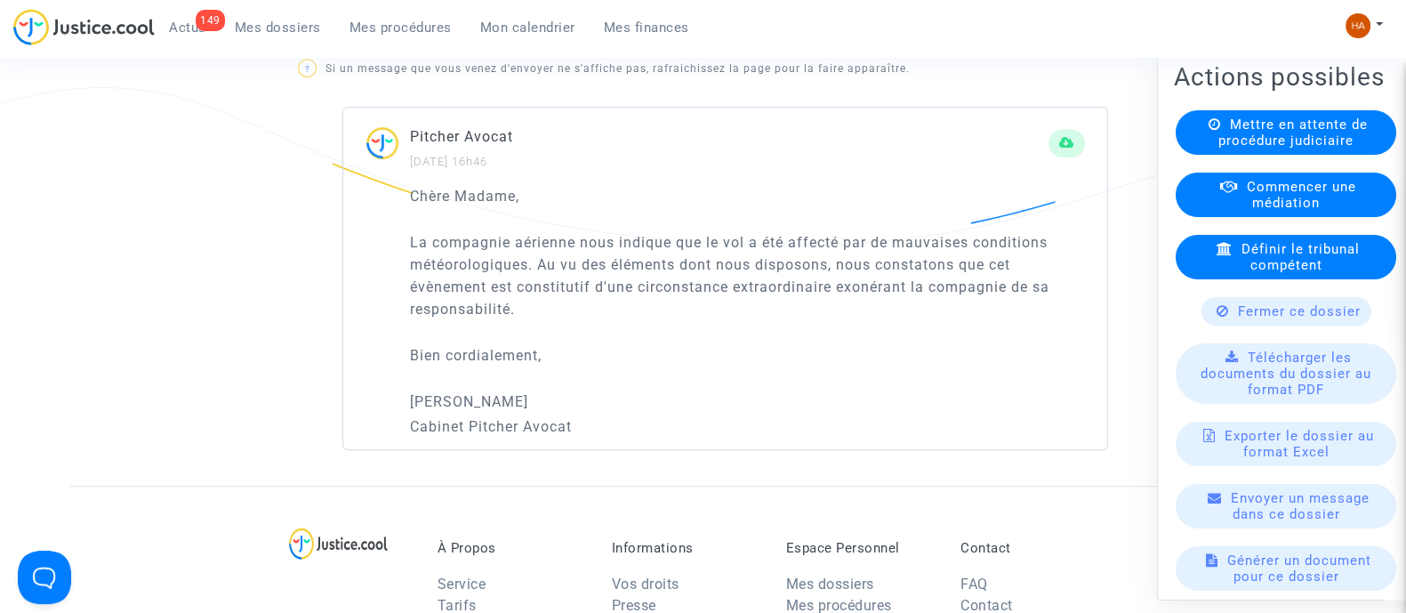
click at [1226, 316] on div "Fermer ce dossier" at bounding box center [1287, 310] width 170 height 28
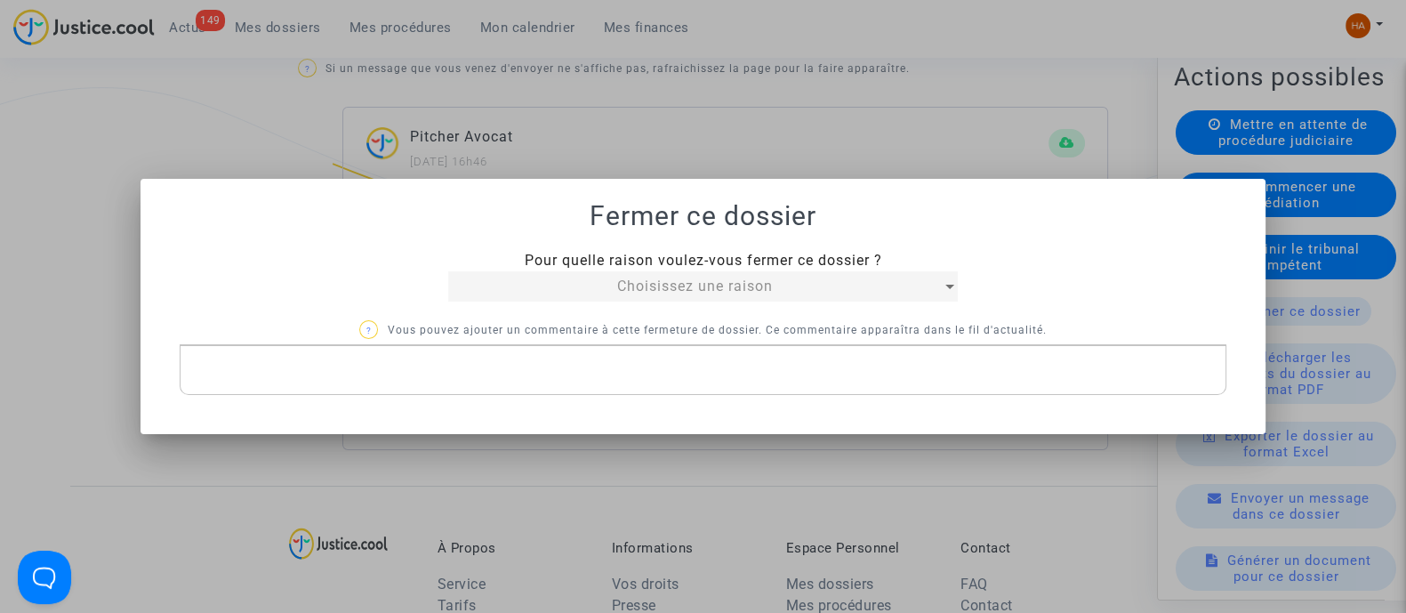
scroll to position [0, 0]
click at [766, 288] on span "Choisissez une raison" at bounding box center [695, 286] width 156 height 17
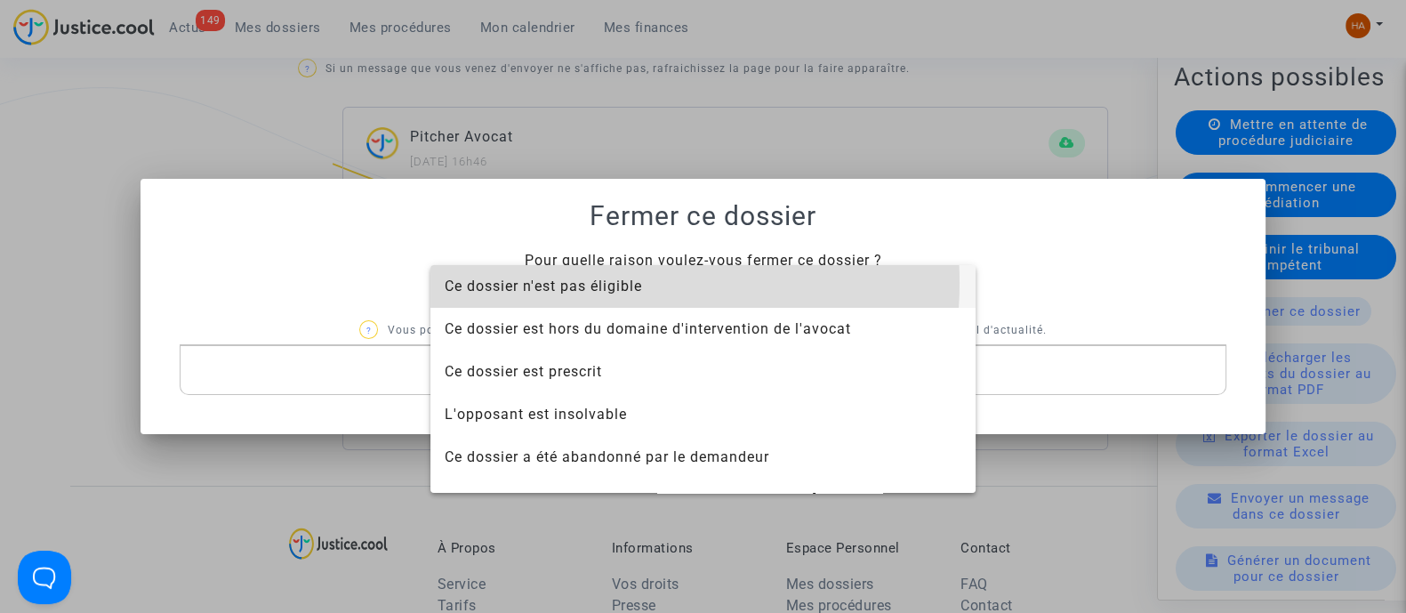
click at [618, 283] on span "Ce dossier n'est pas éligible" at bounding box center [543, 286] width 197 height 17
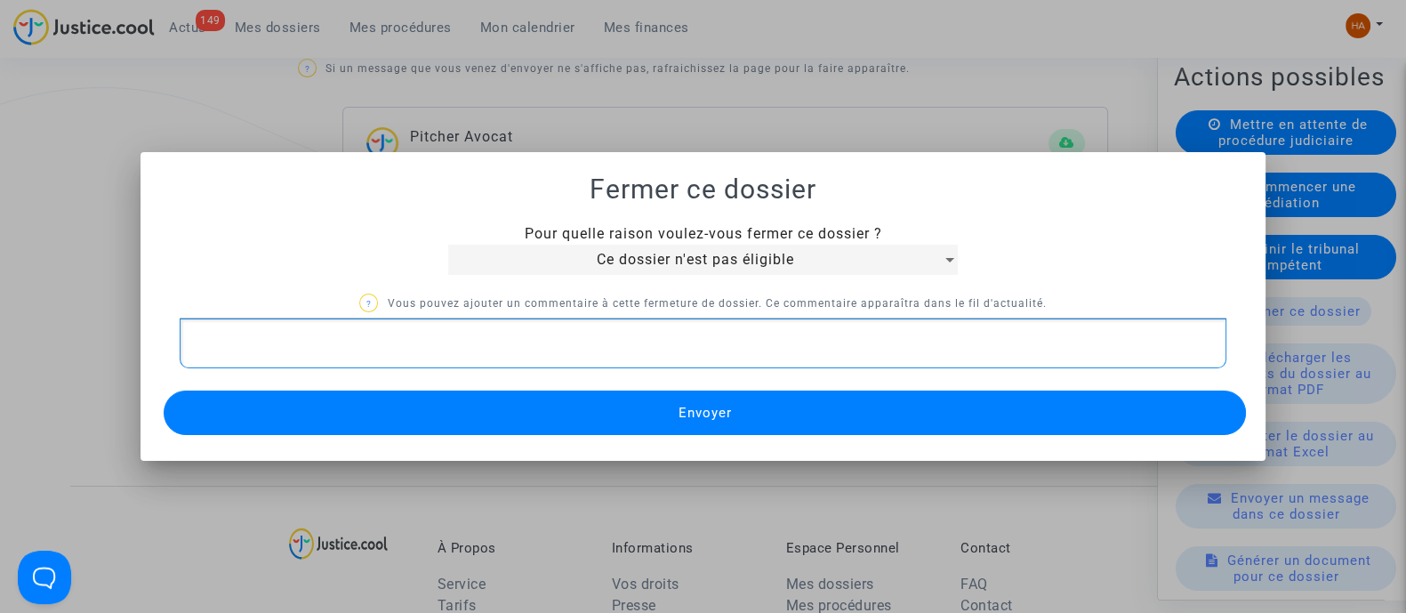
click at [276, 347] on p "Rich Text Editor, main" at bounding box center [703, 344] width 1028 height 22
click at [630, 410] on button "Envoyer" at bounding box center [705, 413] width 1083 height 44
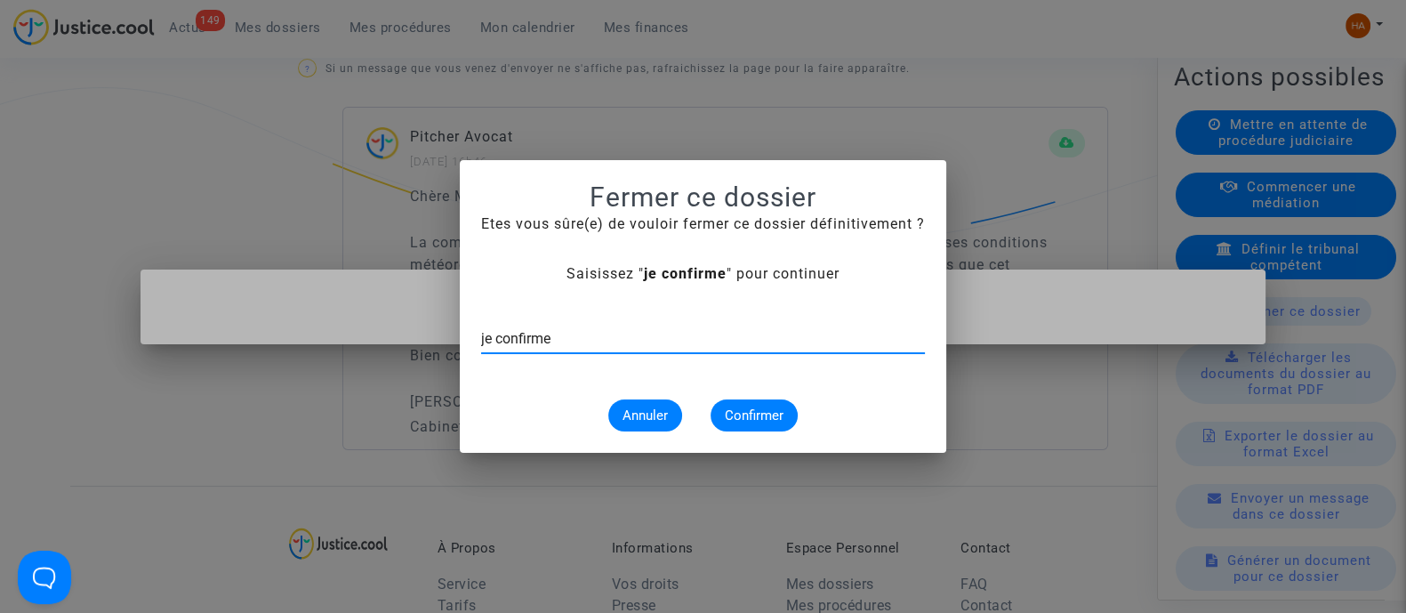
type input "je confirme"
click at [750, 415] on span "Confirmer" at bounding box center [754, 415] width 59 height 16
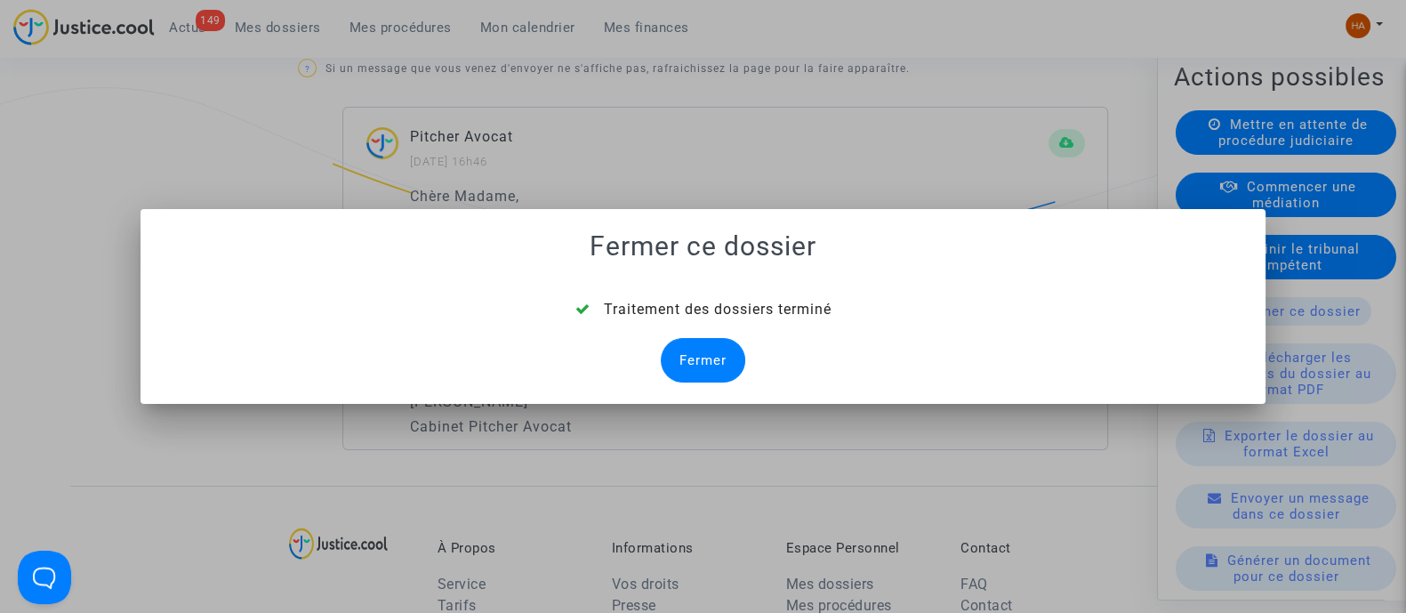
click at [712, 367] on div "Fermer" at bounding box center [703, 360] width 85 height 44
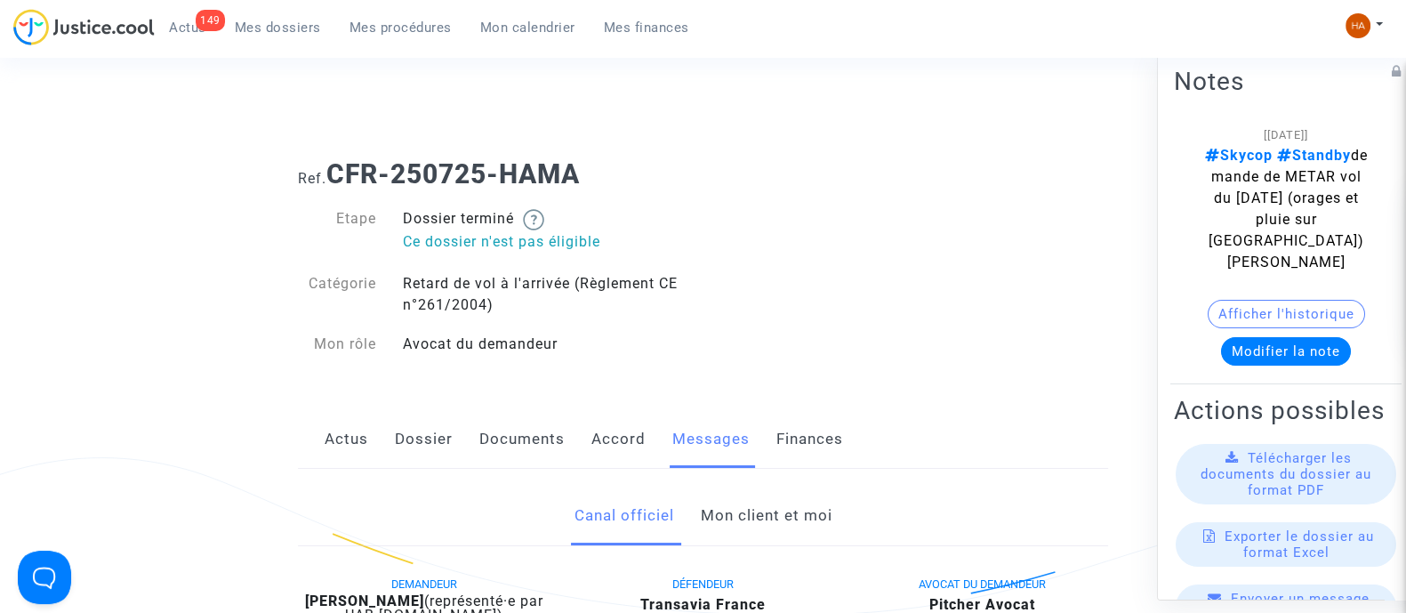
click at [285, 27] on span "Mes dossiers" at bounding box center [278, 28] width 86 height 16
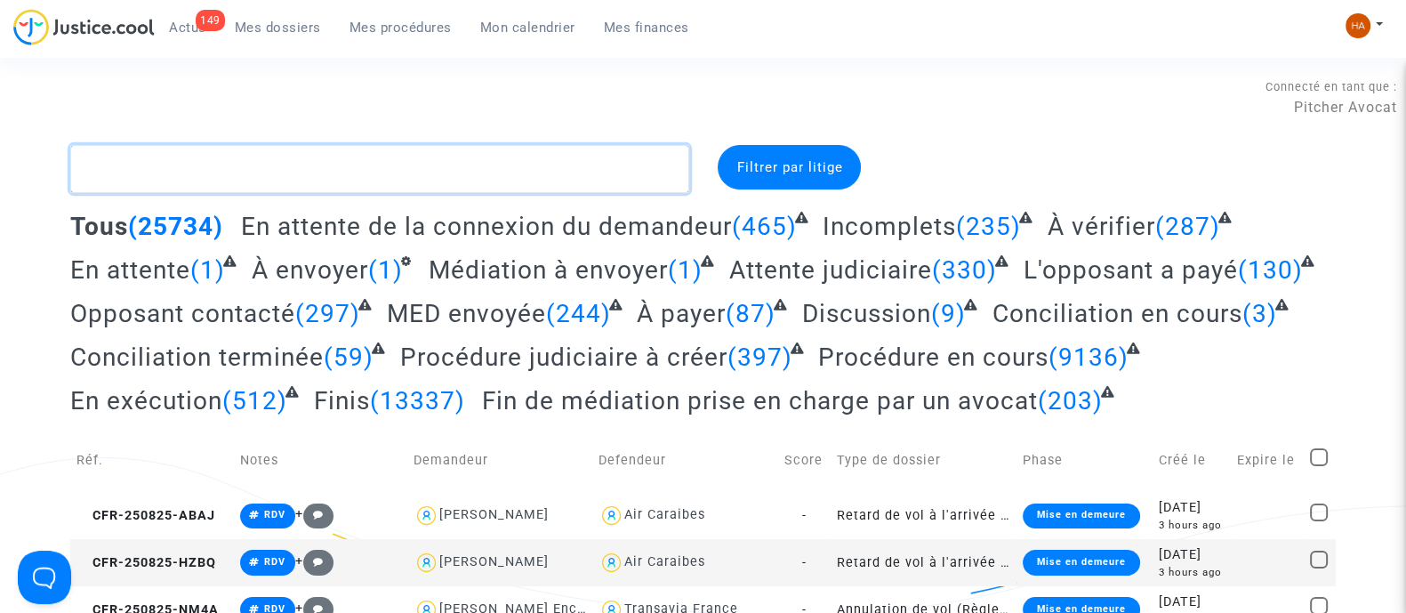
click at [341, 160] on textarea at bounding box center [379, 169] width 619 height 48
paste textarea "CFR-250725-ZE9F"
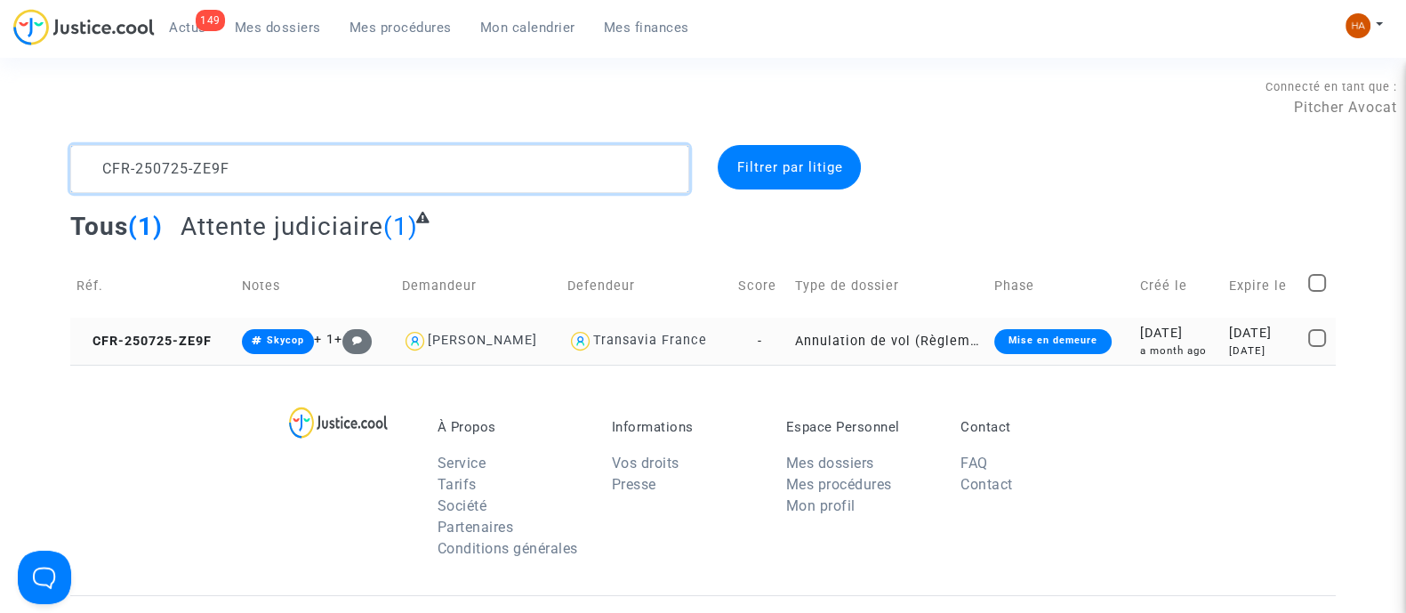
type textarea "CFR-250725-ZE9F"
click at [789, 349] on td "Annulation de vol (Règlement CE n°261/2004)" at bounding box center [888, 341] width 199 height 47
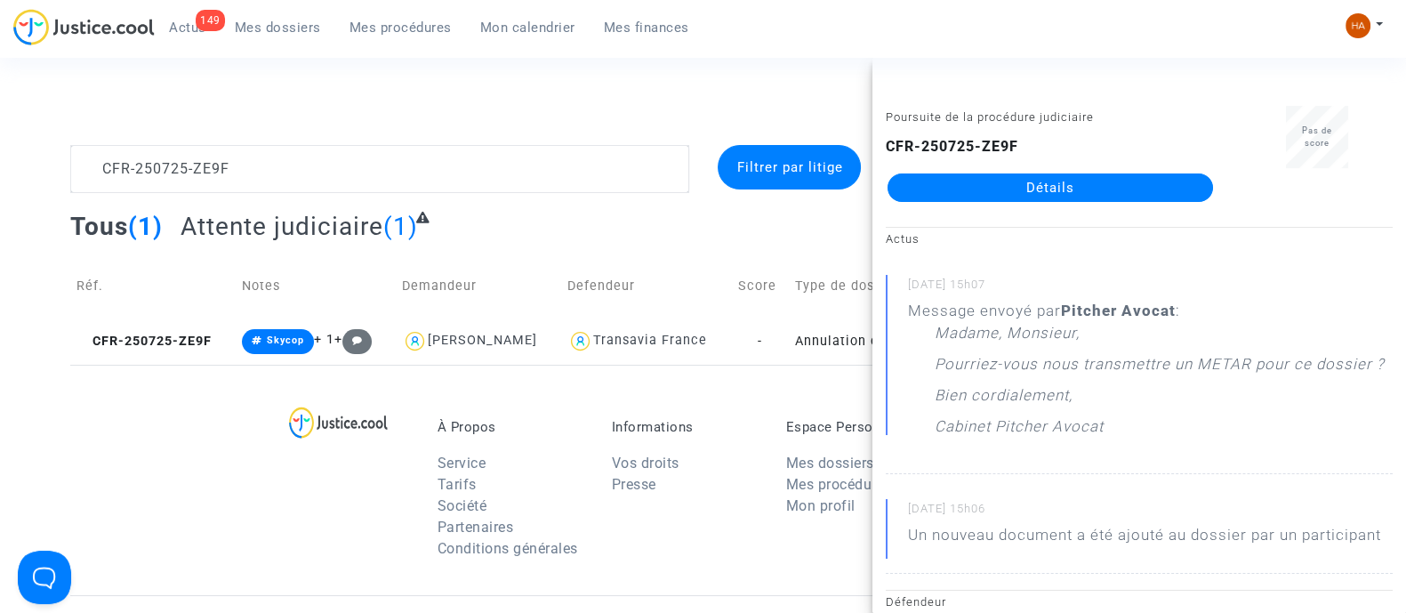
click at [938, 180] on link "Détails" at bounding box center [1051, 187] width 326 height 28
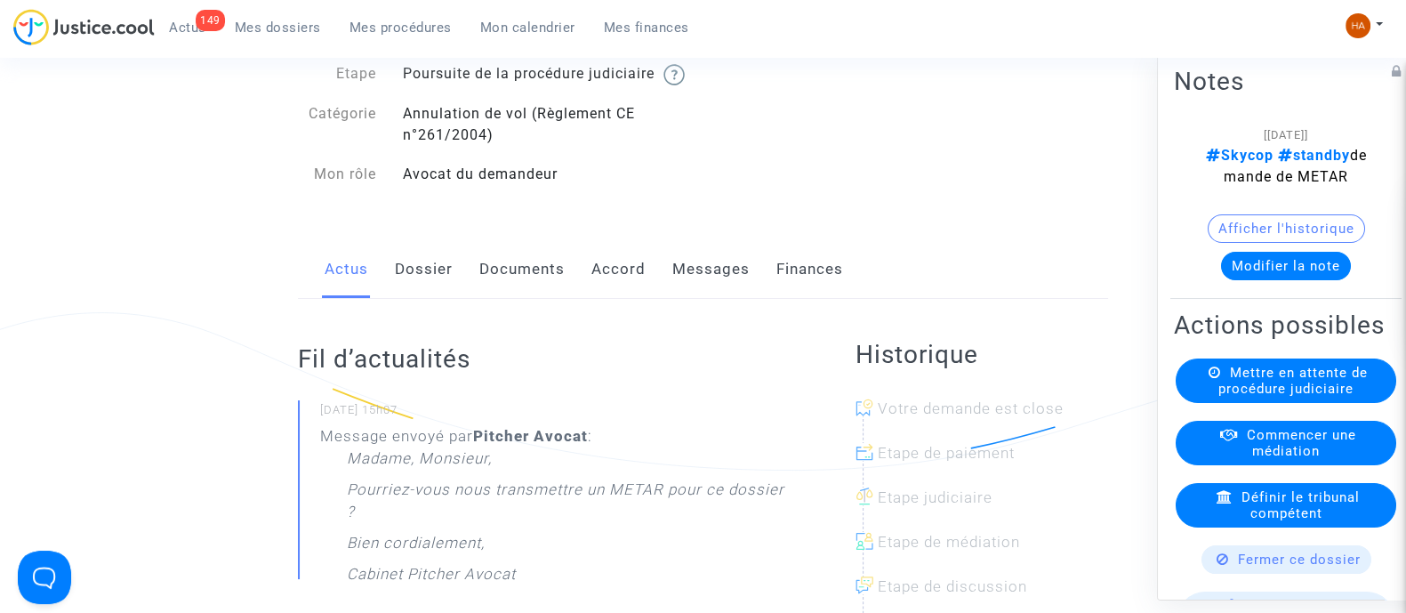
scroll to position [110, 0]
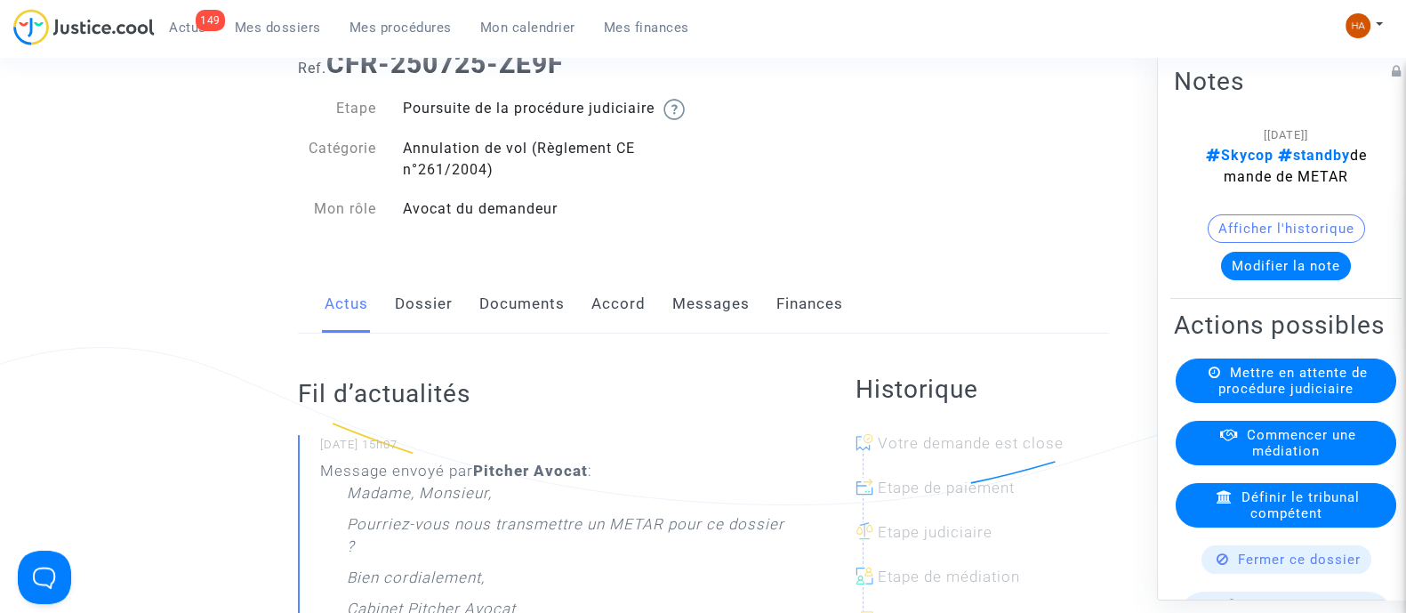
click at [705, 331] on link "Messages" at bounding box center [711, 304] width 77 height 59
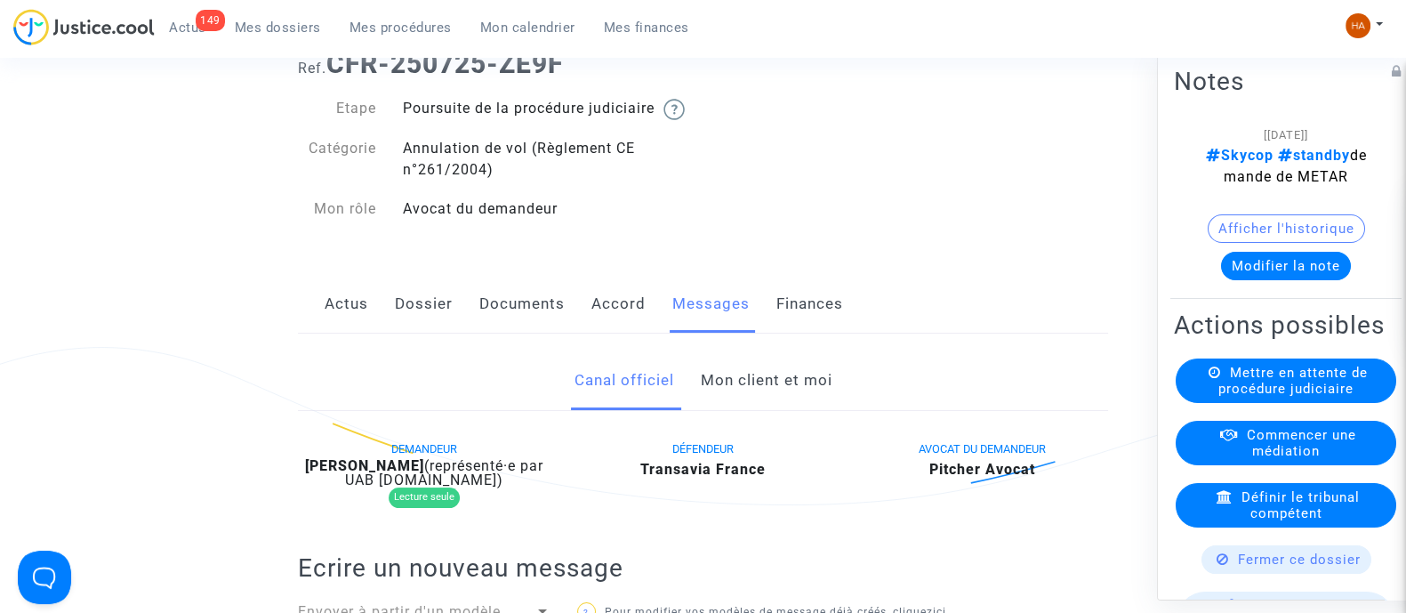
click at [811, 407] on link "Mon client et moi" at bounding box center [766, 380] width 132 height 59
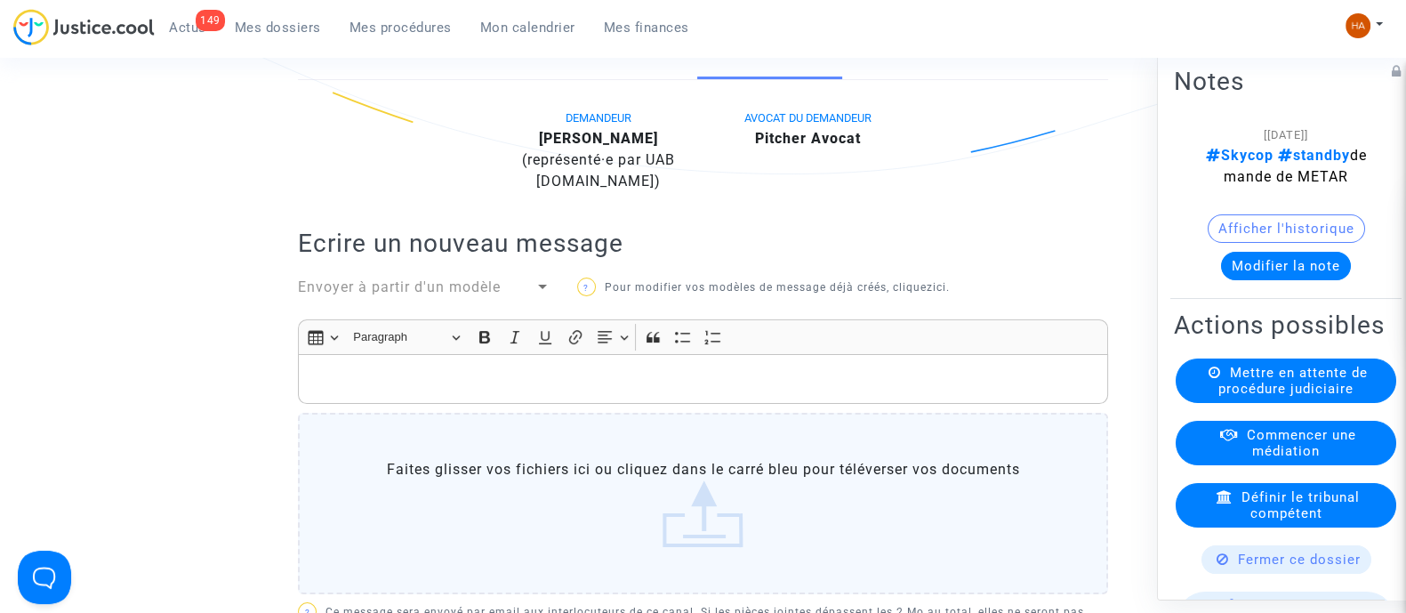
scroll to position [444, 0]
click at [404, 388] on p "Rich Text Editor, main" at bounding box center [704, 377] width 792 height 22
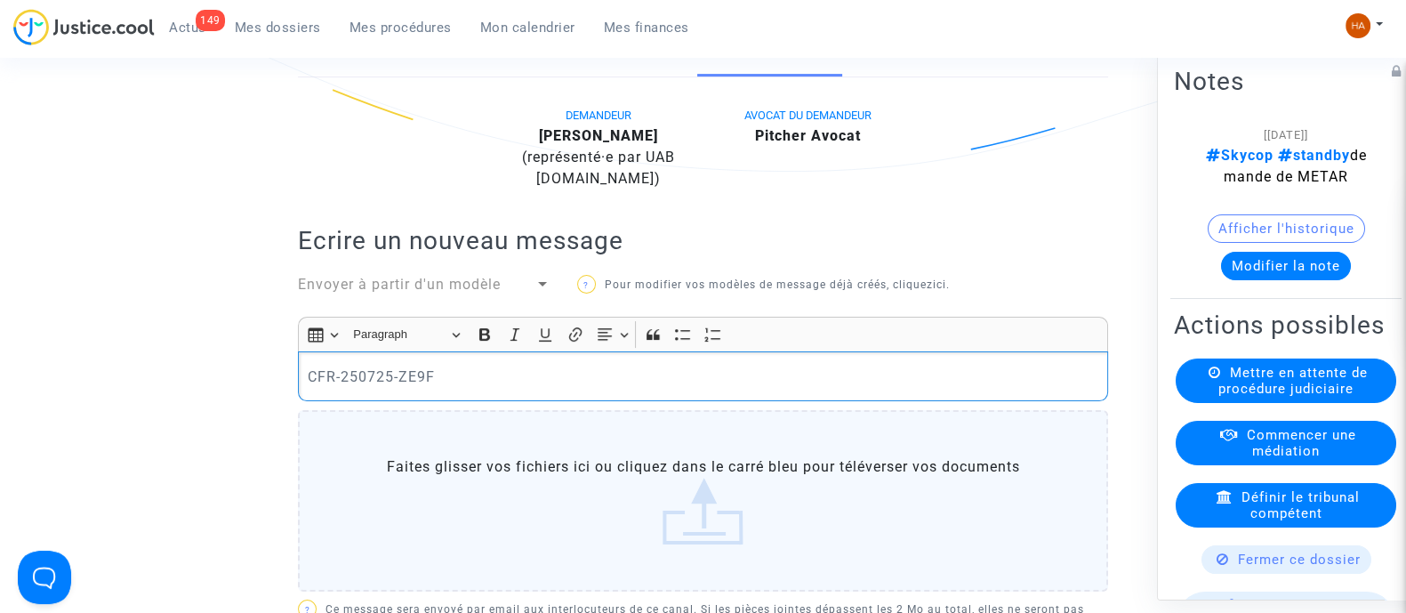
drag, startPoint x: 447, startPoint y: 406, endPoint x: 347, endPoint y: 410, distance: 99.7
click at [347, 401] on div "CFR-250725-ZE9F" at bounding box center [703, 376] width 810 height 50
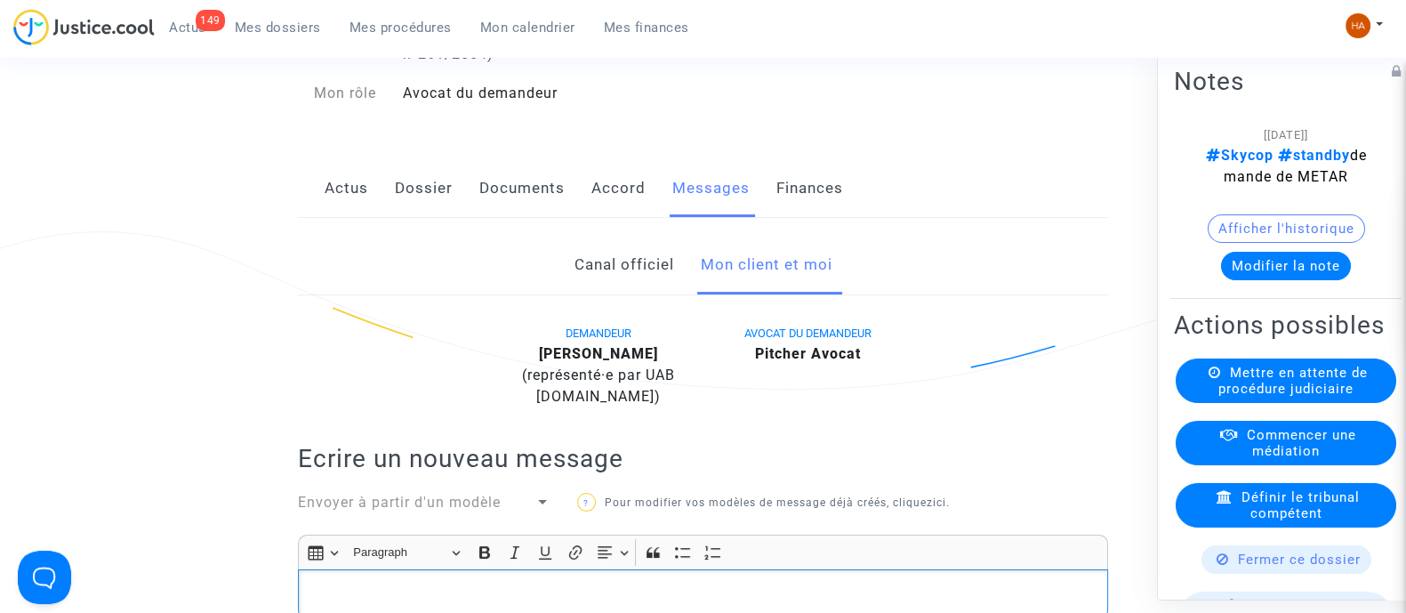
scroll to position [222, 0]
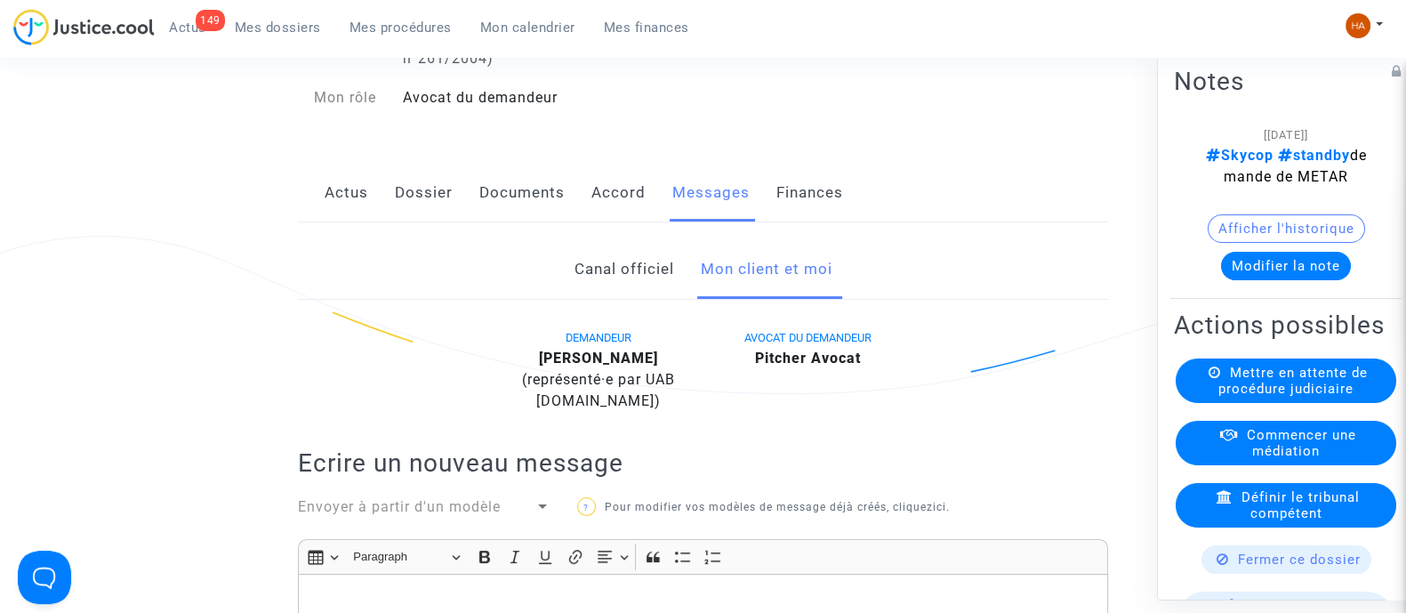
click at [410, 211] on link "Dossier" at bounding box center [424, 193] width 58 height 59
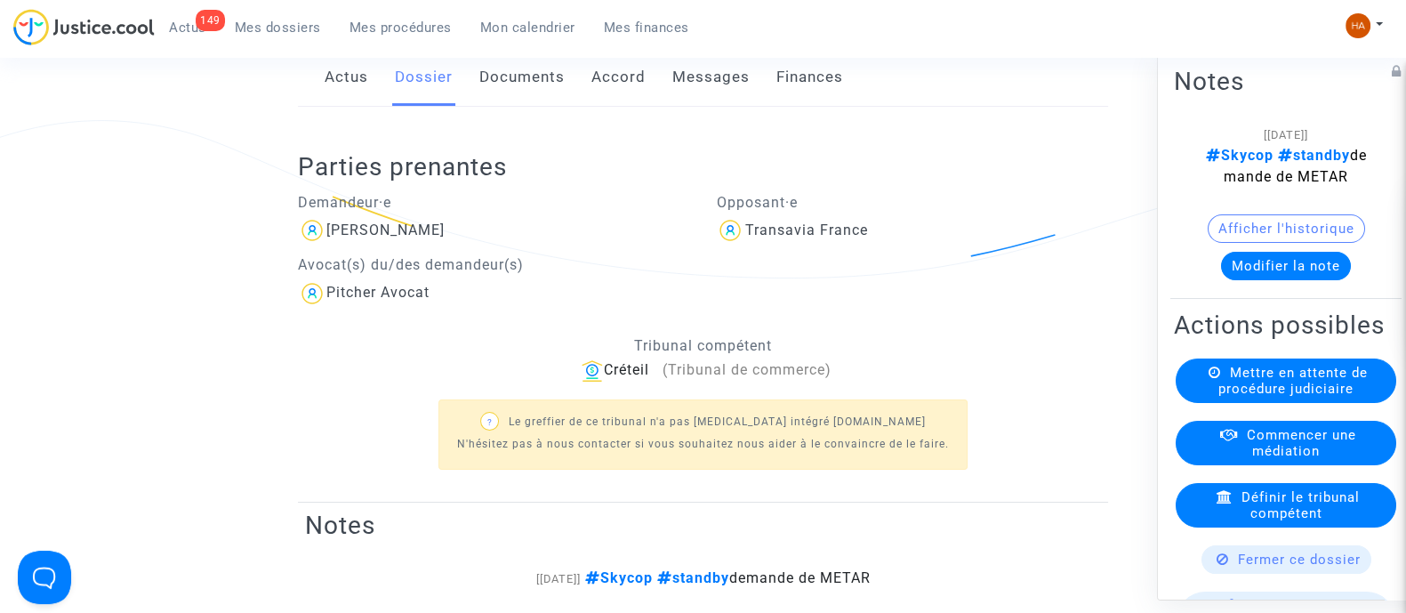
scroll to position [334, 0]
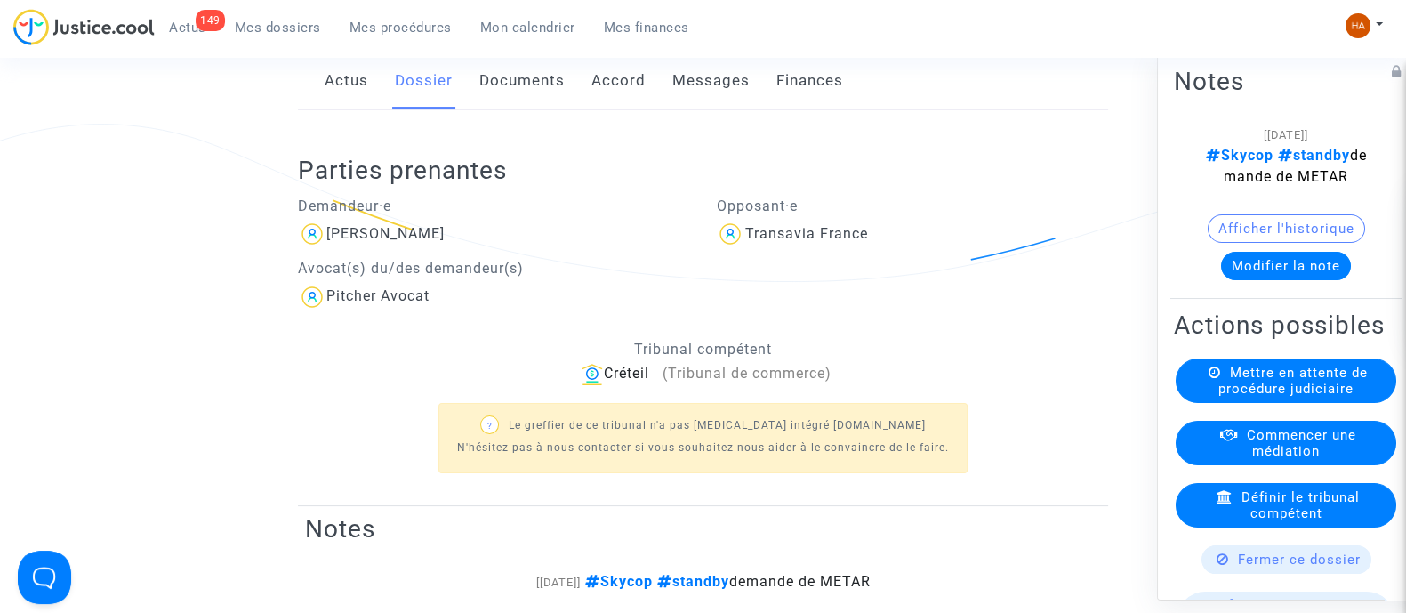
click at [543, 109] on link "Documents" at bounding box center [521, 81] width 85 height 59
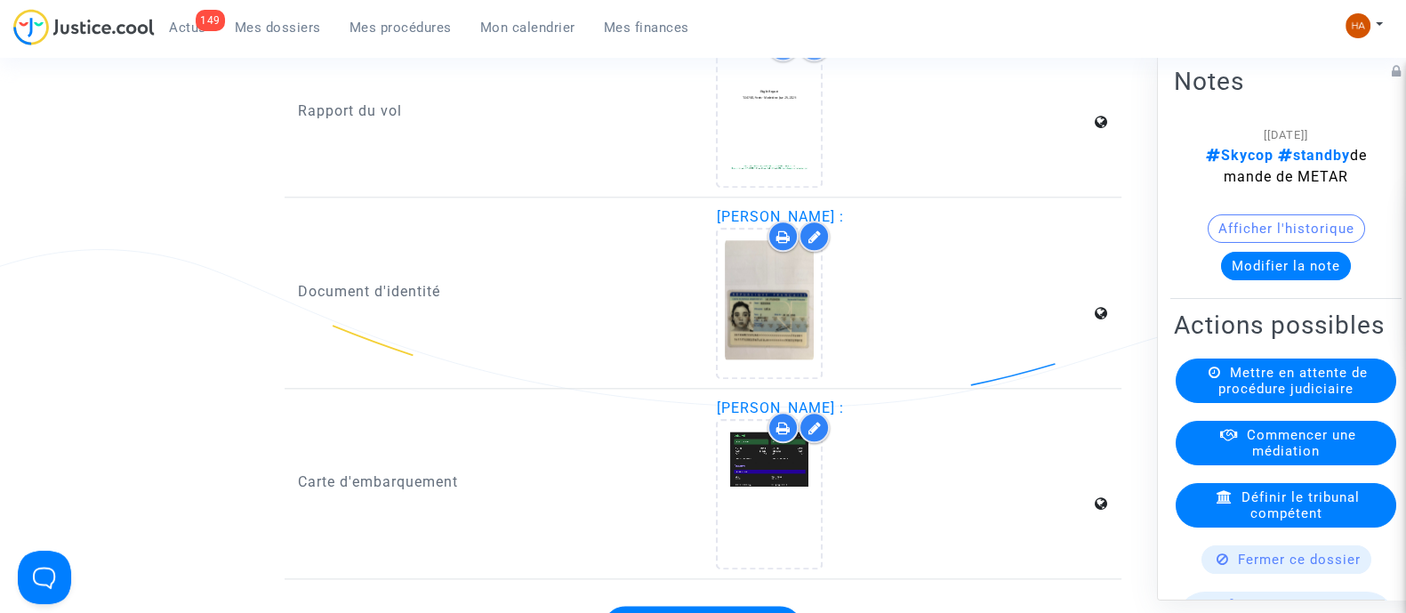
scroll to position [2557, 0]
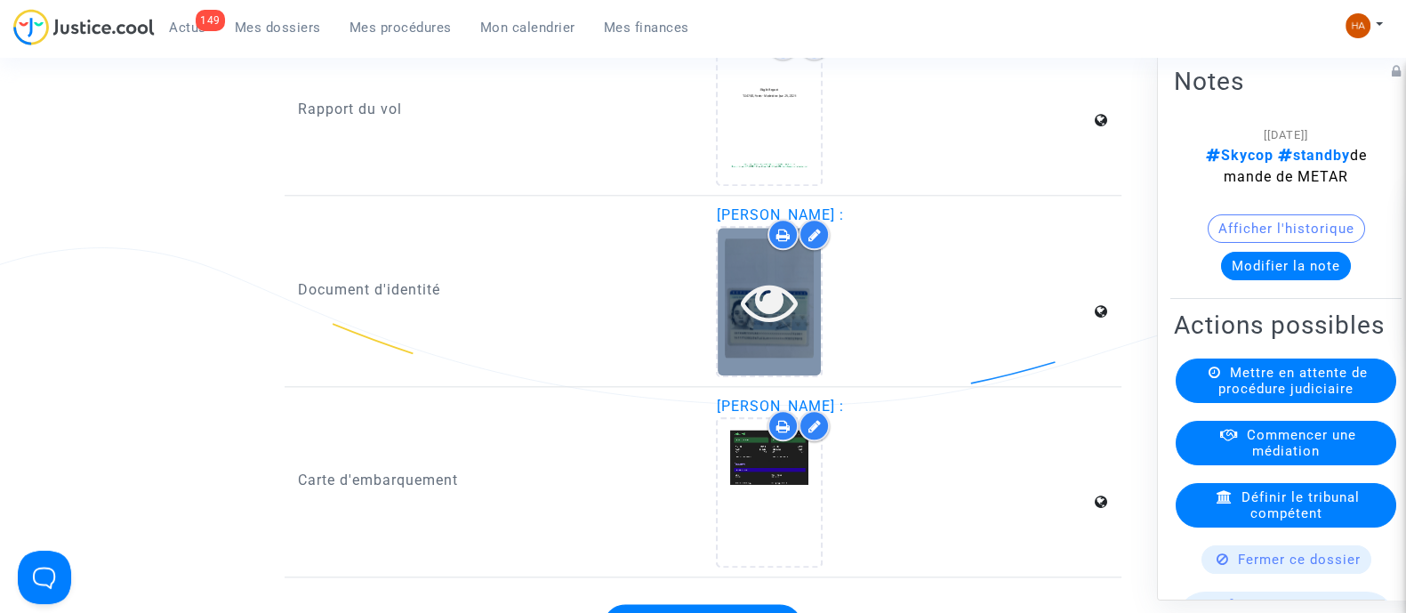
click at [819, 365] on div at bounding box center [769, 301] width 103 height 147
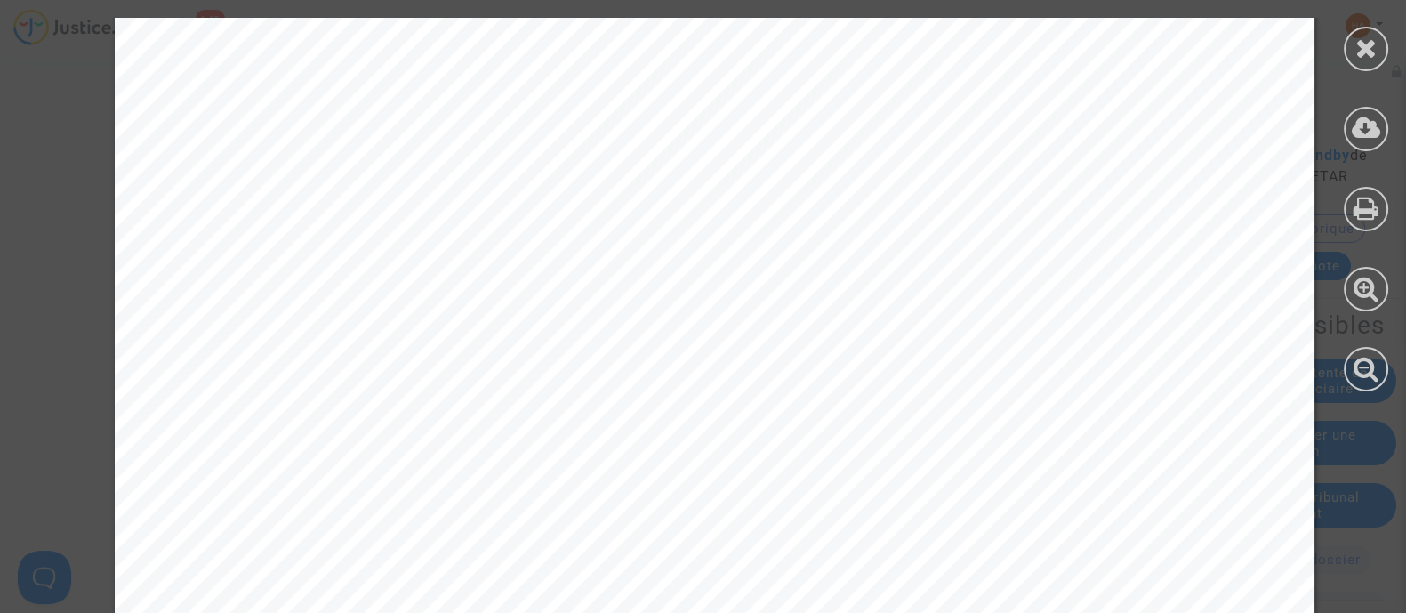
scroll to position [667, 0]
click at [1364, 39] on icon at bounding box center [1367, 48] width 22 height 27
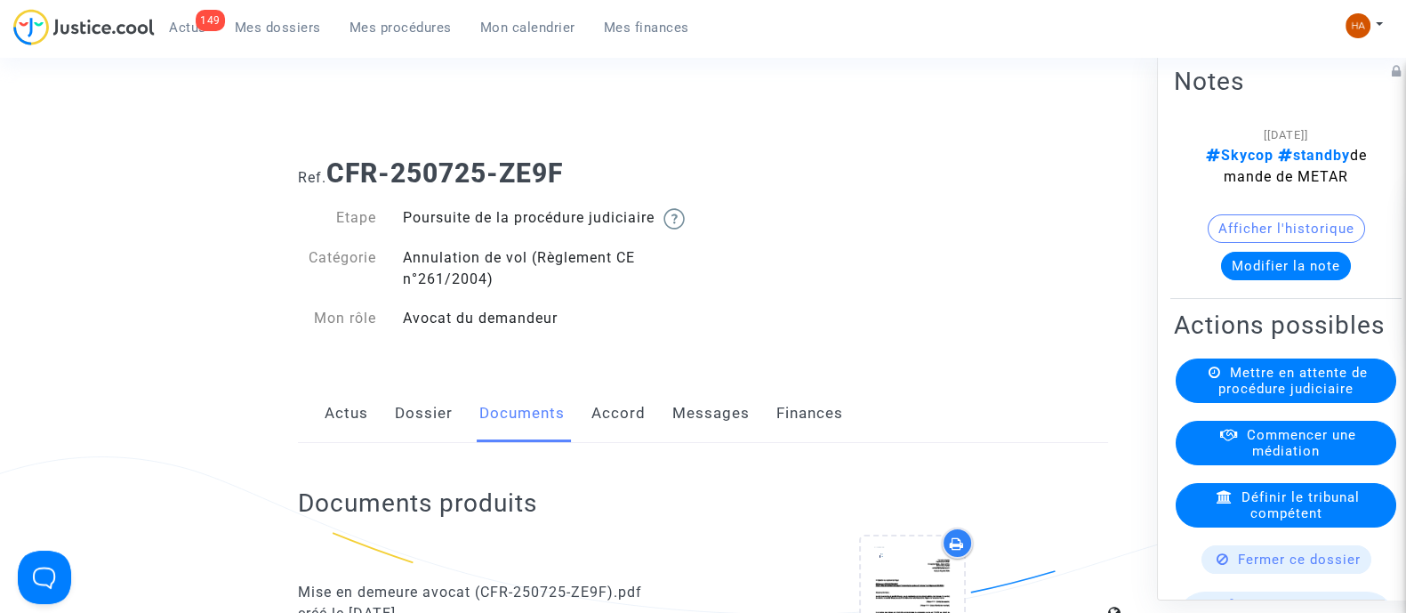
scroll to position [0, 0]
click at [694, 431] on link "Messages" at bounding box center [711, 414] width 77 height 59
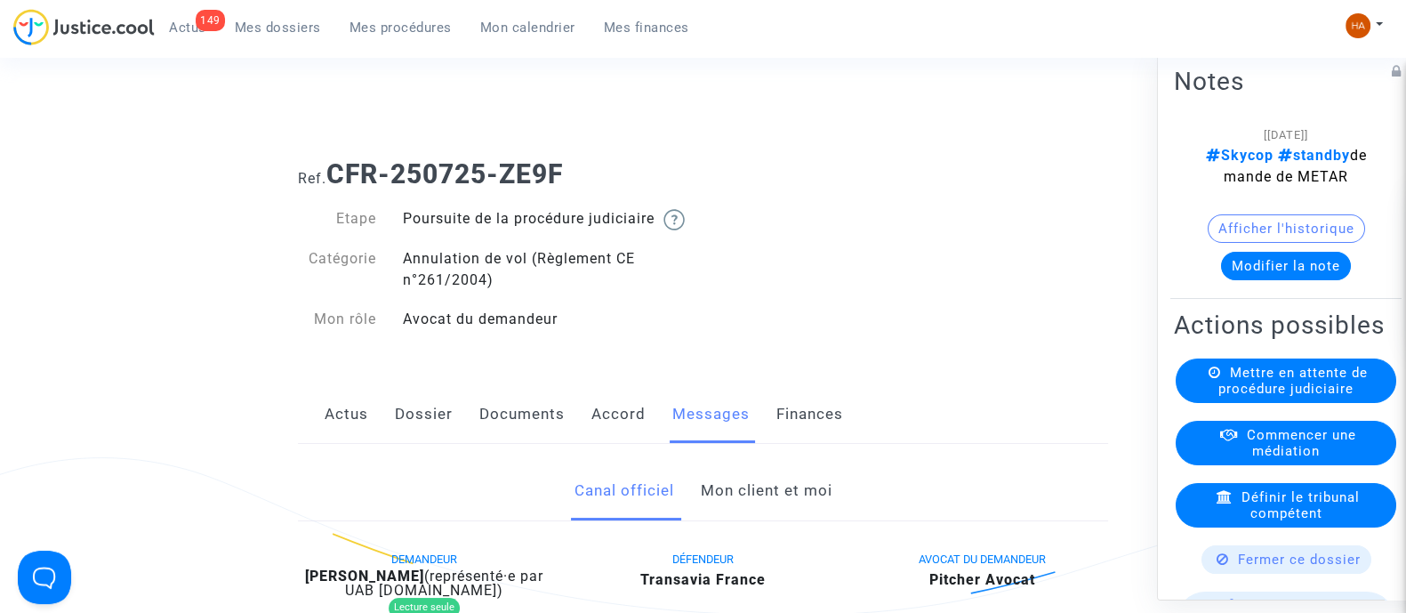
click at [784, 513] on link "Mon client et moi" at bounding box center [766, 491] width 132 height 59
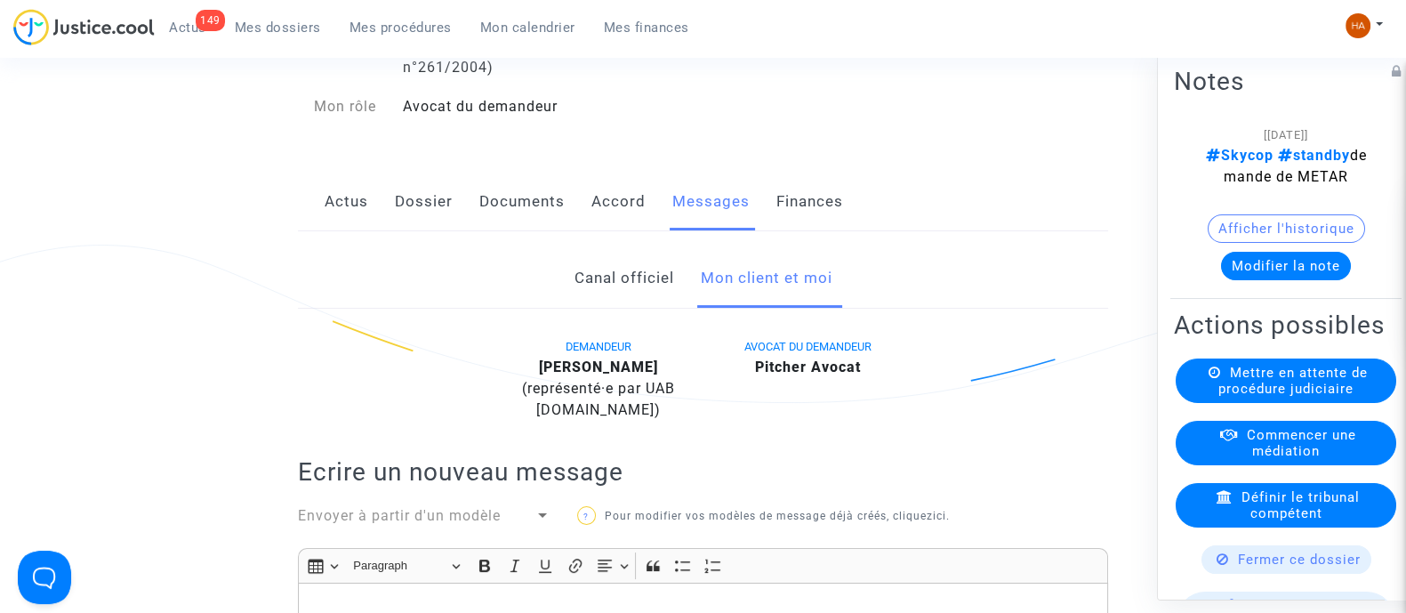
scroll to position [444, 0]
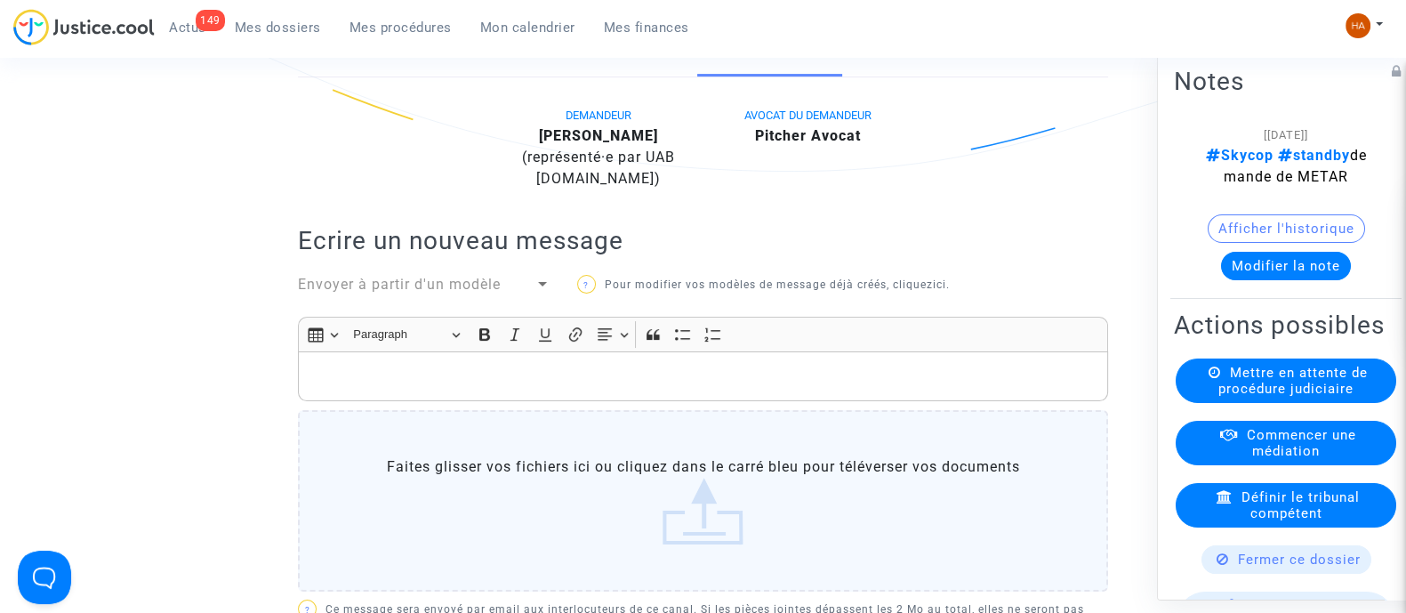
click at [471, 388] on p "Rich Text Editor, main" at bounding box center [704, 377] width 792 height 22
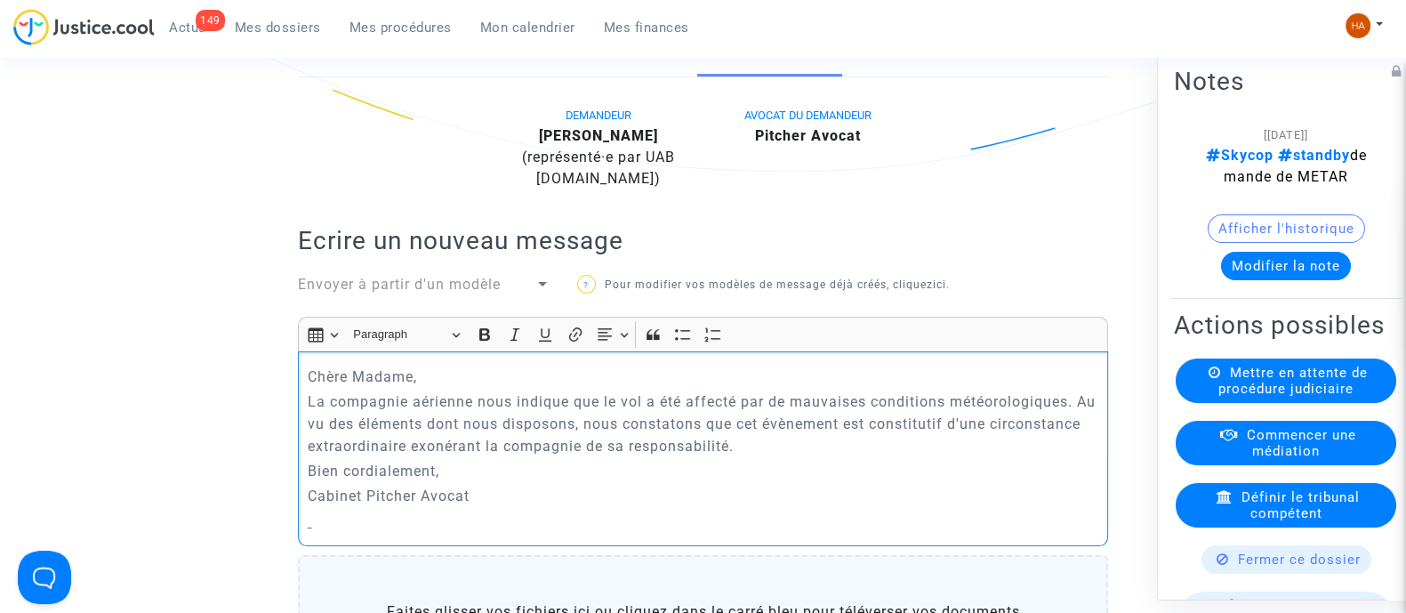
click at [476, 388] on p "Chère Madame," at bounding box center [704, 377] width 792 height 22
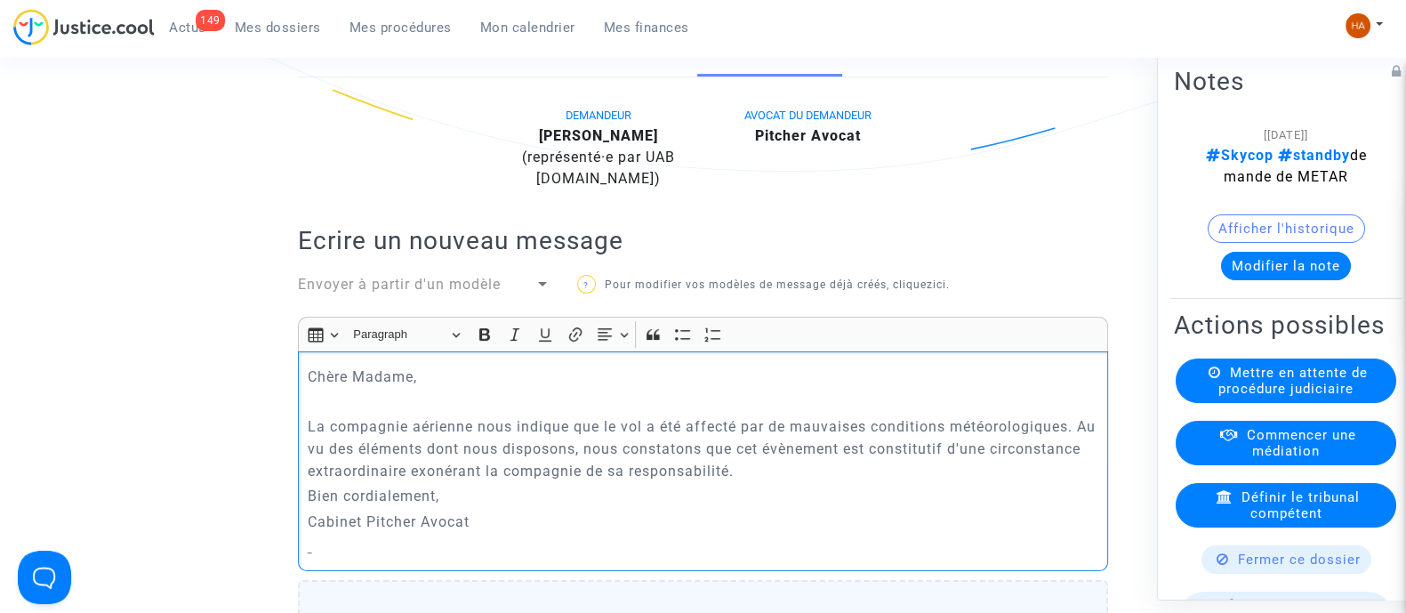
click at [878, 482] on p "La compagnie aérienne nous indique que le vol a été affecté par de mauvaises co…" at bounding box center [704, 448] width 792 height 67
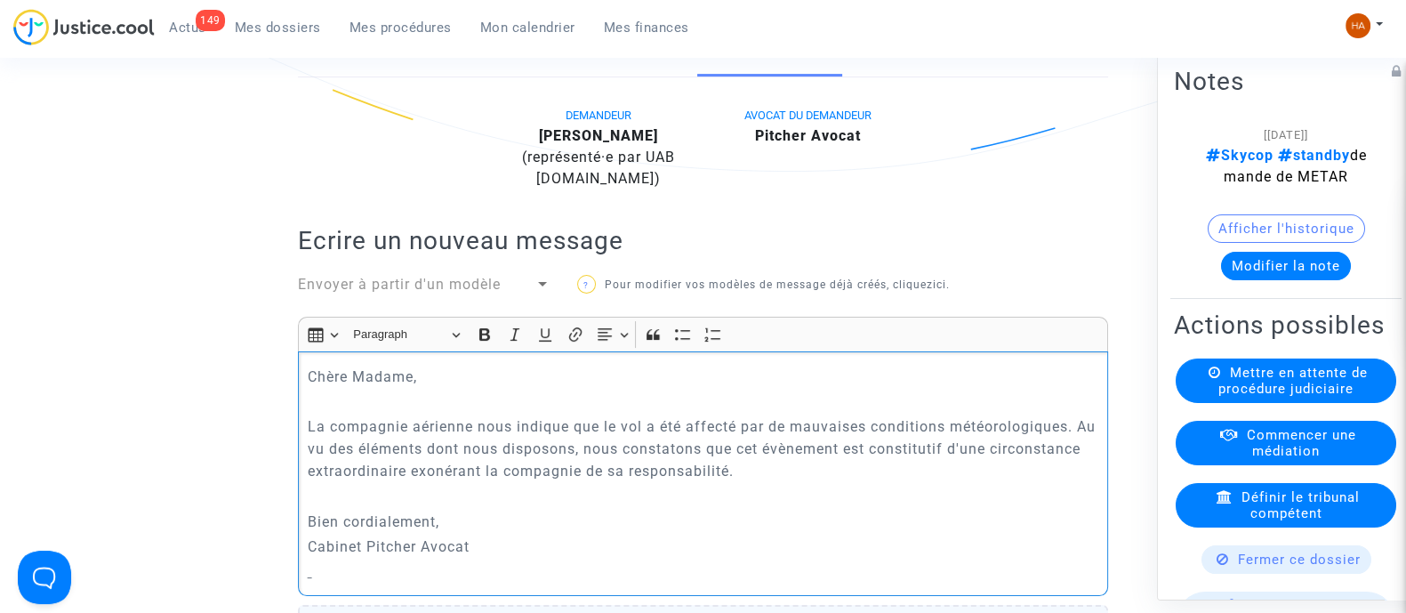
click at [640, 532] on p "Bien cordialement," at bounding box center [704, 522] width 792 height 22
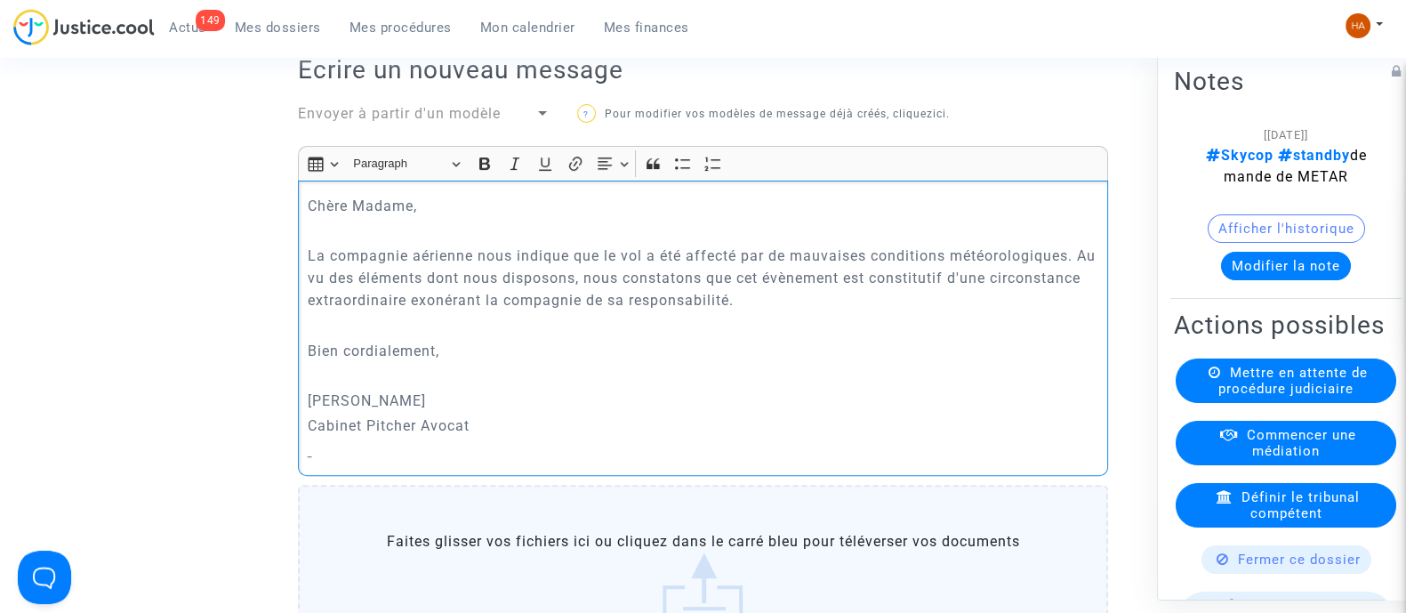
scroll to position [616, 0]
click at [385, 474] on div "Chère Madame, La compagnie aérienne nous indique que le vol a été affecté par d…" at bounding box center [703, 327] width 810 height 294
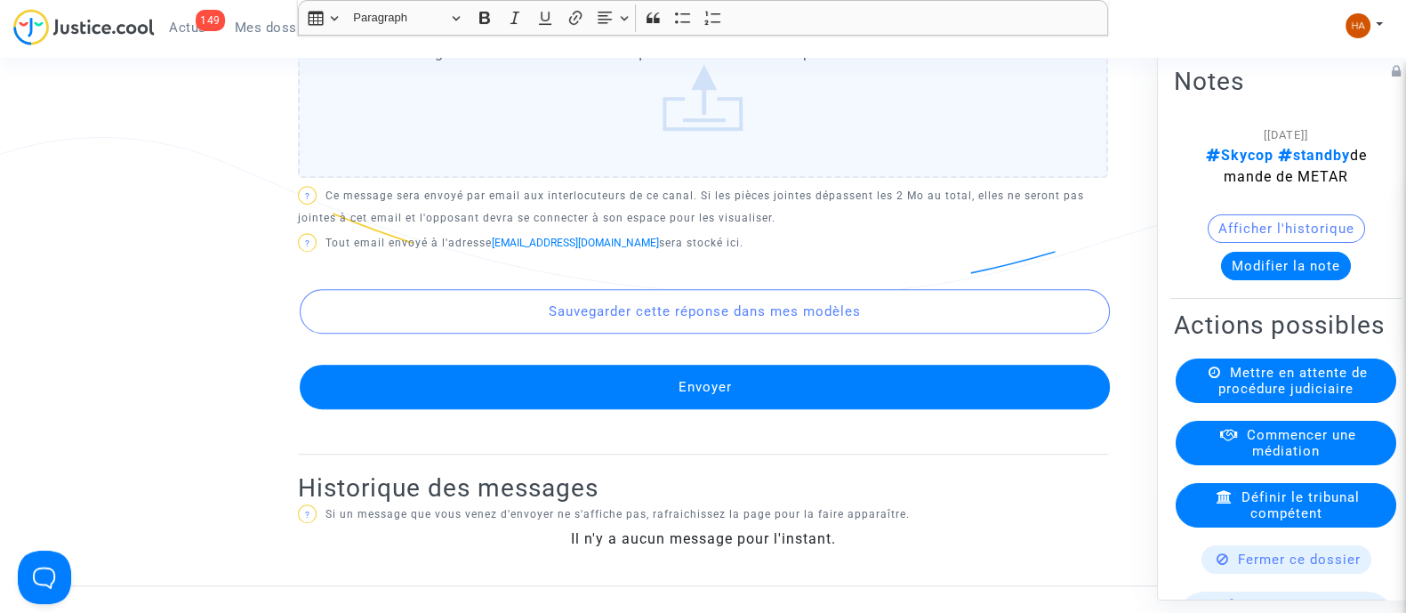
scroll to position [1103, 0]
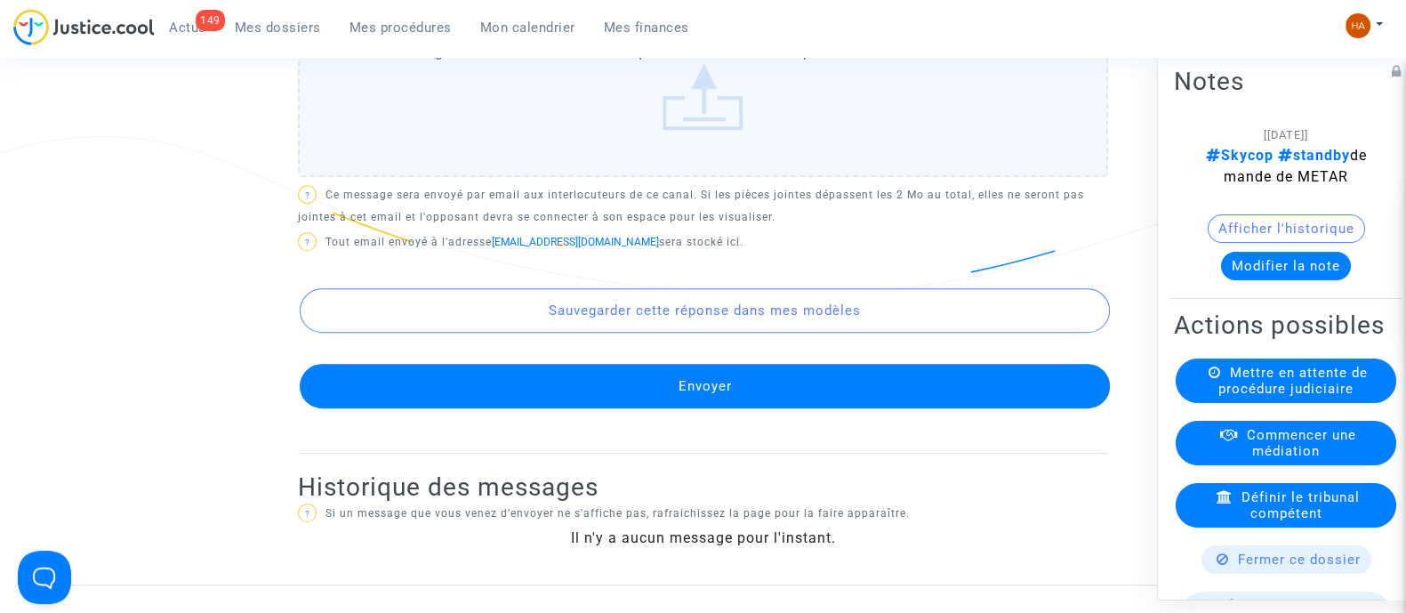
click at [618, 408] on button "Envoyer" at bounding box center [705, 386] width 810 height 44
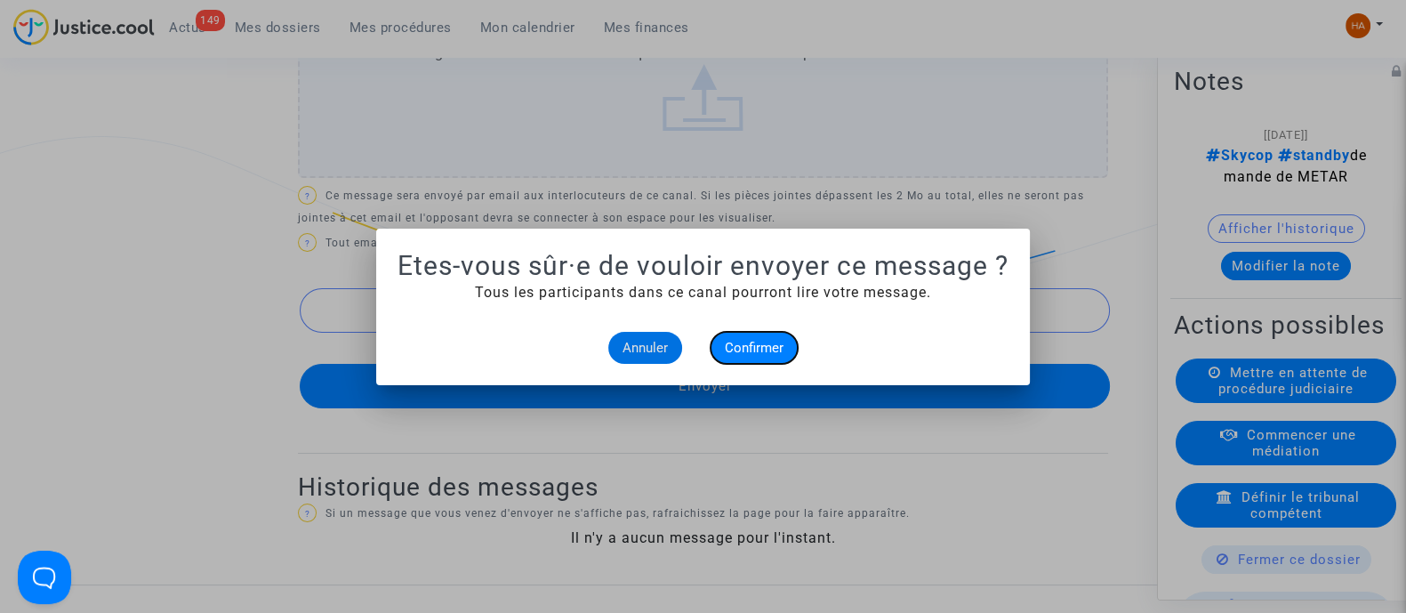
click at [783, 348] on span "Confirmer" at bounding box center [754, 348] width 59 height 16
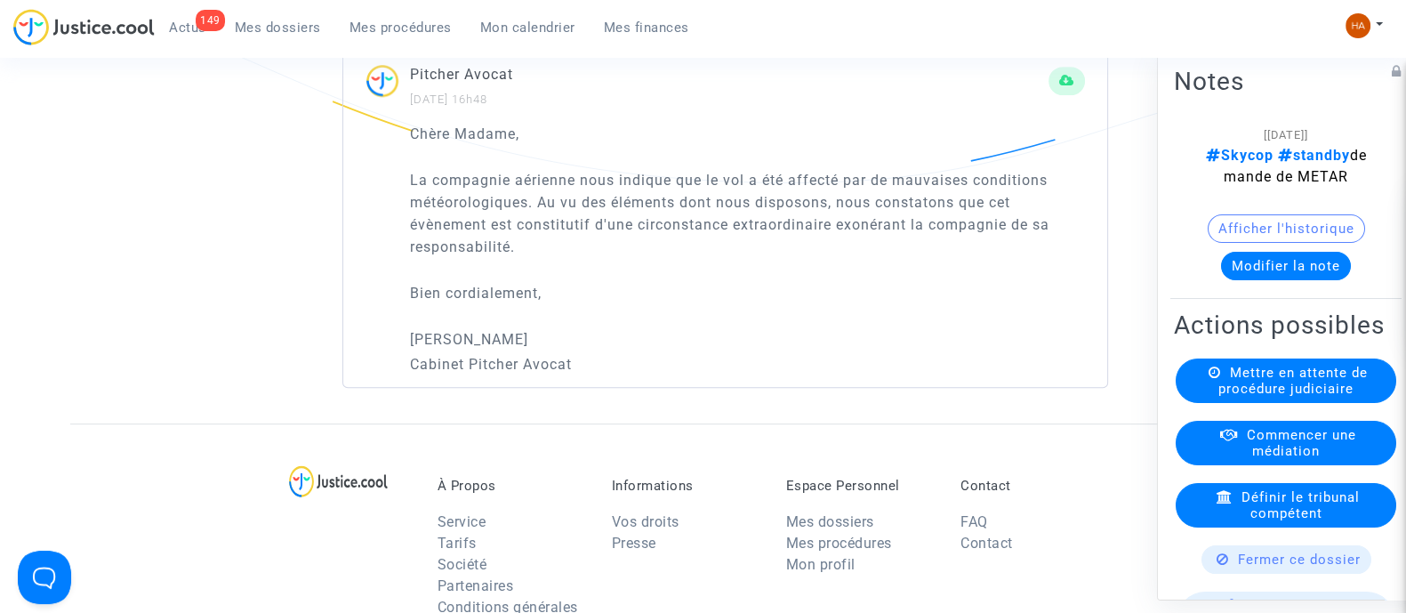
scroll to position [1216, 0]
click at [1205, 573] on div "Fermer ce dossier" at bounding box center [1287, 558] width 170 height 28
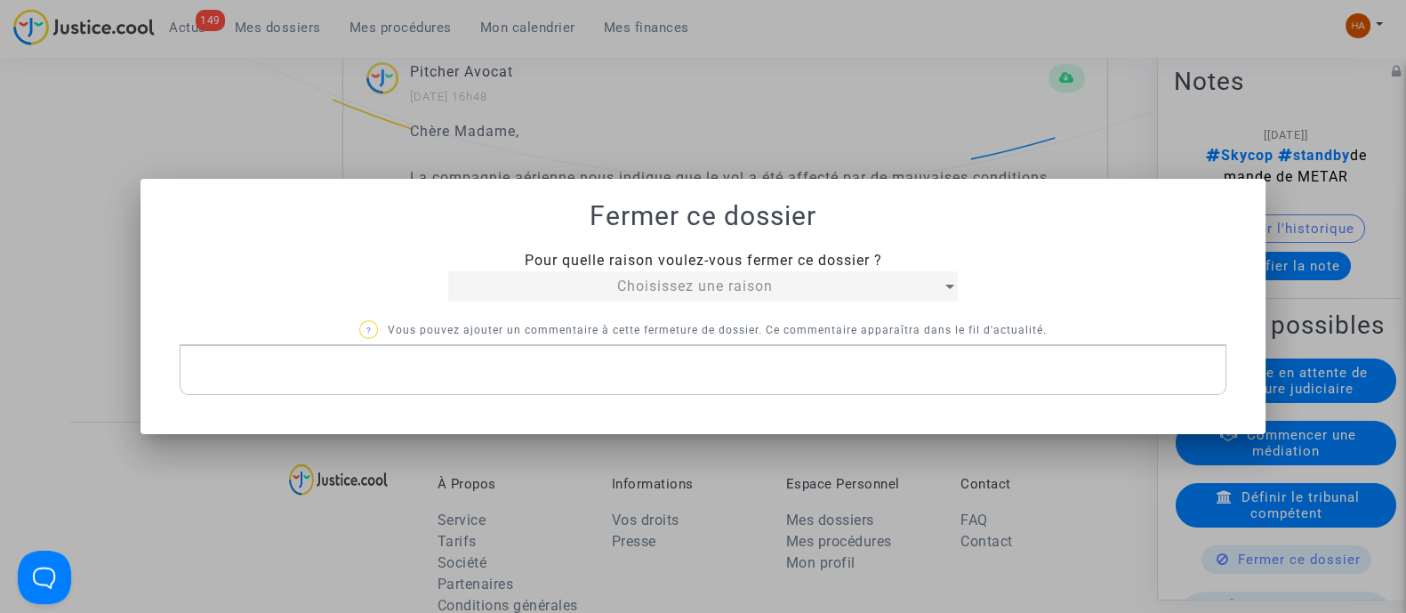
click at [690, 286] on span "Choisissez une raison" at bounding box center [695, 286] width 156 height 17
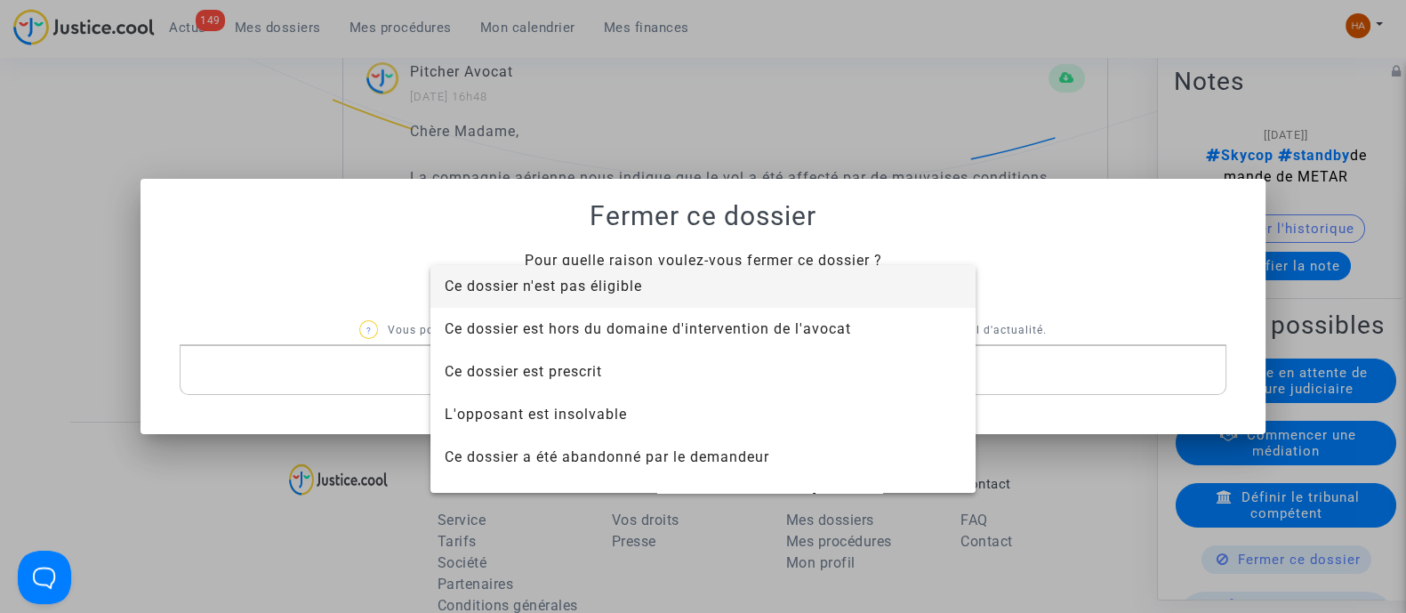
click at [624, 278] on span "Ce dossier n'est pas éligible" at bounding box center [543, 286] width 197 height 17
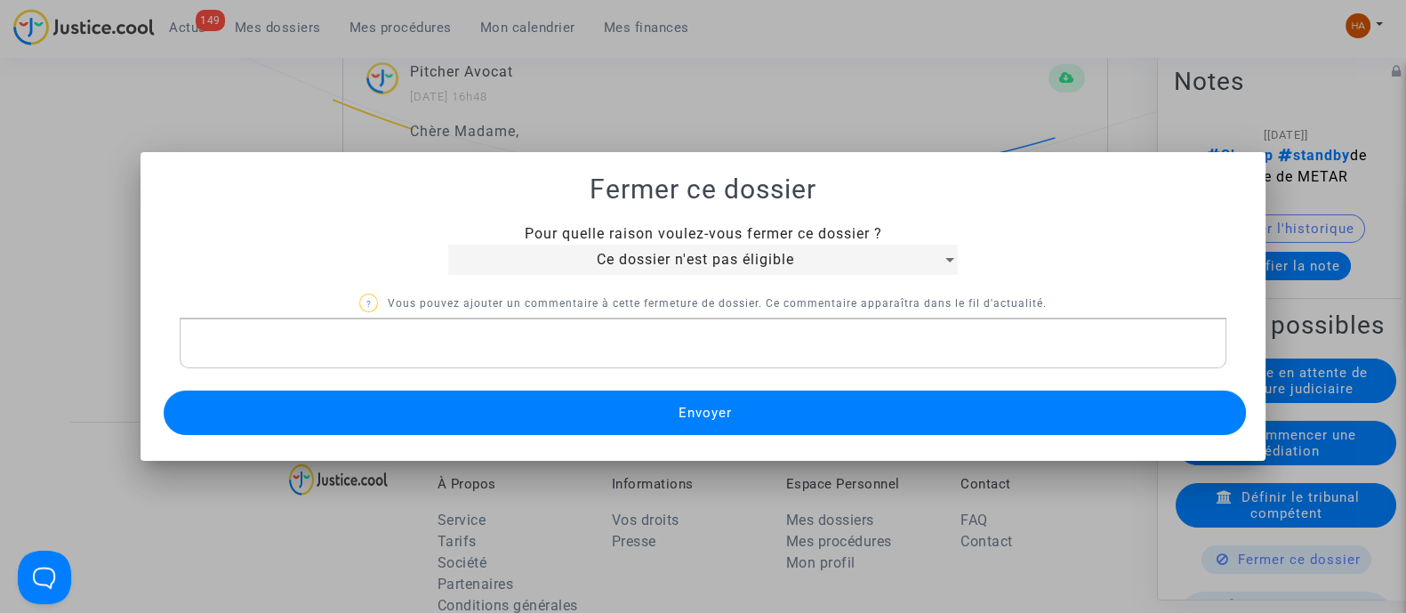
click at [476, 335] on p "Rich Text Editor, main" at bounding box center [703, 344] width 1028 height 22
click at [565, 412] on button "Envoyer" at bounding box center [705, 413] width 1083 height 44
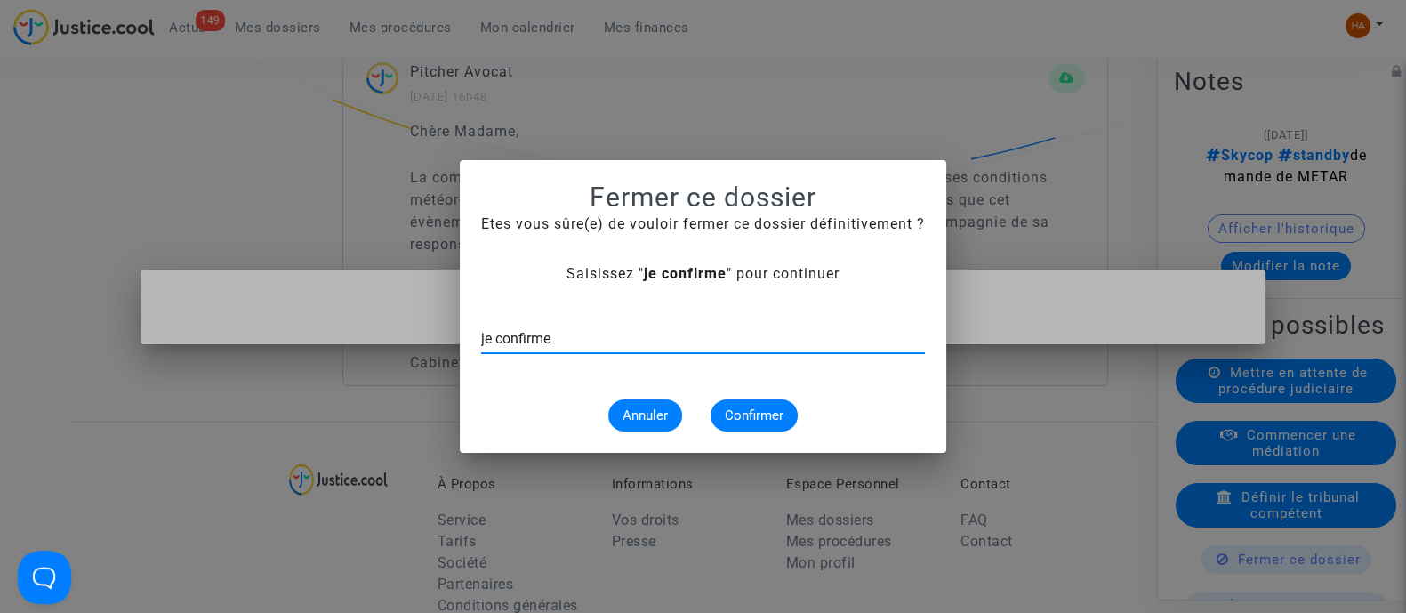
type input "je confirme"
click at [741, 407] on span "Confirmer" at bounding box center [754, 415] width 59 height 16
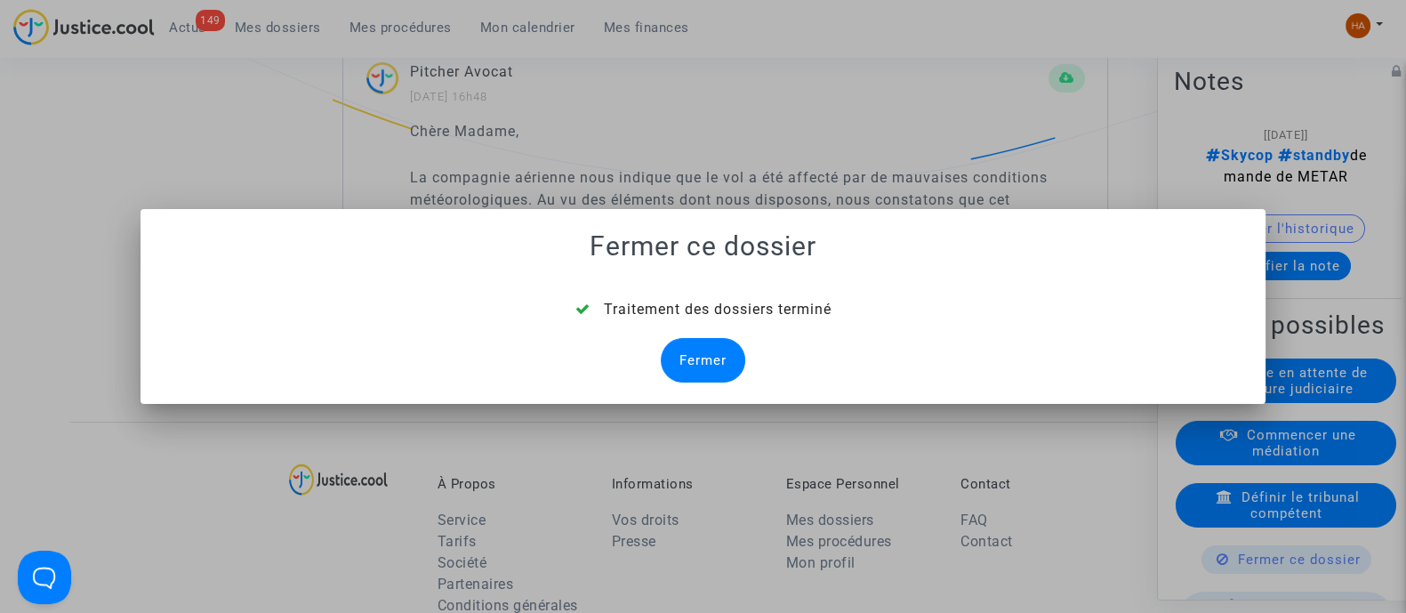
click at [705, 351] on div "Fermer" at bounding box center [703, 360] width 85 height 44
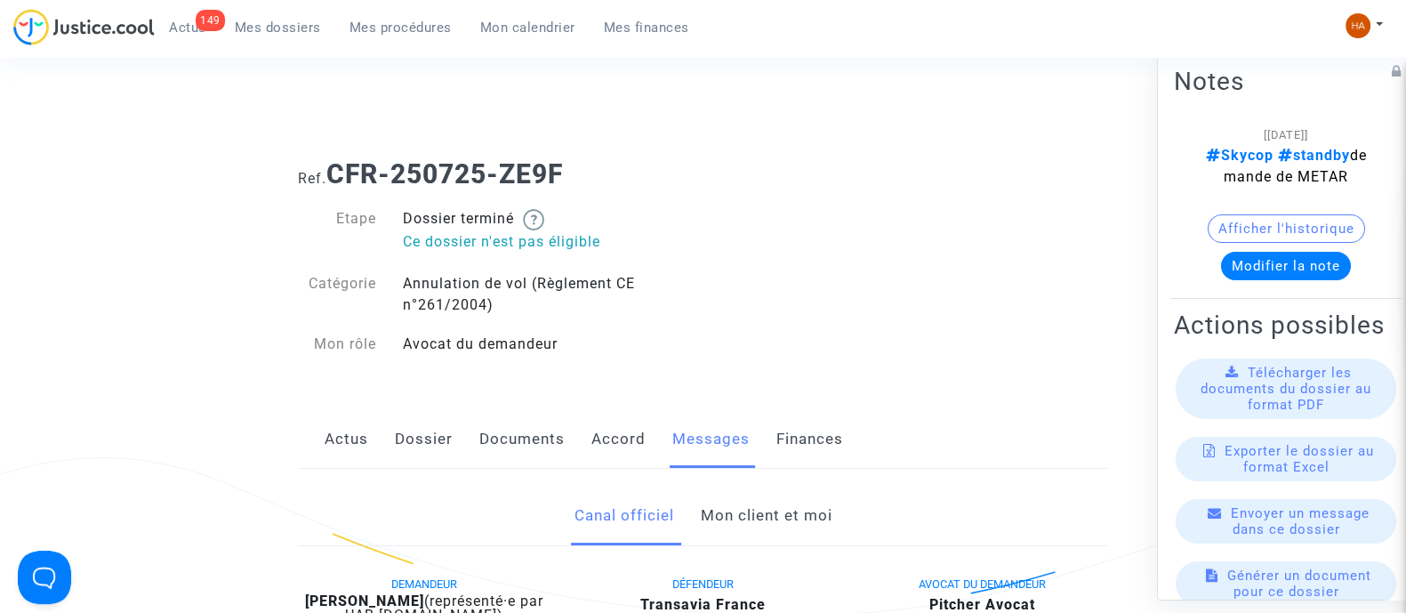
click at [293, 29] on span "Mes dossiers" at bounding box center [278, 28] width 86 height 16
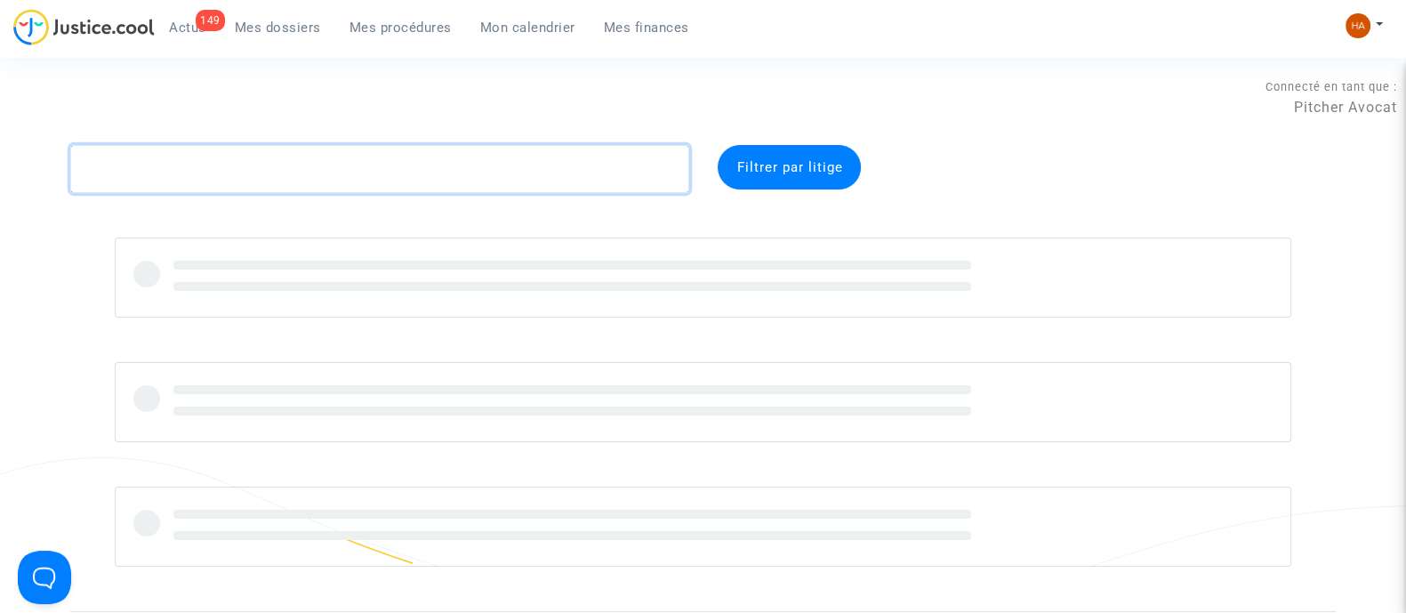
click at [405, 182] on textarea at bounding box center [379, 169] width 619 height 48
paste textarea "CFR-250731-4JHE"
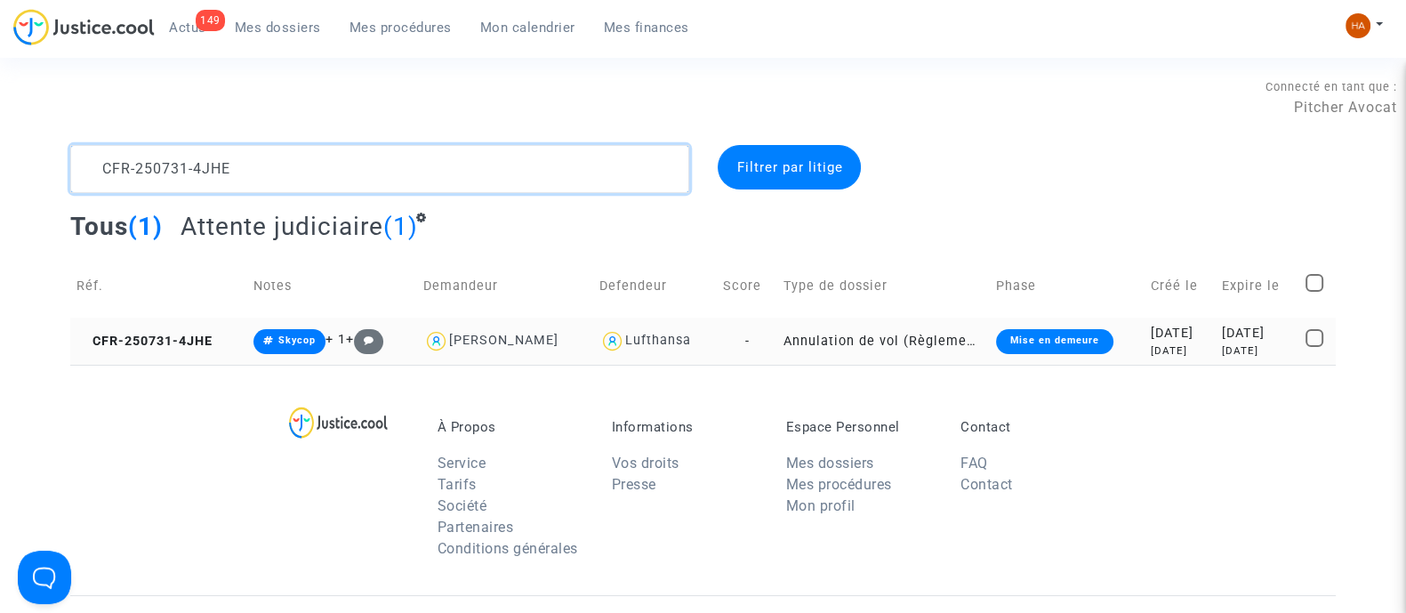
type textarea "CFR-250731-4JHE"
click at [791, 337] on td "Annulation de vol (Règlement CE n°261/2004)" at bounding box center [883, 341] width 213 height 47
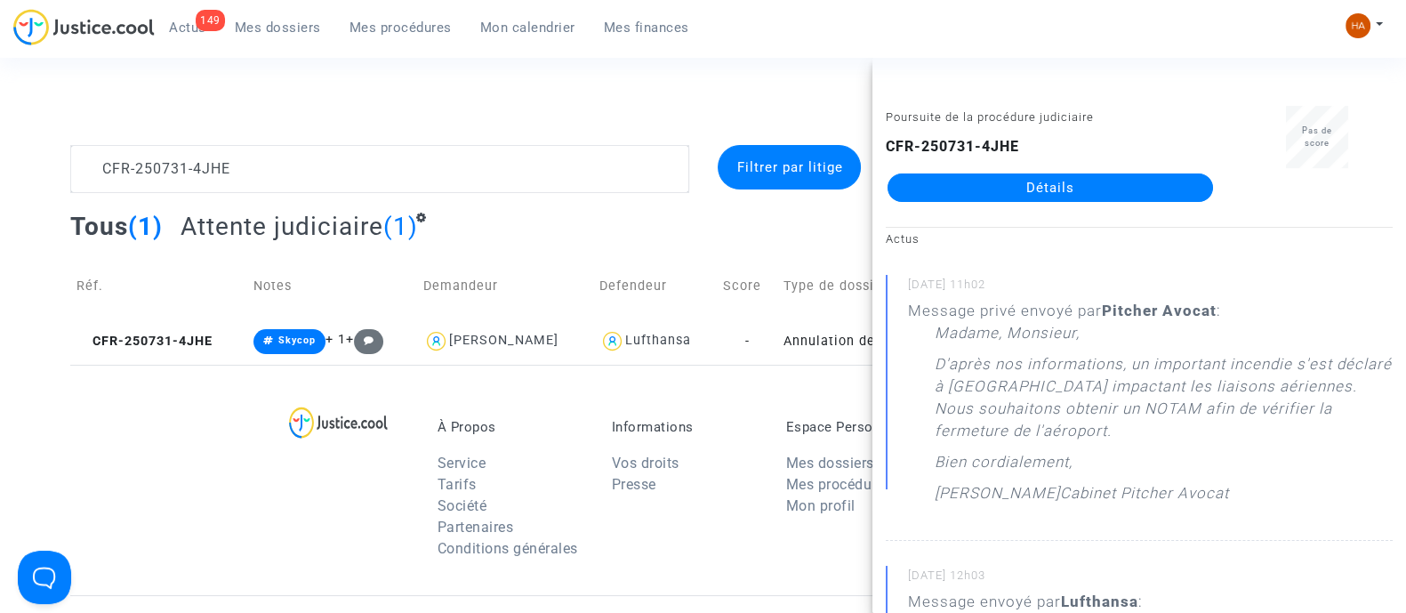
click at [967, 183] on link "Détails" at bounding box center [1051, 187] width 326 height 28
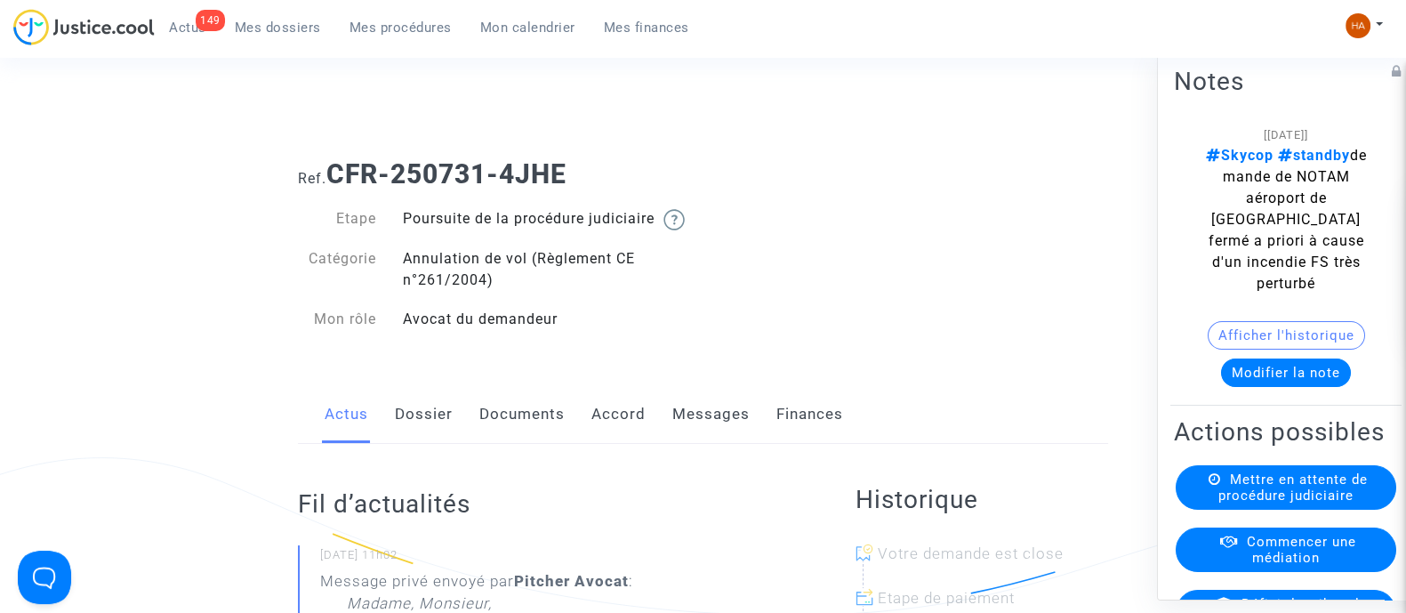
drag, startPoint x: 600, startPoint y: 171, endPoint x: 335, endPoint y: 183, distance: 265.4
click at [335, 183] on h1 "Ref. CFR-250731-4JHE" at bounding box center [703, 174] width 810 height 32
copy b "CFR-250731-4JHE"
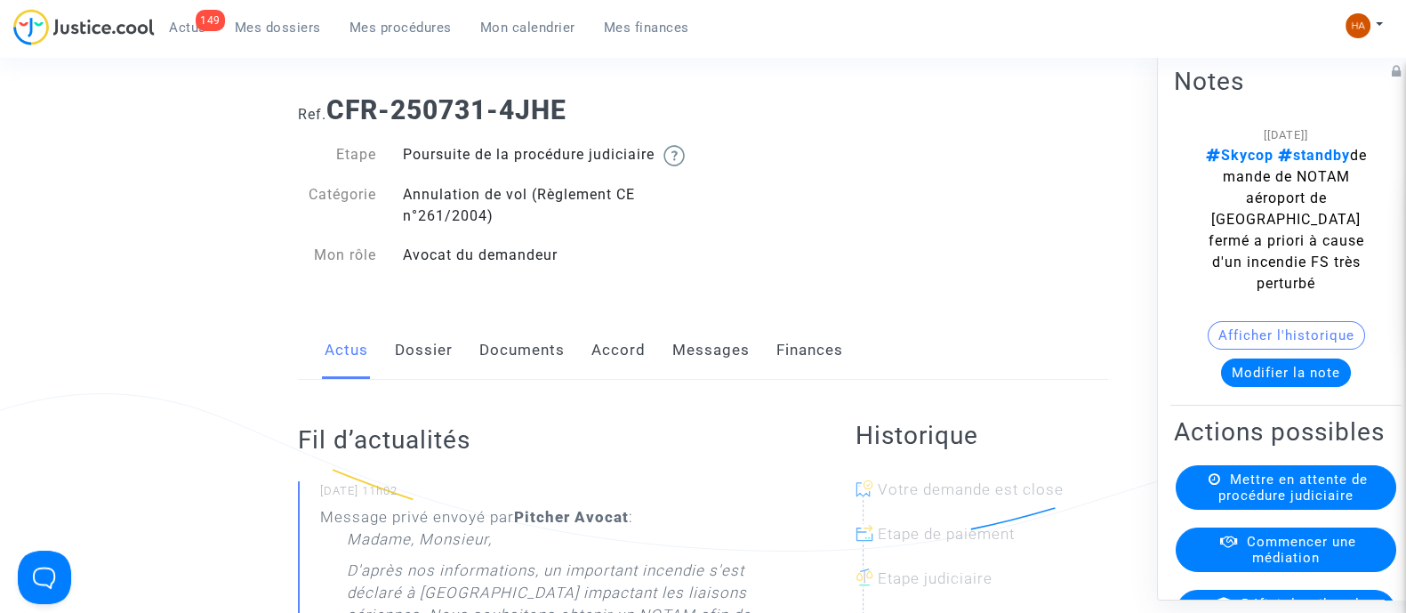
scroll to position [66, 0]
click at [523, 370] on link "Documents" at bounding box center [521, 348] width 85 height 59
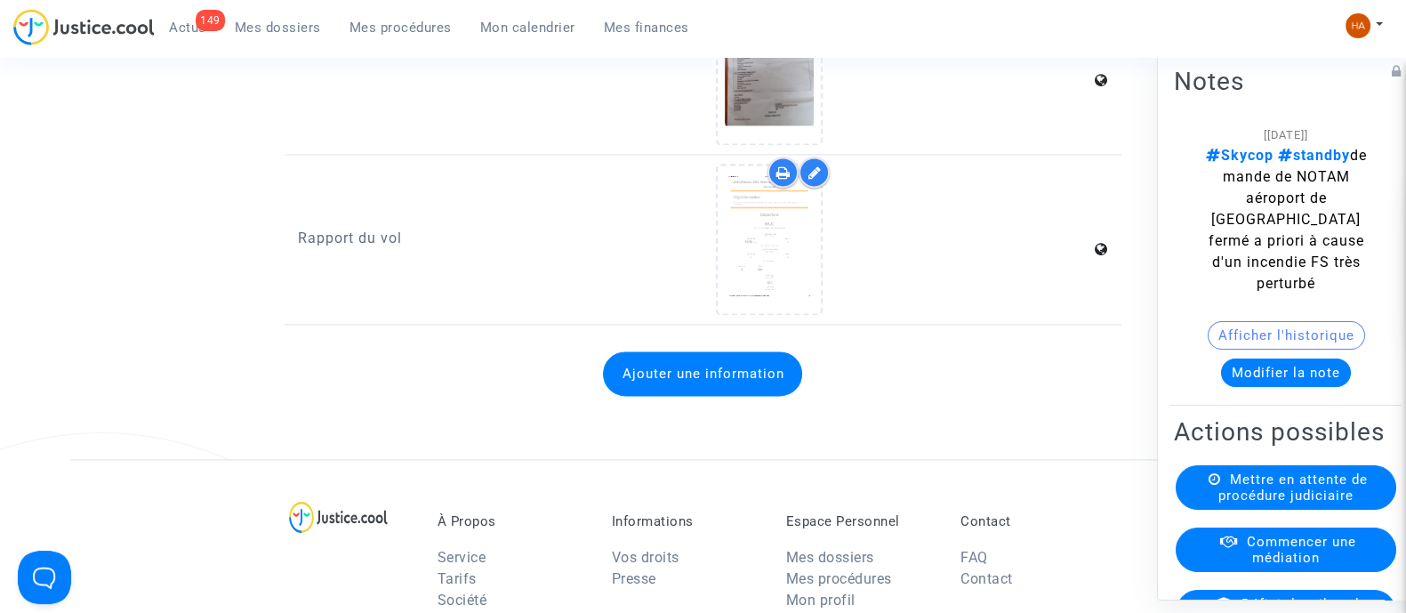
scroll to position [3155, 0]
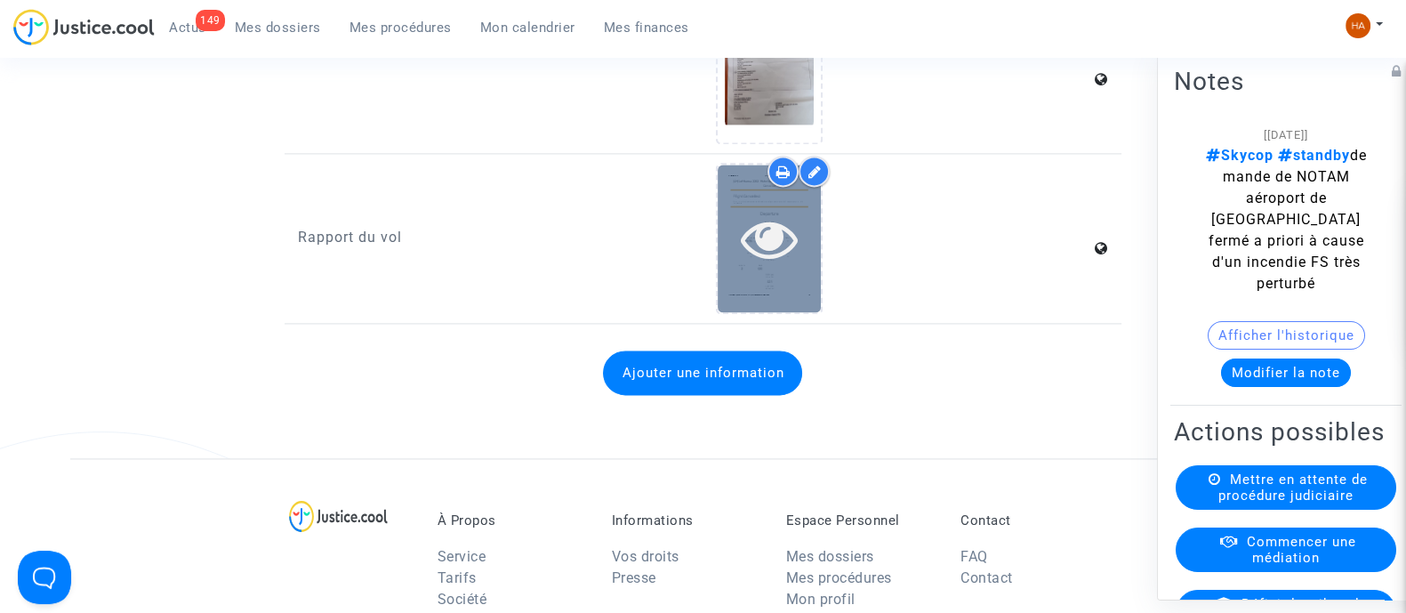
click at [749, 254] on icon at bounding box center [770, 238] width 58 height 57
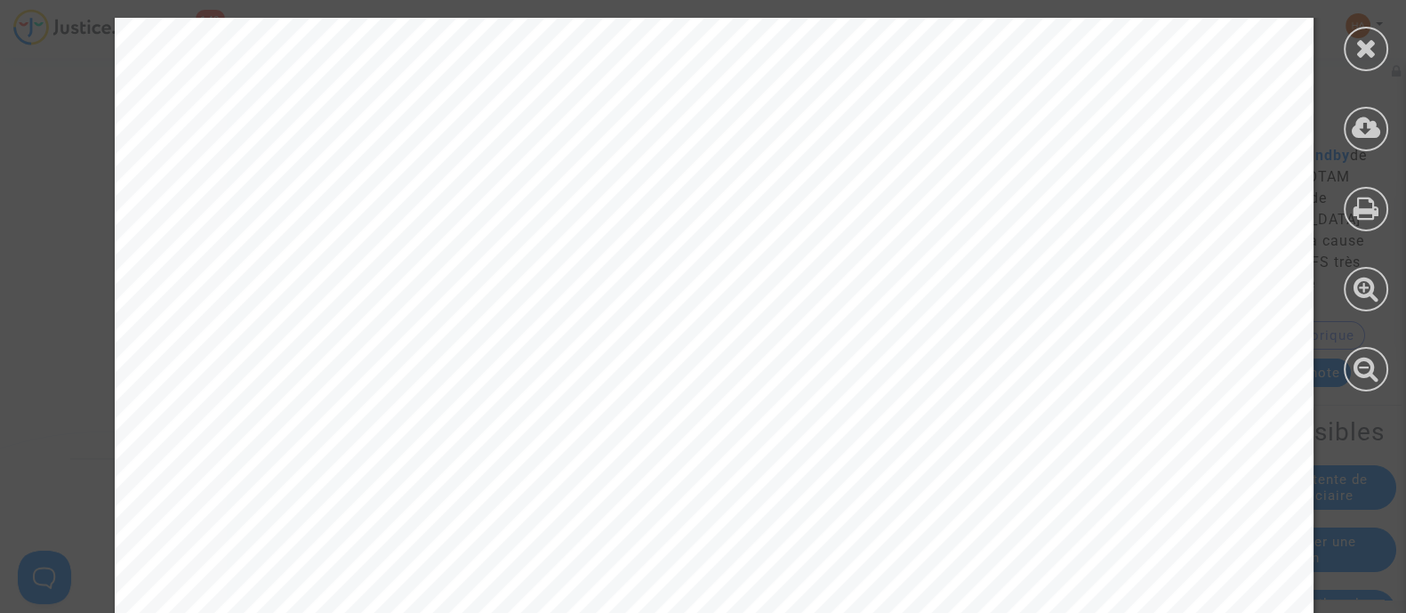
scroll to position [1851, 0]
click at [1363, 45] on icon at bounding box center [1367, 48] width 22 height 27
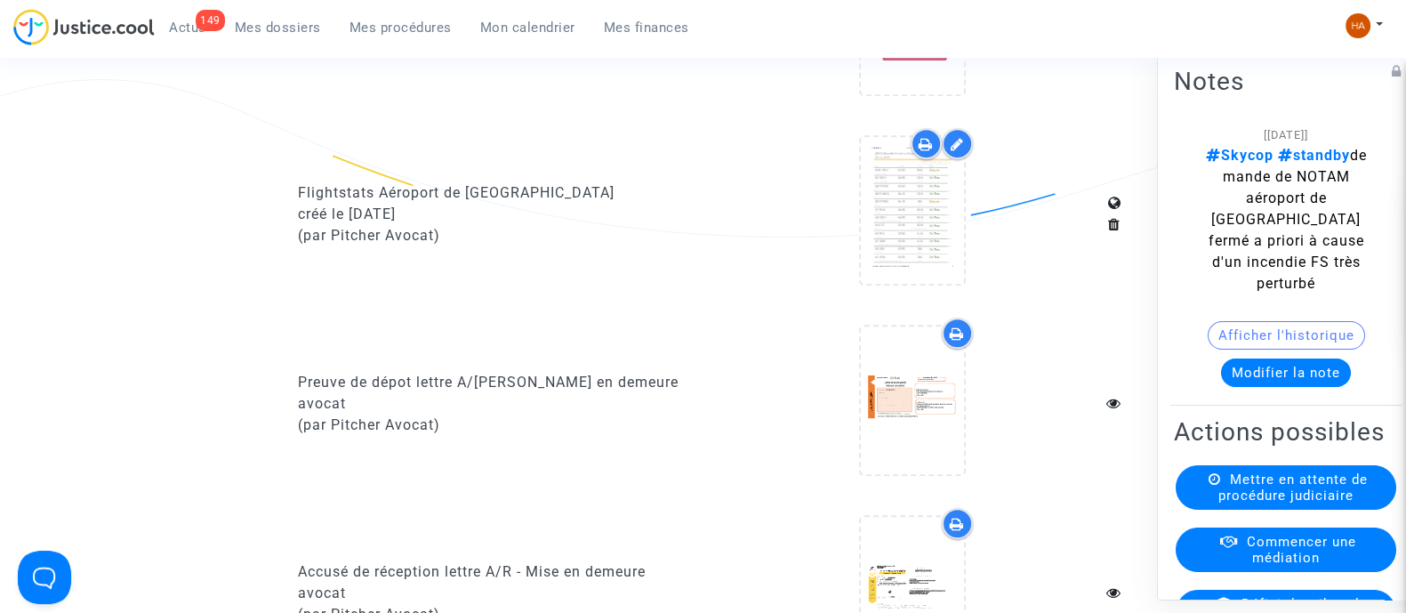
scroll to position [1158, 0]
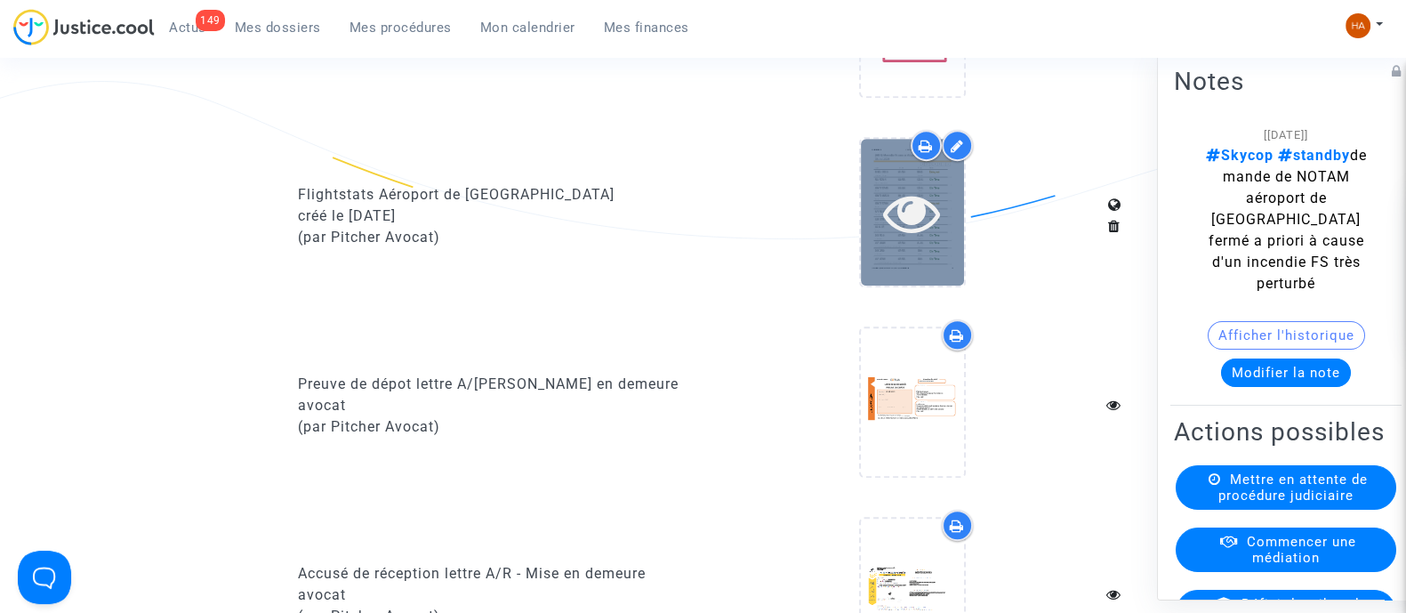
click at [930, 230] on icon at bounding box center [912, 212] width 58 height 57
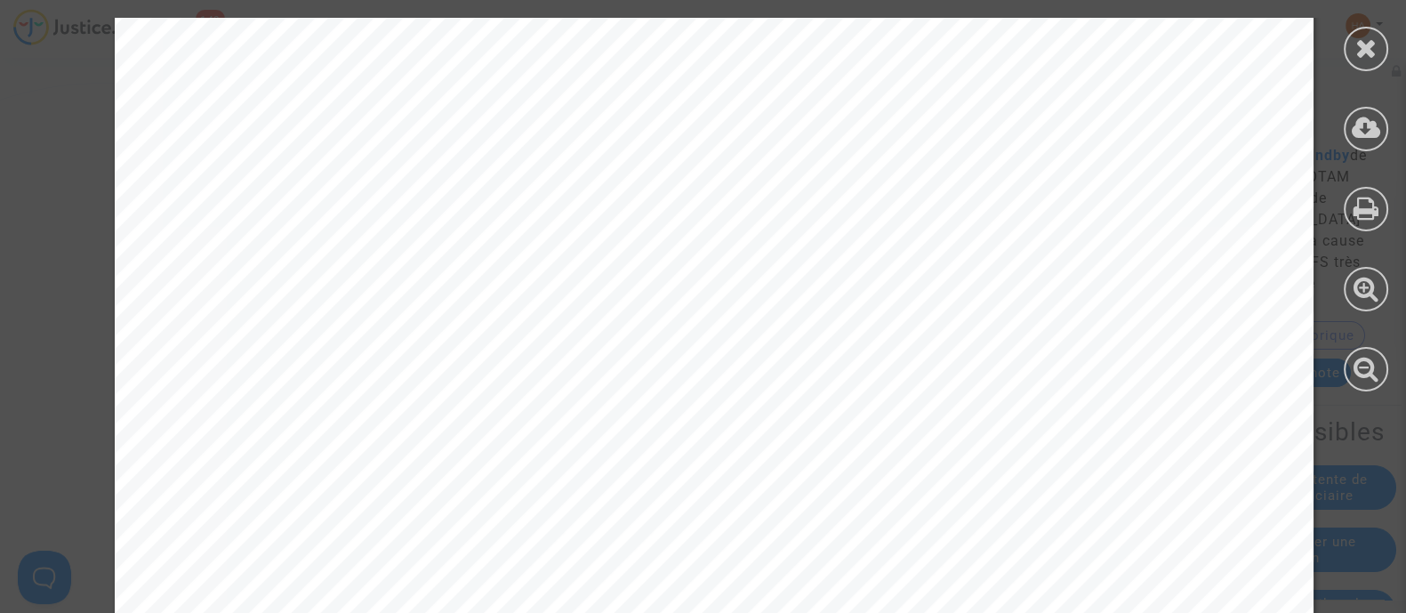
scroll to position [11313, 0]
click at [1375, 66] on div at bounding box center [1366, 49] width 44 height 44
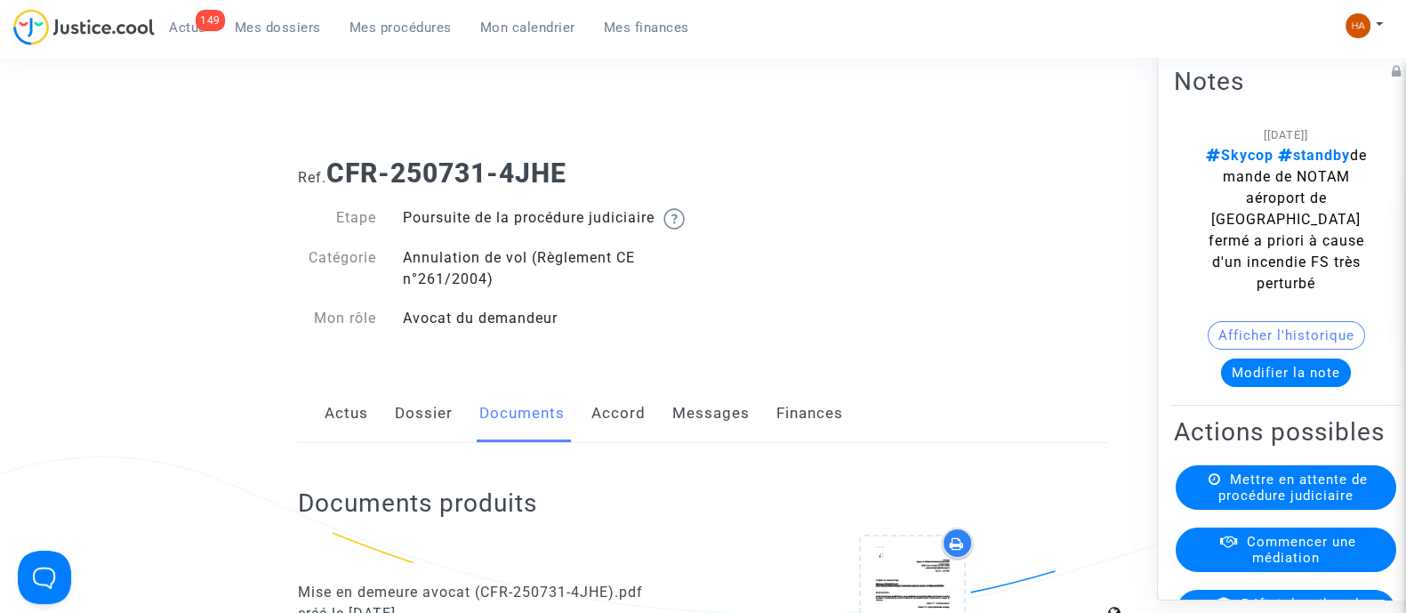
scroll to position [0, 0]
click at [701, 439] on link "Messages" at bounding box center [711, 414] width 77 height 59
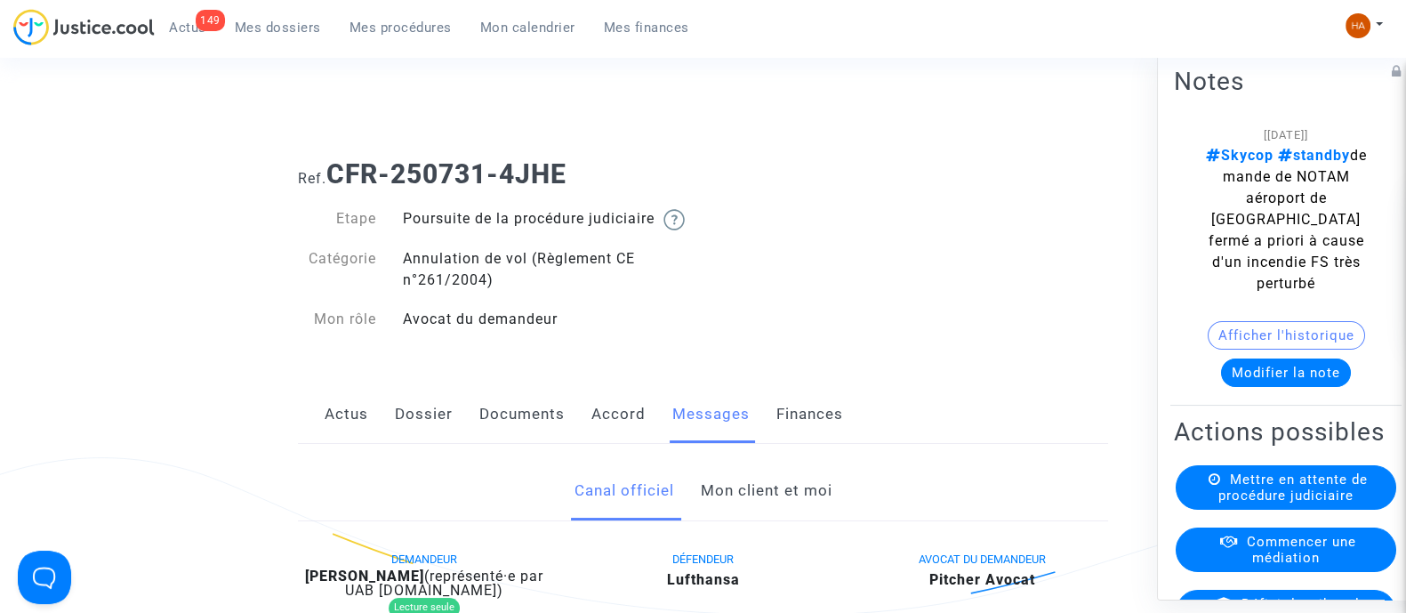
click at [411, 438] on link "Dossier" at bounding box center [424, 414] width 58 height 59
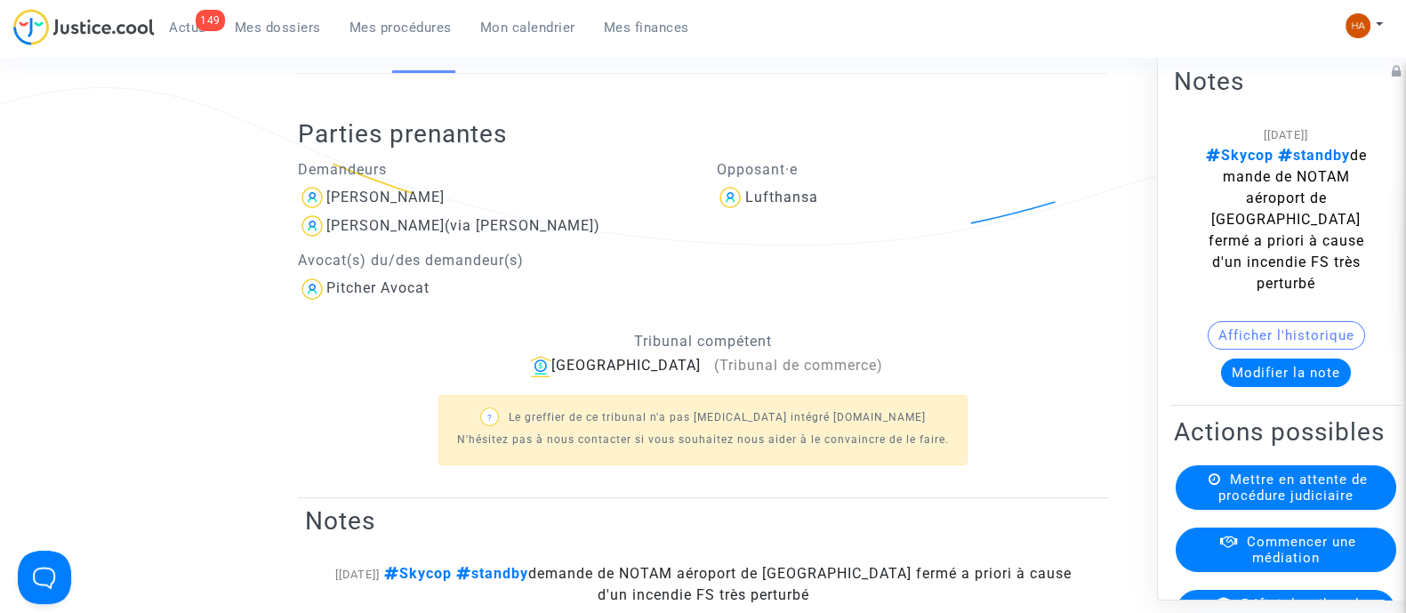
scroll to position [359, 0]
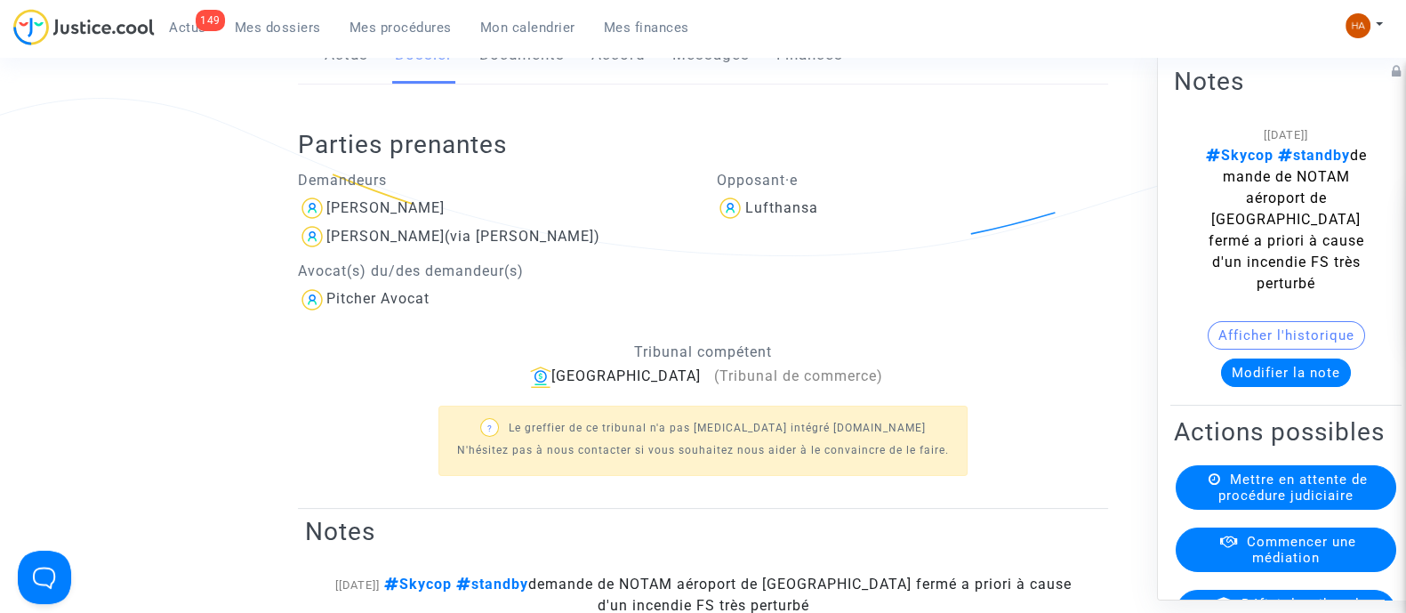
click at [506, 84] on link "Documents" at bounding box center [521, 55] width 85 height 59
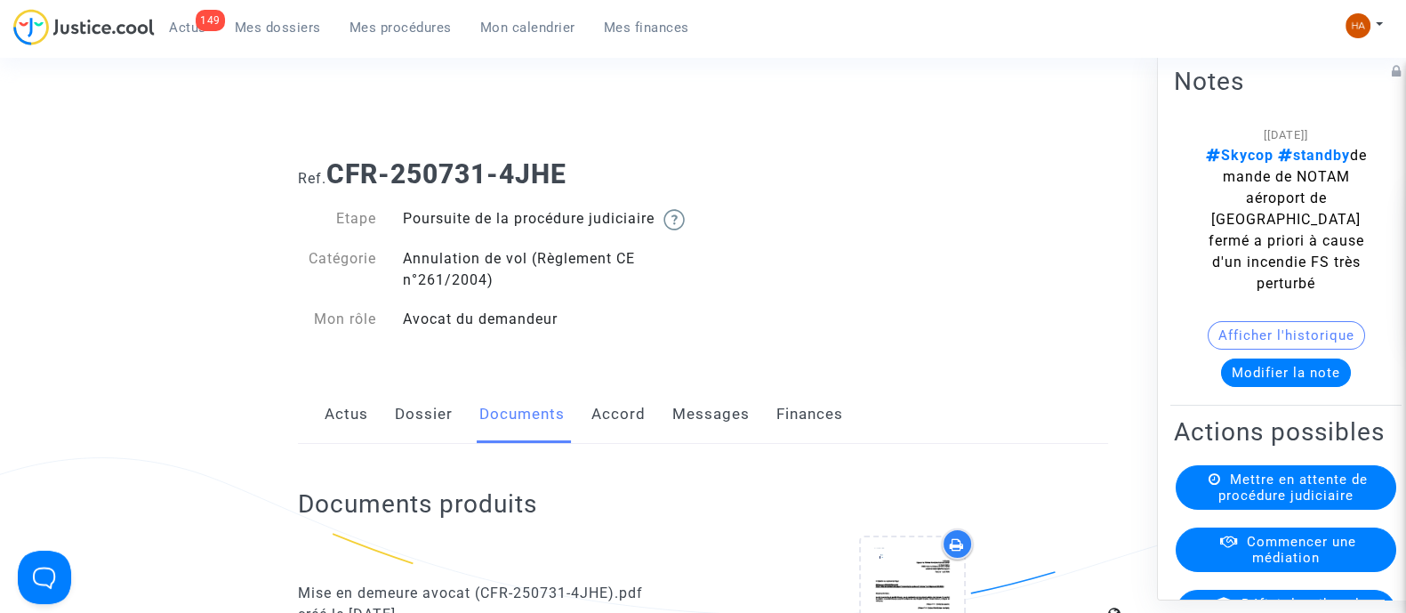
drag, startPoint x: 588, startPoint y: 167, endPoint x: 331, endPoint y: 165, distance: 257.1
click at [331, 165] on h1 "Ref. CFR-250731-4JHE" at bounding box center [703, 174] width 810 height 32
copy b "CFR-250731-4JHE"
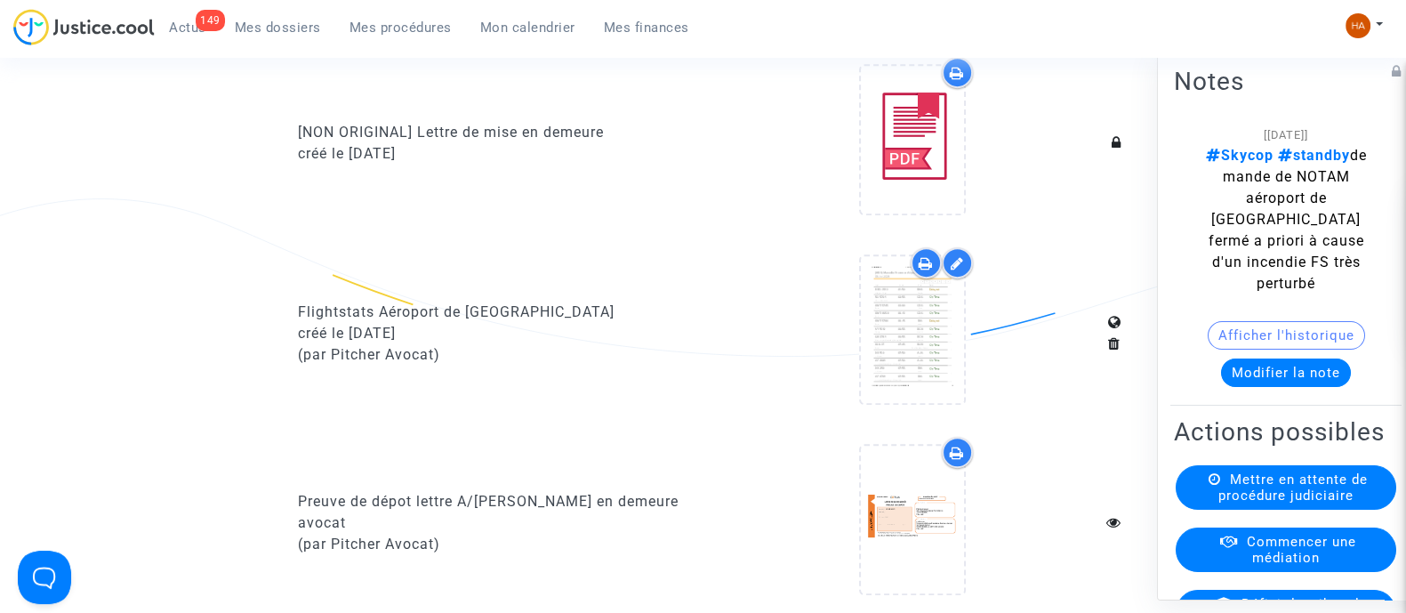
scroll to position [1044, 0]
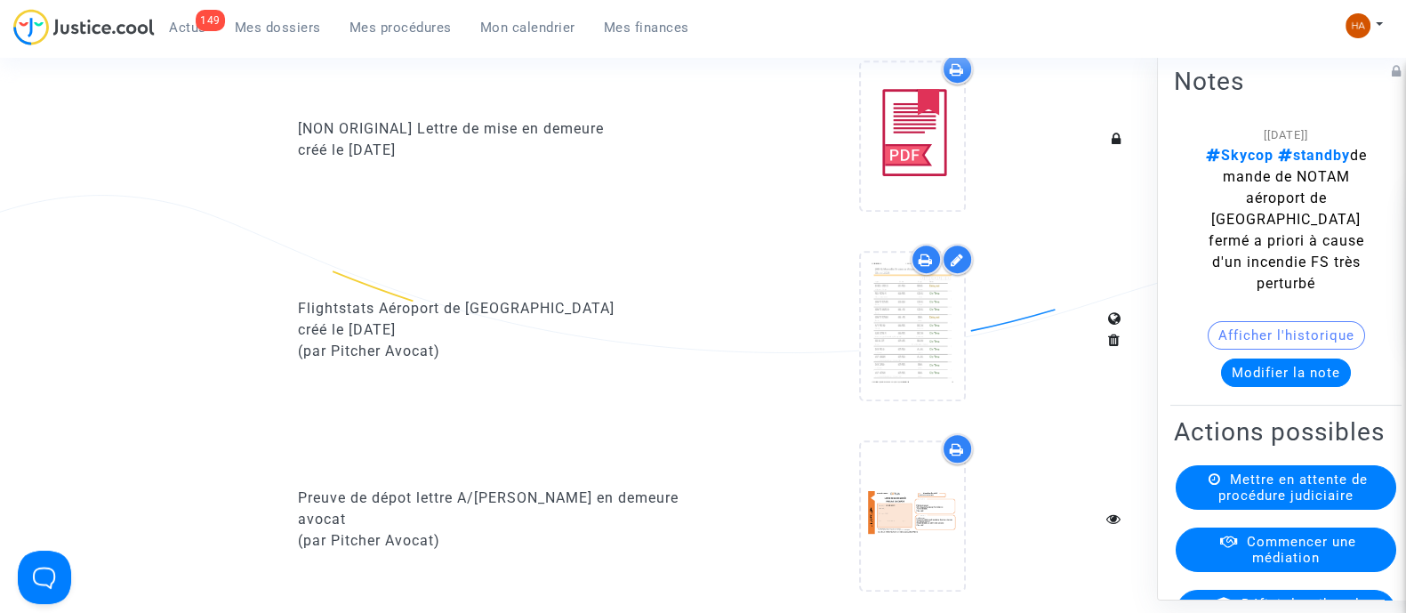
click at [922, 267] on icon at bounding box center [926, 260] width 14 height 14
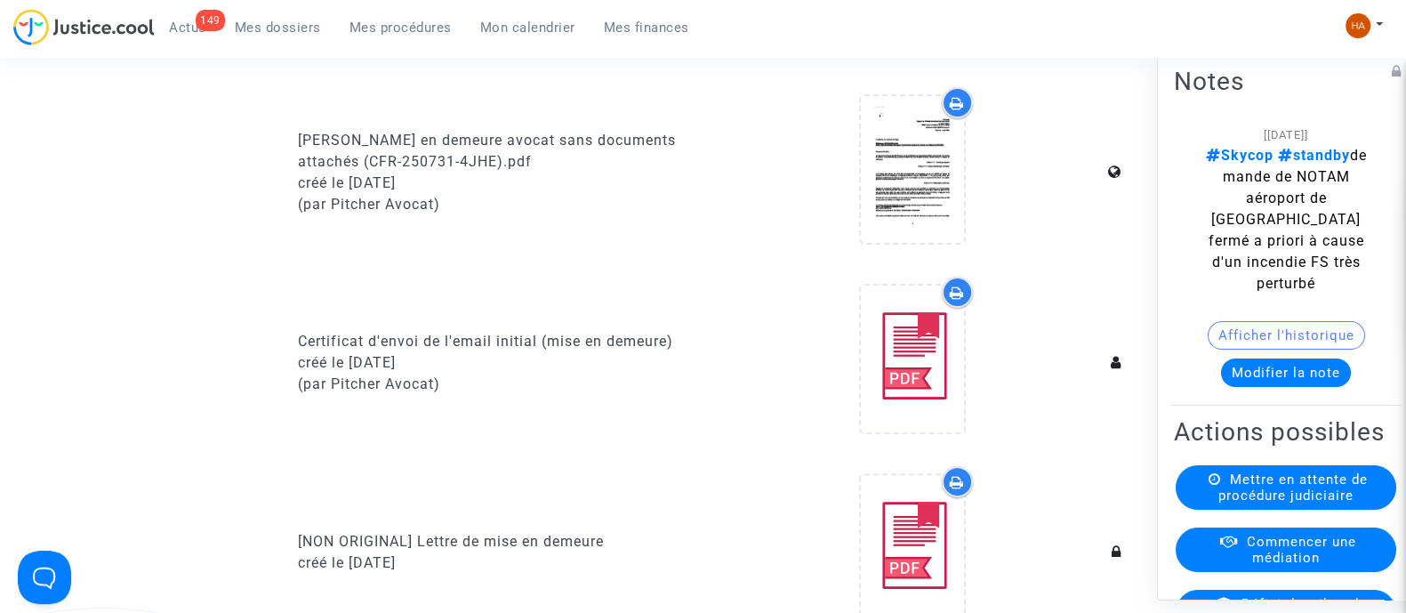
scroll to position [0, 0]
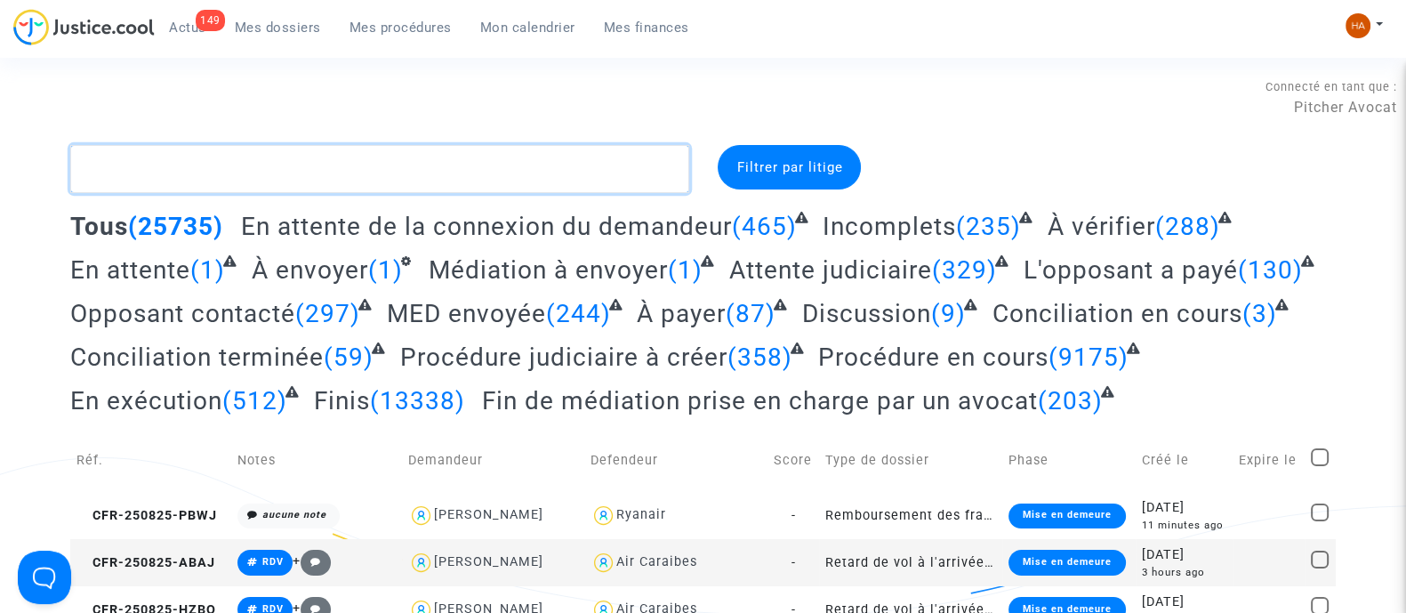
click at [234, 162] on textarea at bounding box center [379, 169] width 619 height 48
paste textarea "CFR-250725-BVBZ"
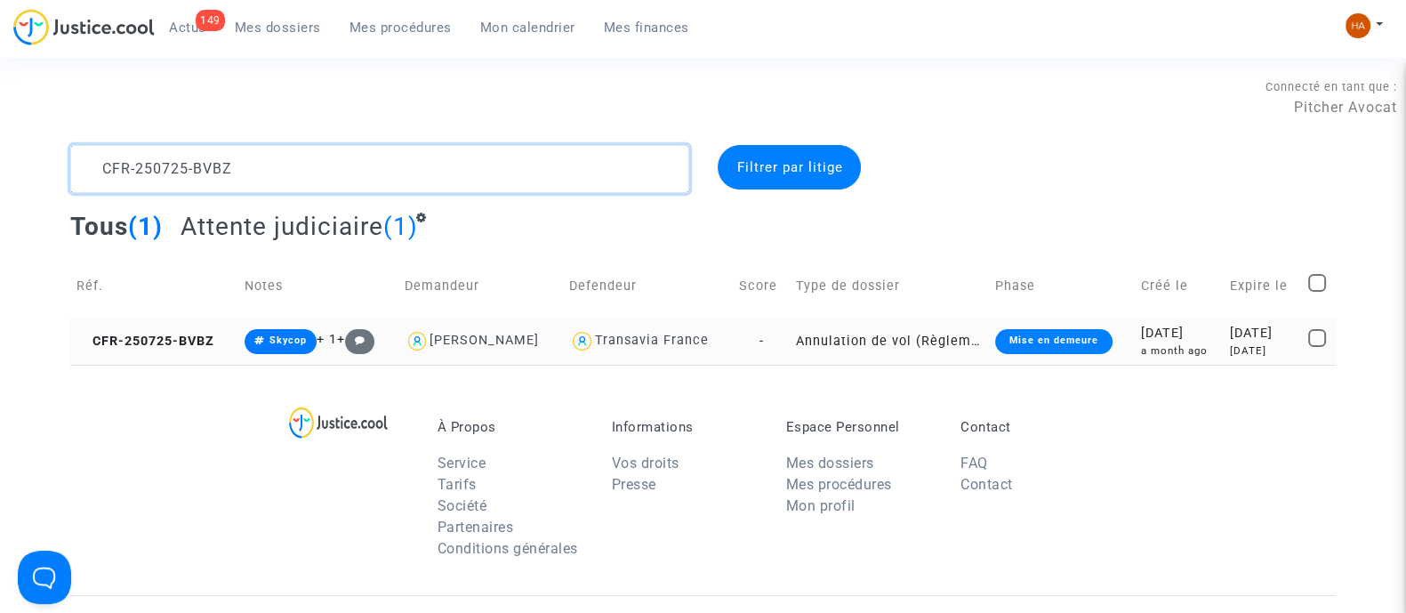
type textarea "CFR-250725-BVBZ"
click at [790, 337] on td "Annulation de vol (Règlement CE n°261/2004)" at bounding box center [889, 341] width 199 height 47
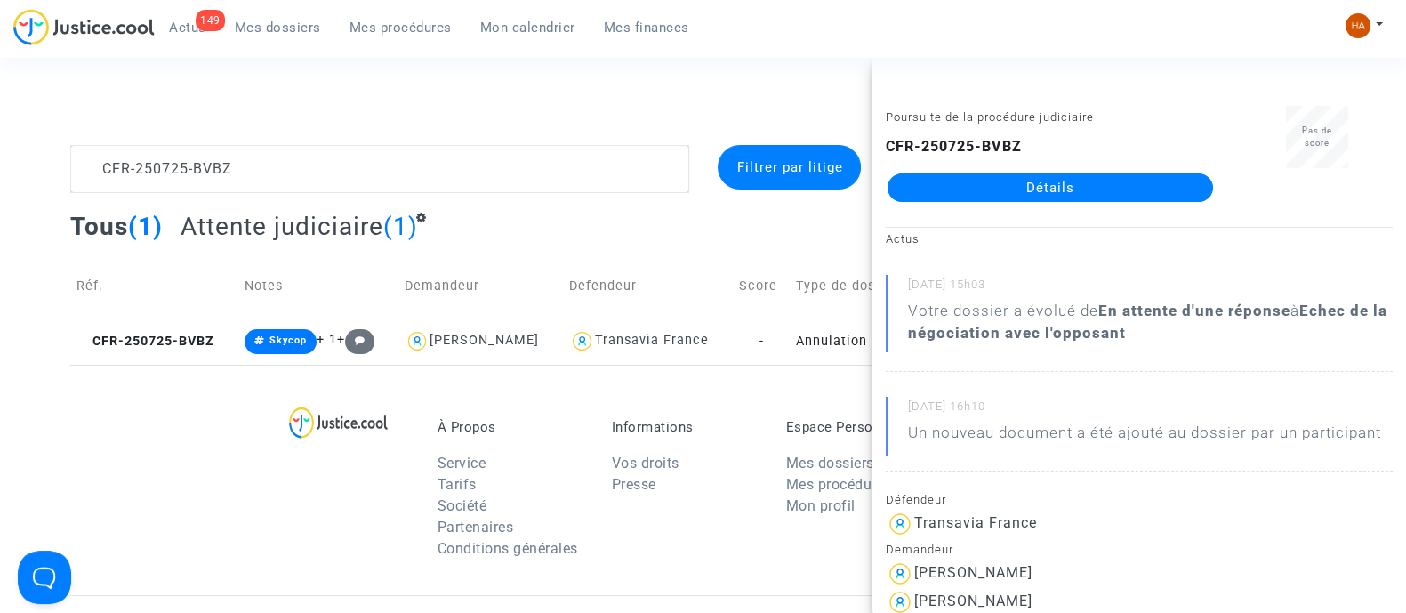
click at [1011, 183] on link "Détails" at bounding box center [1051, 187] width 326 height 28
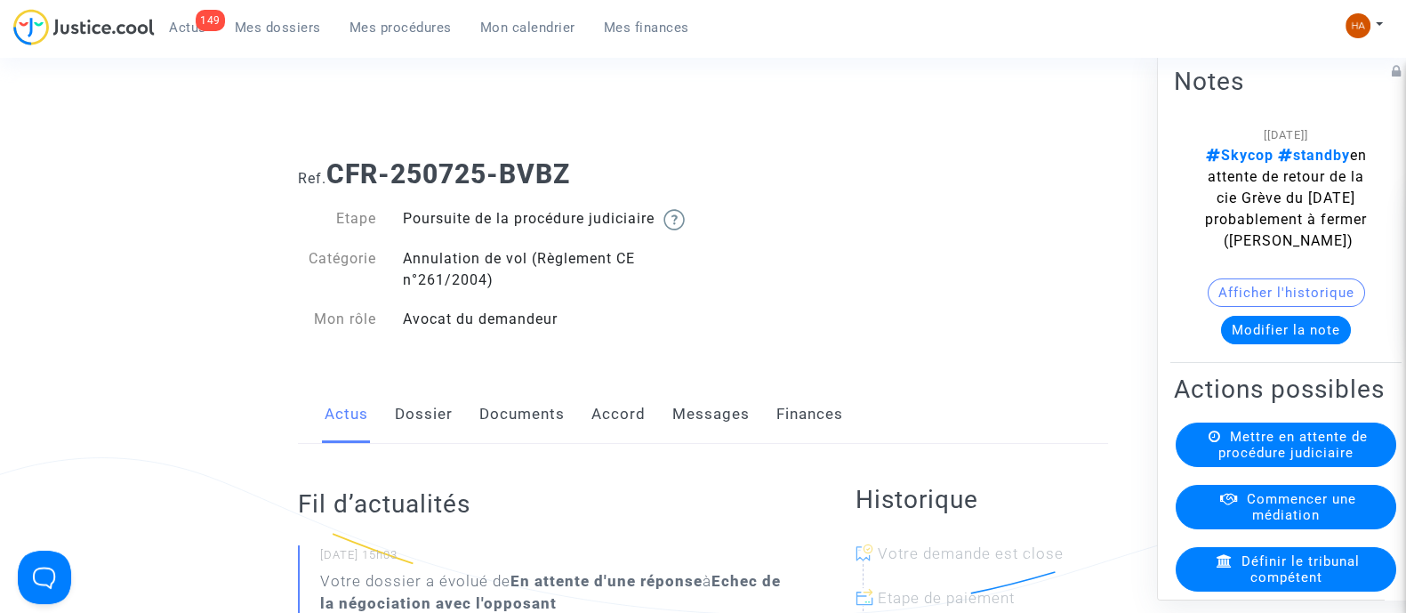
click at [528, 439] on link "Documents" at bounding box center [521, 414] width 85 height 59
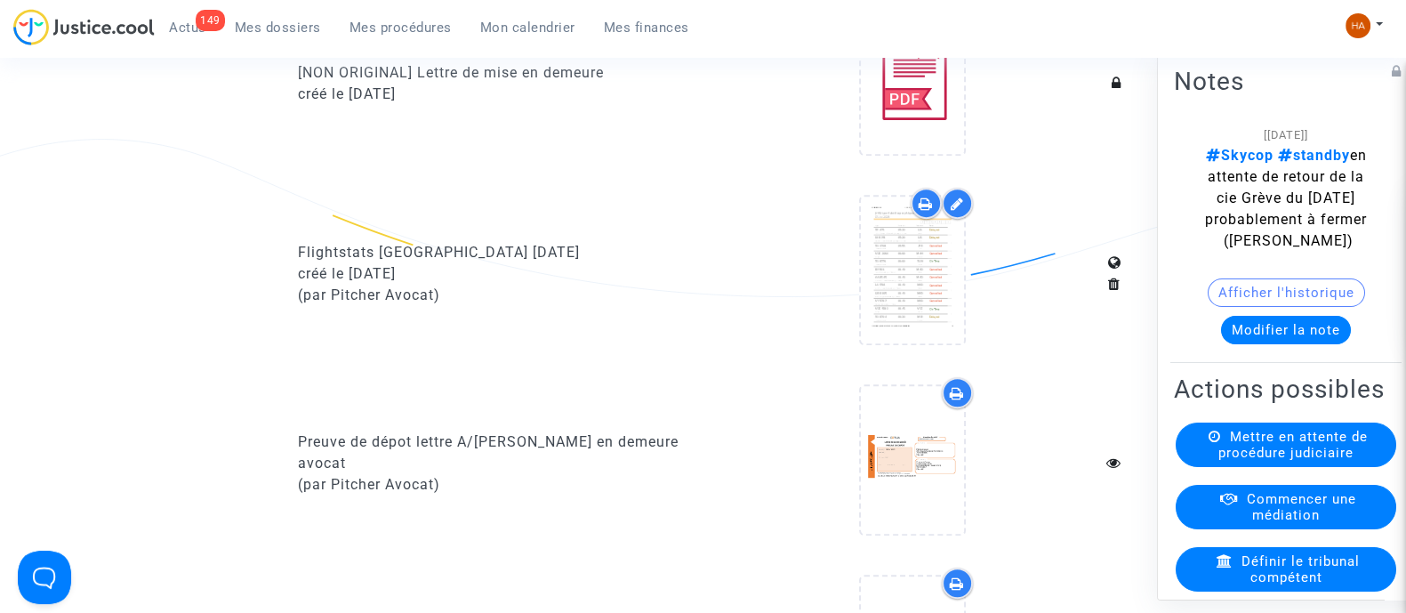
scroll to position [1112, 0]
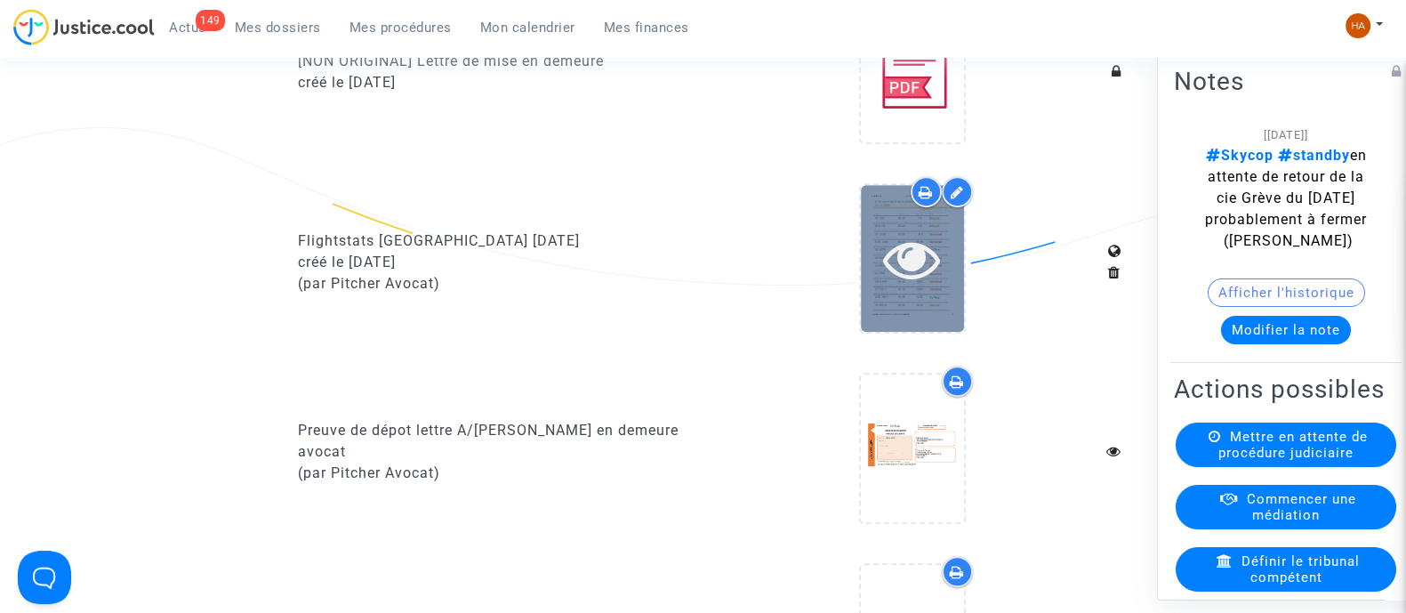
click at [960, 283] on div at bounding box center [912, 258] width 103 height 57
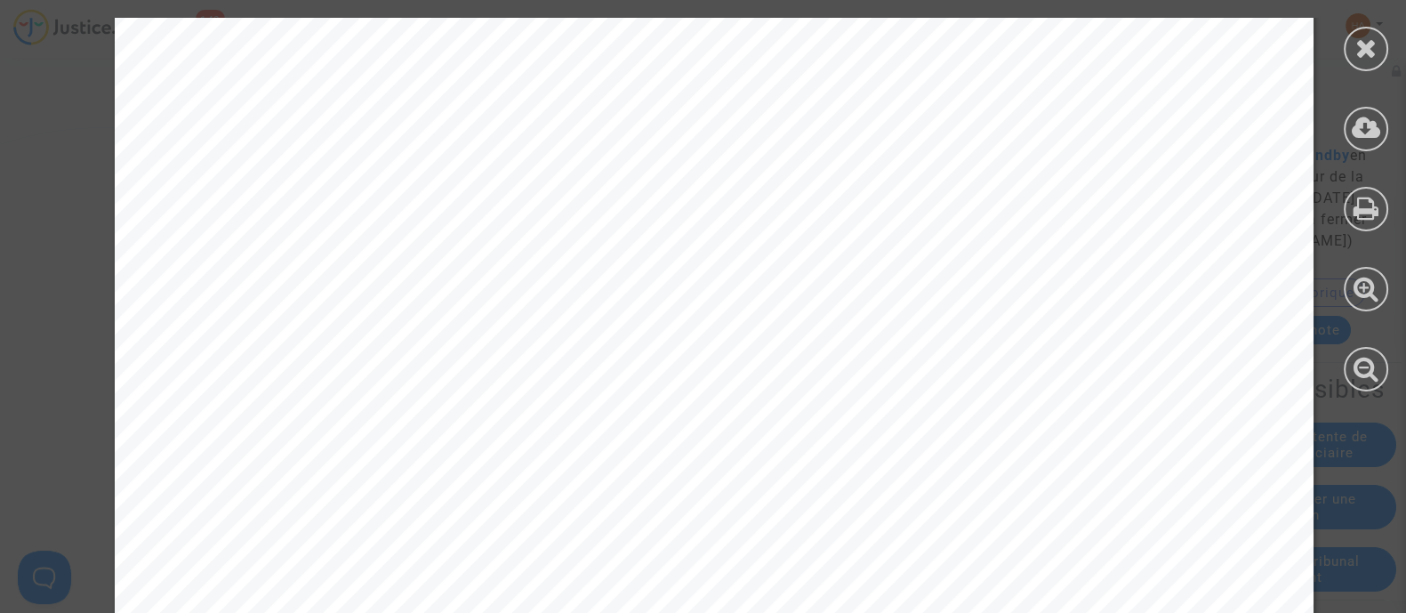
scroll to position [9340, 0]
click at [1368, 49] on icon at bounding box center [1367, 48] width 22 height 27
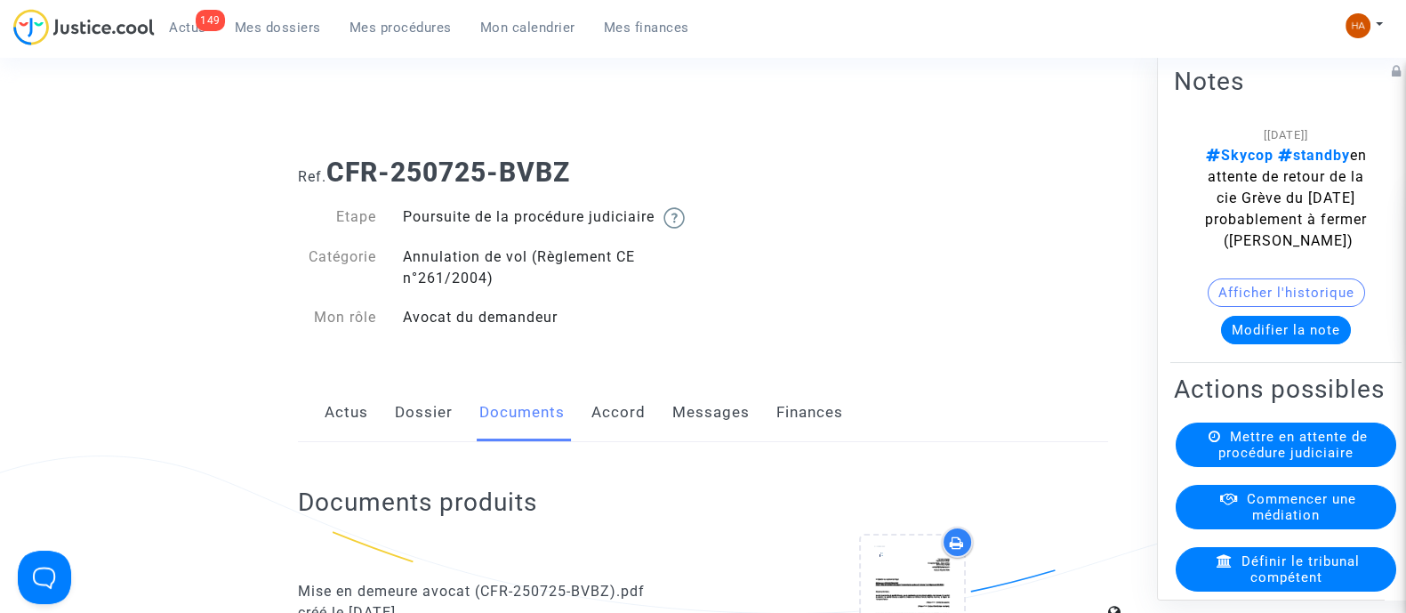
scroll to position [0, 0]
drag, startPoint x: 600, startPoint y: 170, endPoint x: 338, endPoint y: 187, distance: 263.0
click at [338, 187] on h1 "Ref. CFR-250725-BVBZ" at bounding box center [703, 174] width 810 height 32
copy b "CFR-250725-BVBZ"
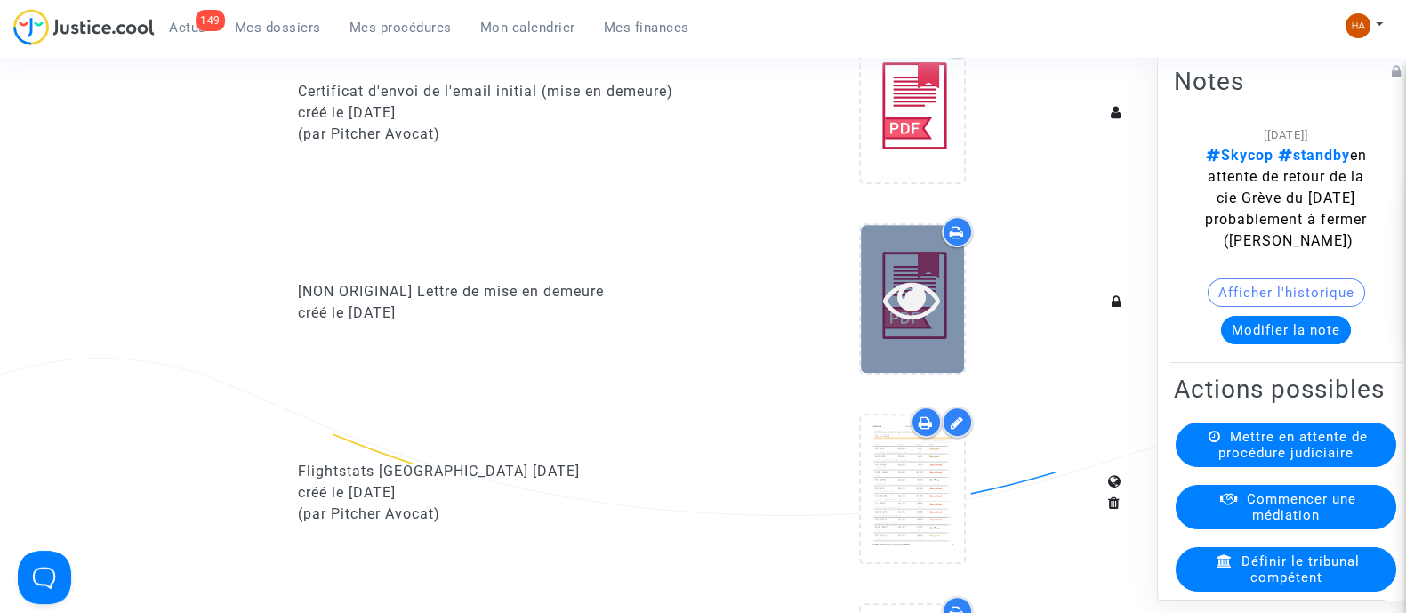
scroll to position [1001, 0]
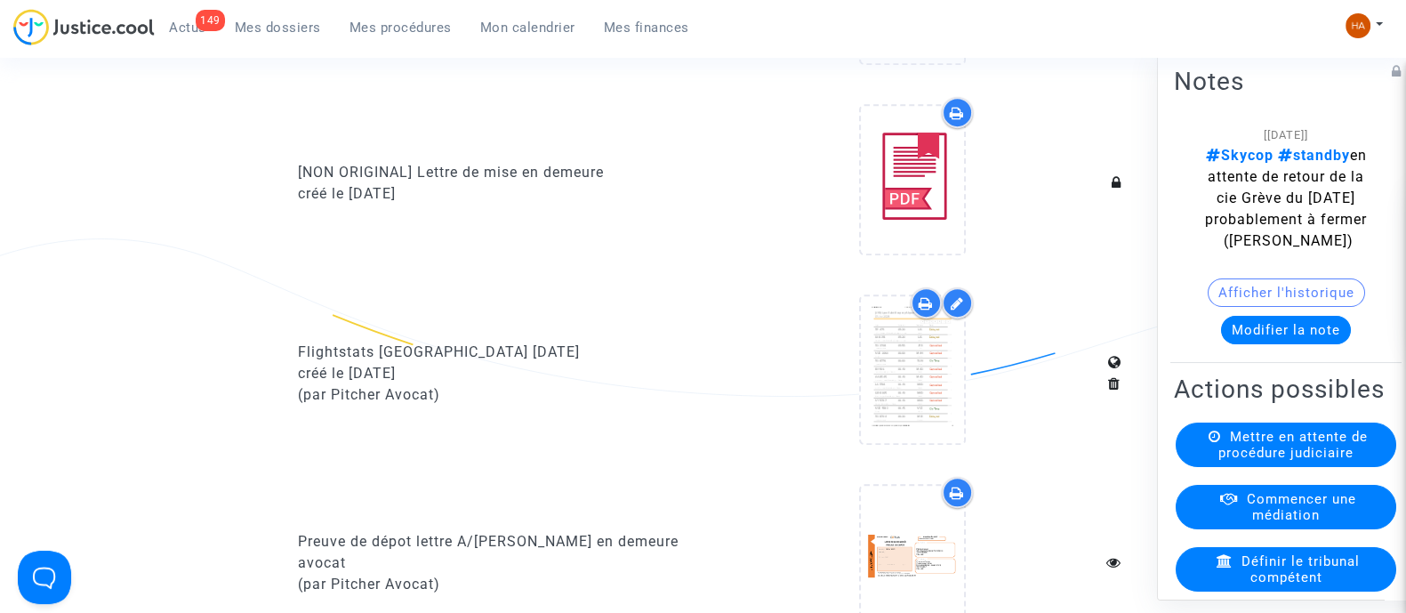
click at [921, 310] on icon at bounding box center [926, 303] width 14 height 14
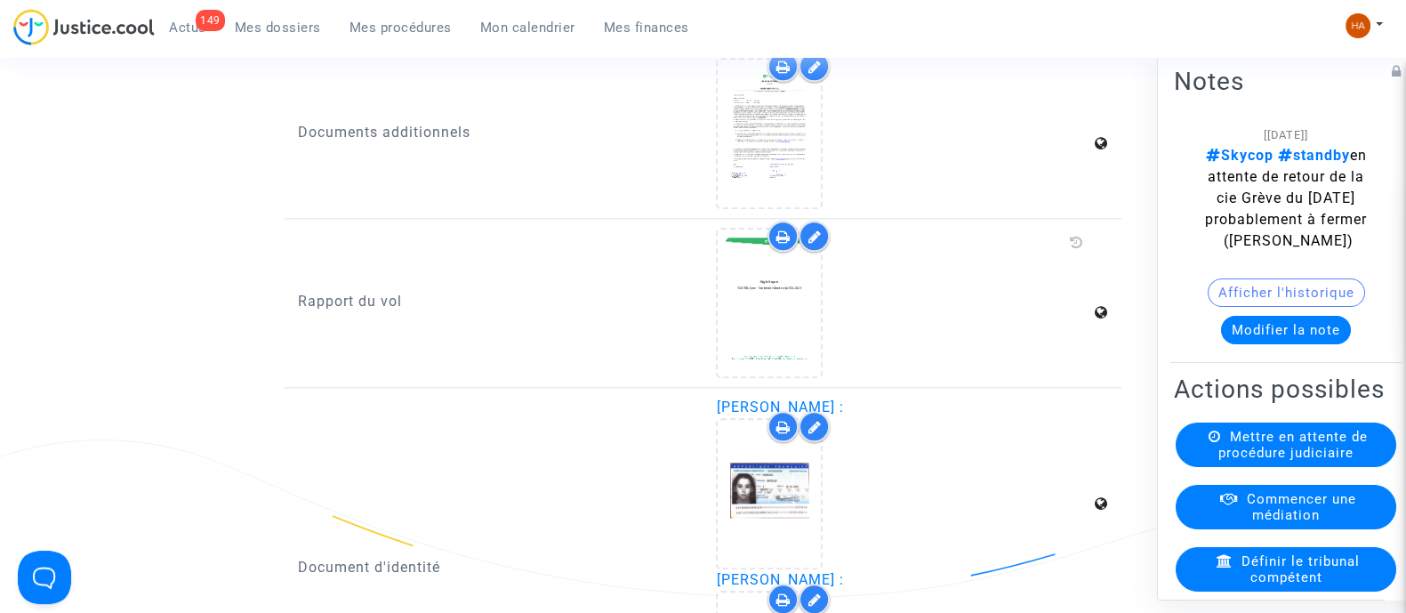
scroll to position [2335, 0]
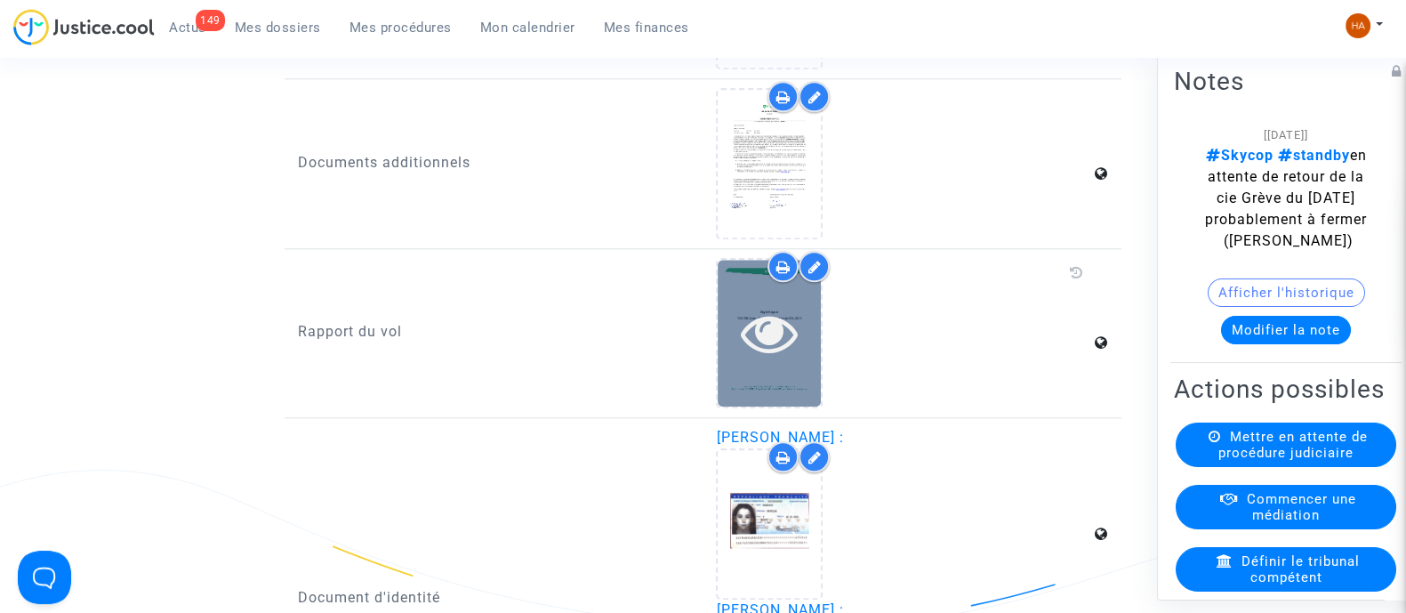
click at [793, 361] on icon at bounding box center [770, 332] width 58 height 57
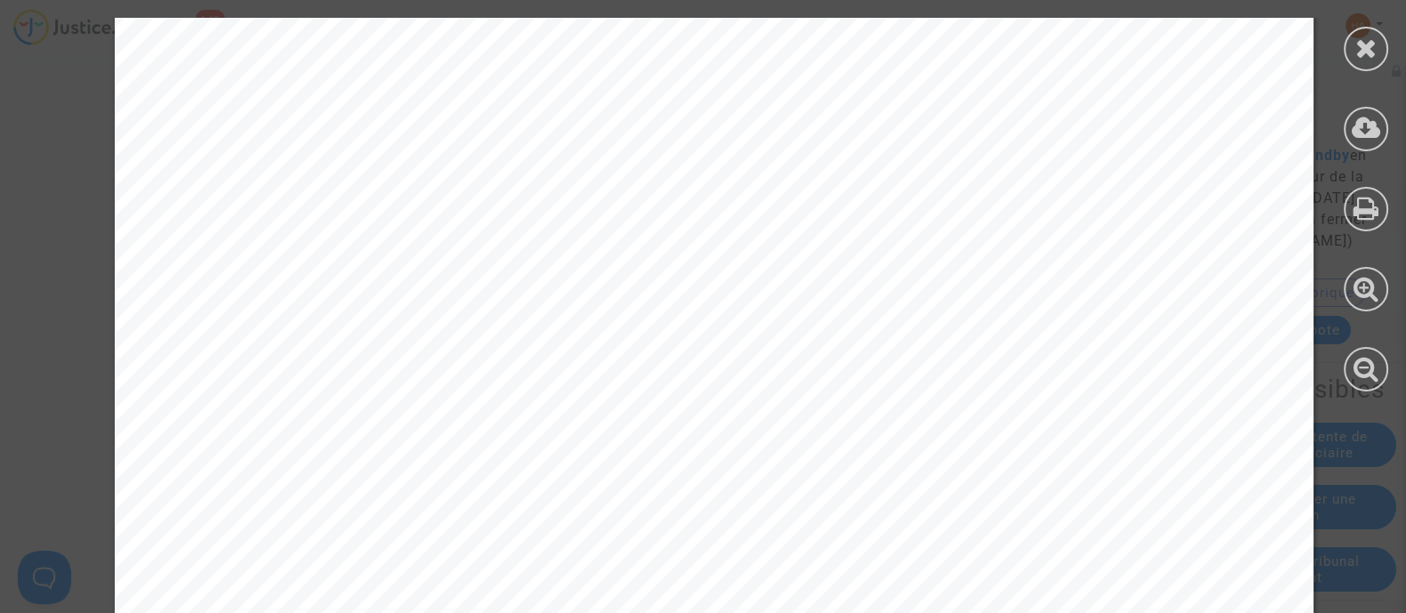
scroll to position [19473, 0]
click at [1370, 46] on icon at bounding box center [1367, 48] width 22 height 27
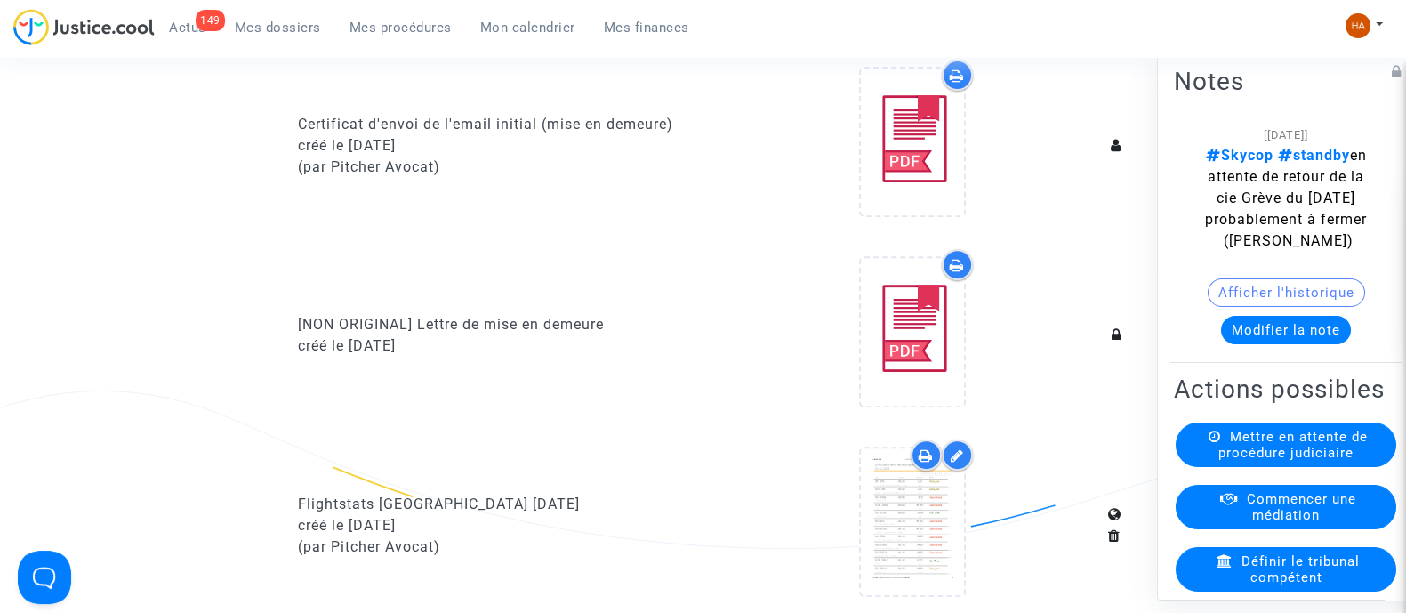
scroll to position [855, 0]
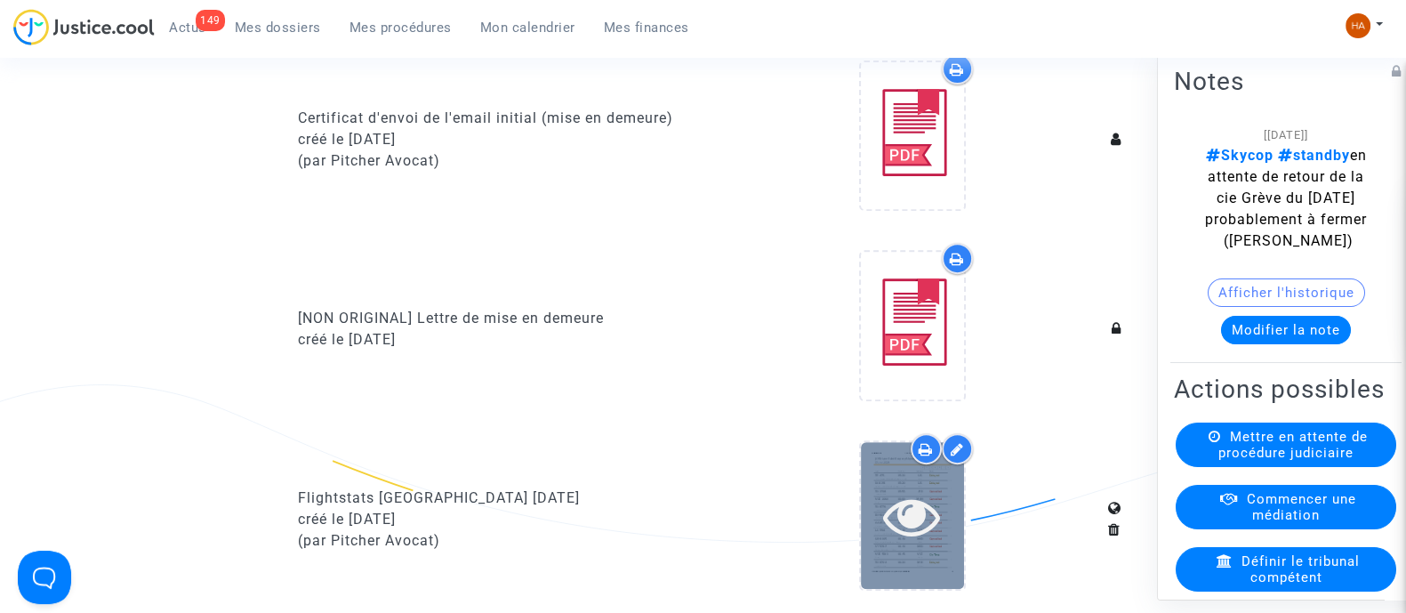
click at [942, 514] on div at bounding box center [912, 515] width 103 height 57
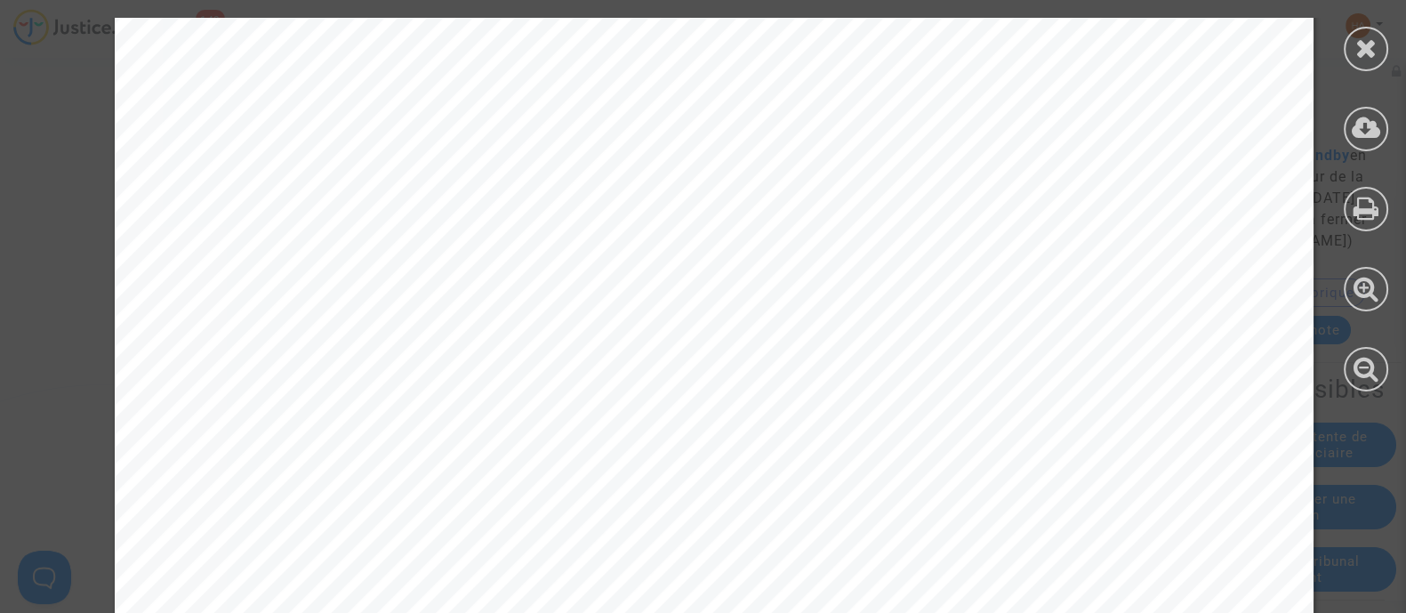
scroll to position [0, 0]
click at [1361, 49] on icon at bounding box center [1367, 48] width 22 height 27
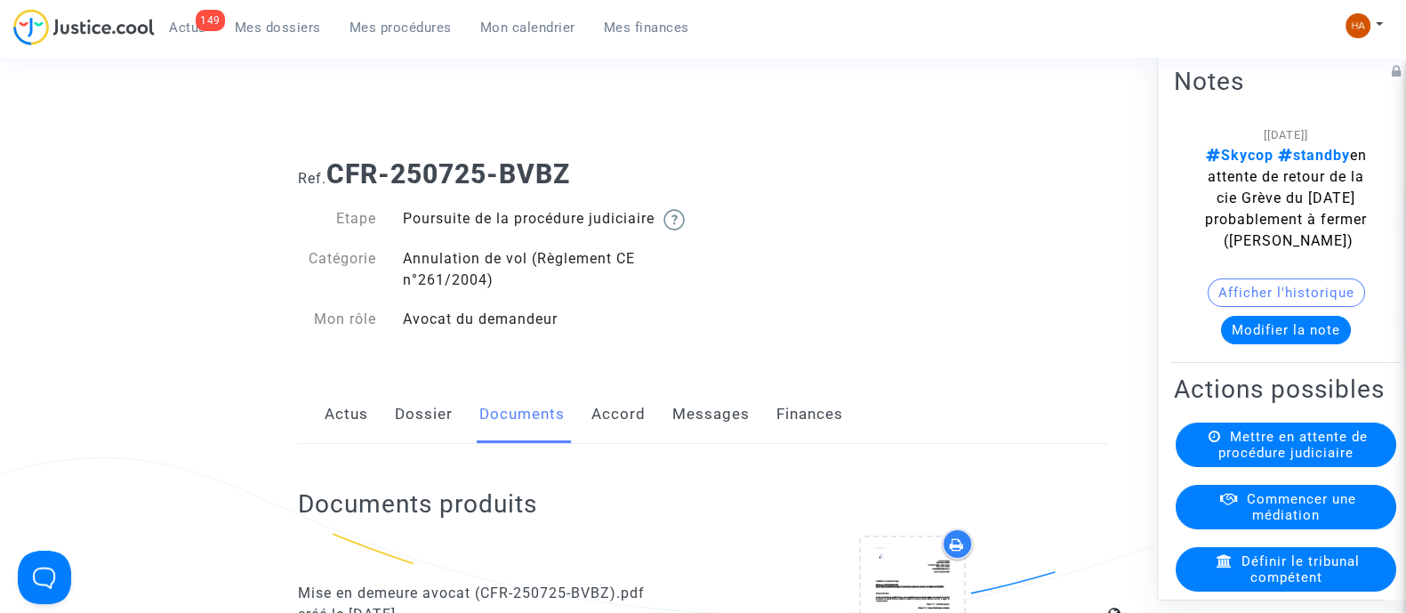
drag, startPoint x: 621, startPoint y: 184, endPoint x: 334, endPoint y: 177, distance: 287.4
click at [334, 177] on h1 "Ref. CFR-250725-BVBZ" at bounding box center [703, 174] width 810 height 32
copy b "CFR-250725-BVBZ"
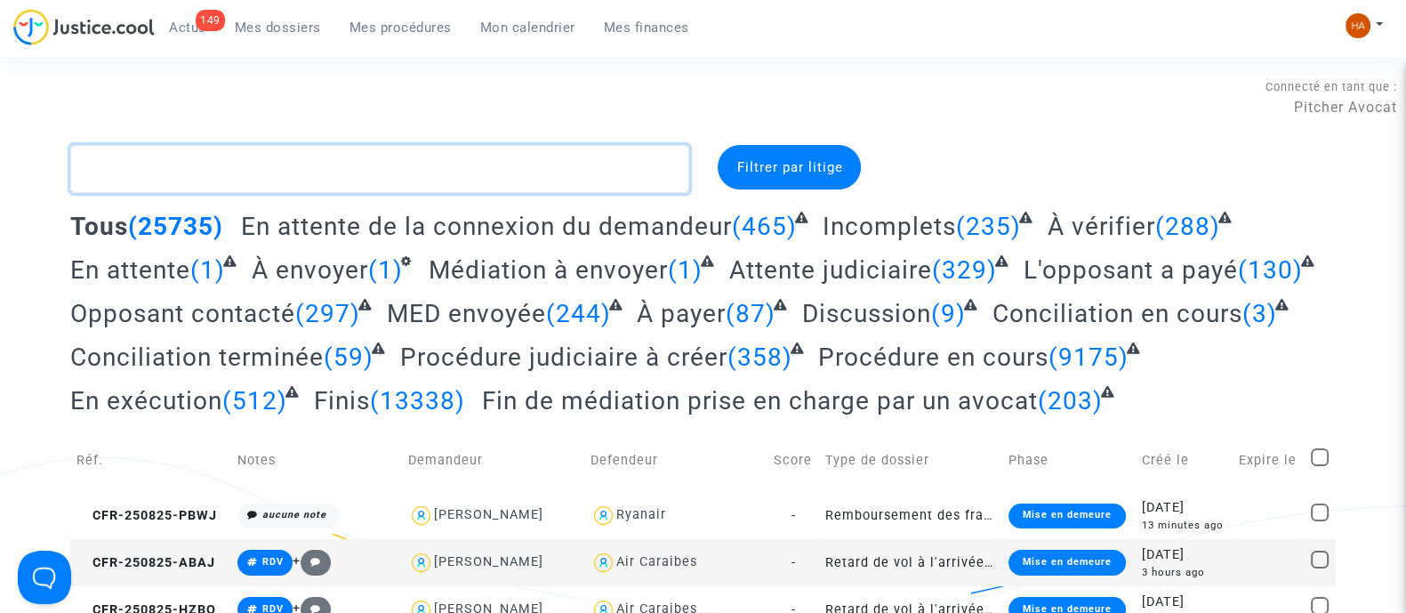
click at [428, 175] on textarea at bounding box center [379, 169] width 619 height 48
paste textarea "CFR-250725-BHWV"
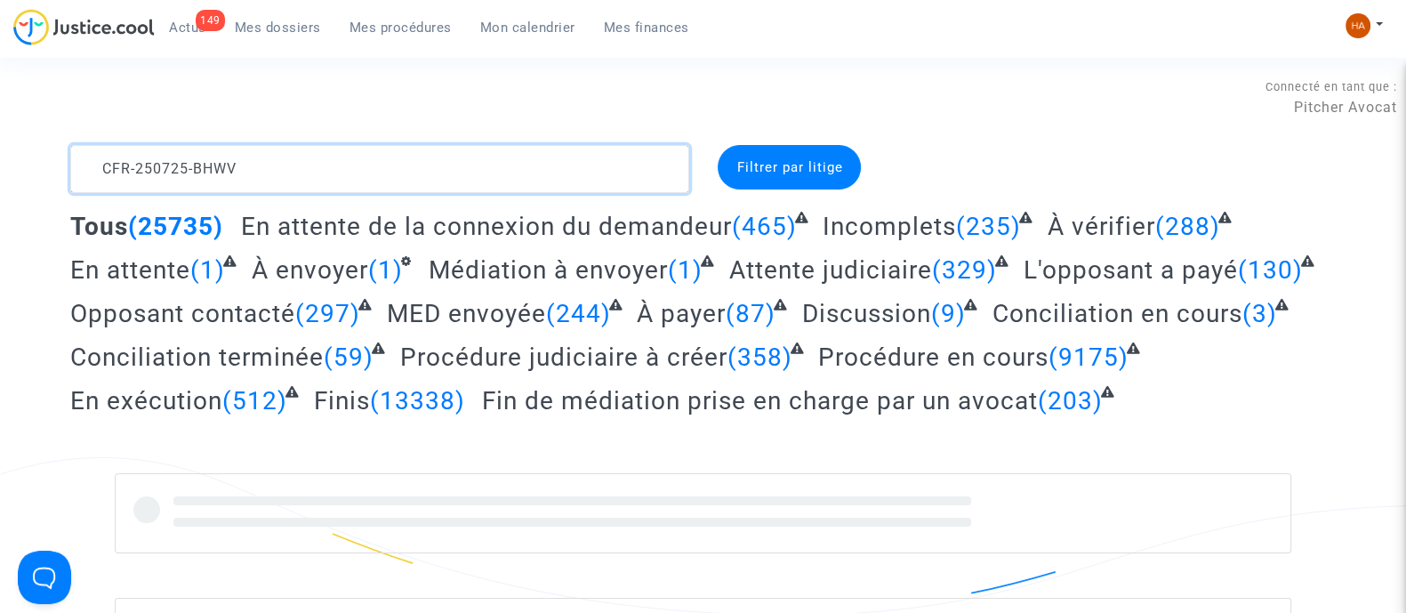
type textarea "CFR-250725-BHWV"
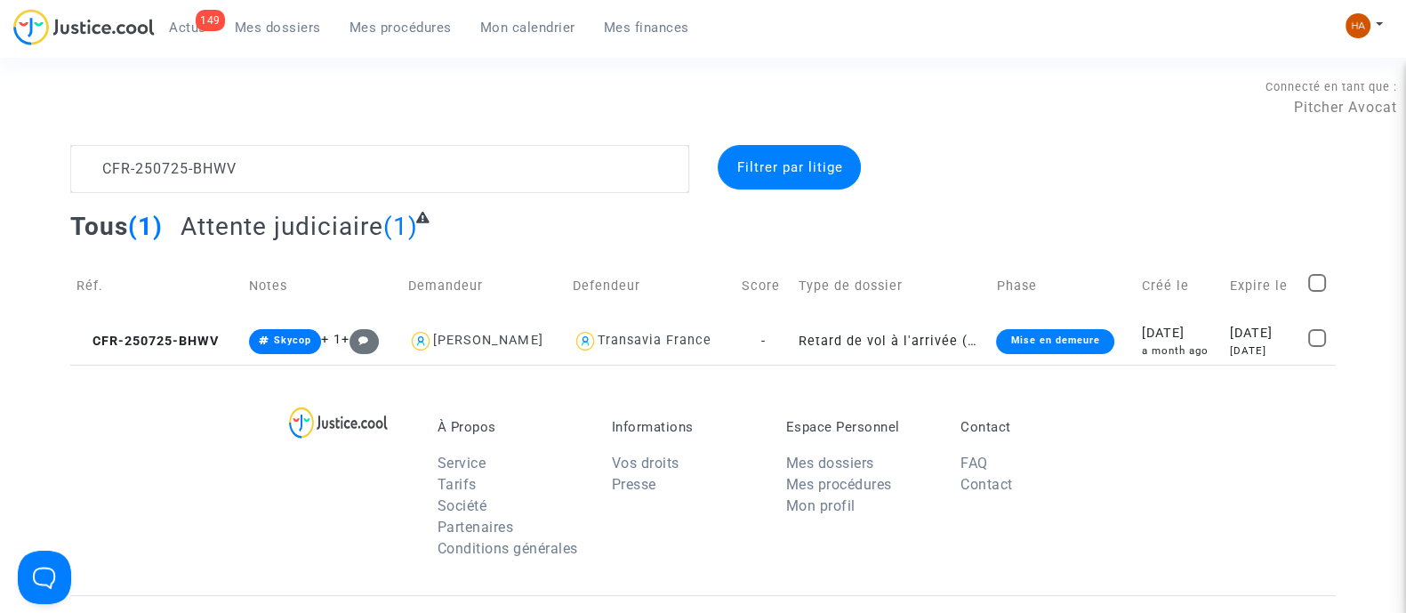
drag, startPoint x: 777, startPoint y: 343, endPoint x: 148, endPoint y: 493, distance: 647.3
click at [131, 499] on div "À Propos Service Tarifs Société Partenaires Conditions générales Informations V…" at bounding box center [703, 480] width 1266 height 230
click at [792, 345] on td "Retard de vol à l'arrivée (Règlement CE n°261/2004)" at bounding box center [891, 341] width 198 height 47
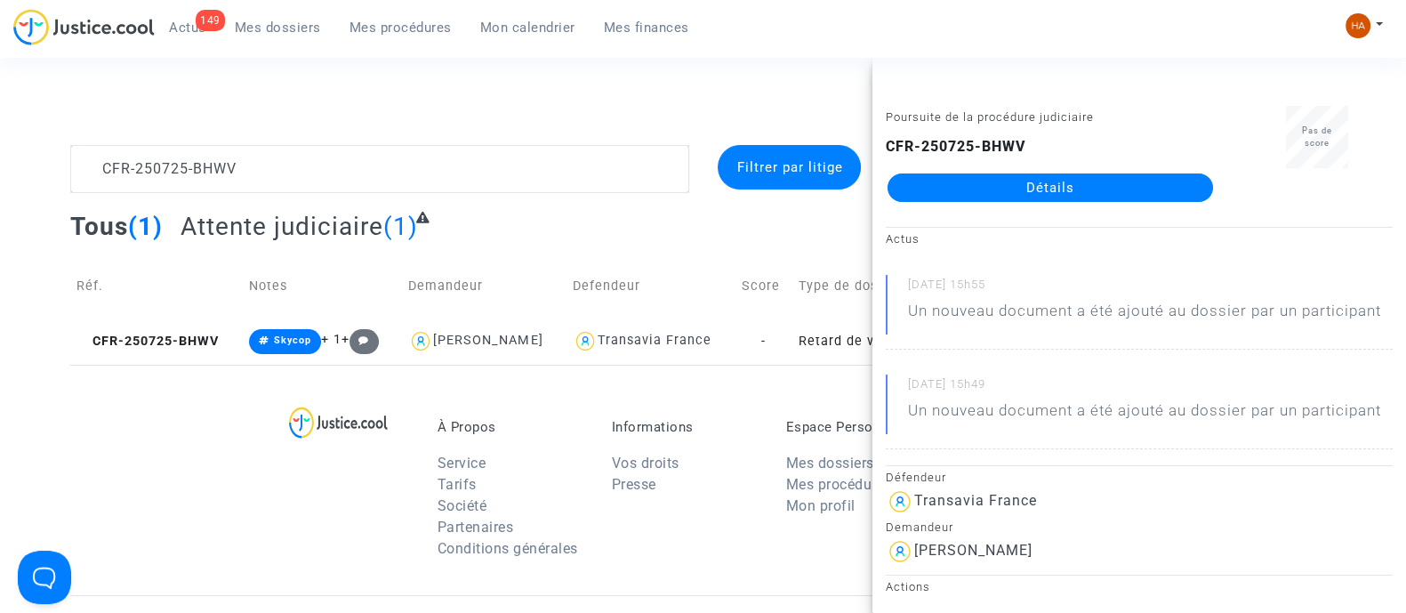
click at [1015, 188] on link "Détails" at bounding box center [1051, 187] width 326 height 28
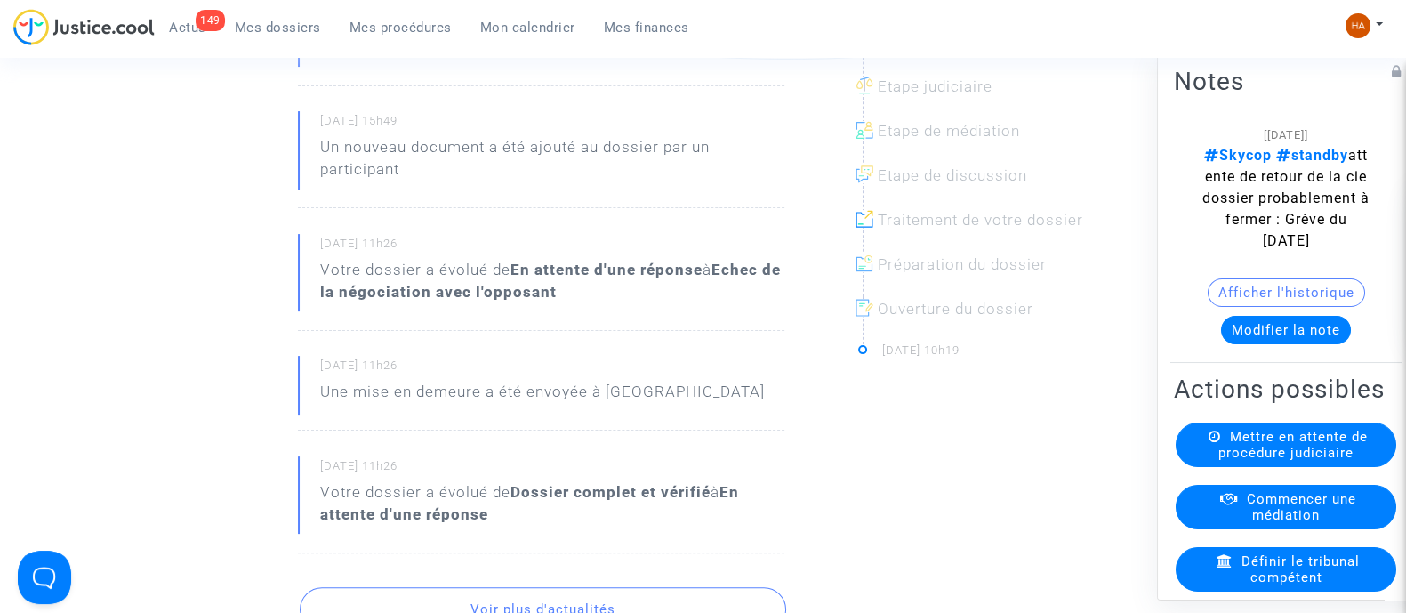
scroll to position [110, 0]
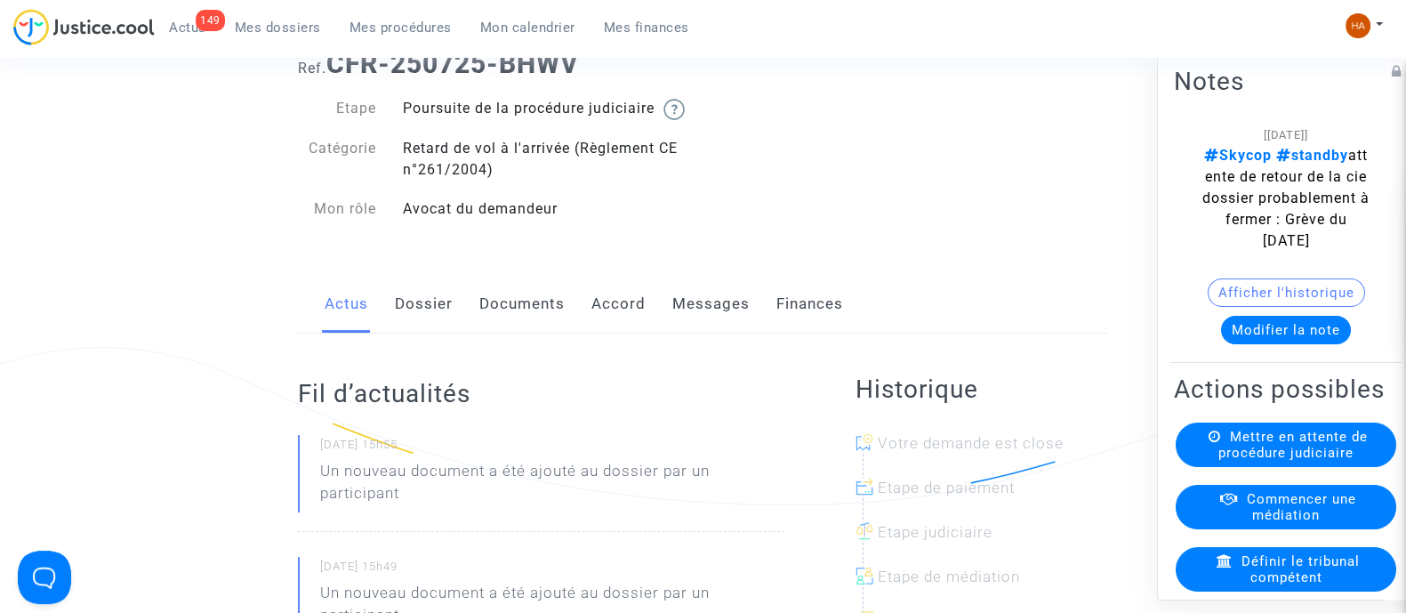
click at [431, 313] on link "Dossier" at bounding box center [424, 304] width 58 height 59
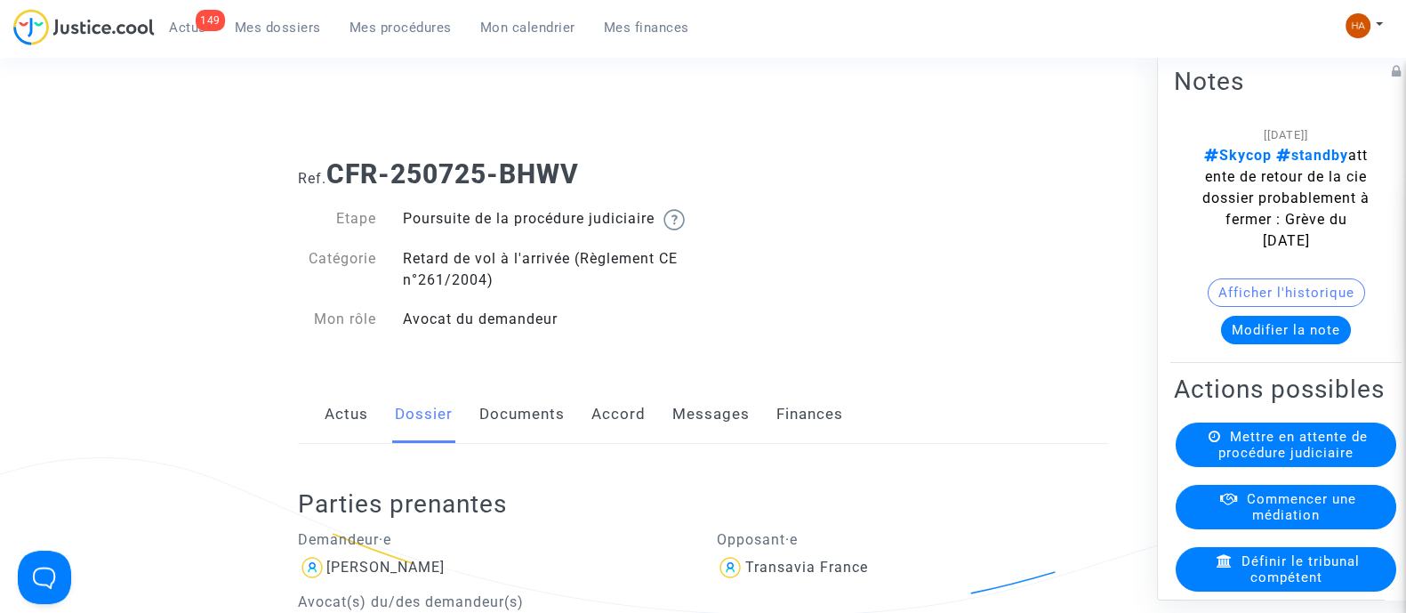
drag, startPoint x: 616, startPoint y: 177, endPoint x: 336, endPoint y: 185, distance: 279.4
click at [336, 185] on h1 "Ref. CFR-250725-BHWV" at bounding box center [703, 174] width 810 height 32
copy b "CFR-250725-BHWV"
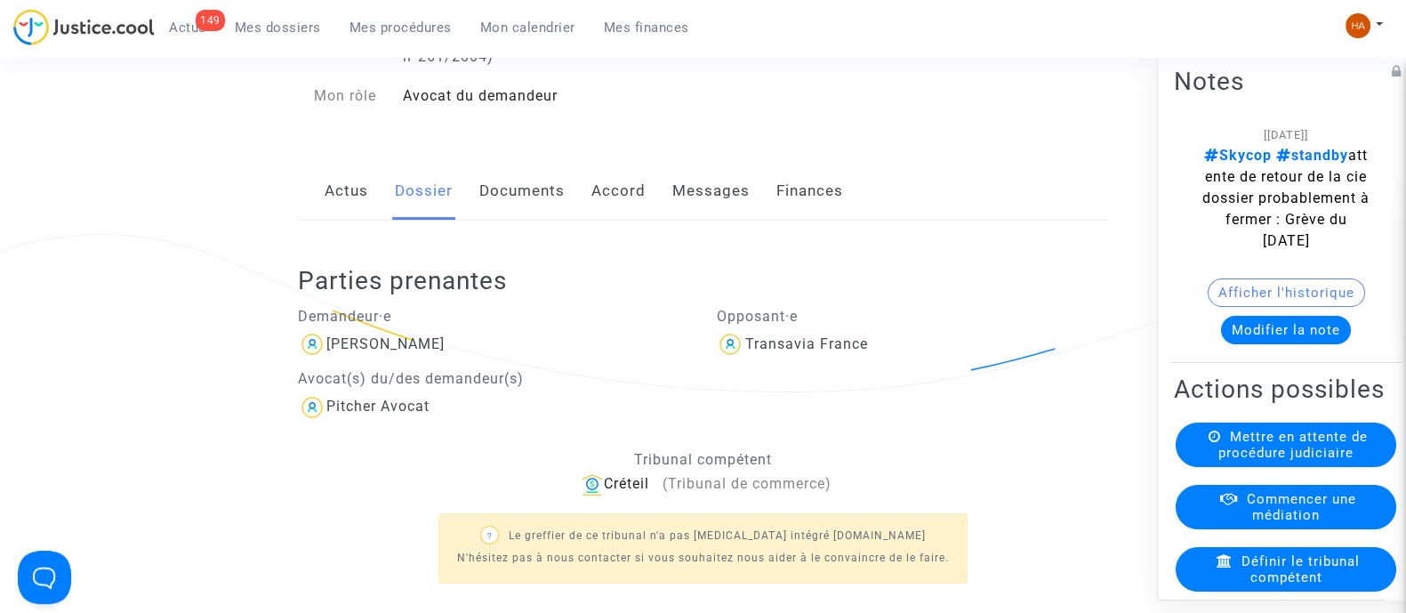
scroll to position [222, 0]
click at [517, 222] on link "Documents" at bounding box center [521, 193] width 85 height 59
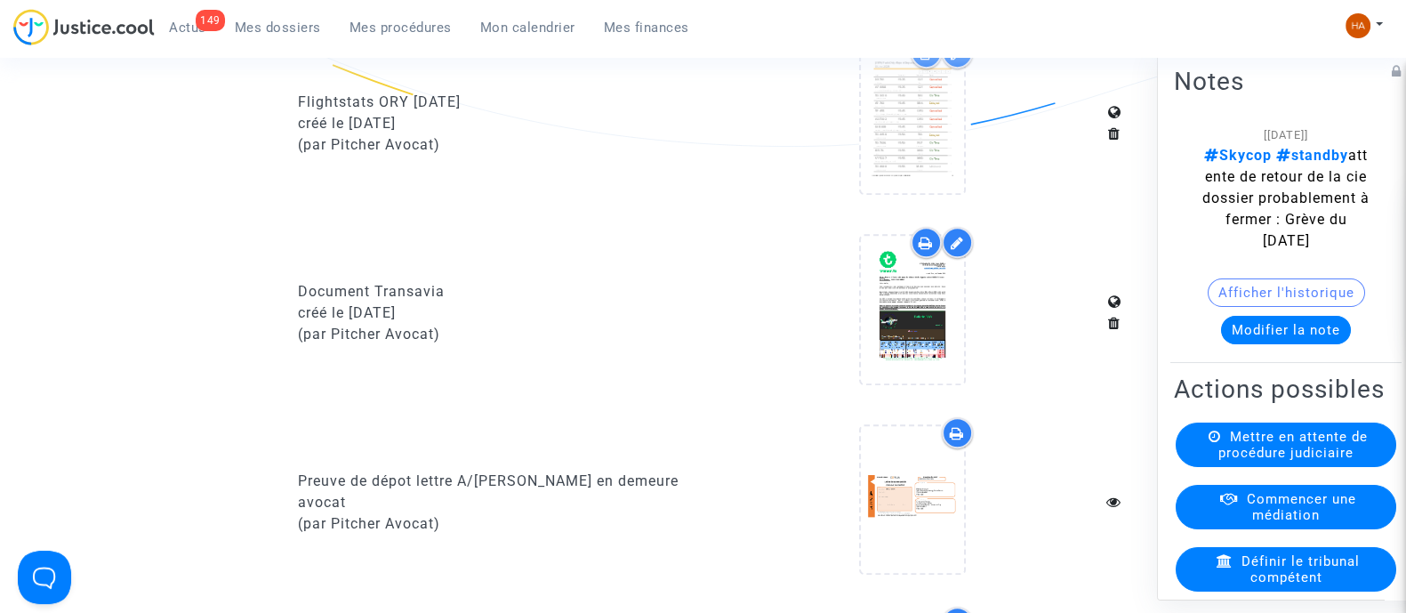
scroll to position [1252, 0]
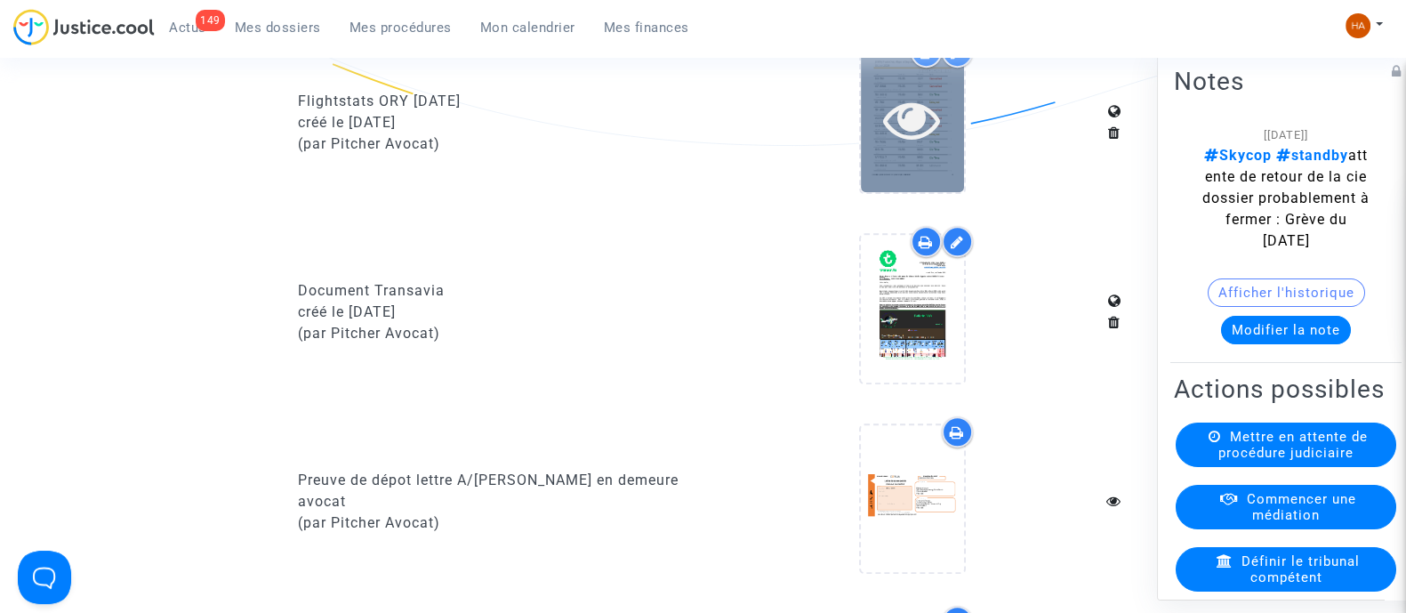
click at [918, 187] on div at bounding box center [912, 118] width 103 height 147
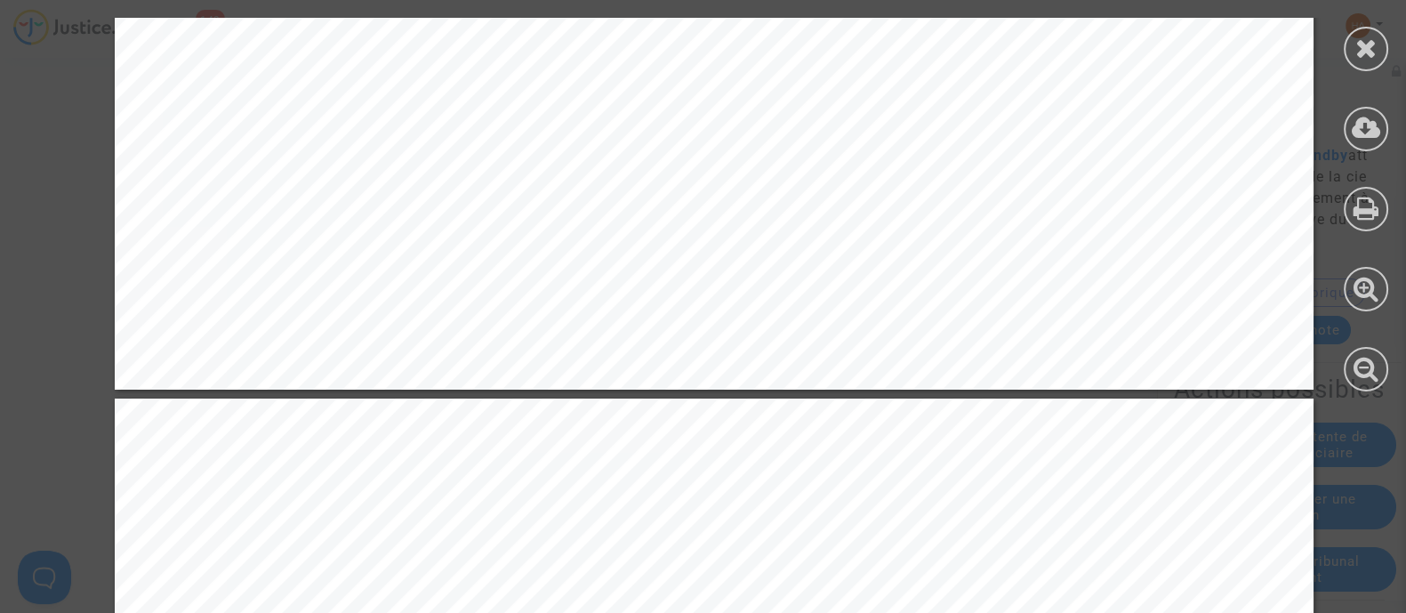
scroll to position [6714, 0]
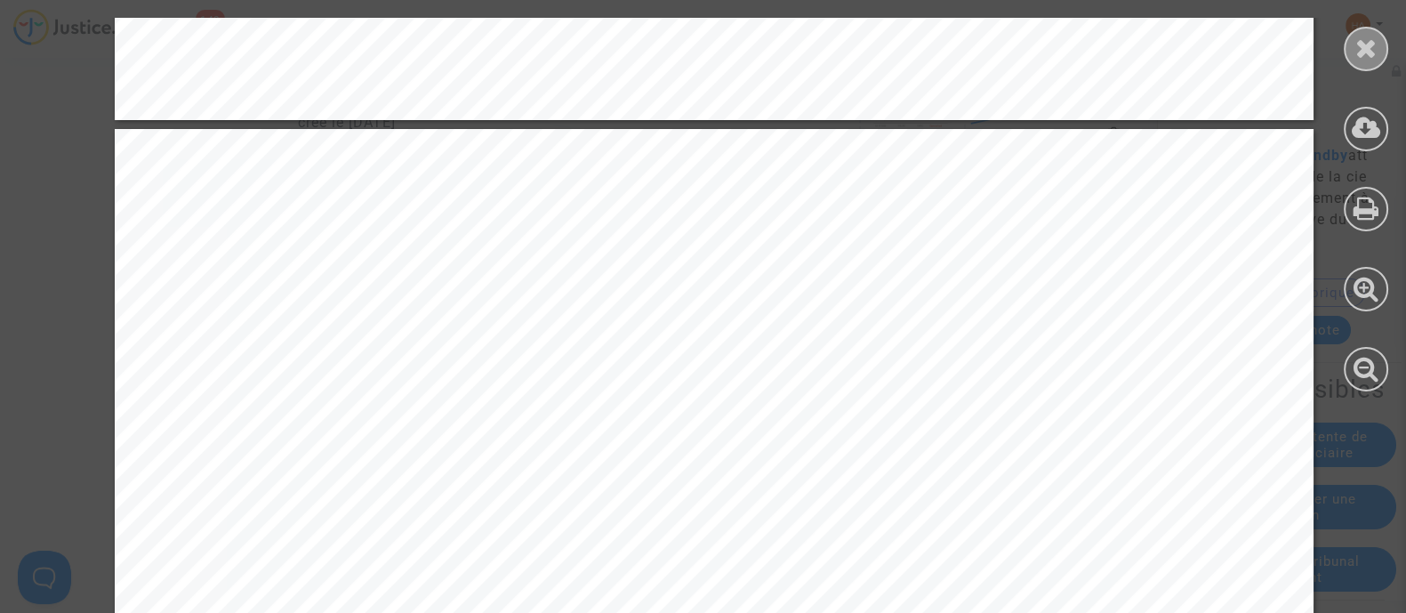
click at [1356, 55] on icon at bounding box center [1367, 48] width 22 height 27
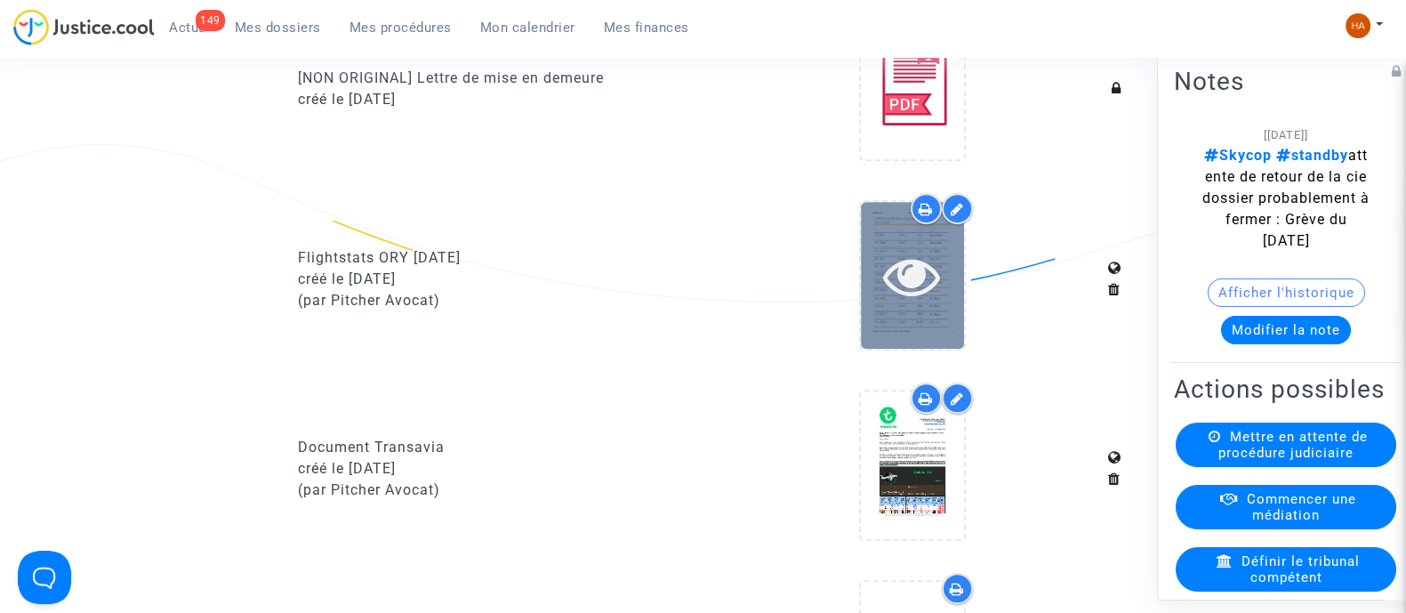
scroll to position [1093, 0]
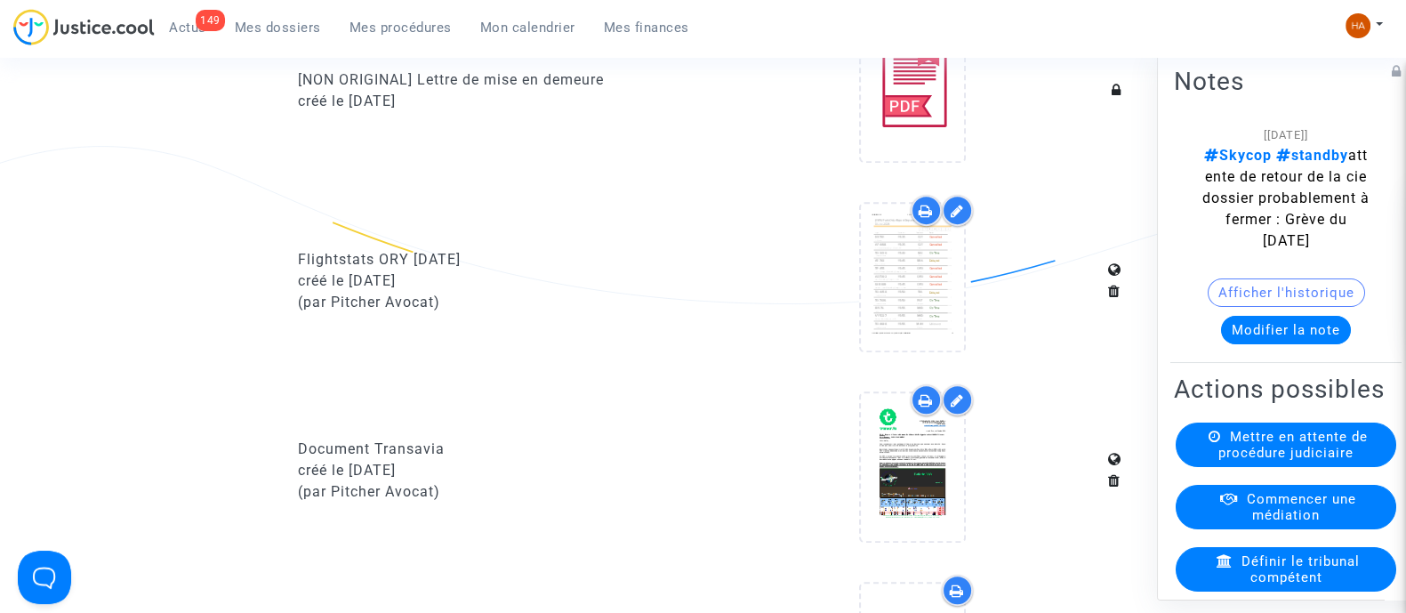
click at [931, 218] on icon at bounding box center [926, 211] width 14 height 14
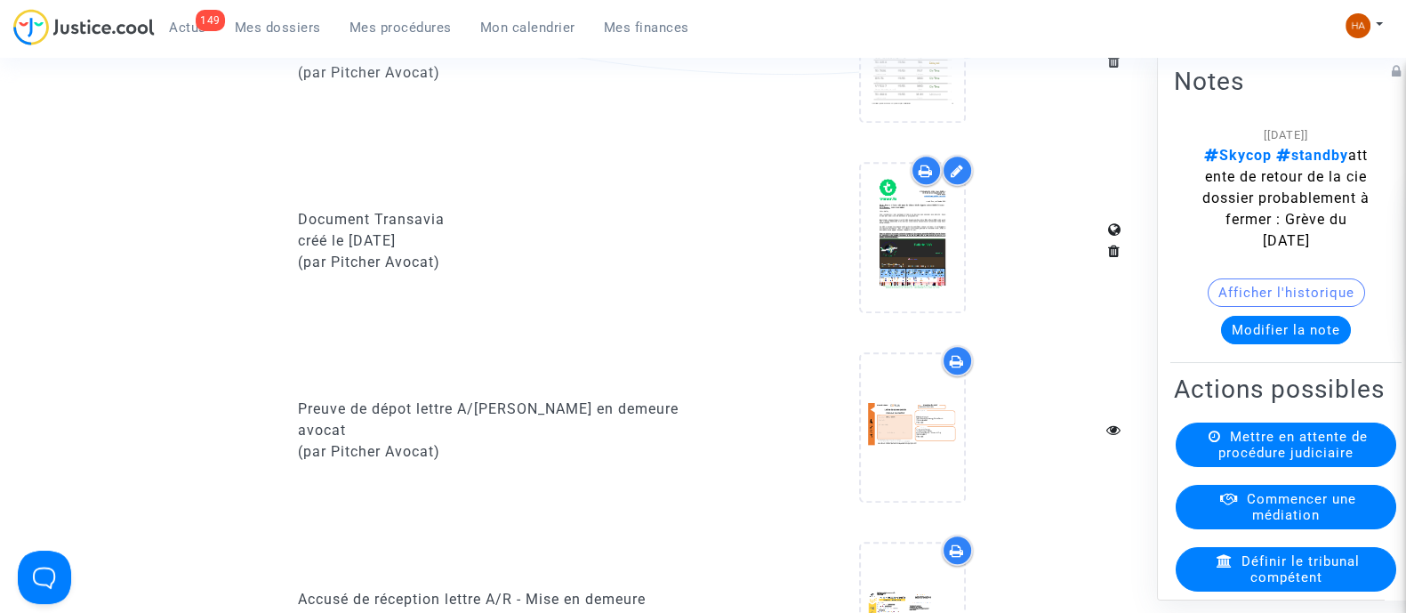
scroll to position [1330, 0]
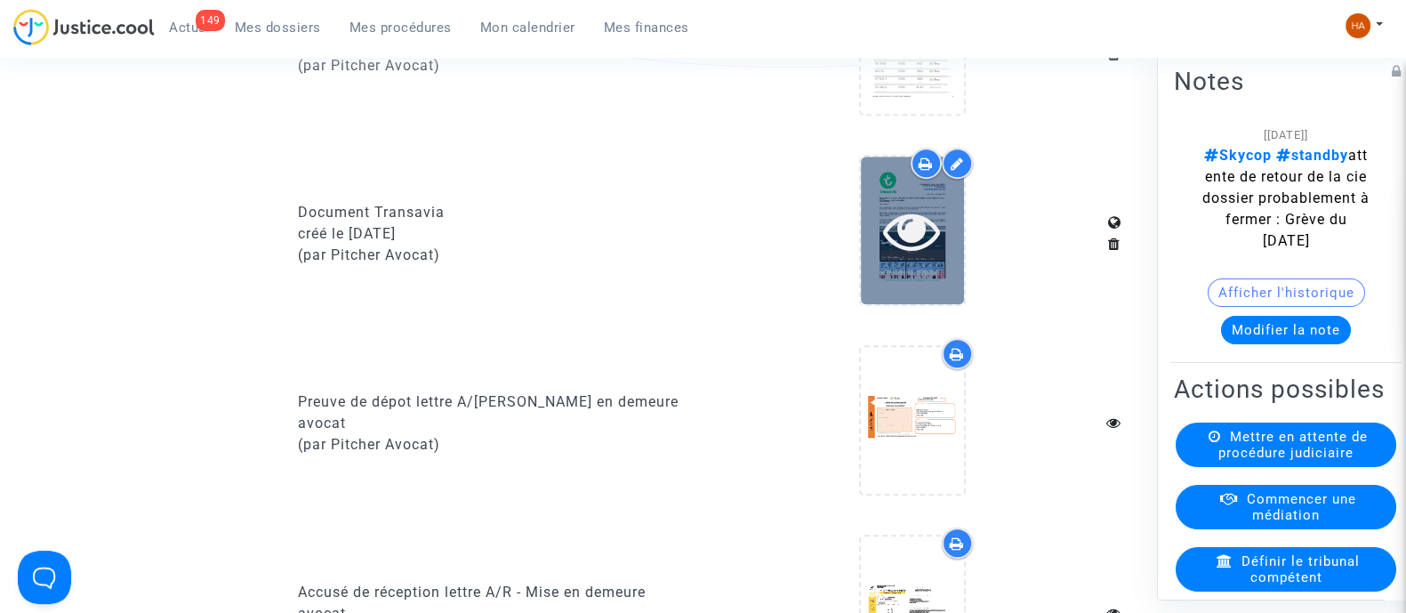
click at [912, 251] on icon at bounding box center [912, 230] width 58 height 57
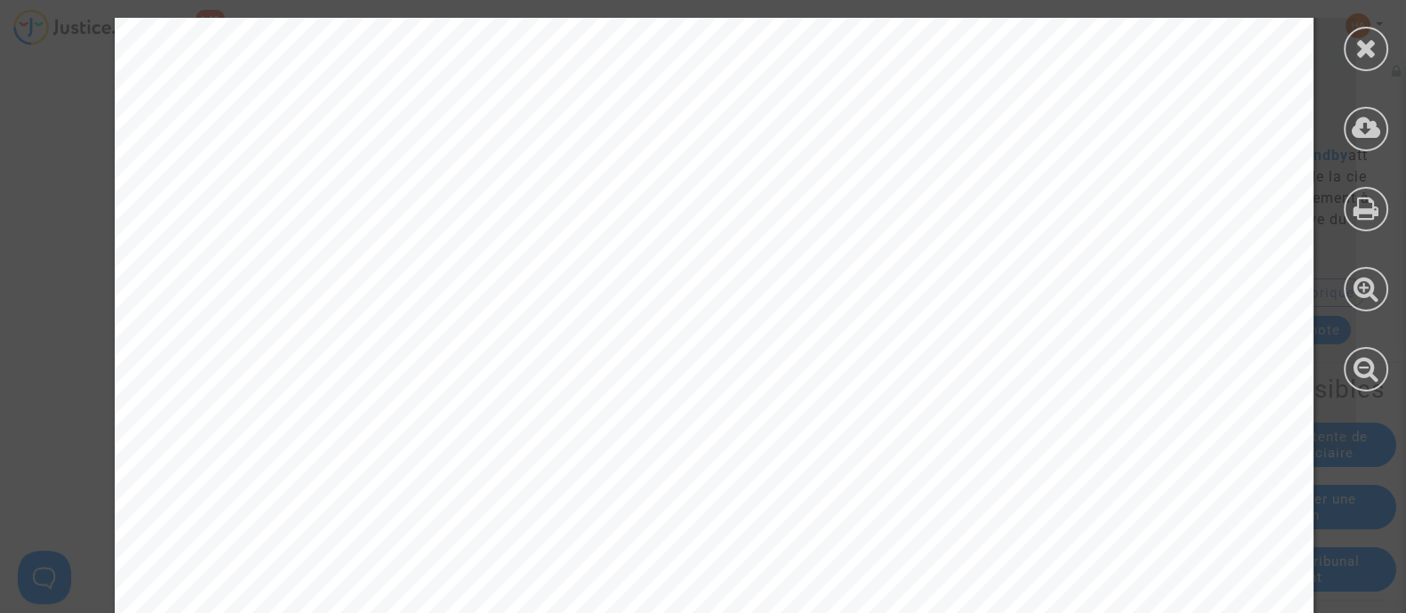
scroll to position [561, 0]
click at [1356, 47] on icon at bounding box center [1367, 48] width 22 height 27
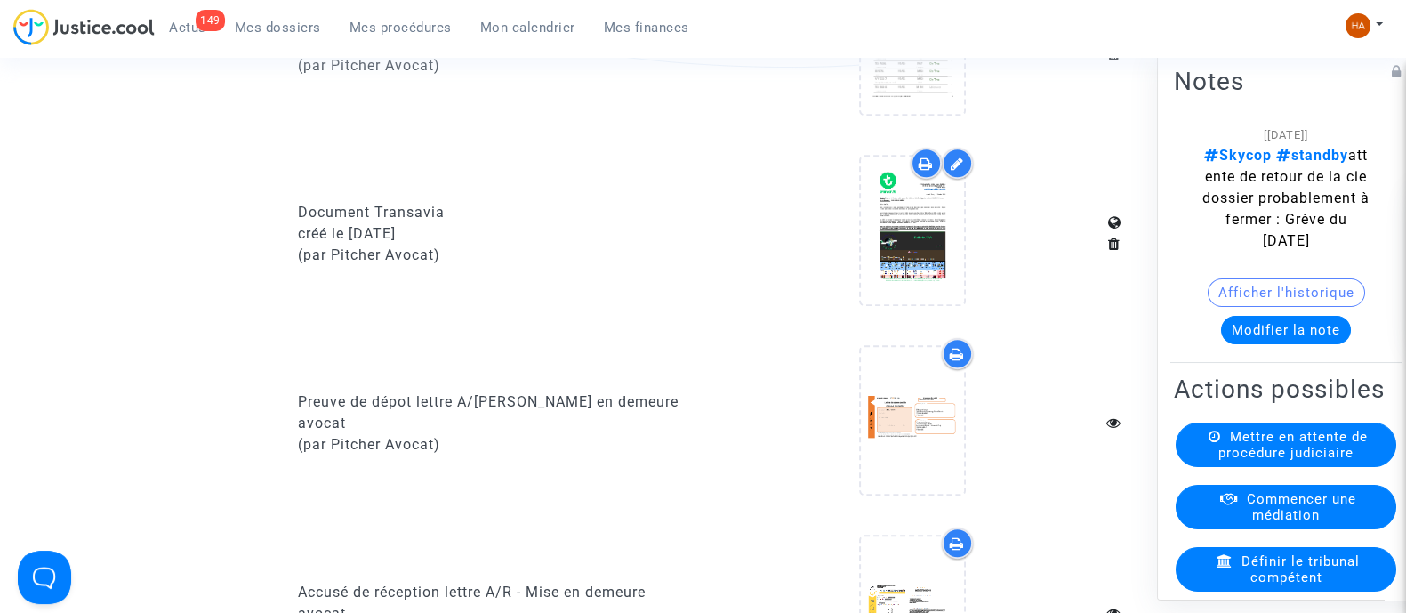
click at [926, 171] on icon at bounding box center [926, 164] width 14 height 14
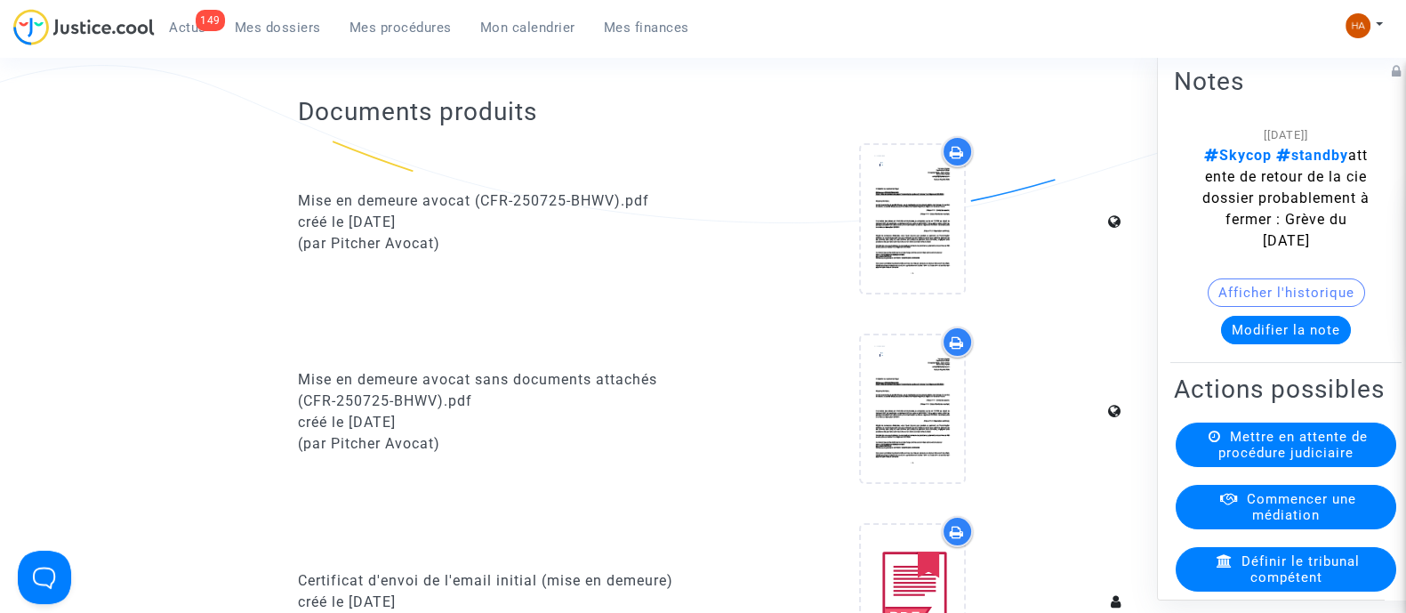
scroll to position [0, 0]
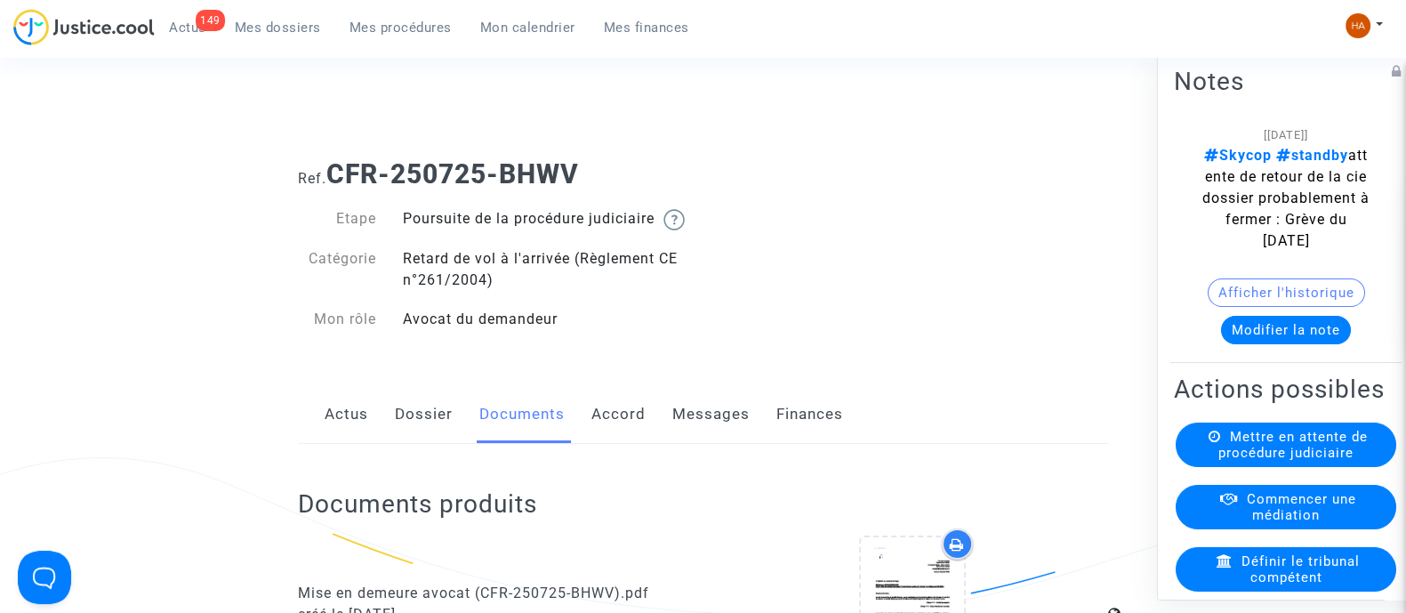
click at [410, 439] on link "Dossier" at bounding box center [424, 414] width 58 height 59
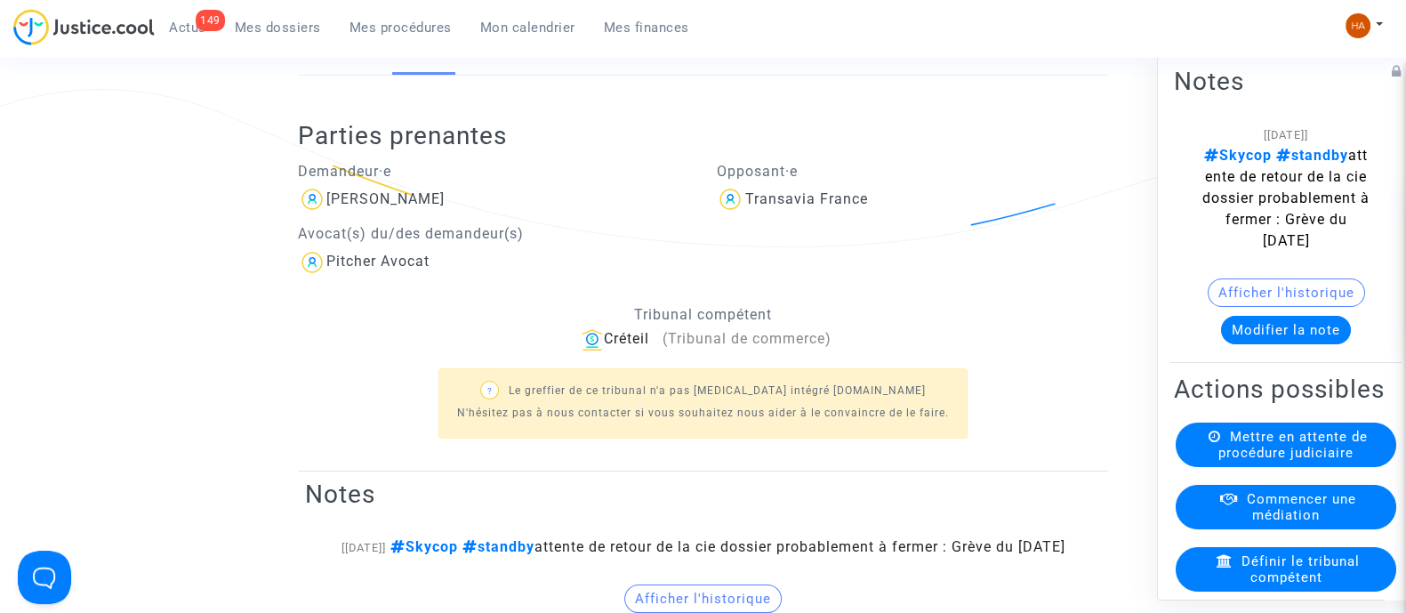
scroll to position [239, 0]
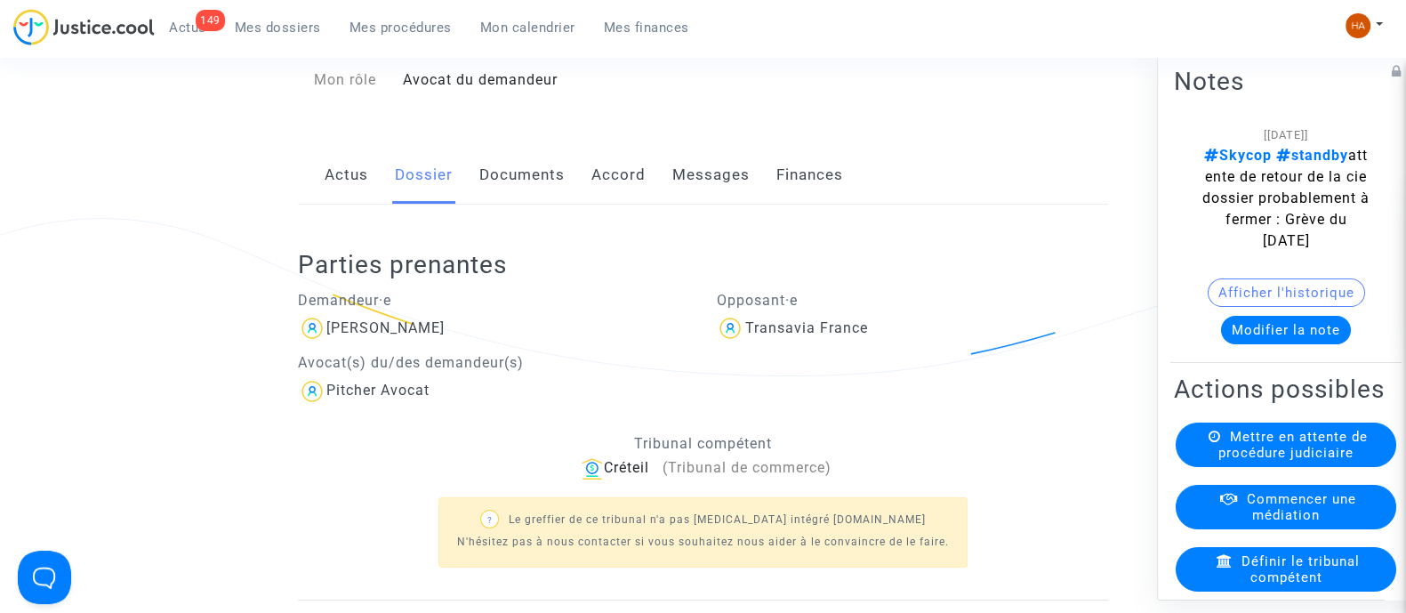
click at [523, 189] on link "Documents" at bounding box center [521, 175] width 85 height 59
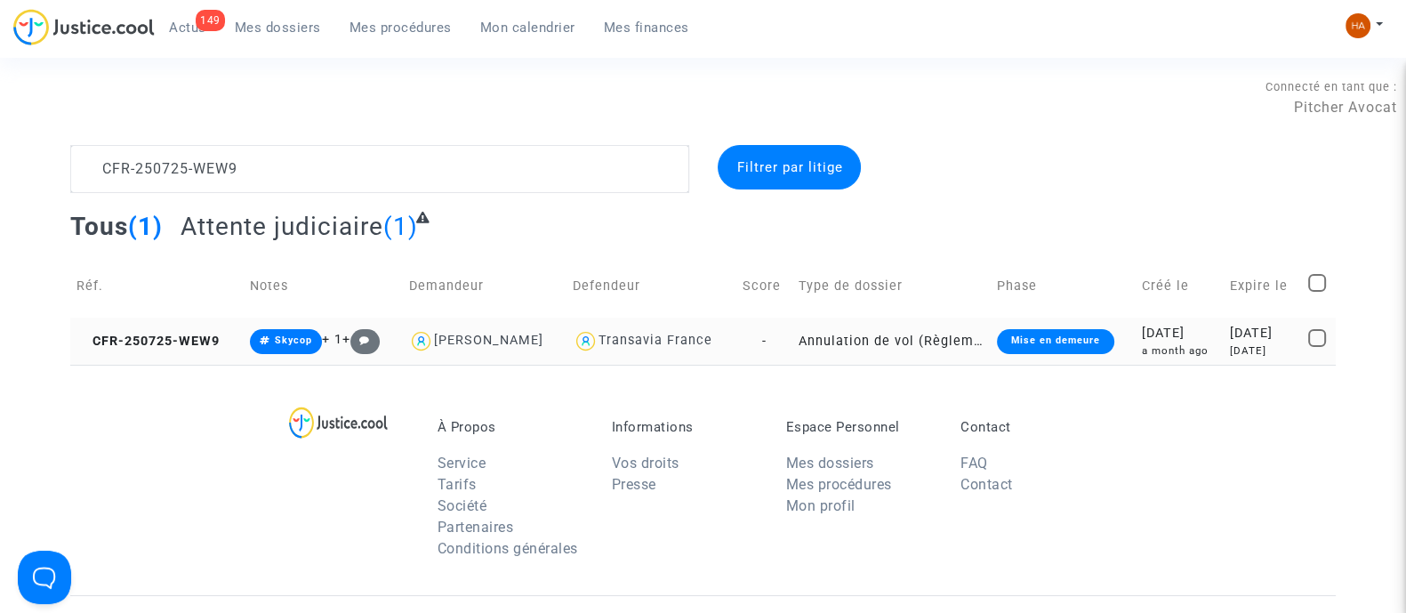
type textarea "CFR-250725-WEW9"
click at [803, 343] on td "Annulation de vol (Règlement CE n°261/2004)" at bounding box center [892, 341] width 198 height 47
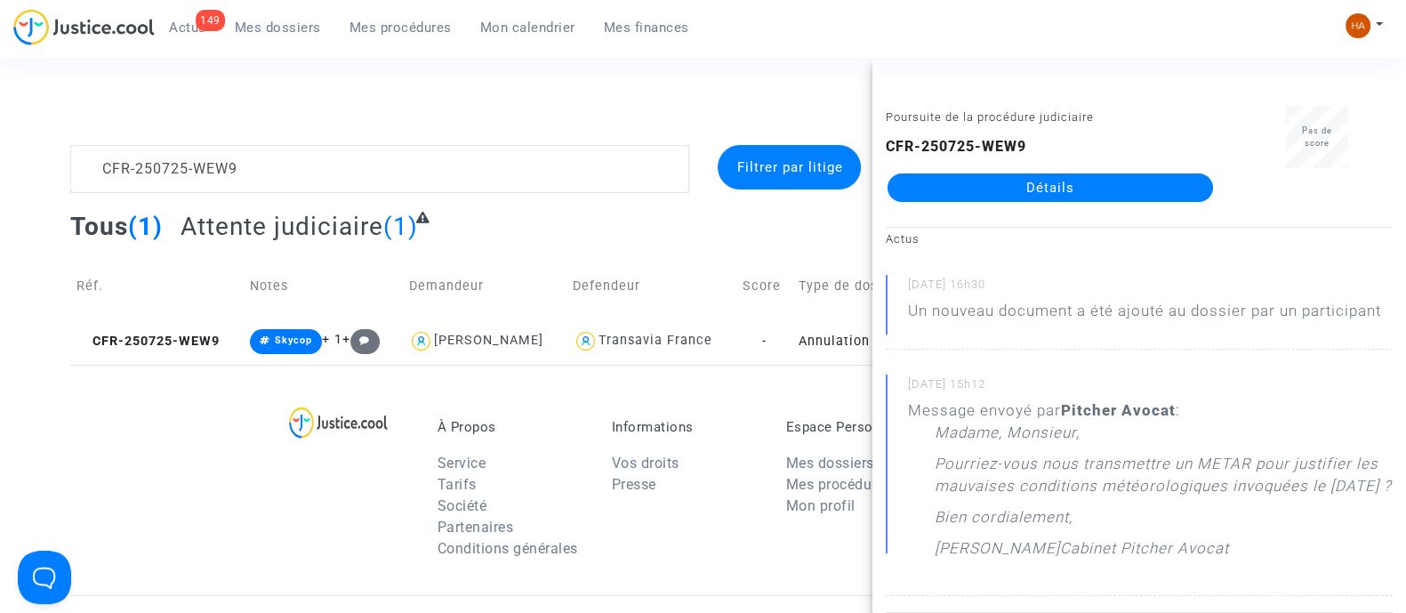
click at [1053, 186] on link "Détails" at bounding box center [1051, 187] width 326 height 28
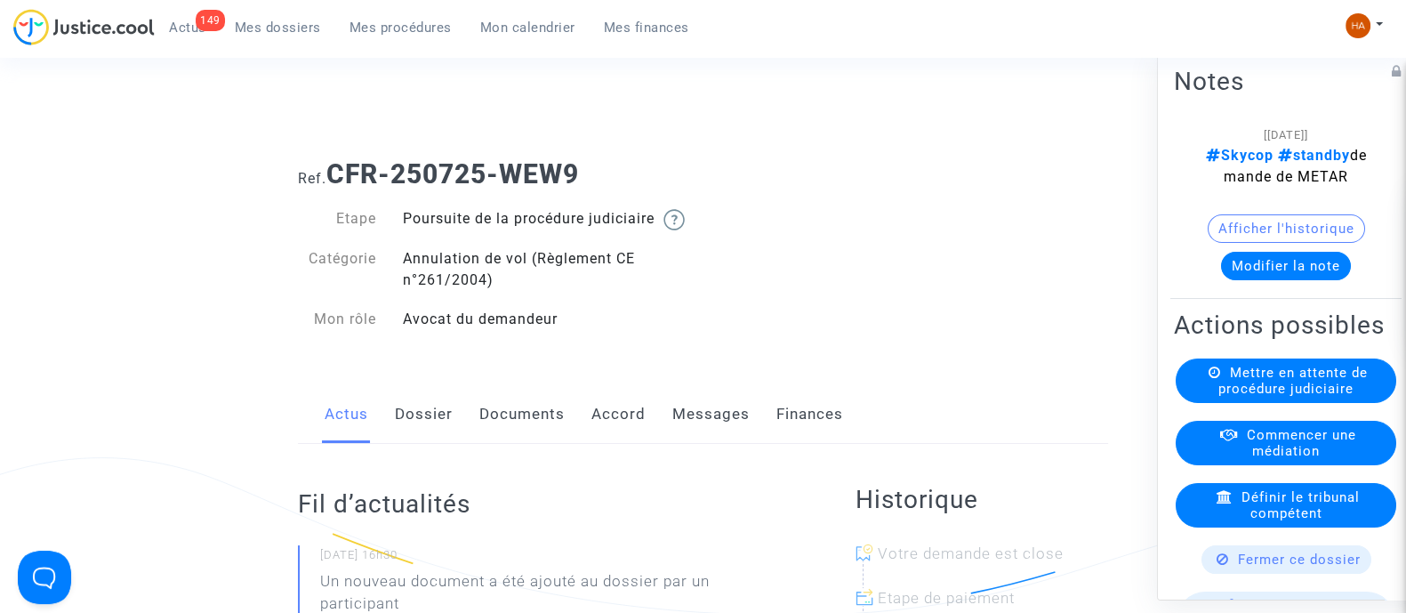
click at [684, 444] on link "Messages" at bounding box center [711, 414] width 77 height 59
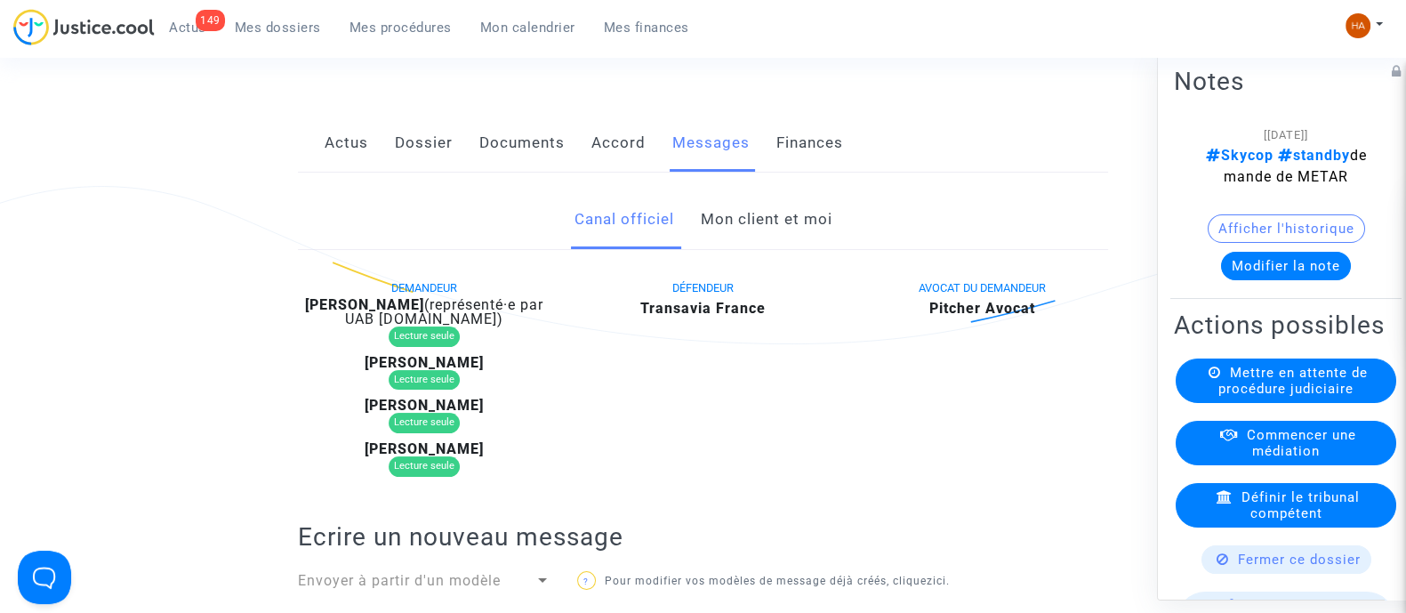
scroll to position [239, 0]
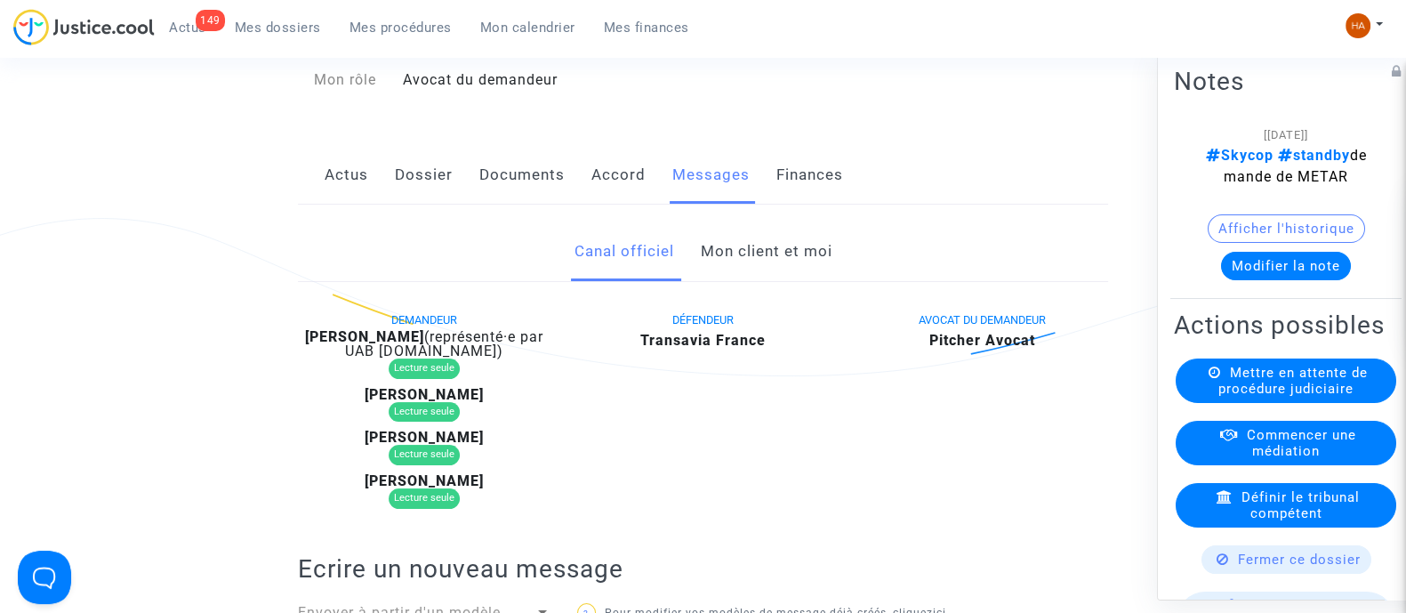
click at [507, 202] on link "Documents" at bounding box center [521, 175] width 85 height 59
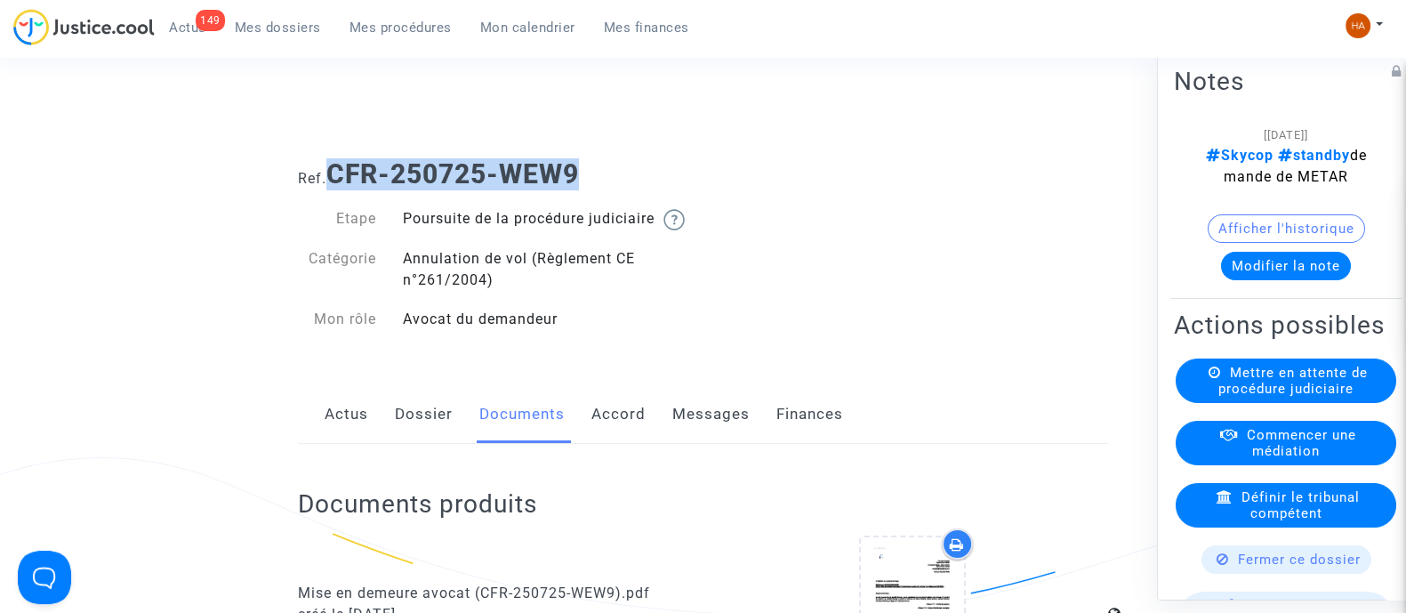
drag, startPoint x: 600, startPoint y: 170, endPoint x: 334, endPoint y: 173, distance: 266.0
click at [334, 173] on h1 "Ref. CFR-250725-WEW9" at bounding box center [703, 174] width 810 height 32
copy b "CFR-250725-WEW9"
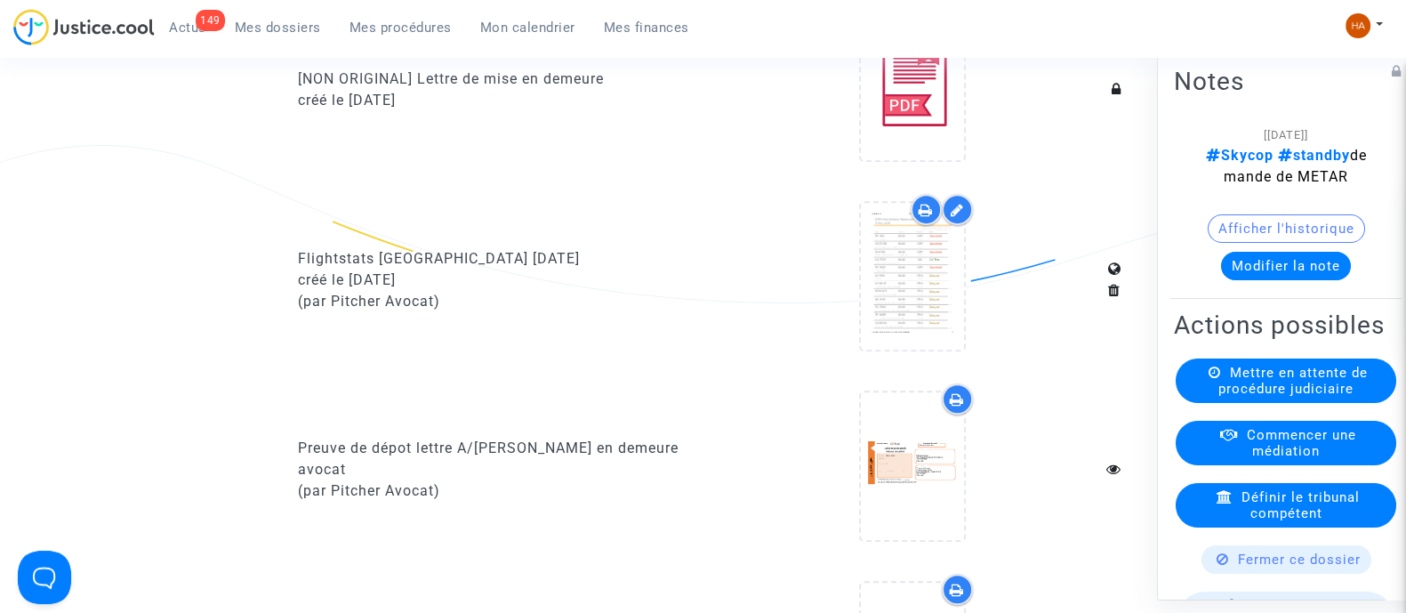
scroll to position [1098, 0]
click at [922, 213] on icon at bounding box center [926, 206] width 14 height 14
click at [922, 211] on div at bounding box center [926, 205] width 31 height 31
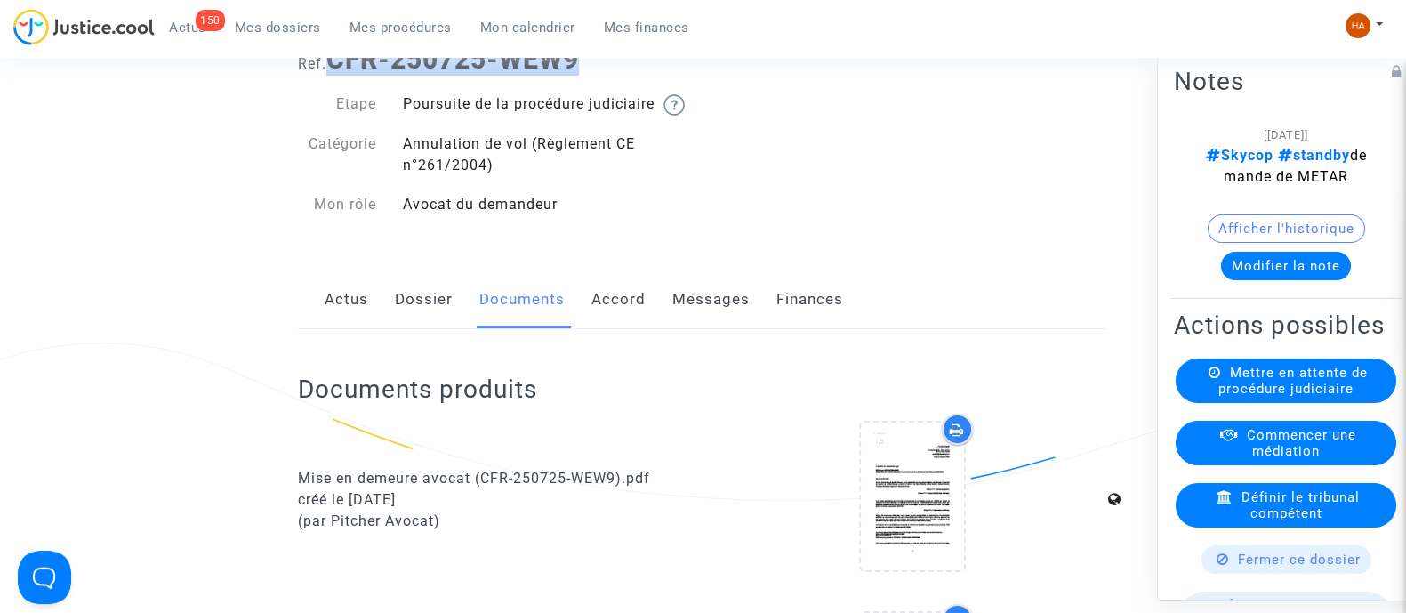
scroll to position [110, 0]
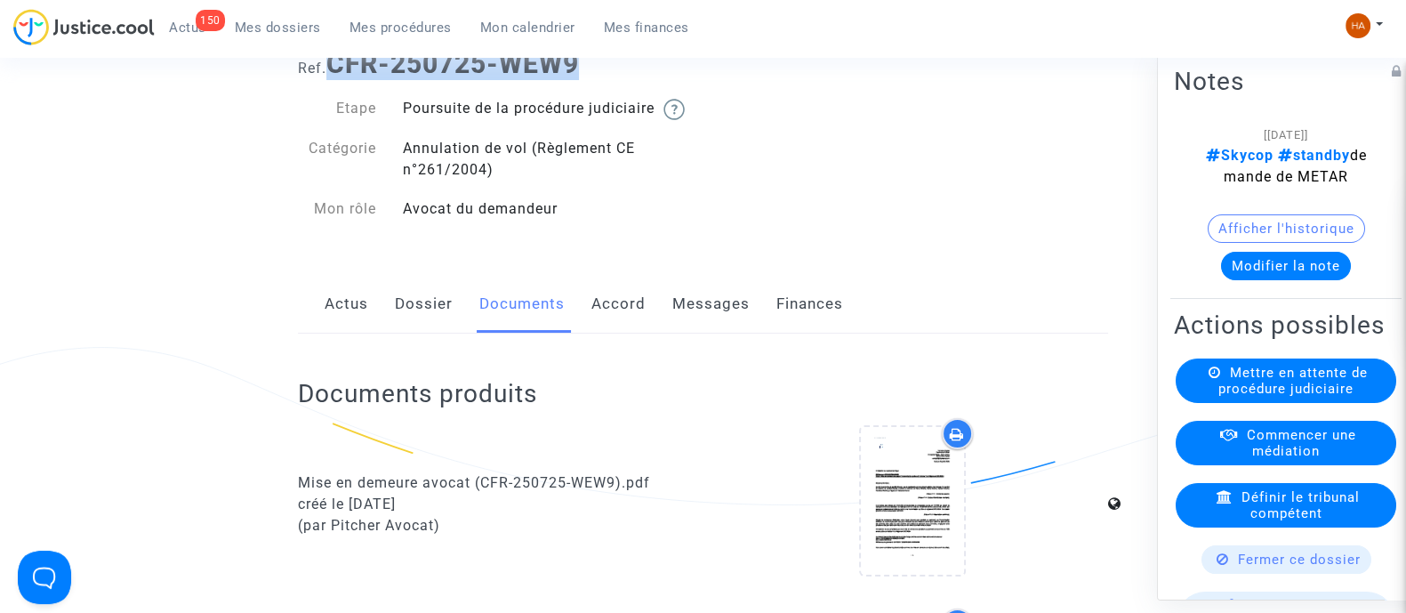
click at [427, 322] on link "Dossier" at bounding box center [424, 304] width 58 height 59
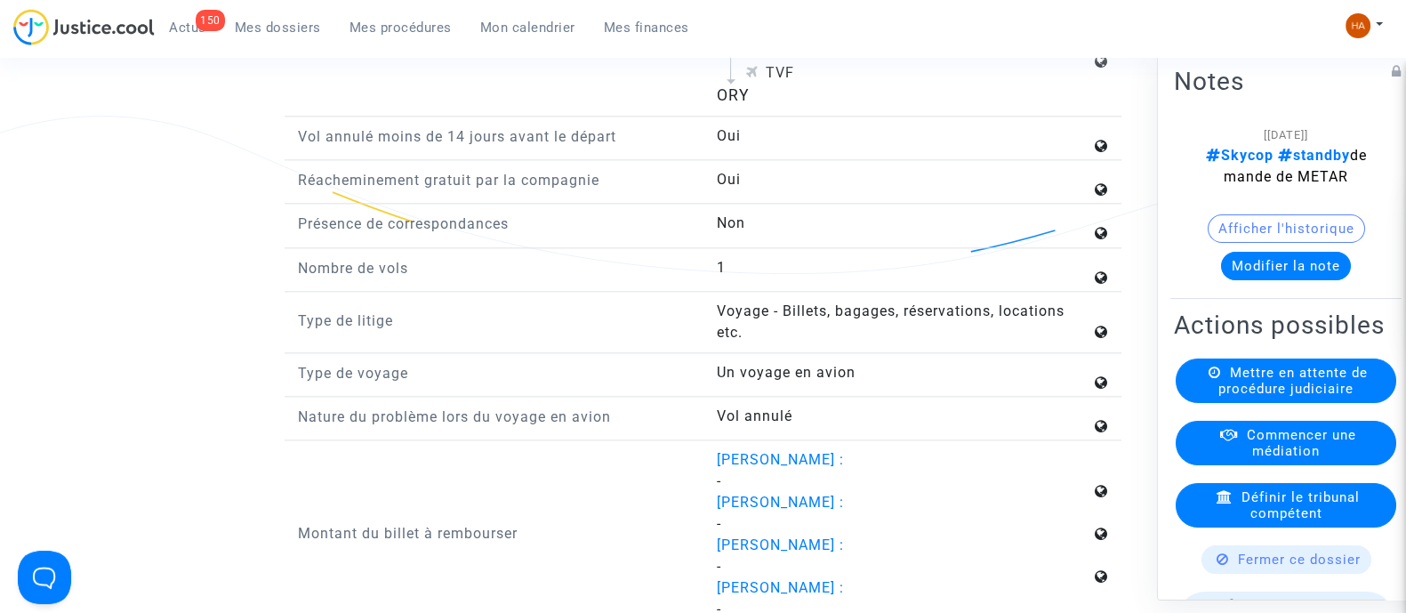
scroll to position [2890, 0]
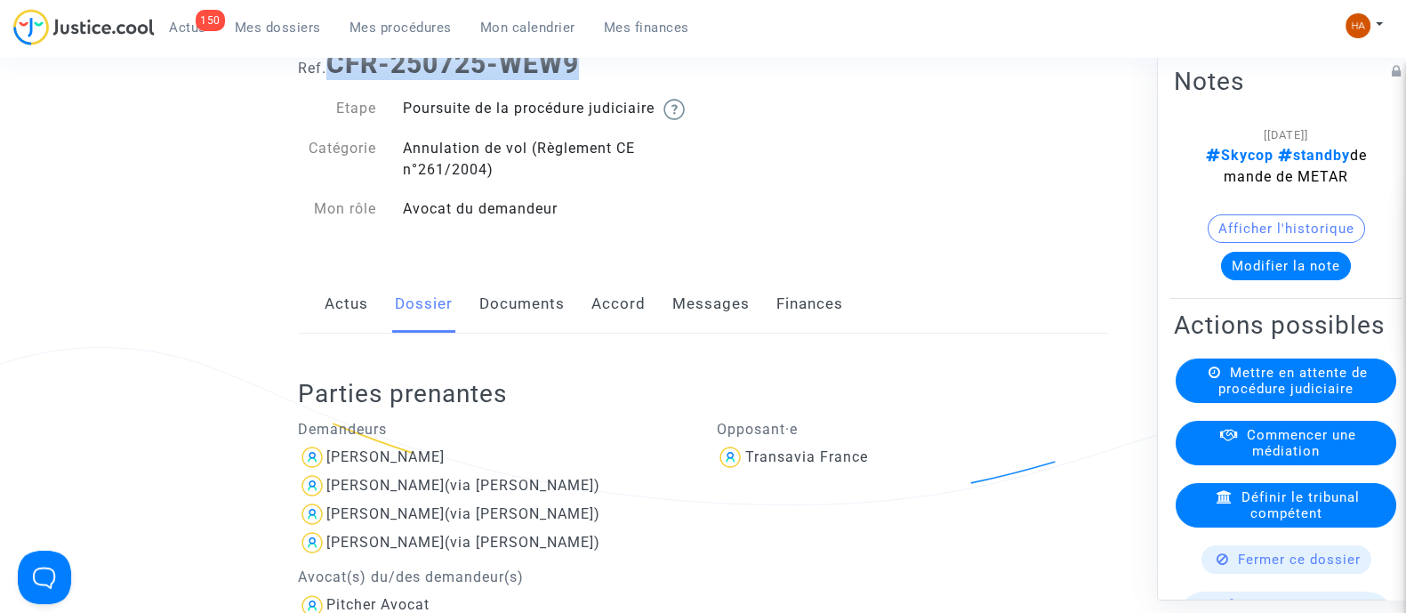
click at [528, 314] on link "Documents" at bounding box center [521, 304] width 85 height 59
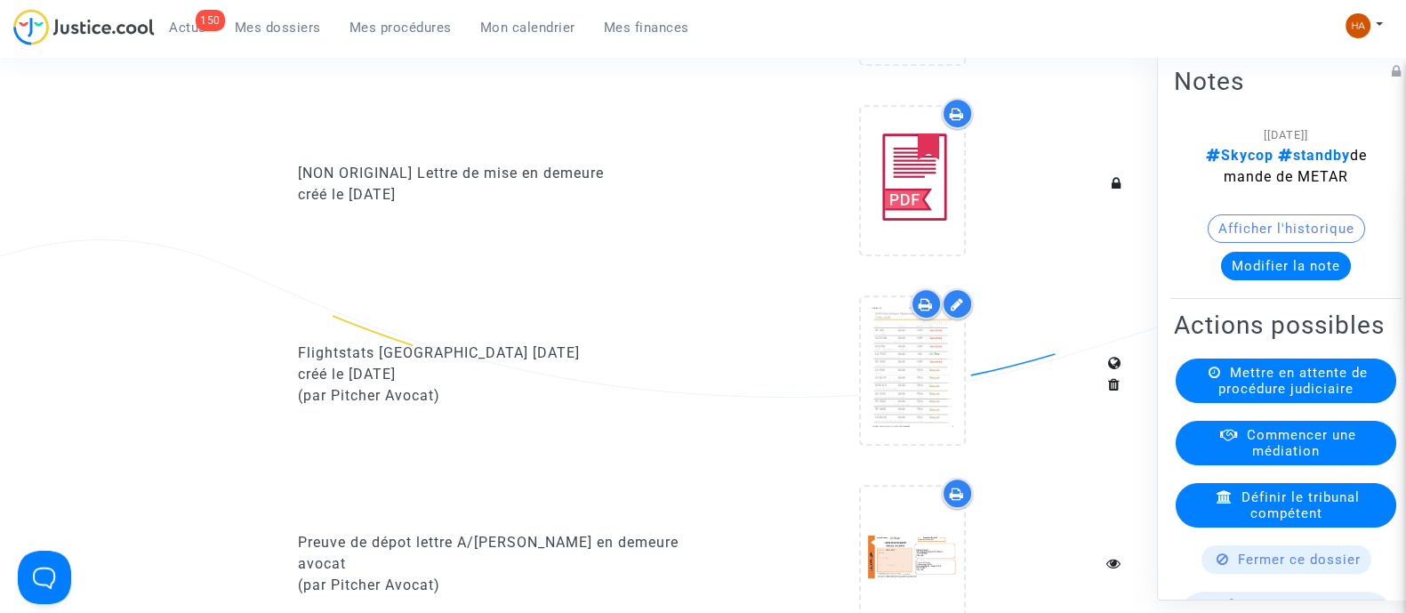
scroll to position [1001, 0]
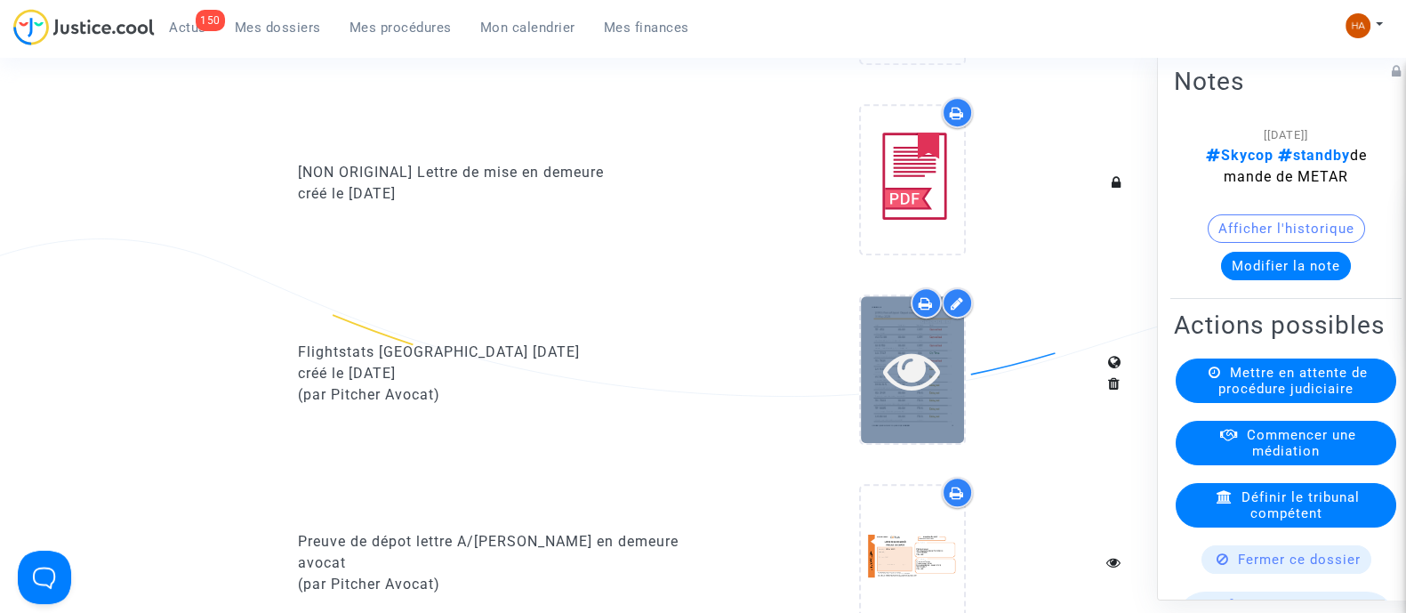
click at [912, 419] on div at bounding box center [912, 369] width 103 height 147
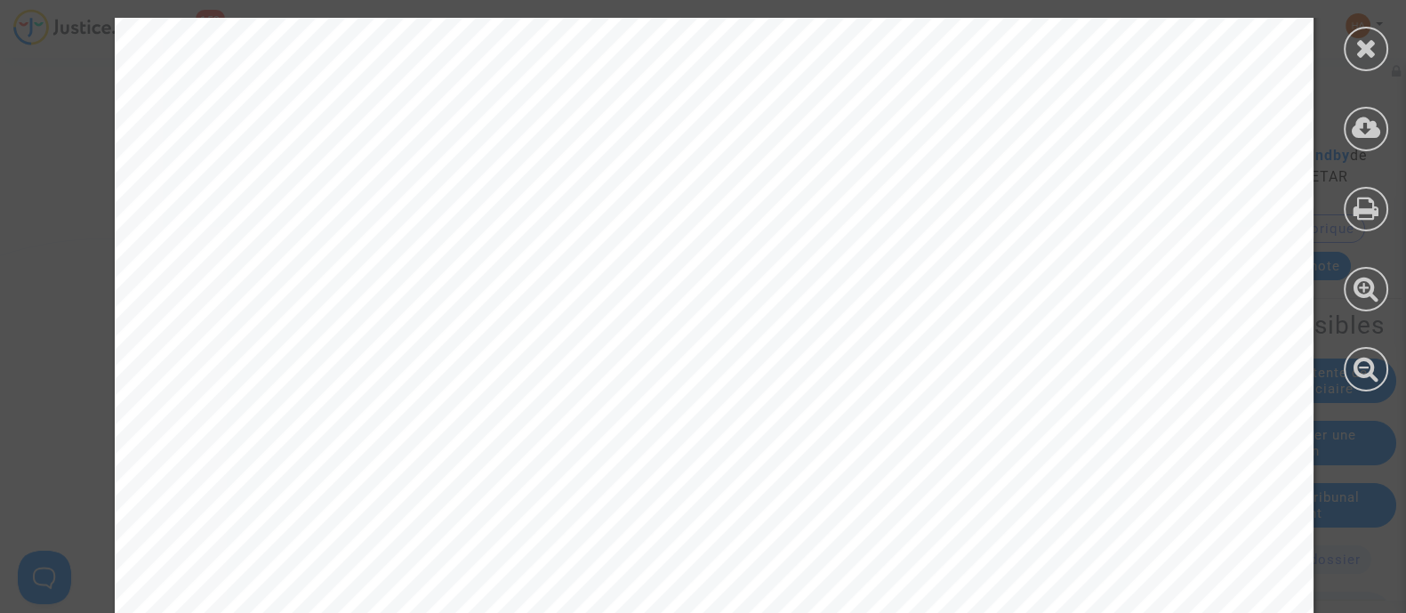
scroll to position [6545, 0]
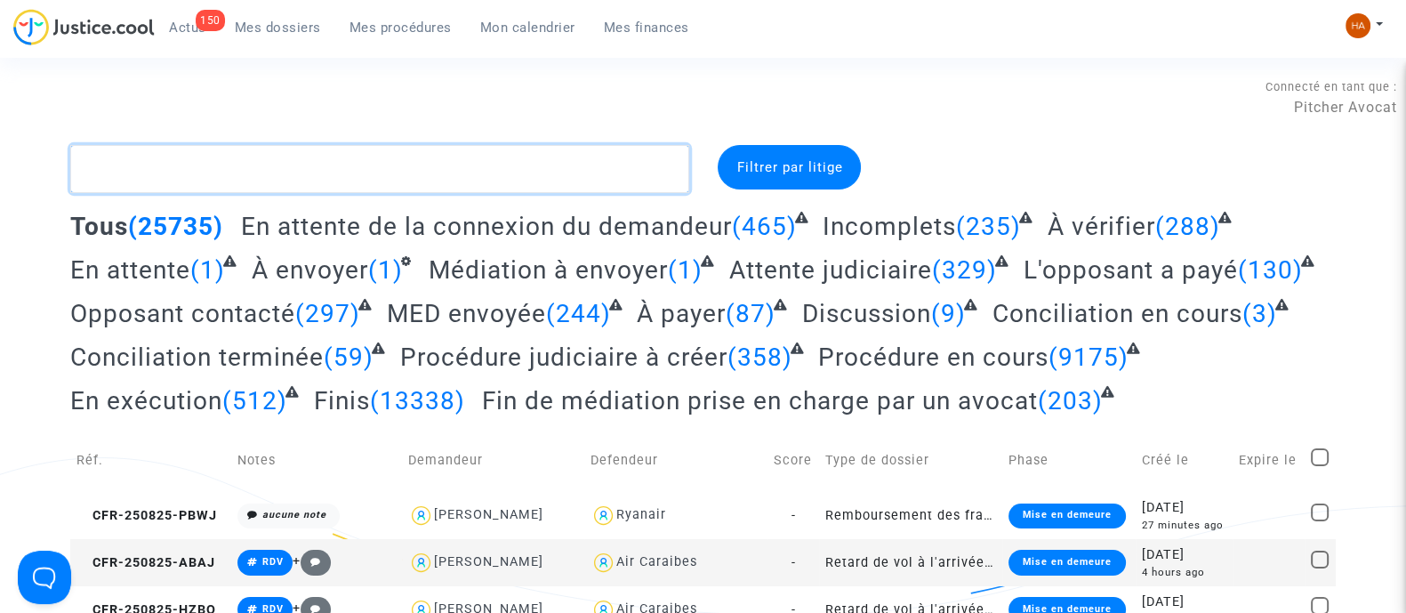
click at [505, 163] on textarea at bounding box center [379, 169] width 619 height 48
paste textarea "CFR-250731-4JHE"
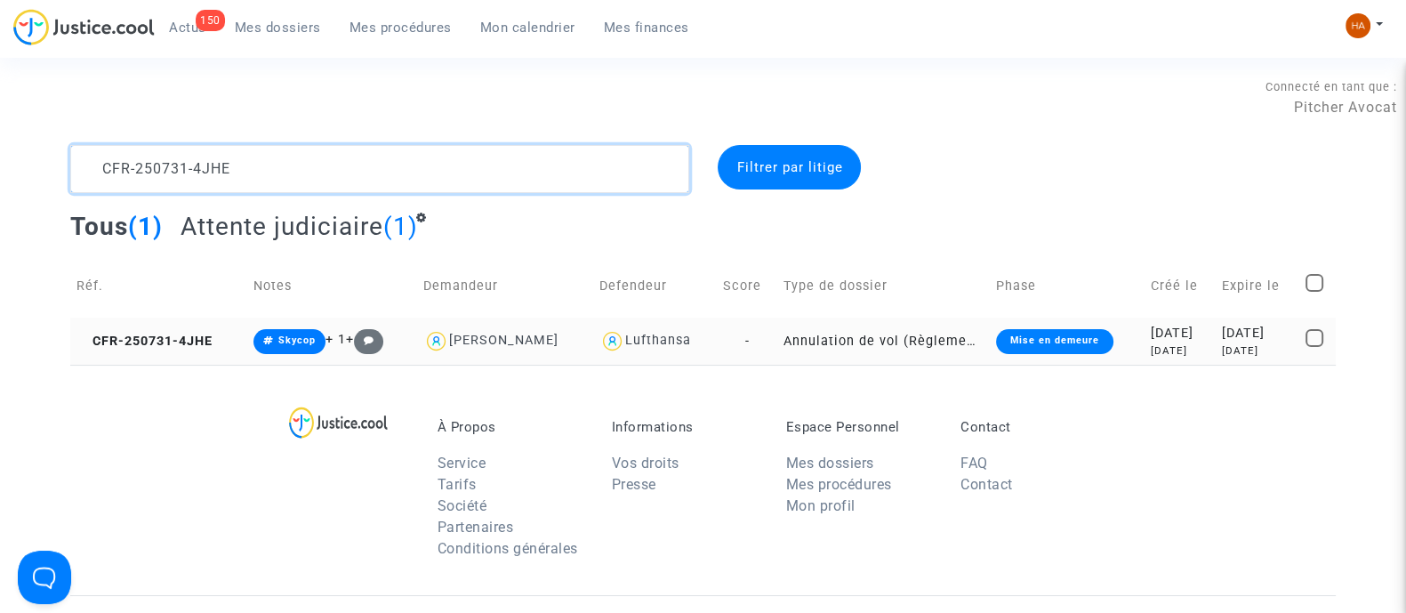
type textarea "CFR-250731-4JHE"
click at [800, 340] on td "Annulation de vol (Règlement CE n°261/2004)" at bounding box center [883, 341] width 213 height 47
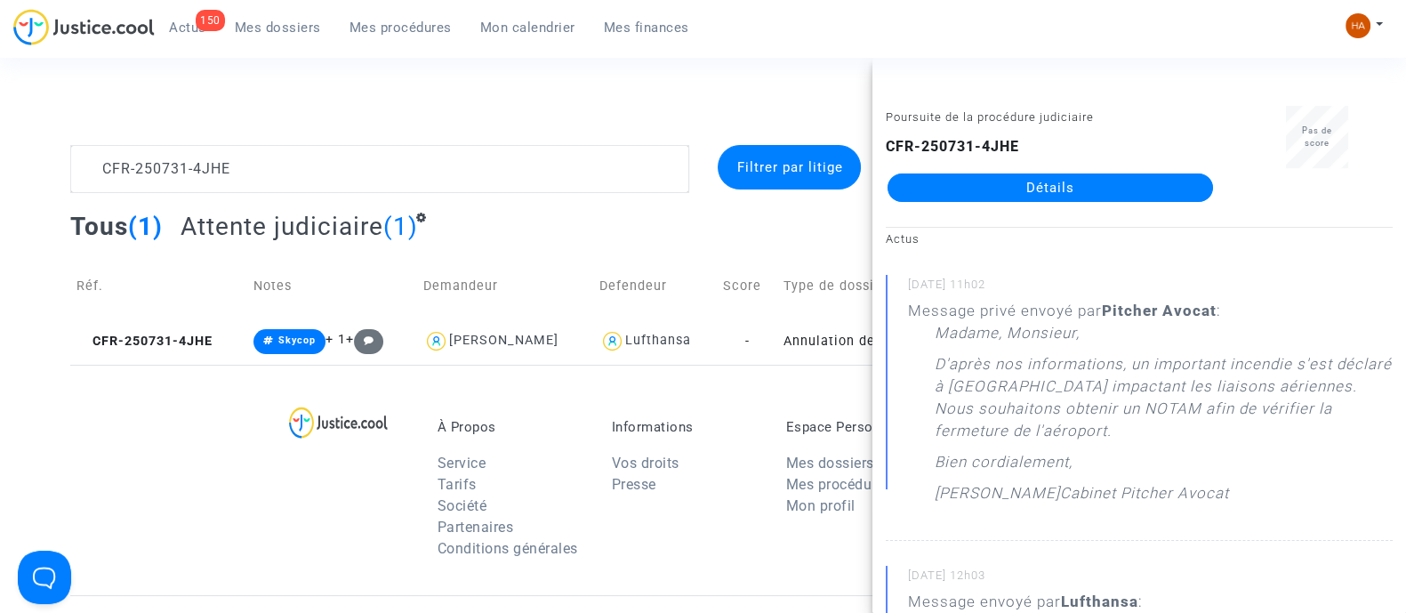
click at [1071, 184] on link "Détails" at bounding box center [1051, 187] width 326 height 28
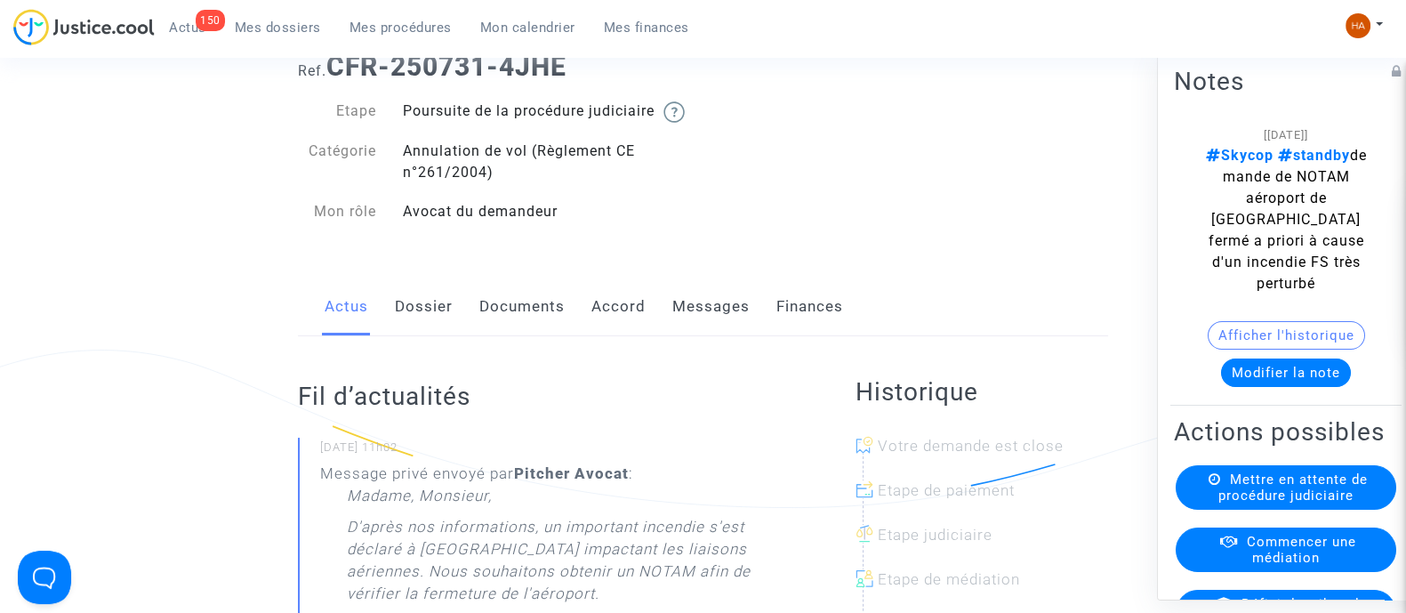
scroll to position [110, 0]
click at [676, 326] on link "Messages" at bounding box center [711, 304] width 77 height 59
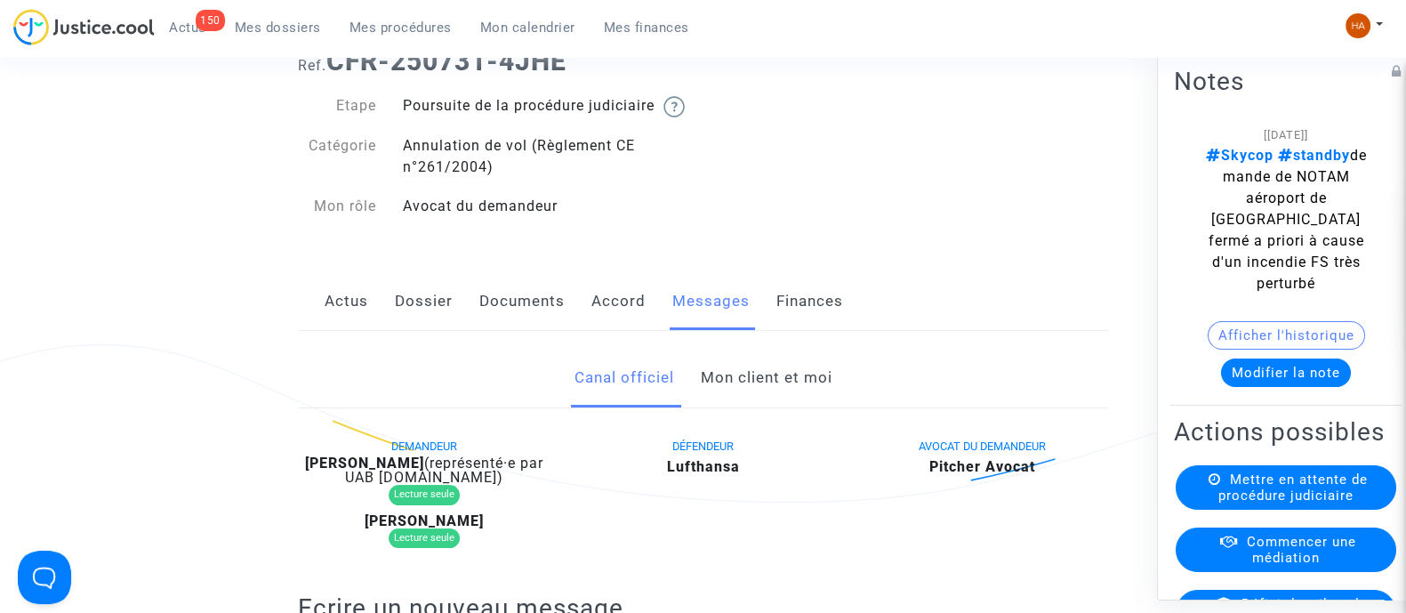
scroll to position [112, 0]
click at [520, 319] on link "Documents" at bounding box center [521, 302] width 85 height 59
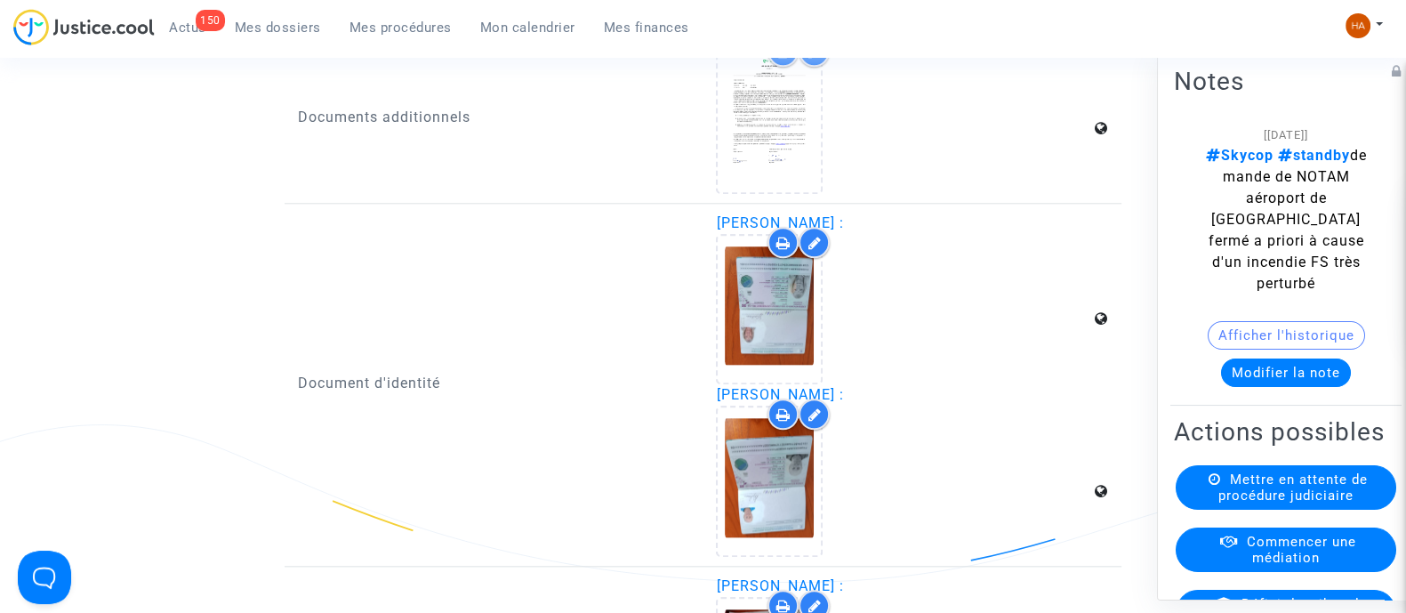
scroll to position [2350, 0]
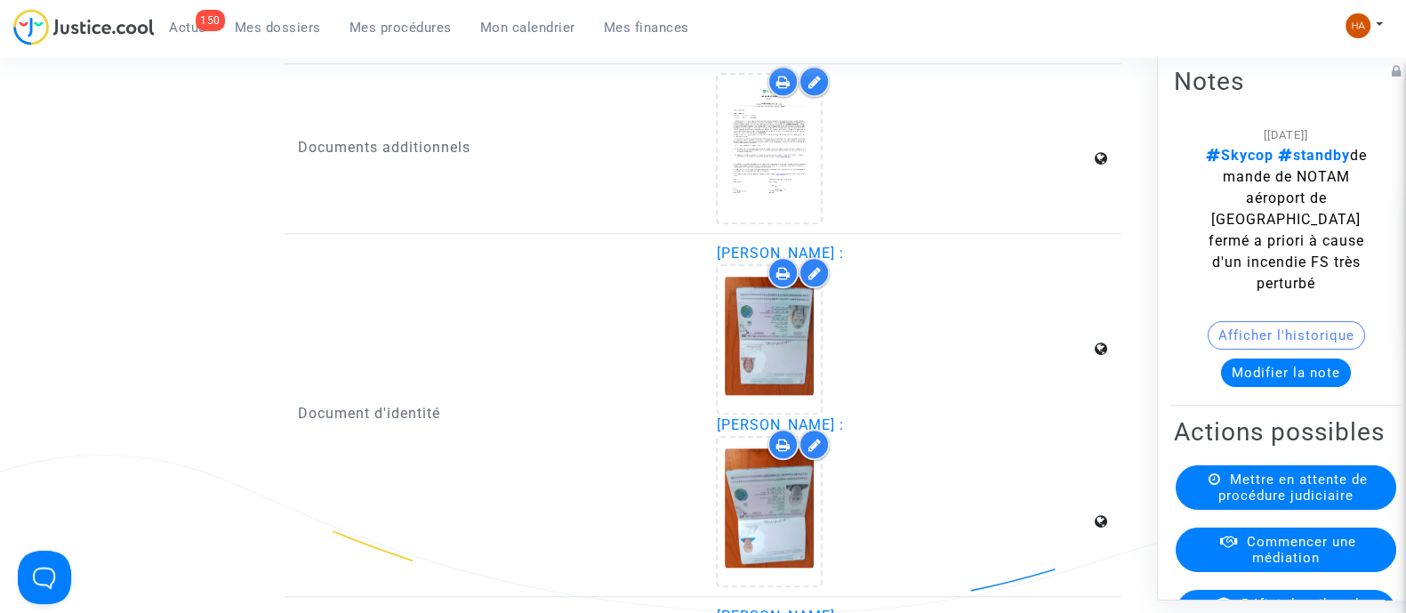
click at [768, 349] on icon at bounding box center [770, 338] width 58 height 57
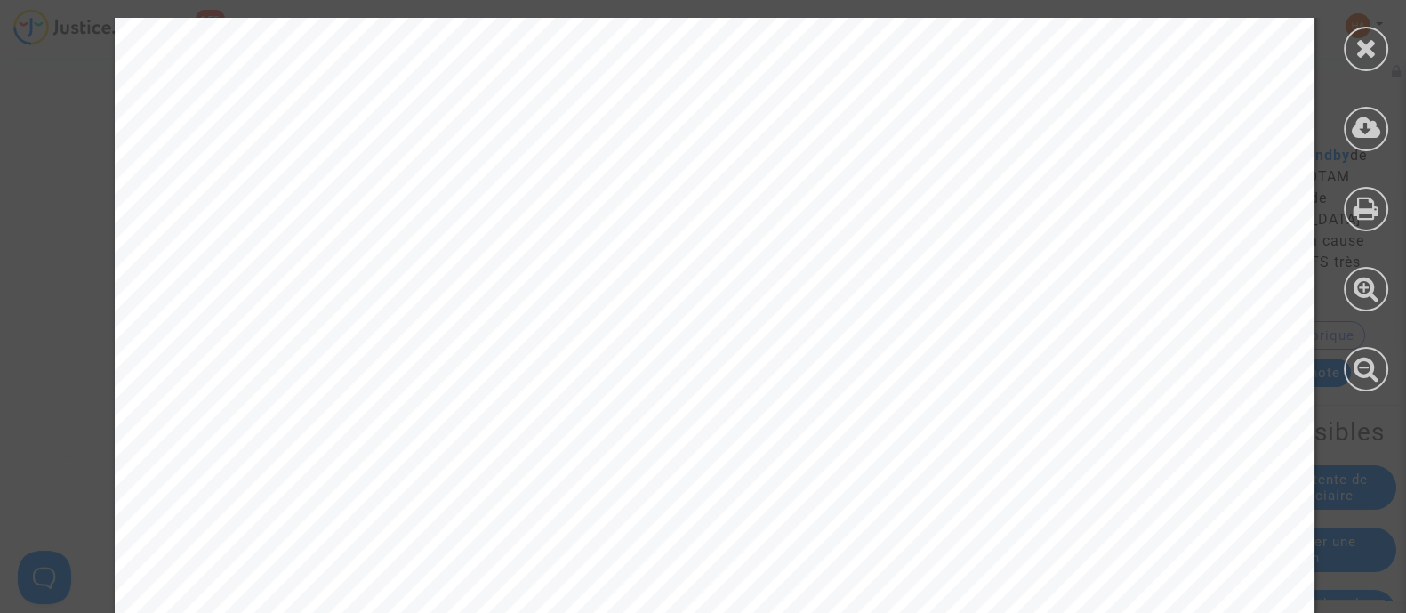
scroll to position [382, 0]
click at [1377, 50] on div at bounding box center [1366, 49] width 44 height 44
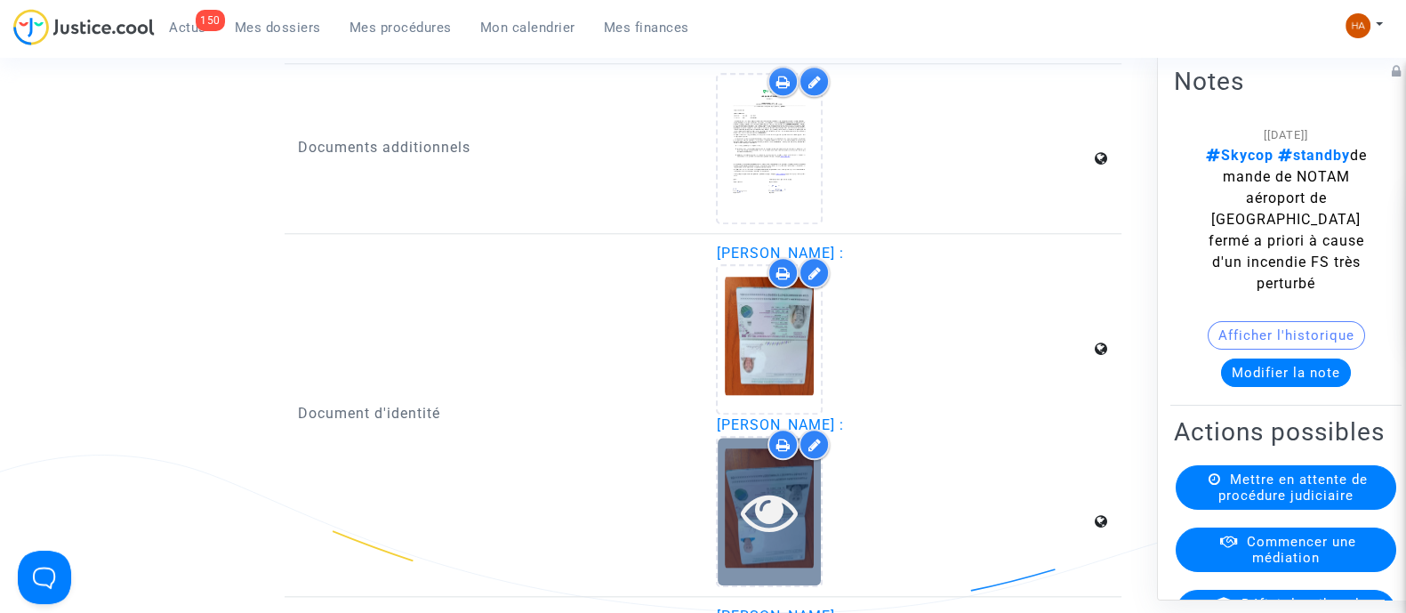
click at [750, 523] on icon at bounding box center [770, 511] width 58 height 57
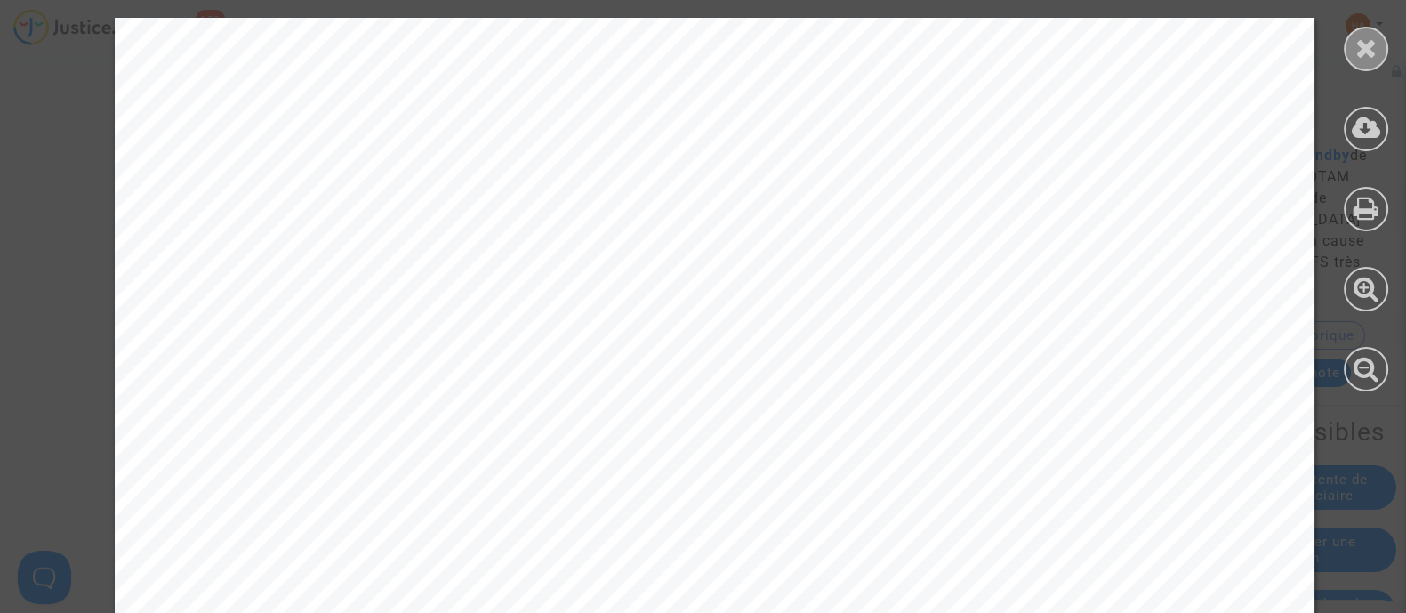
click at [1361, 49] on icon at bounding box center [1367, 48] width 22 height 27
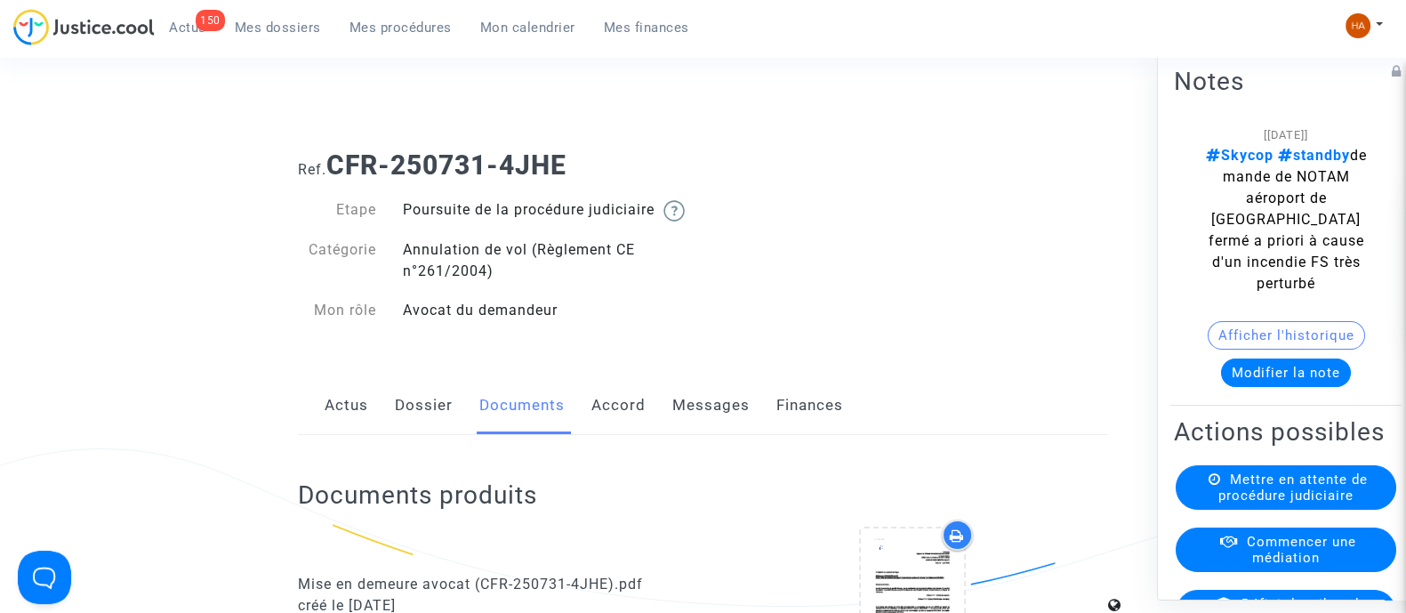
scroll to position [0, 0]
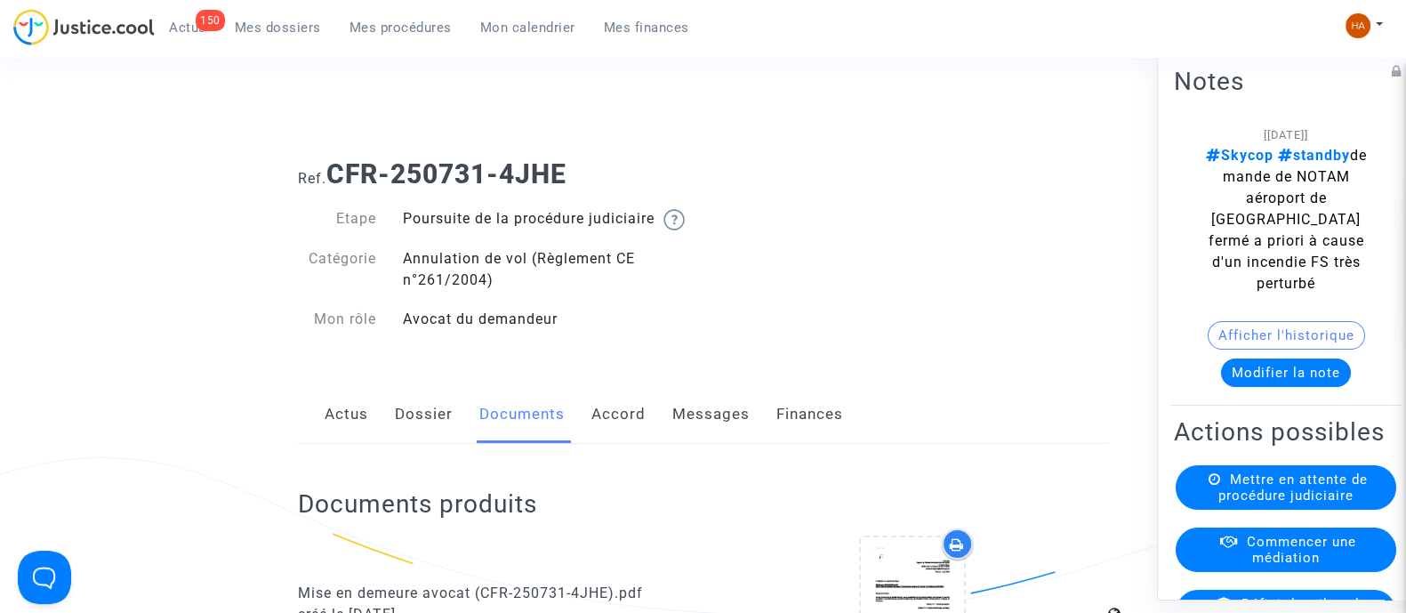
click at [695, 429] on link "Messages" at bounding box center [711, 414] width 77 height 59
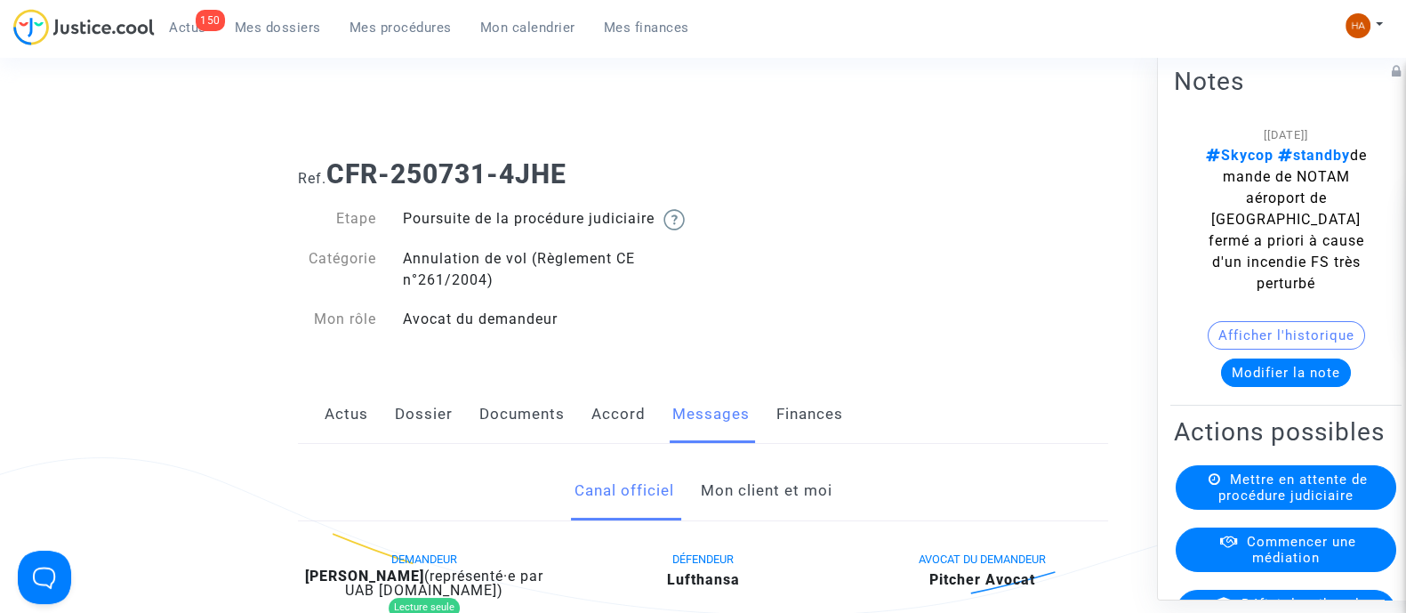
click at [784, 511] on link "Mon client et moi" at bounding box center [766, 491] width 132 height 59
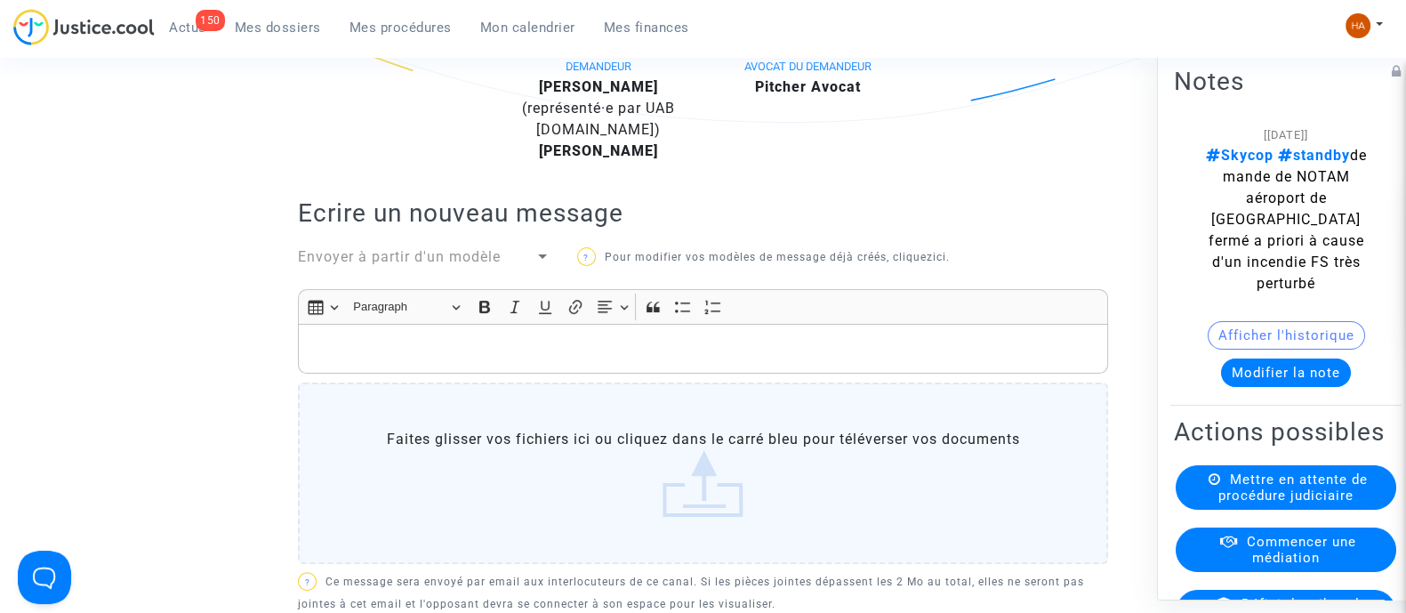
scroll to position [495, 0]
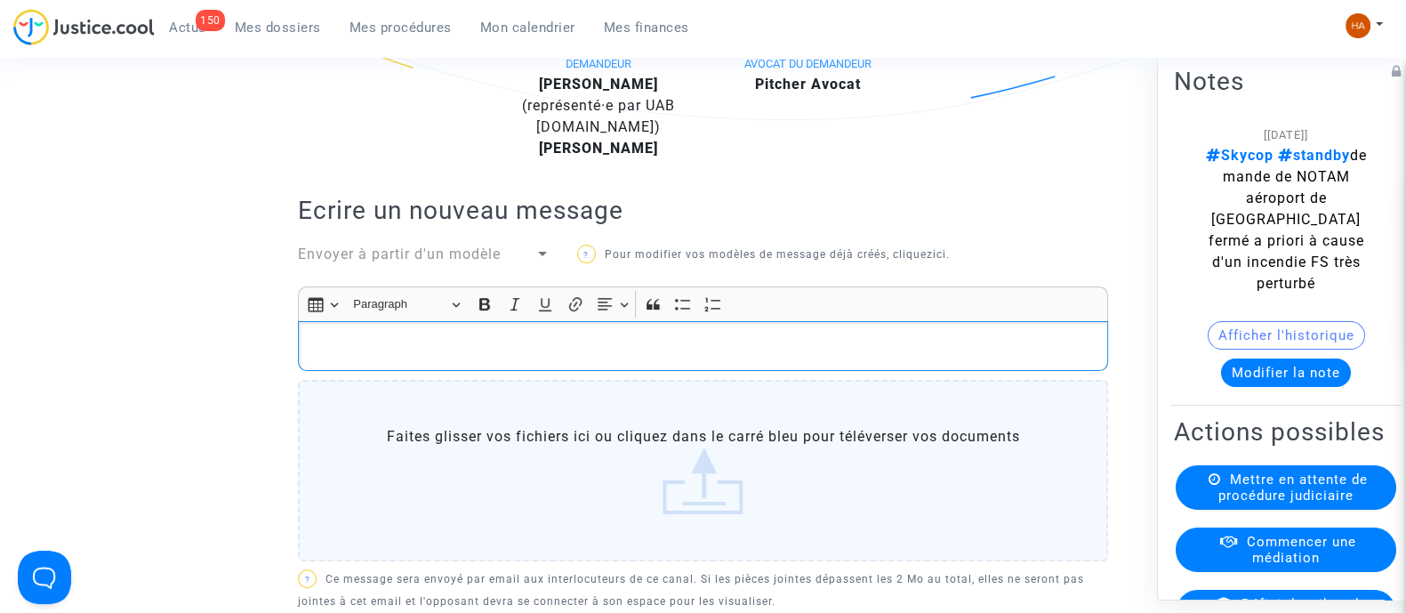
click at [560, 358] on p "Rich Text Editor, main" at bounding box center [704, 346] width 792 height 22
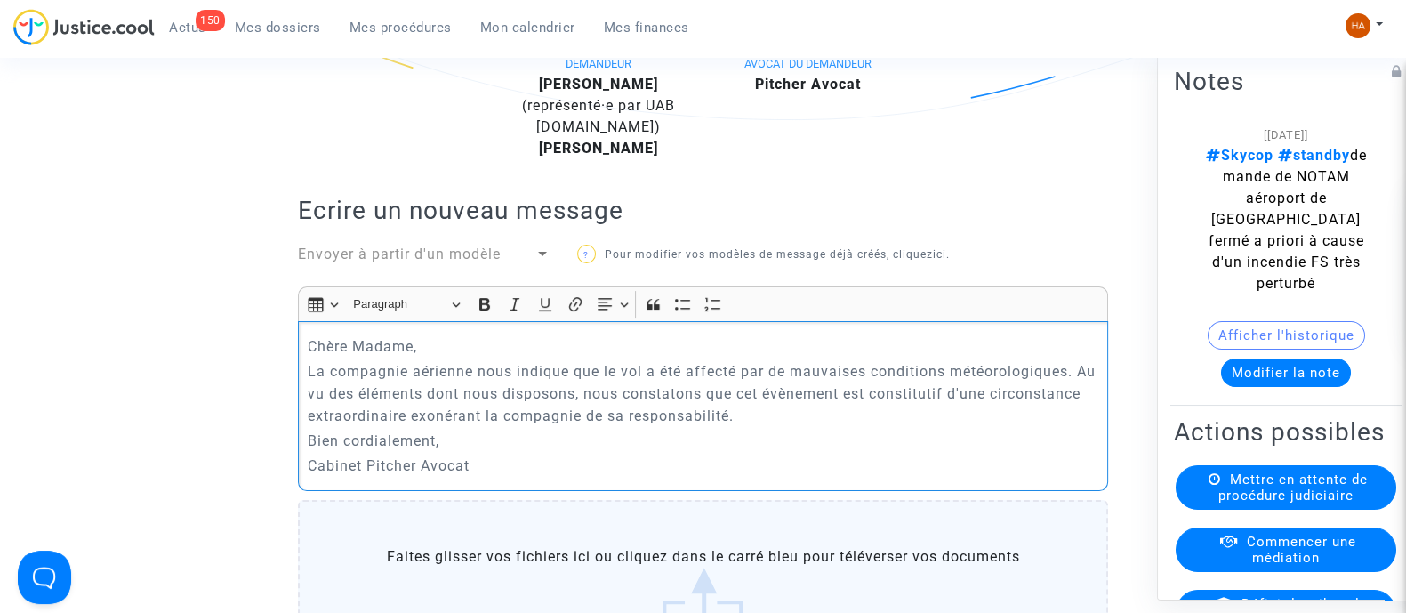
click at [431, 358] on p "Chère Madame," at bounding box center [704, 346] width 792 height 22
click at [623, 358] on p "Chère Madame, Cher Monsieur," at bounding box center [704, 346] width 792 height 22
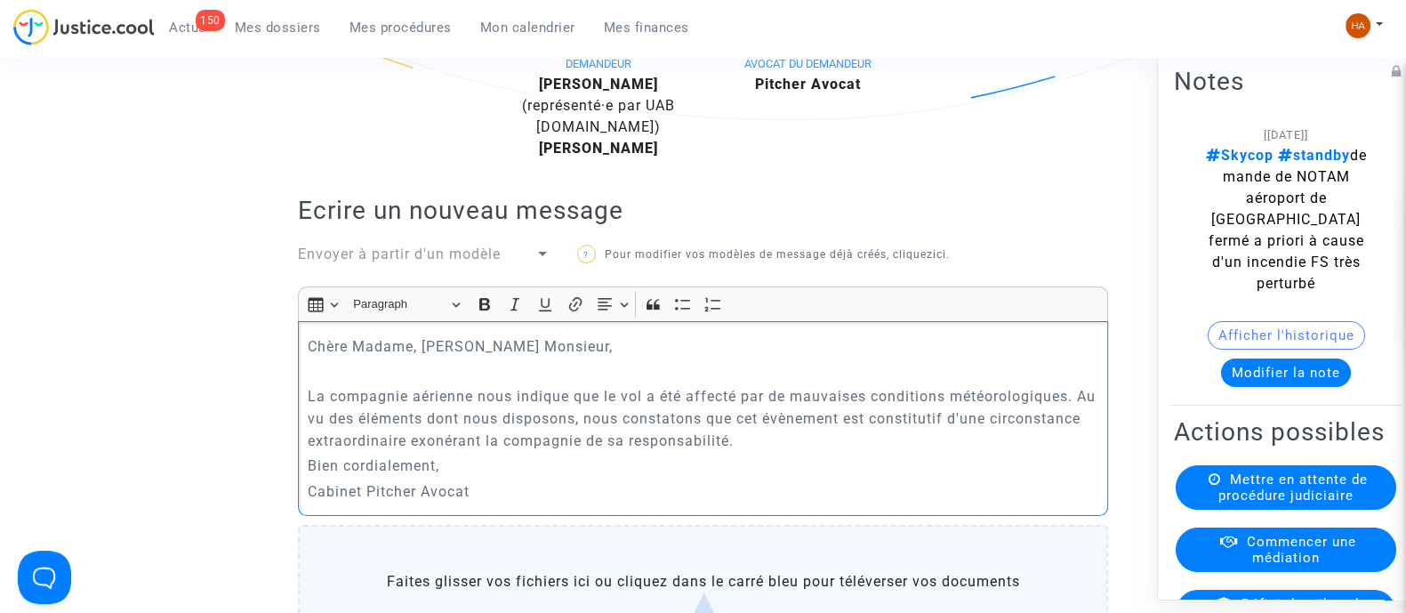
drag, startPoint x: 1065, startPoint y: 419, endPoint x: 767, endPoint y: 420, distance: 298.0
click at [767, 420] on p "La compagnie aérienne nous indique que le vol a été affecté par de mauvaises co…" at bounding box center [704, 418] width 792 height 67
click at [898, 452] on p "La compagnie aérienne nous indique que le vol a été affecté par un incendie à p…" at bounding box center [704, 418] width 792 height 67
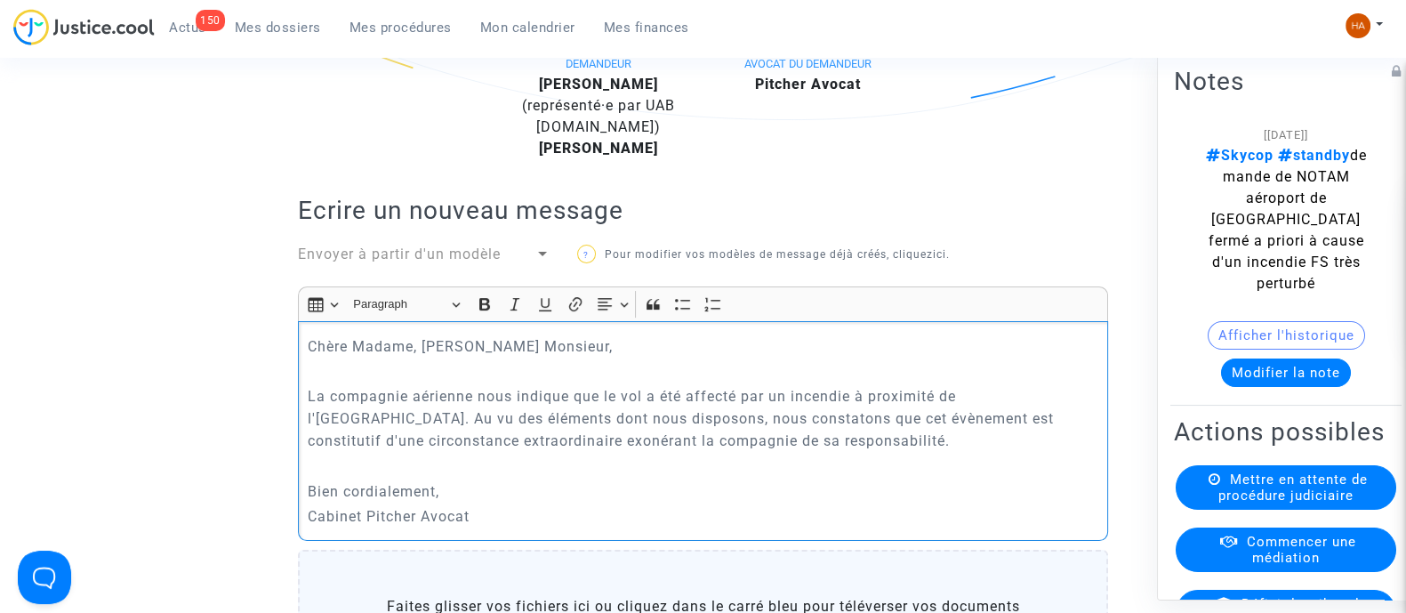
click at [602, 477] on p "Rich Text Editor, main" at bounding box center [704, 466] width 792 height 22
click at [473, 503] on p "Bien cordialement," at bounding box center [704, 491] width 792 height 22
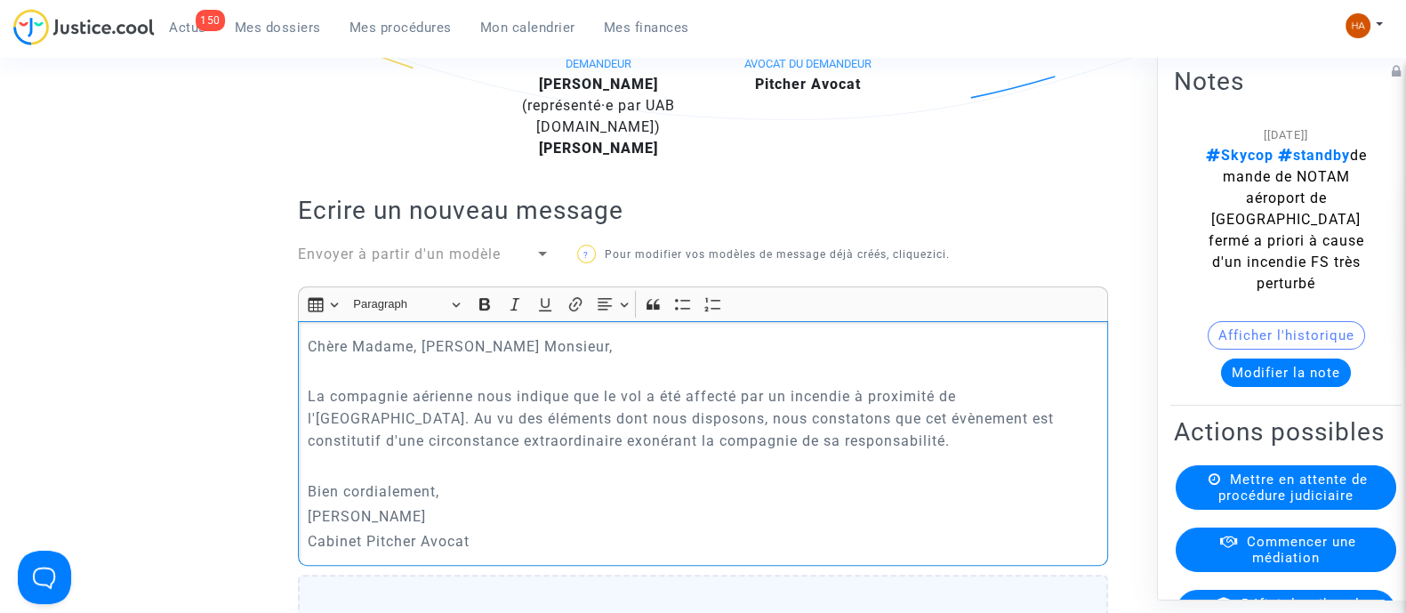
click at [449, 503] on p "Bien cordialement," at bounding box center [704, 491] width 792 height 22
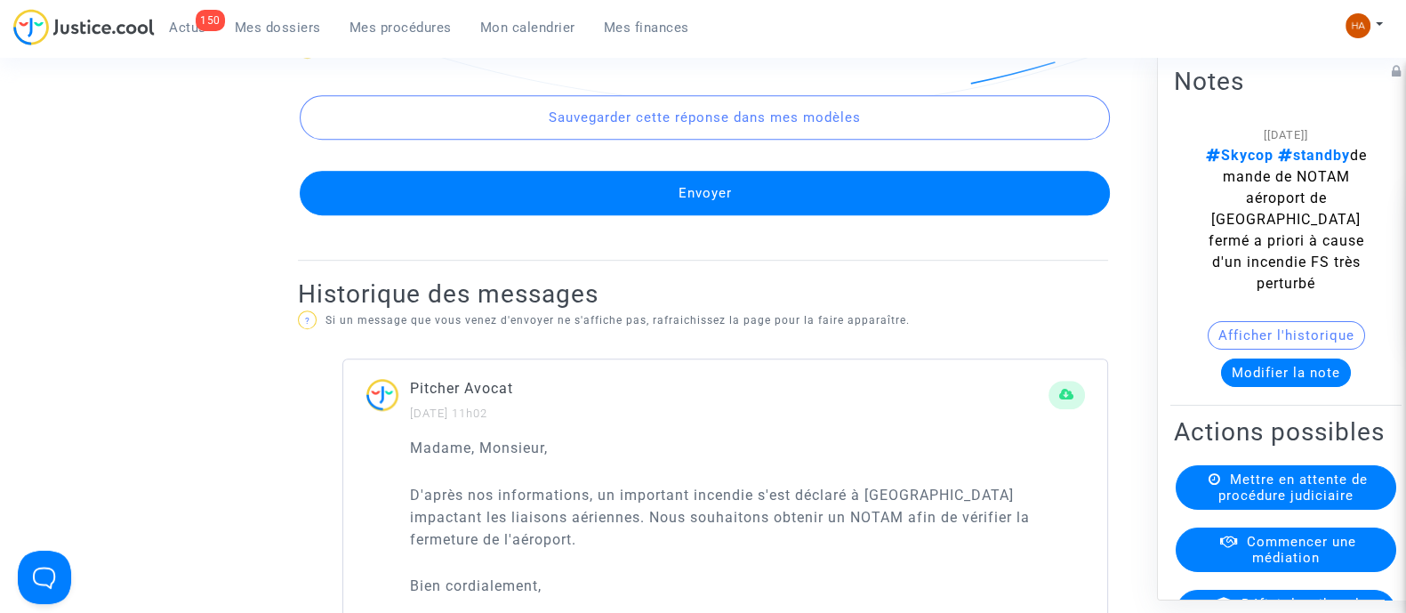
scroll to position [1302, 0]
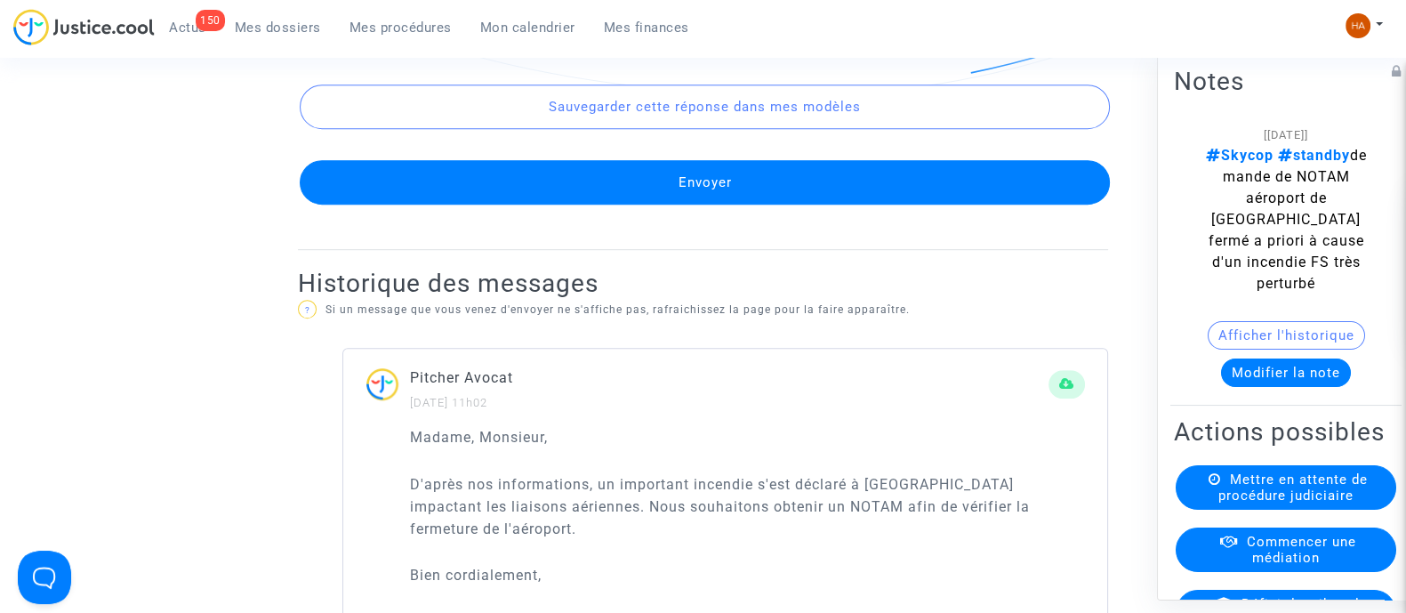
click at [738, 197] on button "Envoyer" at bounding box center [705, 182] width 810 height 44
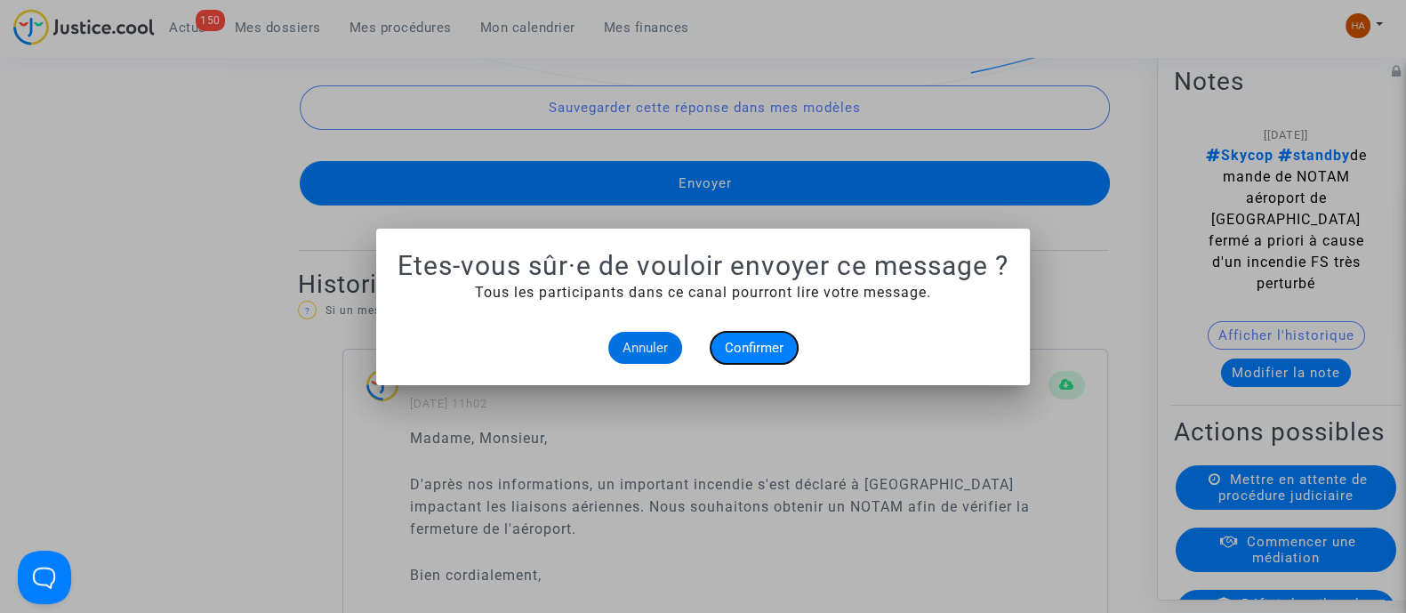
click at [755, 344] on span "Confirmer" at bounding box center [754, 348] width 59 height 16
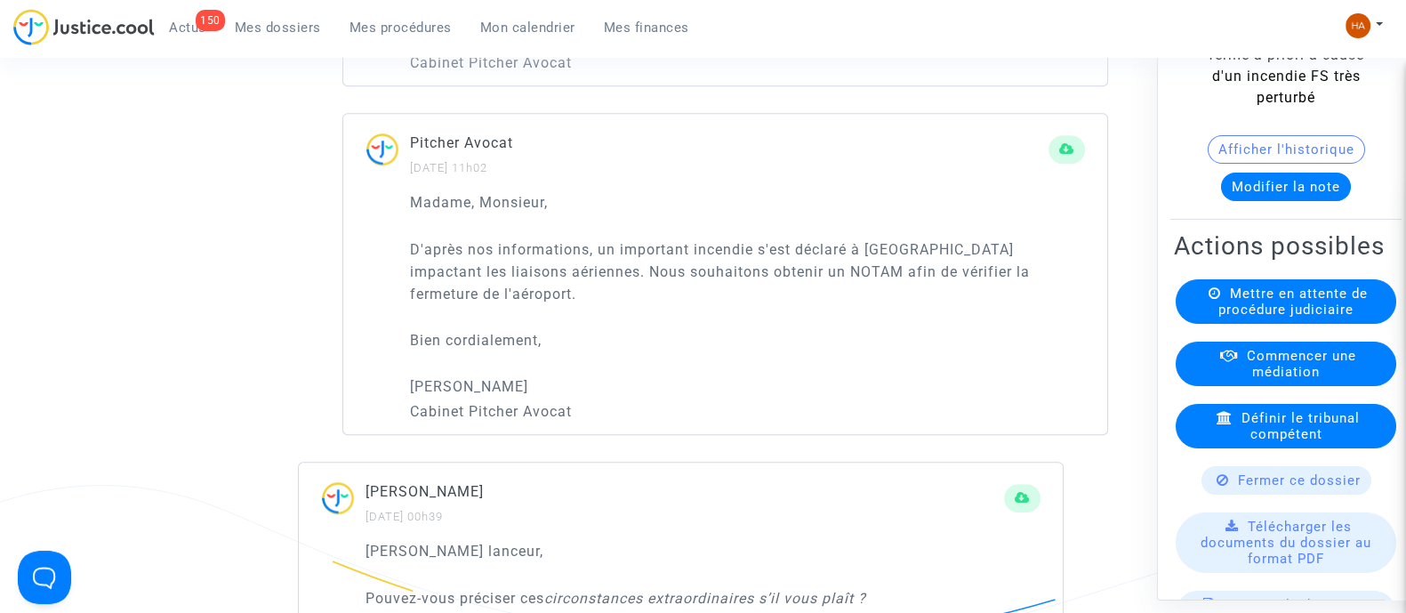
scroll to position [190, 0]
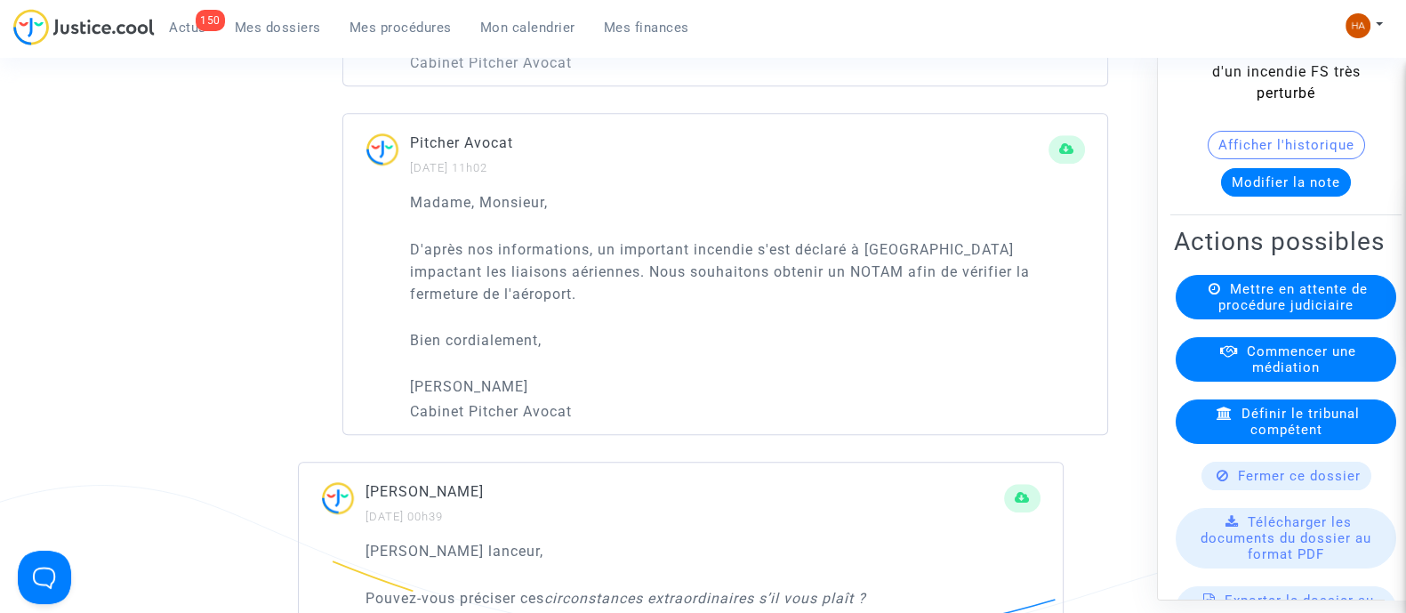
click at [1247, 489] on div "Fermer ce dossier" at bounding box center [1287, 475] width 170 height 28
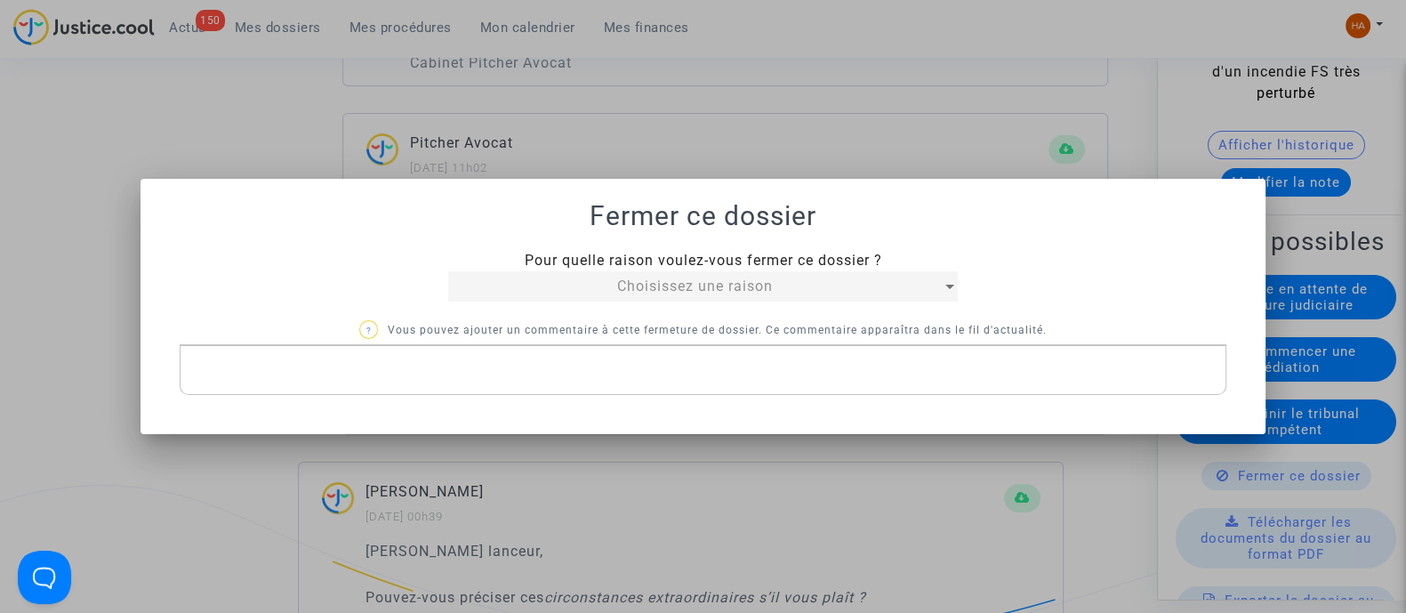
scroll to position [0, 0]
click at [839, 286] on div "Choisissez une raison" at bounding box center [695, 286] width 494 height 21
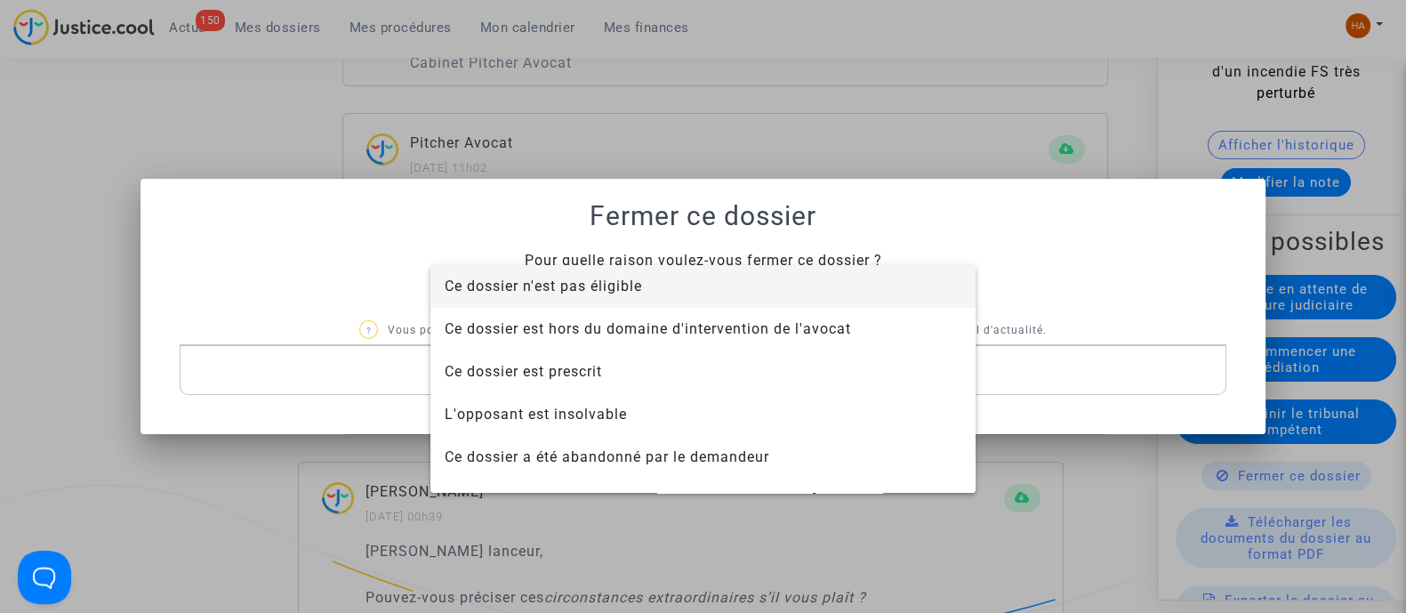
click at [697, 297] on span "Ce dossier n'est pas éligible" at bounding box center [703, 286] width 517 height 43
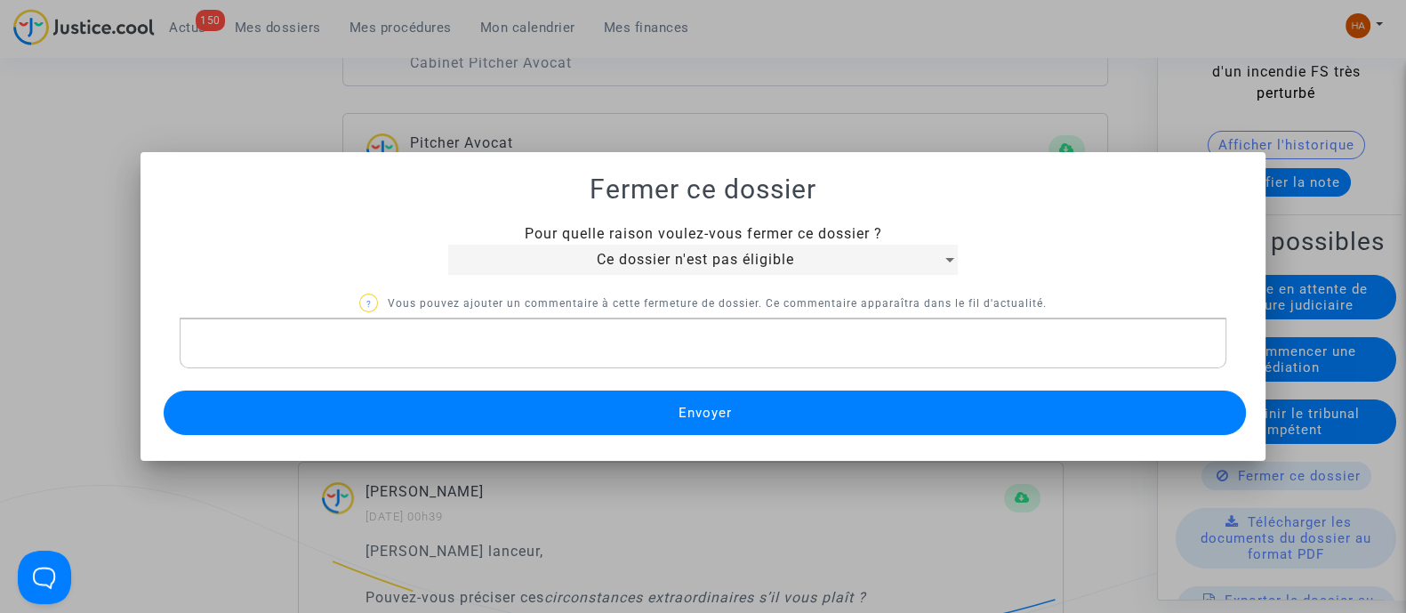
click at [480, 340] on p "Rich Text Editor, main" at bounding box center [703, 344] width 1028 height 22
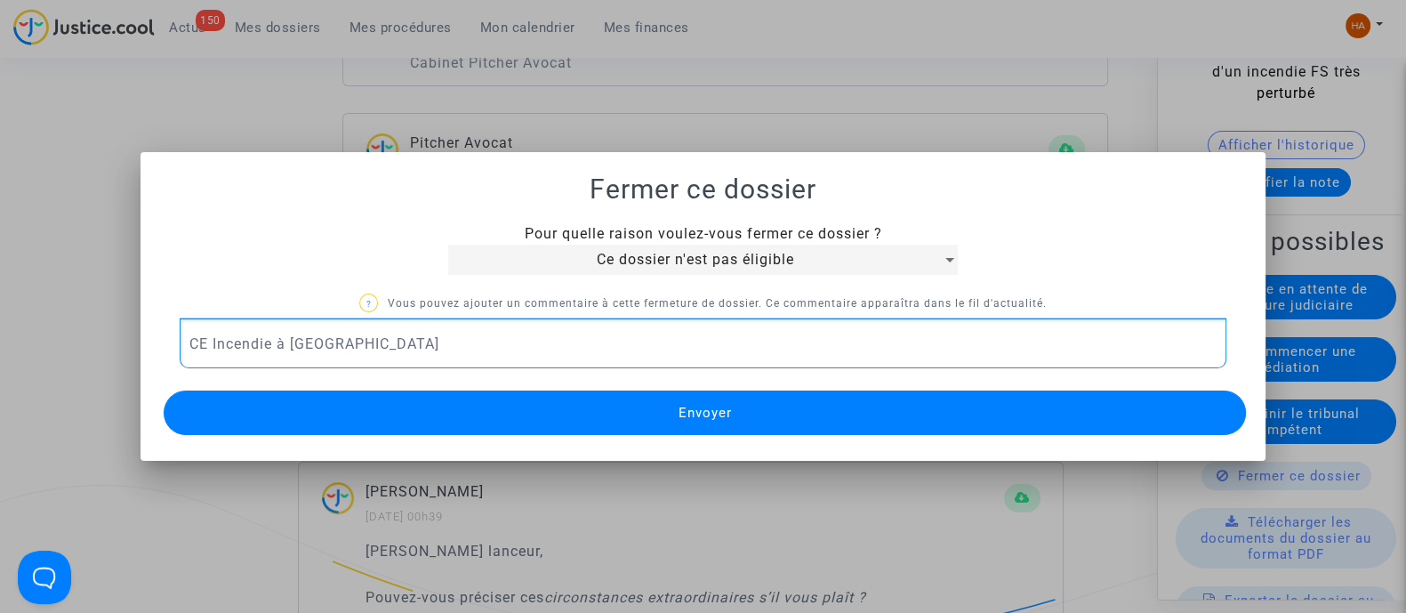
click at [211, 344] on p "CE Incendie à Marseille" at bounding box center [703, 344] width 1028 height 22
click at [203, 344] on p "CE Incendie à Marseille" at bounding box center [703, 344] width 1028 height 22
click at [400, 424] on button "Envoyer" at bounding box center [705, 413] width 1083 height 44
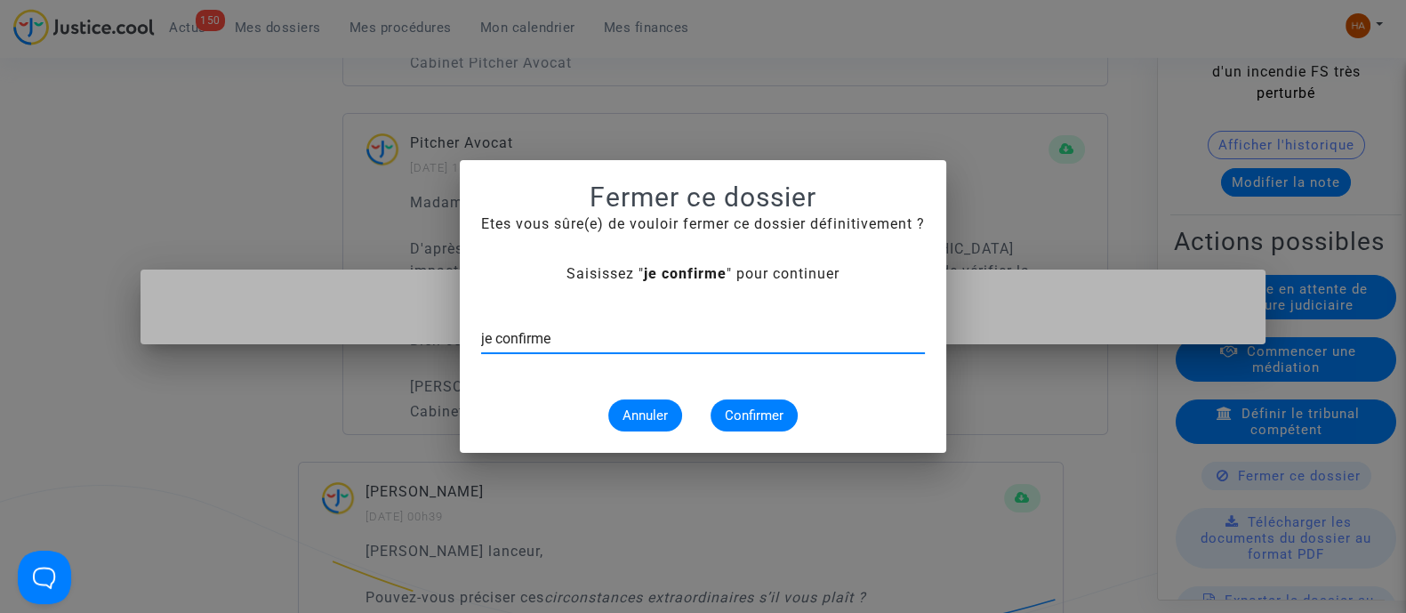
type input "je confirme"
click at [743, 413] on span "Confirmer" at bounding box center [754, 415] width 59 height 16
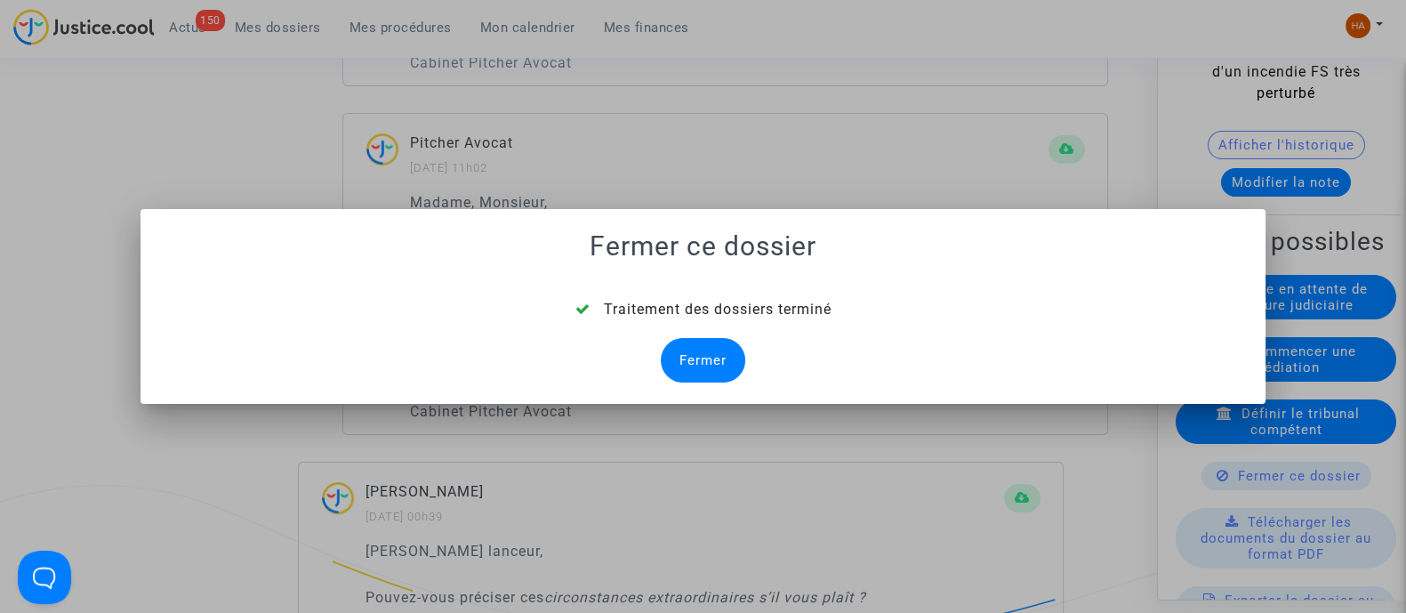
drag, startPoint x: 689, startPoint y: 358, endPoint x: 698, endPoint y: 343, distance: 16.8
click at [689, 358] on div "Fermer" at bounding box center [703, 360] width 85 height 44
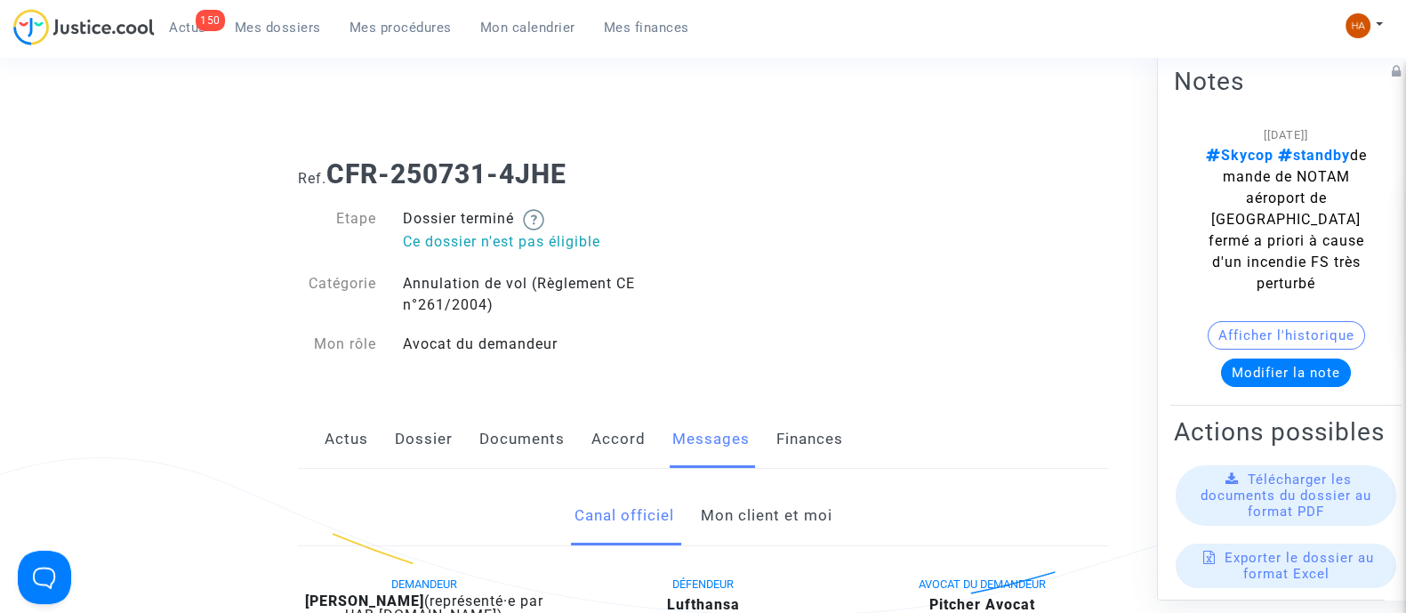
click at [298, 30] on span "Mes dossiers" at bounding box center [278, 28] width 86 height 16
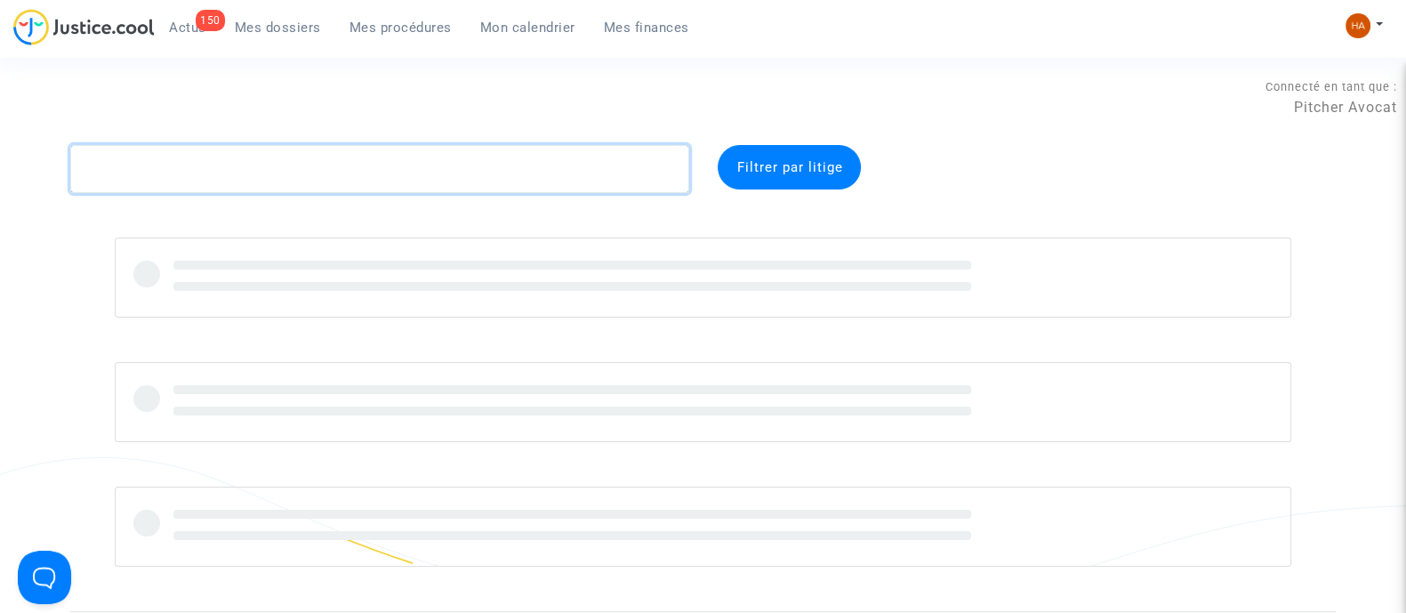
click at [203, 171] on textarea at bounding box center [379, 169] width 619 height 48
paste textarea "CFR-250725-WEW9"
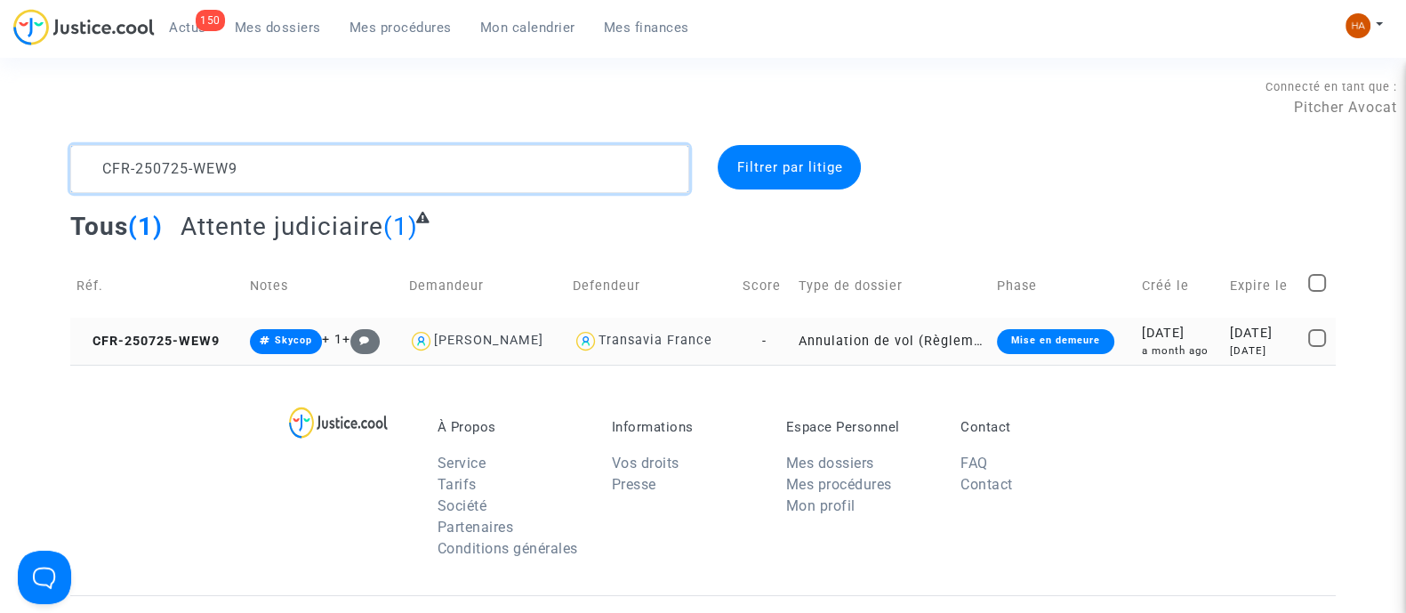
type textarea "CFR-250725-WEW9"
click at [794, 340] on td "Annulation de vol (Règlement CE n°261/2004)" at bounding box center [892, 341] width 198 height 47
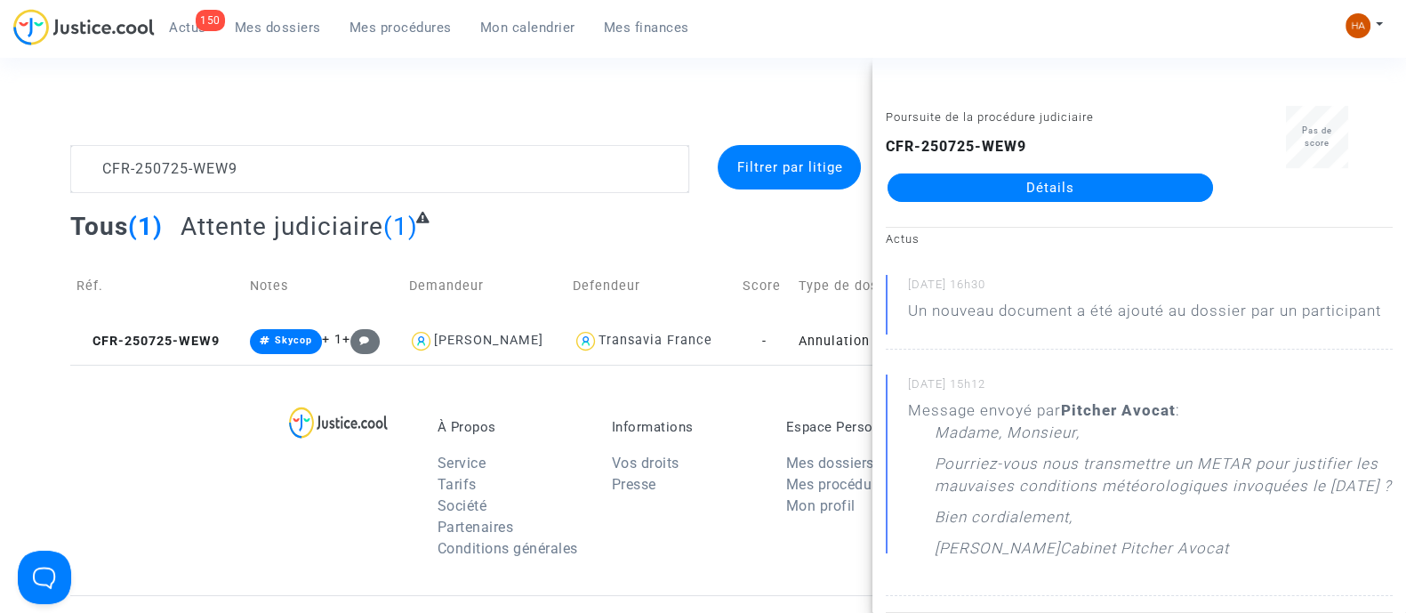
click at [987, 189] on link "Détails" at bounding box center [1051, 187] width 326 height 28
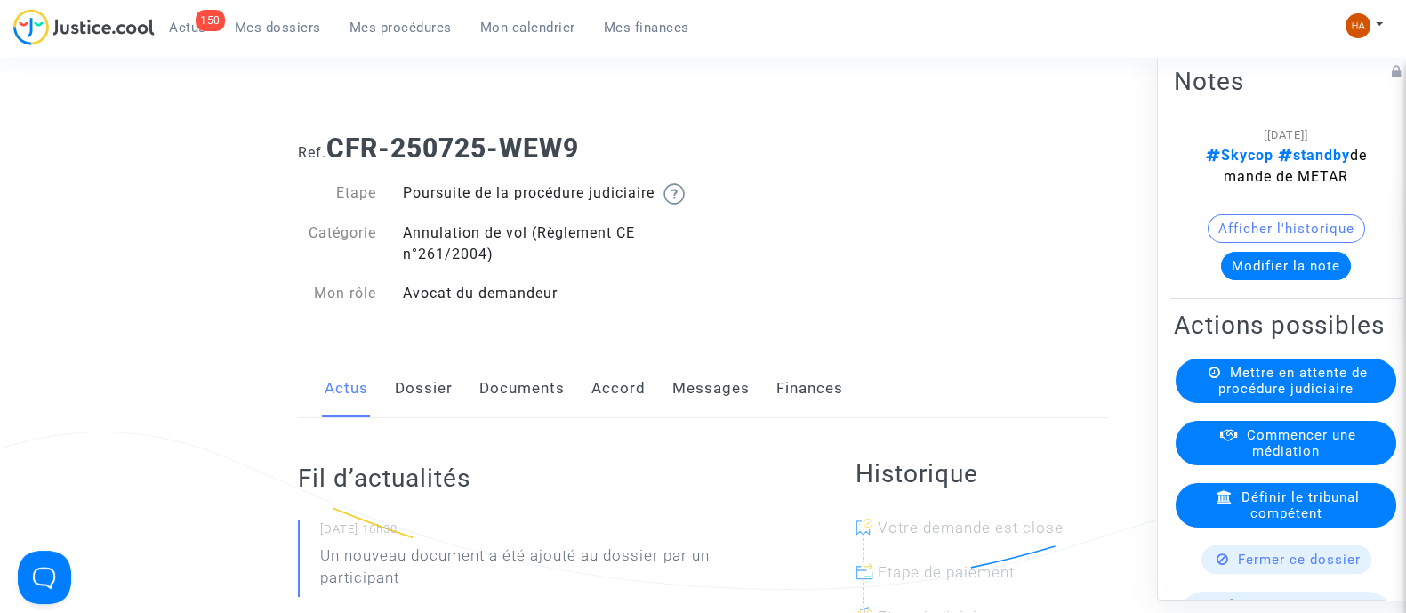
scroll to position [24, 0]
click at [425, 404] on link "Dossier" at bounding box center [424, 390] width 58 height 59
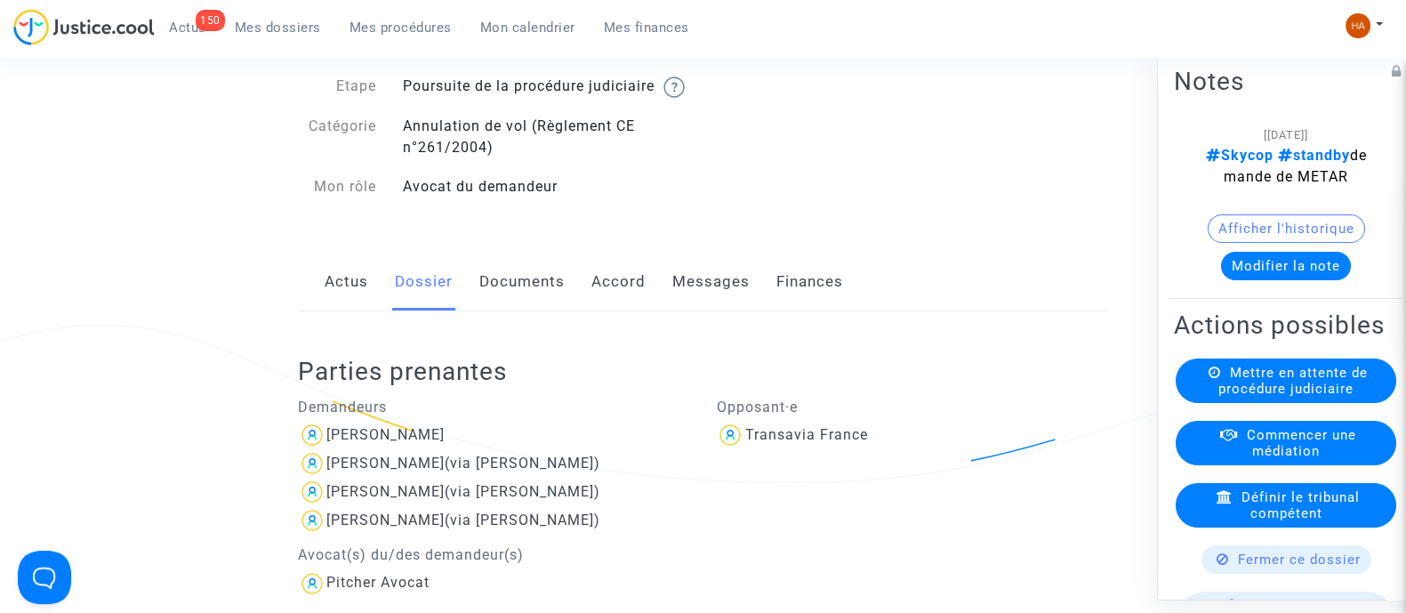
scroll to position [135, 0]
click at [525, 304] on link "Documents" at bounding box center [521, 279] width 85 height 59
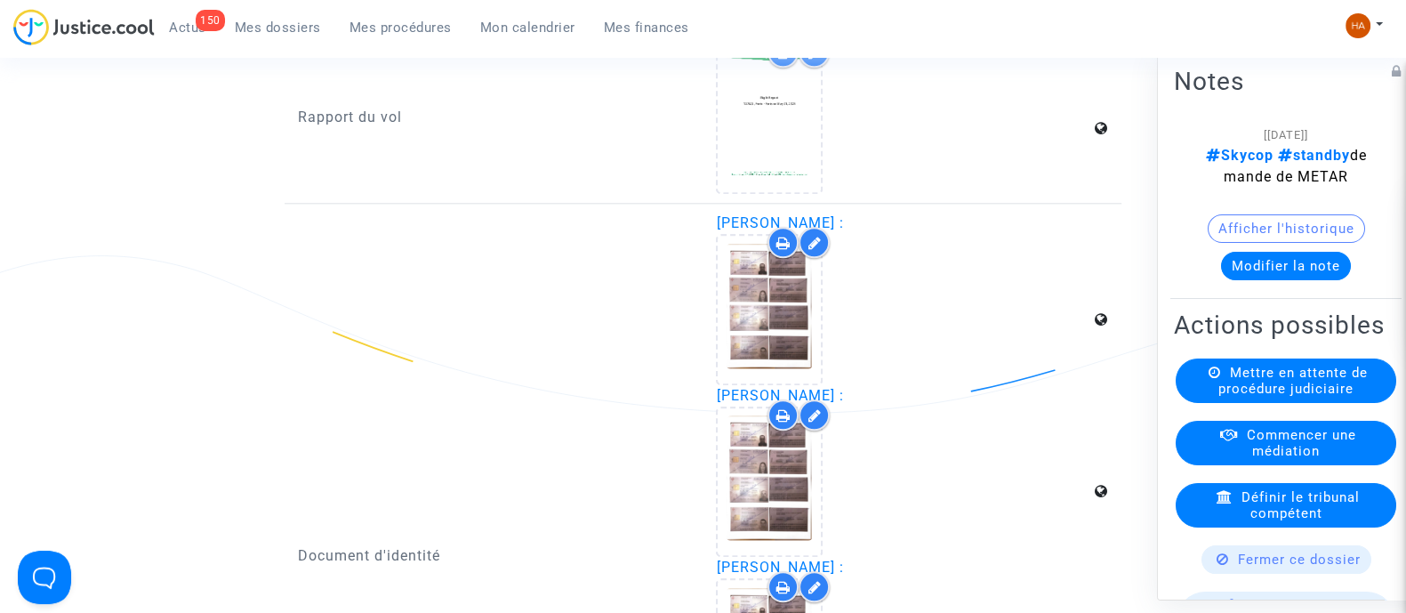
scroll to position [2582, 0]
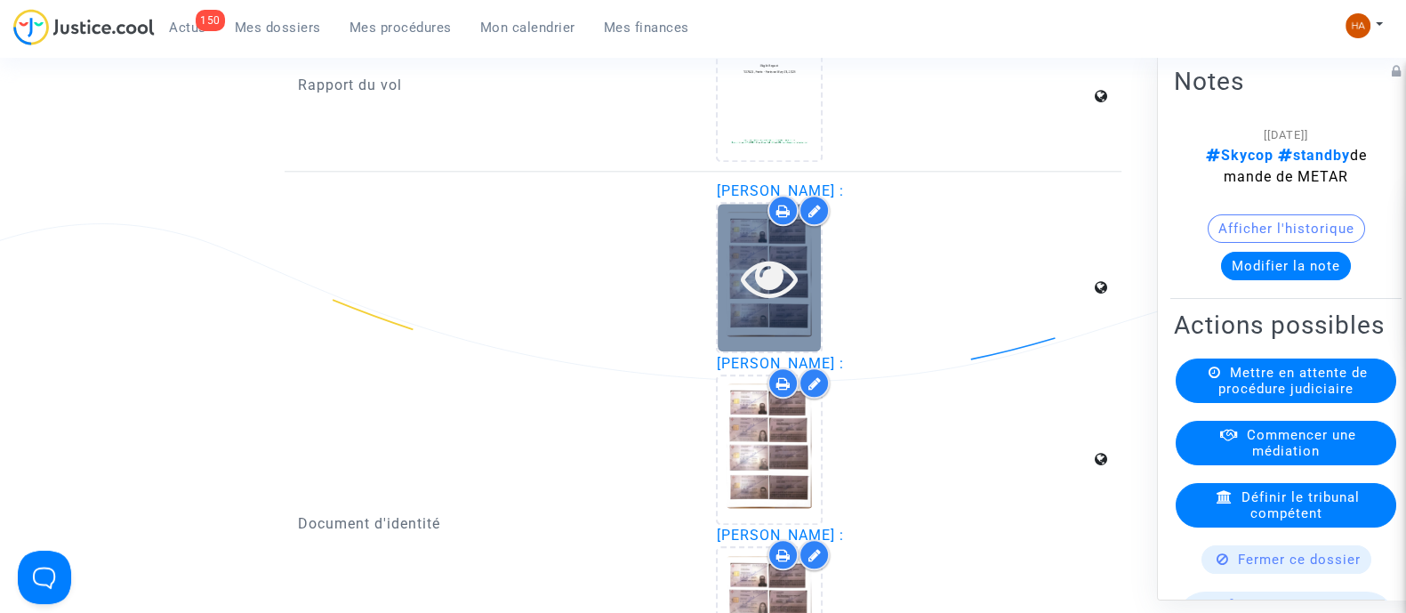
click at [778, 335] on div at bounding box center [769, 277] width 103 height 147
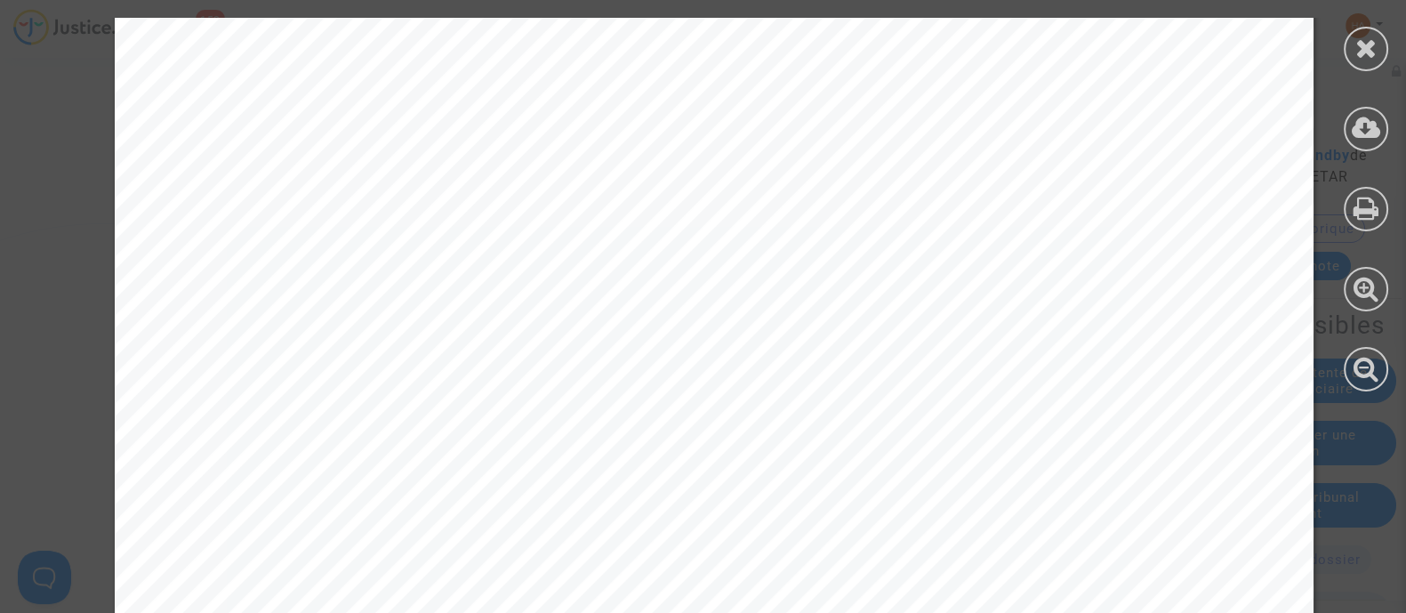
scroll to position [444, 0]
click at [1354, 39] on div at bounding box center [1366, 49] width 44 height 44
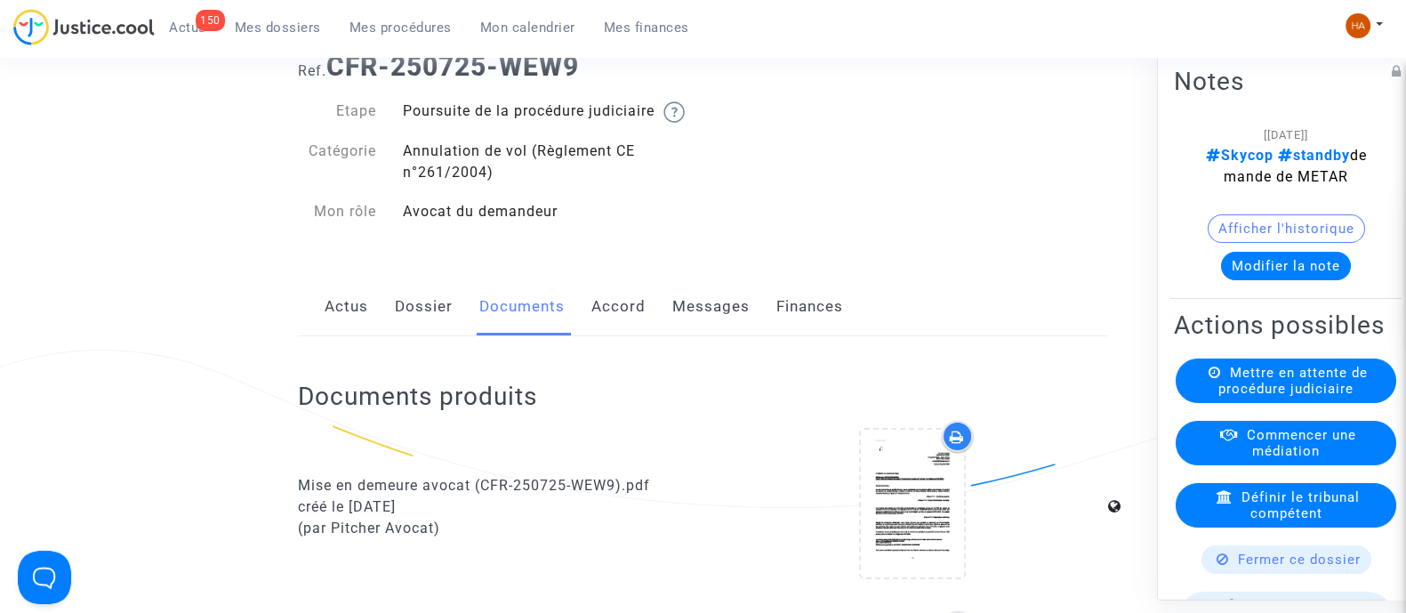
scroll to position [110, 0]
click at [725, 315] on link "Messages" at bounding box center [711, 304] width 77 height 59
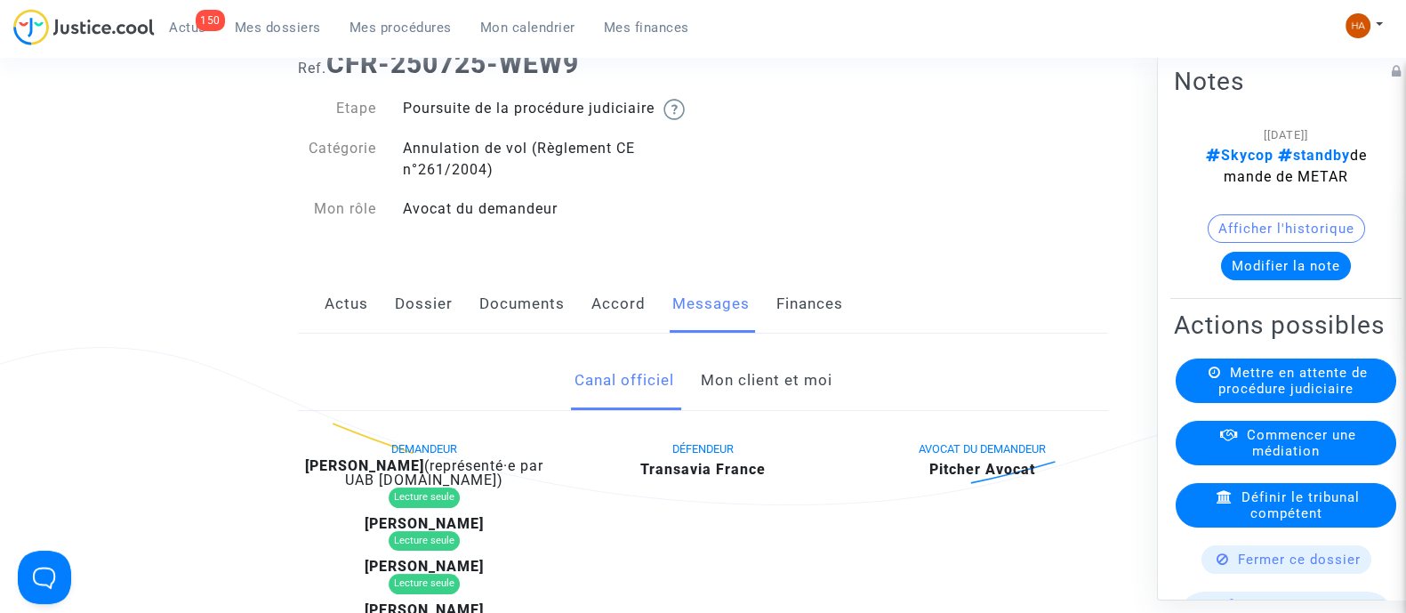
click at [799, 409] on link "Mon client et moi" at bounding box center [766, 380] width 132 height 59
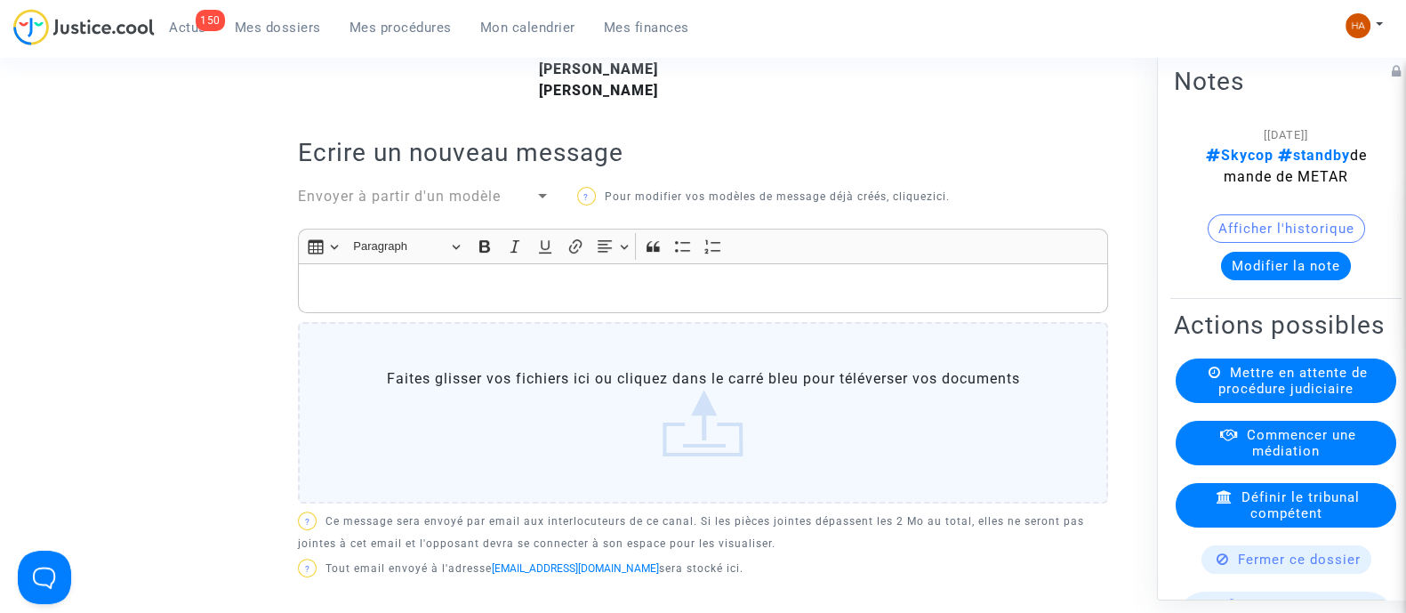
scroll to position [598, 0]
click at [333, 298] on p "Rich Text Editor, main" at bounding box center [704, 287] width 792 height 22
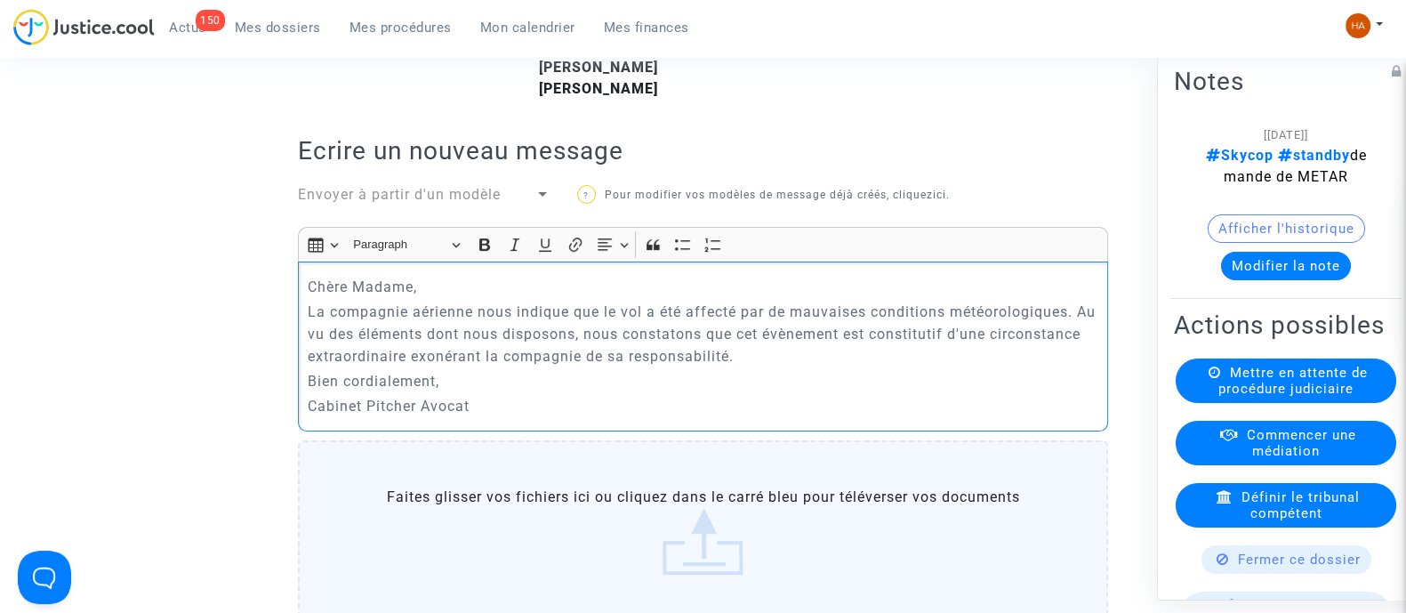
click at [506, 298] on p "Chère Madame," at bounding box center [704, 287] width 792 height 22
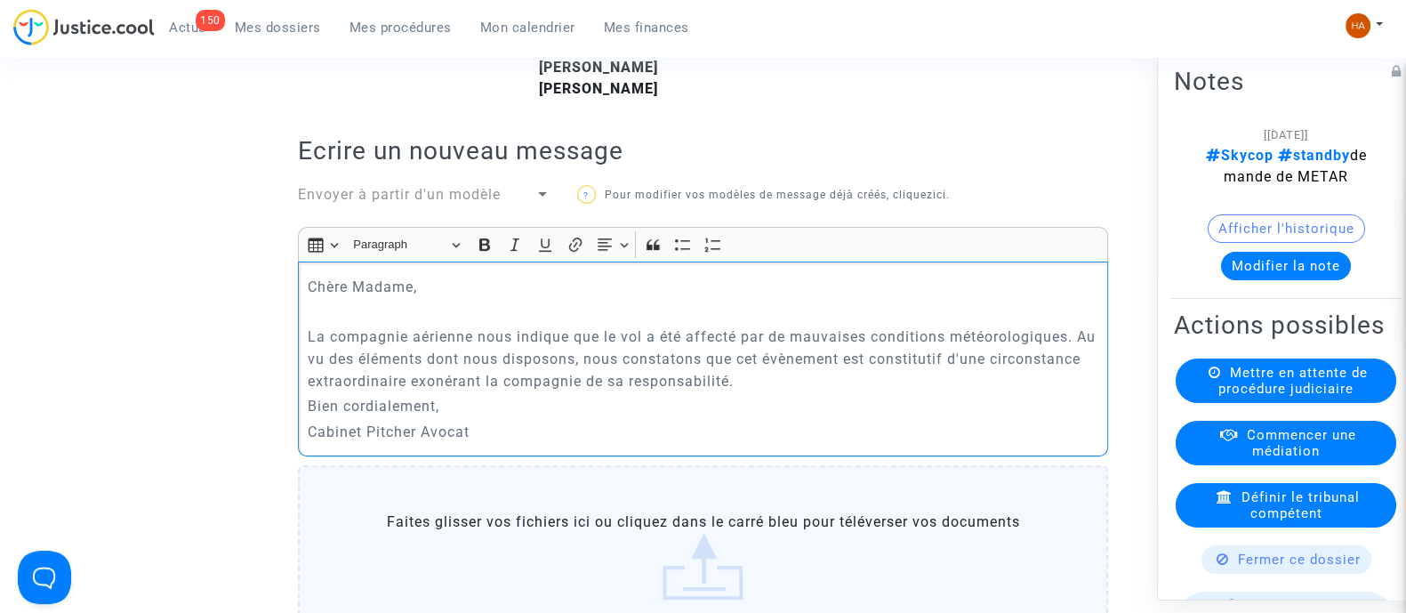
click at [874, 392] on p "La compagnie aérienne nous indique que le vol a été affecté par de mauvaises co…" at bounding box center [704, 359] width 792 height 67
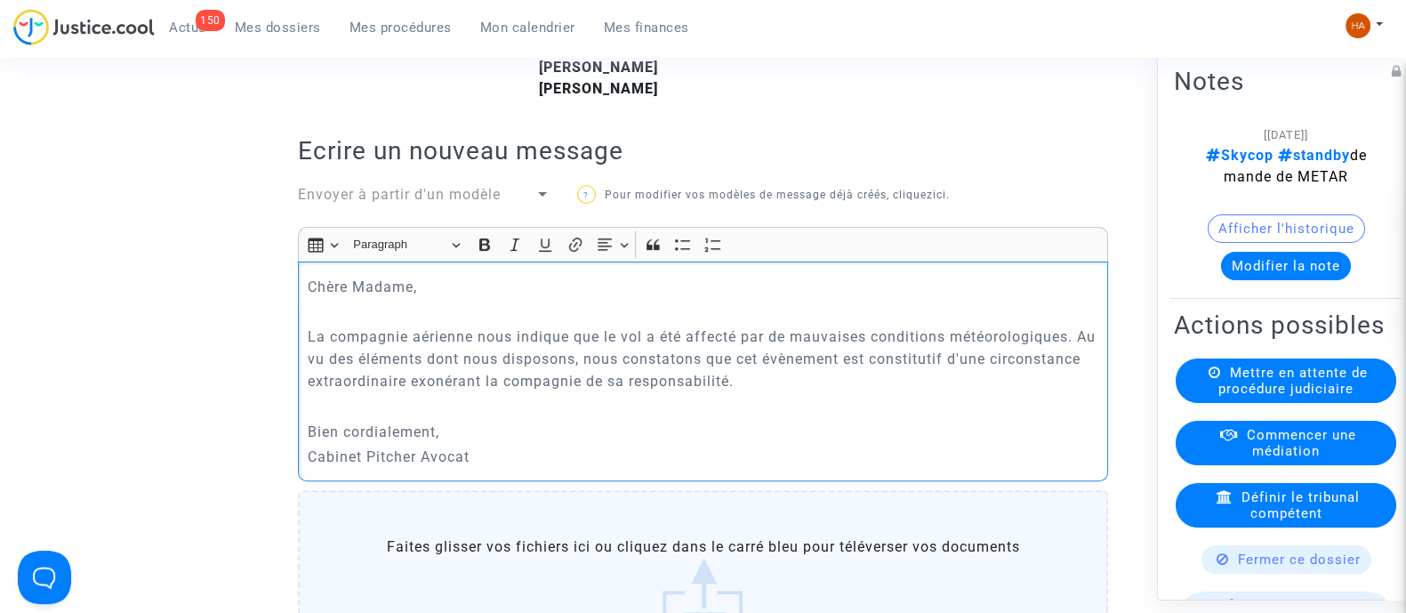
click at [574, 417] on p "Rich Text Editor, main" at bounding box center [704, 406] width 792 height 22
click at [459, 443] on p "Bien cordialement," at bounding box center [704, 432] width 792 height 22
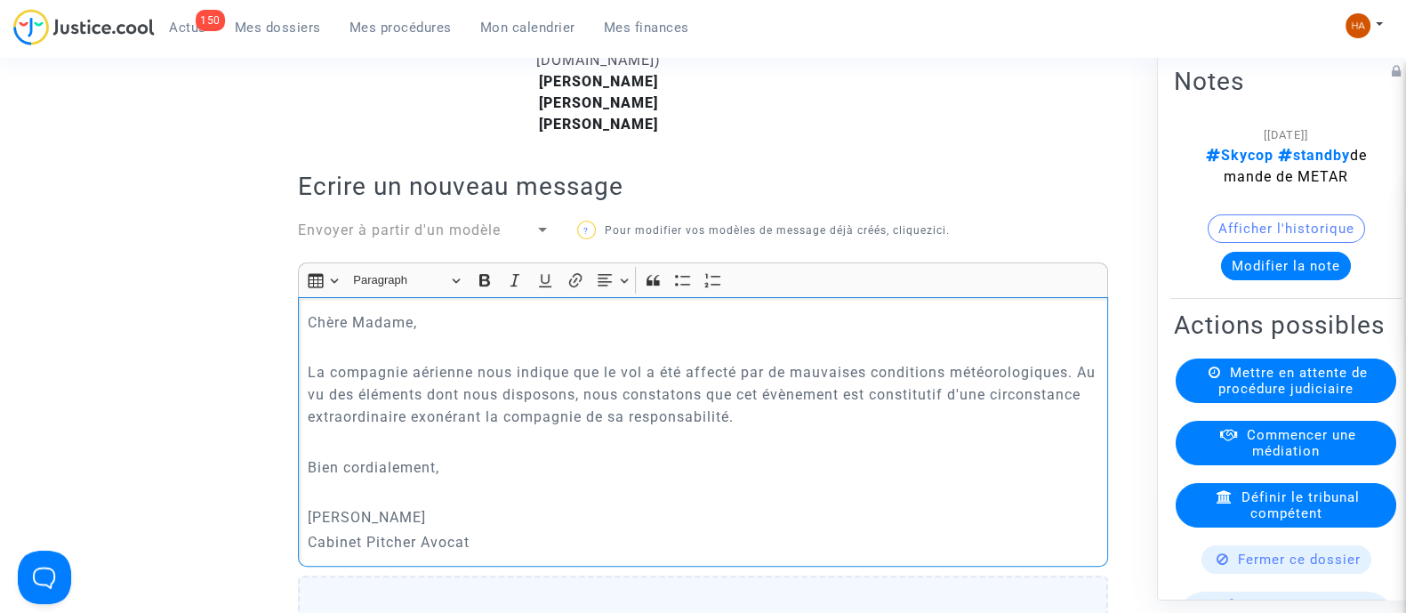
scroll to position [569, 0]
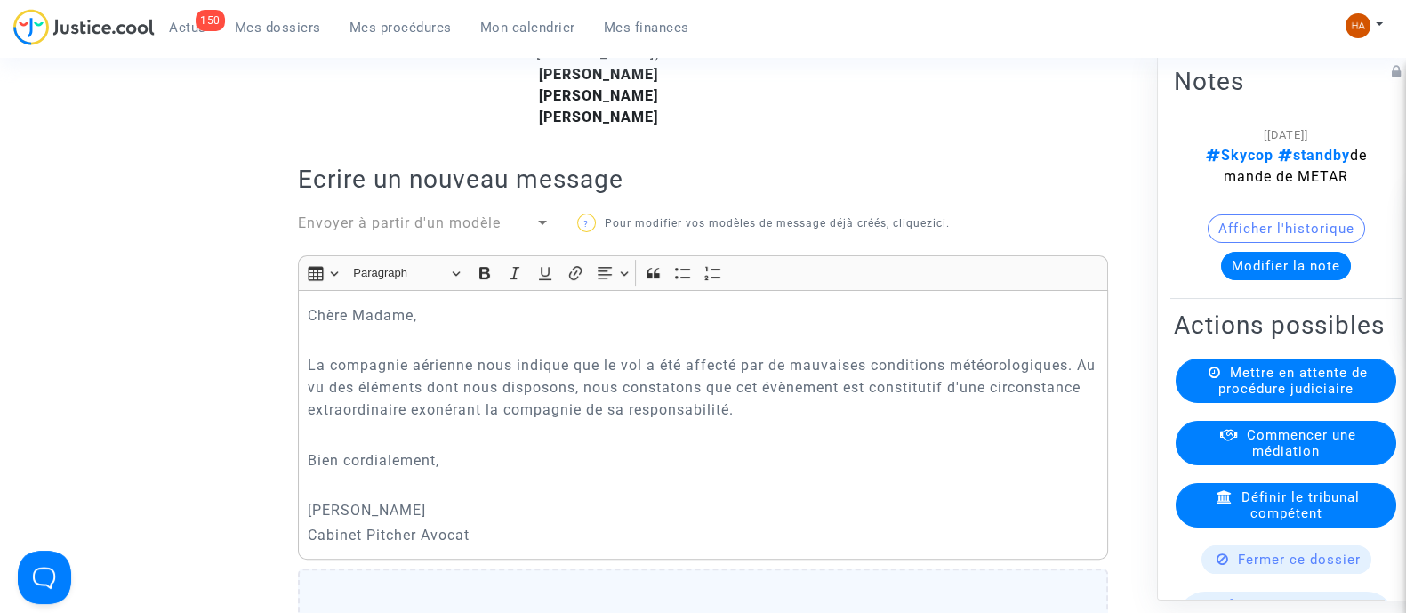
click at [1066, 387] on p "La compagnie aérienne nous indique que le vol a été affecté par de mauvaises co…" at bounding box center [704, 387] width 792 height 67
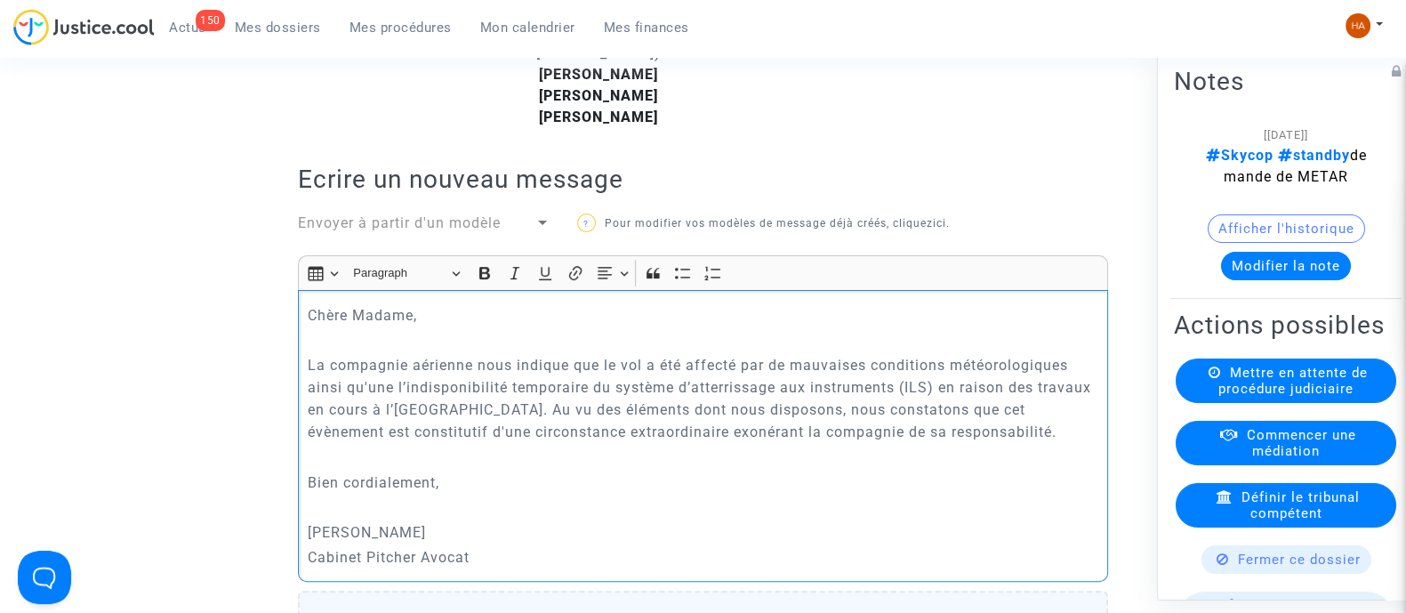
click at [406, 405] on p "La compagnie aérienne nous indique que le vol a été affecté par de mauvaises co…" at bounding box center [704, 398] width 792 height 89
click at [929, 406] on p "La compagnie aérienne nous indique que le vol a été affecté par de mauvaises co…" at bounding box center [704, 398] width 792 height 89
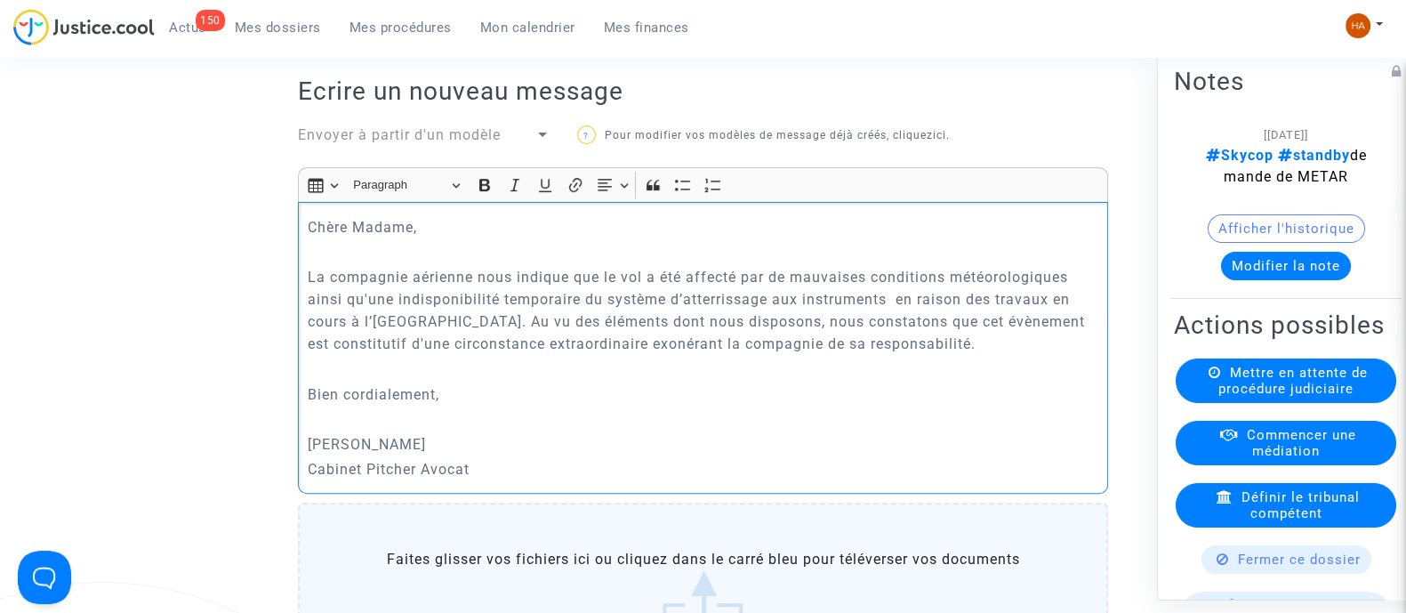
scroll to position [696, 0]
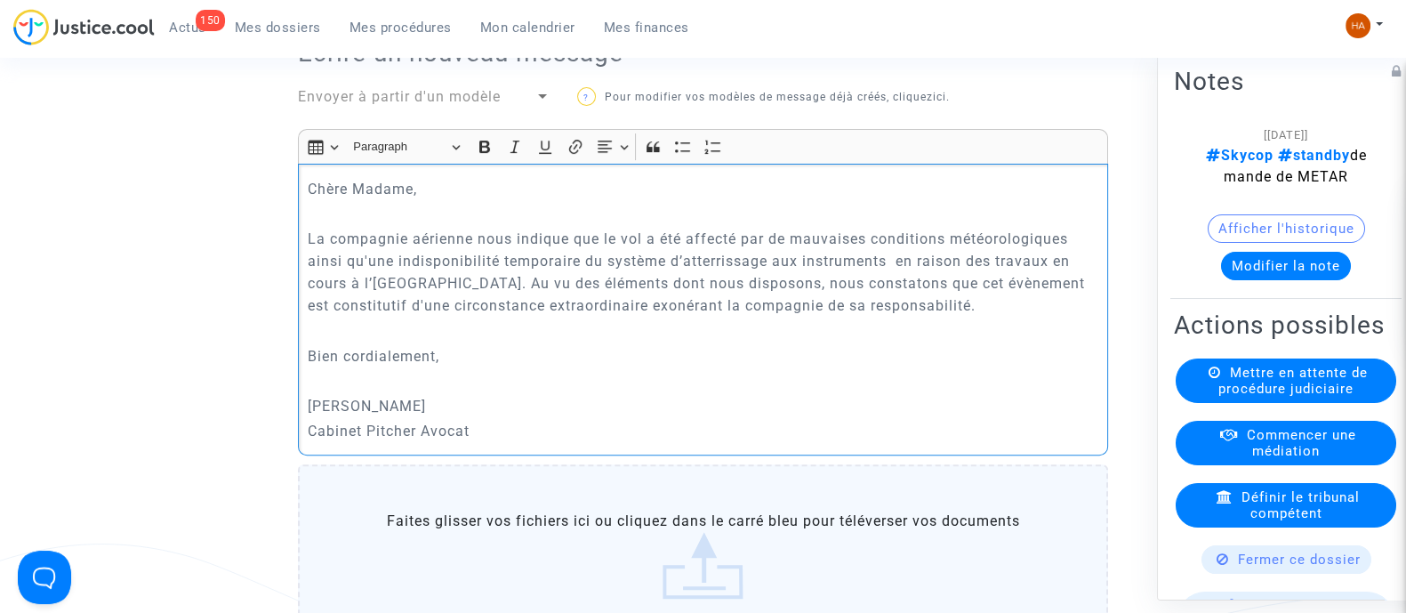
click at [486, 220] on div "Chère Madame, La compagnie aérienne nous indique que le vol a été affecté par d…" at bounding box center [703, 310] width 810 height 292
click at [454, 199] on p "Chère Madame," at bounding box center [704, 189] width 792 height 22
click at [888, 286] on p "La compagnie aérienne nous indique que le vol a été affecté par de mauvaises co…" at bounding box center [704, 272] width 792 height 89
drag, startPoint x: 764, startPoint y: 257, endPoint x: 397, endPoint y: 282, distance: 368.2
click at [397, 282] on p "La compagnie aérienne nous indique que le vol a été affecté par de mauvaises co…" at bounding box center [704, 272] width 792 height 89
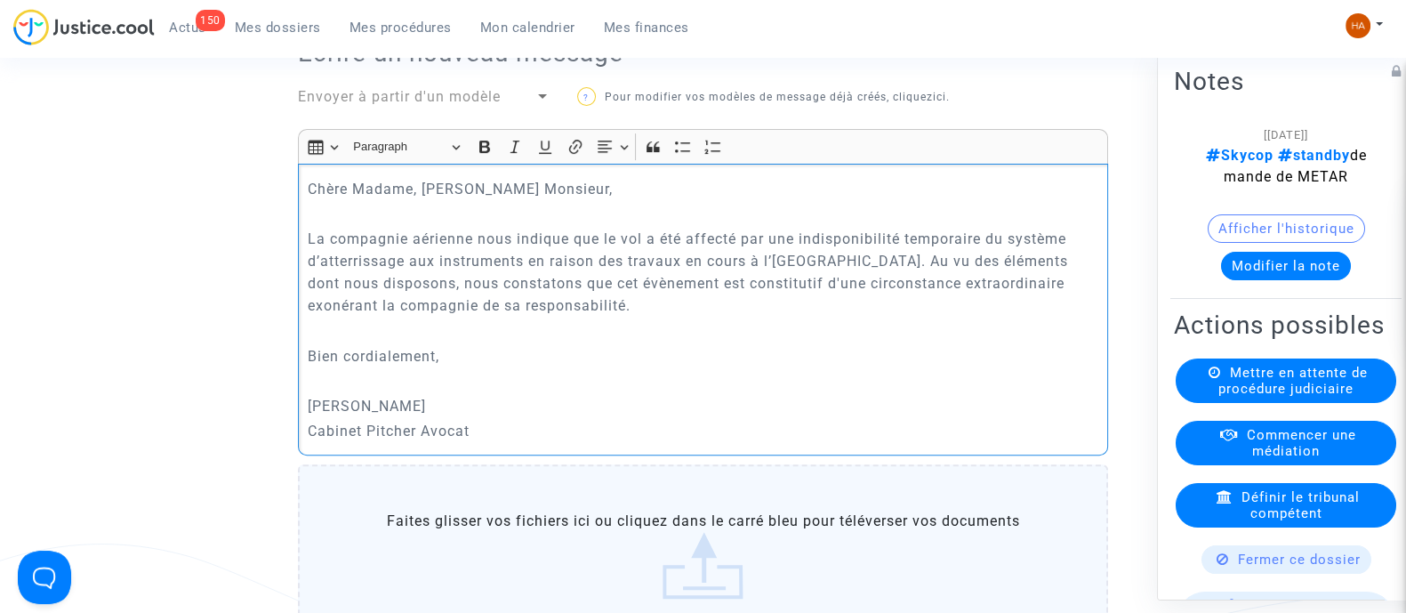
click at [898, 280] on p "La compagnie aérienne nous indique que le vol a été affecté par une indisponibi…" at bounding box center [704, 272] width 792 height 89
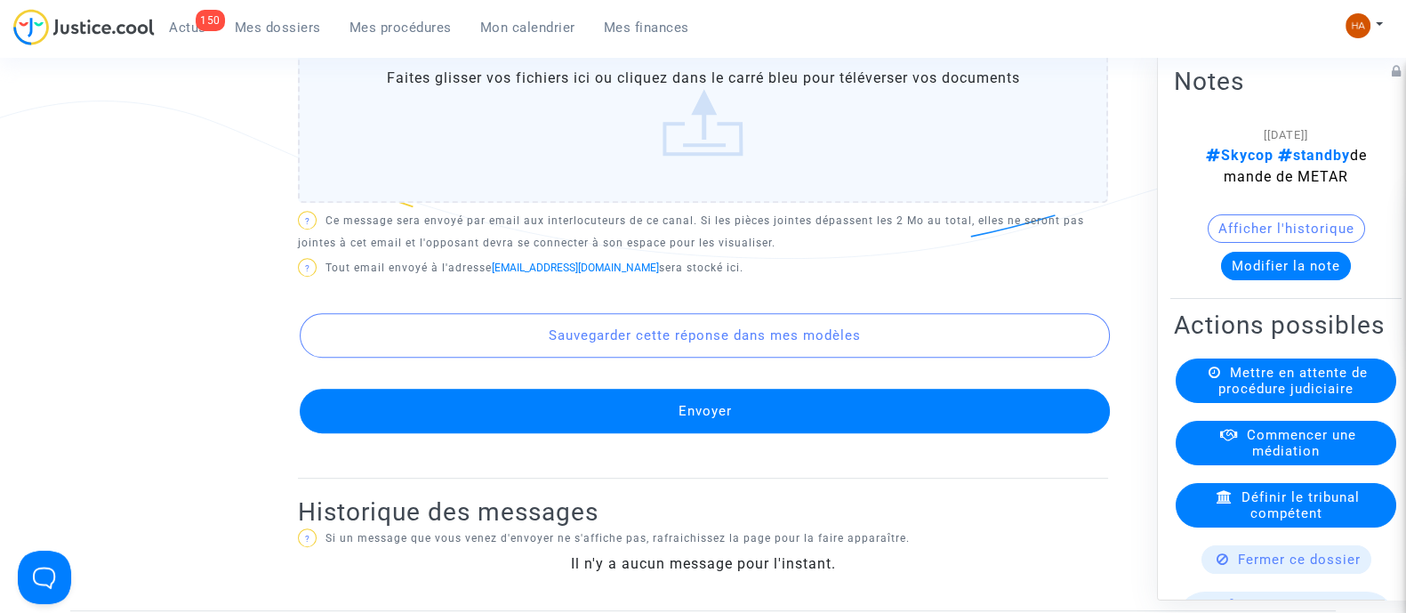
scroll to position [1140, 0]
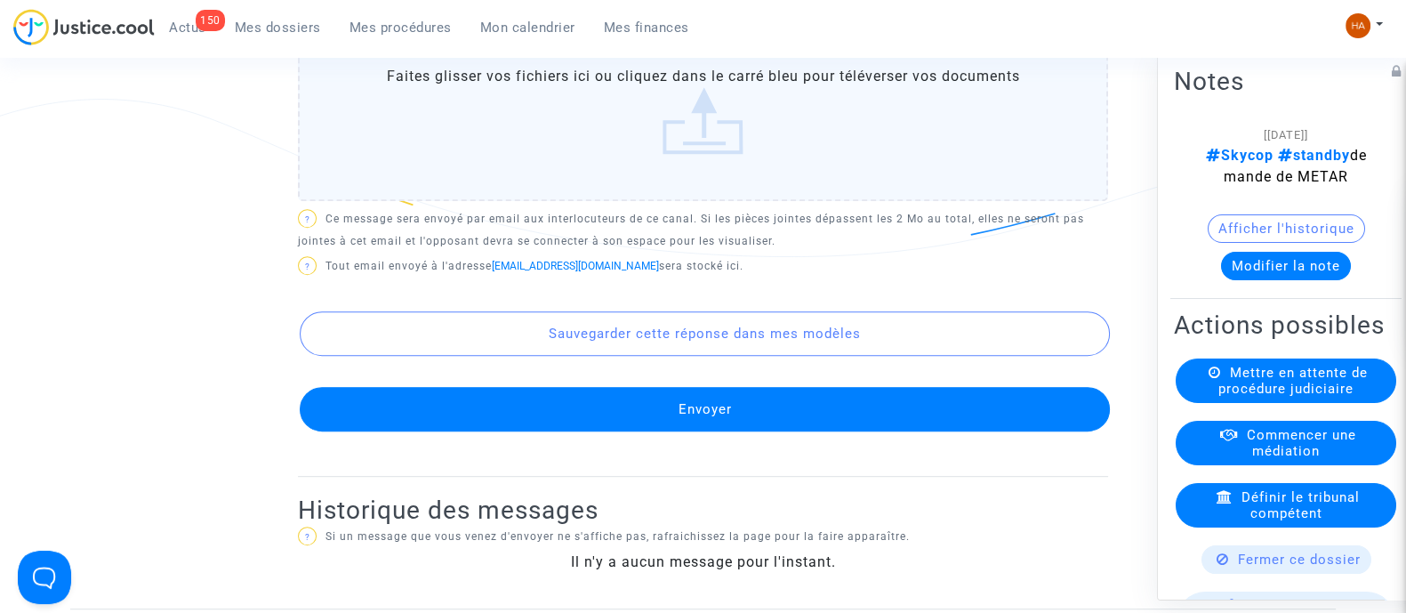
click at [736, 420] on button "Envoyer" at bounding box center [705, 409] width 810 height 44
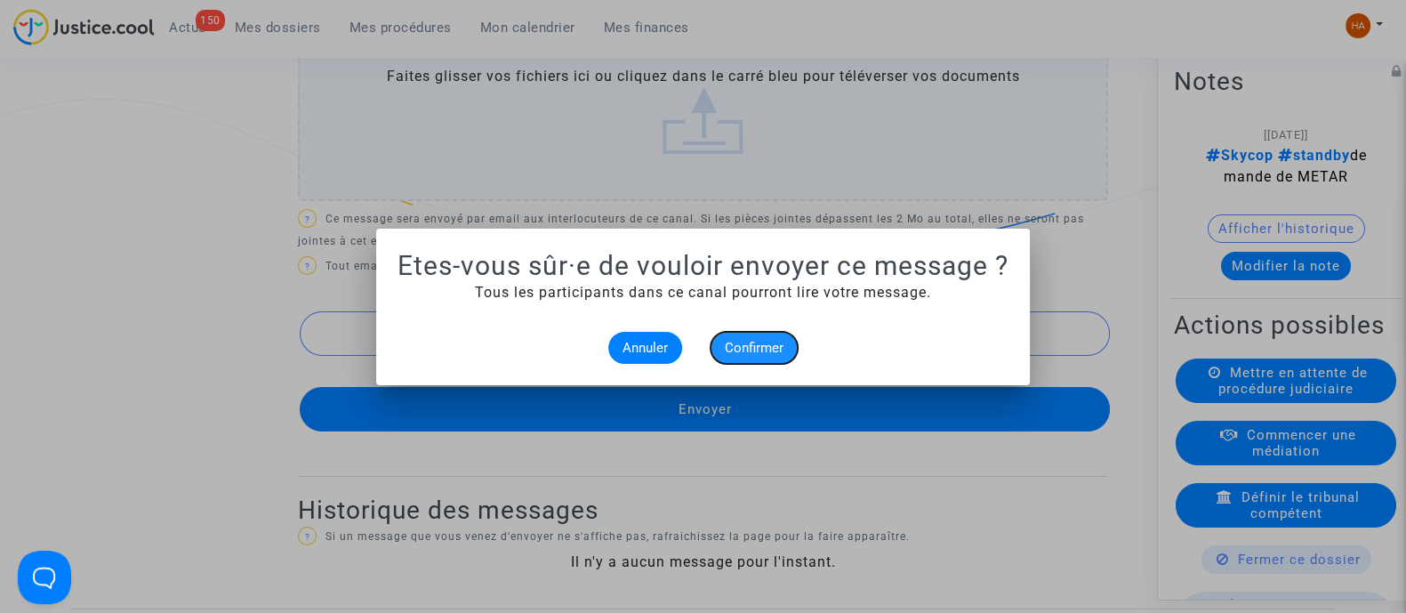
click at [762, 345] on span "Confirmer" at bounding box center [754, 348] width 59 height 16
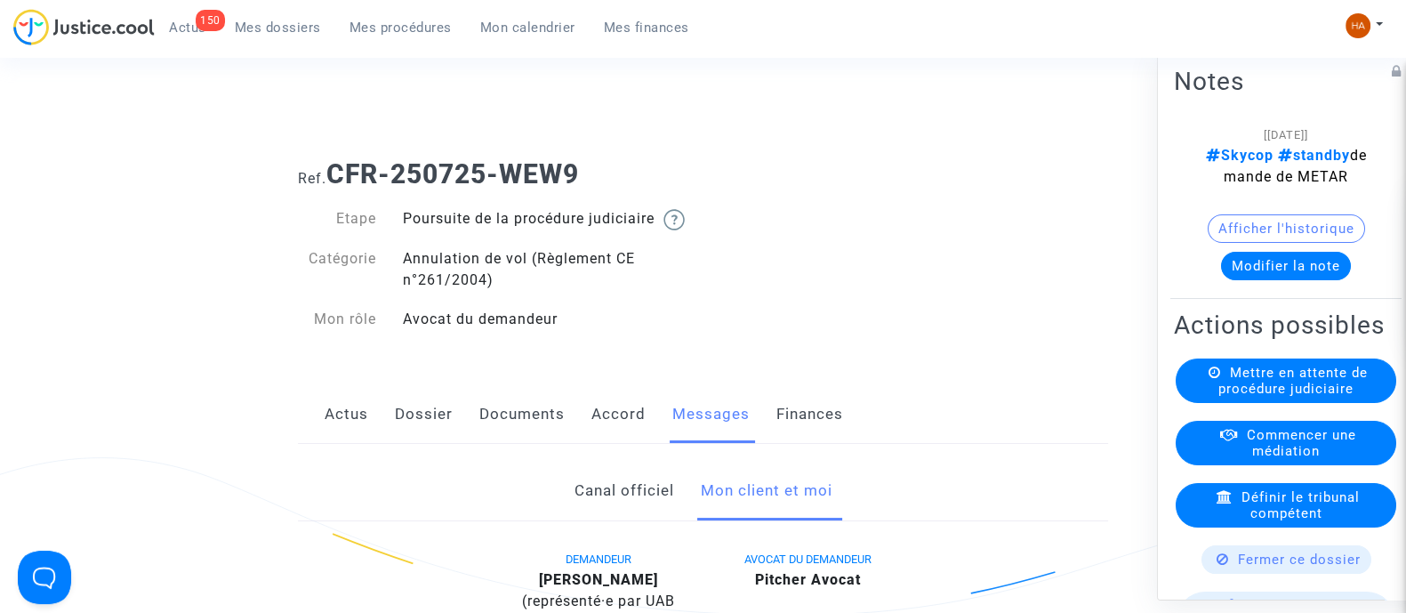
click at [1284, 567] on span "Fermer ce dossier" at bounding box center [1299, 559] width 123 height 16
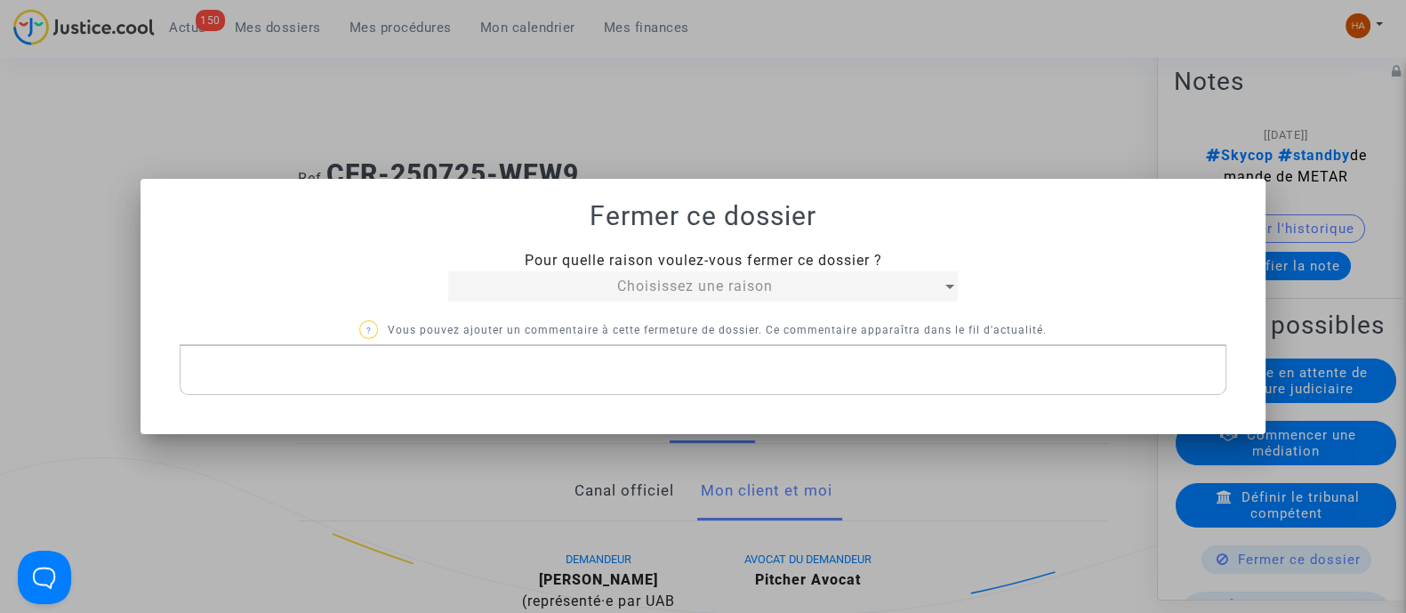
click at [695, 282] on span "Choisissez une raison" at bounding box center [695, 286] width 156 height 17
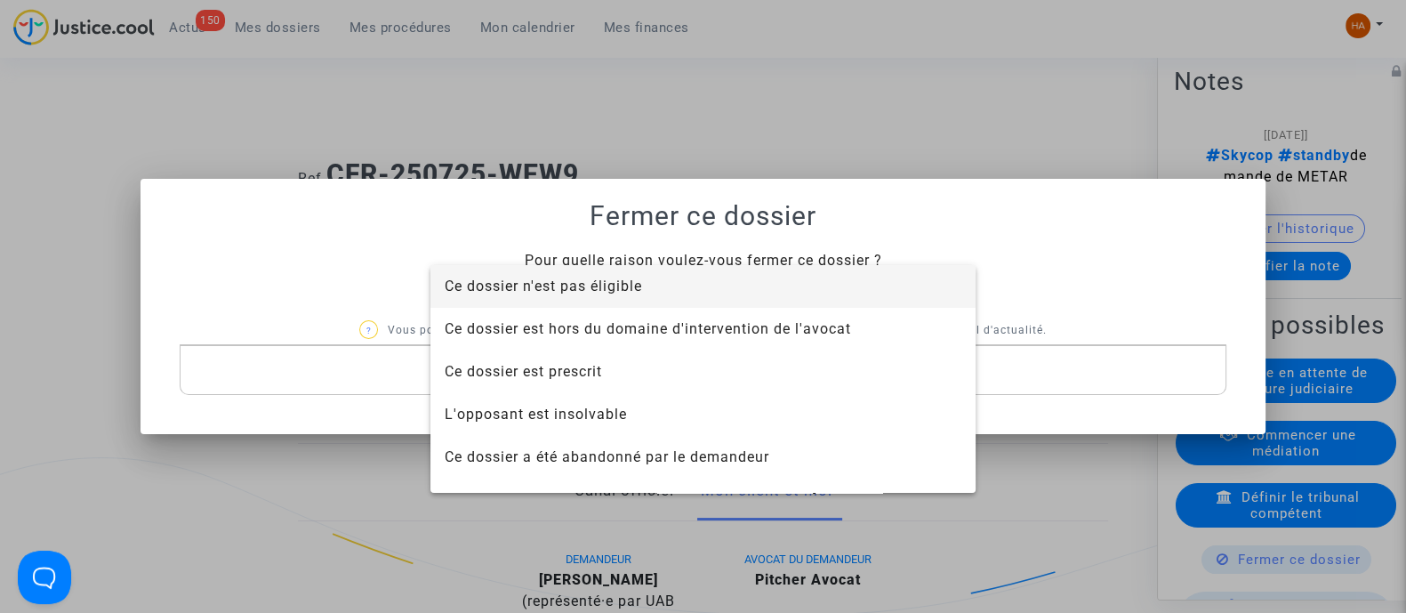
click at [560, 278] on span "Ce dossier n'est pas éligible" at bounding box center [543, 286] width 197 height 17
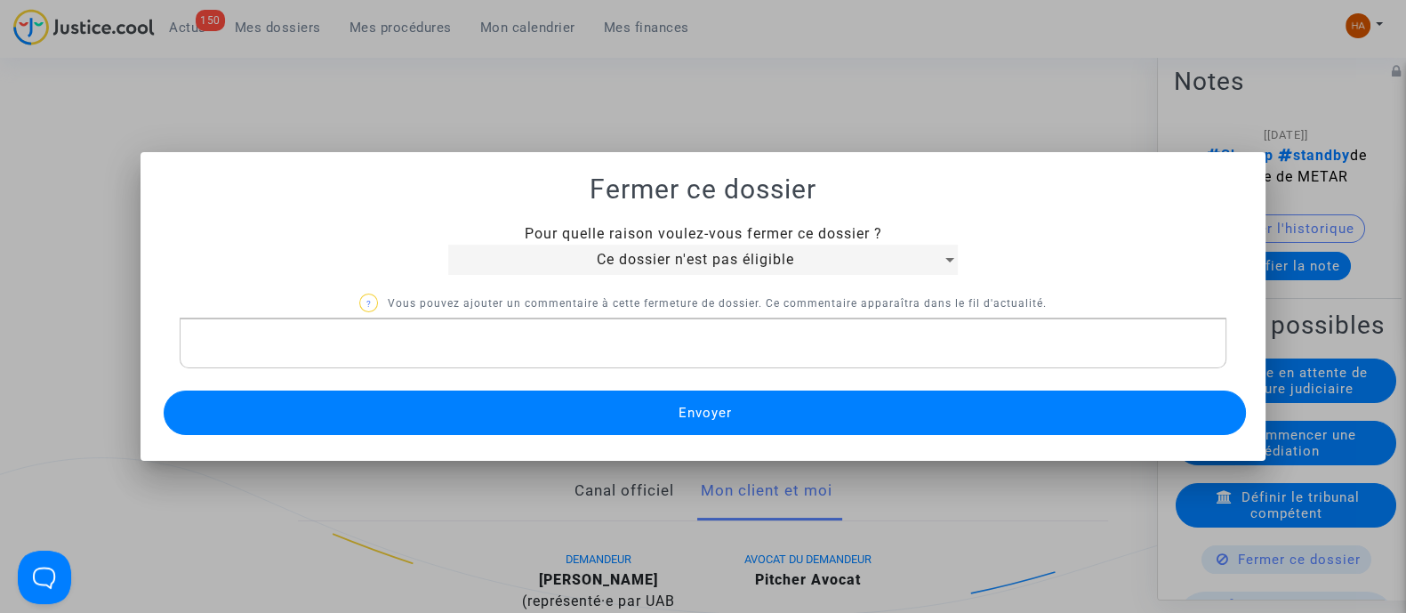
click at [426, 352] on p "Rich Text Editor, main" at bounding box center [703, 344] width 1028 height 22
click at [547, 334] on p "CE Météo et" at bounding box center [703, 344] width 1028 height 22
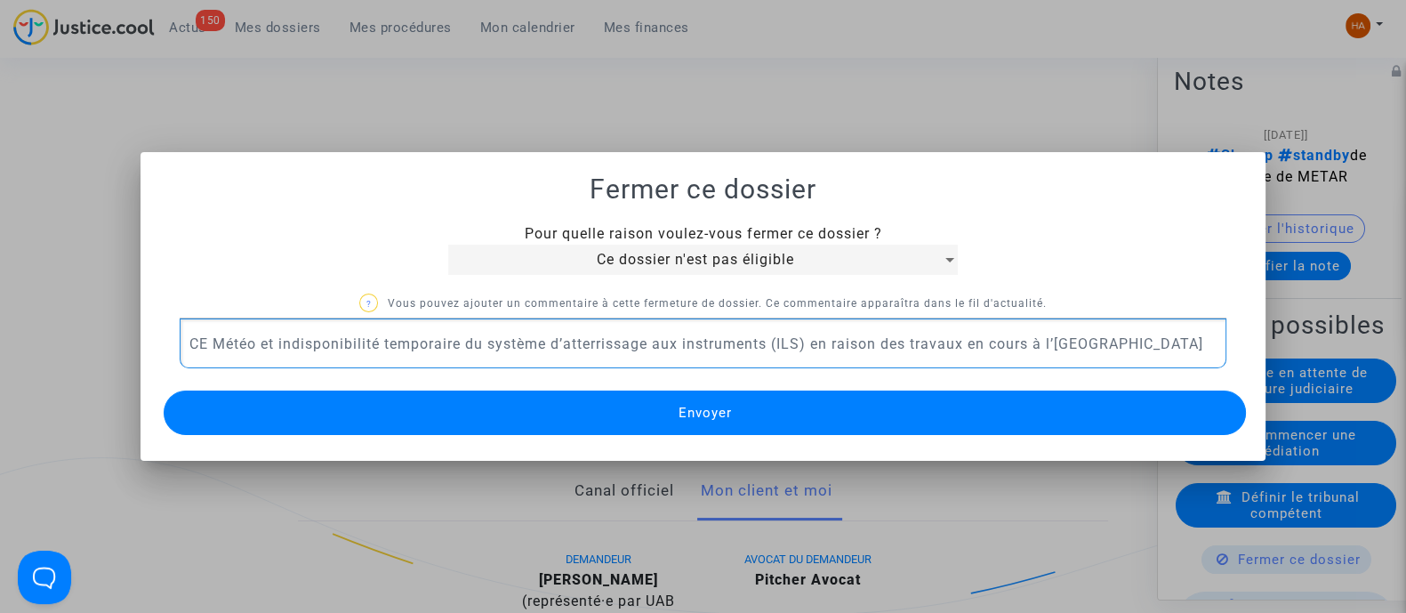
click at [731, 415] on button "Envoyer" at bounding box center [705, 413] width 1083 height 44
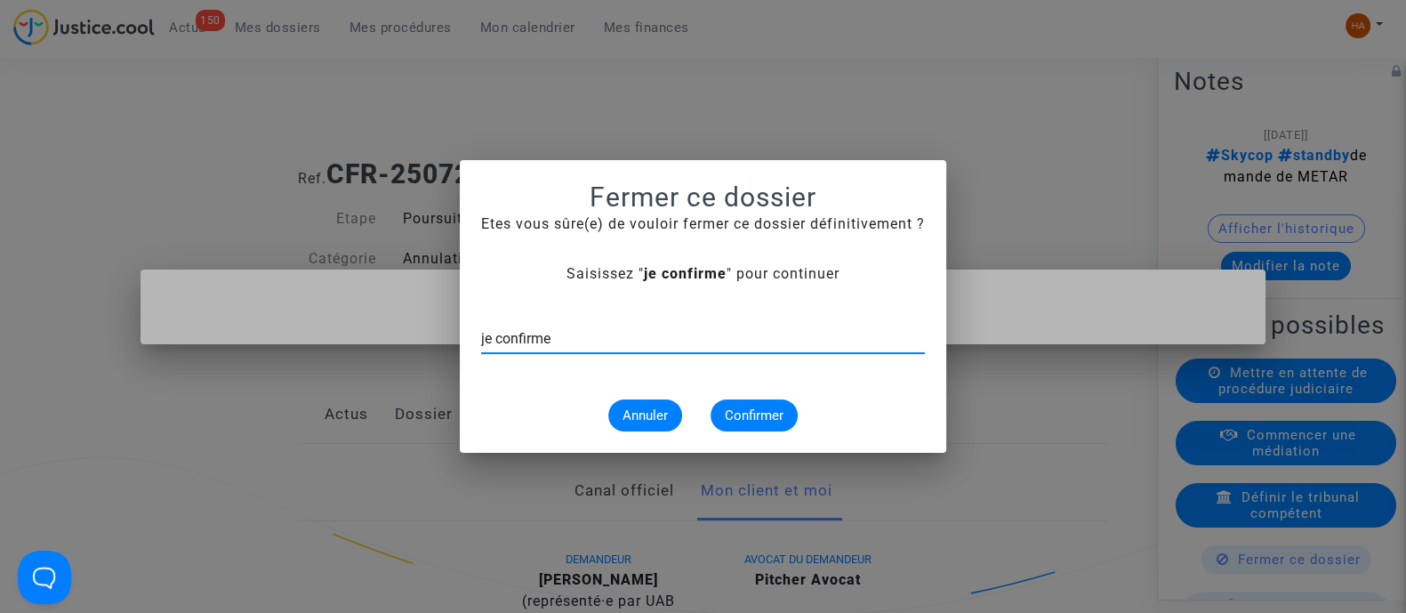
type input "je confirme"
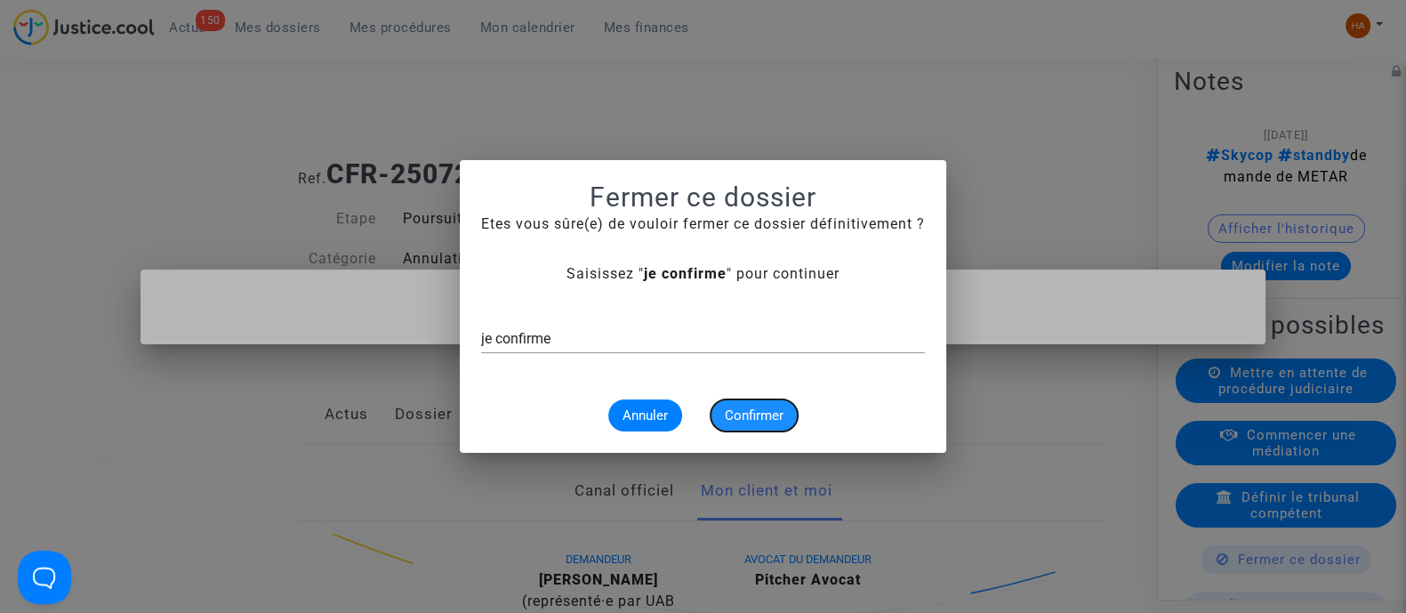
click at [737, 412] on span "Confirmer" at bounding box center [754, 415] width 59 height 16
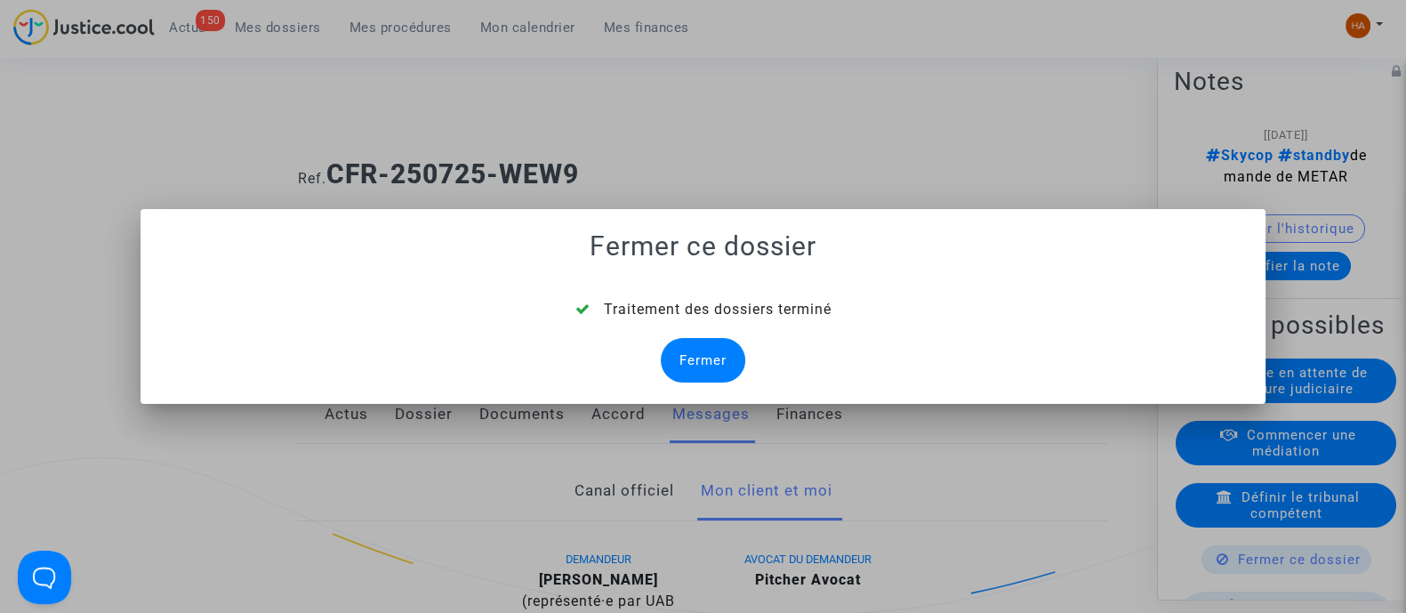
click at [696, 346] on div "Fermer" at bounding box center [703, 360] width 85 height 44
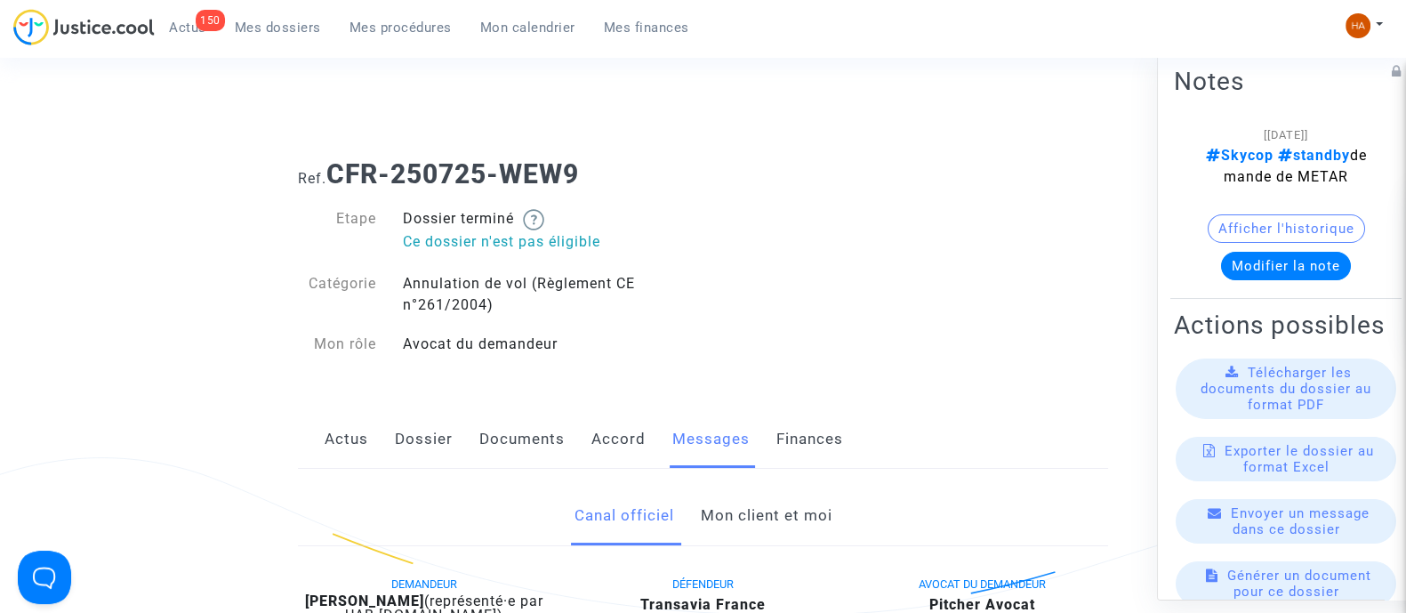
click at [267, 26] on span "Mes dossiers" at bounding box center [278, 28] width 86 height 16
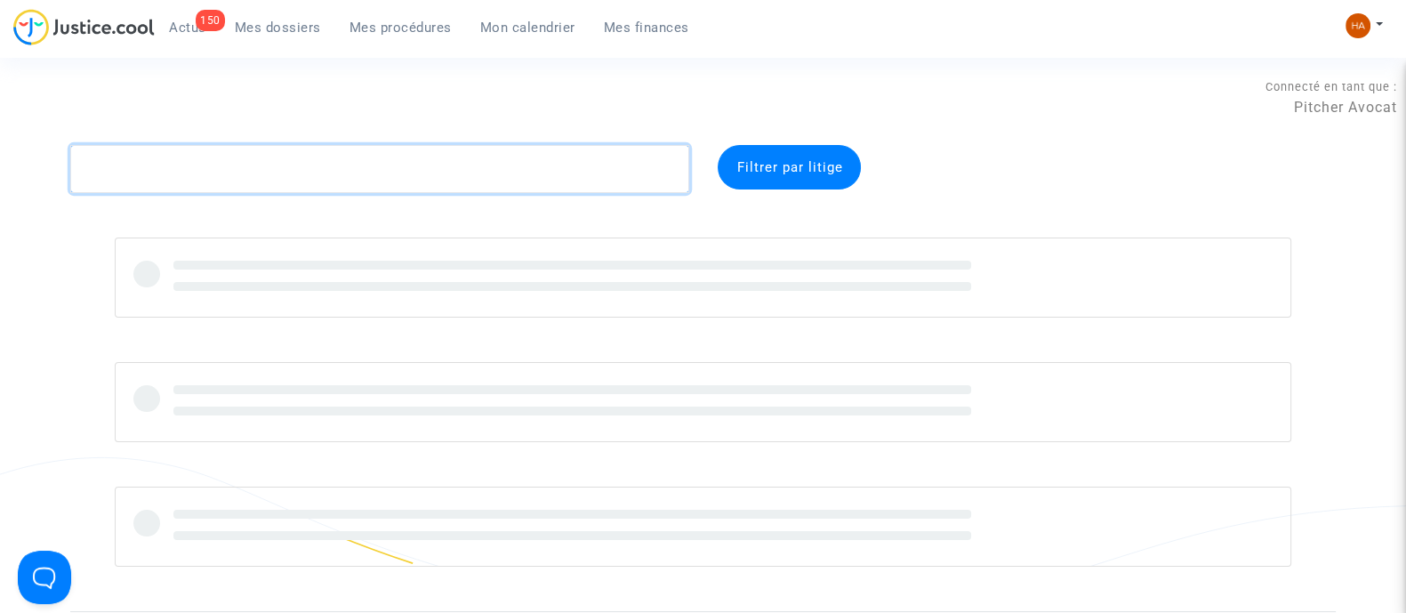
click at [253, 168] on textarea at bounding box center [379, 169] width 619 height 48
paste textarea "CFR-250725-BVBZ"
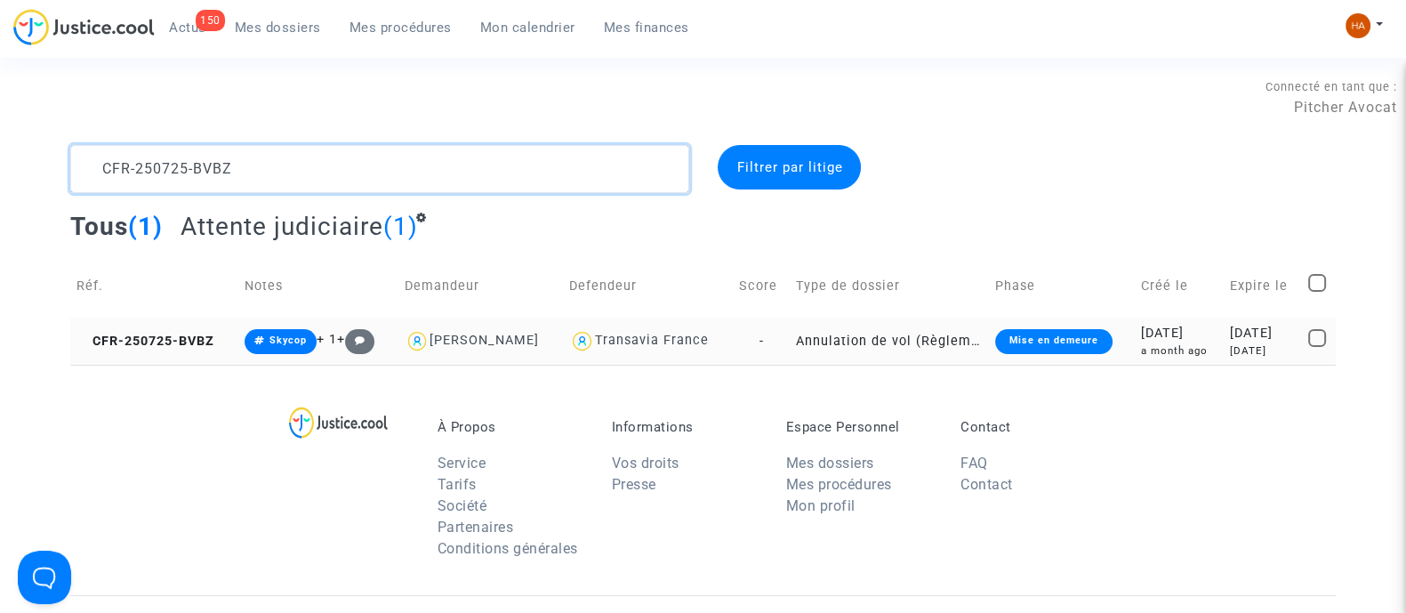
type textarea "CFR-250725-BVBZ"
click at [793, 350] on td "Annulation de vol (Règlement CE n°261/2004)" at bounding box center [889, 341] width 199 height 47
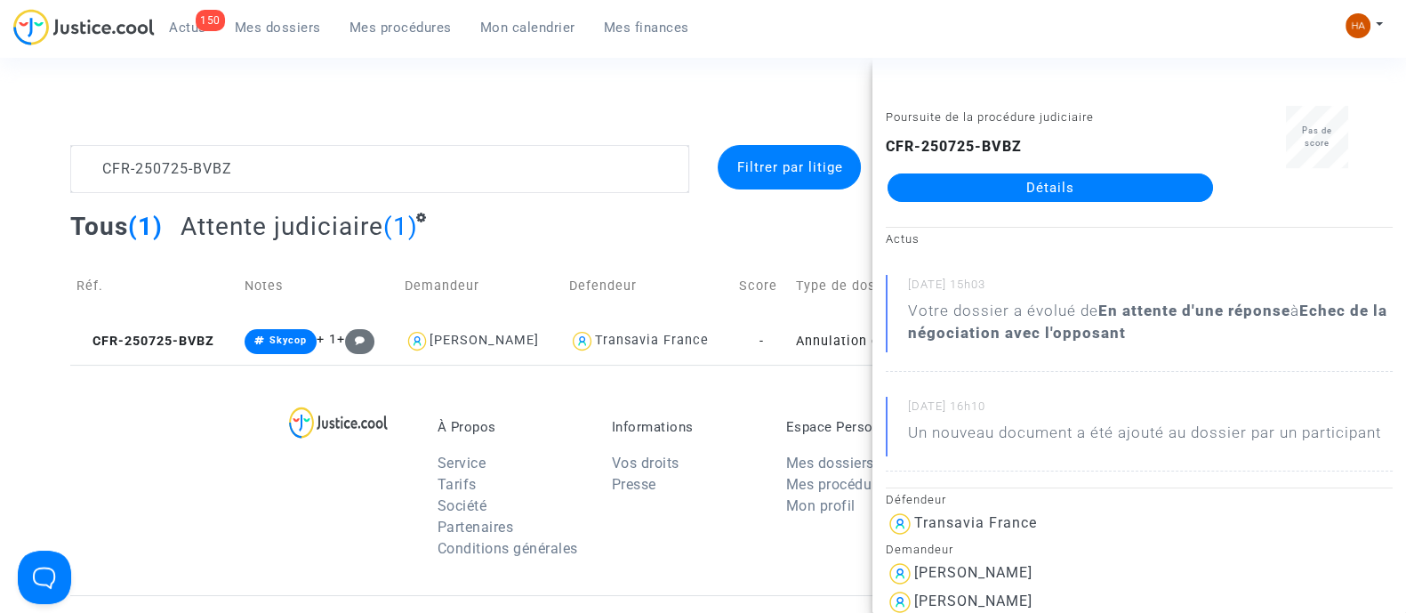
click at [1063, 190] on link "Détails" at bounding box center [1051, 187] width 326 height 28
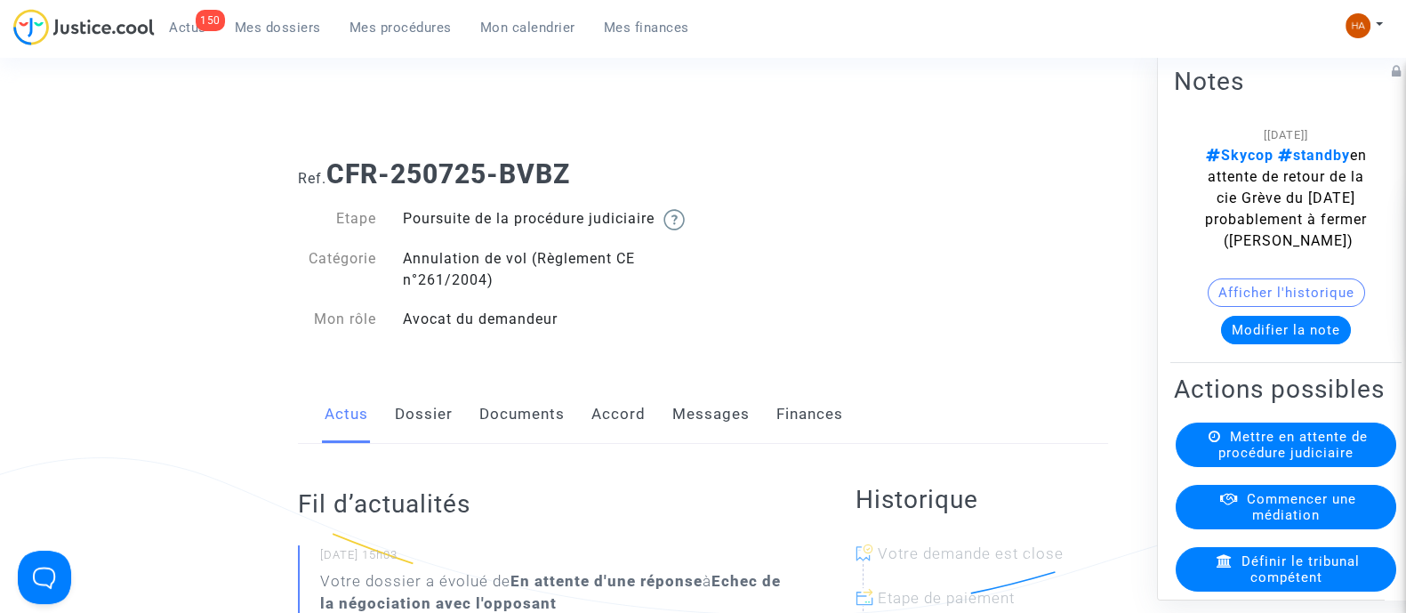
click at [726, 432] on link "Messages" at bounding box center [711, 414] width 77 height 59
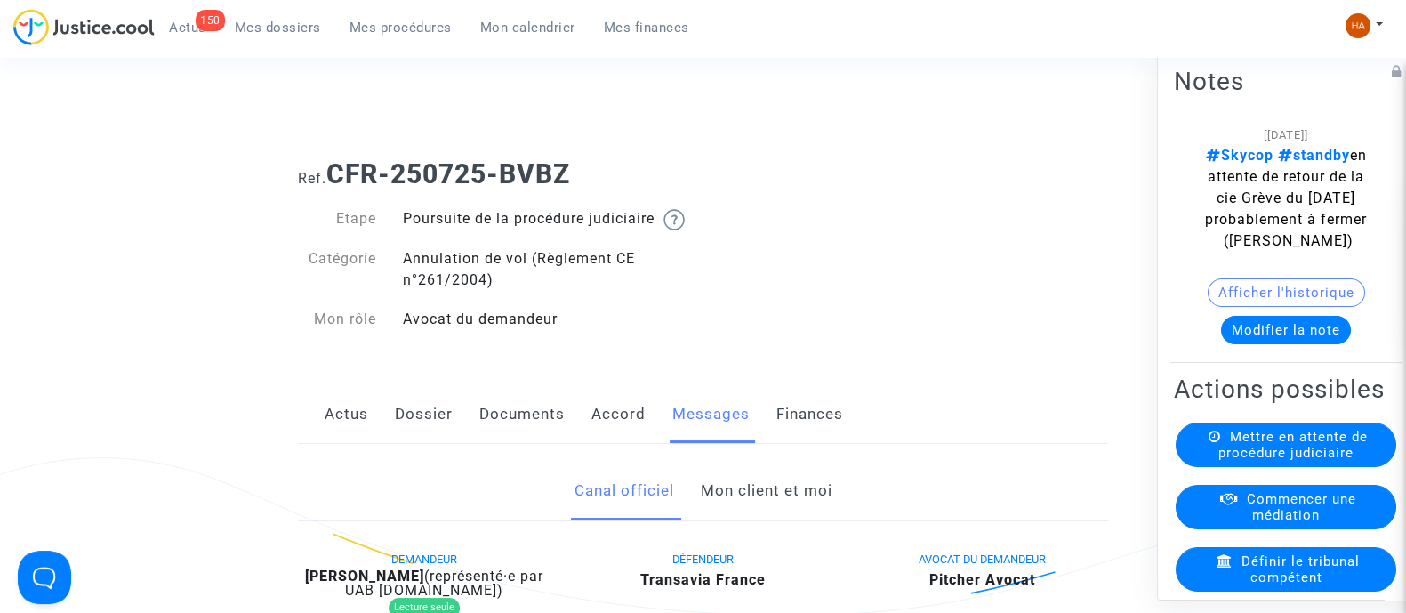
click at [432, 433] on link "Dossier" at bounding box center [424, 414] width 58 height 59
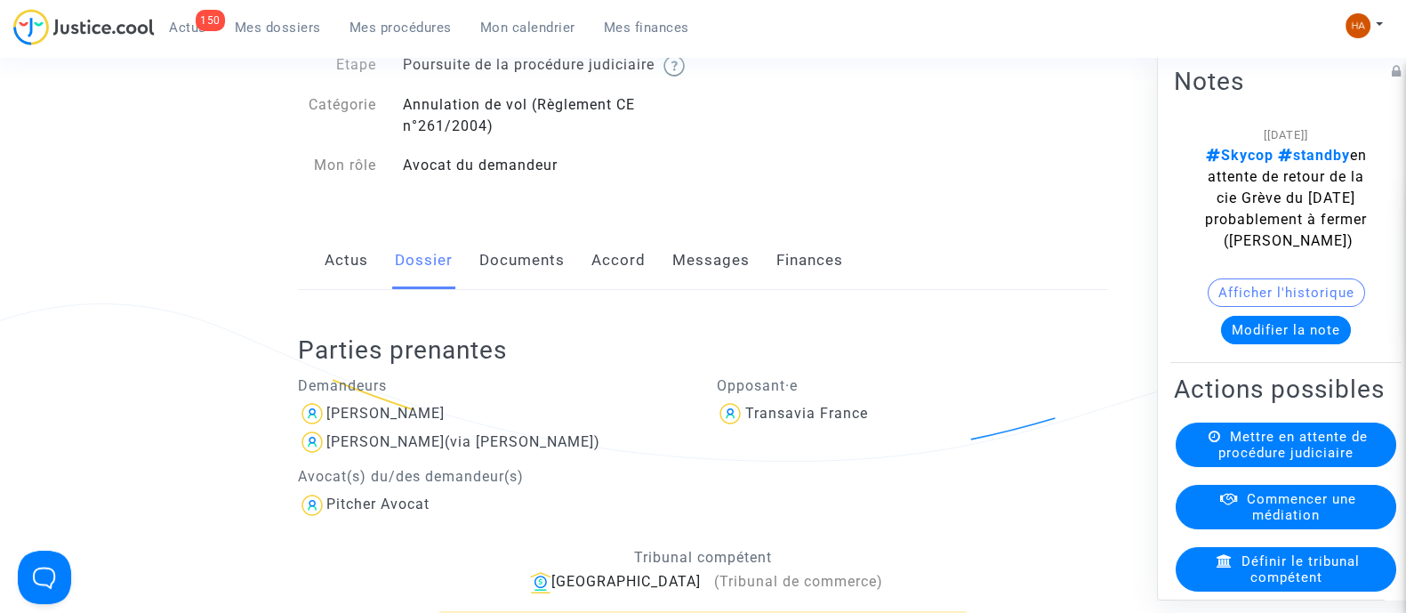
scroll to position [110, 0]
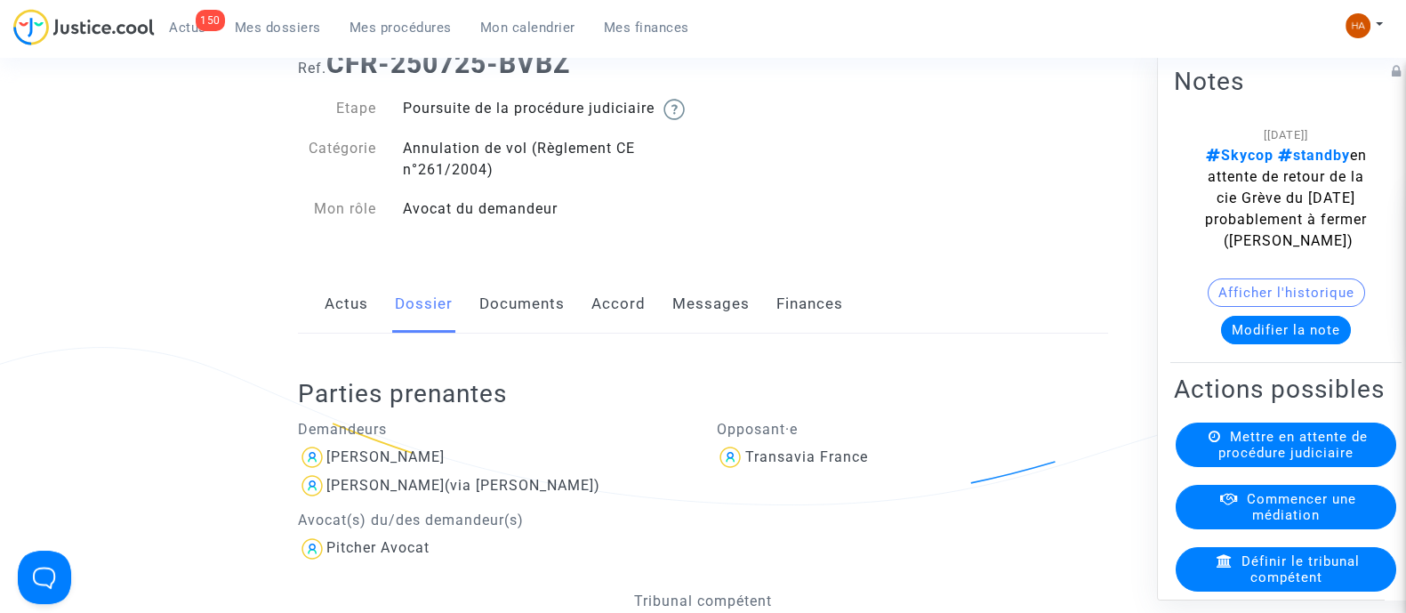
click at [518, 326] on link "Documents" at bounding box center [521, 304] width 85 height 59
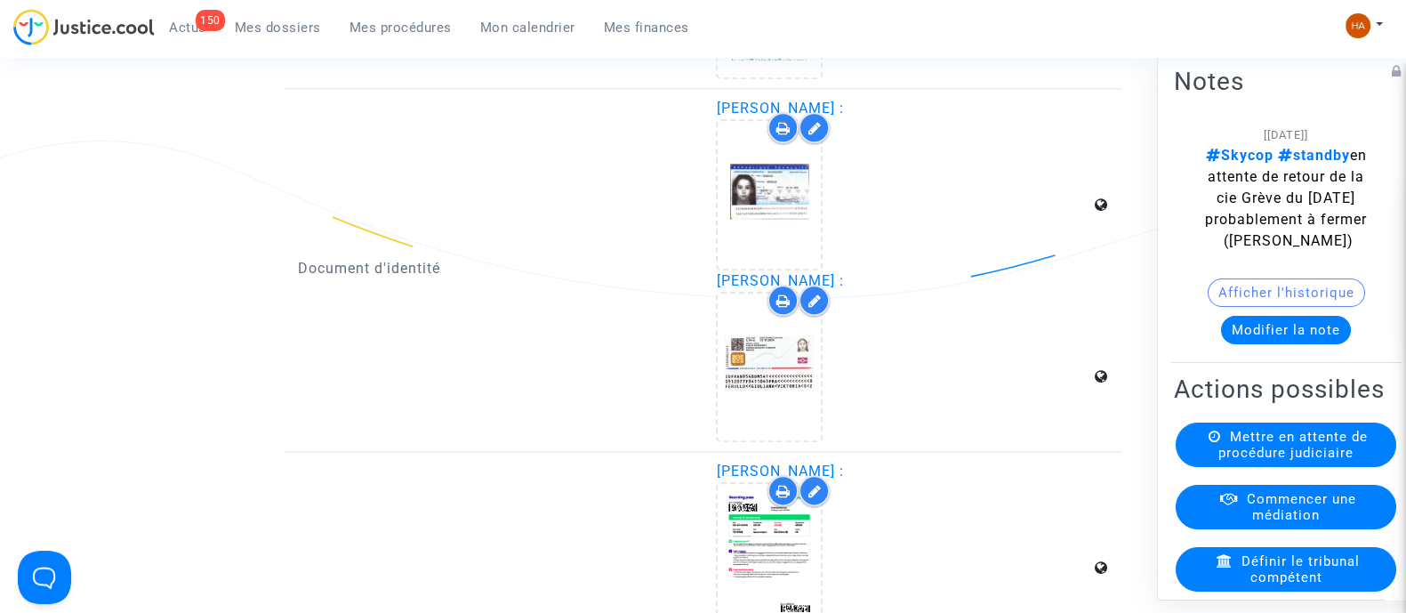
scroll to position [2669, 0]
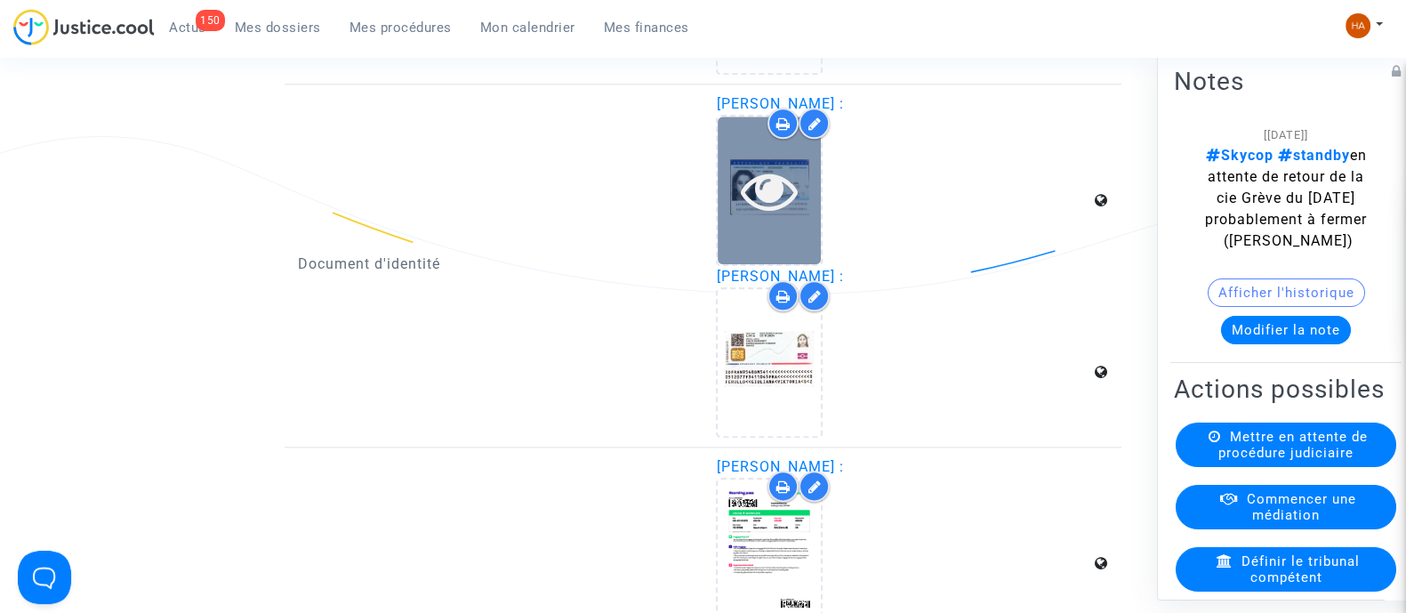
click at [770, 242] on div at bounding box center [769, 190] width 103 height 147
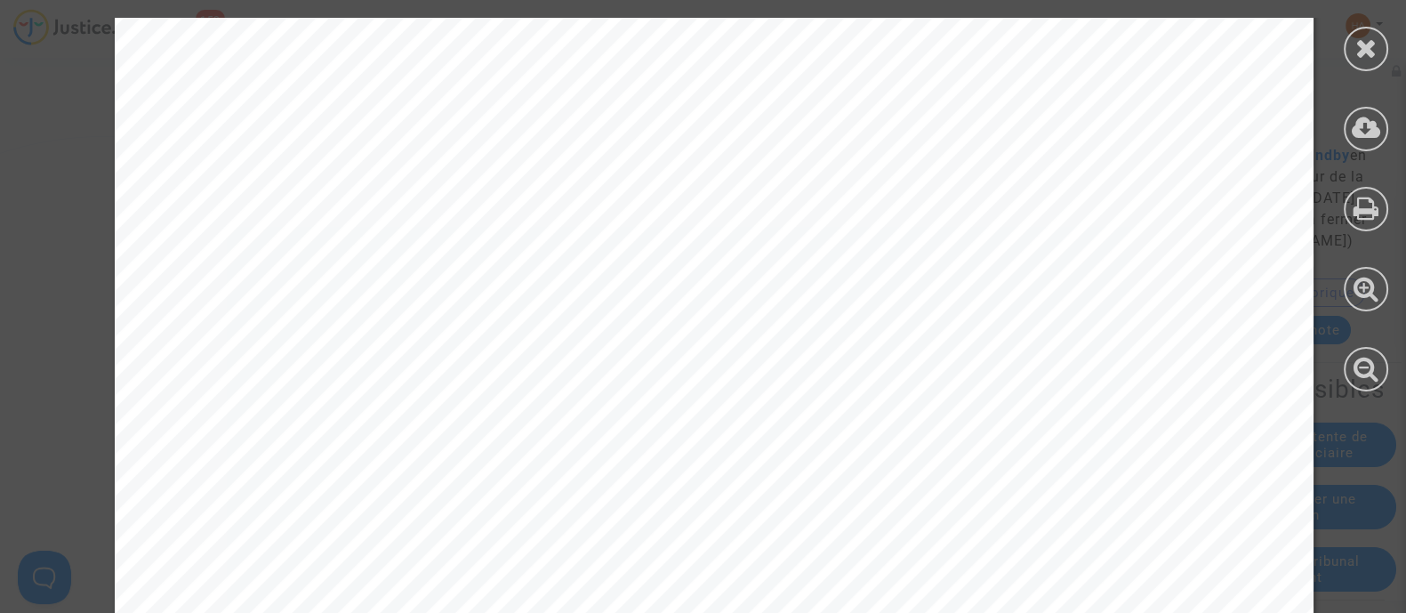
scroll to position [444, 0]
click at [1374, 55] on icon at bounding box center [1367, 48] width 22 height 27
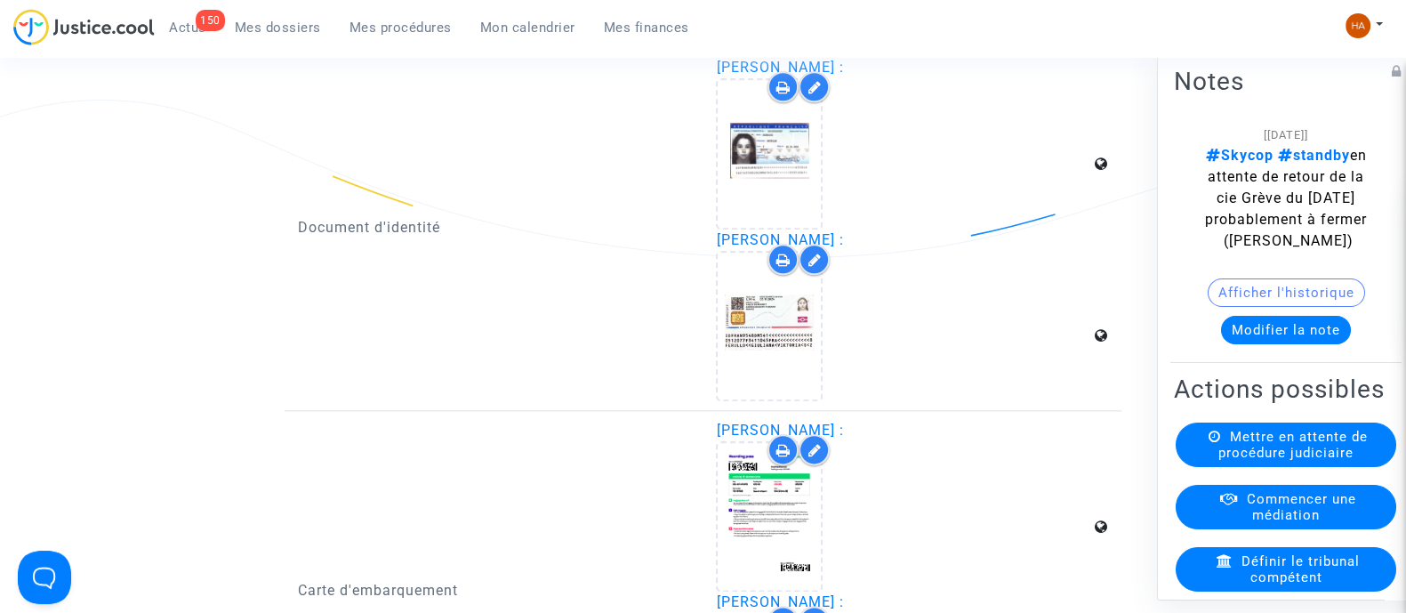
scroll to position [2779, 0]
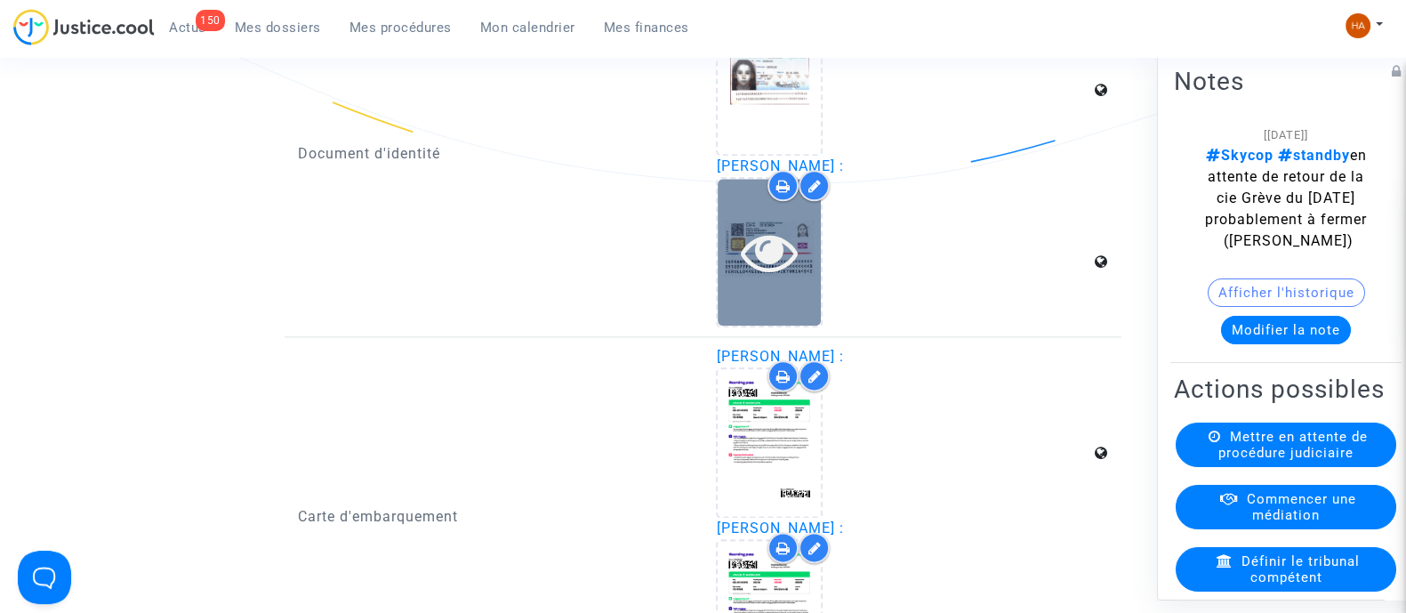
click at [776, 295] on div at bounding box center [769, 252] width 103 height 147
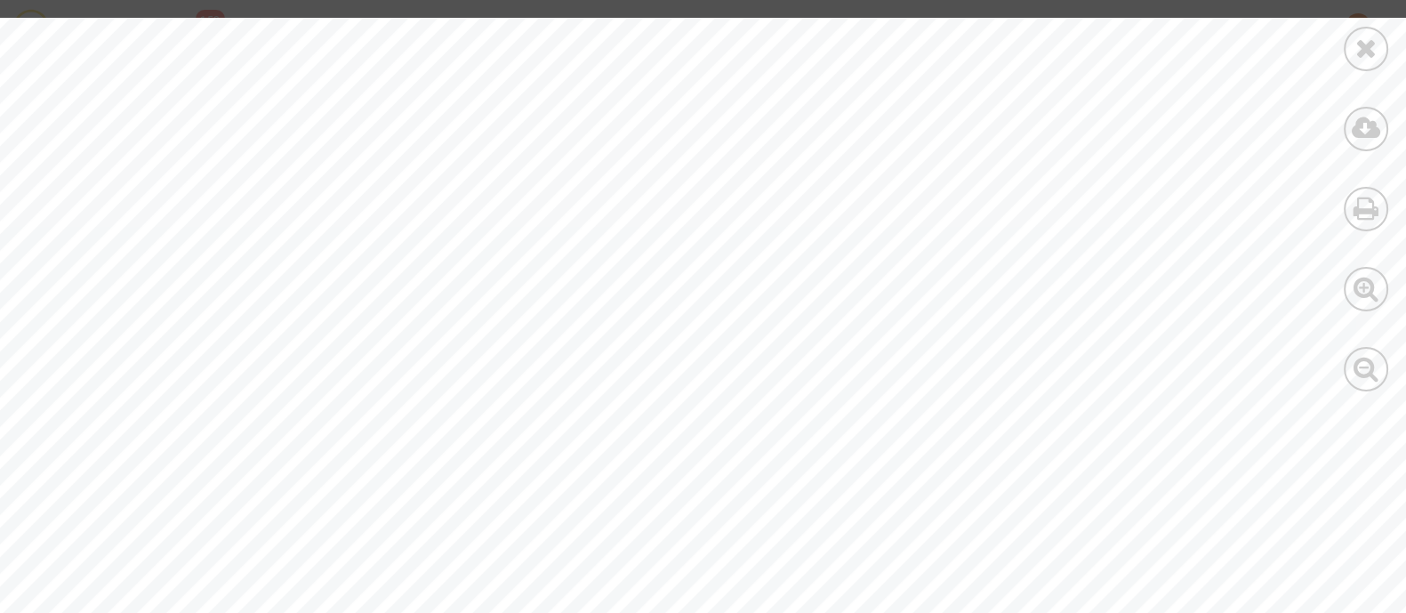
scroll to position [1556, 52]
click at [1370, 55] on icon at bounding box center [1367, 48] width 22 height 27
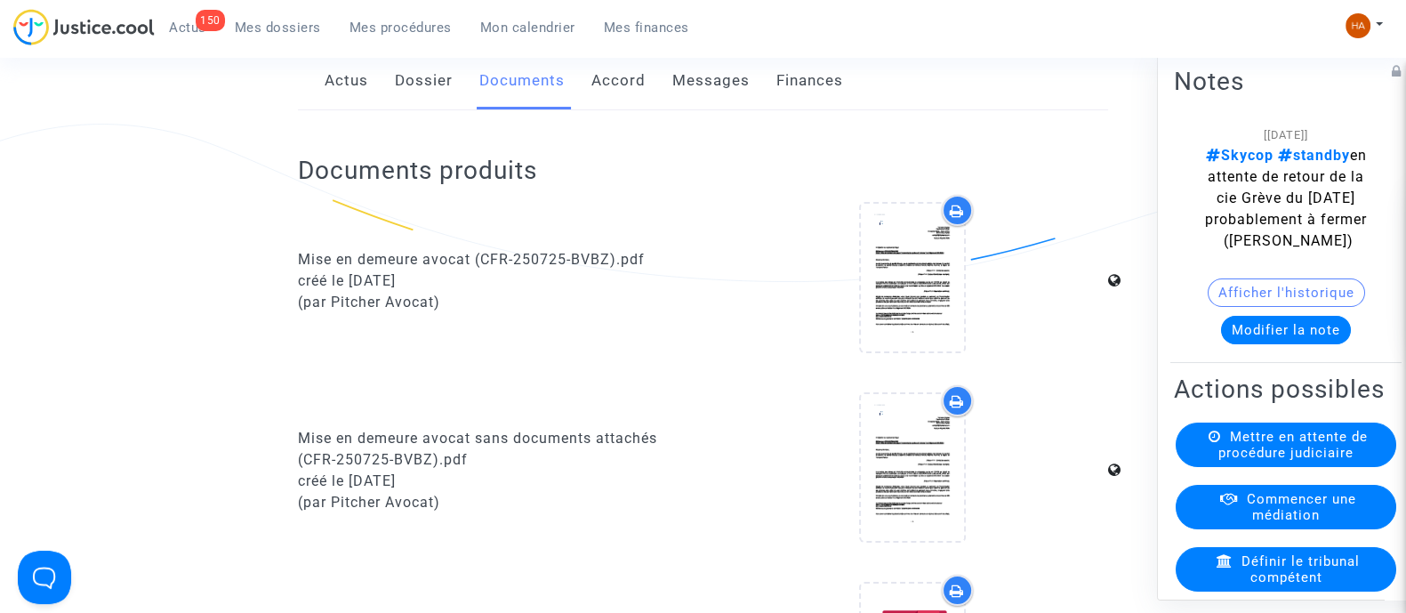
scroll to position [0, 0]
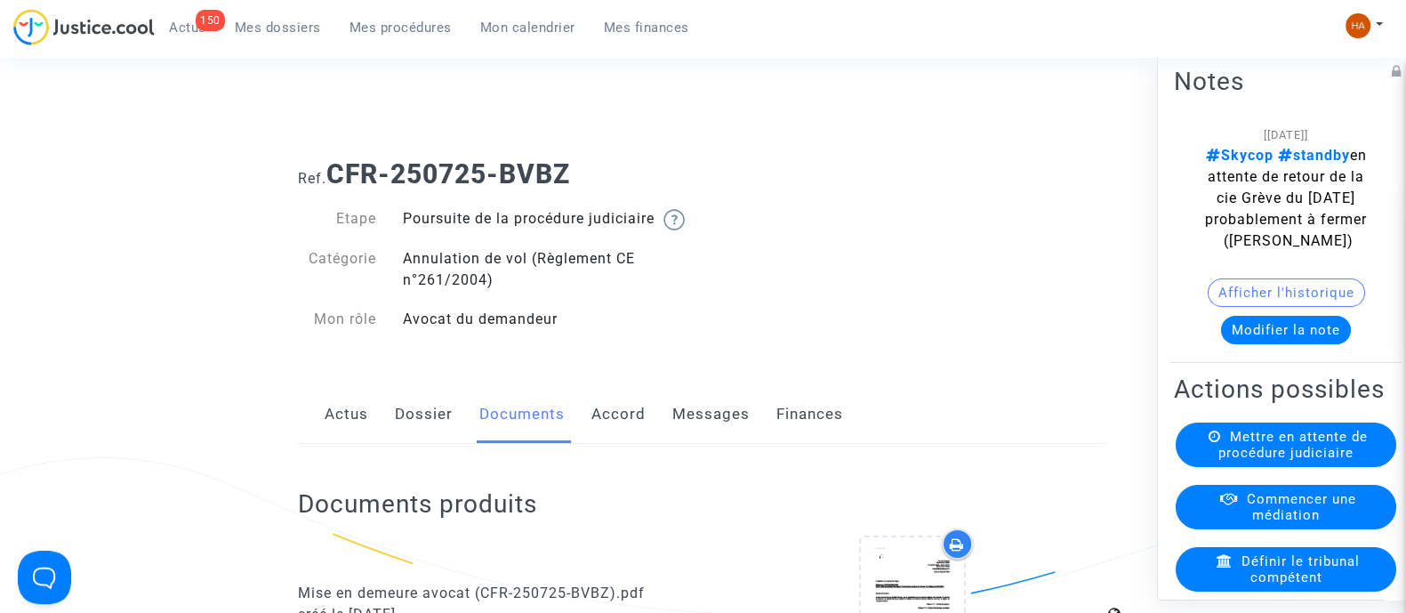
click at [722, 436] on link "Messages" at bounding box center [711, 414] width 77 height 59
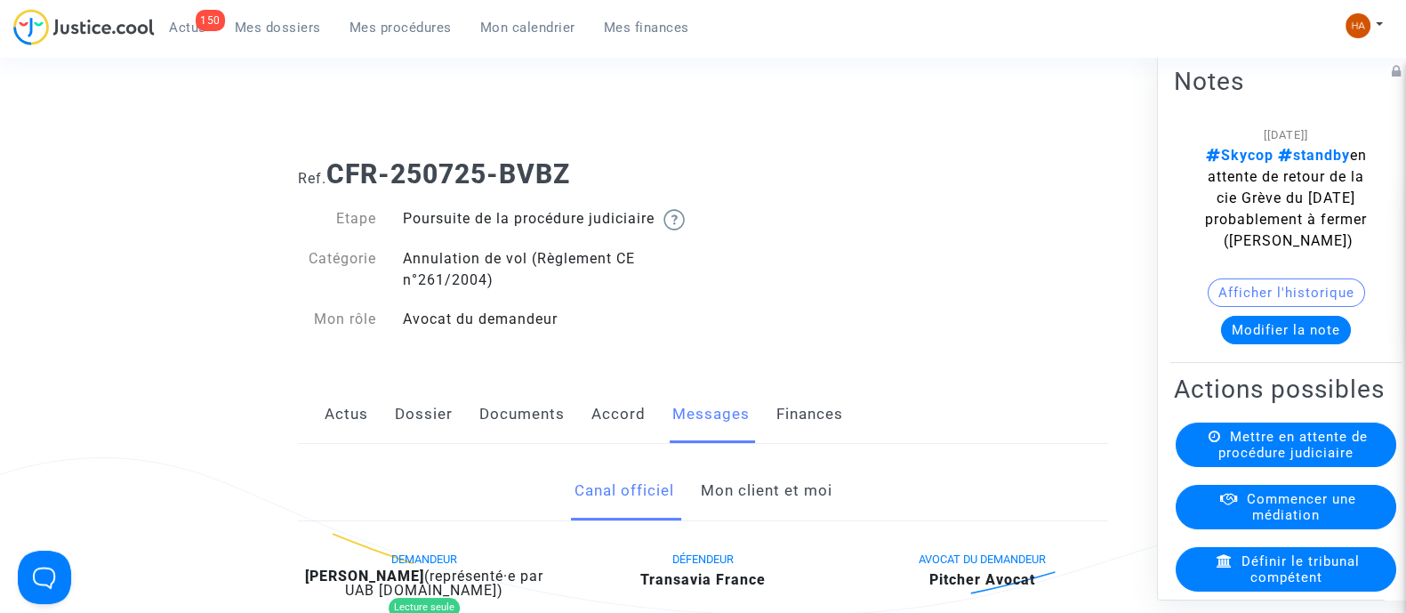
click at [778, 506] on link "Mon client et moi" at bounding box center [766, 491] width 132 height 59
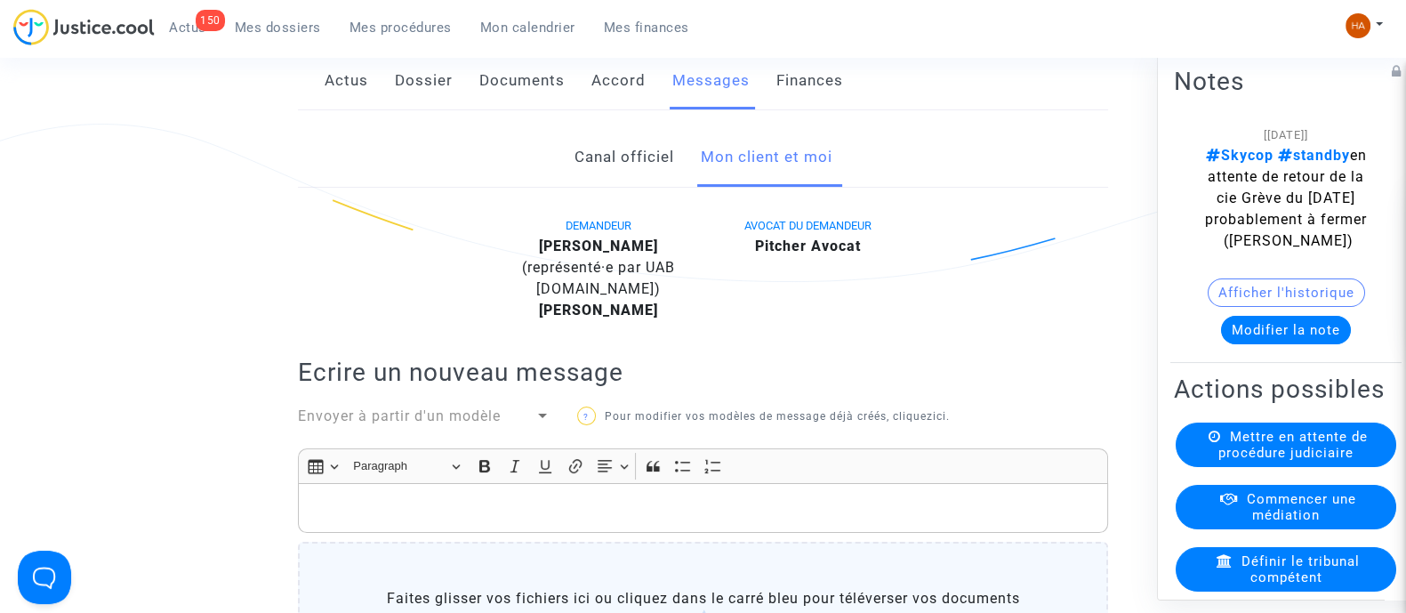
scroll to position [444, 0]
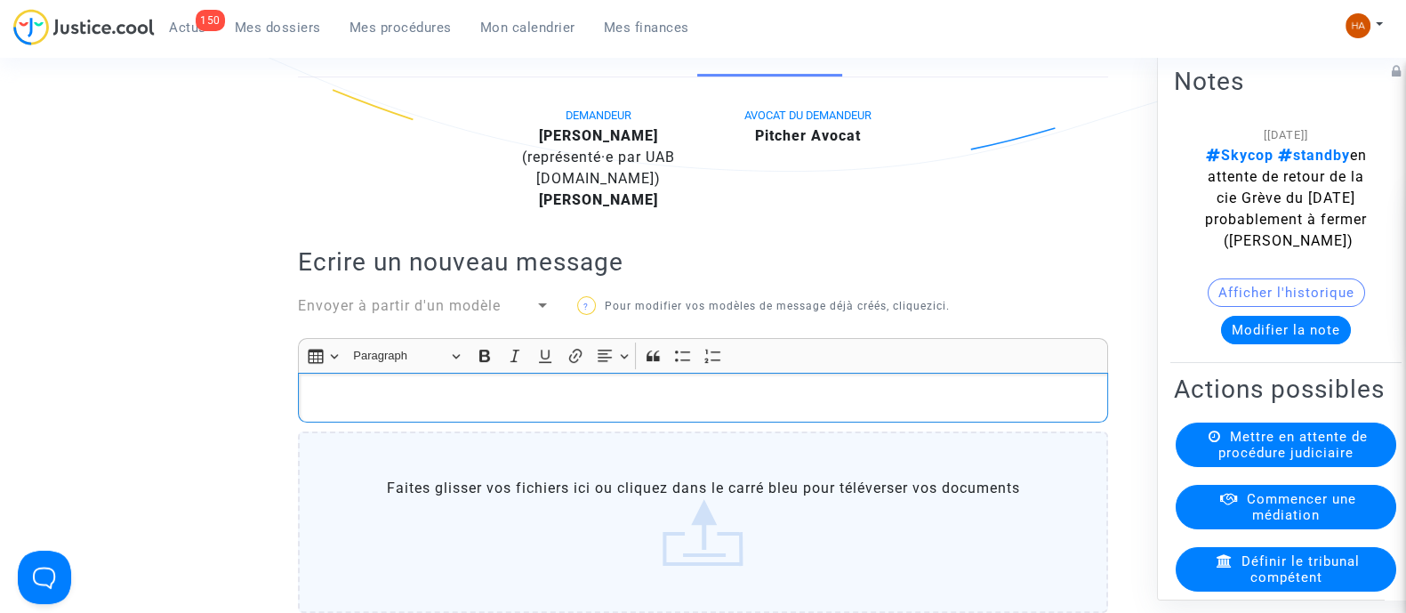
click at [589, 409] on p "Rich Text Editor, main" at bounding box center [704, 398] width 792 height 22
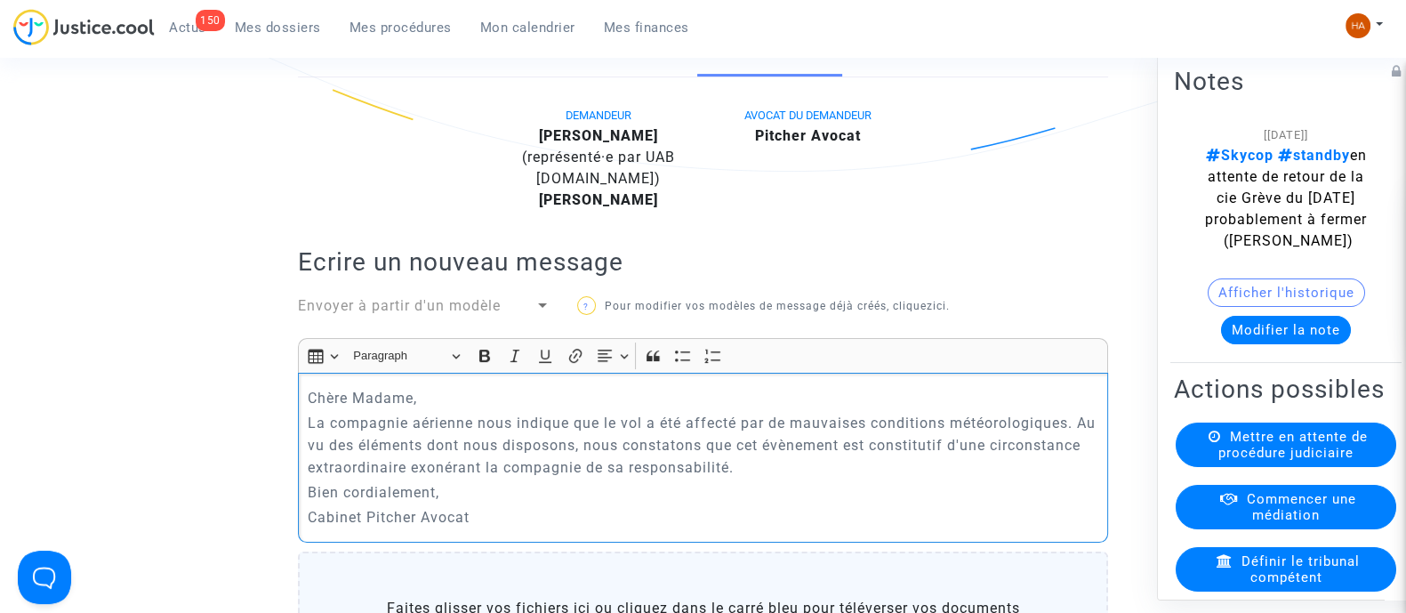
click at [473, 409] on p "Chère Madame," at bounding box center [704, 398] width 792 height 22
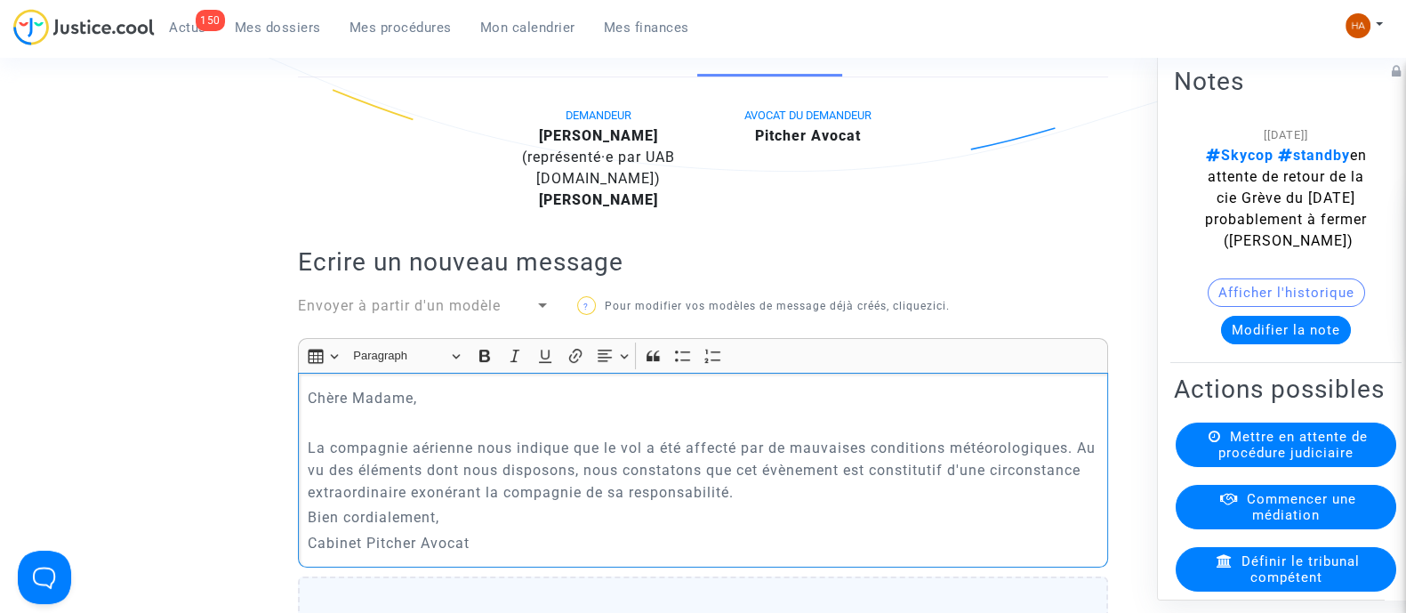
drag, startPoint x: 1070, startPoint y: 470, endPoint x: 785, endPoint y: 471, distance: 284.7
click at [785, 471] on p "La compagnie aérienne nous indique que le vol a été affecté par de mauvaises co…" at bounding box center [704, 470] width 792 height 67
click at [605, 526] on p "Bien cordialement," at bounding box center [704, 517] width 792 height 22
click at [573, 503] on p "La compagnie aérienne nous indique que le vol a été affecté par des grèves. Au …" at bounding box center [704, 470] width 792 height 67
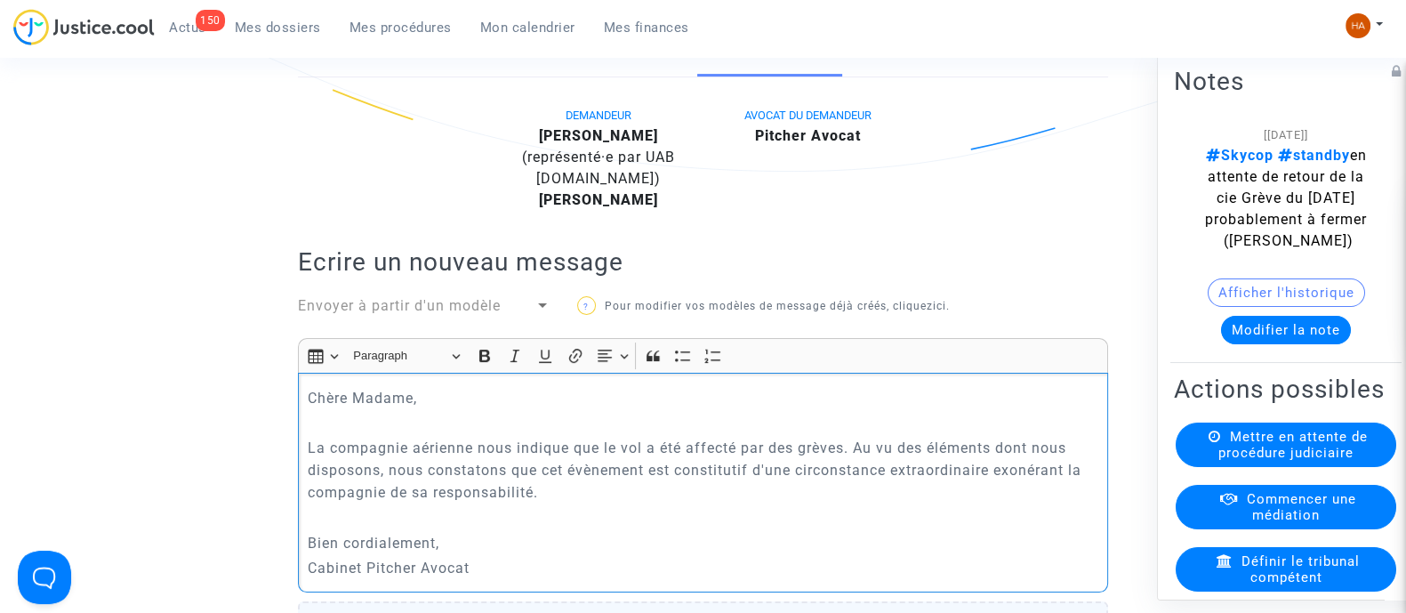
click at [463, 554] on p "Bien cordialement," at bounding box center [704, 543] width 792 height 22
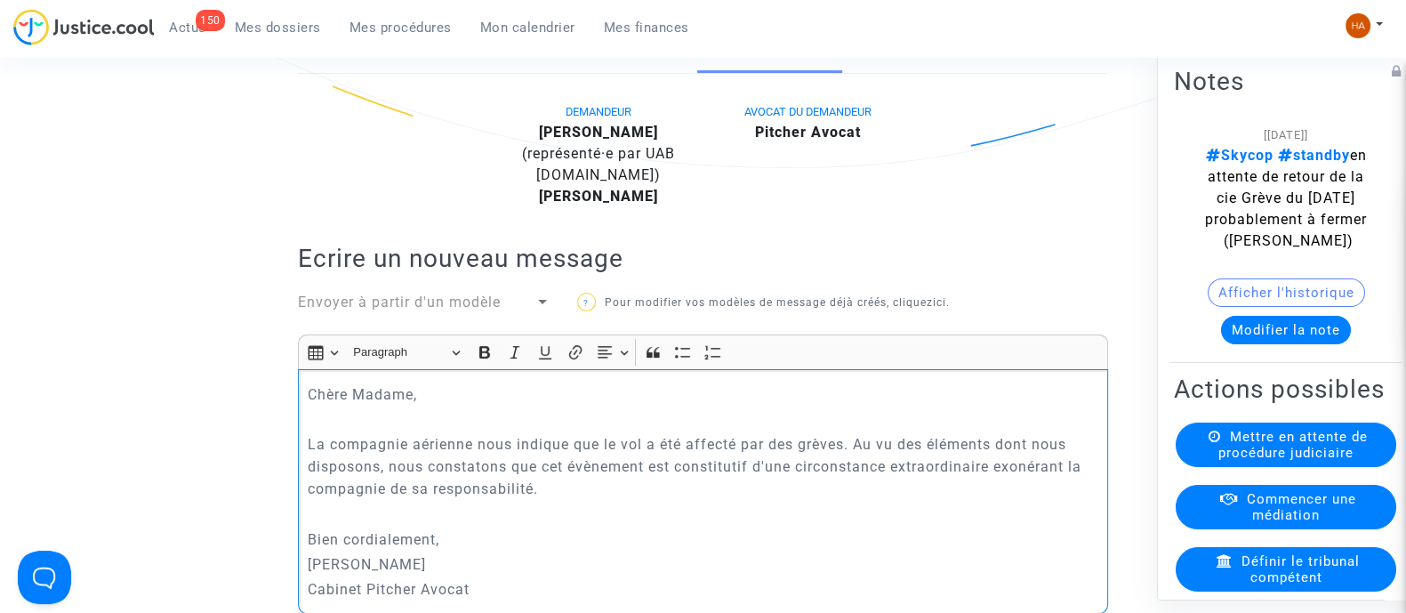
click at [463, 551] on p "Bien cordialement," at bounding box center [704, 539] width 792 height 22
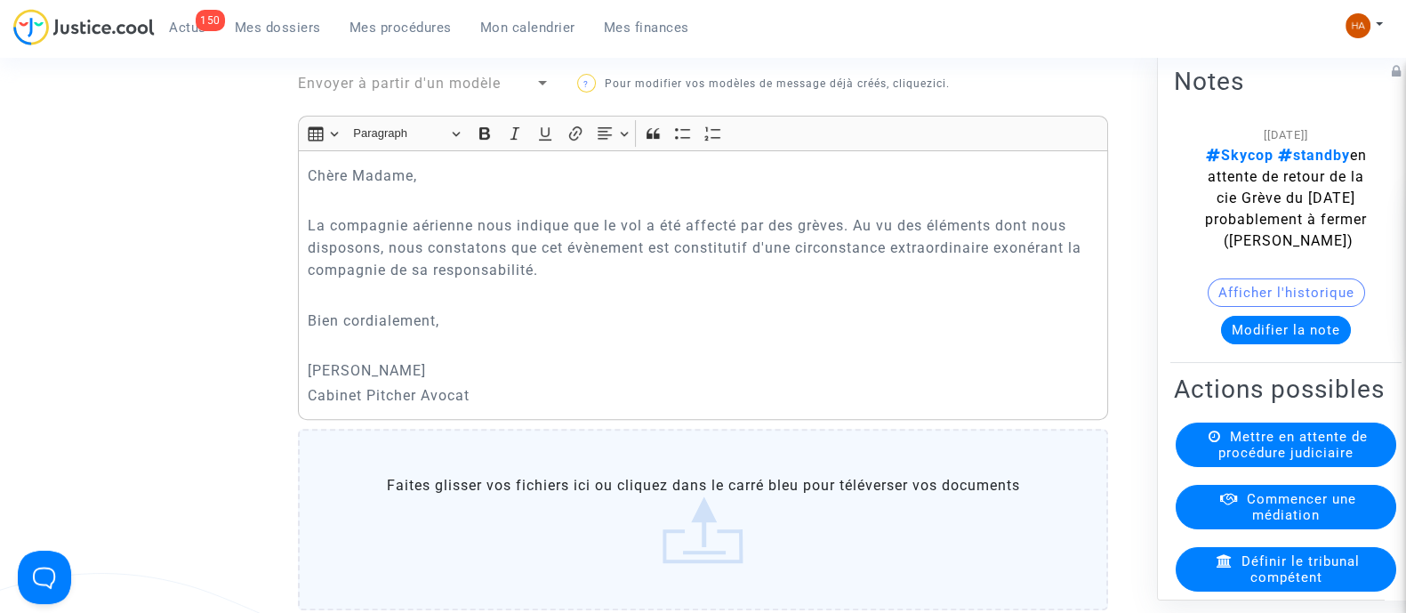
scroll to position [665, 0]
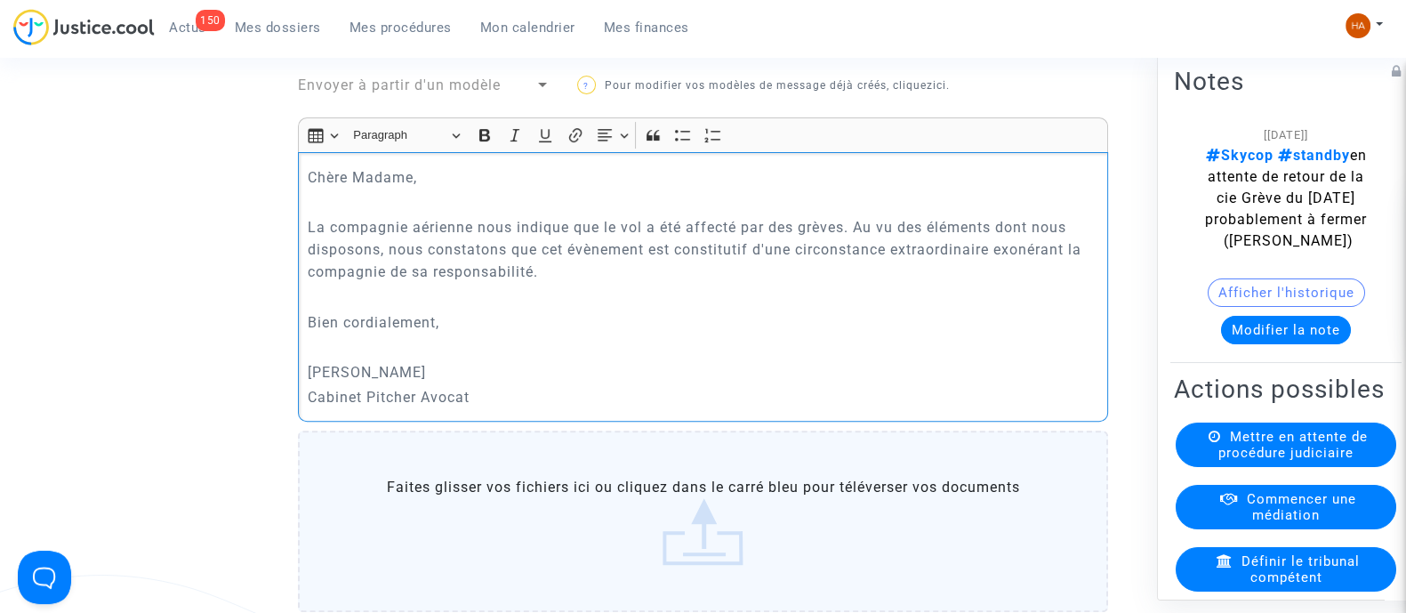
drag, startPoint x: 505, startPoint y: 417, endPoint x: 271, endPoint y: 199, distance: 319.7
click at [271, 199] on ng-component "Ref. CFR-250725-BVBZ Etape Poursuite de la procédure judiciaire Catégorie Annul…" at bounding box center [703, 249] width 1266 height 1539
copy div "Chère Madame, La compagnie aérienne nous indique que le vol a été affecté par d…"
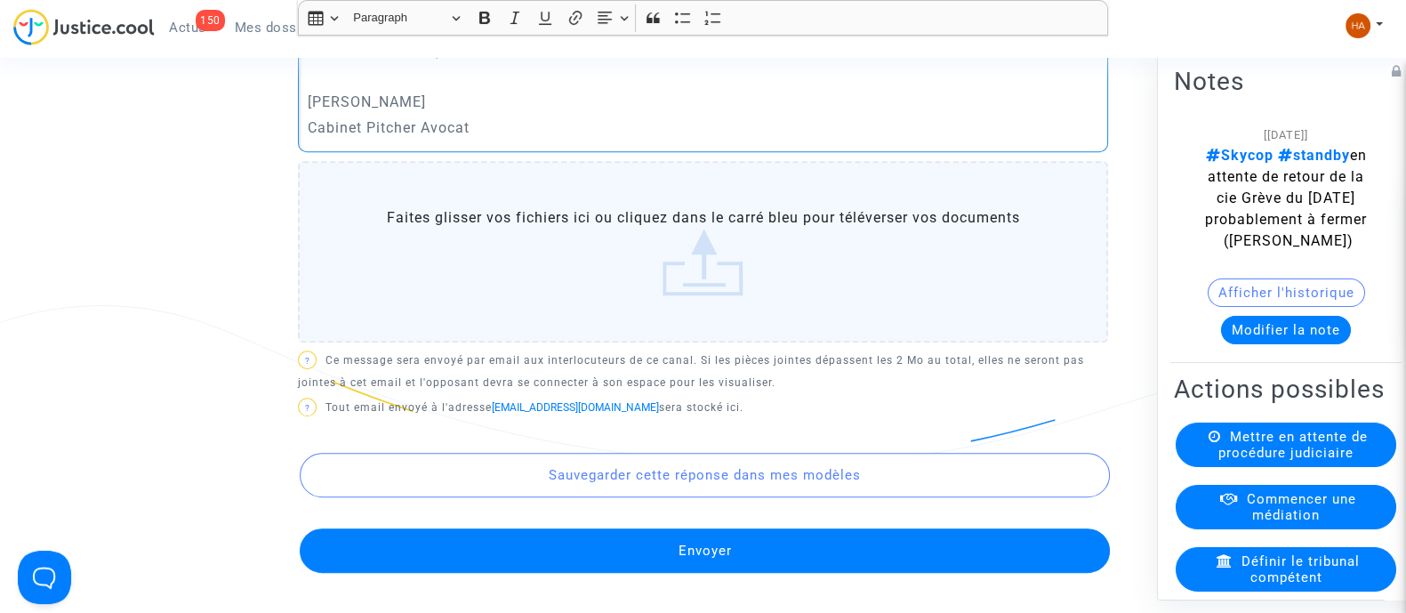
scroll to position [1001, 0]
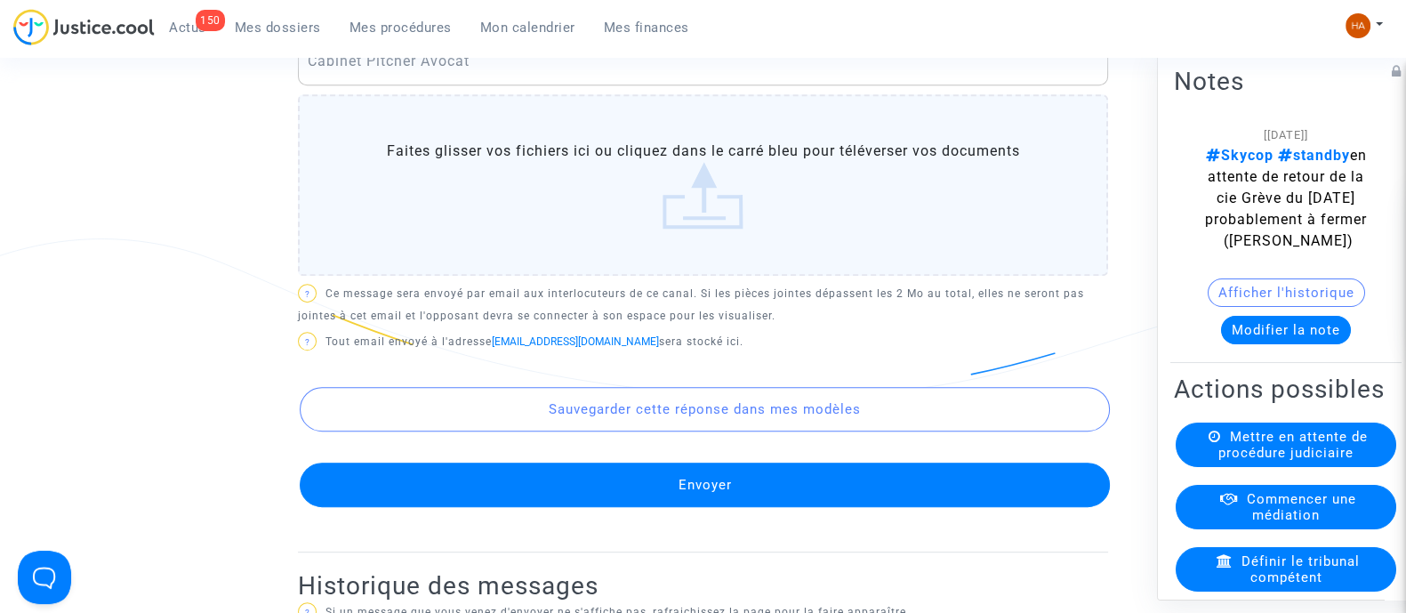
click at [876, 503] on button "Envoyer" at bounding box center [705, 485] width 810 height 44
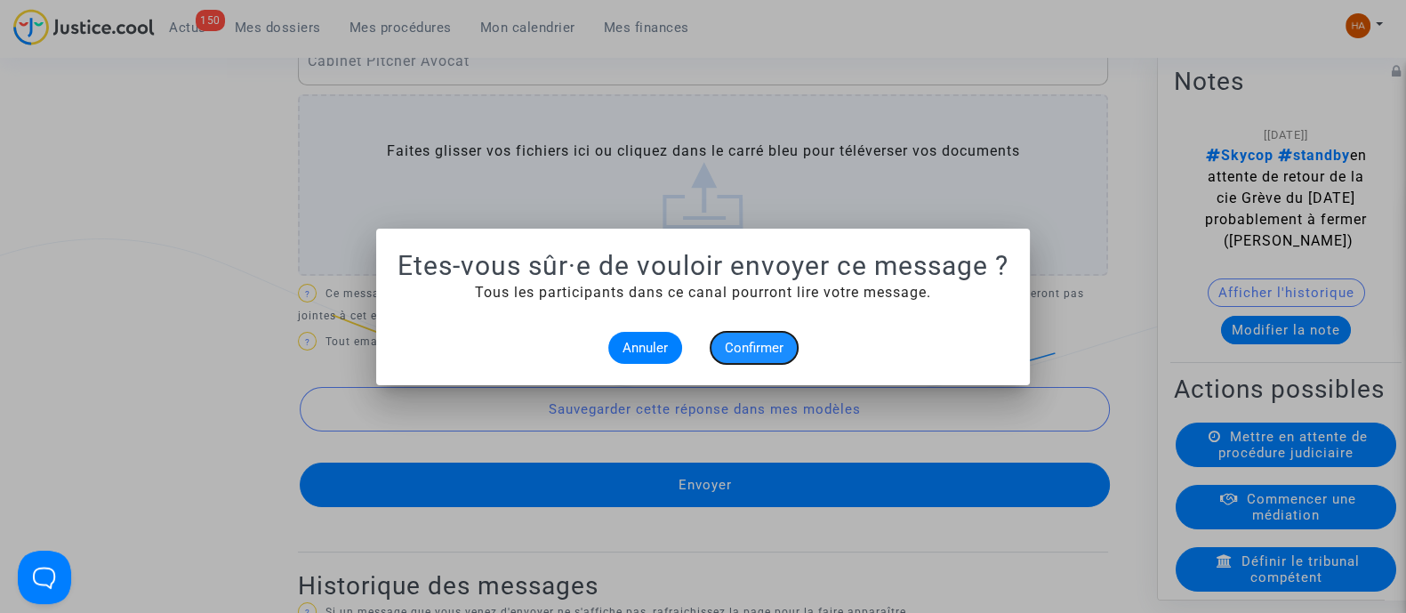
click at [761, 353] on span "Confirmer" at bounding box center [754, 348] width 59 height 16
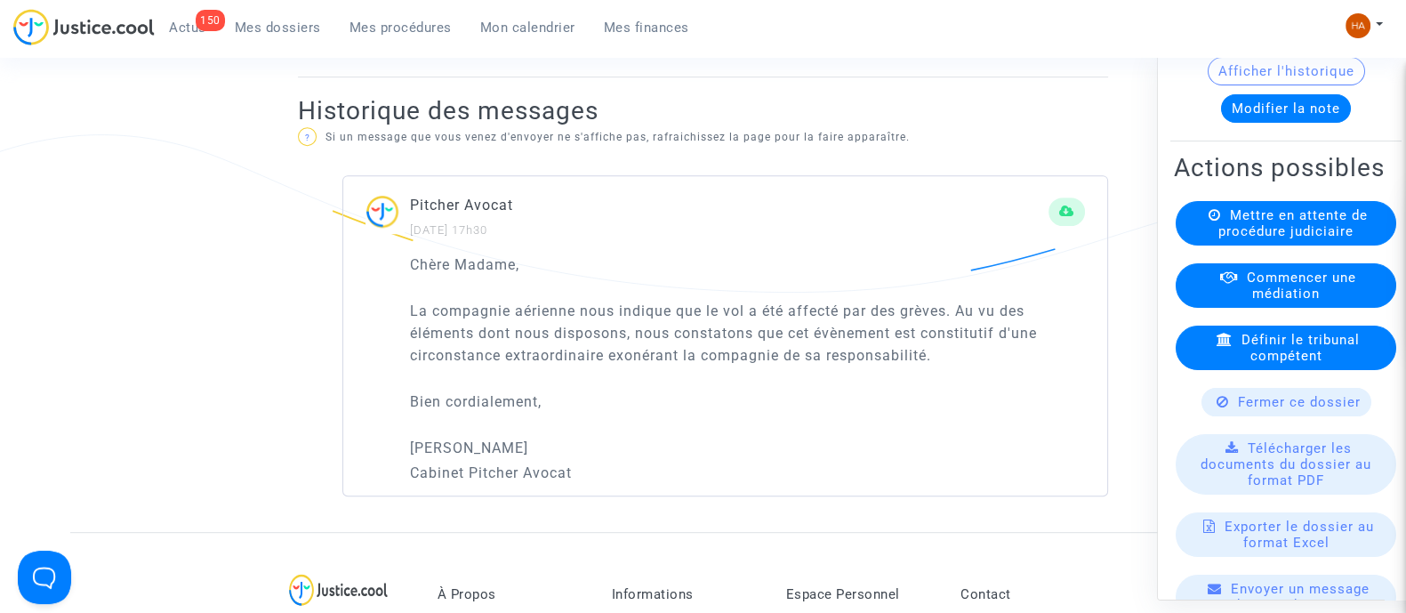
scroll to position [1112, 0]
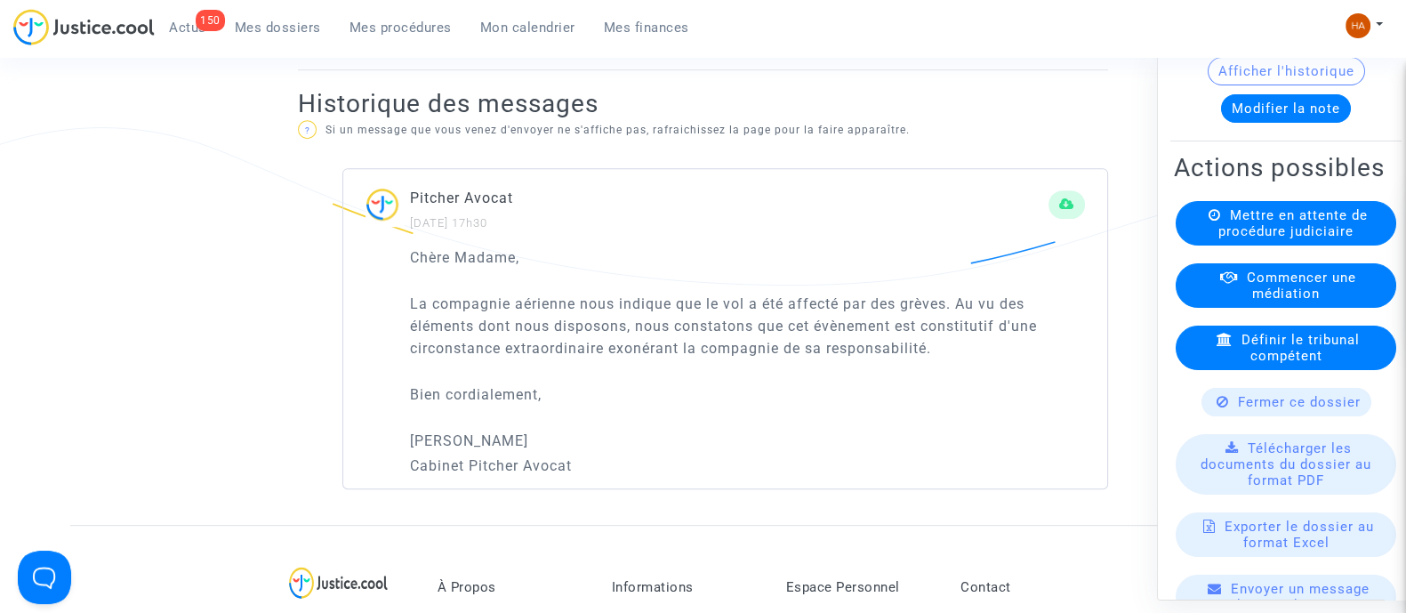
click at [1253, 409] on span "Fermer ce dossier" at bounding box center [1299, 401] width 123 height 16
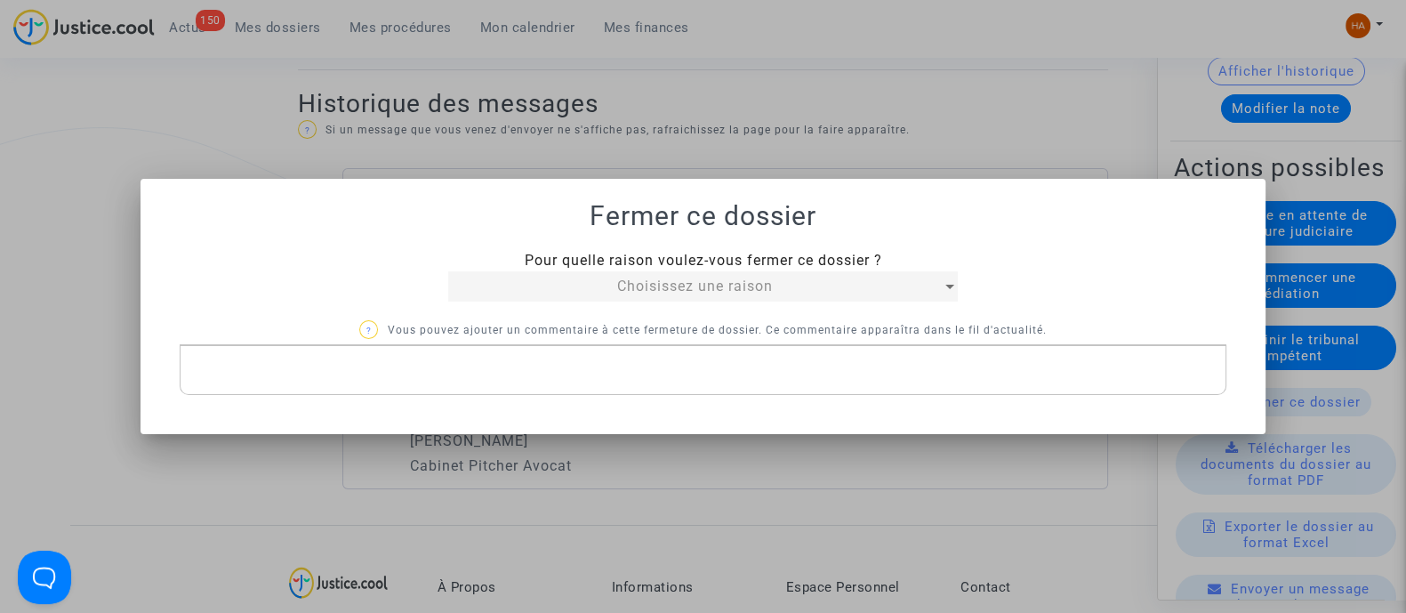
click at [459, 374] on p "Rich Text Editor, main" at bounding box center [703, 370] width 1028 height 22
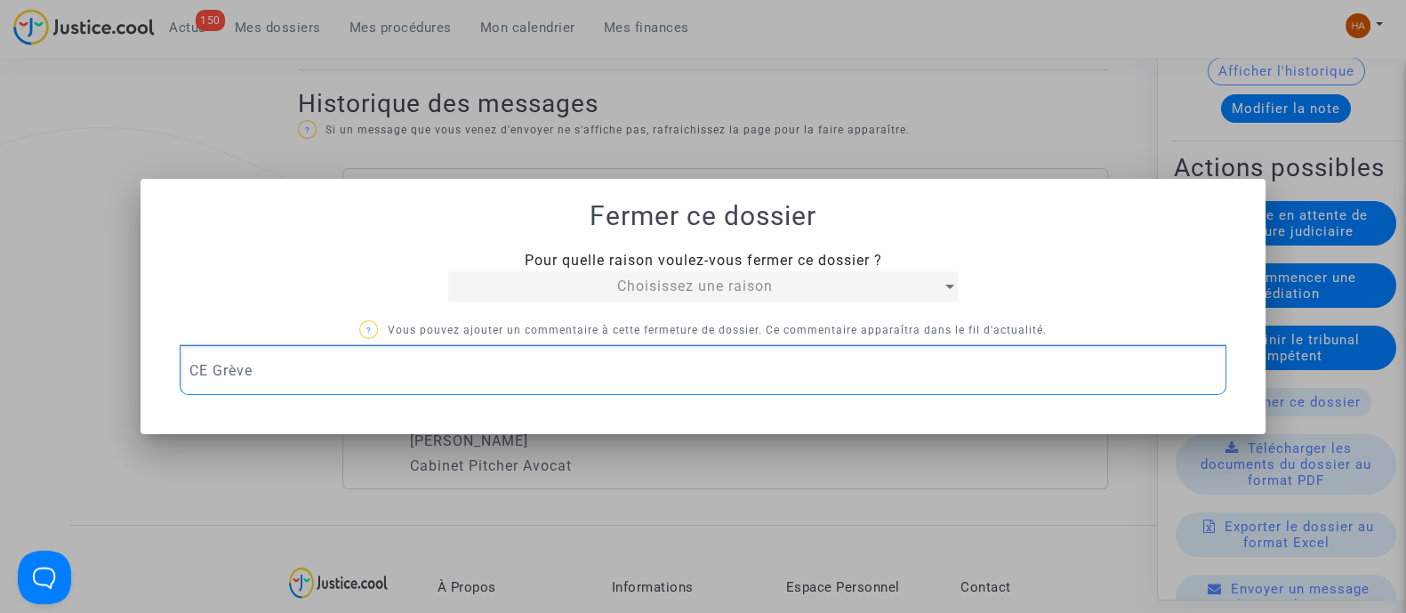
click at [564, 300] on mat-select "Choisissez une raison" at bounding box center [703, 286] width 510 height 30
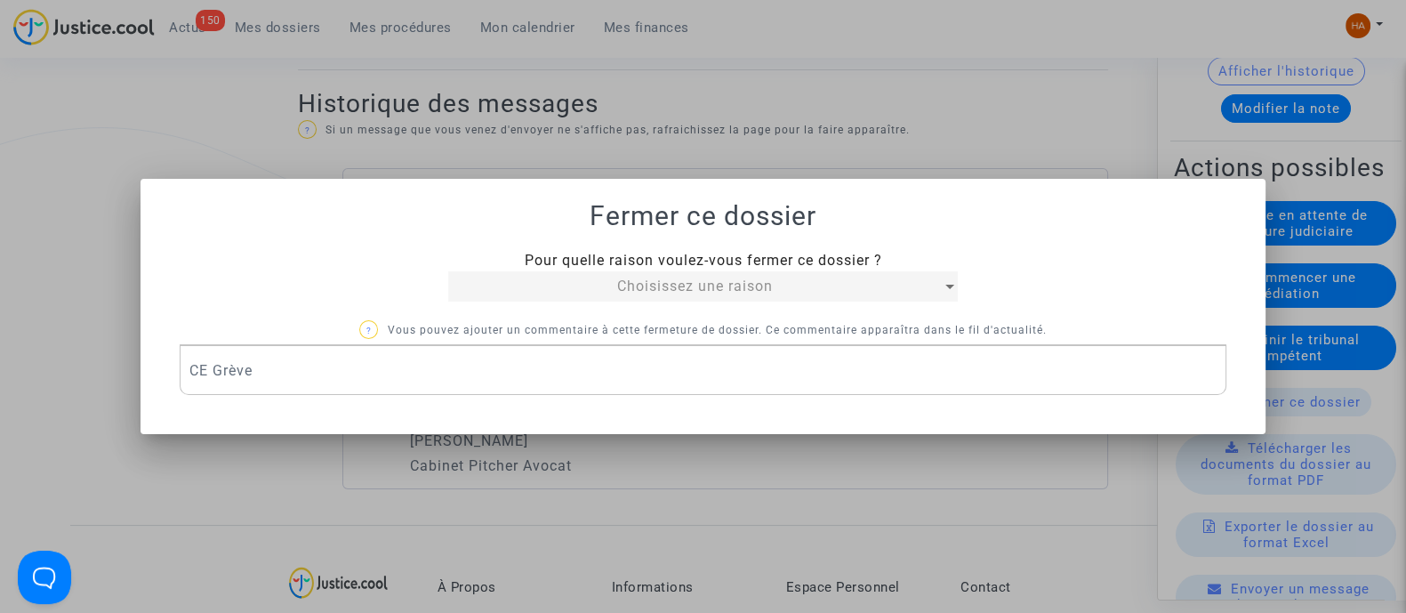
click at [569, 288] on div "Choisissez une raison" at bounding box center [695, 286] width 494 height 21
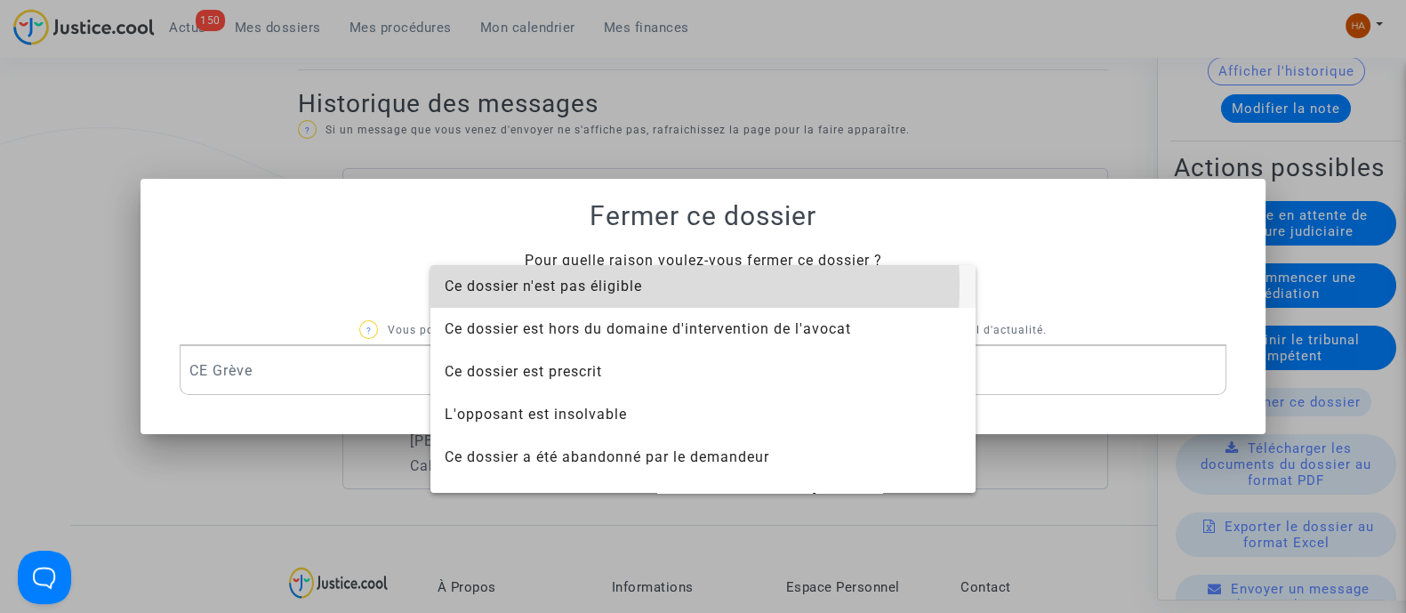
click at [618, 286] on span "Ce dossier n'est pas éligible" at bounding box center [543, 286] width 197 height 17
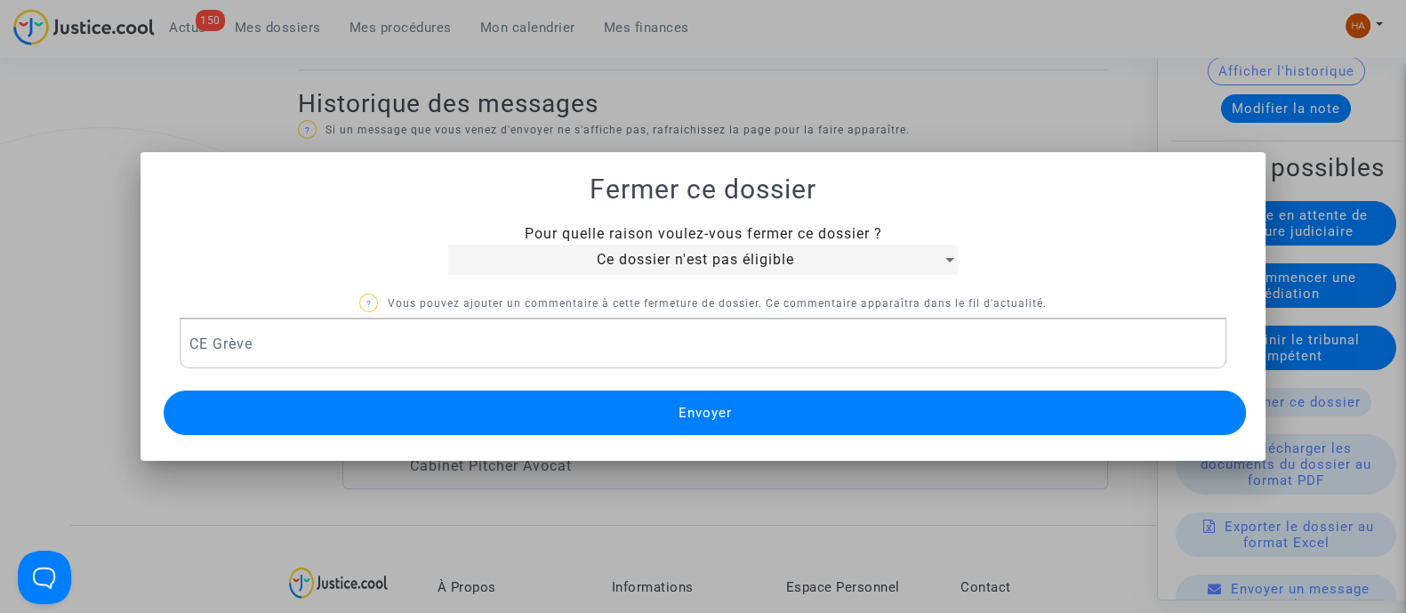
click at [575, 410] on button "Envoyer" at bounding box center [705, 413] width 1083 height 44
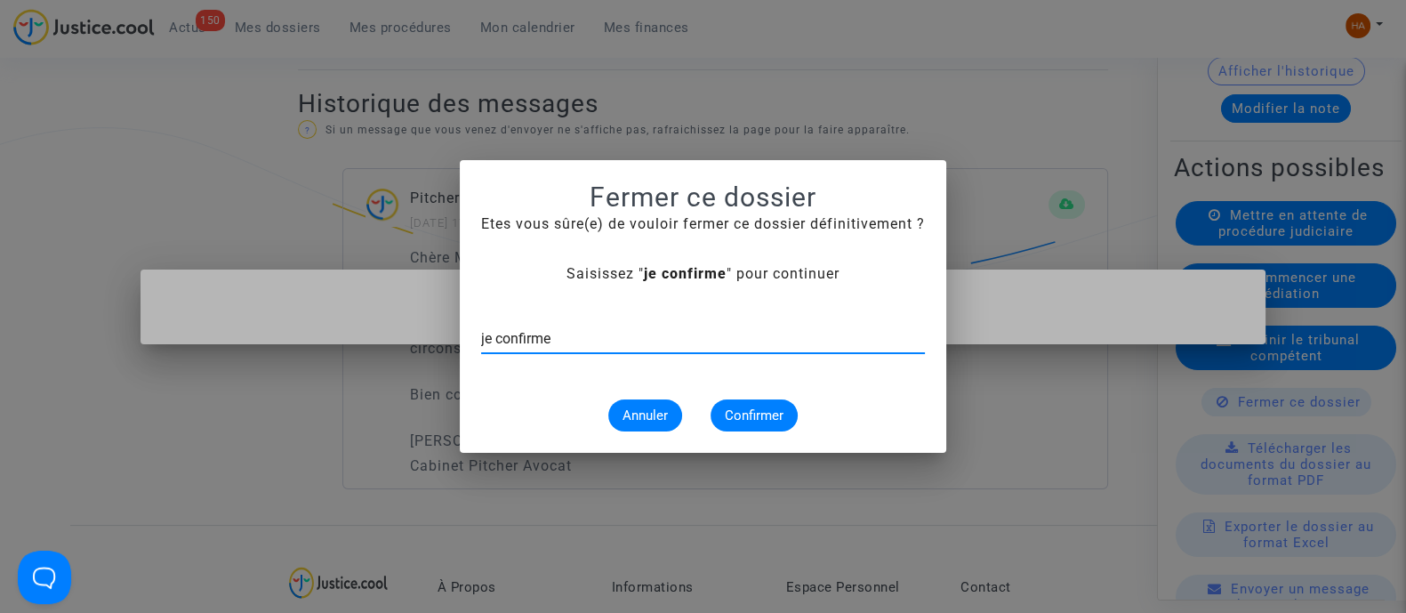
type input "je confirme"
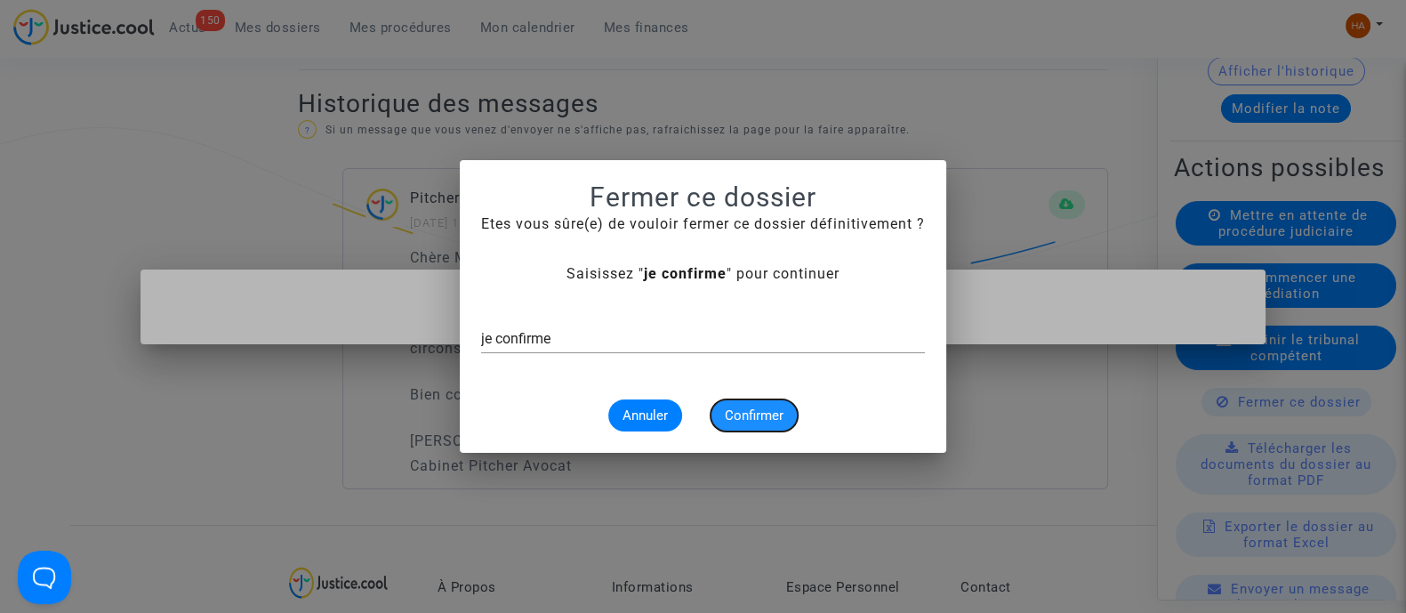
click at [766, 406] on button "Confirmer" at bounding box center [754, 415] width 87 height 32
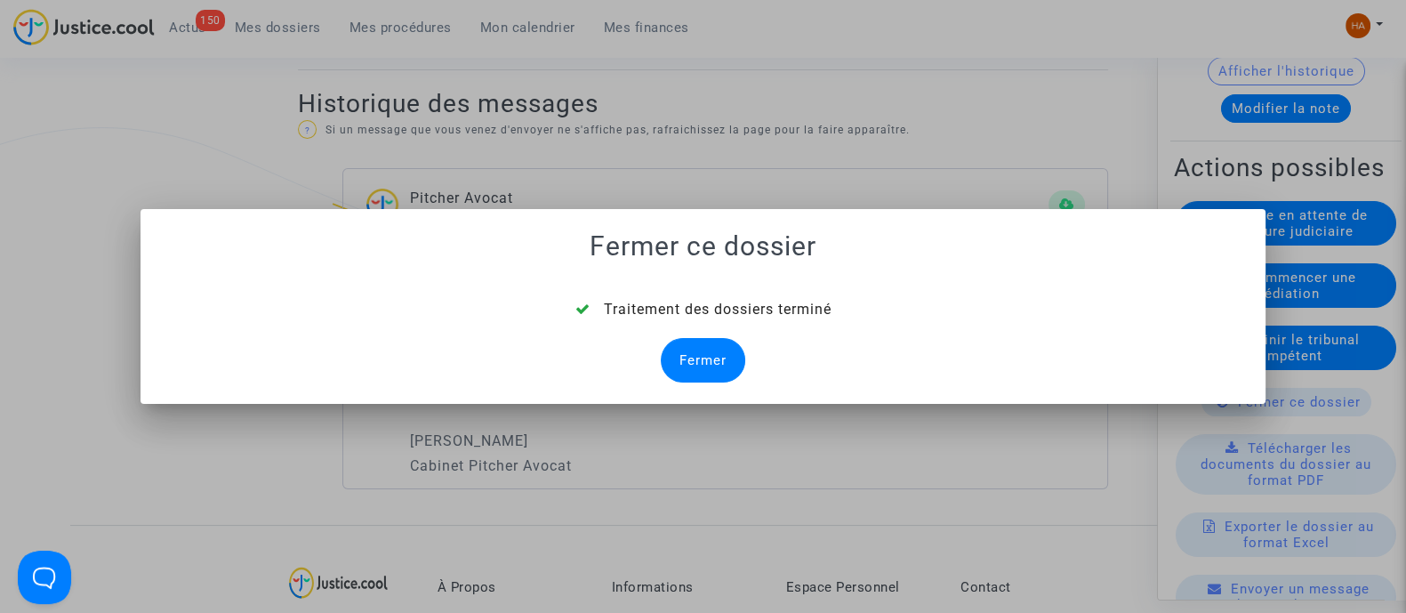
click at [719, 362] on div "Fermer" at bounding box center [703, 360] width 85 height 44
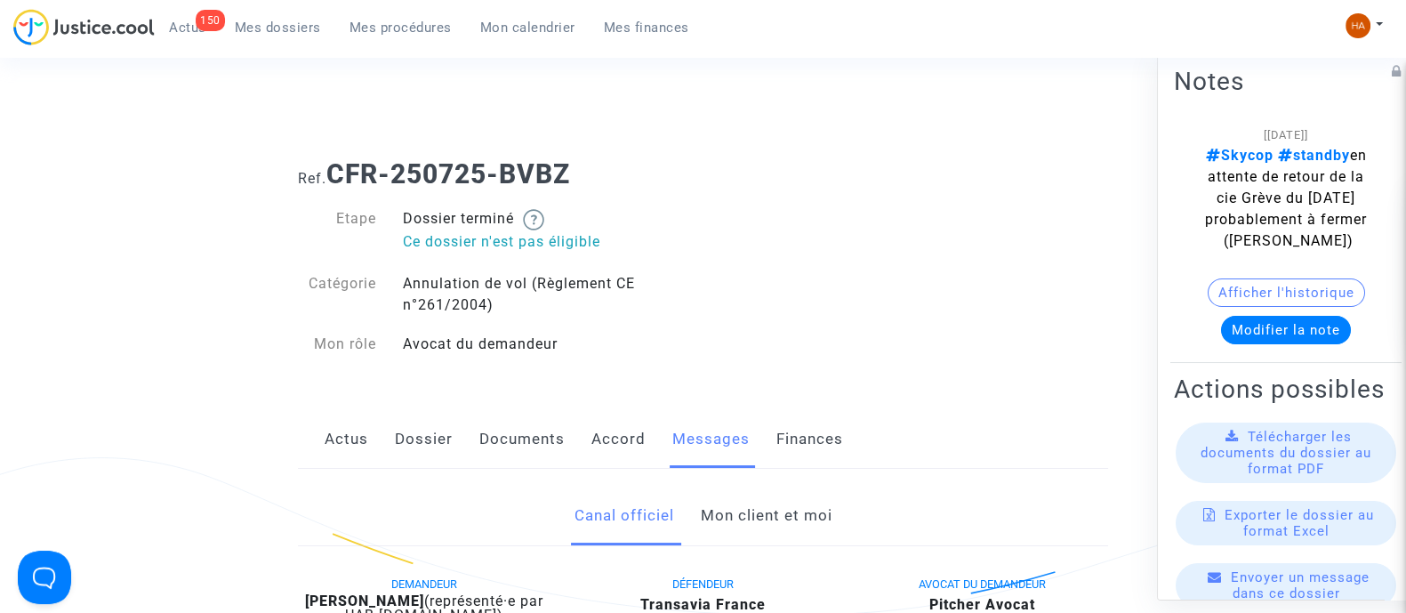
click at [273, 34] on span "Mes dossiers" at bounding box center [278, 28] width 86 height 16
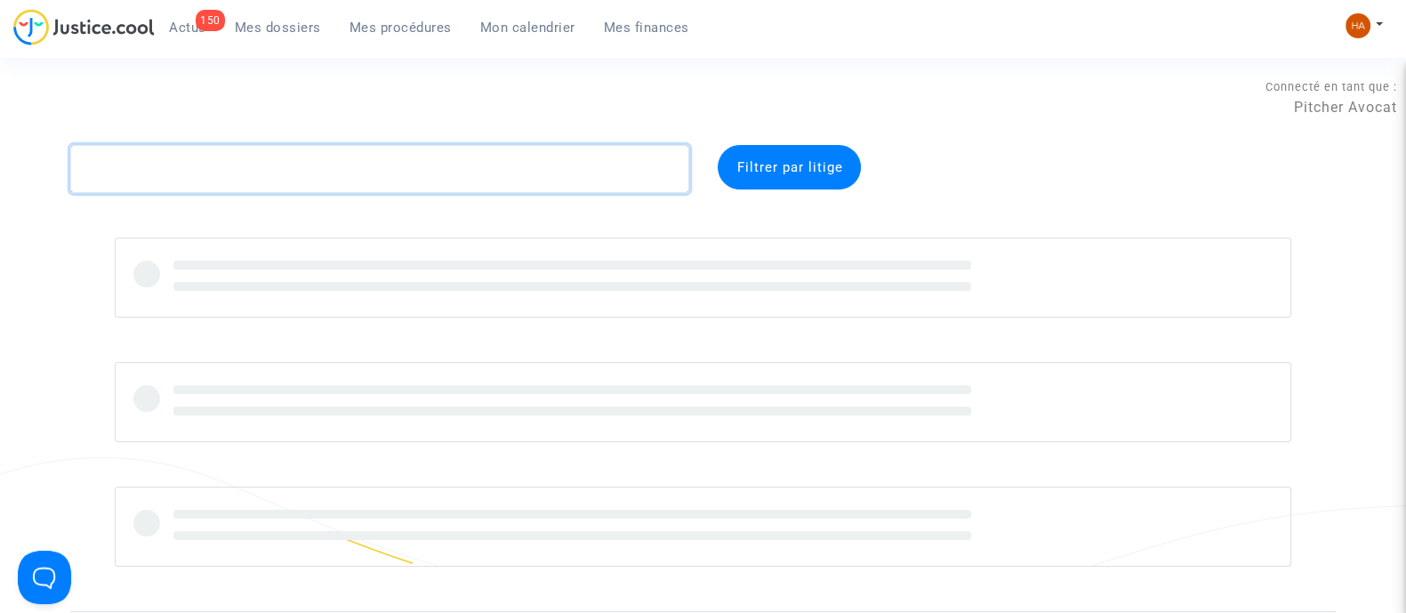
click at [206, 165] on textarea at bounding box center [379, 169] width 619 height 48
paste textarea "CFR-250725-BHWV"
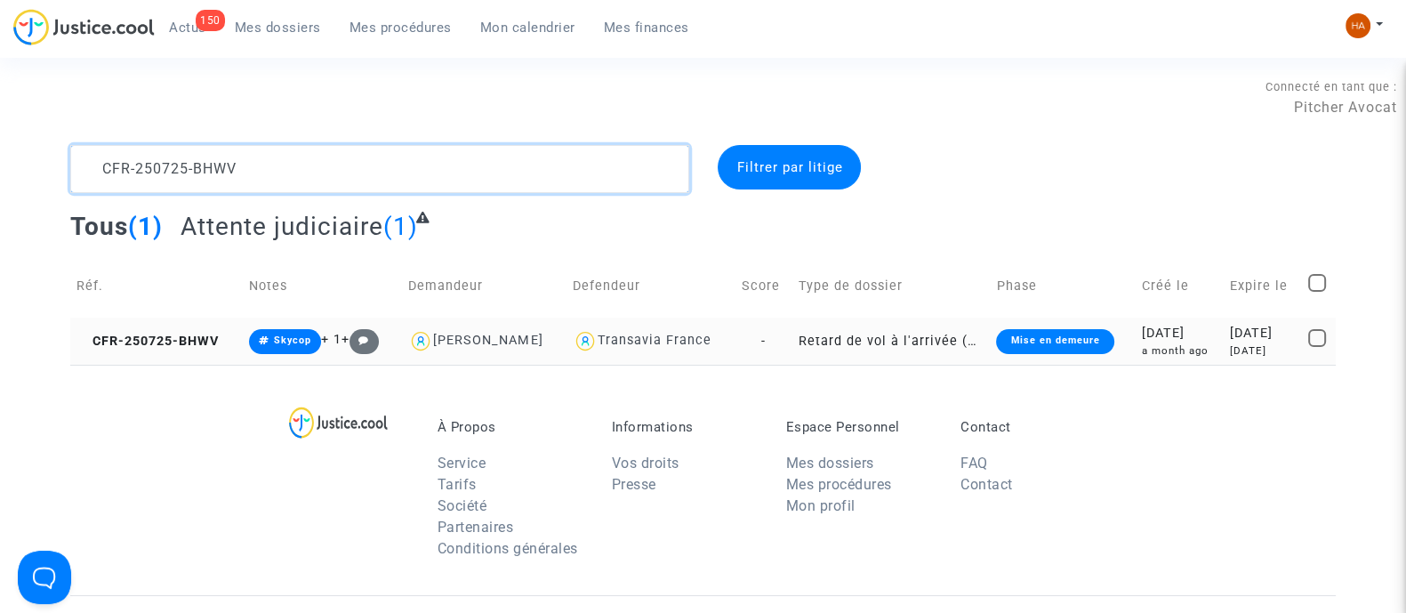
type textarea "CFR-250725-BHWV"
click at [845, 344] on td "Retard de vol à l'arrivée (Règlement CE n°261/2004)" at bounding box center [891, 341] width 198 height 47
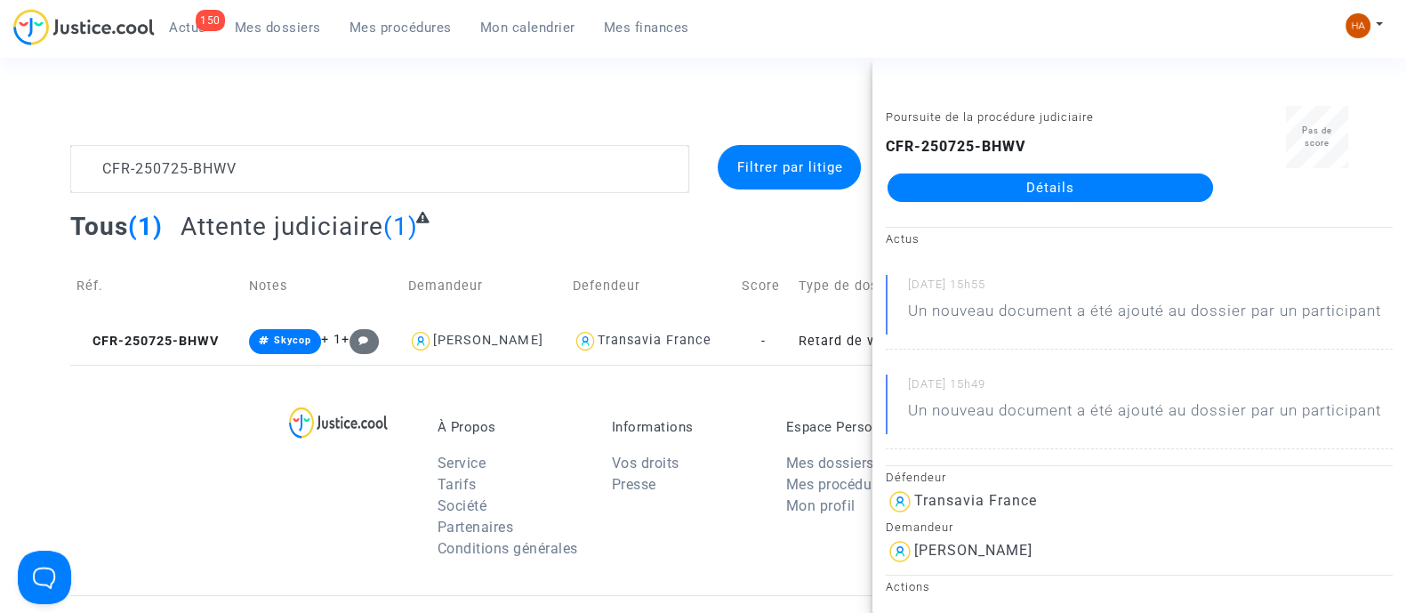
click at [1050, 187] on link "Détails" at bounding box center [1051, 187] width 326 height 28
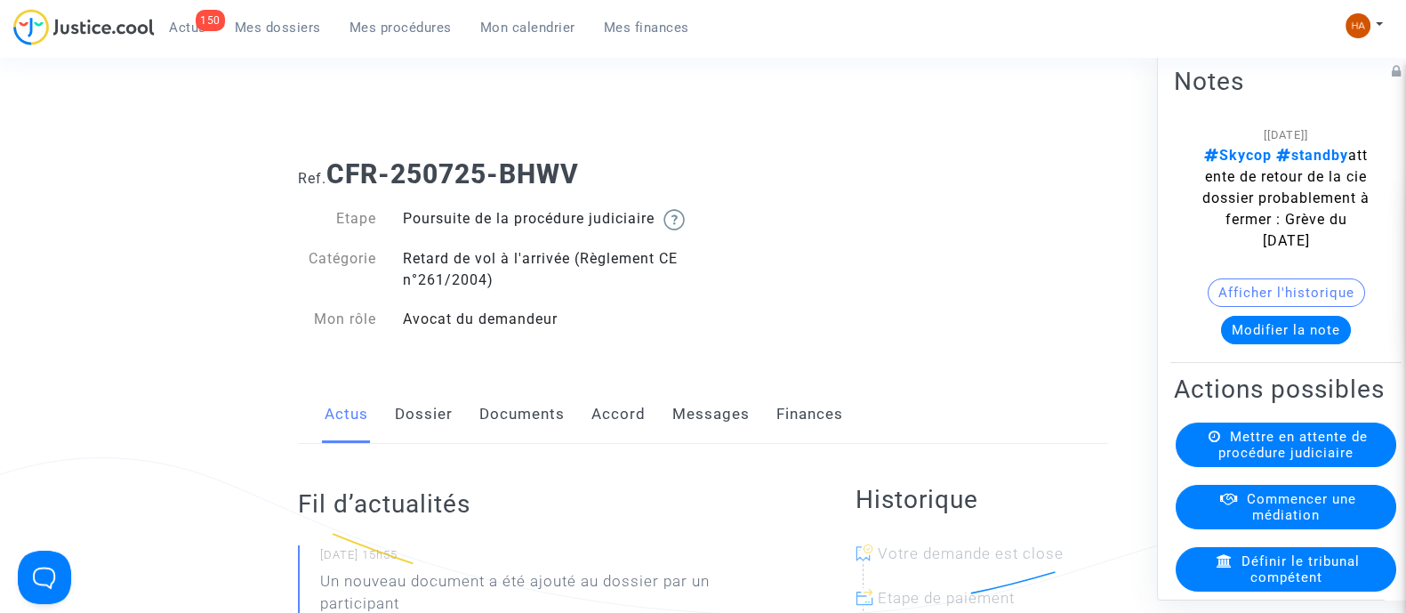
click at [403, 444] on link "Dossier" at bounding box center [424, 414] width 58 height 59
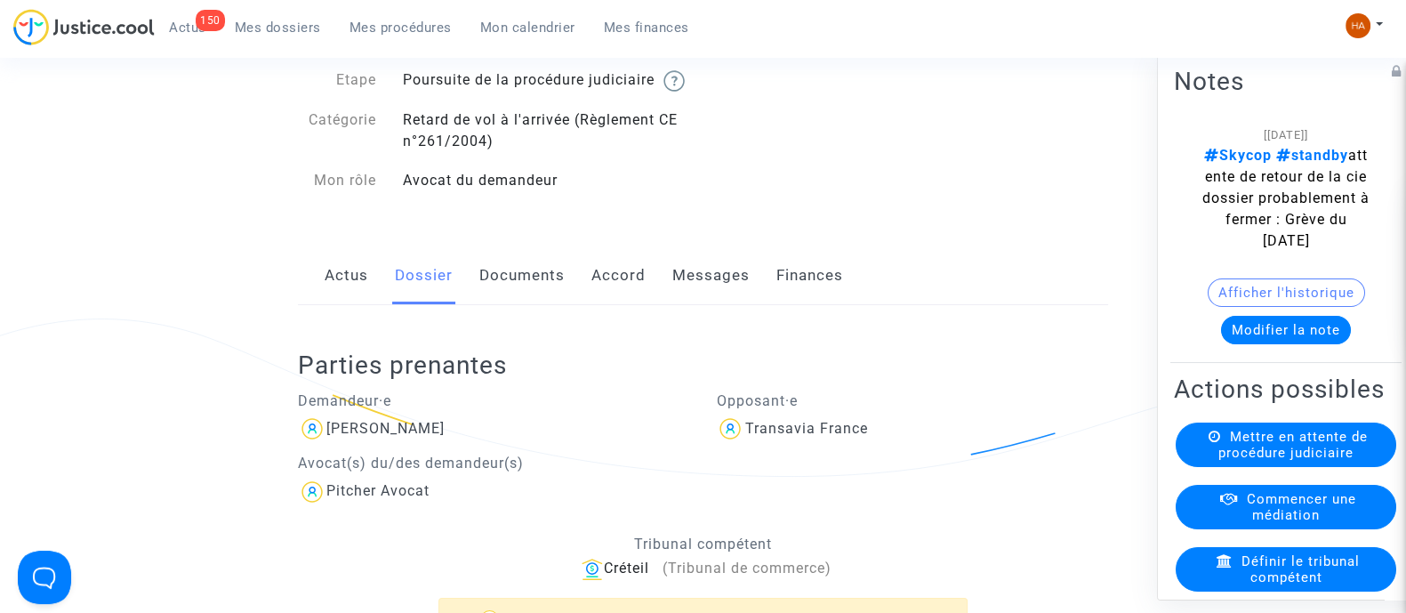
scroll to position [153, 0]
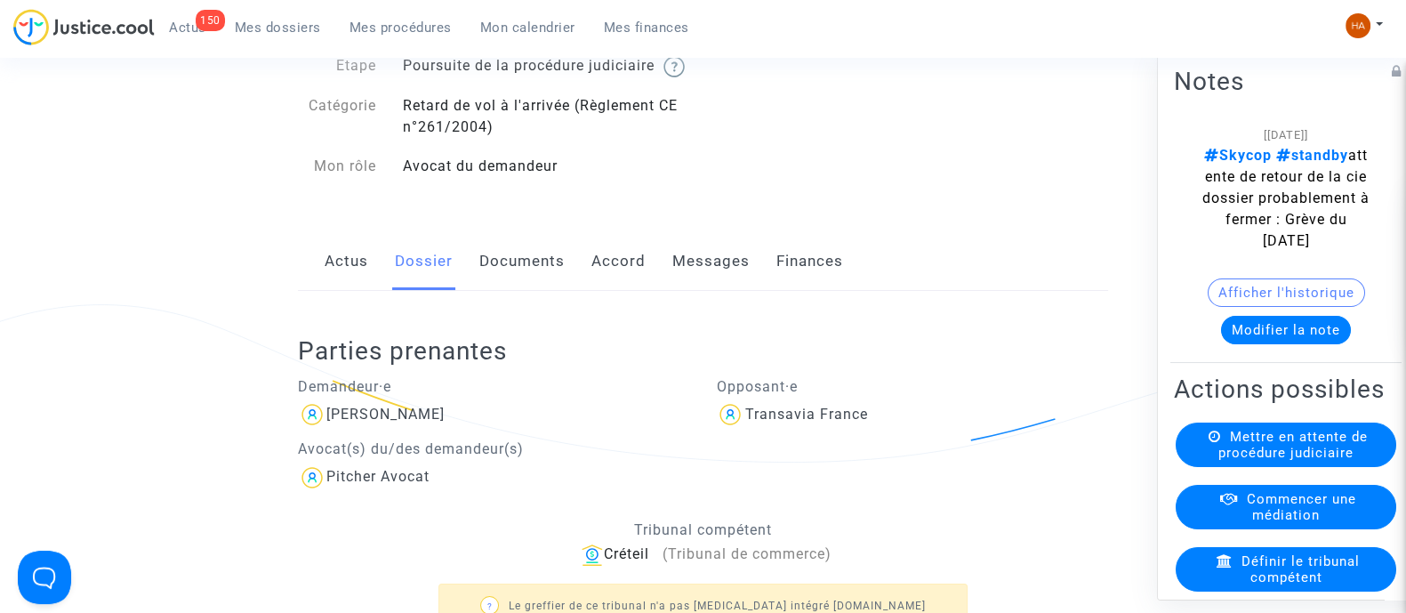
click at [704, 284] on link "Messages" at bounding box center [711, 261] width 77 height 59
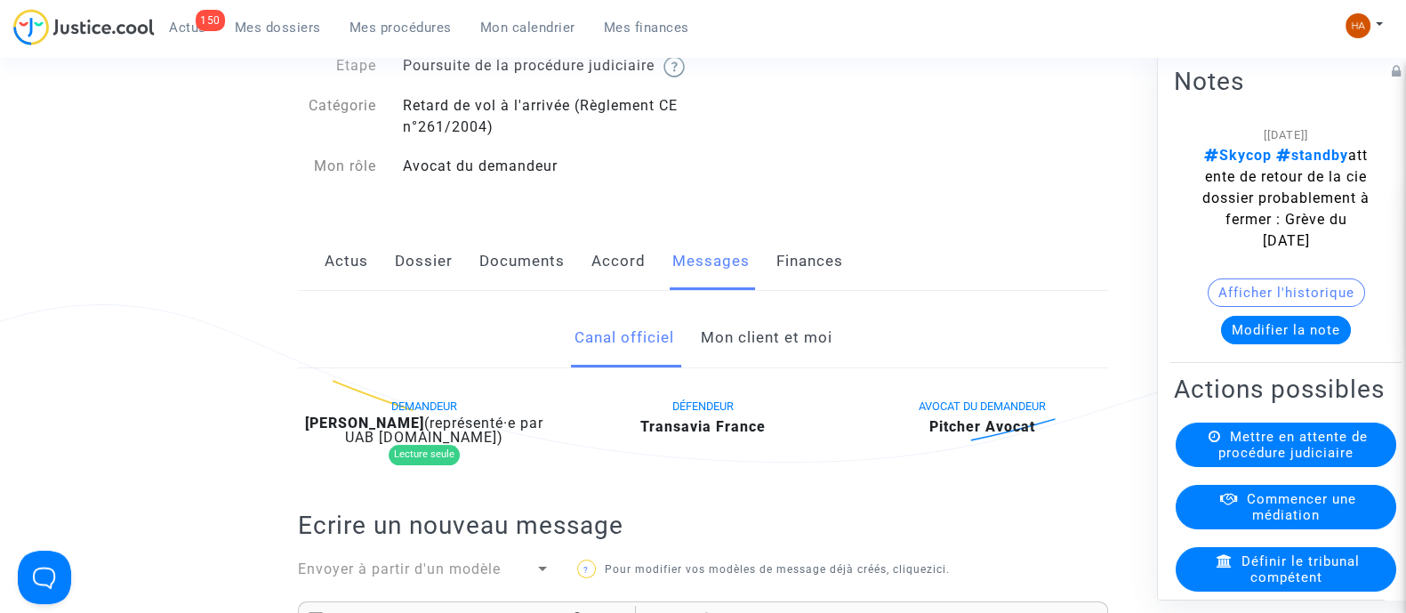
click at [761, 362] on link "Mon client et moi" at bounding box center [766, 338] width 132 height 59
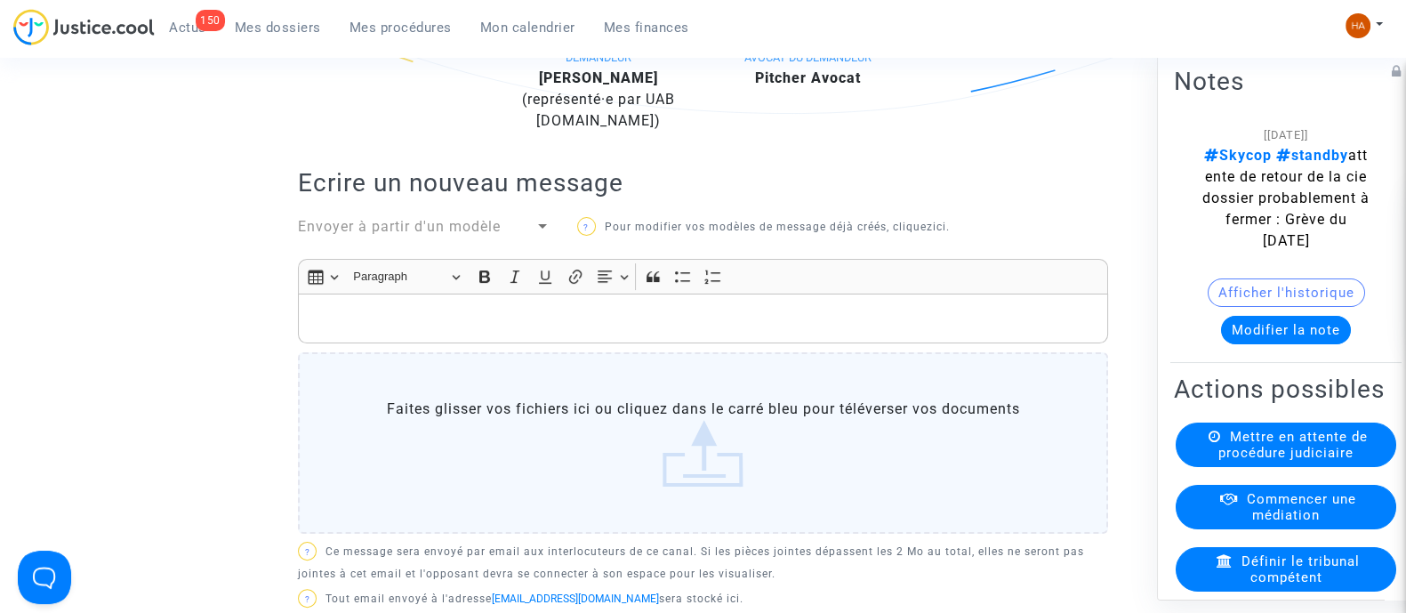
scroll to position [503, 0]
click at [391, 329] on p "Rich Text Editor, main" at bounding box center [704, 318] width 792 height 22
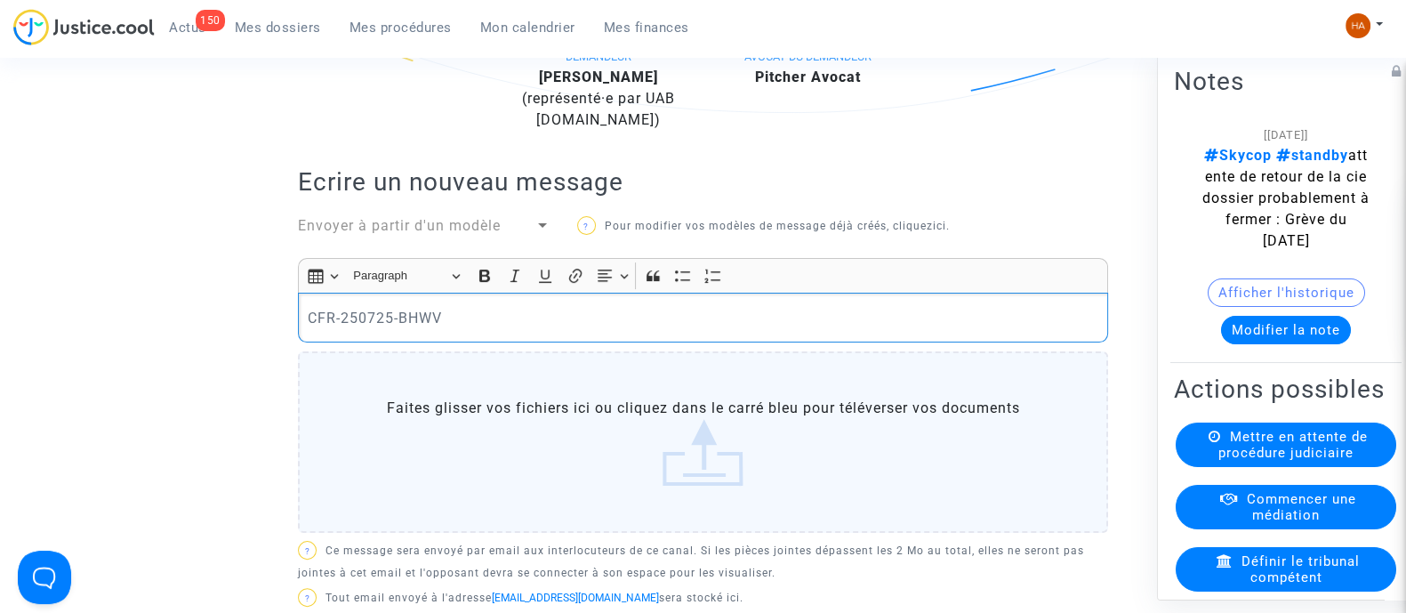
drag, startPoint x: 422, startPoint y: 342, endPoint x: 228, endPoint y: 333, distance: 194.2
click at [228, 333] on ng-component "Ref. CFR-250725-BHWV Etape Poursuite de la procédure judiciaire Catégorie Retar…" at bounding box center [703, 291] width 1266 height 1298
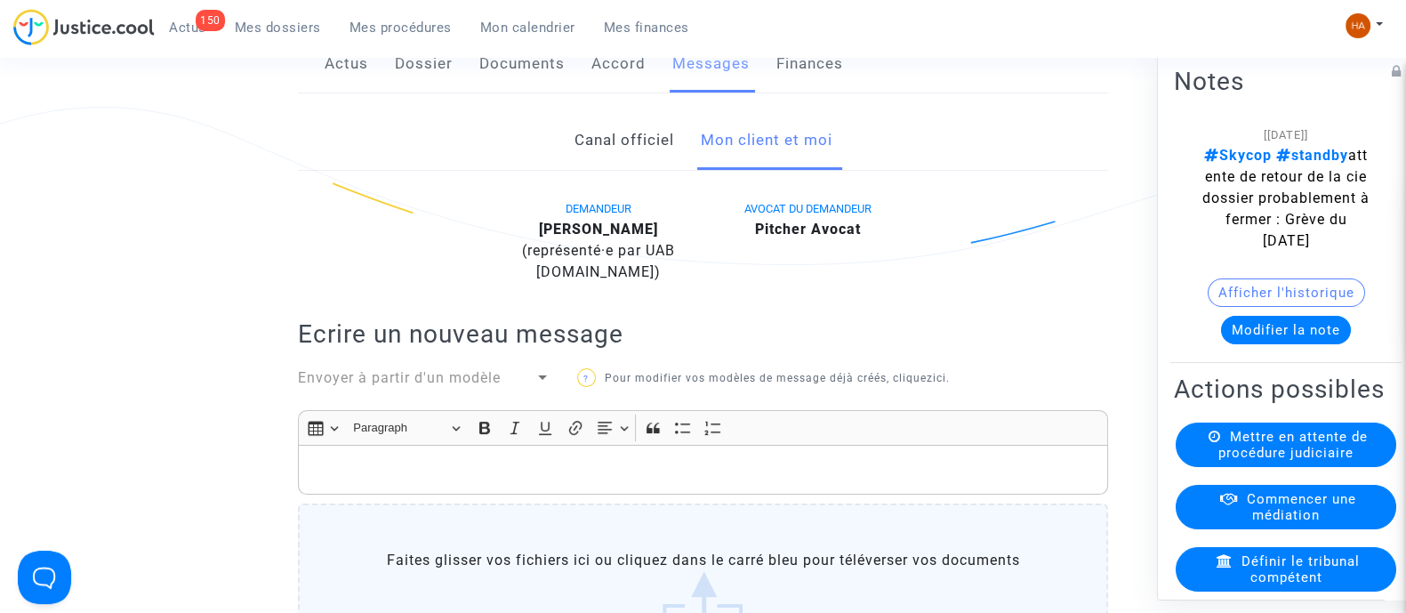
scroll to position [352, 0]
click at [318, 479] on p "Rich Text Editor, main" at bounding box center [704, 468] width 792 height 22
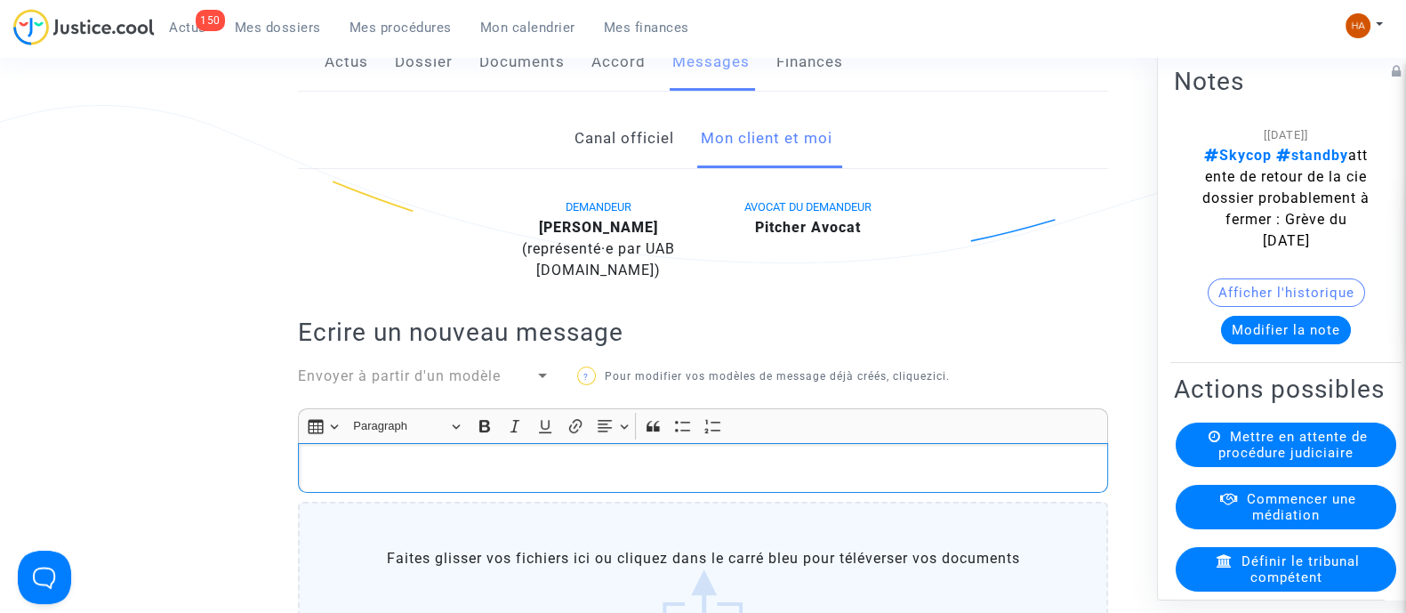
scroll to position [373, 0]
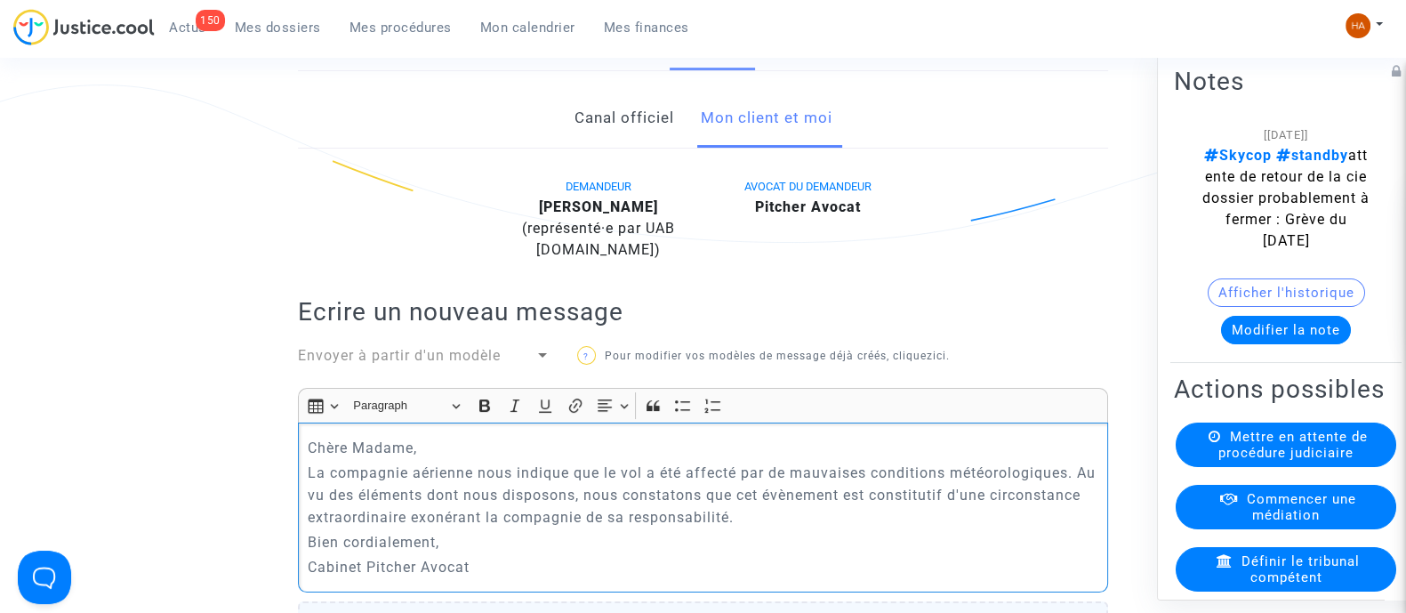
click at [466, 459] on p "Chère Madame," at bounding box center [704, 448] width 792 height 22
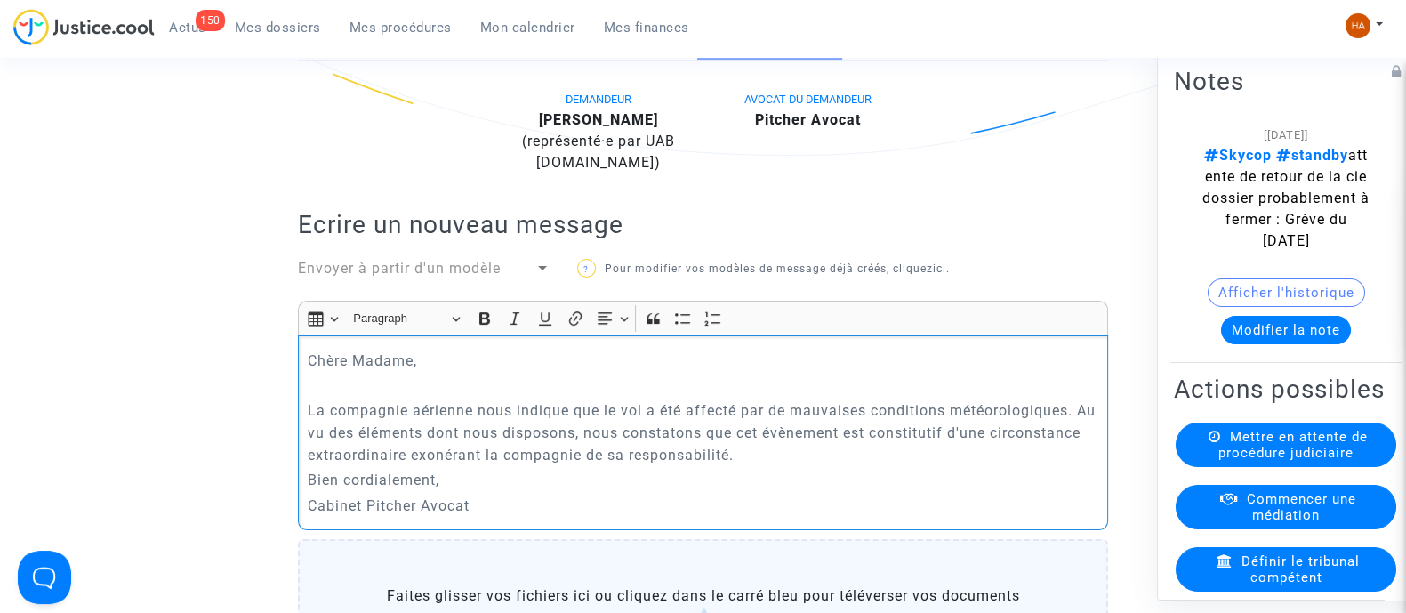
scroll to position [463, 0]
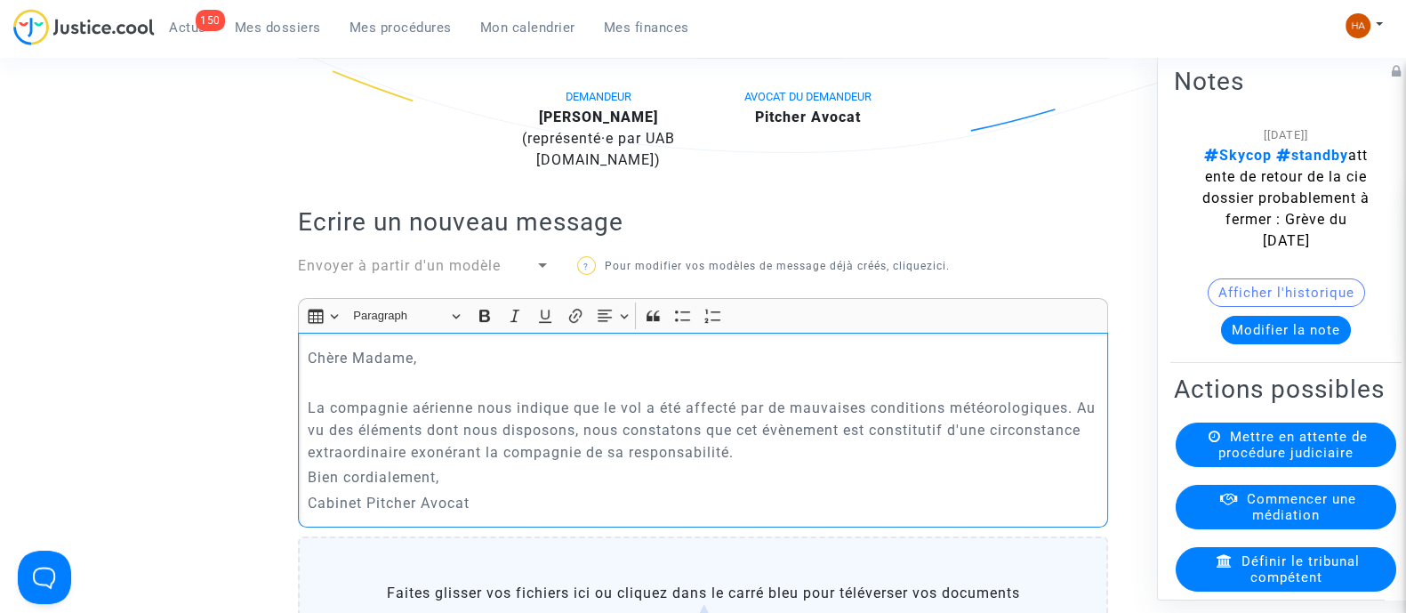
click at [850, 463] on p "La compagnie aérienne nous indique que le vol a été affecté par de mauvaises co…" at bounding box center [704, 430] width 792 height 67
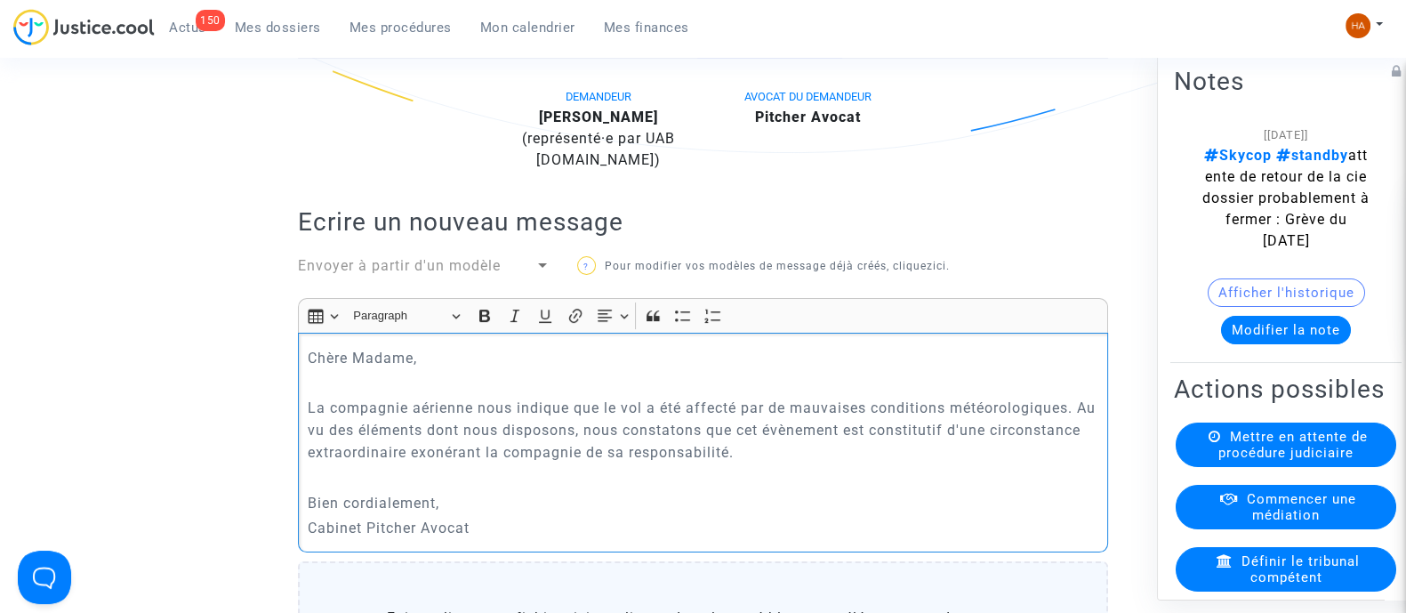
click at [455, 514] on p "Bien cordialement," at bounding box center [704, 503] width 792 height 22
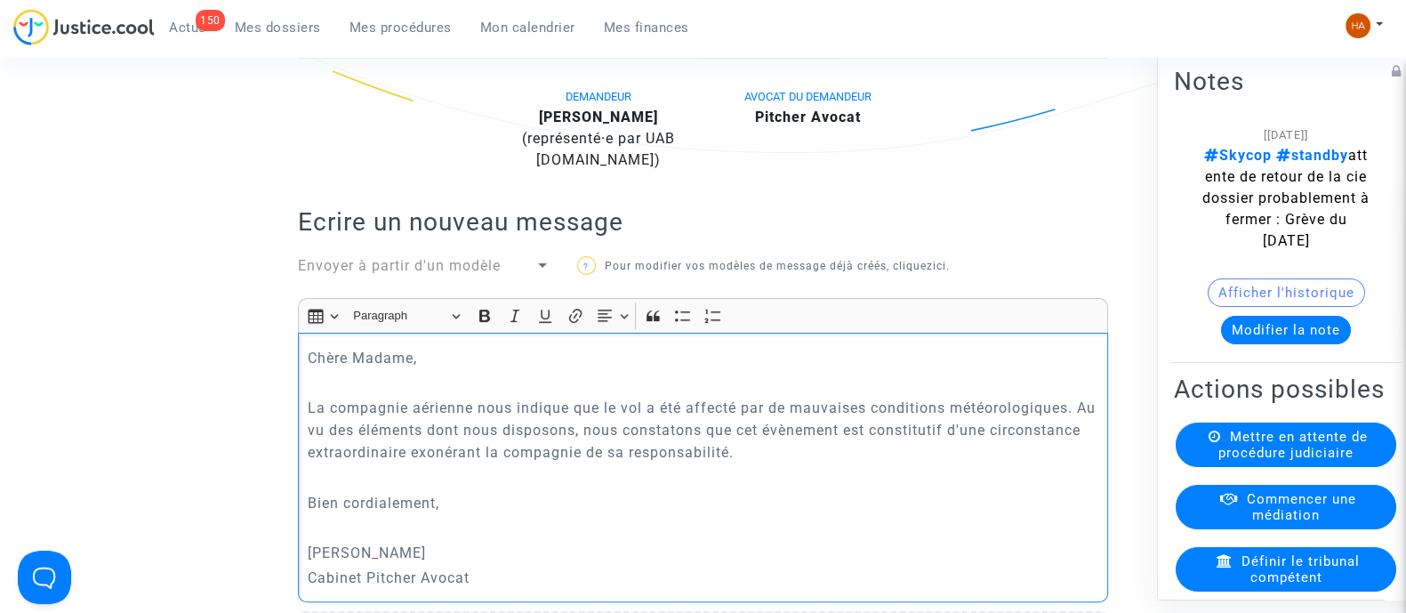
drag, startPoint x: 787, startPoint y: 428, endPoint x: 1069, endPoint y: 422, distance: 282.1
click at [1069, 422] on p "La compagnie aérienne nous indique que le vol a été affecté par de mauvaises co…" at bounding box center [704, 430] width 792 height 67
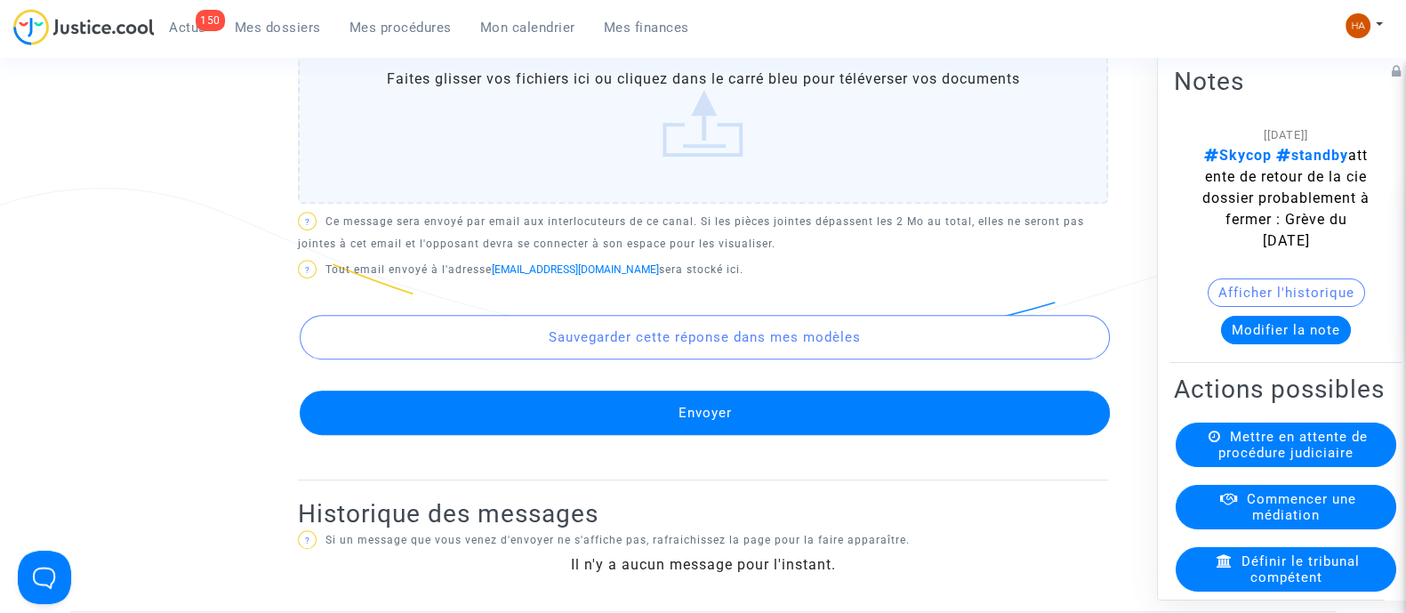
scroll to position [1053, 0]
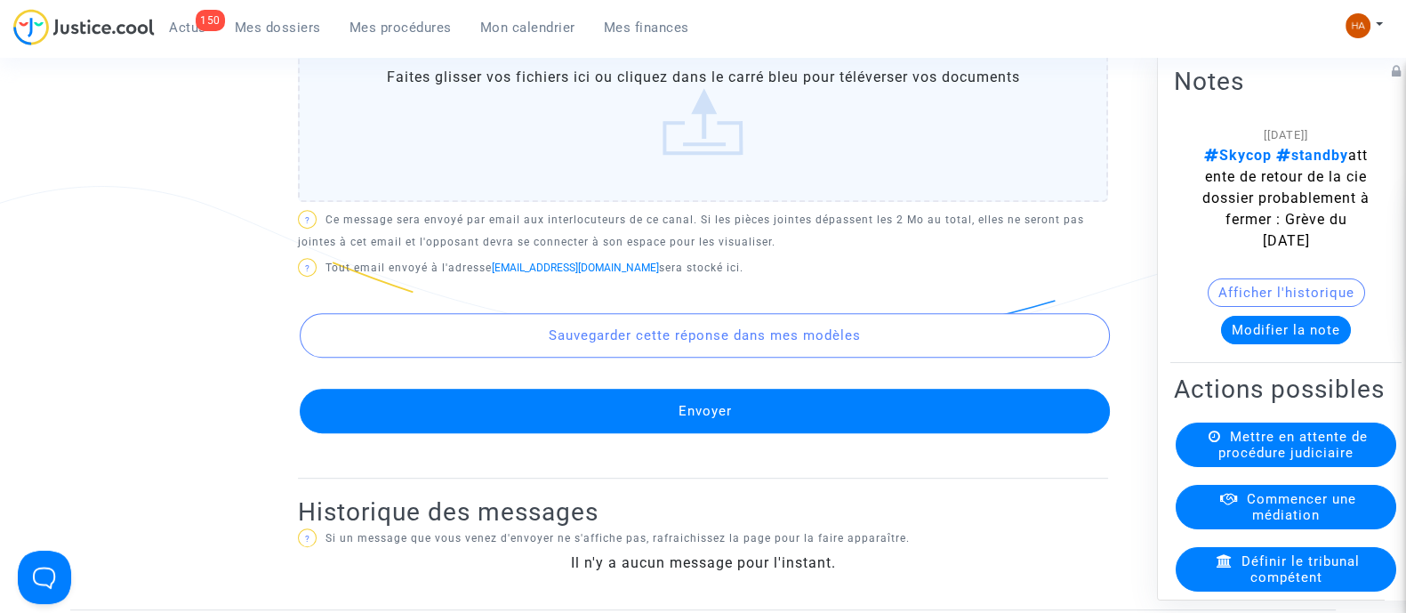
click at [908, 424] on button "Envoyer" at bounding box center [705, 411] width 810 height 44
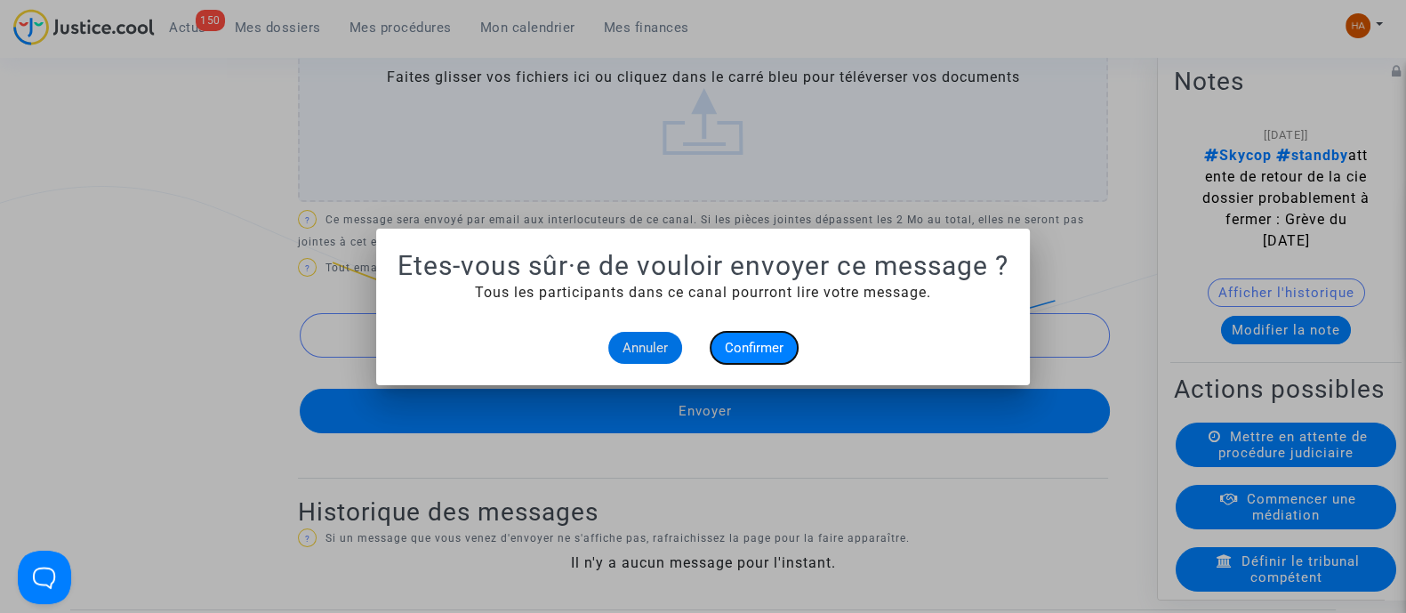
click at [768, 354] on span "Confirmer" at bounding box center [754, 348] width 59 height 16
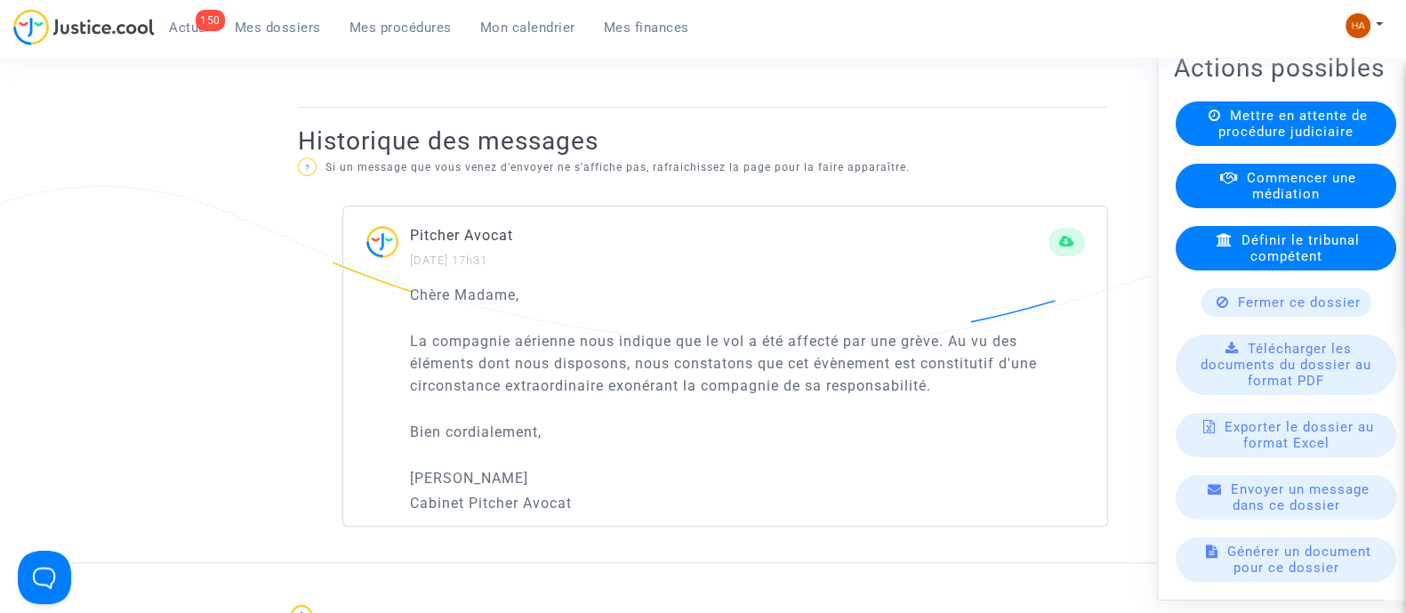
scroll to position [322, 0]
click at [1247, 309] on span "Fermer ce dossier" at bounding box center [1299, 301] width 123 height 16
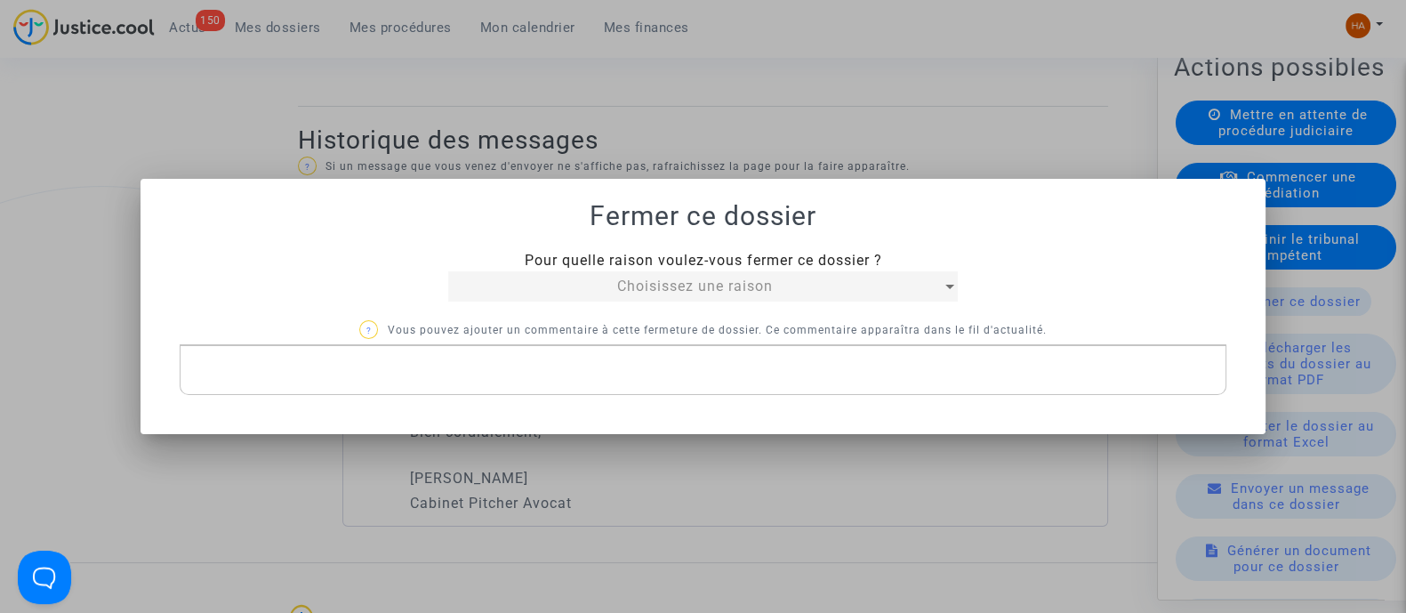
click at [677, 295] on div "Choisissez une raison" at bounding box center [695, 286] width 494 height 21
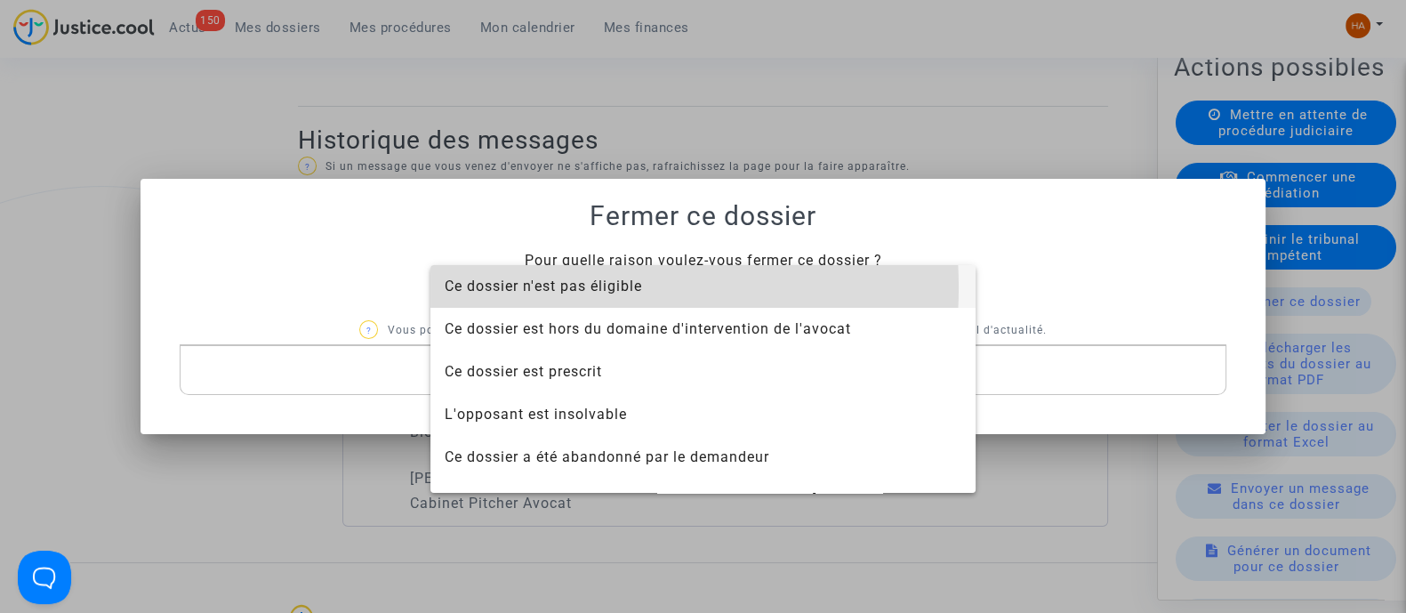
click at [552, 287] on span "Ce dossier n'est pas éligible" at bounding box center [543, 286] width 197 height 17
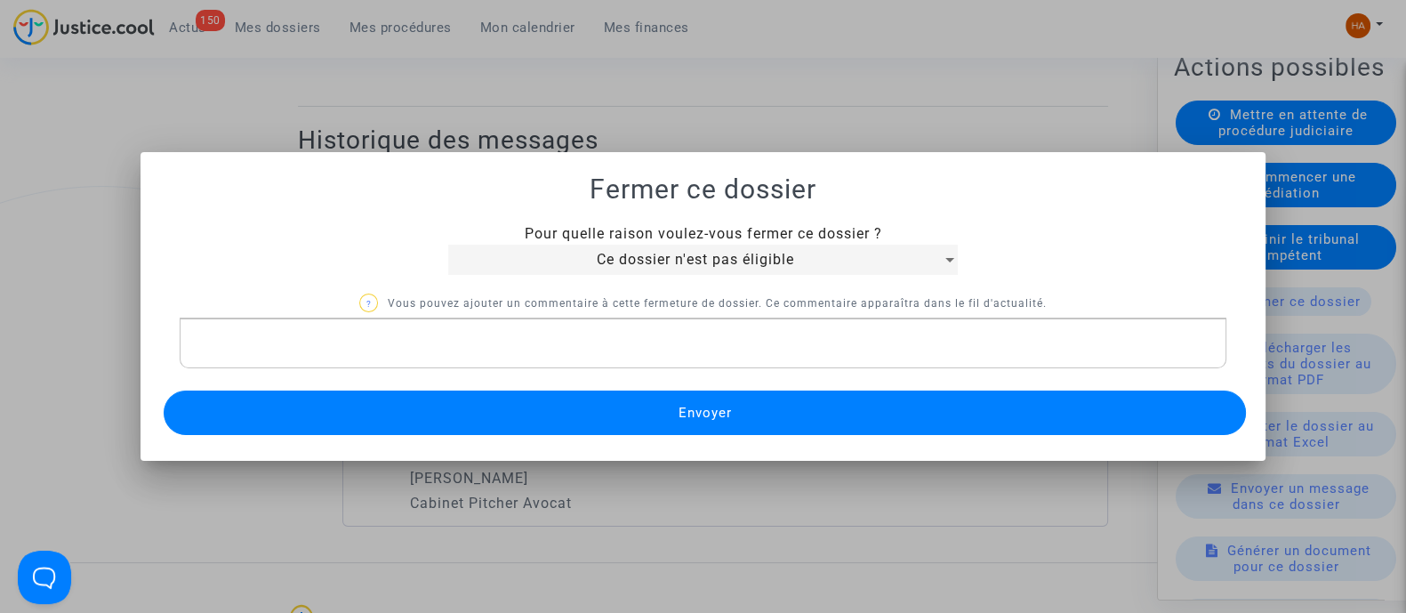
click at [342, 353] on p "Rich Text Editor, main" at bounding box center [703, 344] width 1028 height 22
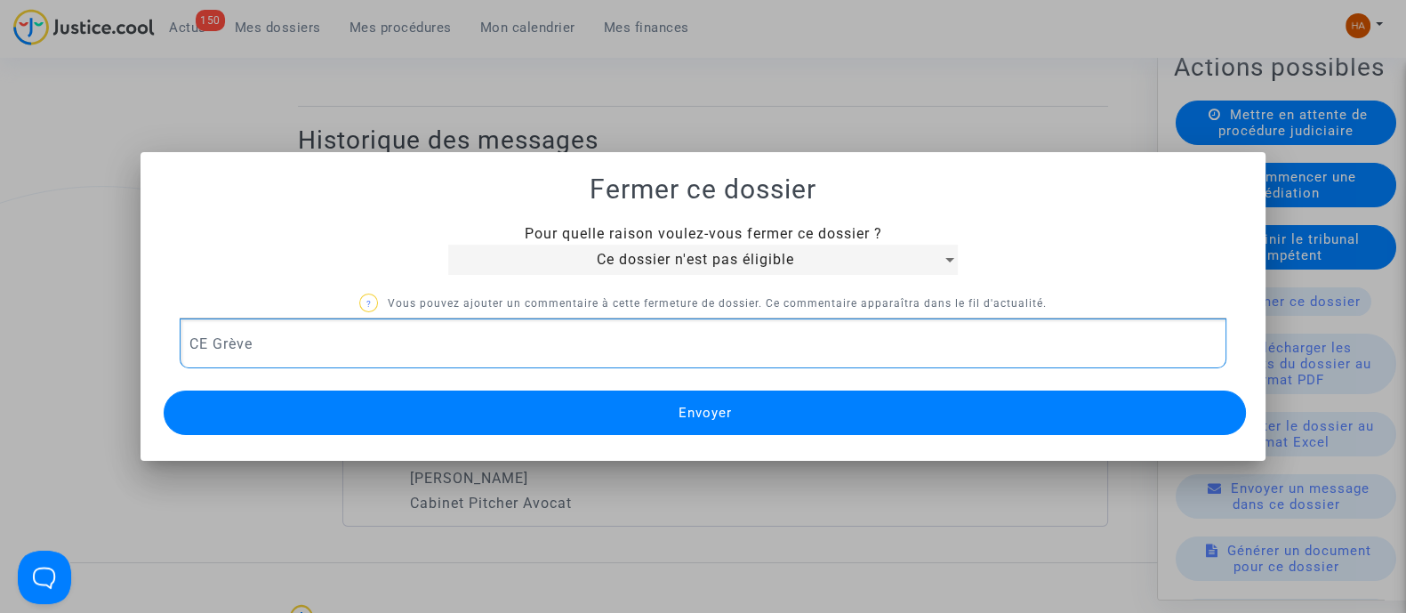
click at [437, 407] on button "Envoyer" at bounding box center [705, 413] width 1083 height 44
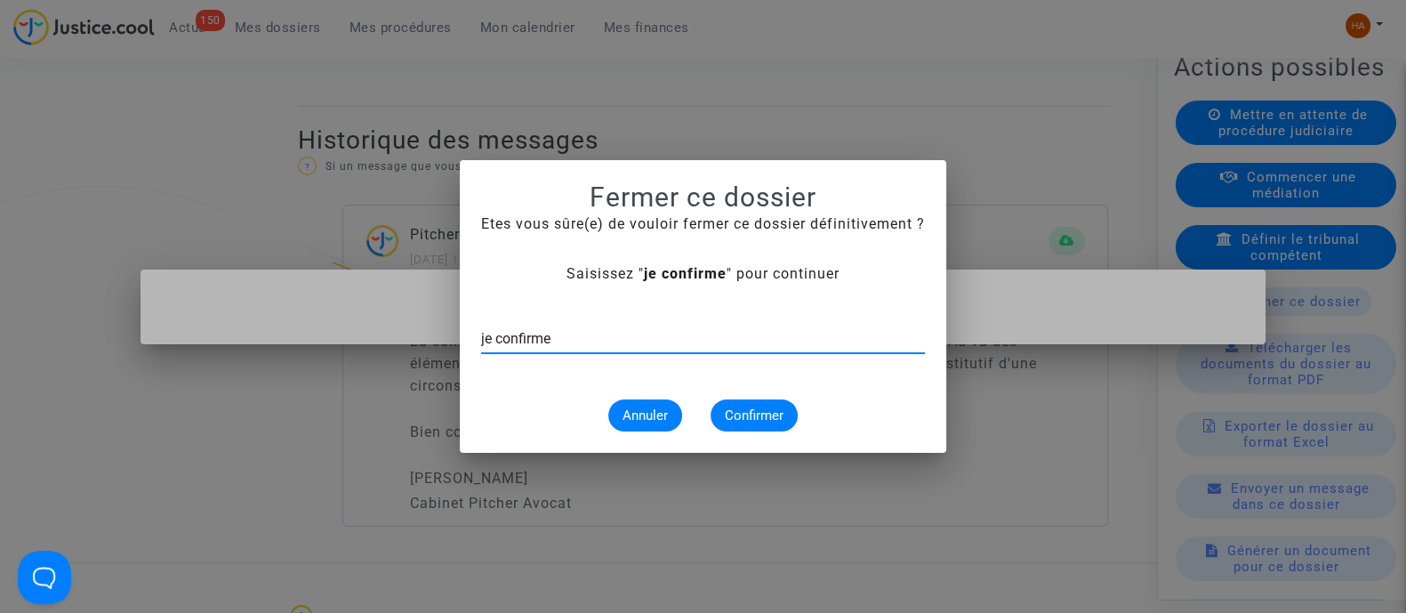
type input "je confirme"
click at [790, 413] on button "Confirmer" at bounding box center [754, 415] width 87 height 32
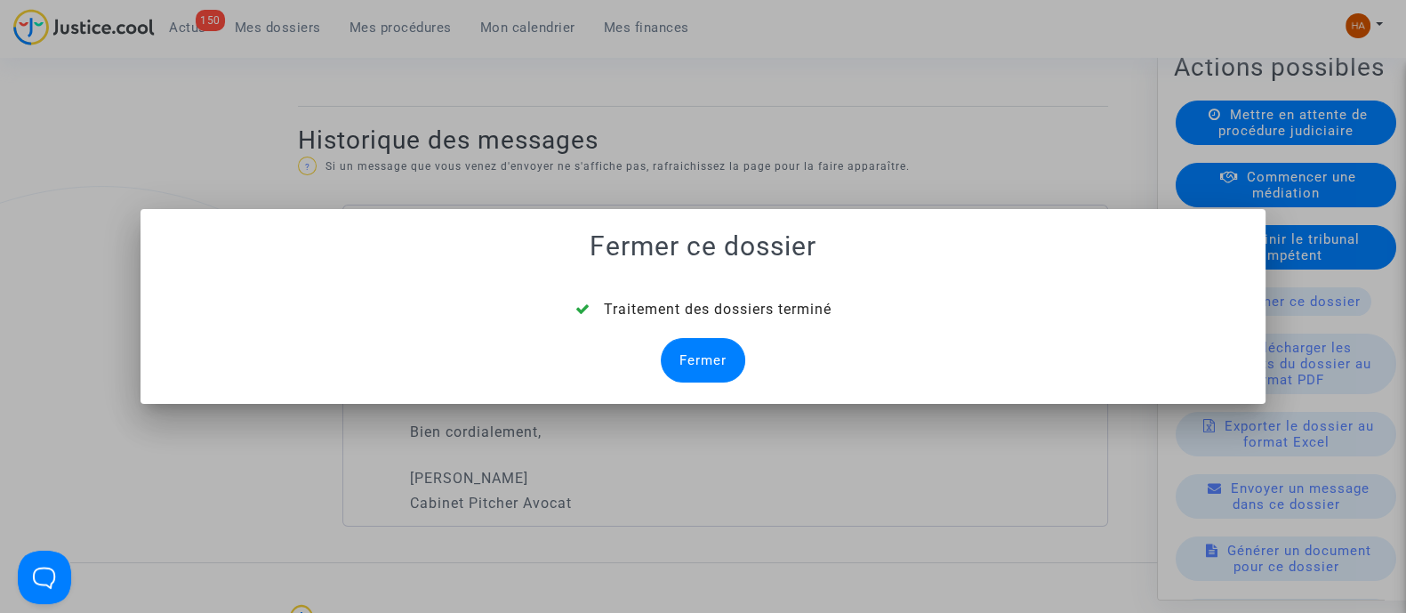
click at [688, 343] on div "Fermer" at bounding box center [703, 360] width 85 height 44
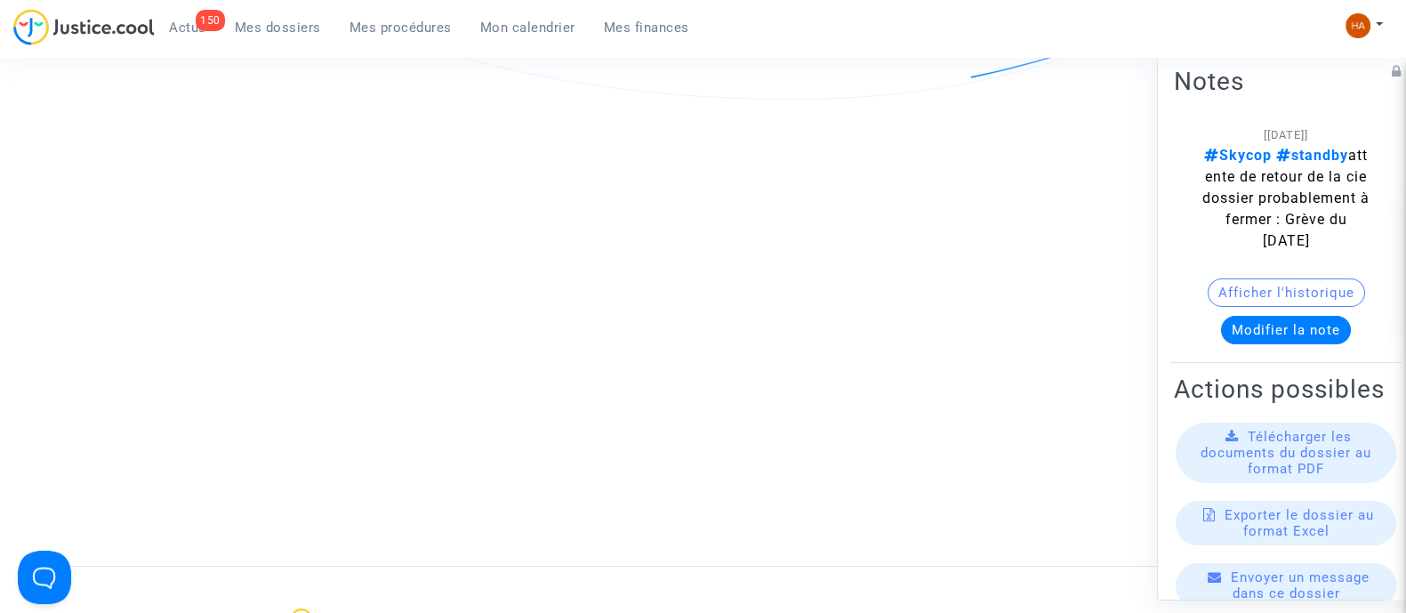
scroll to position [1053, 0]
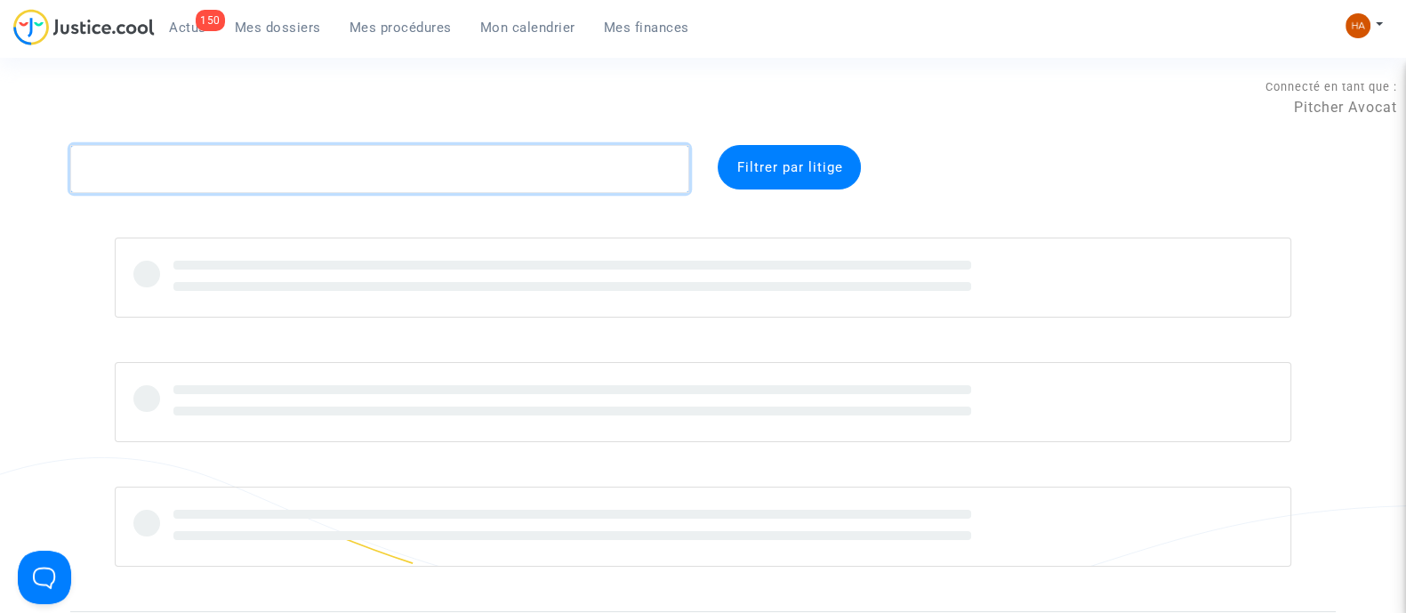
click at [311, 175] on textarea at bounding box center [379, 169] width 619 height 48
paste textarea "CFR-250725-WG7P"
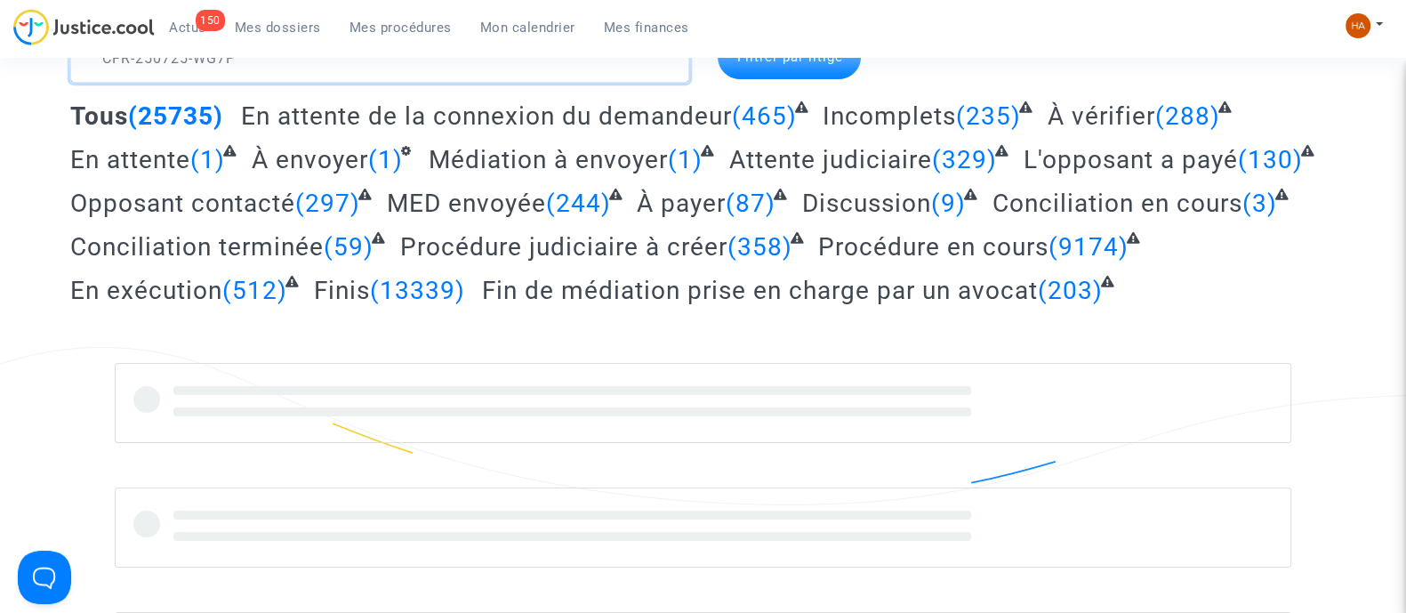
scroll to position [110, 0]
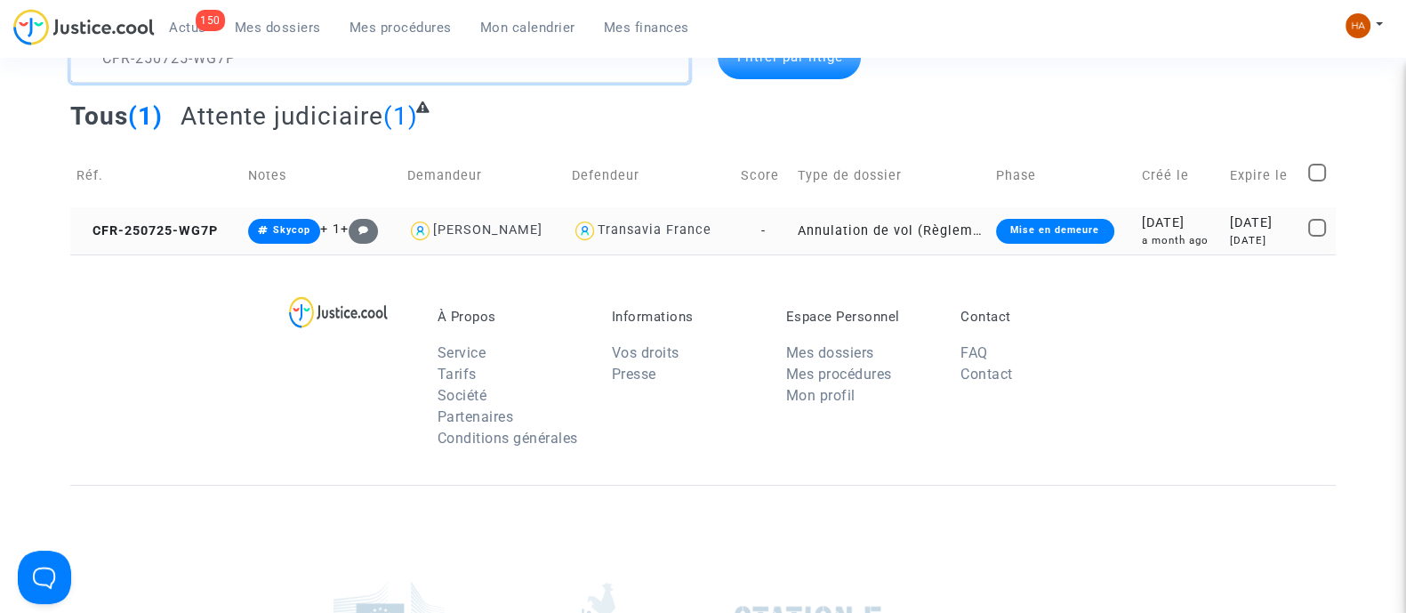
type textarea "CFR-250725-WG7P"
click at [773, 231] on td "-" at bounding box center [763, 230] width 57 height 47
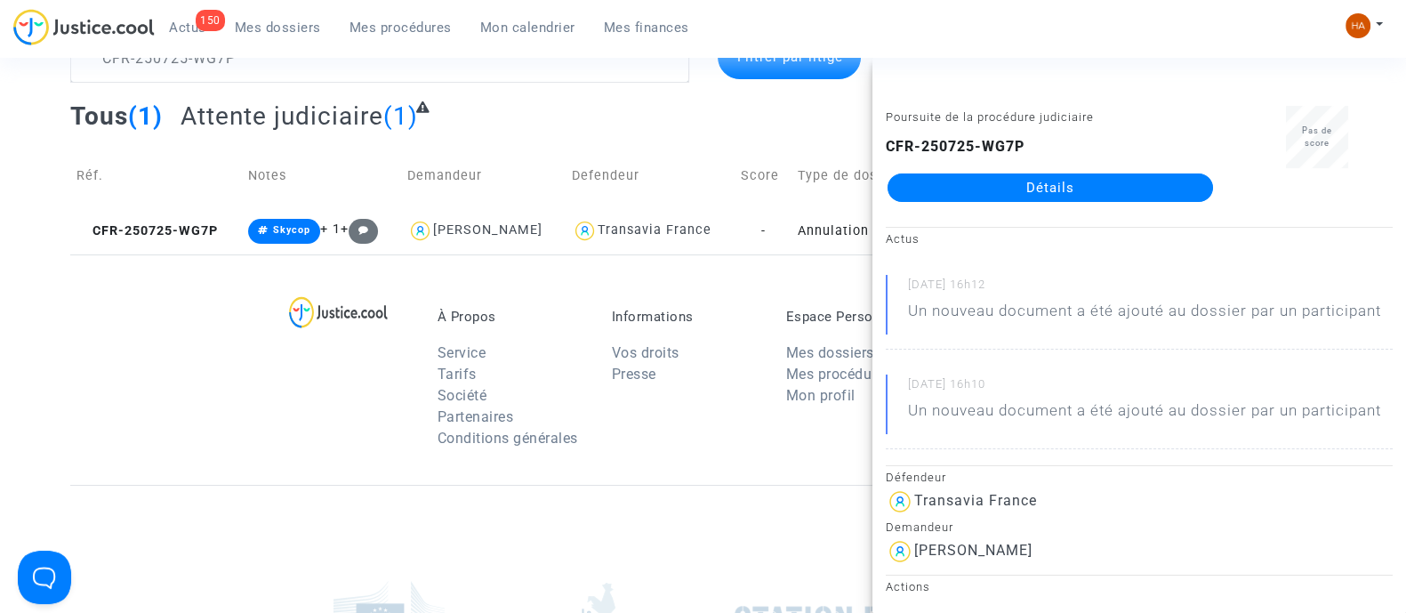
click at [1062, 188] on link "Détails" at bounding box center [1051, 187] width 326 height 28
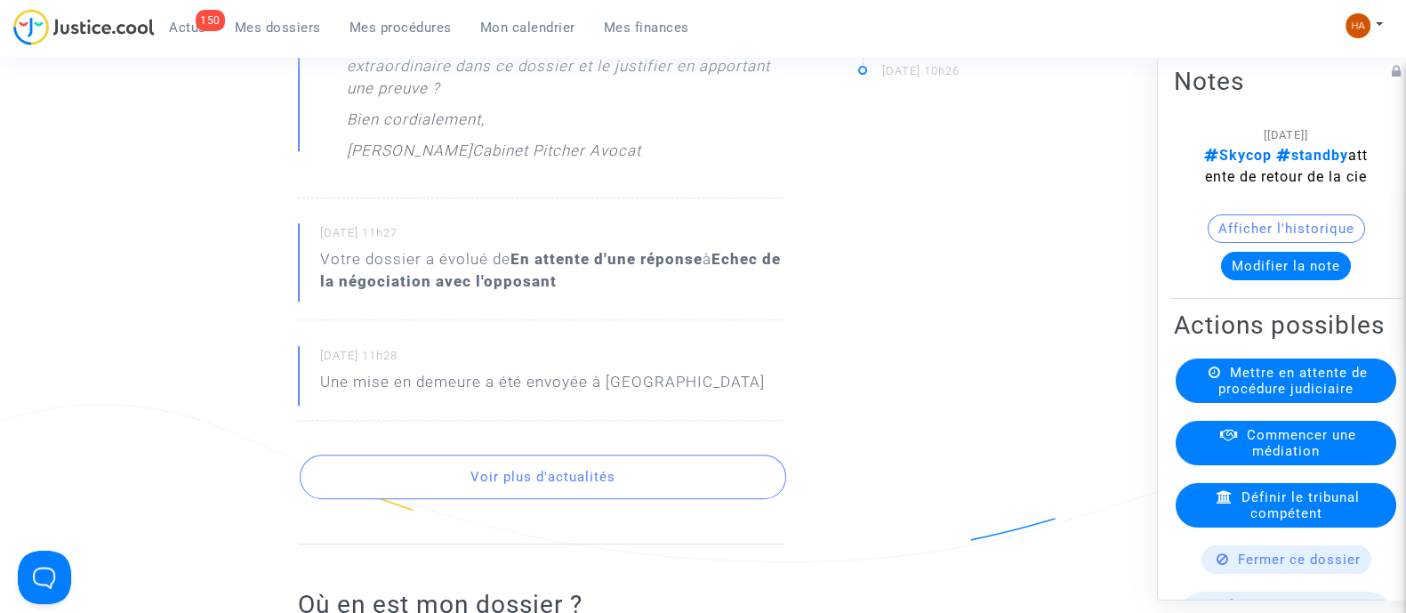
scroll to position [835, 0]
click at [599, 496] on button "Voir plus d'actualités" at bounding box center [543, 477] width 487 height 44
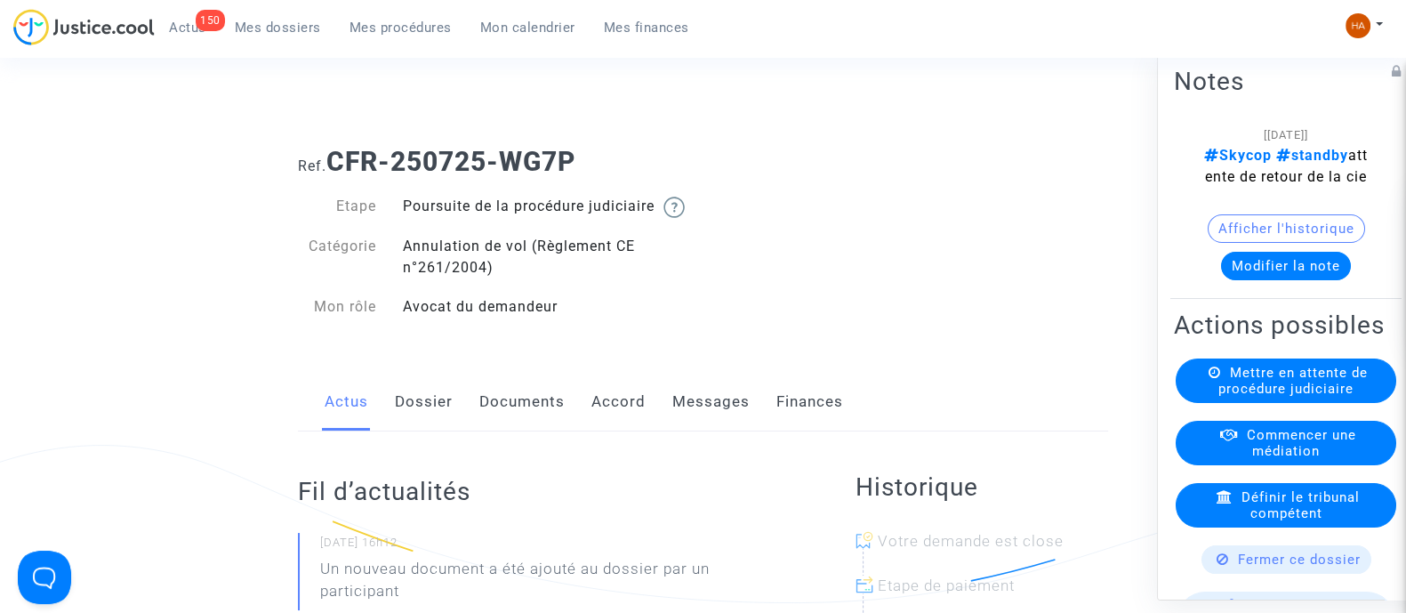
scroll to position [0, 0]
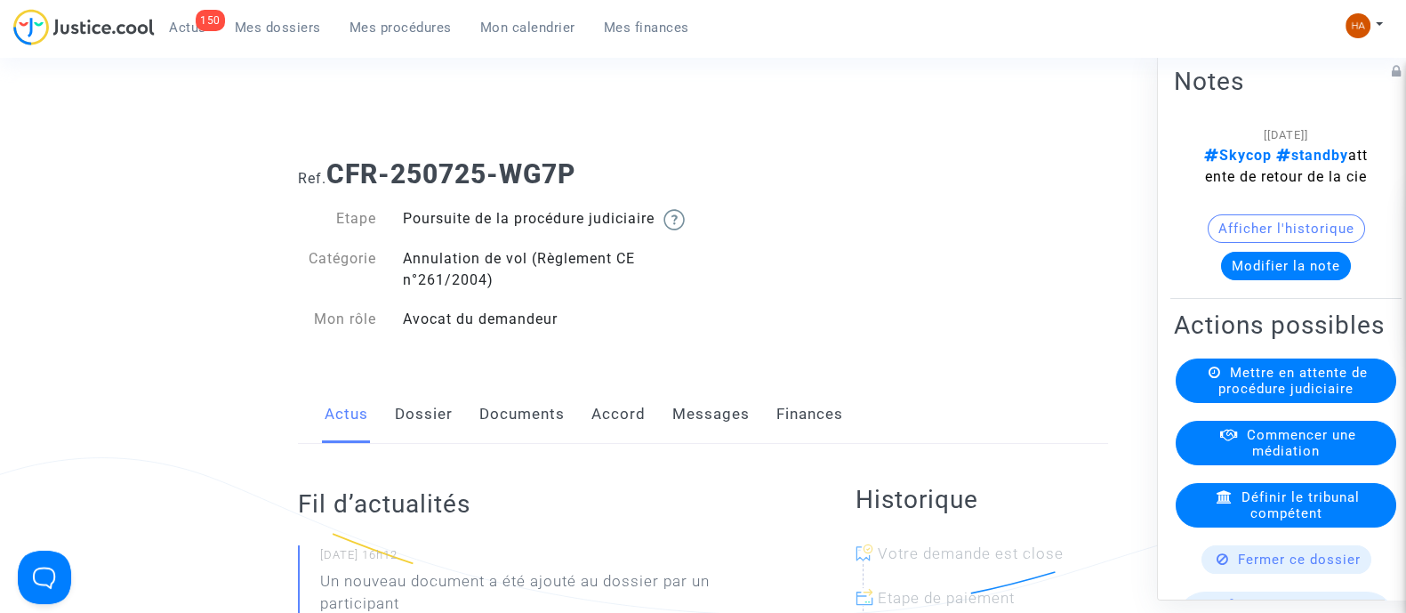
click at [495, 433] on link "Documents" at bounding box center [521, 414] width 85 height 59
